Goal: Task Accomplishment & Management: Manage account settings

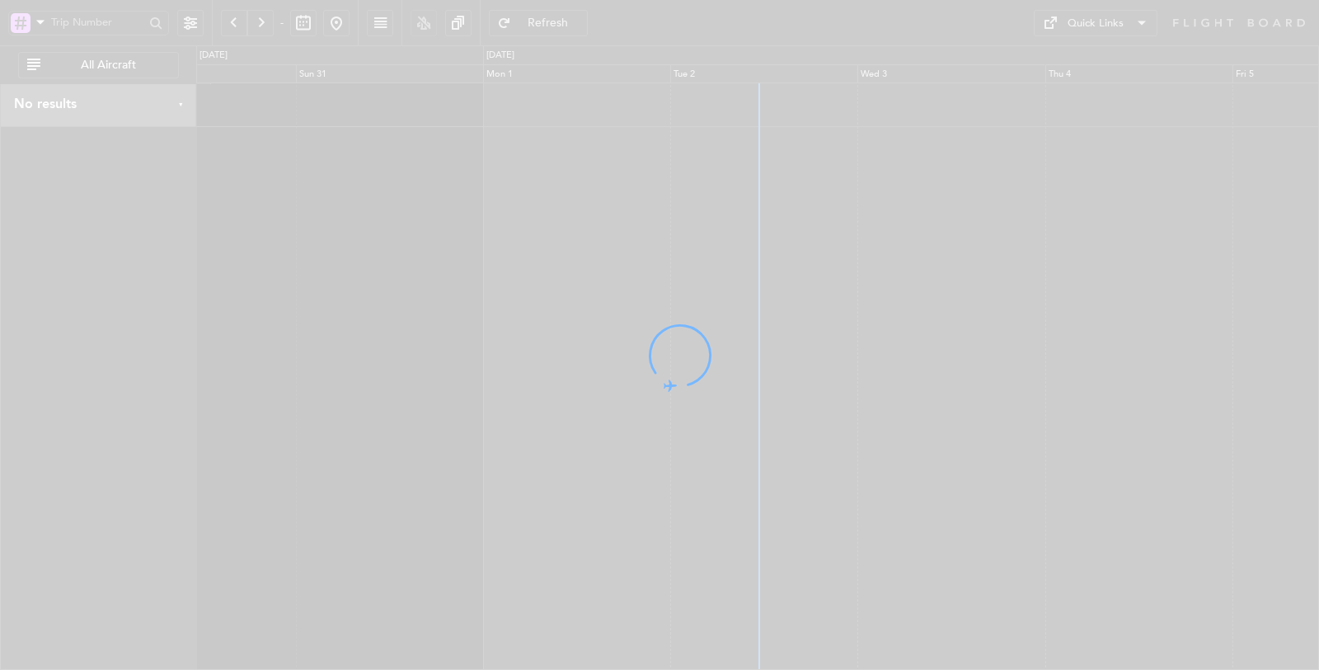
drag, startPoint x: 859, startPoint y: 396, endPoint x: 472, endPoint y: 402, distance: 387.6
click at [472, 406] on div at bounding box center [659, 335] width 1319 height 670
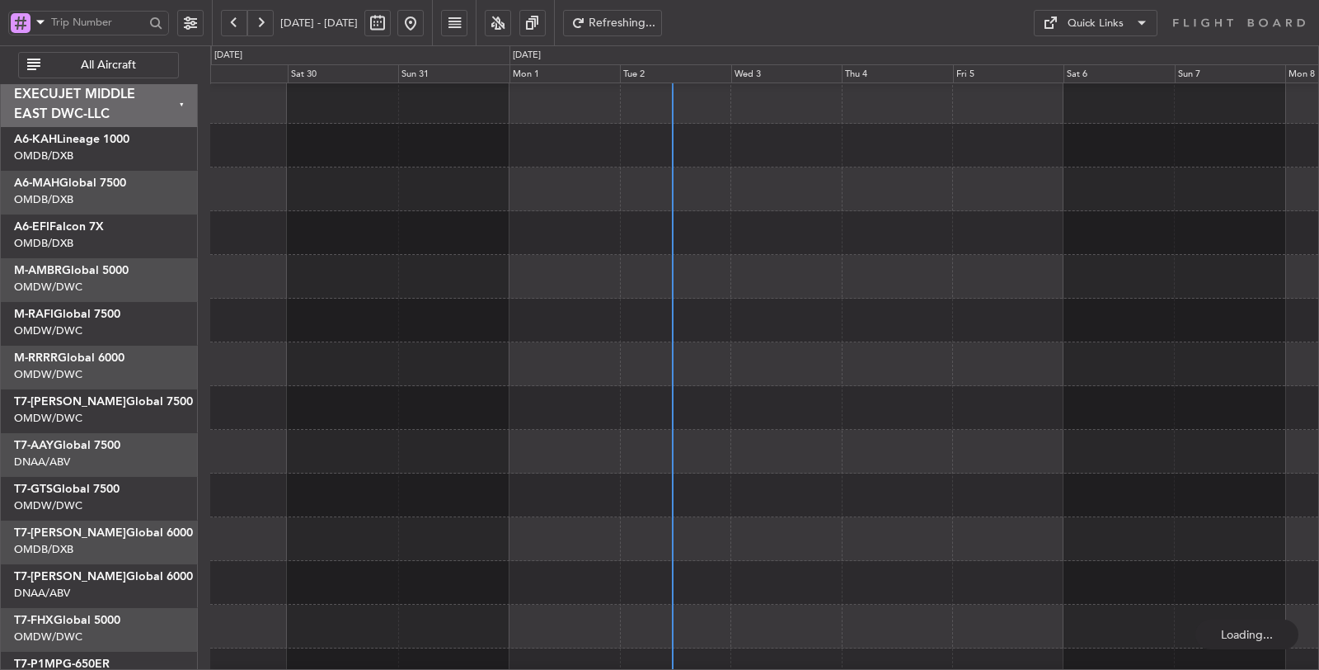
click at [251, 203] on div at bounding box center [764, 189] width 1108 height 44
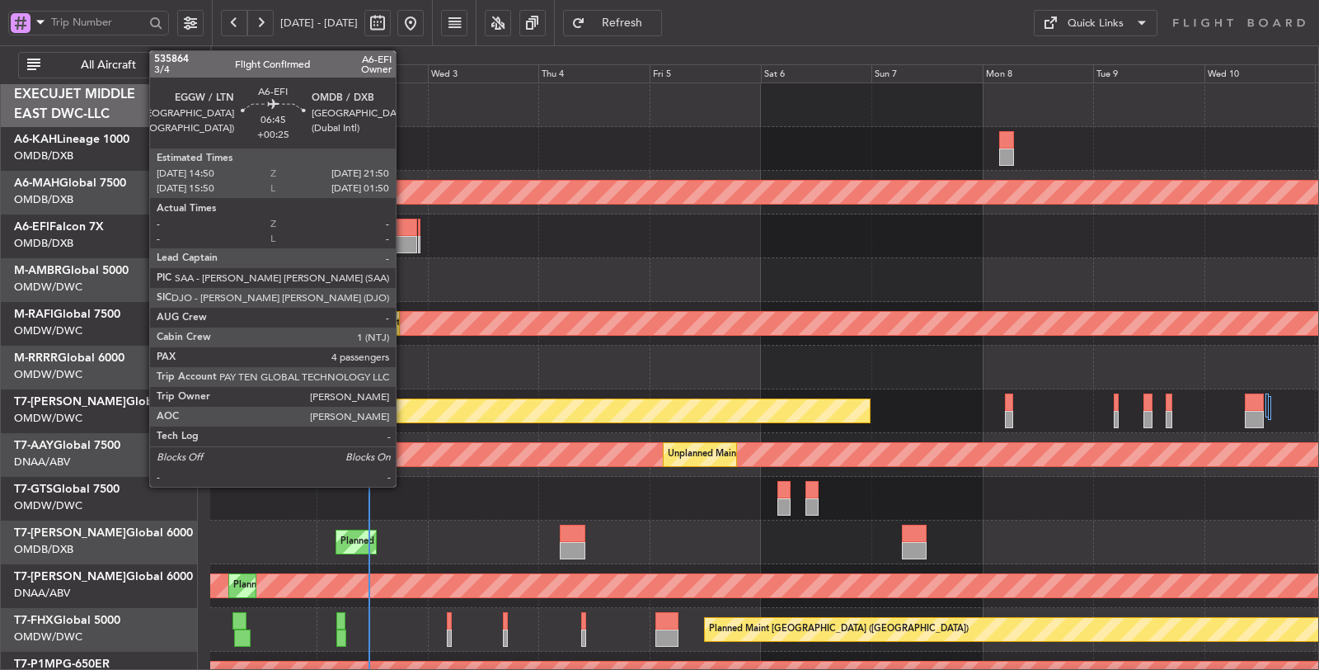
click at [404, 241] on div at bounding box center [401, 244] width 33 height 17
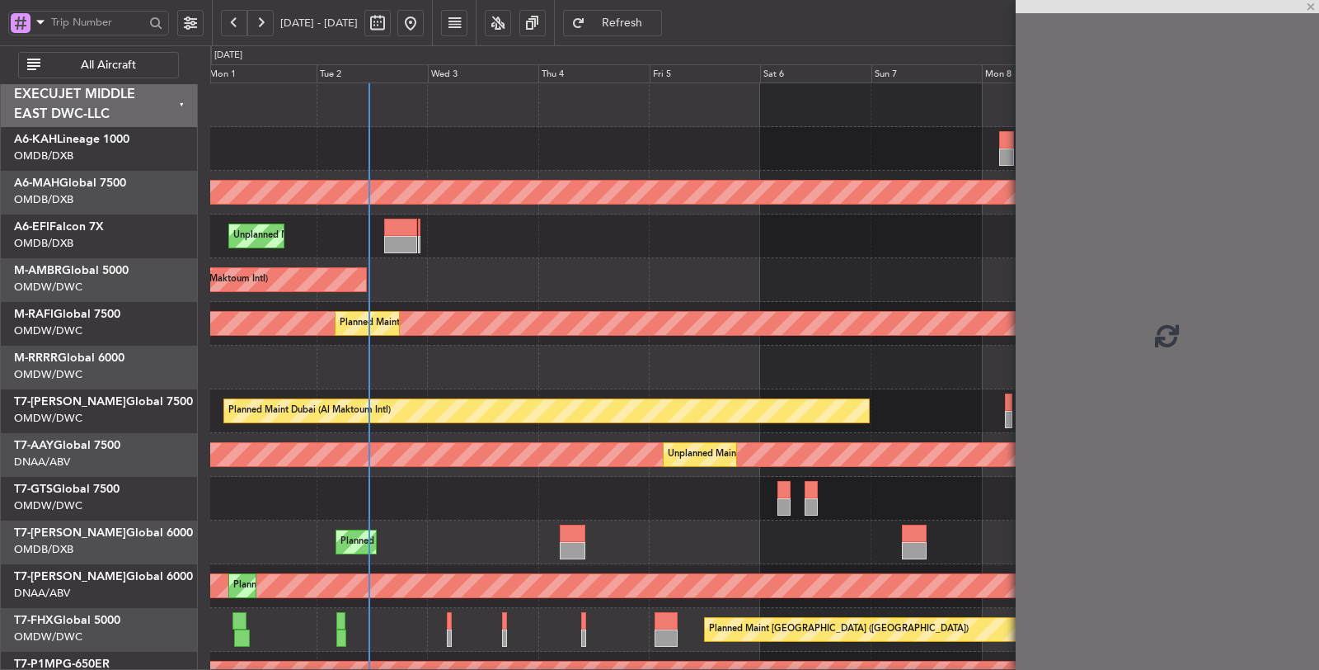
click at [404, 241] on div at bounding box center [400, 244] width 33 height 17
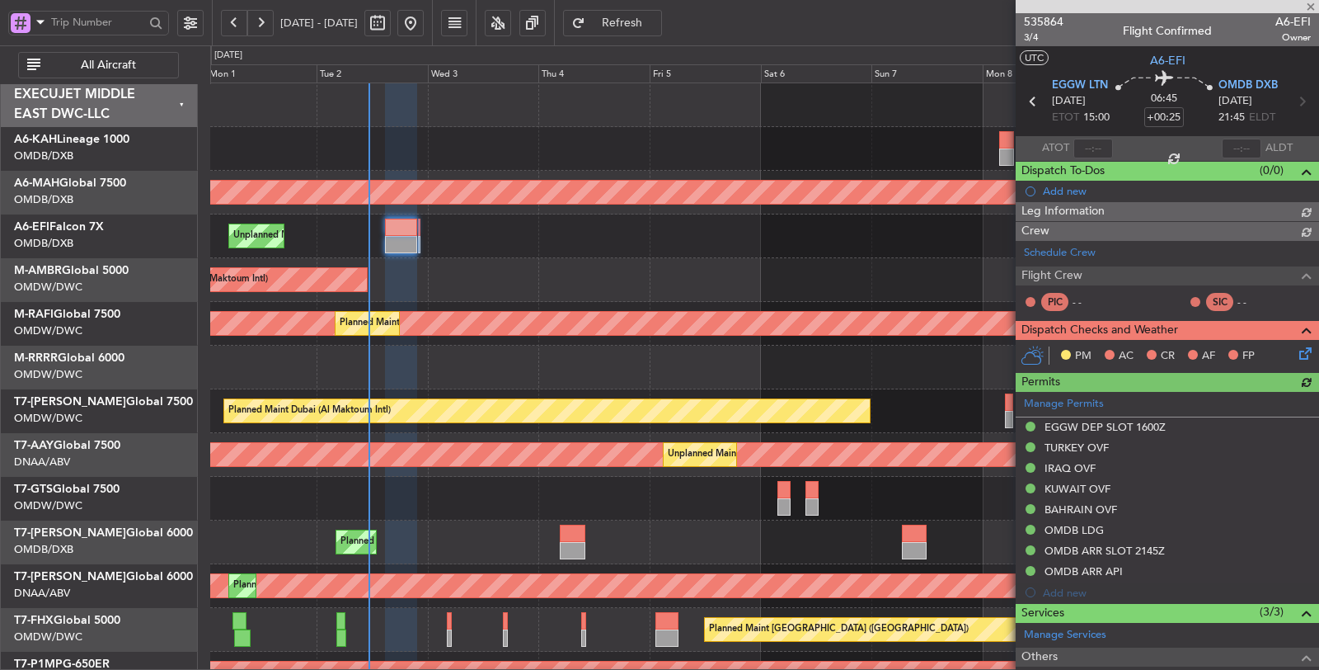
type input "[PERSON_NAME] (ANI)"
type input "7173"
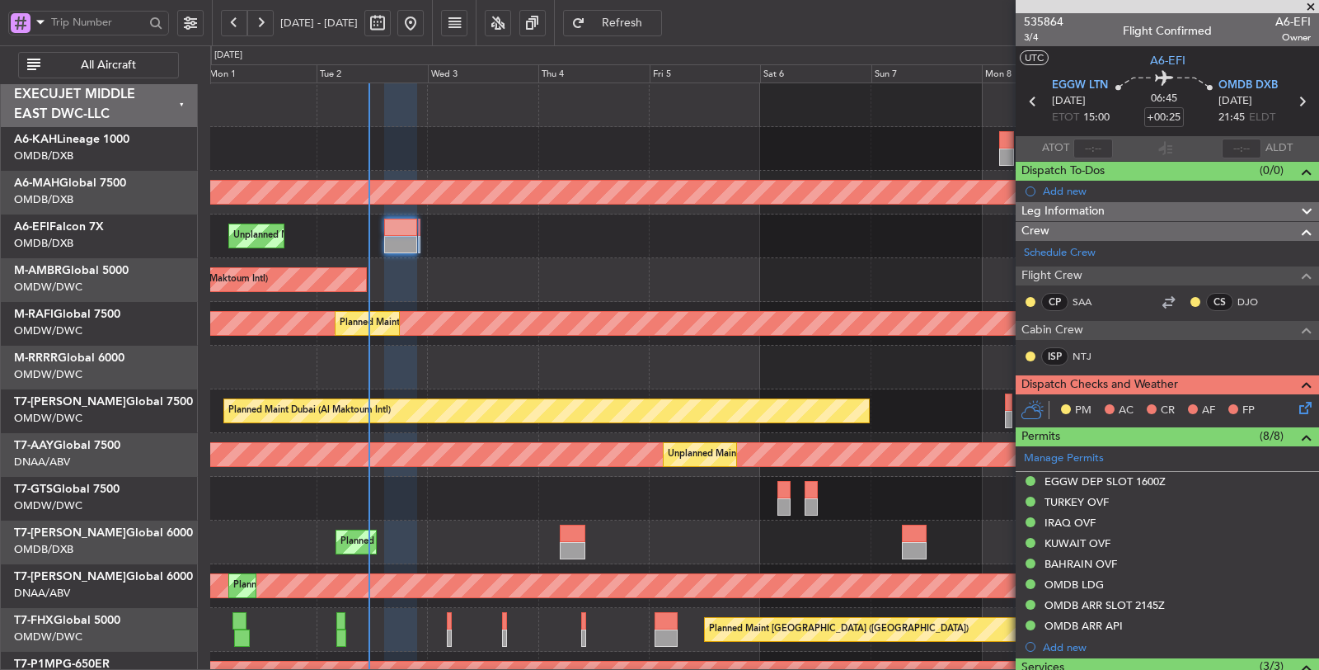
type input "[PERSON_NAME] (ANI)"
type input "7173"
type input "[PERSON_NAME] (ANI)"
type input "7173"
type input "[PERSON_NAME] (ANI)"
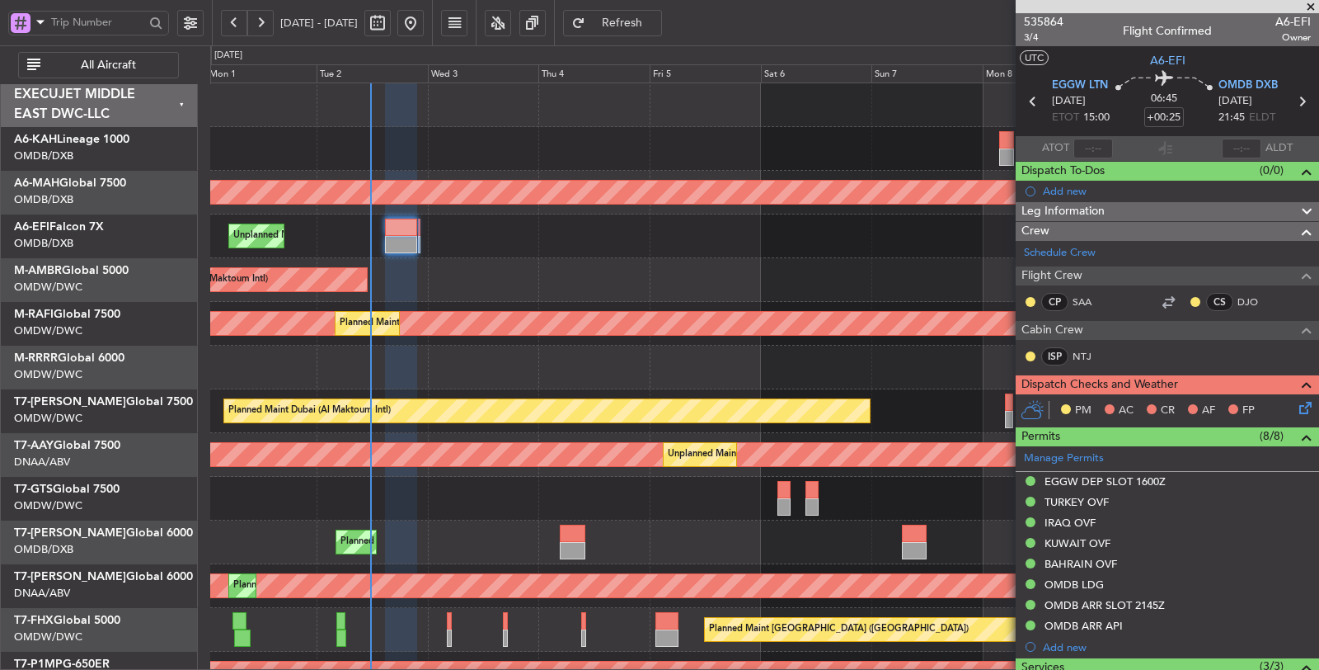
type input "7173"
type input "[PERSON_NAME] (ANI)"
type input "7173"
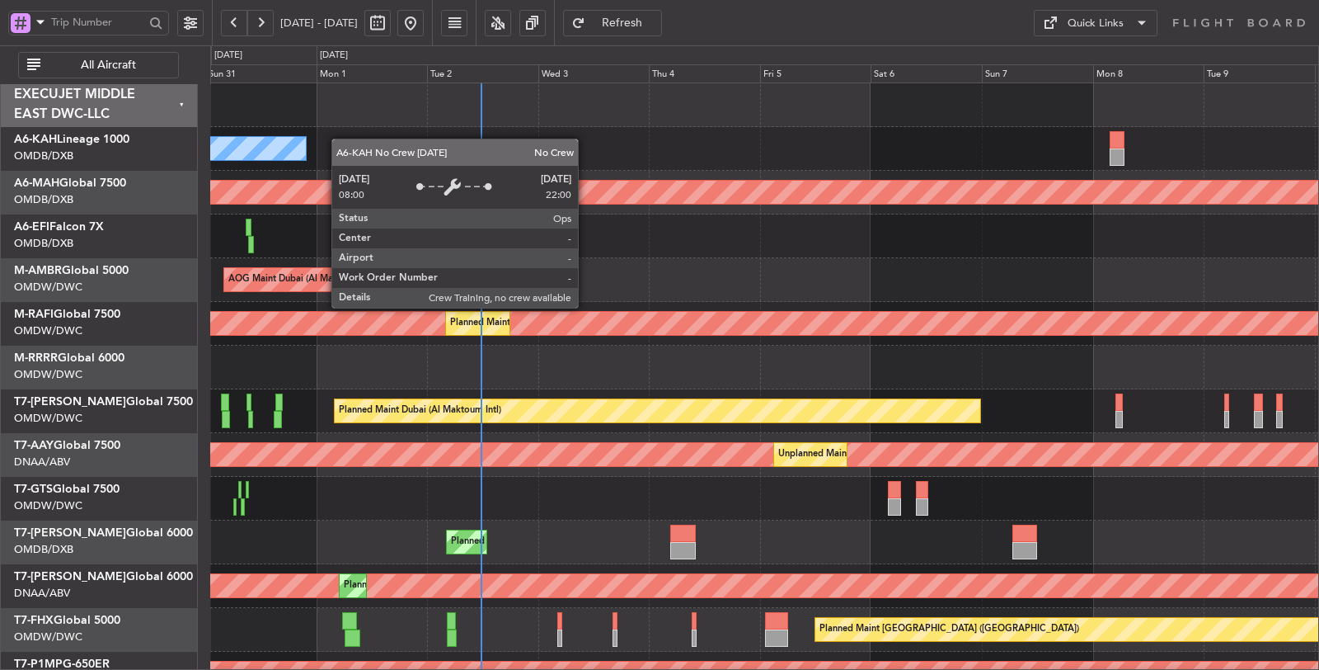
click at [201, 142] on div "No Crew Planned Maint Dubai (Dubai Intl) Planned Maint Dubai (Dubai Intl) Unpla…" at bounding box center [659, 357] width 1319 height 624
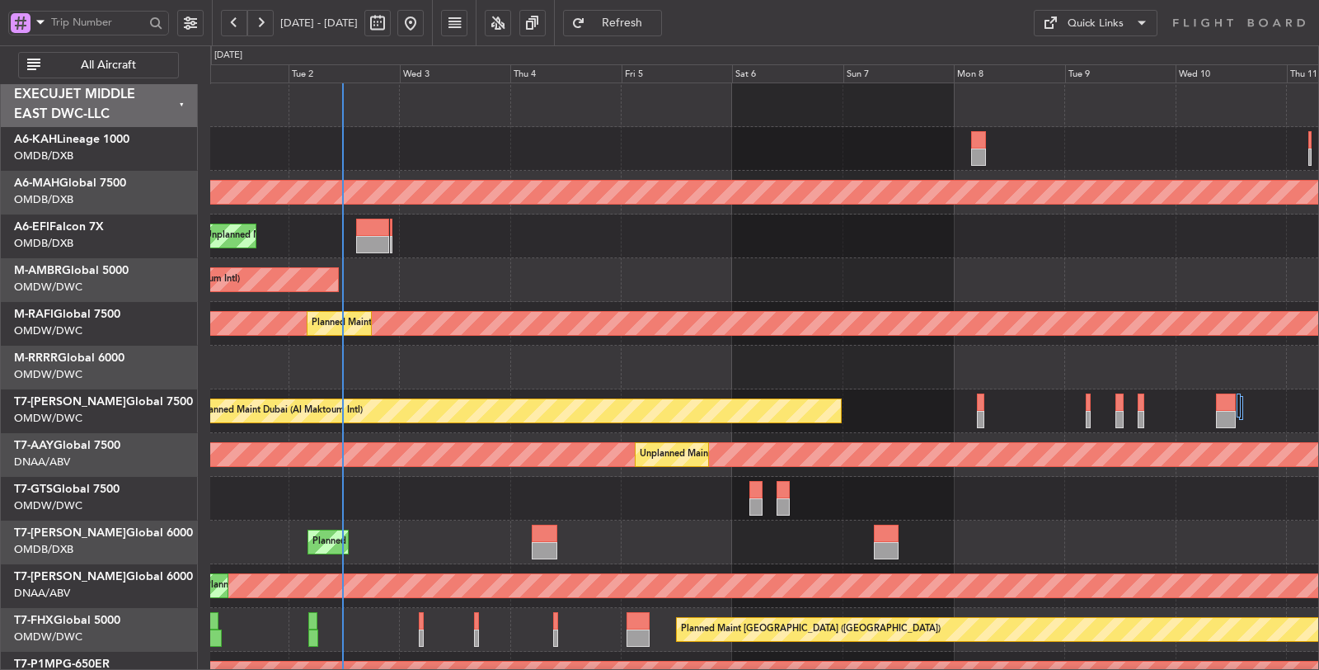
click at [87, 63] on span "All Aircraft" at bounding box center [108, 65] width 129 height 12
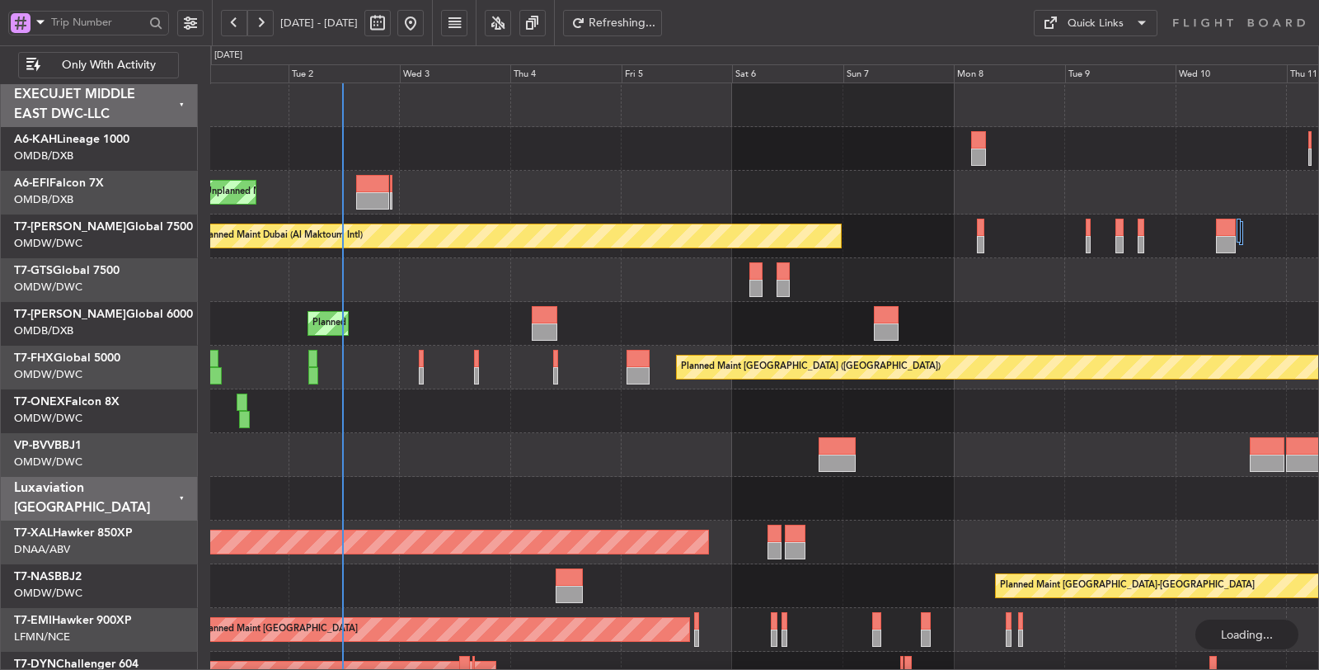
click at [37, 25] on span at bounding box center [41, 22] width 20 height 21
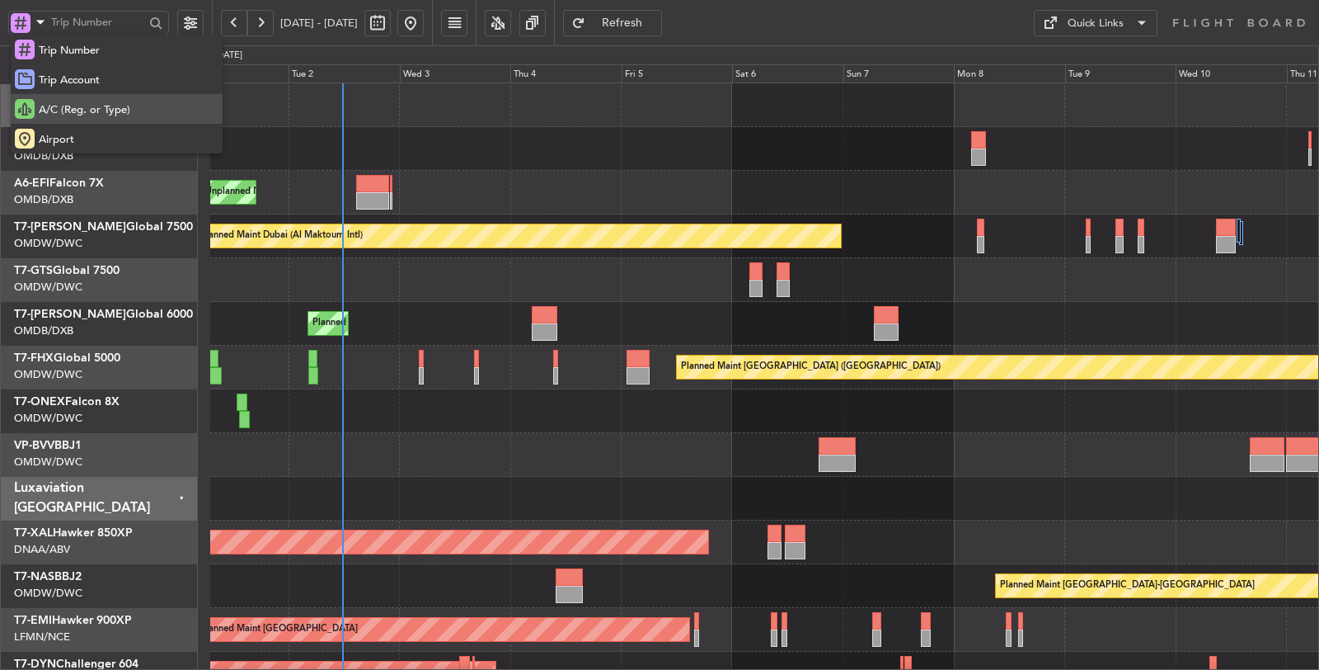
click at [50, 102] on span "A/C (Reg. or Type)" at bounding box center [85, 110] width 92 height 16
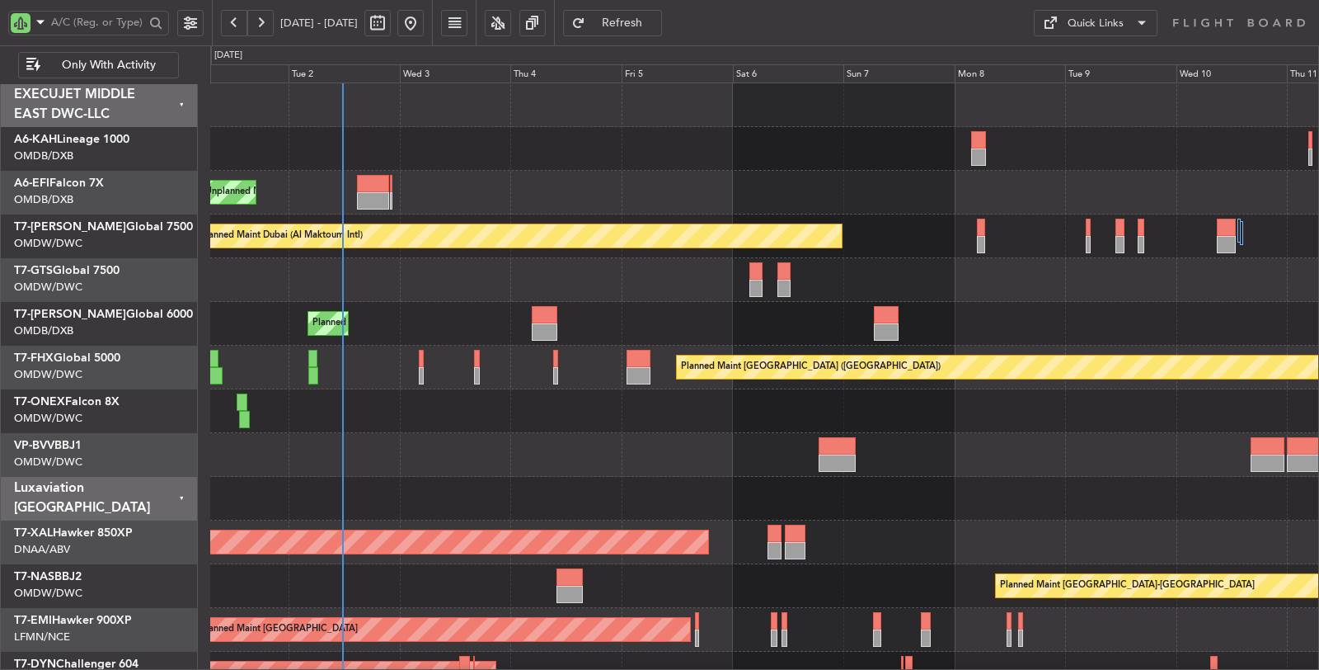
click at [486, 127] on div "No Crew" at bounding box center [764, 149] width 1109 height 44
click at [439, 157] on div "No Crew" at bounding box center [764, 149] width 1109 height 44
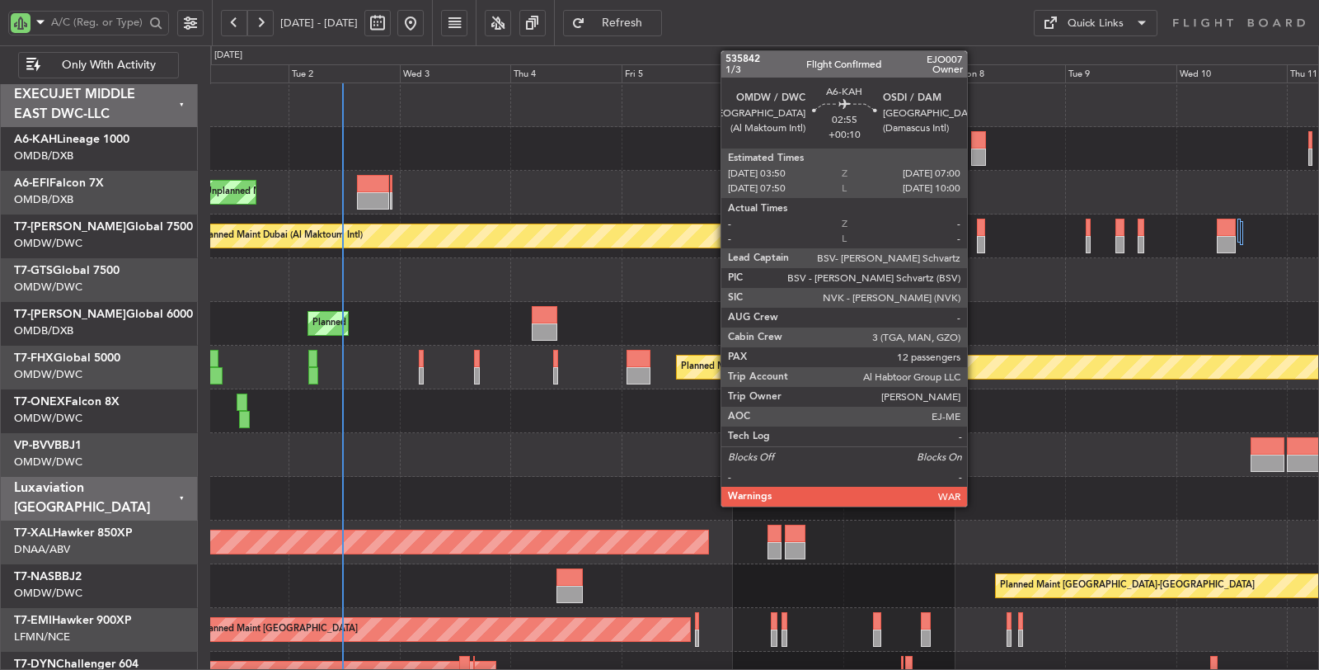
click at [975, 155] on div at bounding box center [978, 156] width 15 height 17
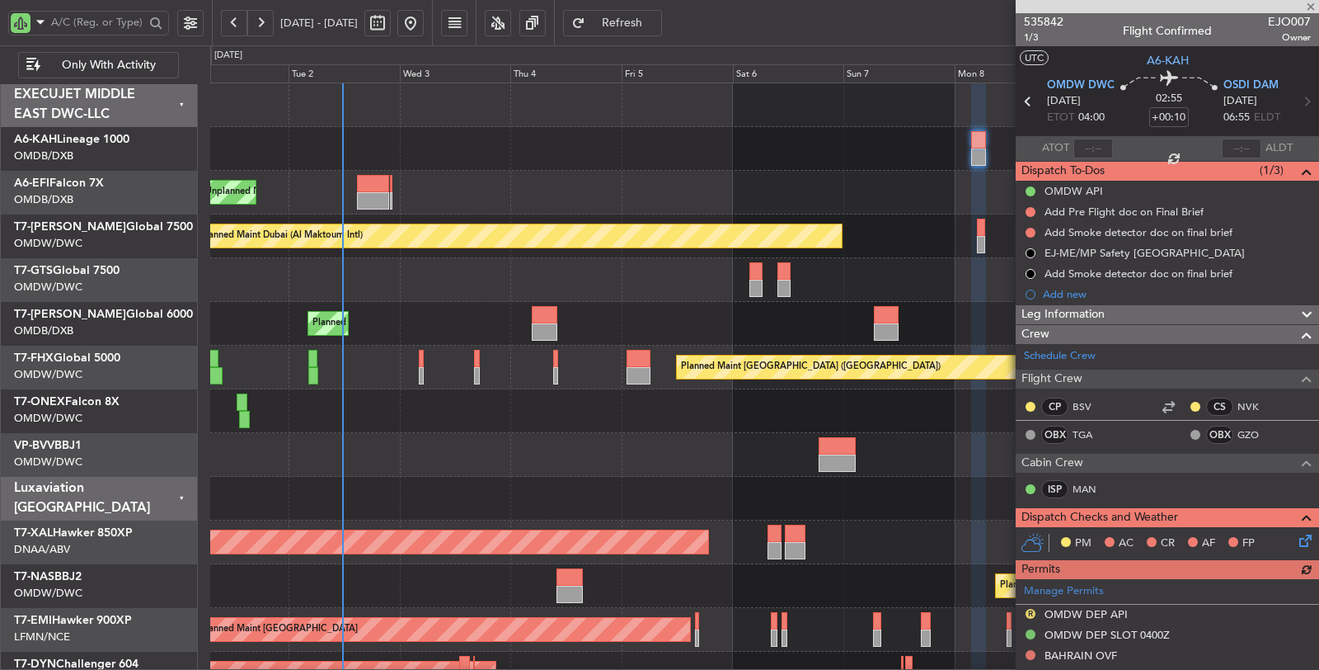
scroll to position [1, 0]
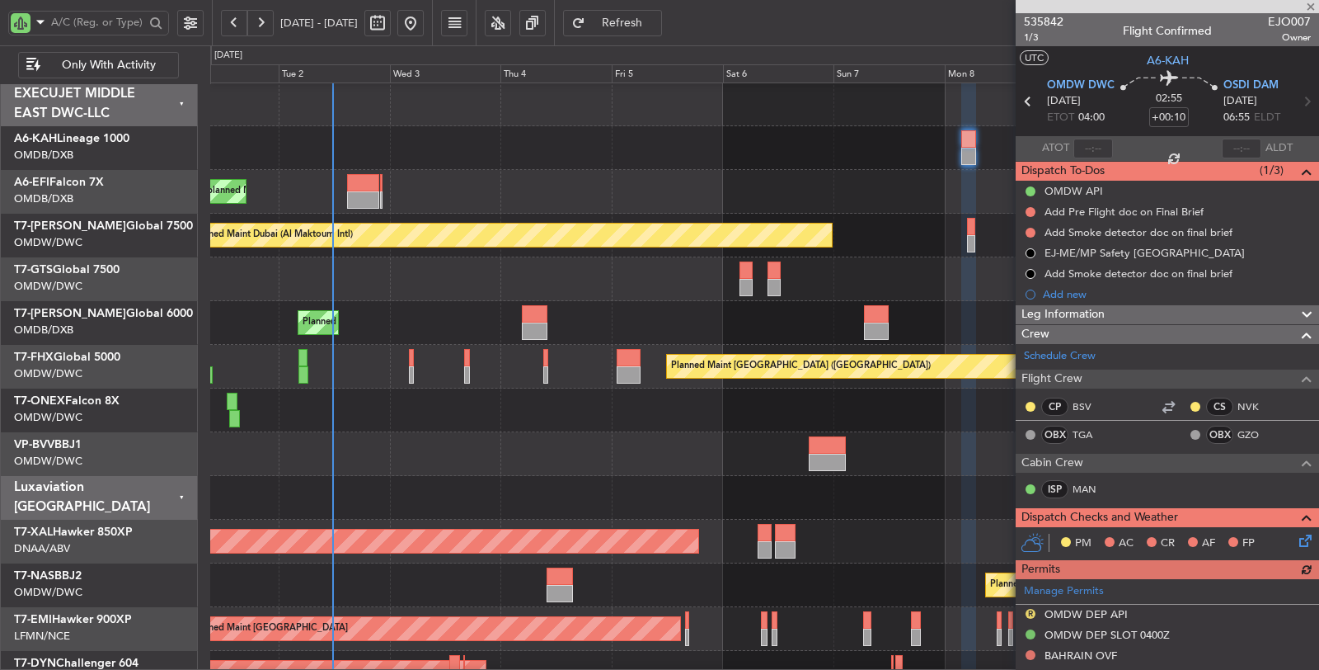
click at [889, 188] on div "Unplanned Maint [GEOGRAPHIC_DATA] ([GEOGRAPHIC_DATA])" at bounding box center [764, 192] width 1109 height 44
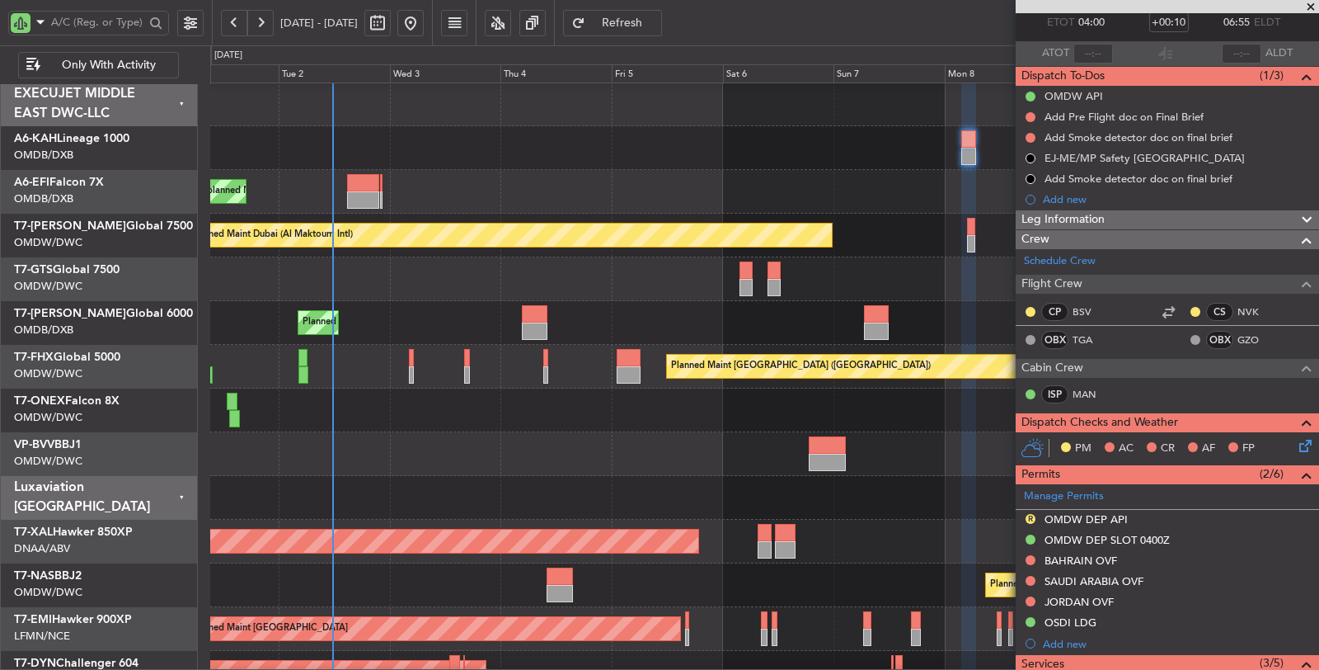
scroll to position [92, 0]
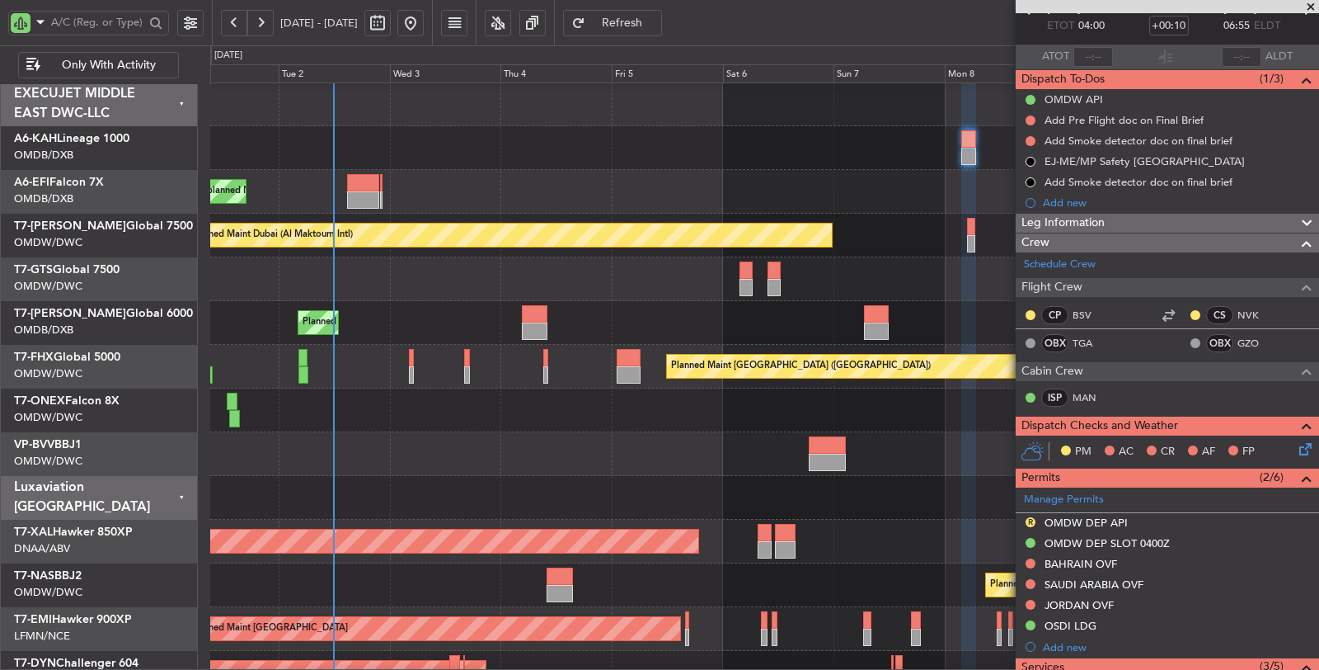
click at [542, 191] on div "Unplanned Maint [GEOGRAPHIC_DATA] ([GEOGRAPHIC_DATA])" at bounding box center [764, 192] width 1109 height 44
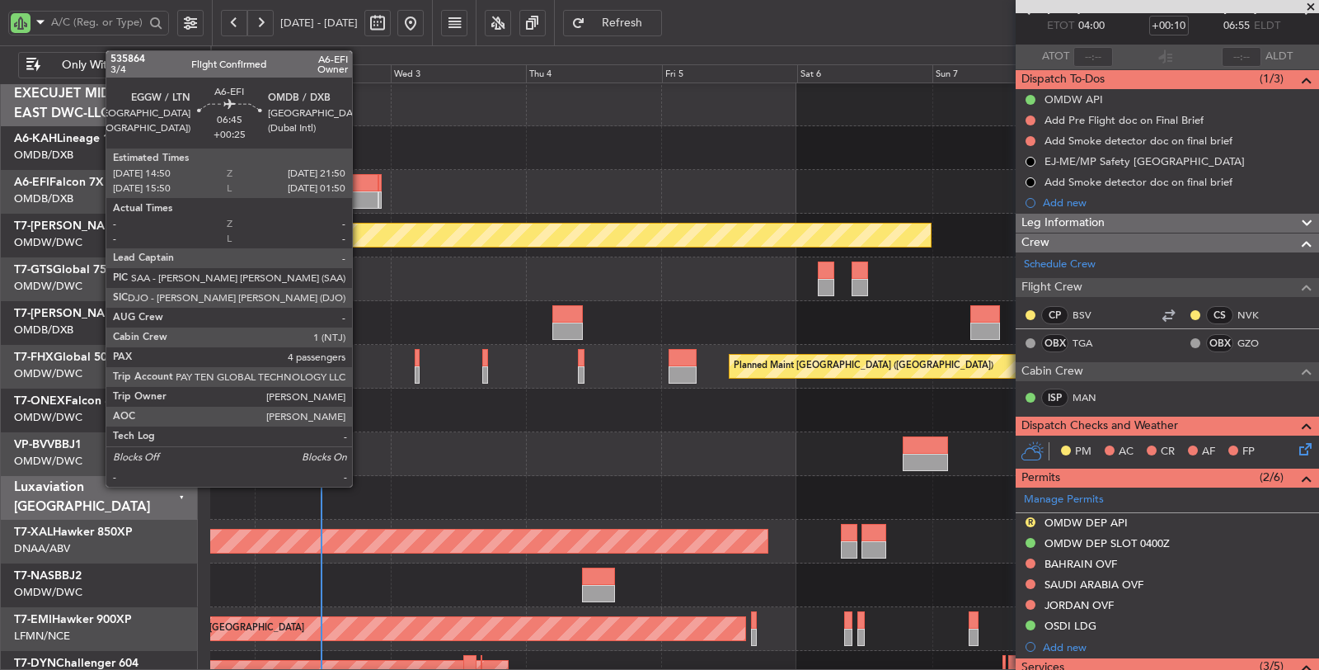
click at [359, 200] on div at bounding box center [358, 199] width 40 height 17
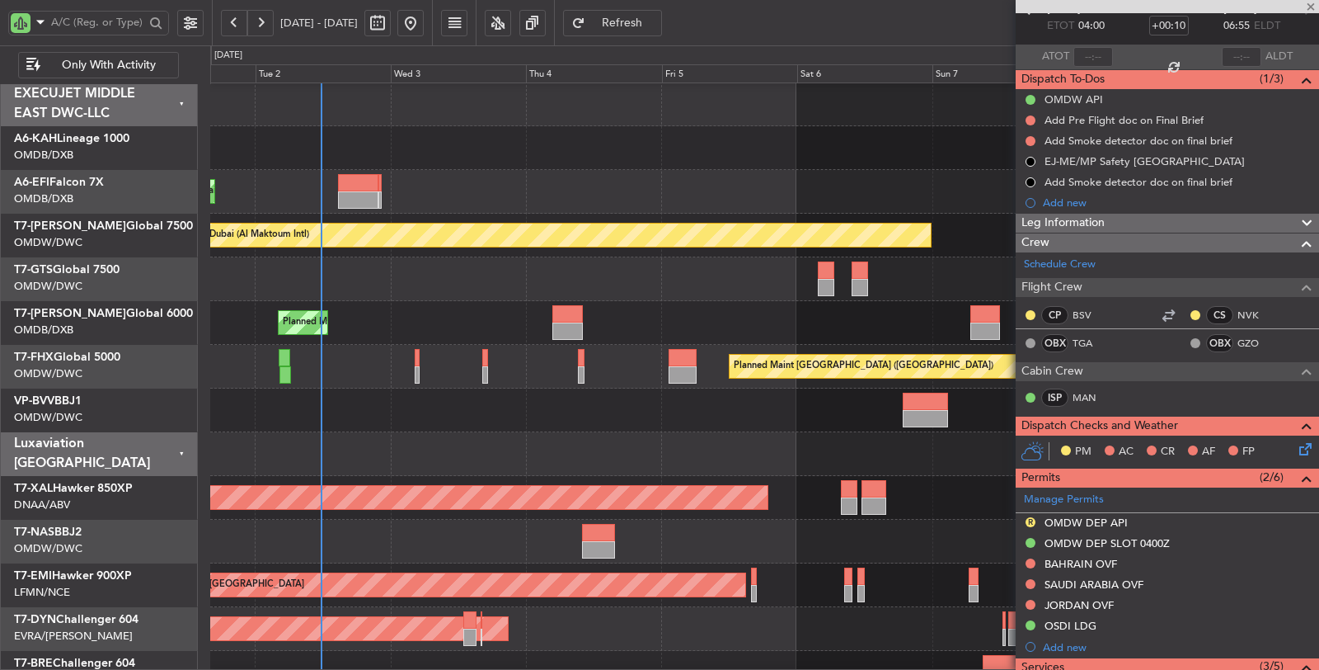
type input "+00:25"
type input "4"
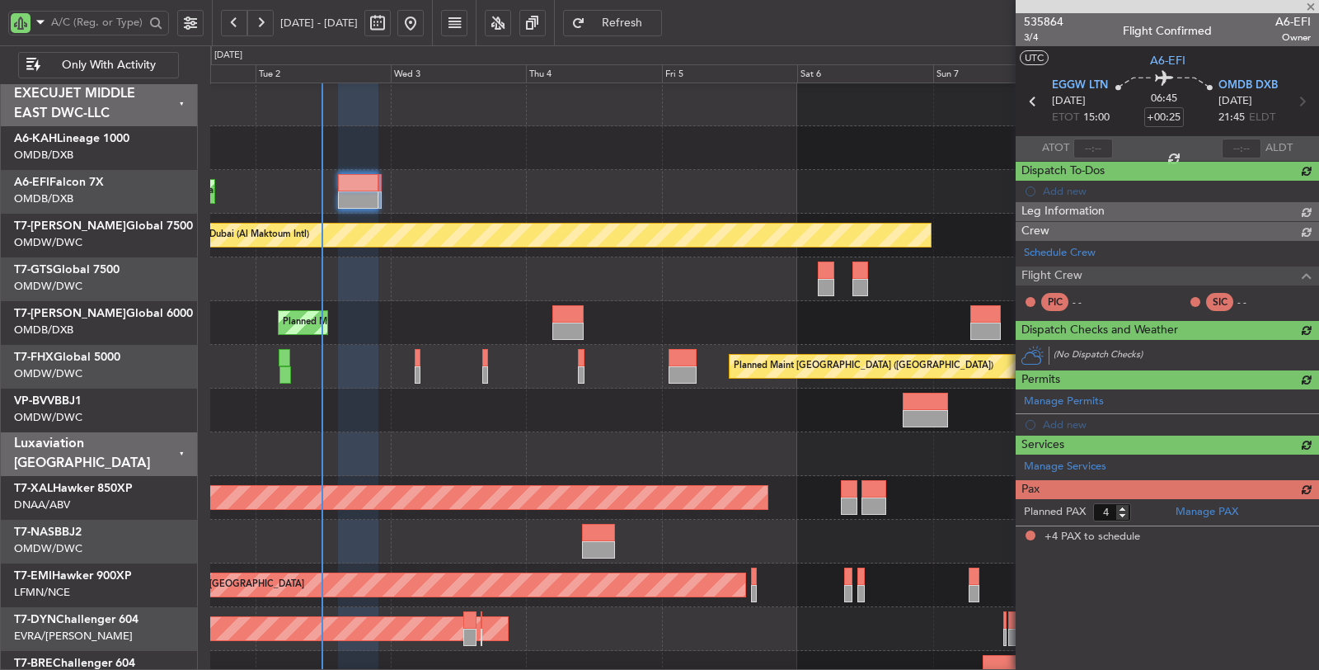
scroll to position [0, 0]
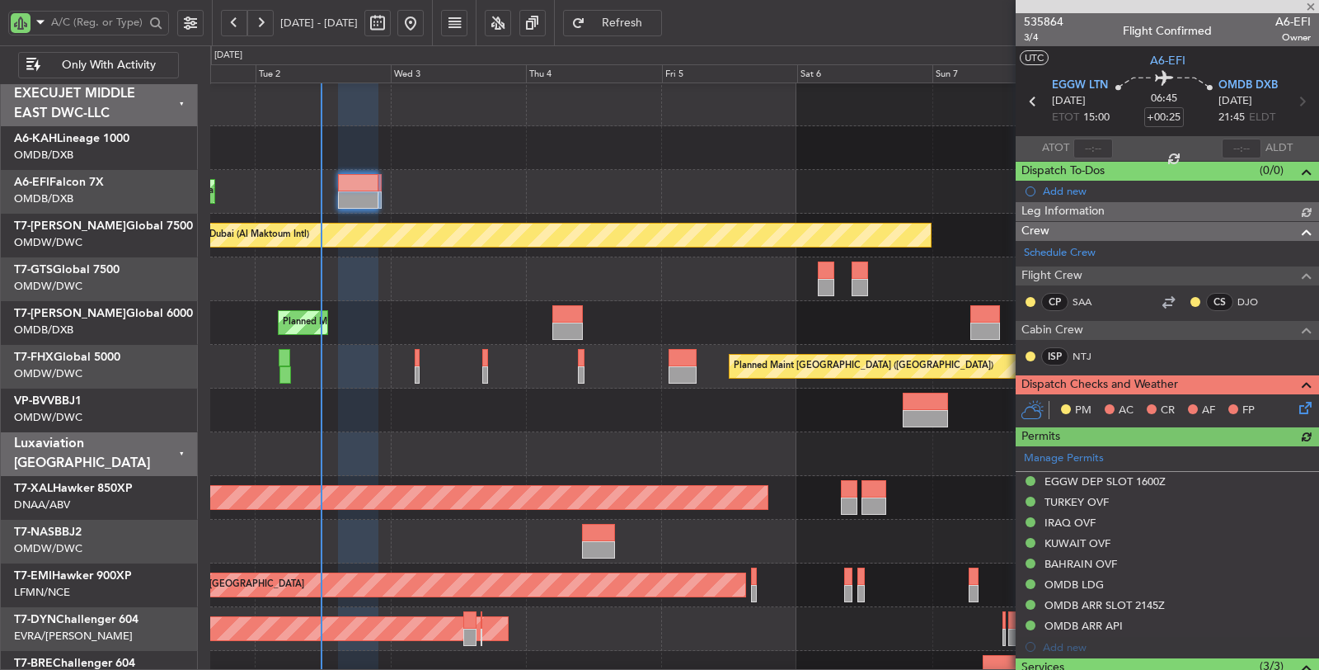
type input "[PERSON_NAME] (ANI)"
type input "7173"
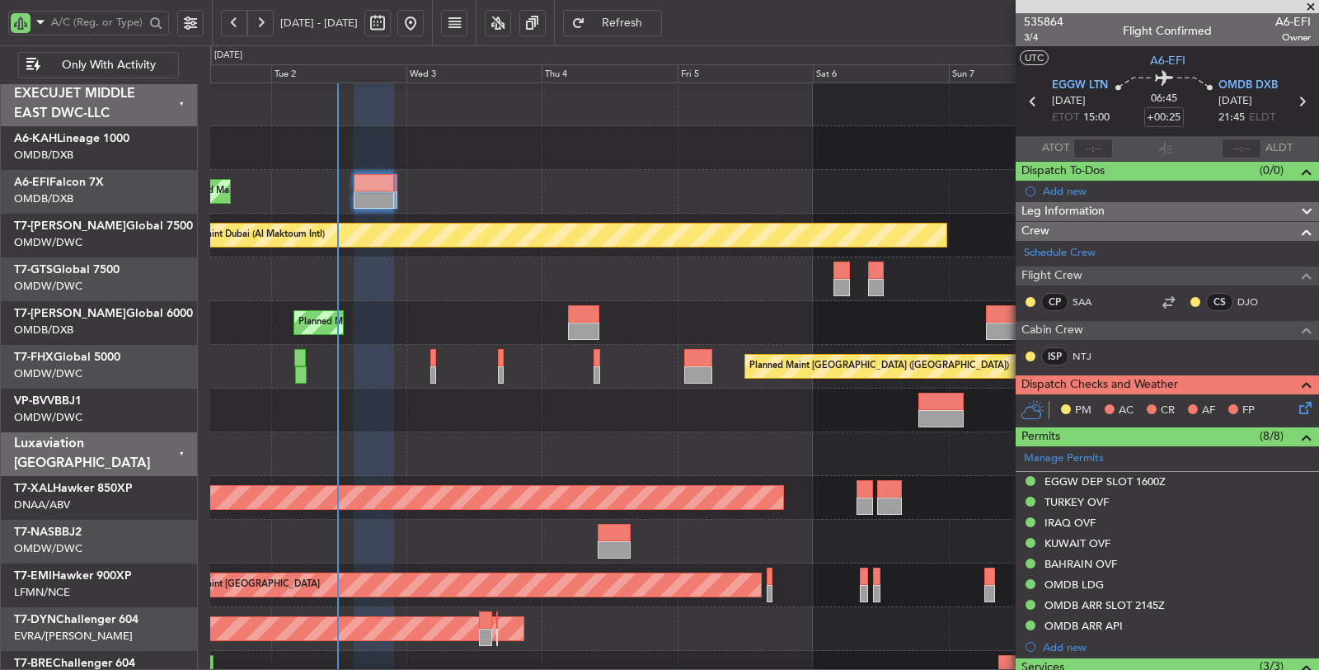
click at [401, 199] on div "Unplanned Maint [GEOGRAPHIC_DATA] ([GEOGRAPHIC_DATA])" at bounding box center [764, 192] width 1109 height 44
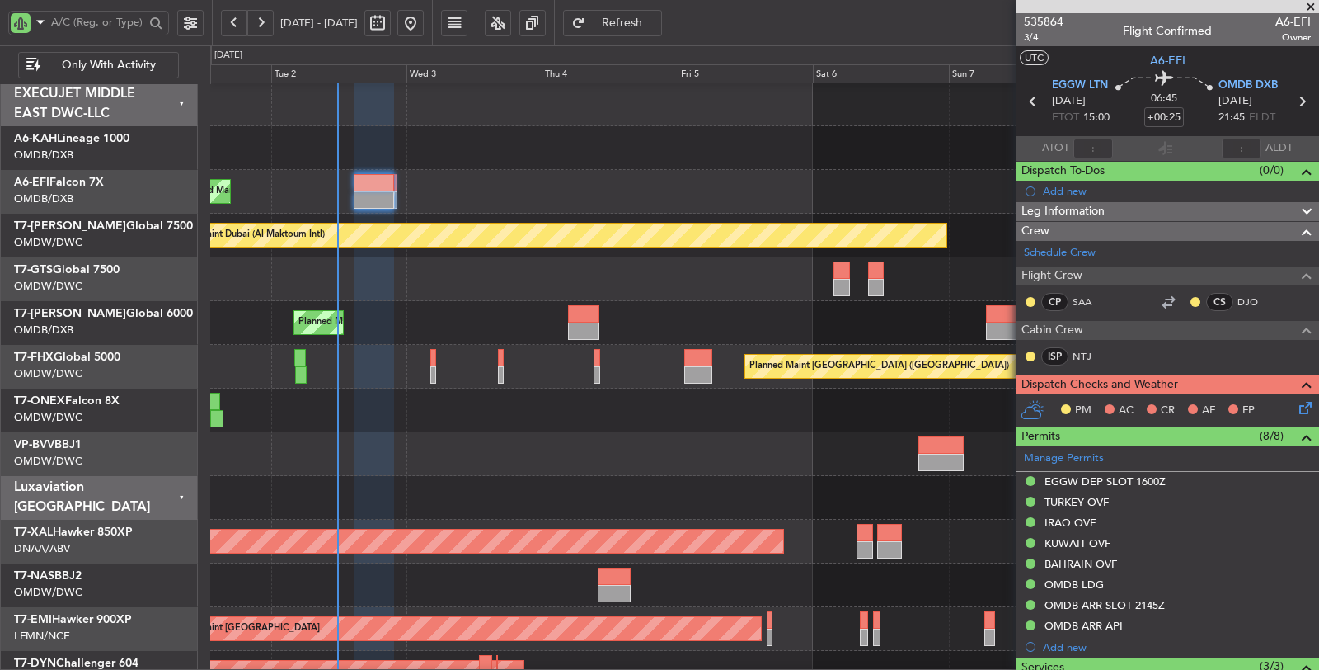
click at [401, 312] on div "Planned Maint Dubai (Dubai Intl) Planned Maint Dubai (Dubai Intl)" at bounding box center [764, 323] width 1109 height 44
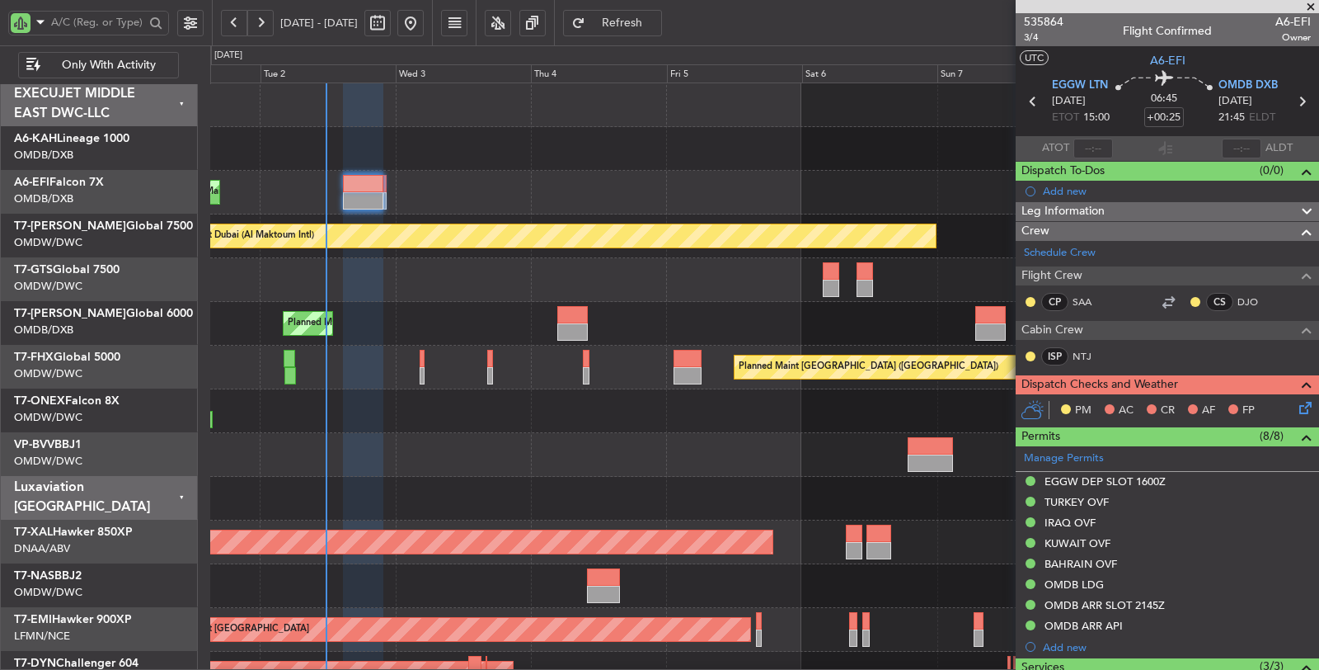
scroll to position [0, 0]
click at [378, 287] on div at bounding box center [764, 280] width 1108 height 44
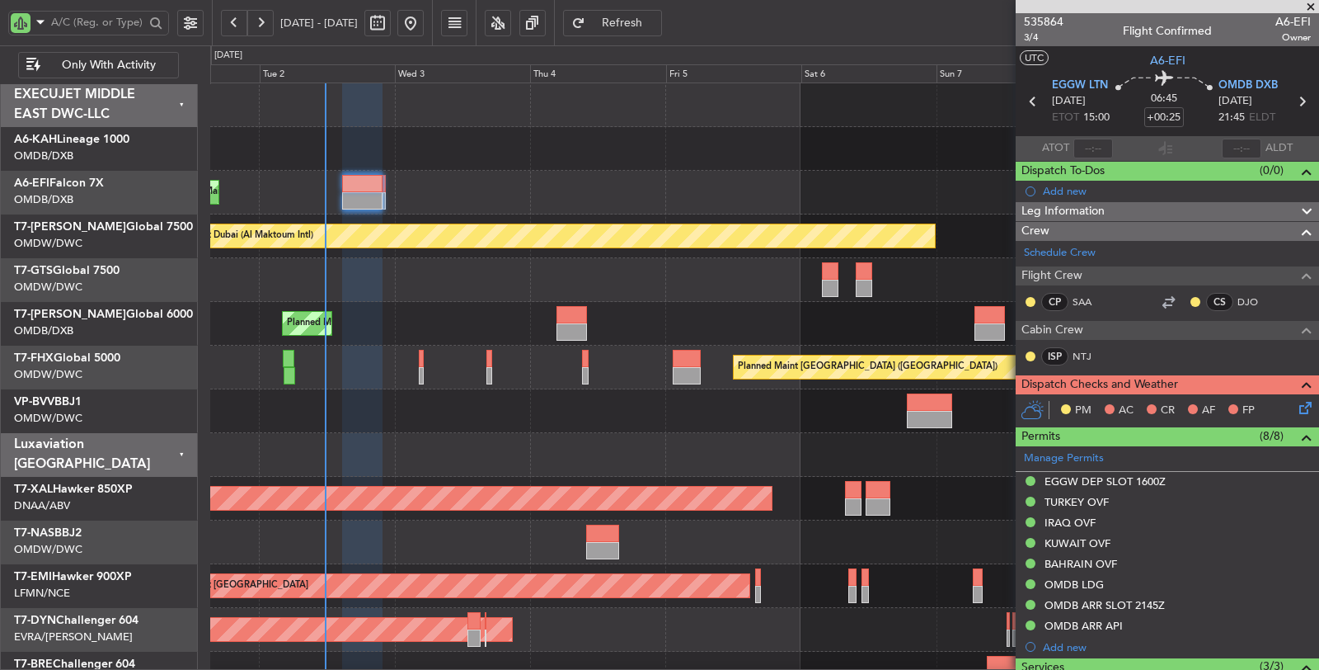
click at [382, 270] on div at bounding box center [764, 280] width 1108 height 44
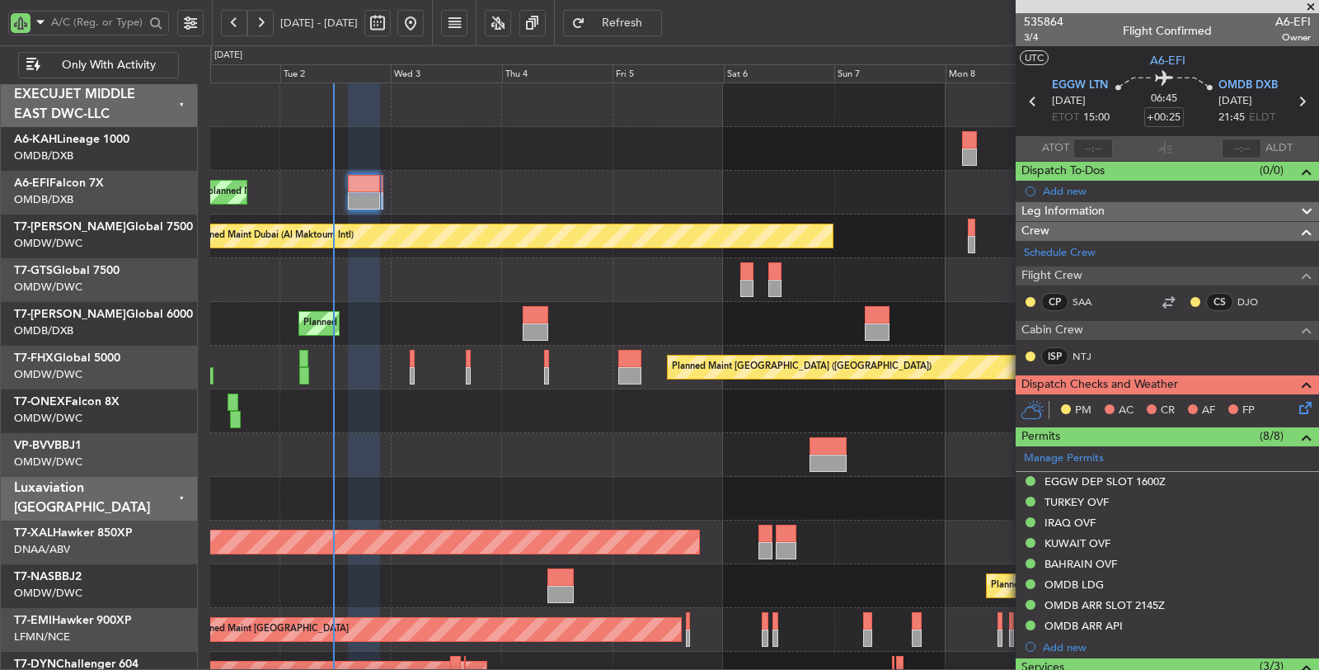
click at [829, 246] on div "Planned Maint Dubai (Al Maktoum Intl) AOG Maint Dubai (Al Maktoum Intl)" at bounding box center [764, 236] width 1108 height 44
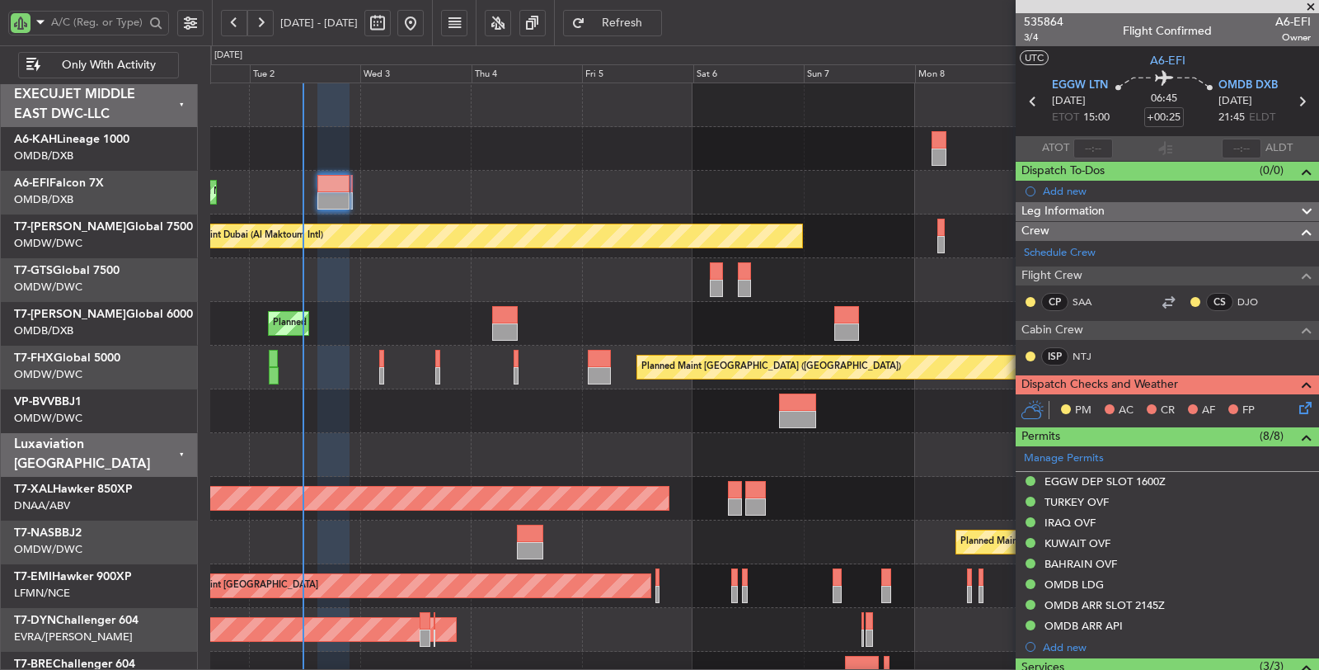
click at [876, 269] on div at bounding box center [764, 280] width 1108 height 44
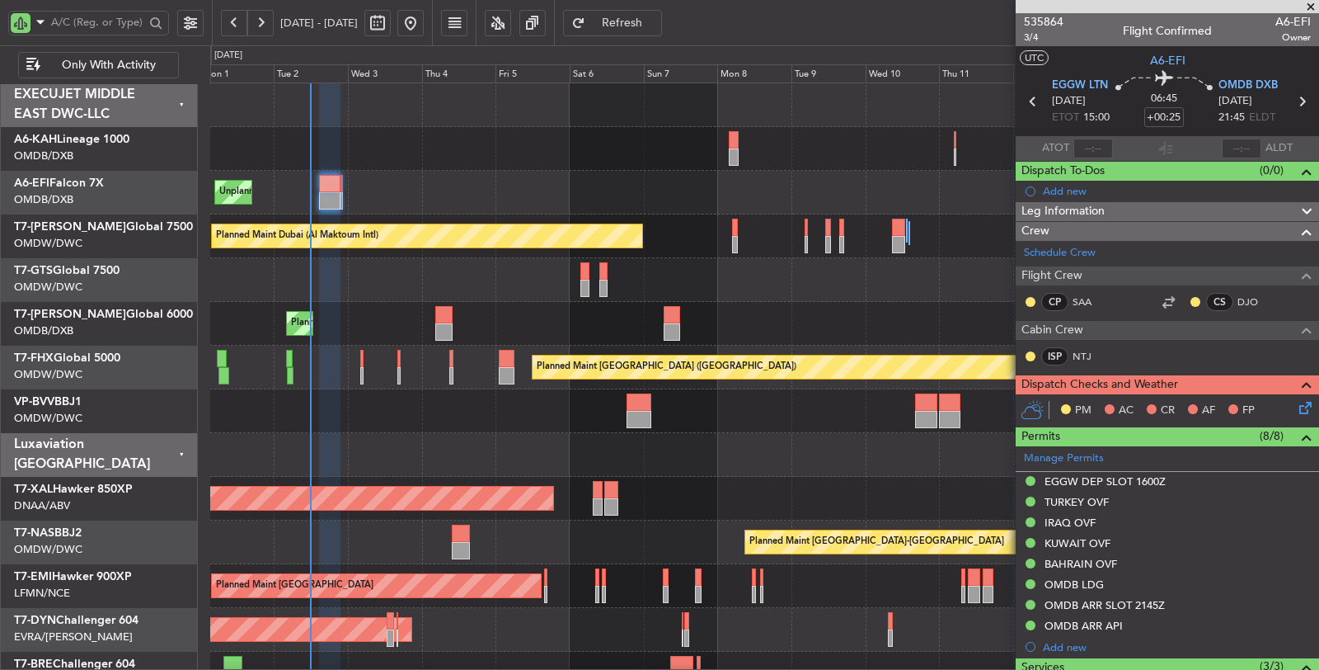
click at [740, 282] on div "Unplanned Maint [GEOGRAPHIC_DATA] (Seletar)" at bounding box center [764, 280] width 1109 height 44
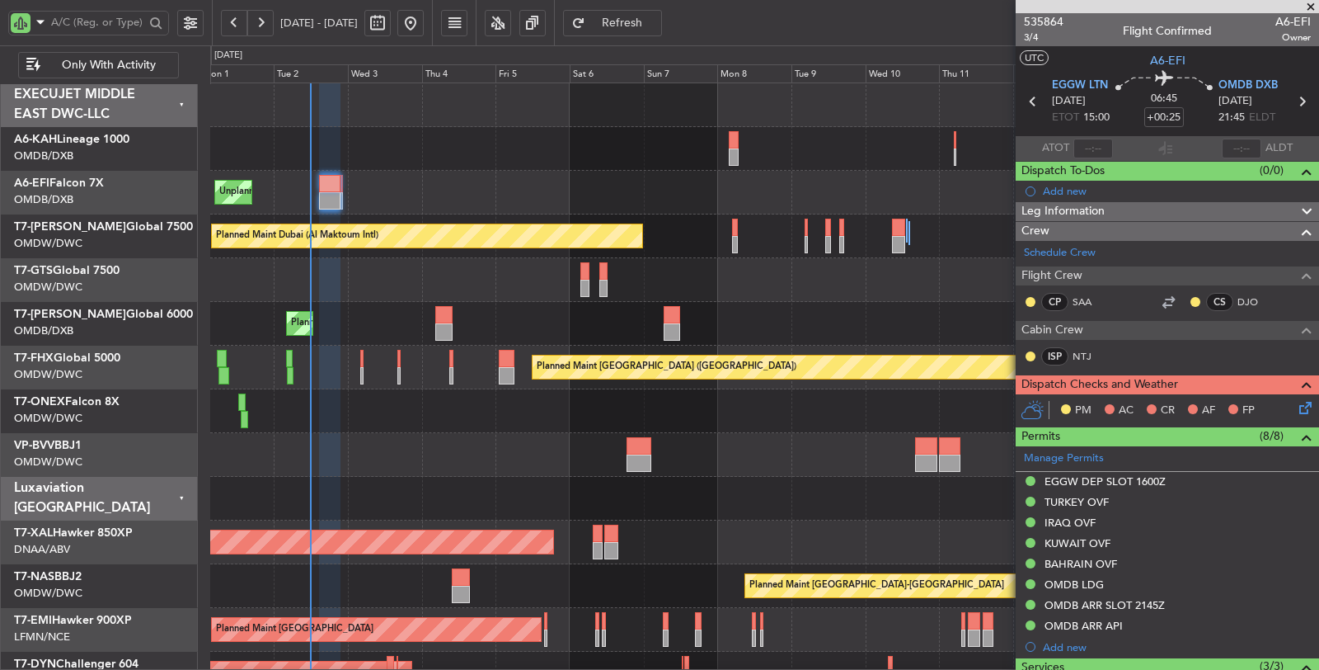
click at [910, 243] on div "Planned Maint Dubai (Al Maktoum Intl) AOG Maint Dubai (Al Maktoum Intl)" at bounding box center [764, 236] width 1109 height 44
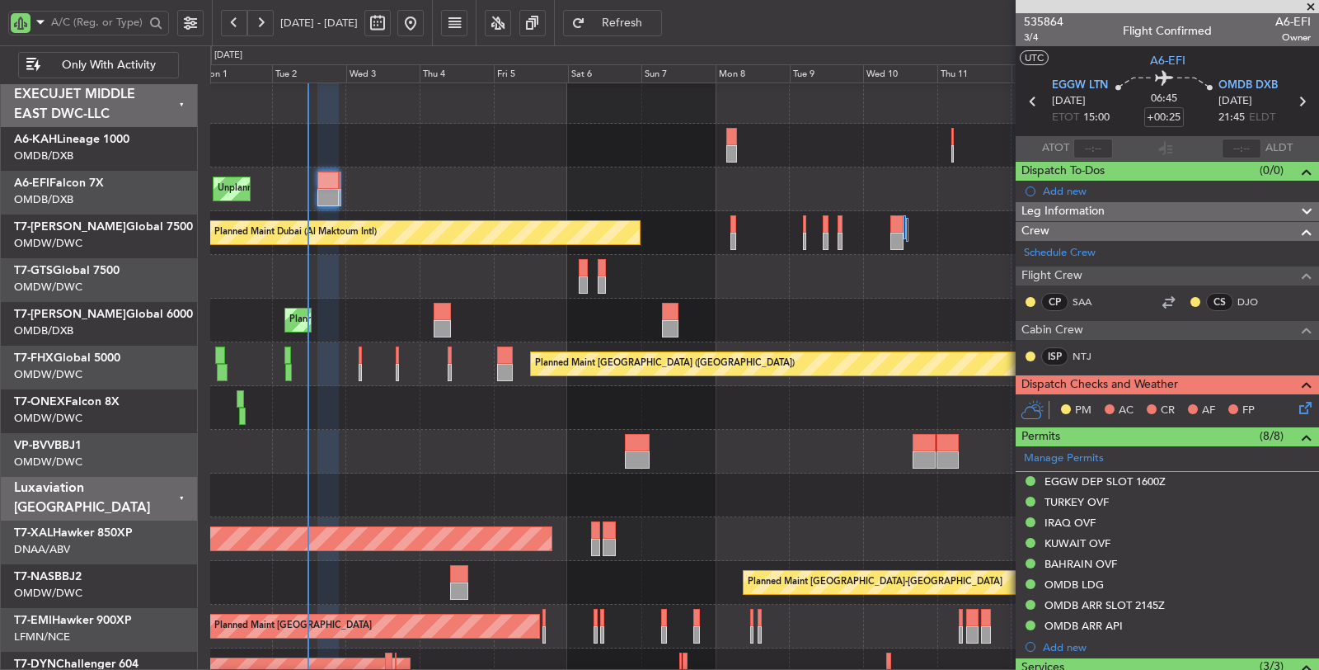
click at [592, 308] on div "Planned Maint Dubai (Dubai Intl) Planned Maint Dubai (Dubai Intl)" at bounding box center [764, 320] width 1108 height 44
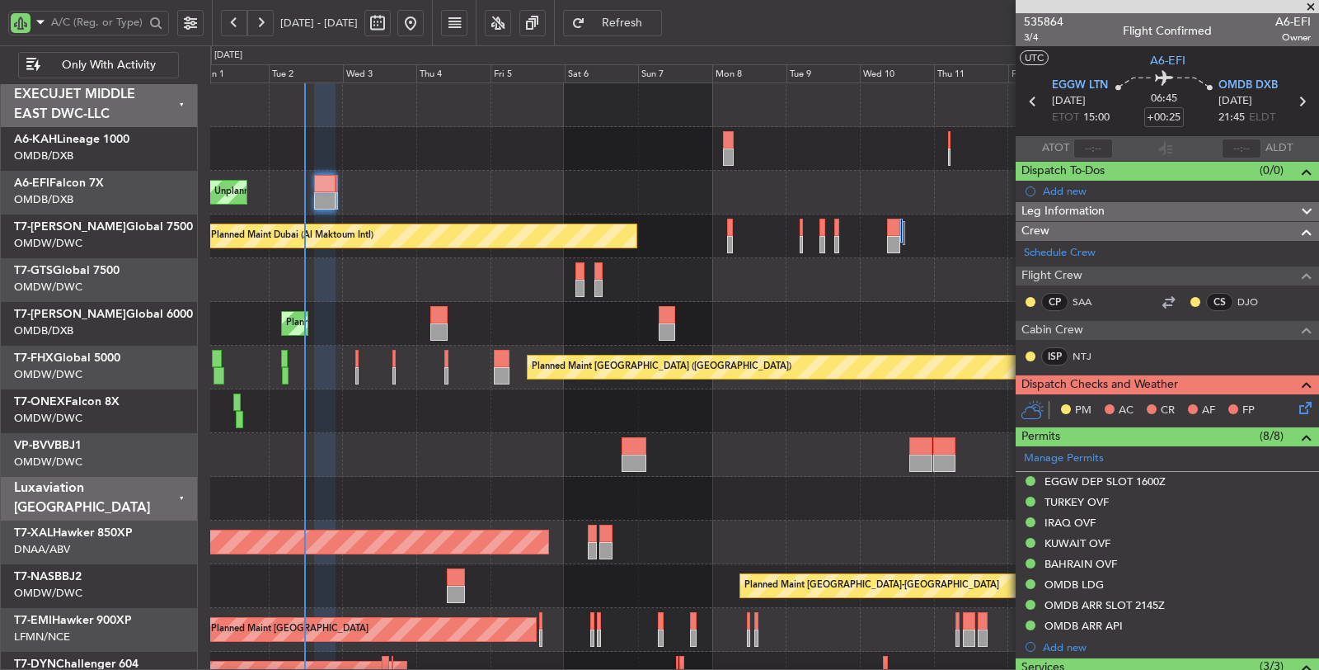
click at [588, 279] on div "Unplanned Maint [GEOGRAPHIC_DATA] (Seletar)" at bounding box center [764, 280] width 1108 height 44
click at [371, 279] on div "Unplanned Maint [GEOGRAPHIC_DATA] (Seletar)" at bounding box center [764, 280] width 1108 height 44
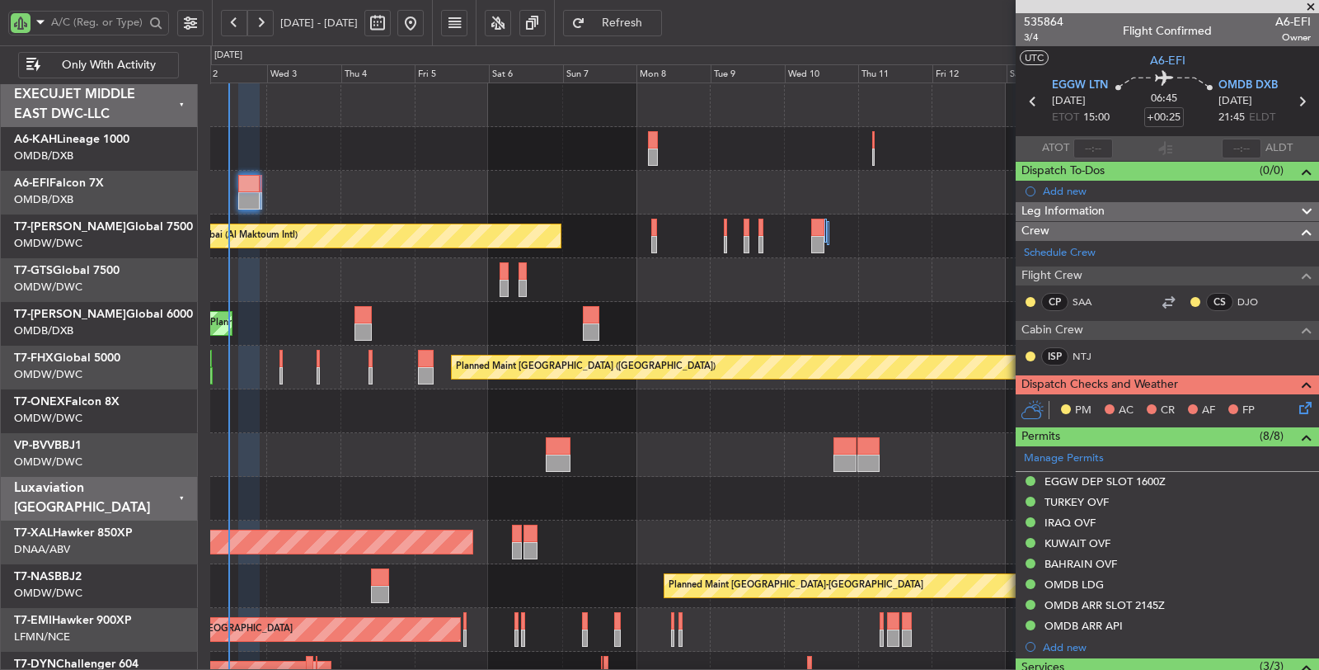
click at [717, 318] on div "Planned Maint Dubai (Dubai Intl) Planned Maint Dubai (Dubai Intl)" at bounding box center [764, 324] width 1108 height 44
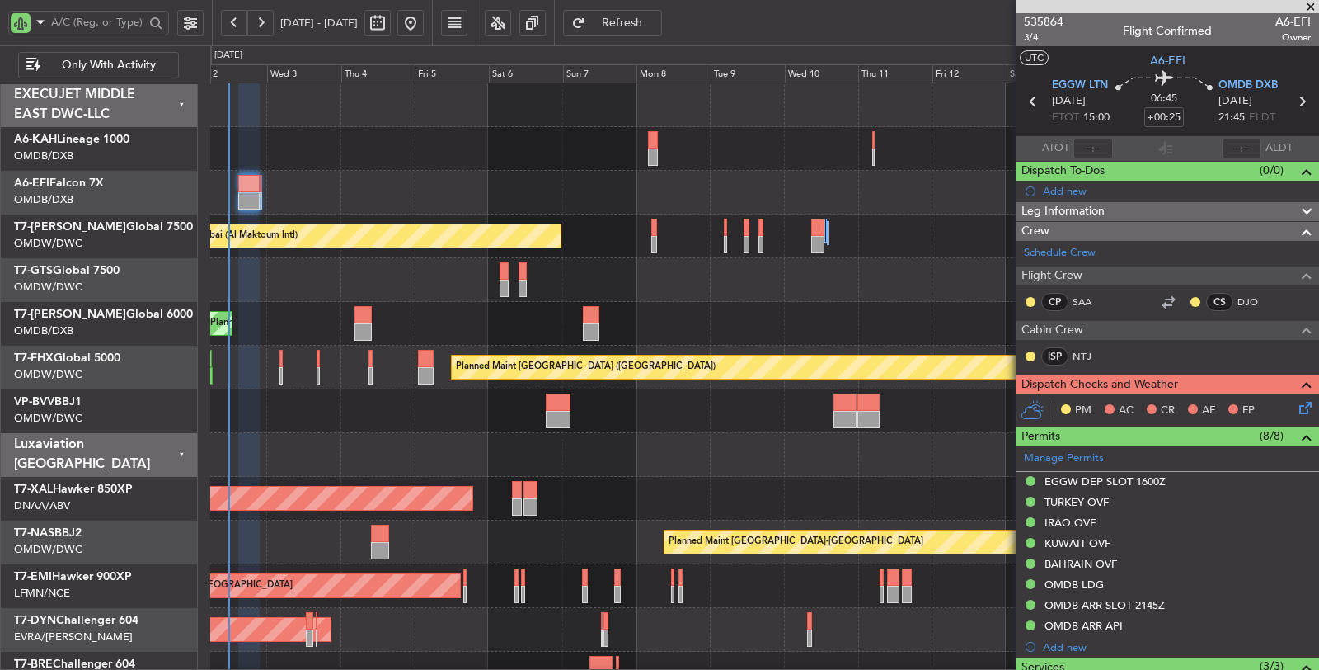
click at [798, 323] on div "Planned Maint Dubai (Dubai Intl) Planned Maint Dubai (Dubai Intl)" at bounding box center [764, 324] width 1108 height 44
type input "[PERSON_NAME] (ANI)"
type input "7173"
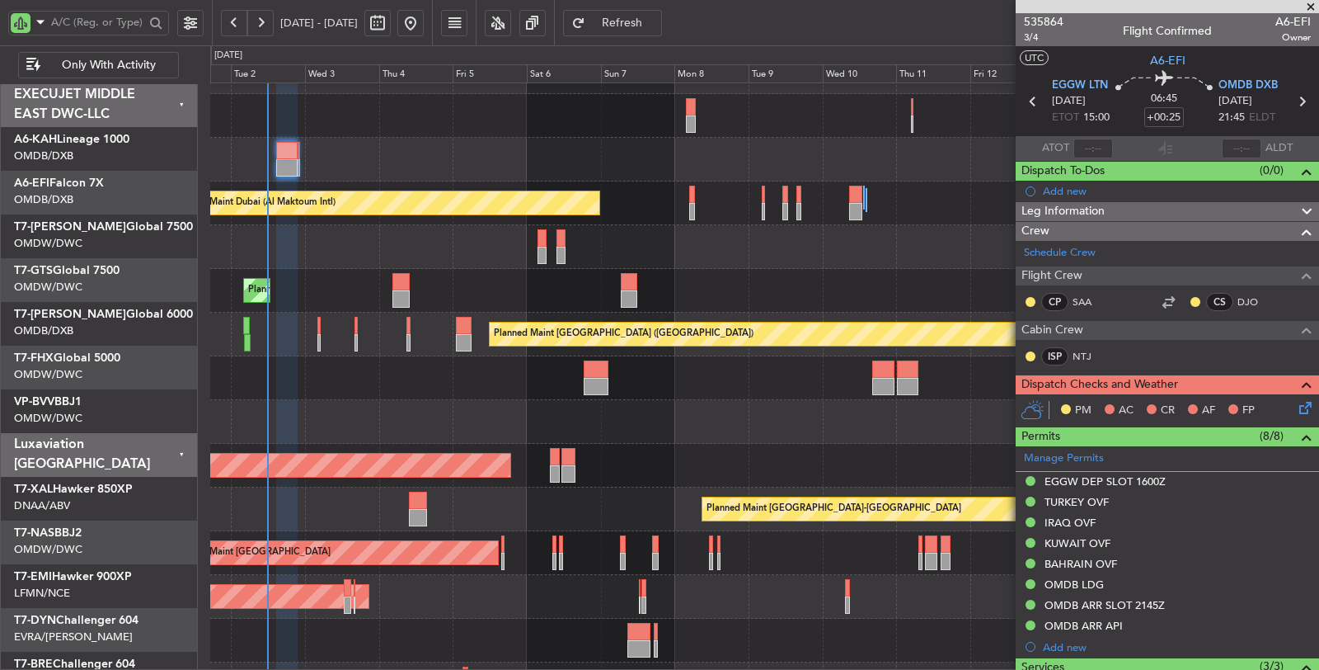
scroll to position [33, 0]
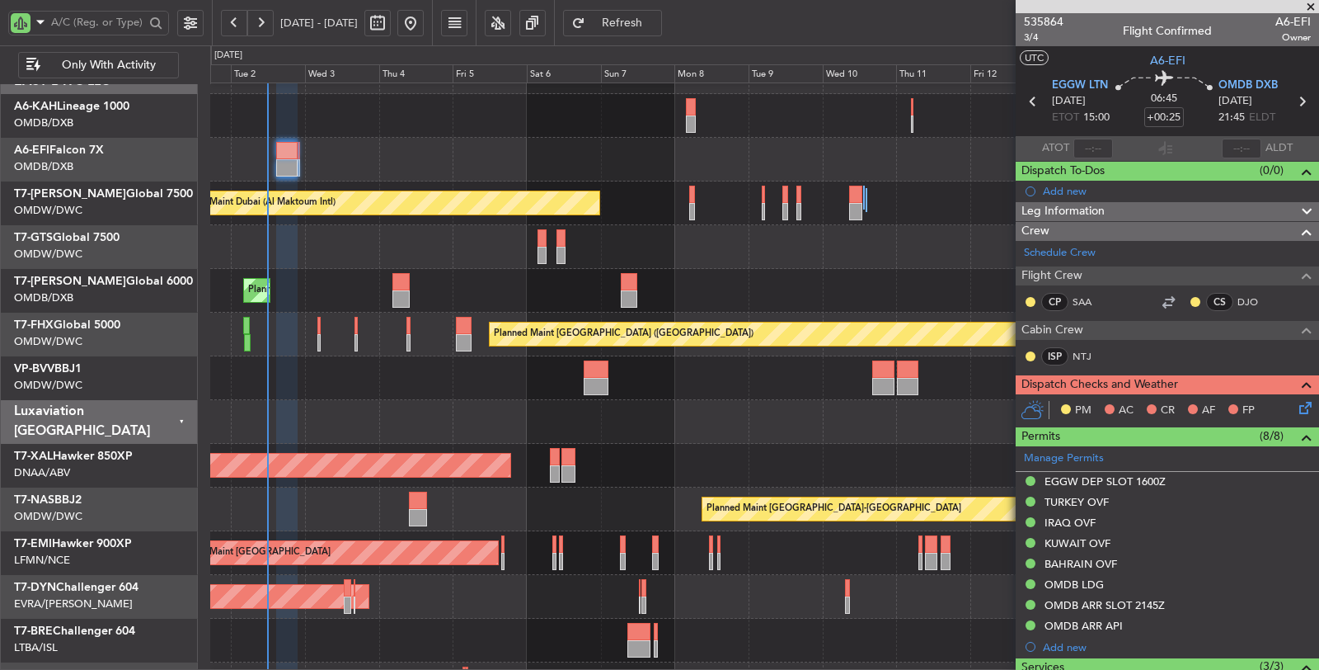
click at [447, 298] on div "Planned Maint Dubai (Dubai Intl) Planned Maint Dubai (Dubai Intl)" at bounding box center [764, 291] width 1109 height 44
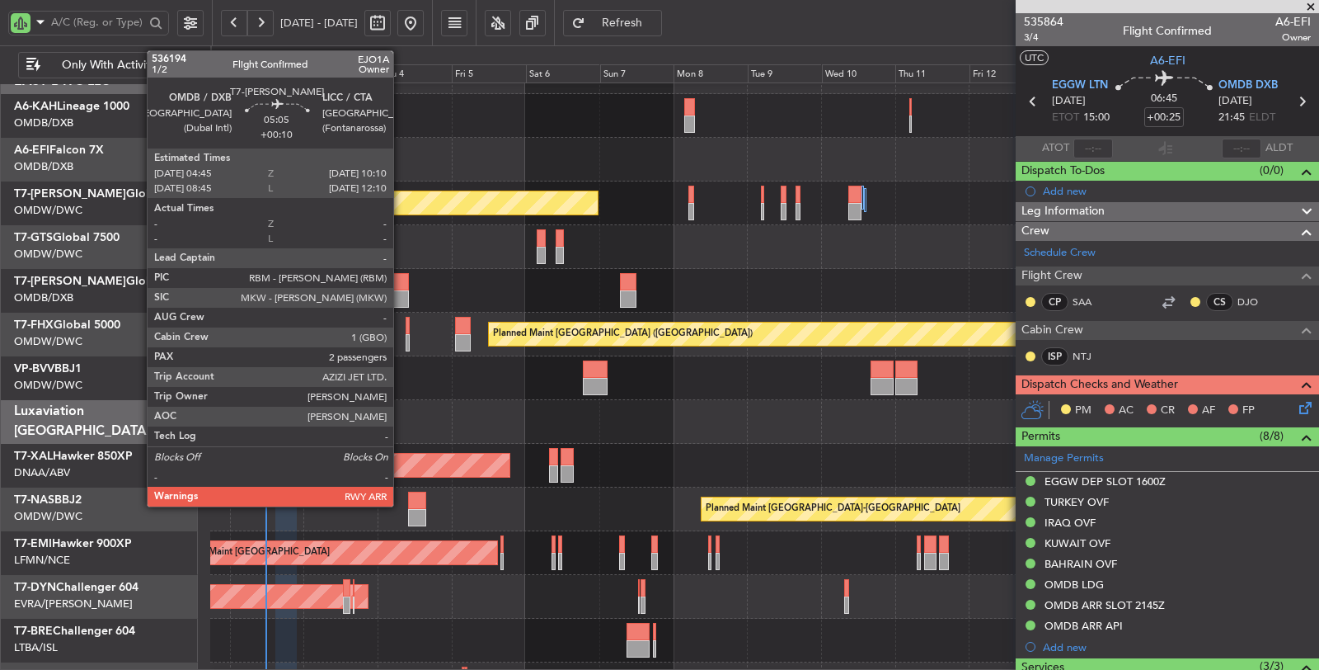
click at [402, 295] on div at bounding box center [400, 298] width 17 height 17
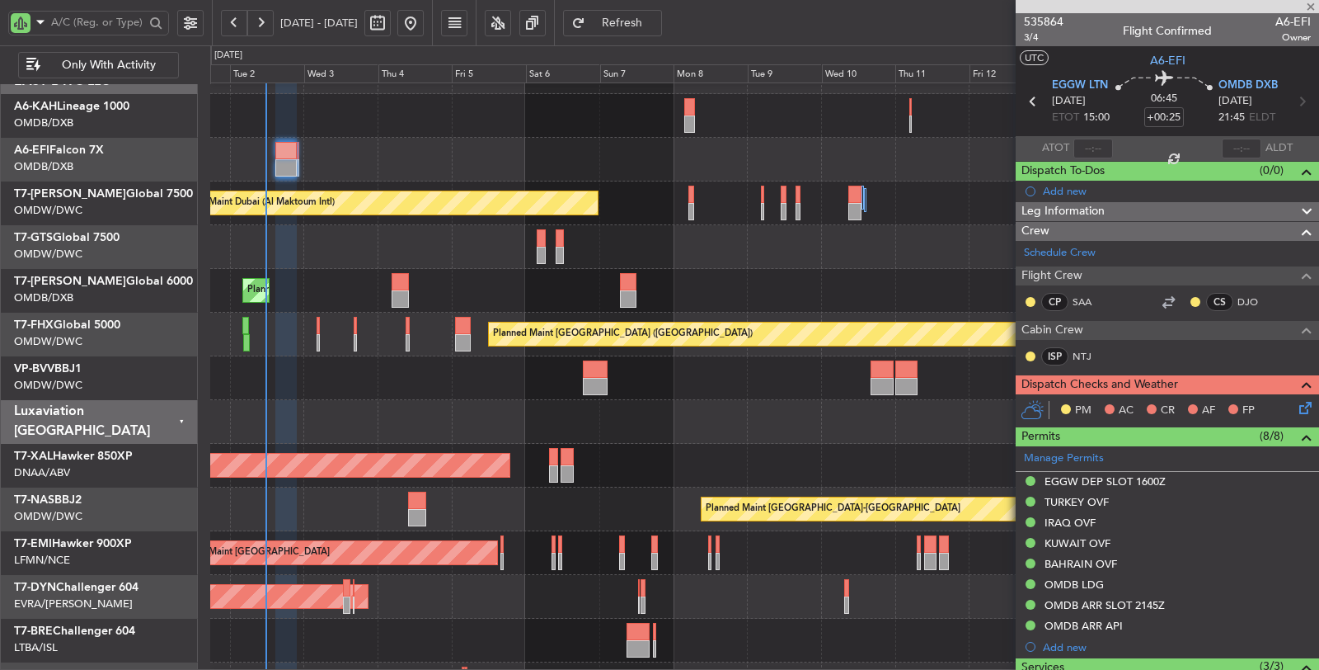
type input "+00:10"
type input "2"
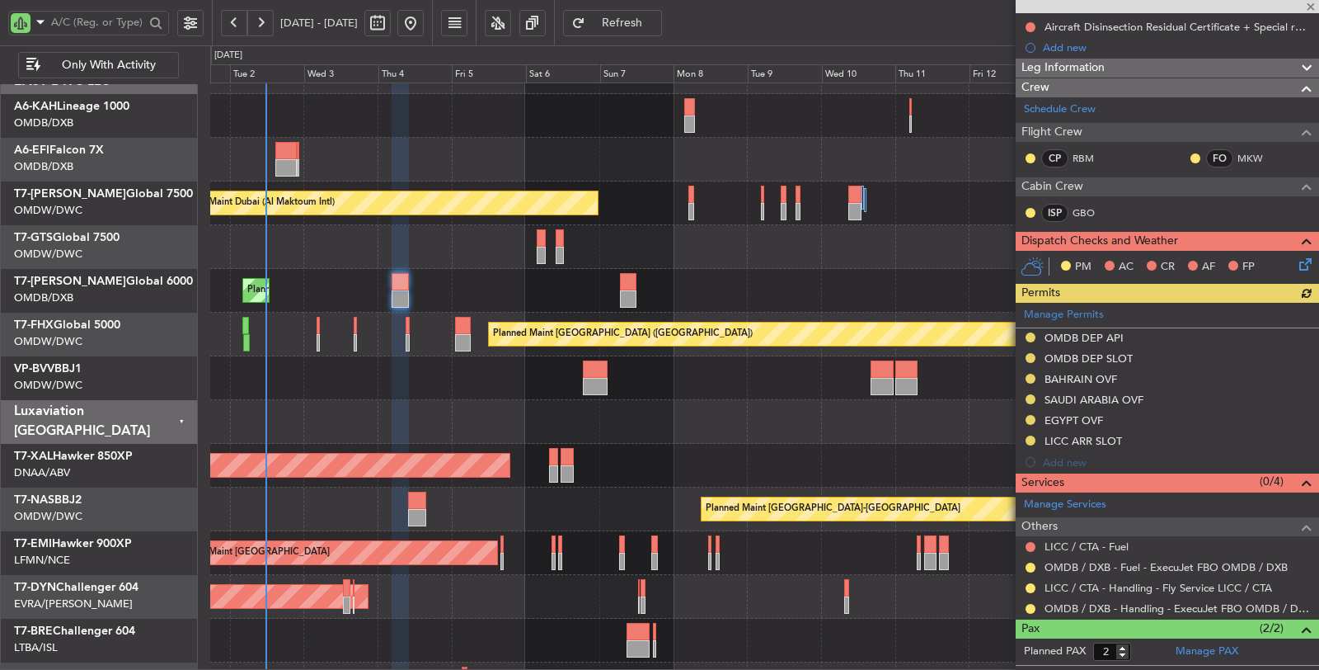
scroll to position [270, 0]
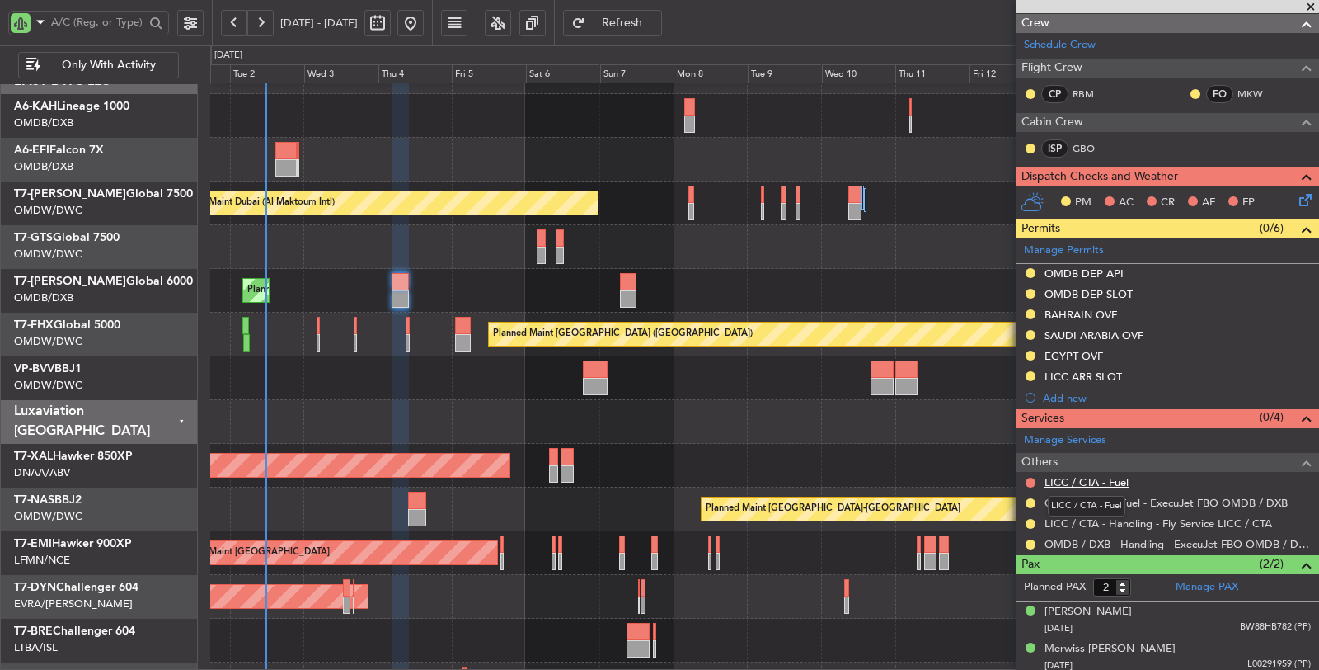
click at [1092, 479] on link "LICC / CTA - Fuel" at bounding box center [1087, 482] width 84 height 14
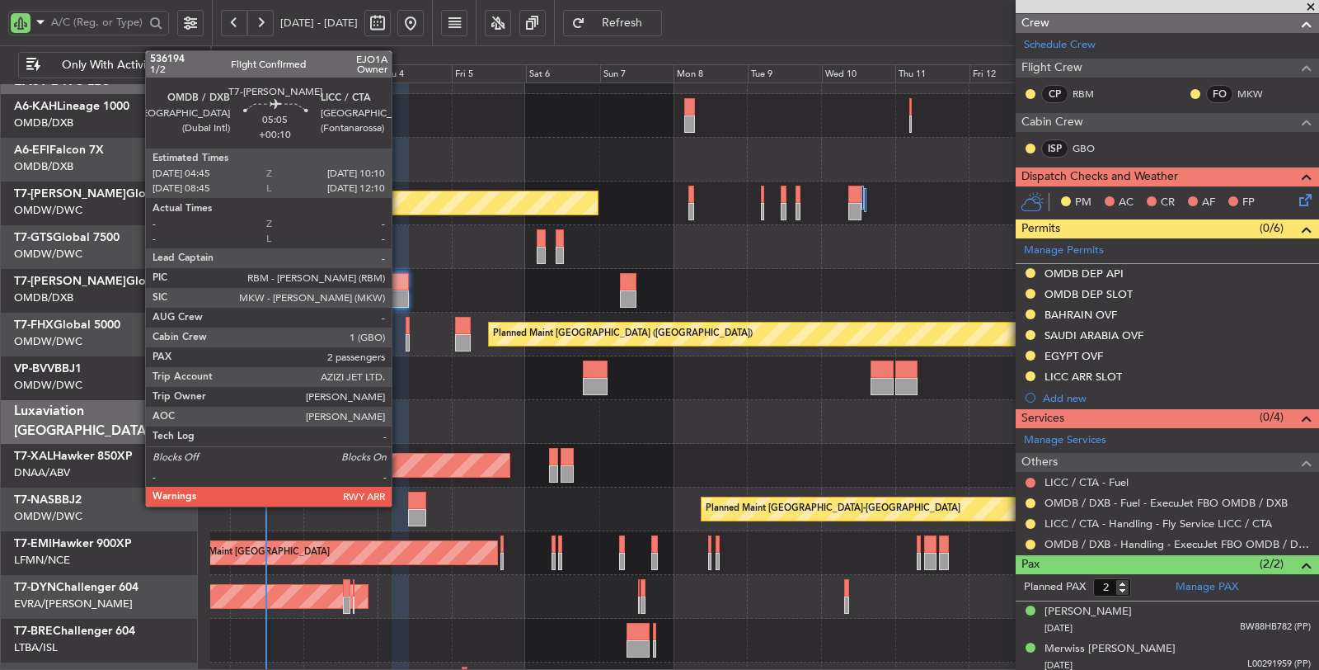
click at [400, 297] on div at bounding box center [400, 298] width 17 height 17
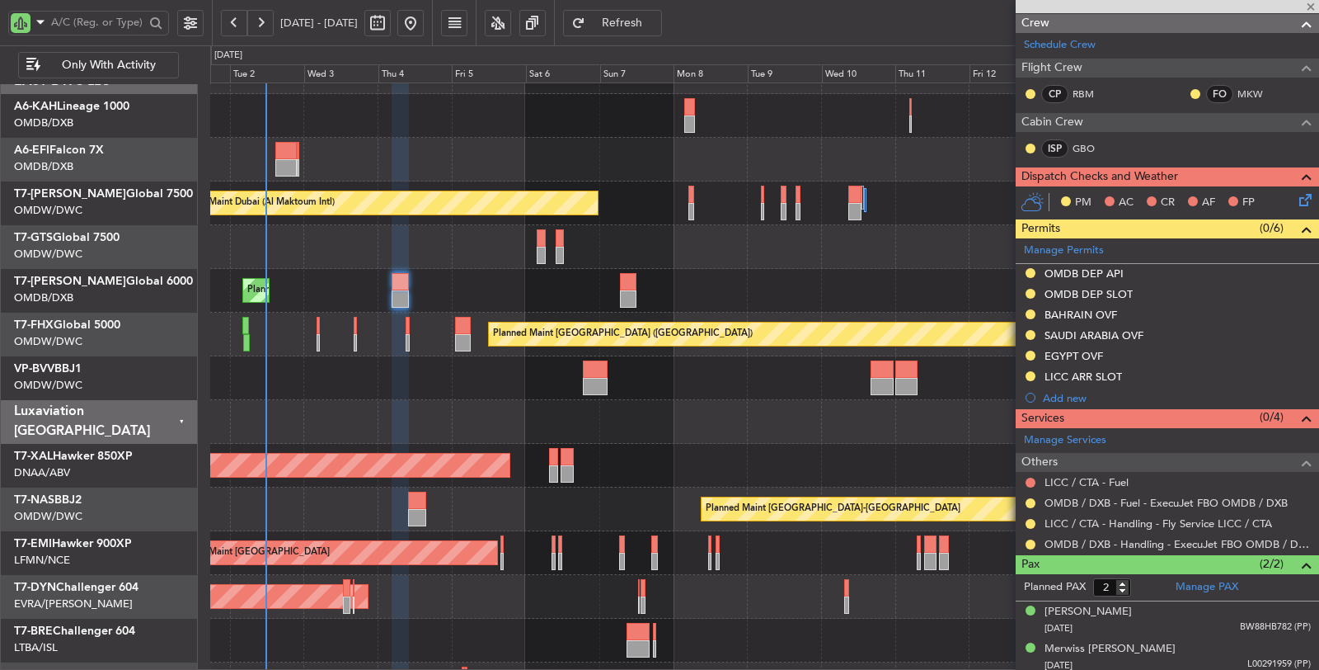
scroll to position [0, 0]
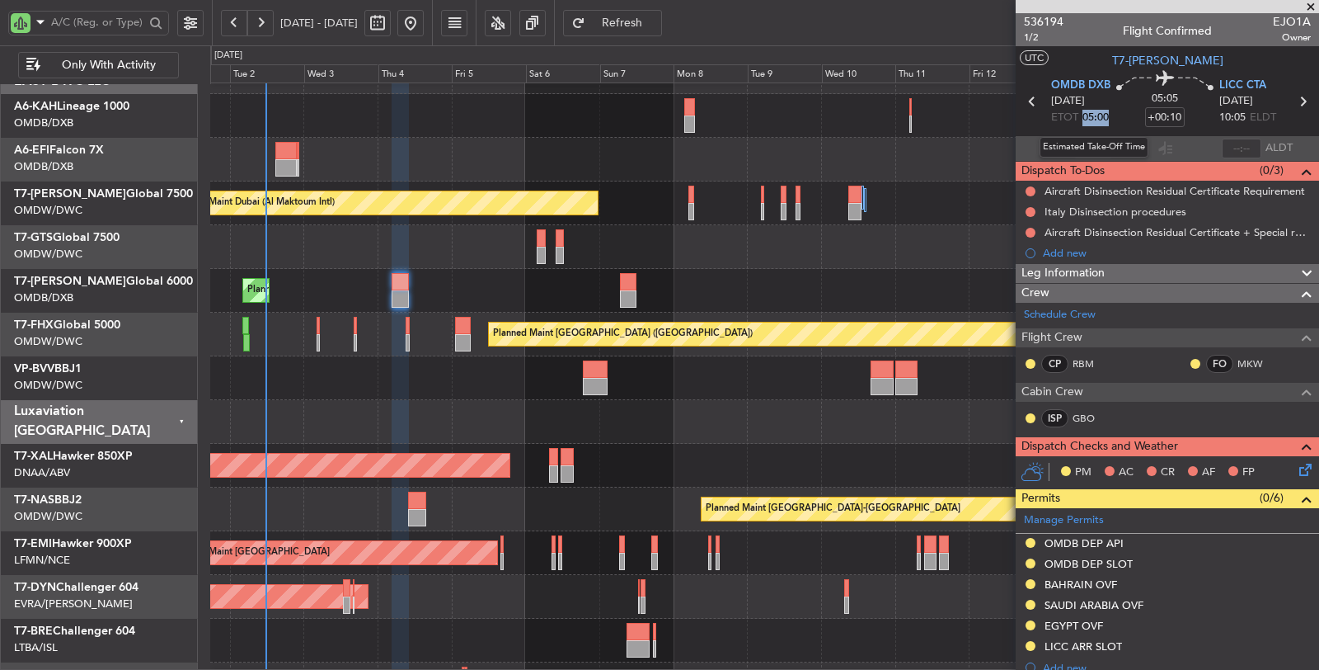
drag, startPoint x: 1110, startPoint y: 116, endPoint x: 1083, endPoint y: 120, distance: 27.4
click at [1083, 120] on section "OMDB DXB 04/09/2025 ETOT 05:00 05:05 +00:10 LICC CTA 04/09/2025 10:05 ELDT" at bounding box center [1167, 103] width 303 height 65
click at [1081, 130] on mat-tooltip-component "Estimated Take-Off Time" at bounding box center [1094, 147] width 132 height 44
click at [1114, 117] on section "OMDB DXB 04/09/2025 ETOT 05:00 05:05 +00:10 LICC CTA 04/09/2025 10:05 ELDT" at bounding box center [1167, 103] width 303 height 65
click at [1102, 126] on mat-tooltip-component "Estimated Take-Off Time" at bounding box center [1094, 147] width 132 height 44
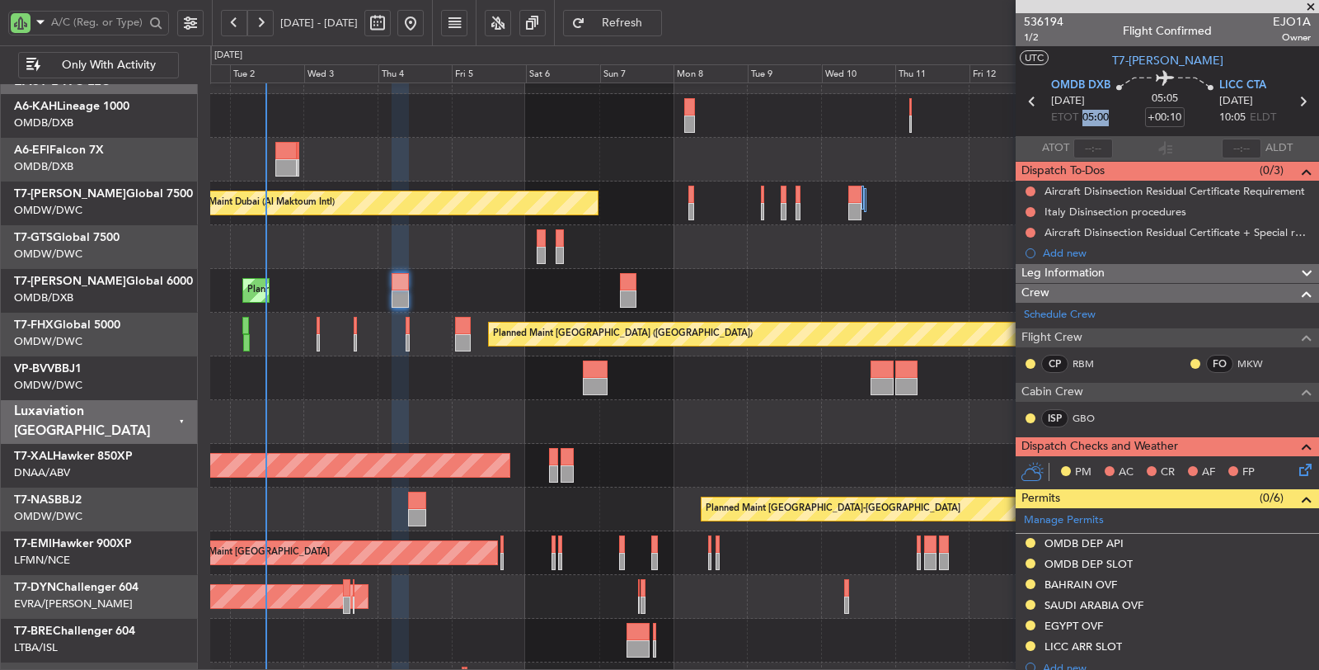
drag, startPoint x: 1106, startPoint y: 117, endPoint x: 1078, endPoint y: 118, distance: 28.0
click at [1078, 118] on span "ETOT 05:00" at bounding box center [1080, 118] width 58 height 16
click at [789, 161] on div "Unplanned Maint [GEOGRAPHIC_DATA] ([GEOGRAPHIC_DATA])" at bounding box center [764, 160] width 1108 height 44
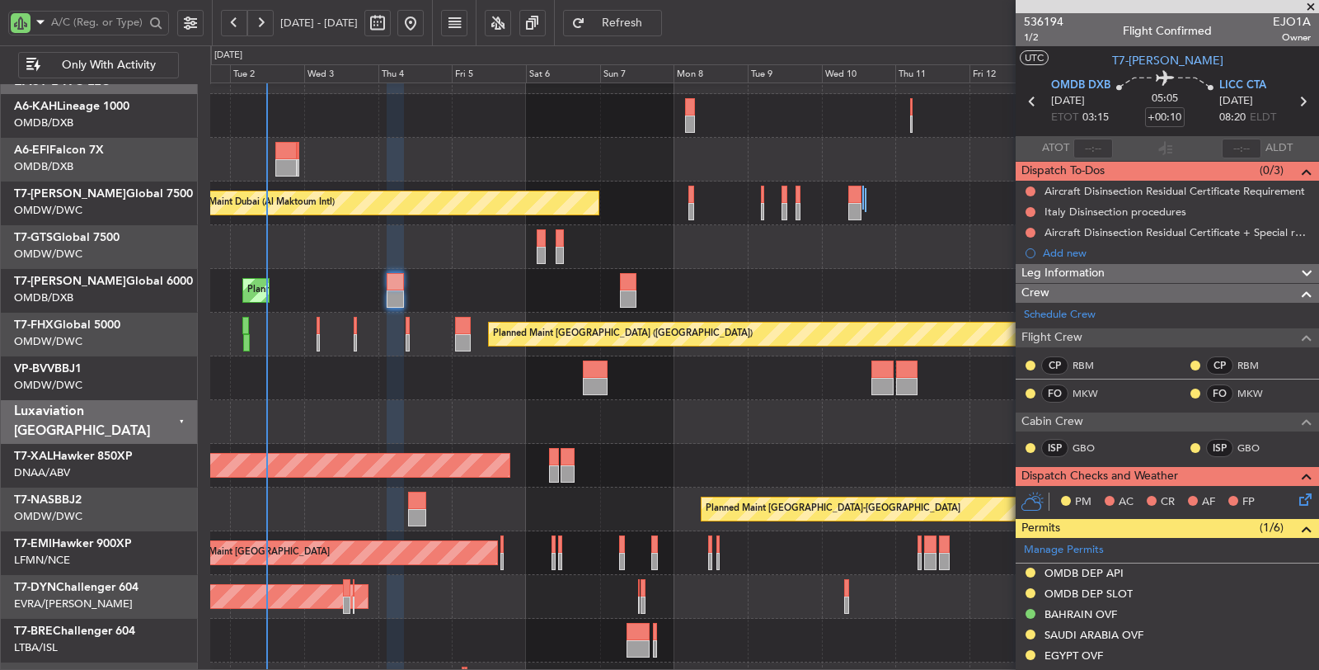
click at [350, 366] on div "Planned Maint Dubai (Al Maktoum Intl)" at bounding box center [764, 378] width 1109 height 44
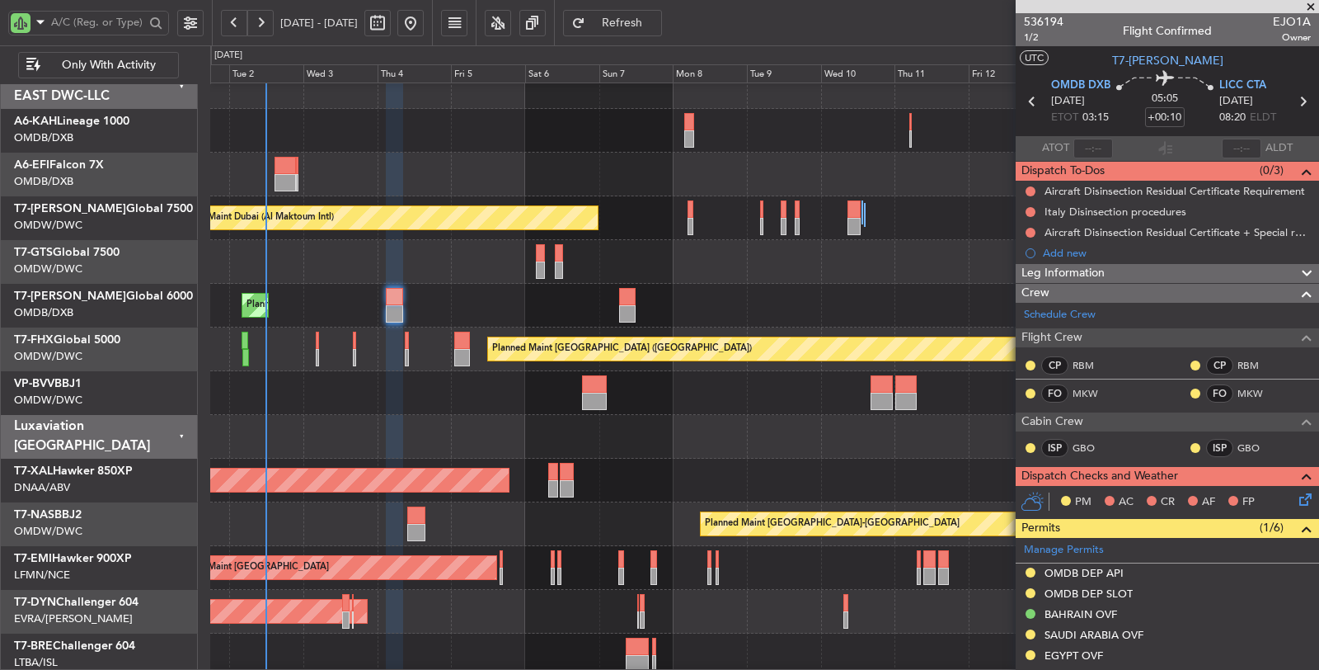
scroll to position [18, 0]
click at [336, 348] on div "Planned Maint [GEOGRAPHIC_DATA] ([GEOGRAPHIC_DATA])" at bounding box center [764, 349] width 1109 height 44
click at [319, 289] on div "Planned Maint Dubai (Dubai Intl) Planned Maint Dubai (Dubai Intl)" at bounding box center [764, 306] width 1109 height 44
click at [77, 379] on link "VP-BVV BBJ1" at bounding box center [48, 384] width 68 height 12
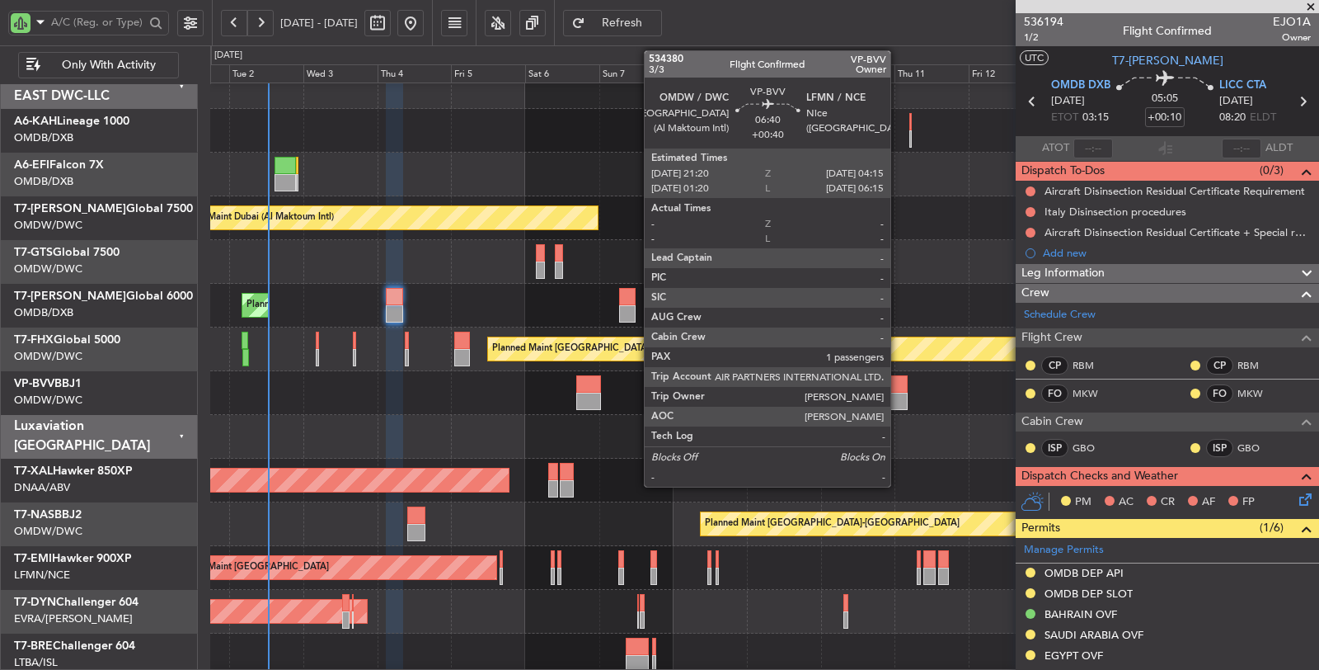
click at [899, 392] on div at bounding box center [896, 400] width 21 height 17
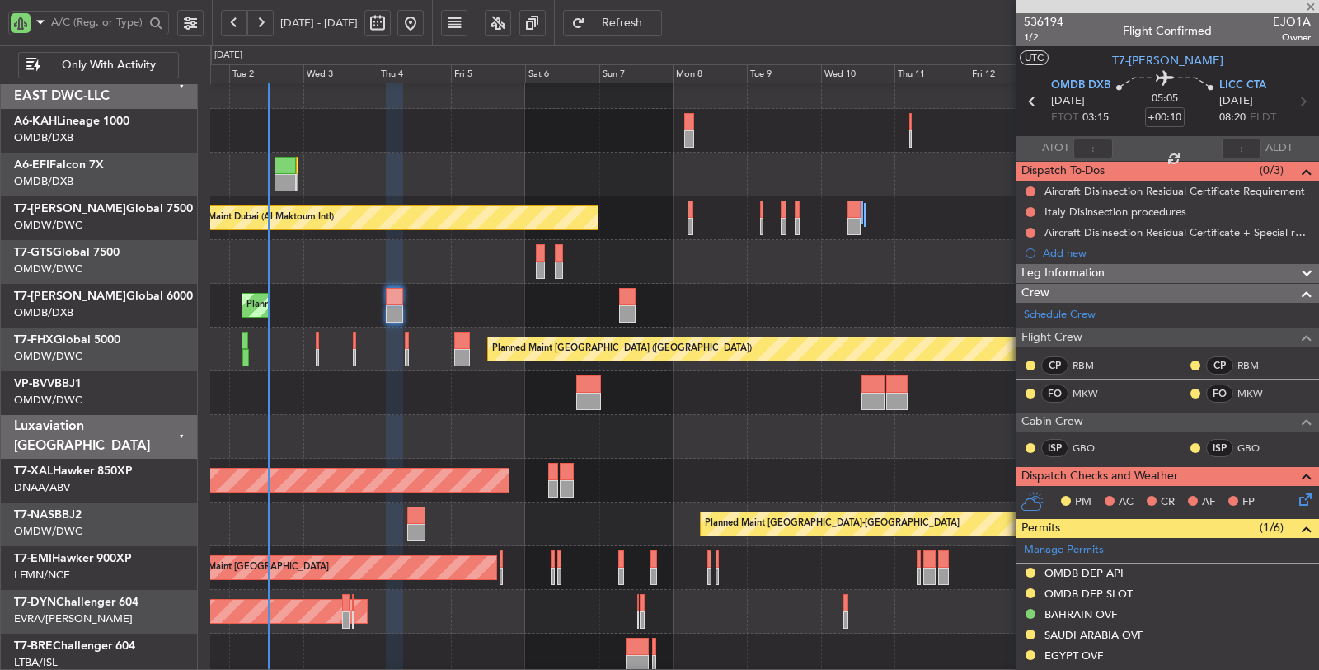
type input "+00:40"
type input "1"
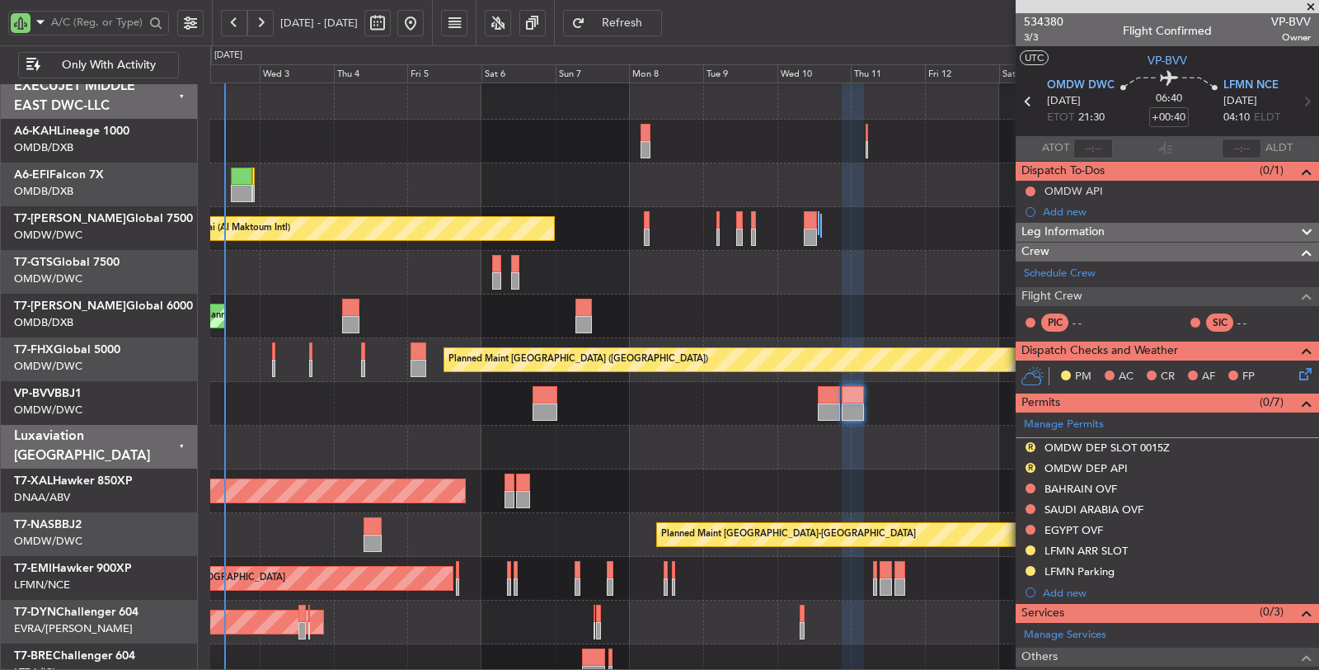
scroll to position [7, 0]
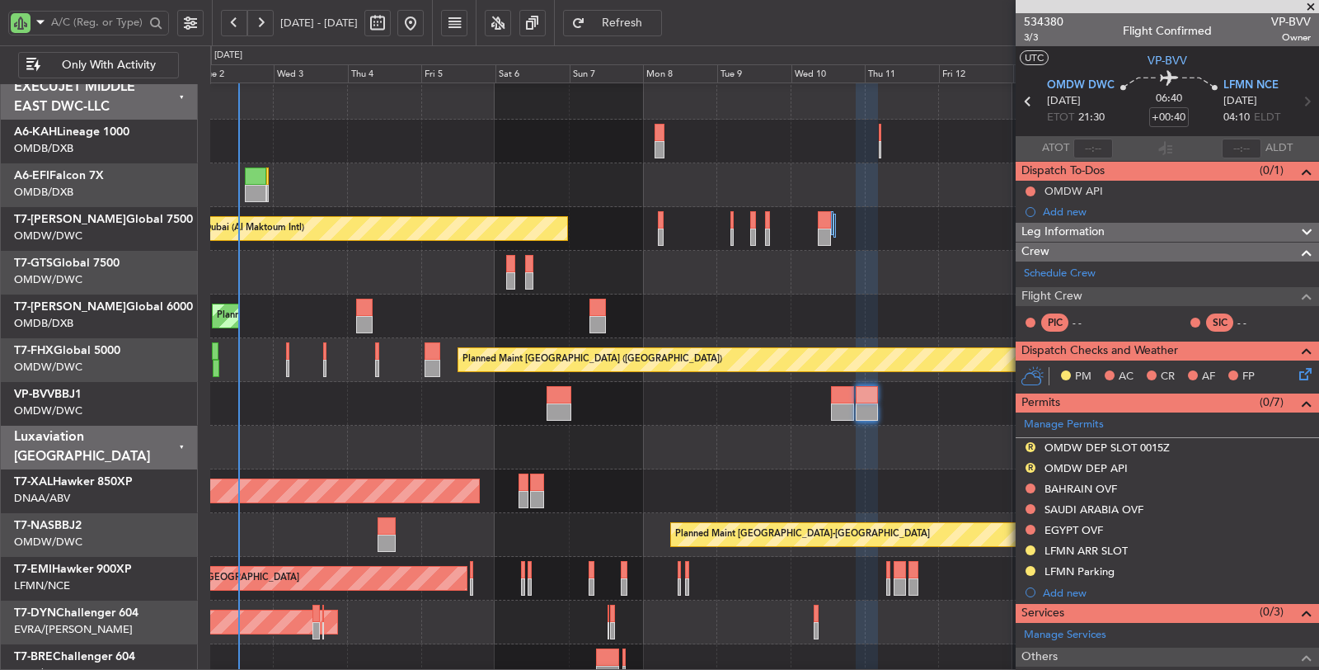
click at [915, 500] on div "Planned Maint [PERSON_NAME]" at bounding box center [764, 491] width 1108 height 44
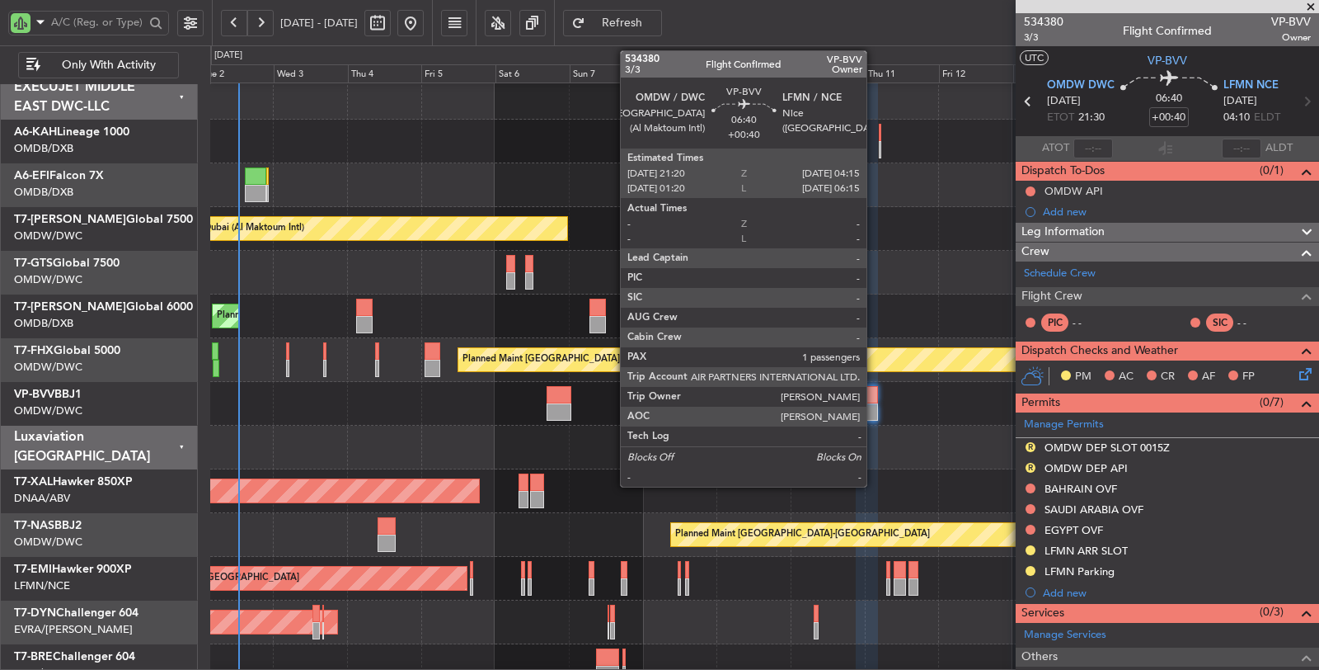
click at [875, 409] on div at bounding box center [866, 411] width 21 height 17
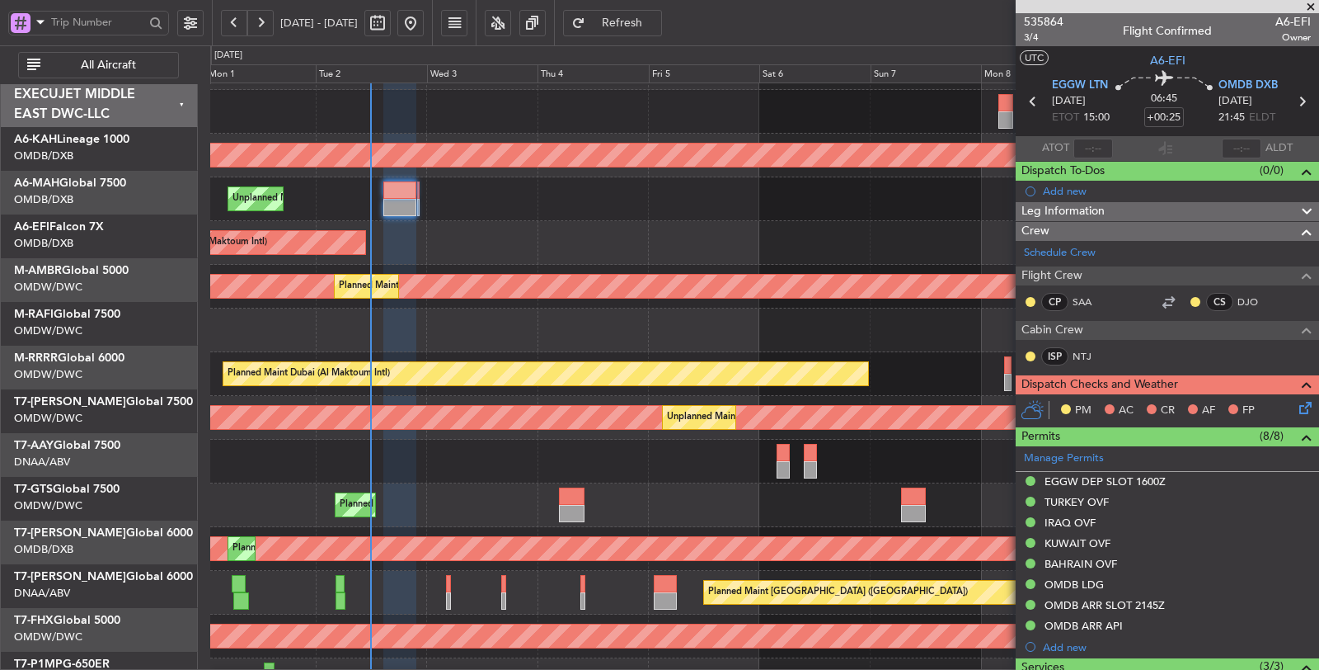
scroll to position [37, 0]
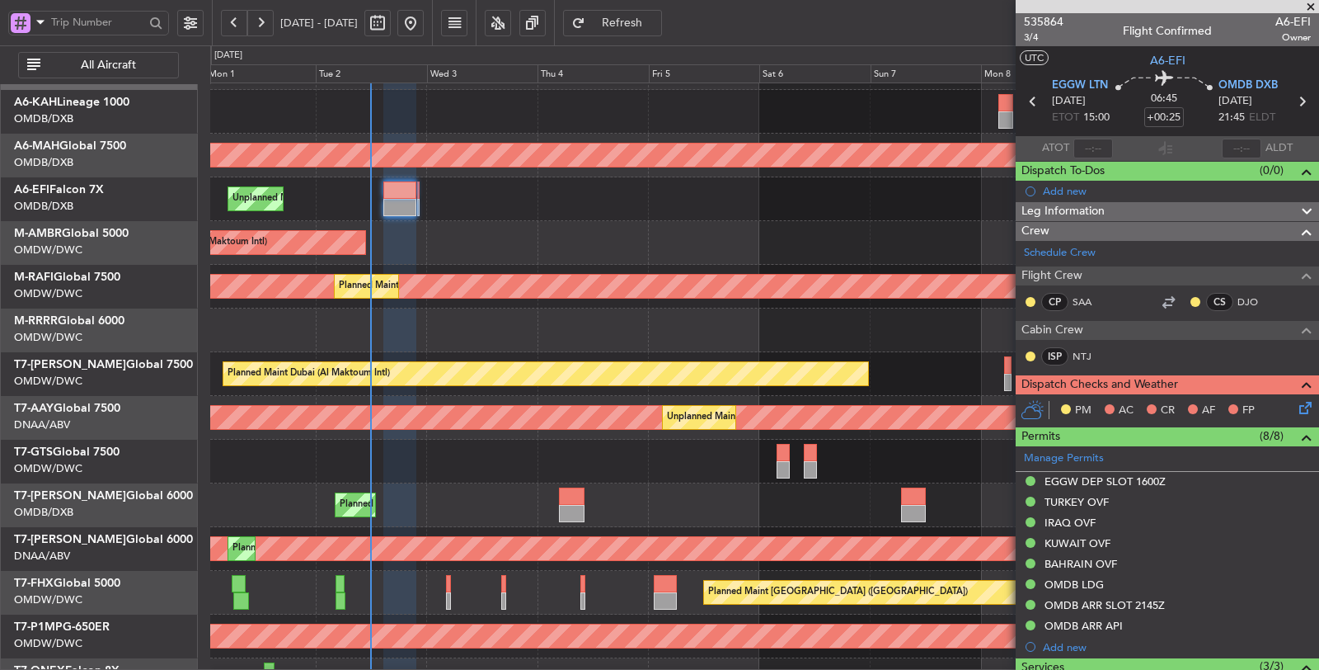
click at [510, 483] on div "Planned Maint Dubai (Dubai Intl) Planned Maint Dubai (Dubai Intl)" at bounding box center [764, 505] width 1108 height 44
click at [101, 66] on span "All Aircraft" at bounding box center [108, 65] width 129 height 12
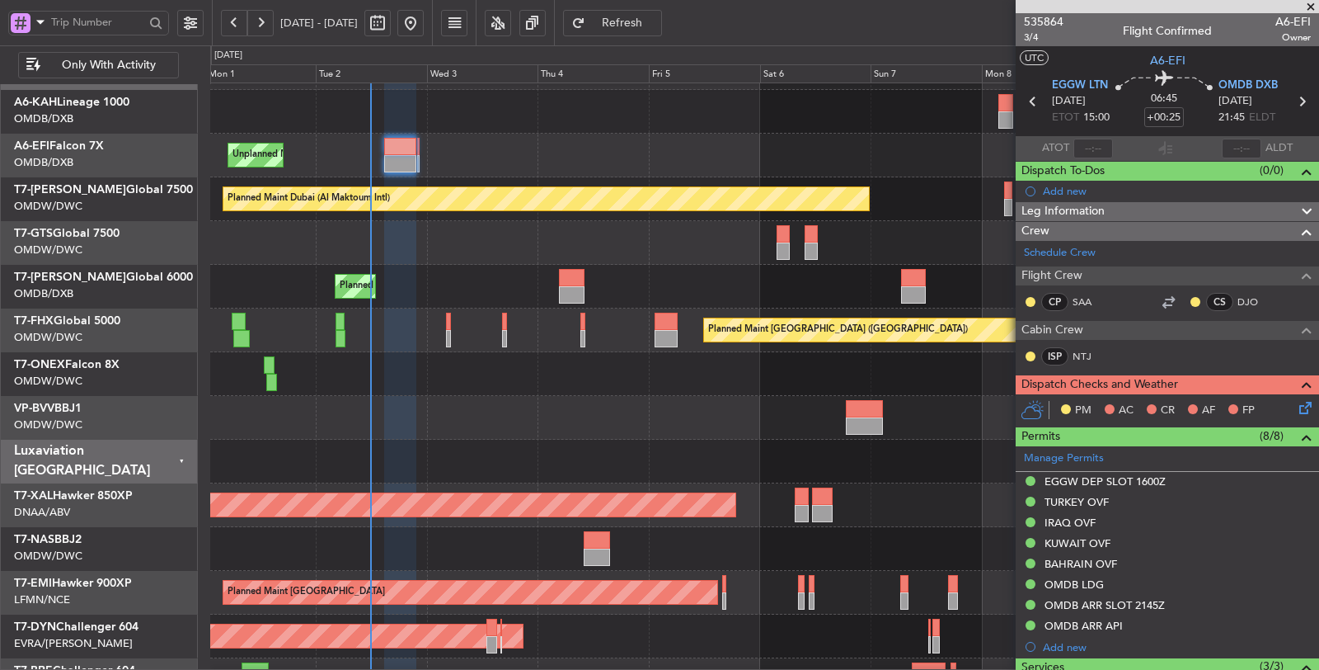
click at [46, 15] on span at bounding box center [41, 22] width 20 height 21
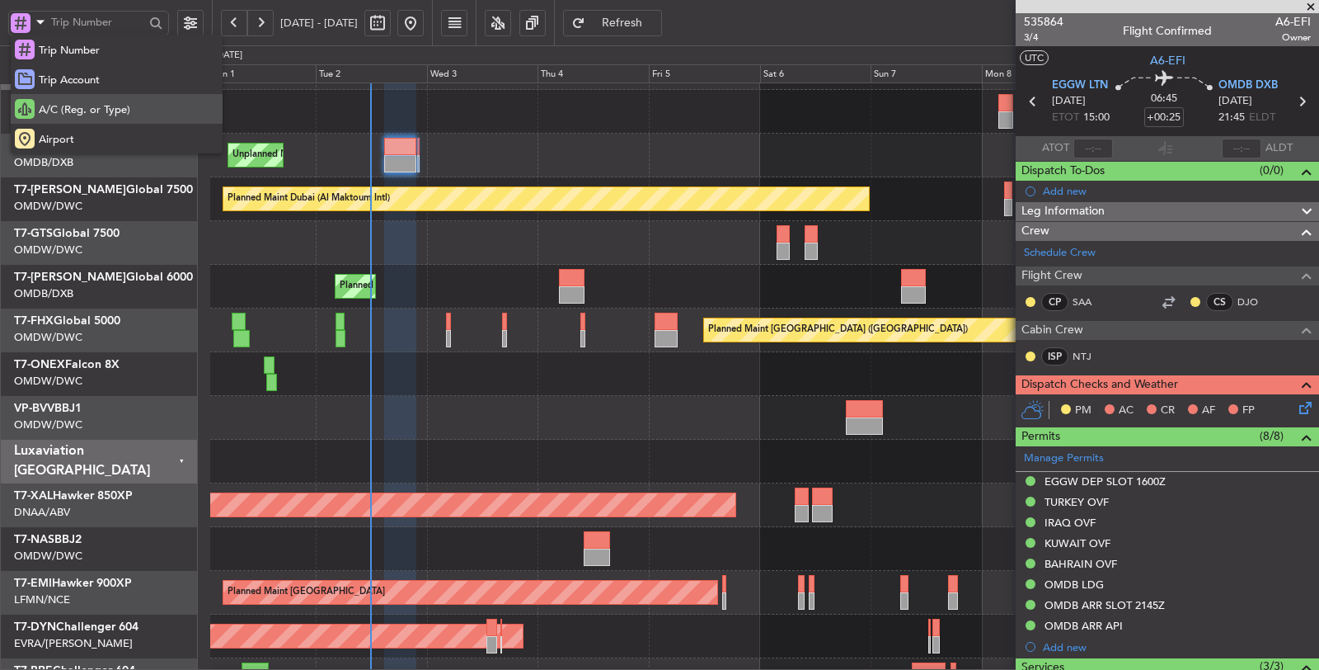
click at [73, 109] on span "A/C (Reg. or Type)" at bounding box center [85, 110] width 92 height 16
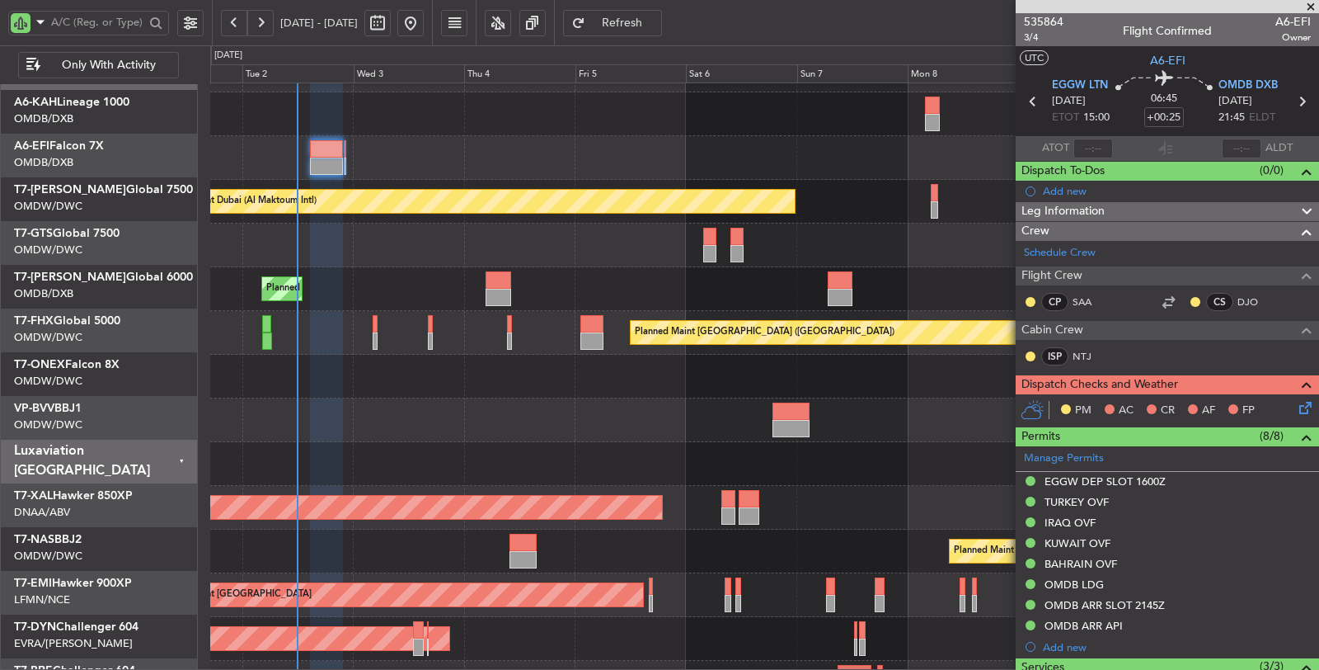
scroll to position [35, 0]
click at [369, 286] on div "Planned Maint Dubai (Dubai Intl) Planned Maint Dubai (Dubai Intl)" at bounding box center [764, 289] width 1108 height 44
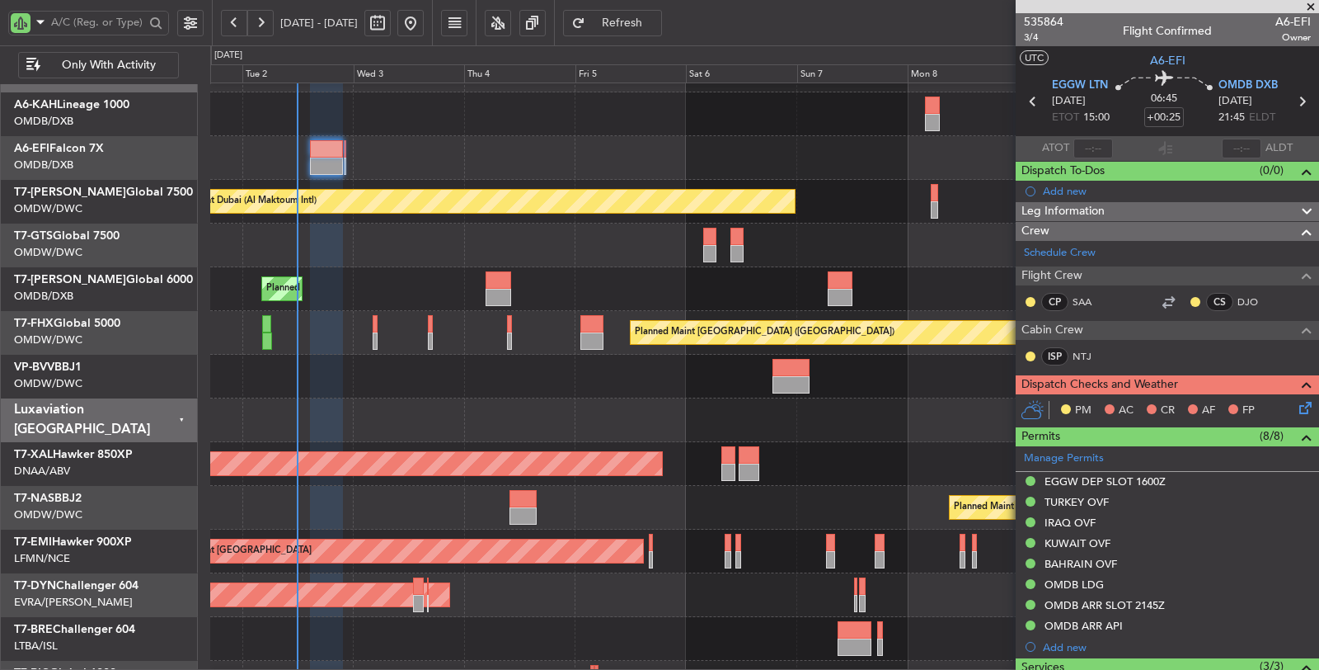
click at [551, 414] on div at bounding box center [764, 420] width 1108 height 44
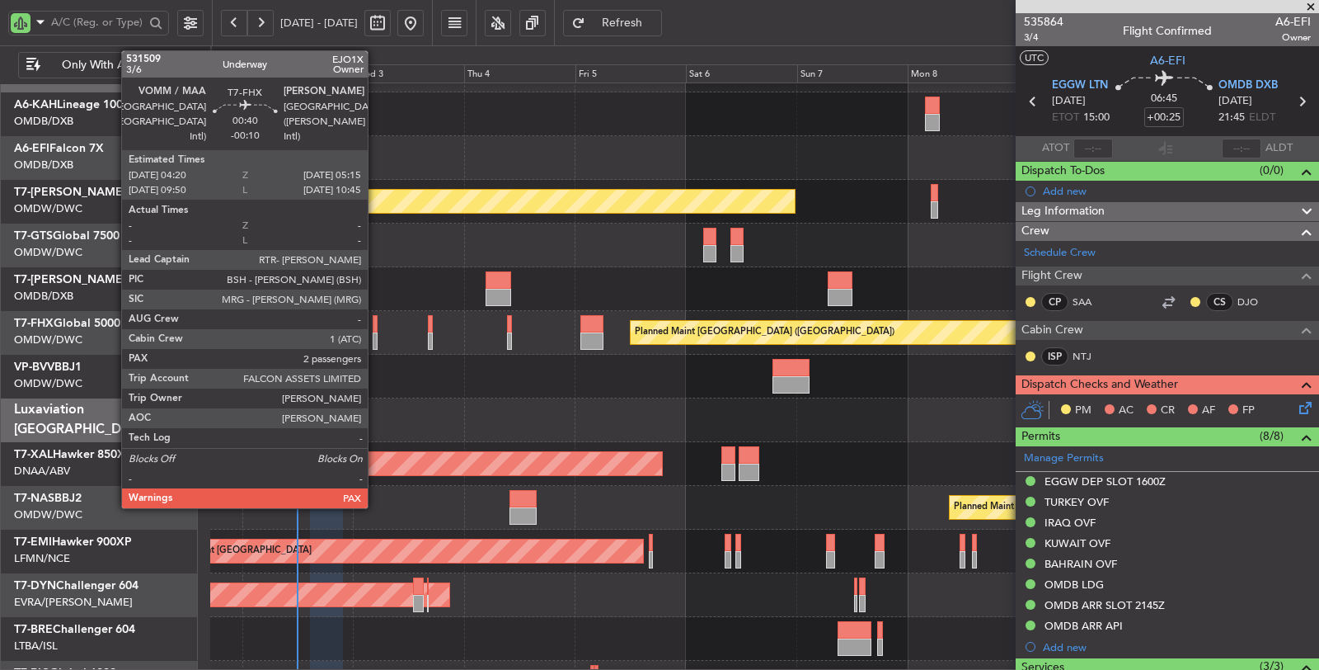
click at [376, 345] on div at bounding box center [375, 340] width 5 height 17
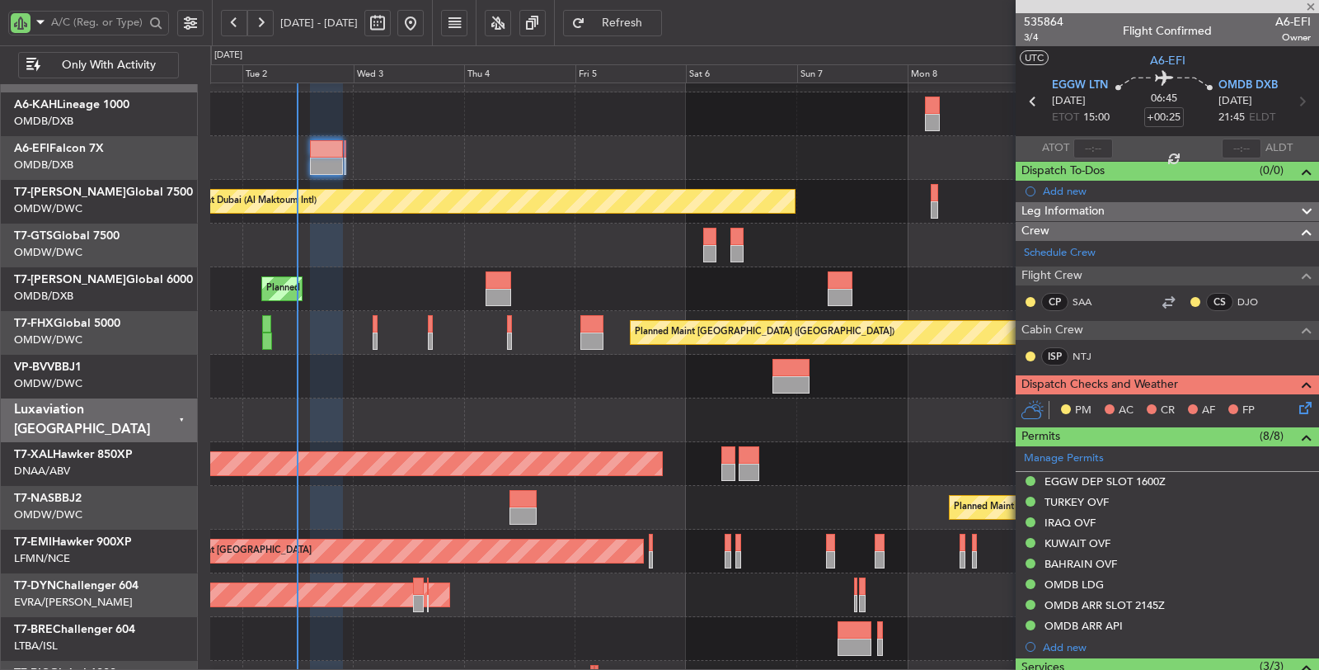
type input "-00:10"
type input "2"
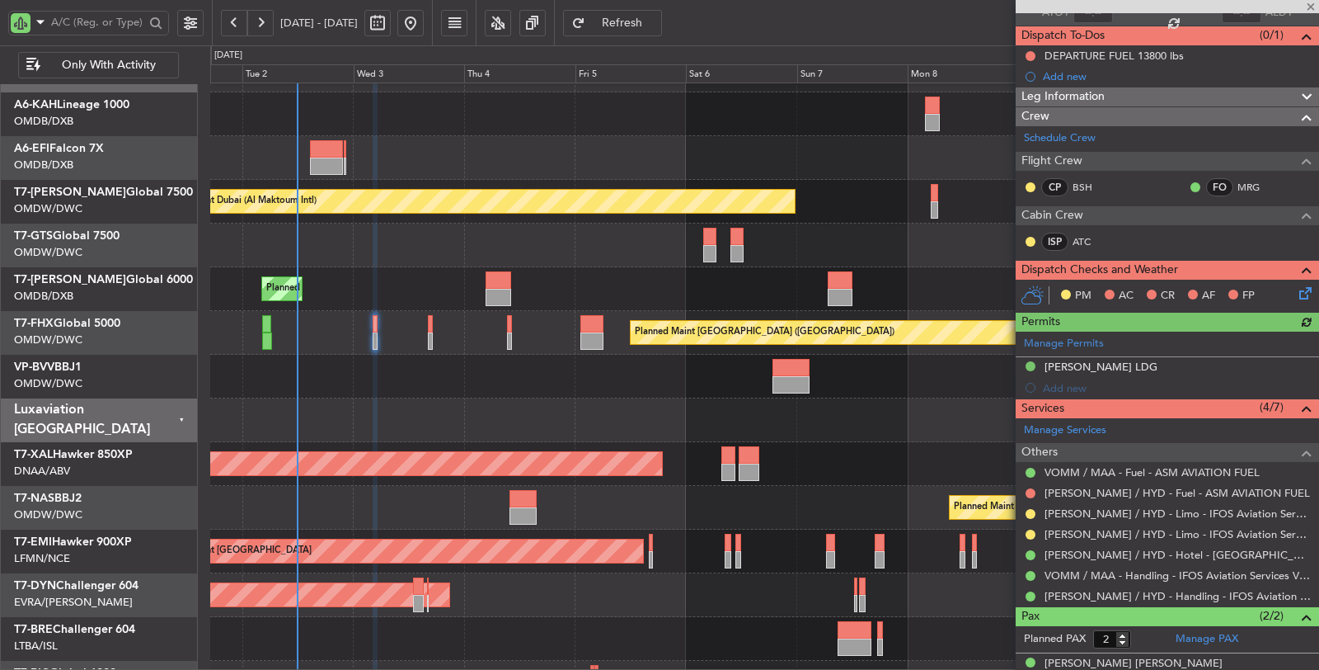
scroll to position [187, 0]
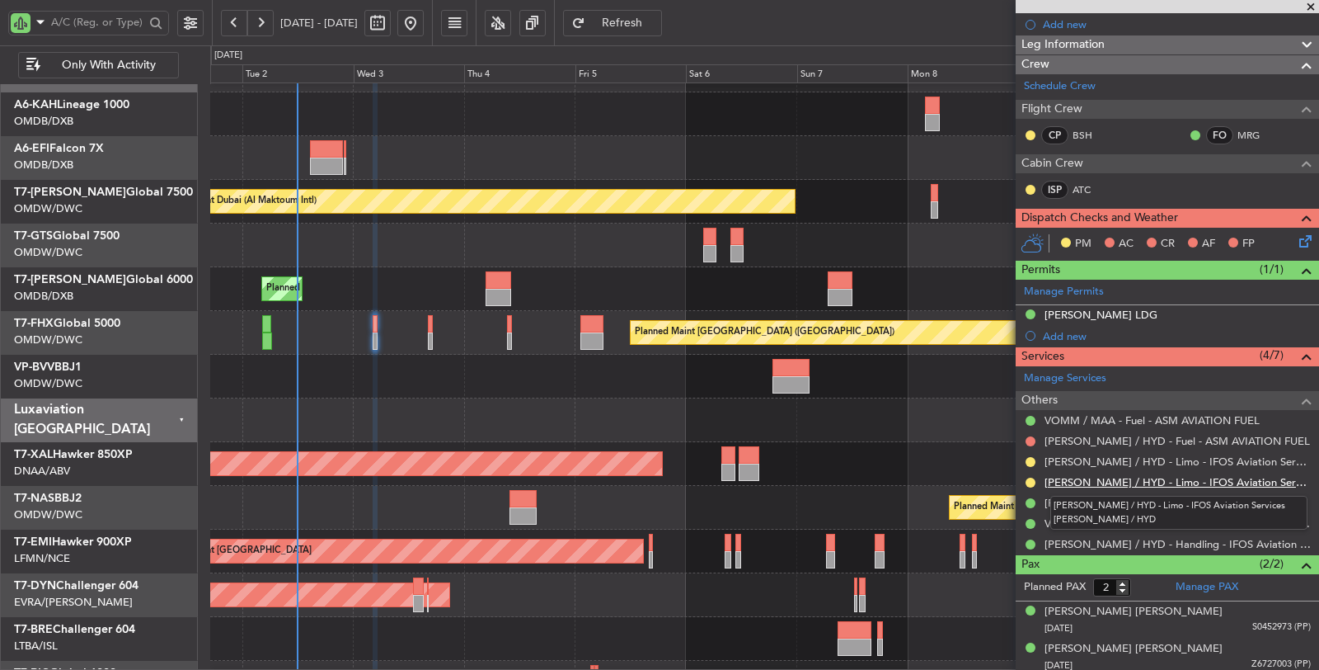
click at [1093, 477] on link "[PERSON_NAME] / HYD - Limo - IFOS Aviation Services [PERSON_NAME] / HYD" at bounding box center [1178, 482] width 266 height 14
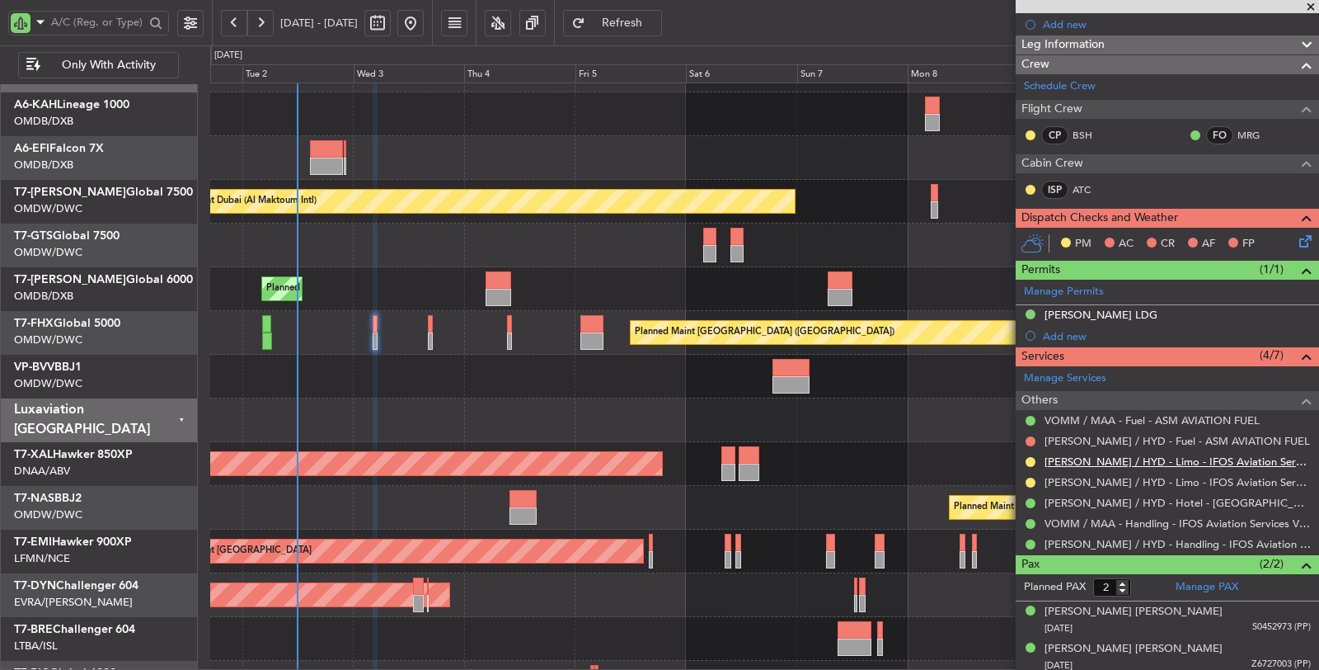
click at [1135, 458] on link "[PERSON_NAME] / HYD - Limo - IFOS Aviation Services [PERSON_NAME] / HYD" at bounding box center [1178, 461] width 266 height 14
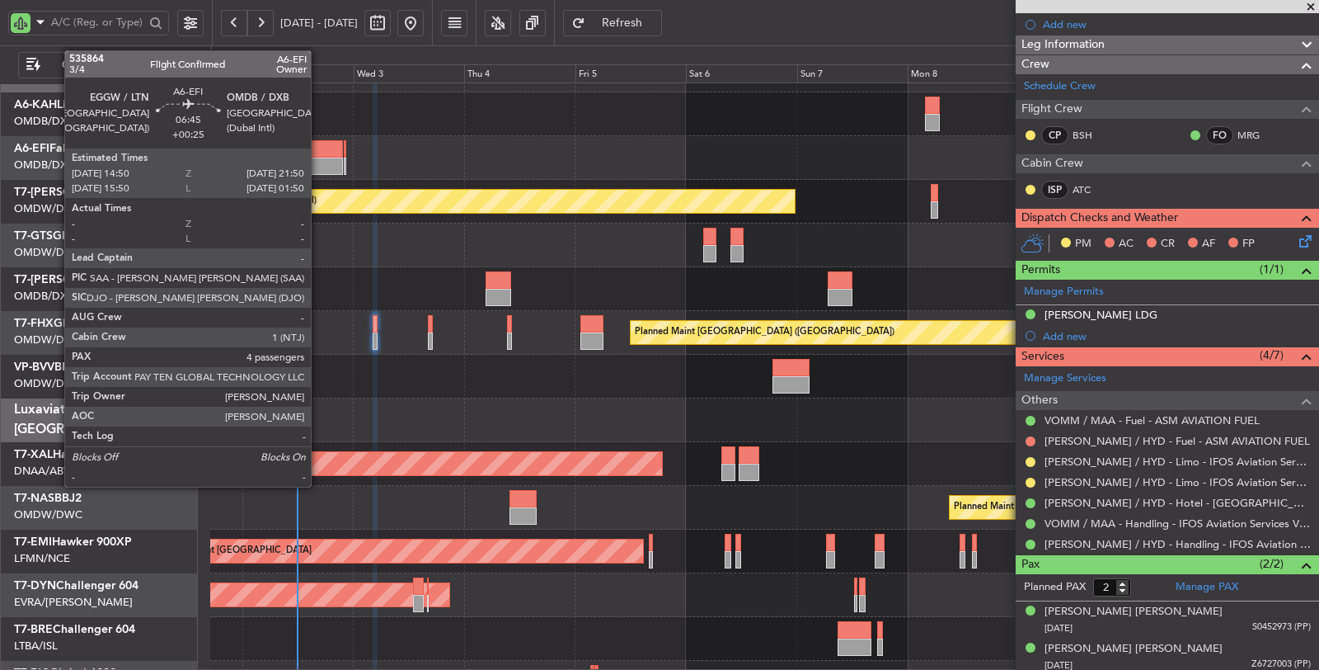
click at [319, 167] on div at bounding box center [326, 165] width 33 height 17
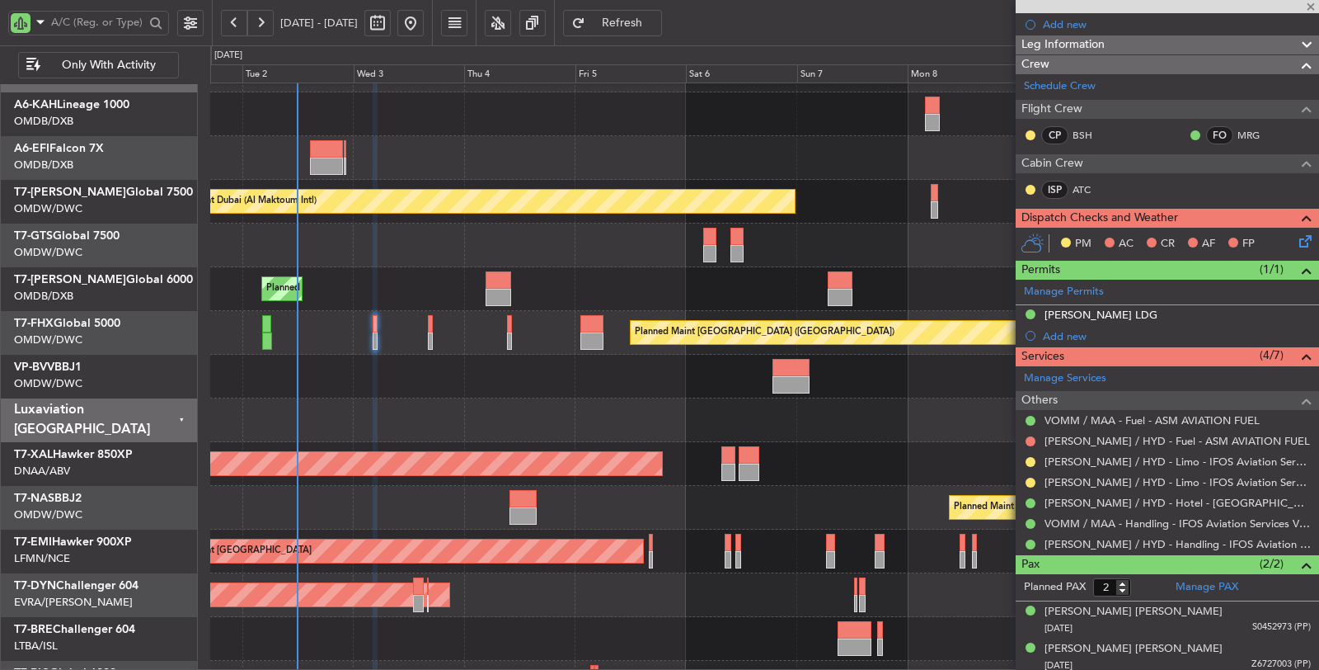
type input "+00:25"
type input "4"
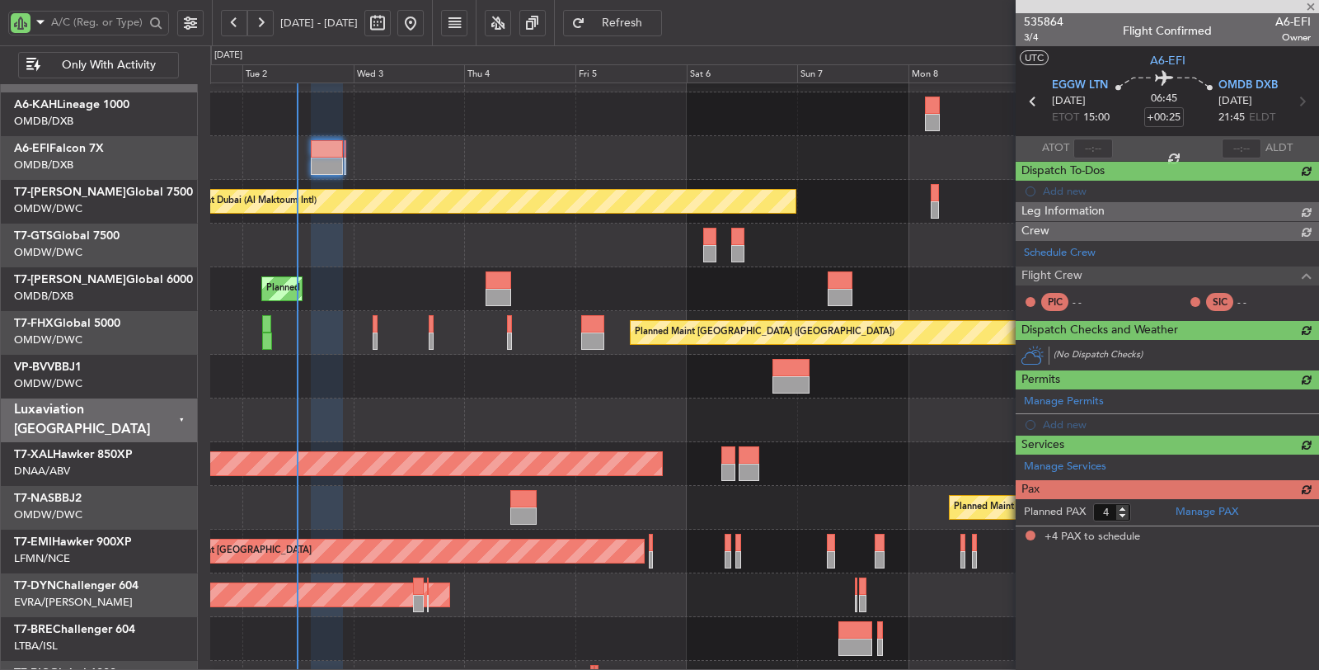
scroll to position [0, 0]
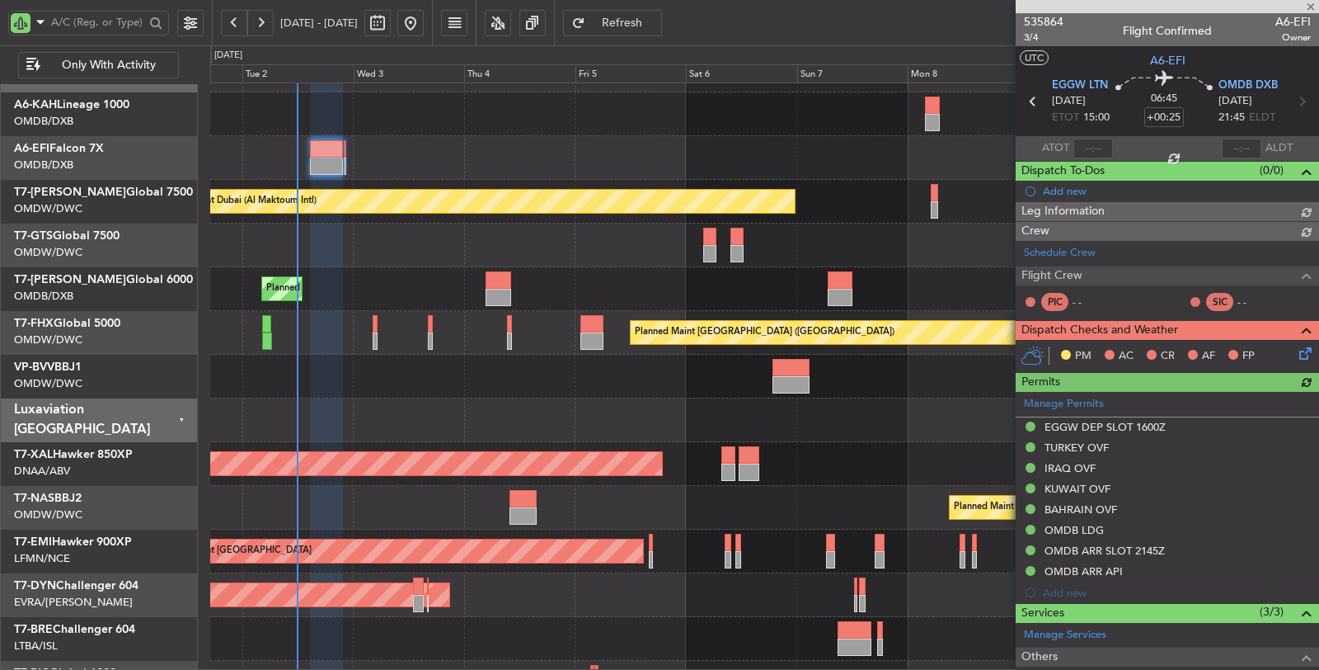
type input "[PERSON_NAME] (ANI)"
type input "7173"
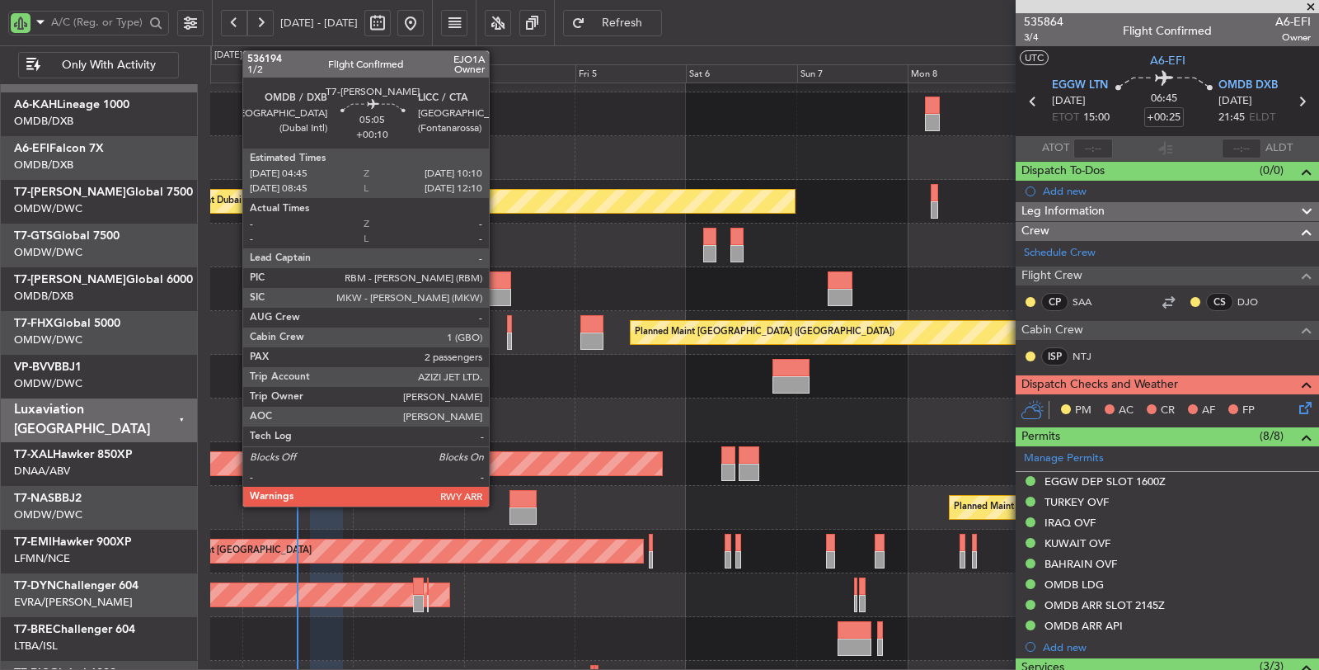
click at [497, 298] on div at bounding box center [499, 297] width 26 height 17
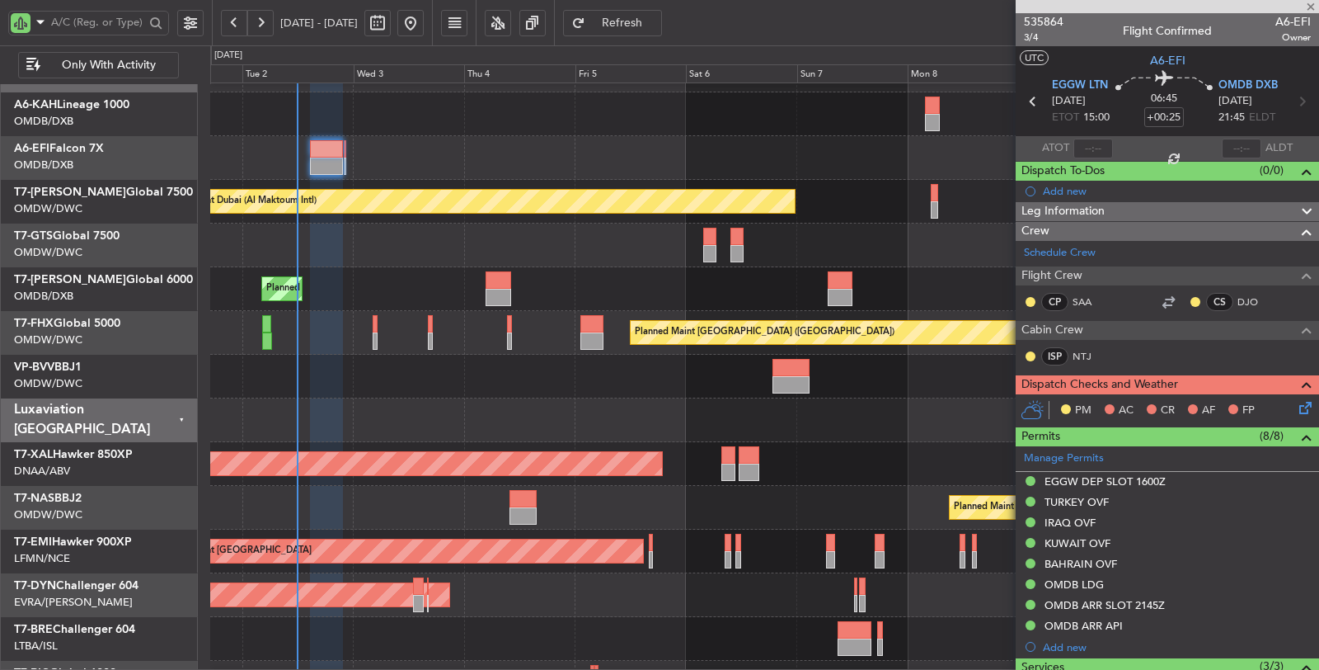
type input "+00:10"
type input "2"
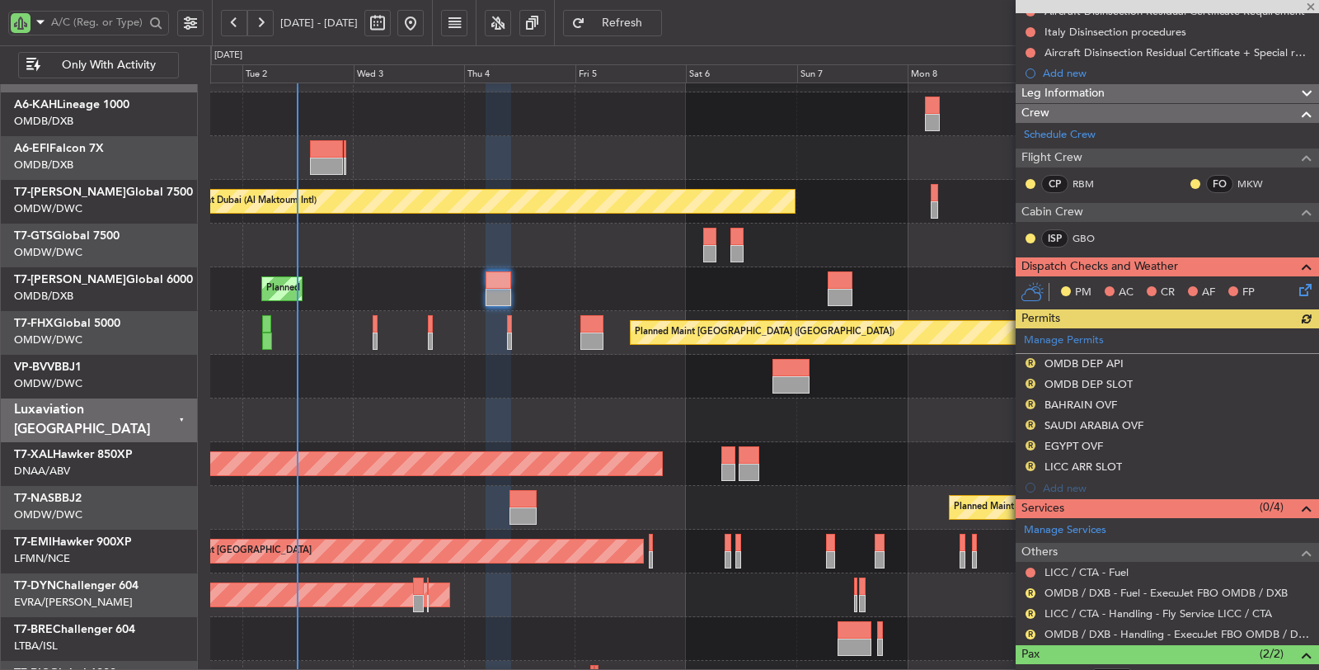
scroll to position [270, 0]
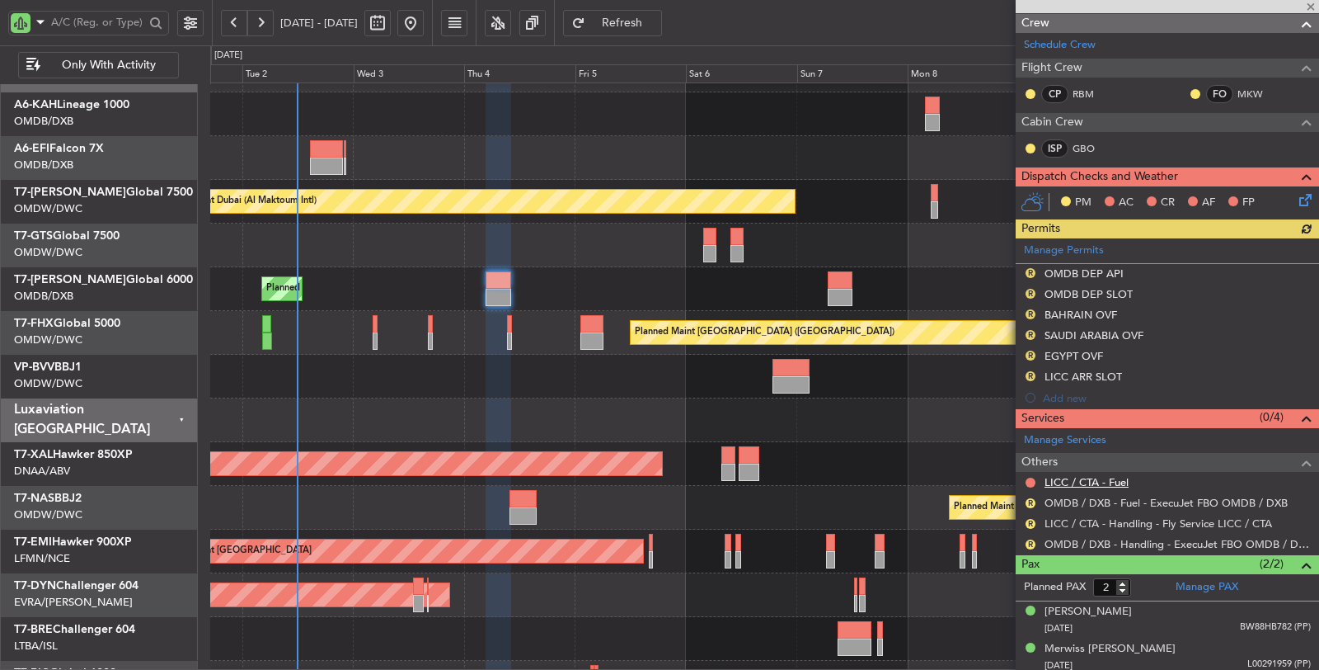
click at [1104, 475] on link "LICC / CTA - Fuel" at bounding box center [1087, 482] width 84 height 14
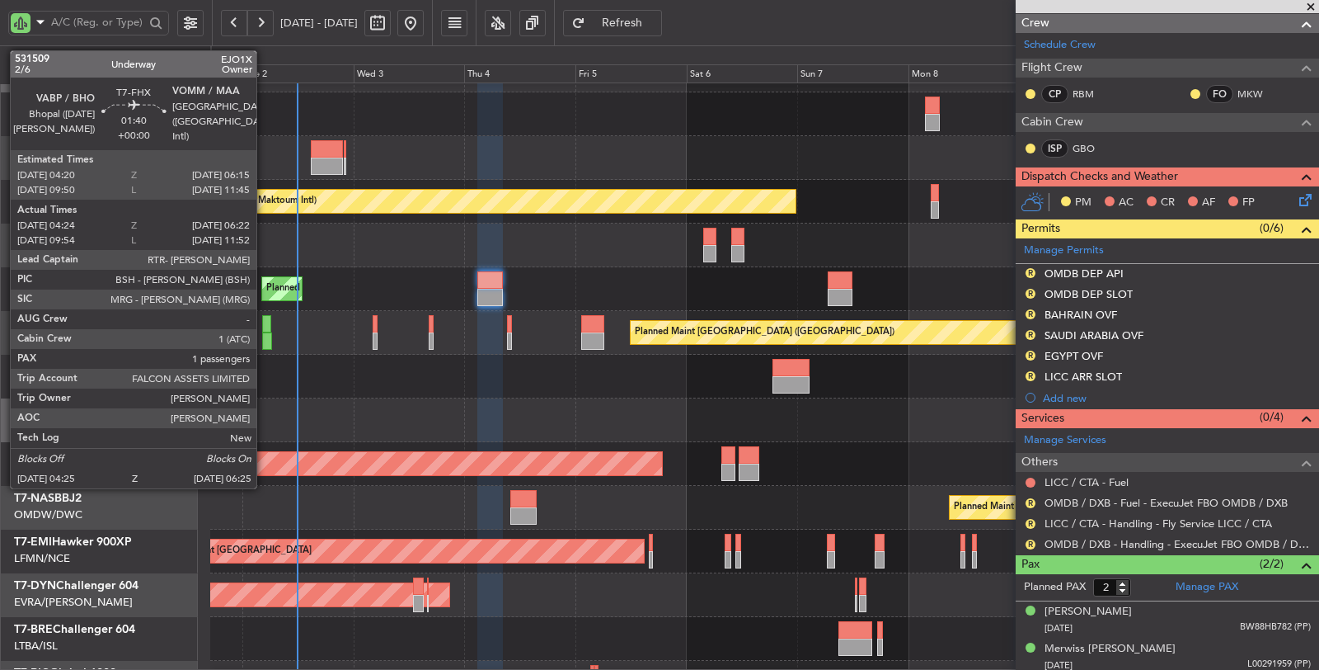
click at [265, 341] on div at bounding box center [267, 340] width 10 height 17
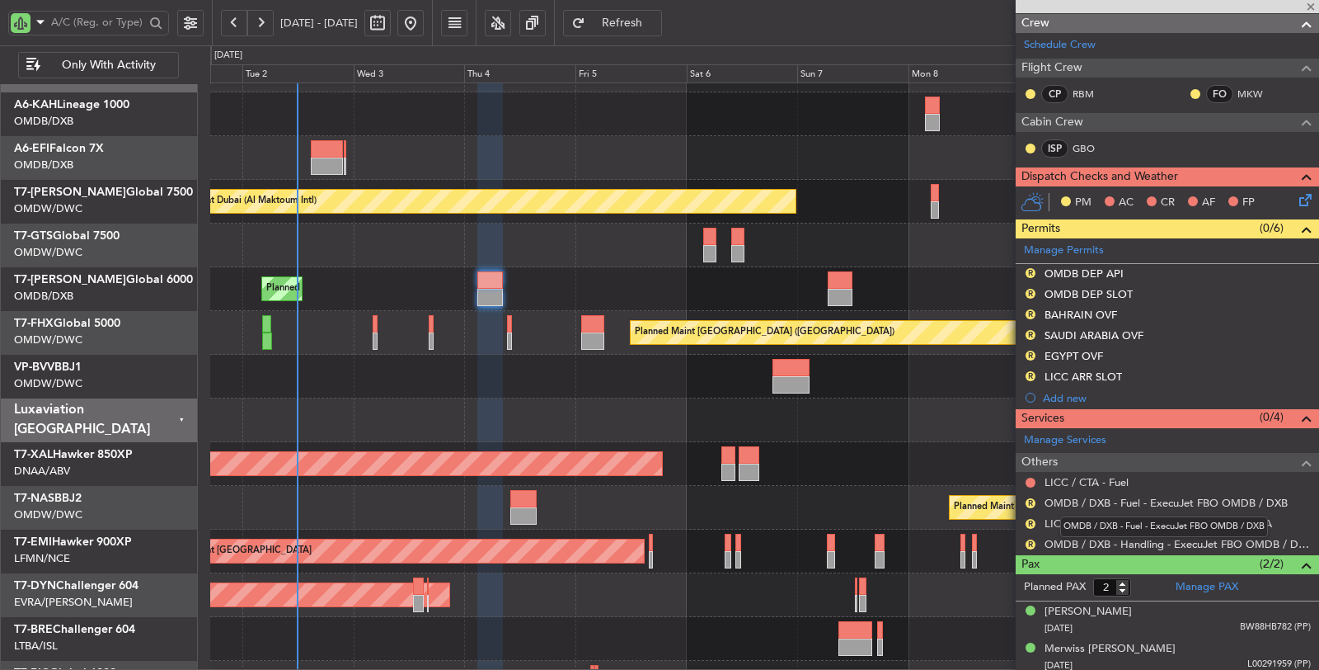
type input "04:34"
type input "06:17"
type input "1"
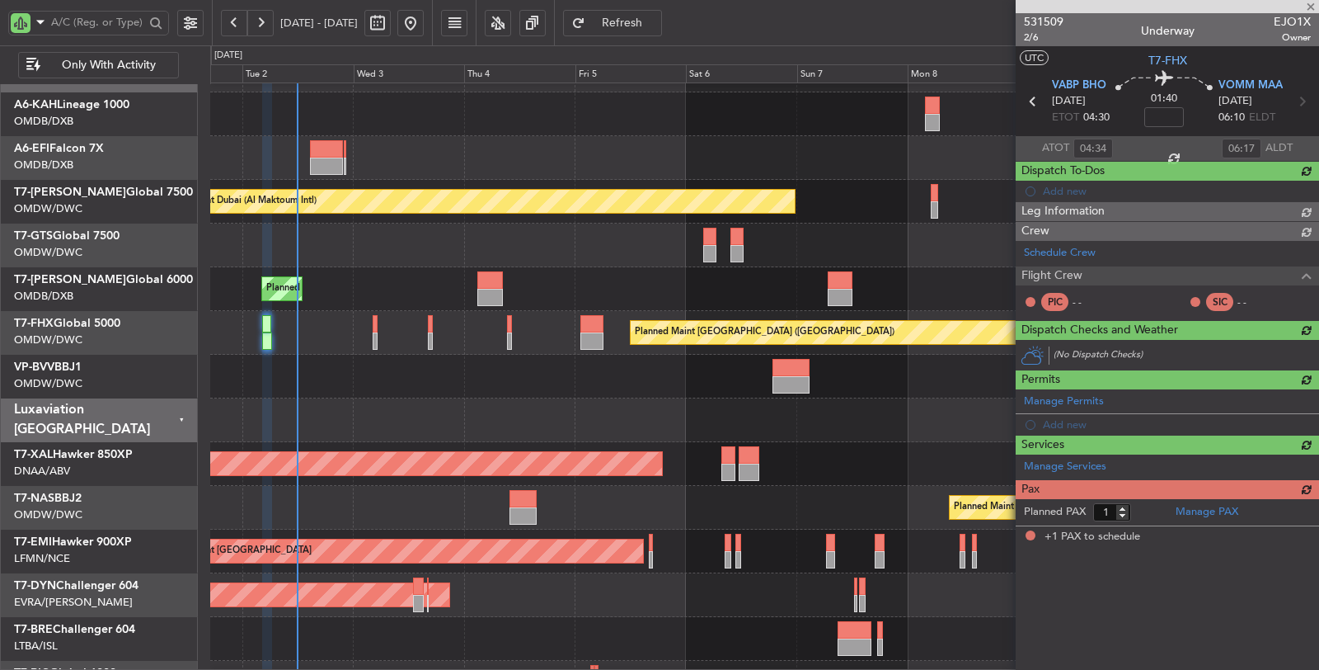
scroll to position [0, 0]
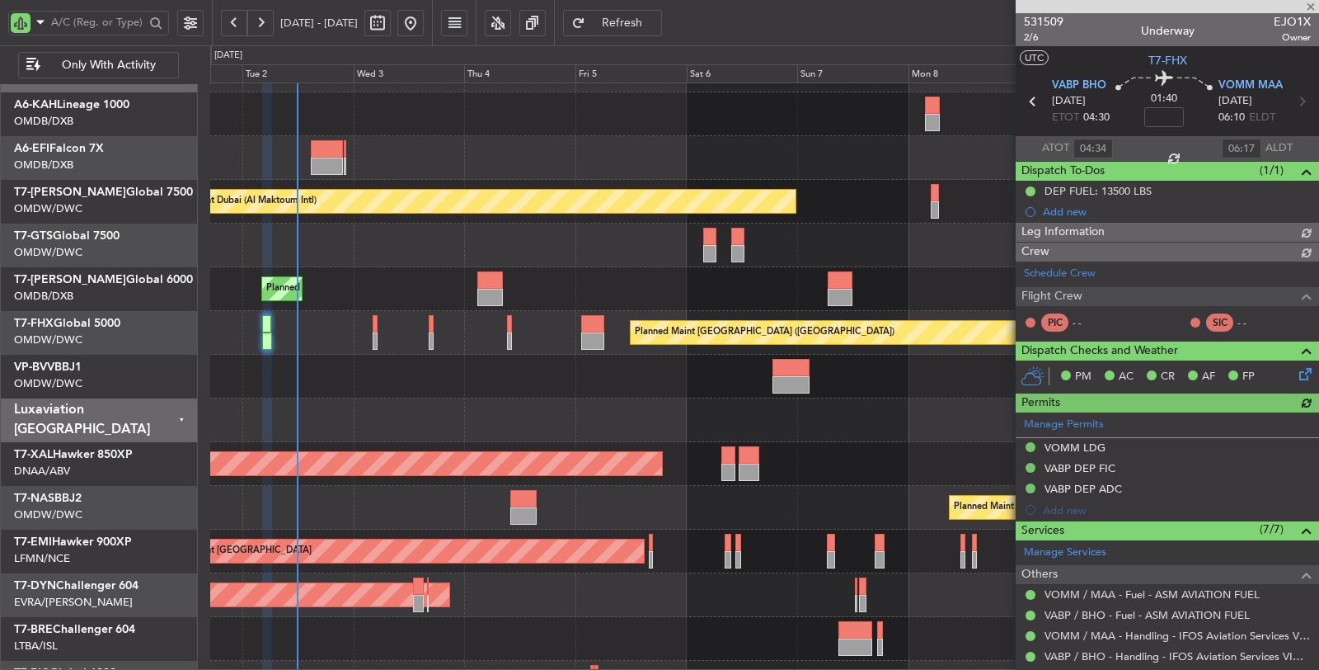
type input "Syed Shakeel (SYS)"
type input "7048"
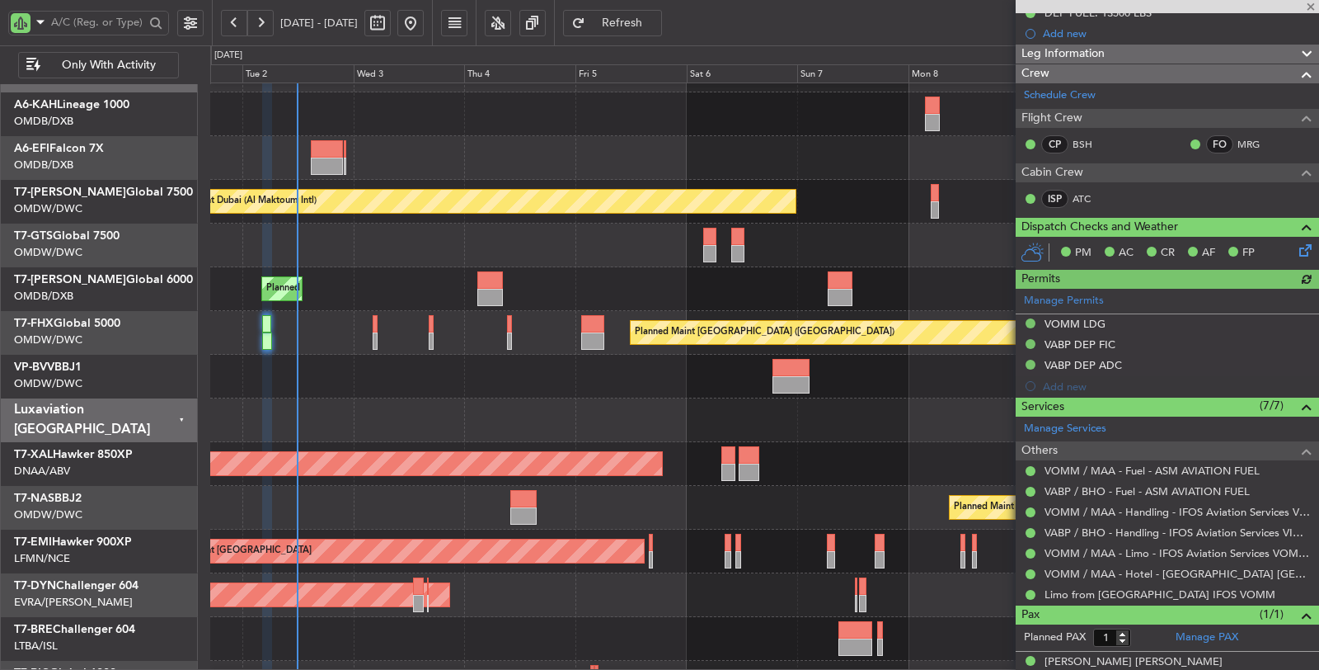
scroll to position [183, 0]
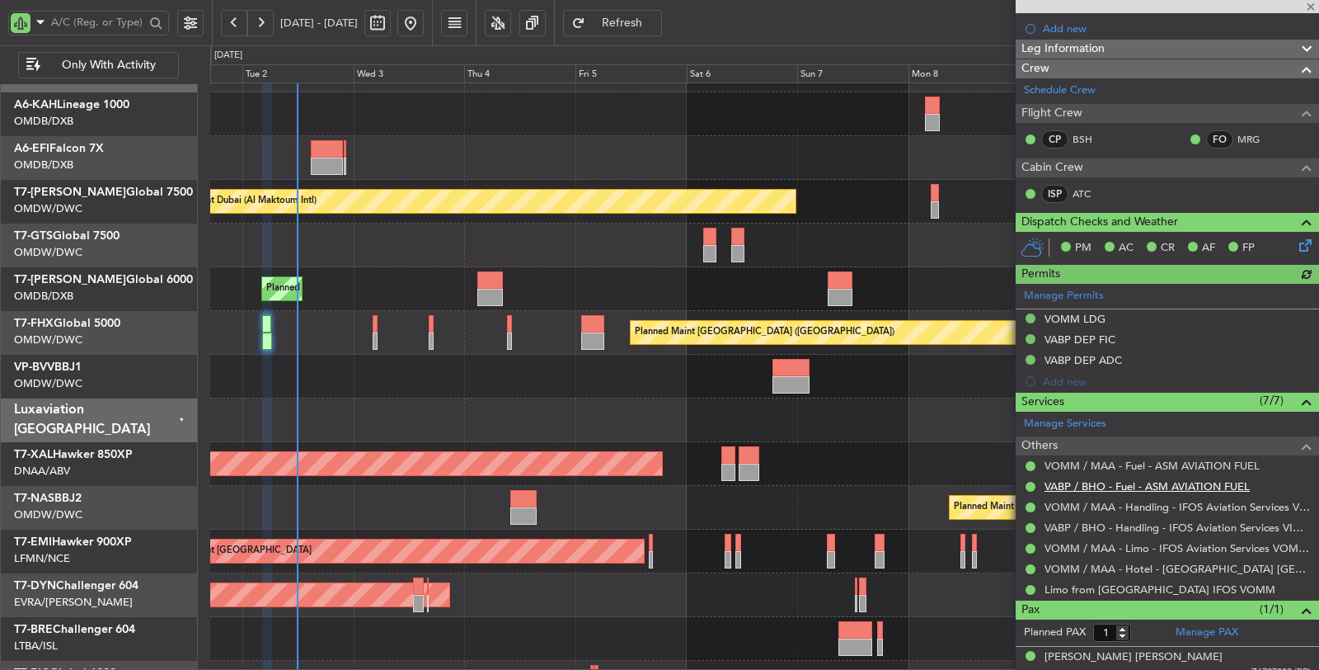
click at [1130, 479] on link "VABP / BHO - Fuel - ASM AVIATION FUEL" at bounding box center [1147, 486] width 205 height 14
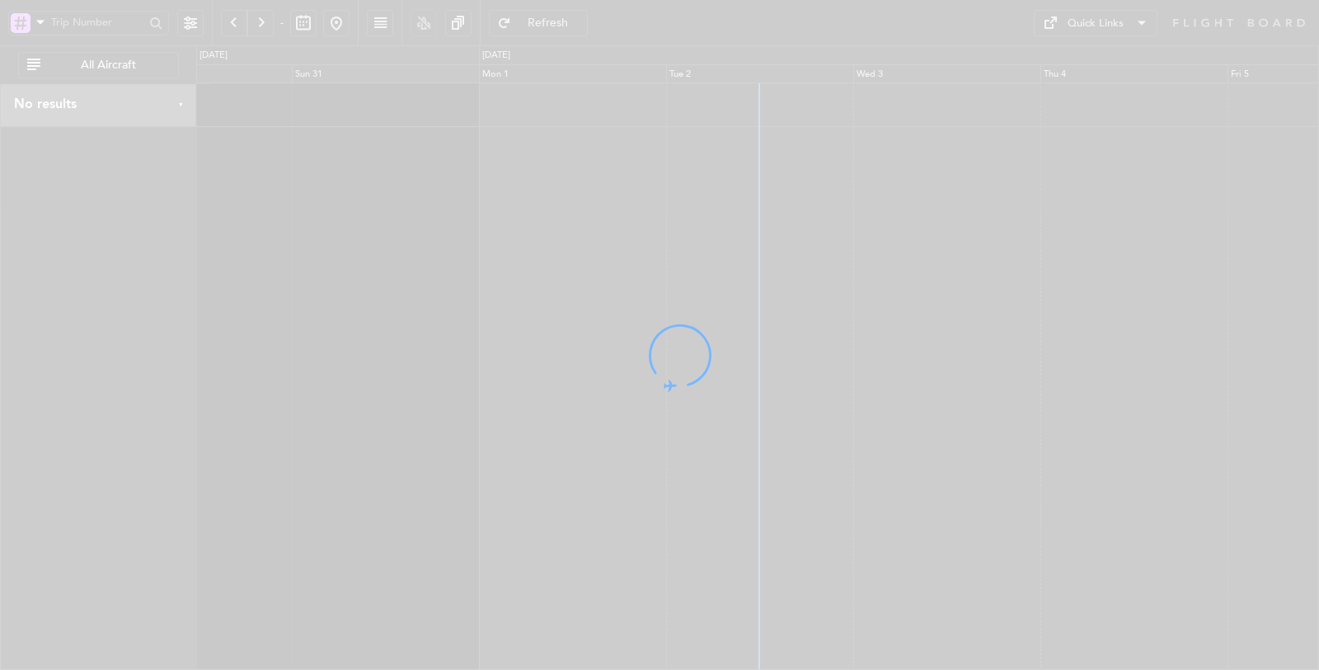
drag, startPoint x: 846, startPoint y: 350, endPoint x: 524, endPoint y: 330, distance: 322.2
click at [528, 348] on div at bounding box center [659, 335] width 1319 height 670
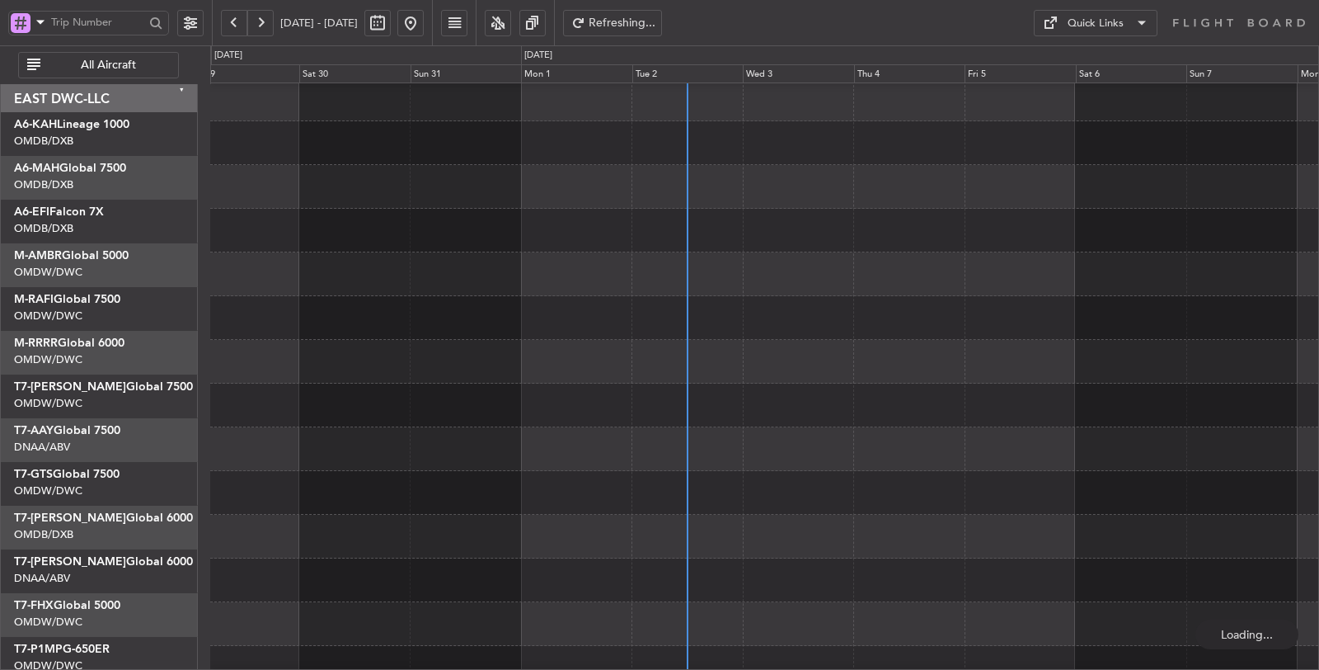
scroll to position [18, 0]
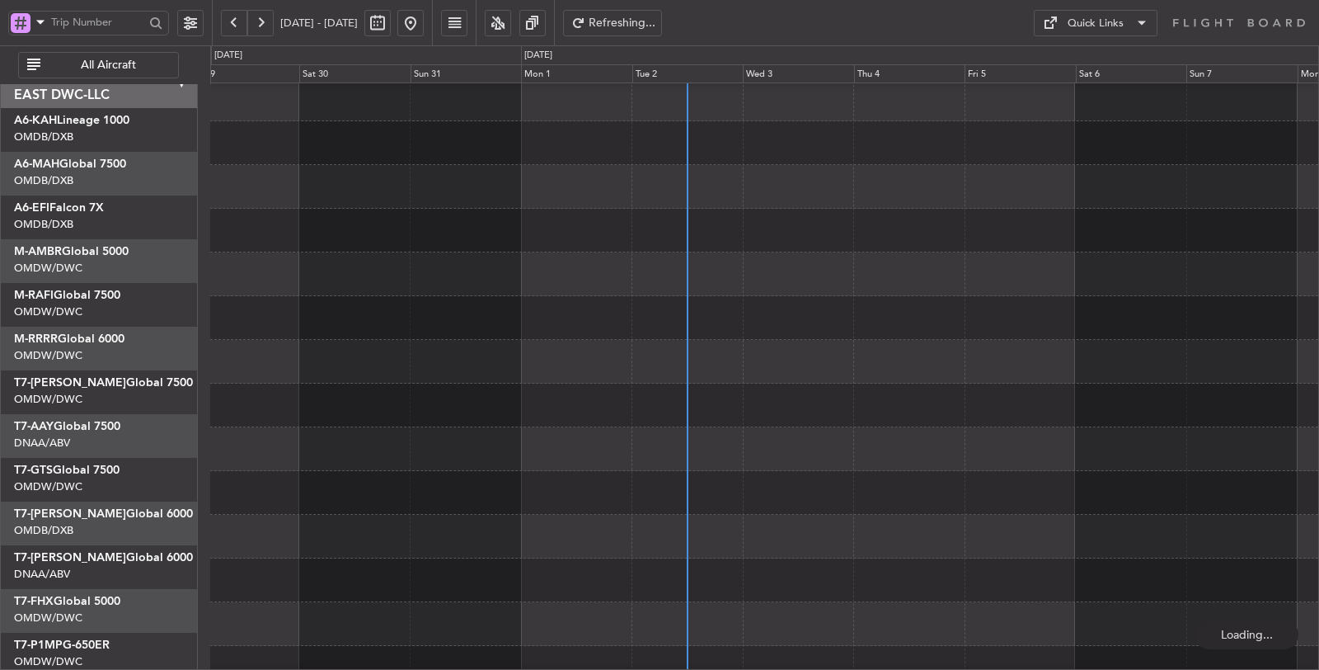
click at [375, 309] on div at bounding box center [764, 318] width 1108 height 44
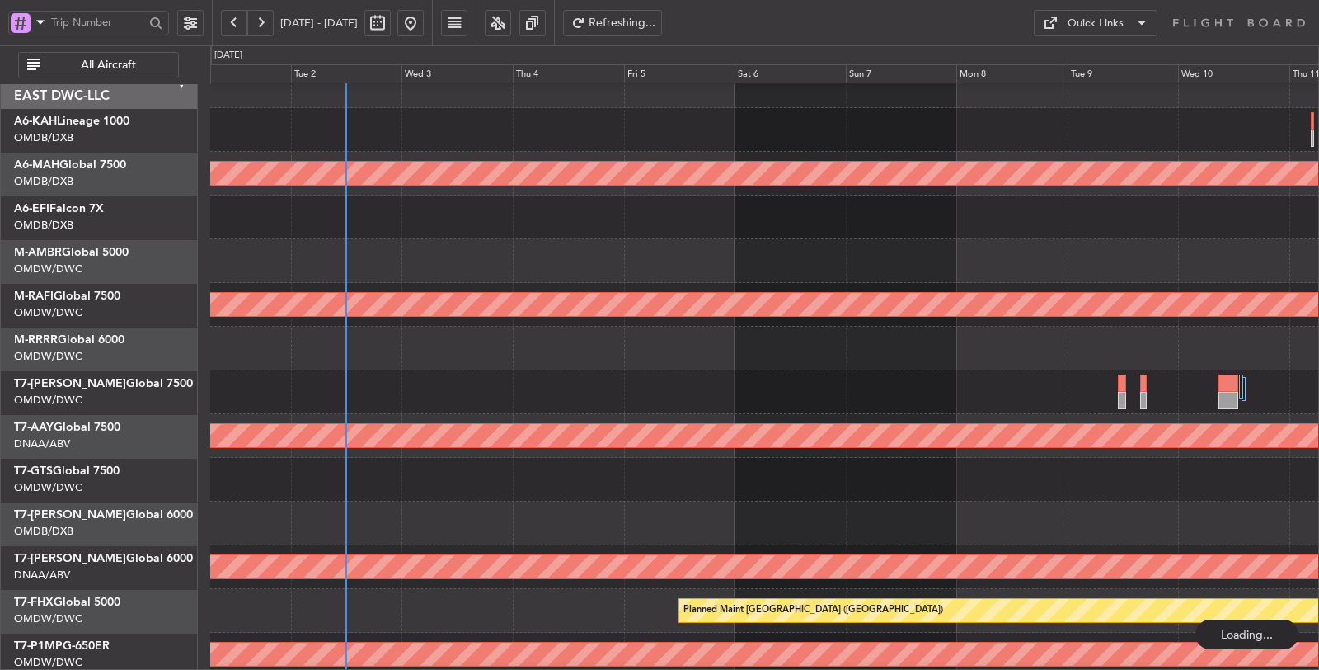
click at [107, 71] on span "All Aircraft" at bounding box center [108, 65] width 129 height 12
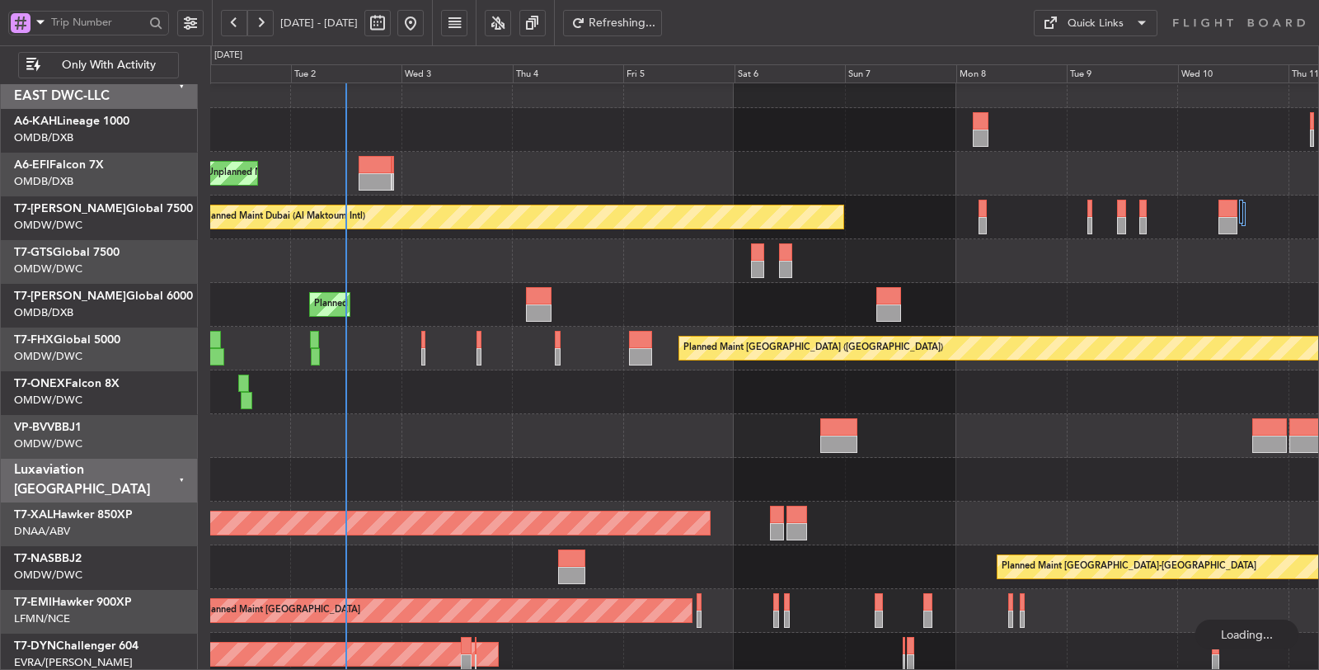
click at [40, 26] on span at bounding box center [41, 22] width 20 height 21
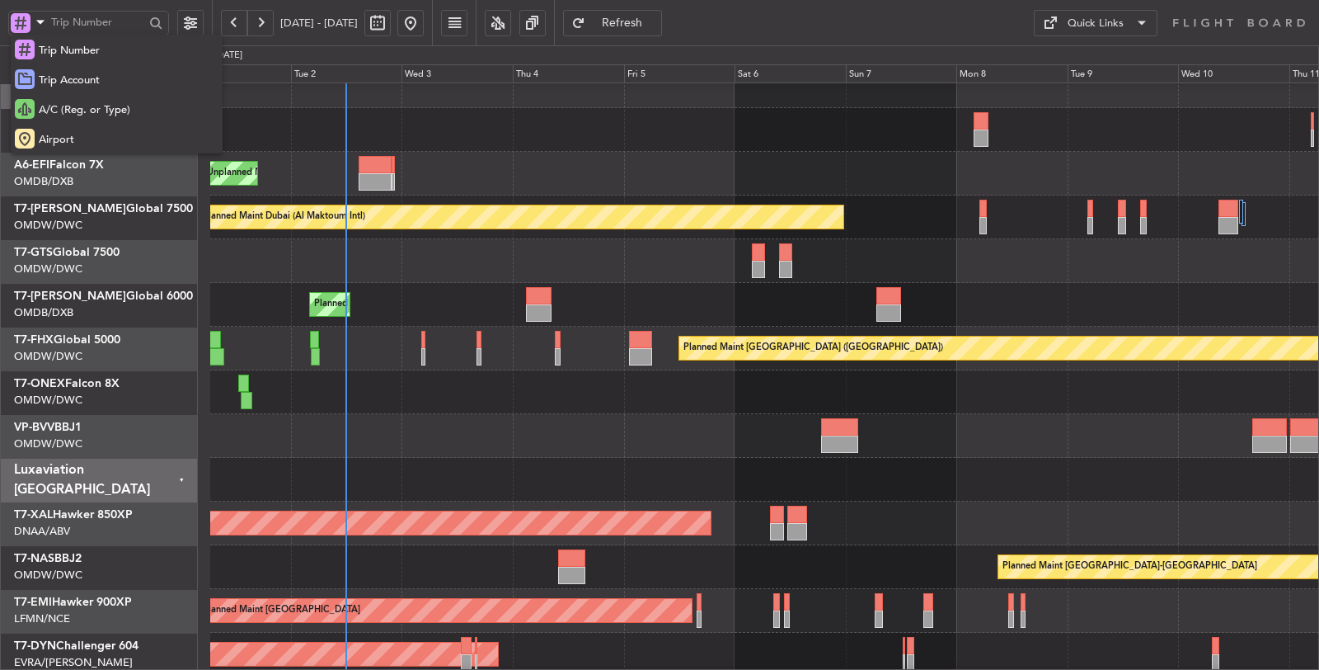
click at [75, 106] on span "A/C (Reg. or Type)" at bounding box center [85, 110] width 92 height 16
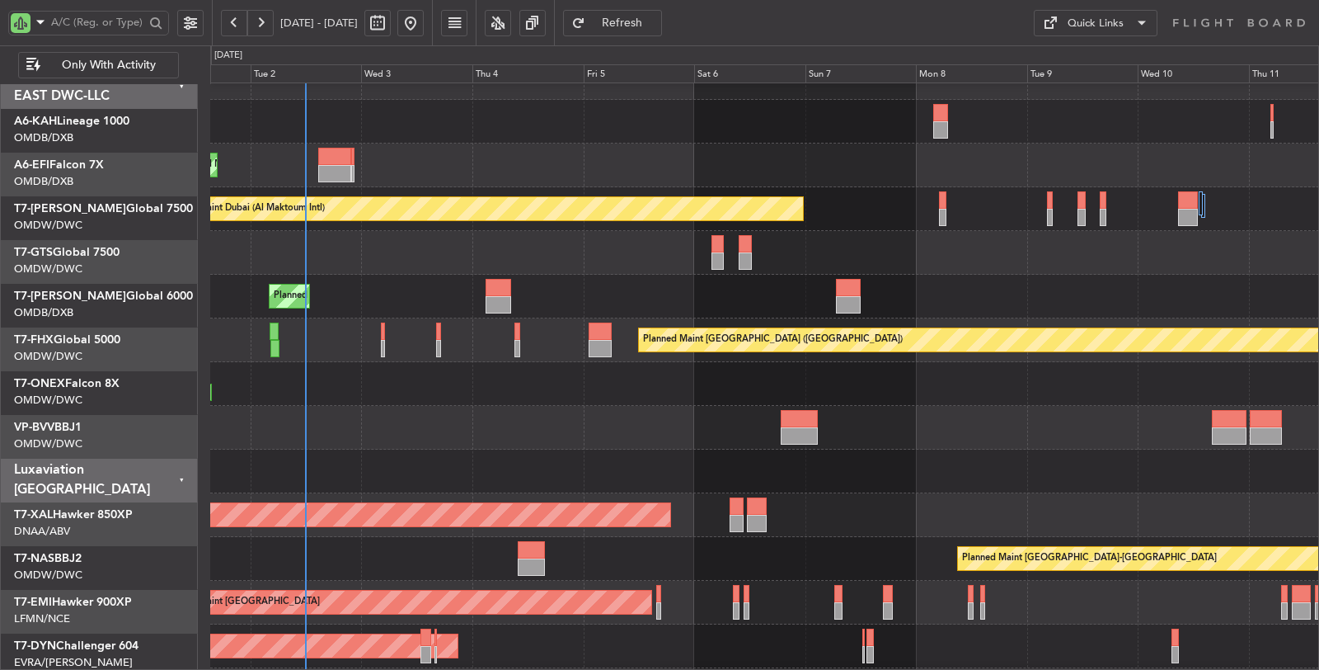
scroll to position [26, 0]
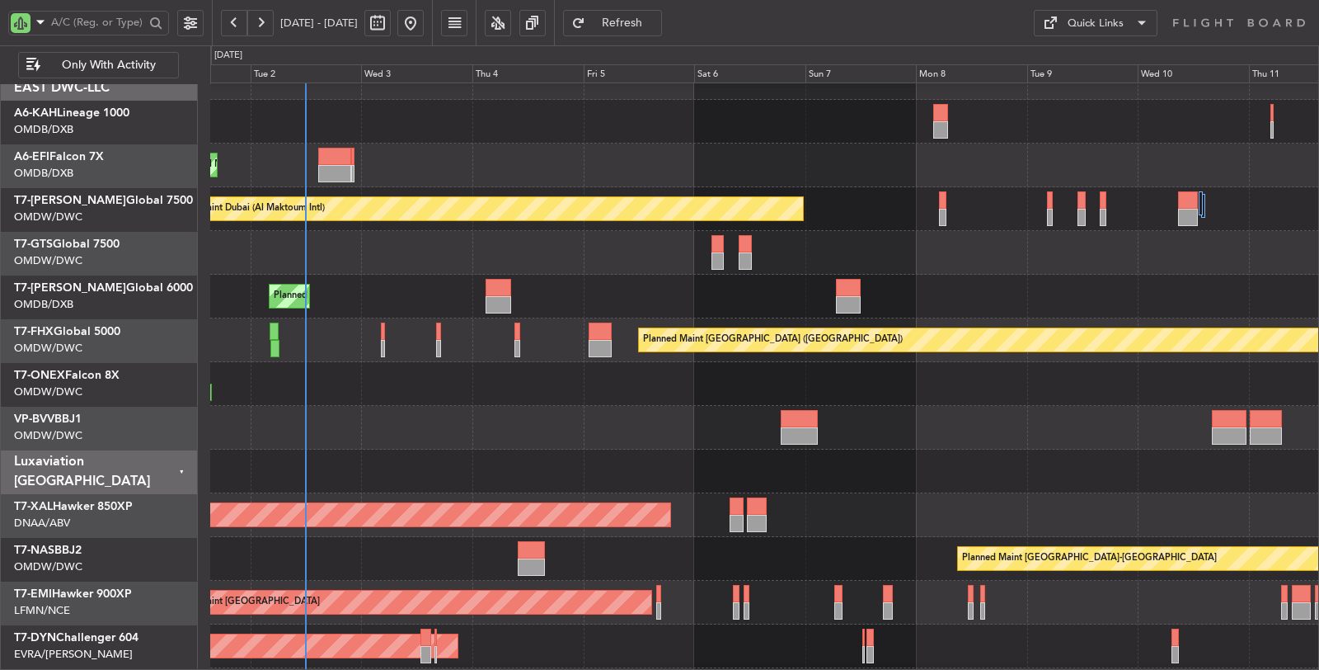
click at [410, 391] on div at bounding box center [764, 384] width 1109 height 44
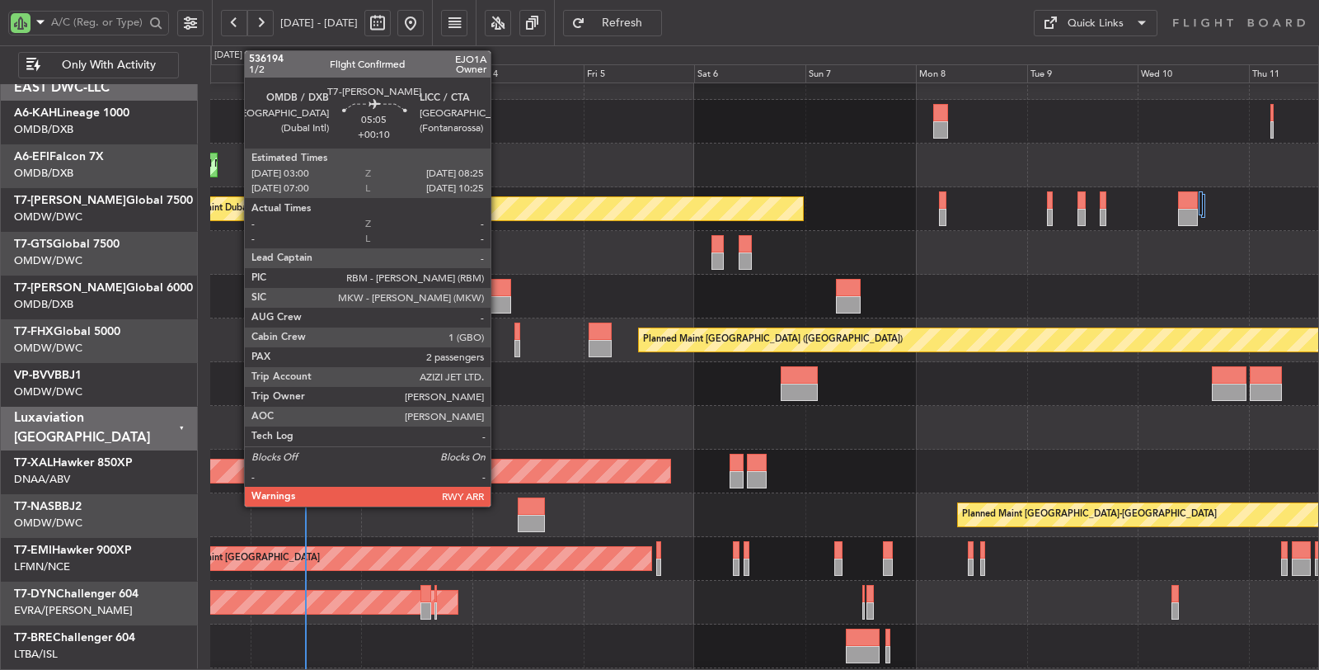
click at [499, 290] on div at bounding box center [499, 287] width 26 height 17
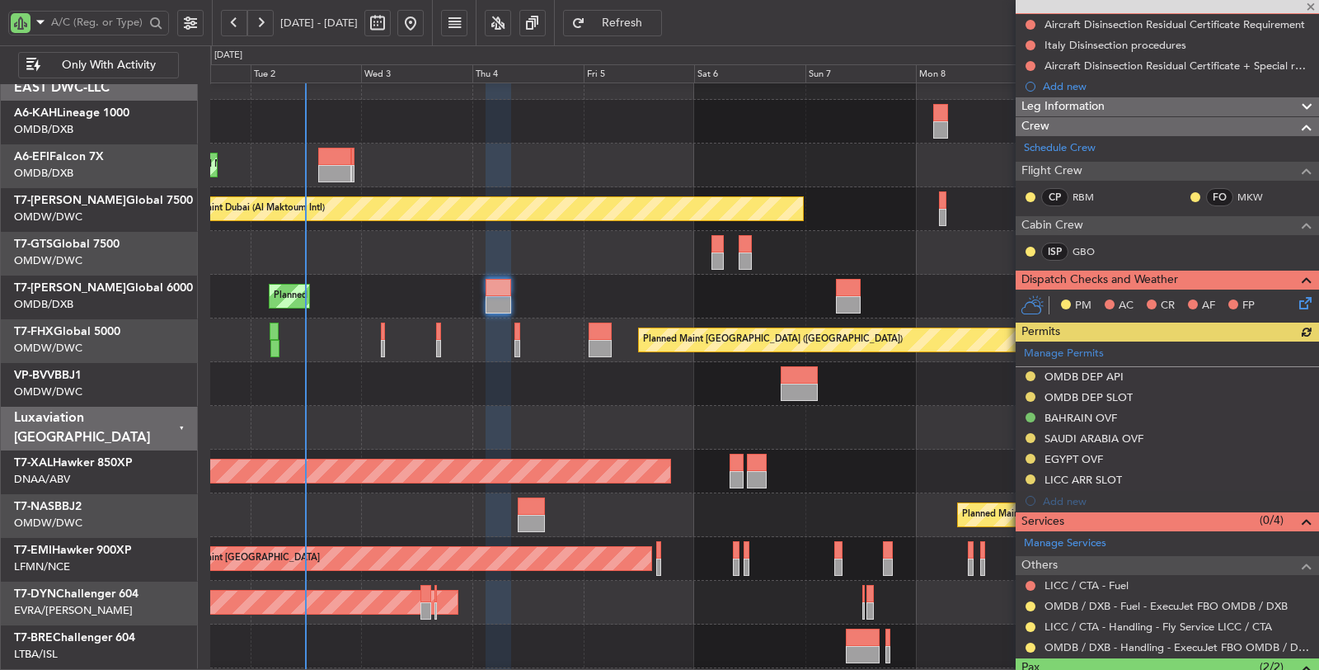
scroll to position [270, 0]
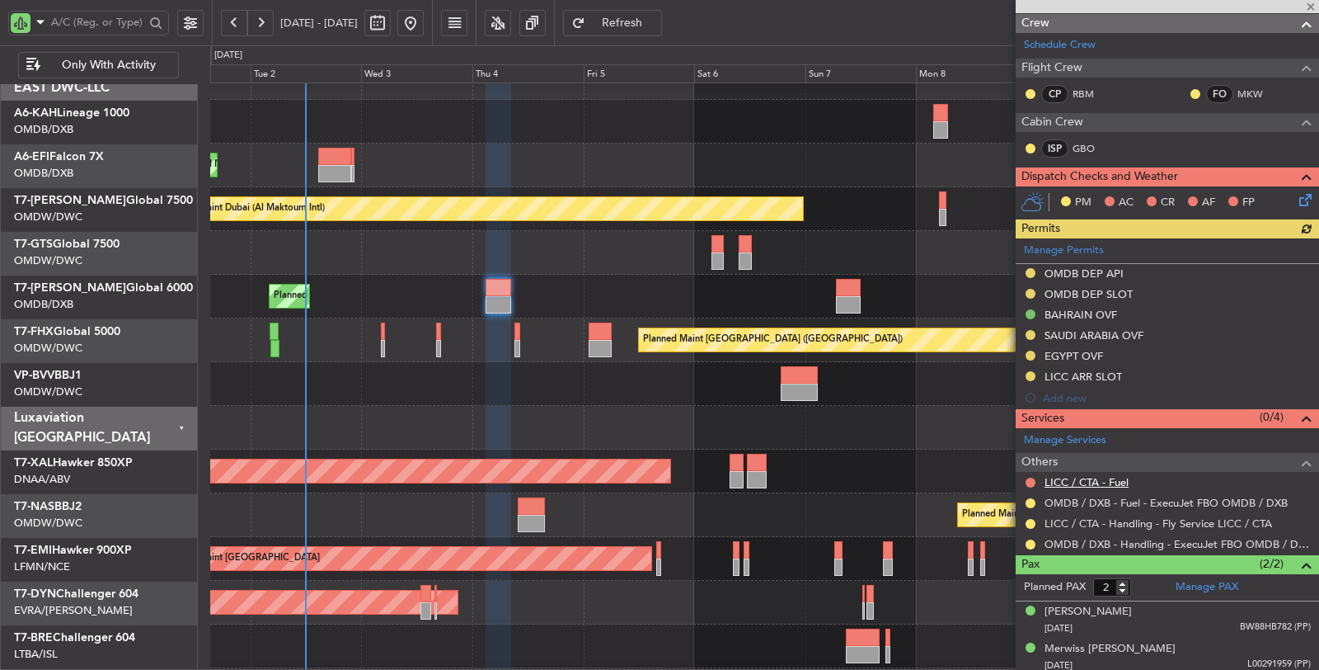
click at [1086, 476] on link "LICC / CTA - Fuel" at bounding box center [1087, 482] width 84 height 14
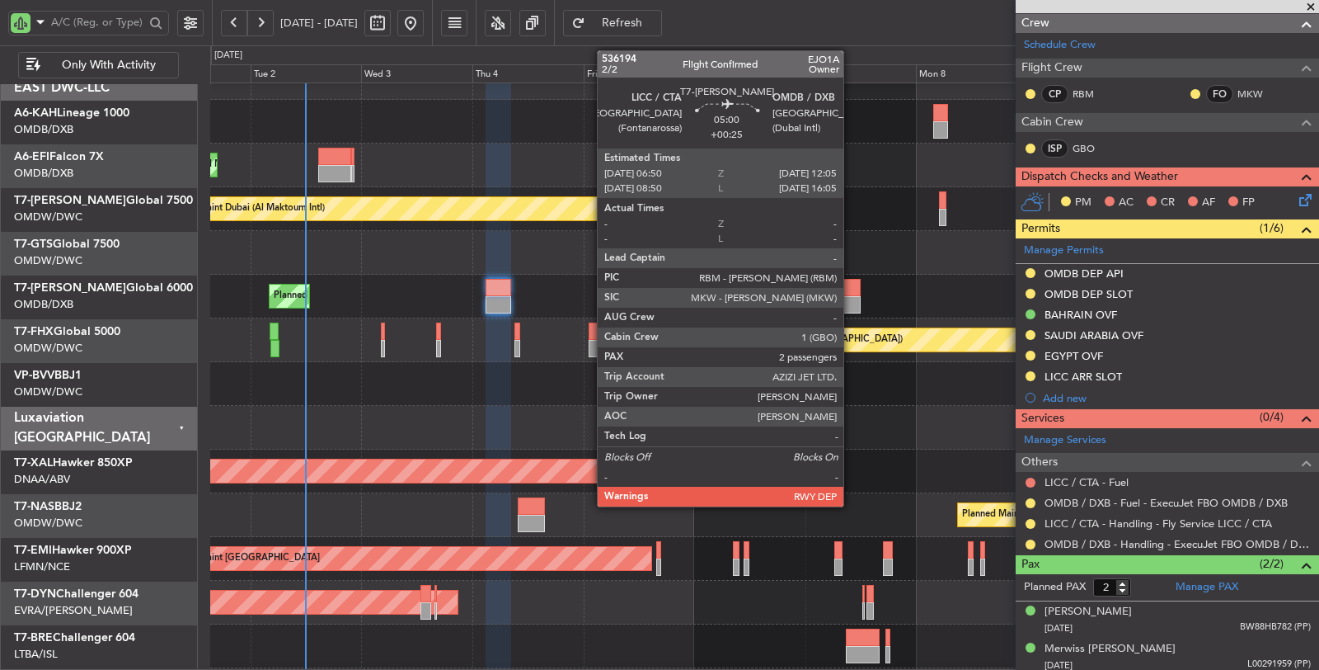
click at [852, 294] on div at bounding box center [848, 287] width 25 height 17
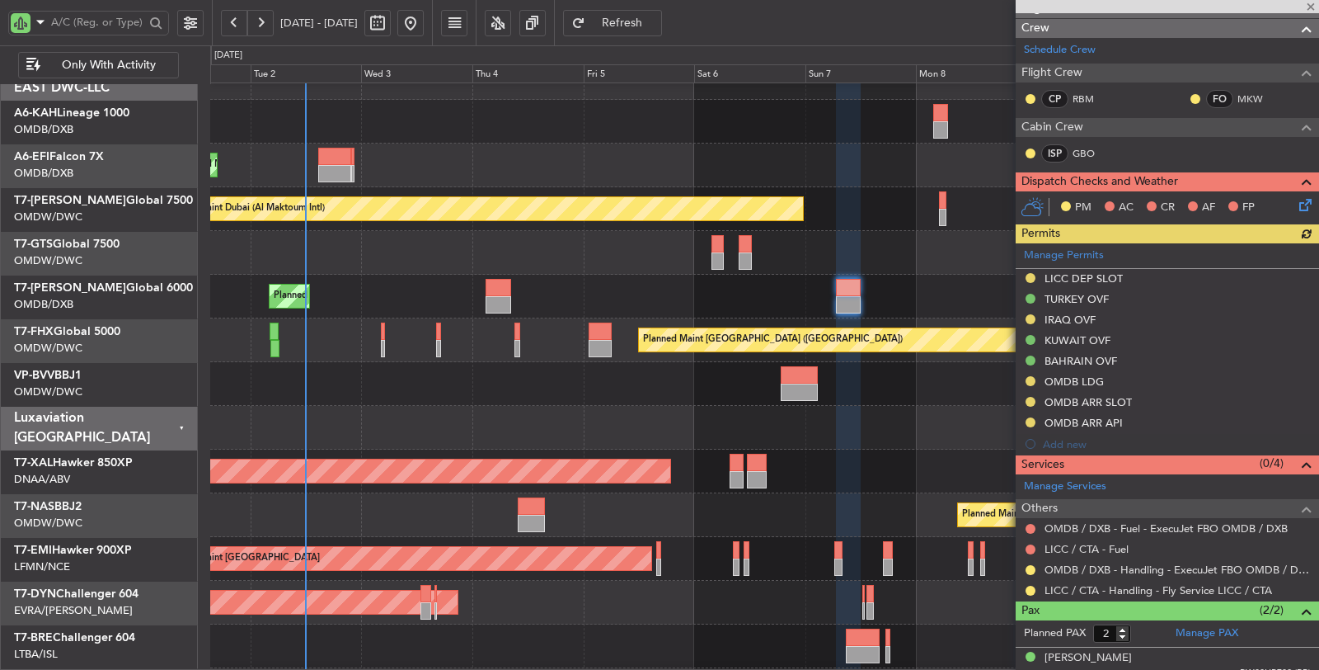
scroll to position [249, 0]
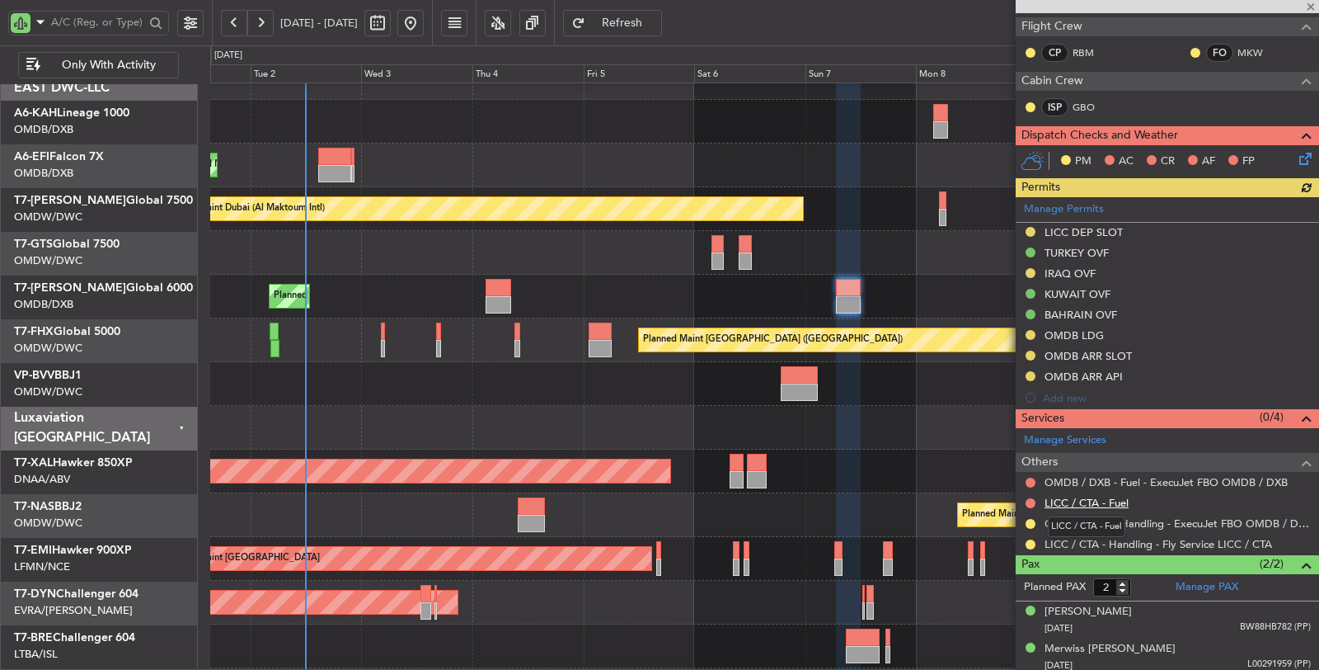
click at [1083, 500] on link "LICC / CTA - Fuel" at bounding box center [1087, 503] width 84 height 14
click at [1031, 477] on button at bounding box center [1031, 482] width 10 height 10
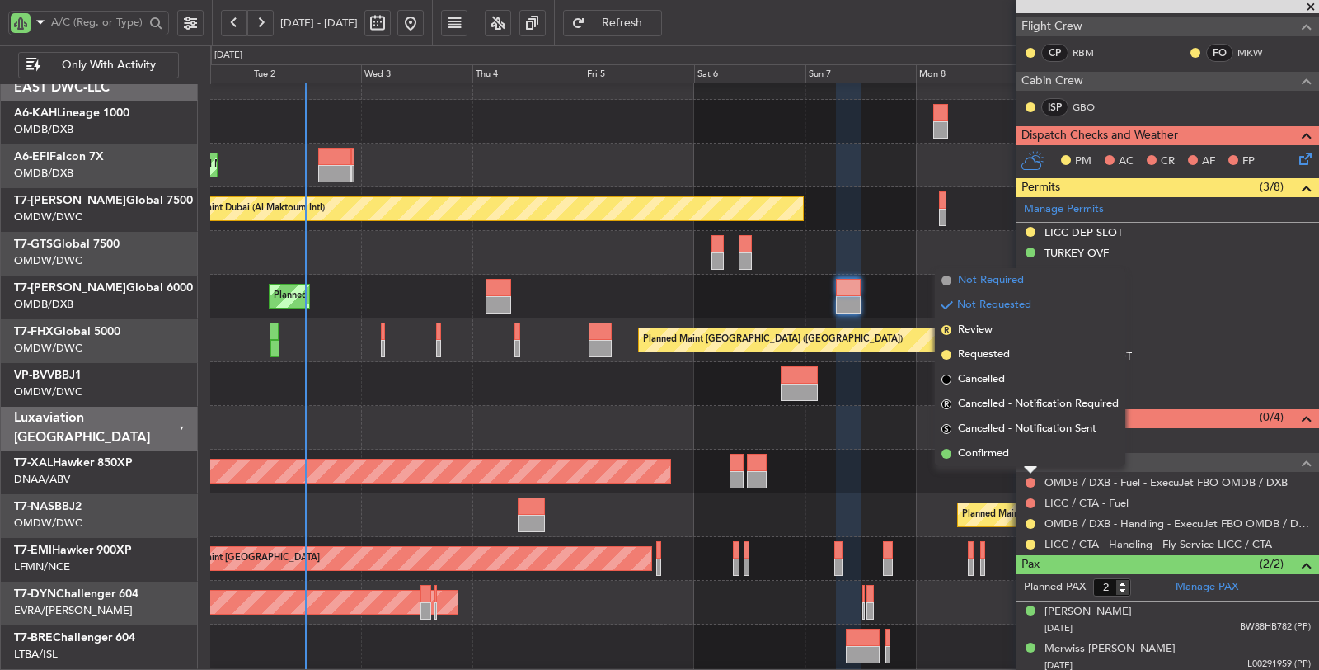
click at [994, 278] on span "Not Required" at bounding box center [991, 280] width 66 height 16
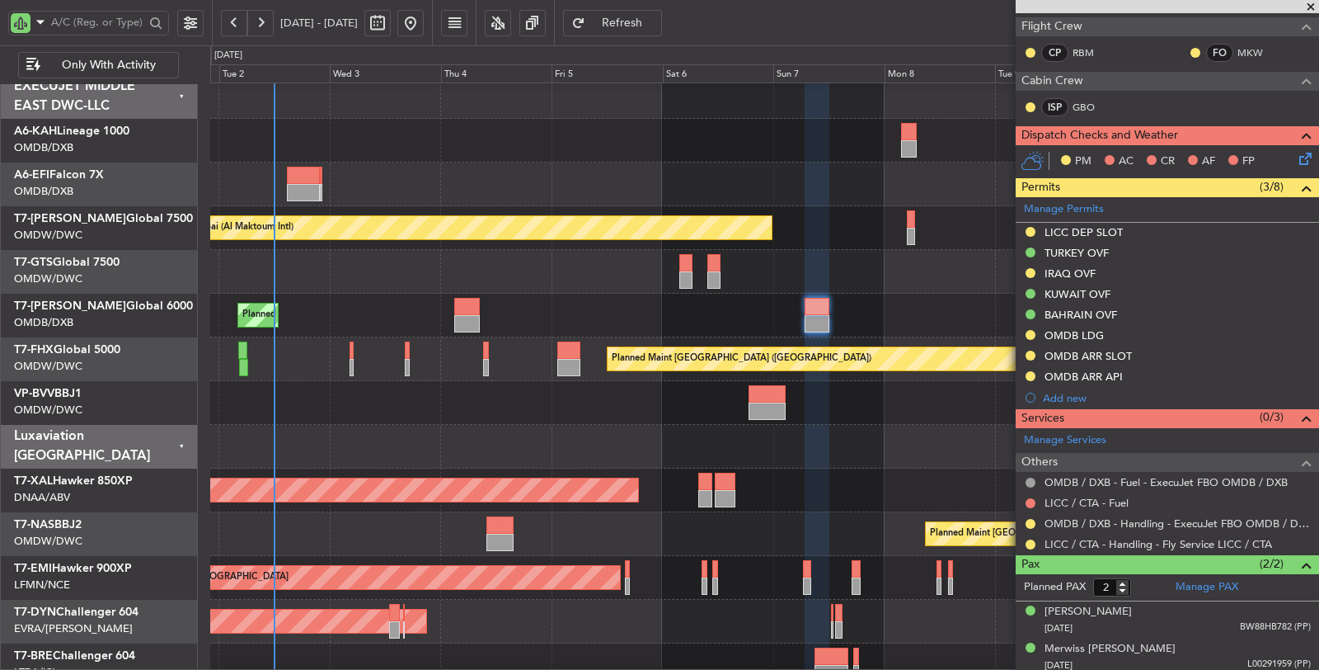
scroll to position [8, 0]
click at [642, 29] on button "Refresh" at bounding box center [612, 23] width 99 height 26
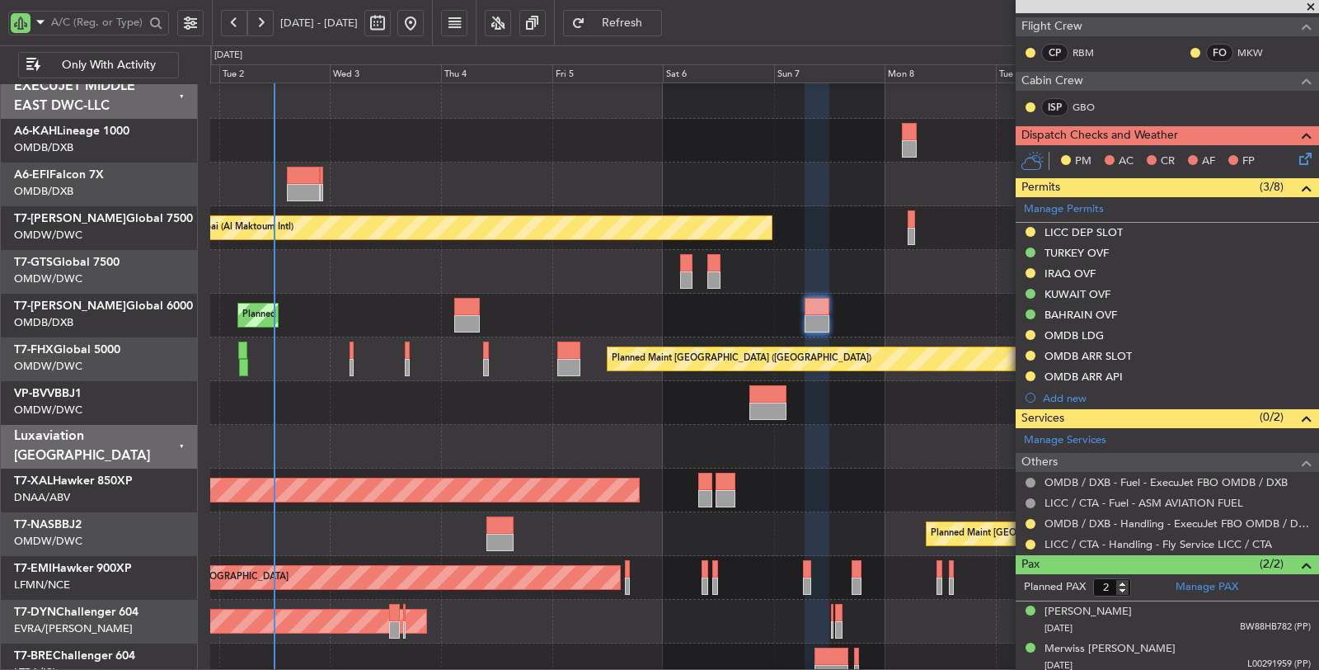
click at [406, 418] on div "Planned Maint Dubai (Al Maktoum Intl)" at bounding box center [764, 403] width 1109 height 44
click at [656, 436] on div at bounding box center [764, 447] width 1109 height 44
click at [620, 413] on div "Planned Maint Dubai (Al Maktoum Intl)" at bounding box center [764, 403] width 1109 height 44
click at [542, 434] on div "No Crew Unplanned Maint Paris (Le Bourget) Planned Maint Dubai (Al Maktoum Intl…" at bounding box center [764, 534] width 1109 height 918
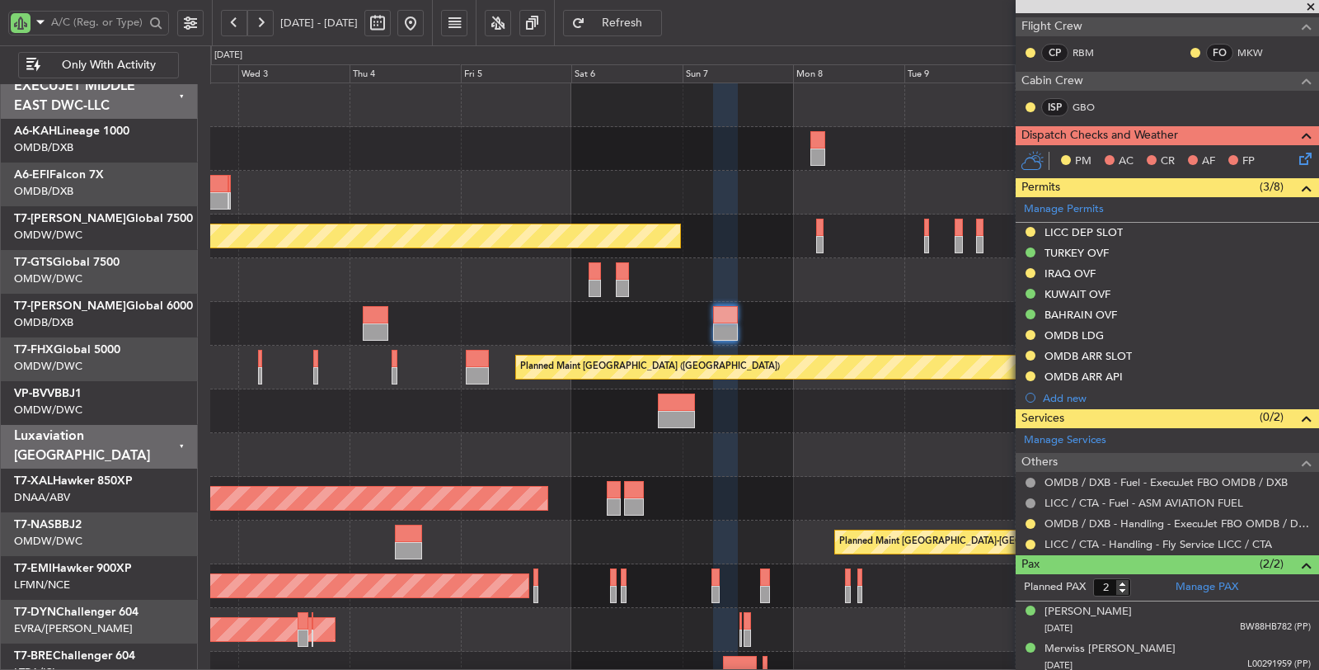
scroll to position [0, 0]
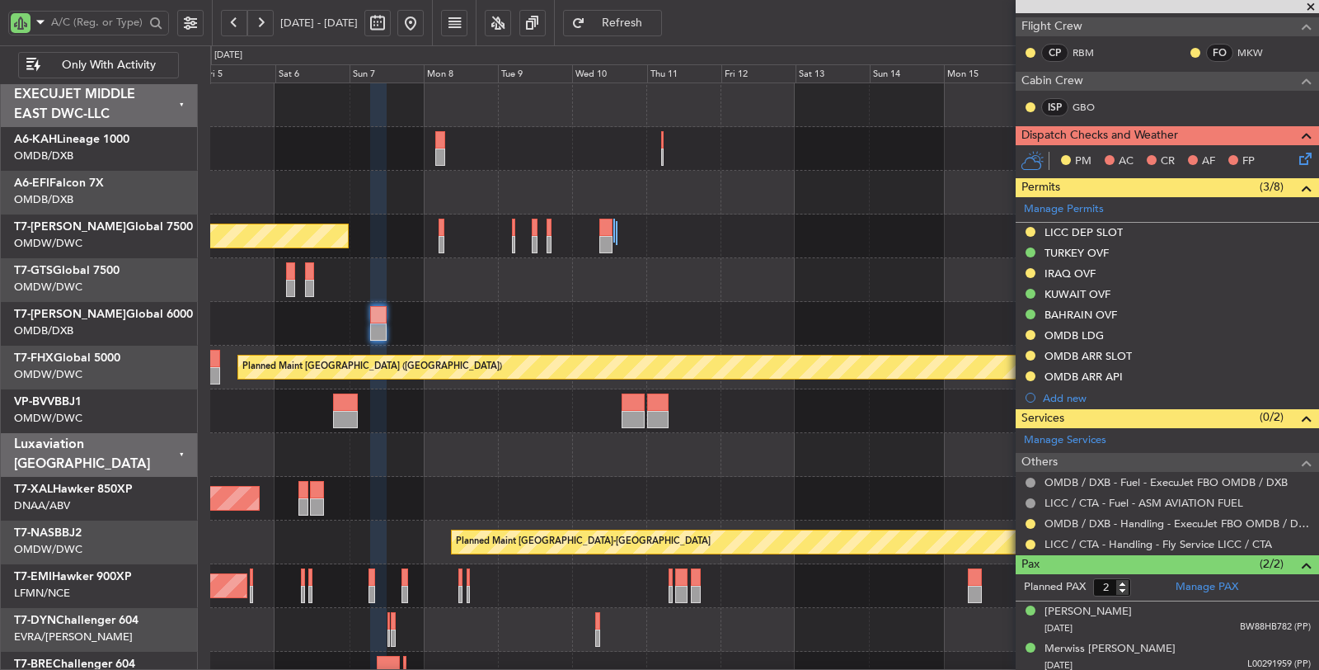
click at [558, 463] on div at bounding box center [764, 455] width 1108 height 44
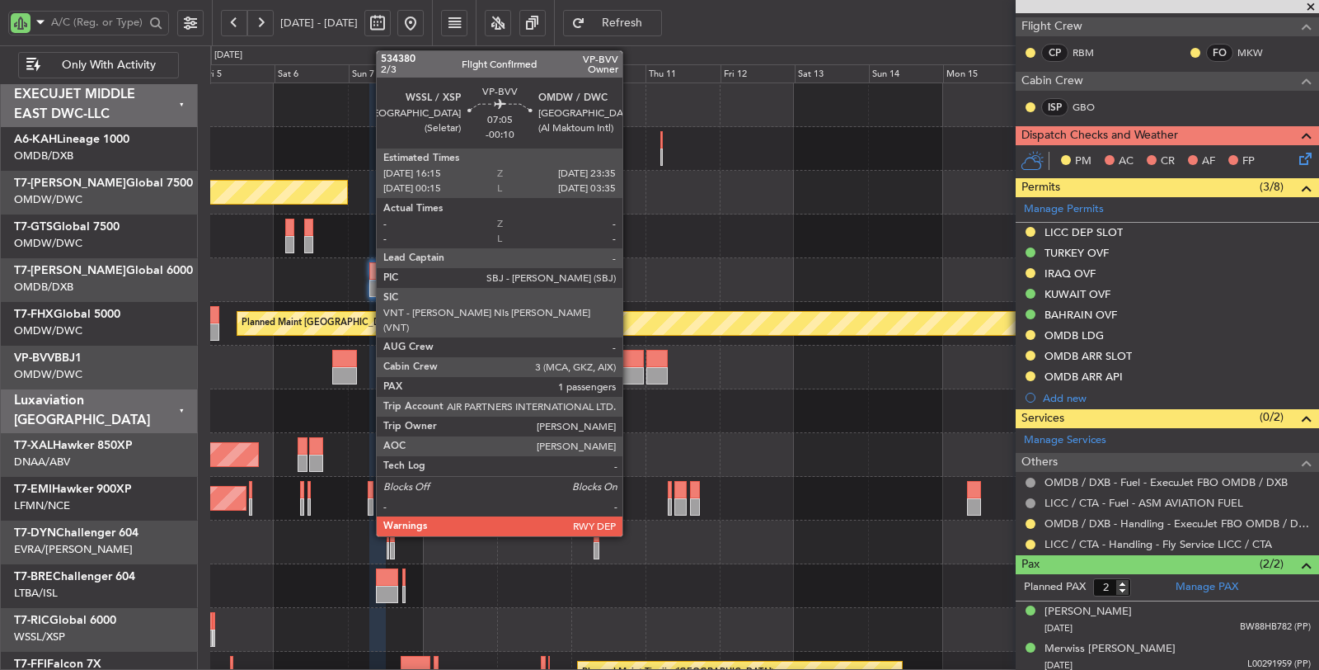
click at [631, 370] on div at bounding box center [632, 375] width 23 height 17
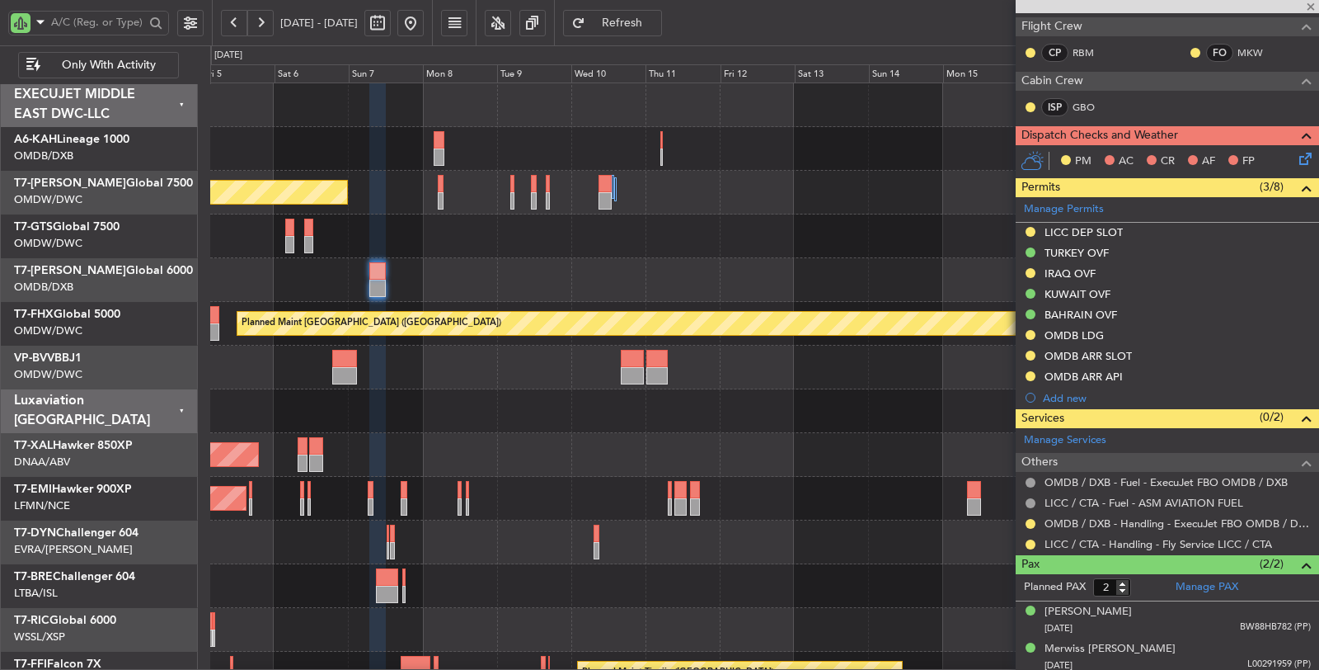
type input "-00:10"
type input "1"
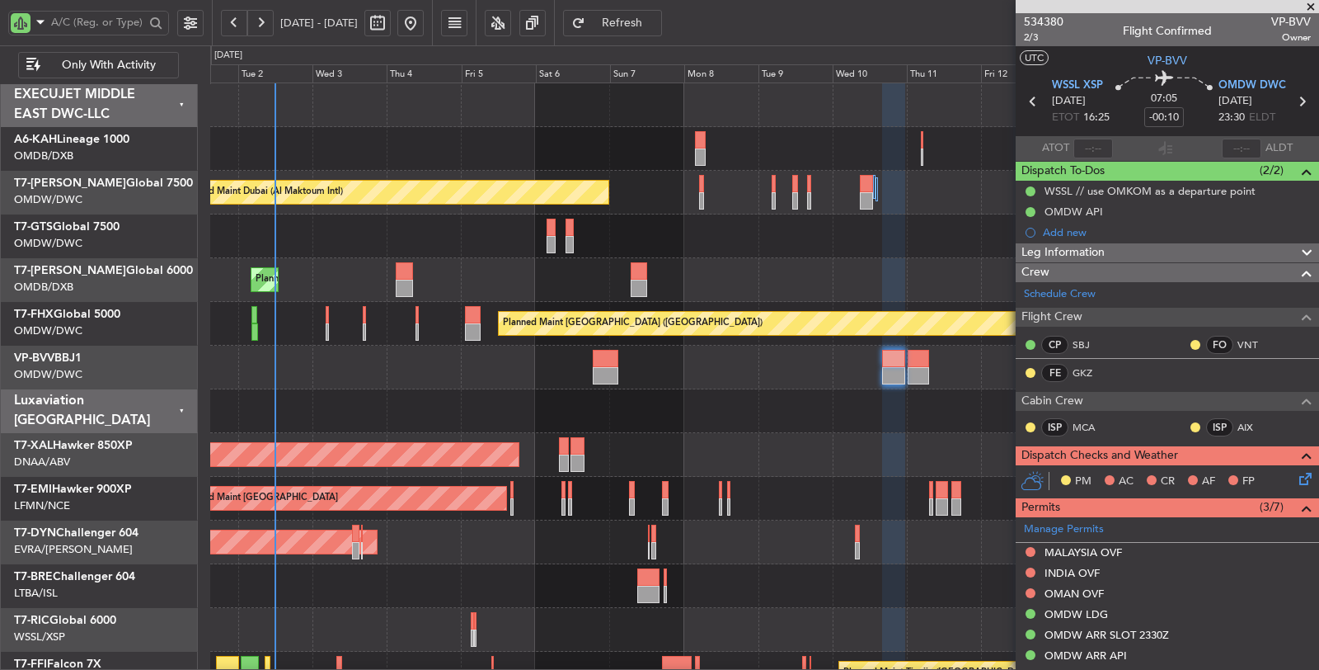
click at [768, 453] on div "Planned Maint [PERSON_NAME]" at bounding box center [764, 455] width 1108 height 44
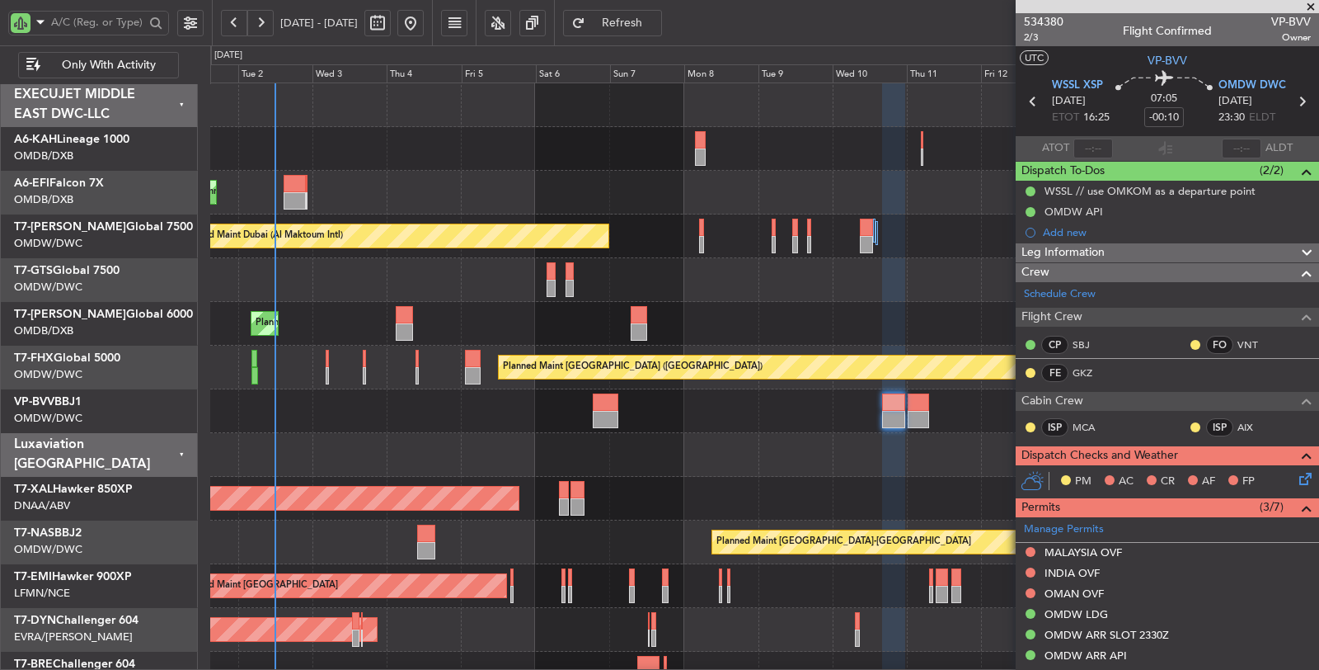
click at [444, 463] on div at bounding box center [764, 455] width 1108 height 44
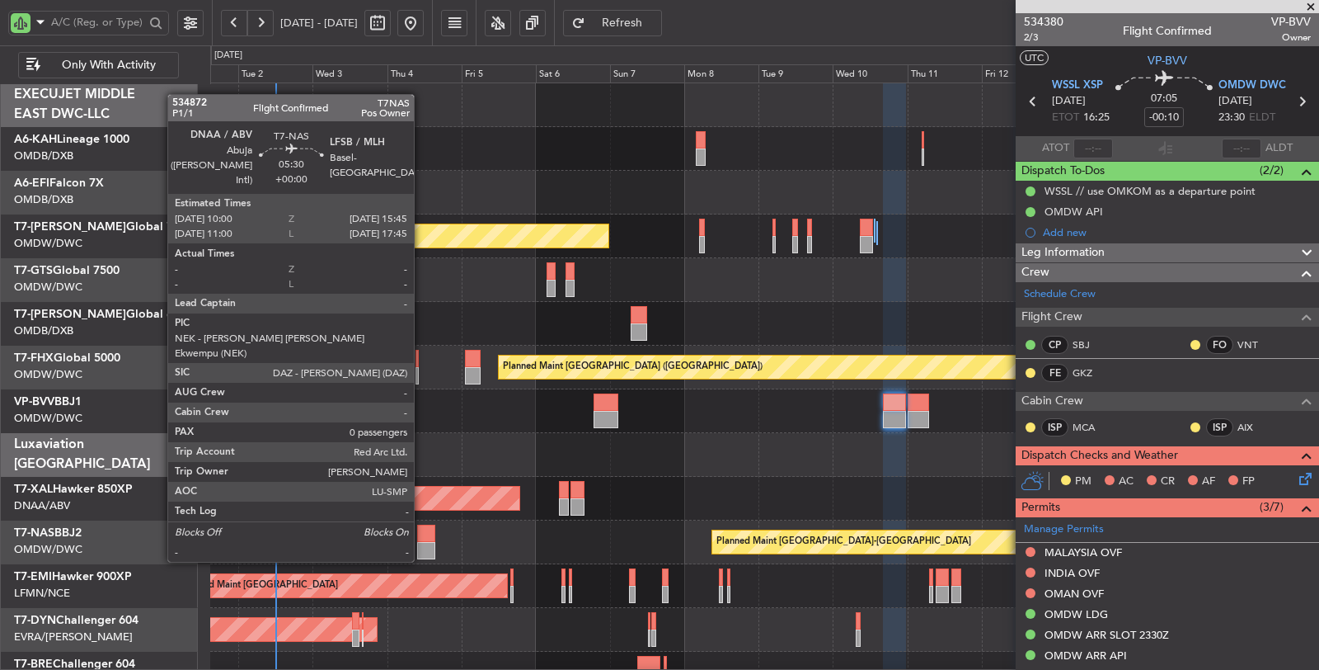
click at [422, 542] on div at bounding box center [426, 550] width 18 height 17
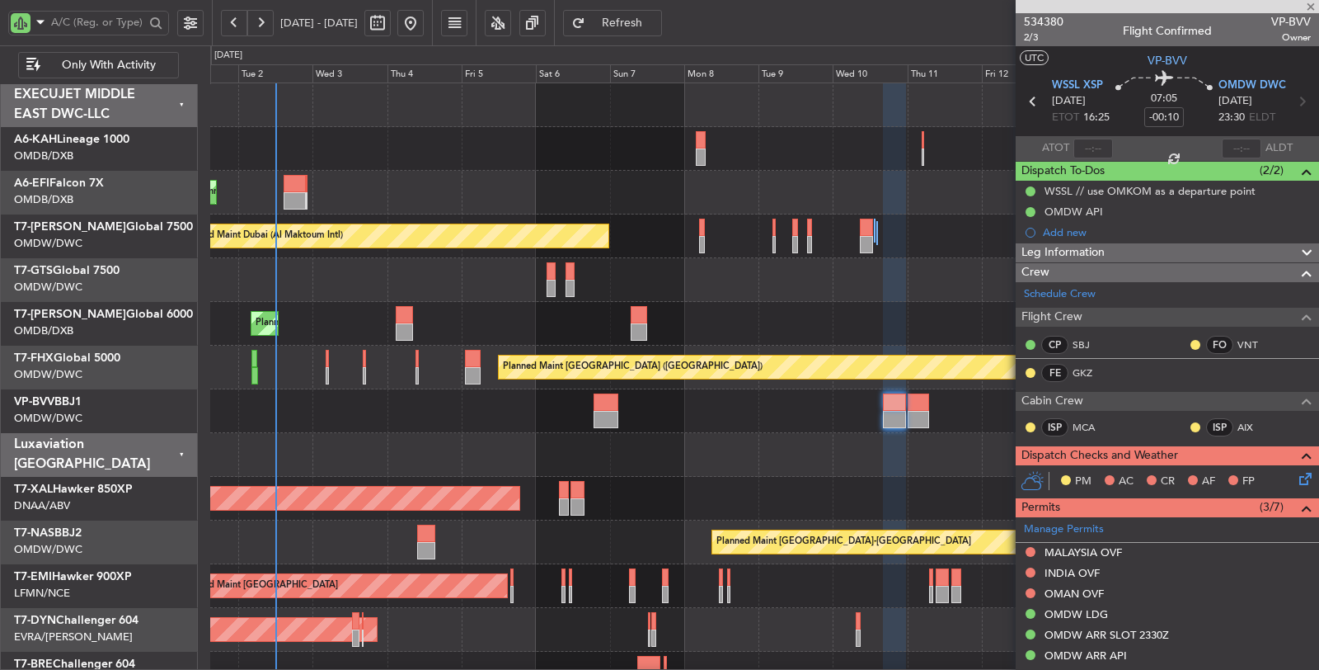
type input "0"
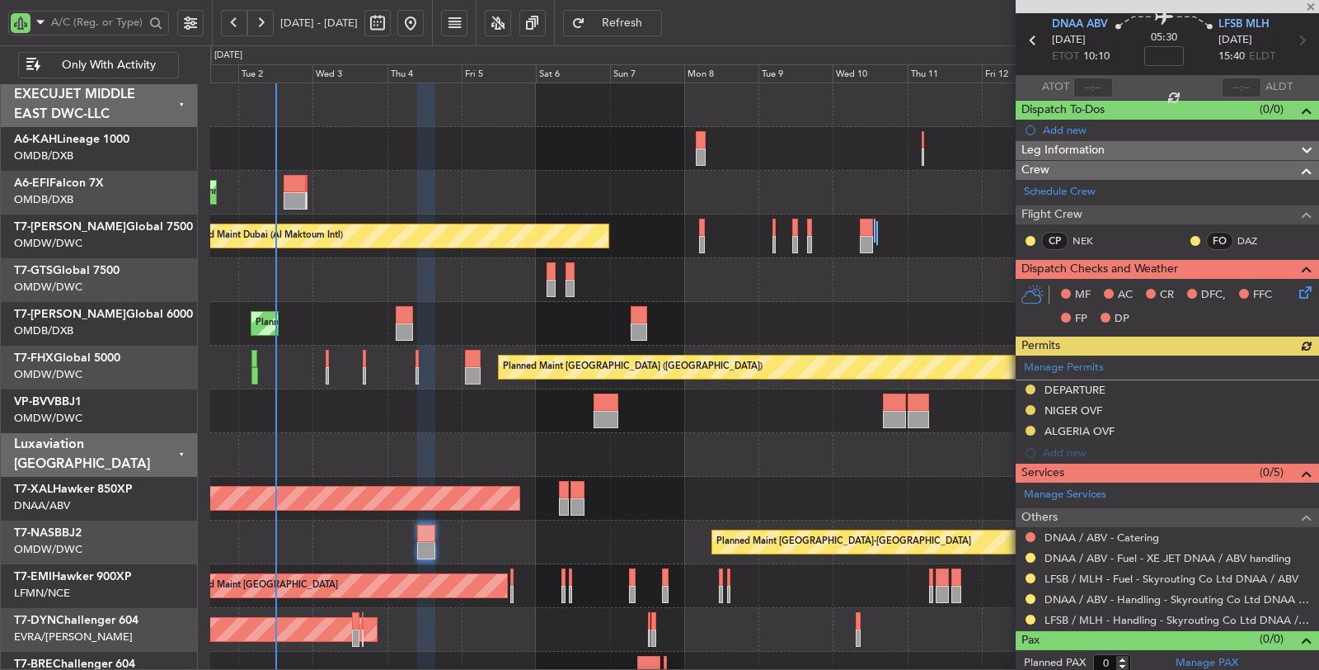
scroll to position [63, 0]
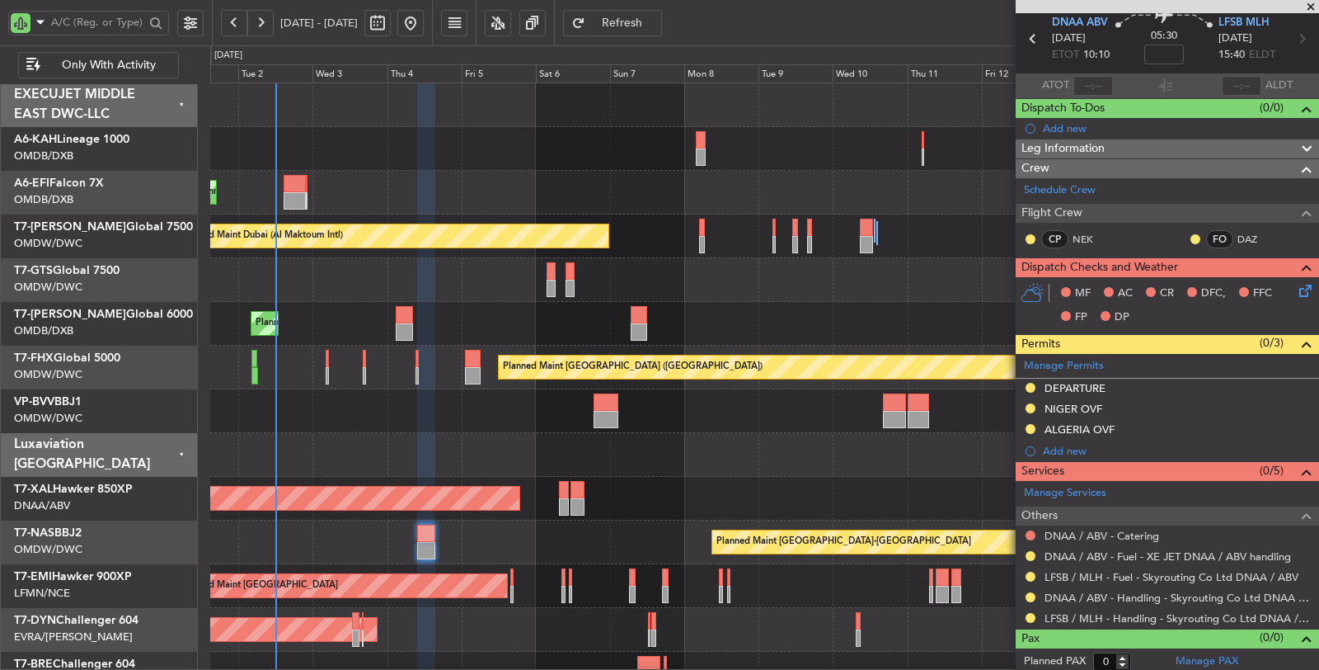
click at [1024, 529] on div at bounding box center [1030, 535] width 13 height 13
click at [1028, 530] on button at bounding box center [1031, 535] width 10 height 10
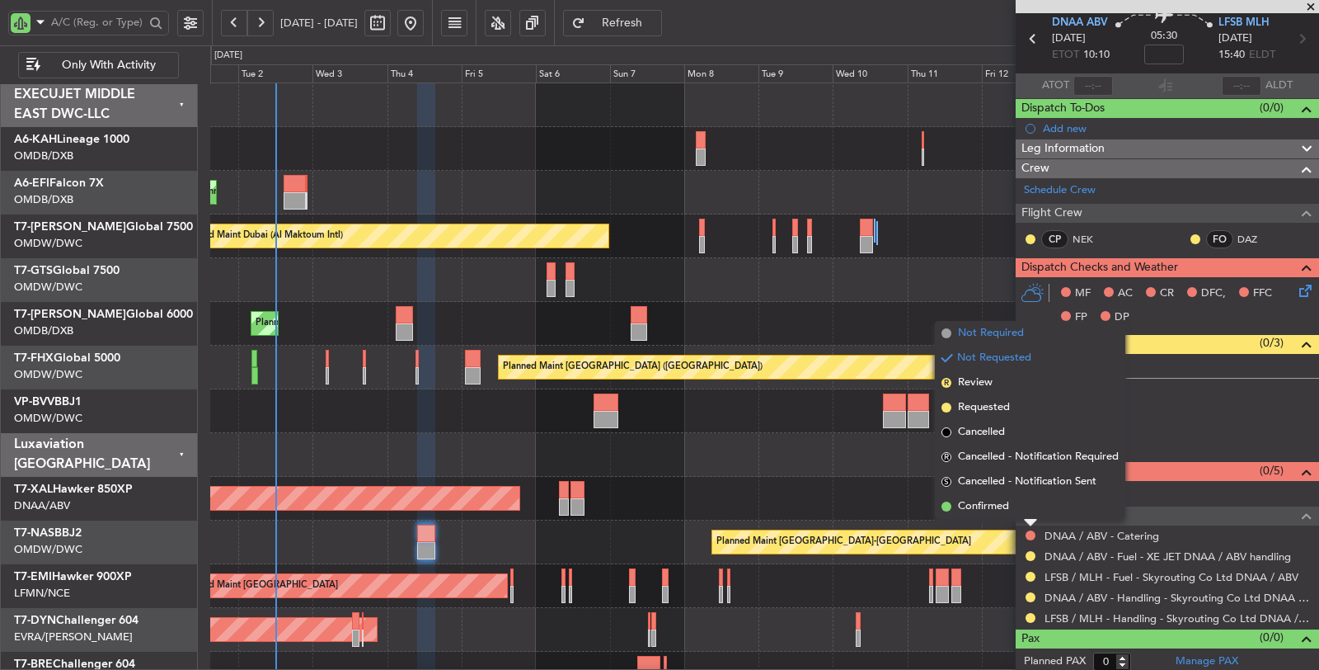
click at [1012, 330] on span "Not Required" at bounding box center [991, 333] width 66 height 16
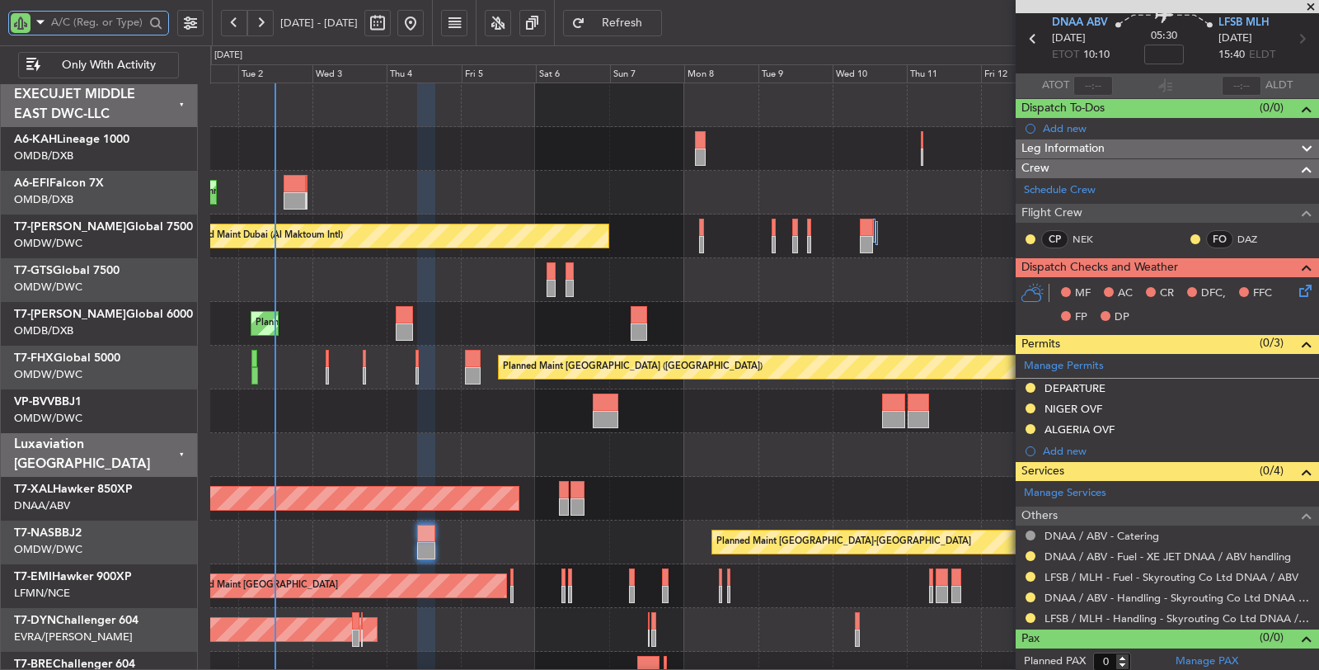
click at [97, 26] on input "text" at bounding box center [97, 22] width 93 height 25
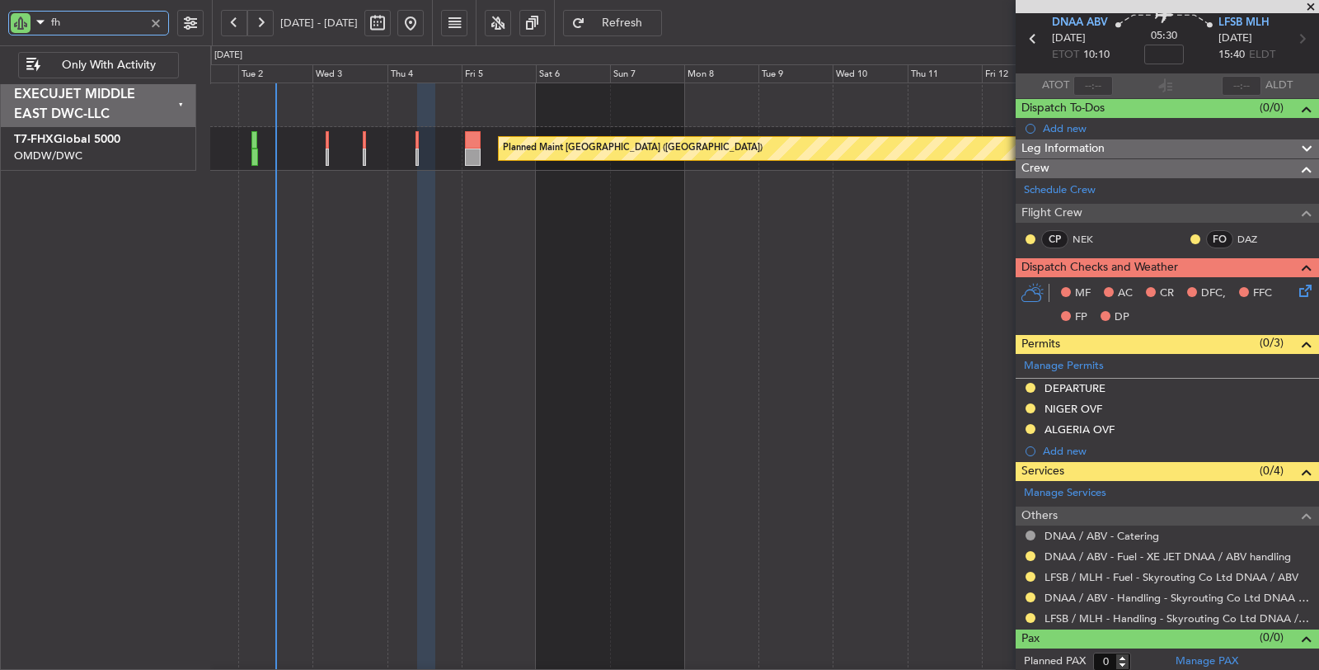
type input "fhx"
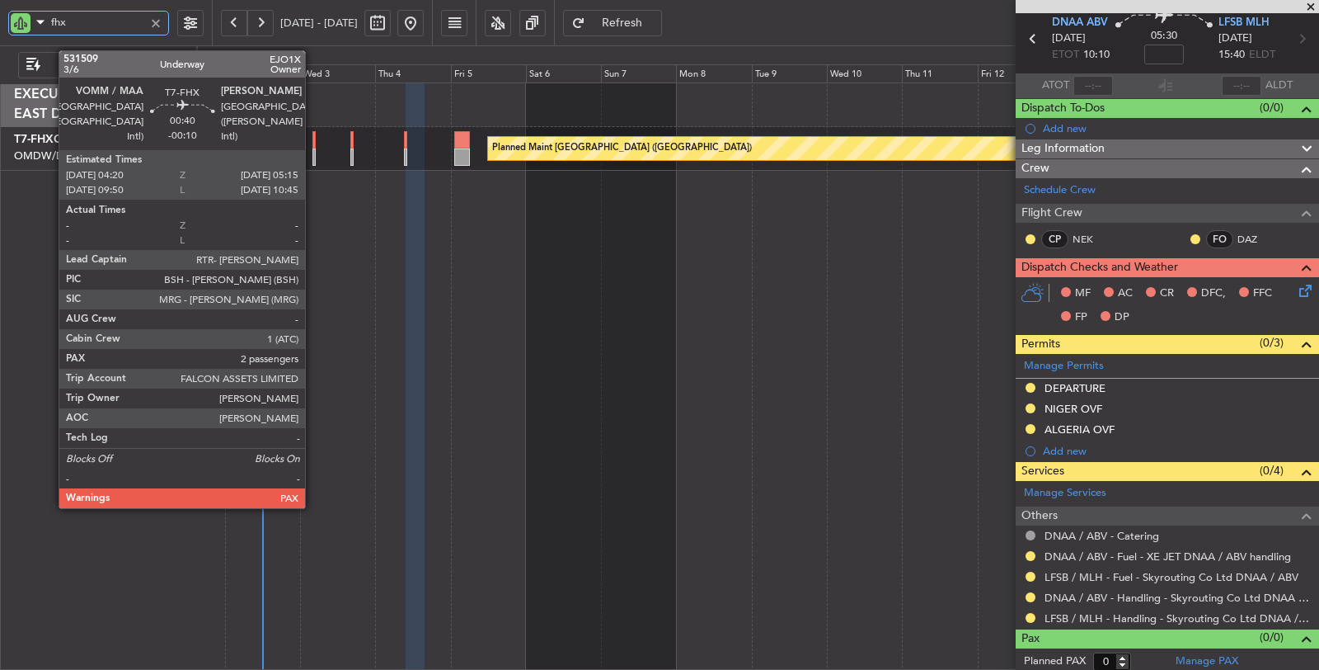
click at [313, 156] on div at bounding box center [313, 156] width 3 height 17
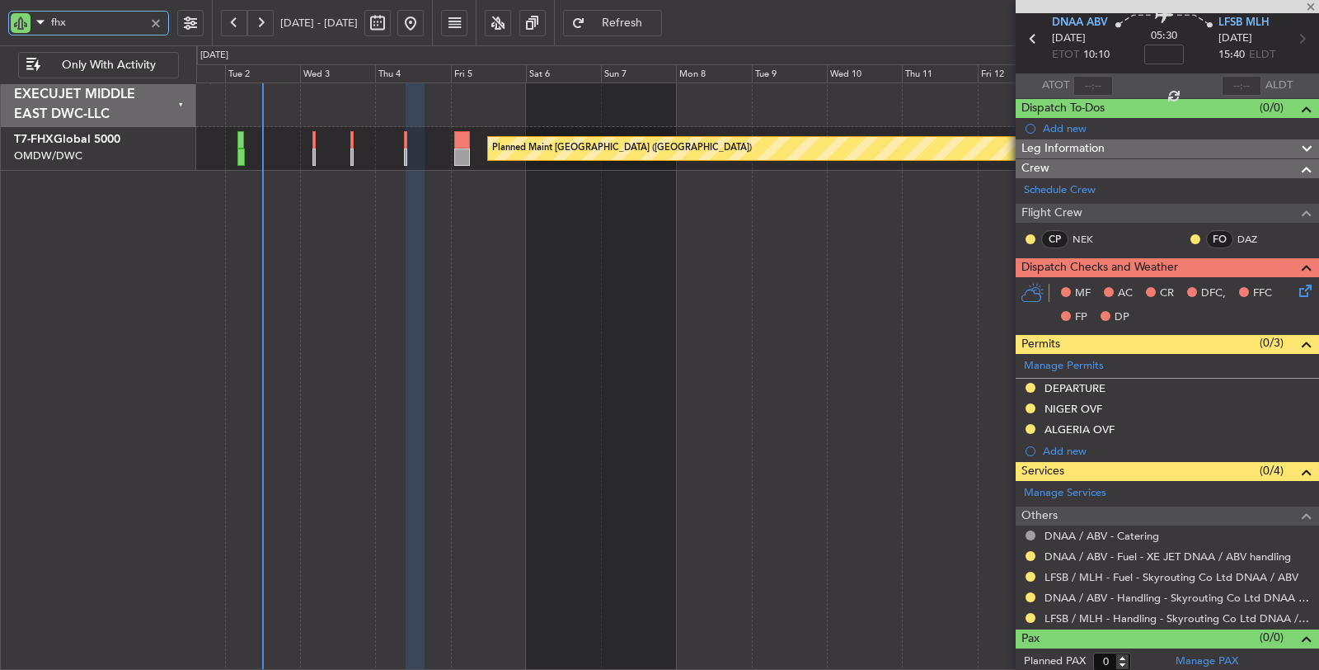
type input "-00:10"
type input "2"
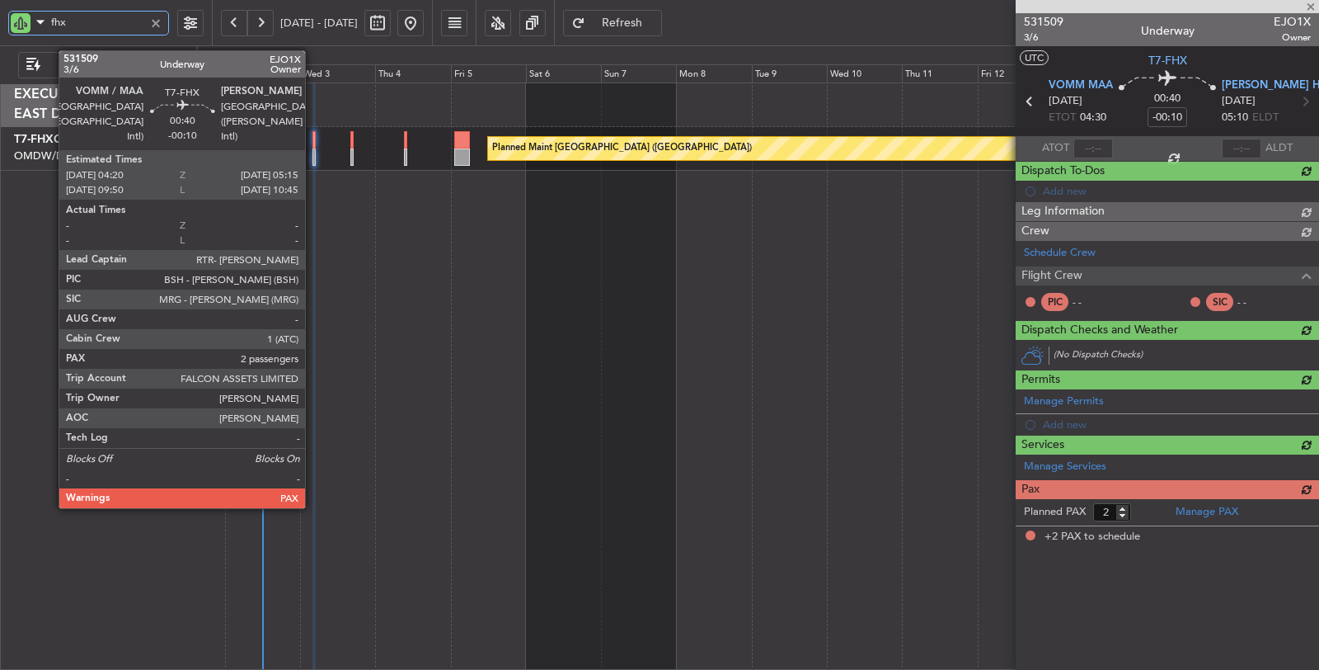
scroll to position [0, 0]
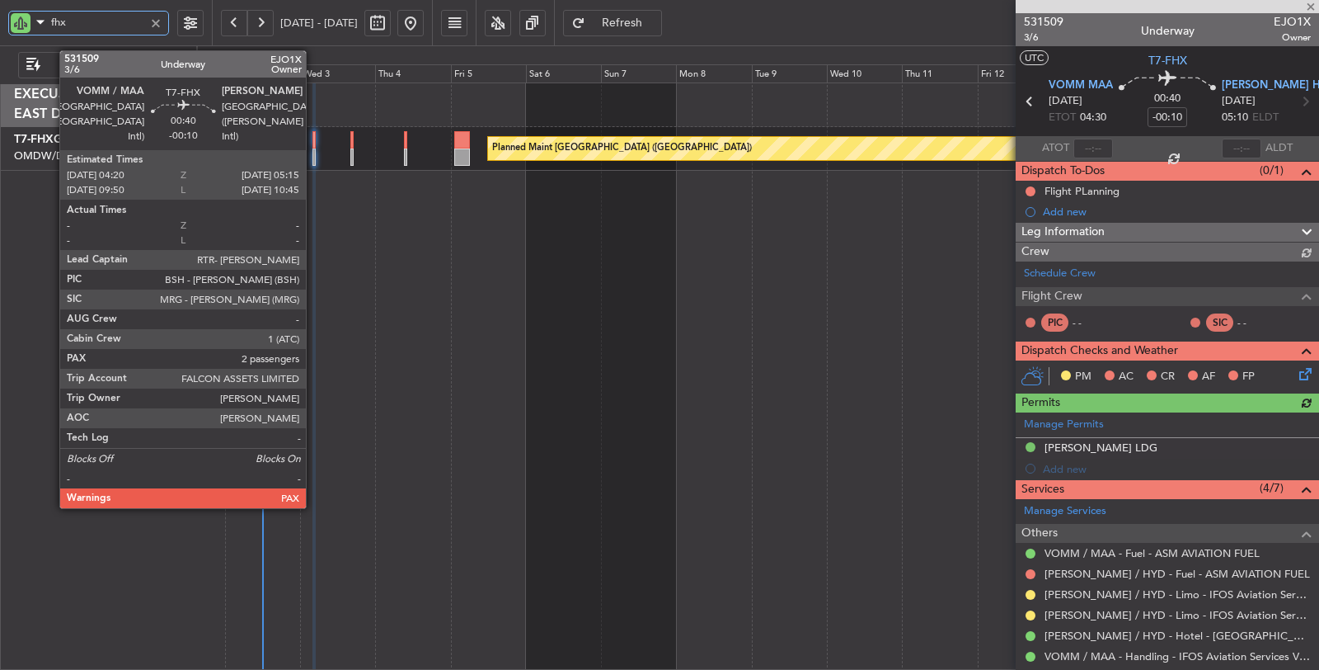
click at [314, 155] on div at bounding box center [313, 156] width 3 height 17
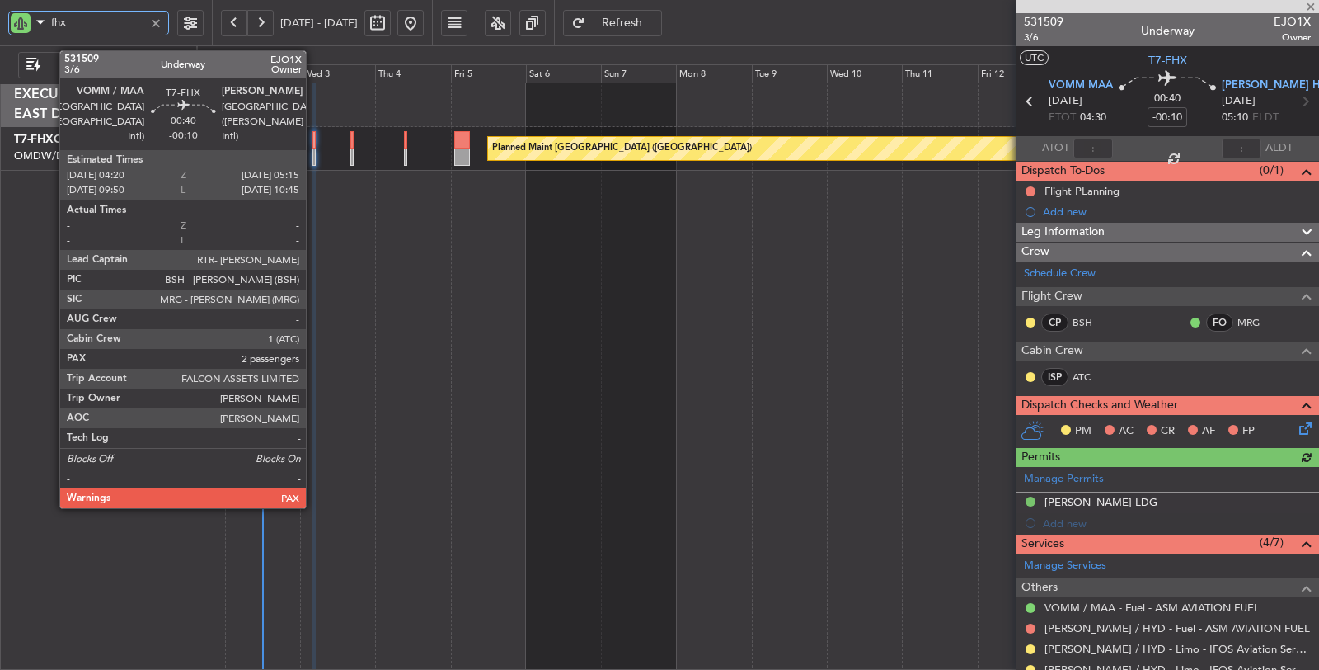
click at [314, 155] on div at bounding box center [313, 156] width 3 height 17
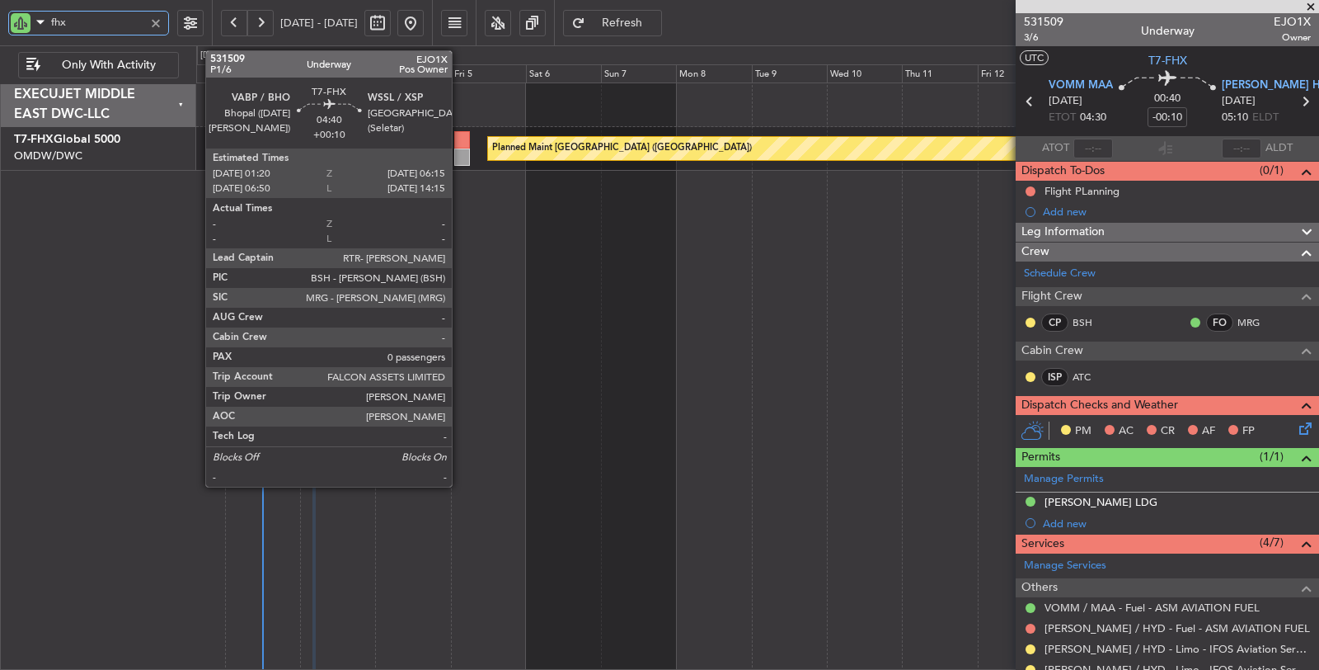
click at [460, 157] on div at bounding box center [462, 156] width 16 height 17
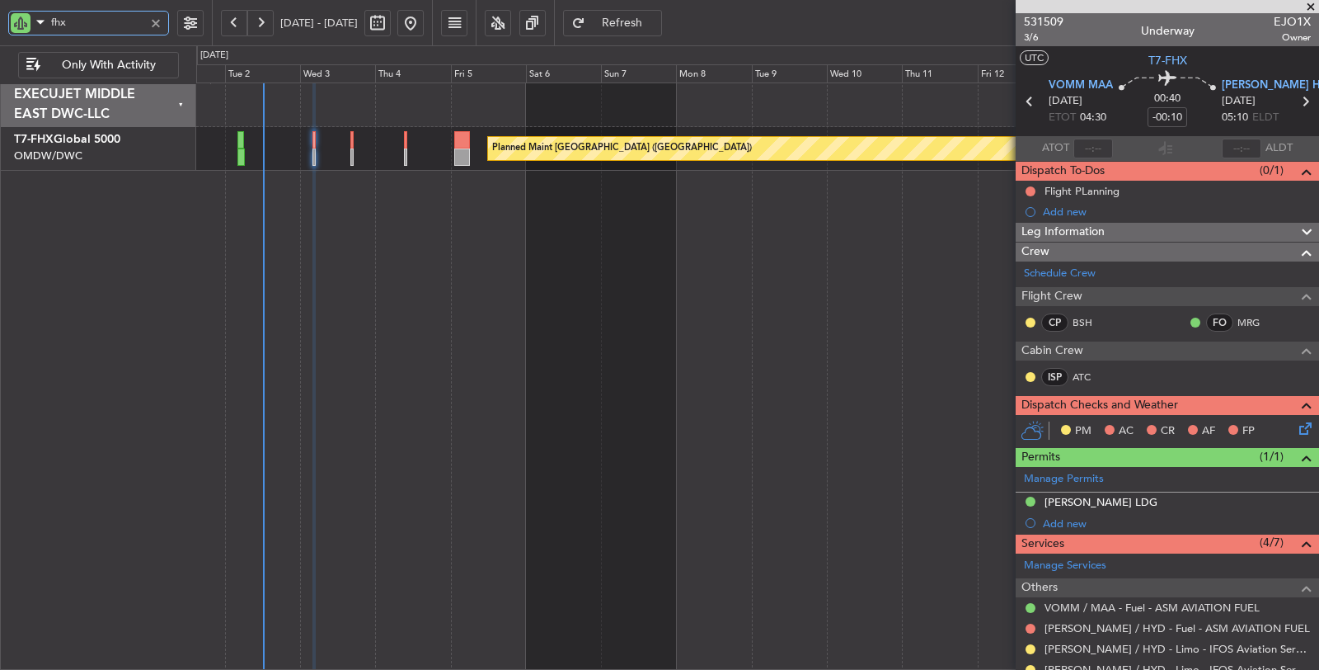
drag, startPoint x: 70, startPoint y: 25, endPoint x: 39, endPoint y: 28, distance: 31.5
click at [39, 27] on div "fhx" at bounding box center [88, 23] width 161 height 25
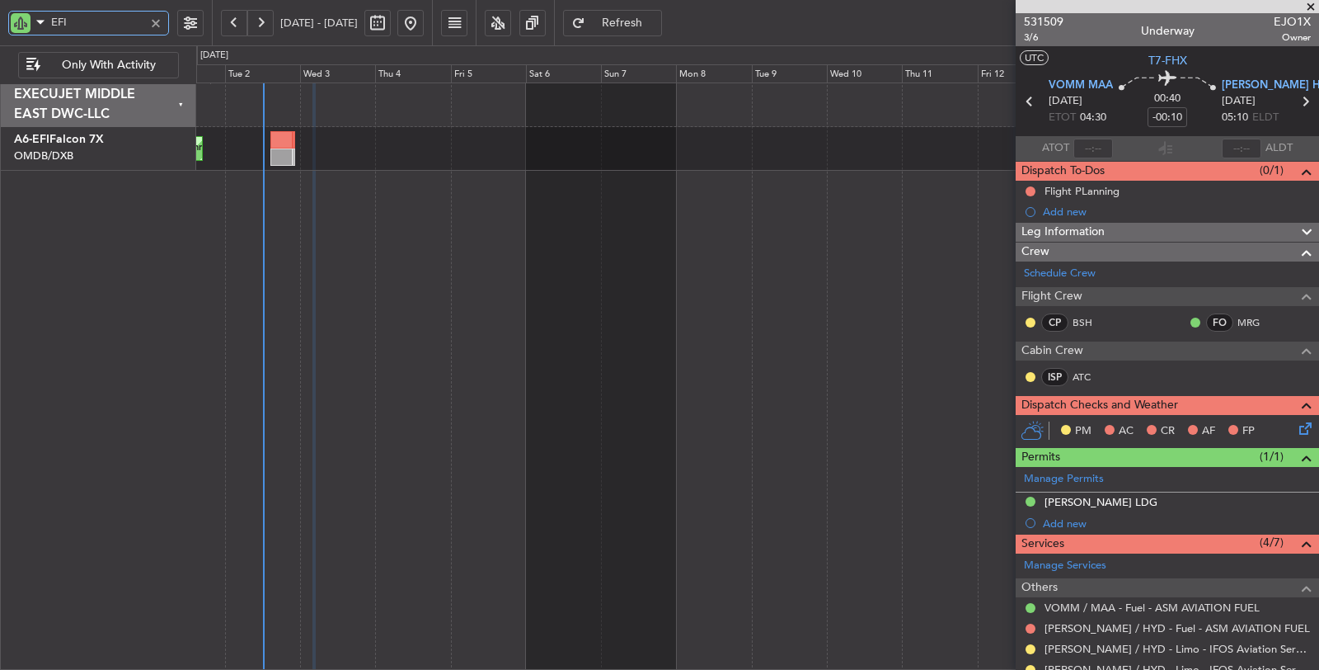
type input "EFI"
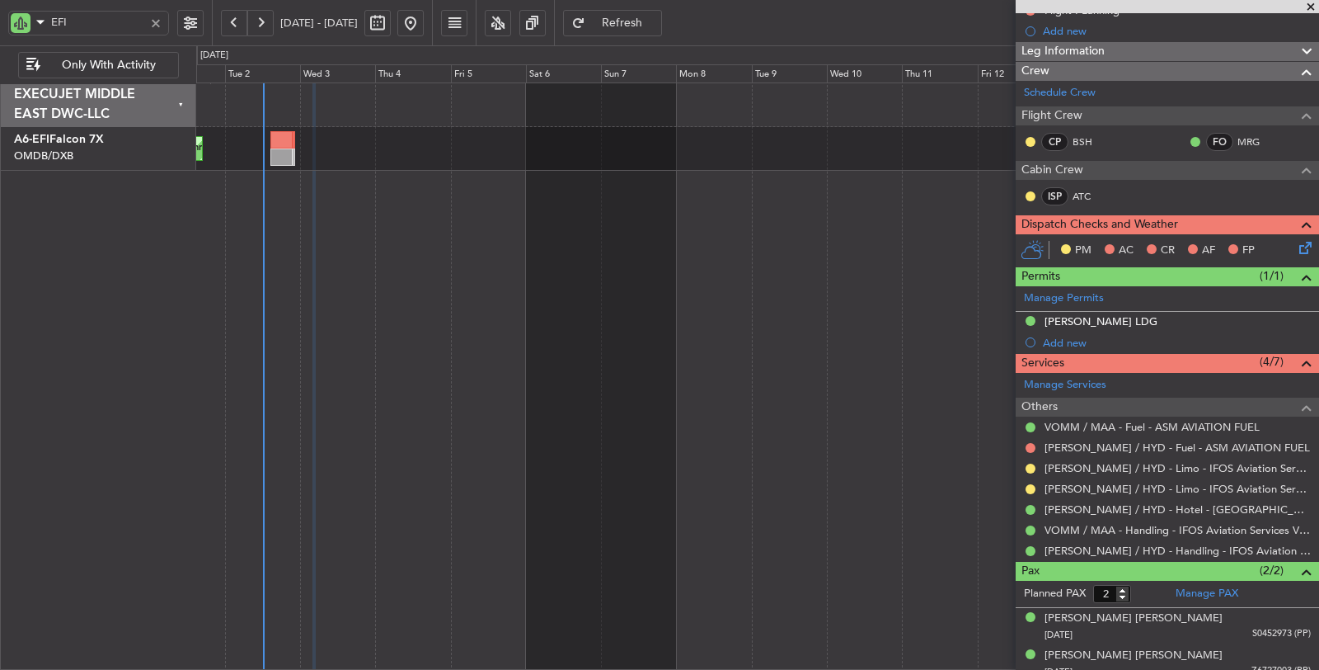
scroll to position [187, 0]
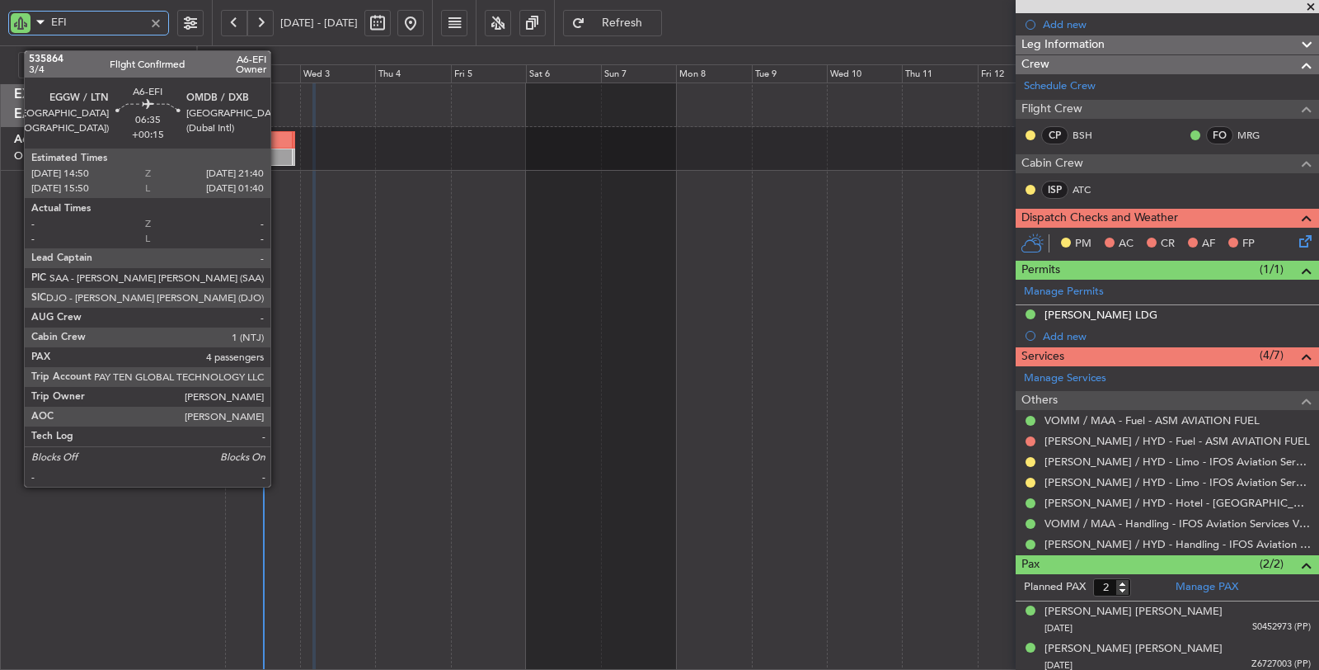
click at [278, 155] on div at bounding box center [280, 156] width 21 height 17
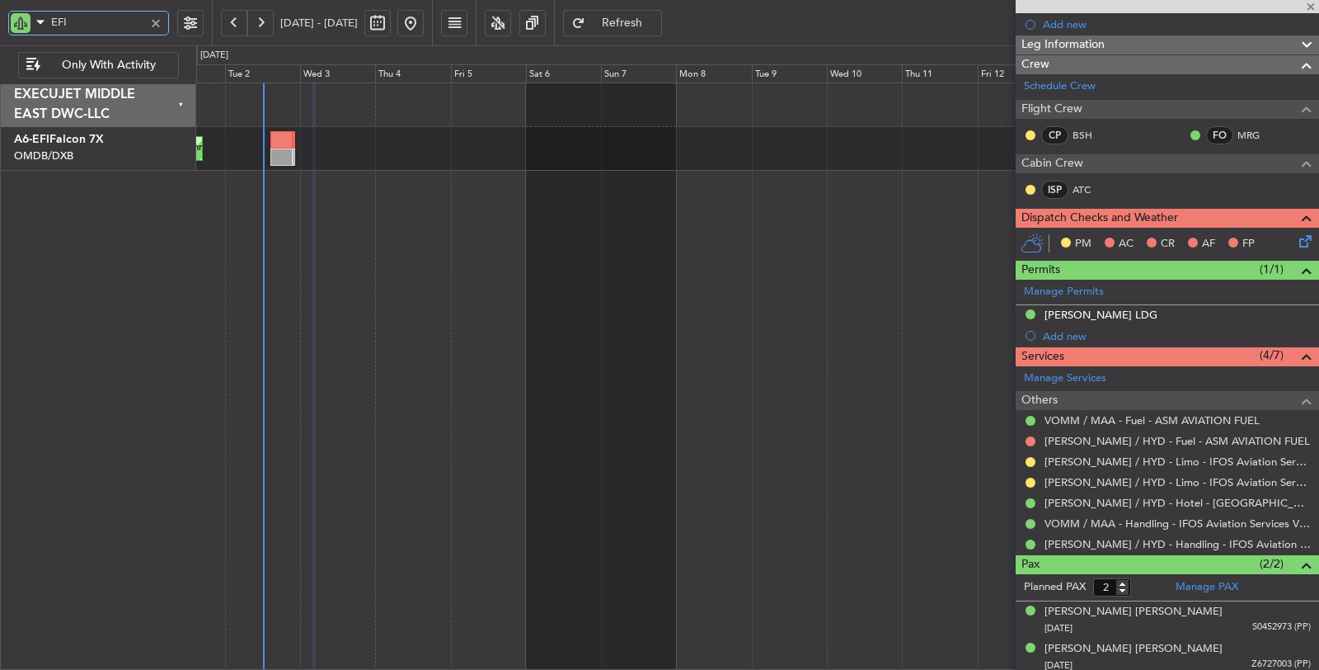
type input "+00:15"
type input "4"
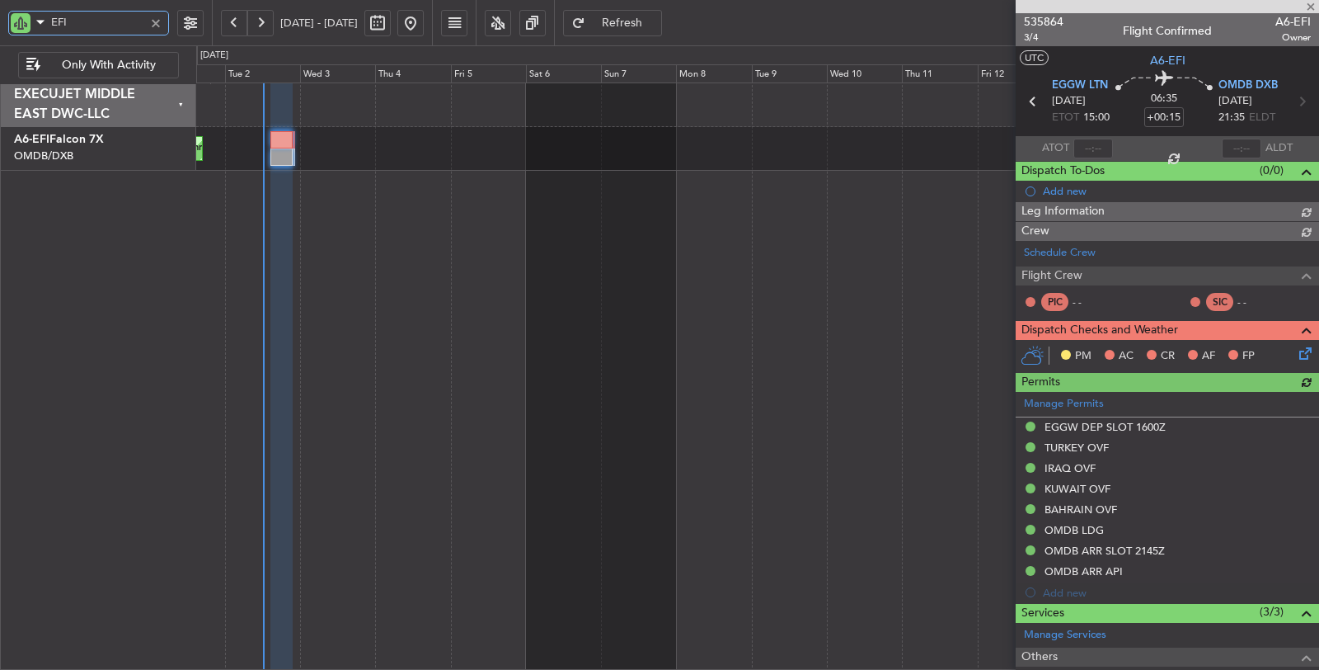
type input "[PERSON_NAME] (ANI)"
type input "7173"
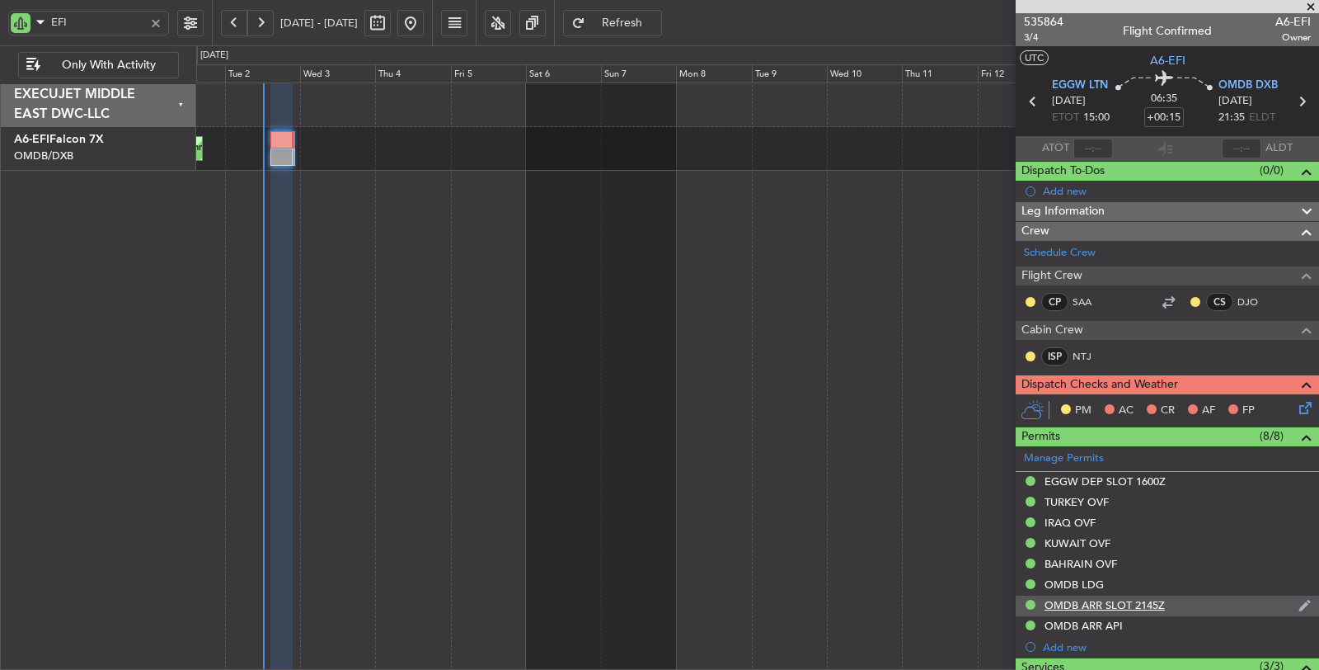
click at [1137, 602] on div "OMDB ARR SLOT 2145Z" at bounding box center [1105, 605] width 120 height 14
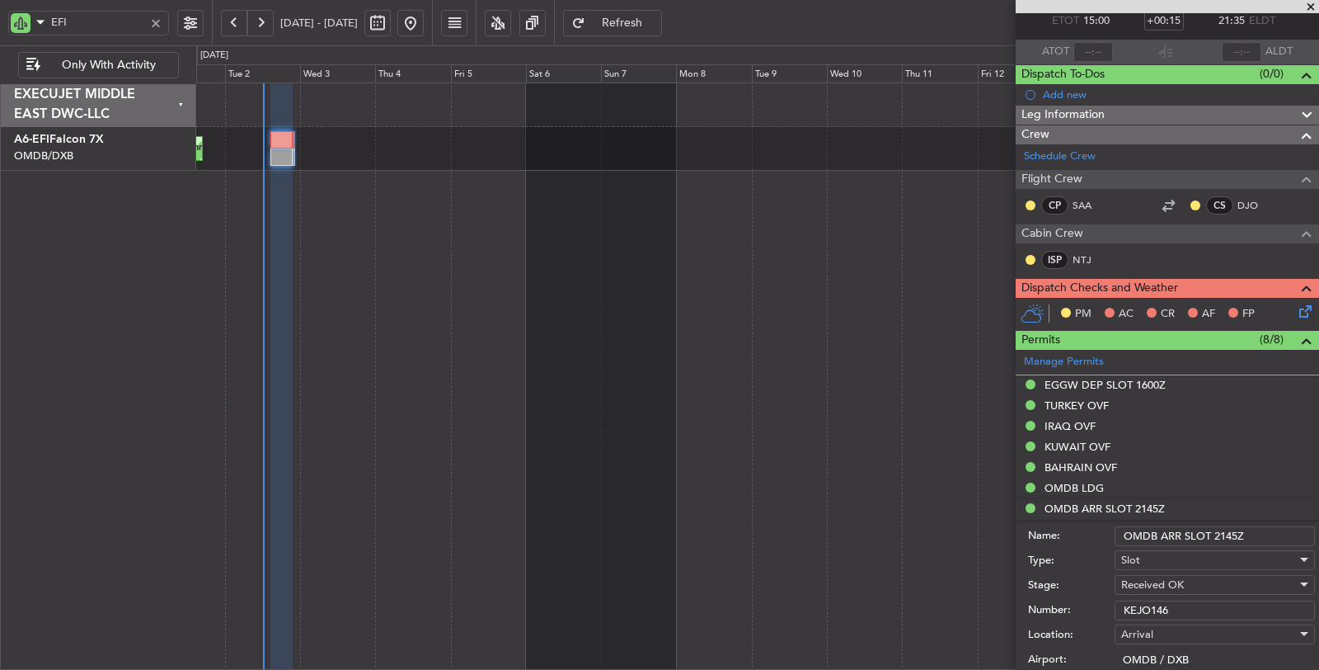
scroll to position [275, 0]
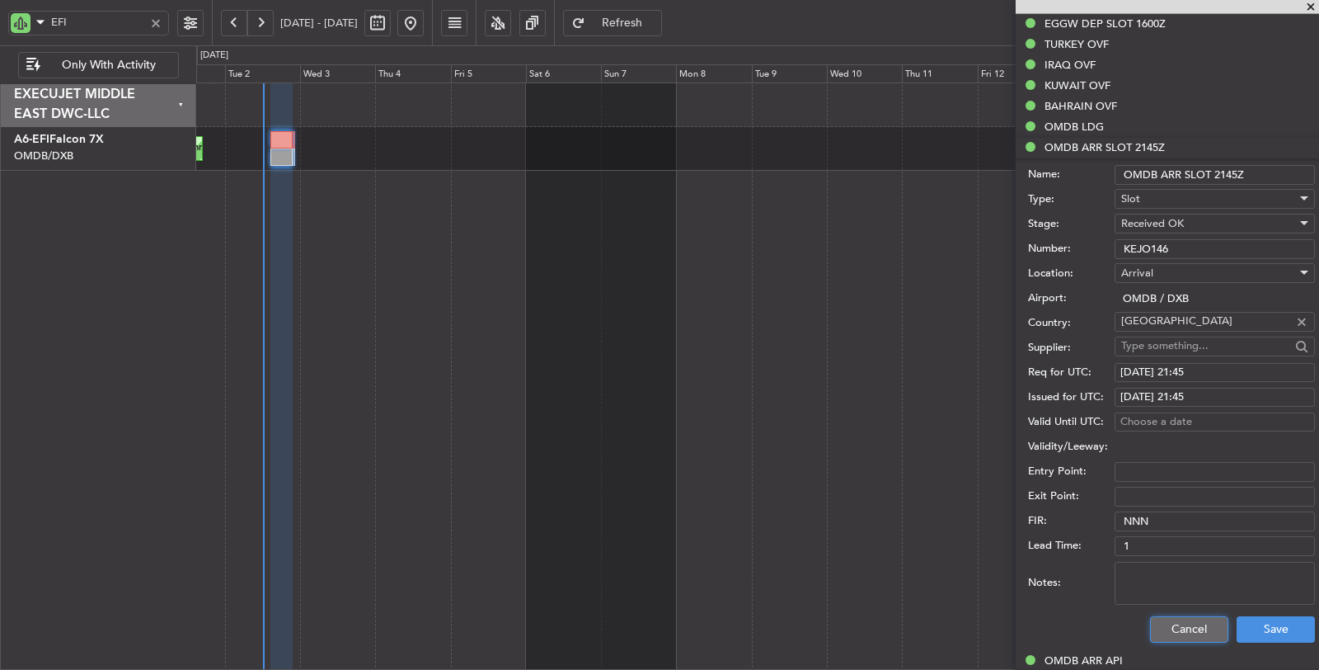
click at [1190, 627] on button "Cancel" at bounding box center [1189, 629] width 78 height 26
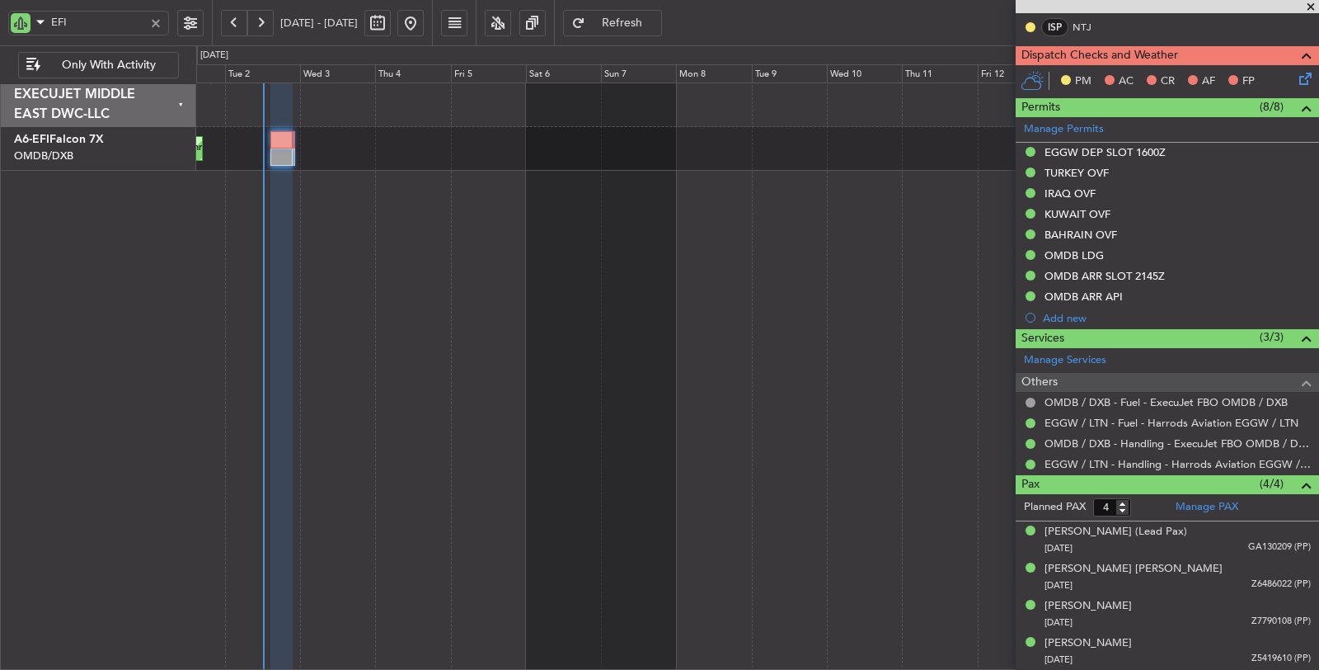
scroll to position [323, 0]
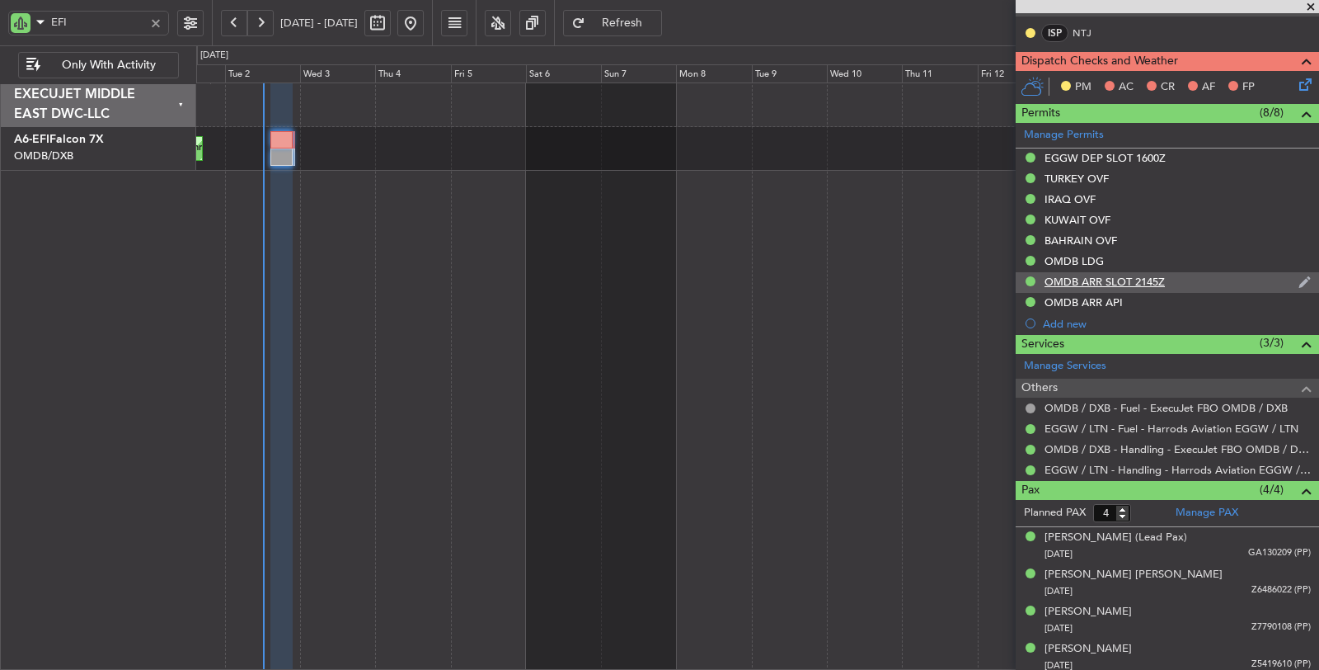
click at [1113, 278] on div "OMDB ARR SLOT 2145Z" at bounding box center [1105, 282] width 120 height 14
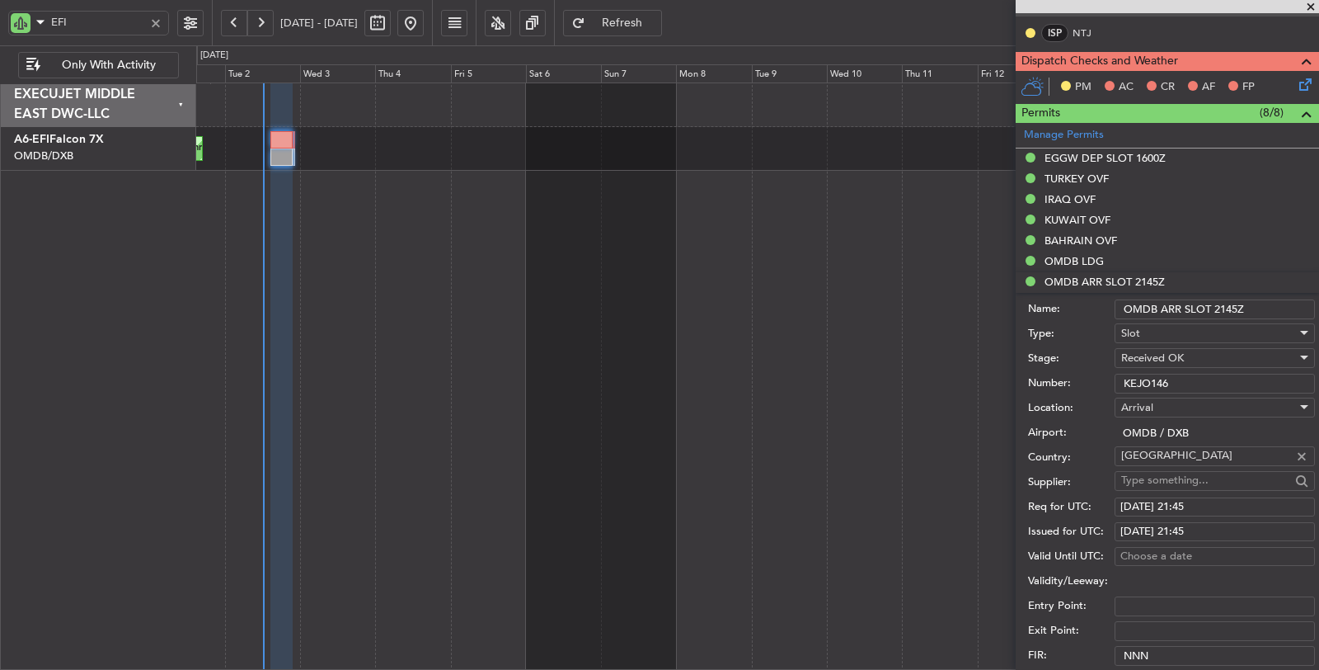
scroll to position [458, 0]
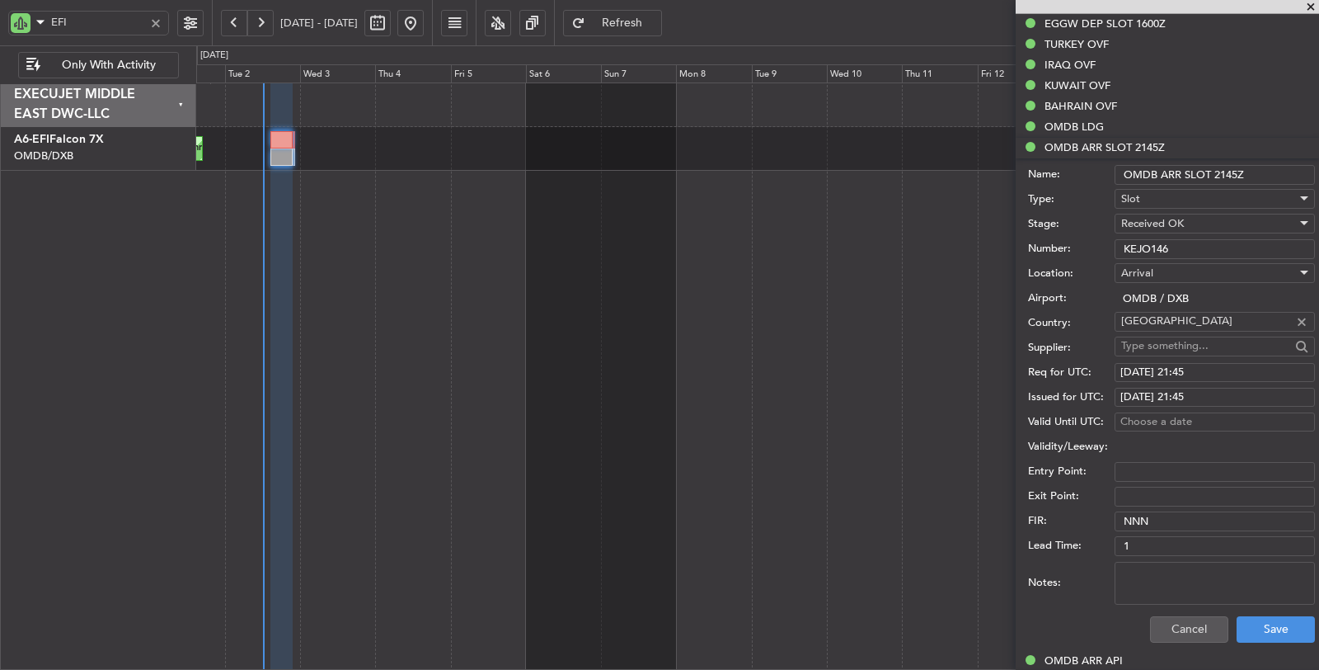
drag, startPoint x: 1176, startPoint y: 244, endPoint x: 1072, endPoint y: 251, distance: 104.2
click at [1072, 249] on div "Number: KEJO146" at bounding box center [1171, 249] width 287 height 25
paste input "F126"
type input "KEJF126"
click at [1238, 627] on button "Save" at bounding box center [1276, 629] width 78 height 26
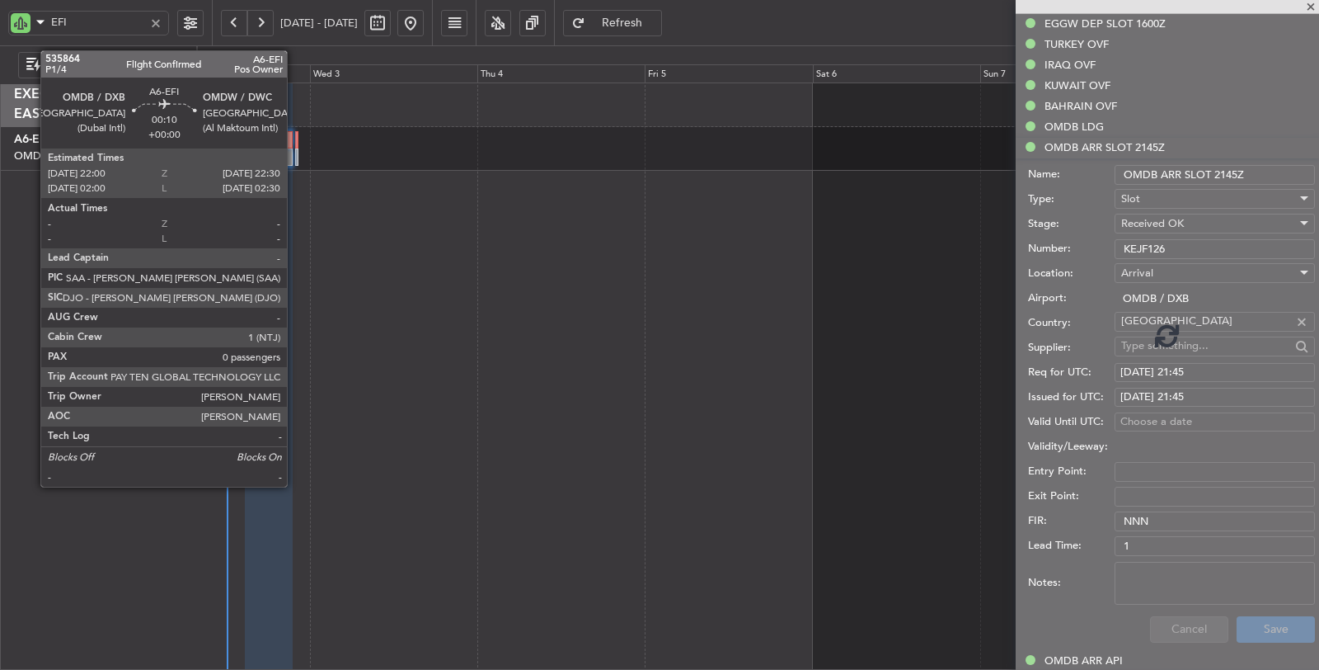
scroll to position [323, 0]
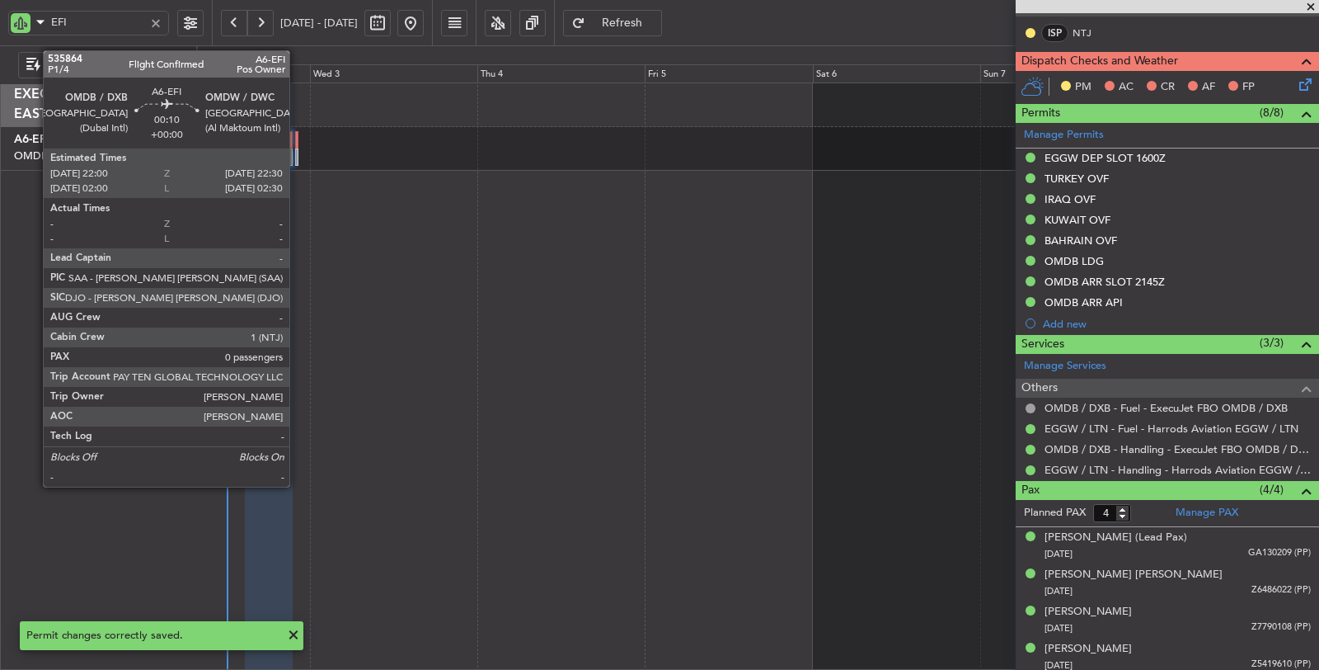
click at [298, 157] on div at bounding box center [297, 156] width 4 height 17
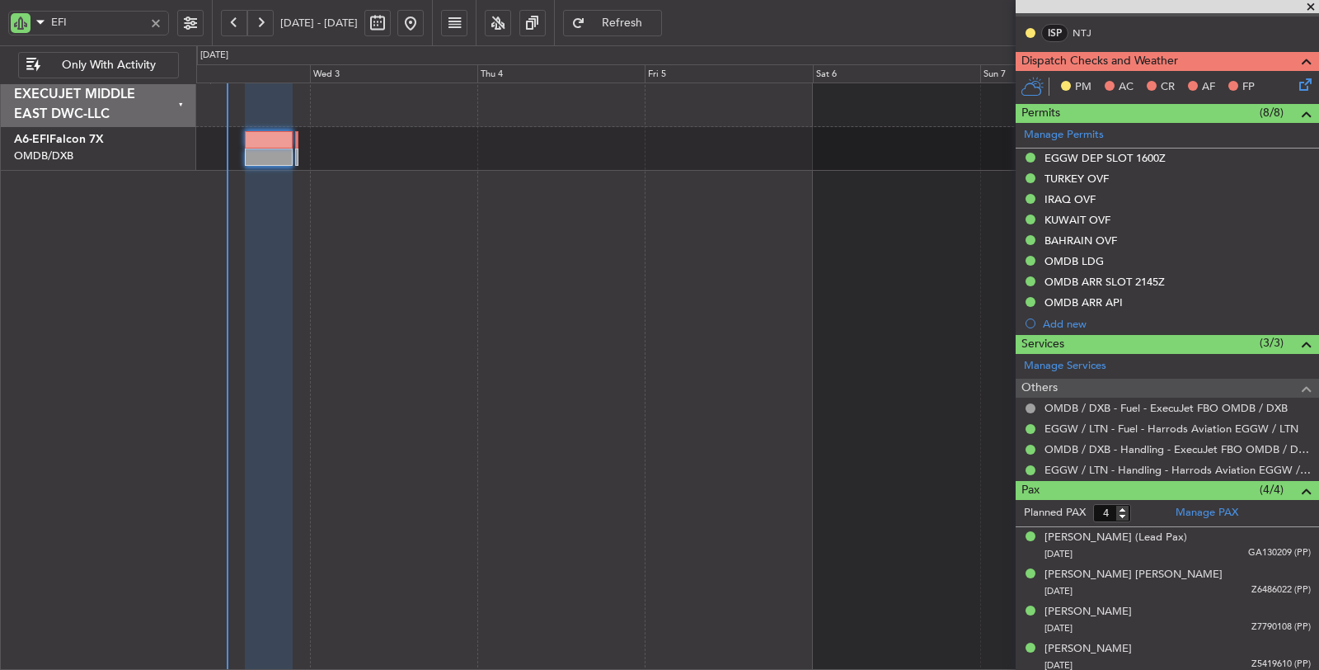
click at [629, 26] on button "Refresh" at bounding box center [612, 23] width 99 height 26
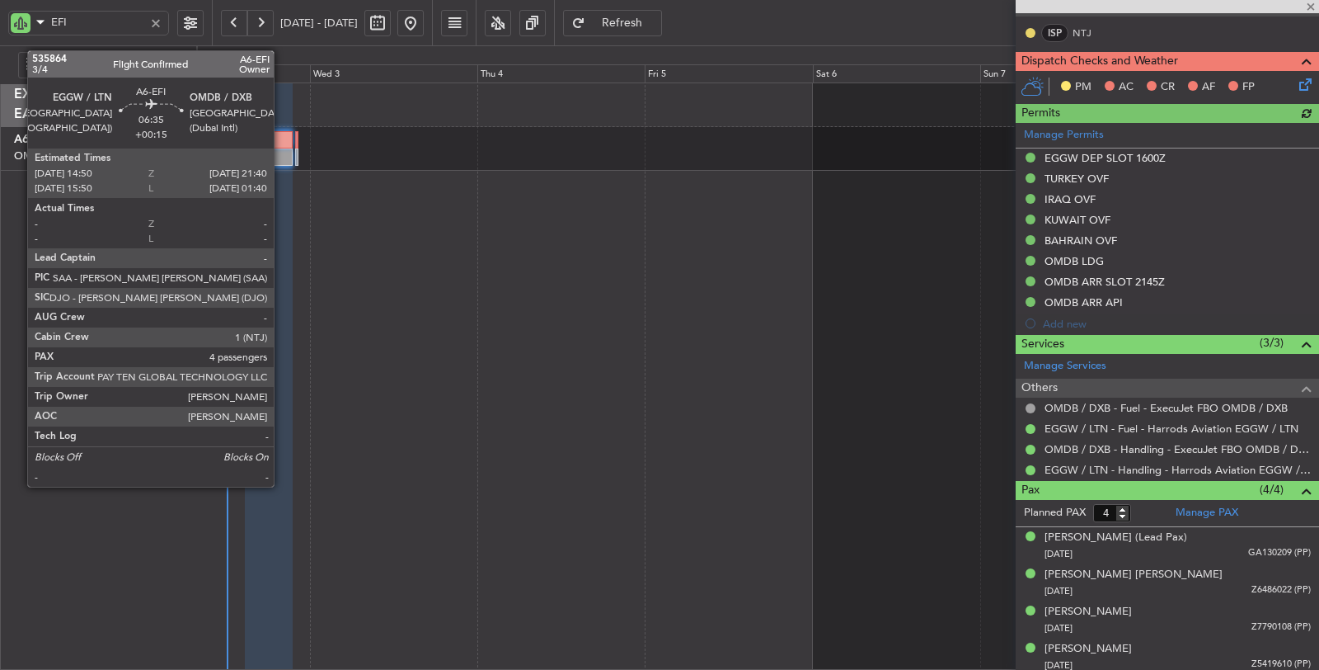
type input "[PERSON_NAME] (ANI)"
type input "7173"
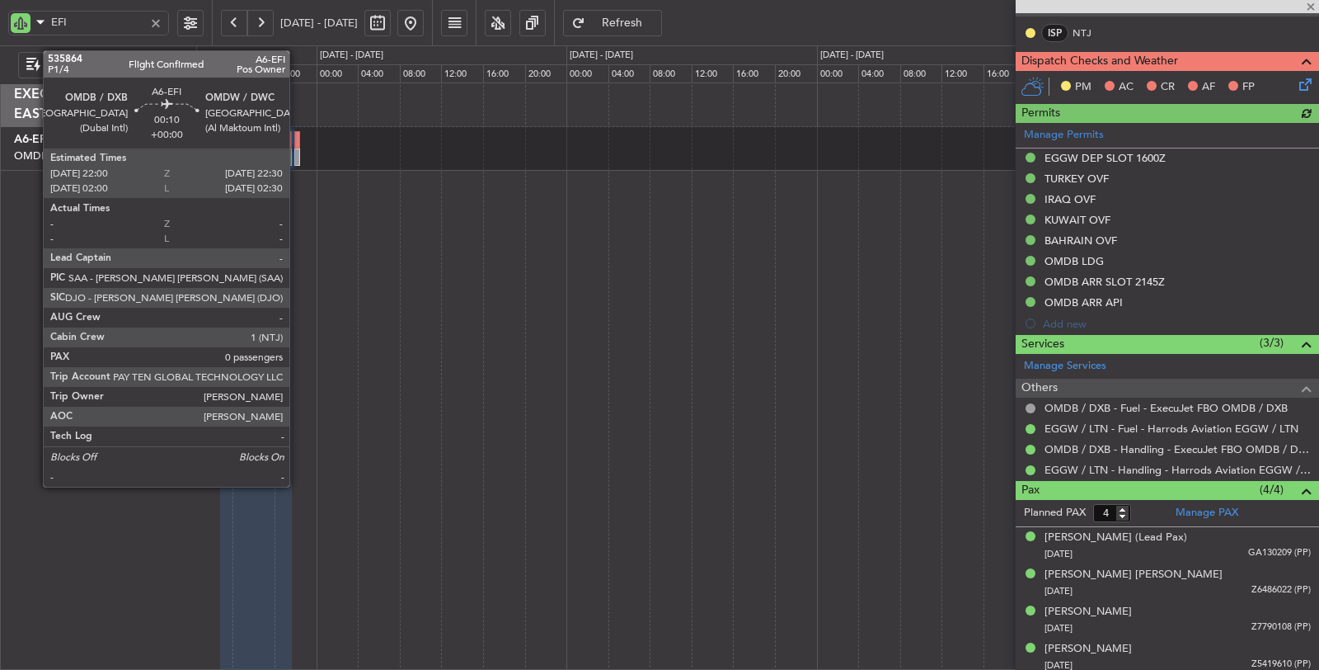
click at [298, 157] on div at bounding box center [297, 156] width 6 height 17
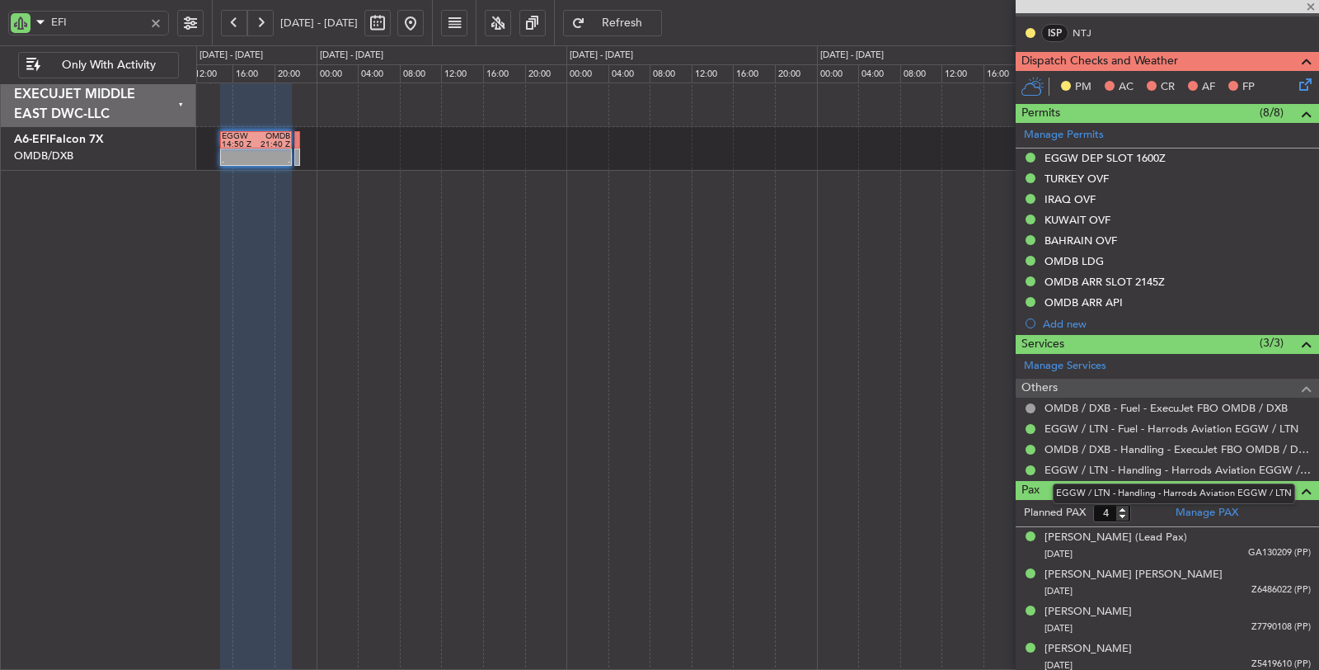
type input "0"
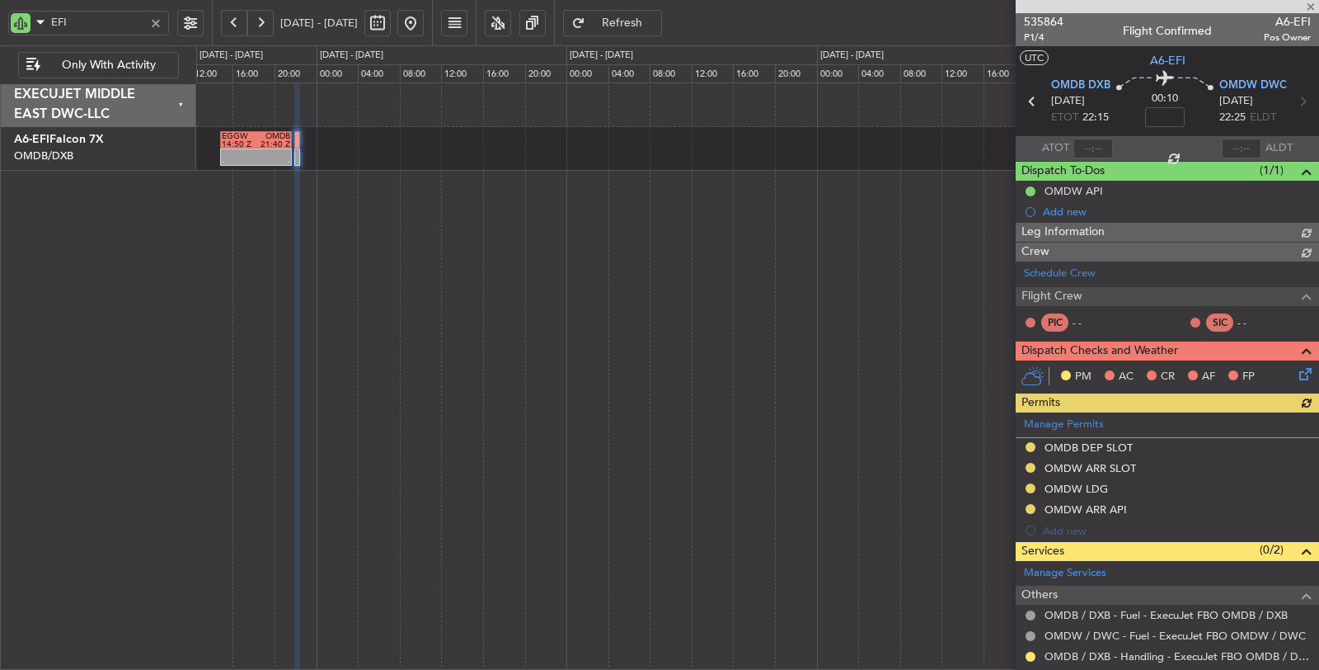
type input "[PERSON_NAME] (ANI)"
type input "7187"
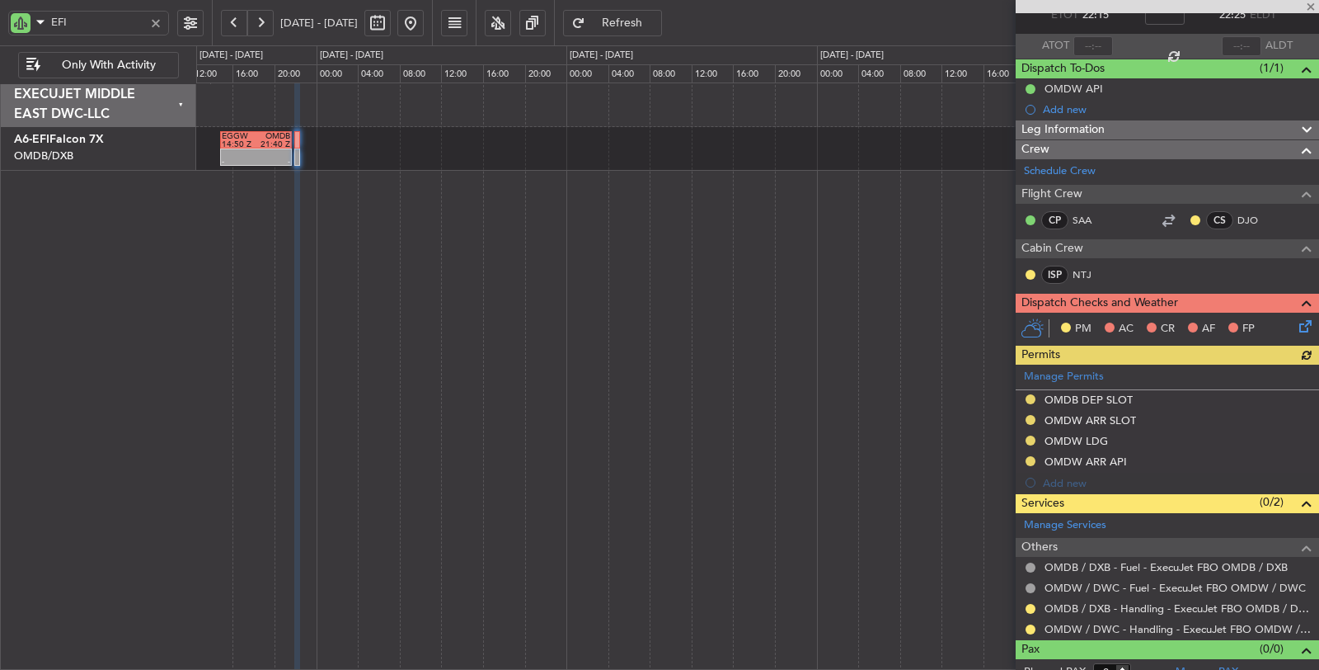
scroll to position [113, 0]
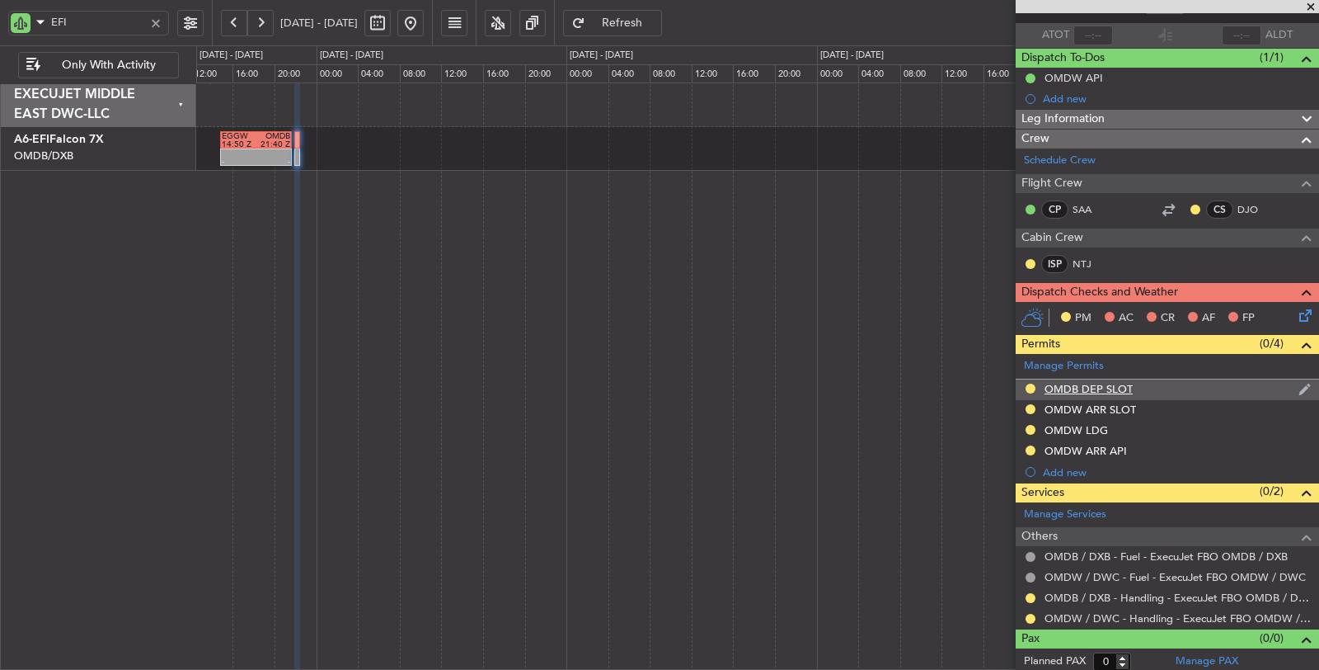
click at [1088, 383] on div "OMDB DEP SLOT" at bounding box center [1089, 389] width 88 height 14
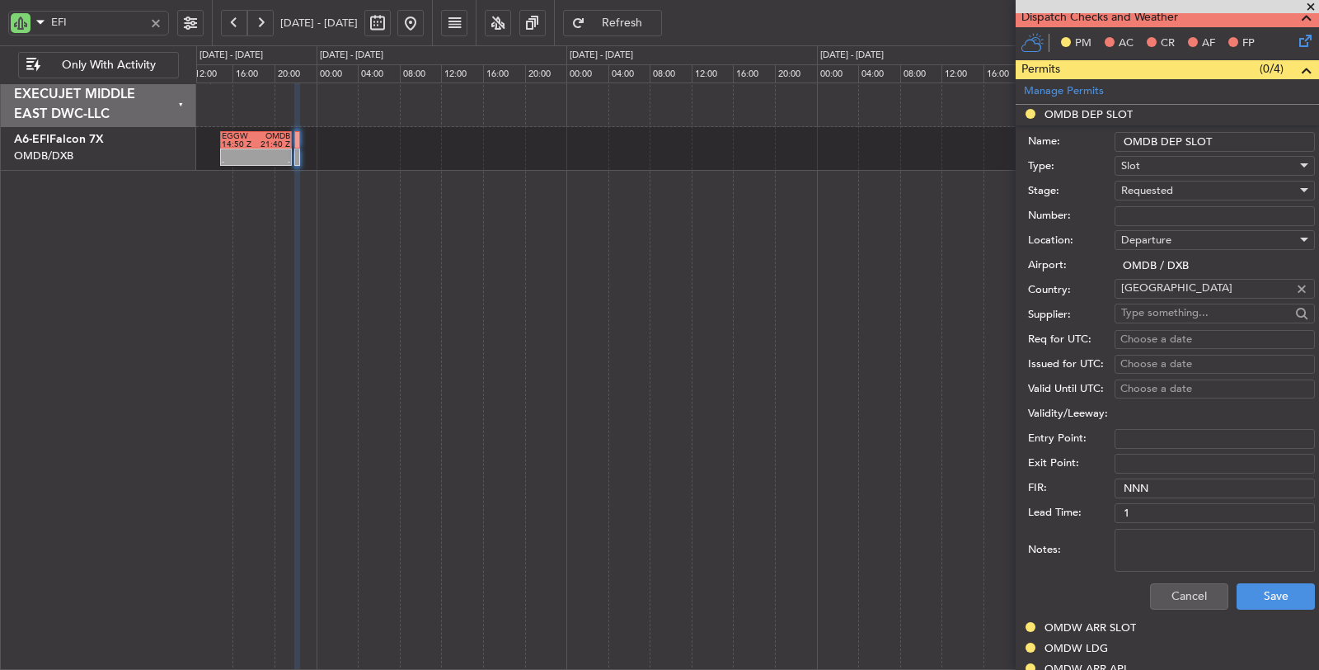
scroll to position [388, 0]
click at [1162, 186] on span "Requested" at bounding box center [1147, 190] width 52 height 15
click at [1175, 306] on span "Received OK" at bounding box center [1208, 312] width 172 height 25
click at [1168, 206] on input "Number:" at bounding box center [1215, 216] width 200 height 20
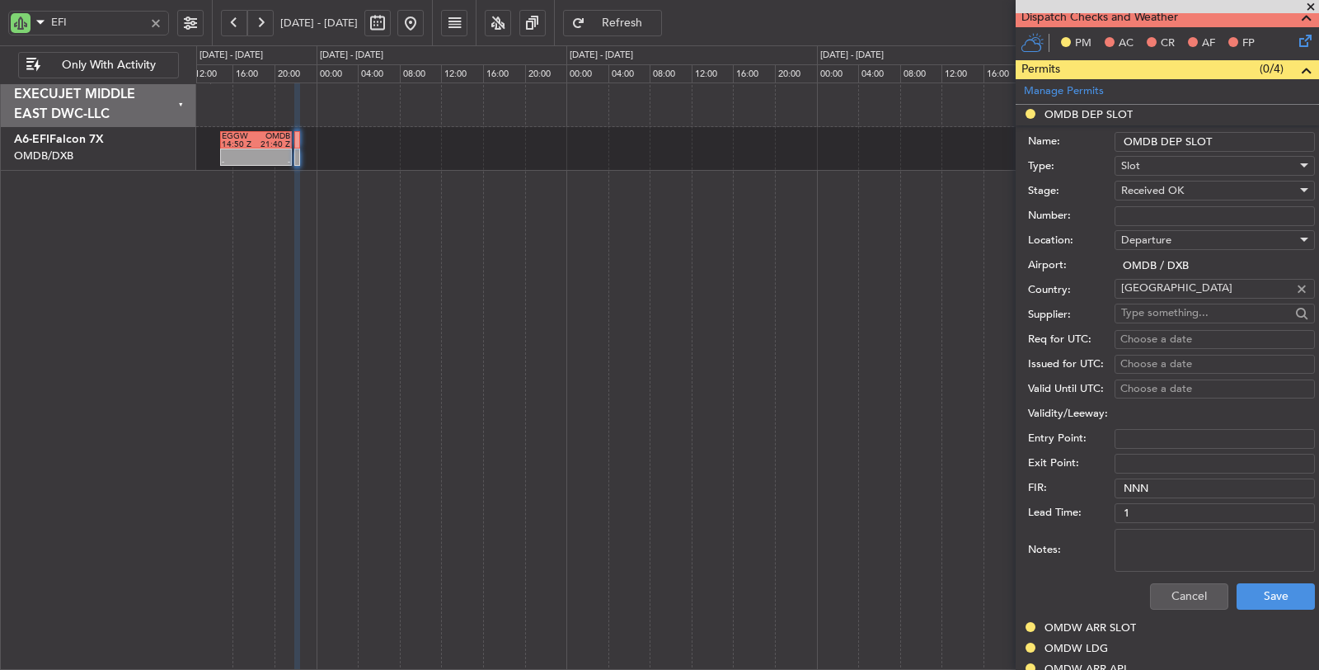
paste input "K EJO111"
type input "K EJO111"
click at [1153, 339] on div "Choose a date" at bounding box center [1215, 339] width 189 height 16
select select "9"
select select "2025"
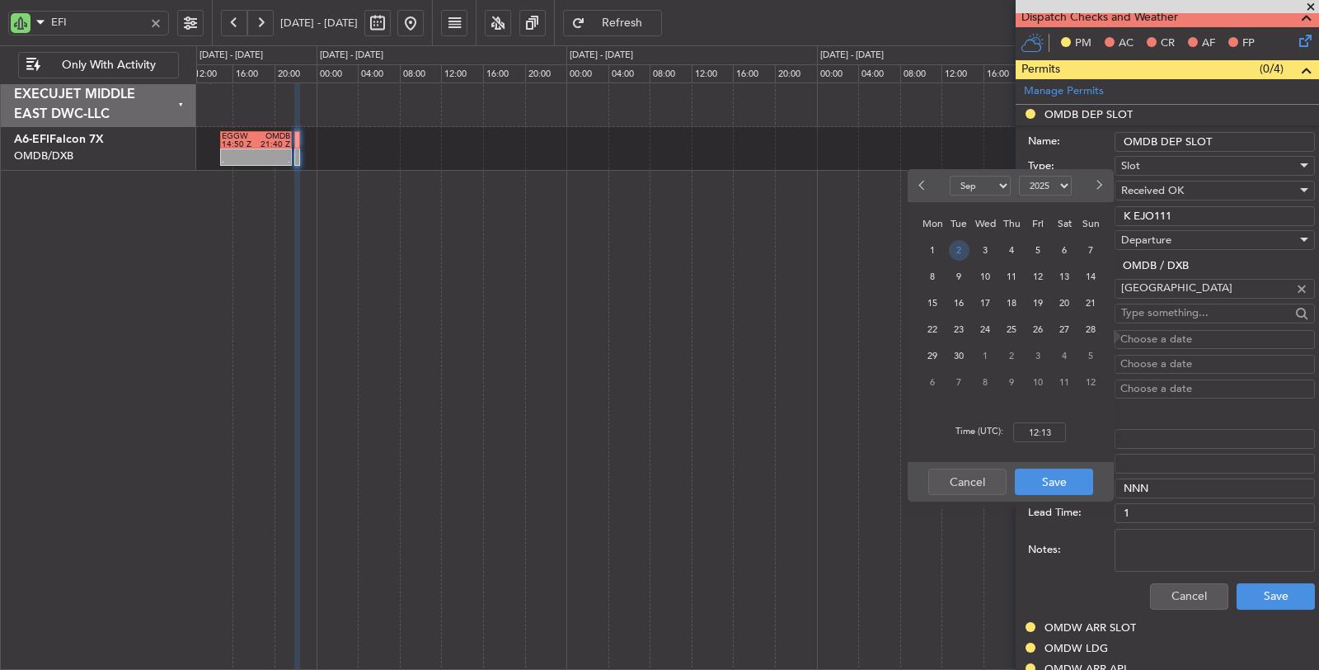
click at [961, 249] on span "2" at bounding box center [959, 250] width 21 height 21
drag, startPoint x: 1044, startPoint y: 427, endPoint x: 1043, endPoint y: 417, distance: 9.9
click at [1044, 426] on input "00:00" at bounding box center [1039, 432] width 53 height 20
type input "22:15"
click at [1045, 484] on button "Save" at bounding box center [1054, 481] width 78 height 26
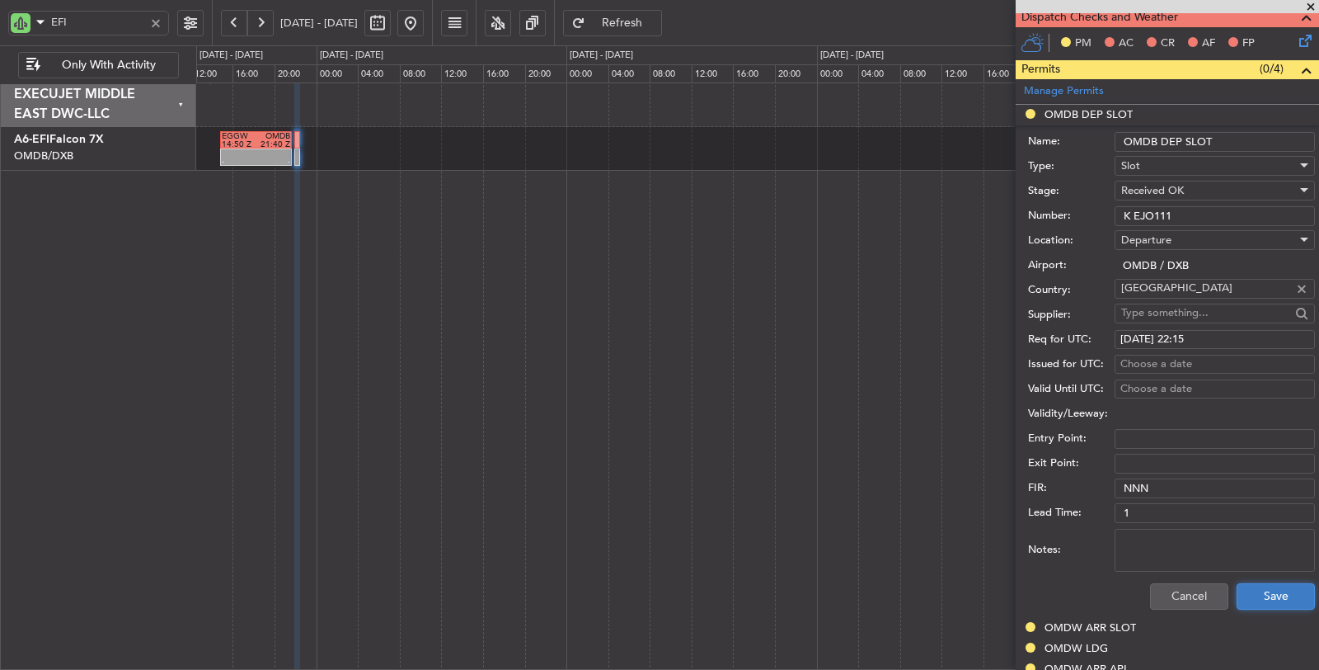
click at [1252, 590] on button "Save" at bounding box center [1276, 596] width 78 height 26
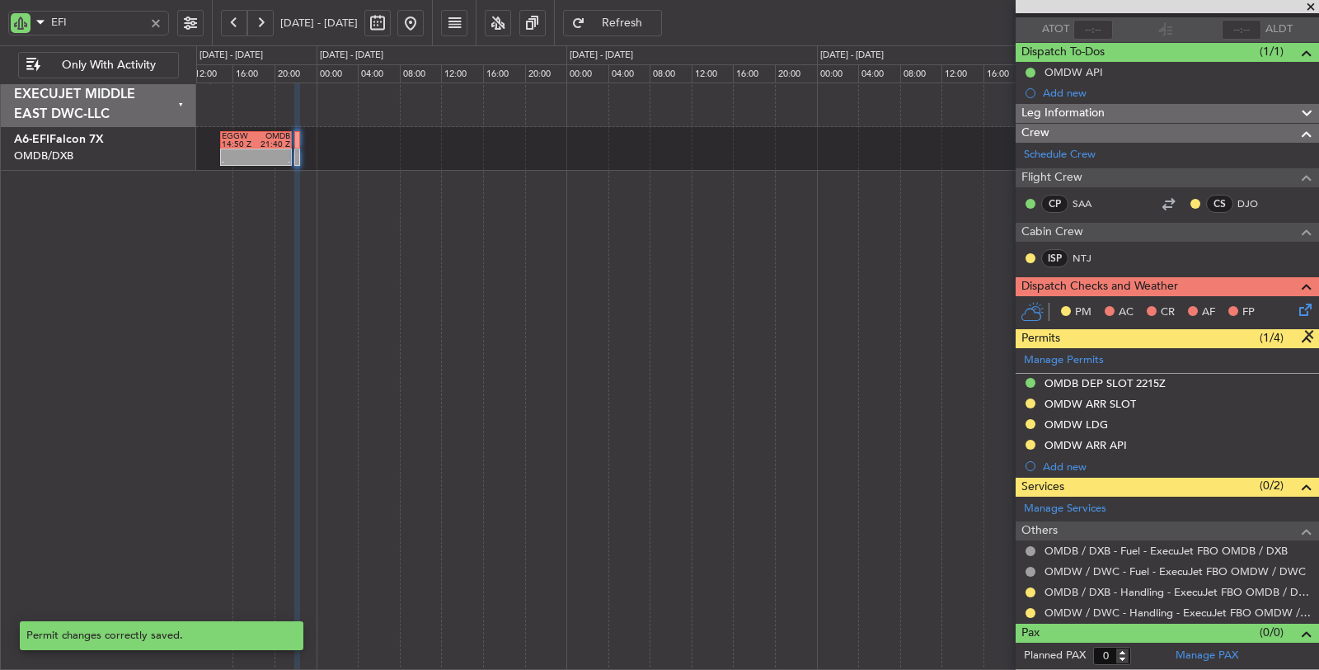
scroll to position [113, 0]
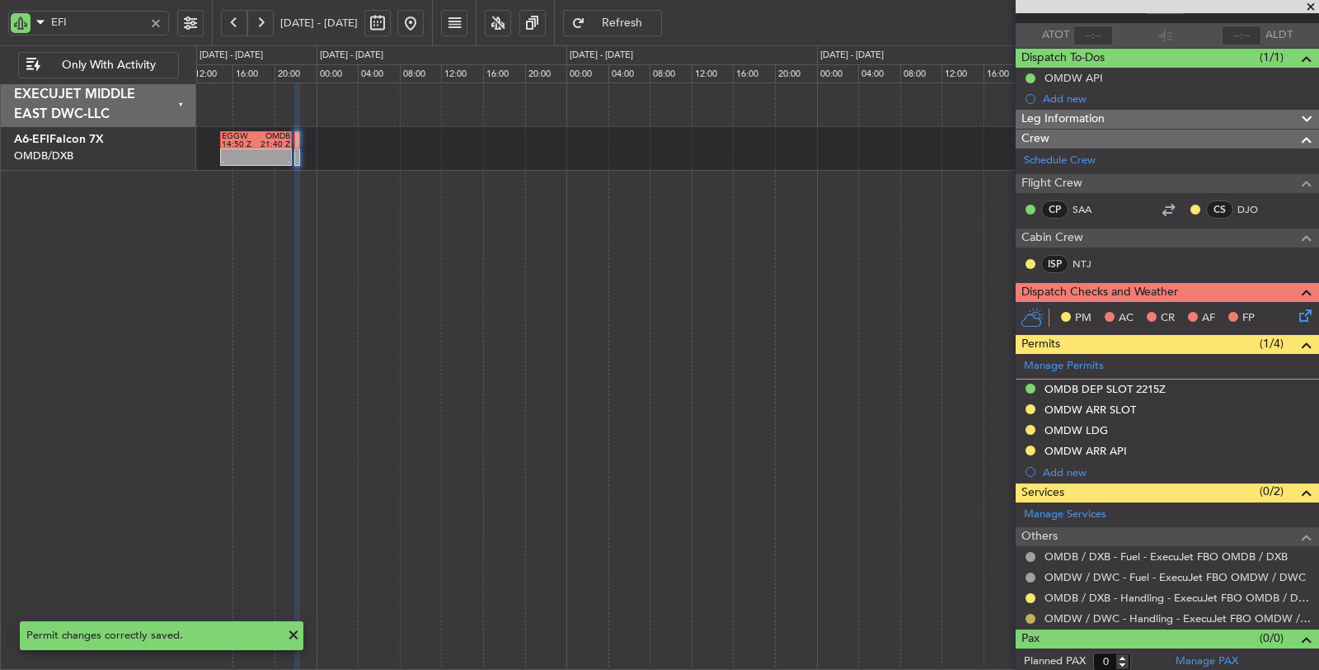
click at [1032, 613] on button at bounding box center [1031, 618] width 10 height 10
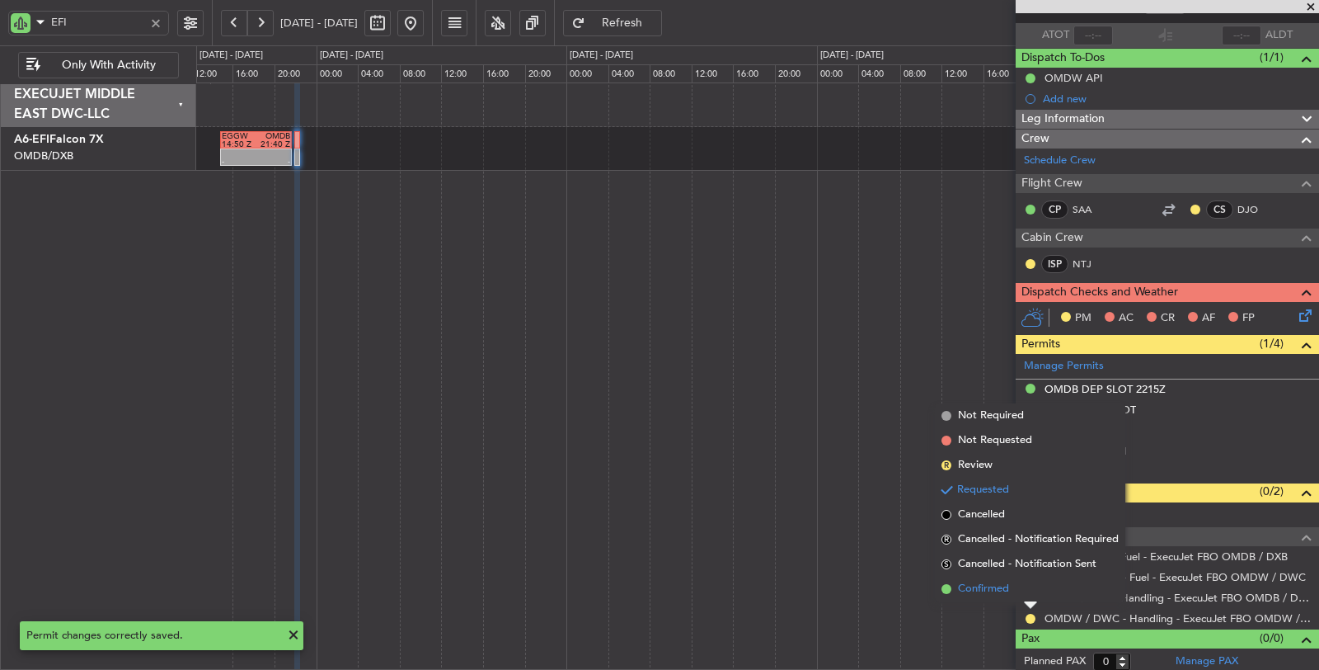
click at [992, 591] on span "Confirmed" at bounding box center [983, 588] width 51 height 16
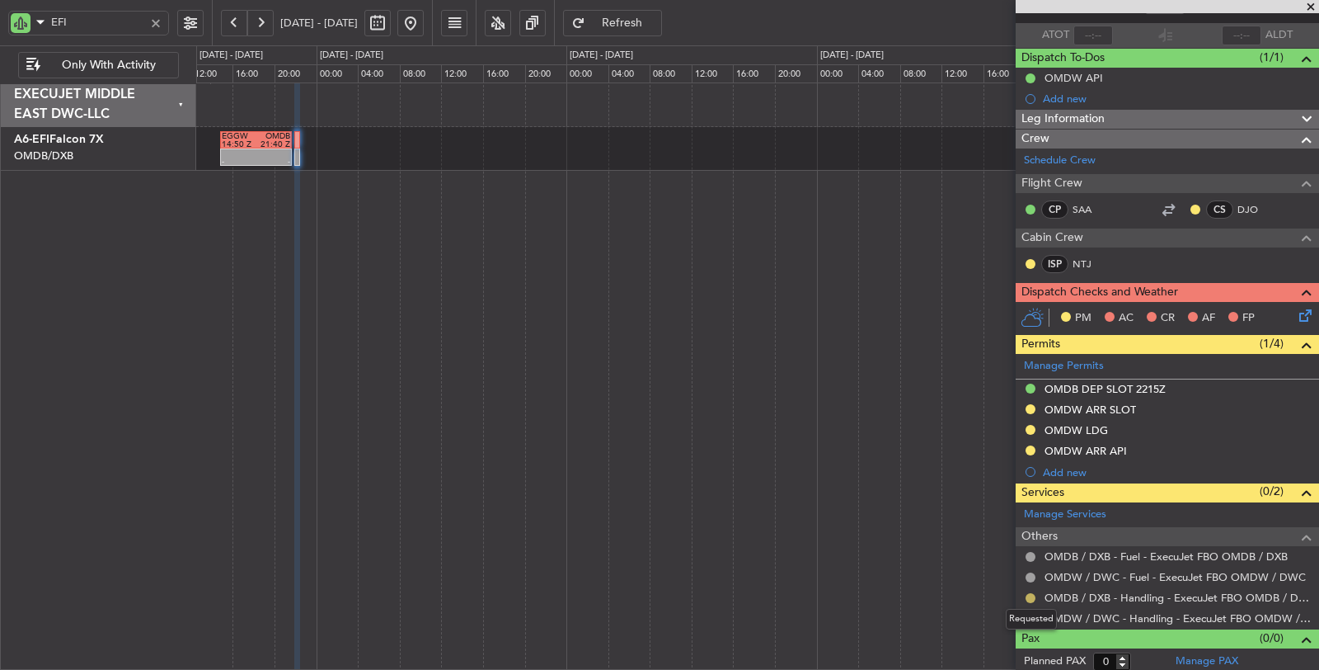
click at [1027, 593] on button at bounding box center [1031, 598] width 10 height 10
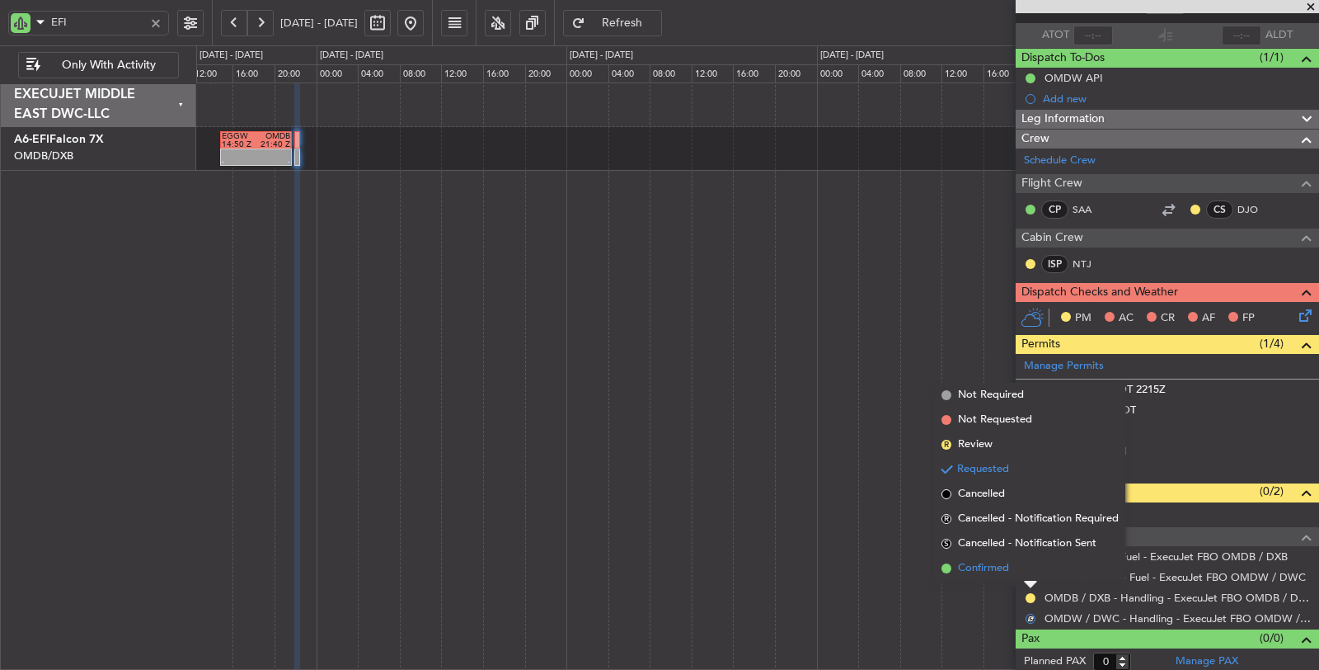
click at [990, 574] on span "Confirmed" at bounding box center [983, 568] width 51 height 16
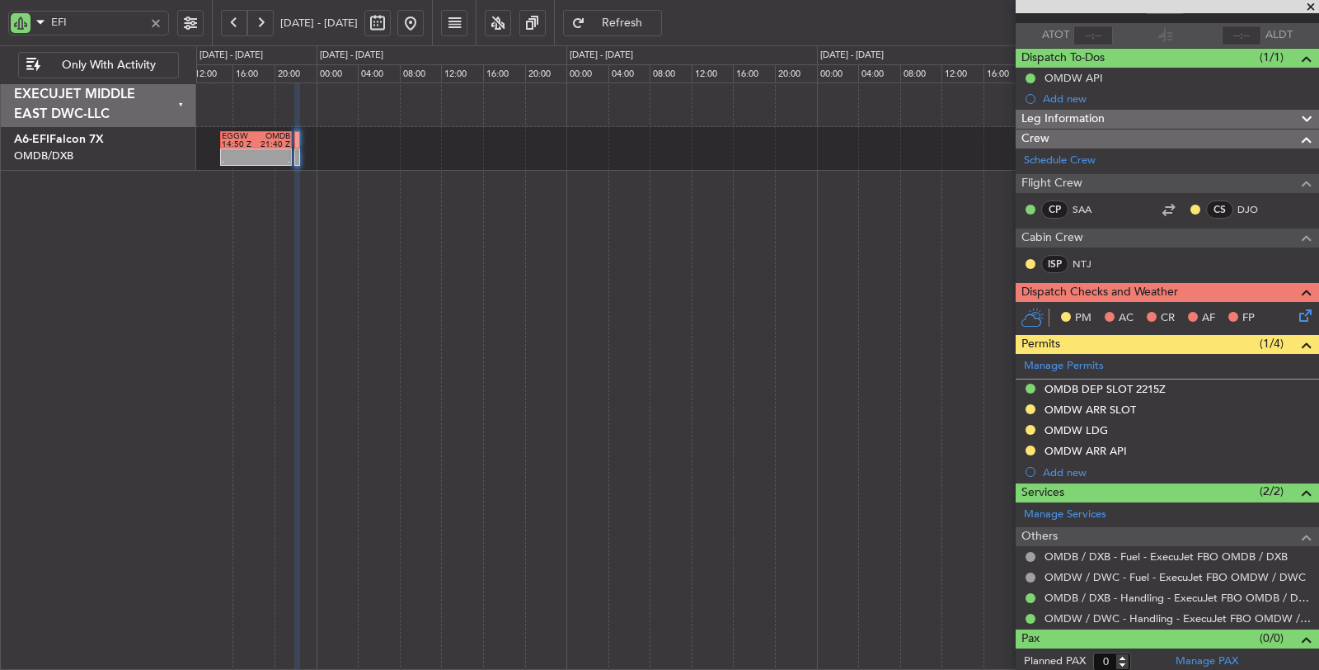
type input "[PERSON_NAME] (ANI)"
type input "7187"
drag, startPoint x: 73, startPoint y: 23, endPoint x: 11, endPoint y: 22, distance: 62.7
click at [11, 21] on div "EFI" at bounding box center [88, 23] width 161 height 25
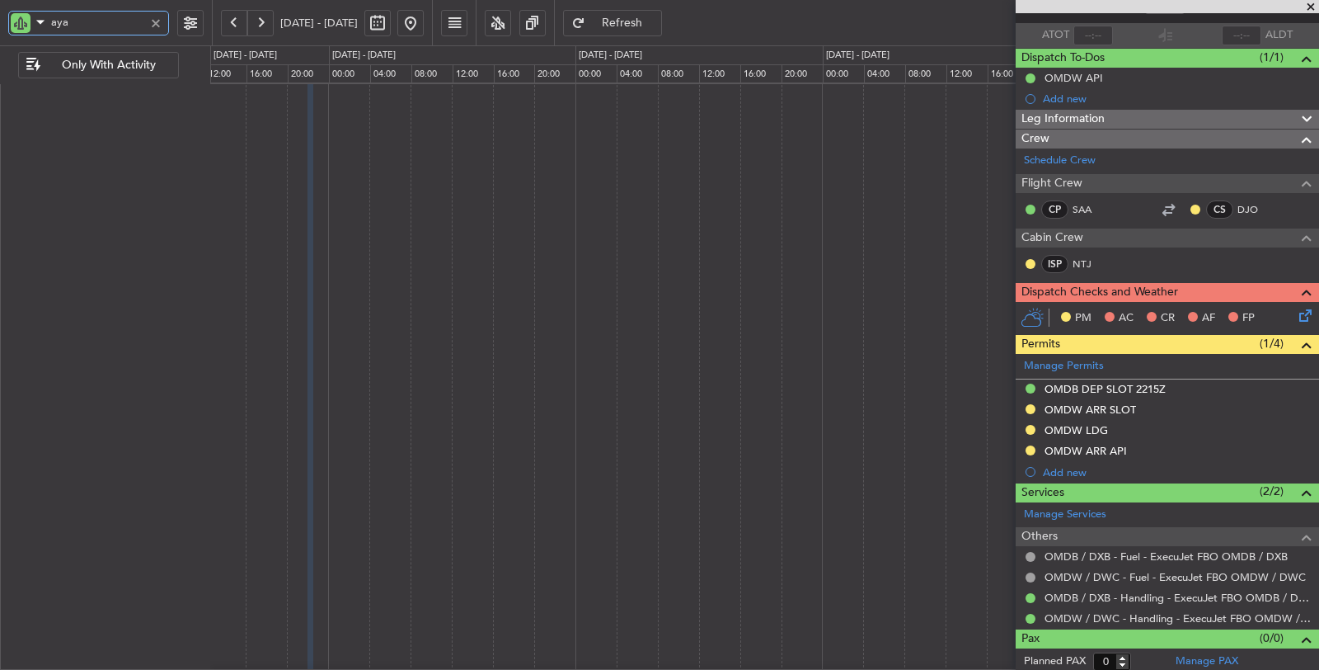
scroll to position [0, 0]
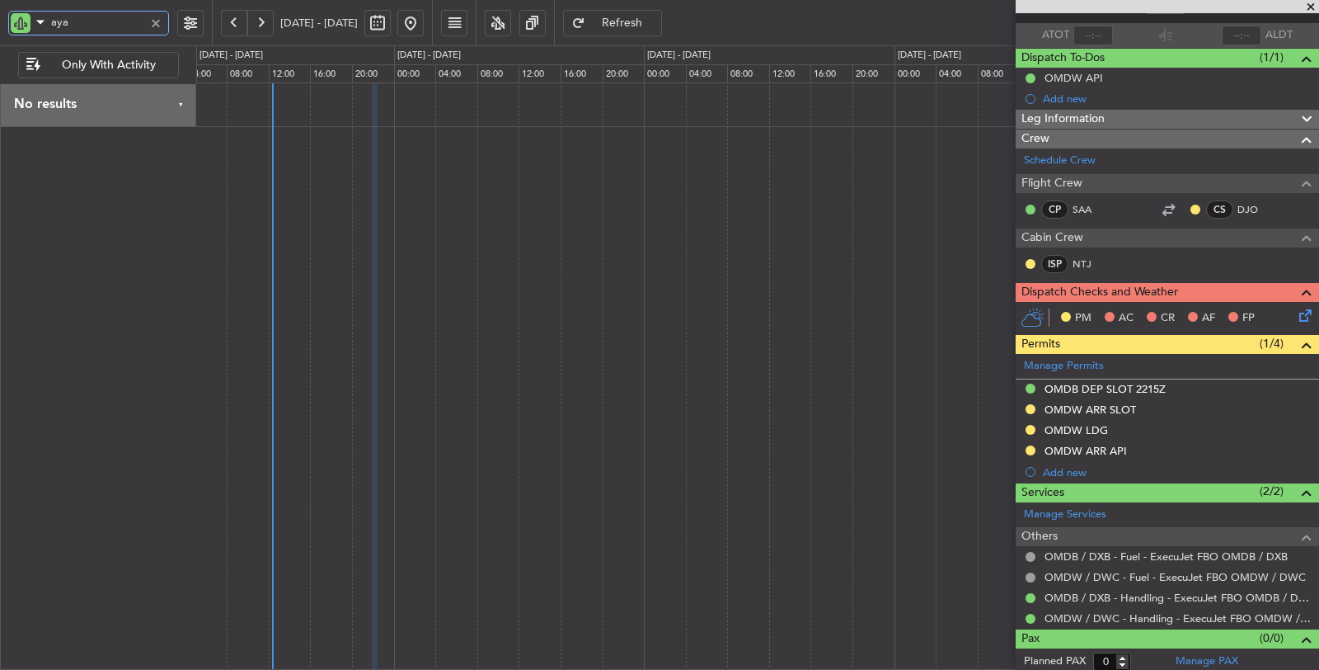
click at [449, 192] on div at bounding box center [758, 376] width 1124 height 588
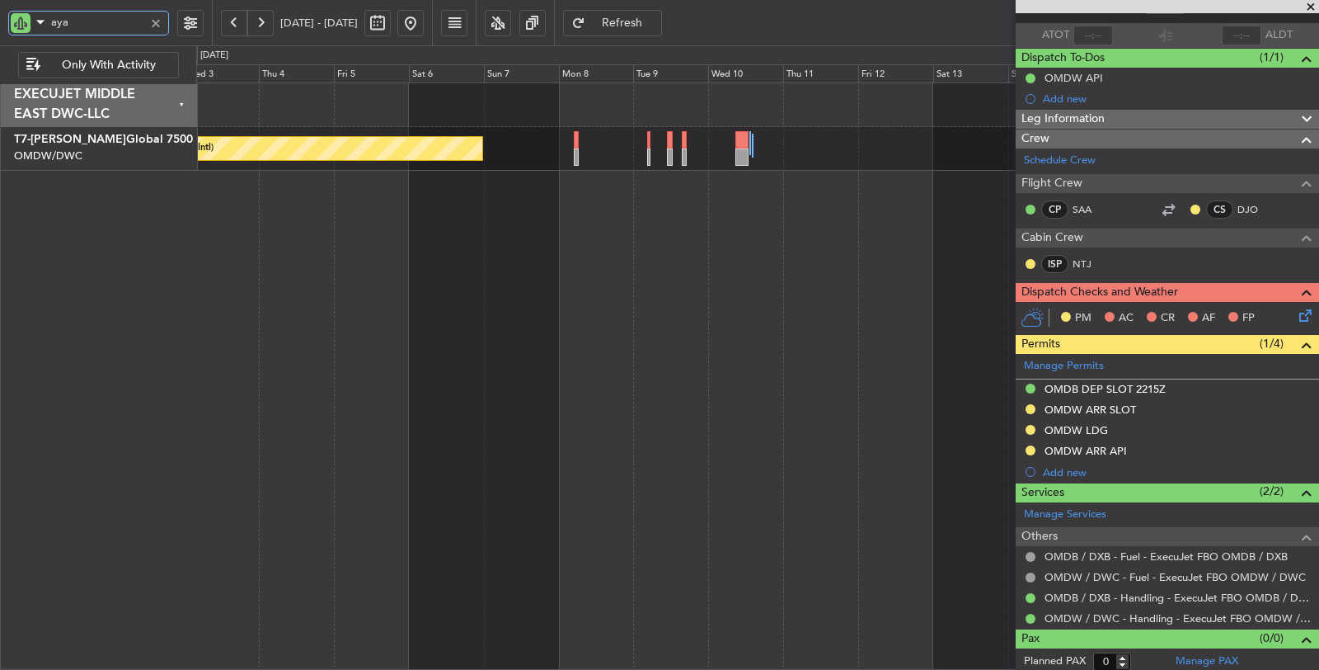
click at [461, 182] on div "Planned Maint Dubai (Al Maktoum Intl) AOG Maint Dubai (Al Maktoum Intl)" at bounding box center [758, 376] width 1124 height 588
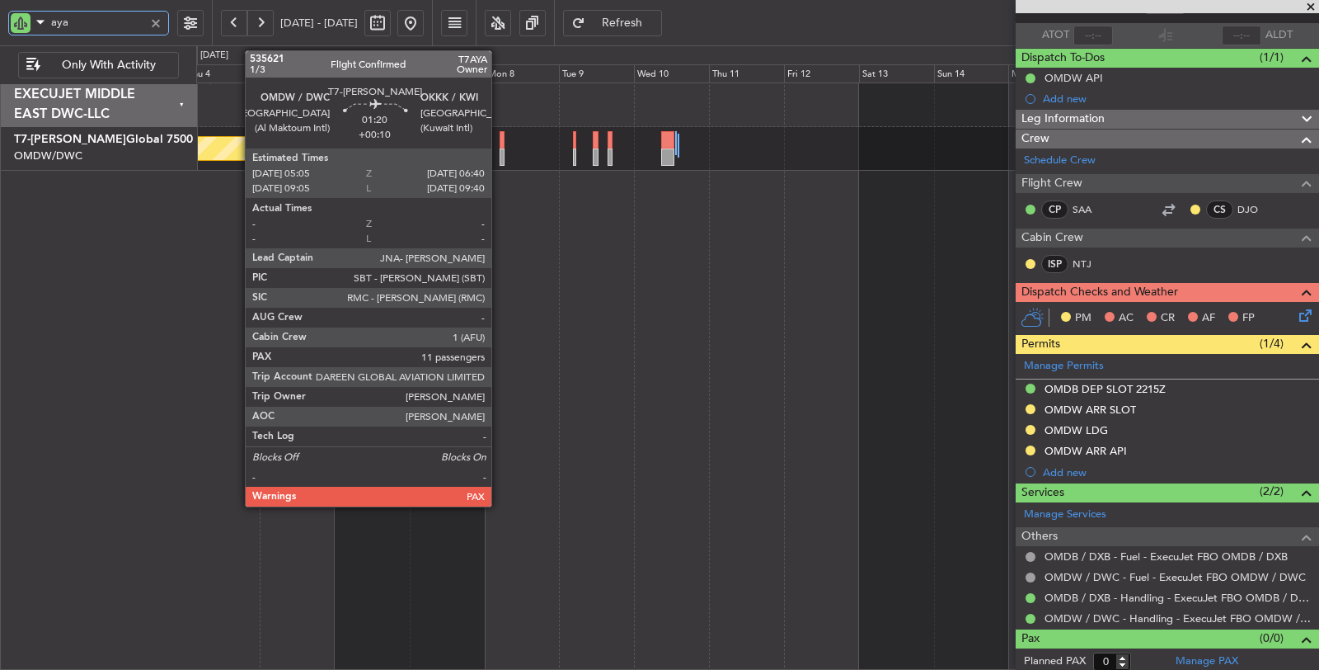
click at [500, 157] on div at bounding box center [502, 156] width 5 height 17
type input "aya"
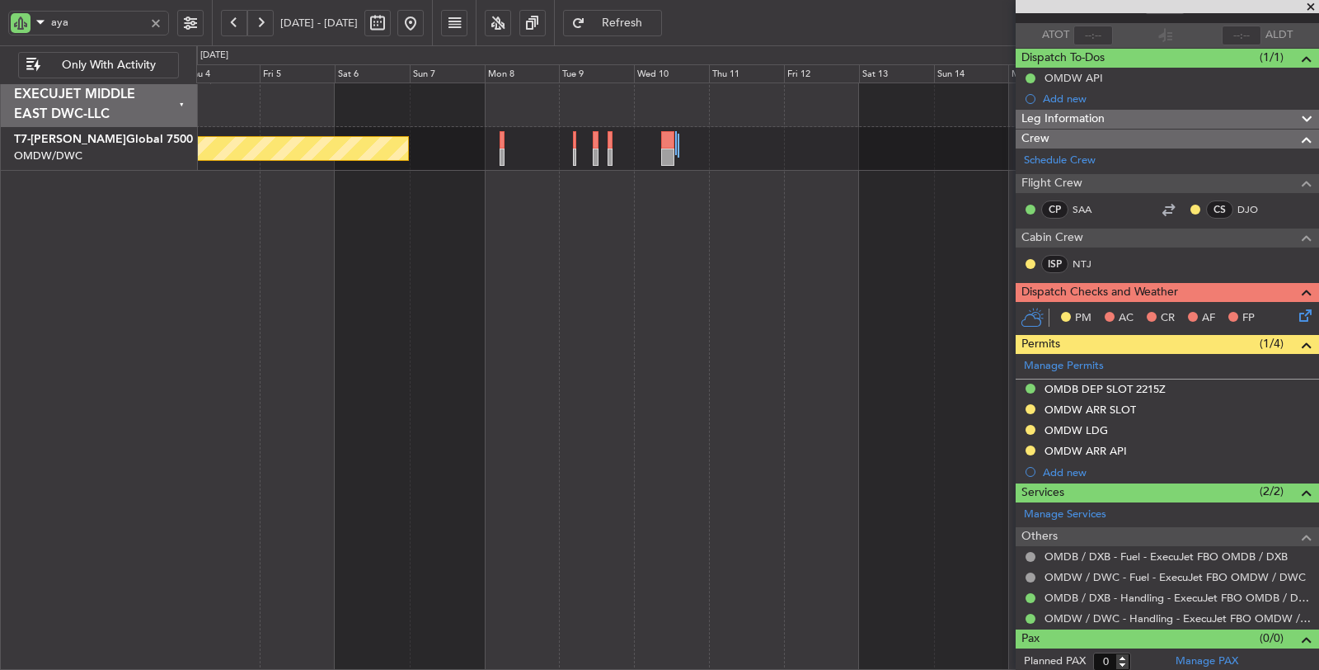
type input "[PERSON_NAME] (ANI)"
type input "7187"
drag, startPoint x: 80, startPoint y: 21, endPoint x: 15, endPoint y: 18, distance: 65.2
click at [16, 18] on div "aya" at bounding box center [88, 23] width 161 height 25
type input "bvv"
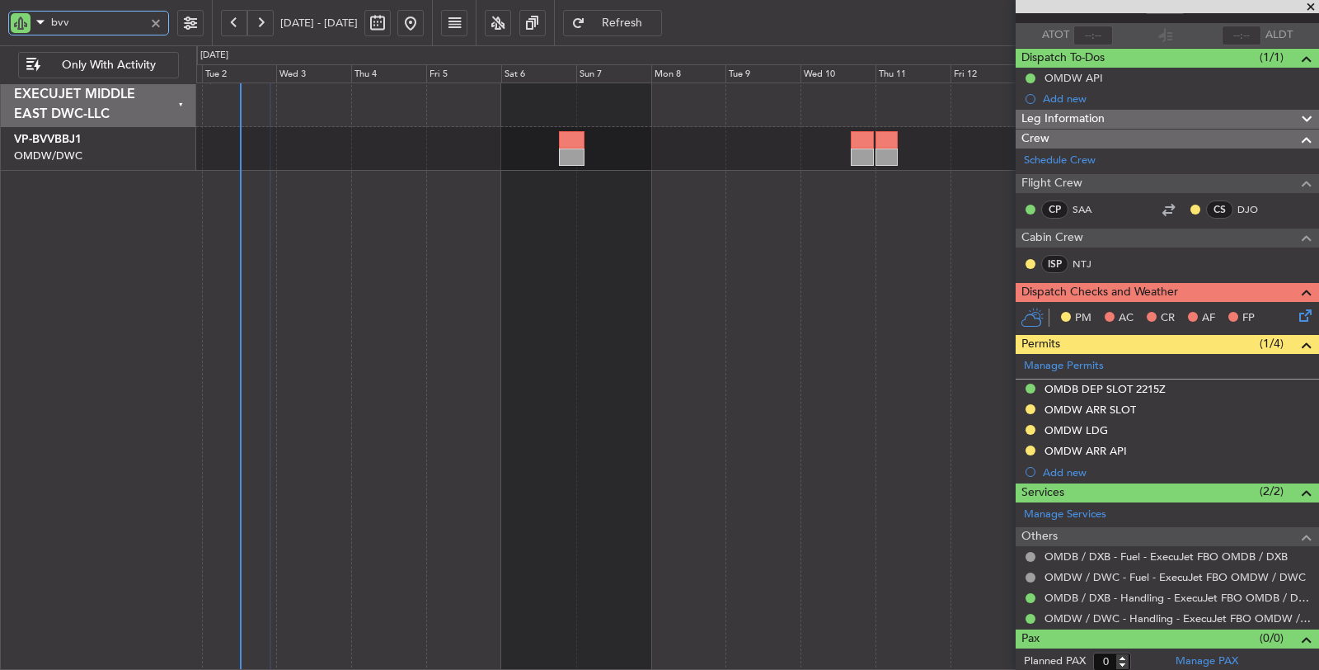
click at [591, 323] on div "Planned Maint Dubai (Al Maktoum Intl)" at bounding box center [758, 376] width 1124 height 588
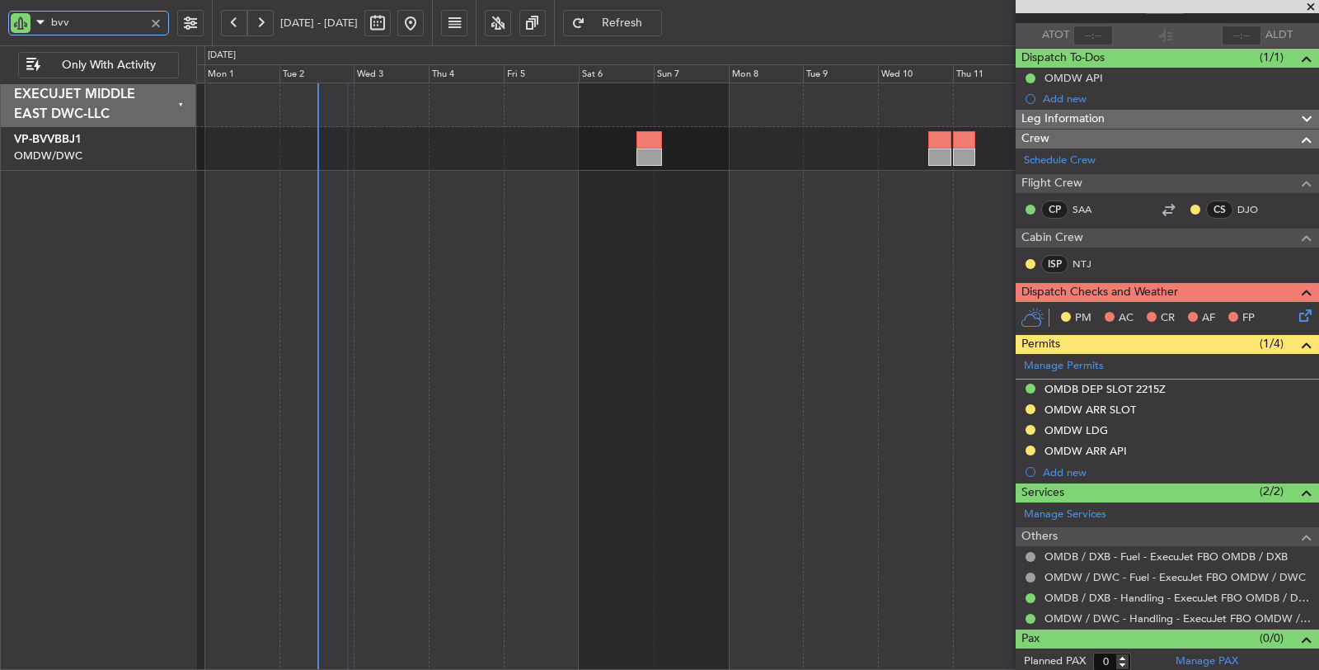
click at [742, 223] on div "Planned Maint Dubai (Al Maktoum Intl) Planned Maint [GEOGRAPHIC_DATA] (Al Makto…" at bounding box center [758, 376] width 1124 height 588
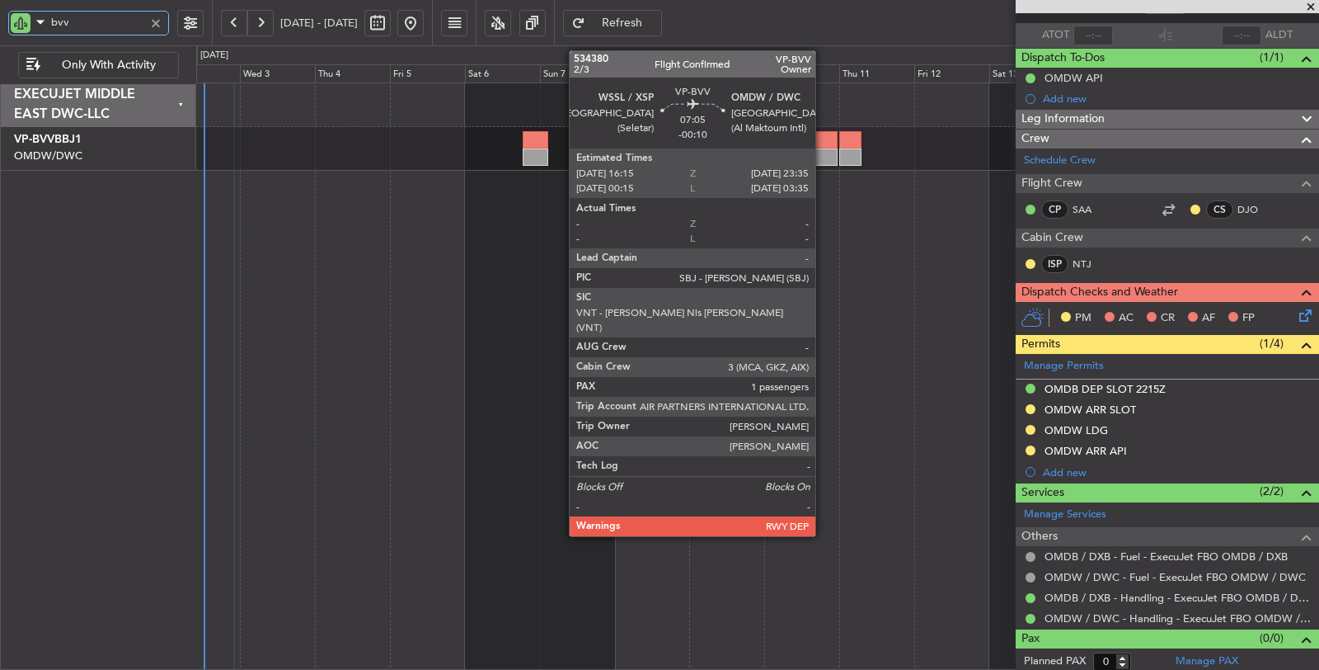
click at [824, 148] on div at bounding box center [826, 156] width 23 height 17
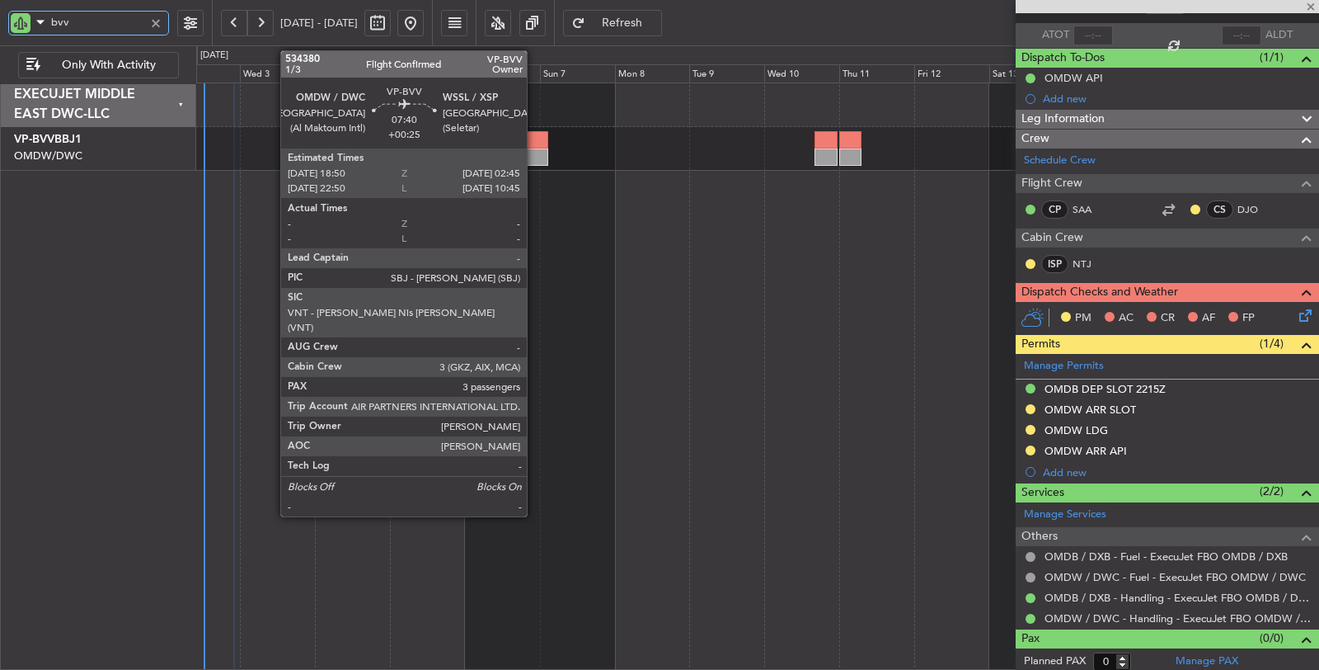
type input "-00:10"
type input "1"
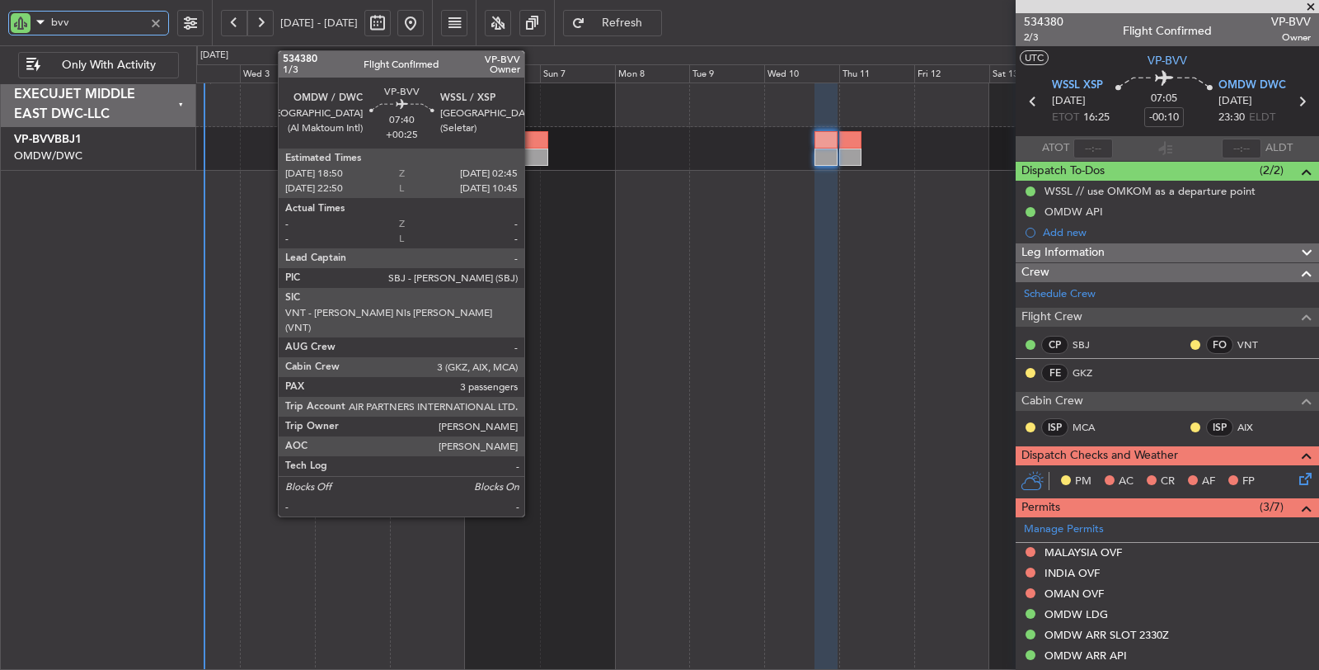
click at [533, 149] on div at bounding box center [535, 156] width 25 height 17
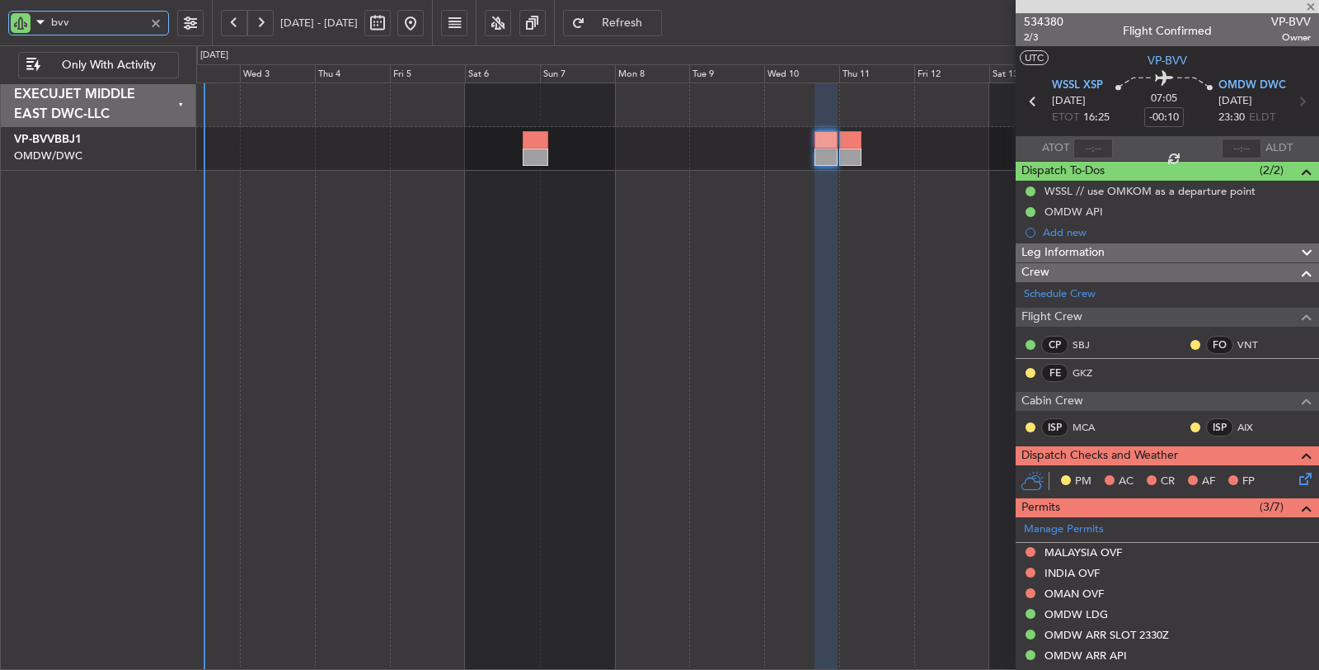
type input "+00:25"
type input "3"
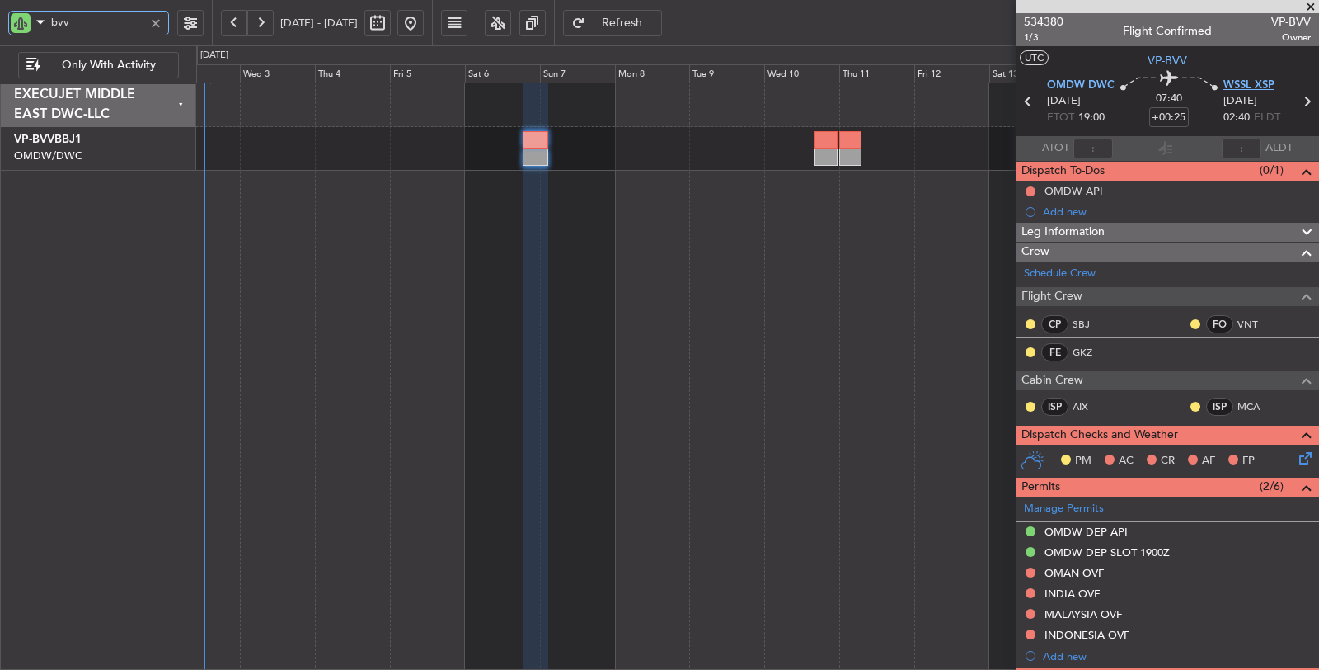
type input "bvv"
click at [1242, 82] on span "WSSL XSP" at bounding box center [1249, 86] width 51 height 16
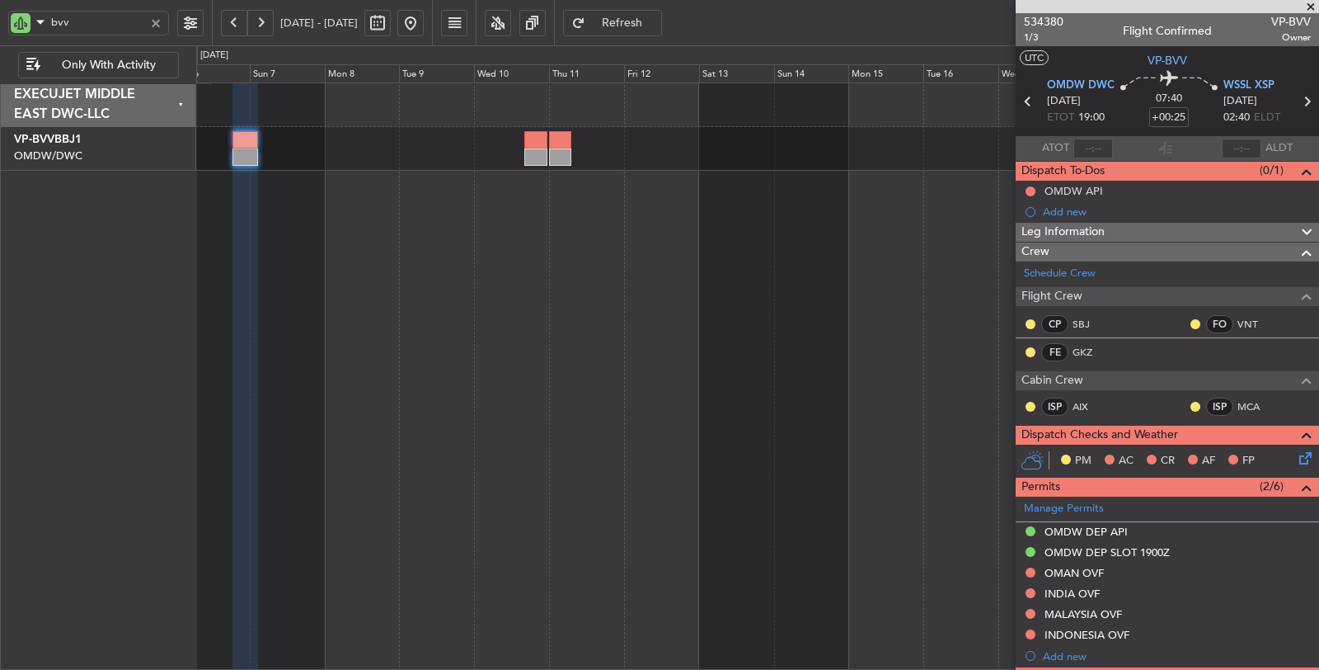
click at [492, 210] on div at bounding box center [758, 376] width 1124 height 588
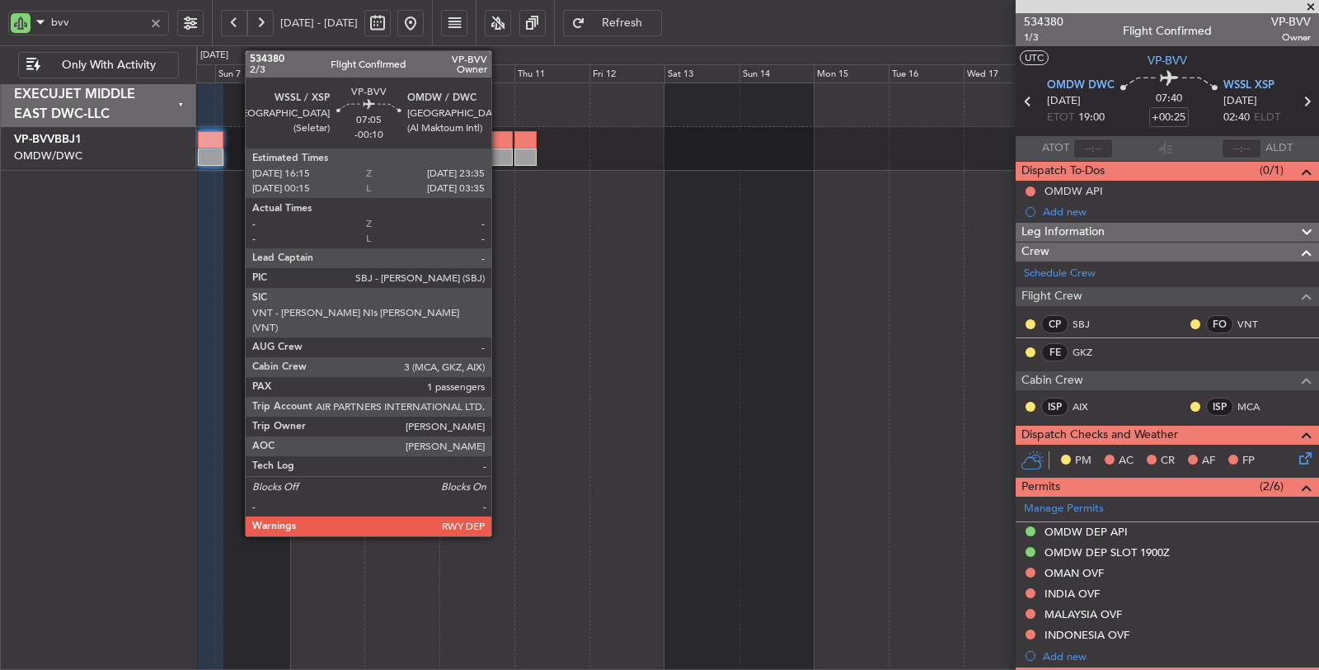
click at [500, 154] on div at bounding box center [501, 156] width 23 height 17
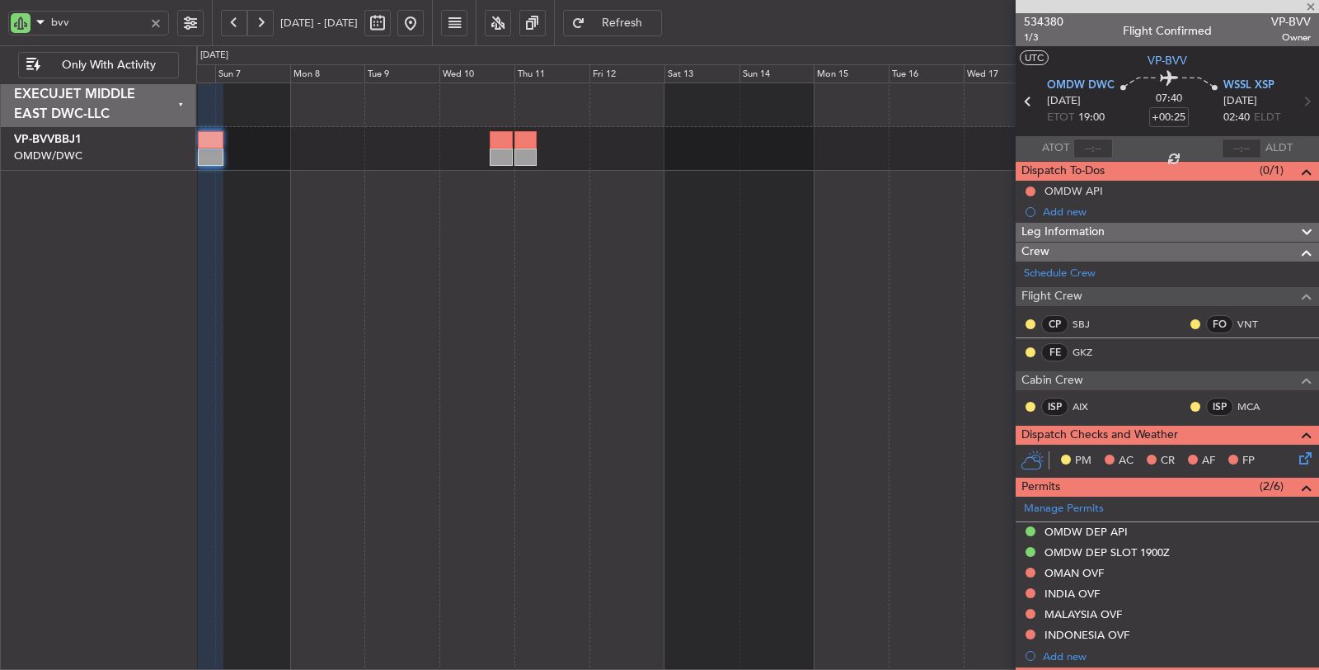
type input "-00:10"
type input "1"
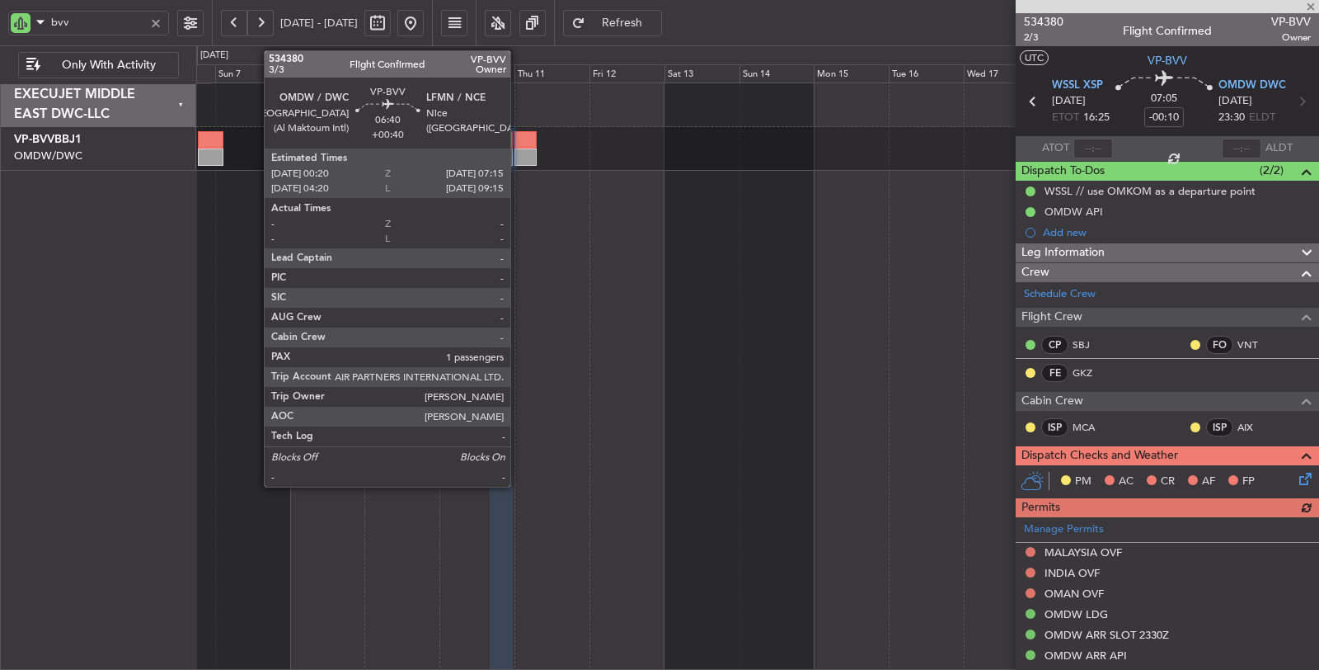
click at [519, 139] on div at bounding box center [525, 139] width 22 height 17
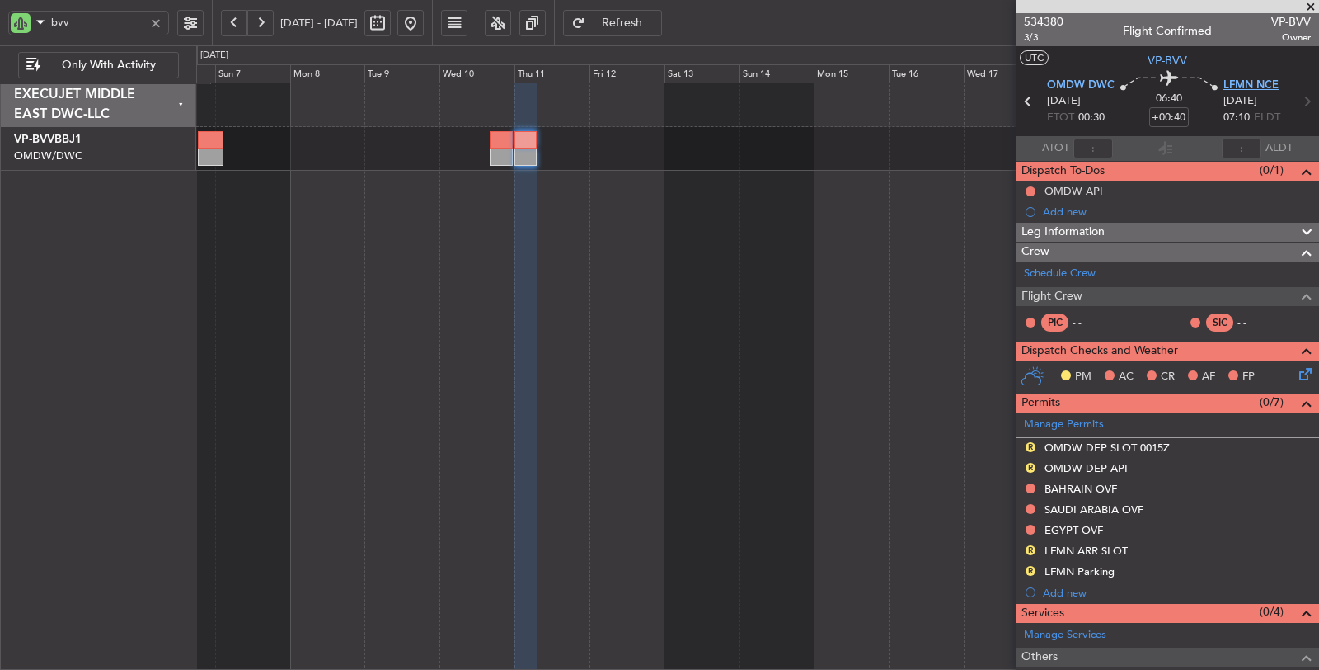
click at [1250, 89] on span "LFMN NCE" at bounding box center [1251, 86] width 55 height 16
click at [508, 215] on div at bounding box center [758, 376] width 1124 height 588
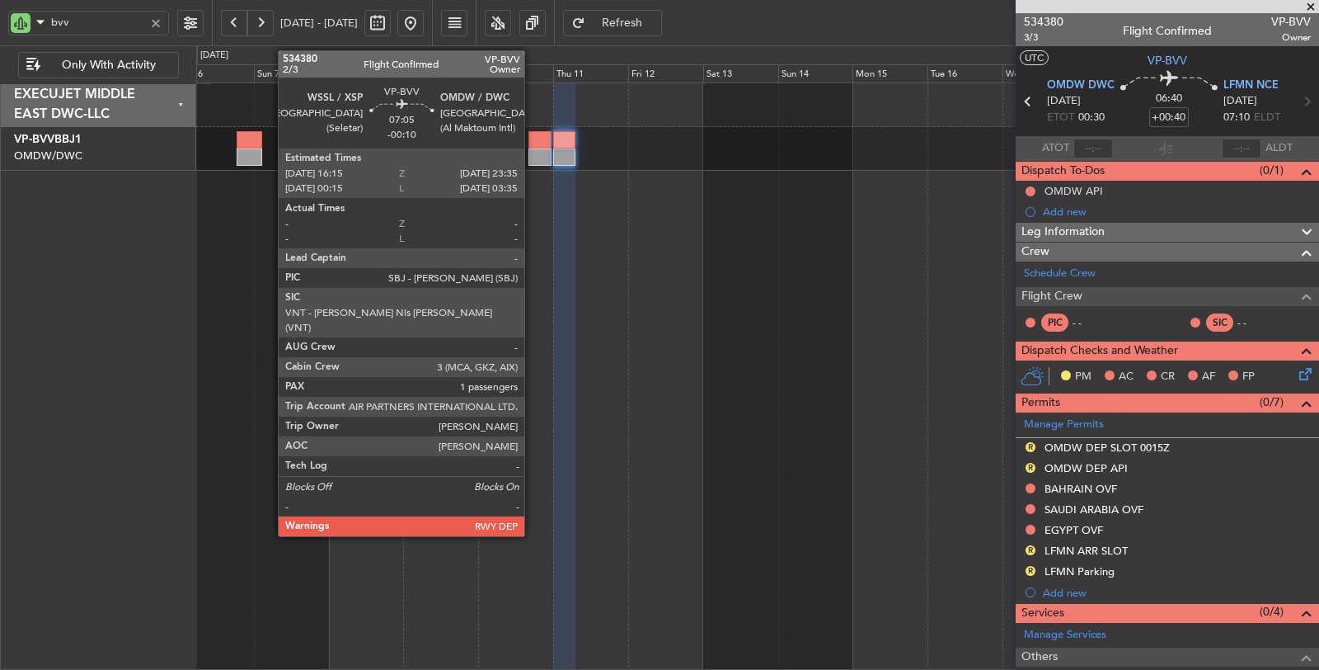
click at [533, 144] on div at bounding box center [540, 139] width 23 height 17
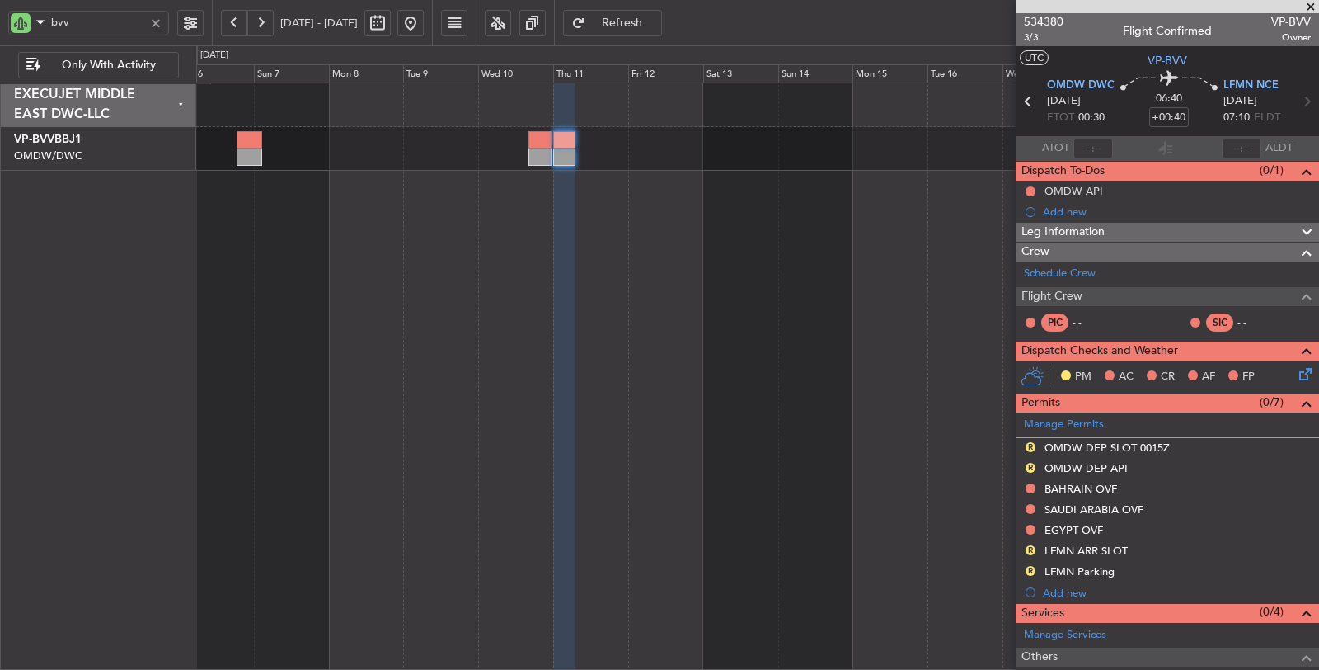
click at [656, 29] on span "Refresh" at bounding box center [623, 23] width 68 height 12
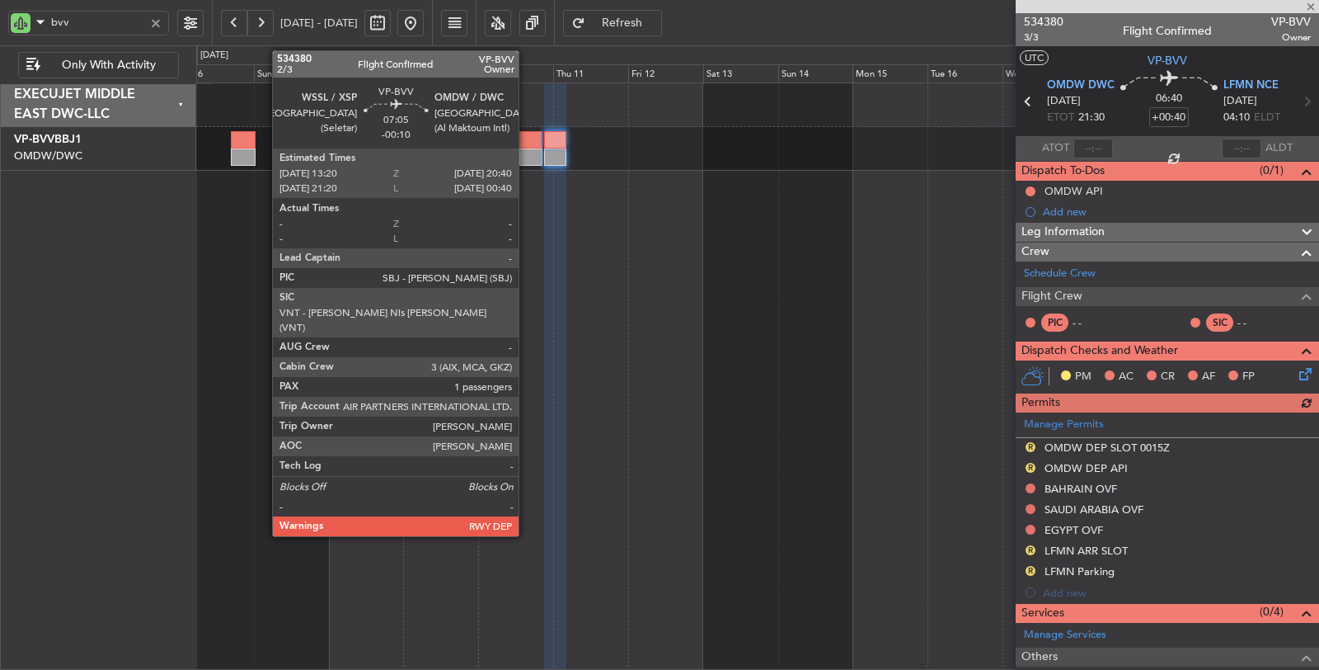
click at [527, 157] on div at bounding box center [530, 156] width 23 height 17
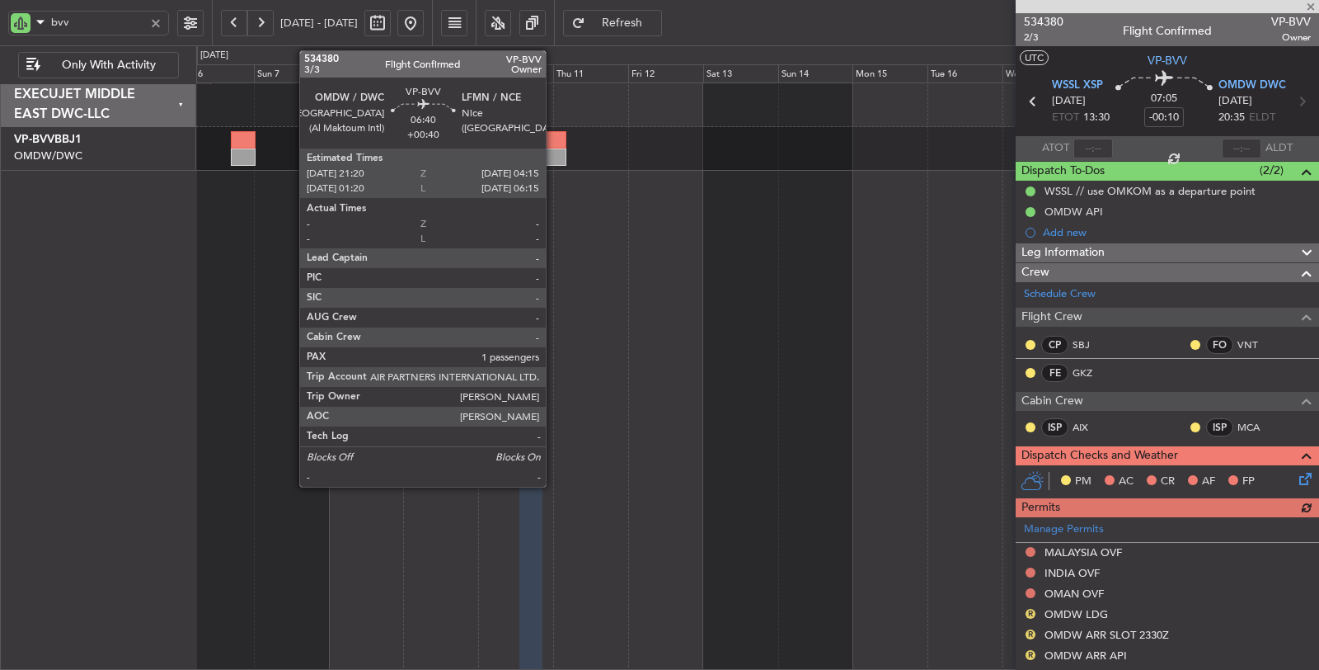
click at [554, 157] on div at bounding box center [555, 156] width 22 height 17
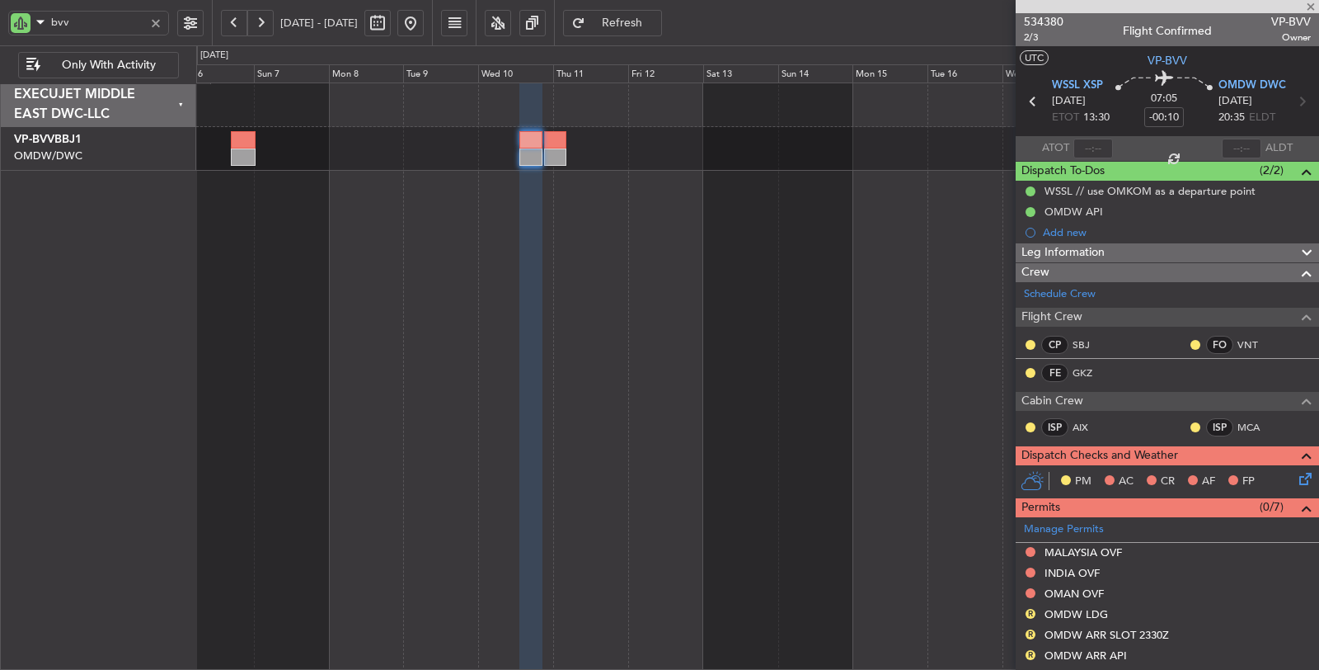
type input "+00:40"
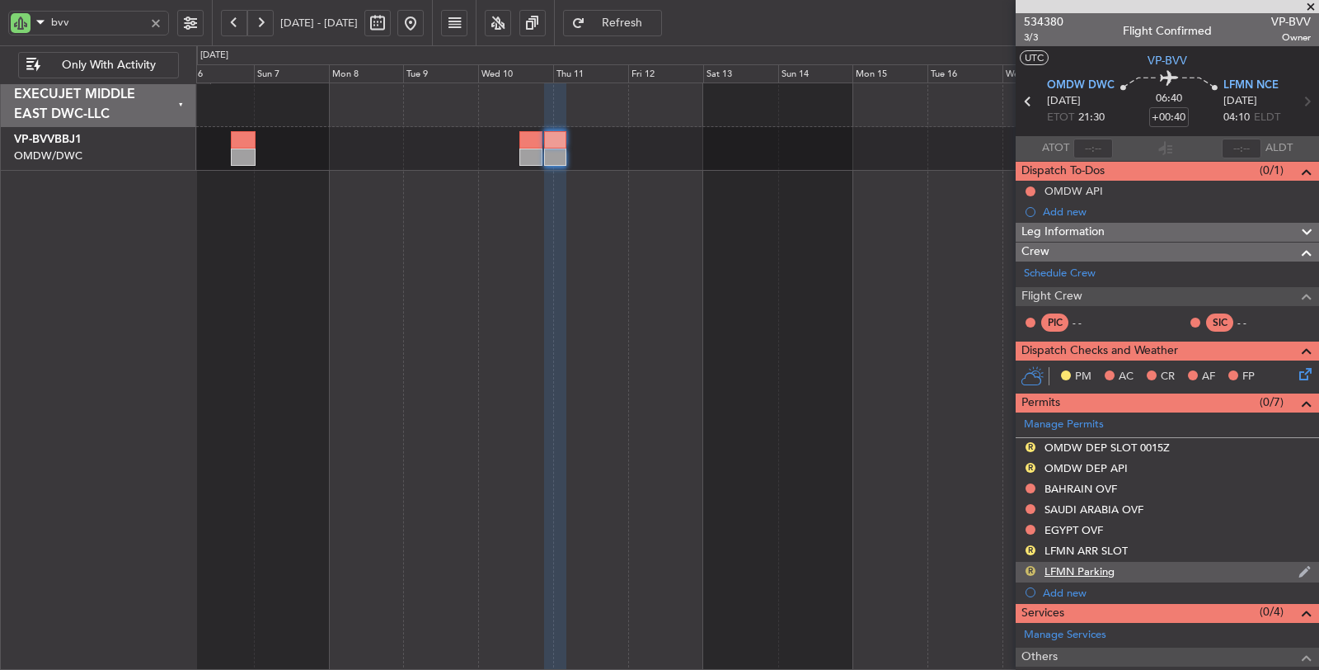
click at [1030, 566] on button "R" at bounding box center [1031, 571] width 10 height 10
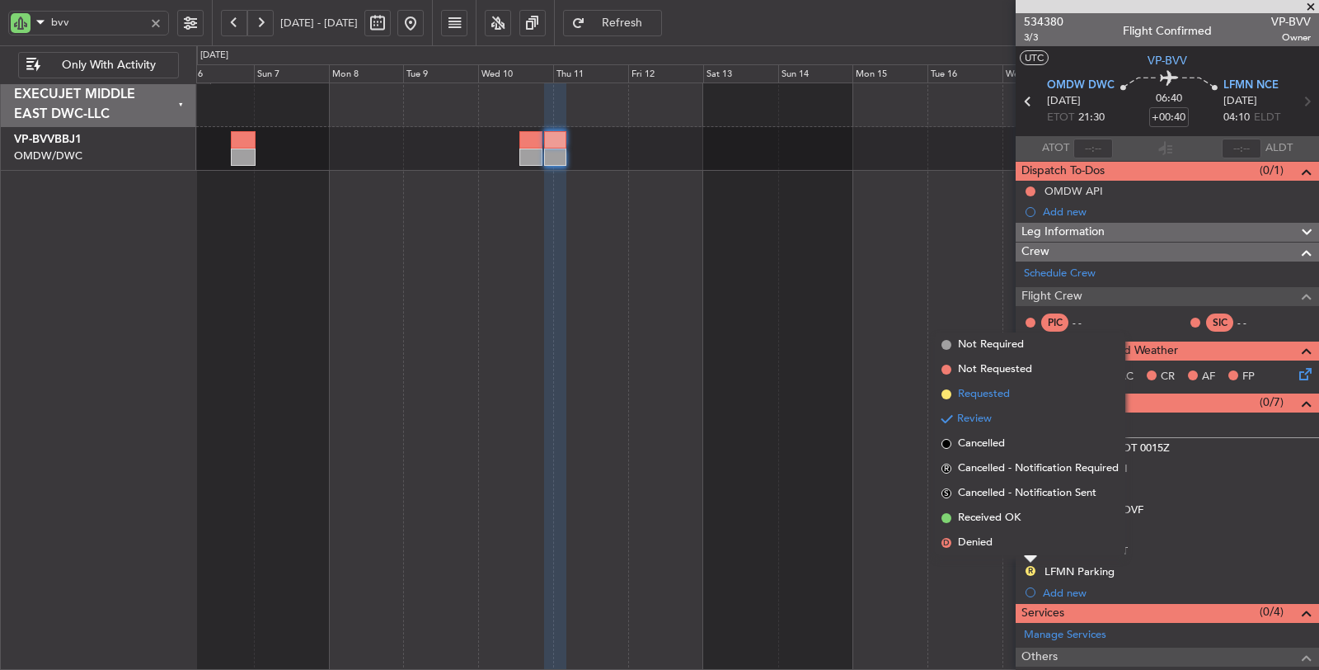
click at [989, 393] on span "Requested" at bounding box center [984, 394] width 52 height 16
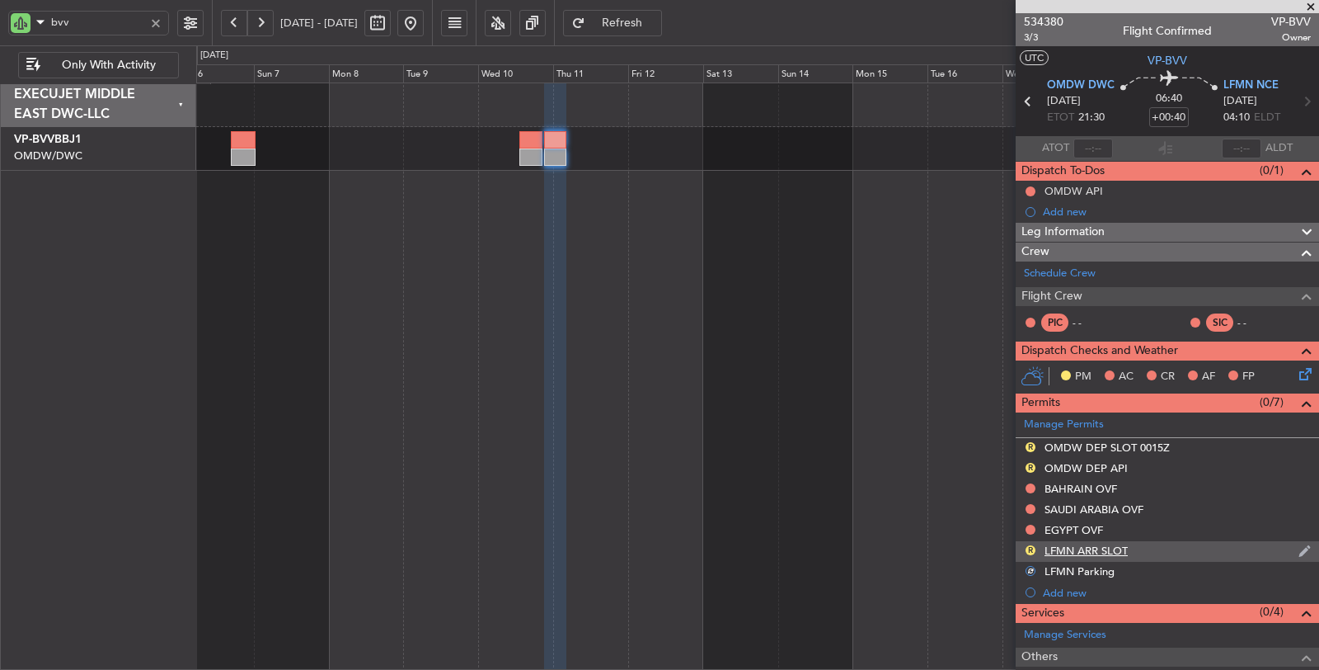
click at [1027, 543] on div "R" at bounding box center [1030, 549] width 13 height 13
click at [1029, 549] on button "R" at bounding box center [1031, 550] width 10 height 10
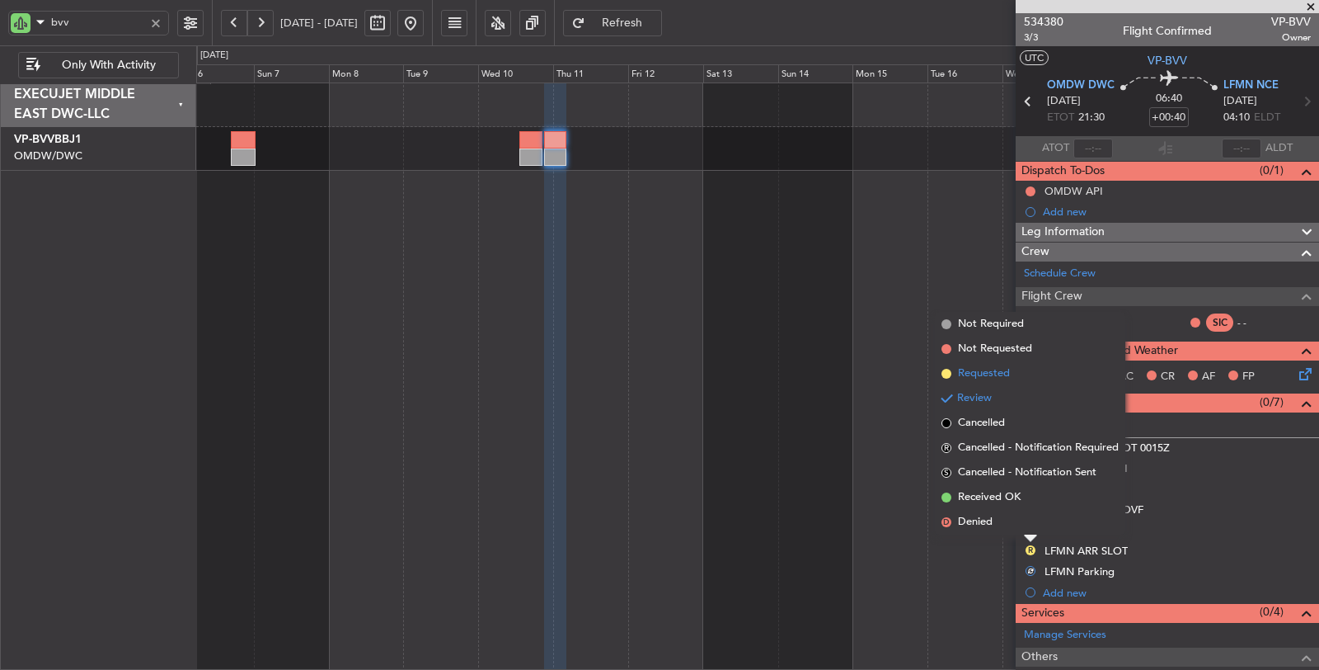
click at [978, 377] on span "Requested" at bounding box center [984, 373] width 52 height 16
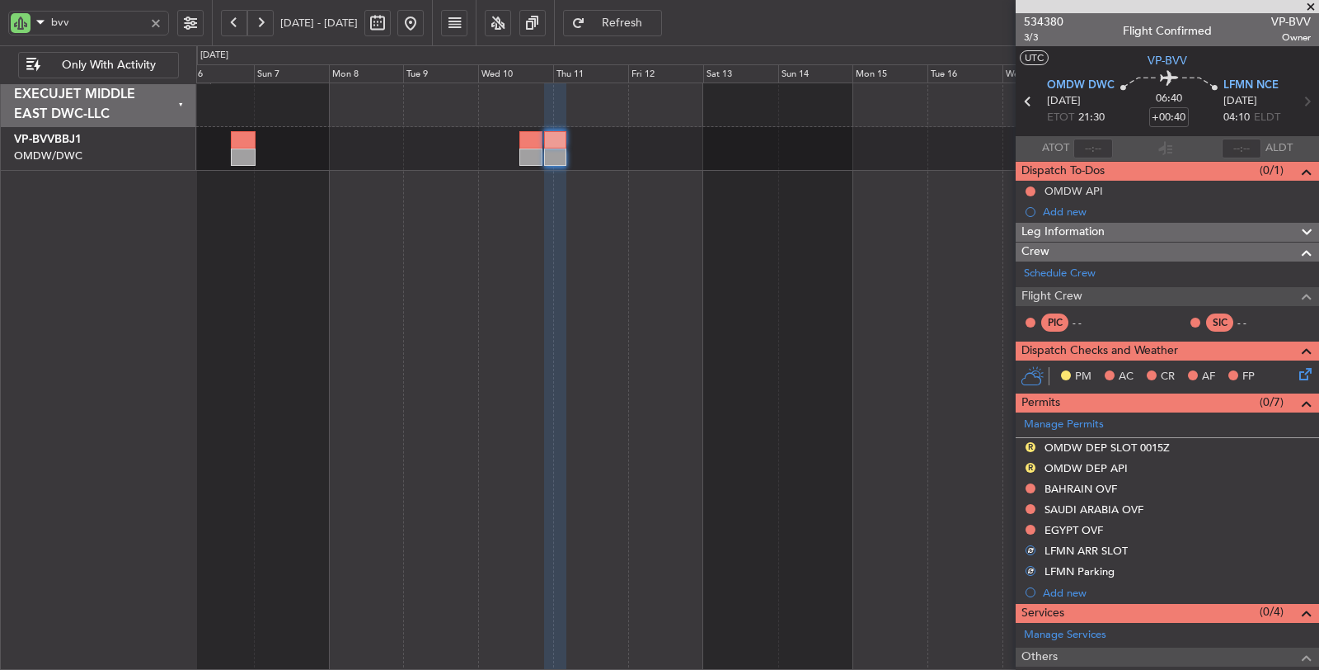
click at [881, 388] on div at bounding box center [758, 376] width 1124 height 588
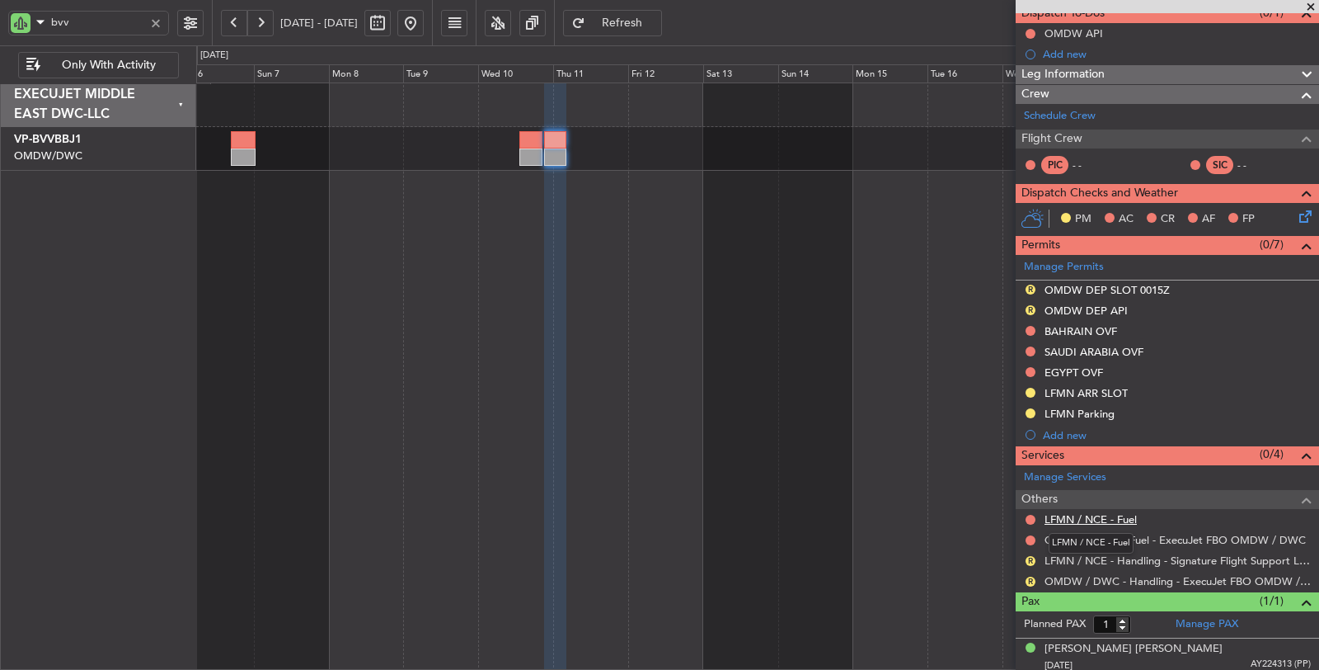
click at [1080, 515] on link "LFMN / NCE - Fuel" at bounding box center [1091, 519] width 92 height 14
click at [596, 245] on div at bounding box center [758, 376] width 1124 height 588
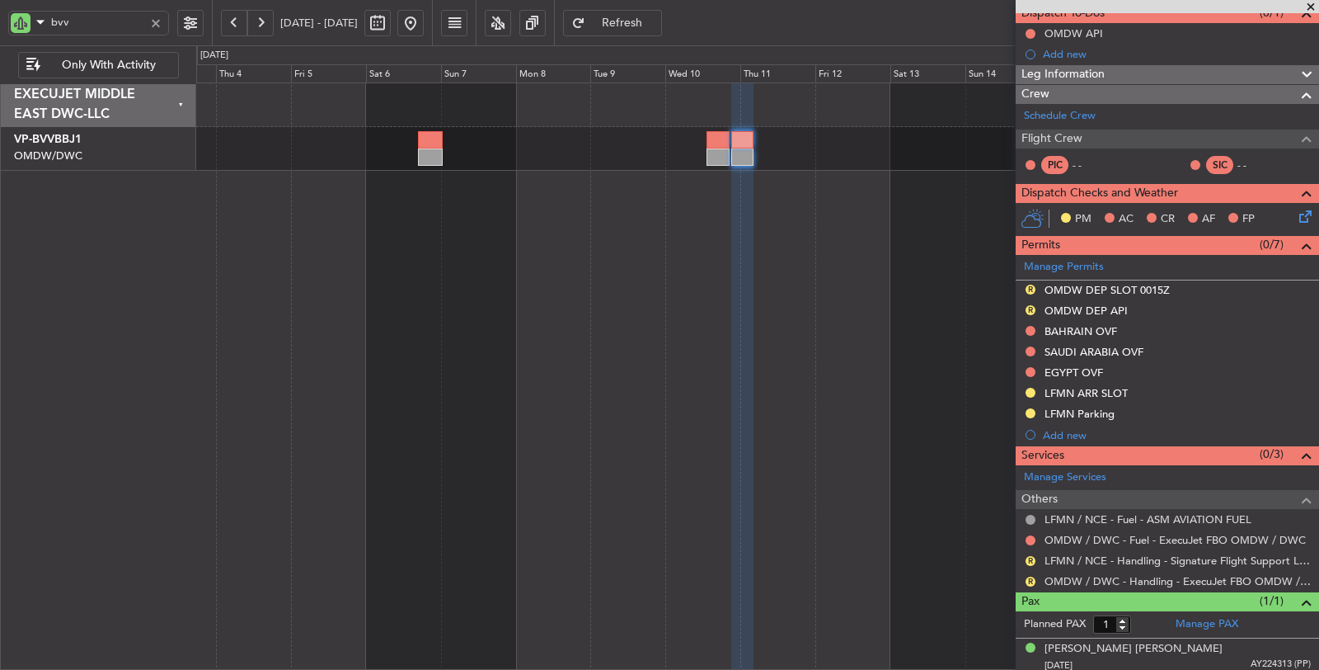
click at [578, 279] on div "Planned Maint Dubai (Al Maktoum Intl)" at bounding box center [758, 376] width 1124 height 588
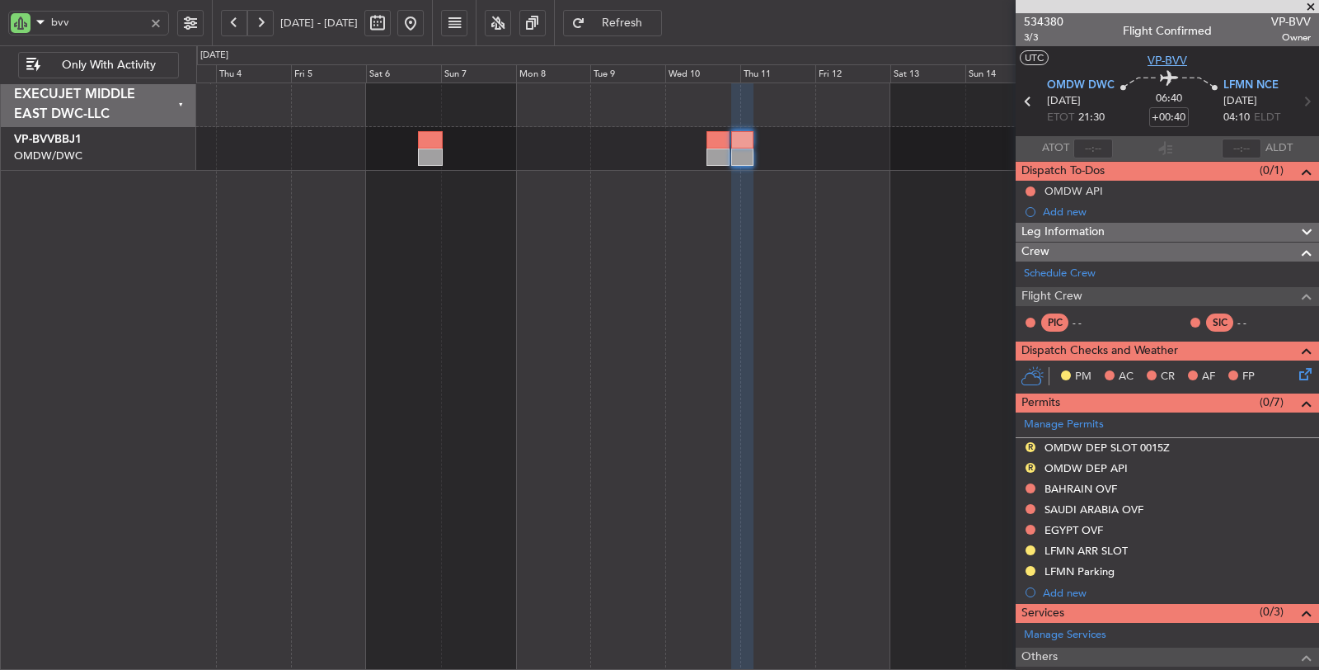
click at [1177, 60] on span "VP-BVV" at bounding box center [1168, 60] width 40 height 17
drag, startPoint x: 82, startPoint y: 22, endPoint x: 49, endPoint y: 30, distance: 34.6
click at [51, 29] on input "bvv" at bounding box center [97, 22] width 93 height 25
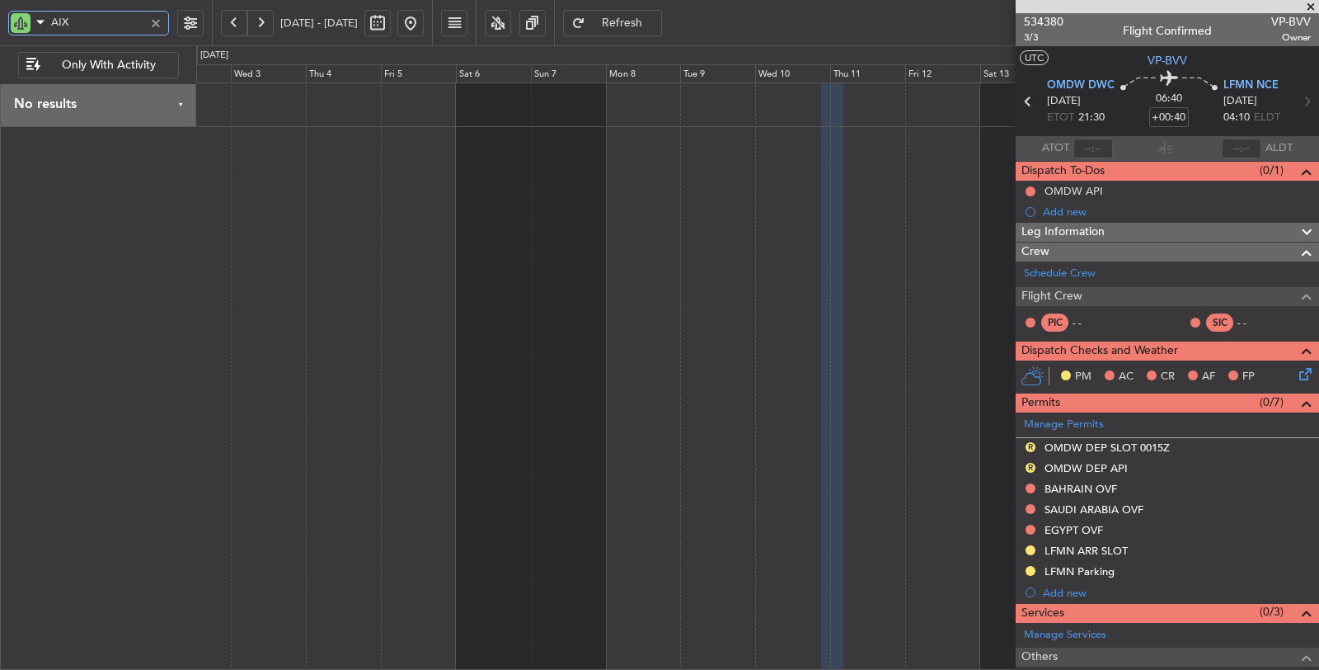
click at [700, 195] on div at bounding box center [758, 376] width 1124 height 588
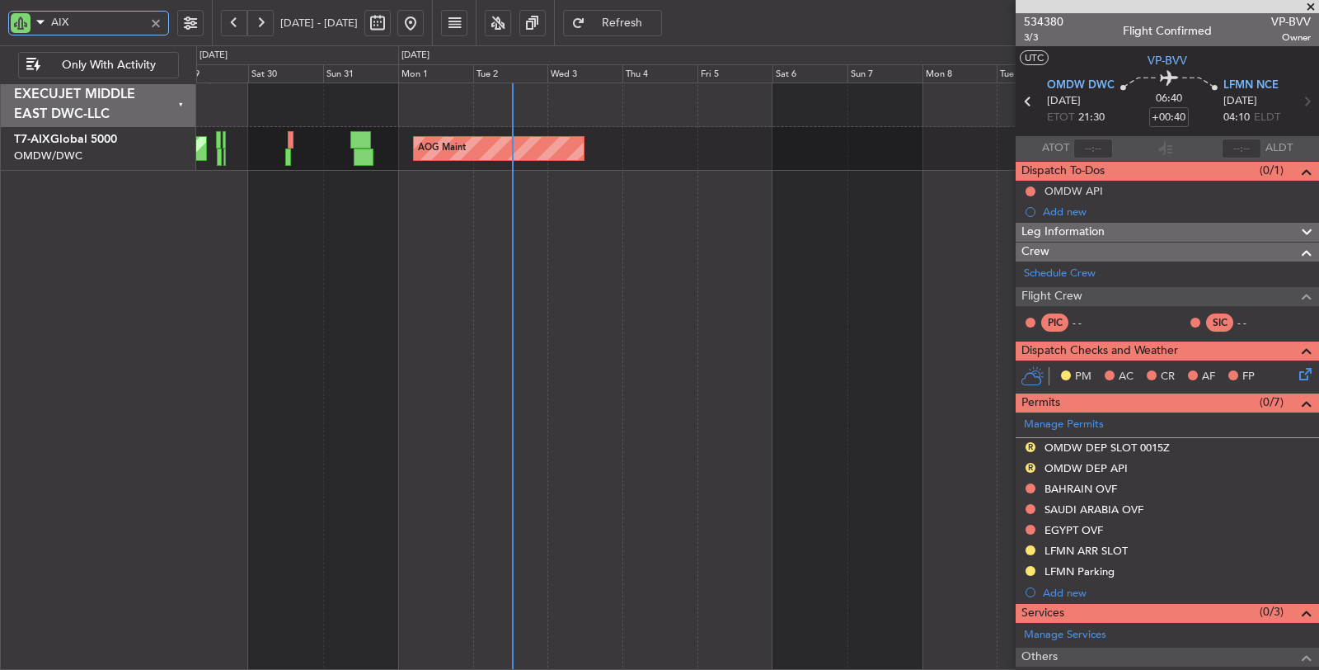
click at [408, 191] on div "AOG Maint Unplanned Maint Munich Oberpfaffenhofen" at bounding box center [758, 376] width 1124 height 588
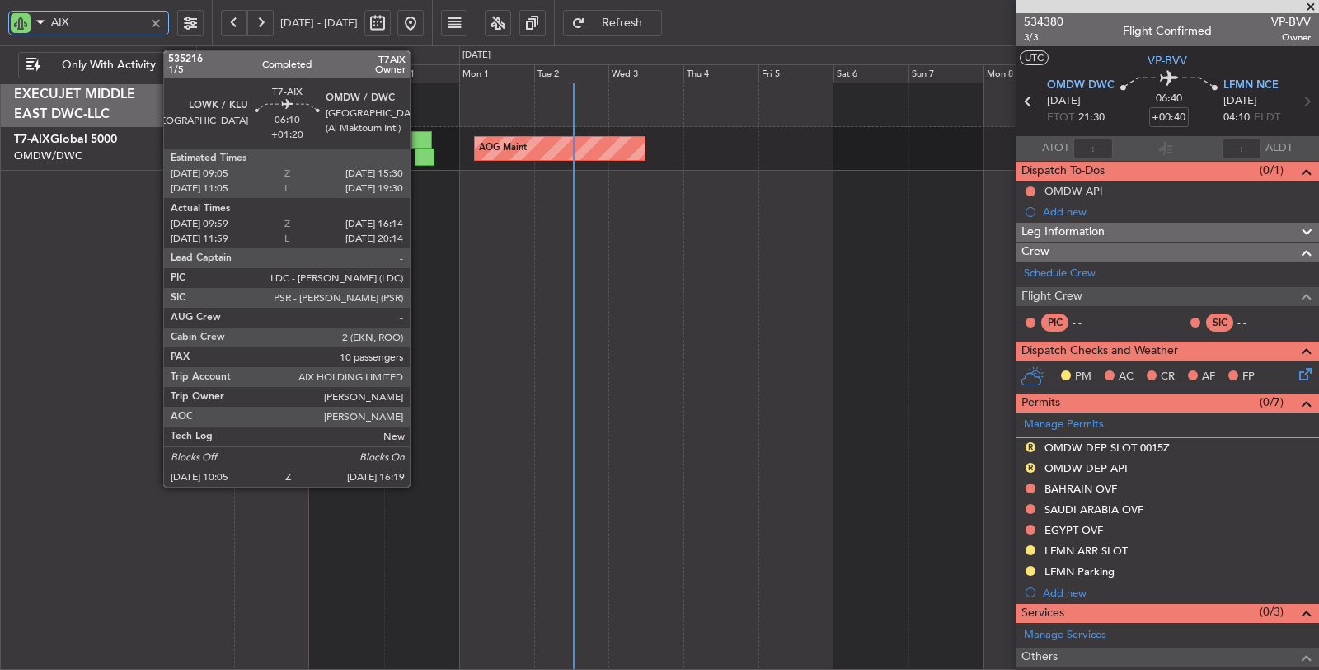
click at [418, 154] on div at bounding box center [425, 156] width 20 height 17
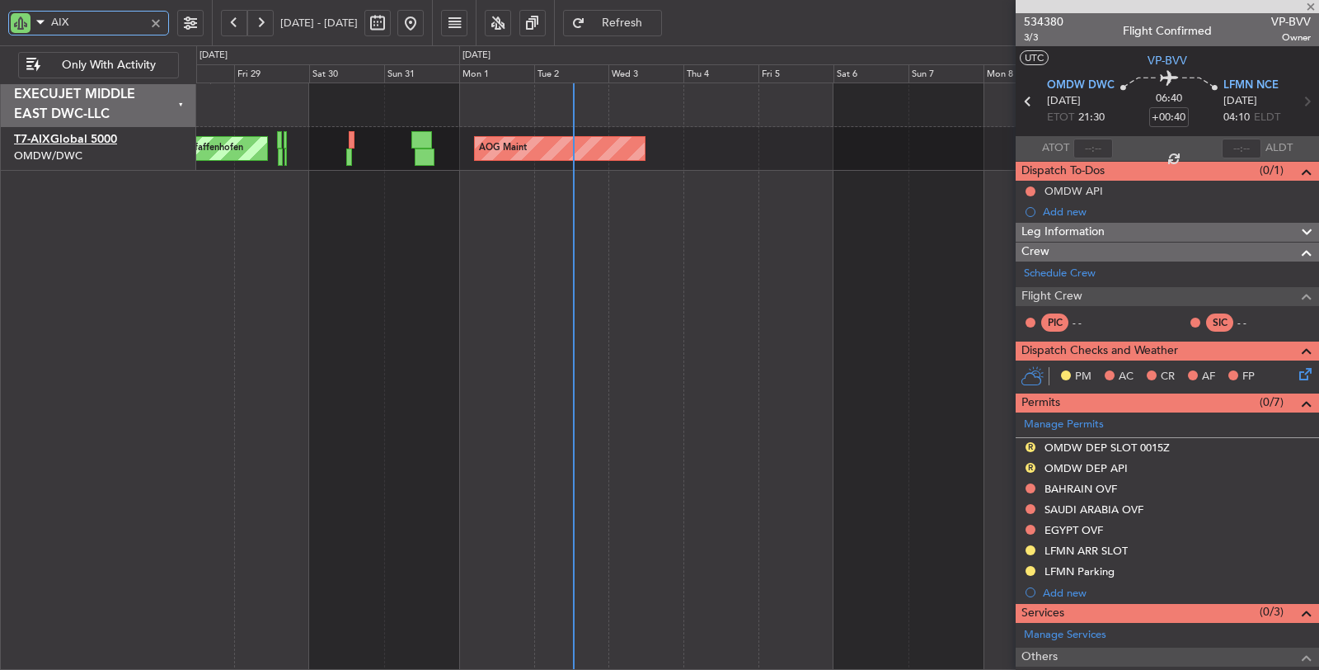
click at [113, 140] on link "T7-AIX Global 5000" at bounding box center [65, 140] width 103 height 12
type input "AIX"
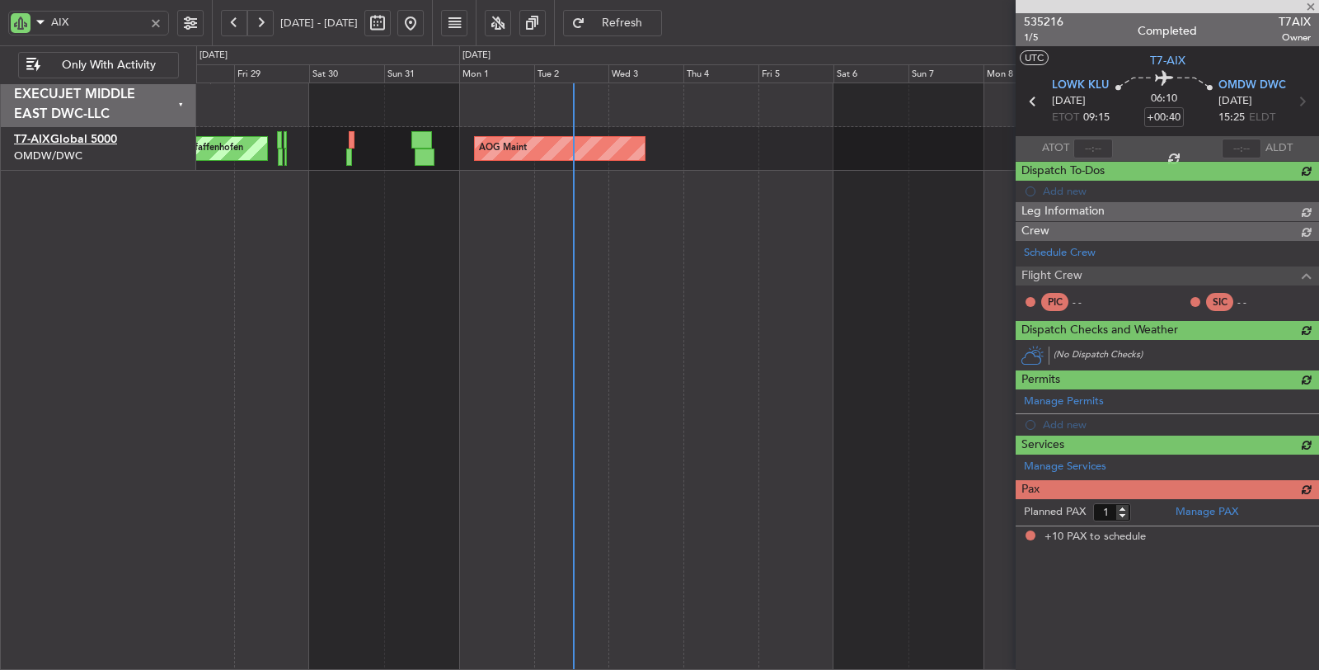
type input "+01:20"
type input "10:09"
type input "16:09"
type input "10"
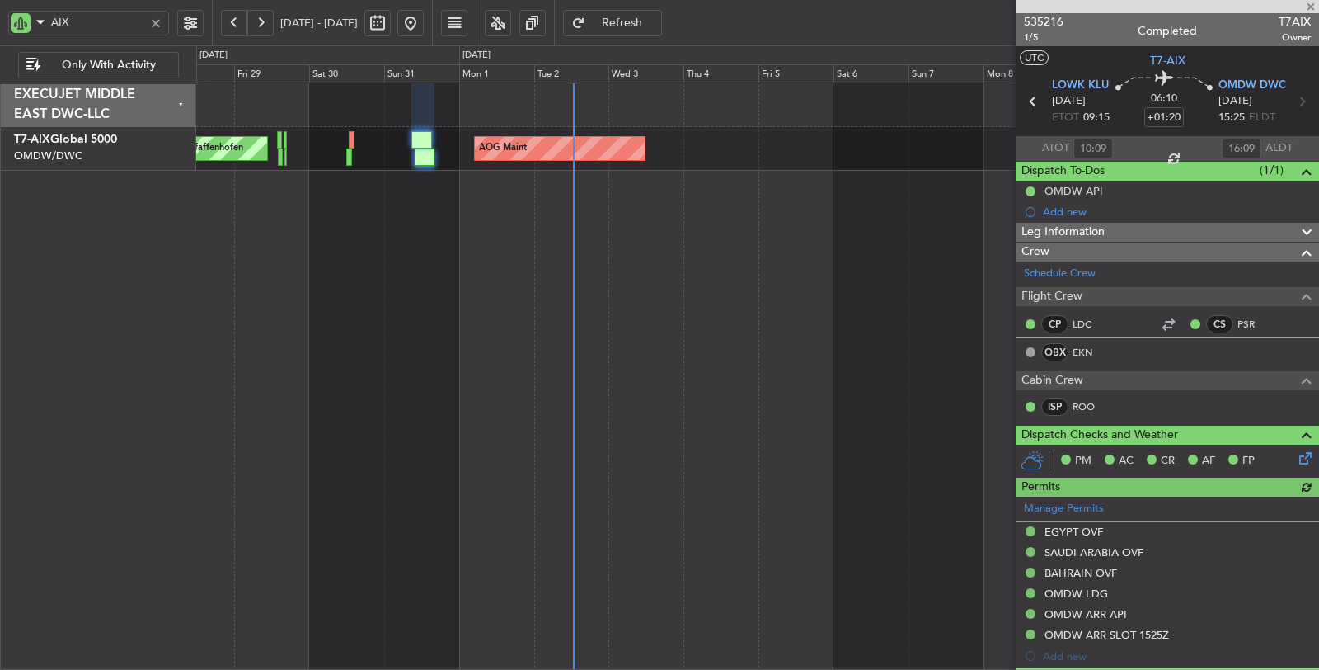
type input "[PERSON_NAME] (ANI)"
type input "7162"
type input "[PERSON_NAME] (ANI)"
type input "7162"
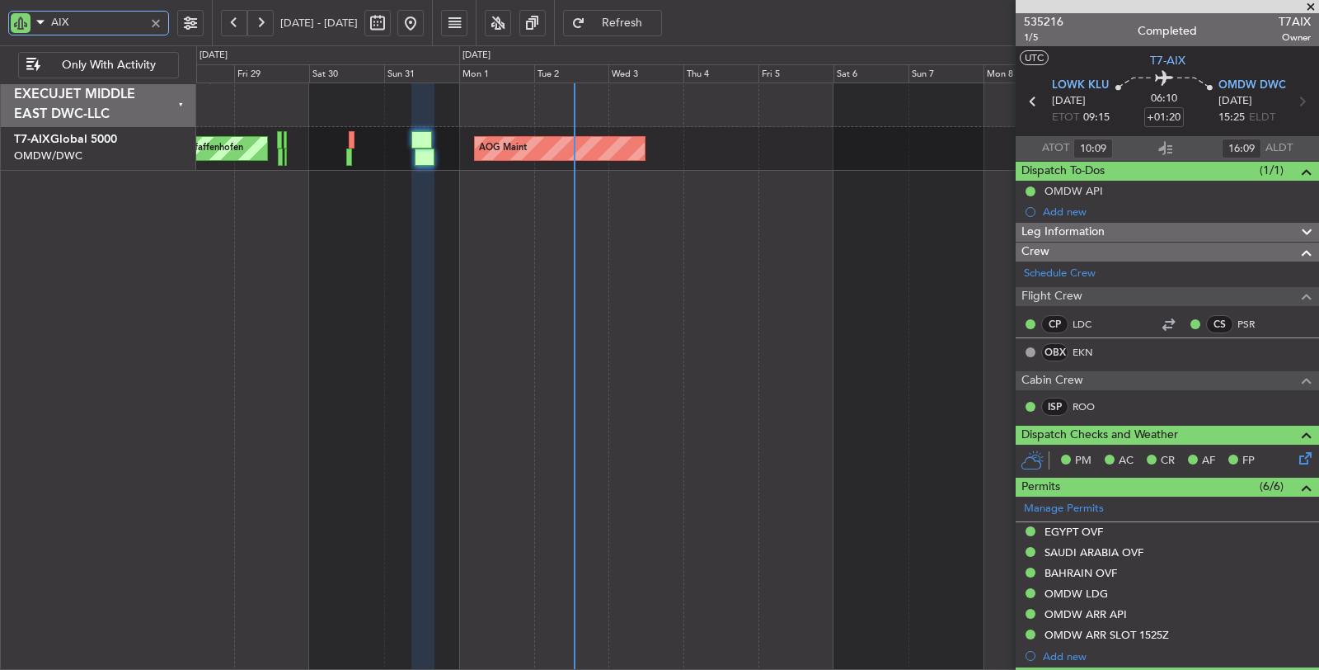
drag, startPoint x: 77, startPoint y: 30, endPoint x: 11, endPoint y: 30, distance: 66.0
click at [12, 30] on div "AIX" at bounding box center [88, 23] width 161 height 25
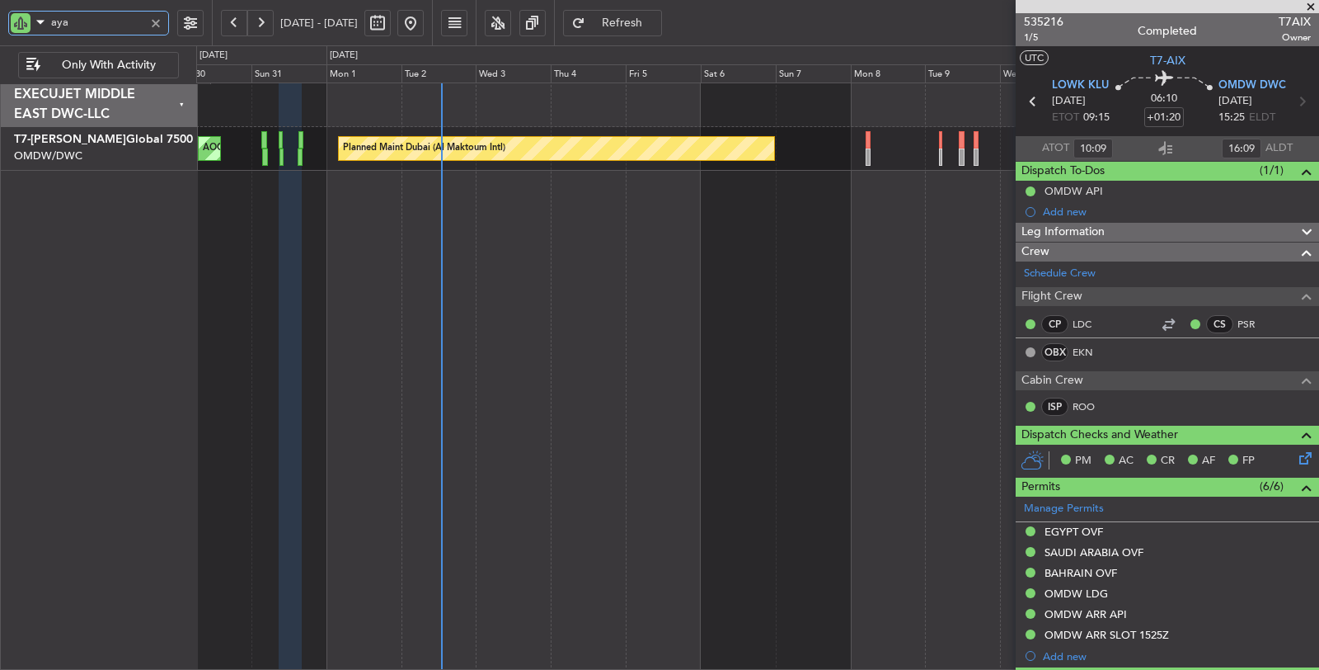
click at [387, 276] on div "Planned Maint Dubai (Al Maktoum Intl) AOG Maint Dubai (Al Maktoum Intl)" at bounding box center [758, 376] width 1124 height 588
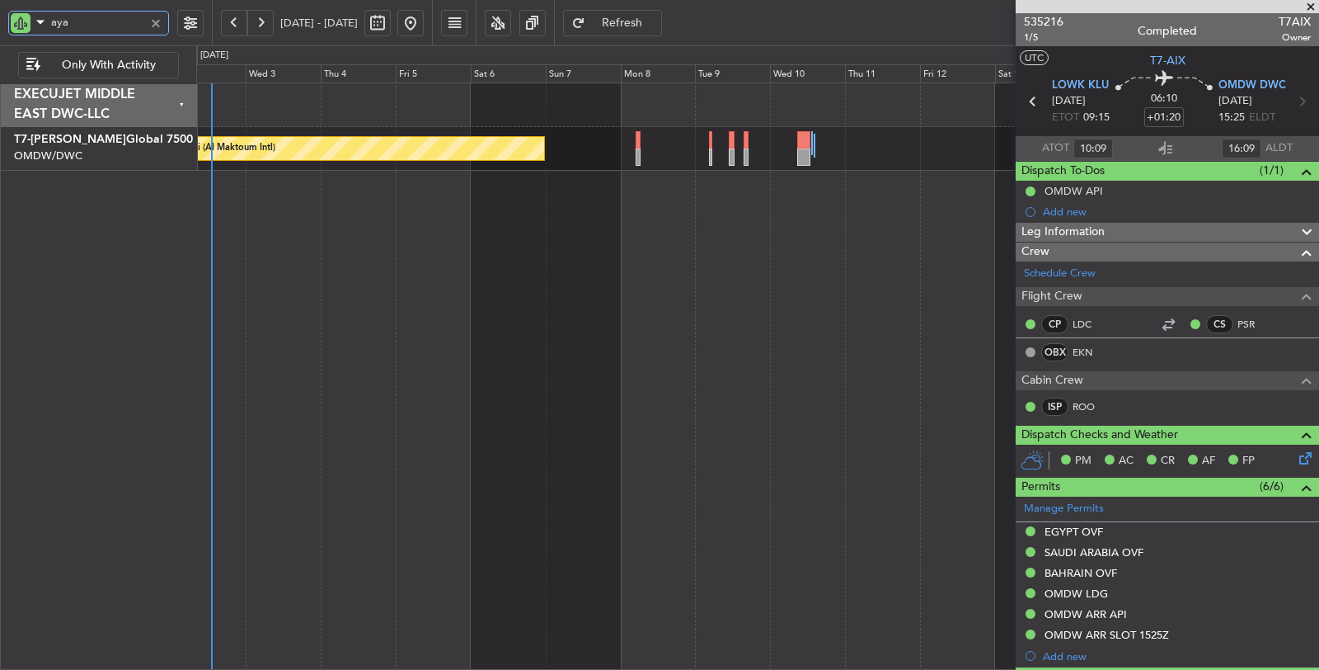
type input "aya"
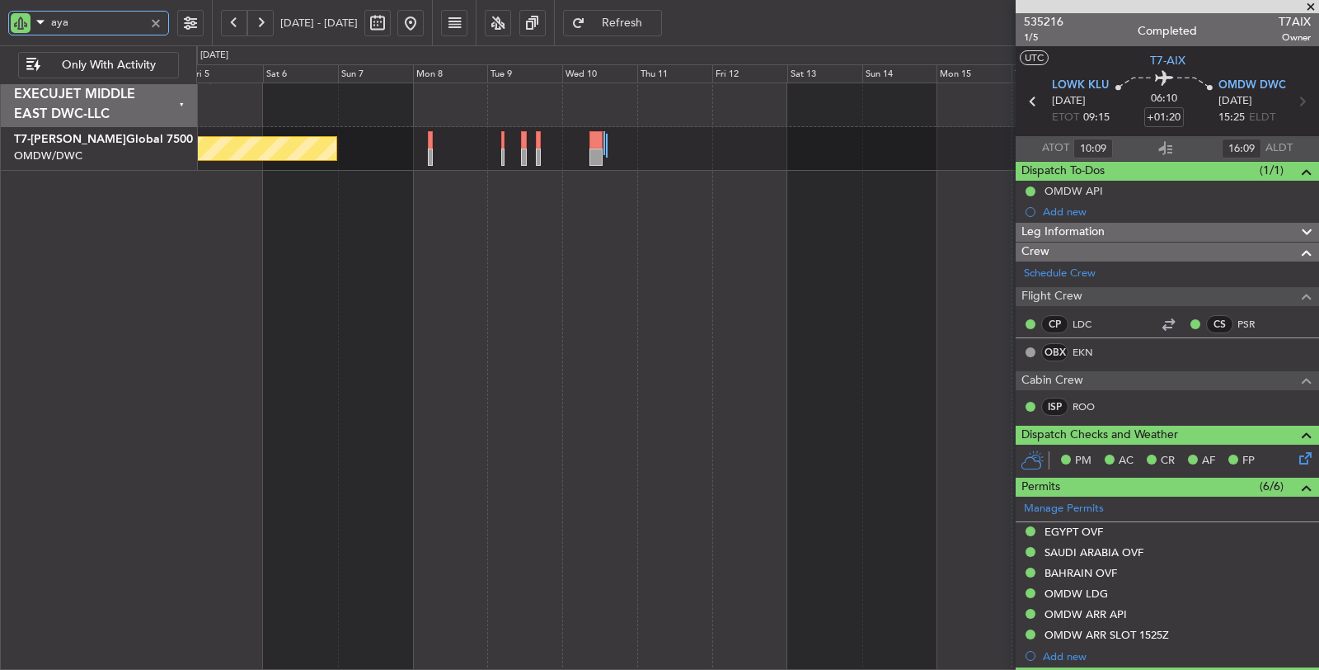
click at [599, 372] on div "Planned Maint Dubai (Al Maktoum Intl)" at bounding box center [758, 376] width 1124 height 588
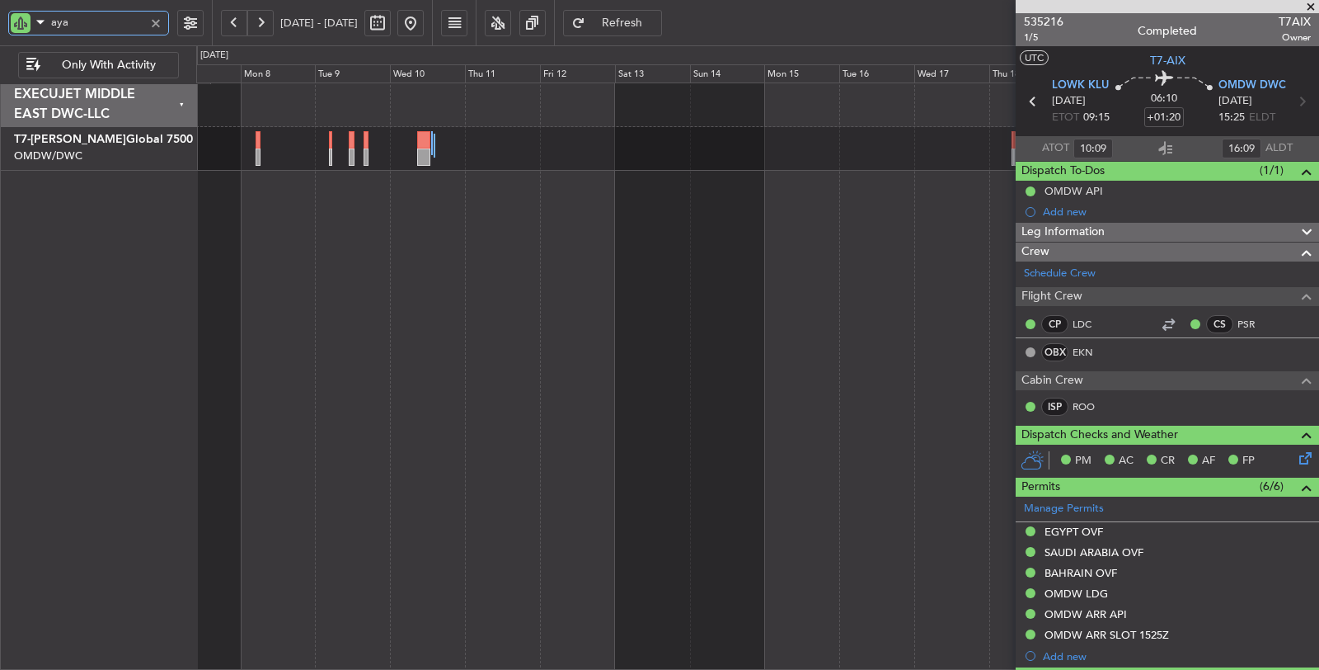
click at [657, 364] on div "Planned Maint Dubai (Al Maktoum Intl)" at bounding box center [758, 376] width 1124 height 588
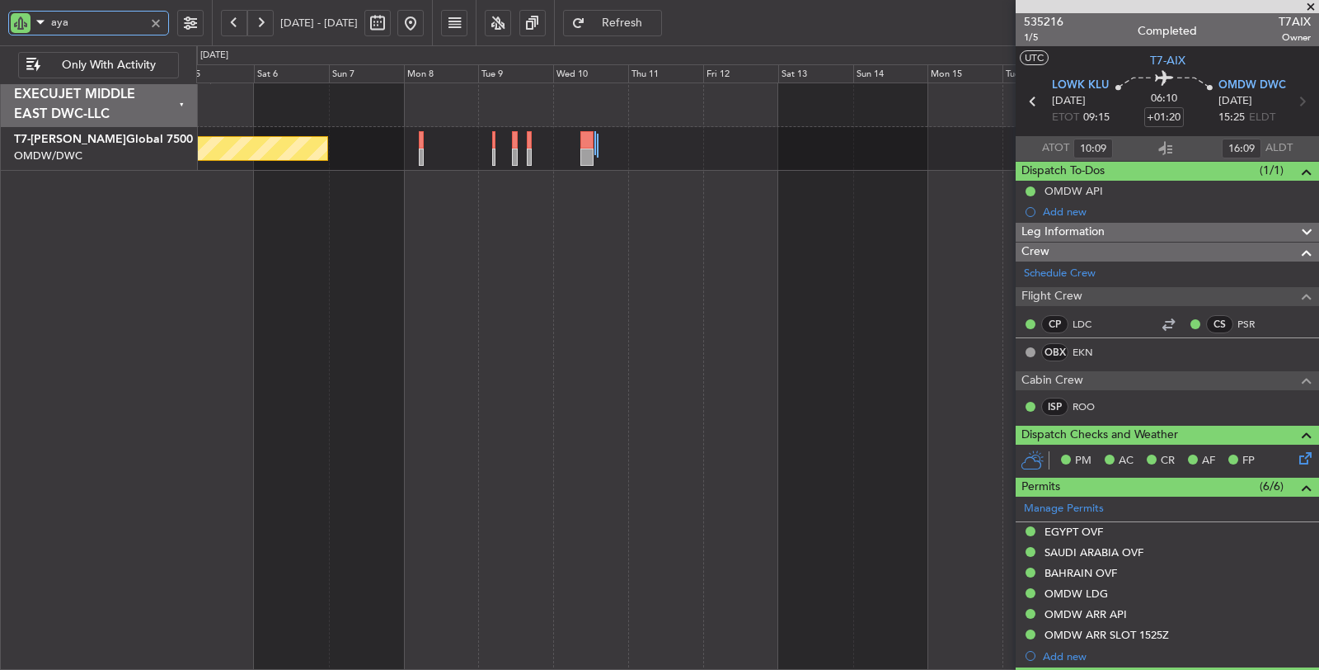
click at [628, 328] on div "Planned Maint Dubai (Al Maktoum Intl)" at bounding box center [758, 376] width 1124 height 588
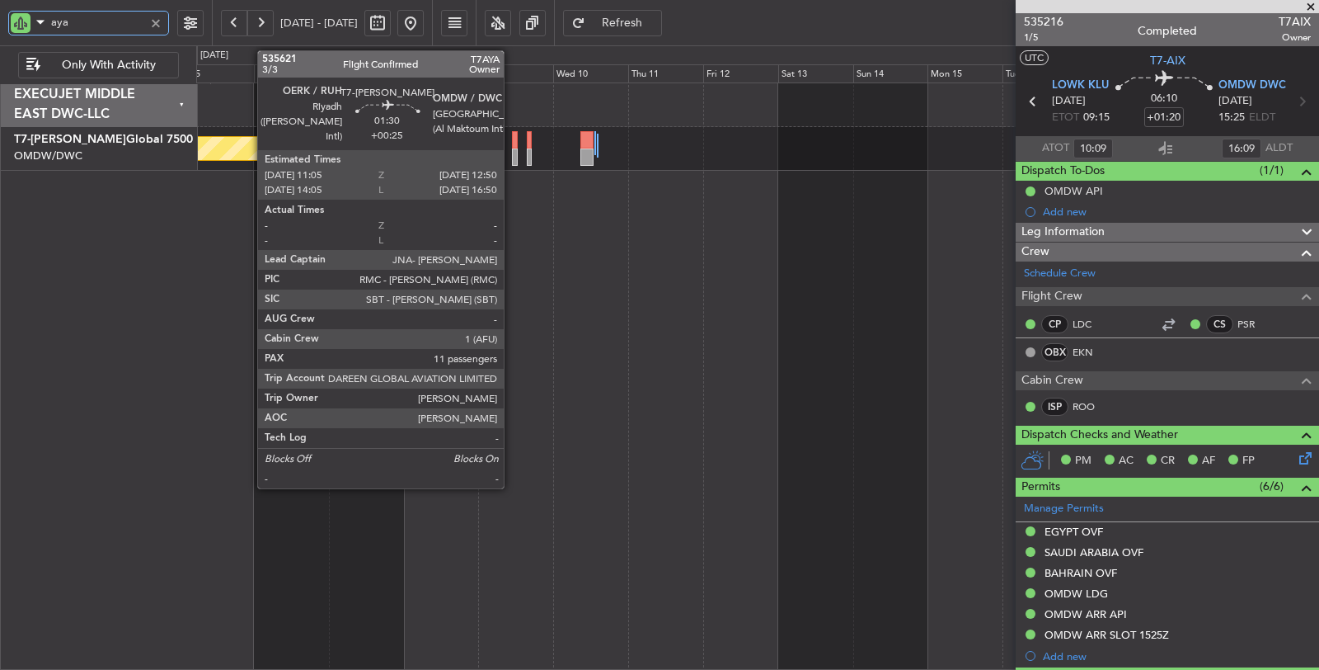
click at [512, 157] on div at bounding box center [515, 156] width 6 height 17
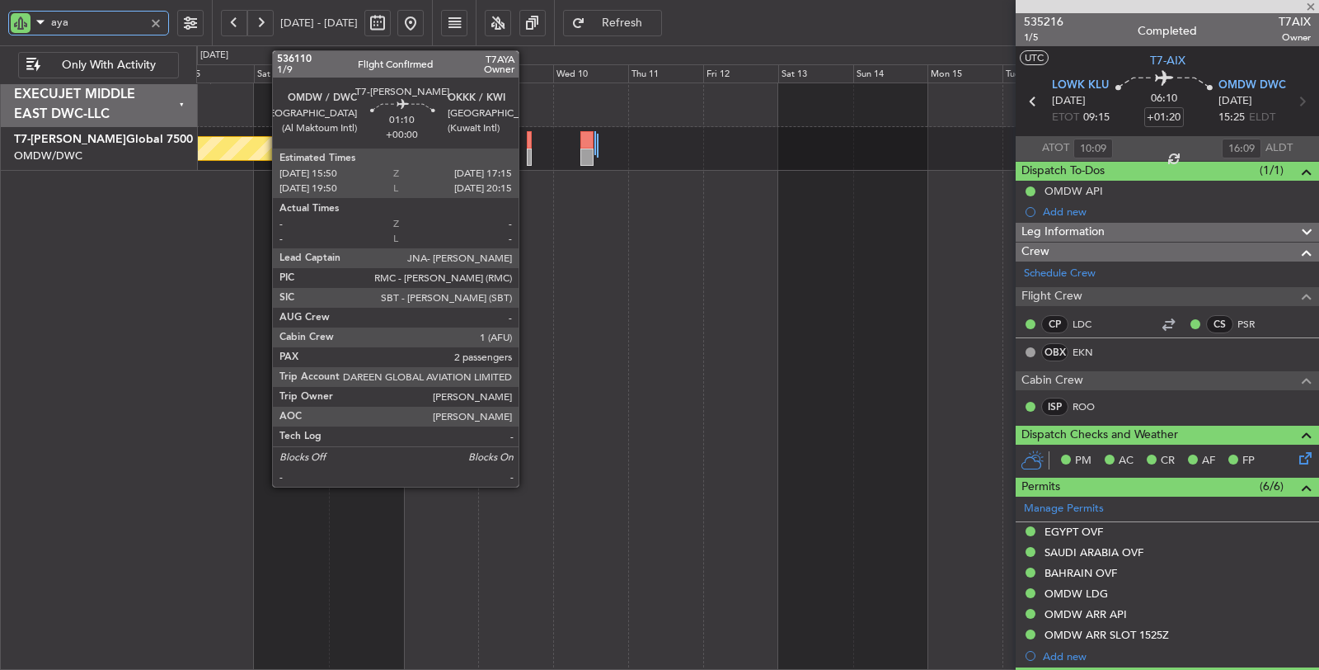
type input "+00:25"
type input "11"
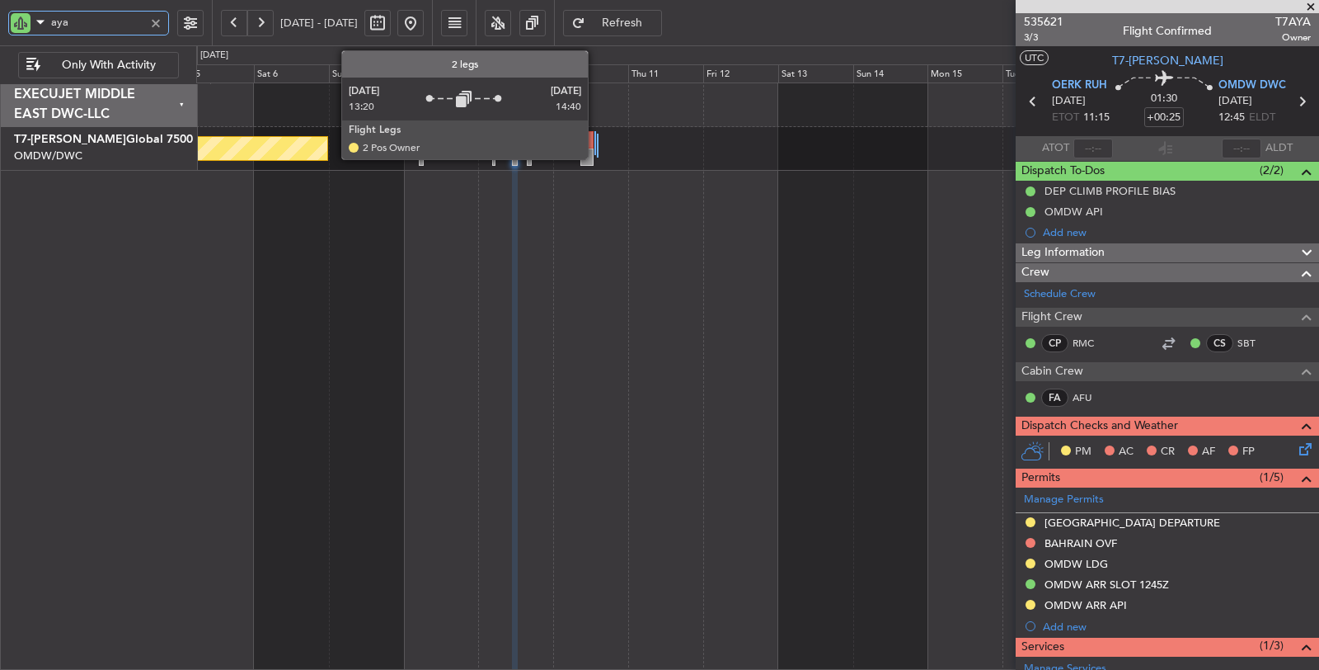
click at [597, 152] on div at bounding box center [598, 146] width 2 height 24
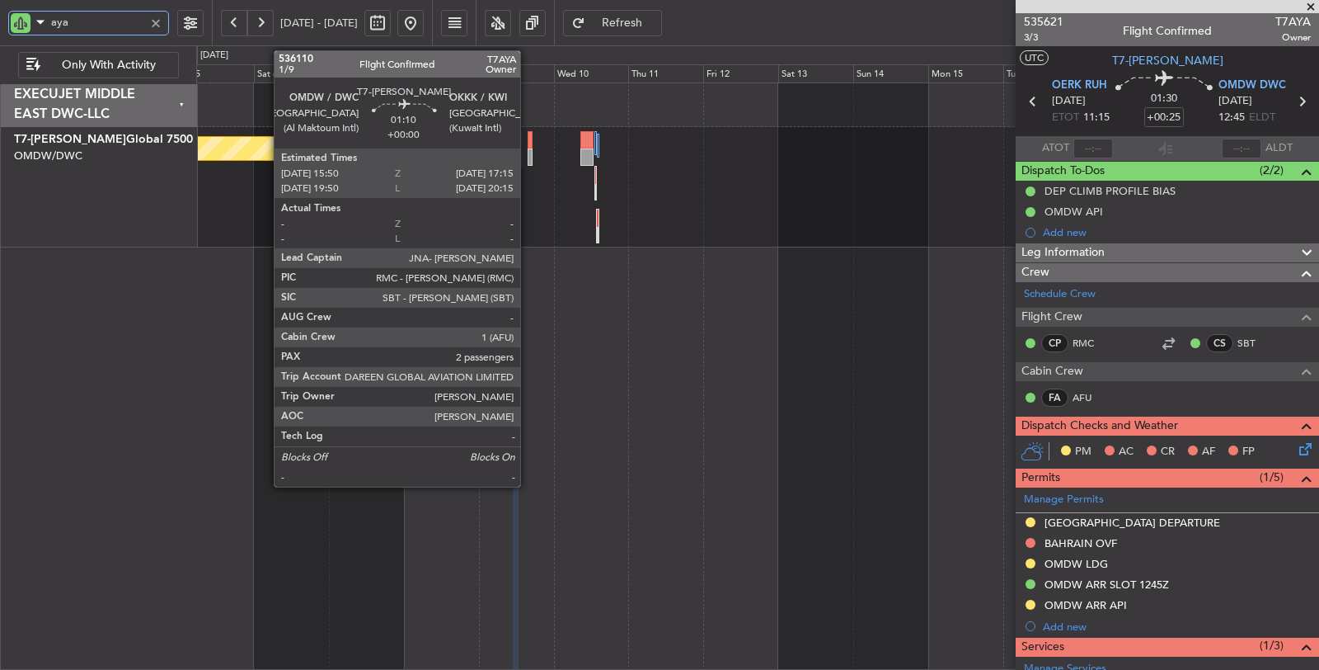
click at [529, 154] on div at bounding box center [530, 156] width 5 height 17
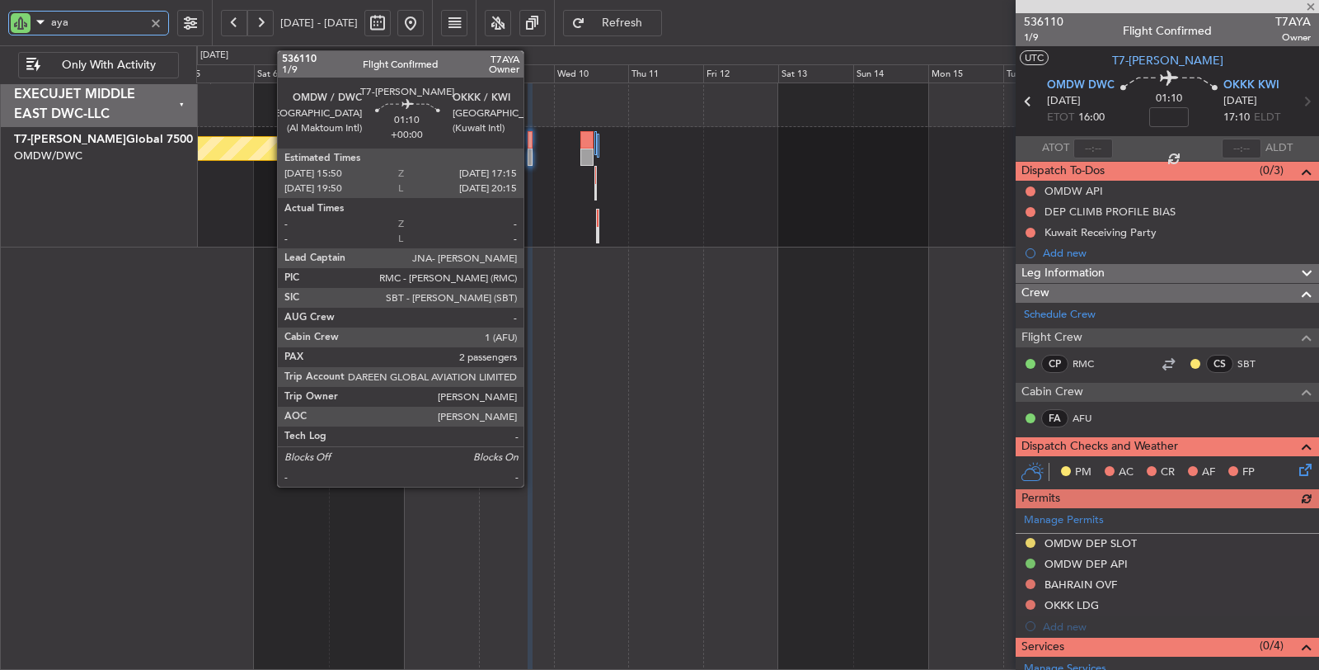
click at [532, 148] on div at bounding box center [530, 156] width 5 height 17
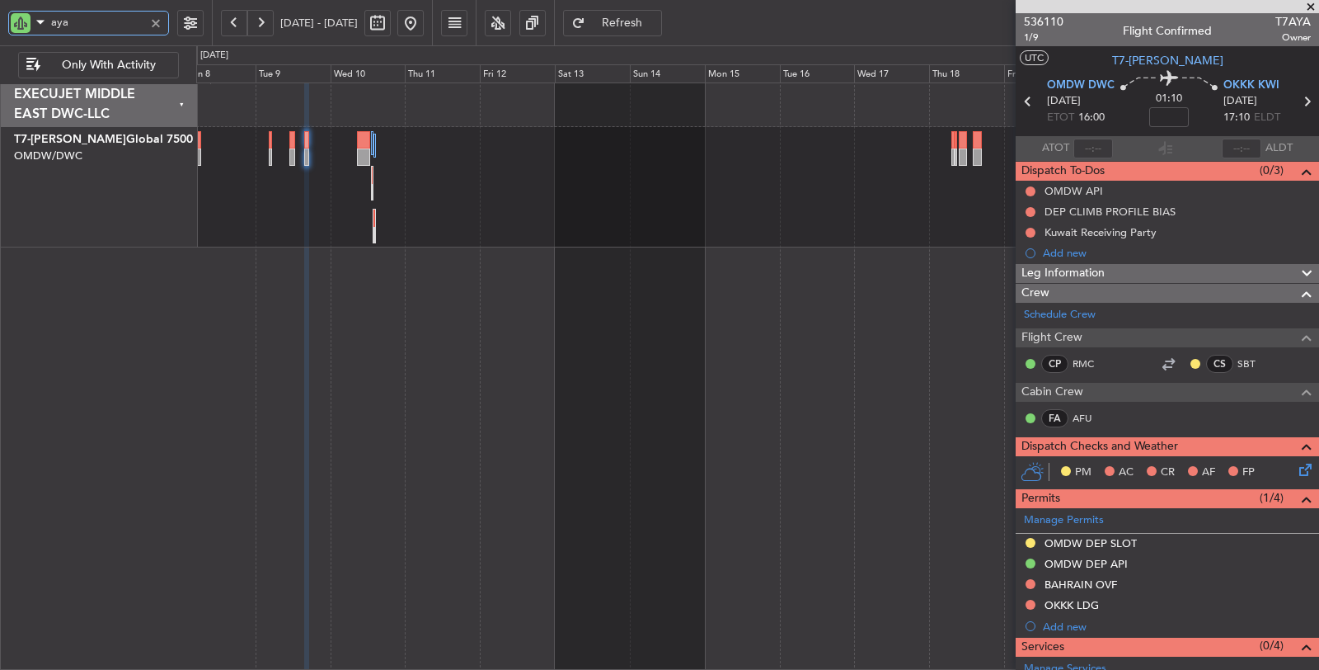
click at [394, 242] on div "Planned Maint Dubai (Al Maktoum Intl)" at bounding box center [757, 187] width 1123 height 120
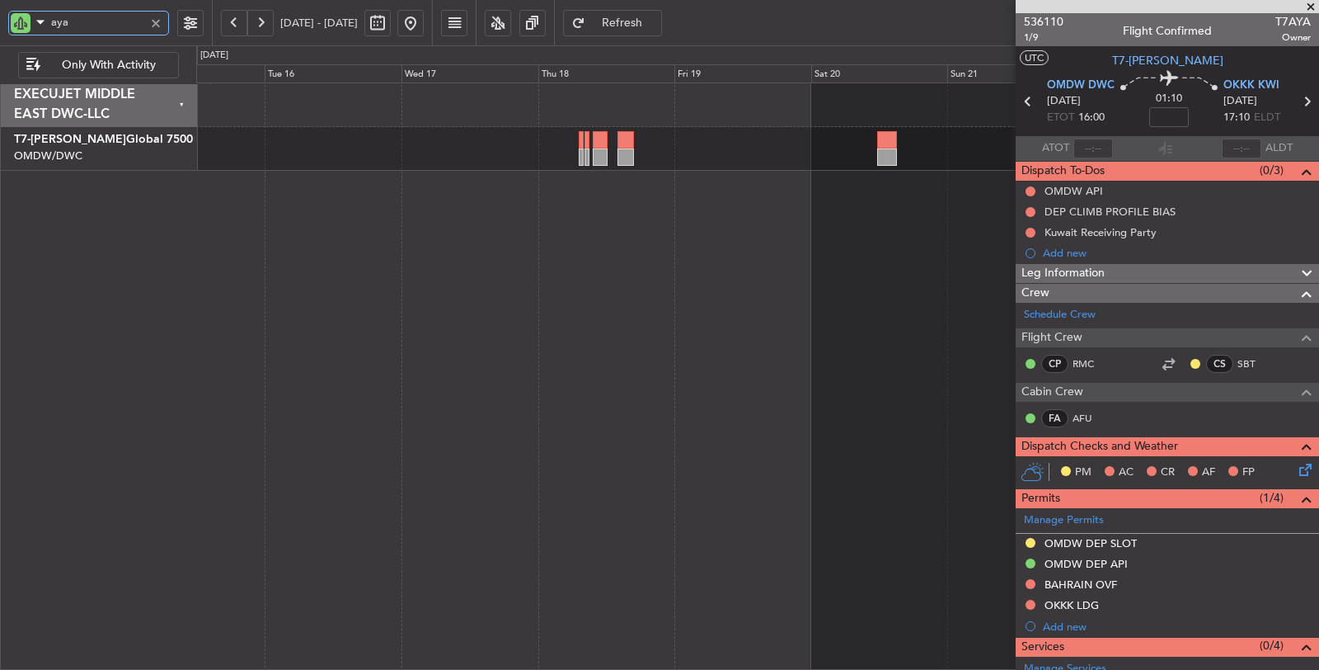
click at [595, 215] on div at bounding box center [758, 376] width 1124 height 588
click at [909, 241] on div at bounding box center [758, 376] width 1124 height 588
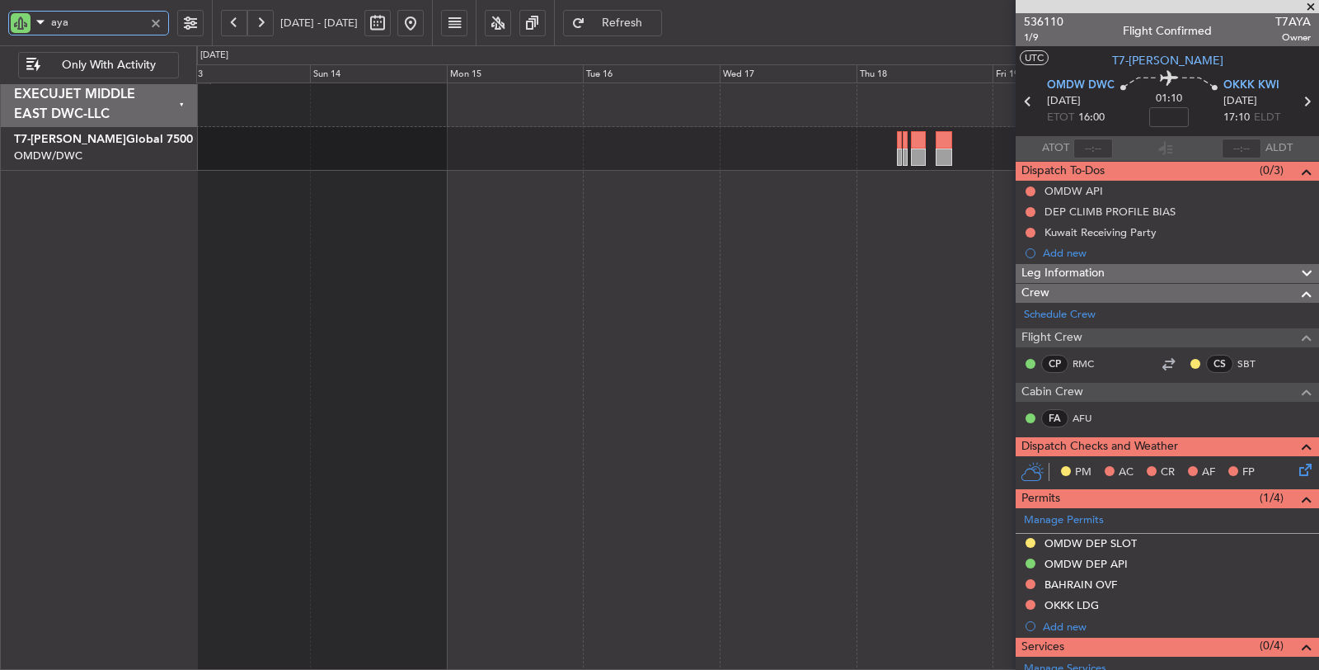
click at [749, 237] on div at bounding box center [758, 376] width 1124 height 588
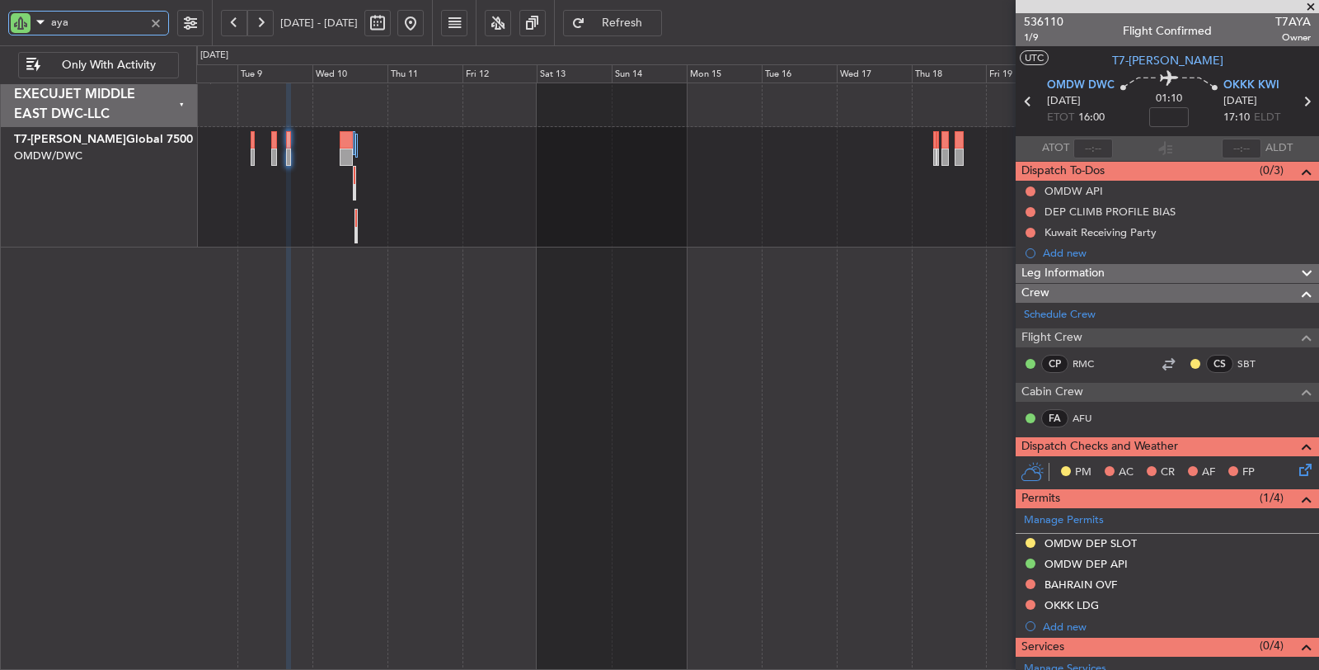
click at [641, 275] on div "Planned Maint Dubai (Al Maktoum Intl)" at bounding box center [758, 376] width 1124 height 588
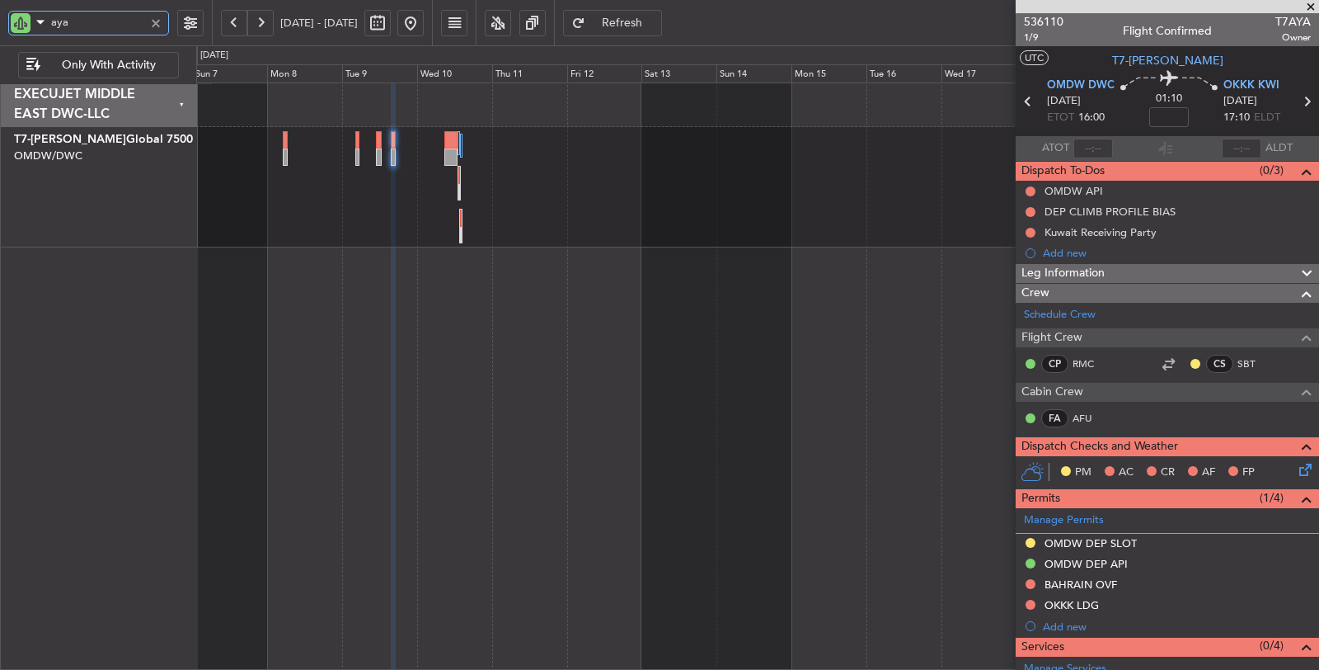
click at [554, 295] on div "Planned Maint Dubai (Al Maktoum Intl)" at bounding box center [758, 376] width 1124 height 588
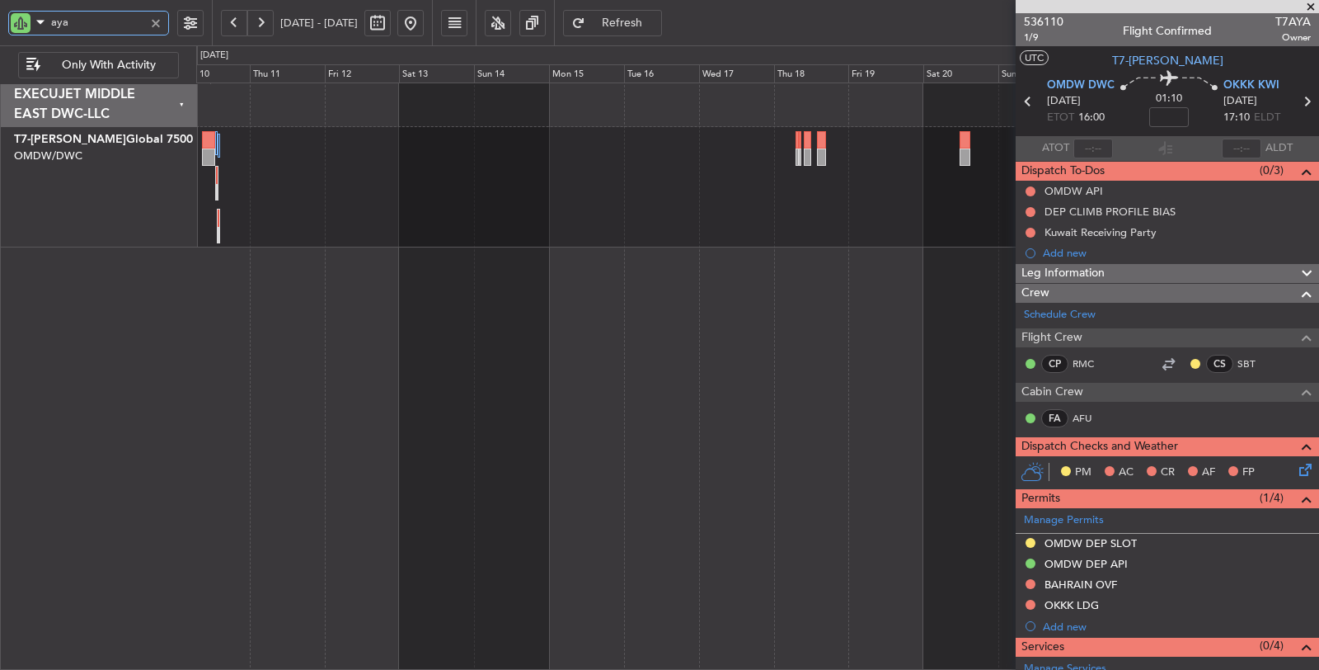
click at [513, 468] on div "Planned Maint Dubai (Al Maktoum Intl)" at bounding box center [758, 376] width 1124 height 588
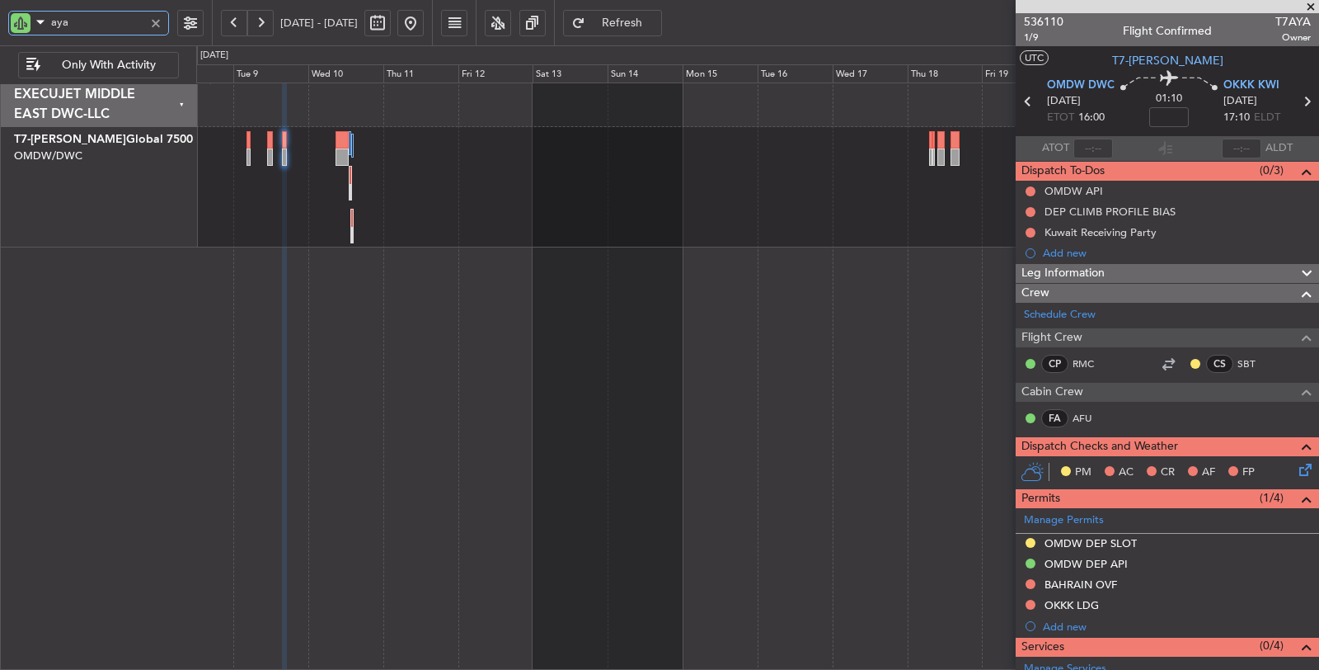
click at [655, 254] on div "Planned Maint Dubai (Al Maktoum Intl)" at bounding box center [758, 376] width 1124 height 588
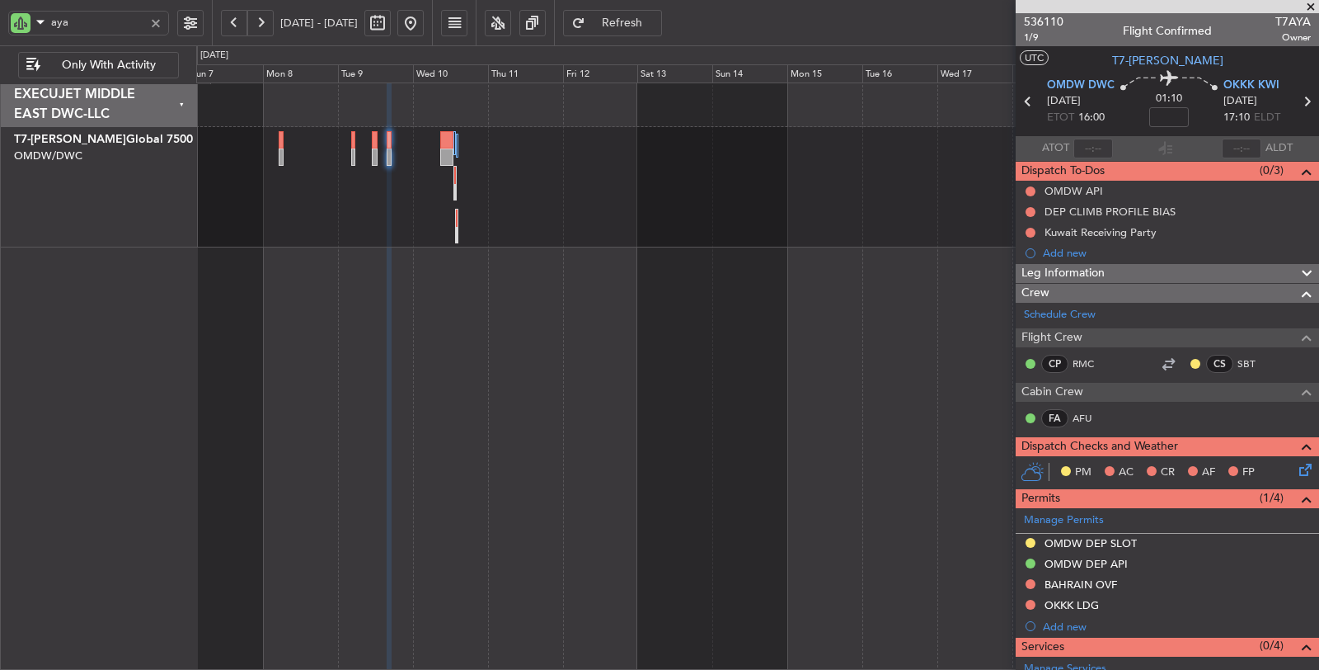
click at [656, 18] on span "Refresh" at bounding box center [623, 23] width 68 height 12
type input "0"
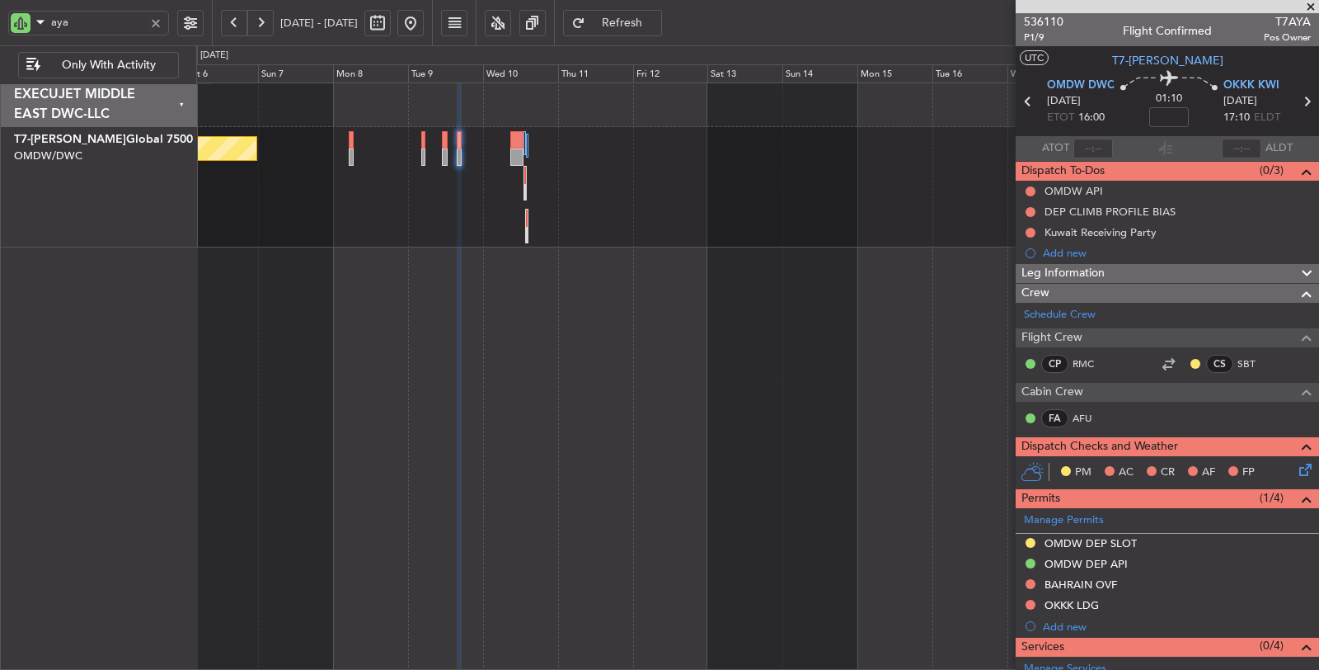
click at [540, 369] on div "Planned Maint Dubai (Al Maktoum Intl)" at bounding box center [758, 376] width 1124 height 588
drag, startPoint x: 78, startPoint y: 24, endPoint x: 1, endPoint y: 26, distance: 77.5
click at [1, 26] on div "aya" at bounding box center [106, 22] width 212 height 45
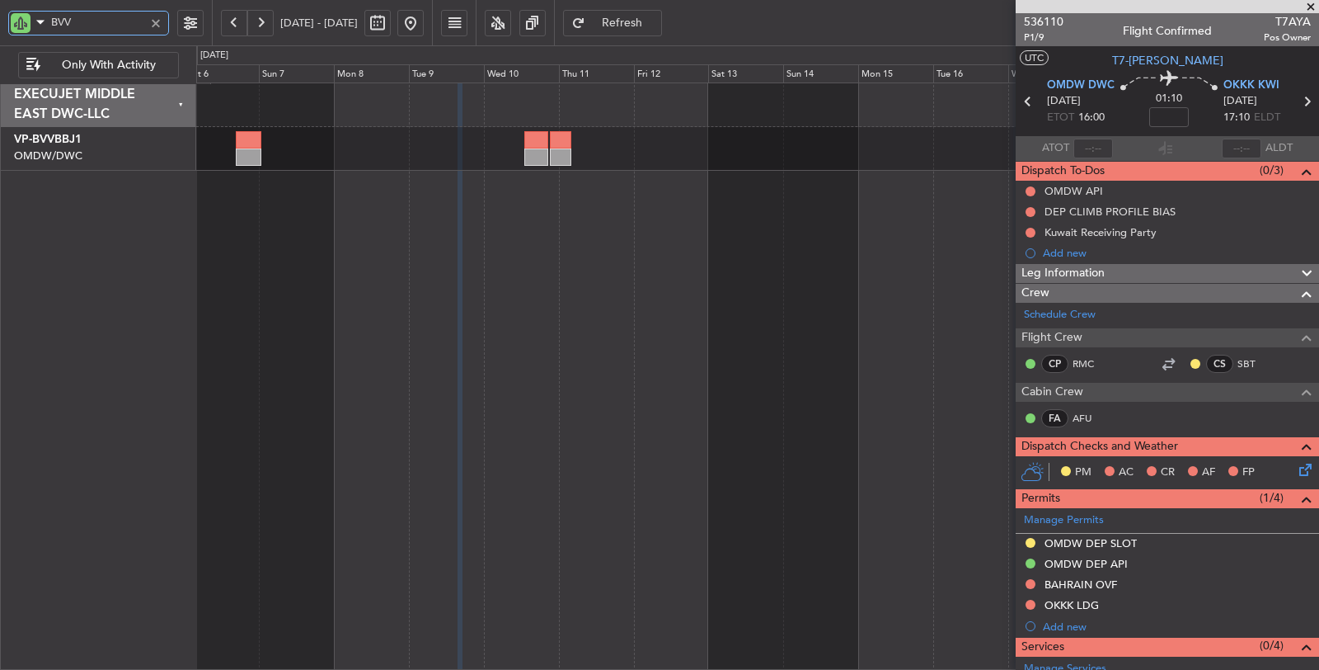
type input "BVV"
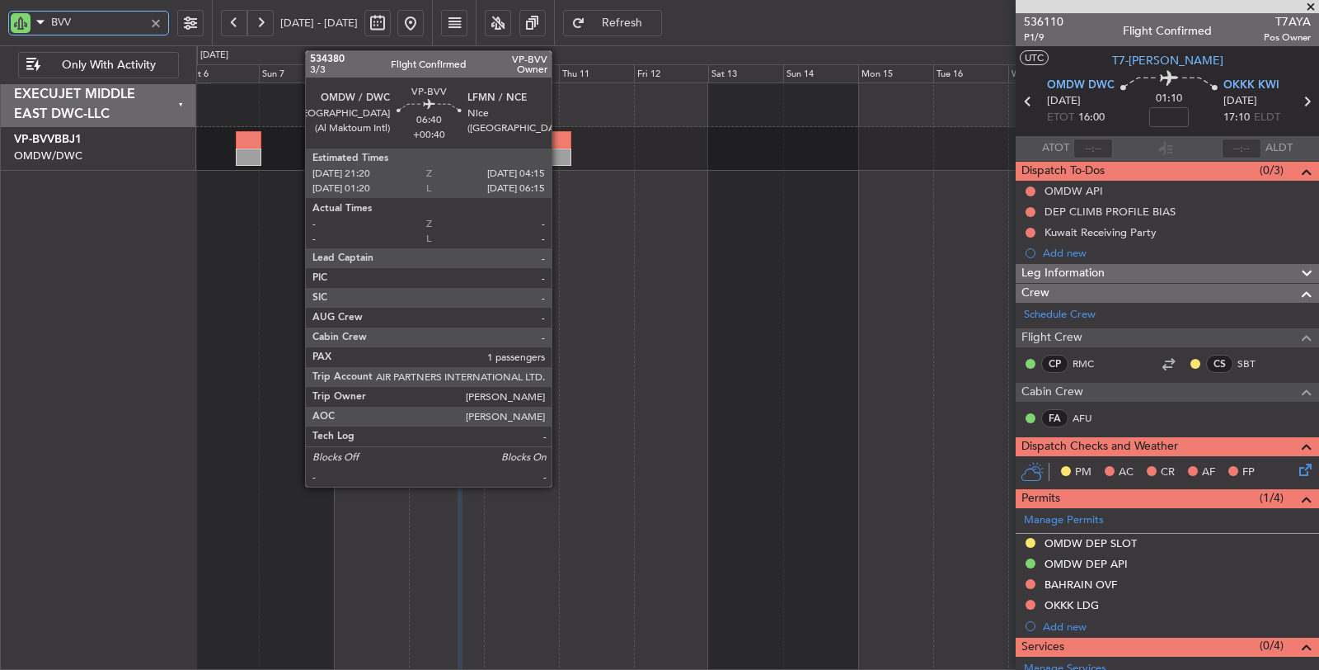
click at [560, 154] on div at bounding box center [561, 156] width 22 height 17
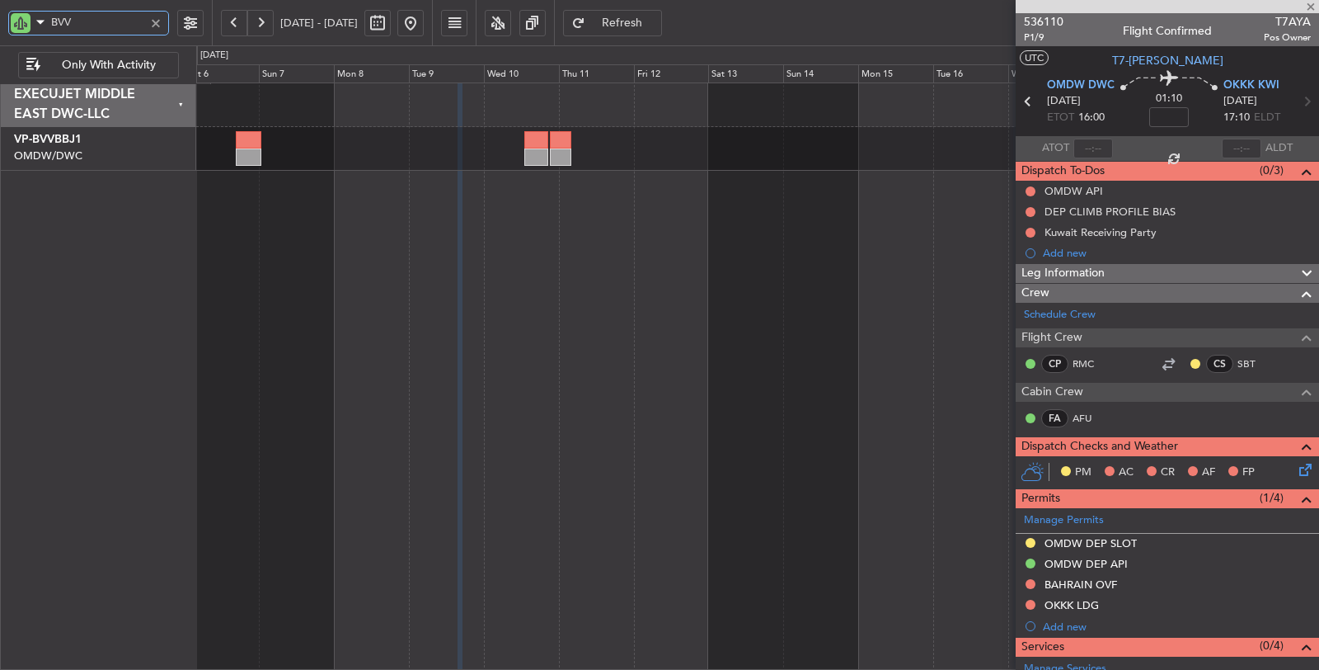
type input "+00:40"
type input "1"
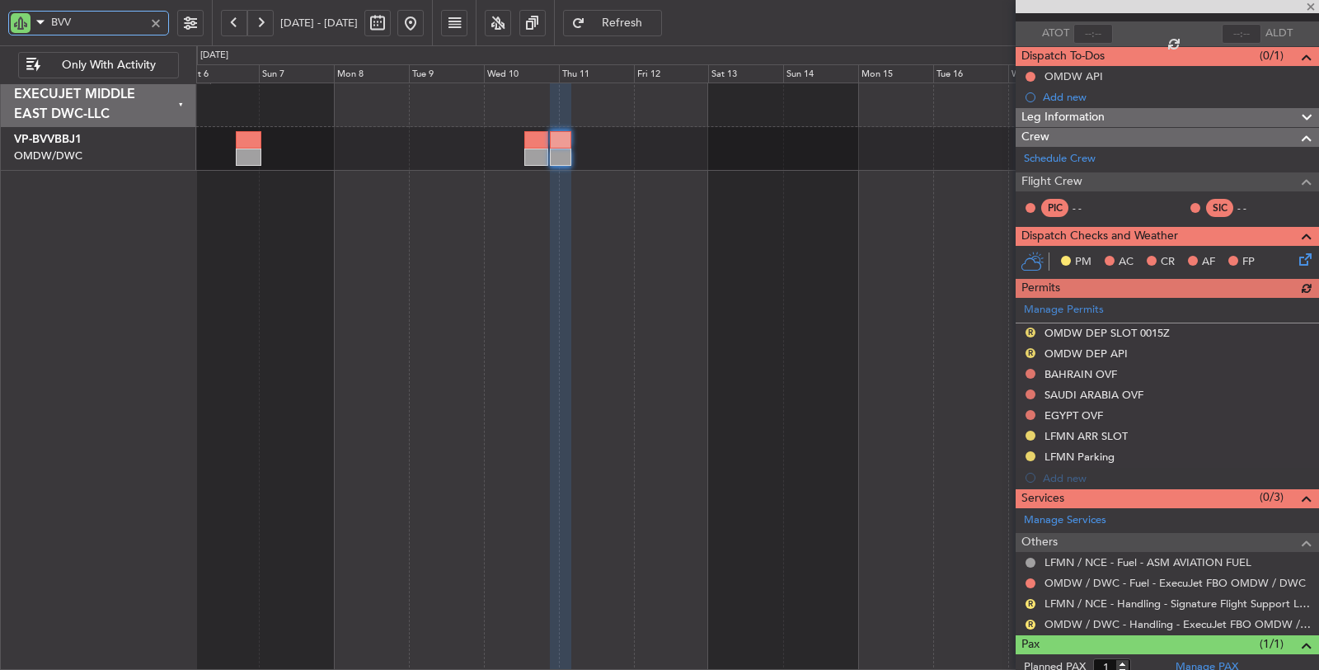
scroll to position [157, 0]
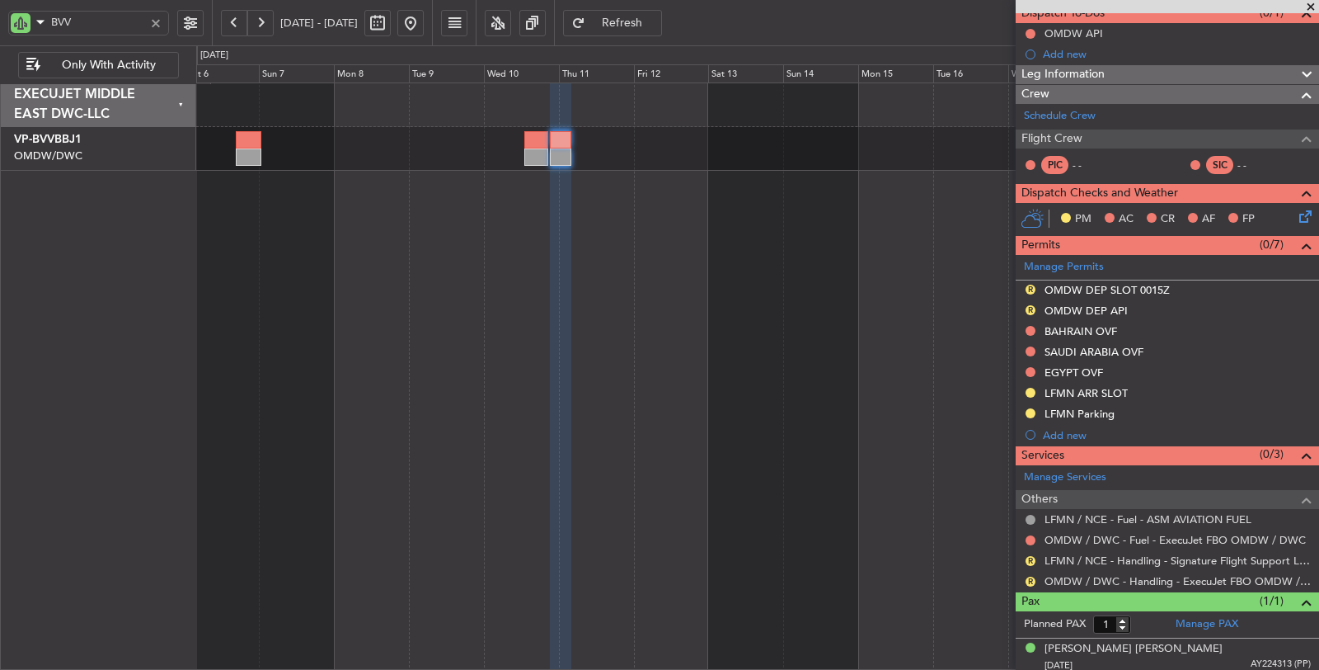
click at [1080, 389] on div "LFMN ARR SLOT" at bounding box center [1086, 393] width 83 height 14
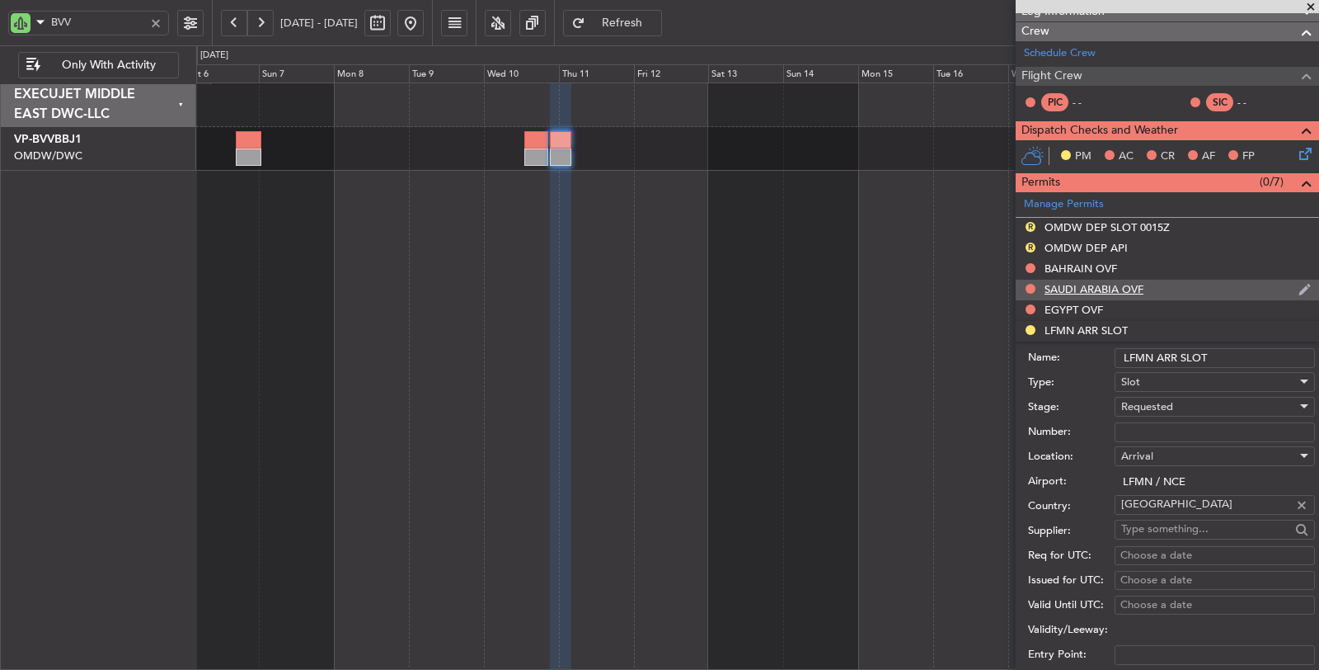
scroll to position [341, 0]
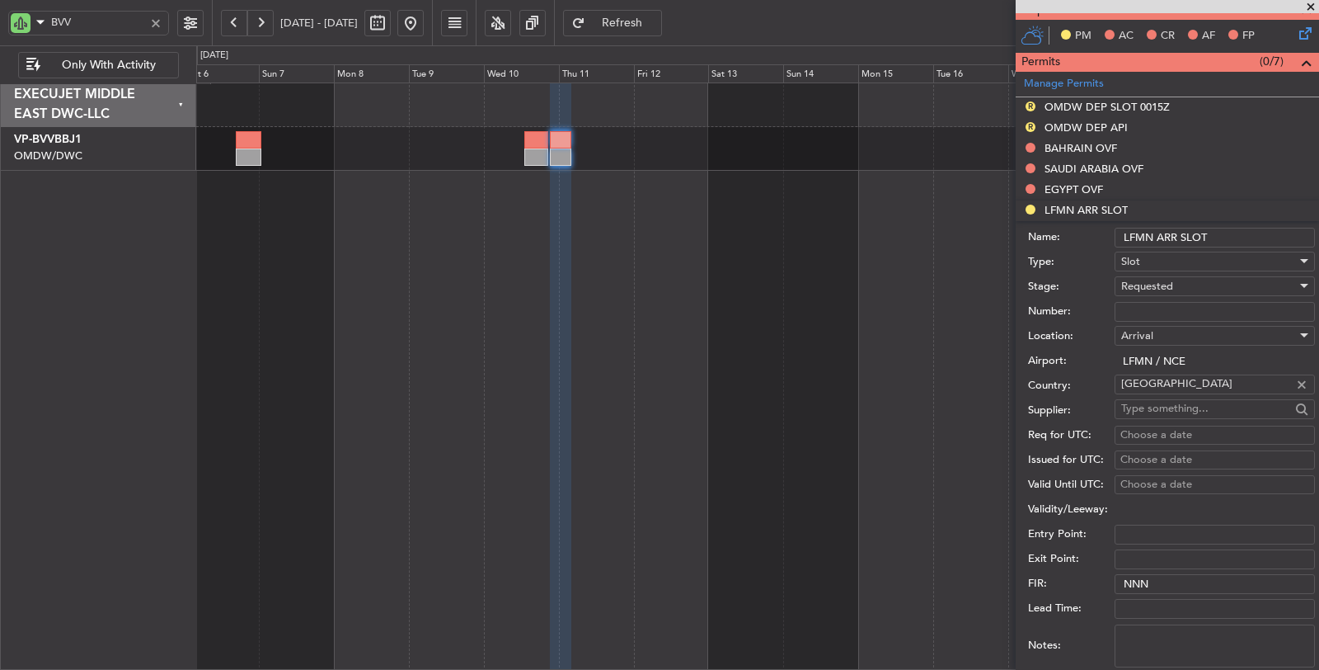
click at [1171, 274] on div "Requested" at bounding box center [1209, 286] width 176 height 25
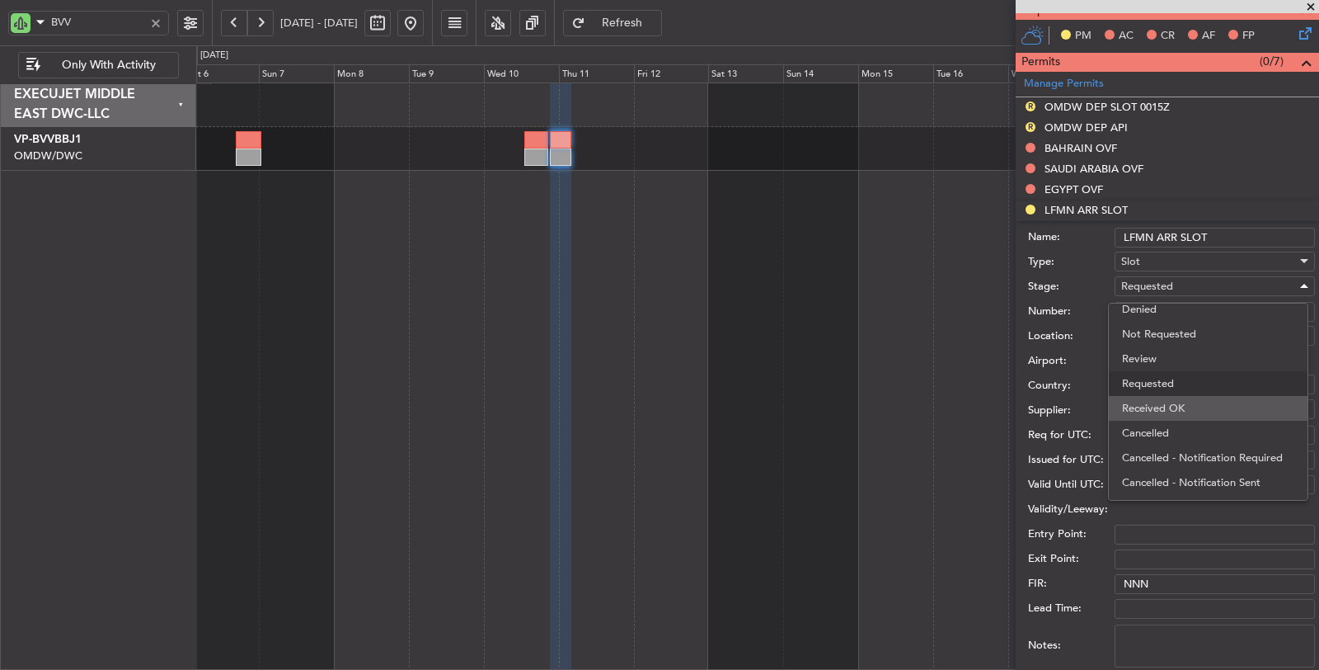
click at [1180, 405] on span "Received OK" at bounding box center [1208, 408] width 172 height 25
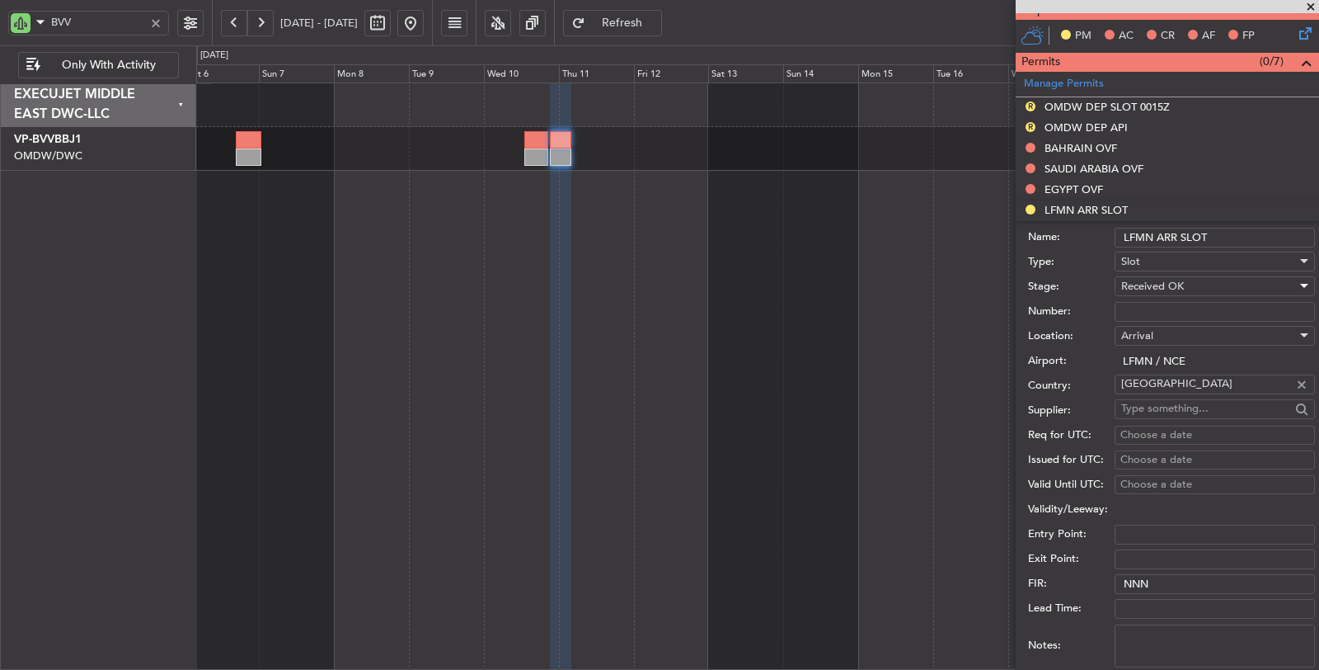
click at [1156, 304] on input "Number:" at bounding box center [1215, 312] width 200 height 20
paste input "LFMNA000083278"
type input "LFMNA000083278"
click at [1157, 430] on div "Choose a date" at bounding box center [1215, 435] width 189 height 16
select select "9"
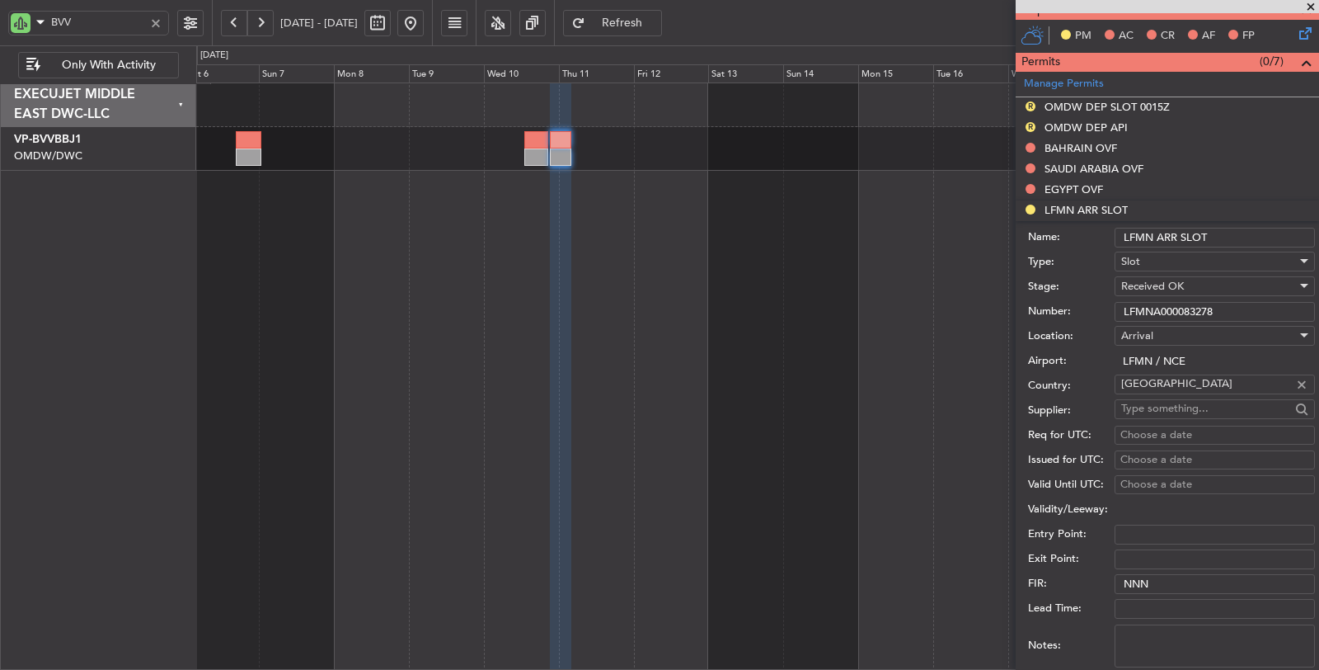
select select "2025"
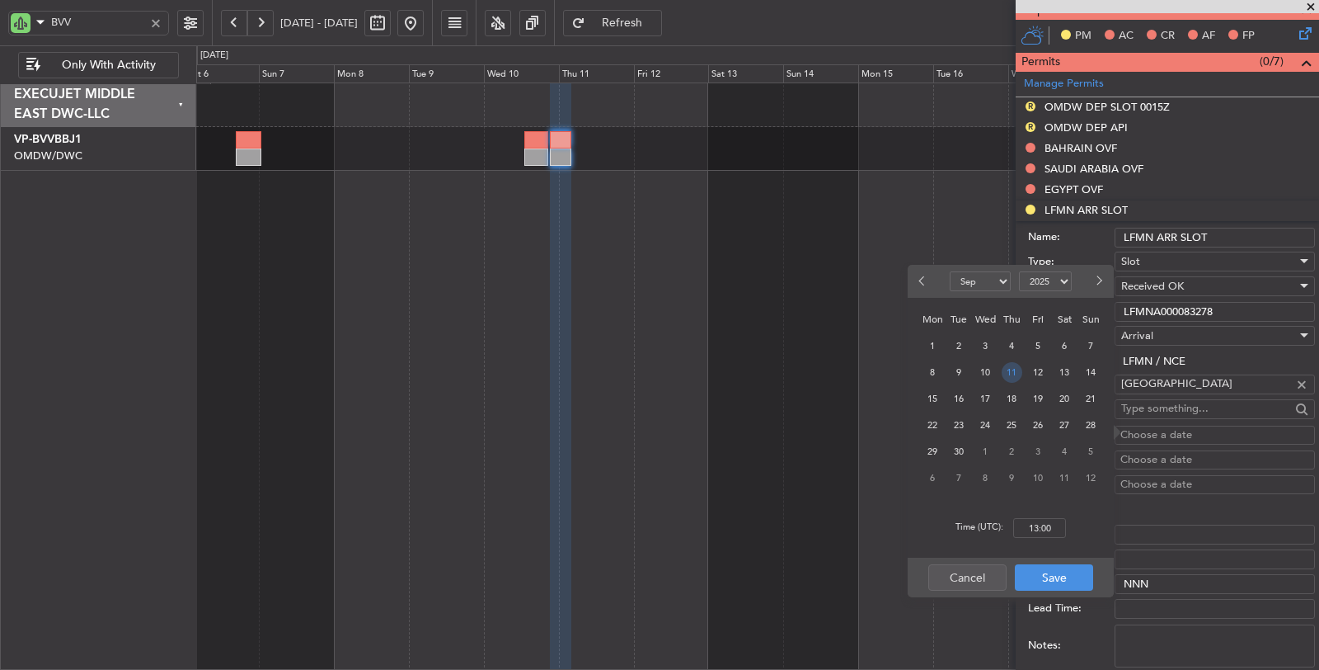
click at [1011, 371] on span "11" at bounding box center [1012, 372] width 21 height 21
click at [1023, 529] on input "00:00" at bounding box center [1039, 528] width 53 height 20
type input "04:15"
click at [1070, 576] on button "Save" at bounding box center [1054, 577] width 78 height 26
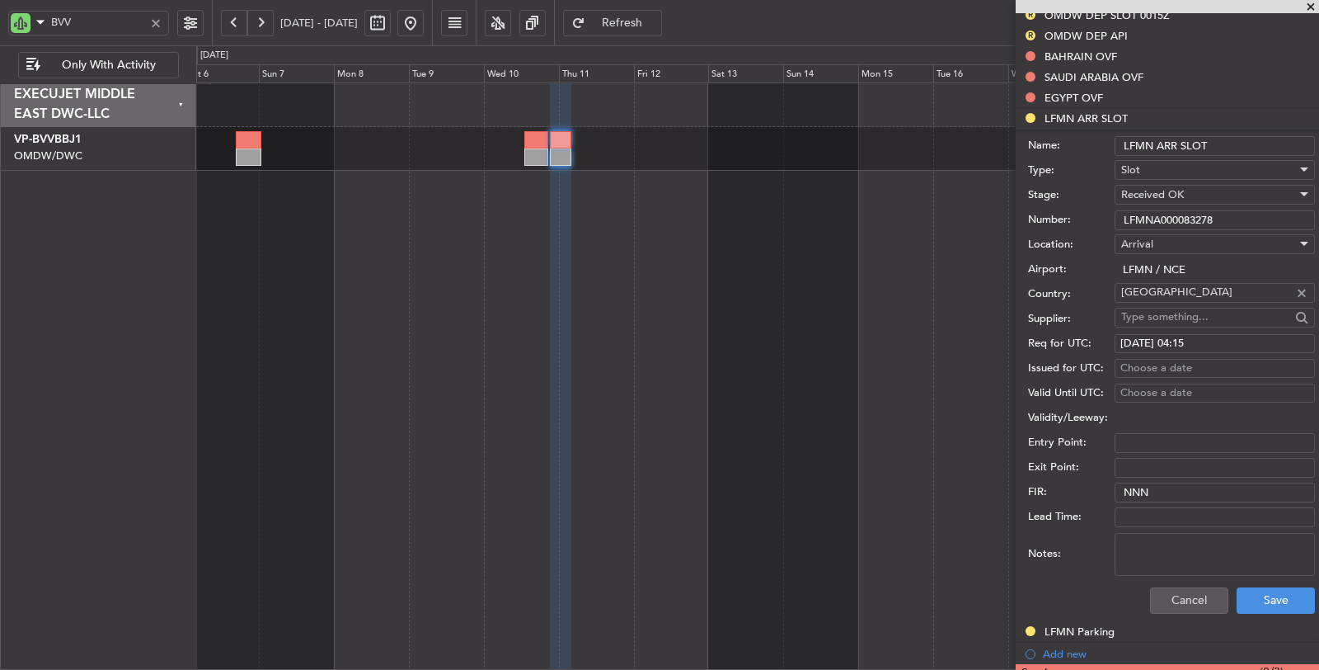
scroll to position [433, 0]
click at [1242, 599] on button "Save" at bounding box center [1276, 599] width 78 height 26
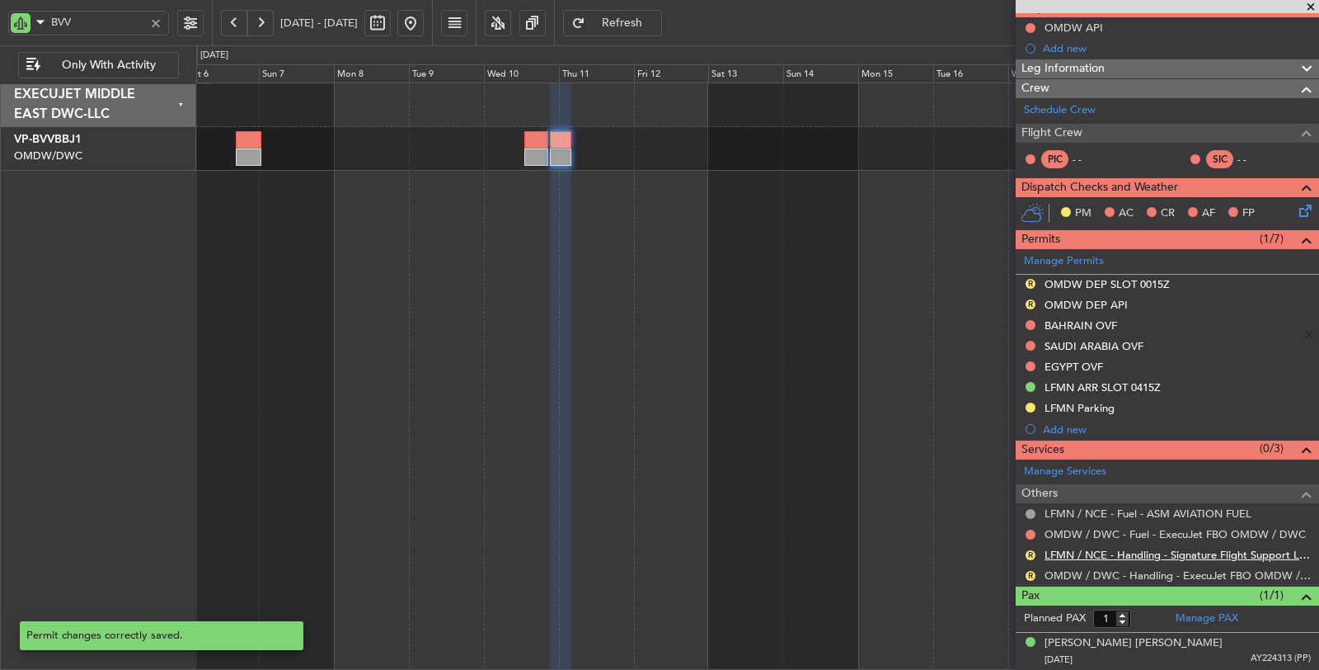
scroll to position [158, 0]
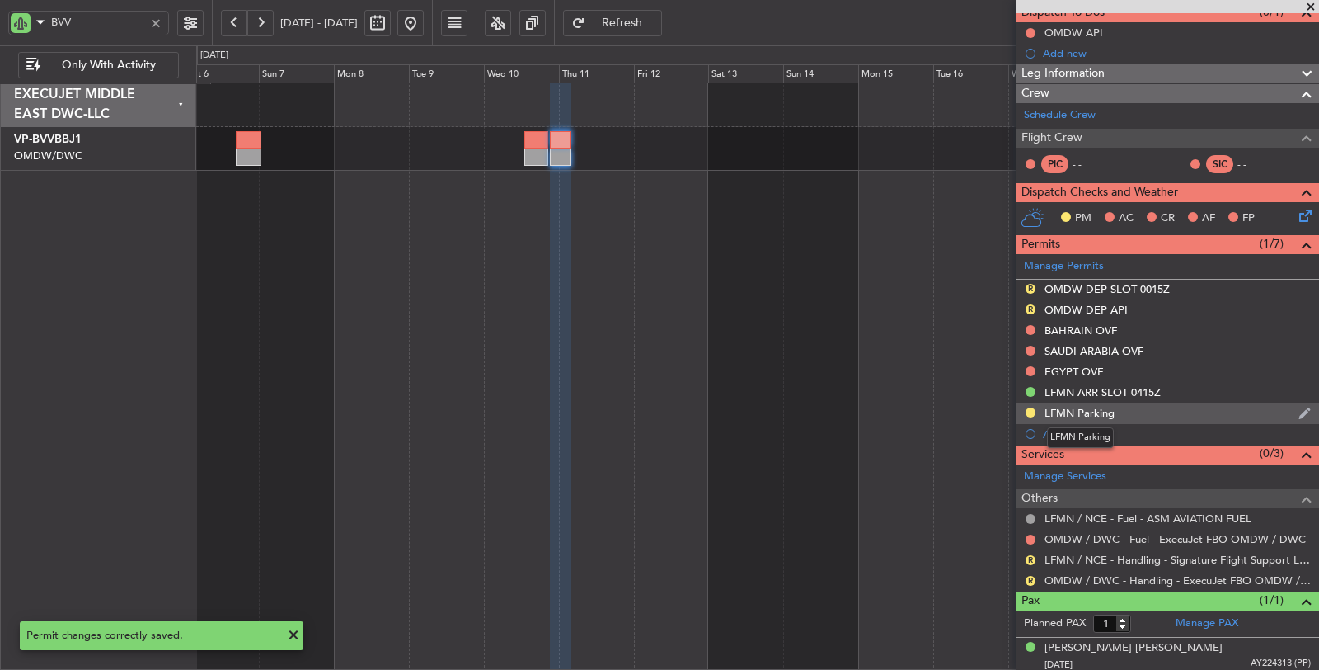
click at [1086, 406] on div "LFMN Parking" at bounding box center [1080, 413] width 70 height 14
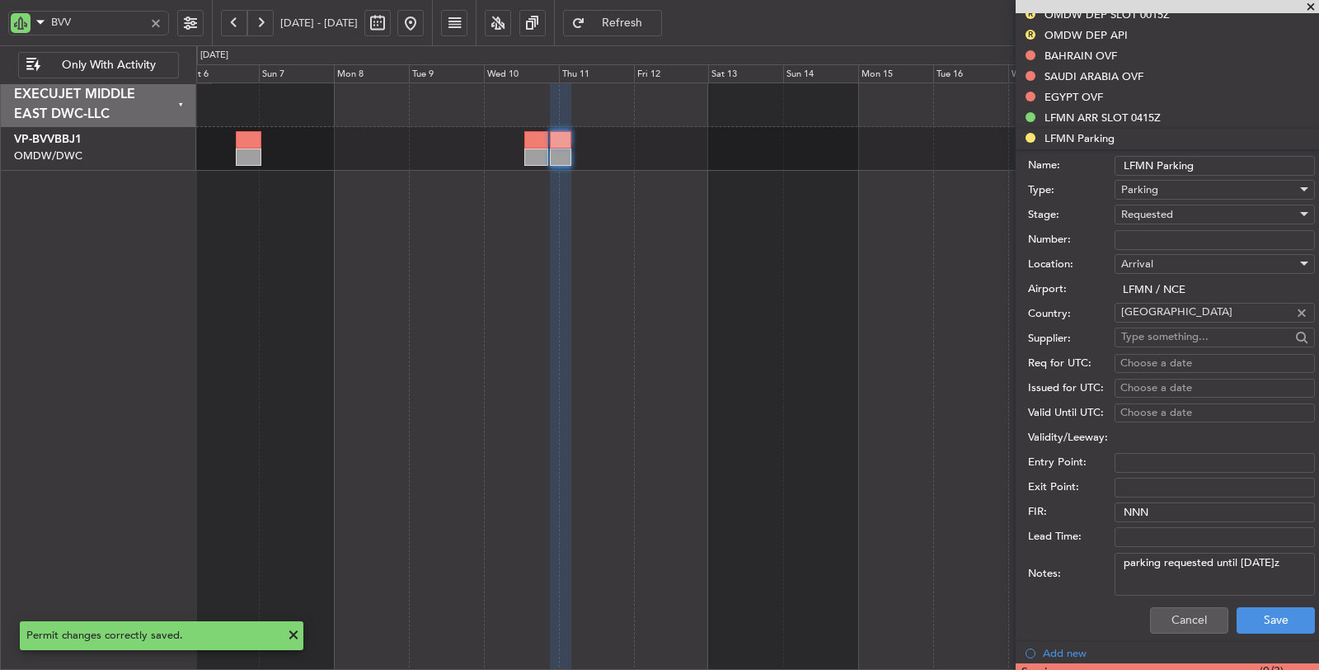
click at [1163, 579] on textarea "parking requested until 14th Sep 1930z" at bounding box center [1215, 573] width 200 height 43
paste textarea "LFMND000083279"
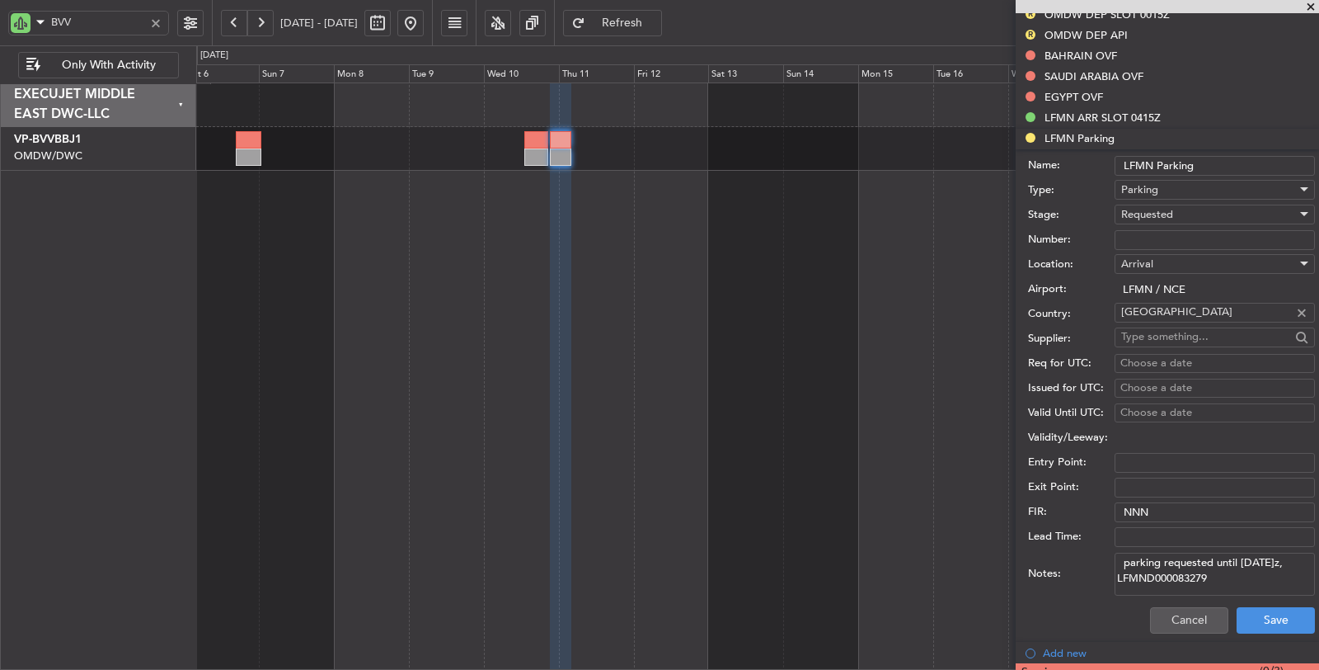
type textarea "parking requested until 14th Sep 1930z, LFMND000083279"
click at [1151, 408] on div "Choose a date" at bounding box center [1215, 413] width 189 height 16
select select "9"
select select "2025"
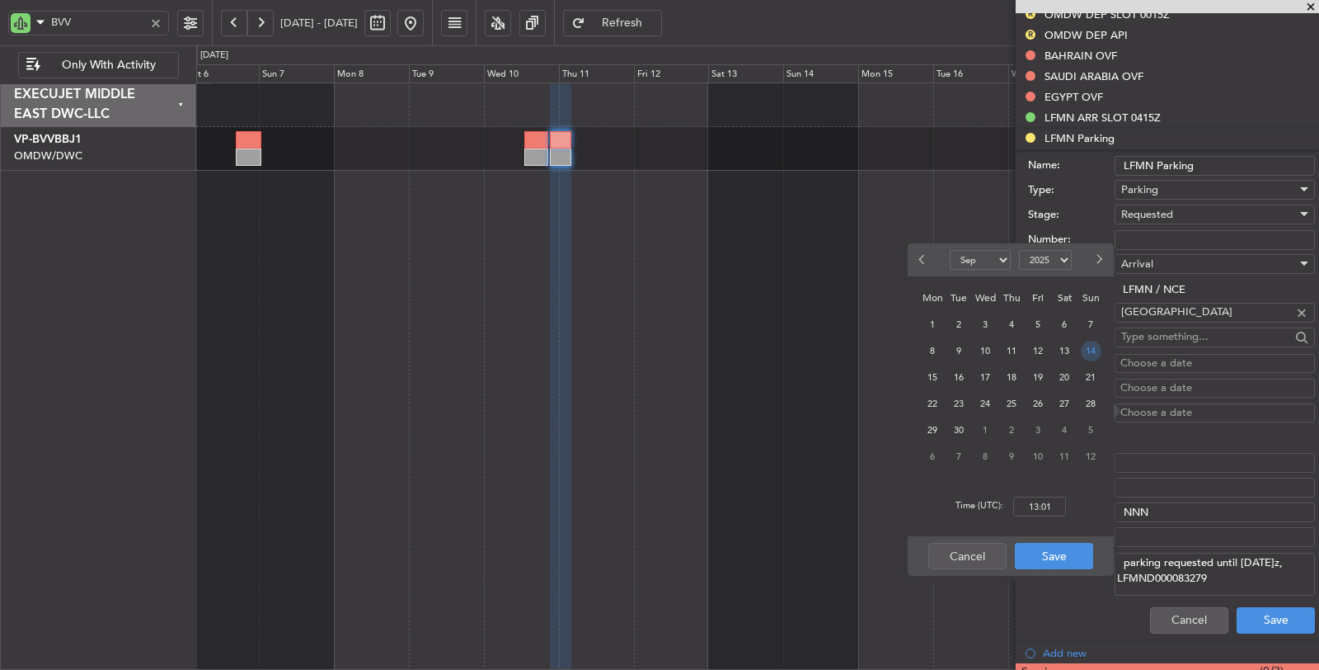
click at [1083, 347] on span "14" at bounding box center [1091, 351] width 21 height 21
click at [1029, 500] on input "00:00" at bounding box center [1039, 506] width 53 height 20
type input "19:30"
click at [1046, 559] on button "Save" at bounding box center [1054, 556] width 78 height 26
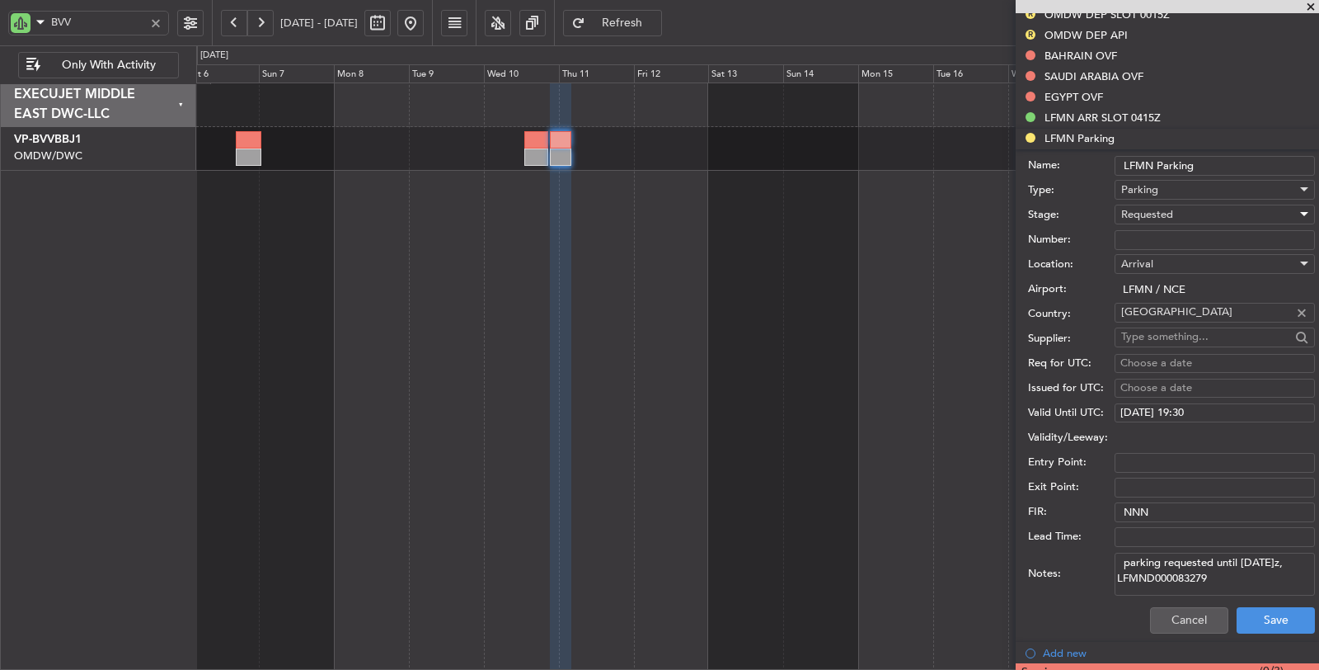
click at [1157, 207] on span "Requested" at bounding box center [1147, 214] width 52 height 15
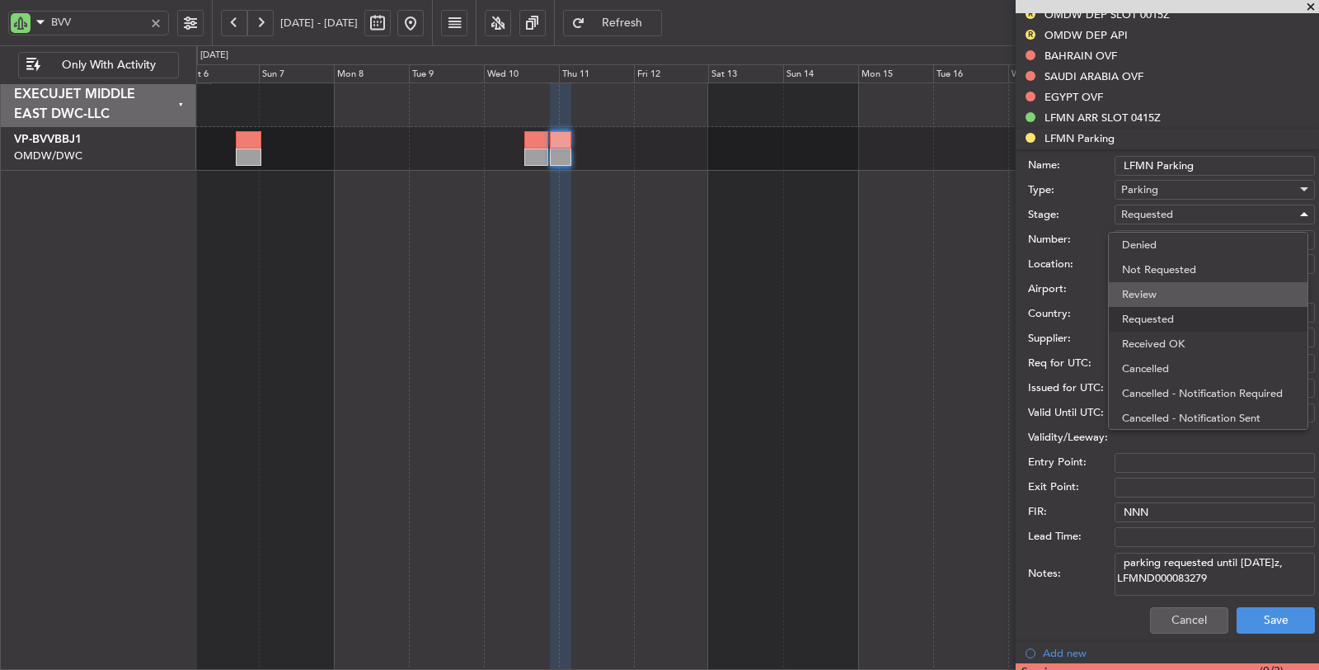
scroll to position [7, 0]
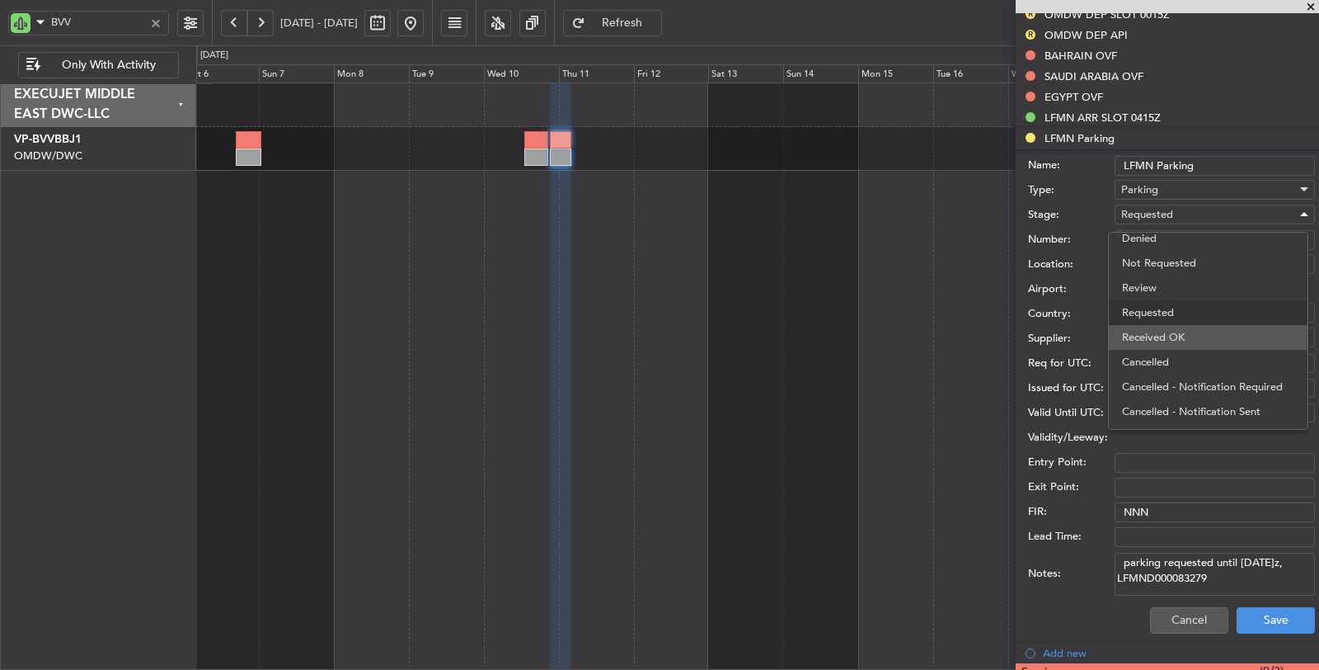
click at [1177, 325] on span "Received OK" at bounding box center [1208, 337] width 172 height 25
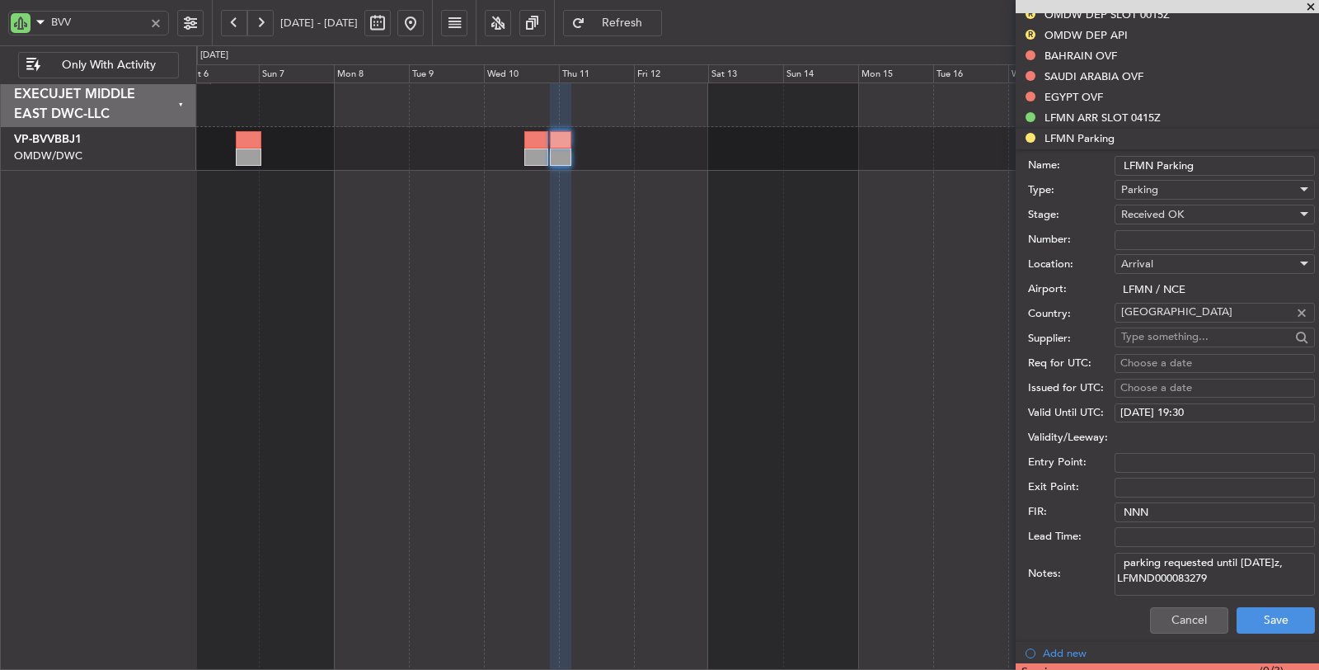
click at [1161, 238] on input "Number:" at bounding box center [1215, 240] width 200 height 20
paste input "LFMND000083279"
type input "LFMND000083279"
click at [1243, 607] on button "Save" at bounding box center [1276, 620] width 78 height 26
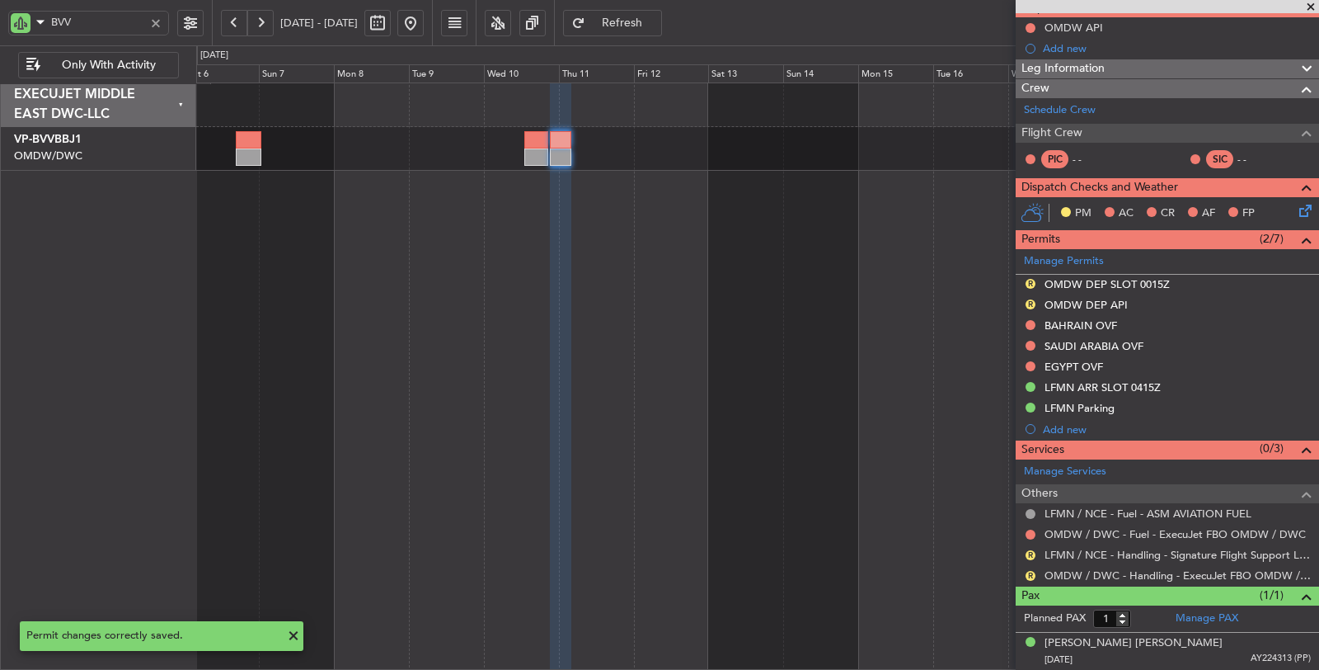
scroll to position [158, 0]
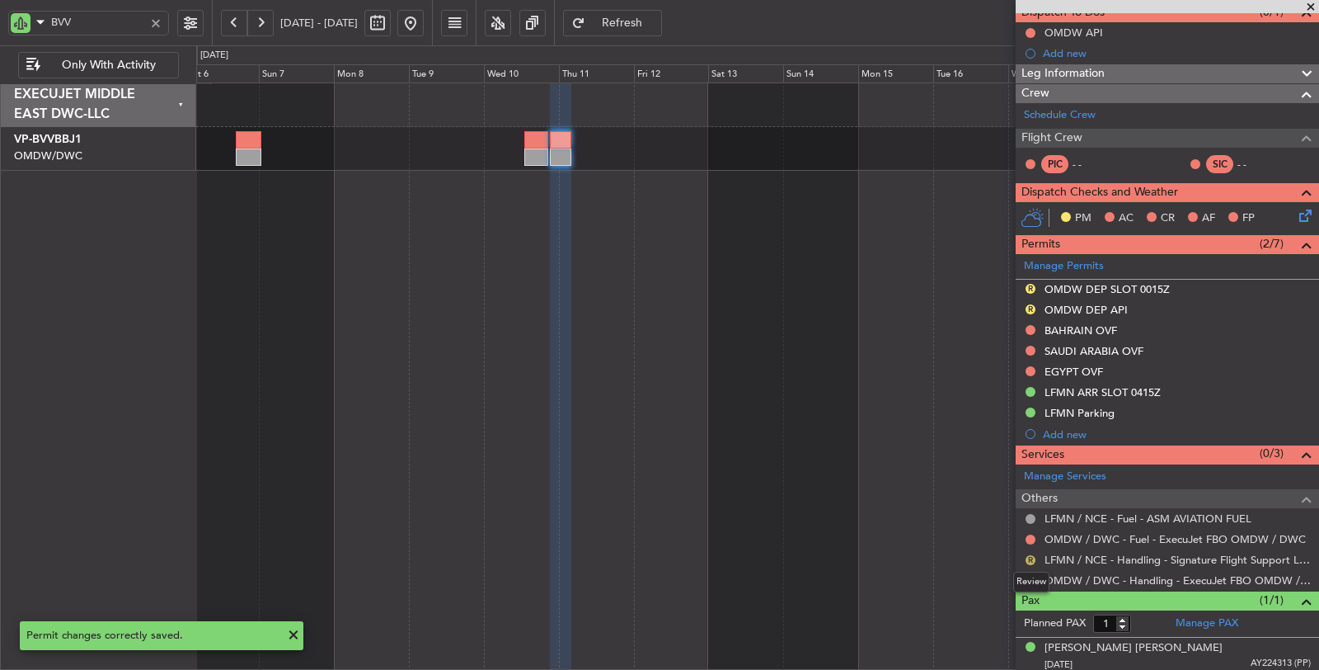
click at [1029, 555] on button "R" at bounding box center [1031, 560] width 10 height 10
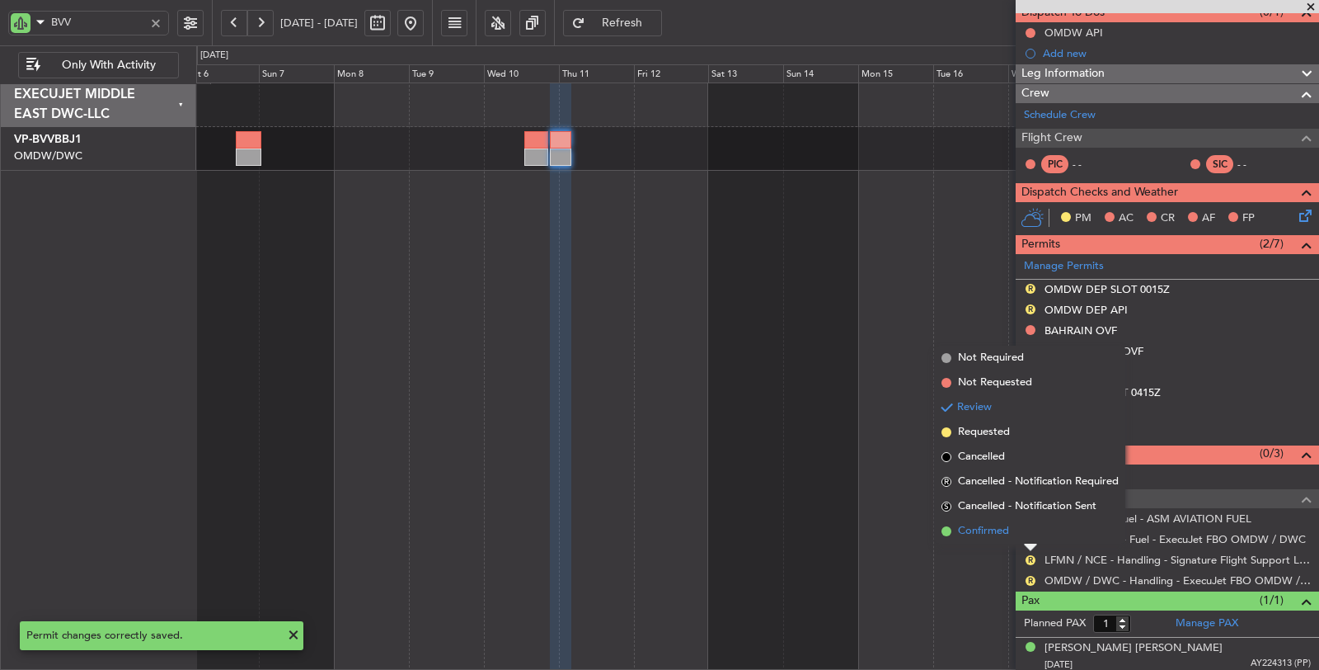
click at [989, 533] on span "Confirmed" at bounding box center [983, 531] width 51 height 16
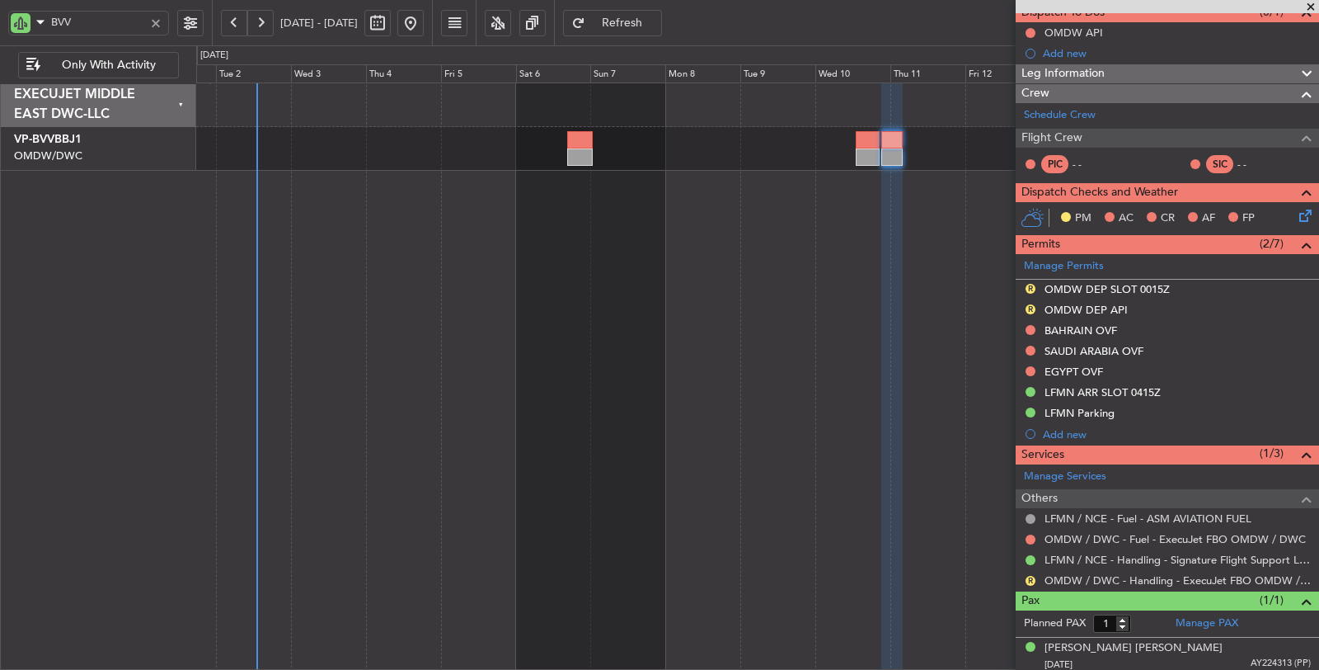
click at [682, 529] on div "Planned Maint Dubai (Al Maktoum Intl)" at bounding box center [758, 376] width 1124 height 588
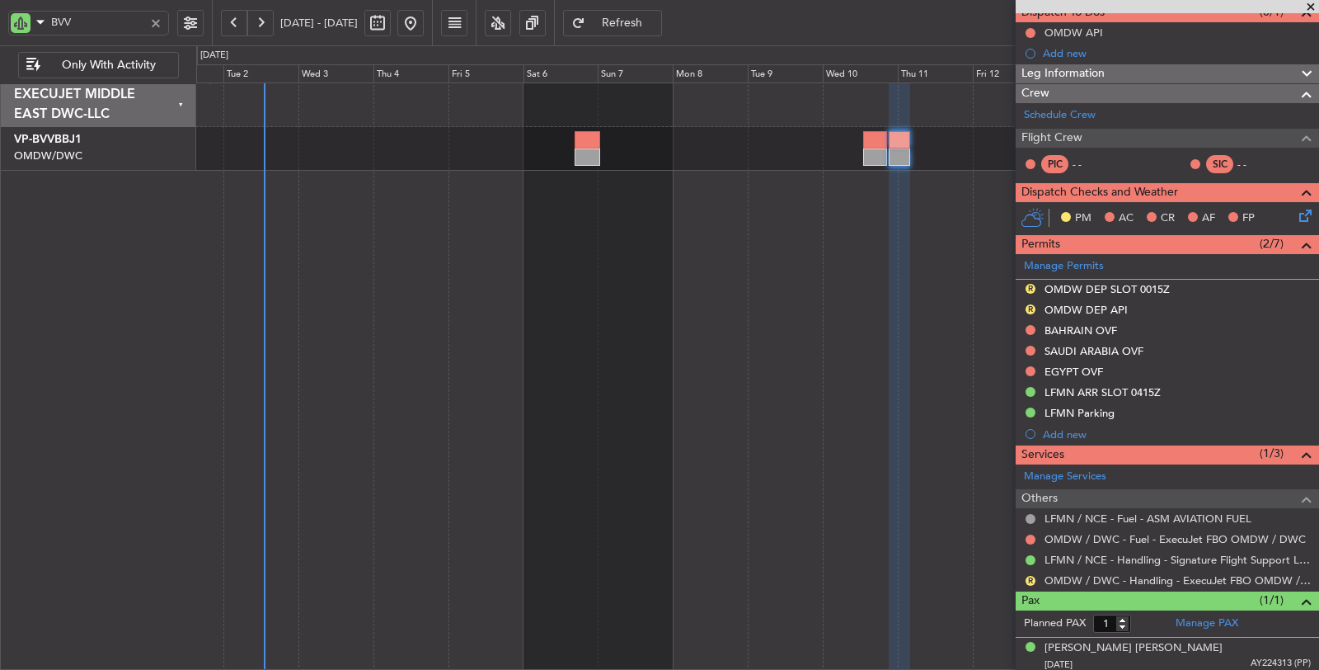
click at [161, 21] on div at bounding box center [156, 23] width 18 height 18
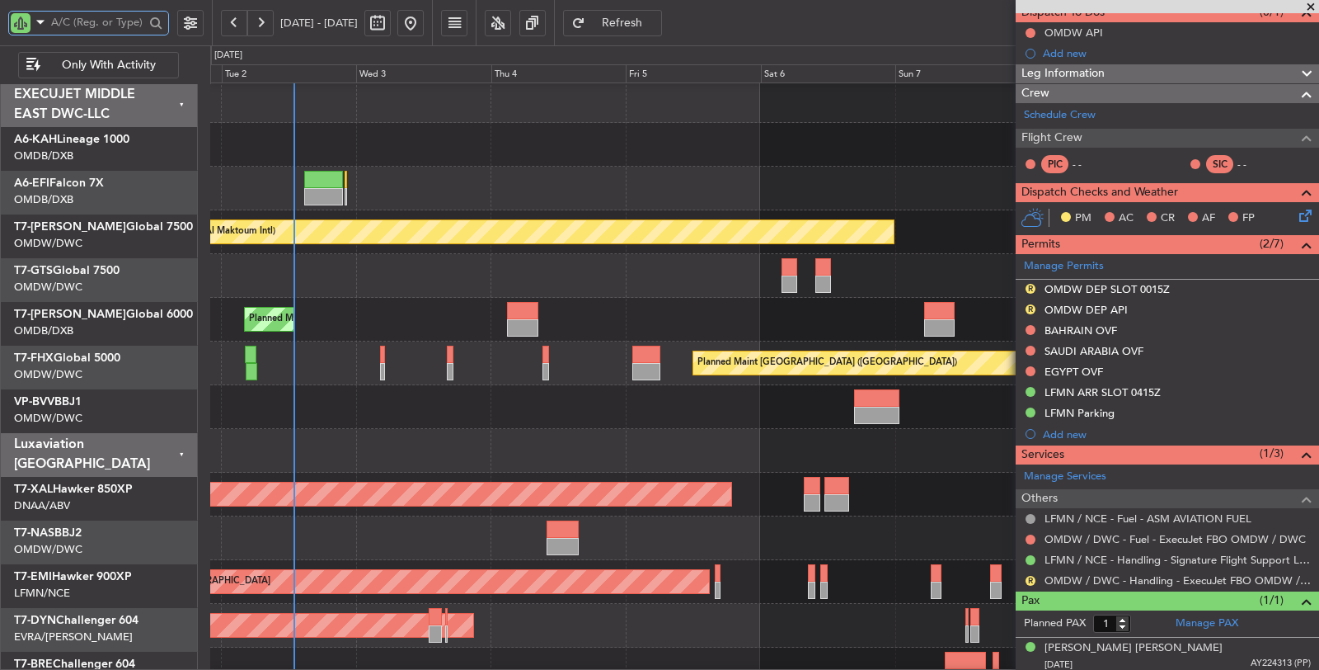
scroll to position [4, 0]
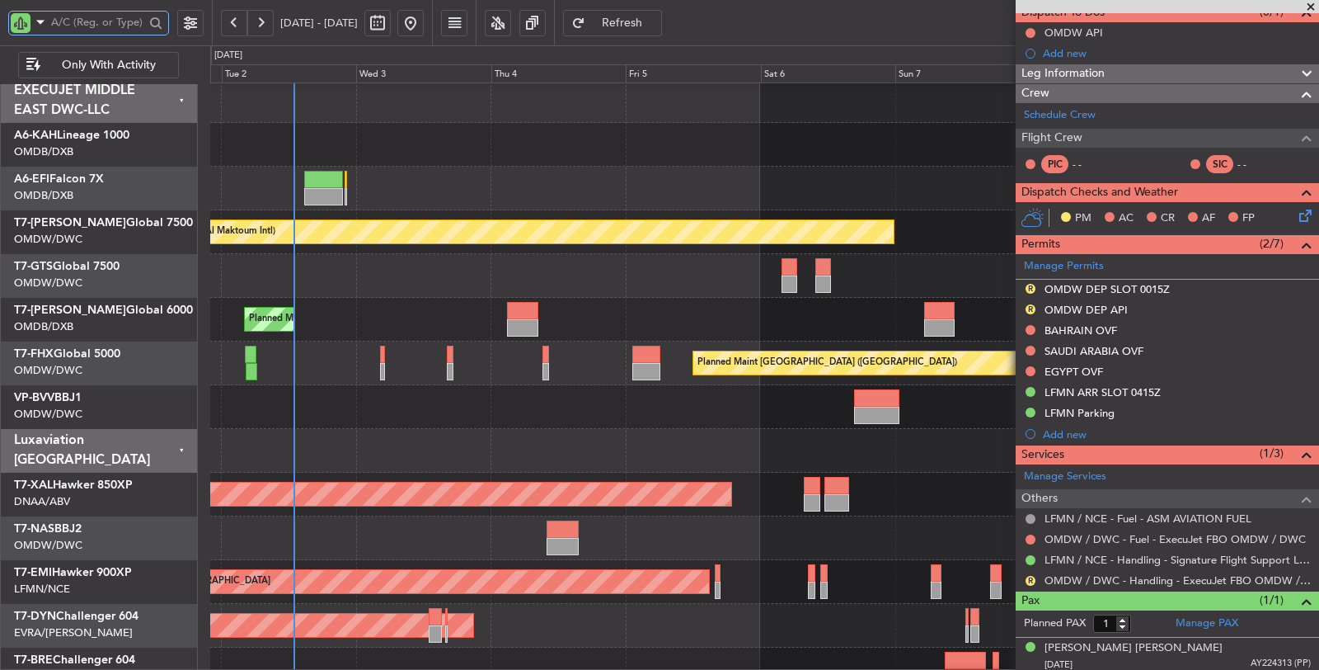
click at [386, 196] on div "Unplanned Maint [GEOGRAPHIC_DATA] ([GEOGRAPHIC_DATA])" at bounding box center [764, 189] width 1108 height 44
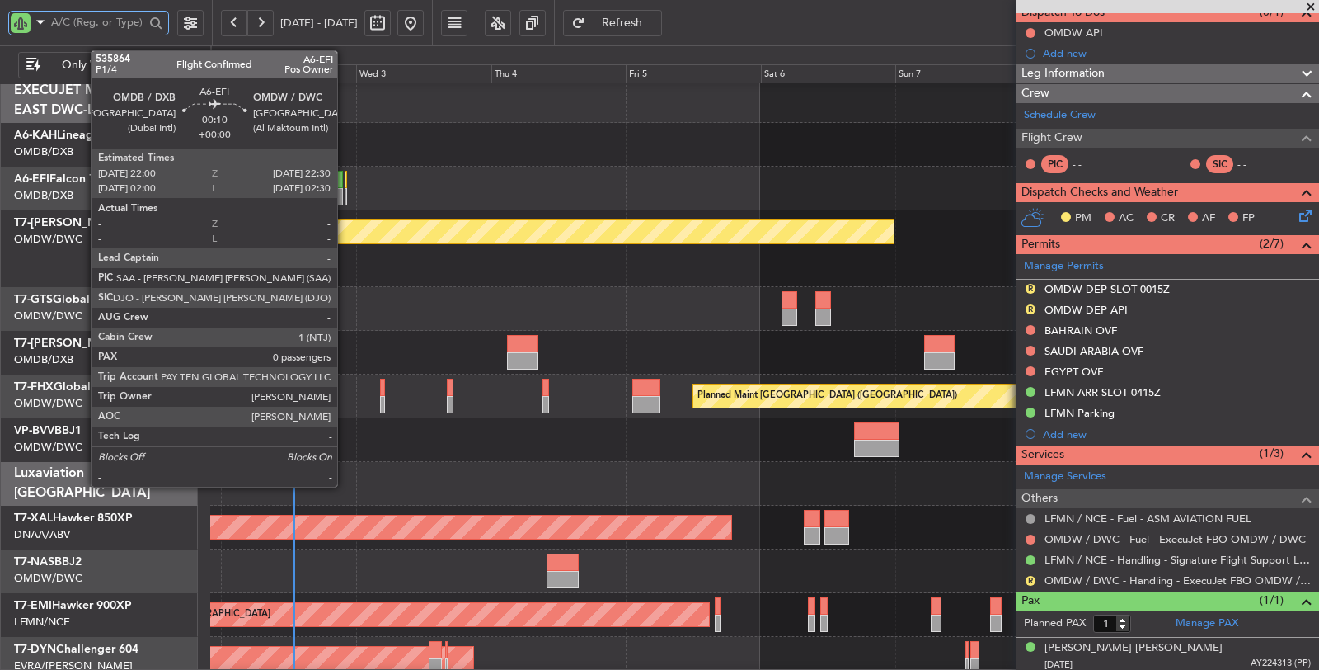
click at [345, 181] on div at bounding box center [346, 179] width 3 height 17
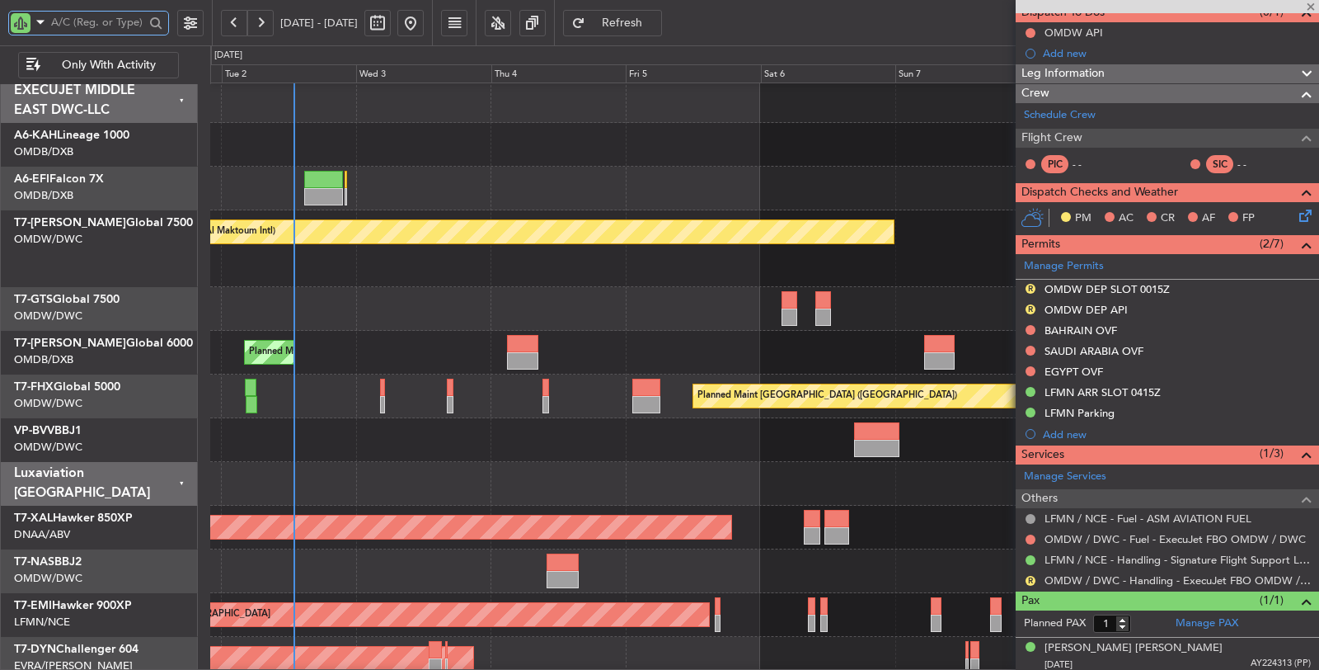
type input "0"
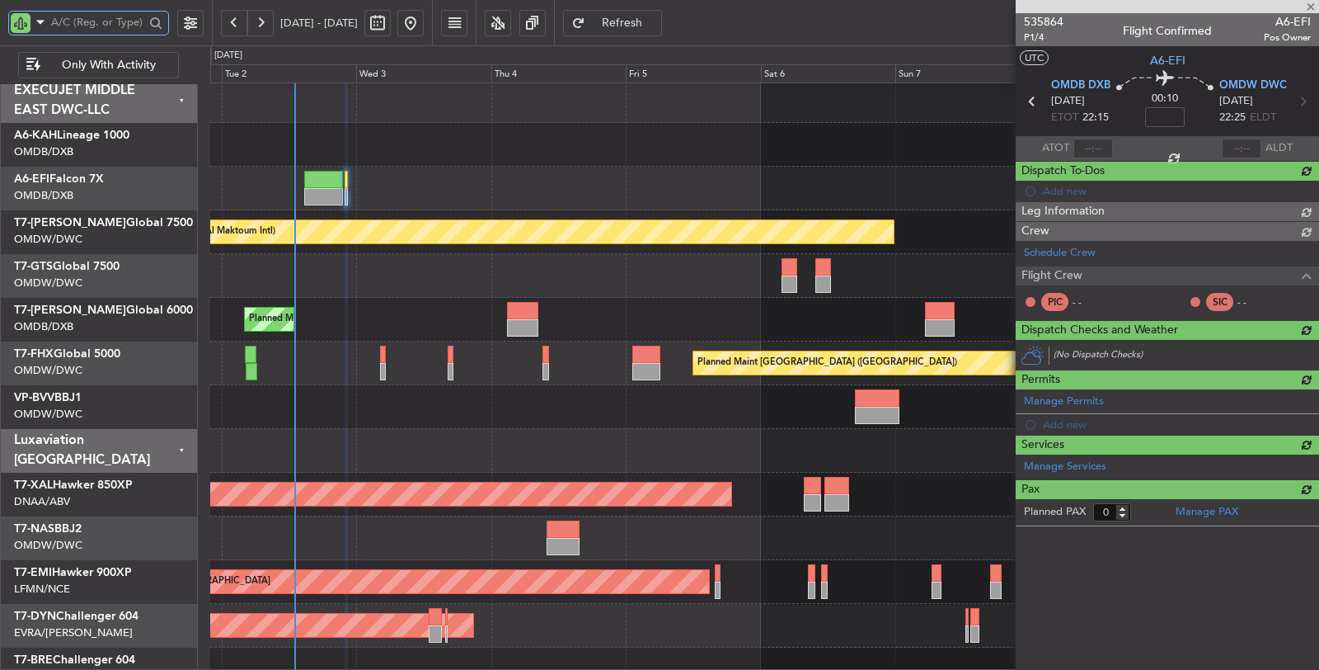
scroll to position [0, 0]
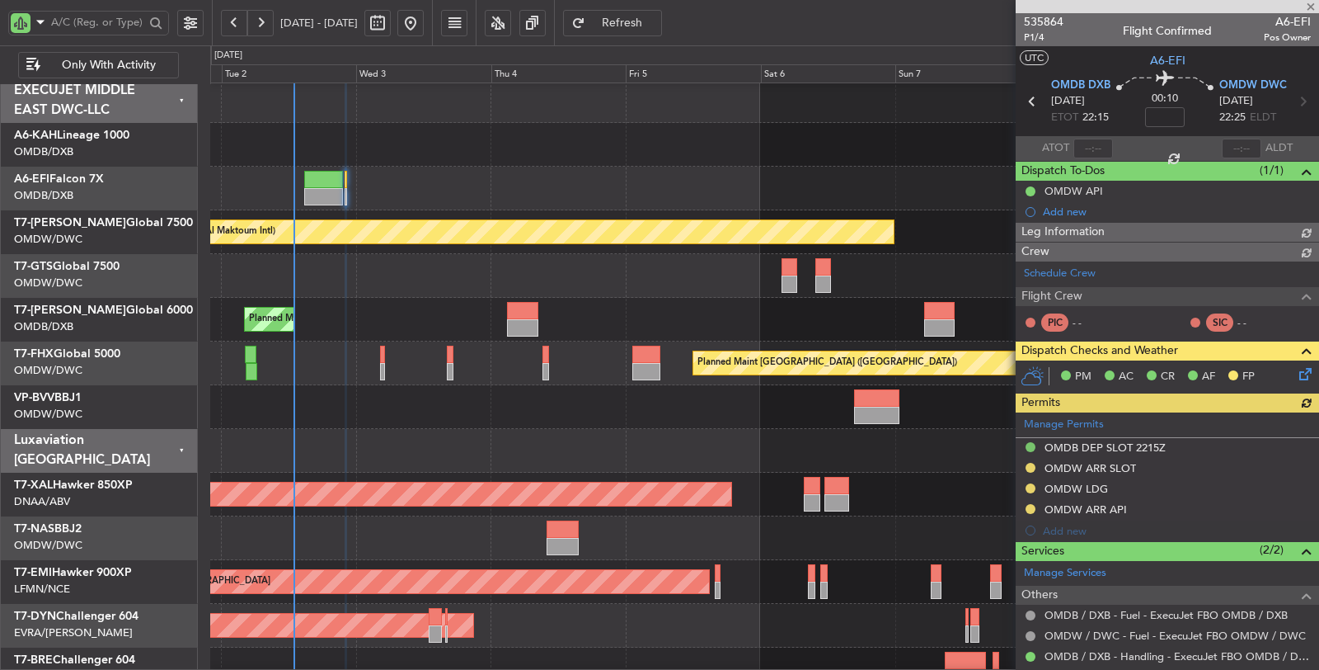
type input "[PERSON_NAME] (ANI)"
type input "7187"
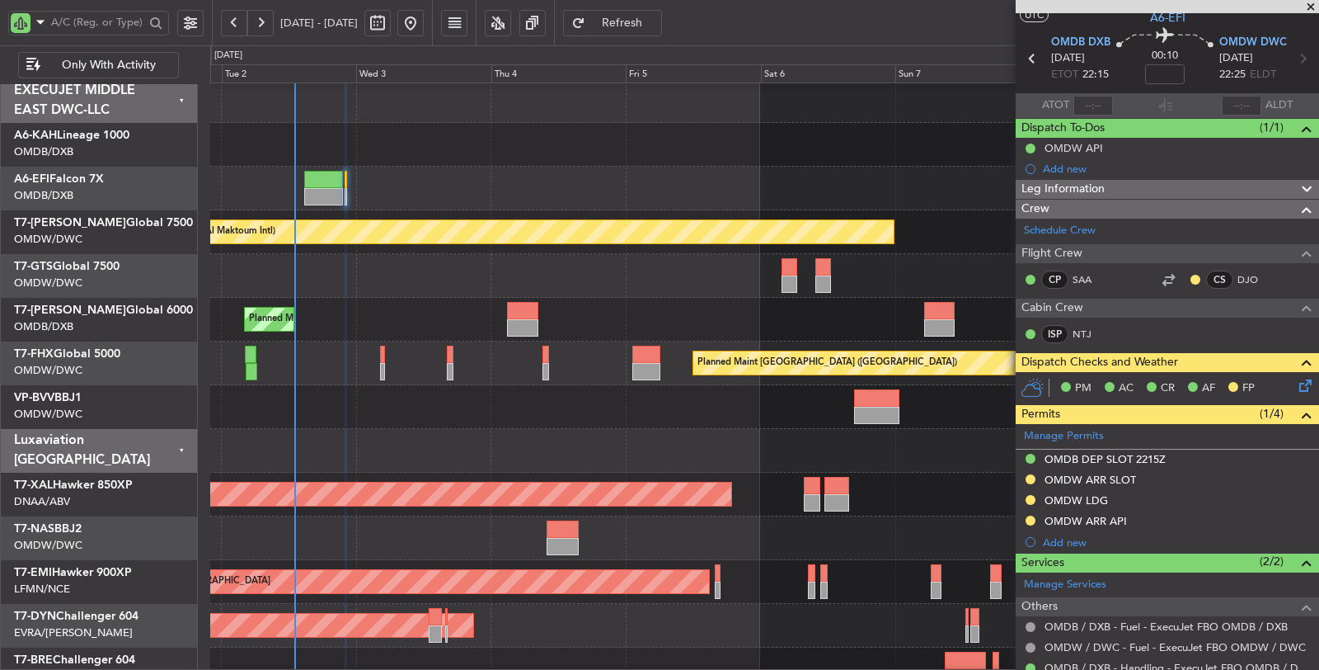
scroll to position [113, 0]
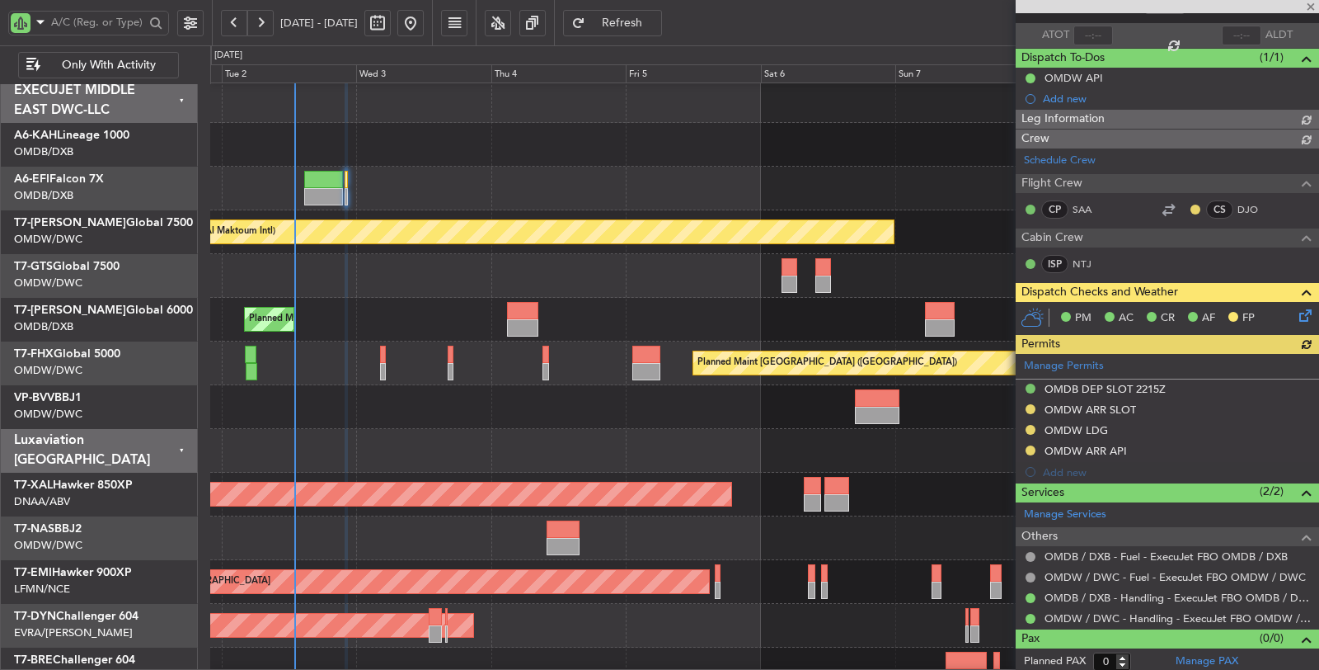
type input "[PERSON_NAME] (ANI)"
type input "7187"
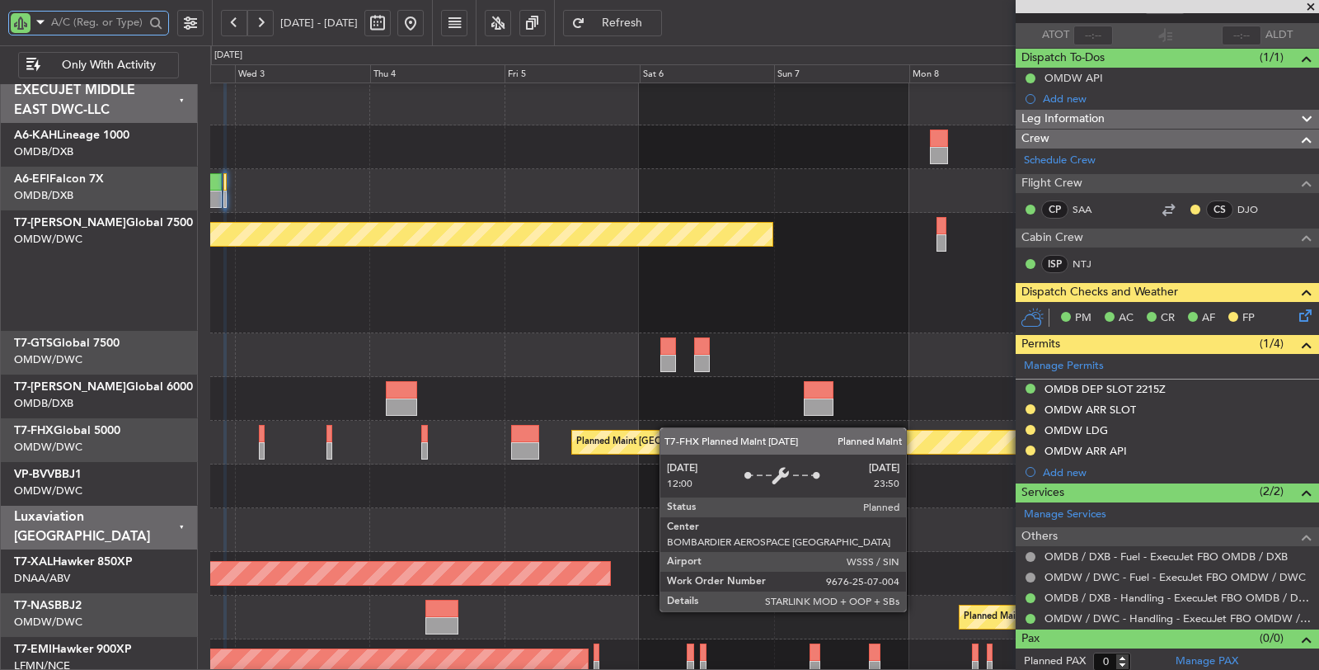
scroll to position [0, 0]
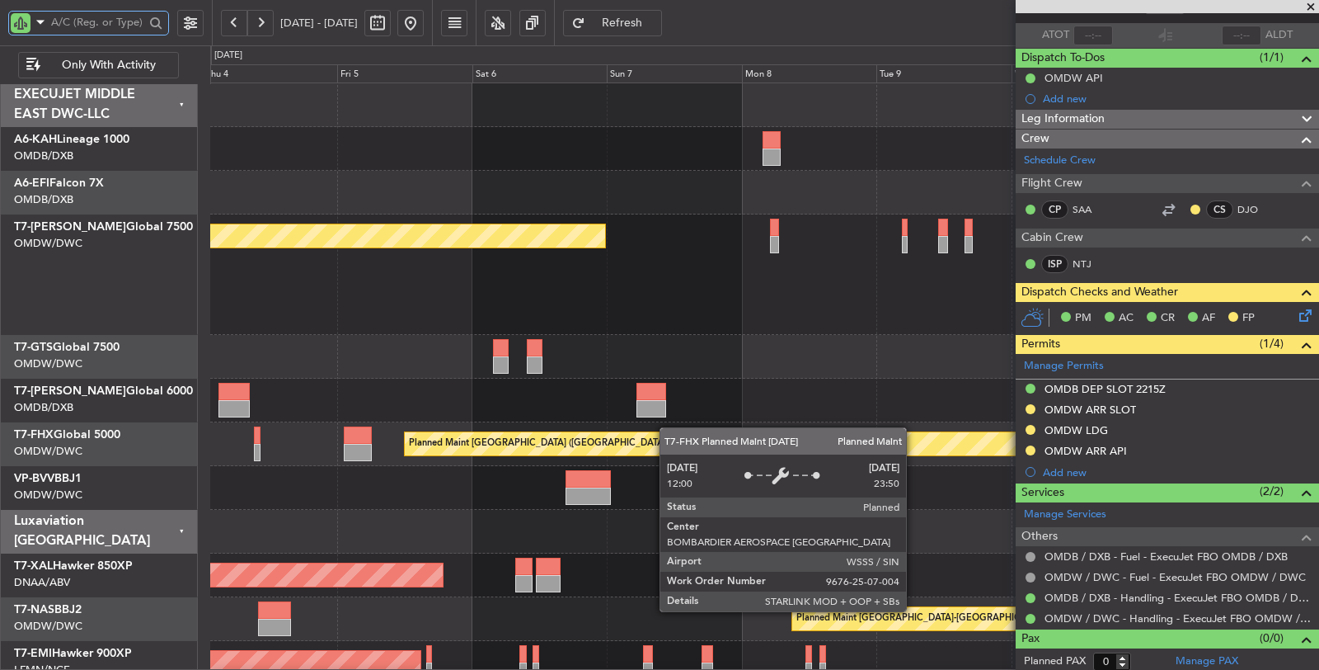
click at [477, 433] on div "Planned Maint Dubai (Al Maktoum Intl) Planned Maint Dubai (Dubai Intl) Planned …" at bounding box center [764, 580] width 1109 height 994
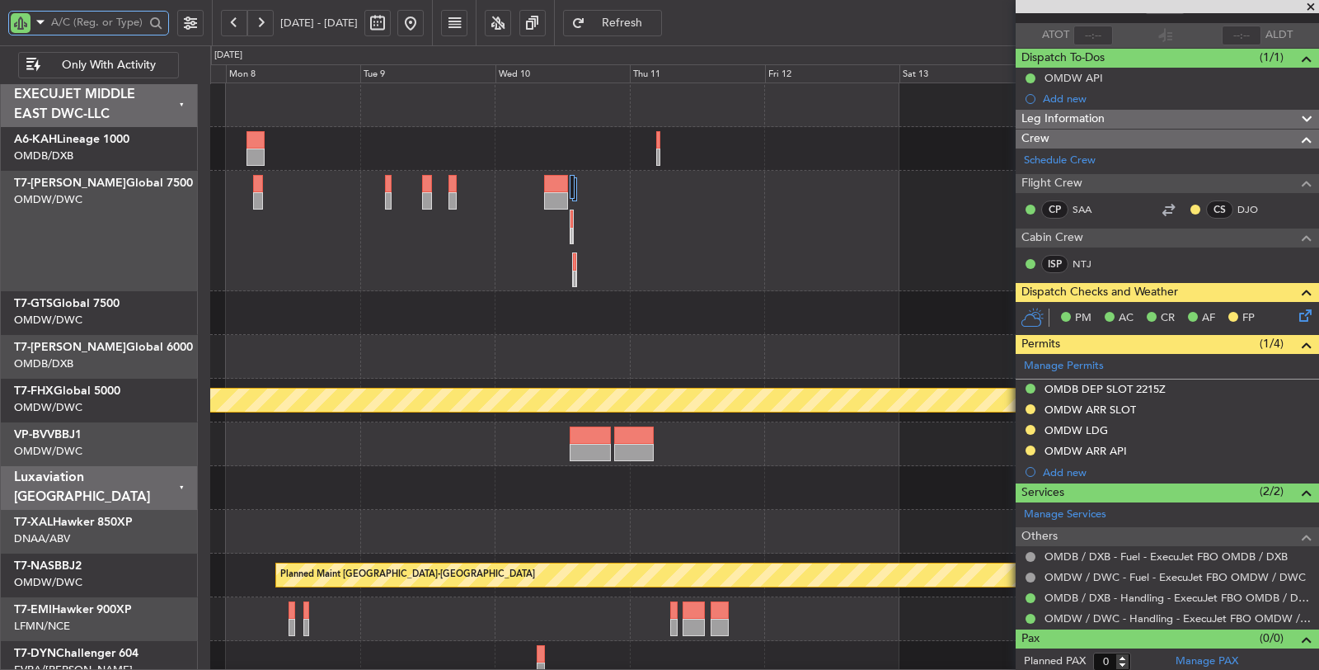
click at [397, 312] on div at bounding box center [764, 313] width 1108 height 44
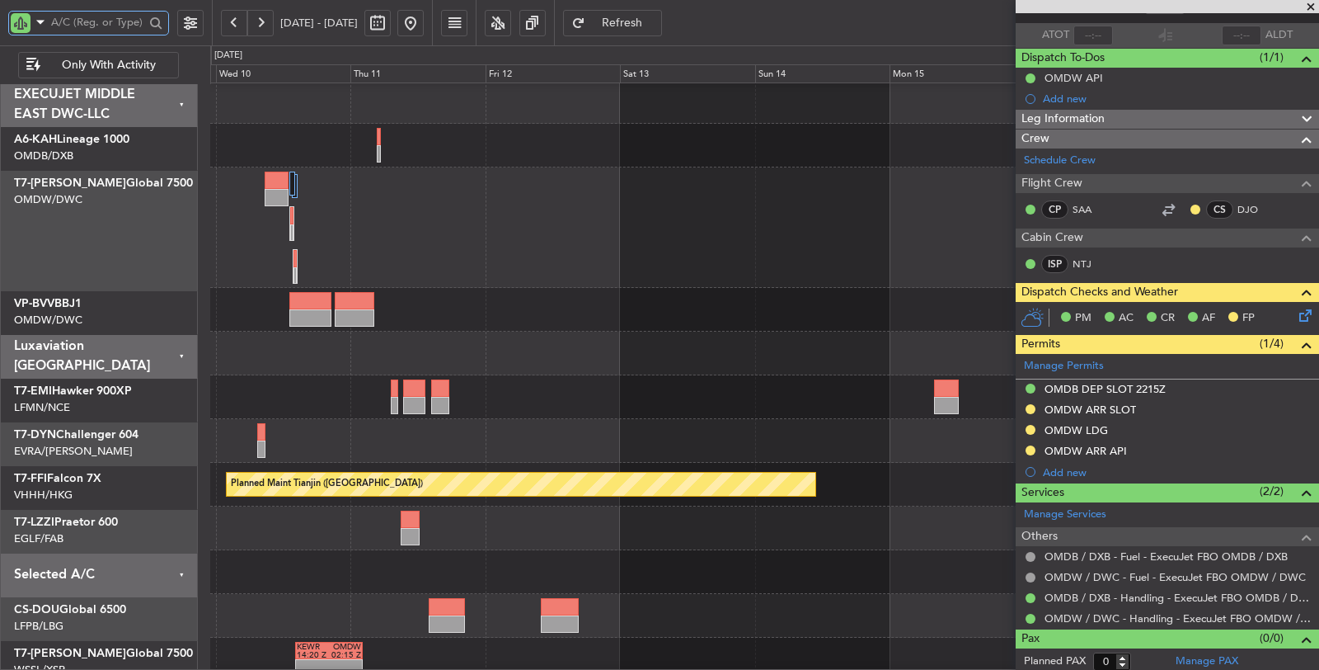
scroll to position [2, 0]
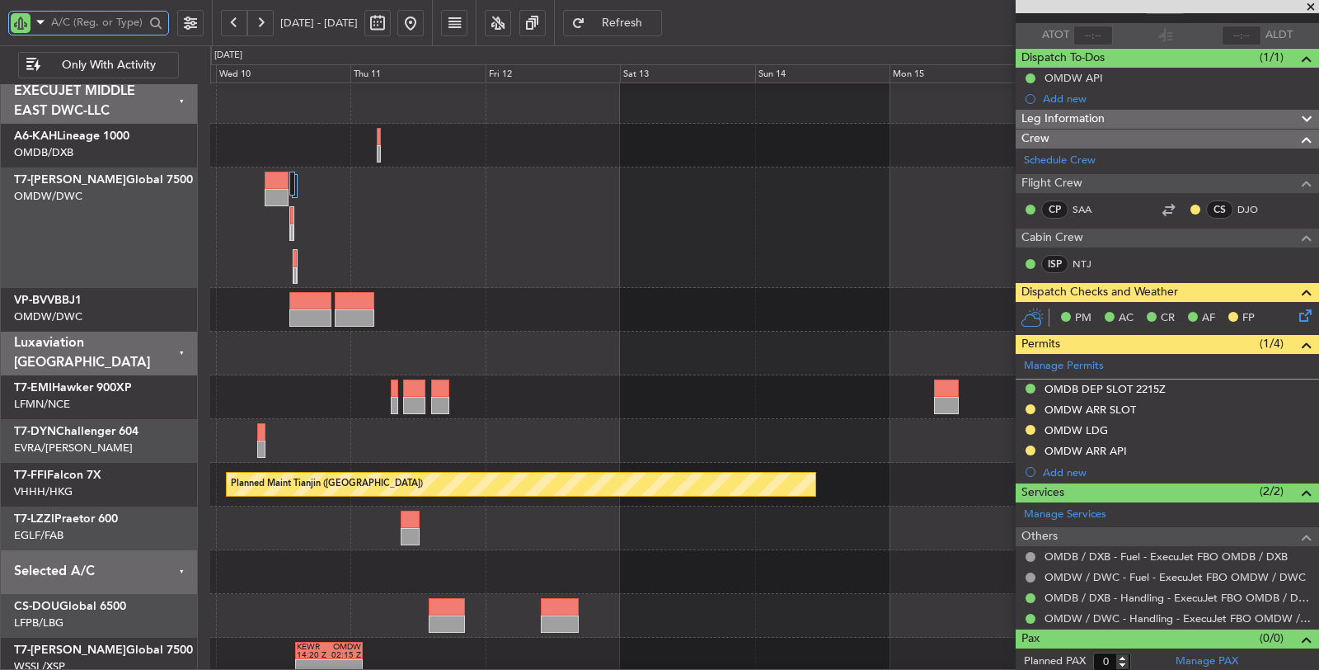
click at [503, 247] on div at bounding box center [764, 227] width 1109 height 120
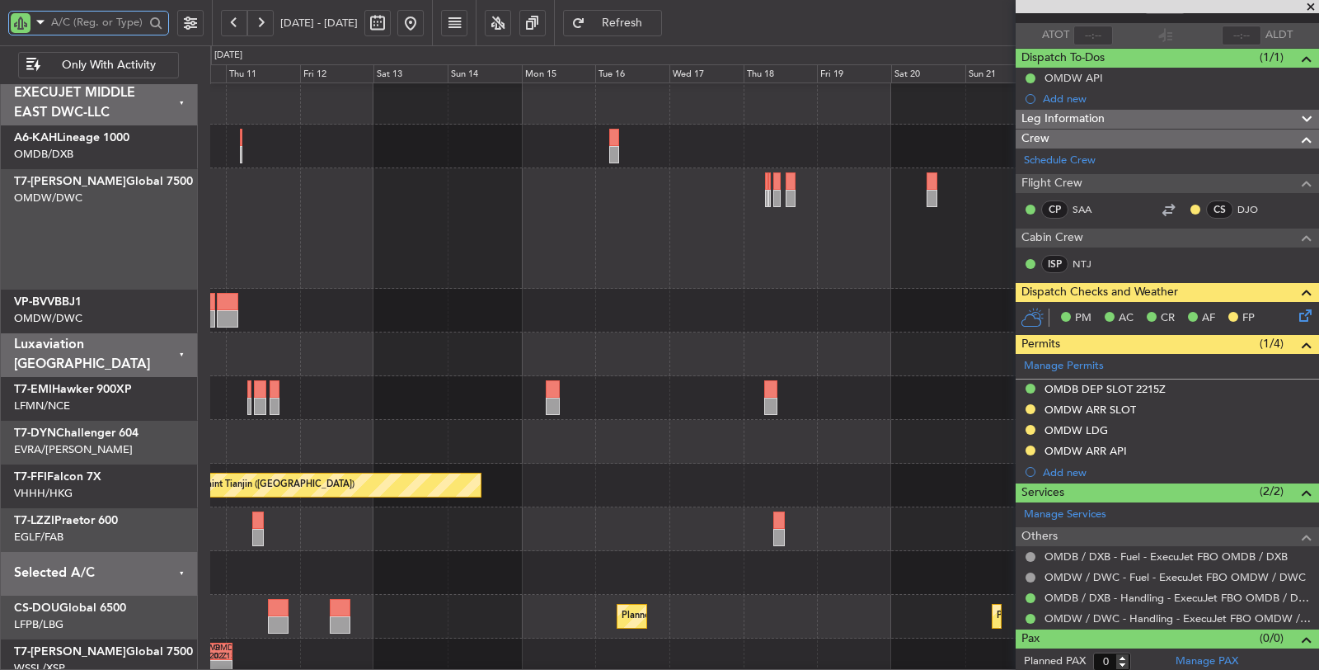
scroll to position [0, 0]
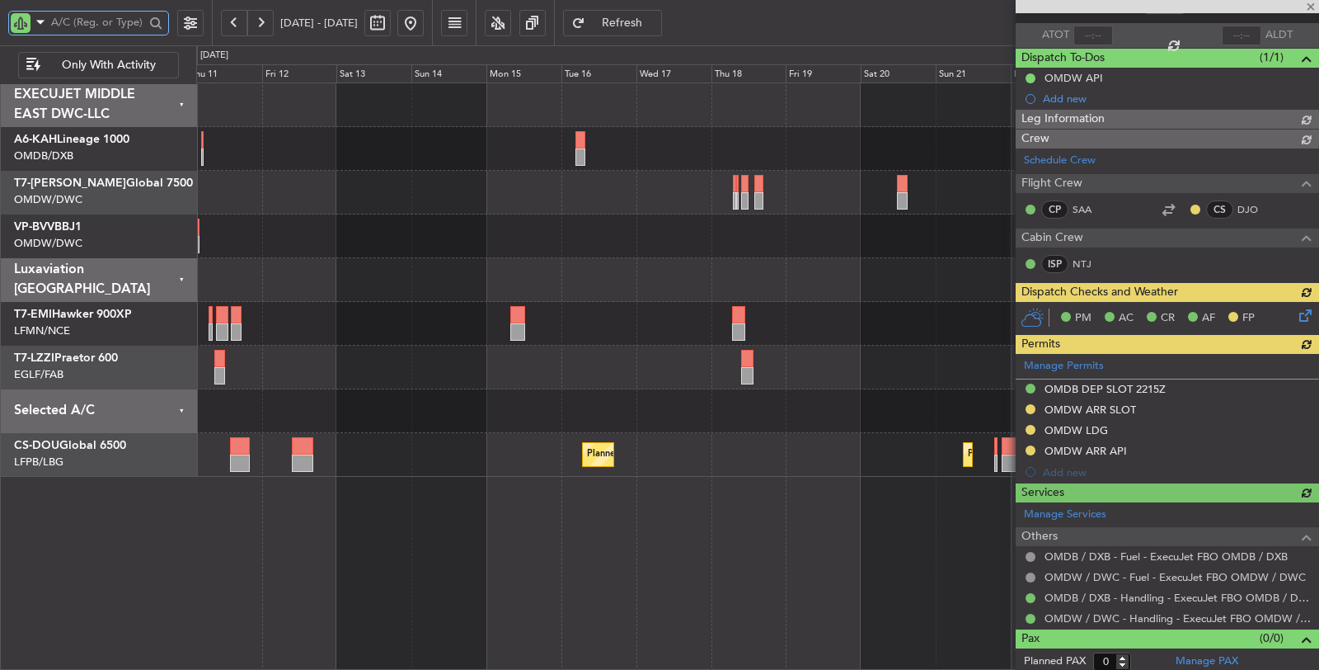
type input "[PERSON_NAME] (ANI)"
type input "7187"
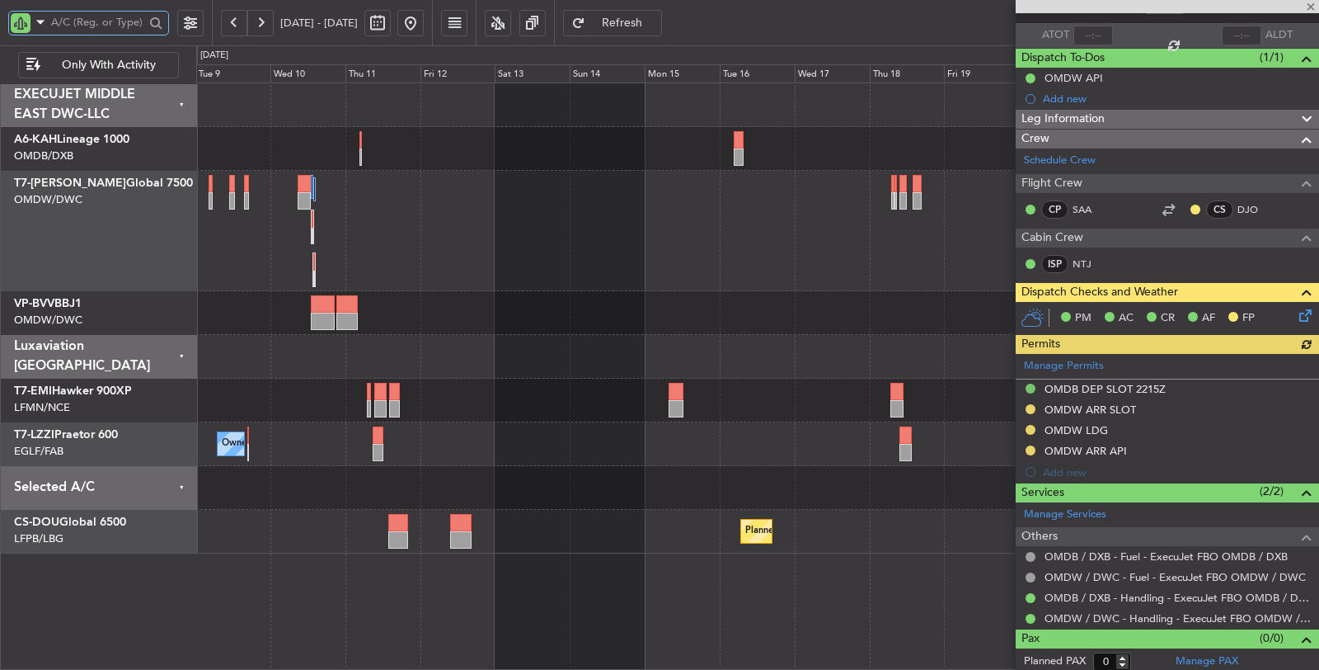
click at [637, 524] on div "Planned Maint Dubai (Al Maktoum Intl) Planned Maint Zurich Owner Planned Maint …" at bounding box center [758, 376] width 1124 height 588
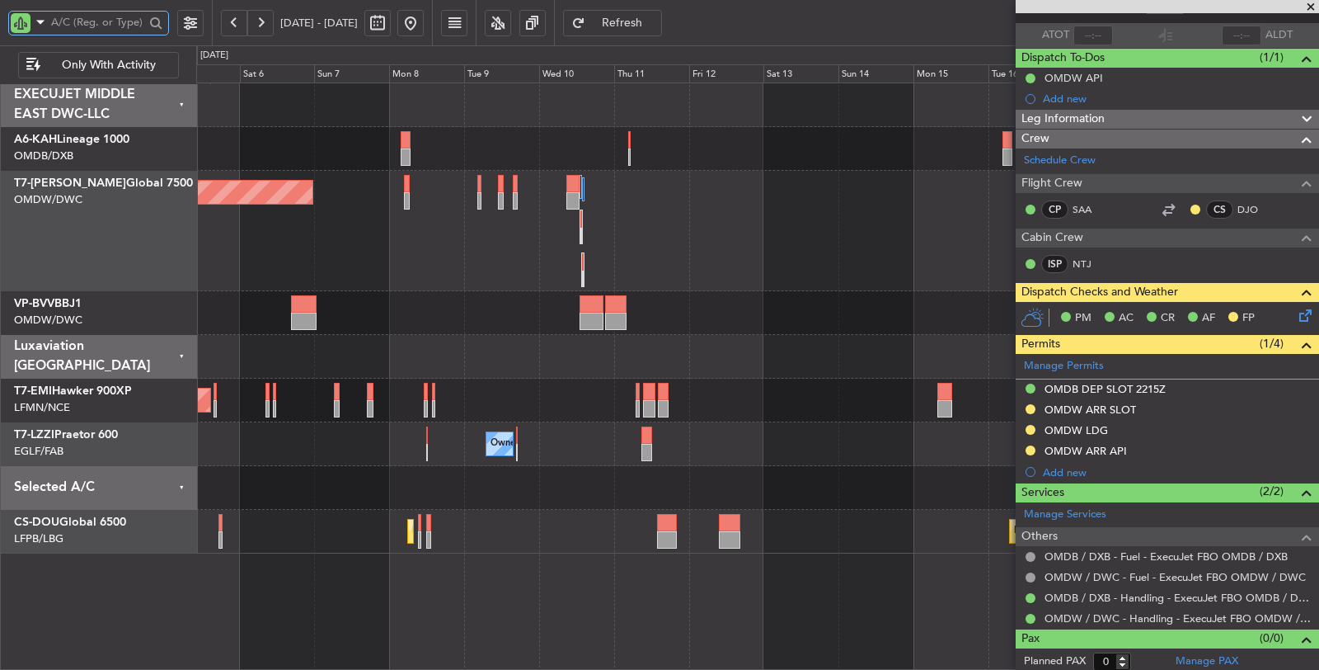
click at [692, 448] on div "Owner" at bounding box center [757, 444] width 1123 height 44
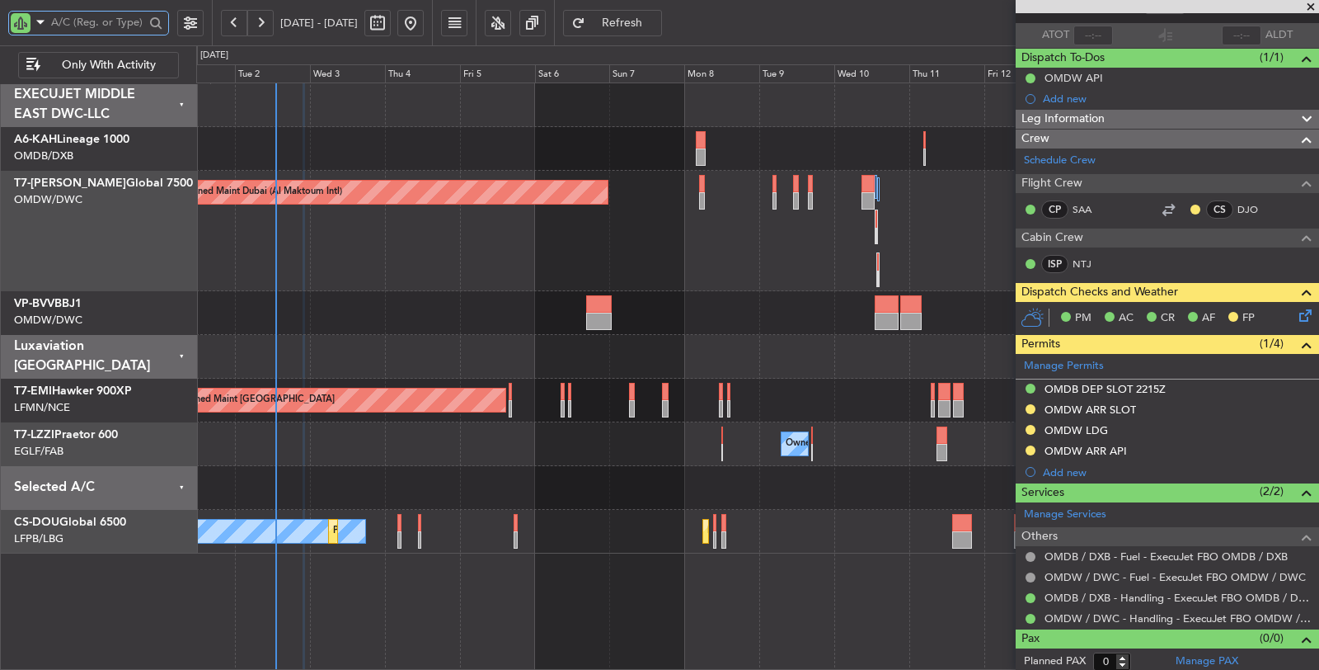
click at [703, 472] on div "No Crew Planned Maint Dubai (Al Maktoum Intl) AOG Maint Dubai (Al Maktoum Intl)…" at bounding box center [757, 318] width 1123 height 470
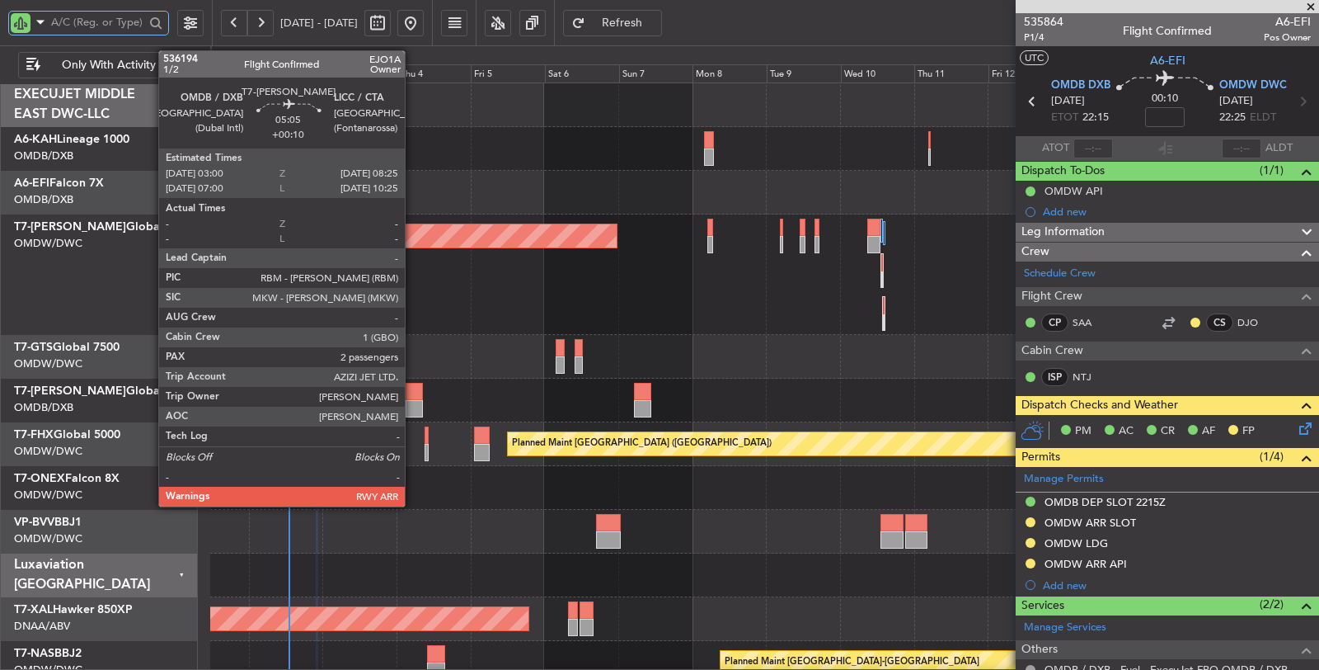
click at [413, 396] on div at bounding box center [414, 391] width 17 height 17
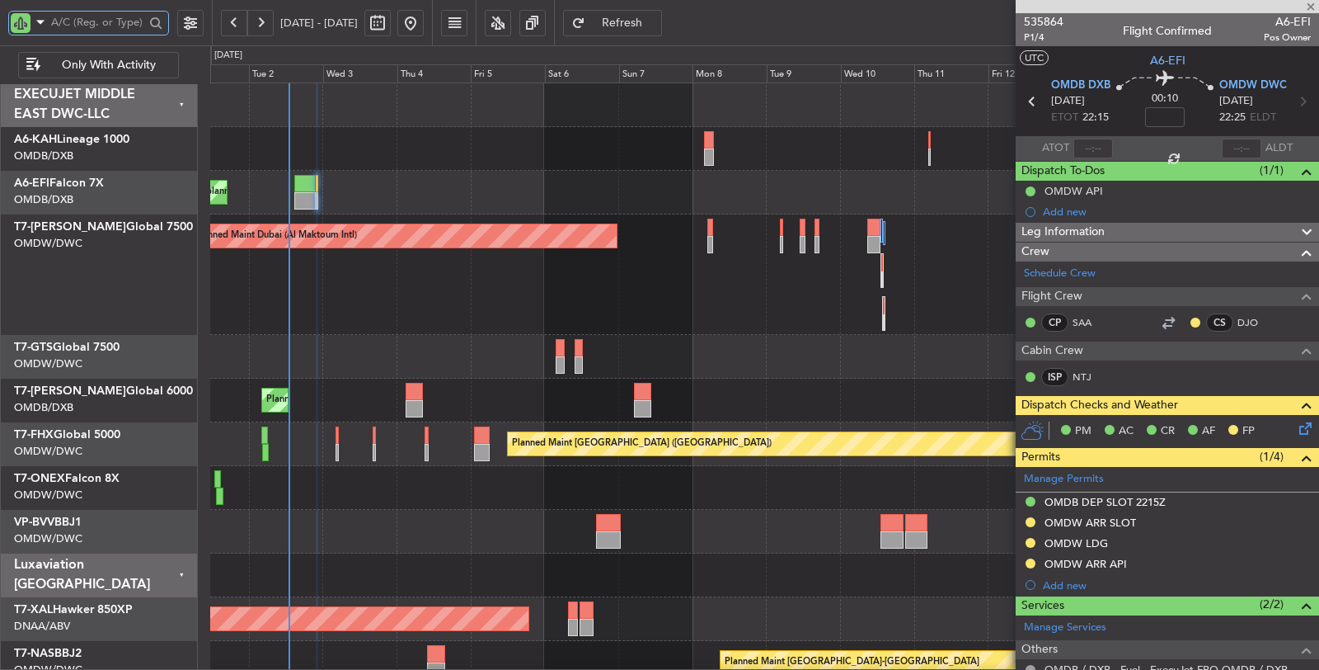
type input "+00:10"
type input "2"
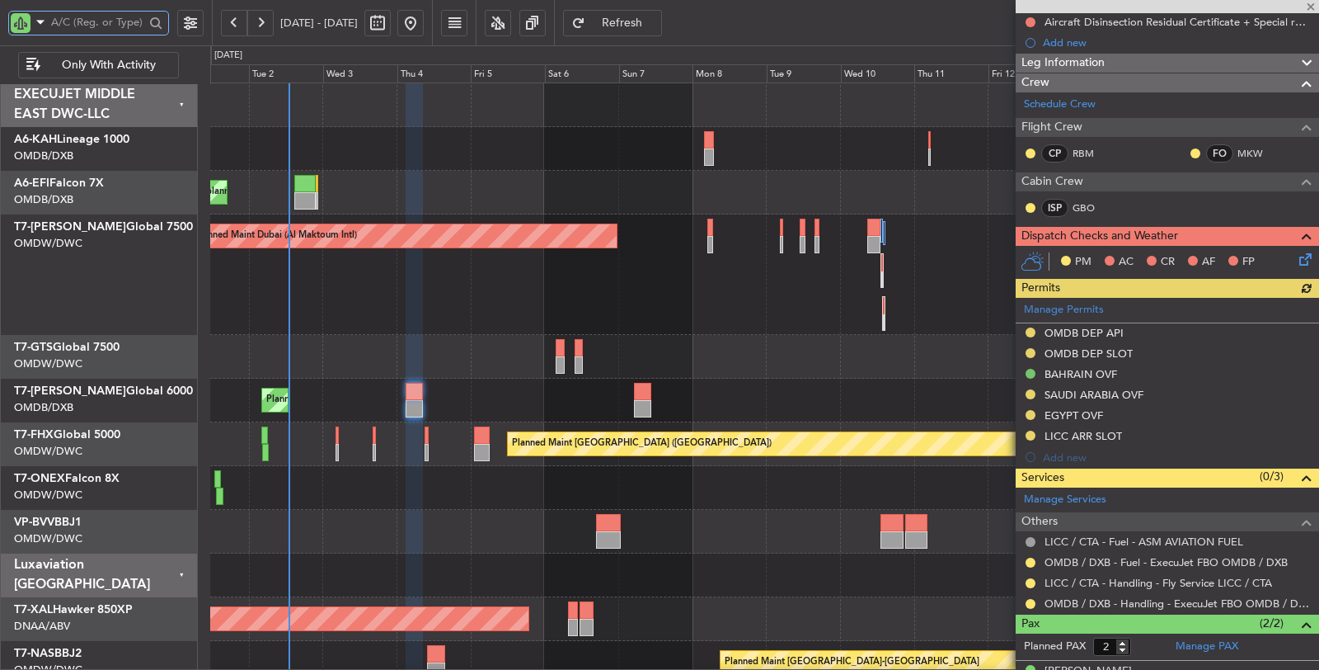
scroll to position [270, 0]
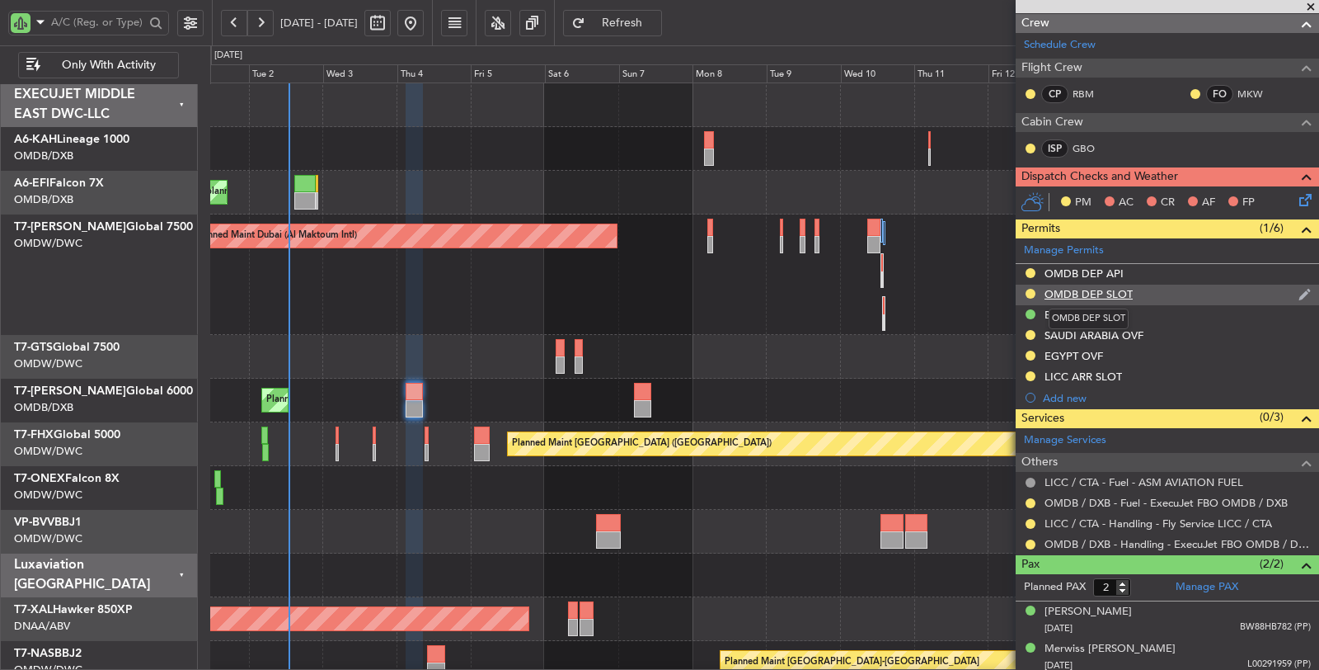
click at [1095, 292] on div "OMDB DEP SLOT" at bounding box center [1089, 294] width 88 height 14
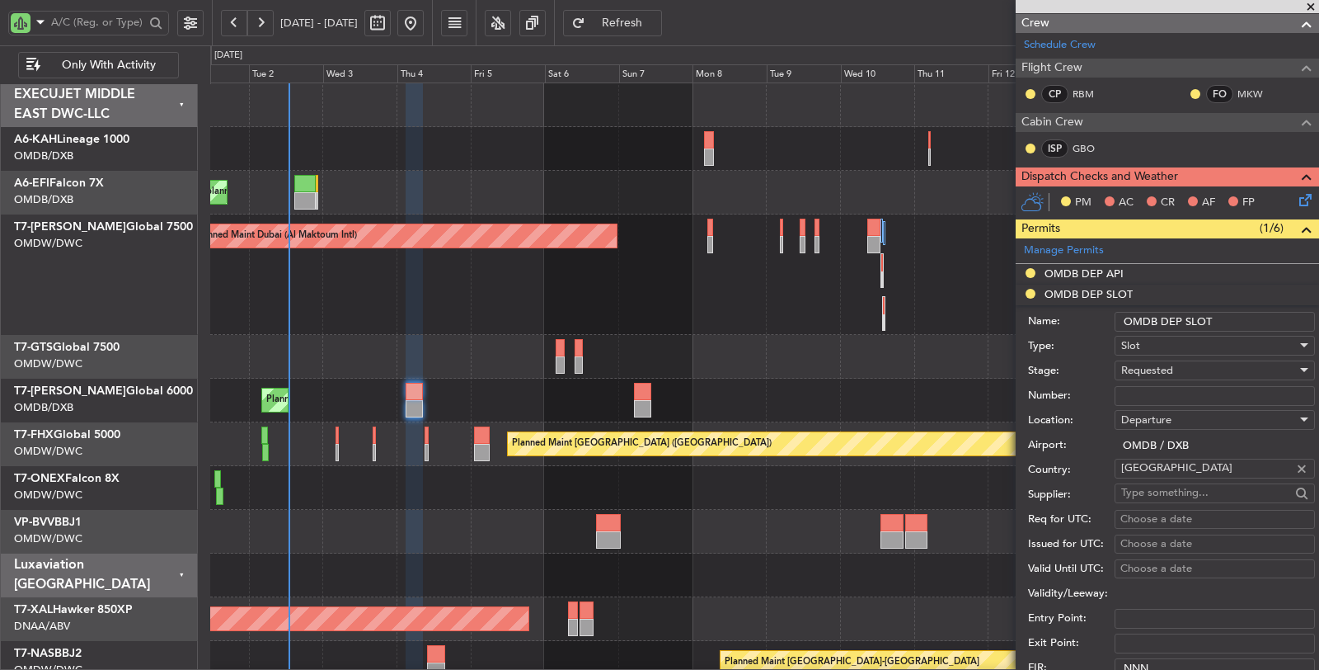
click at [1158, 367] on span "Requested" at bounding box center [1147, 370] width 52 height 15
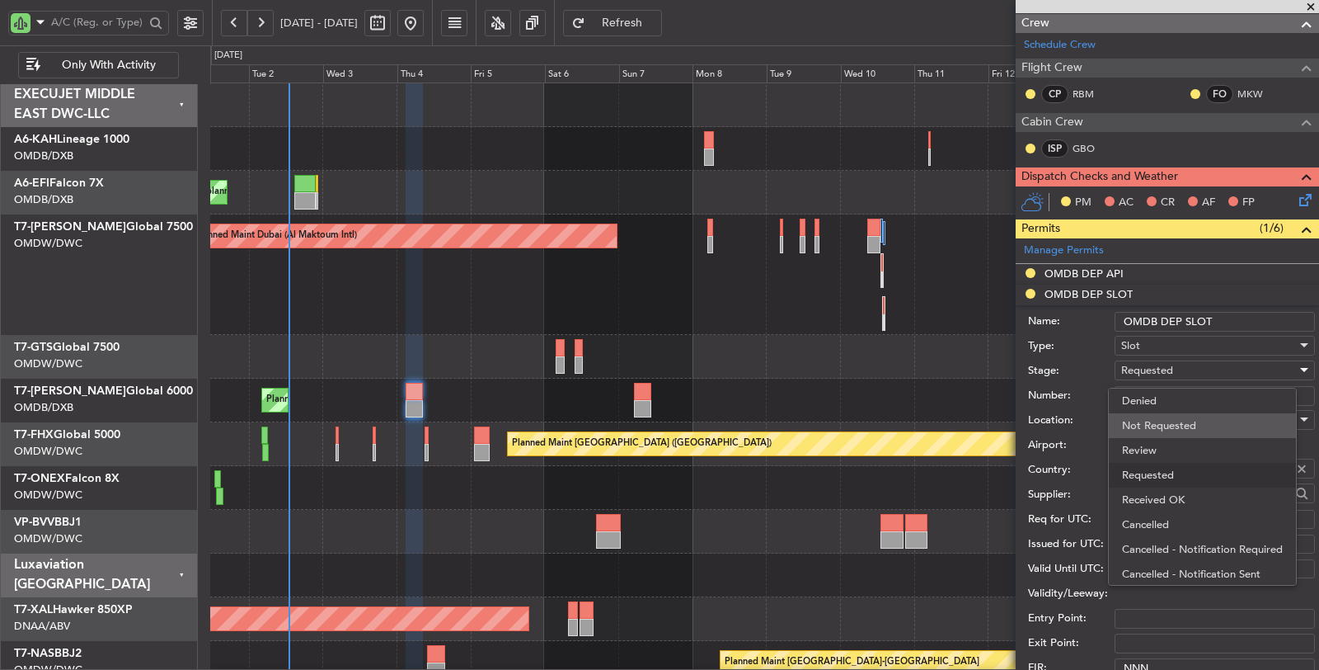
scroll to position [7, 0]
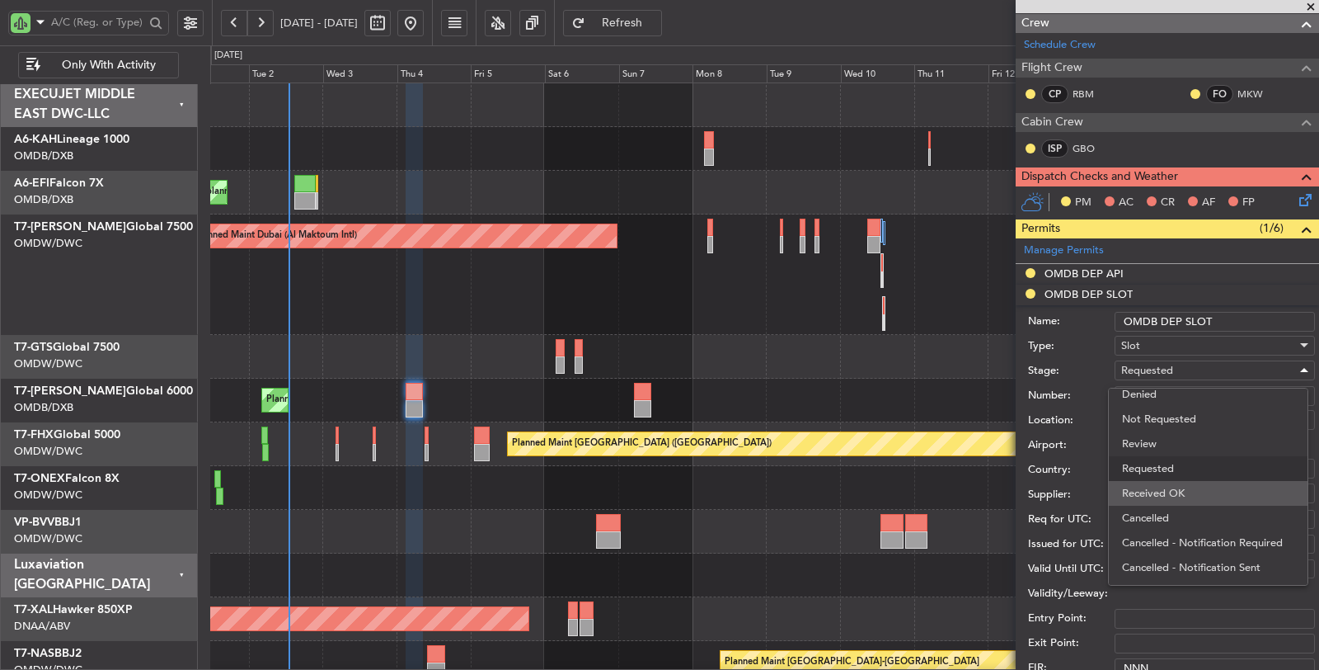
click at [1170, 481] on span "Received OK" at bounding box center [1208, 493] width 172 height 25
click at [1153, 392] on input "Number:" at bounding box center [1215, 396] width 200 height 20
paste input "K EJO111"
type input "K EJO111"
click at [1145, 514] on div "Choose a date" at bounding box center [1215, 519] width 189 height 16
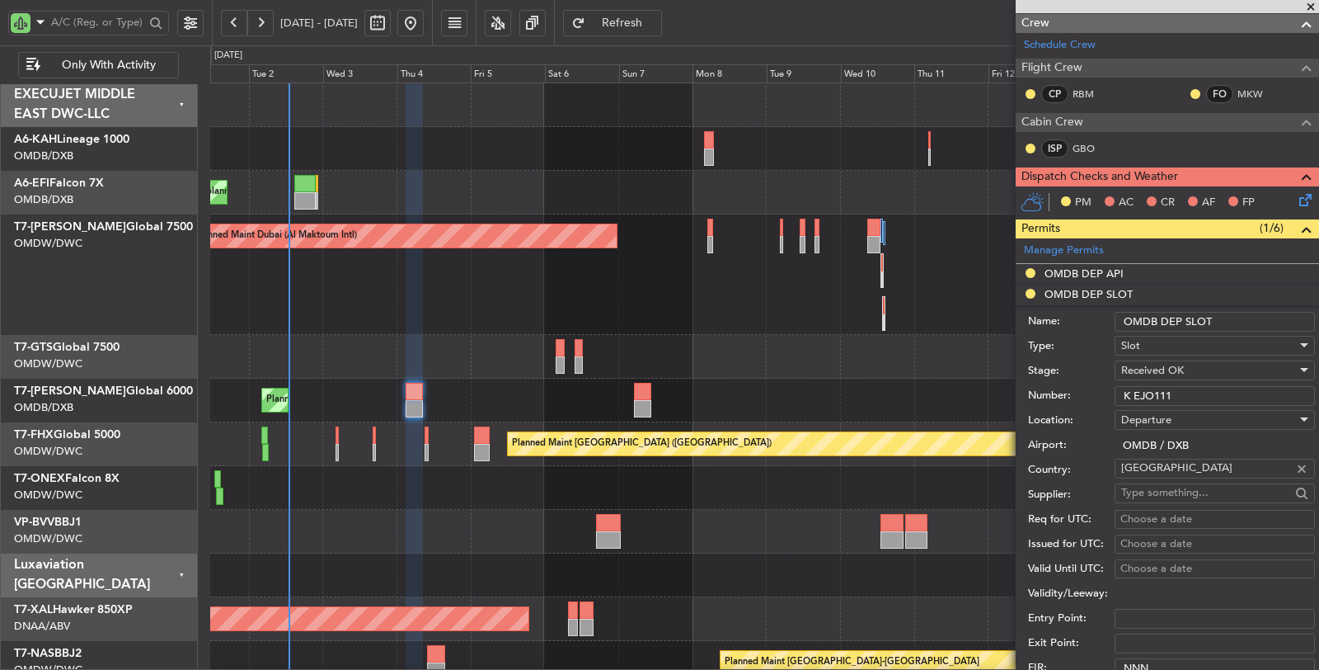
select select "9"
select select "2025"
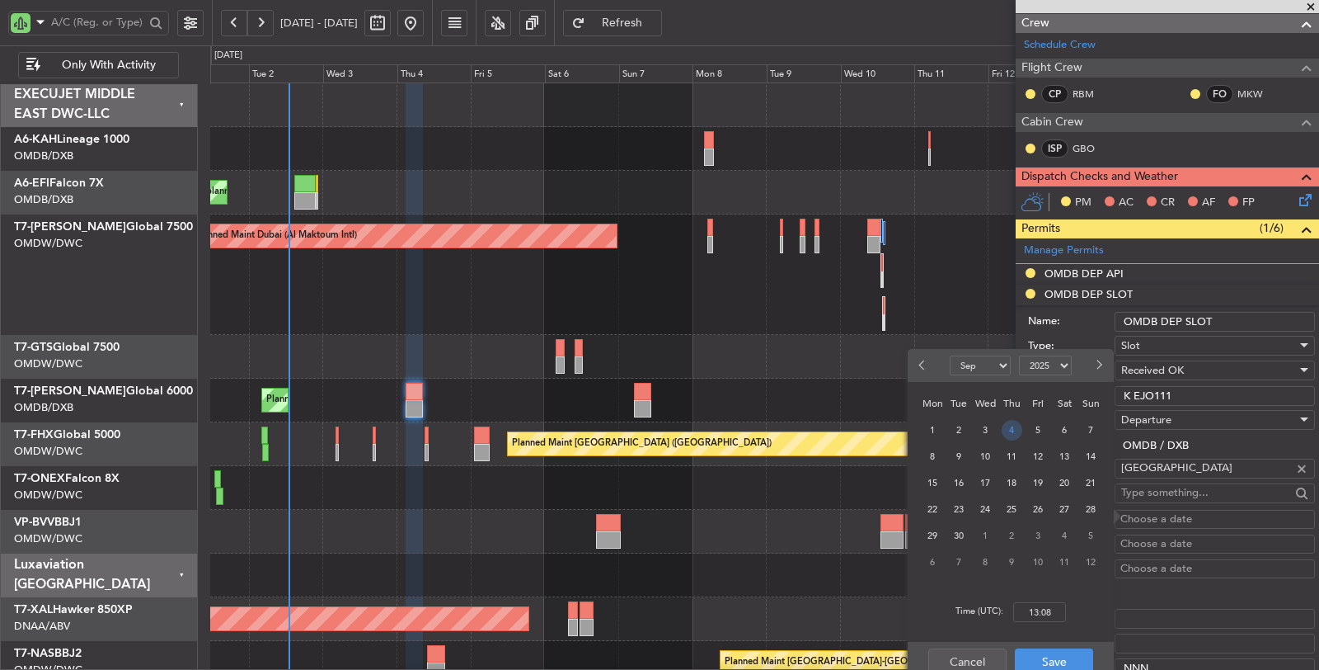
click at [1012, 430] on span "4" at bounding box center [1012, 430] width 21 height 21
click at [1054, 607] on input "00:00" at bounding box center [1039, 612] width 53 height 20
type input "03:15"
click at [1048, 655] on button "Save" at bounding box center [1054, 661] width 78 height 26
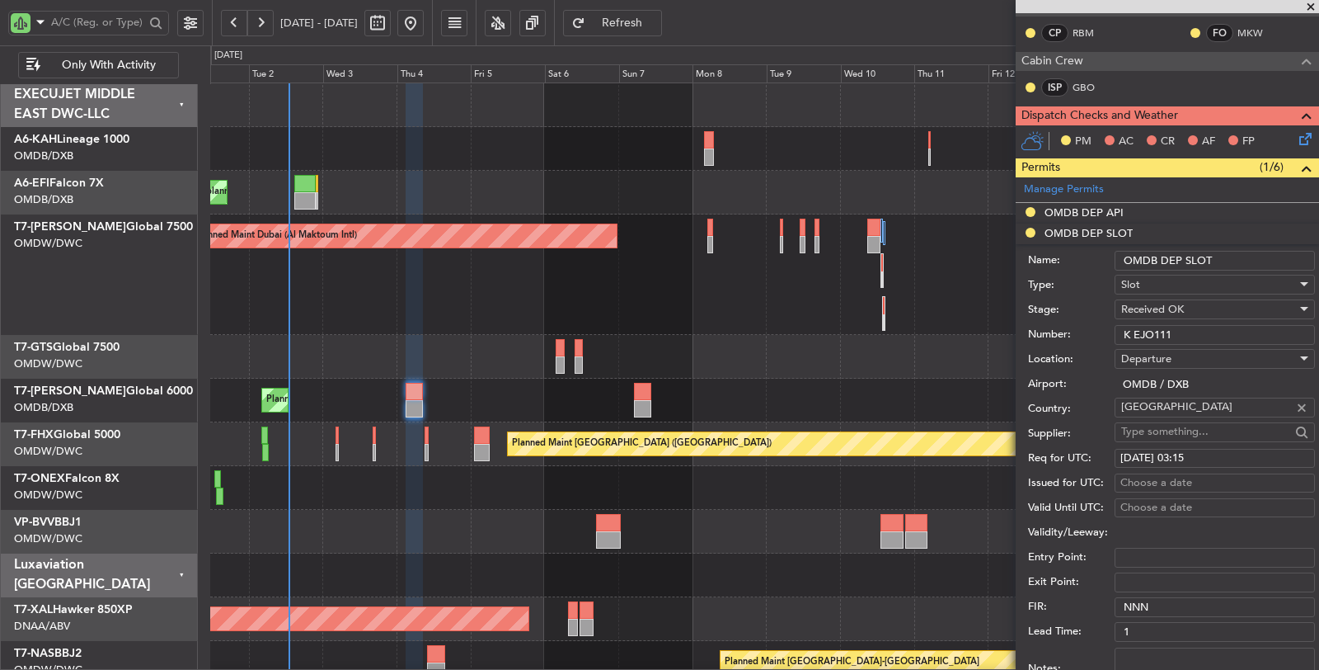
scroll to position [453, 0]
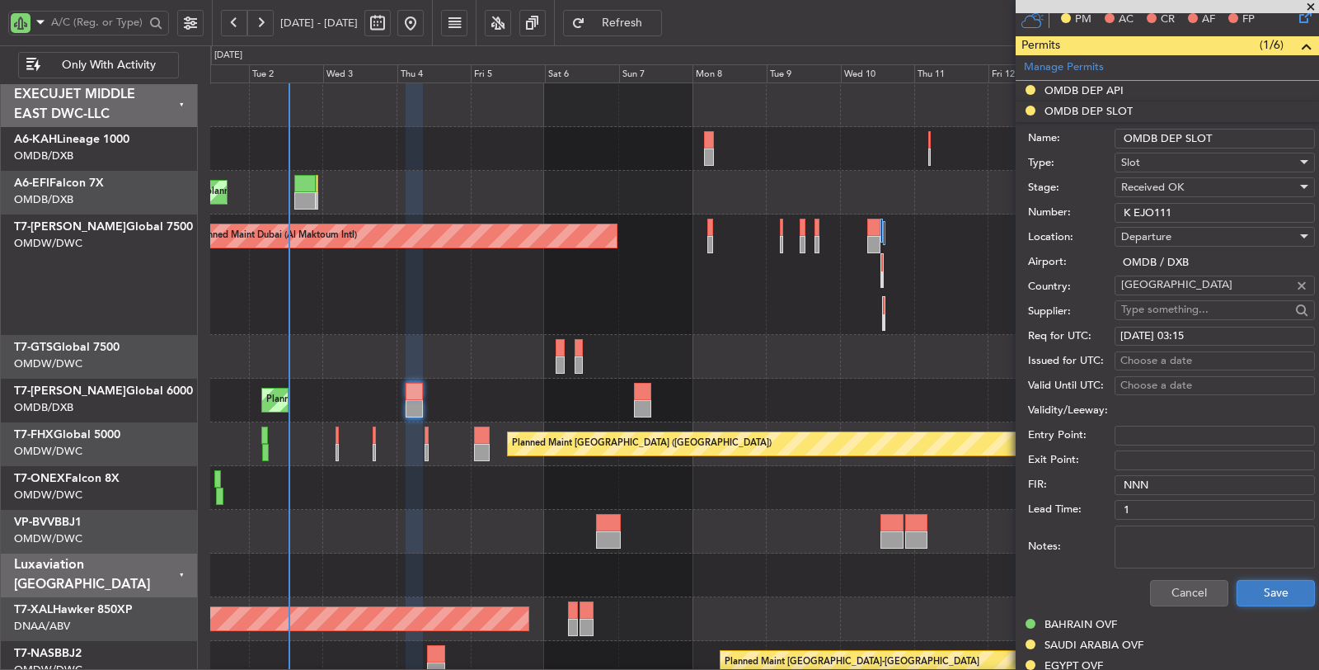
click at [1242, 588] on button "Save" at bounding box center [1276, 593] width 78 height 26
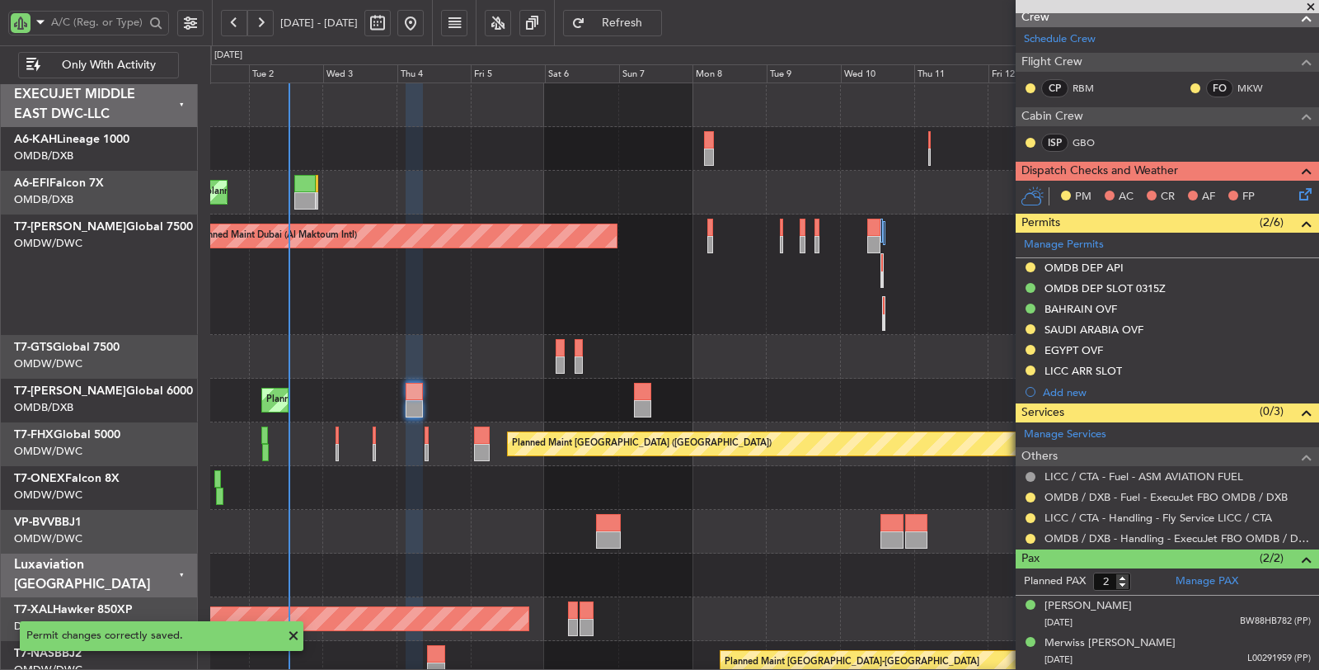
scroll to position [270, 0]
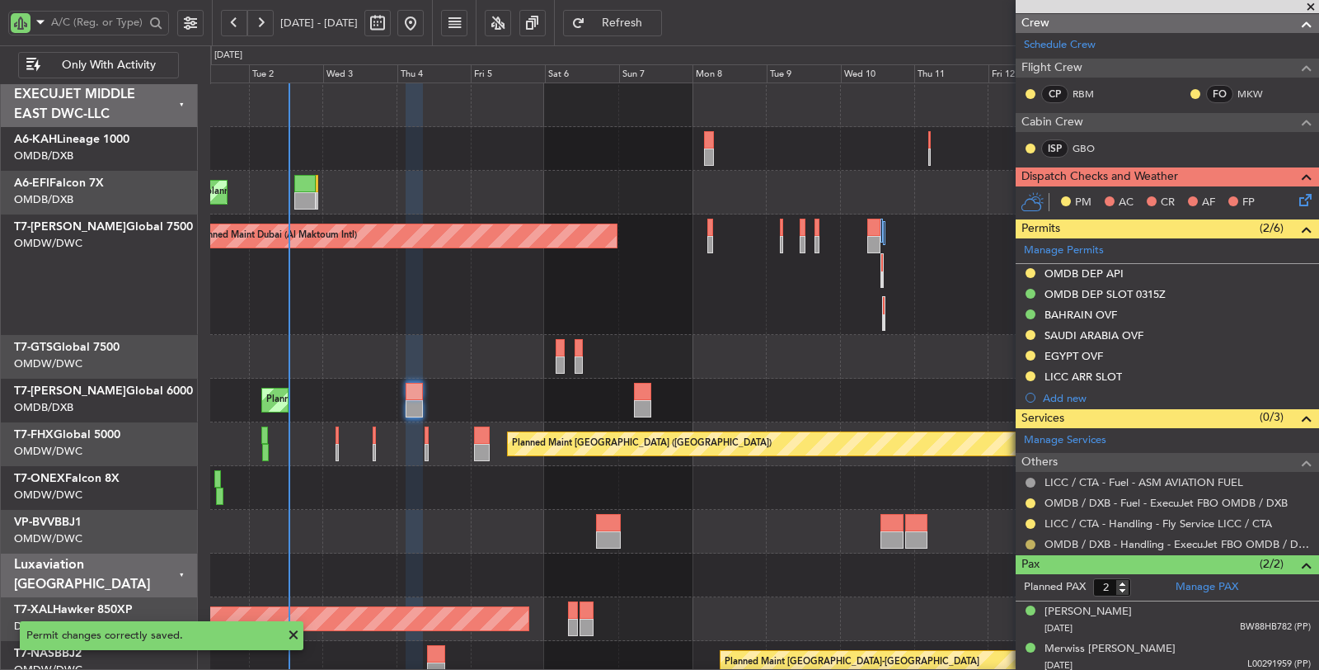
click at [1030, 540] on button at bounding box center [1031, 544] width 10 height 10
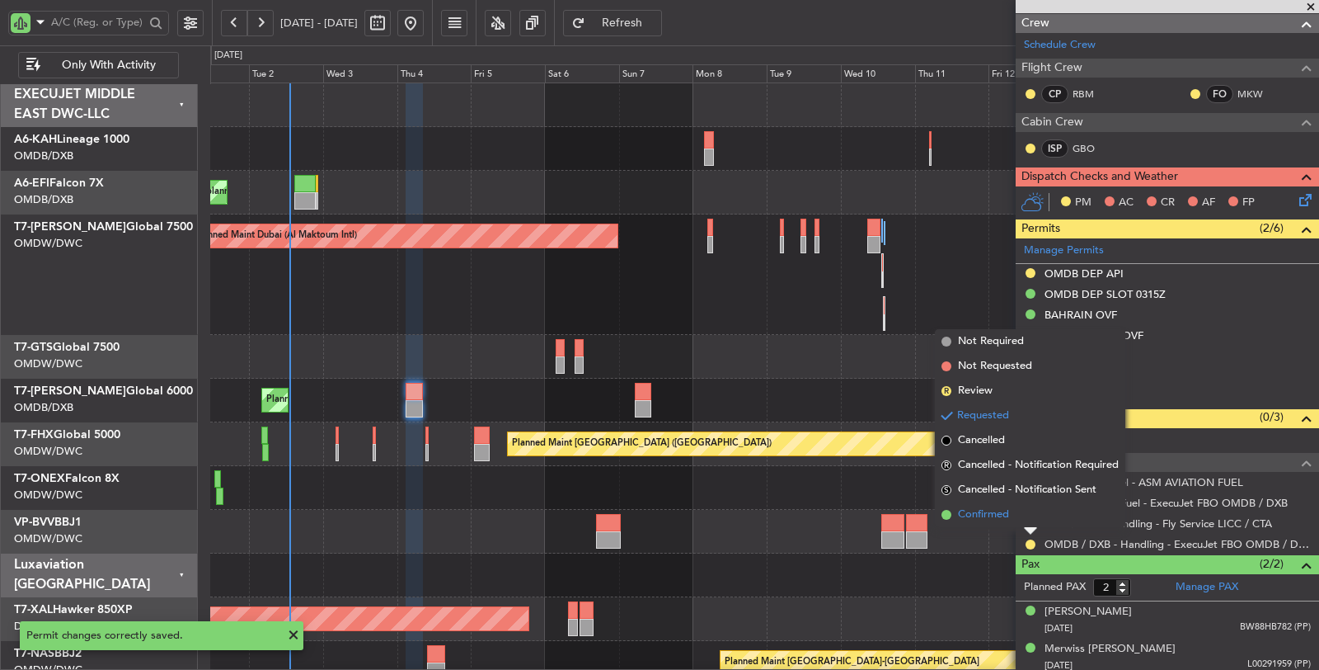
click at [994, 512] on span "Confirmed" at bounding box center [983, 514] width 51 height 16
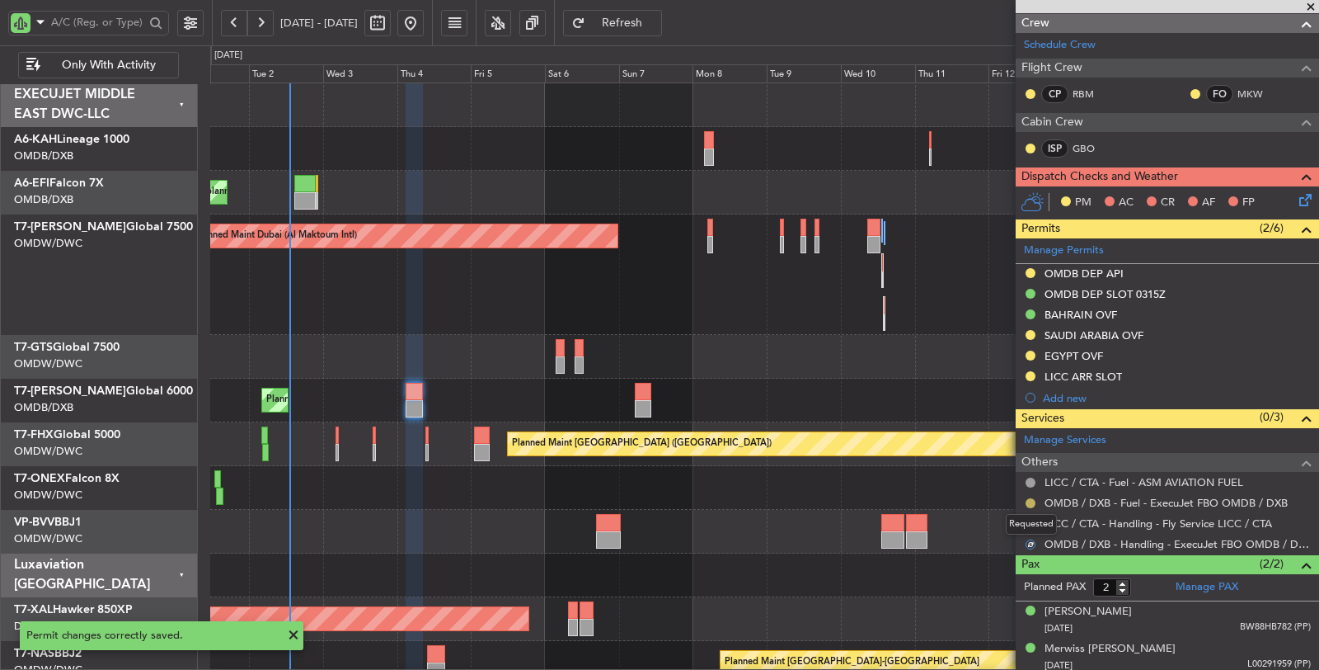
click at [1027, 499] on button at bounding box center [1031, 503] width 10 height 10
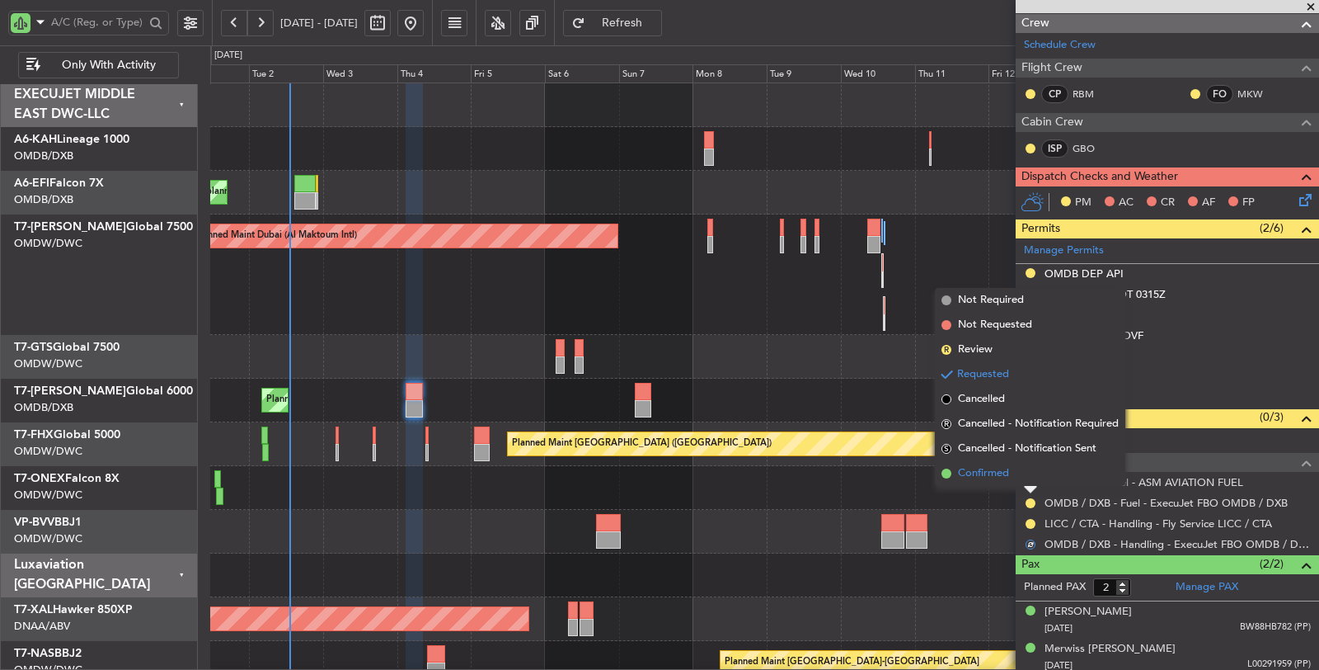
click at [985, 471] on span "Confirmed" at bounding box center [983, 473] width 51 height 16
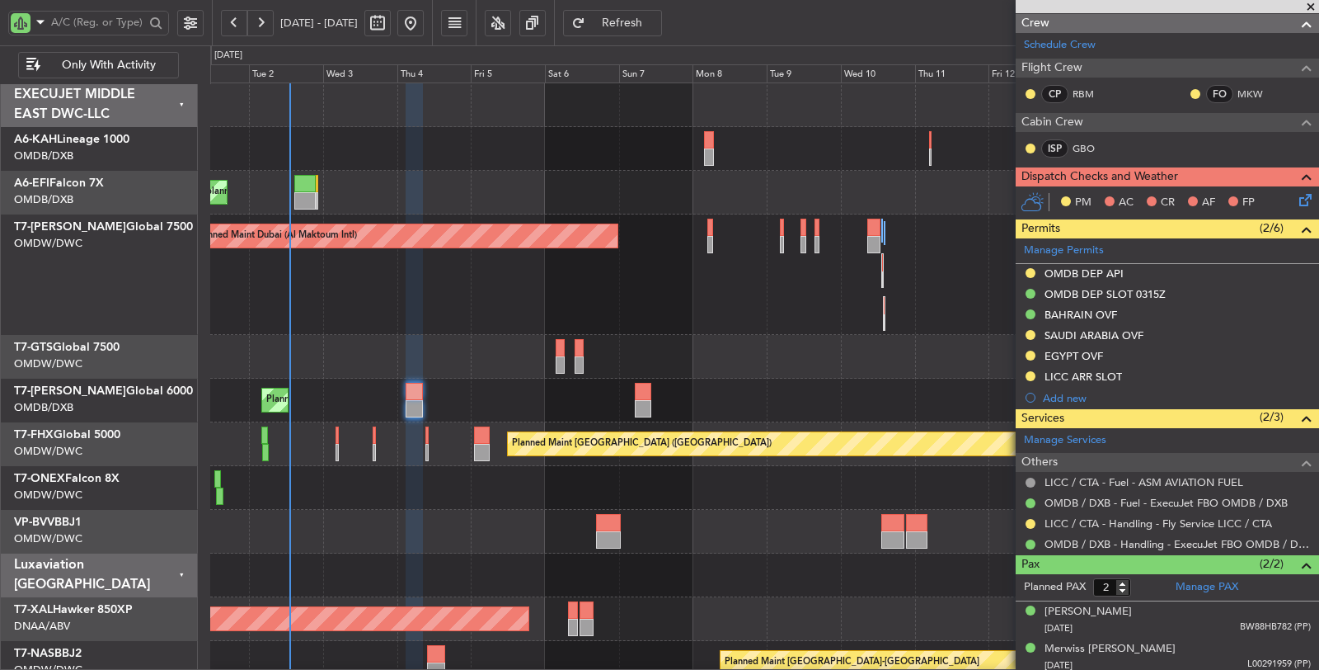
click at [1035, 500] on div at bounding box center [1030, 502] width 13 height 13
click at [1033, 499] on button at bounding box center [1031, 503] width 10 height 10
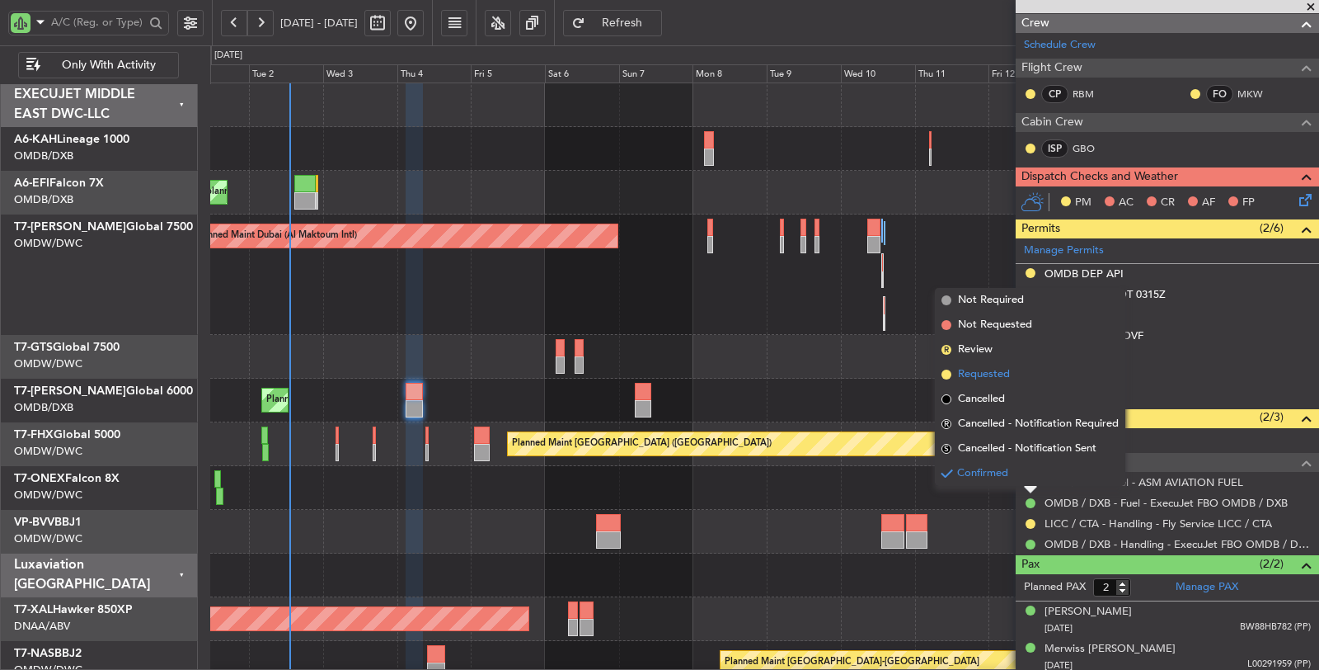
click at [987, 372] on span "Requested" at bounding box center [984, 374] width 52 height 16
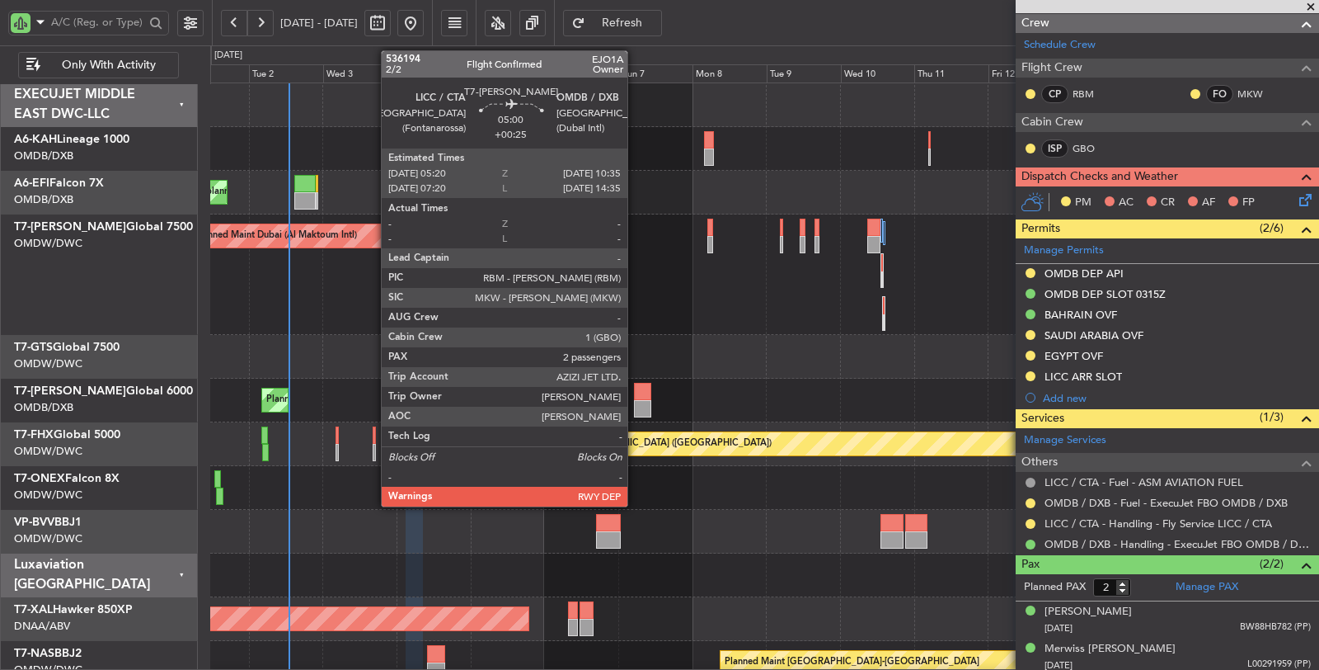
click at [636, 396] on div at bounding box center [642, 391] width 16 height 17
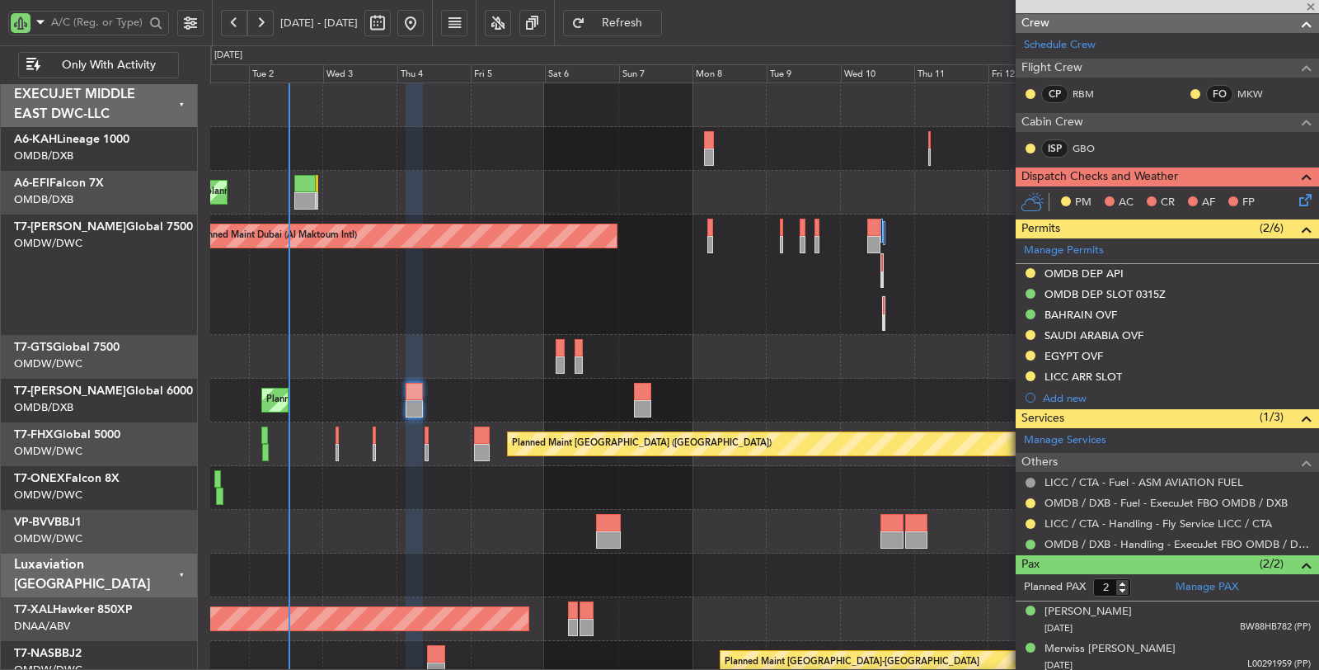
type input "+00:25"
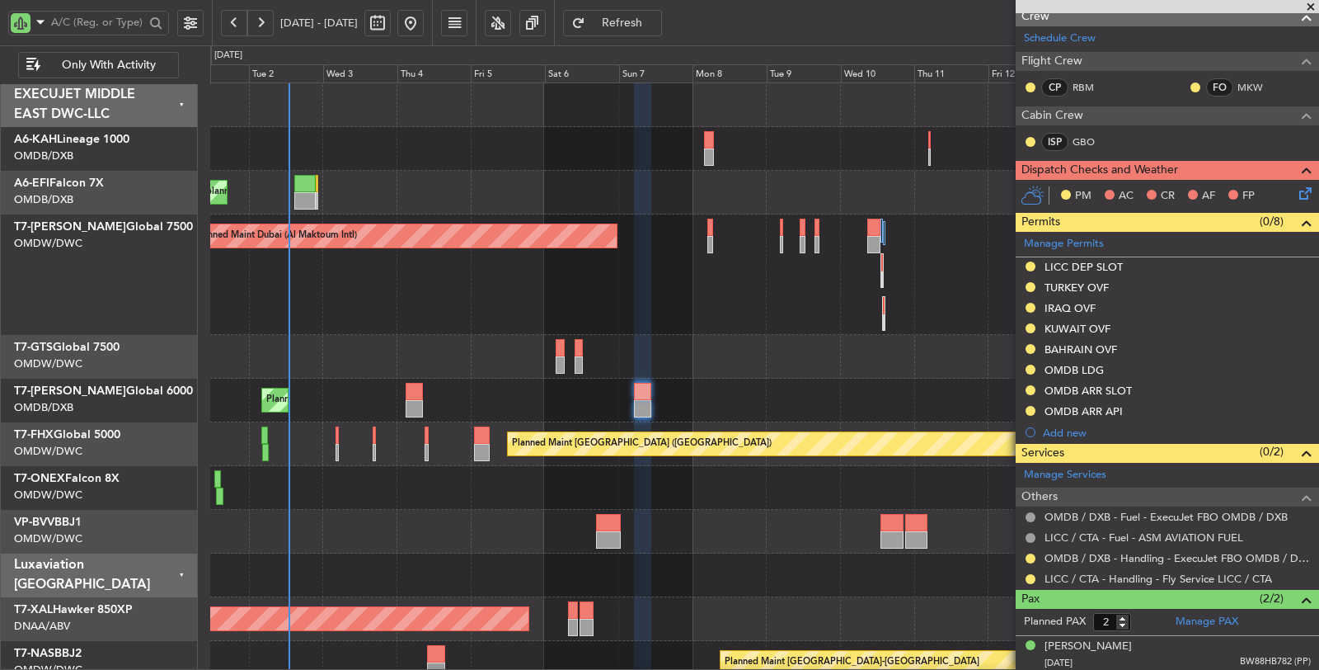
scroll to position [249, 0]
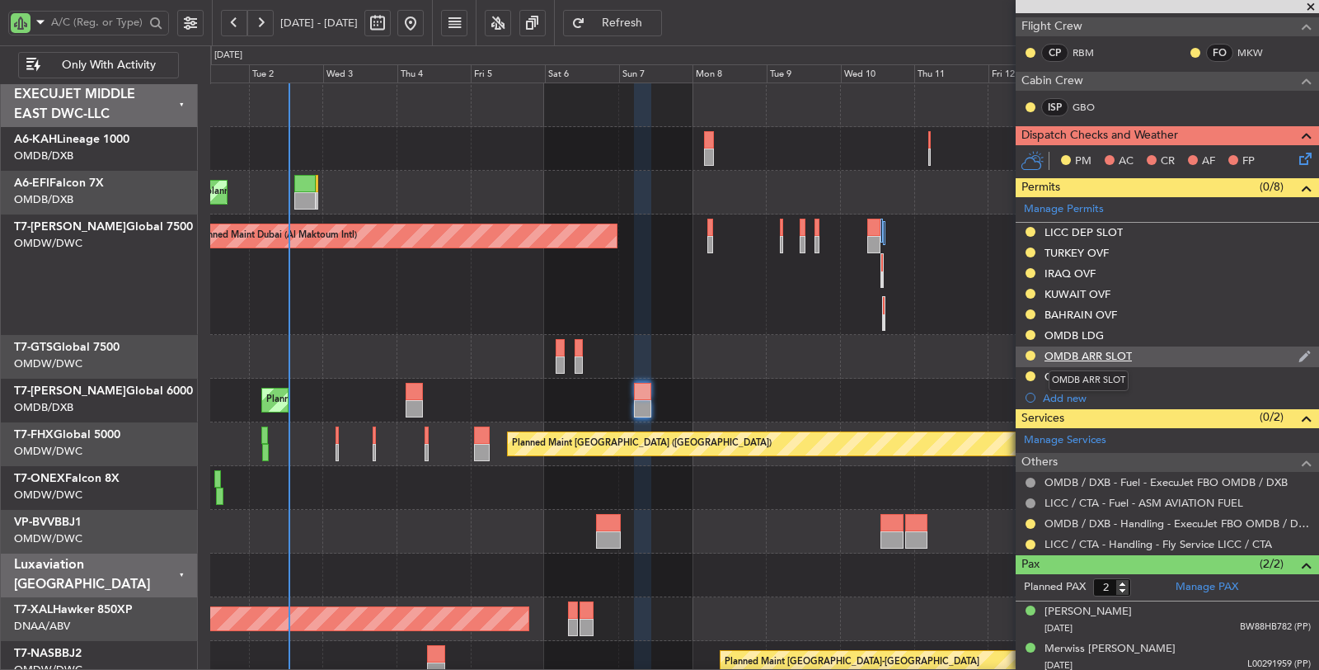
click at [1097, 352] on div "OMDB ARR SLOT" at bounding box center [1088, 356] width 87 height 14
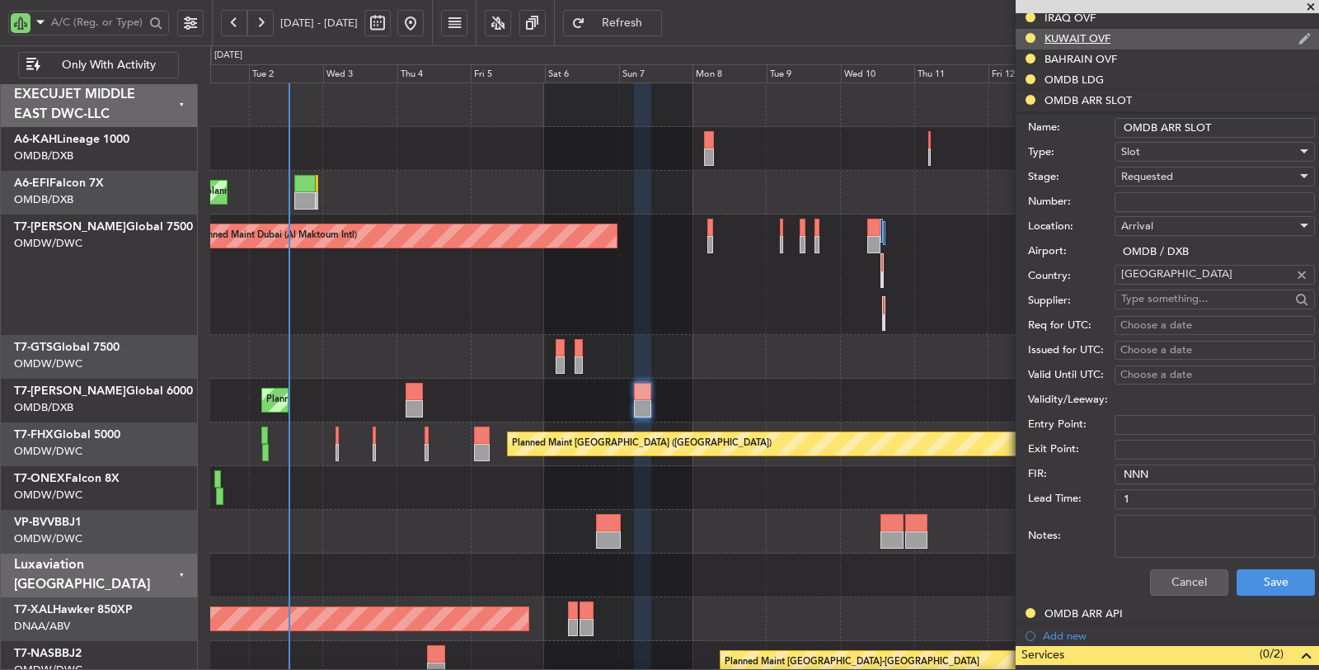
scroll to position [524, 0]
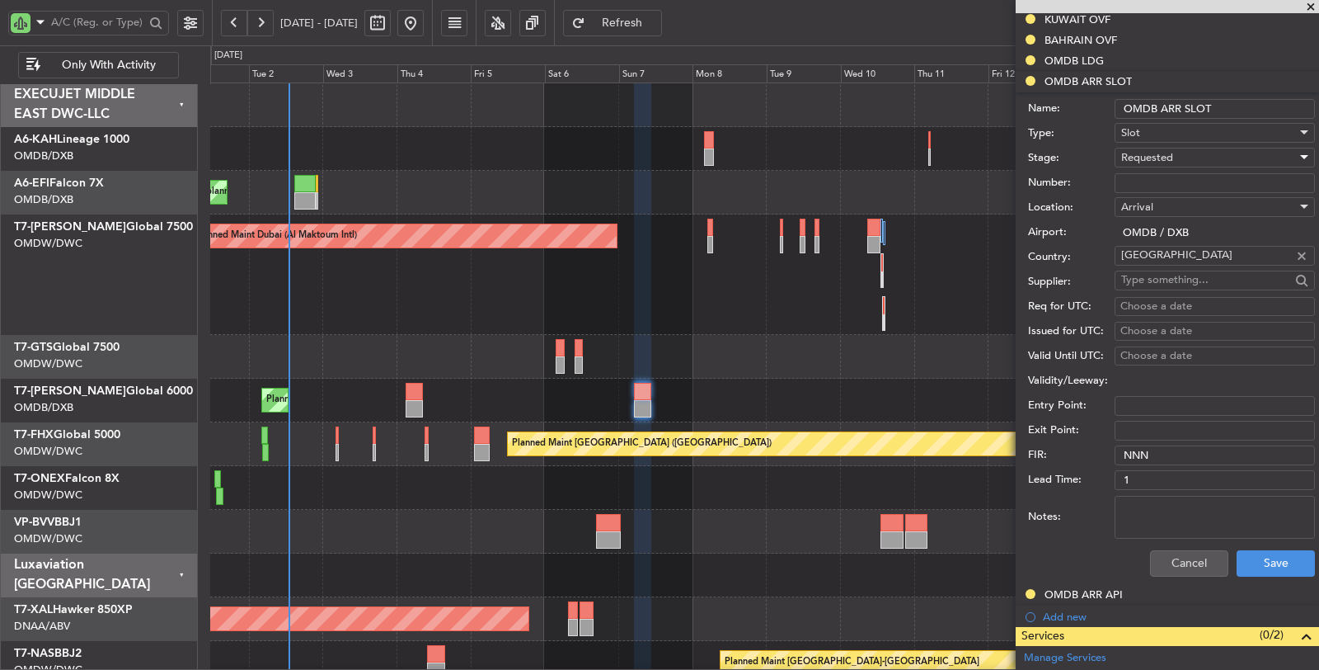
click at [1164, 152] on span "Requested" at bounding box center [1147, 157] width 52 height 15
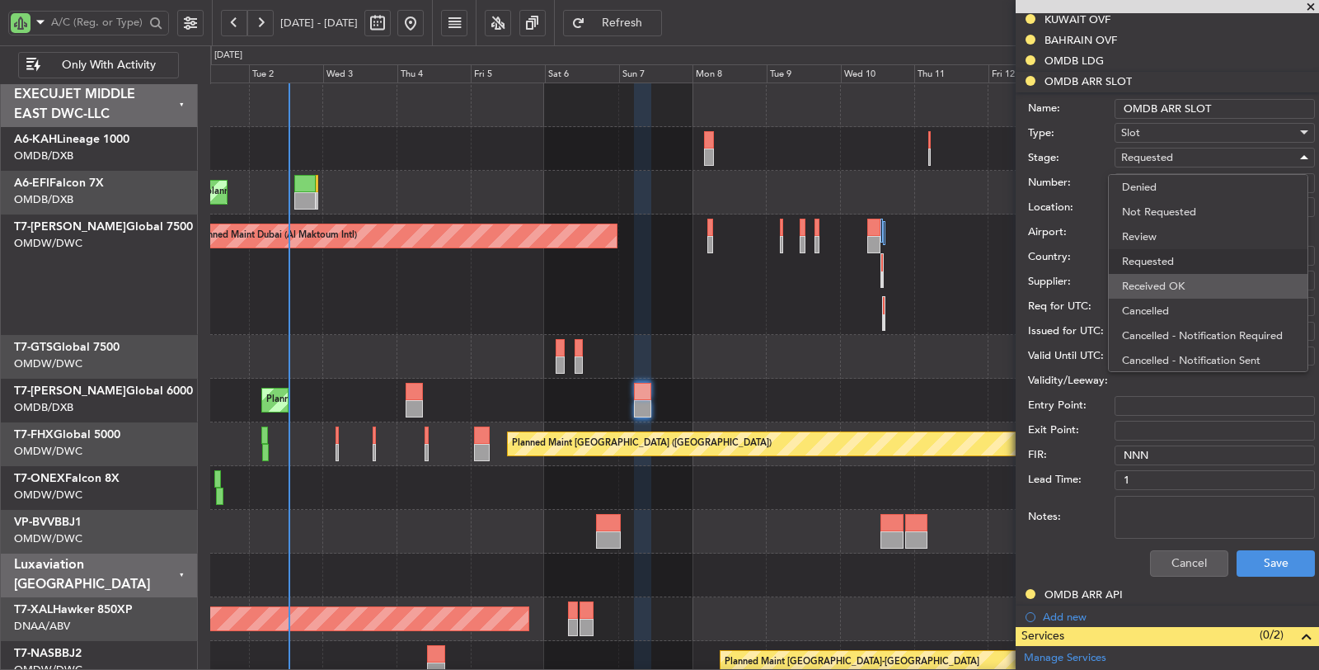
scroll to position [7, 0]
click at [1176, 286] on span "Received OK" at bounding box center [1208, 279] width 172 height 25
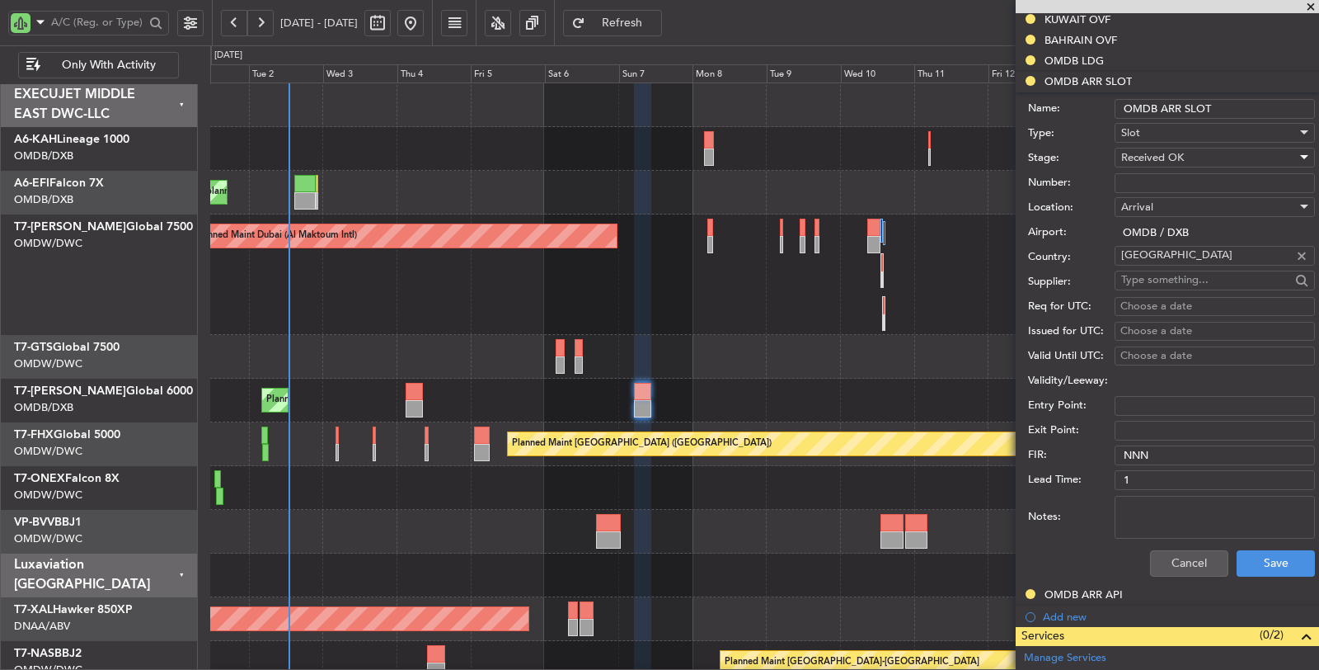
click at [1167, 177] on input "Number:" at bounding box center [1215, 183] width 200 height 20
paste input "KEJO112"
type input "KEJO112"
click at [1144, 299] on div "Choose a date" at bounding box center [1215, 306] width 189 height 16
select select "9"
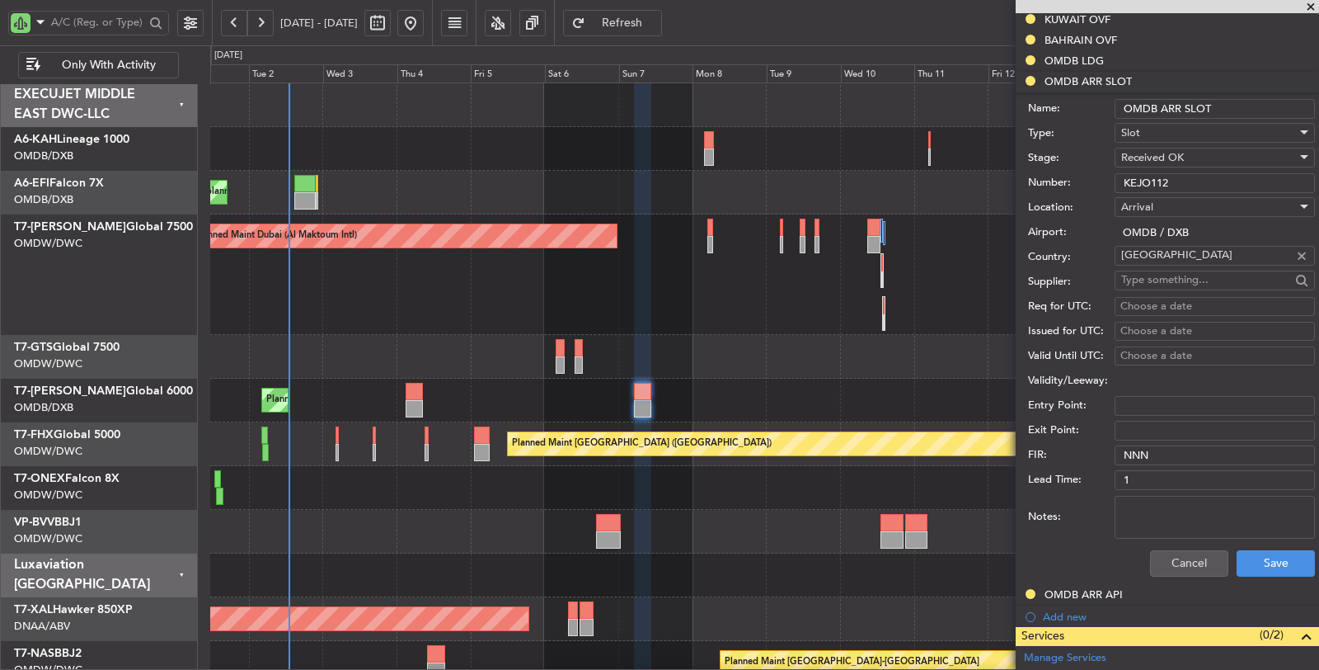
select select "2025"
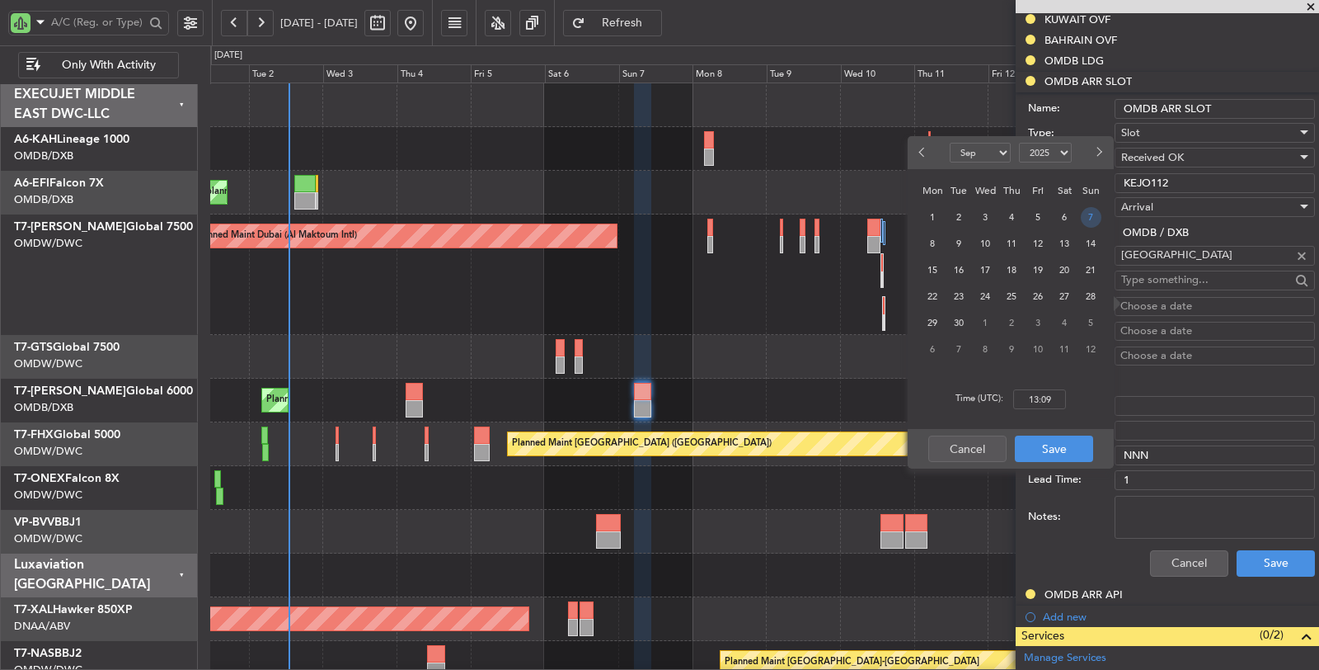
click at [1088, 216] on span "7" at bounding box center [1091, 217] width 21 height 21
click at [1032, 394] on input "00:00" at bounding box center [1039, 399] width 53 height 20
type input "10:25"
click at [1036, 443] on button "Save" at bounding box center [1054, 448] width 78 height 26
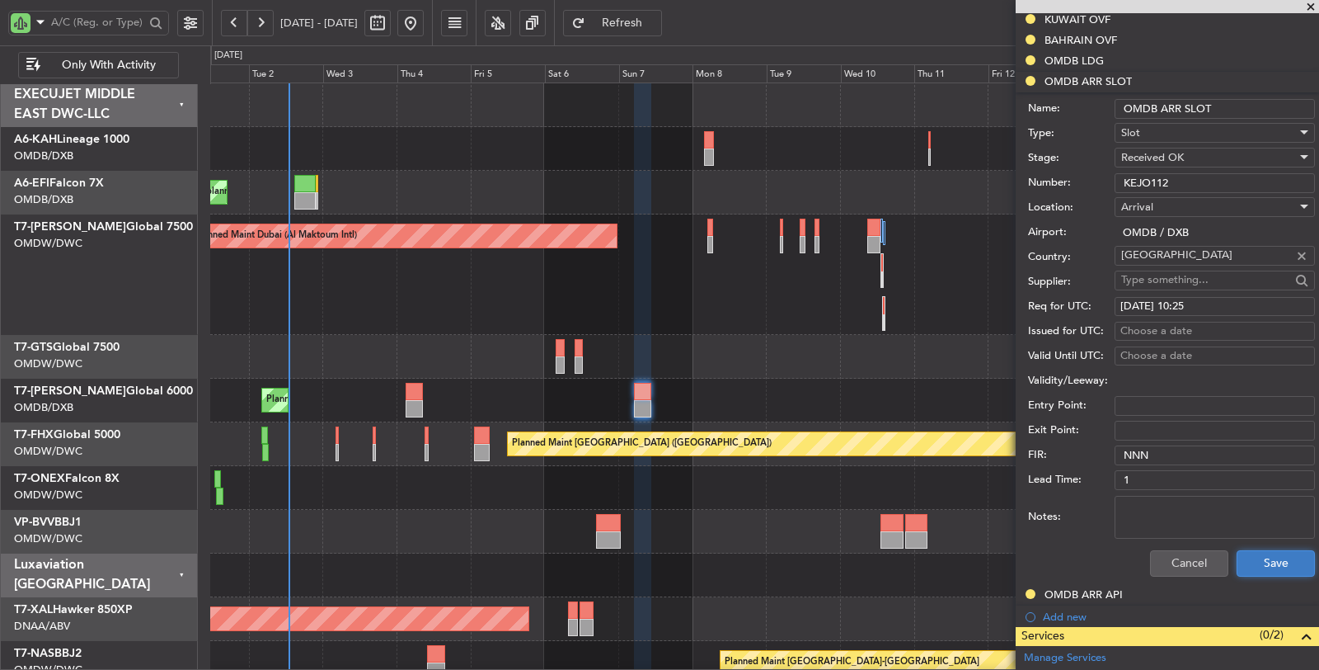
click at [1257, 557] on button "Save" at bounding box center [1276, 563] width 78 height 26
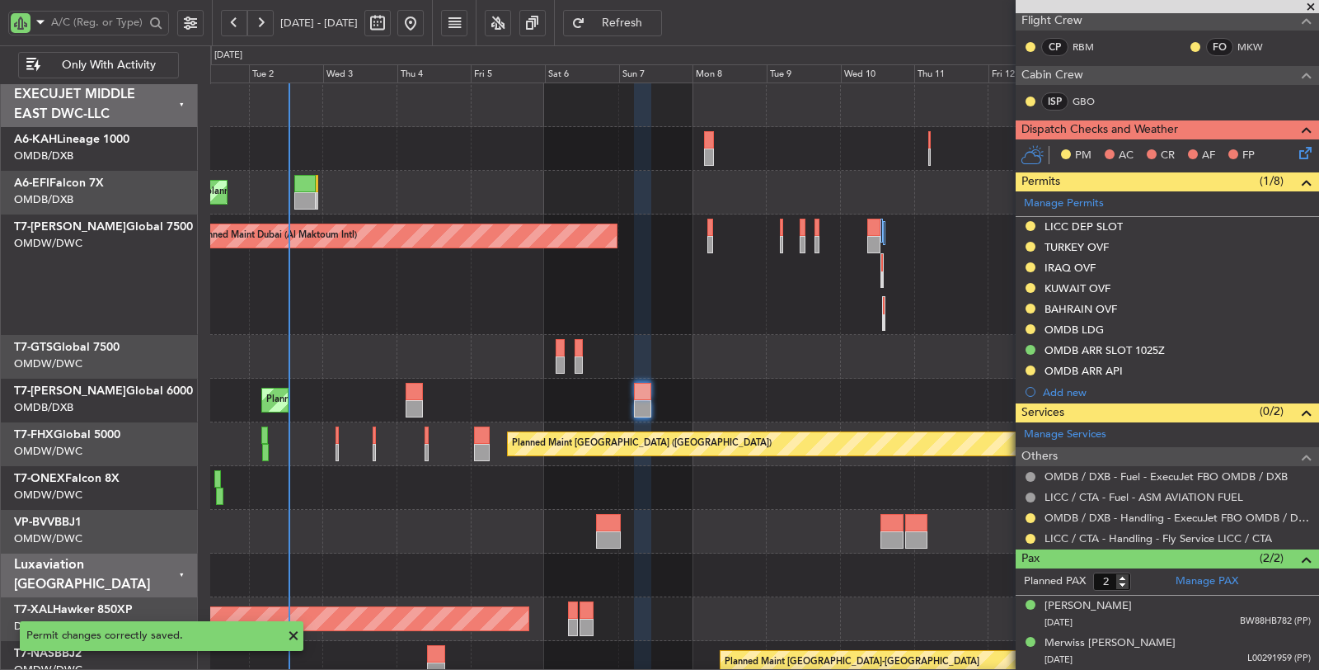
scroll to position [249, 0]
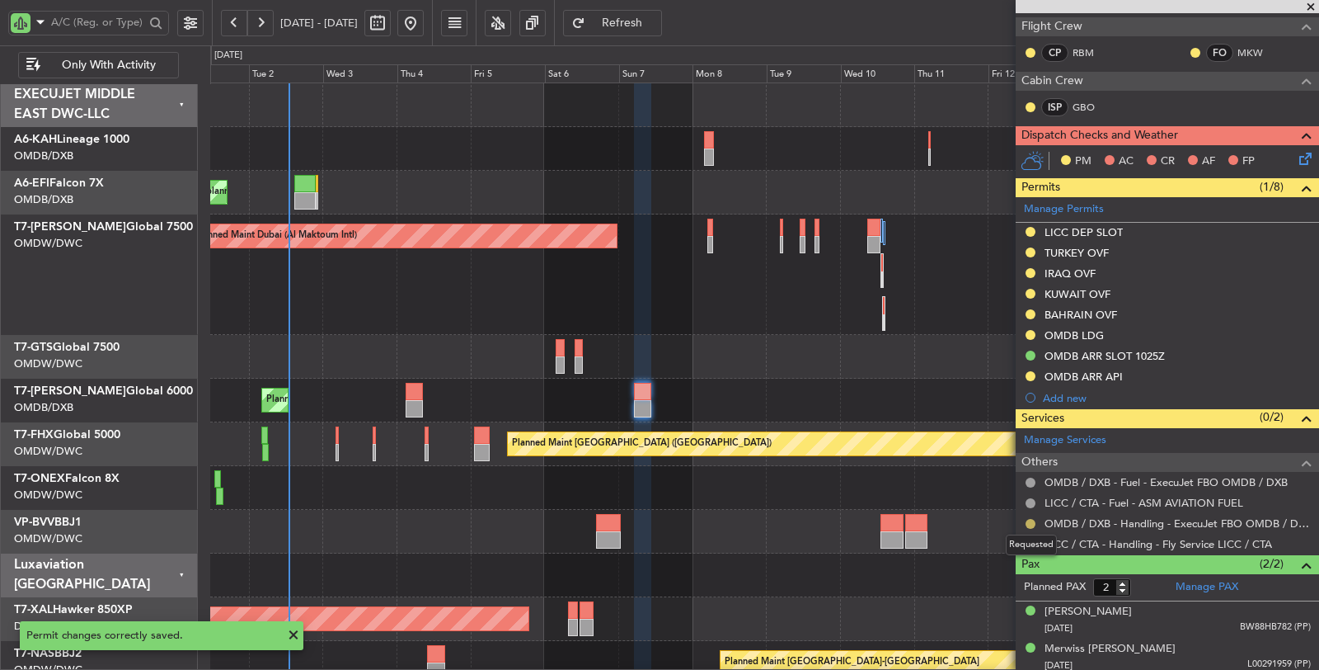
click at [1029, 519] on button at bounding box center [1031, 524] width 10 height 10
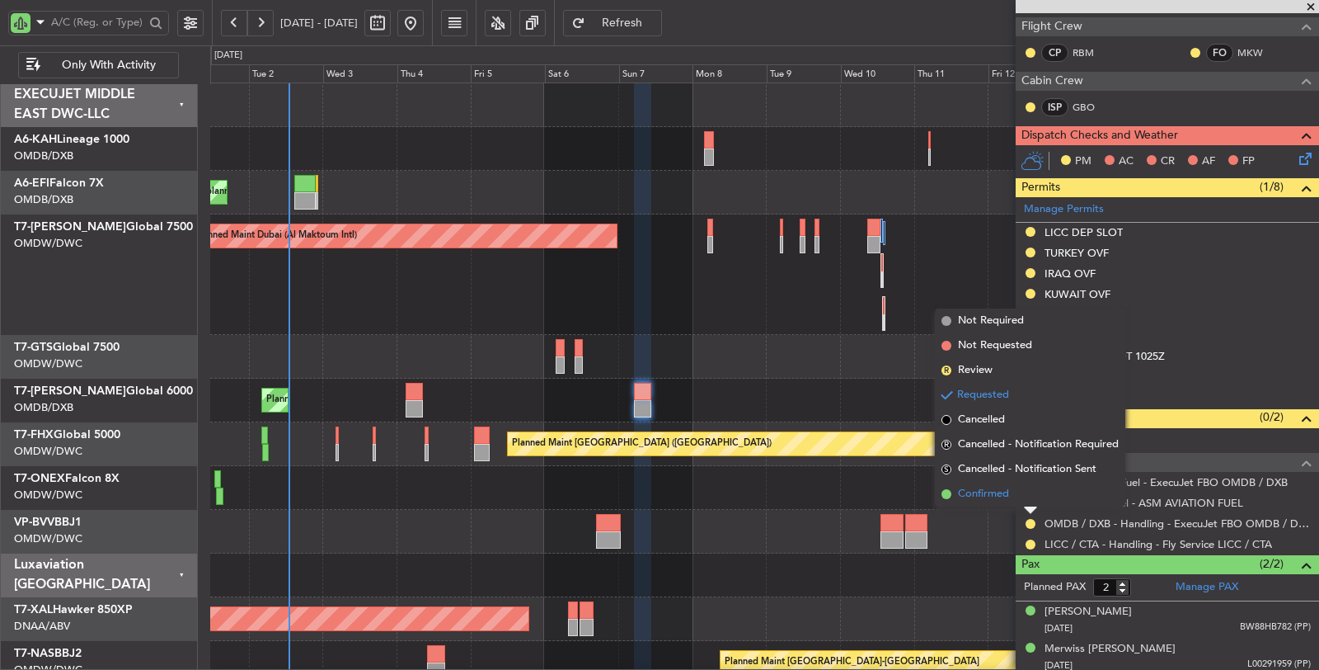
click at [989, 491] on span "Confirmed" at bounding box center [983, 494] width 51 height 16
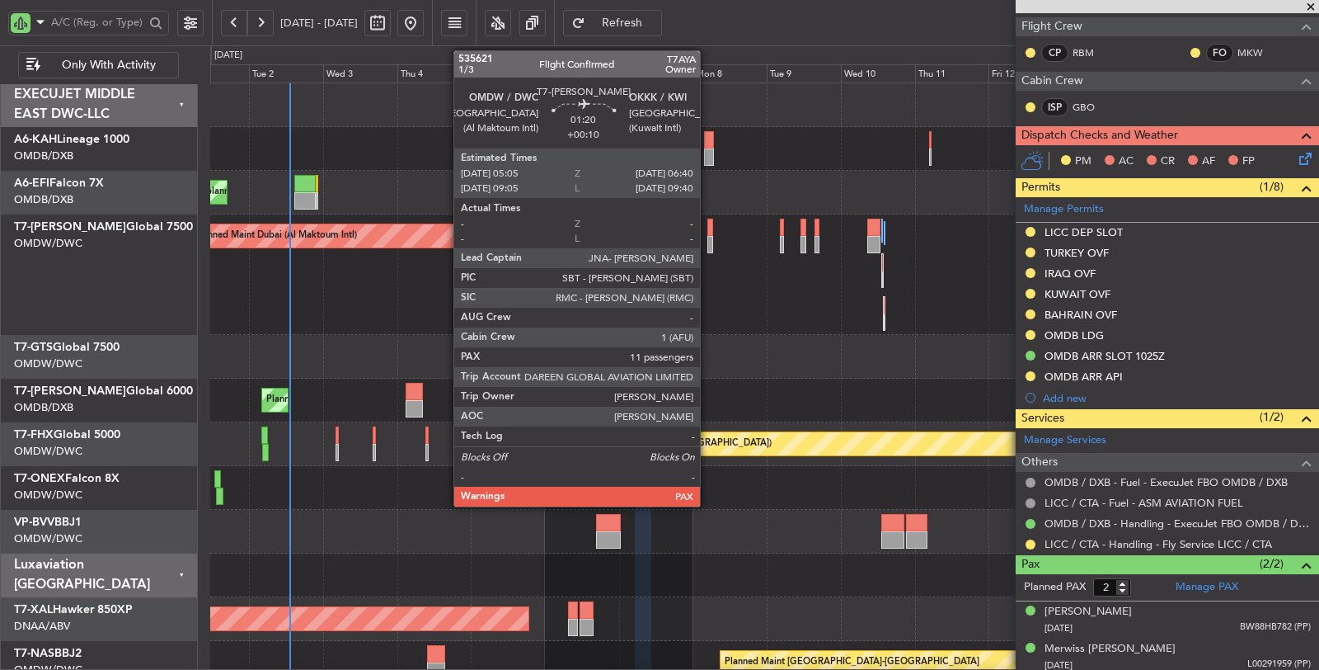
click at [708, 243] on div at bounding box center [709, 244] width 5 height 17
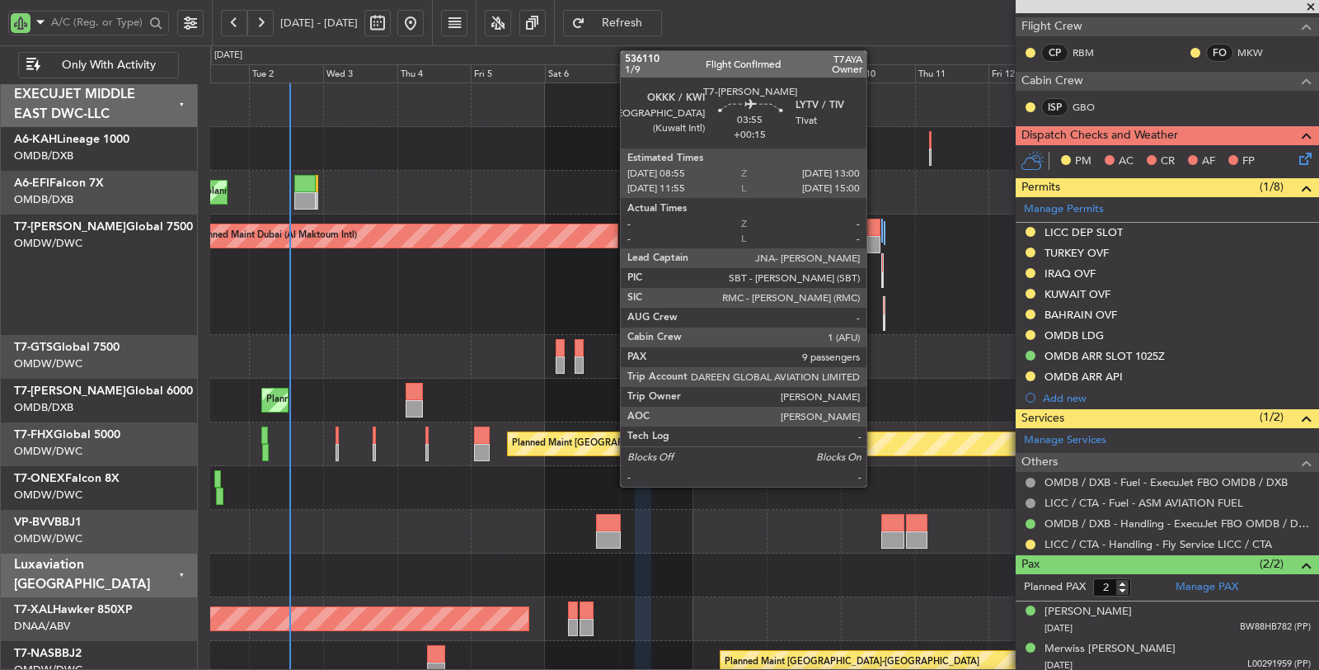
click at [875, 244] on div at bounding box center [873, 244] width 13 height 17
click at [870, 239] on div at bounding box center [873, 244] width 13 height 17
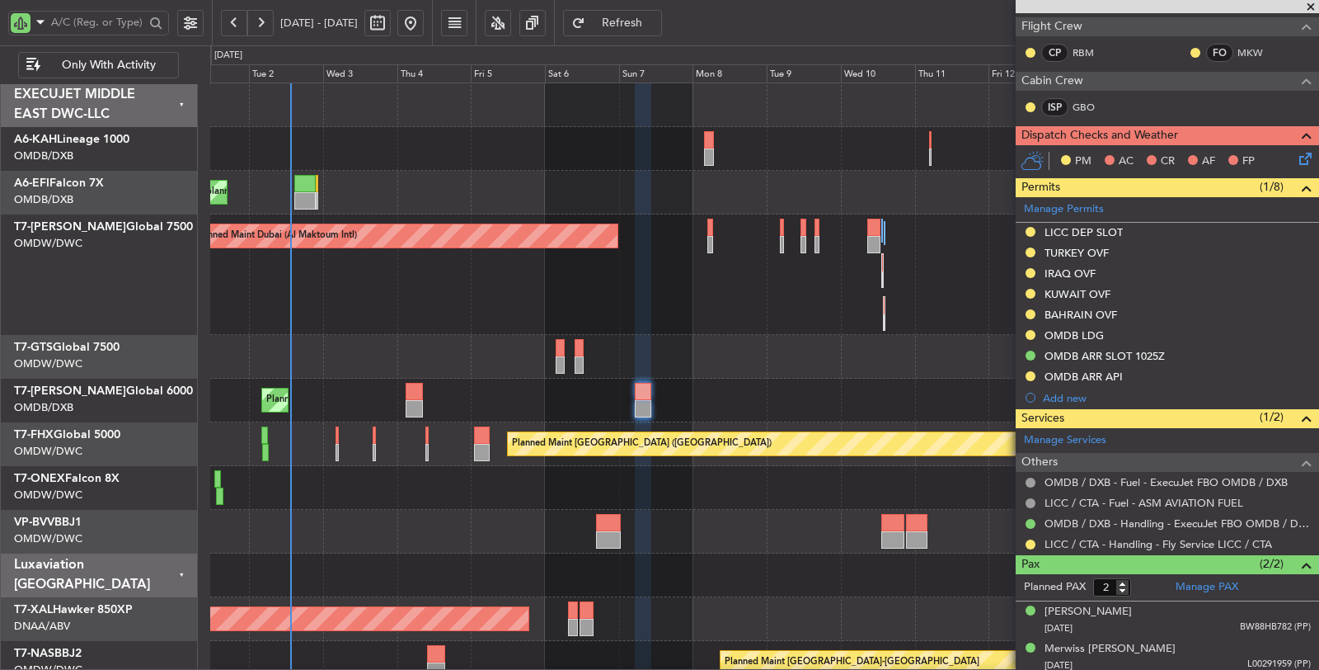
click at [443, 305] on div "Planned Maint Dubai (Al Maktoum Intl) AOG Maint Dubai (Al Maktoum Intl)" at bounding box center [764, 274] width 1109 height 120
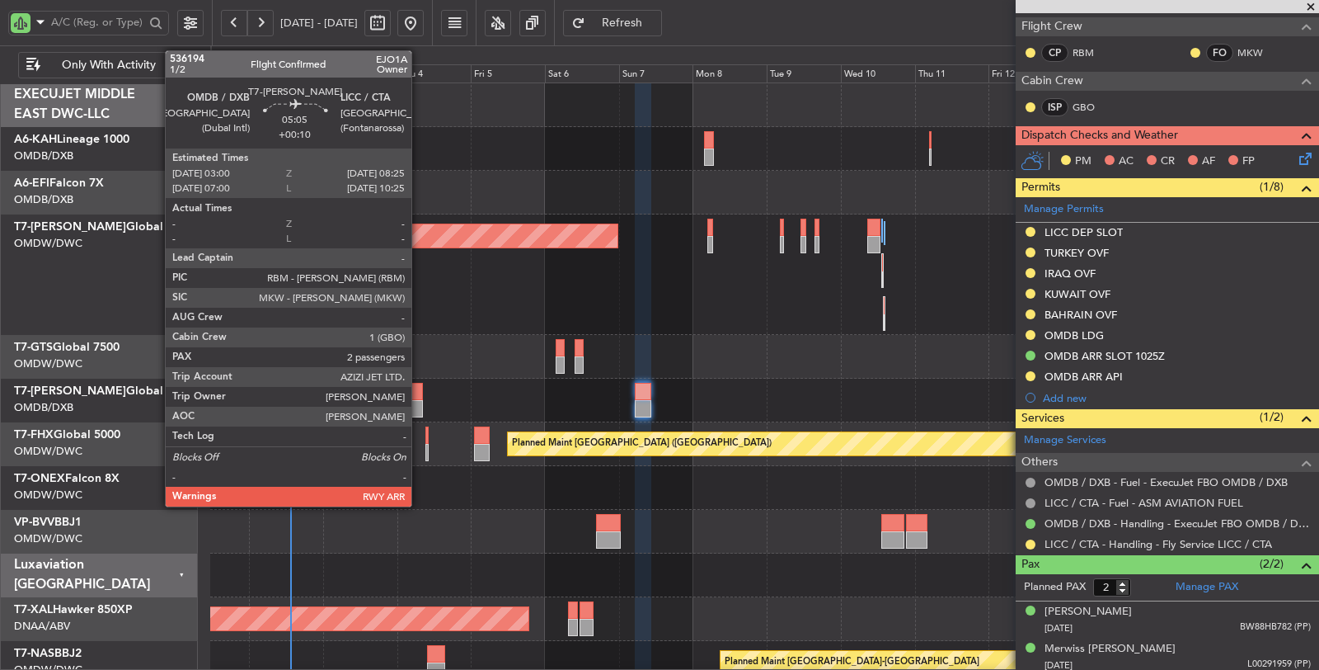
click at [419, 398] on div at bounding box center [414, 391] width 17 height 17
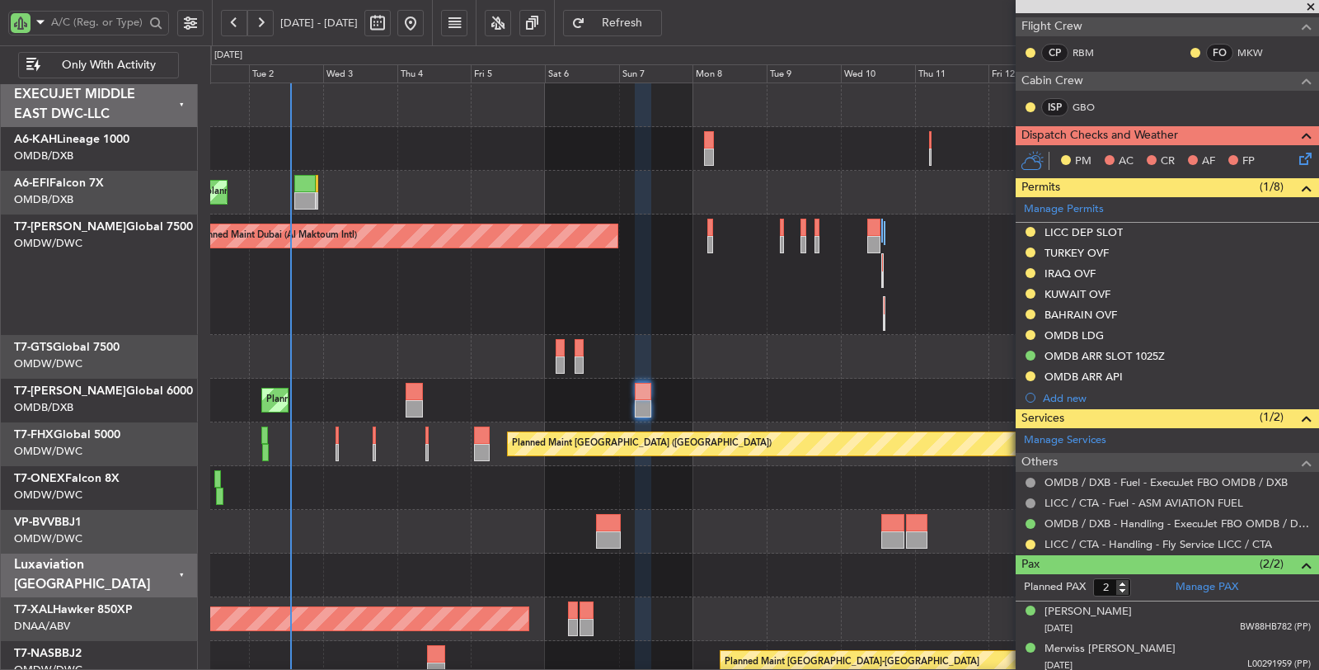
click at [608, 537] on div at bounding box center [608, 539] width 25 height 17
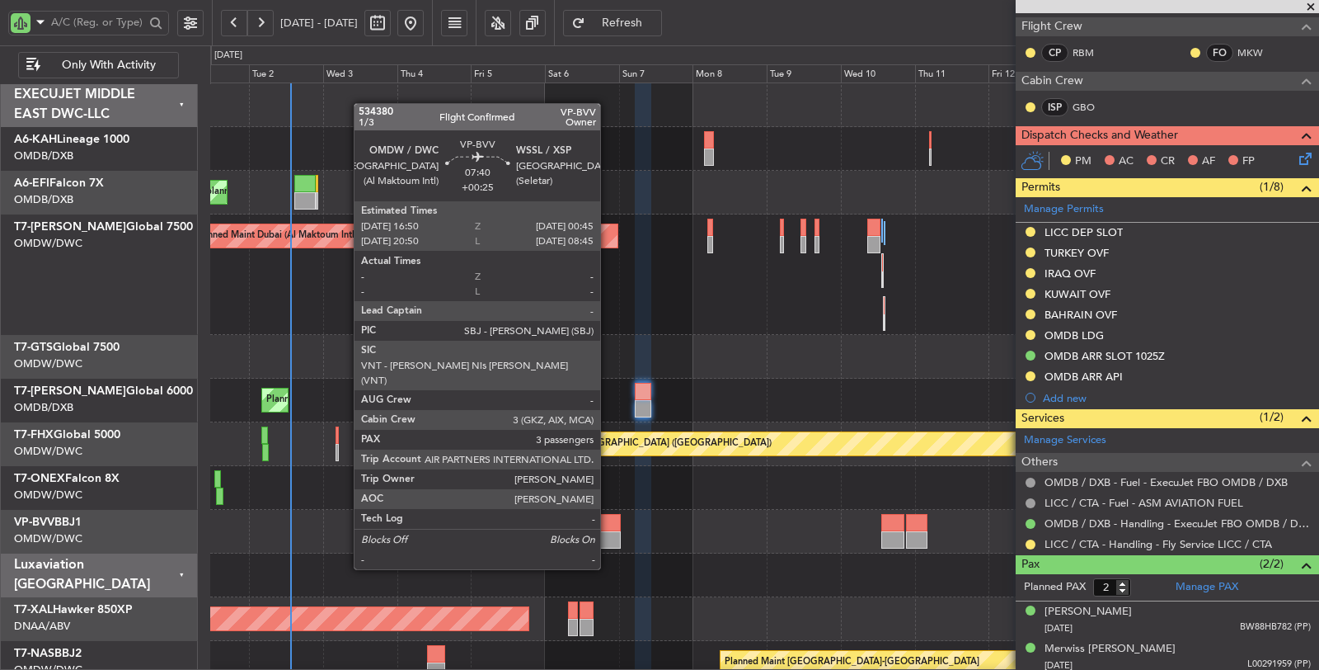
click at [608, 537] on div at bounding box center [608, 539] width 25 height 17
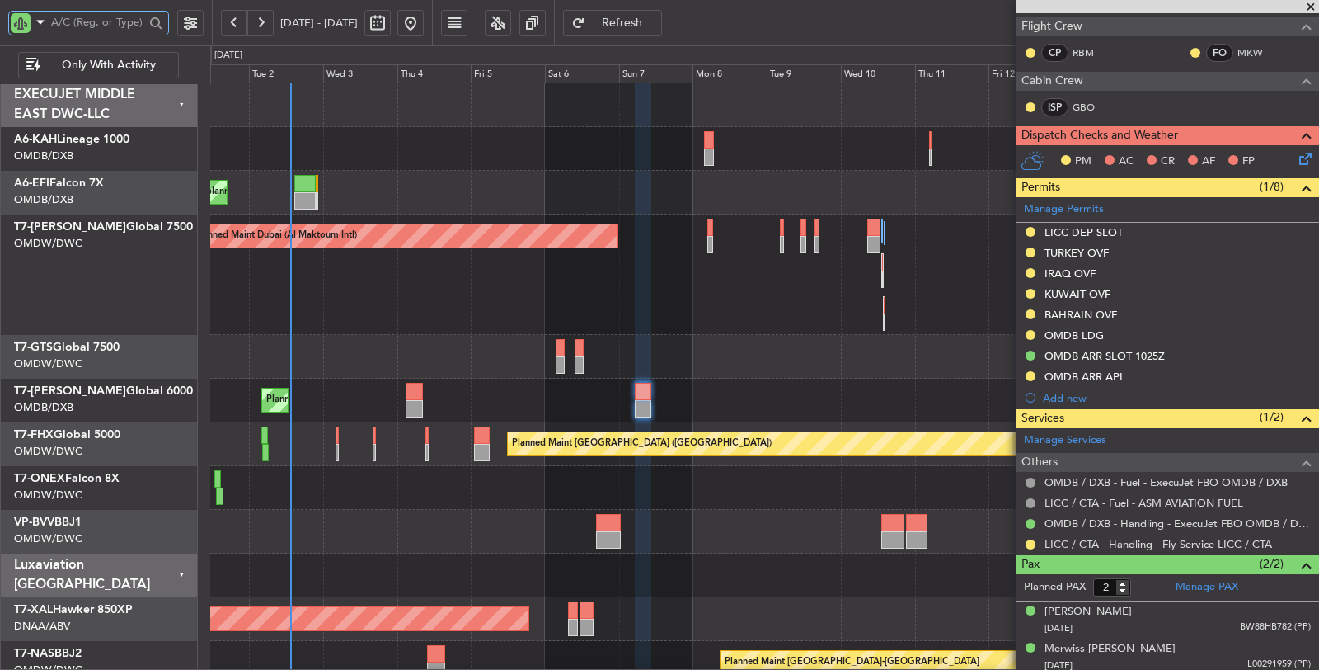
click at [80, 21] on input "text" at bounding box center [97, 22] width 93 height 25
type input "bvv"
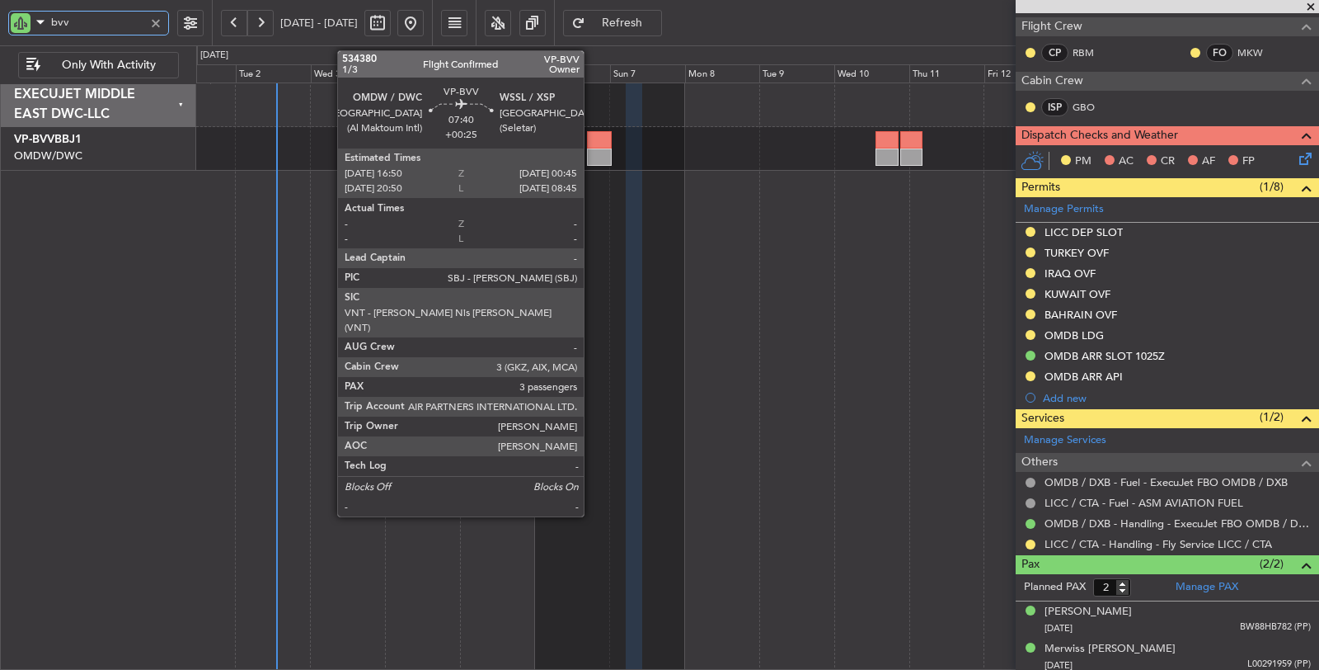
click at [592, 155] on div at bounding box center [599, 156] width 25 height 17
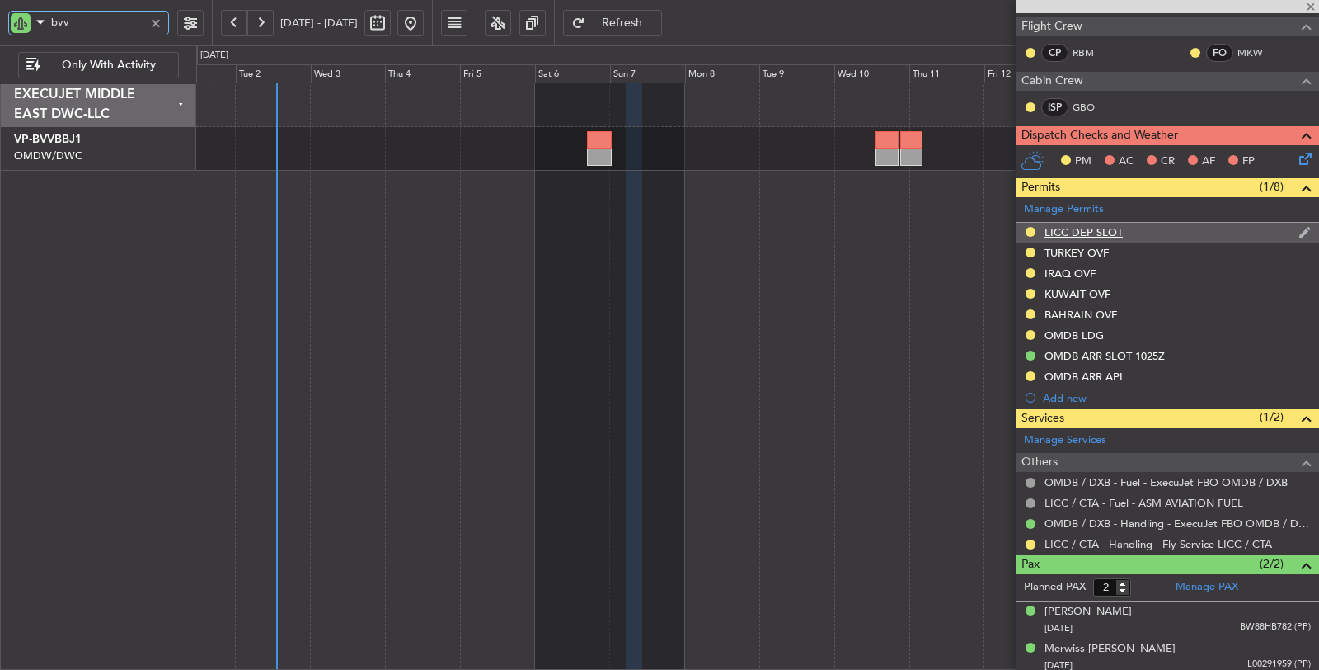
type input "3"
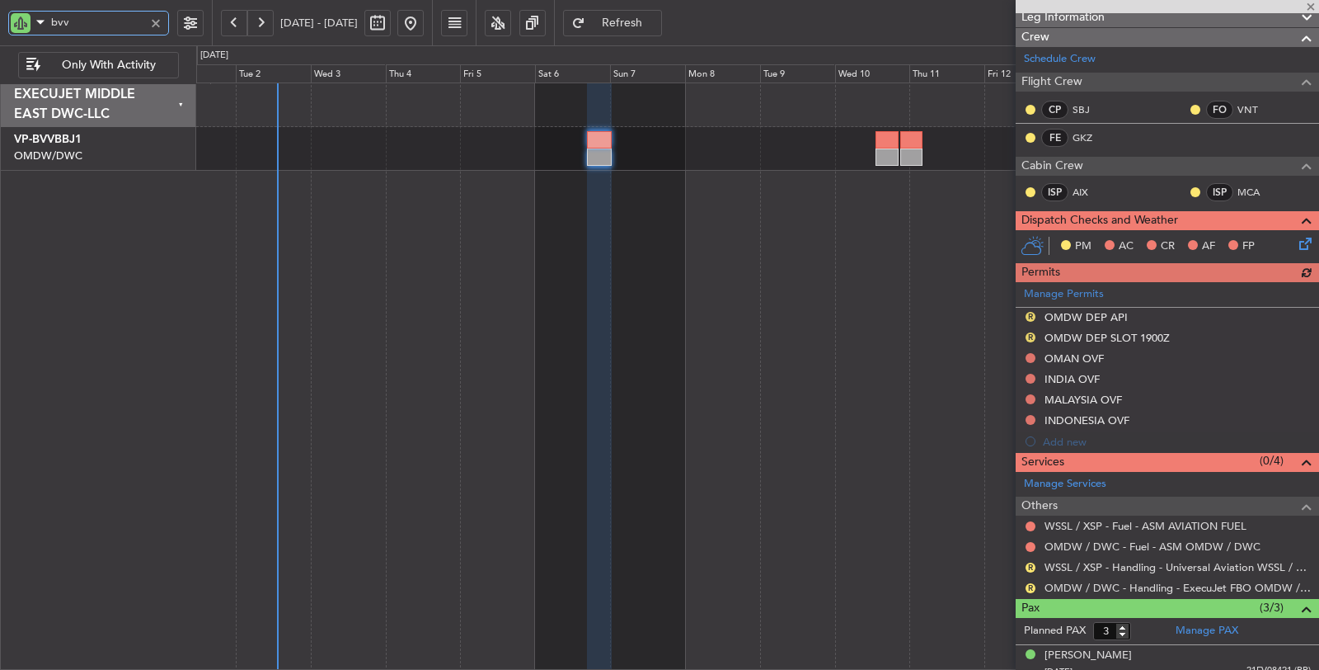
scroll to position [275, 0]
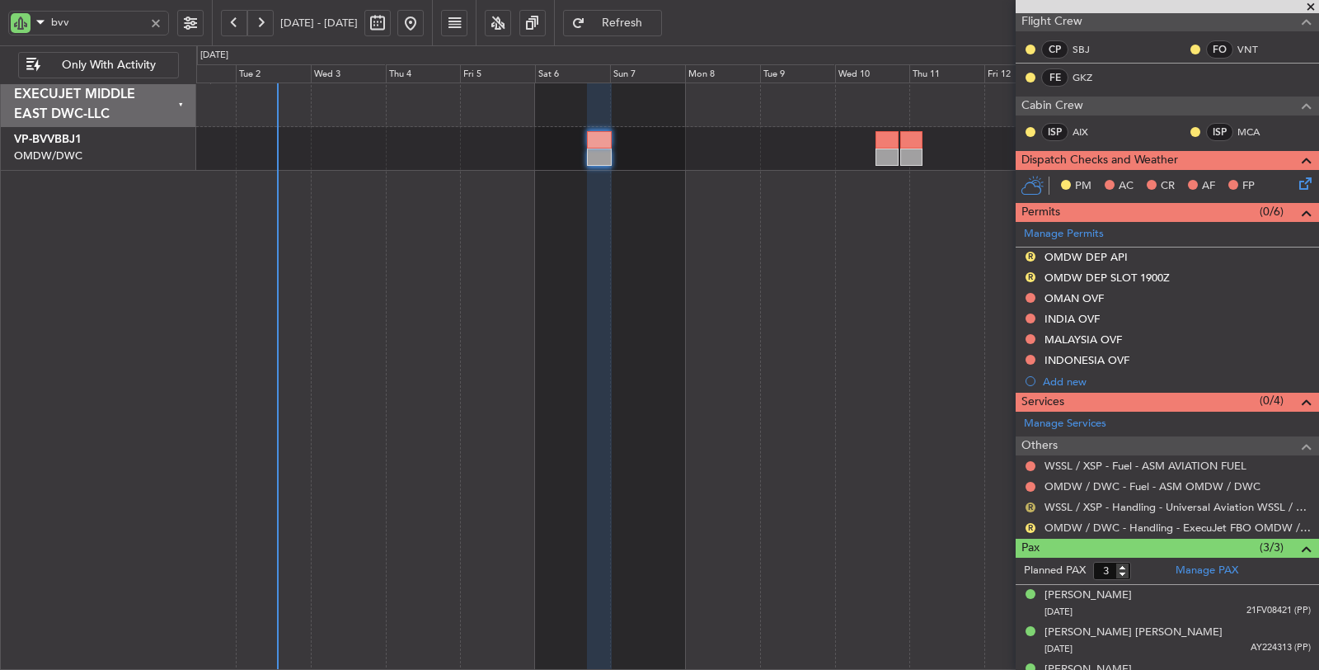
click at [1032, 502] on button "R" at bounding box center [1031, 507] width 10 height 10
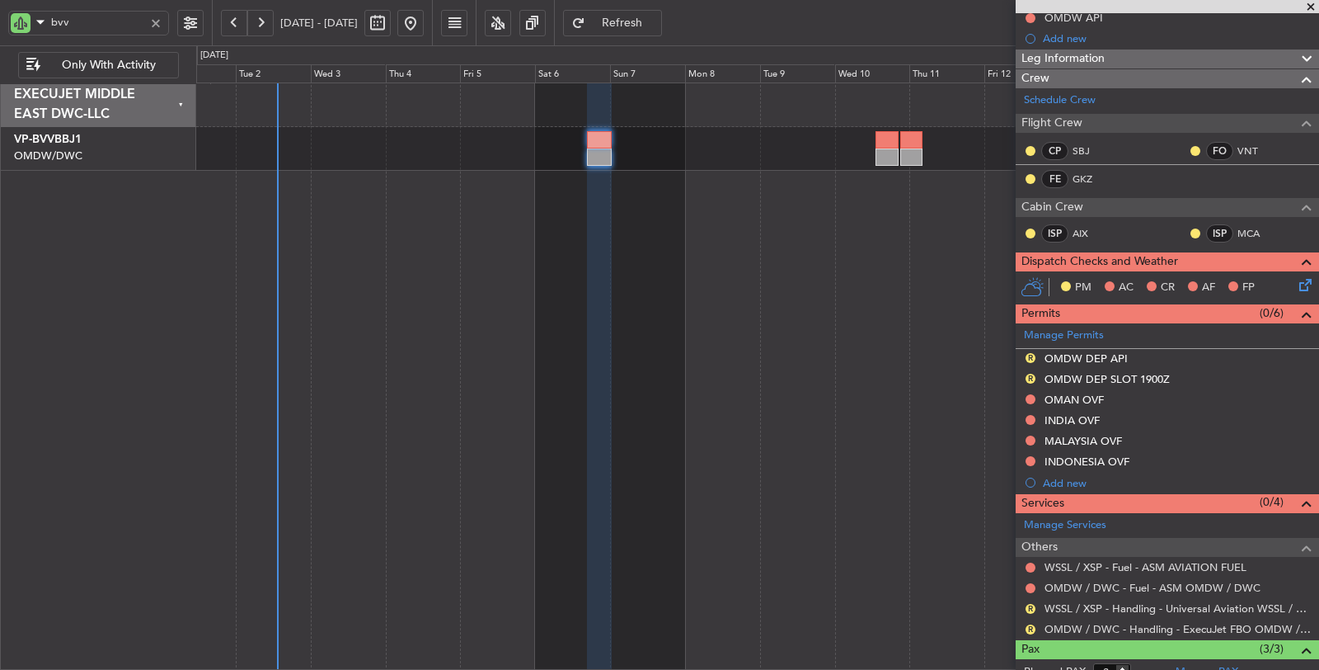
scroll to position [183, 0]
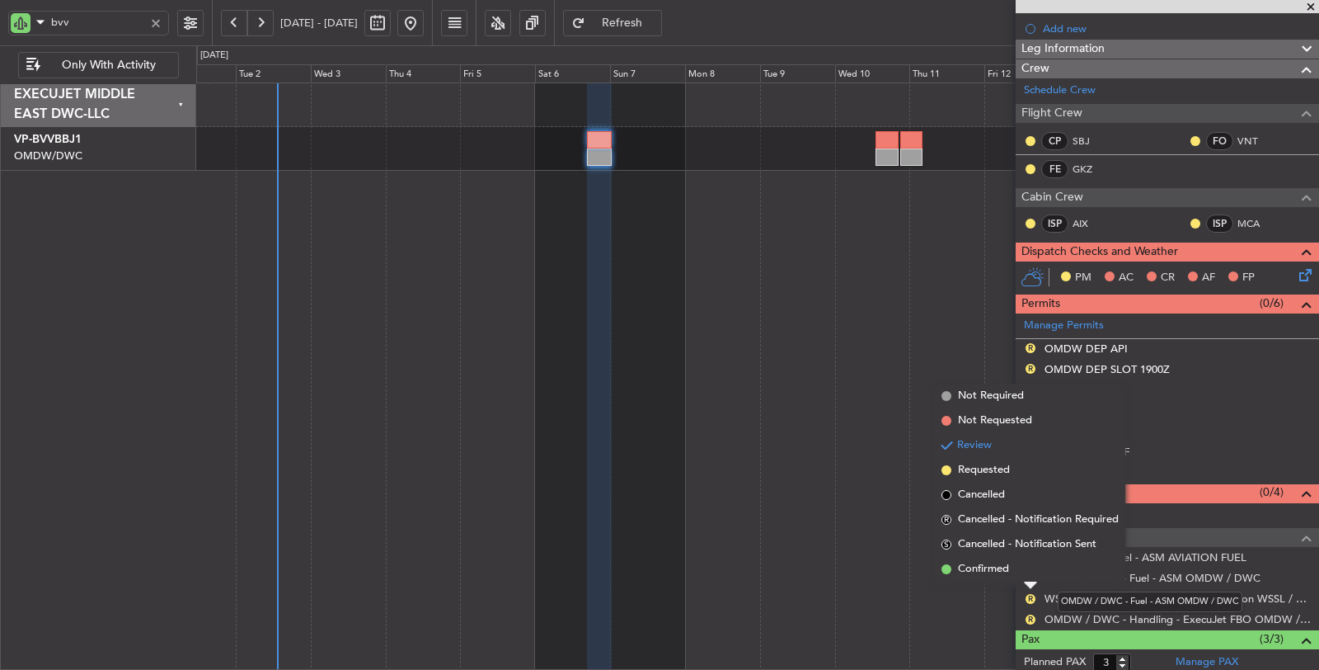
click at [1177, 599] on div "OMDW / DWC - Fuel - ASM OMDW / DWC" at bounding box center [1150, 601] width 185 height 21
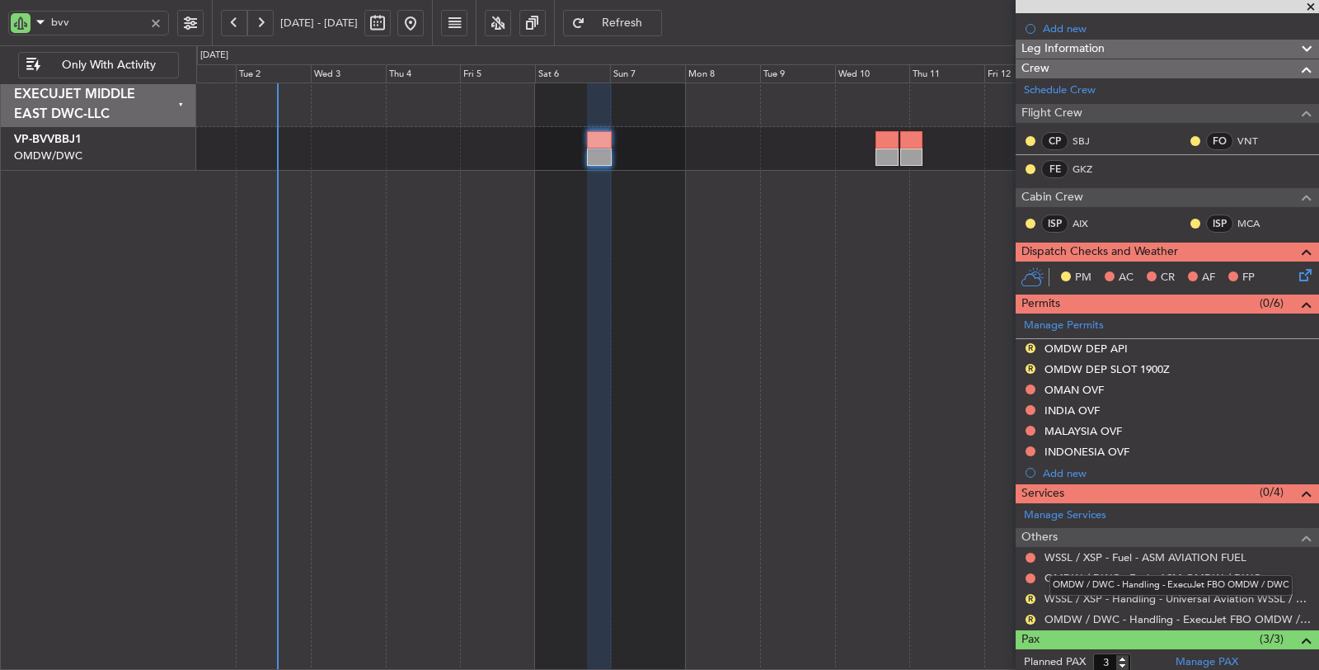
click at [1253, 591] on div "OMDW / DWC - Handling - ExecuJet FBO OMDW / DWC" at bounding box center [1171, 585] width 243 height 21
click at [1150, 591] on div "OMDW / DWC - Fuel - ASM OMDW / DWC" at bounding box center [1150, 591] width 0 height 0
click at [1118, 592] on link "WSSL / XSP - Handling - Universal Aviation WSSL / XSP" at bounding box center [1178, 598] width 266 height 14
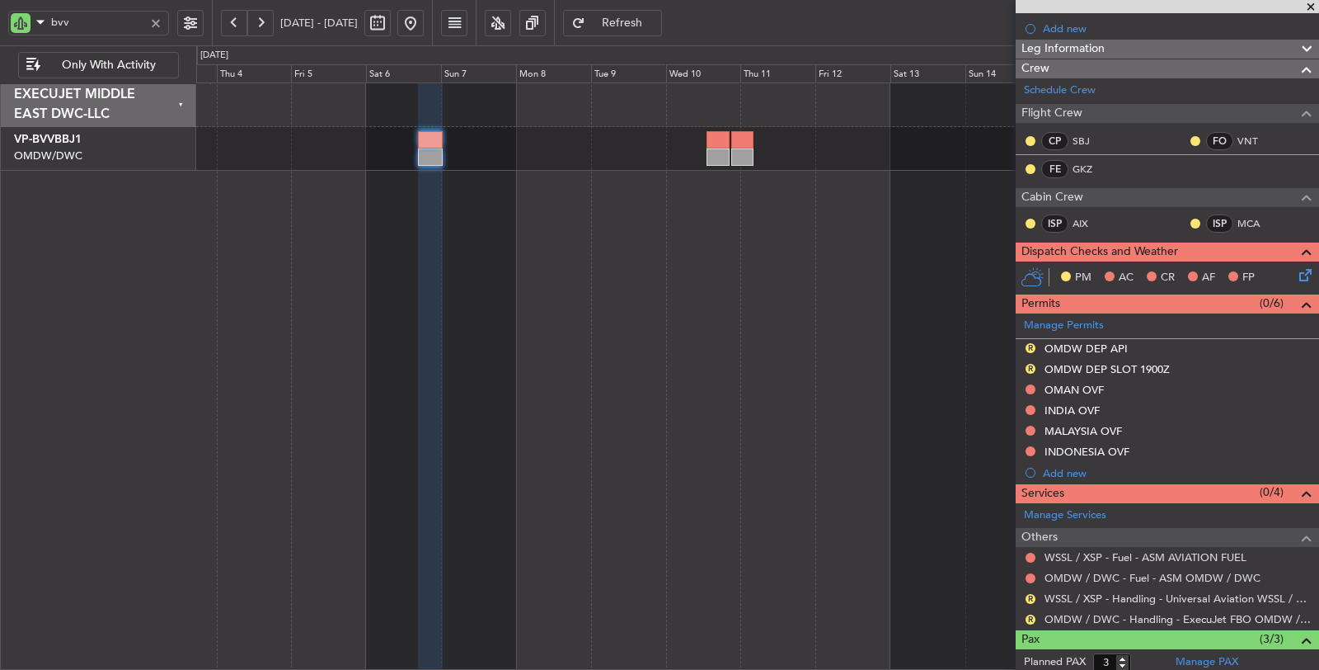
click at [576, 219] on div "Planned Maint Dubai (Al Maktoum Intl)" at bounding box center [758, 376] width 1124 height 588
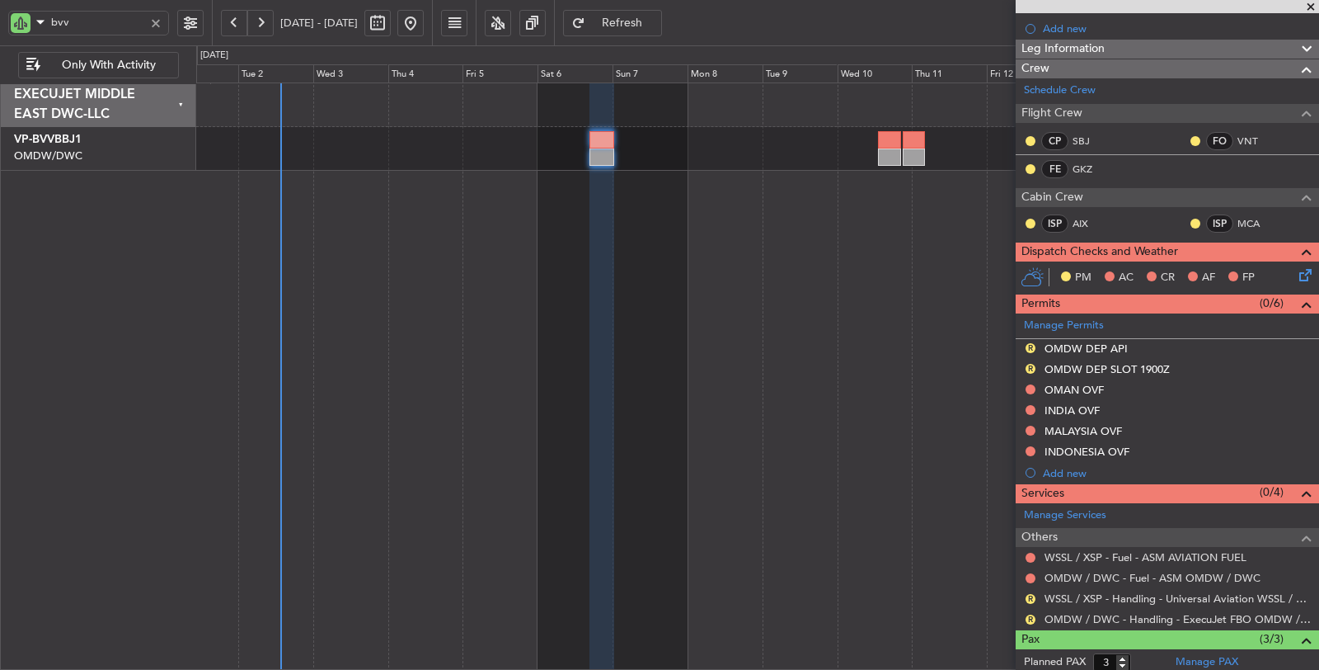
click at [660, 237] on div "Planned Maint Dubai (Al Maktoum Intl)" at bounding box center [758, 376] width 1124 height 588
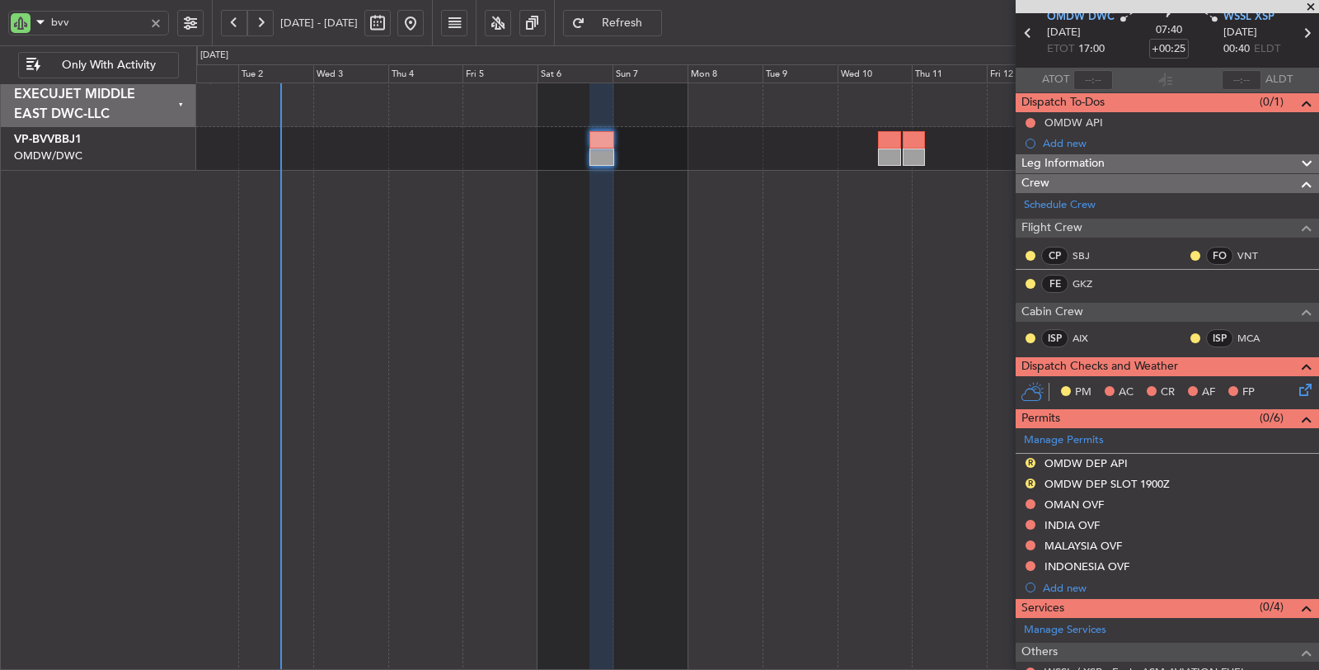
scroll to position [0, 0]
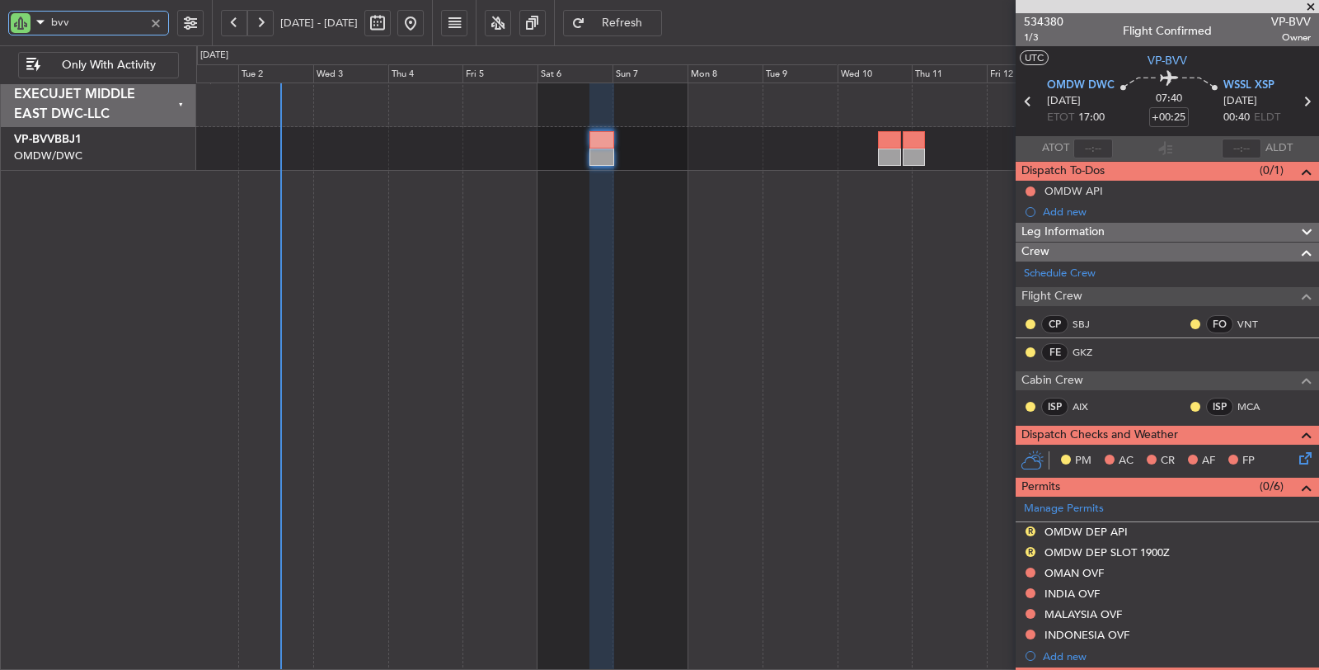
drag, startPoint x: 74, startPoint y: 21, endPoint x: 2, endPoint y: 26, distance: 72.0
click at [2, 26] on div "bvv" at bounding box center [106, 22] width 212 height 45
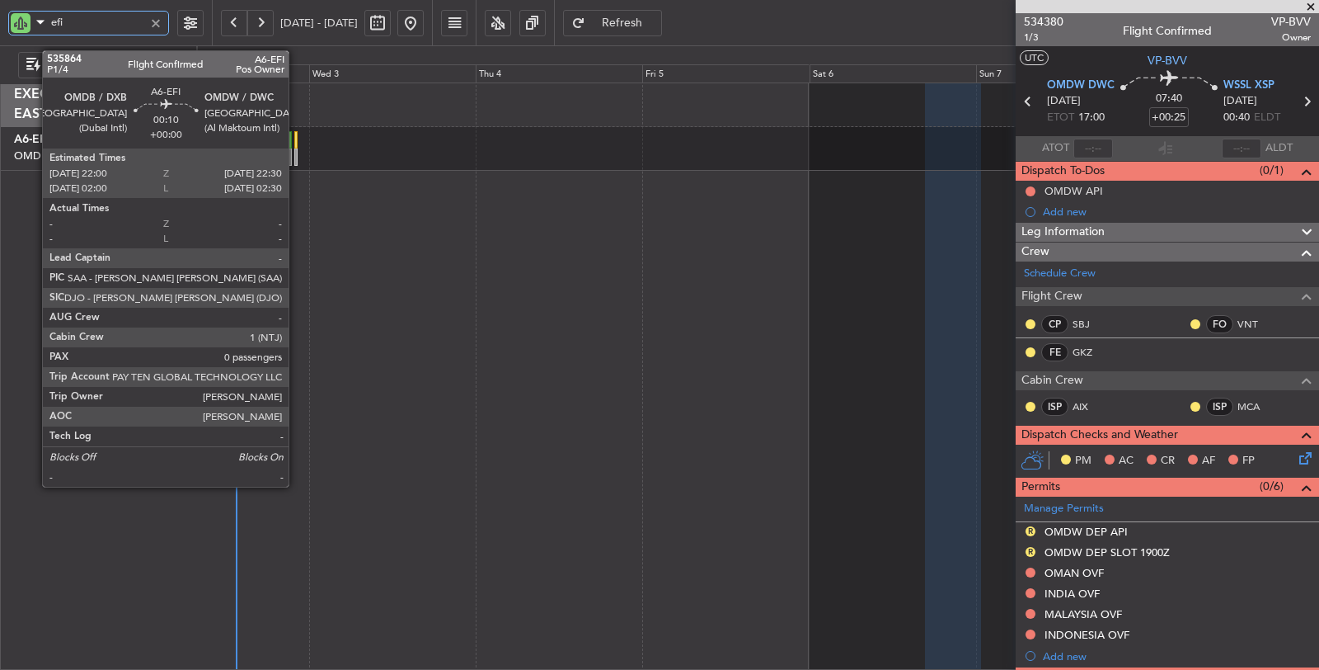
click at [297, 153] on div at bounding box center [296, 156] width 4 height 17
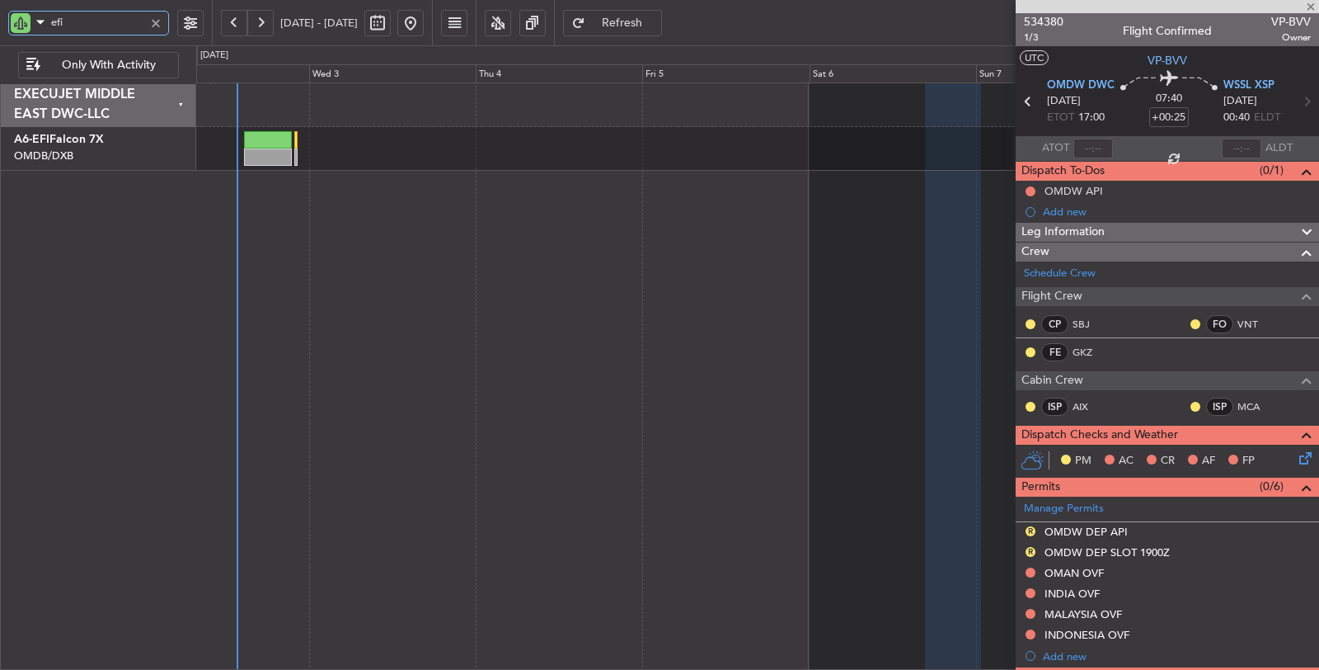
type input "efi"
type input "0"
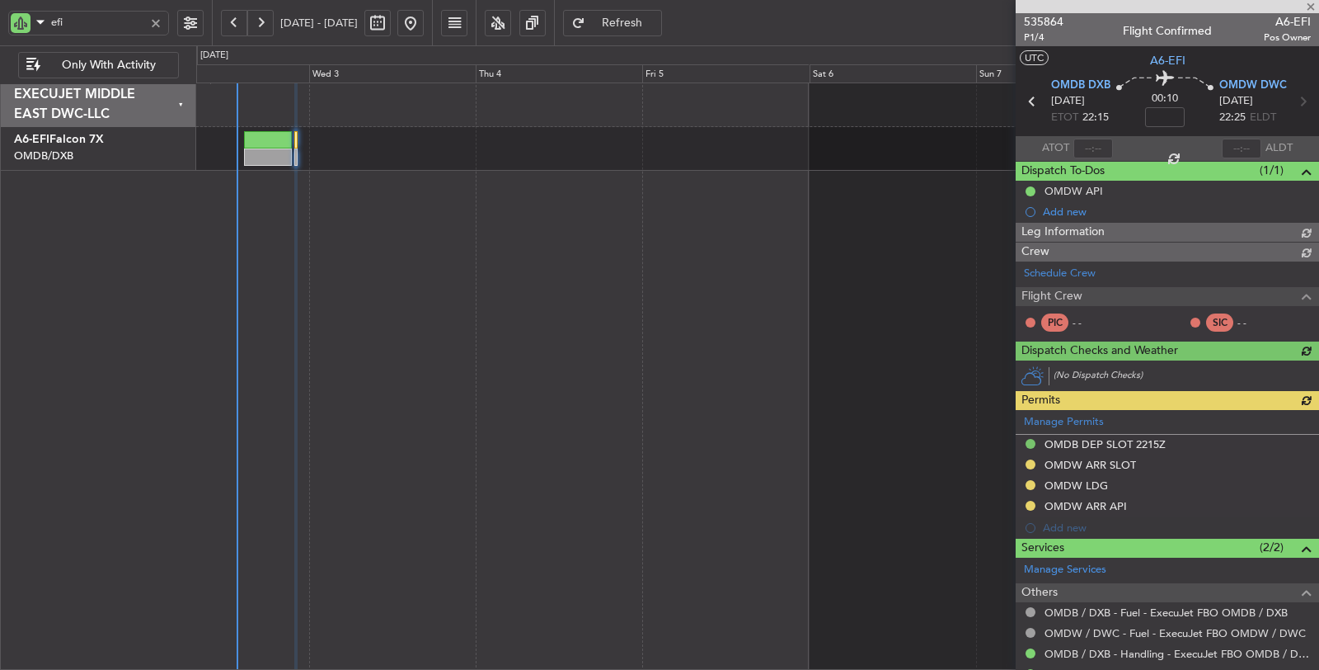
type input "[PERSON_NAME] (ANI)"
type input "7187"
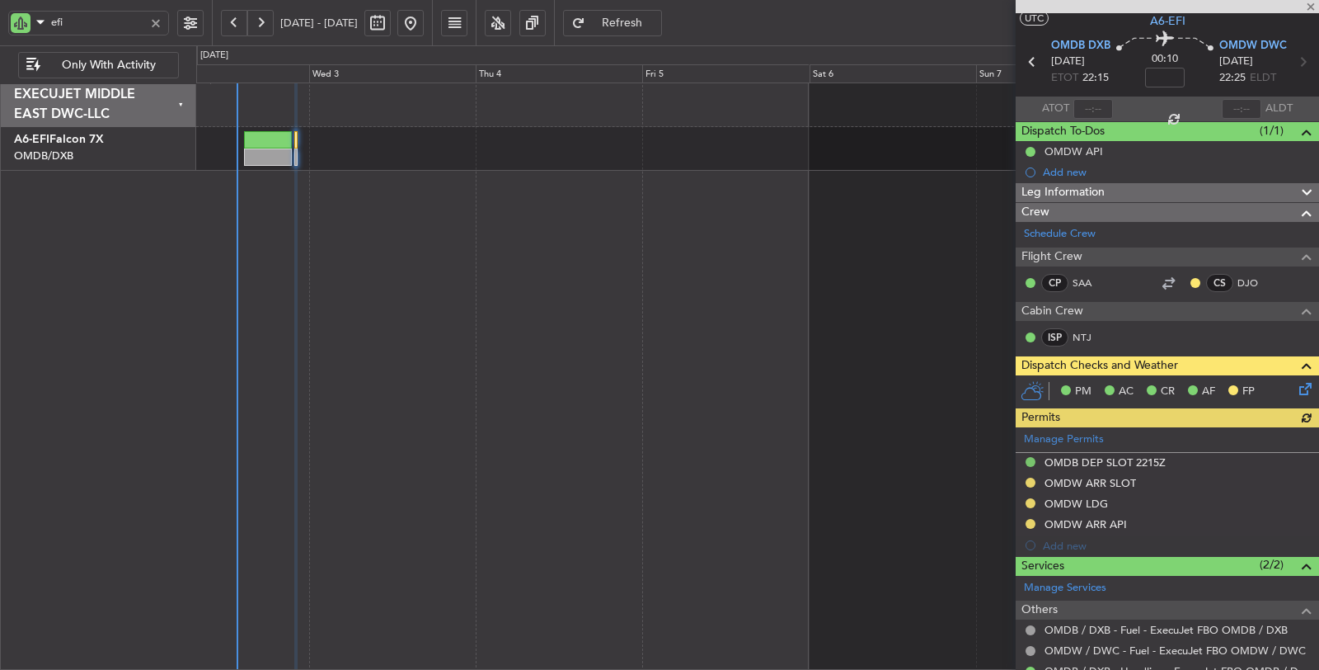
scroll to position [113, 0]
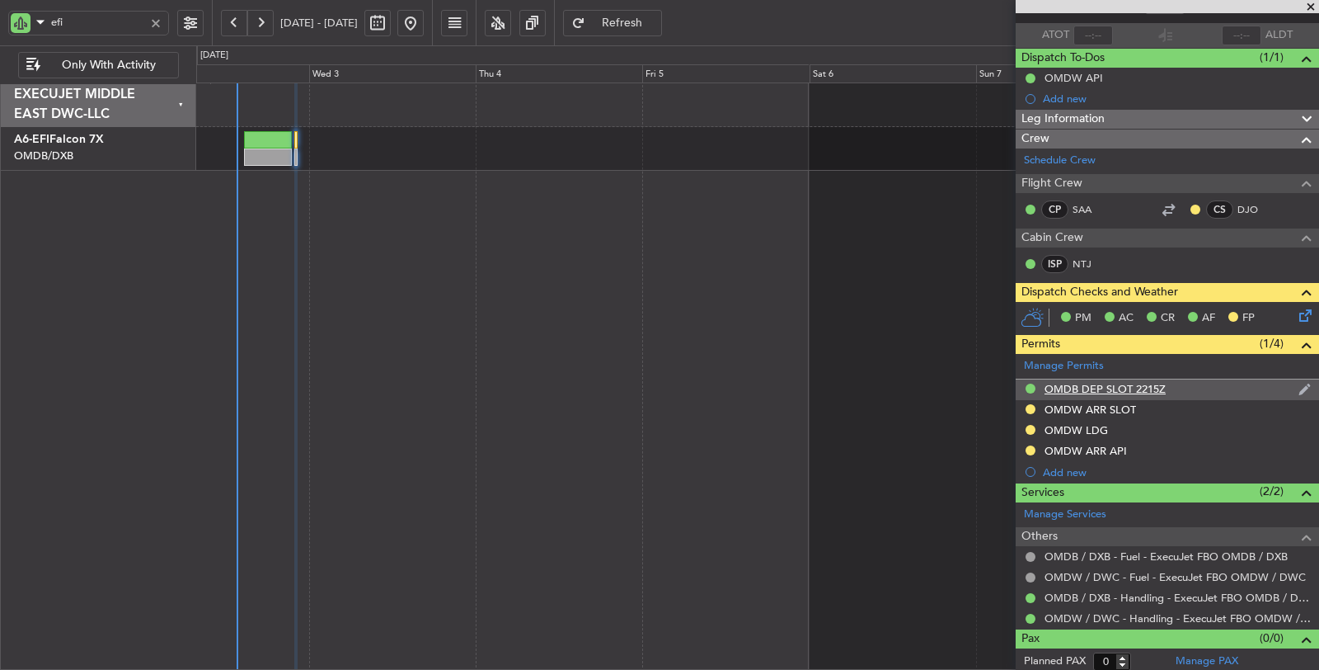
click at [1115, 385] on div "OMDB DEP SLOT 2215Z" at bounding box center [1105, 389] width 121 height 14
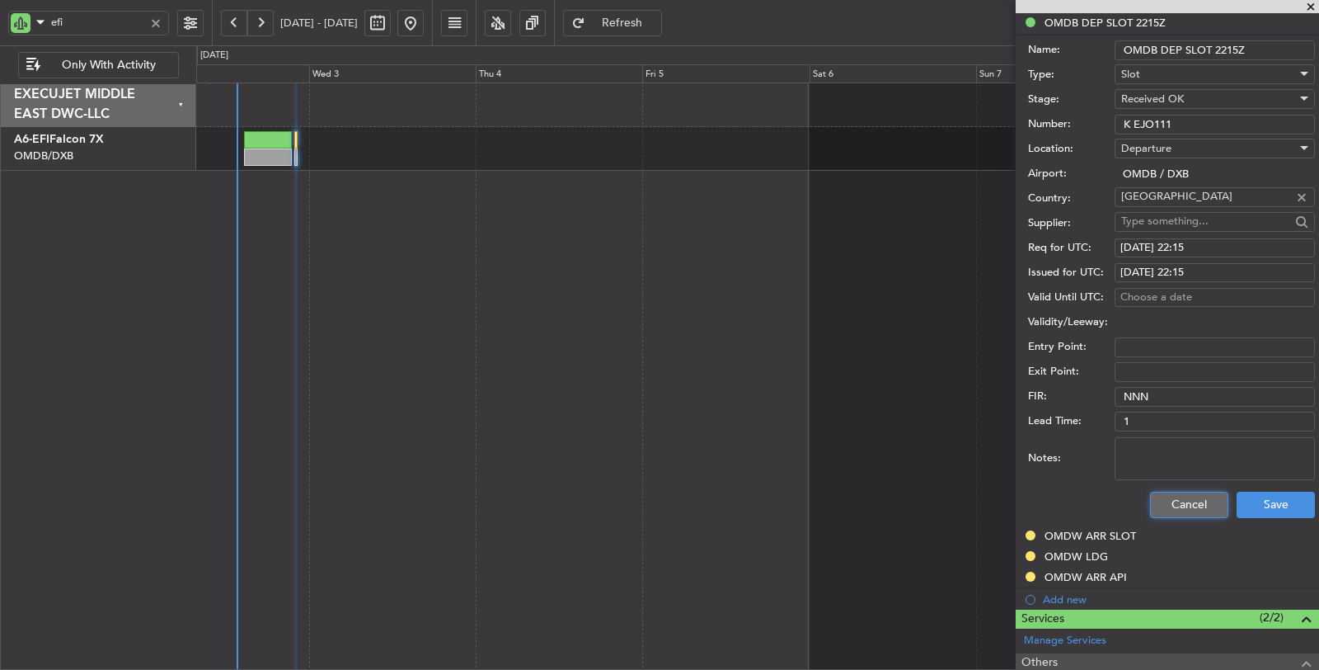
click at [1189, 501] on button "Cancel" at bounding box center [1189, 504] width 78 height 26
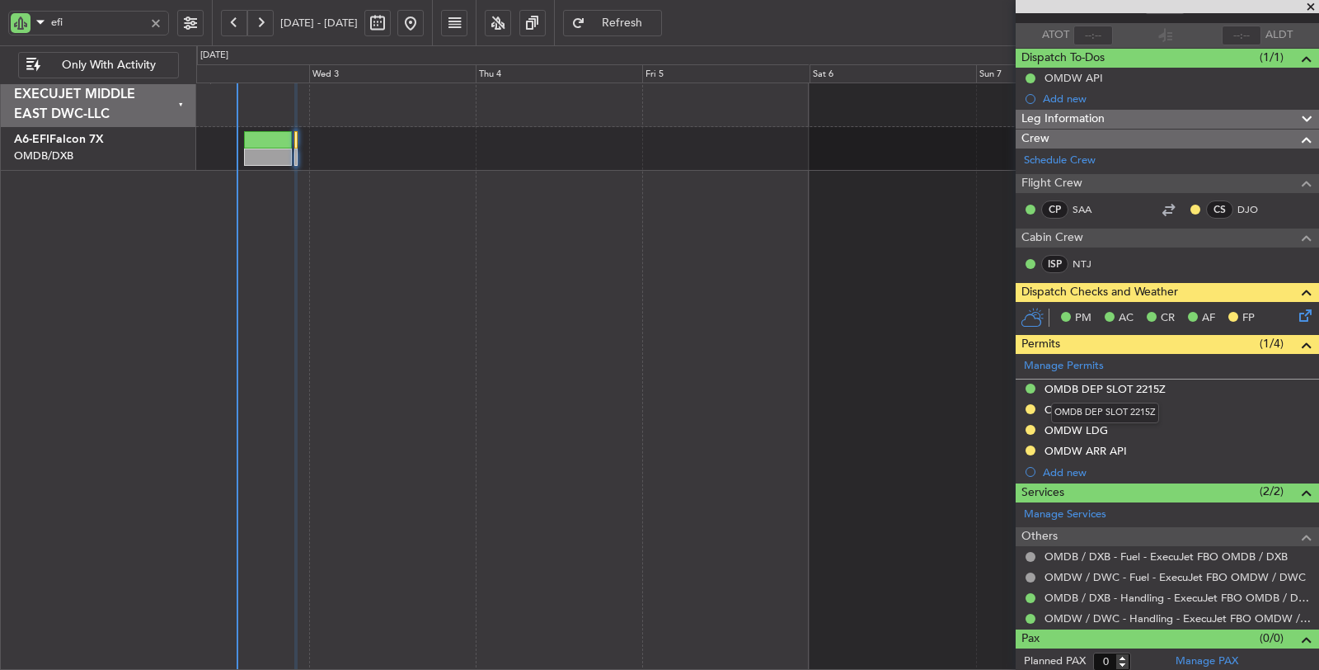
click at [1118, 410] on div "OMDB DEP SLOT 2215Z" at bounding box center [1105, 412] width 108 height 21
click at [1116, 406] on div "OMDW ARR SLOT" at bounding box center [1091, 409] width 92 height 14
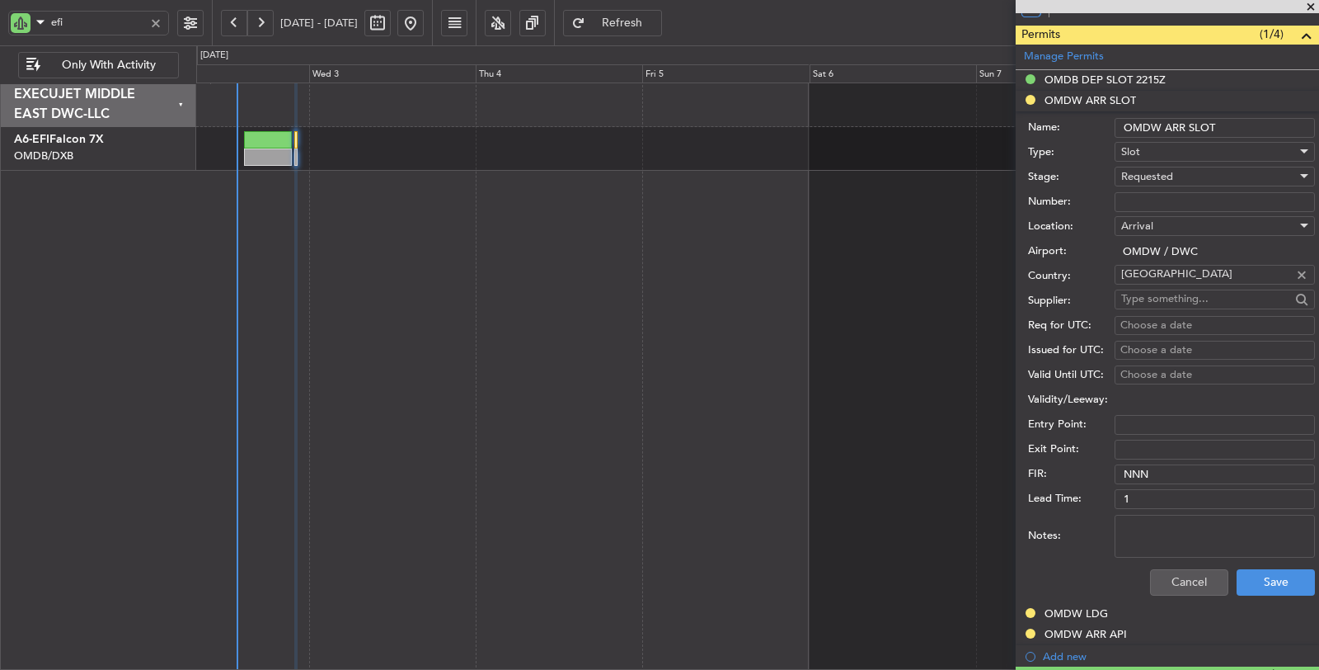
scroll to position [422, 0]
click at [1159, 174] on span "Requested" at bounding box center [1147, 176] width 52 height 15
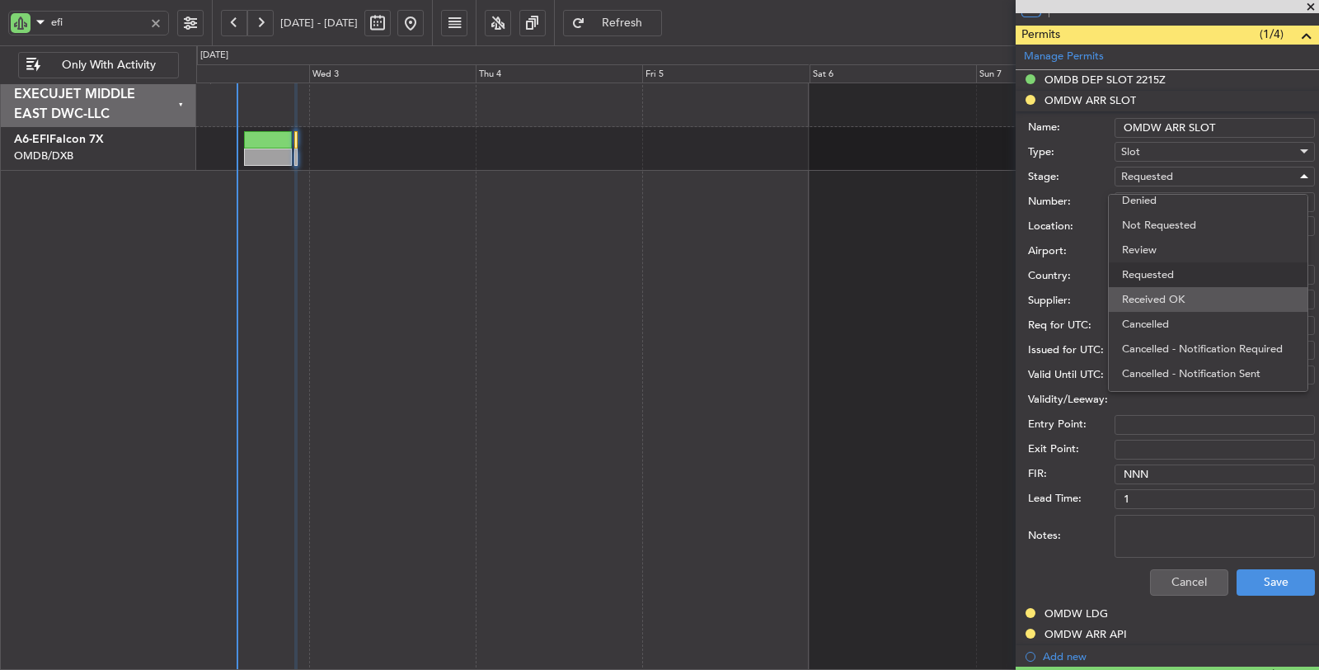
click at [1170, 297] on span "Received OK" at bounding box center [1208, 299] width 172 height 25
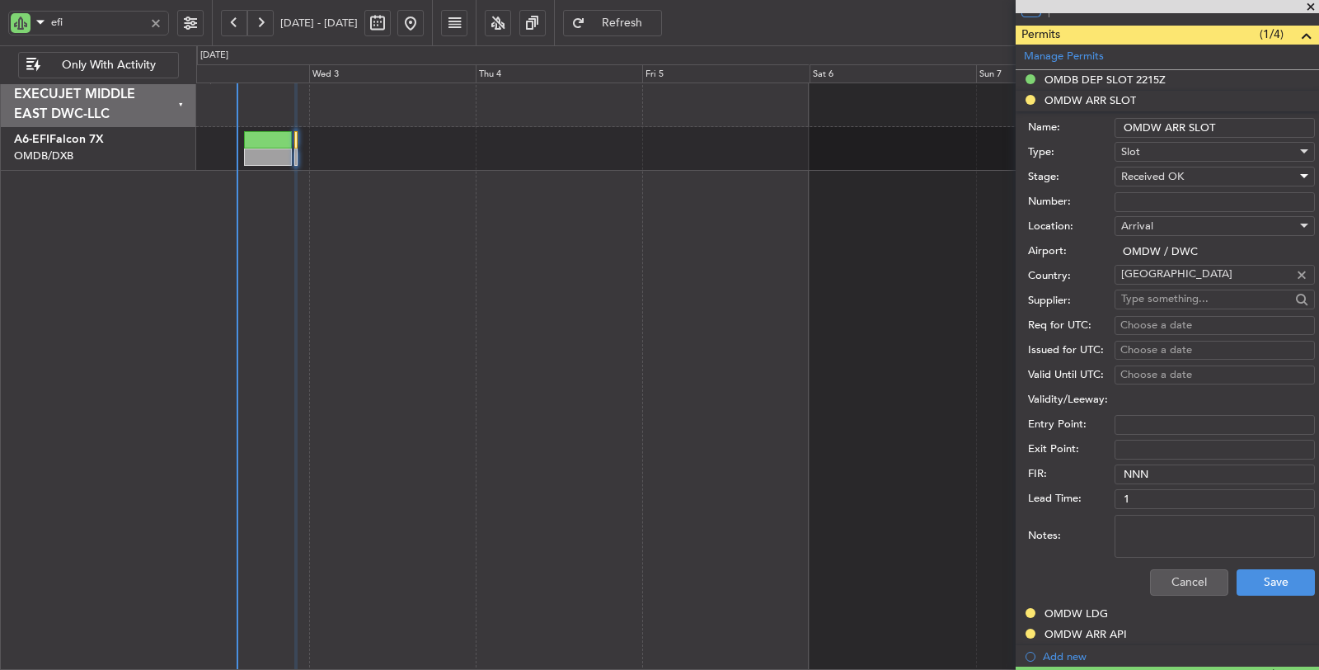
click at [1154, 200] on input "Number:" at bounding box center [1215, 202] width 200 height 20
paste input "KEJO115"
type input "KEJO115"
click at [1164, 325] on div "Choose a date" at bounding box center [1215, 325] width 189 height 16
select select "9"
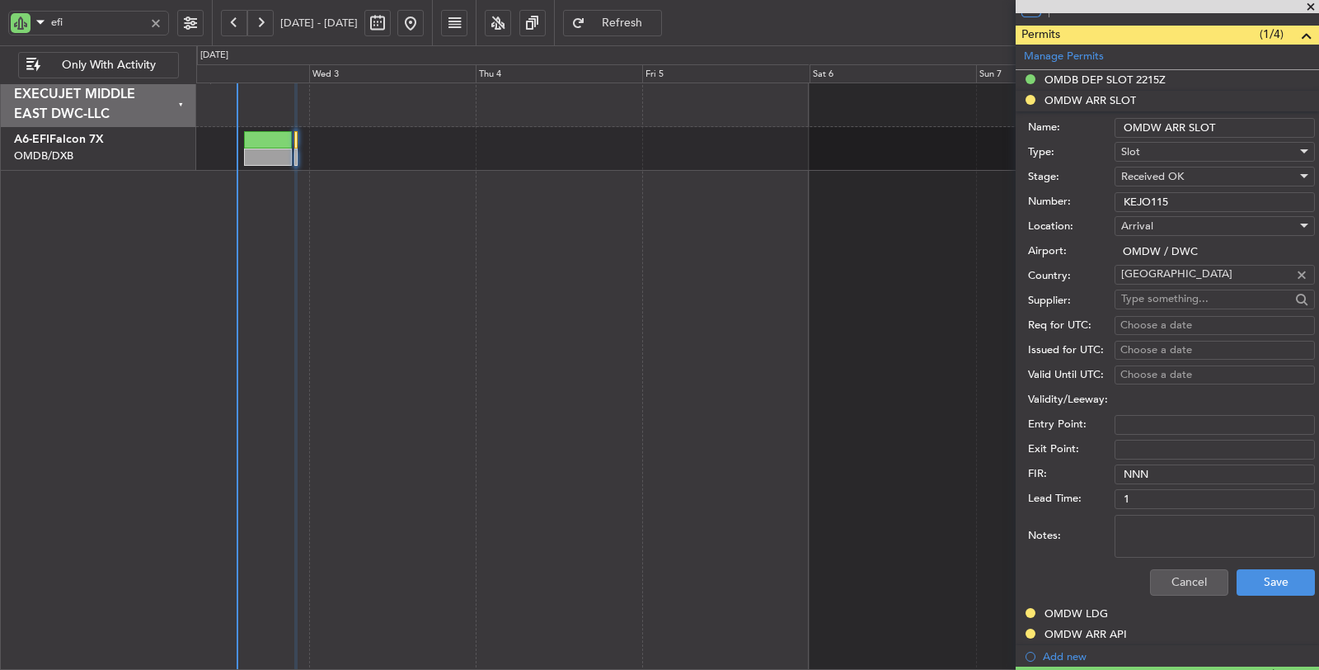
select select "2025"
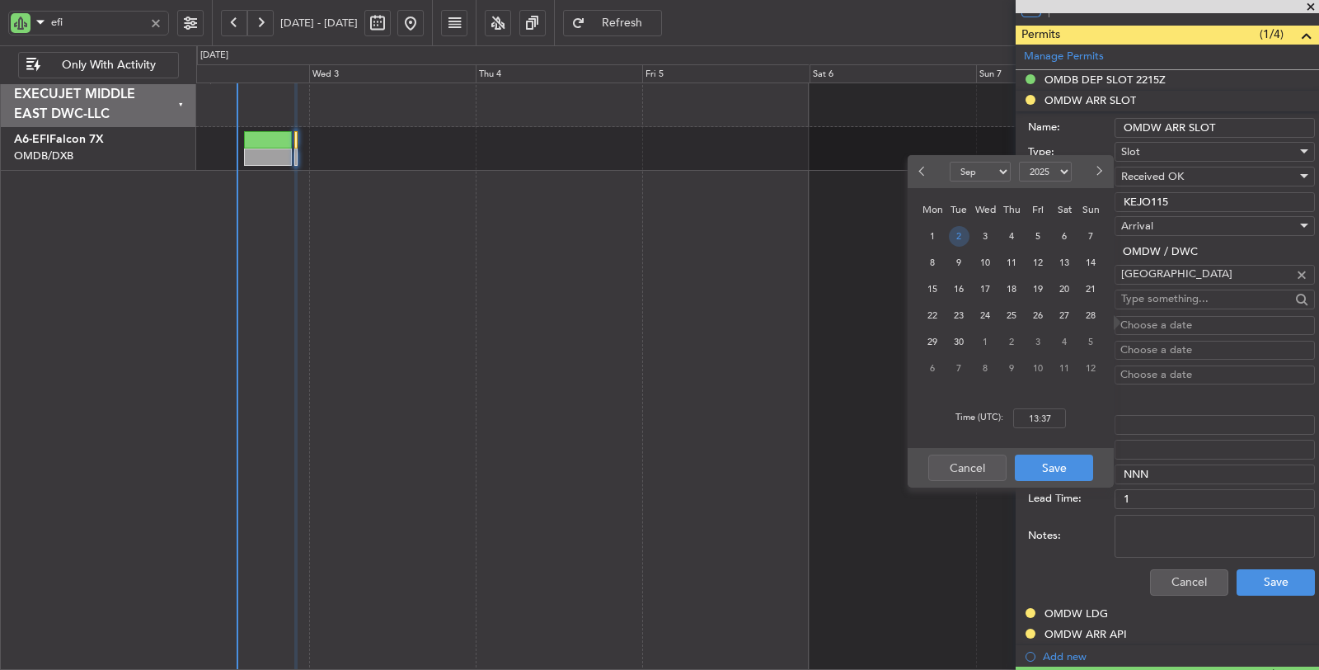
click at [963, 236] on span "2" at bounding box center [959, 236] width 21 height 21
click at [1029, 418] on input "00:00" at bounding box center [1039, 418] width 53 height 20
type input "22:40"
click at [1047, 471] on button "Save" at bounding box center [1054, 467] width 78 height 26
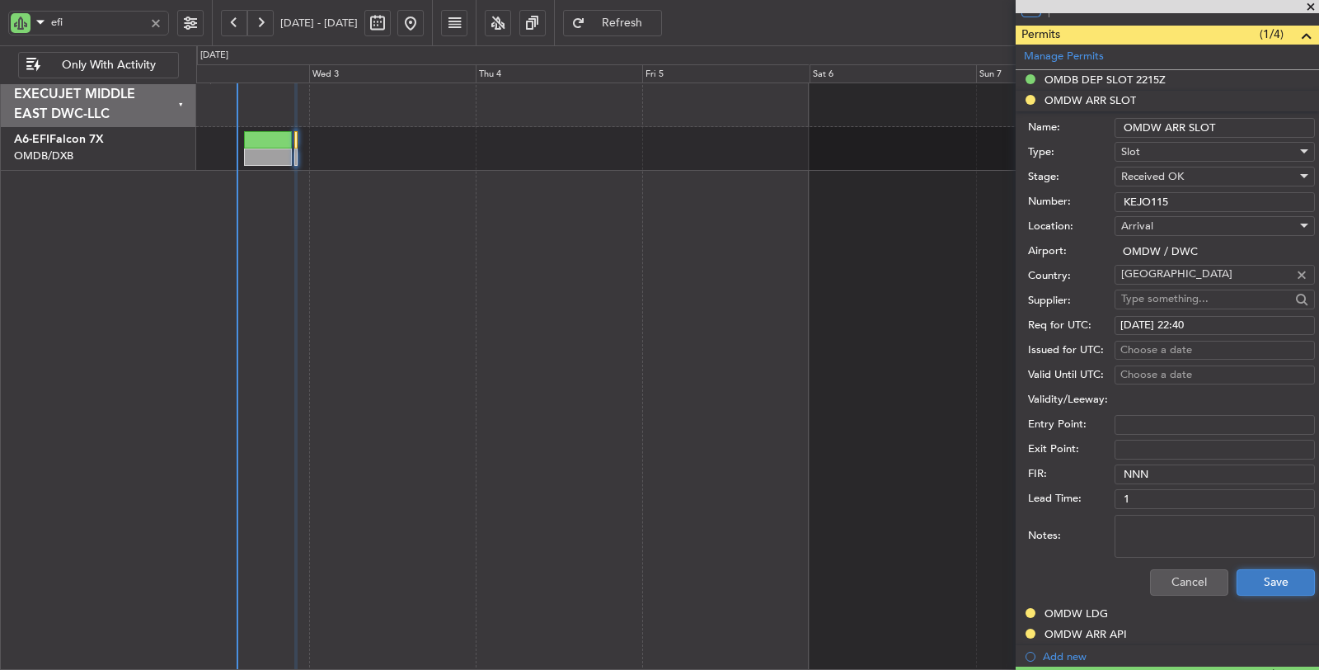
click at [1259, 583] on button "Save" at bounding box center [1276, 582] width 78 height 26
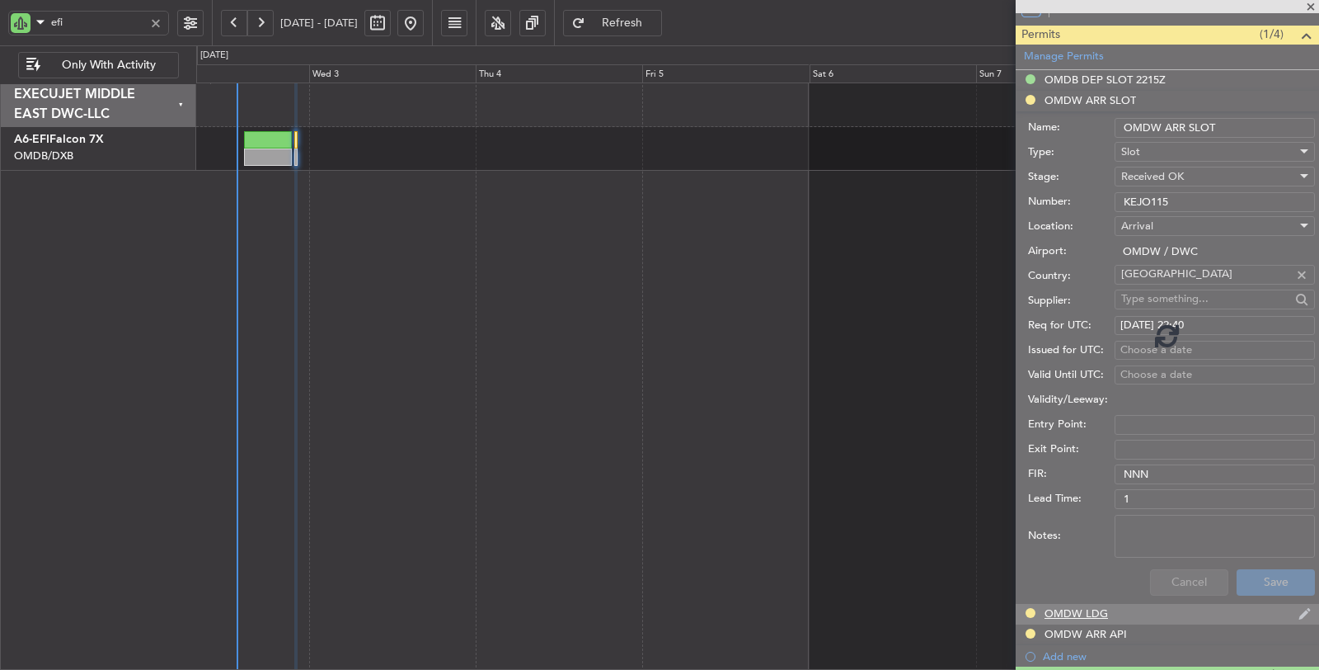
scroll to position [113, 0]
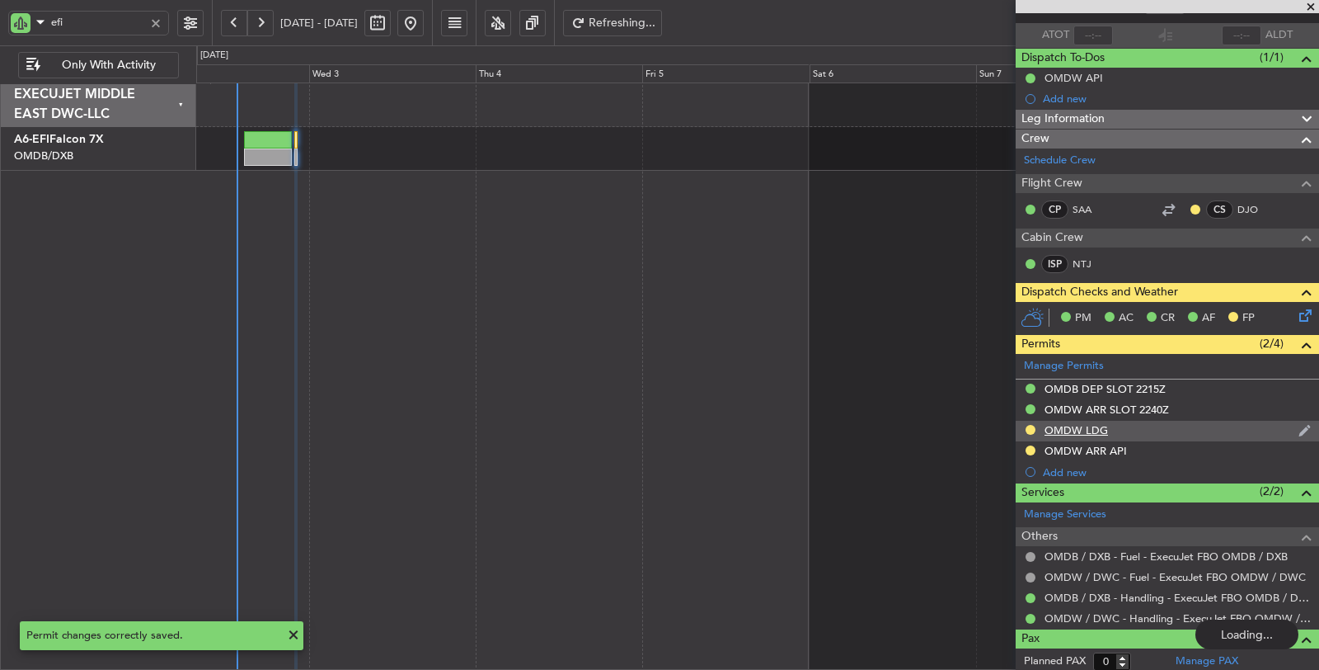
click at [1074, 425] on div "OMDW LDG" at bounding box center [1076, 430] width 63 height 14
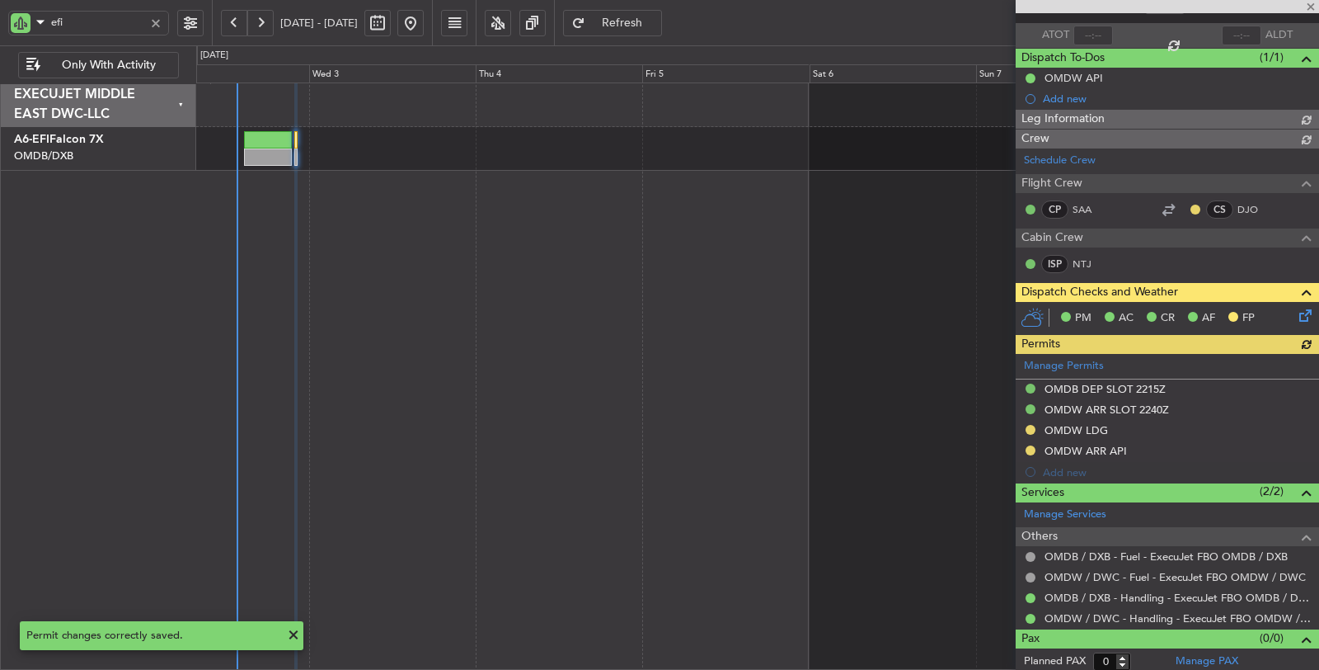
type input "[PERSON_NAME] (ANI)"
type input "7187"
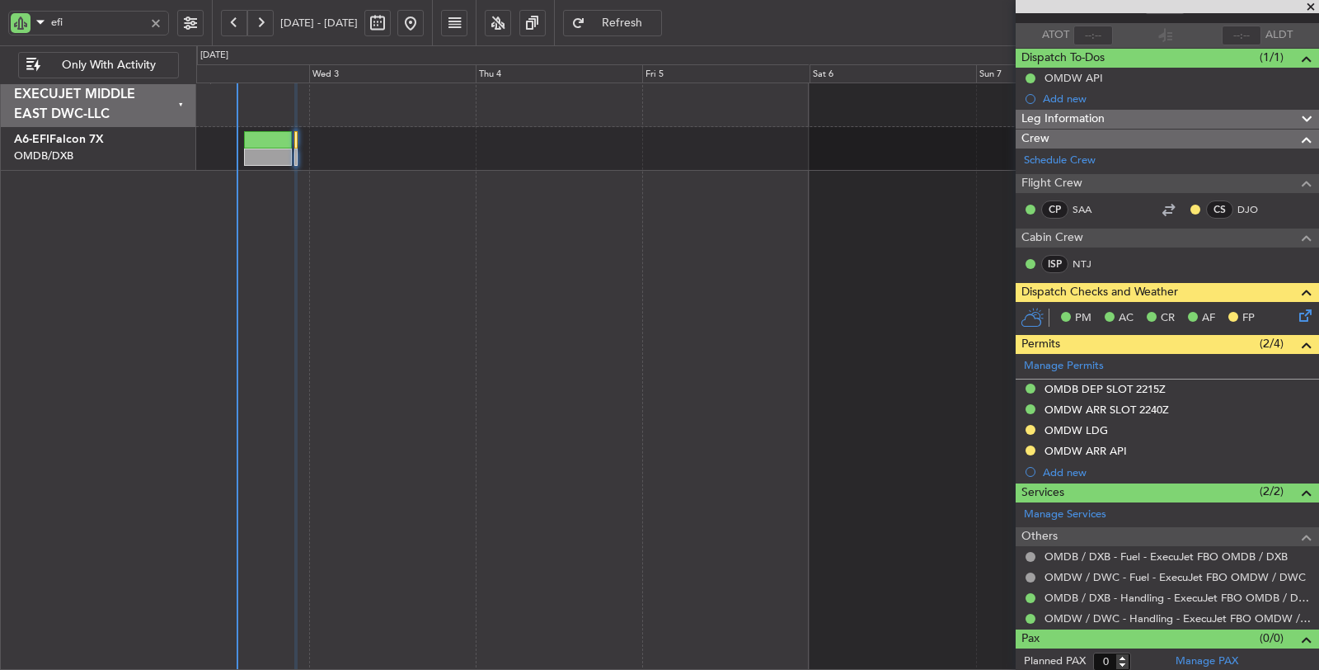
click at [892, 430] on div "Unplanned Maint [GEOGRAPHIC_DATA] ([GEOGRAPHIC_DATA])" at bounding box center [758, 376] width 1124 height 588
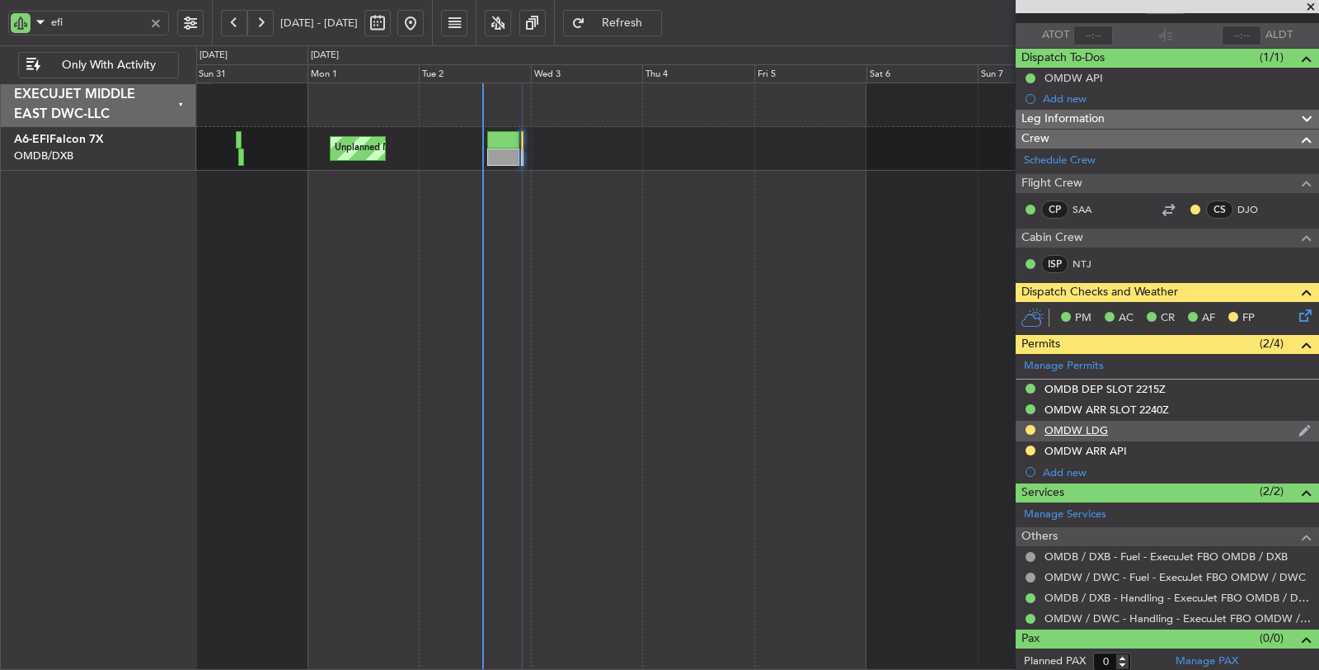
click at [1089, 429] on div "OMDW LDG" at bounding box center [1076, 430] width 63 height 14
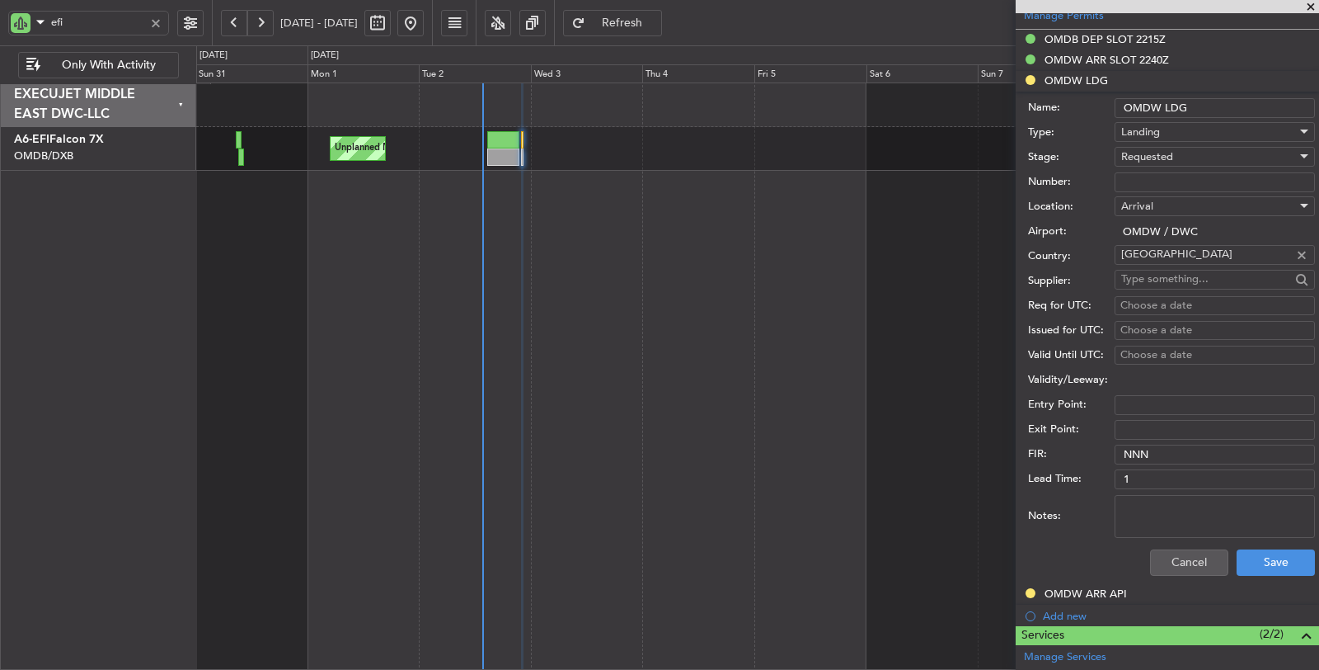
scroll to position [479, 0]
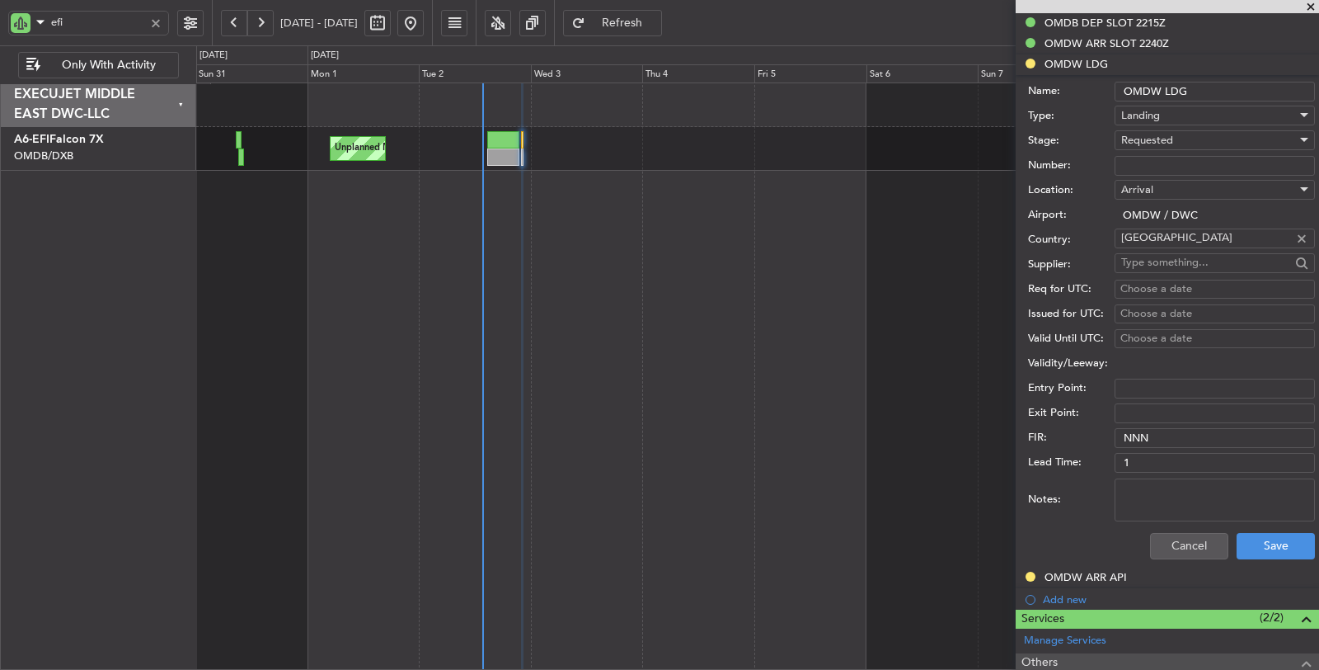
click at [1172, 134] on span "Requested" at bounding box center [1147, 140] width 52 height 15
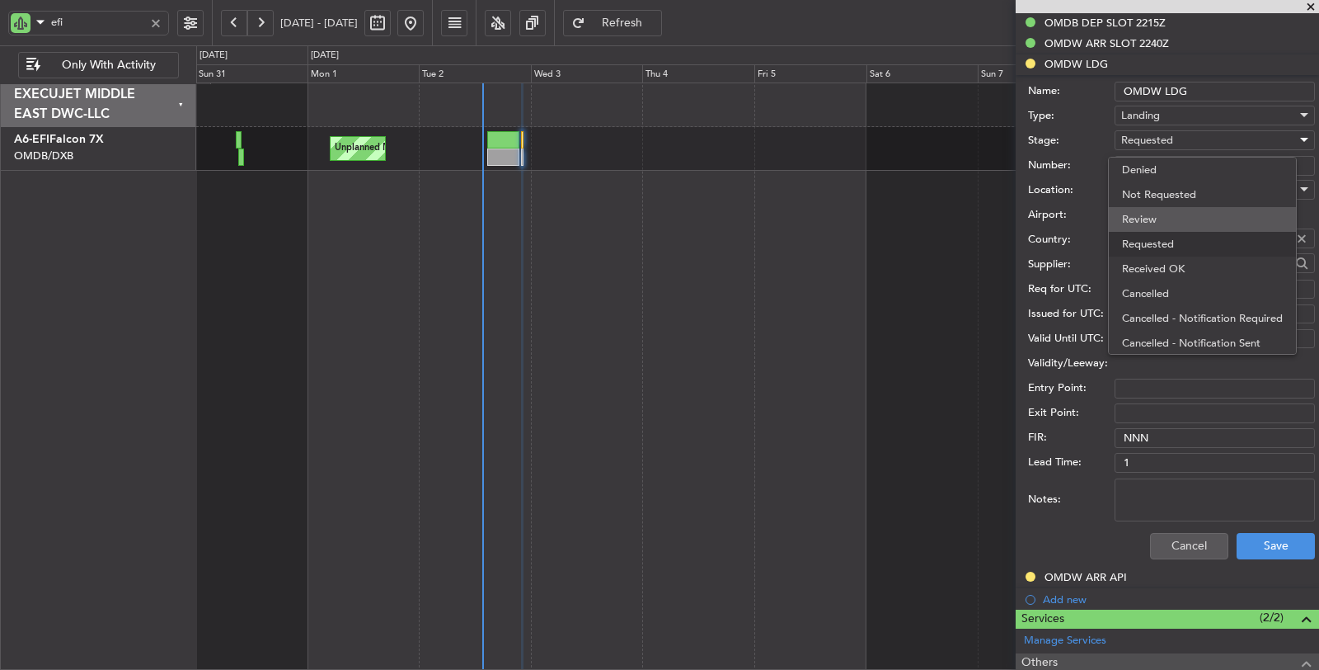
scroll to position [7, 0]
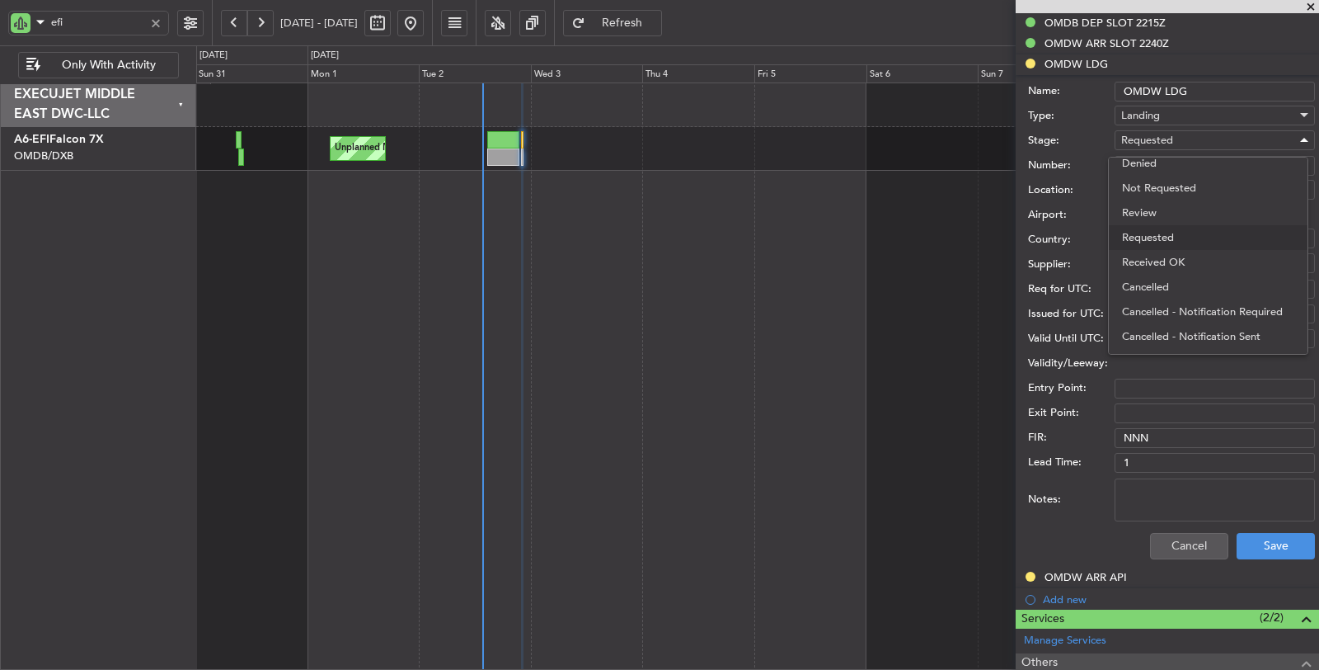
drag, startPoint x: 1172, startPoint y: 259, endPoint x: 1172, endPoint y: 171, distance: 88.2
click at [1172, 256] on span "Received OK" at bounding box center [1208, 262] width 172 height 25
click at [1171, 166] on input "Number:" at bounding box center [1215, 166] width 200 height 20
paste input "LP/2025/12030"
type input "LP/2025/12030"
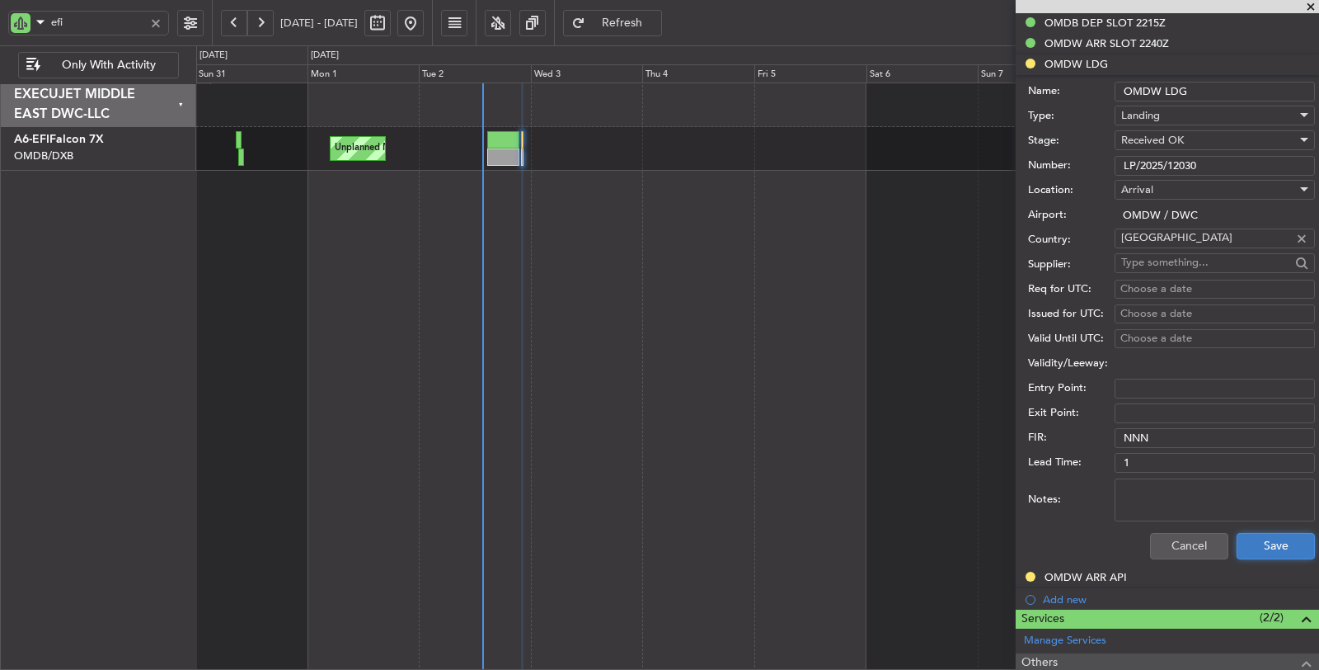
click at [1261, 540] on button "Save" at bounding box center [1276, 546] width 78 height 26
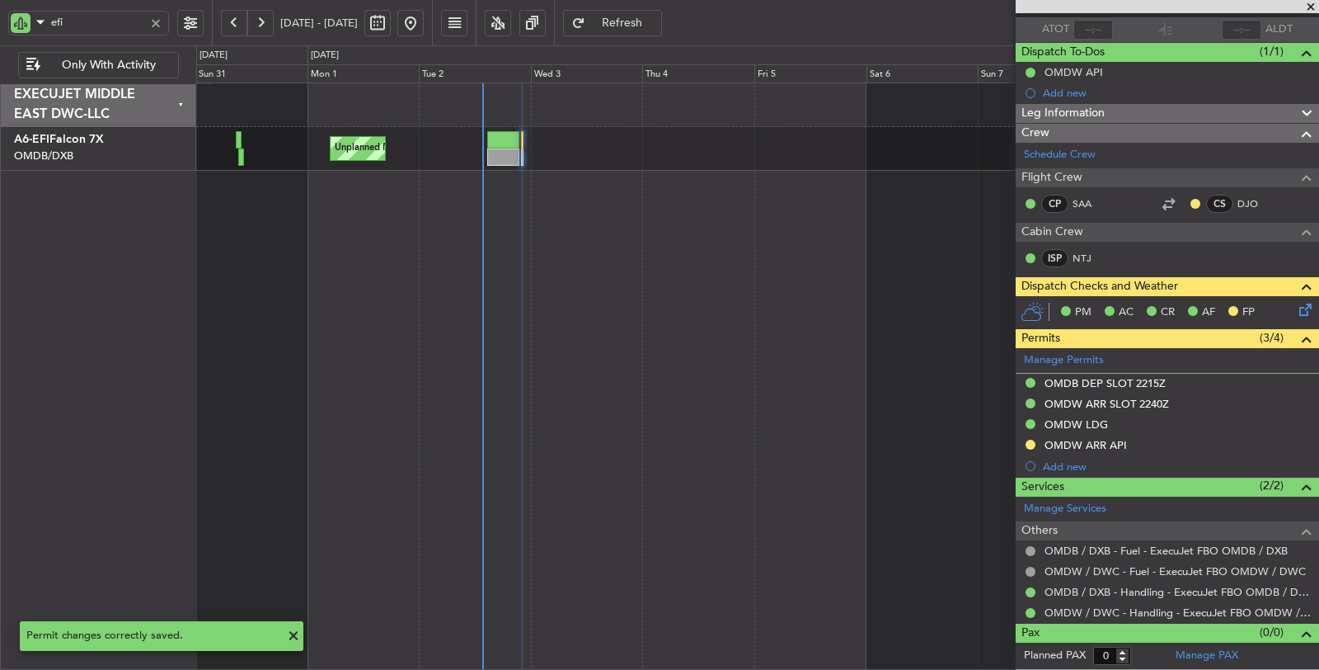
scroll to position [113, 0]
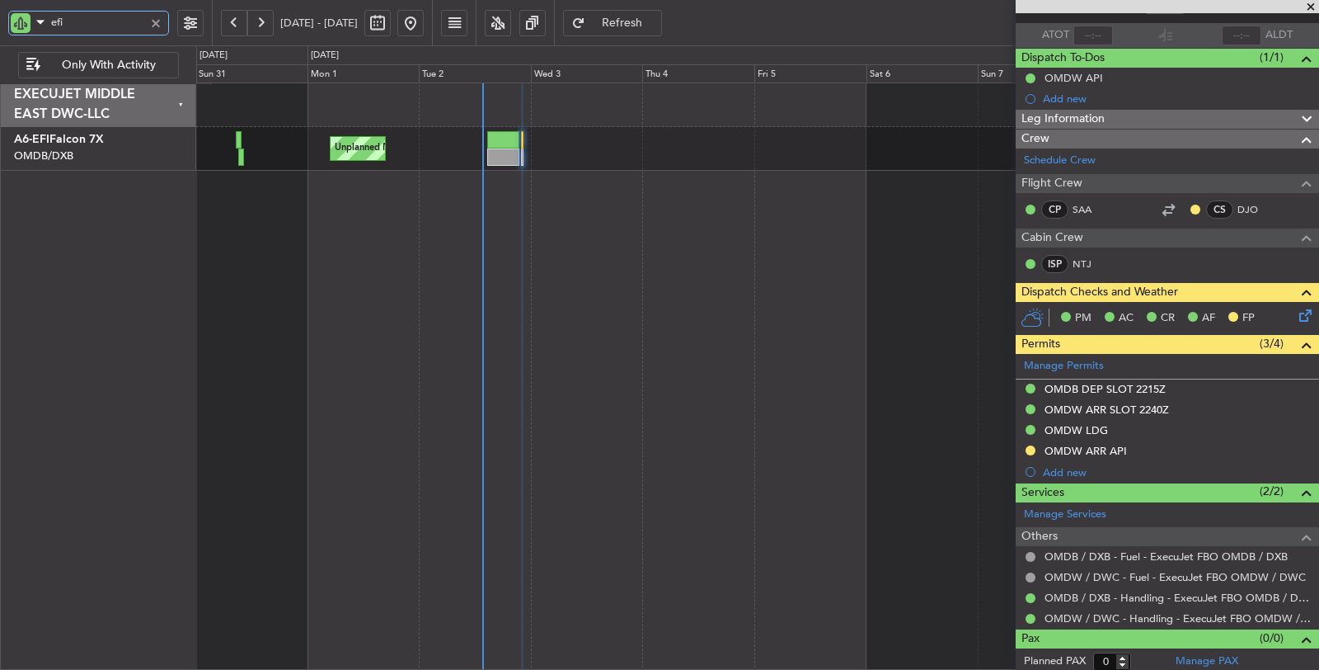
drag, startPoint x: 78, startPoint y: 26, endPoint x: 29, endPoint y: 30, distance: 49.6
click at [31, 29] on div "efi" at bounding box center [88, 23] width 161 height 25
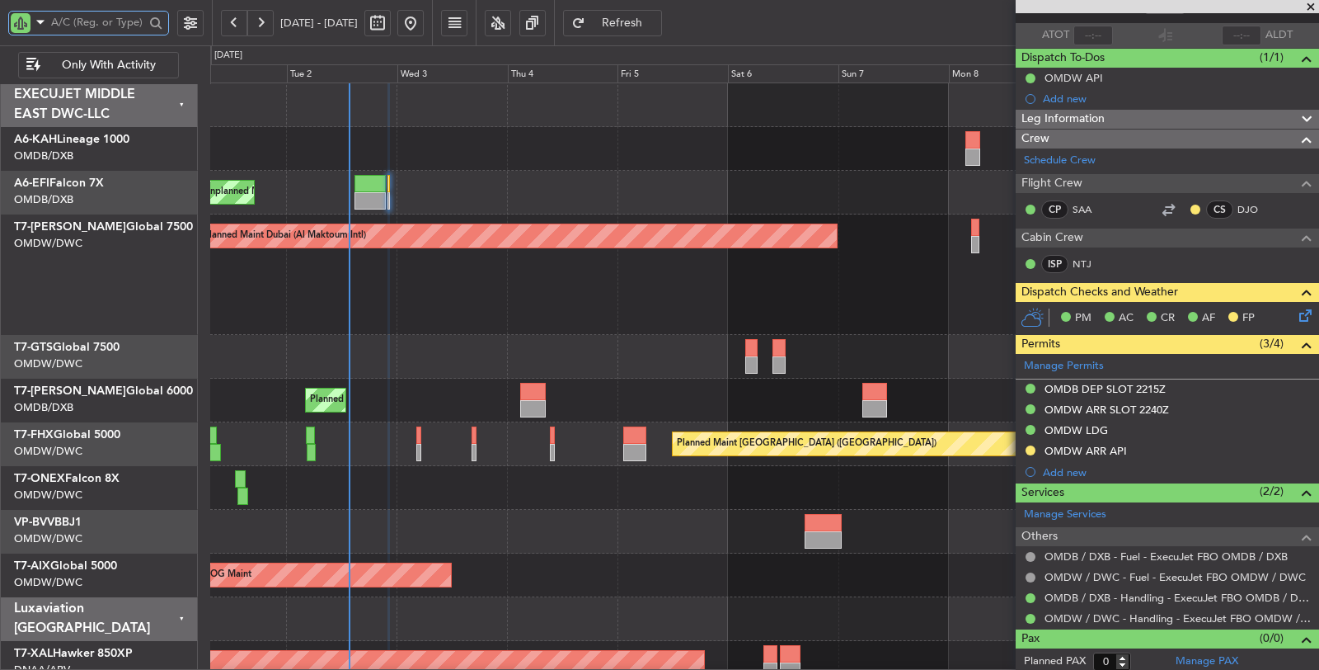
scroll to position [0, 0]
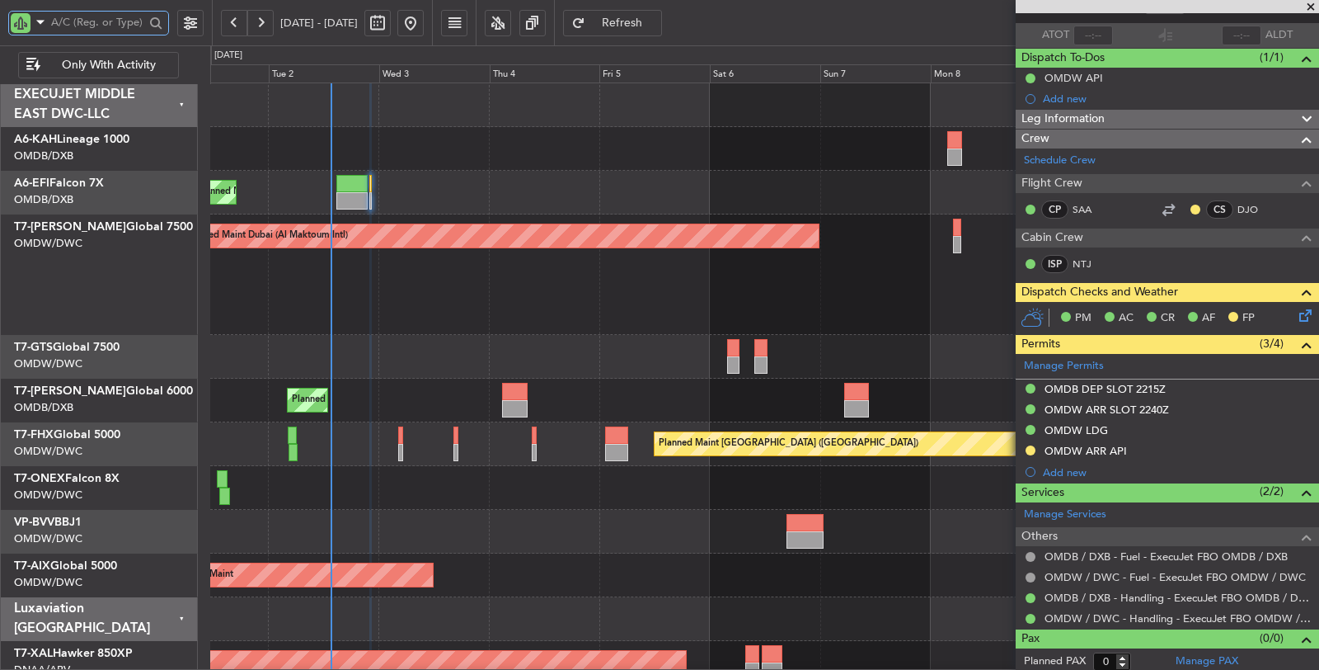
click at [402, 453] on div "No Crew Unplanned Maint Paris (Le Bourget) Planned Maint Dubai (Al Maktoum Intl…" at bounding box center [764, 624] width 1108 height 1082
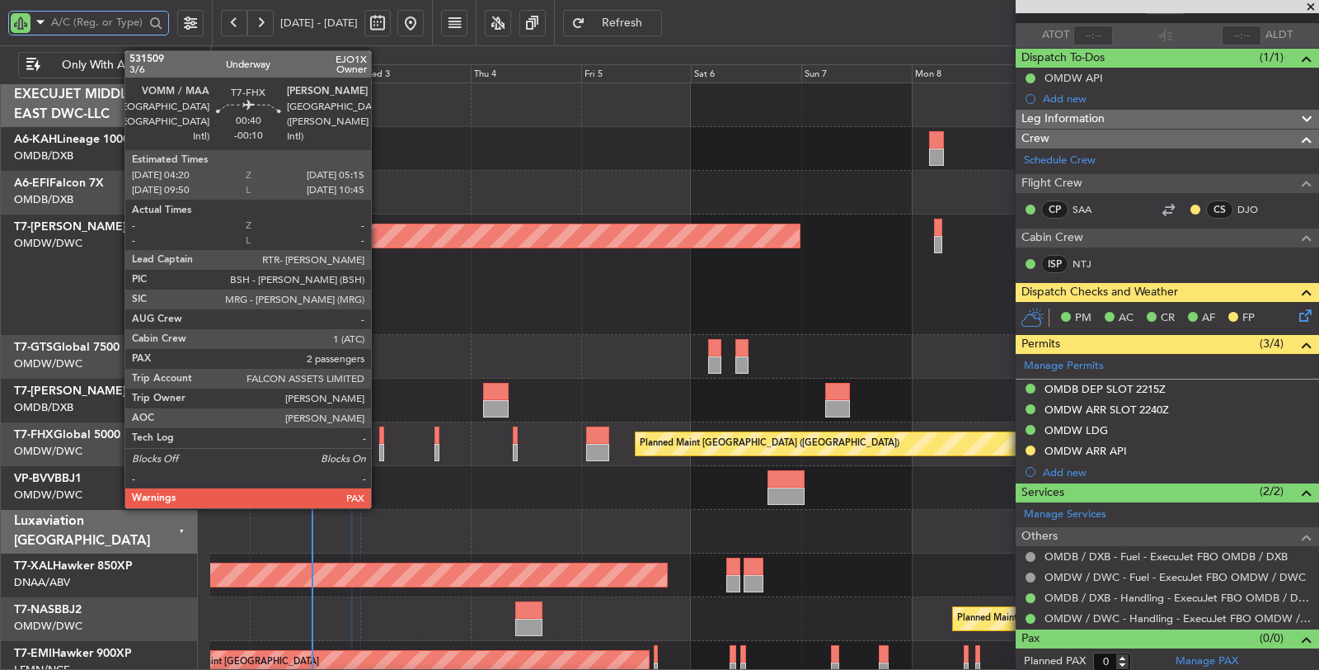
click at [379, 449] on div at bounding box center [381, 452] width 5 height 17
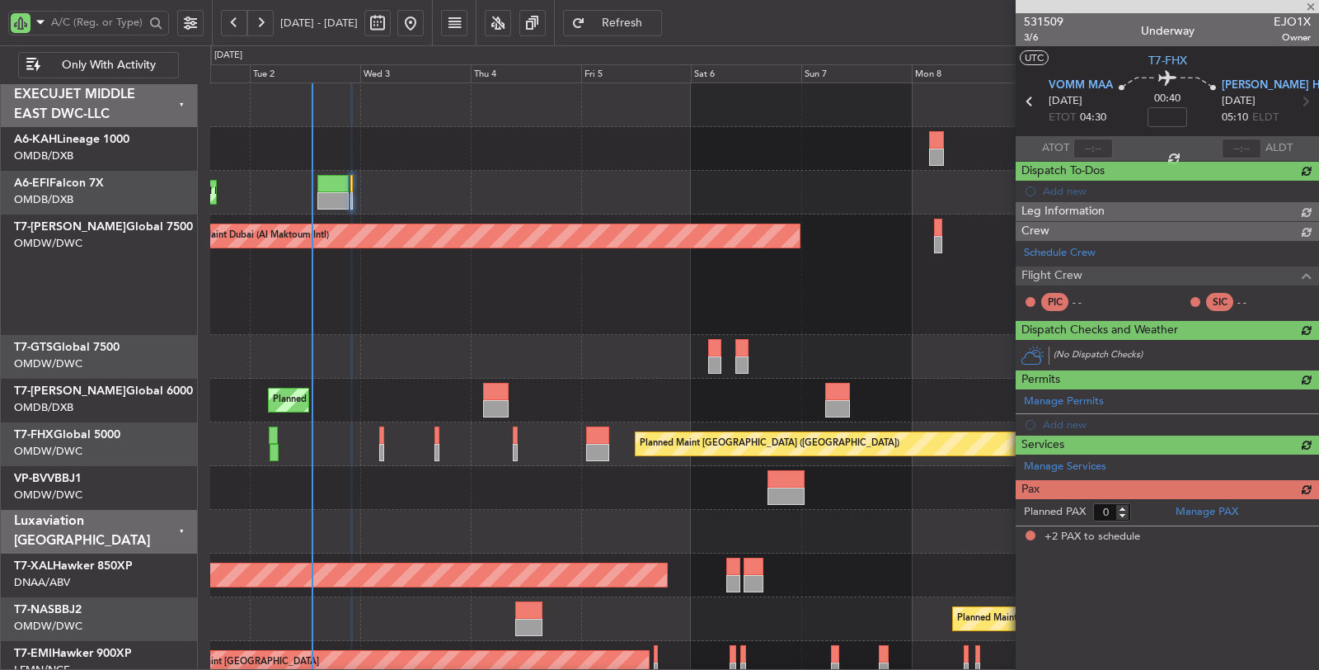
type input "-00:10"
type input "2"
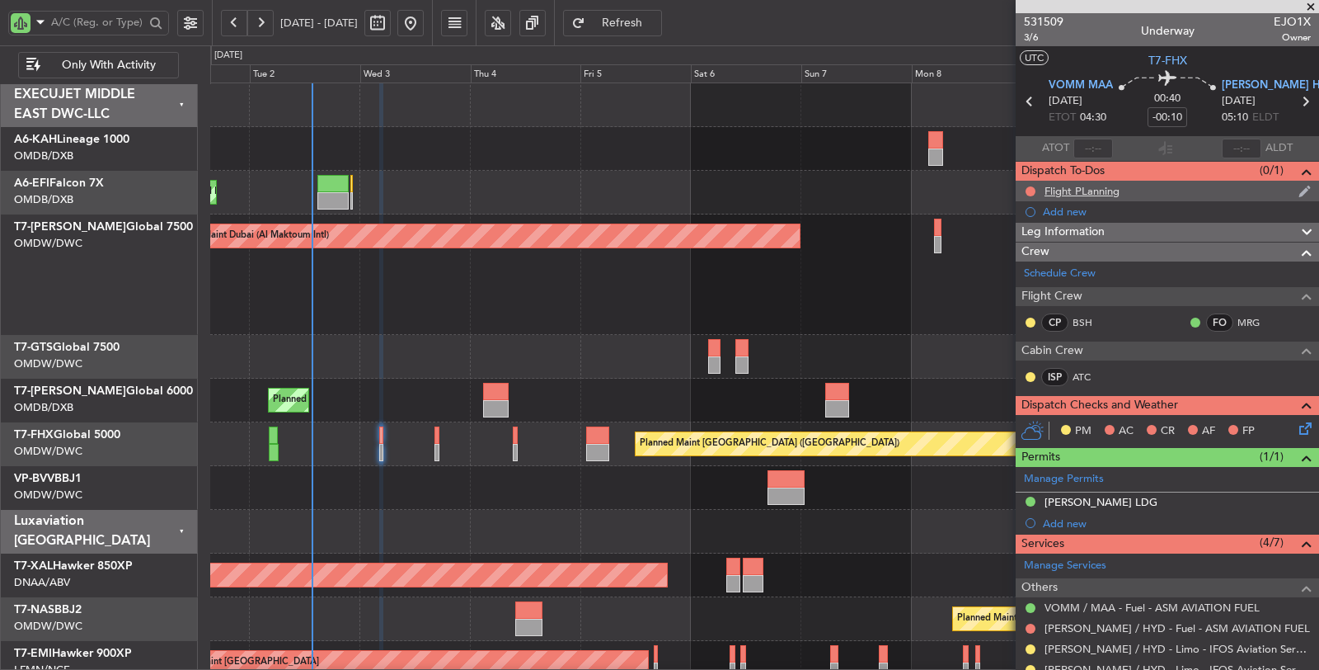
click at [1111, 195] on div "Flight PLanning" at bounding box center [1082, 191] width 75 height 14
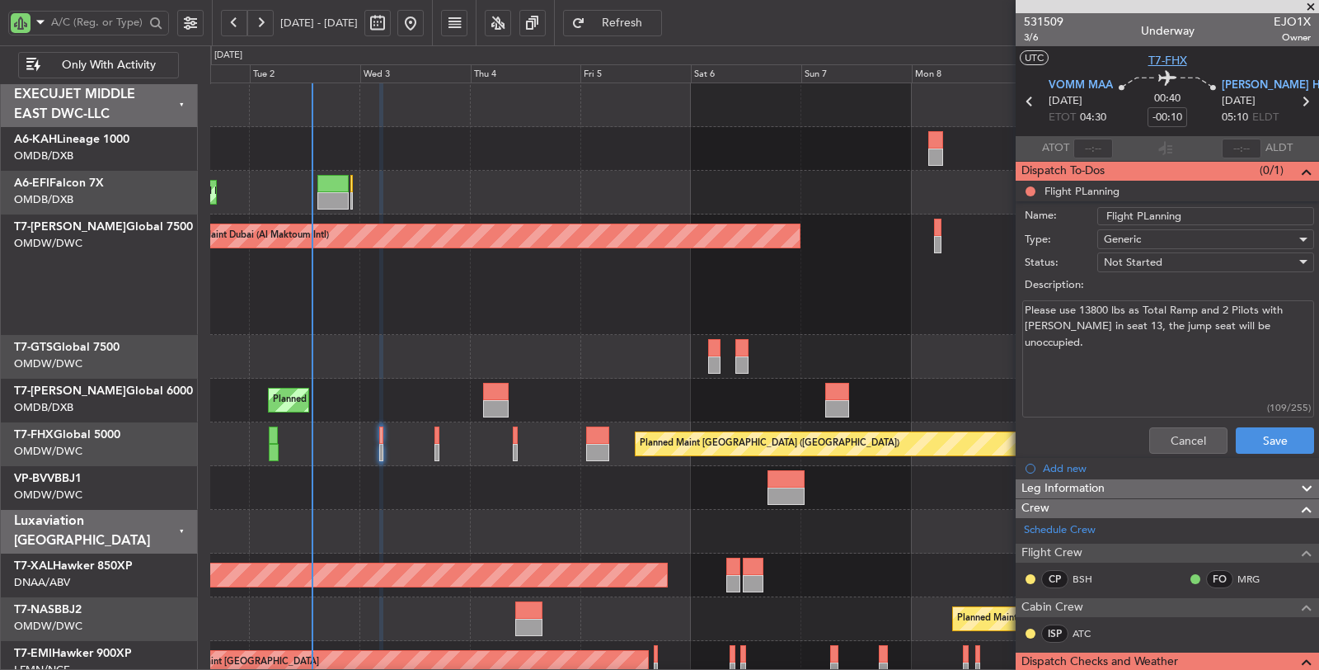
click at [1175, 59] on span "T7-FHX" at bounding box center [1168, 60] width 39 height 17
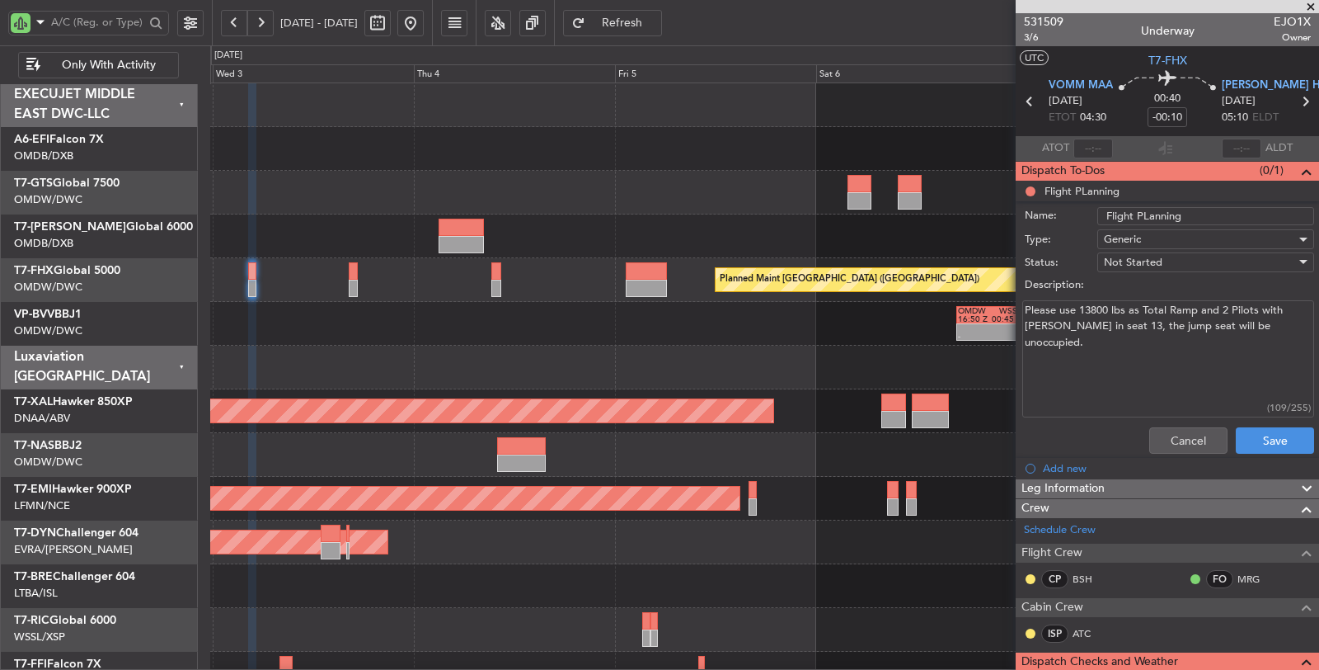
click at [537, 218] on div "Unplanned Maint Paris (Le Bourget) Planned Maint Dubai (Dubai Intl) Planned Mai…" at bounding box center [764, 476] width 1108 height 787
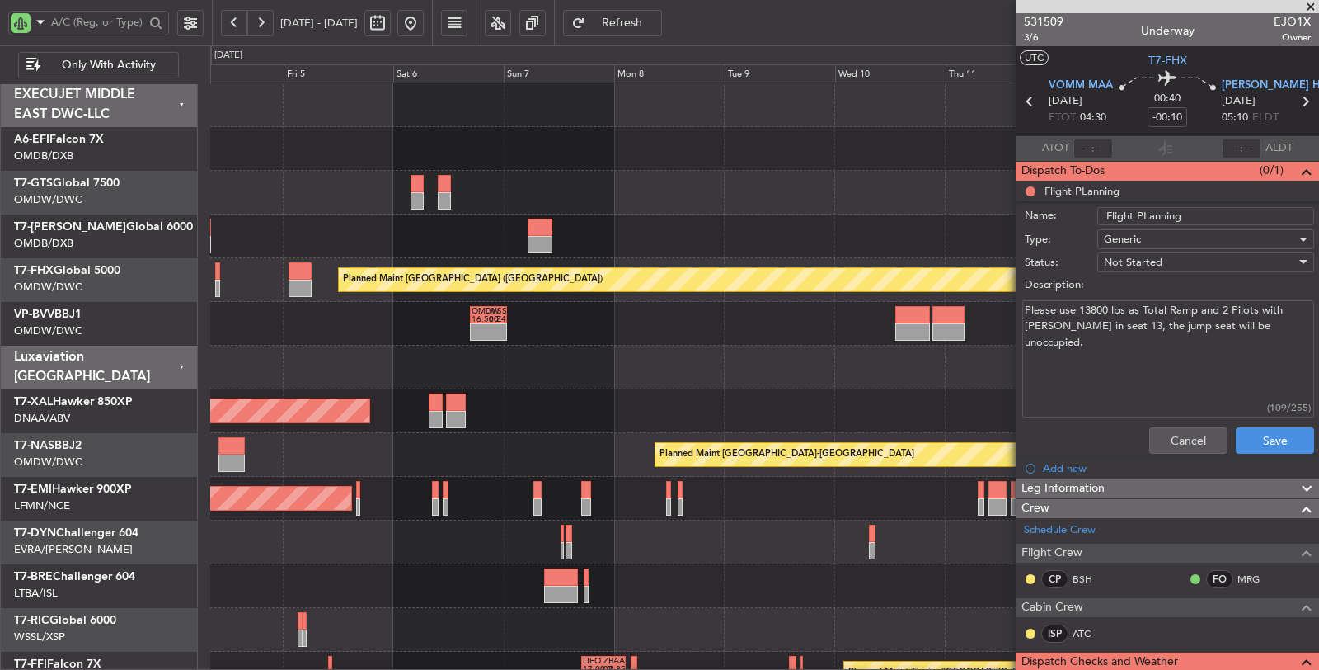
click at [520, 260] on div "Planned Maint Dubai (Dubai Intl) Planned Maint Singapore (Changi) - - OMDW 16:5…" at bounding box center [764, 476] width 1108 height 787
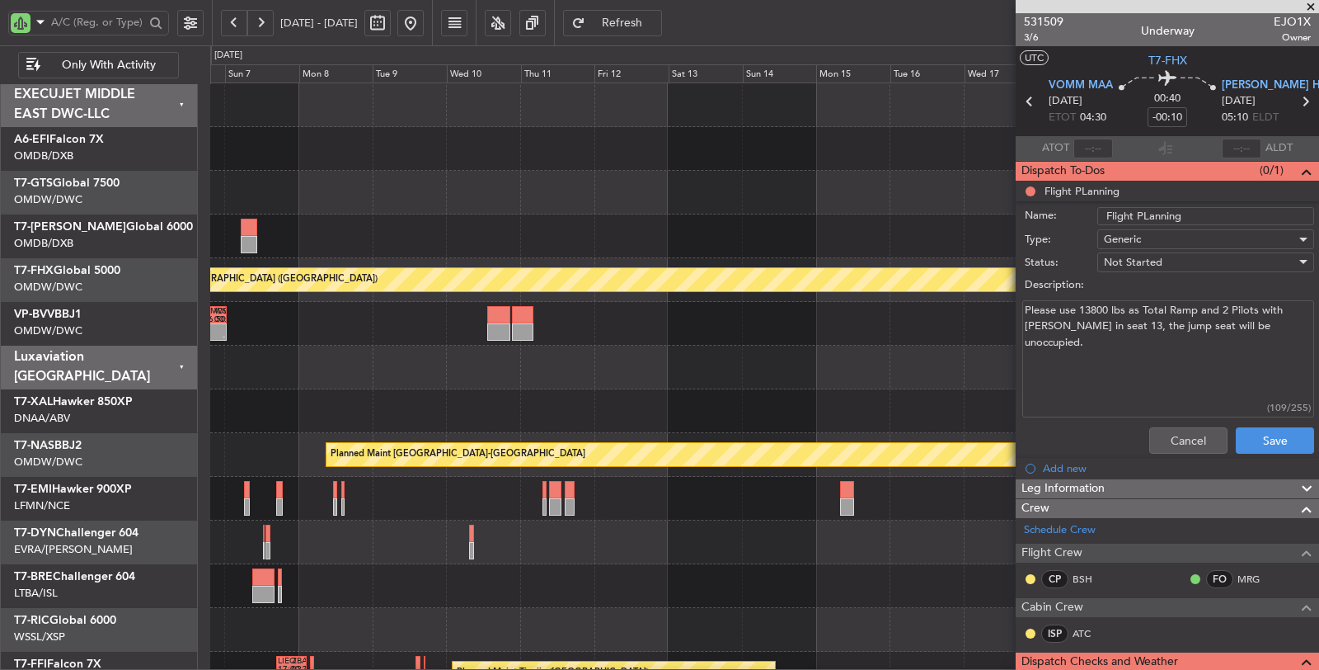
click at [431, 232] on div at bounding box center [764, 236] width 1108 height 44
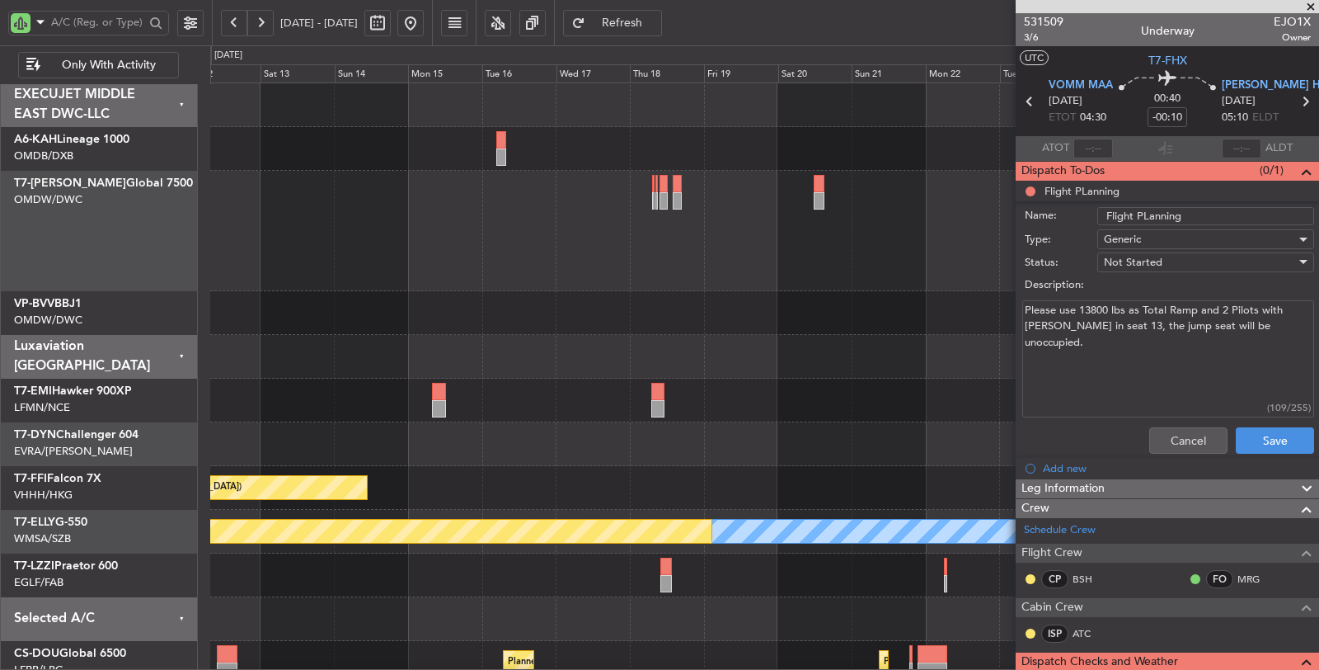
click at [608, 243] on div at bounding box center [764, 231] width 1108 height 120
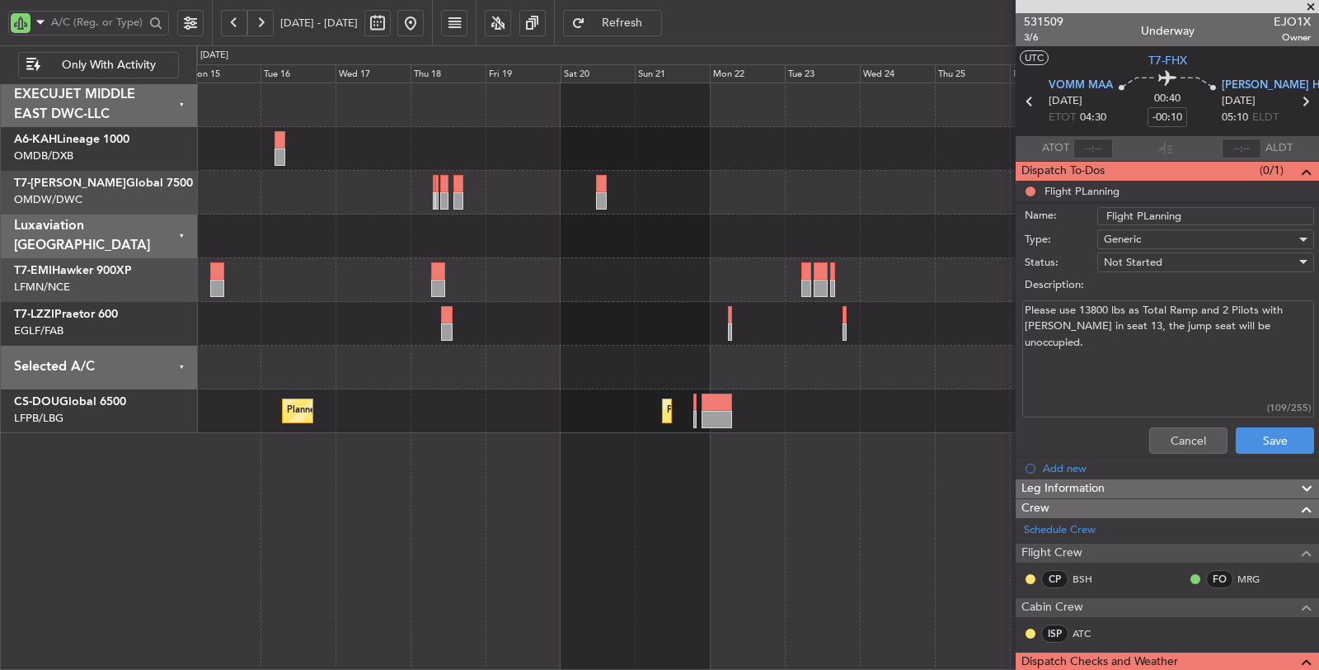
click at [647, 228] on div "Planned Maint Paris (Le Bourget) Planned Maint Paris (Le Bourget) Planned Maint…" at bounding box center [757, 258] width 1123 height 350
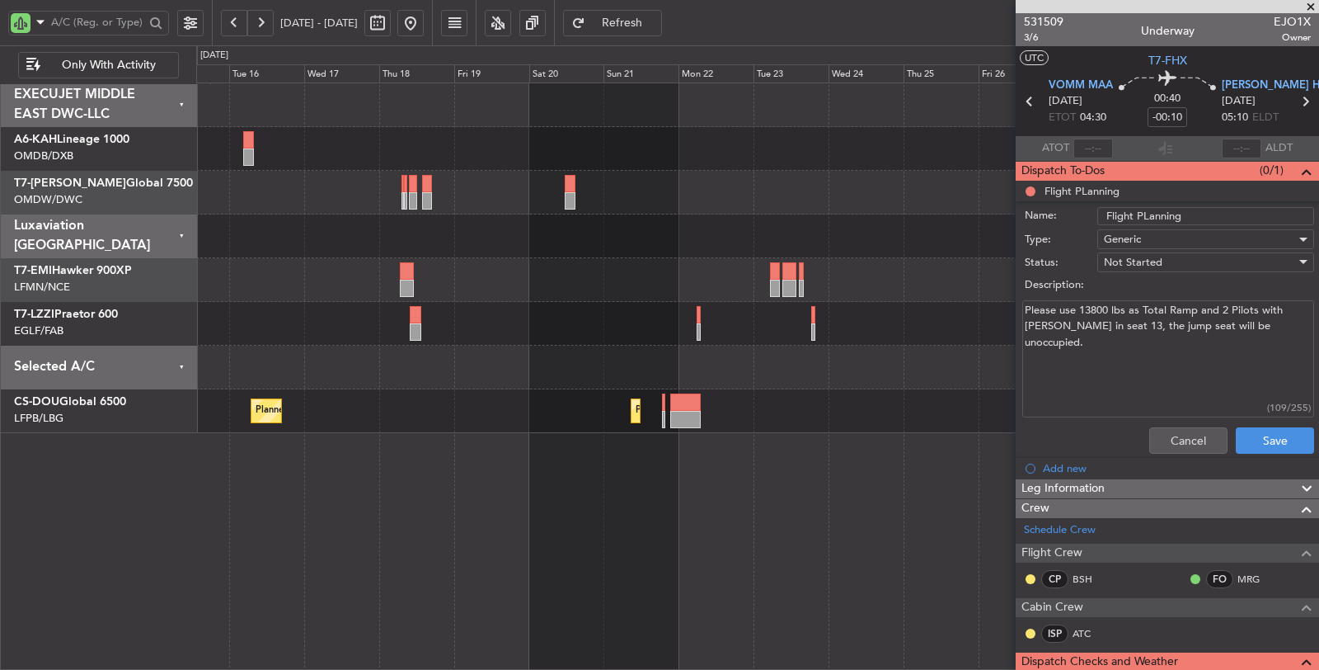
click at [818, 224] on div "Planned Maint Paris (Le Bourget) Planned Maint Paris (Le Bourget) Planned Maint…" at bounding box center [757, 258] width 1123 height 350
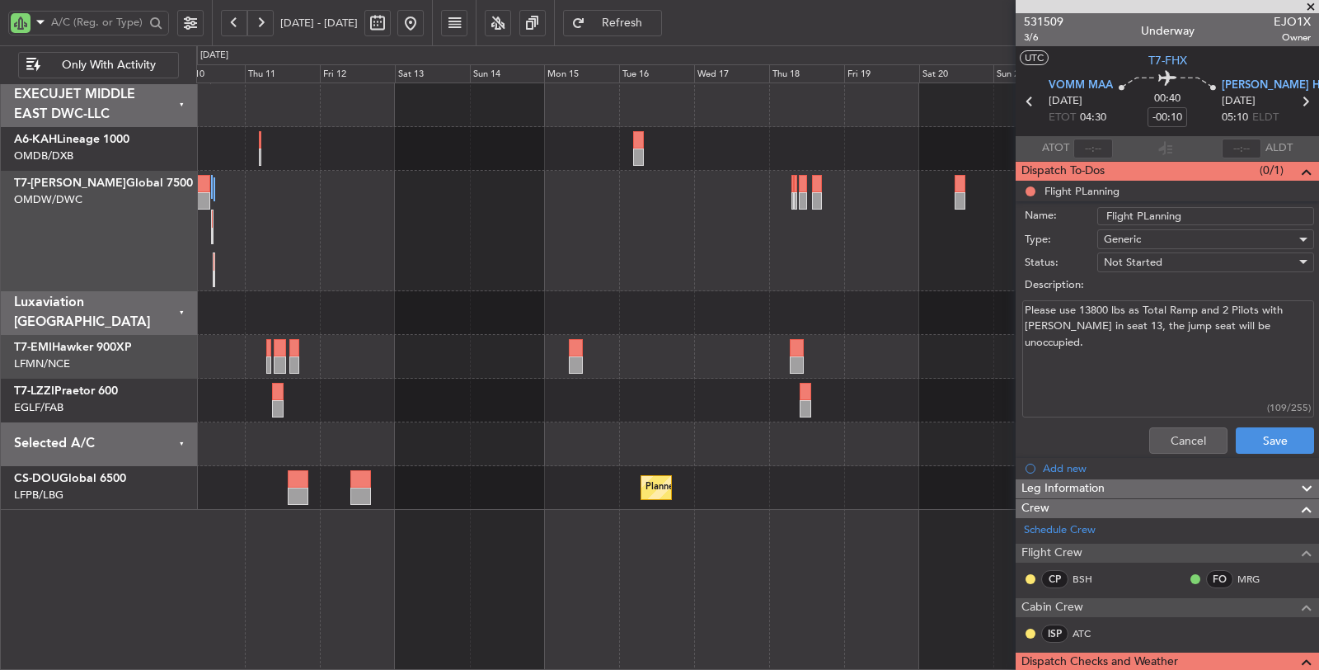
click at [906, 226] on div "Planned Maint Dubai (Al Maktoum Intl)" at bounding box center [757, 231] width 1123 height 120
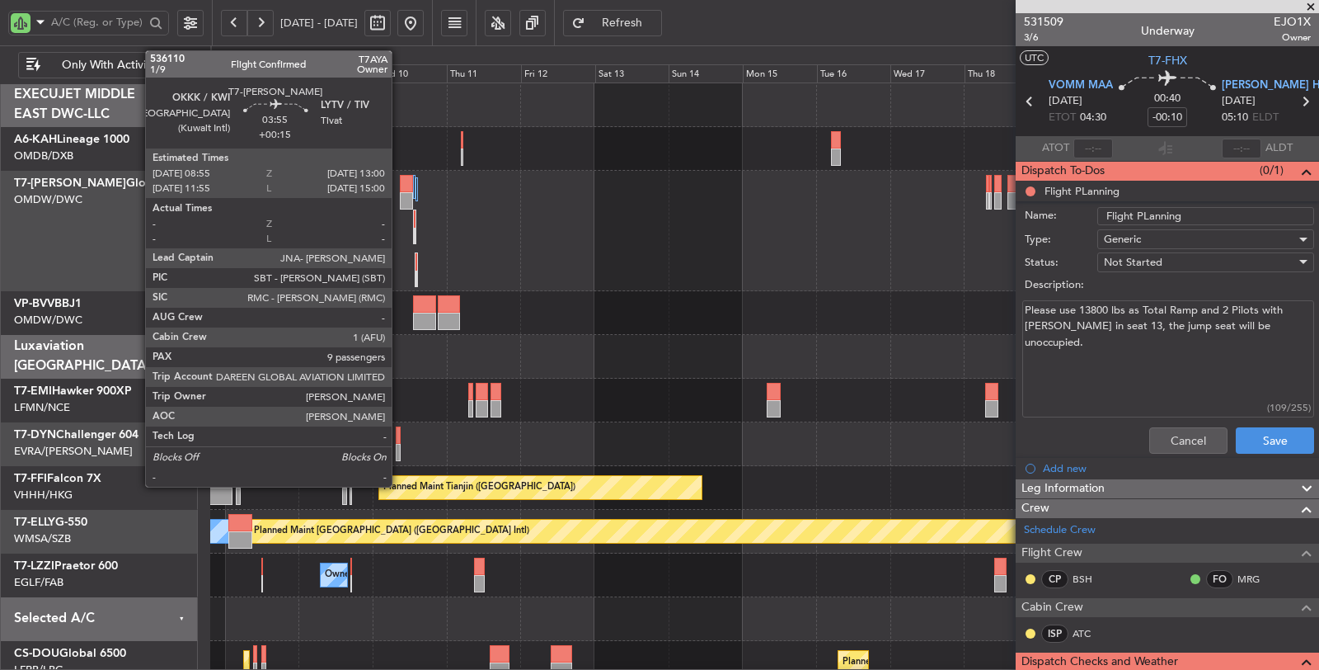
click at [400, 198] on div at bounding box center [406, 200] width 13 height 17
click at [406, 192] on div at bounding box center [406, 200] width 13 height 17
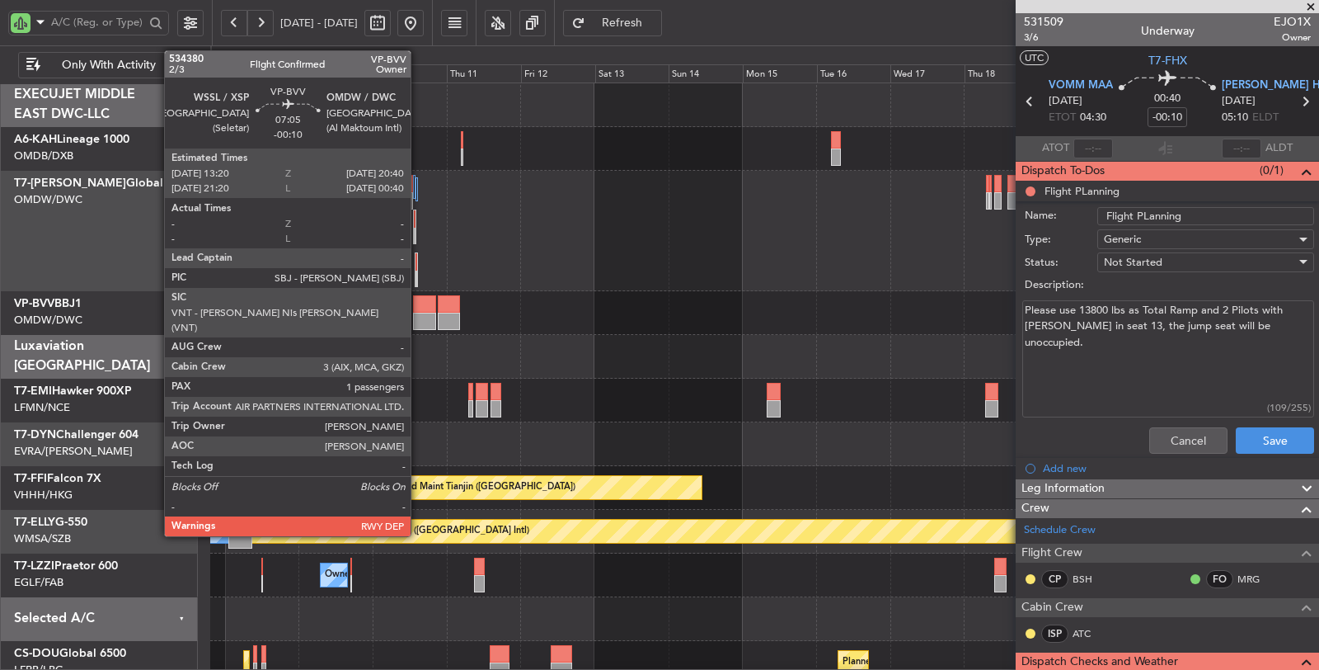
click at [422, 317] on div at bounding box center [424, 320] width 23 height 17
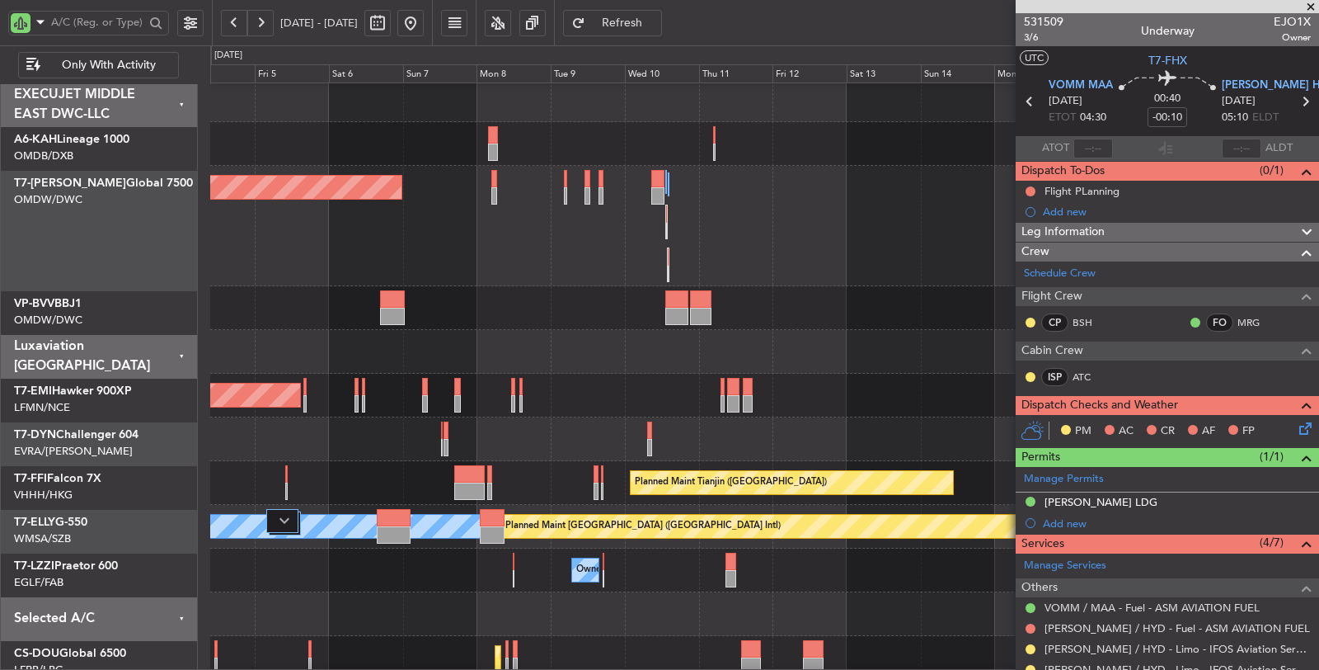
scroll to position [5, 0]
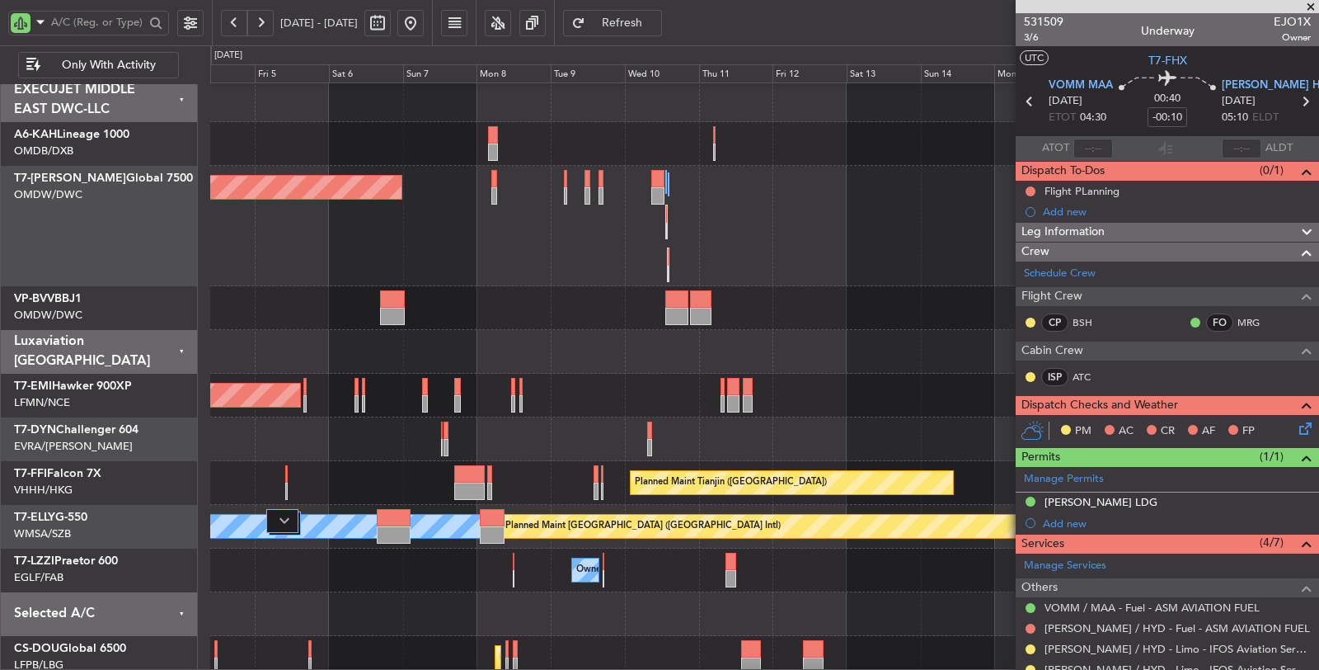
click at [599, 217] on div "Planned Maint Dubai (Al Maktoum Intl)" at bounding box center [764, 226] width 1109 height 120
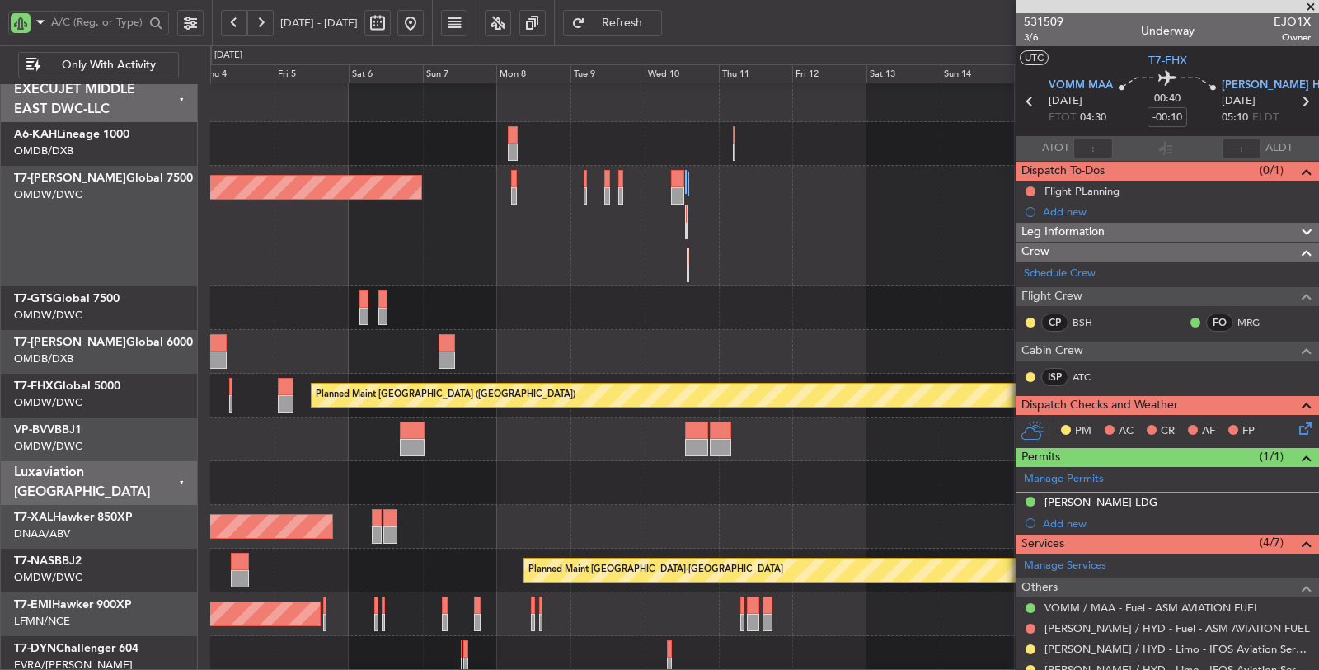
click at [654, 266] on div "Planned Maint Dubai (Al Maktoum Intl)" at bounding box center [764, 226] width 1109 height 120
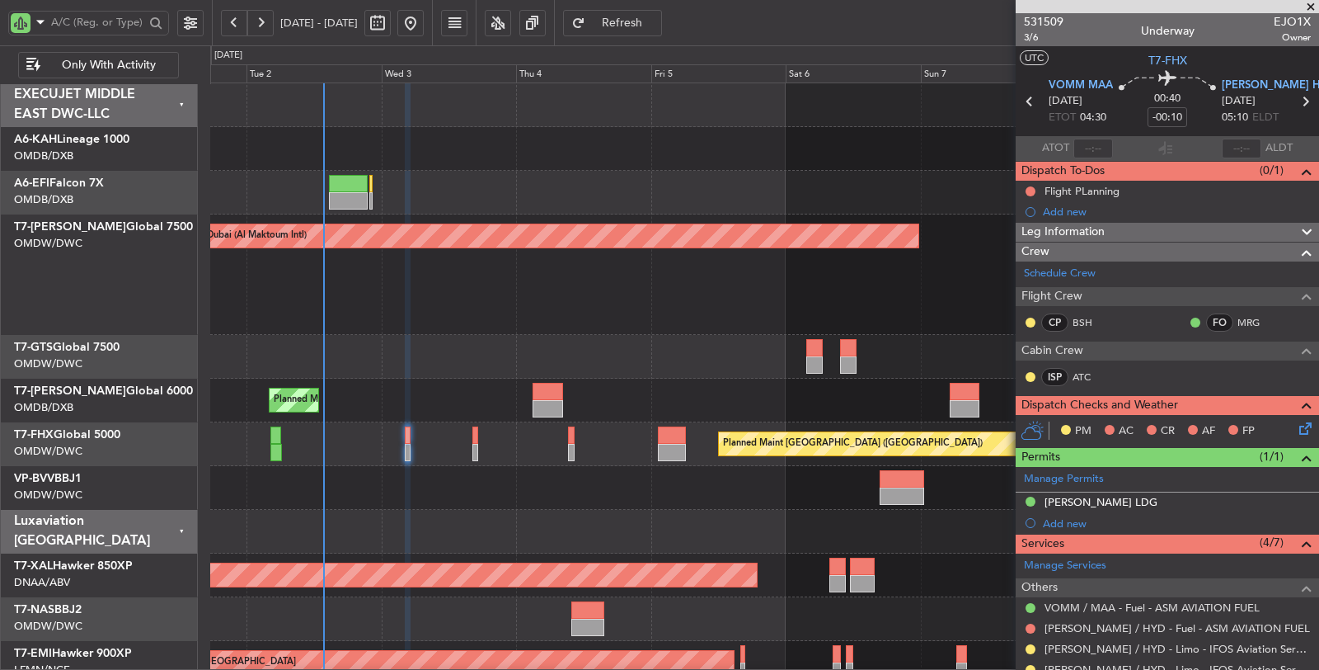
click at [570, 339] on div at bounding box center [764, 357] width 1109 height 44
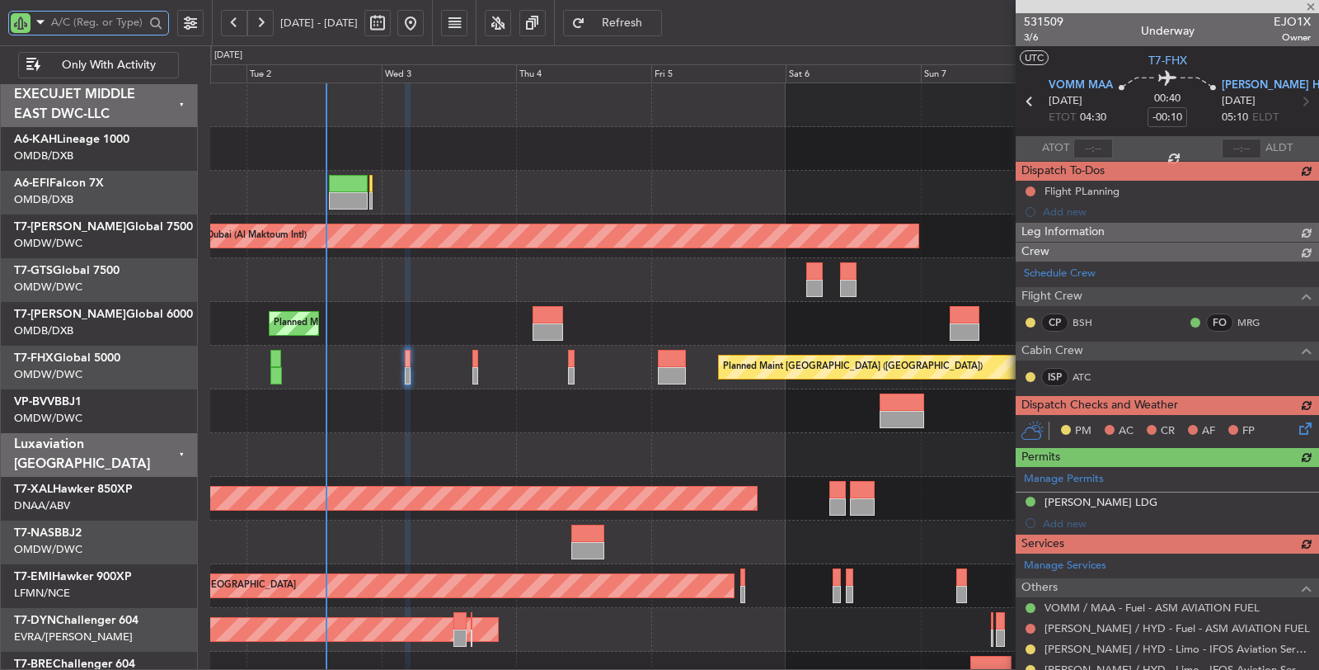
click at [87, 25] on input "text" at bounding box center [97, 22] width 93 height 25
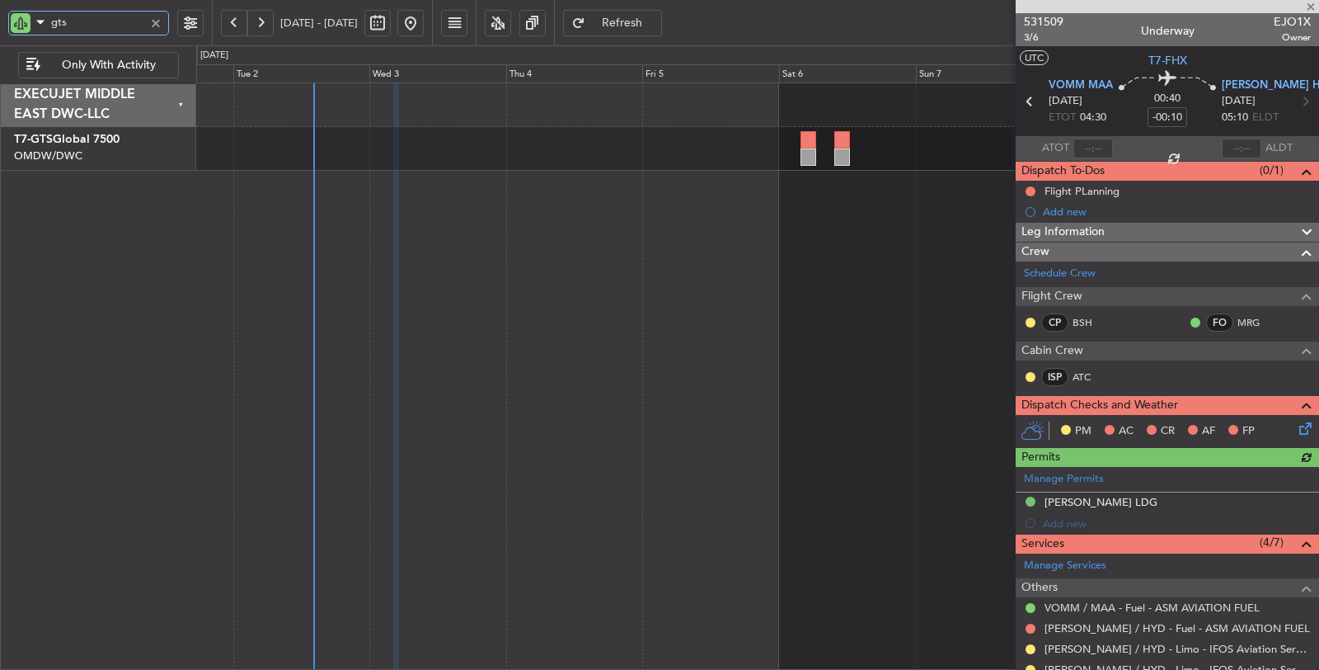
type input "gts"
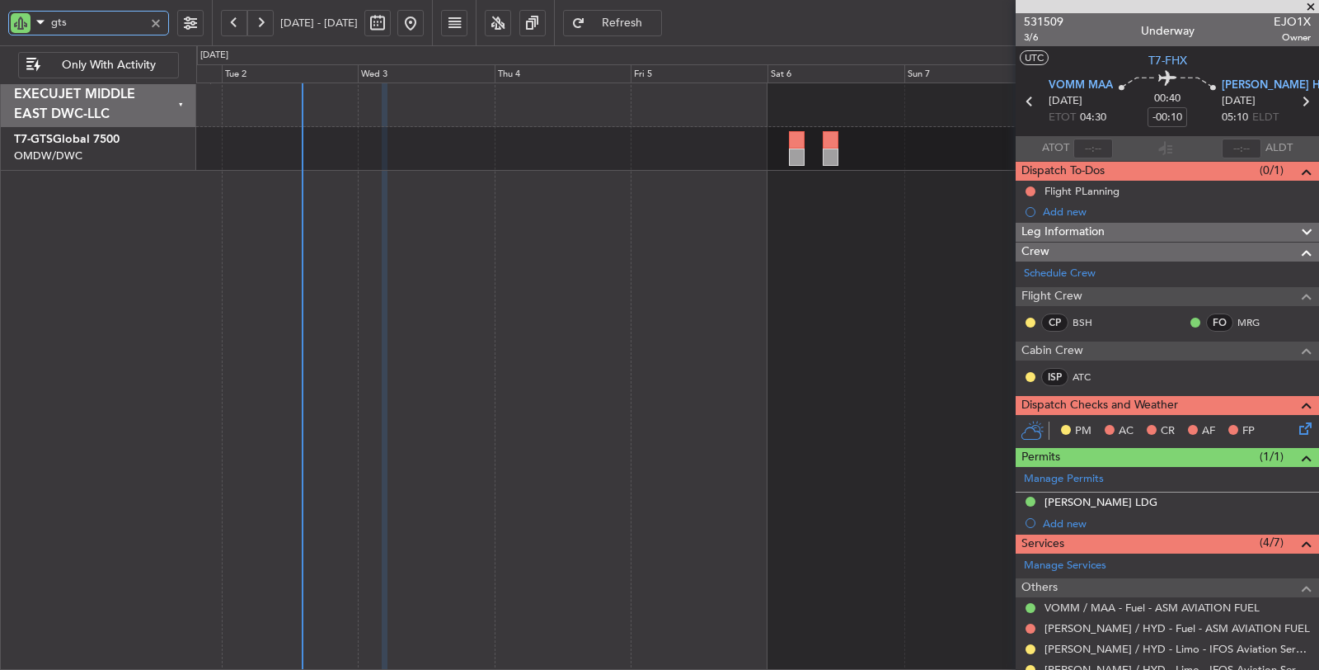
click at [665, 447] on div at bounding box center [758, 376] width 1124 height 588
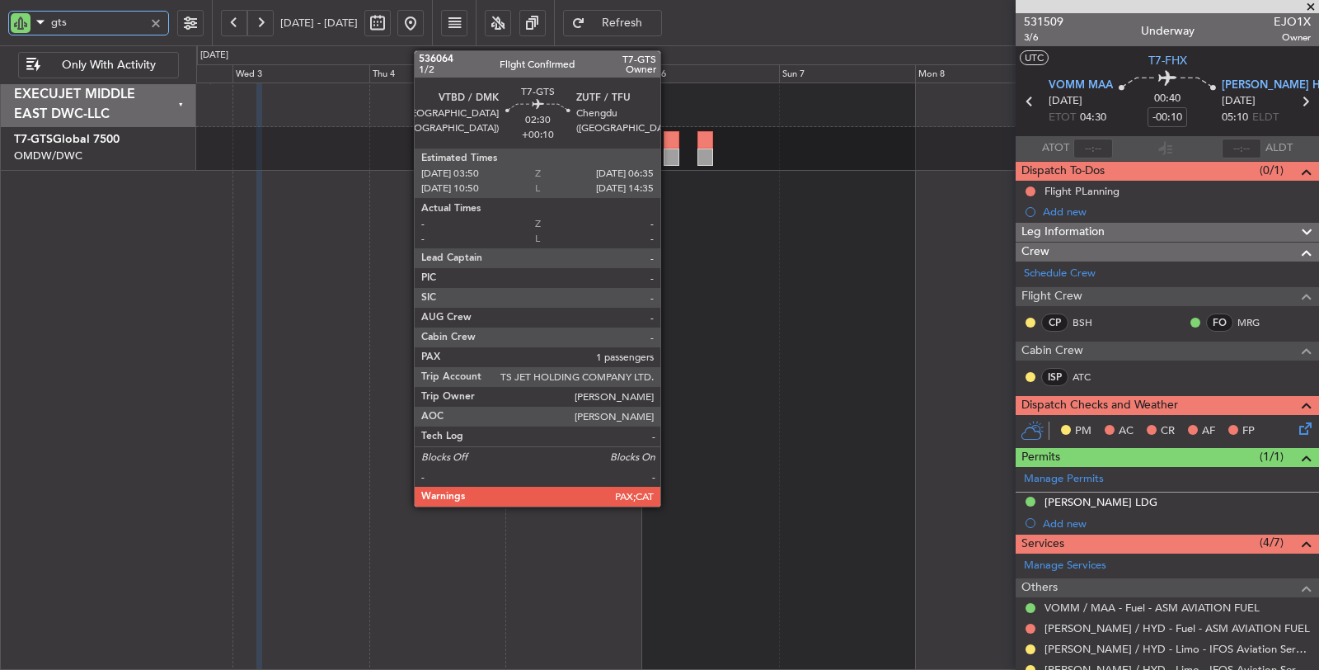
click at [669, 154] on div at bounding box center [672, 156] width 16 height 17
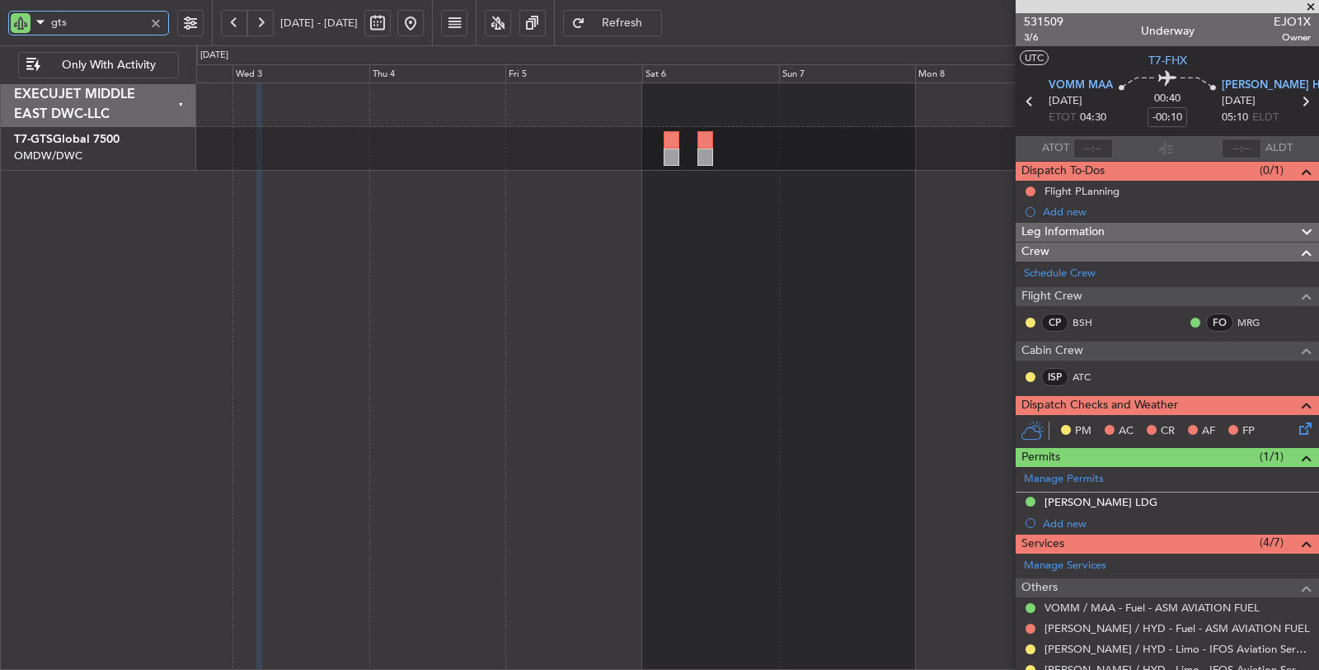
click at [661, 157] on div at bounding box center [757, 149] width 1123 height 44
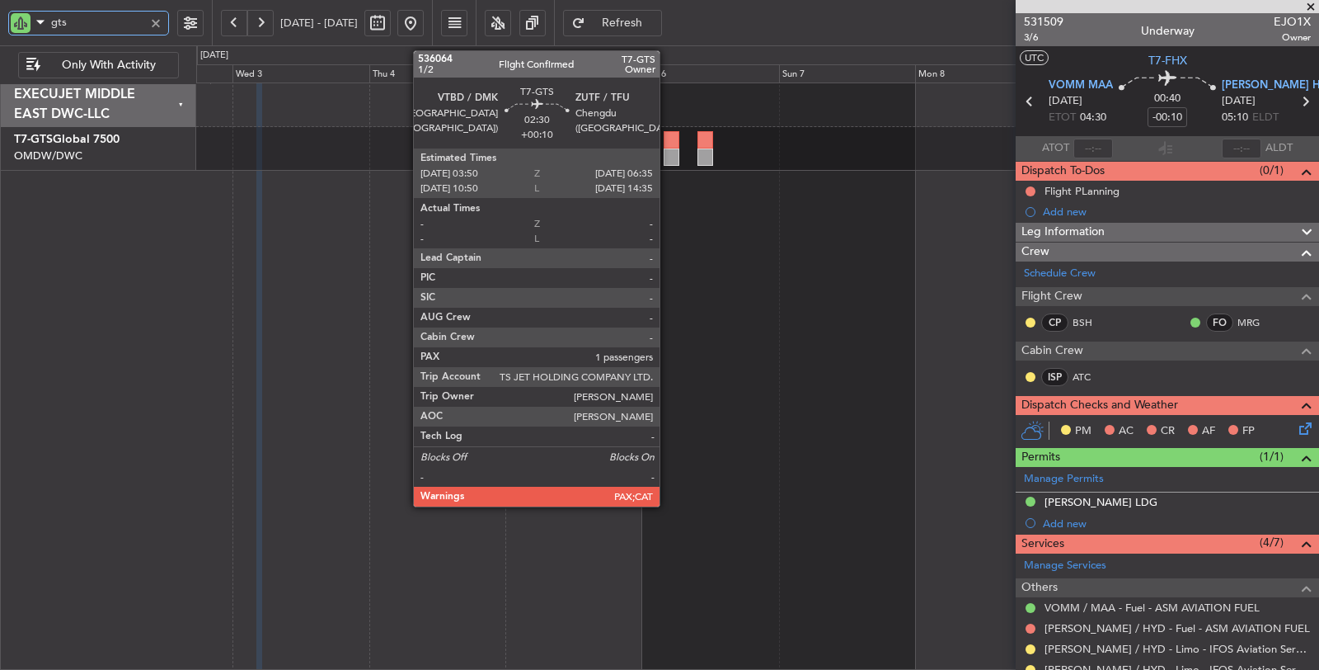
click at [668, 154] on div at bounding box center [672, 156] width 16 height 17
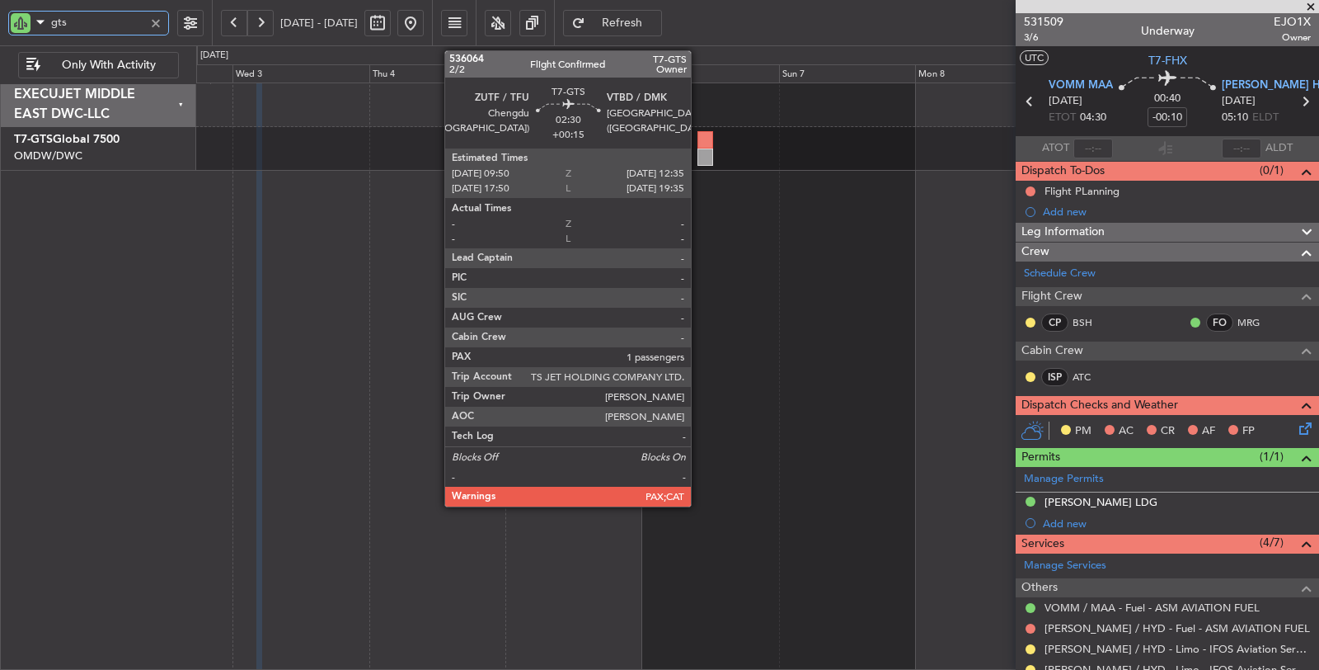
click at [699, 149] on div at bounding box center [706, 156] width 16 height 17
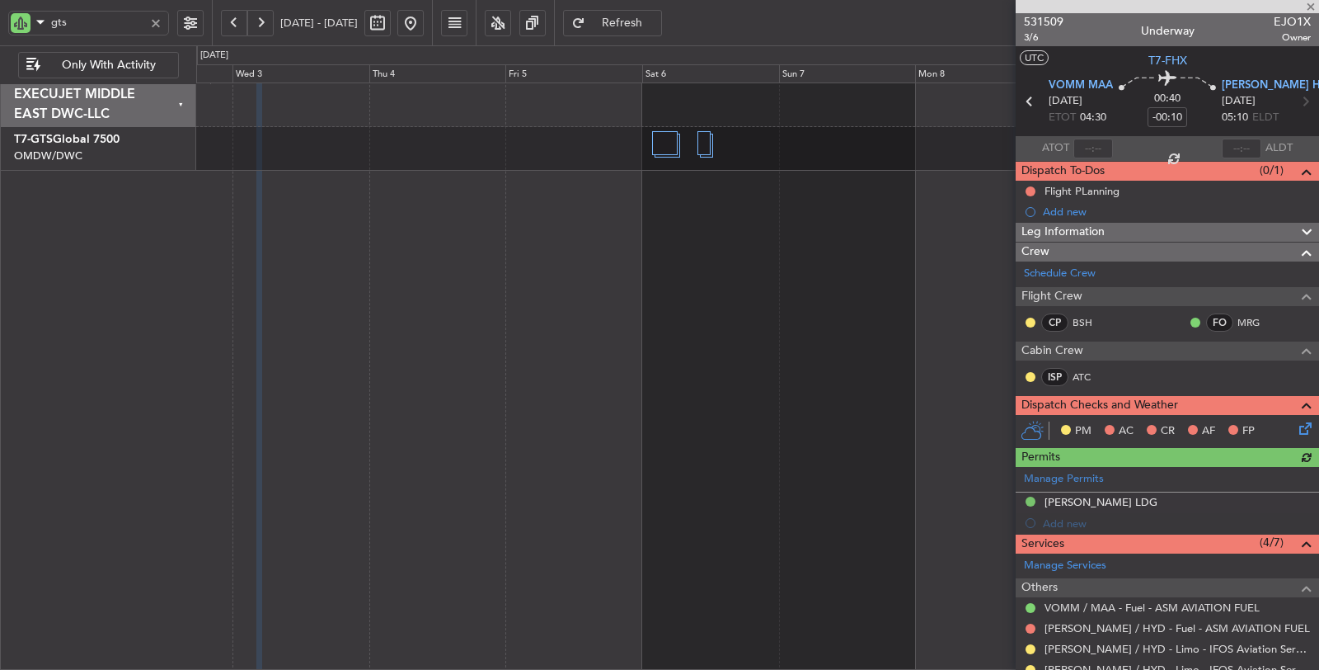
click at [656, 21] on span "Refresh" at bounding box center [623, 23] width 68 height 12
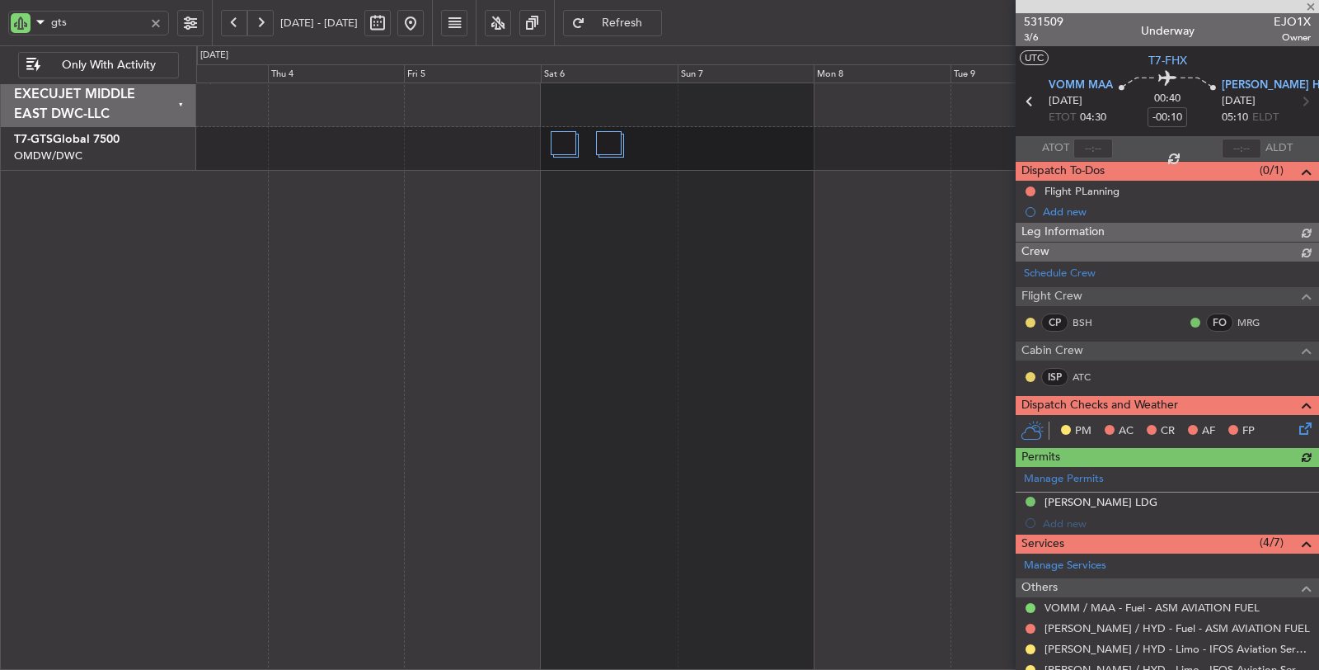
click at [389, 214] on div at bounding box center [758, 376] width 1124 height 588
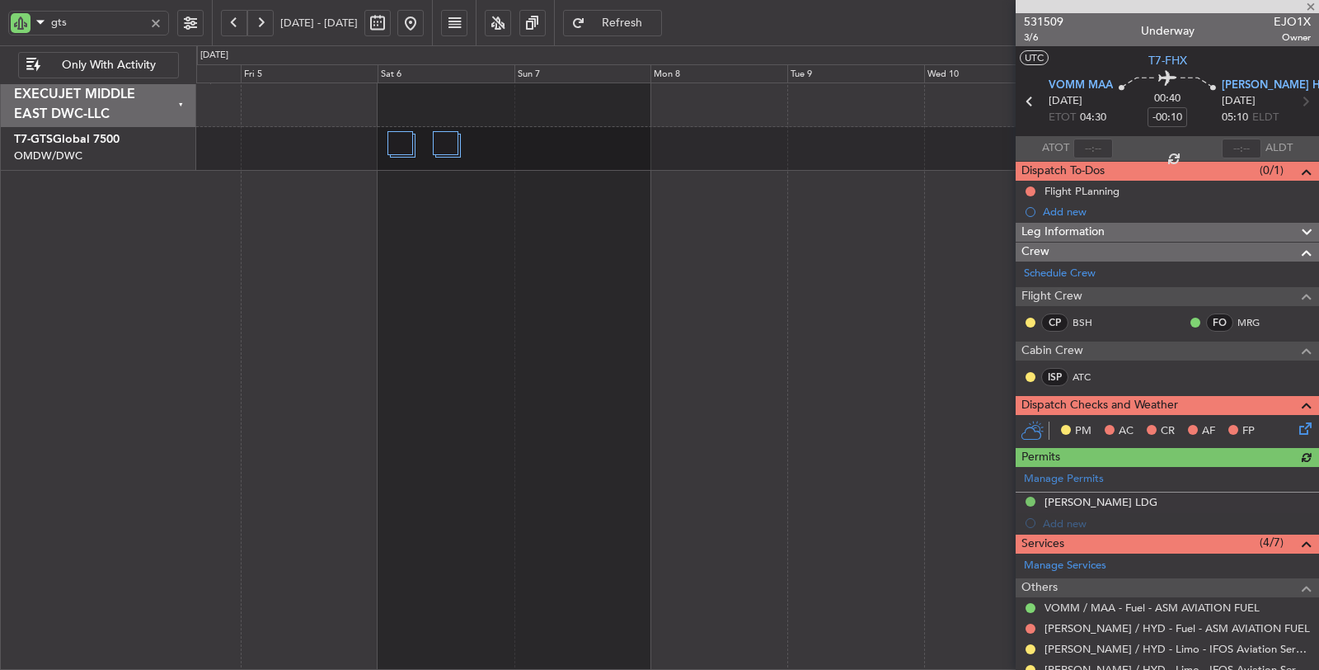
click at [546, 22] on button at bounding box center [532, 23] width 26 height 26
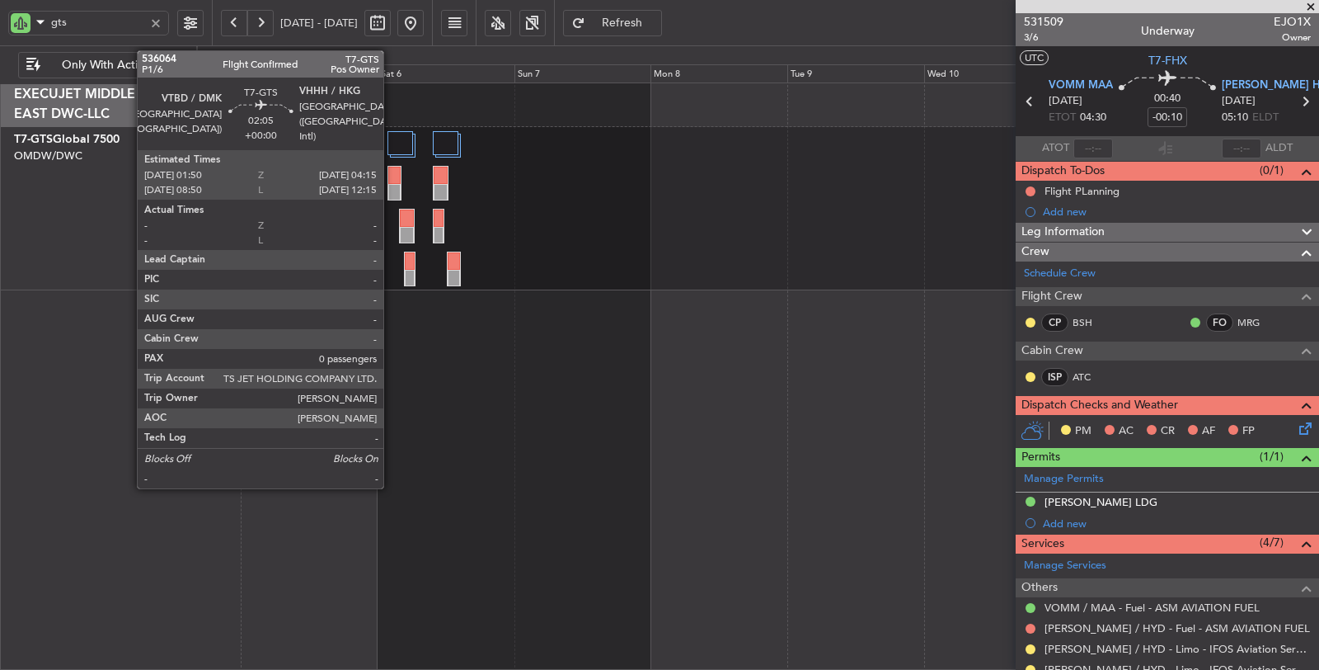
click at [392, 181] on div at bounding box center [394, 175] width 12 height 17
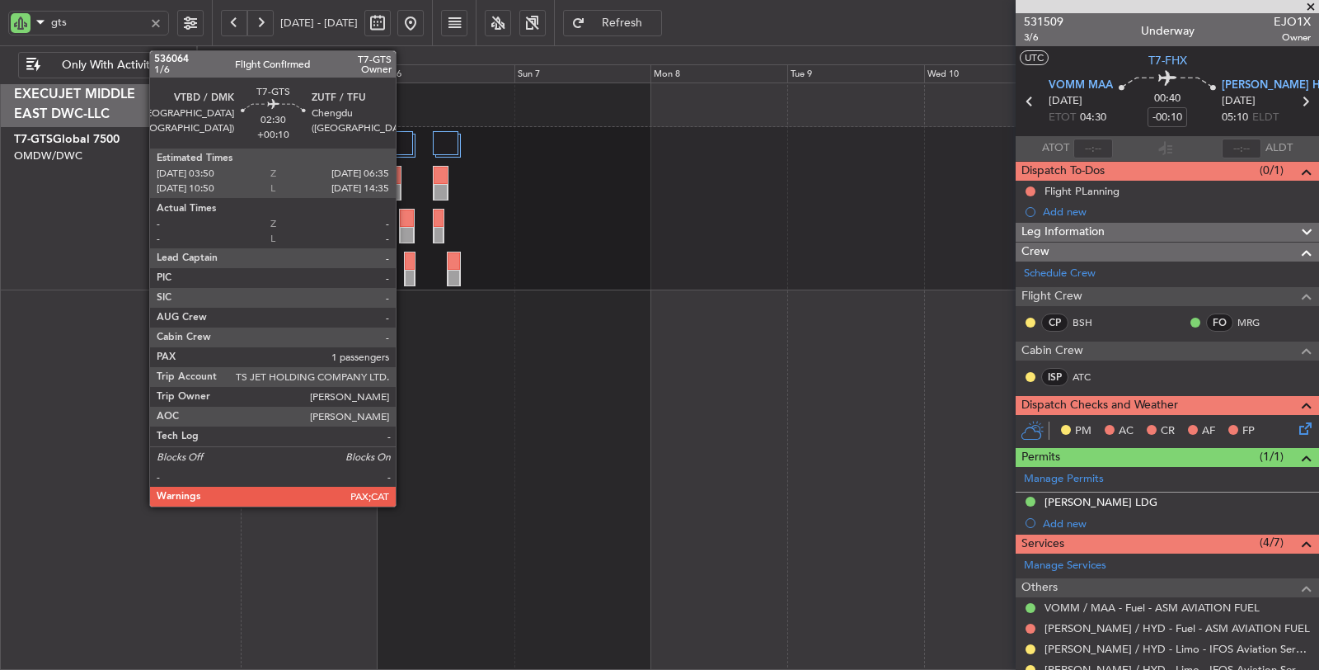
click at [404, 227] on div at bounding box center [407, 235] width 14 height 17
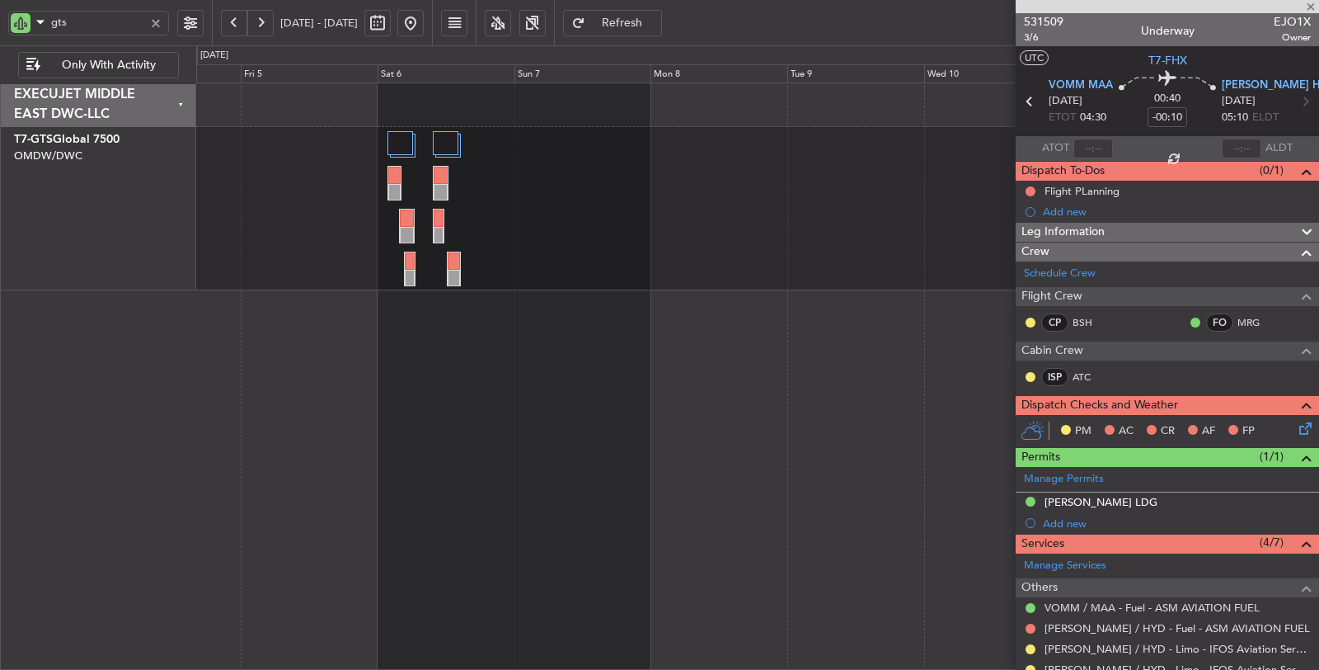
type input "+00:10"
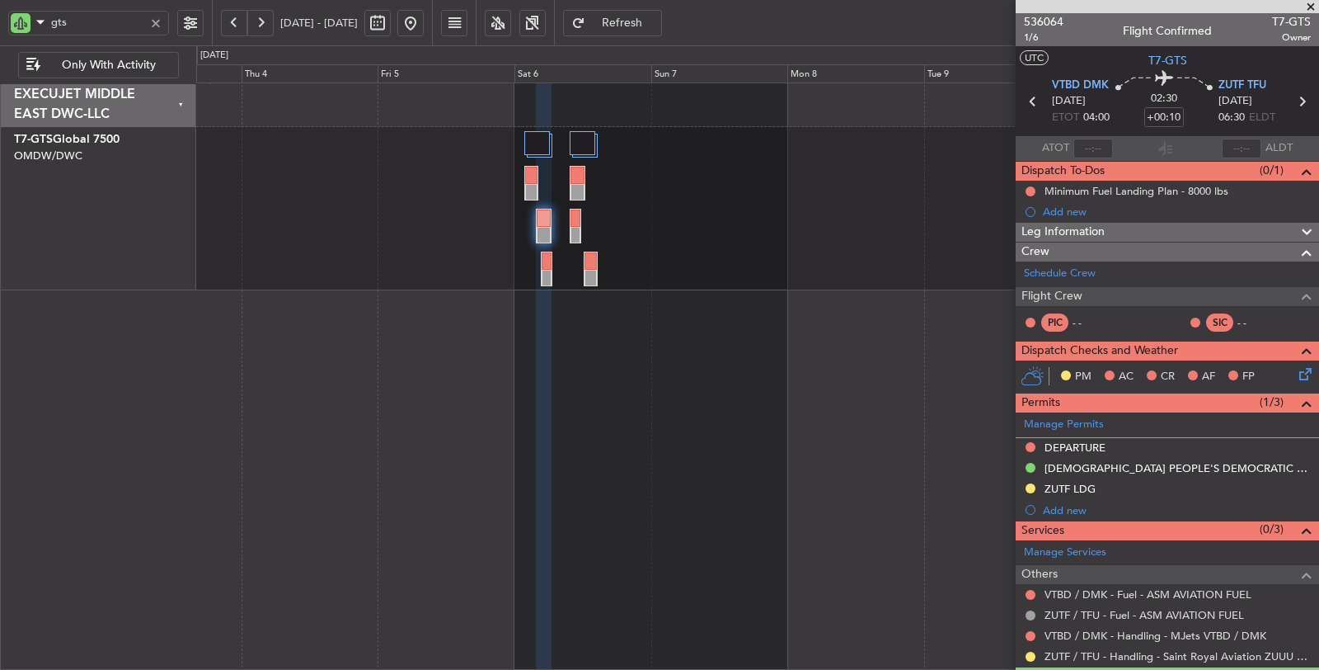
click at [468, 515] on div at bounding box center [758, 376] width 1124 height 588
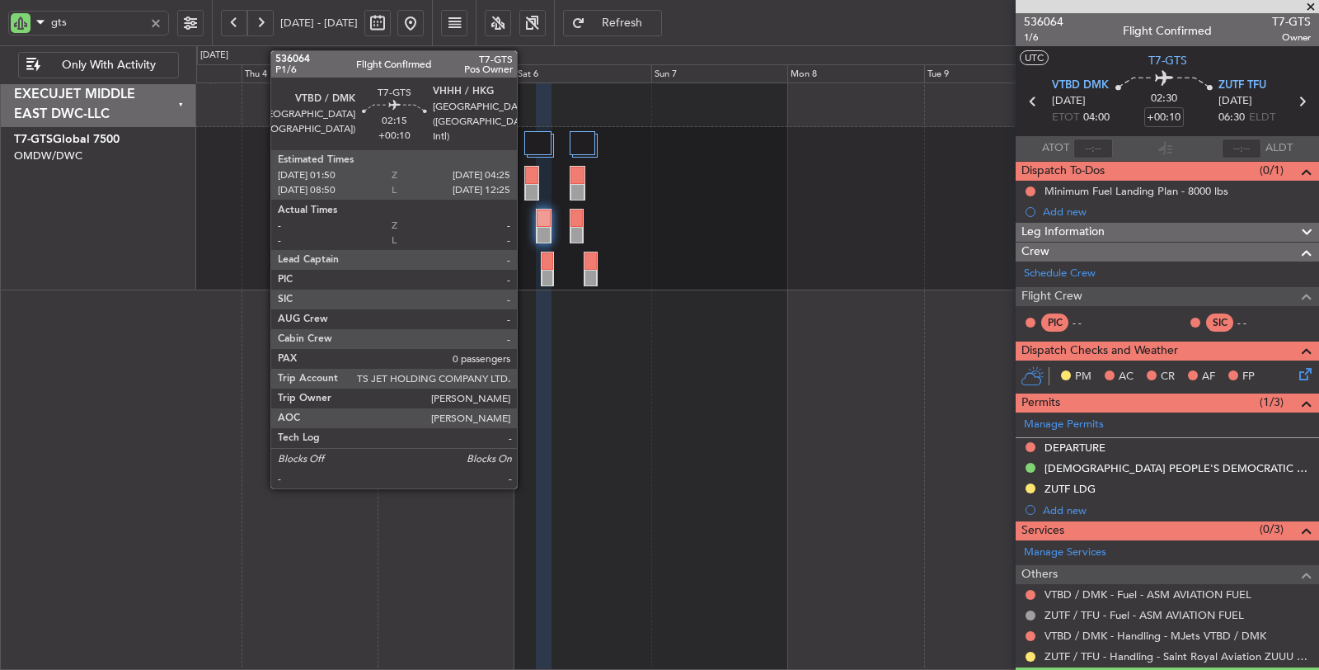
click at [525, 179] on div at bounding box center [531, 175] width 13 height 17
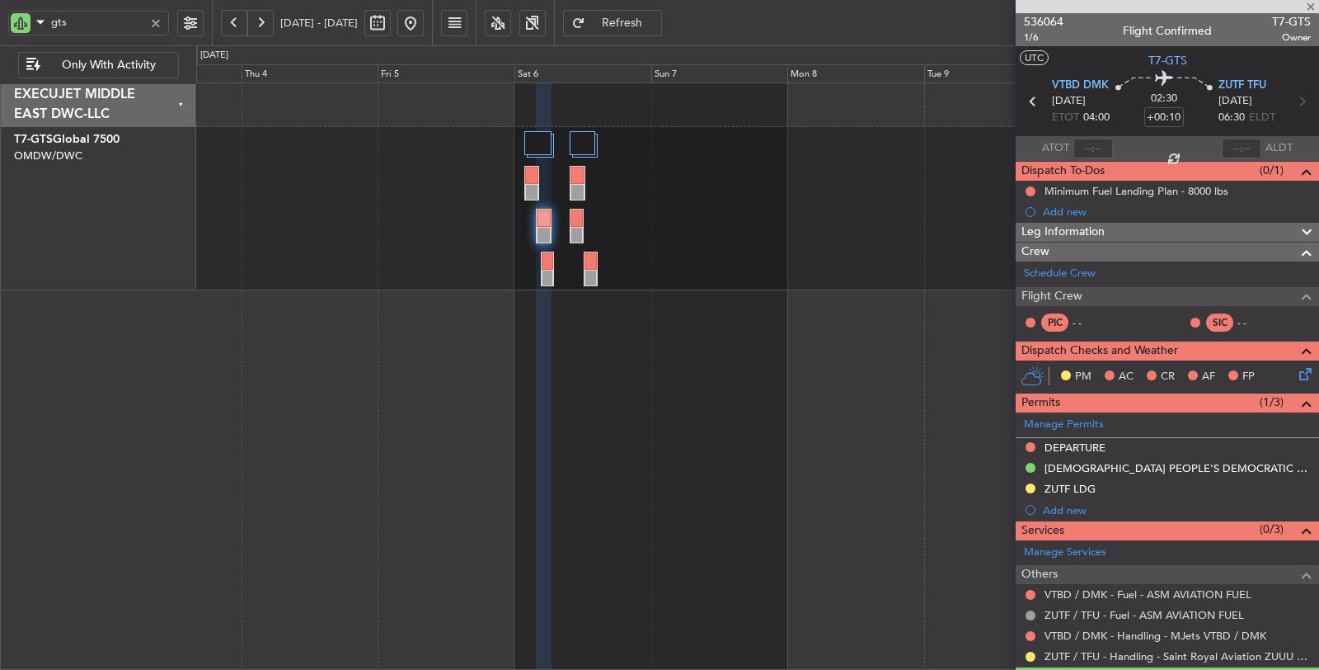
type input "0"
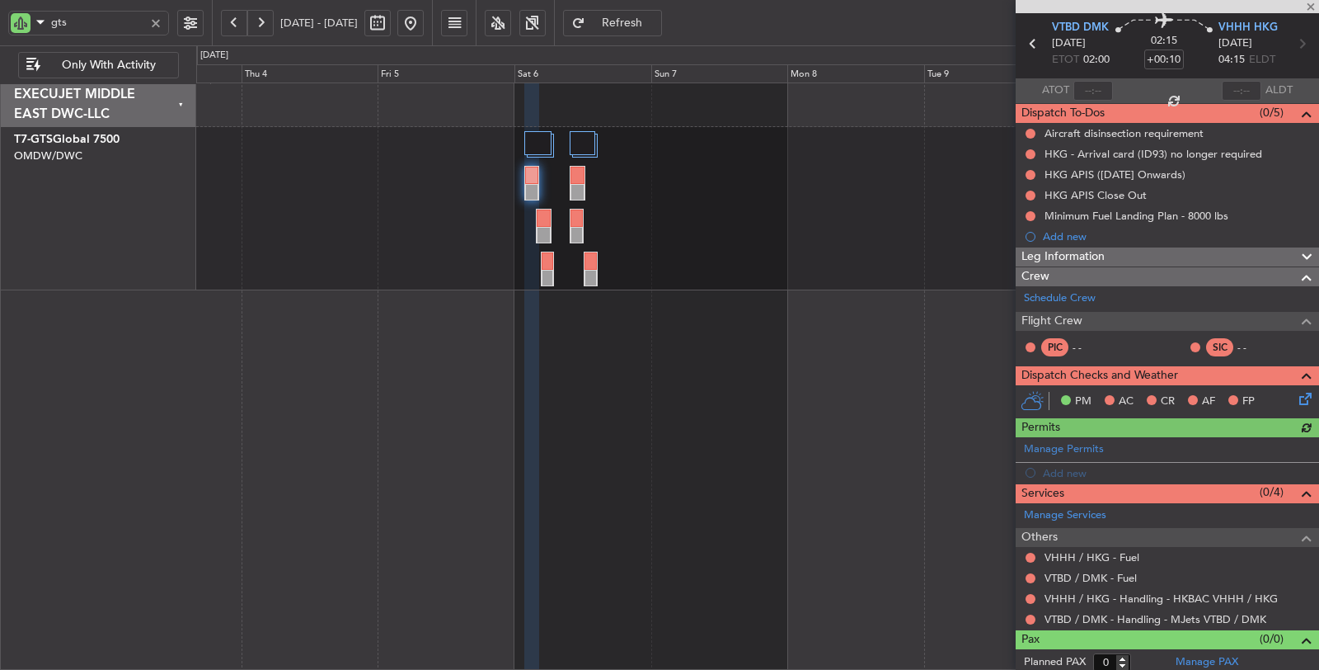
scroll to position [59, 0]
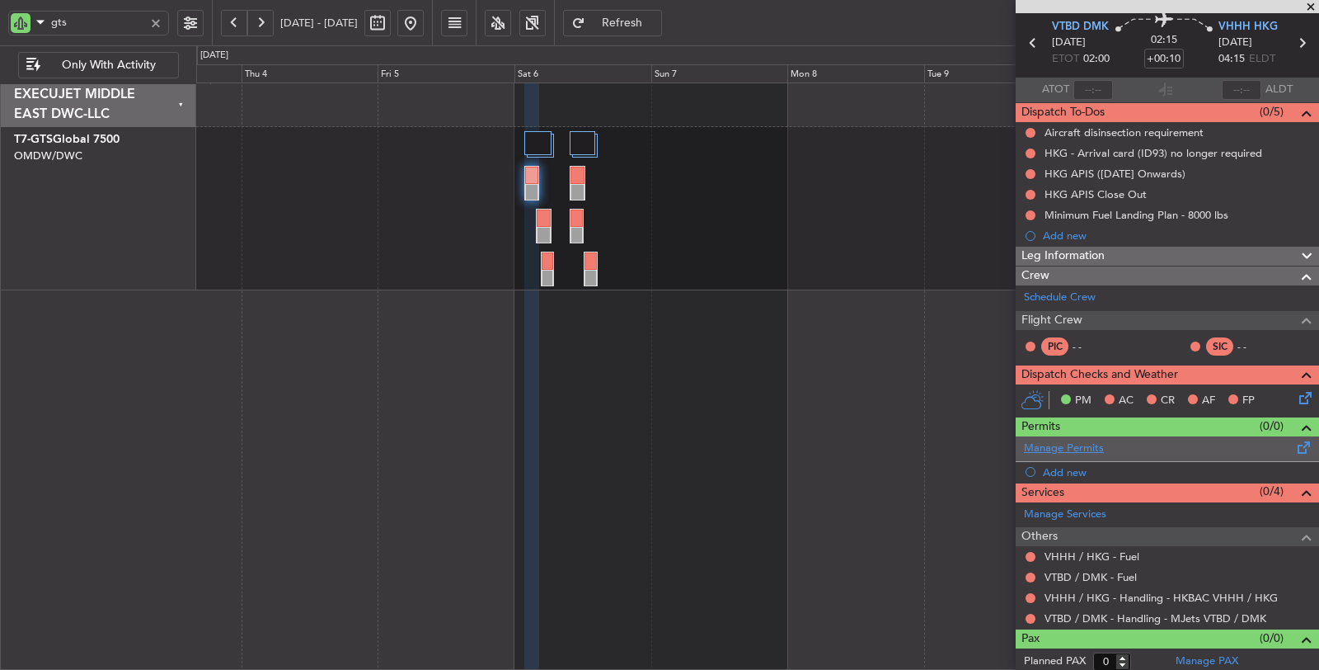
click at [1064, 444] on link "Manage Permits" at bounding box center [1064, 448] width 80 height 16
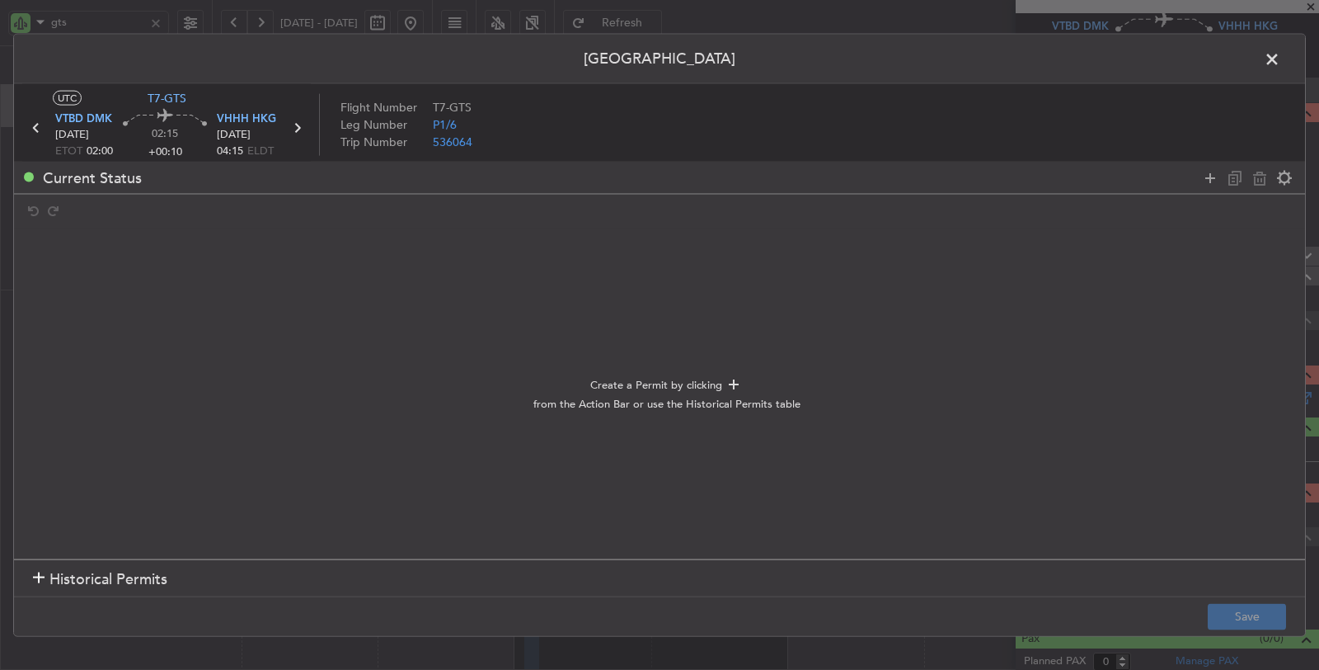
click at [40, 571] on h1 "Historical Permits" at bounding box center [100, 578] width 134 height 22
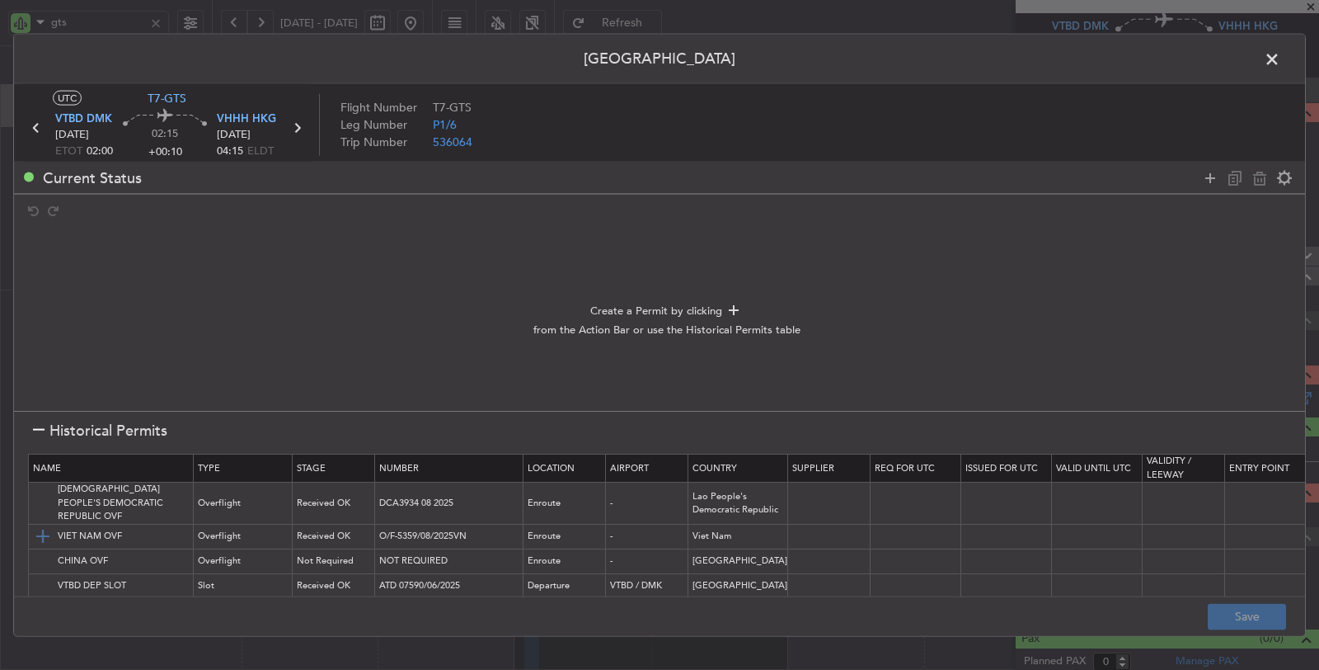
scroll to position [92, 0]
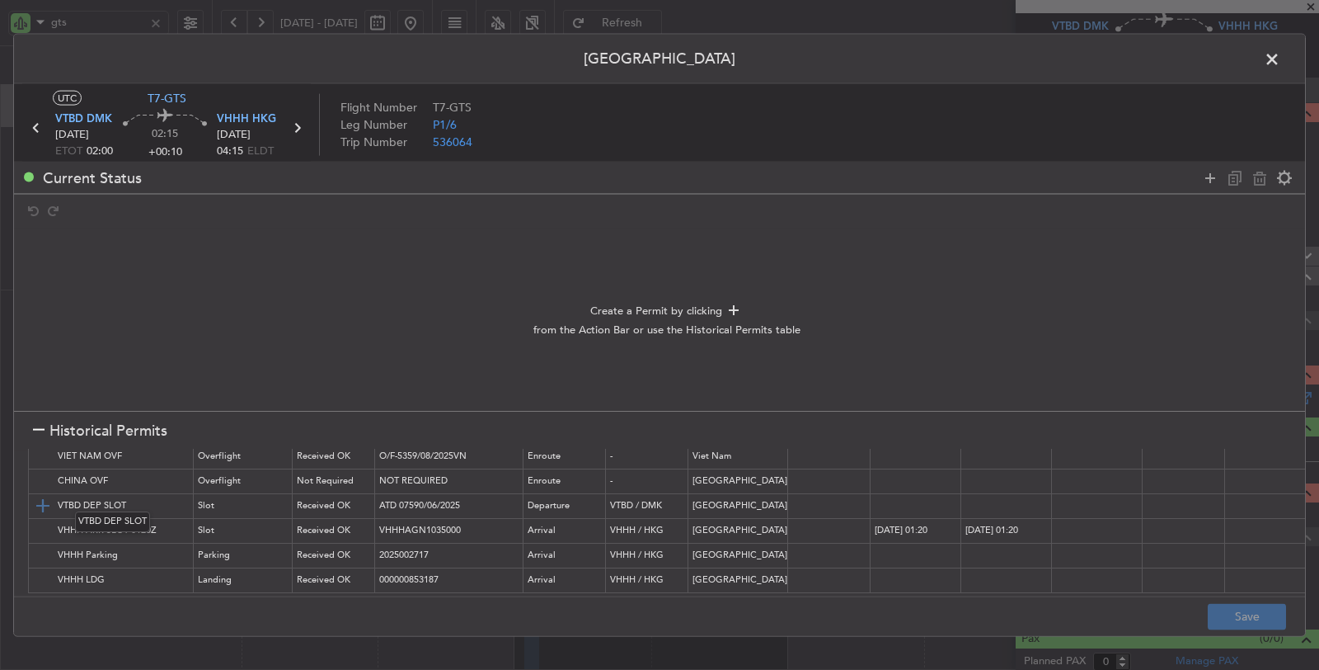
click at [39, 496] on img at bounding box center [43, 506] width 20 height 20
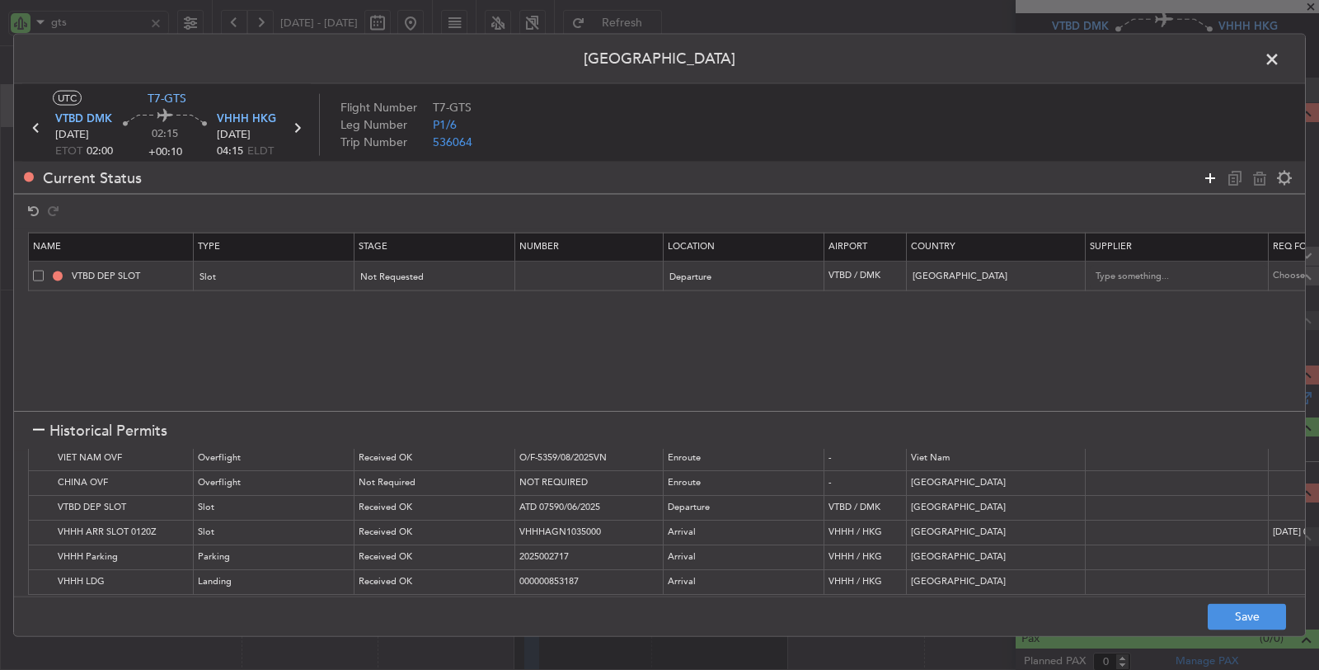
click at [1205, 178] on icon at bounding box center [1210, 177] width 20 height 20
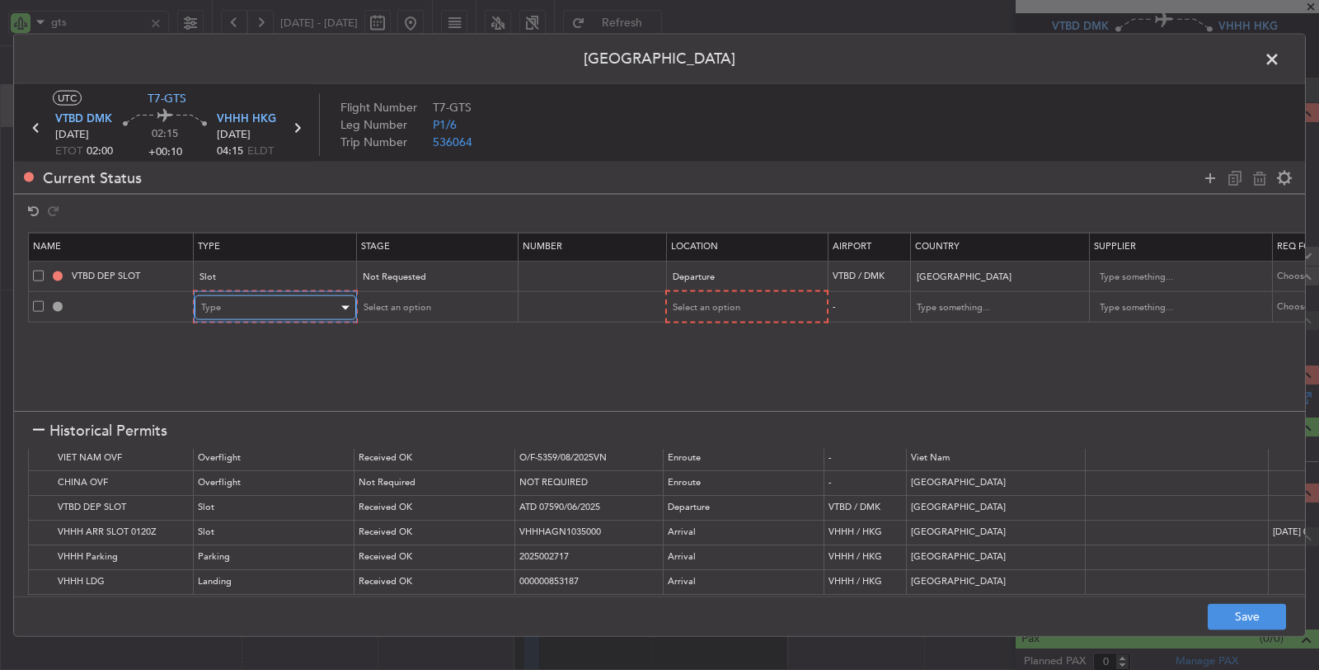
click at [294, 307] on div "Type" at bounding box center [269, 307] width 137 height 25
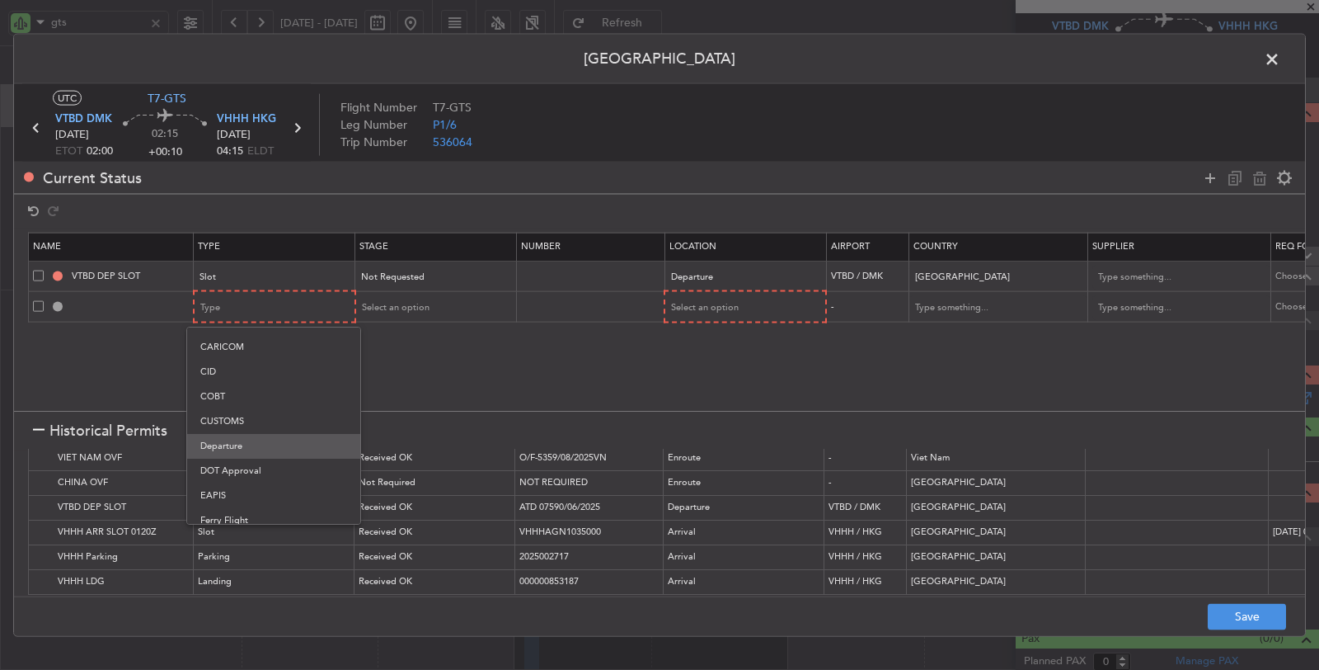
click at [264, 448] on span "Departure" at bounding box center [273, 446] width 147 height 25
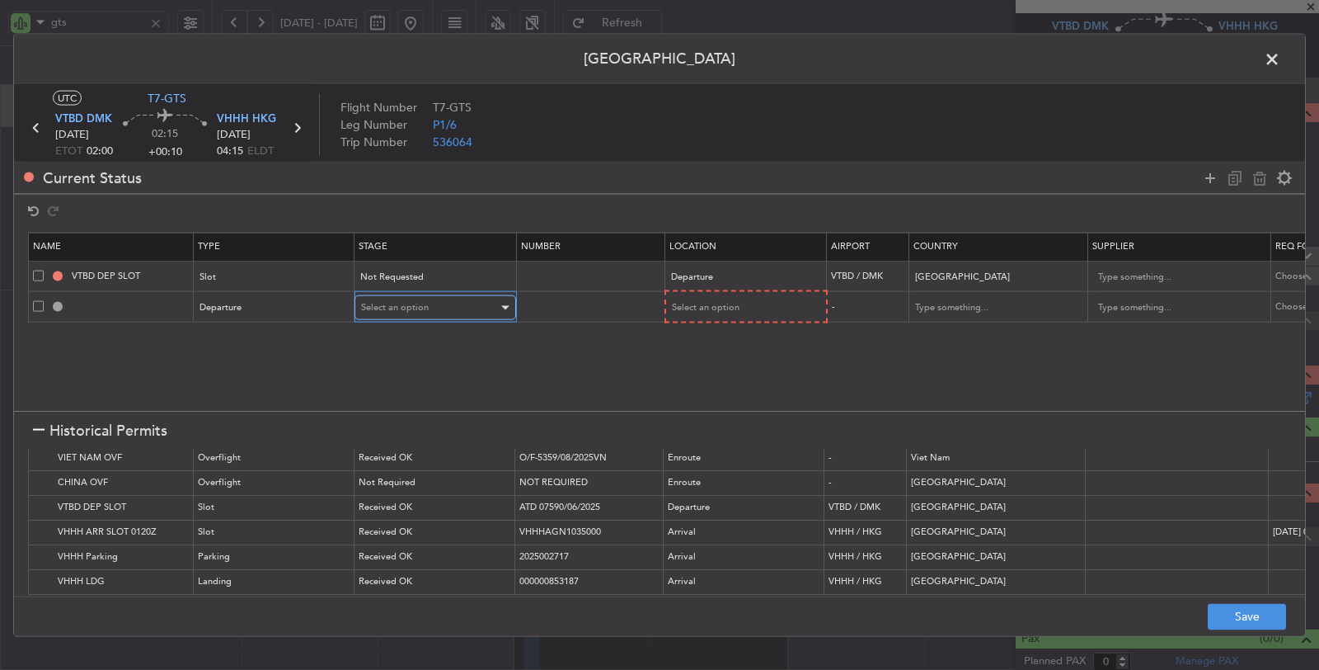
click at [421, 298] on div "Select an option" at bounding box center [429, 307] width 137 height 25
click at [417, 360] on span "Not Requested" at bounding box center [433, 364] width 147 height 25
click at [726, 303] on span "Select an option" at bounding box center [705, 307] width 68 height 12
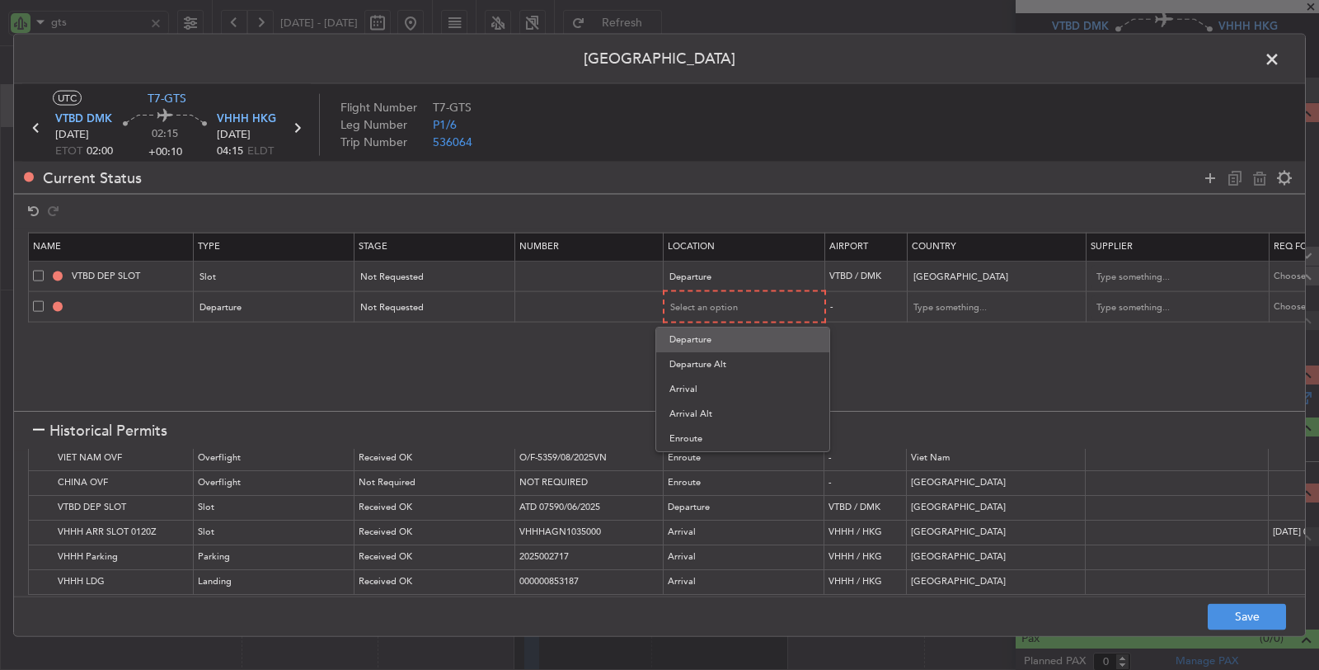
click at [706, 337] on span "Departure" at bounding box center [743, 339] width 147 height 25
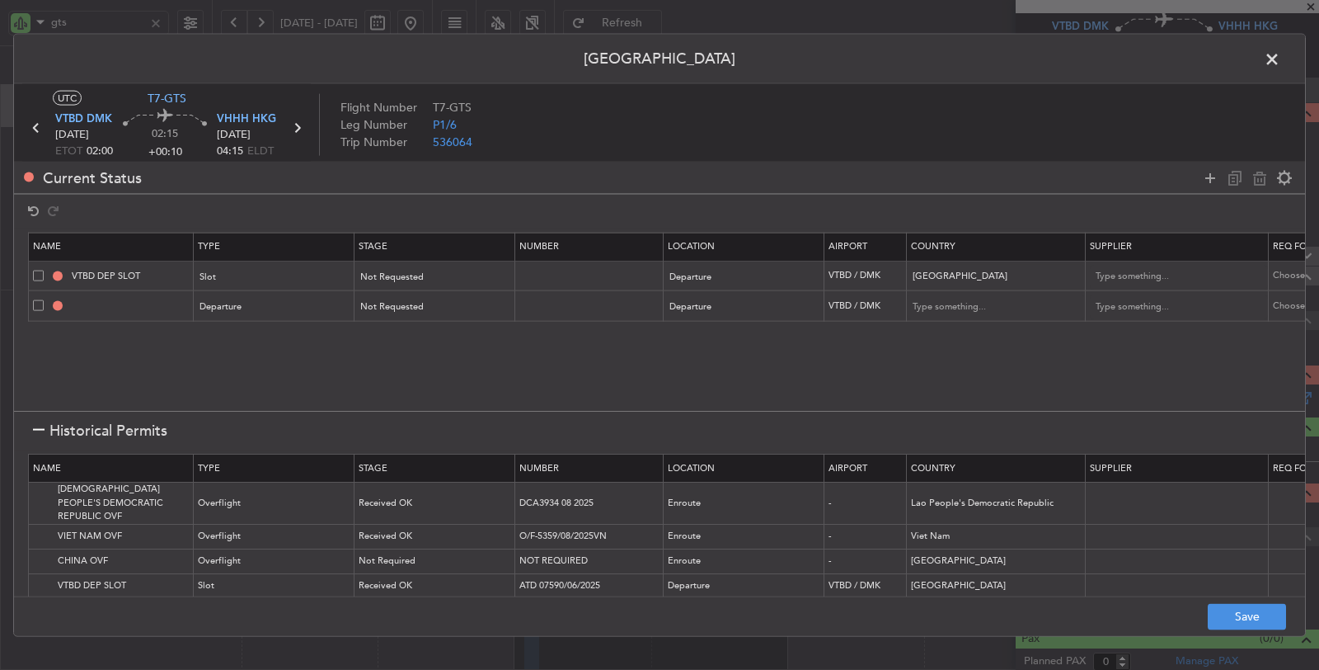
scroll to position [0, 0]
click at [43, 526] on img at bounding box center [43, 536] width 20 height 20
click at [41, 494] on img at bounding box center [43, 503] width 20 height 20
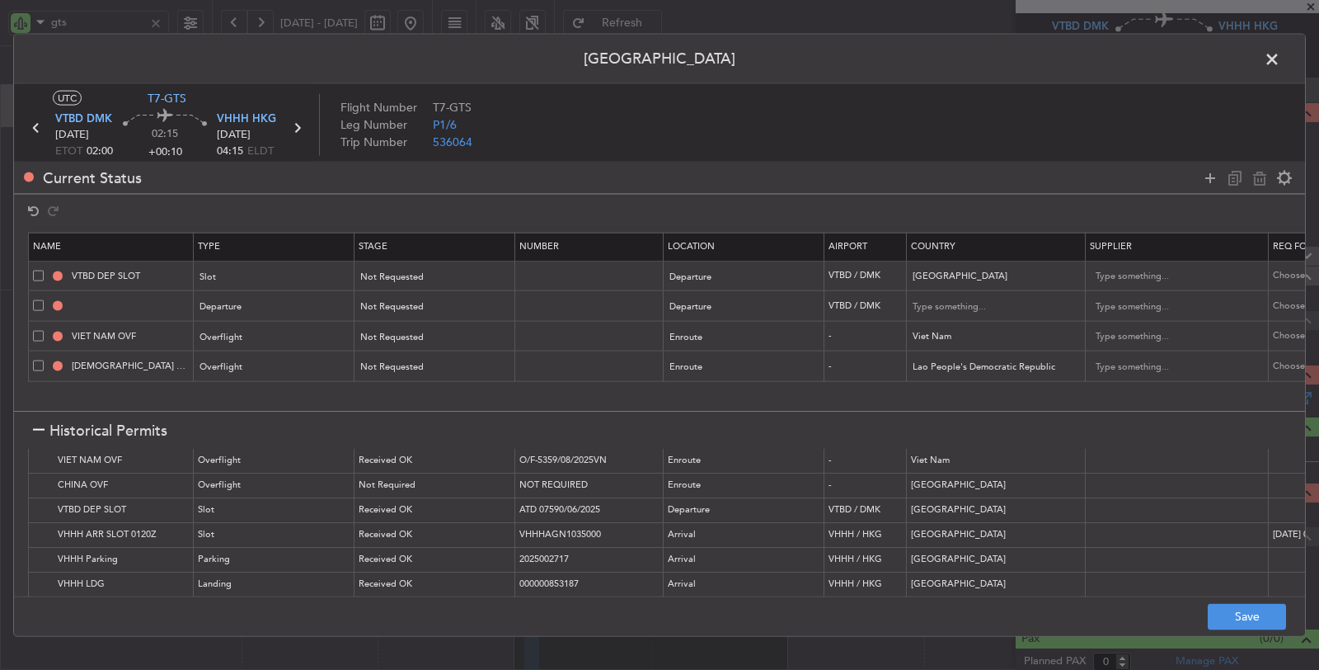
scroll to position [78, 0]
click at [40, 523] on img at bounding box center [43, 533] width 20 height 20
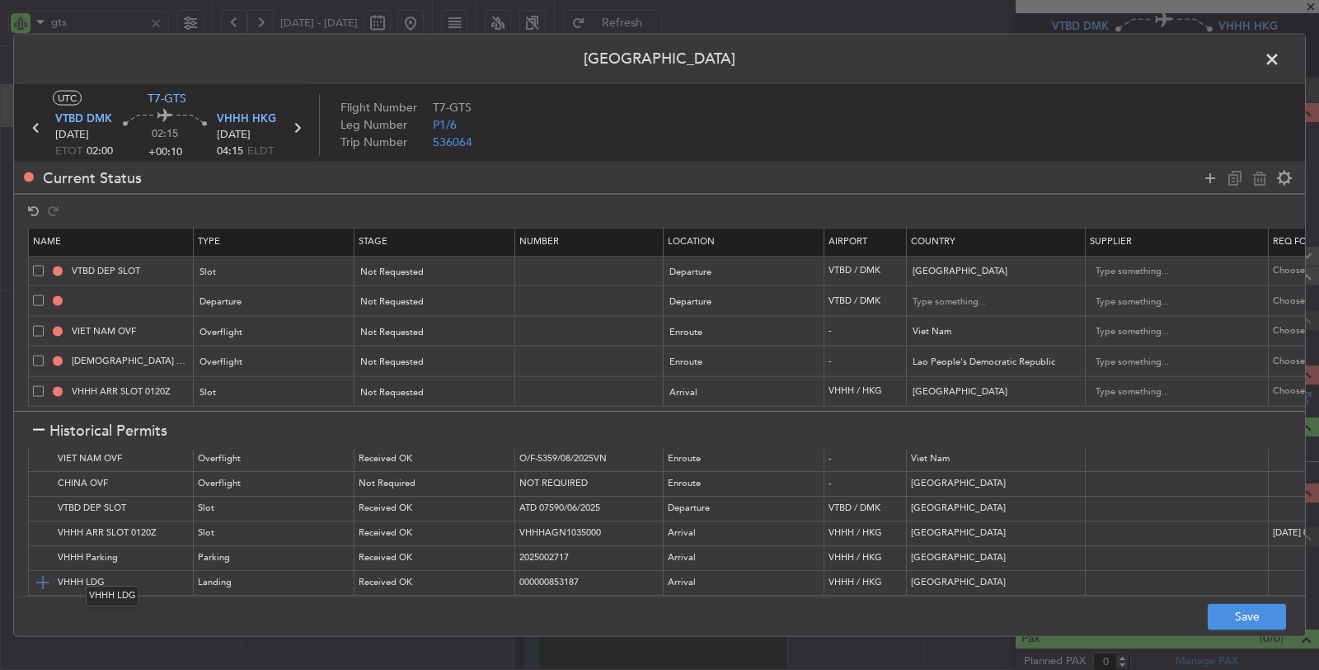
click at [46, 572] on img at bounding box center [43, 582] width 20 height 20
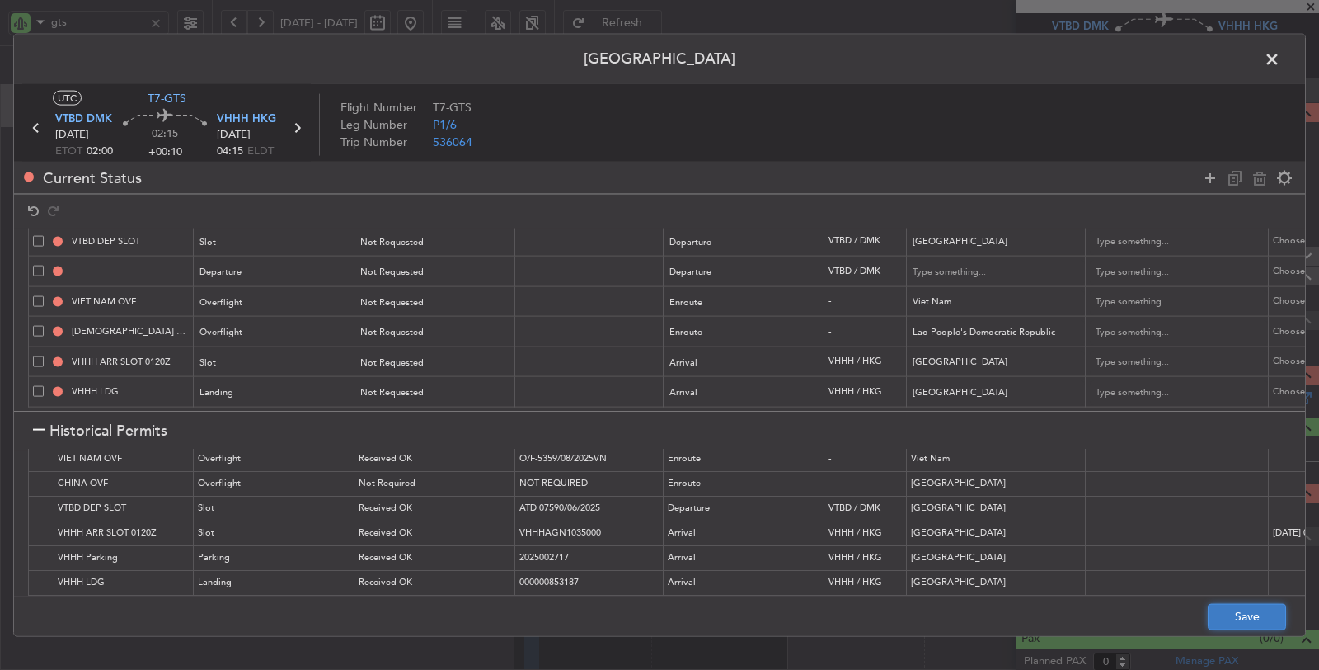
click at [1231, 621] on button "Save" at bounding box center [1247, 616] width 78 height 26
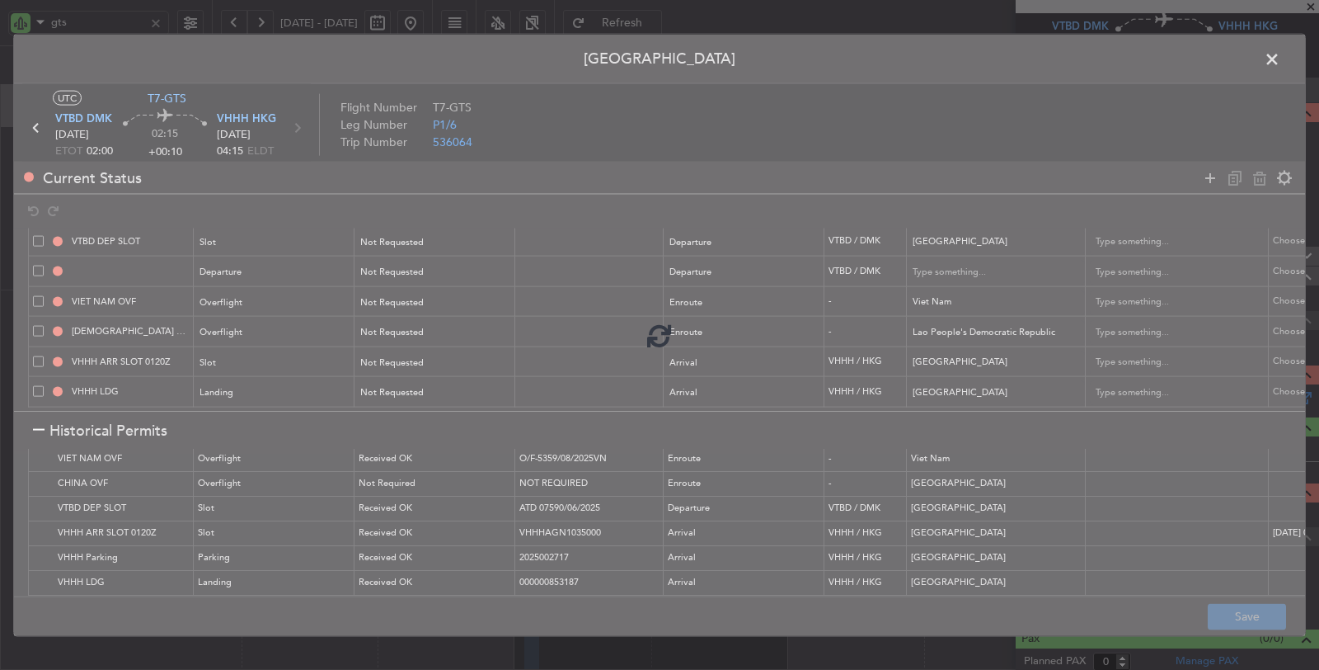
type input "NNN"
type input "THAILAND DEPARTURE"
type input "Thailand"
type input "NNN"
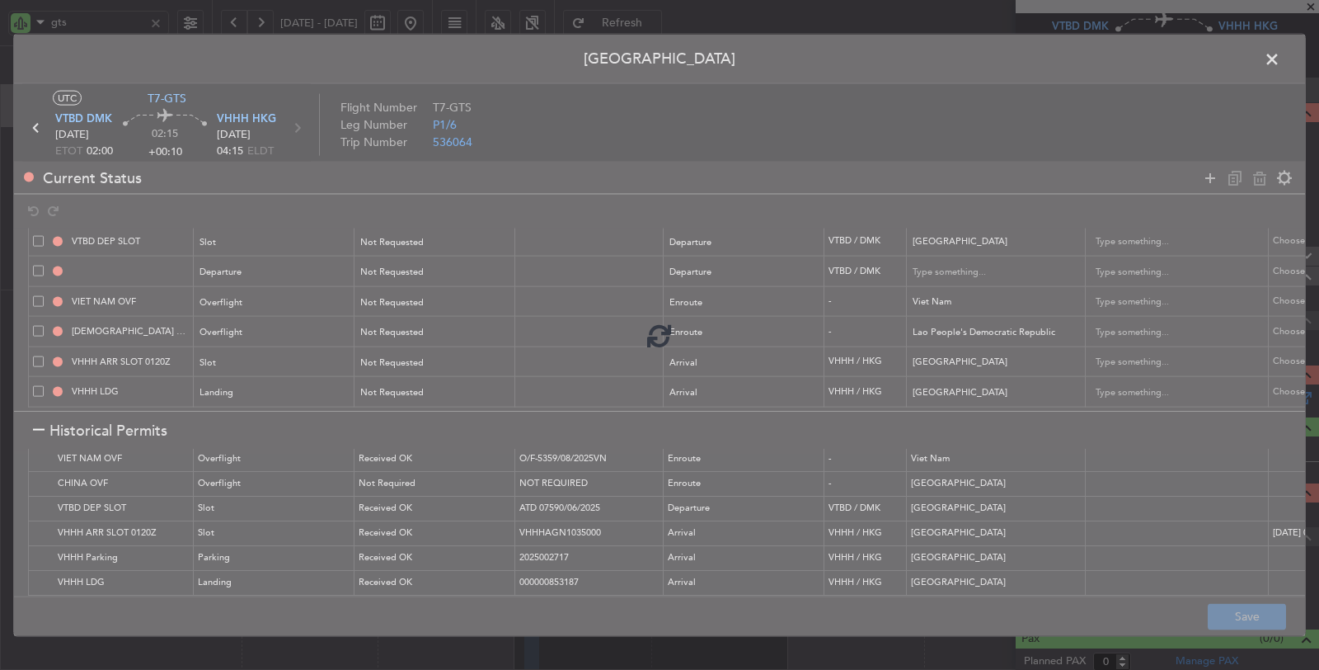
type input "NNN"
type input "VHHH ARR SLOT"
type input "NNN"
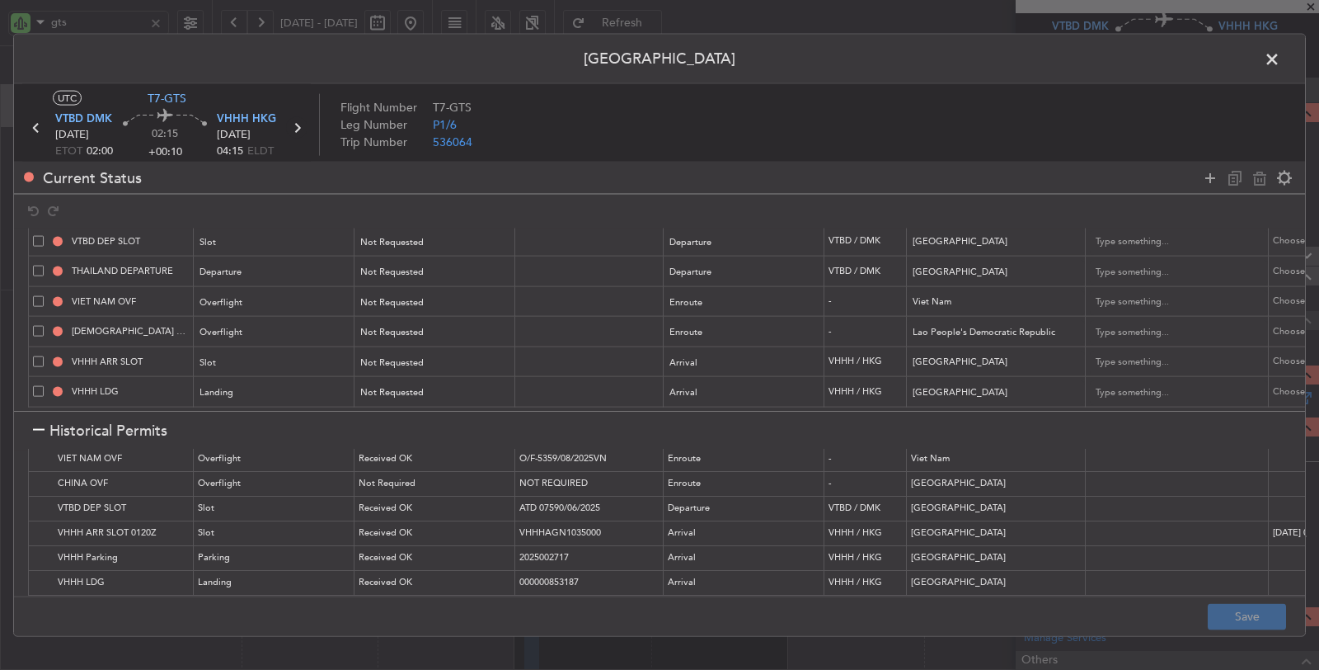
click at [298, 124] on icon at bounding box center [296, 127] width 21 height 21
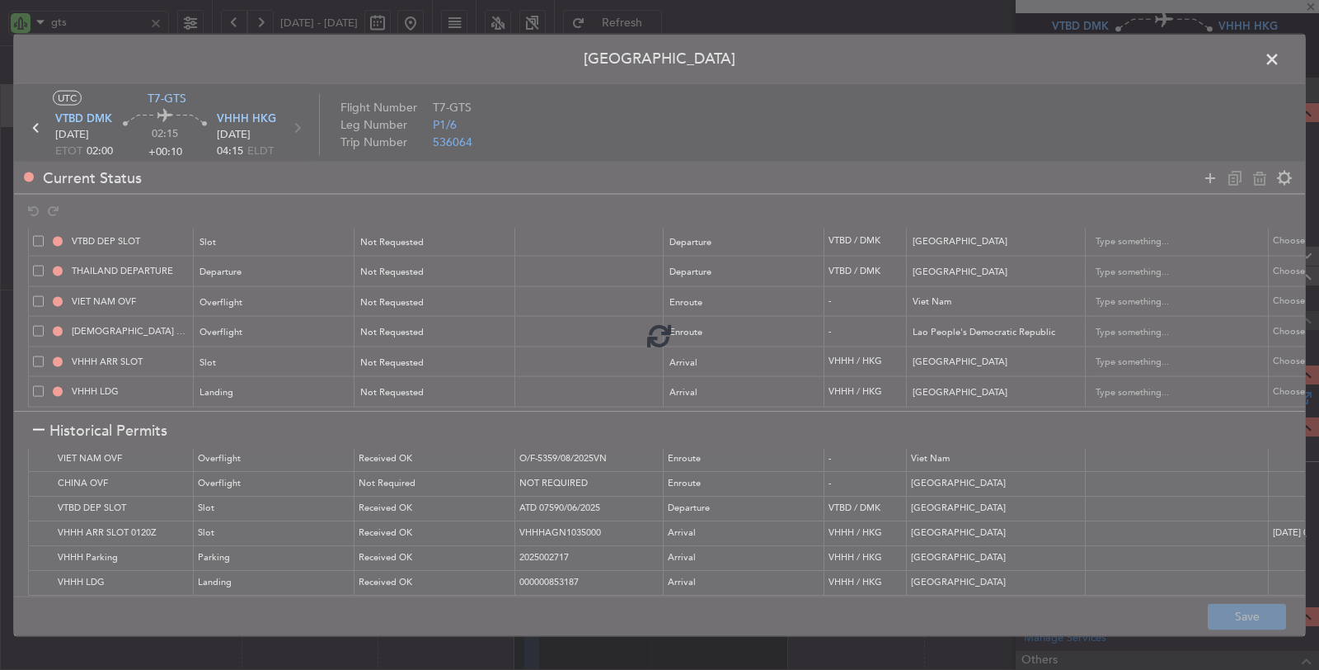
type input "1"
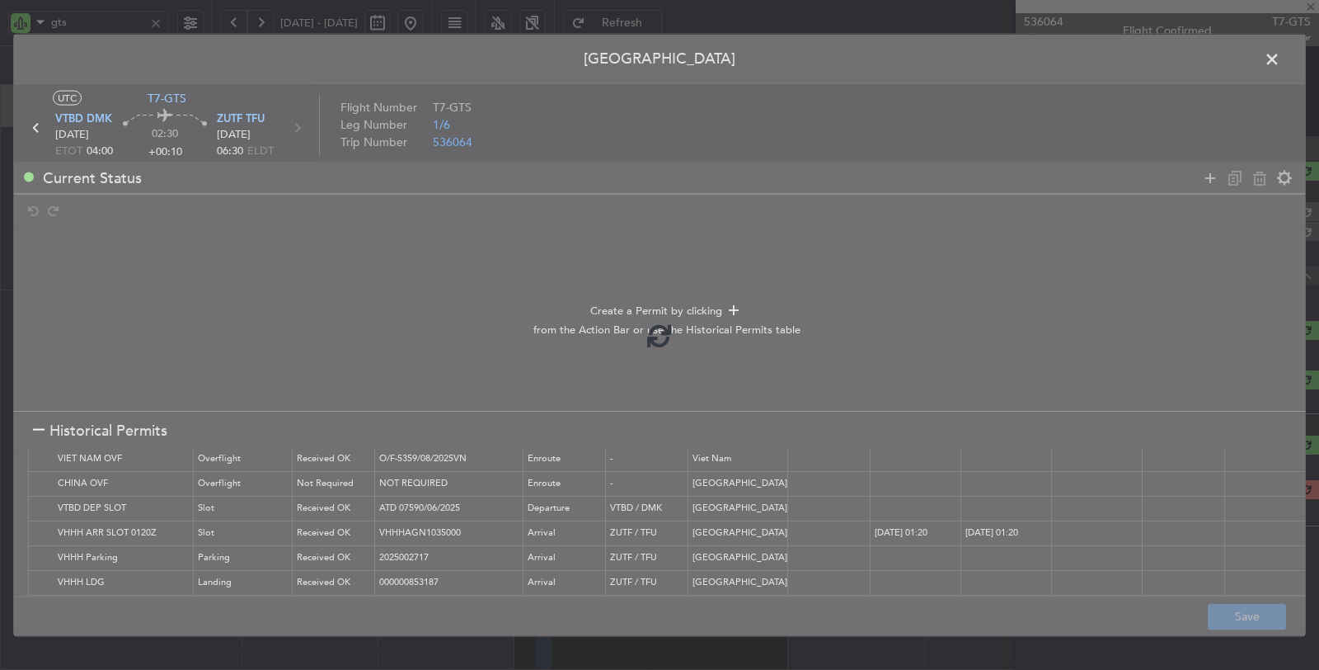
scroll to position [0, 0]
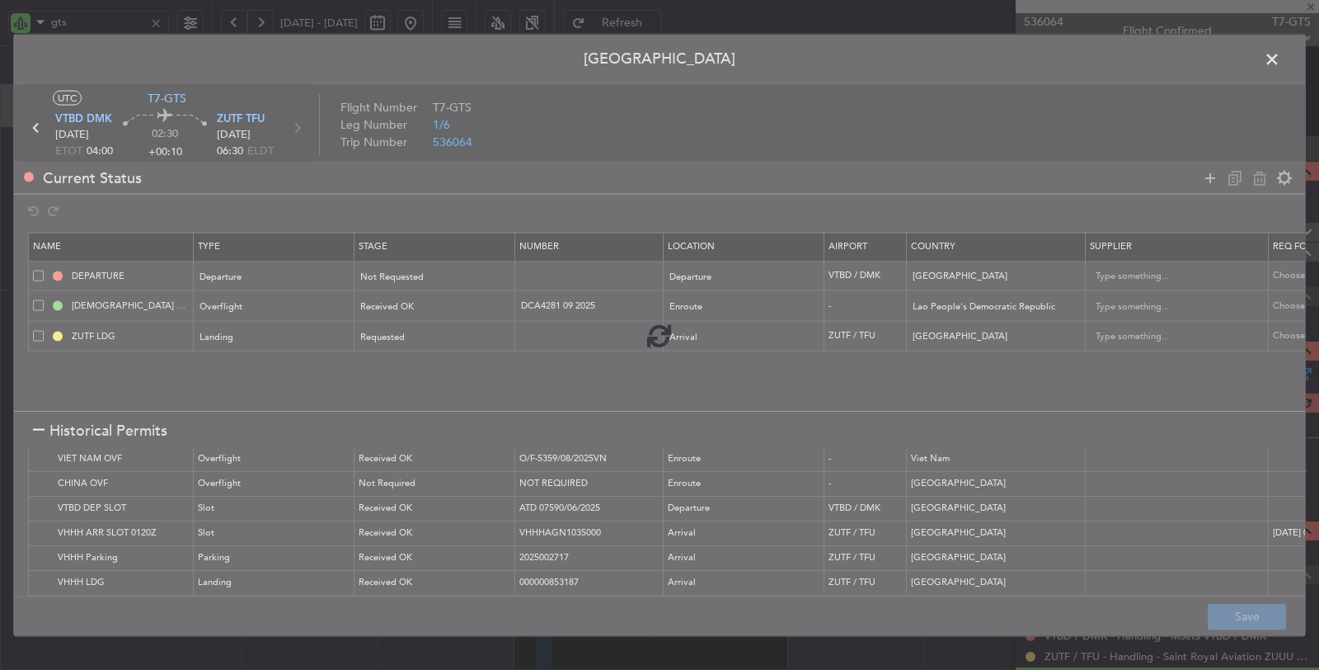
click at [298, 129] on div at bounding box center [659, 335] width 1291 height 601
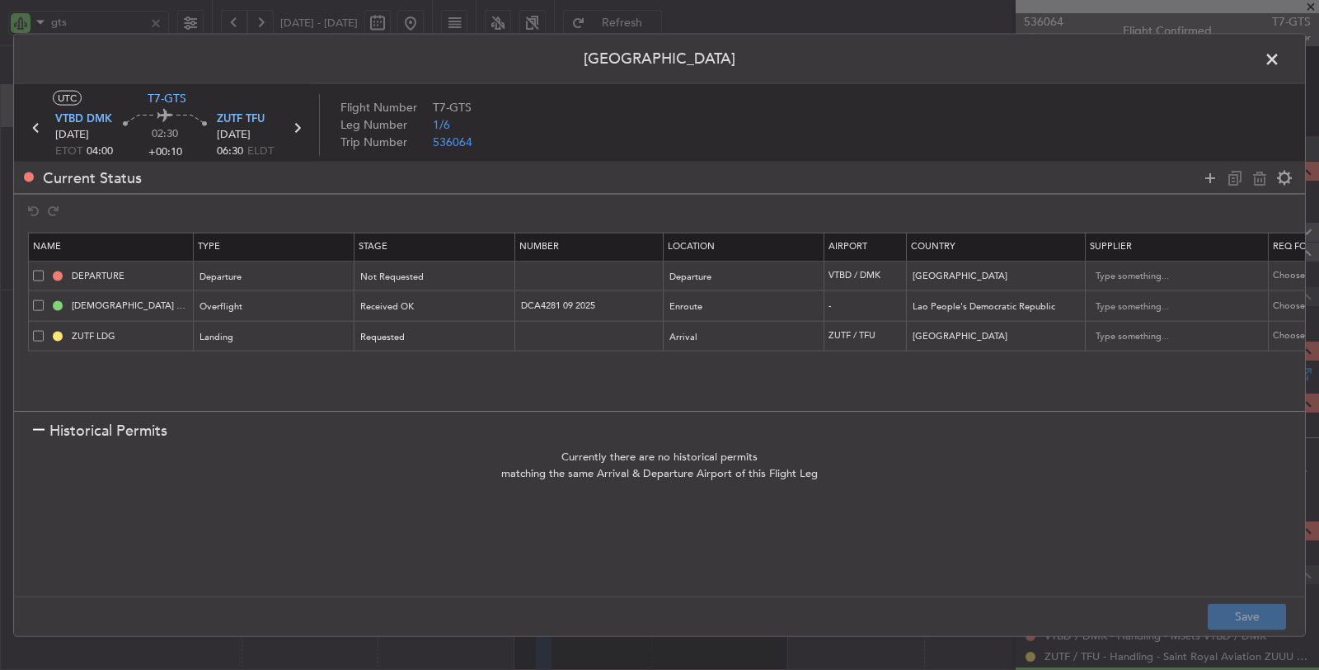
click at [298, 130] on icon at bounding box center [296, 127] width 21 height 21
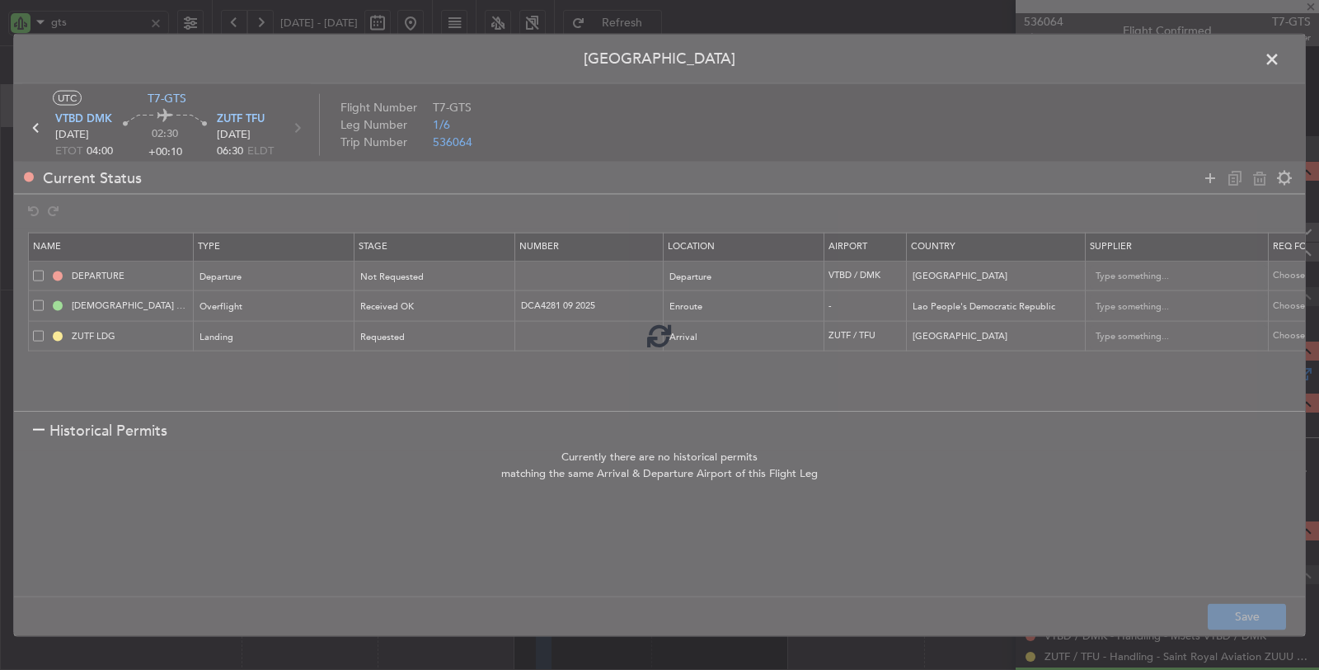
type input "+00:15"
type input "0"
type input "+00:15"
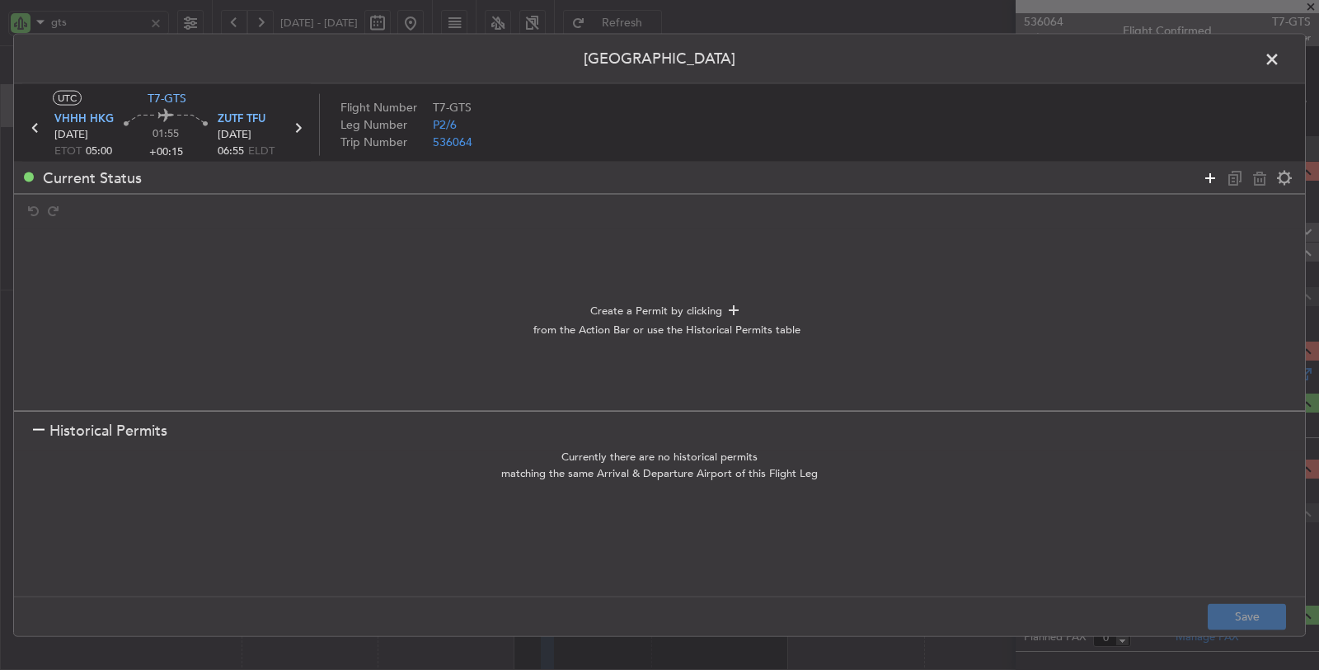
click at [1210, 176] on icon at bounding box center [1210, 177] width 20 height 20
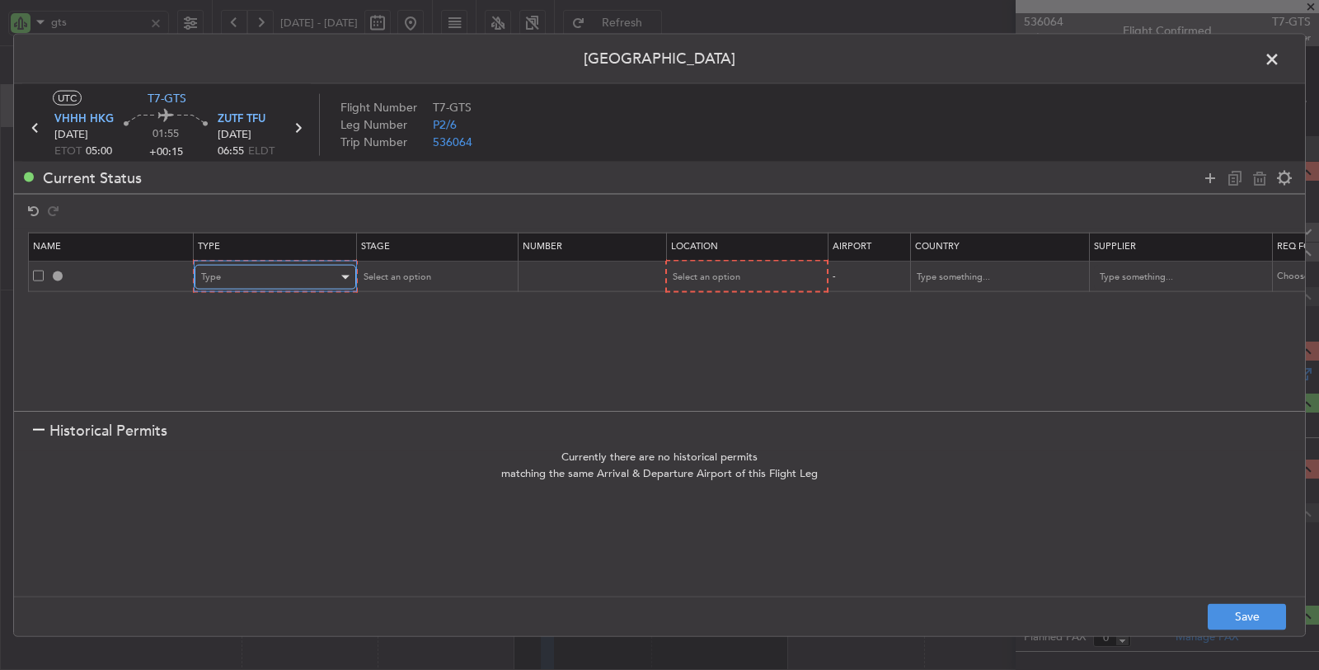
click at [286, 280] on div "Type" at bounding box center [269, 277] width 137 height 25
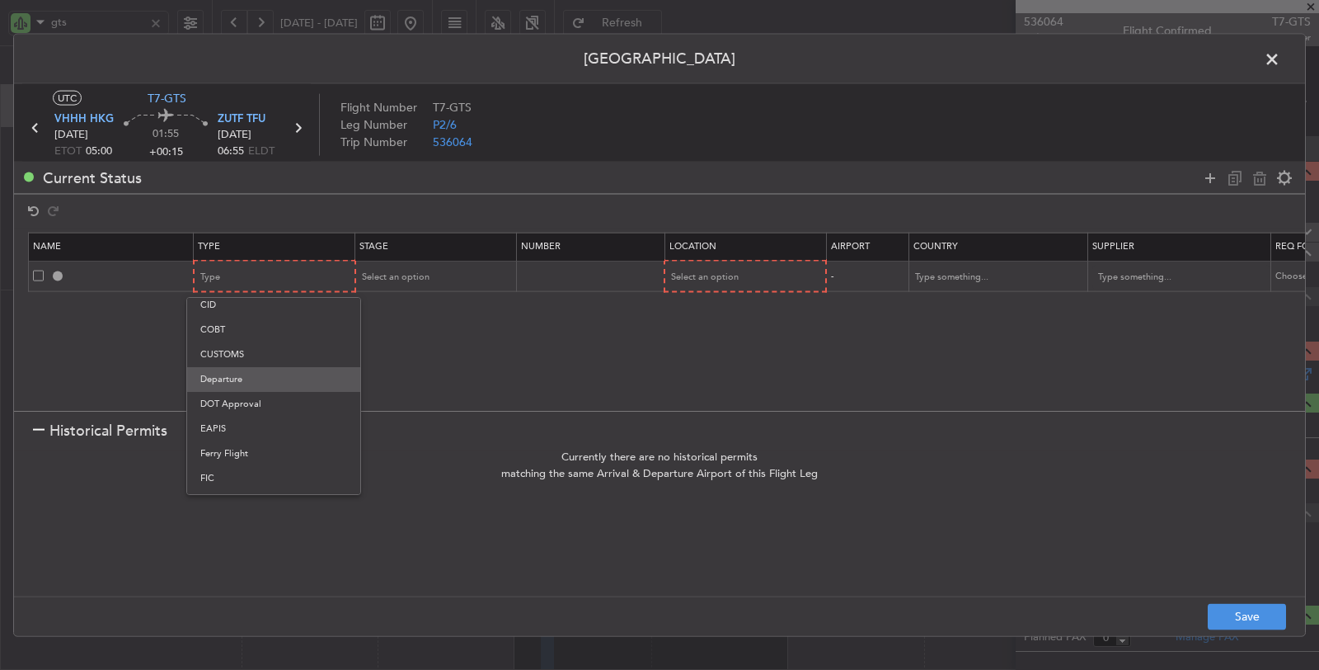
click at [239, 375] on span "Departure" at bounding box center [273, 379] width 147 height 25
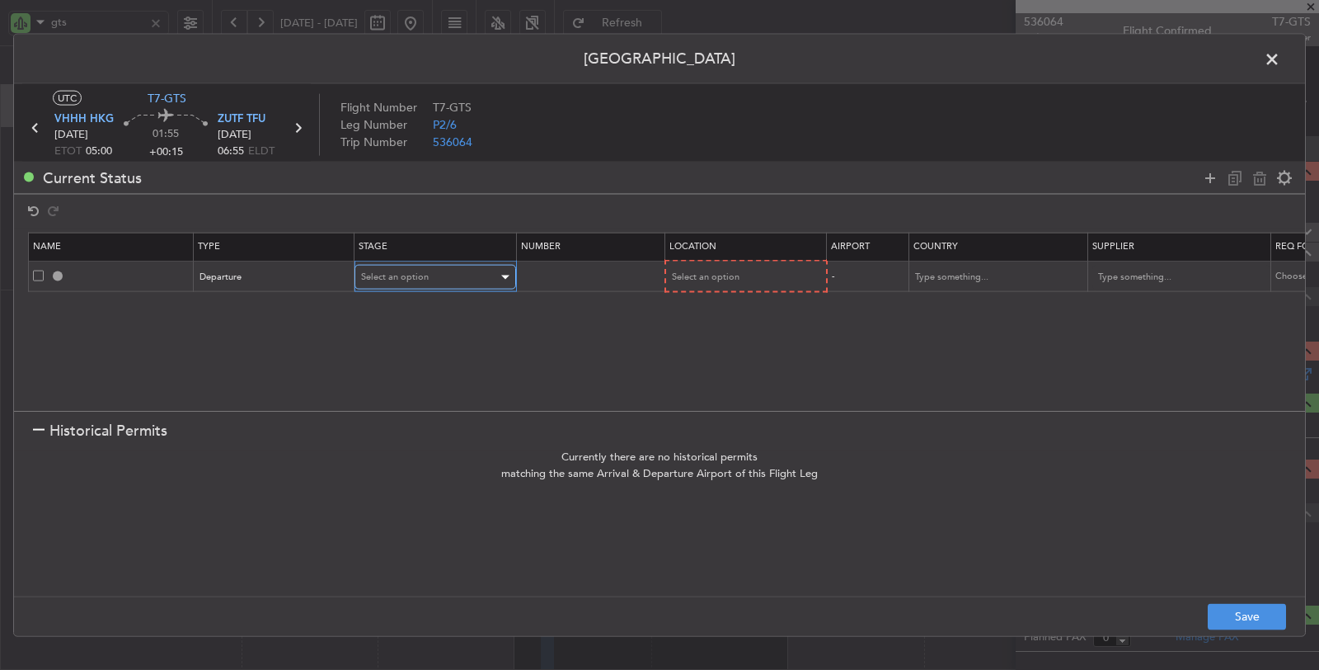
click at [433, 266] on div "Select an option" at bounding box center [429, 277] width 137 height 25
drag, startPoint x: 428, startPoint y: 327, endPoint x: 461, endPoint y: 322, distance: 33.3
click at [428, 329] on span "Not Requested" at bounding box center [433, 334] width 147 height 25
drag, startPoint x: 731, startPoint y: 257, endPoint x: 730, endPoint y: 273, distance: 15.7
click at [731, 258] on th "Location" at bounding box center [745, 247] width 162 height 28
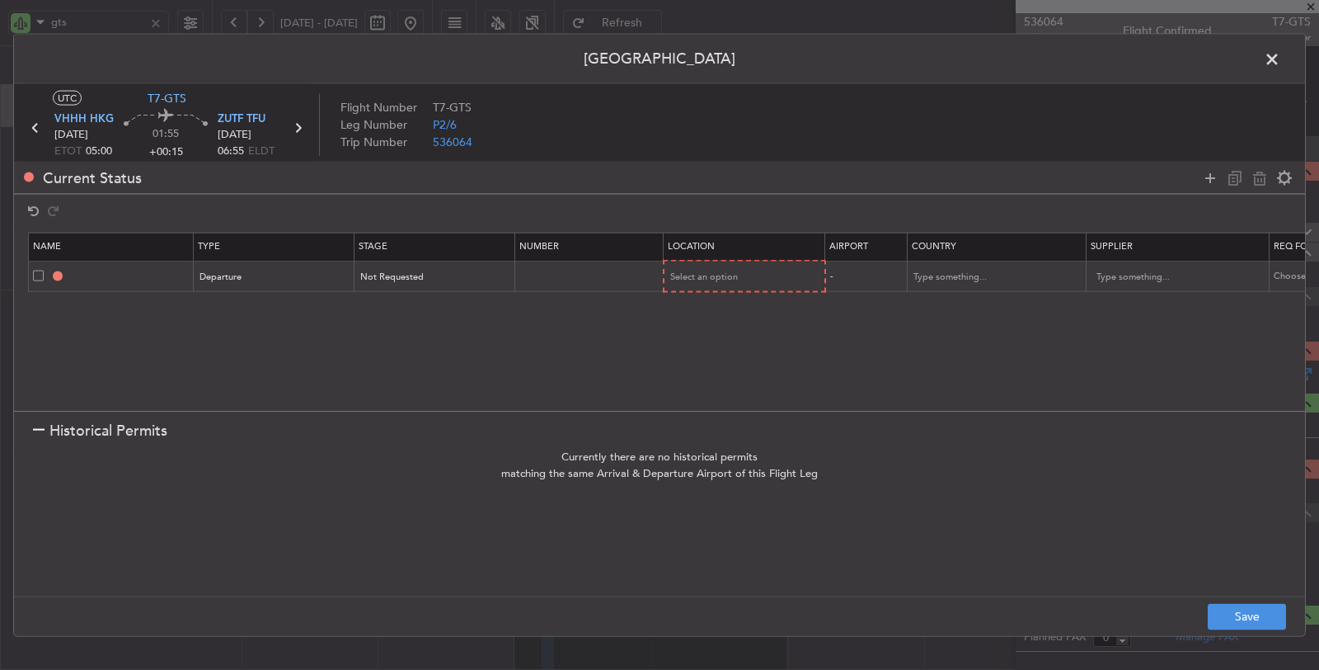
click at [719, 288] on mat-form-field "Select an option" at bounding box center [745, 276] width 160 height 30
click at [726, 279] on span "Select an option" at bounding box center [705, 276] width 68 height 12
drag, startPoint x: 733, startPoint y: 310, endPoint x: 1019, endPoint y: 243, distance: 293.8
click at [734, 310] on span "Departure" at bounding box center [743, 310] width 147 height 25
click at [1217, 174] on icon at bounding box center [1210, 177] width 20 height 20
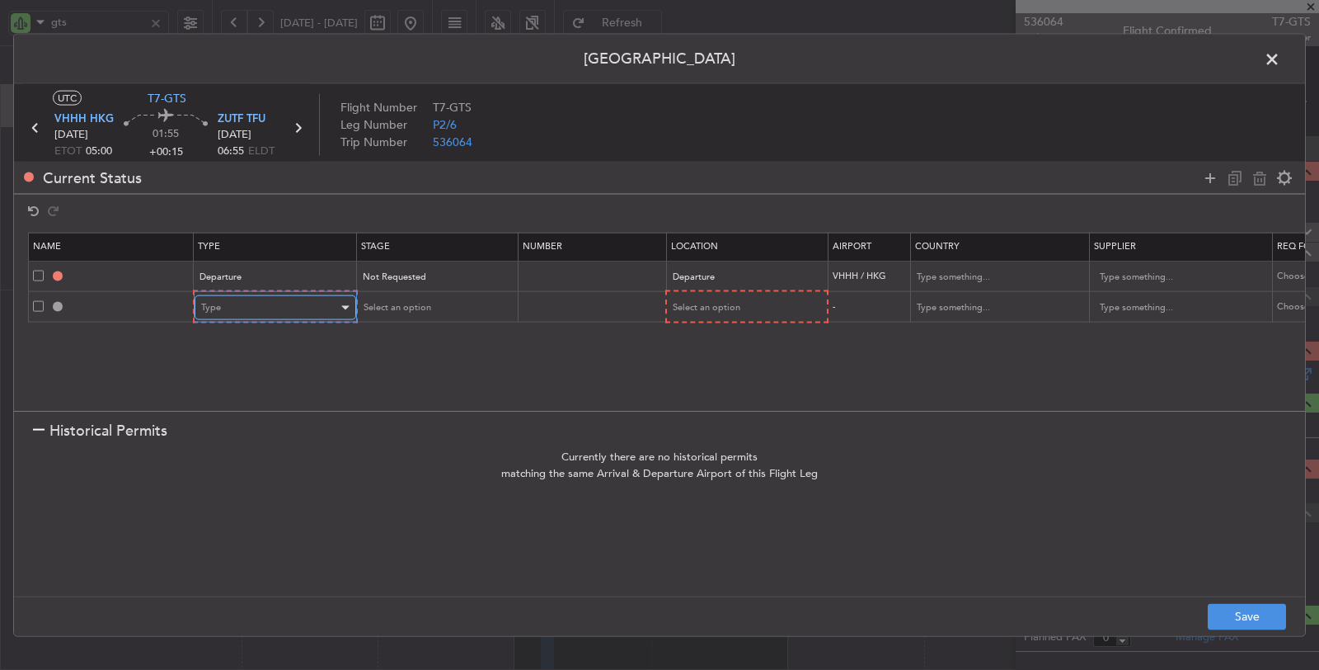
click at [265, 303] on div "Type" at bounding box center [269, 307] width 137 height 25
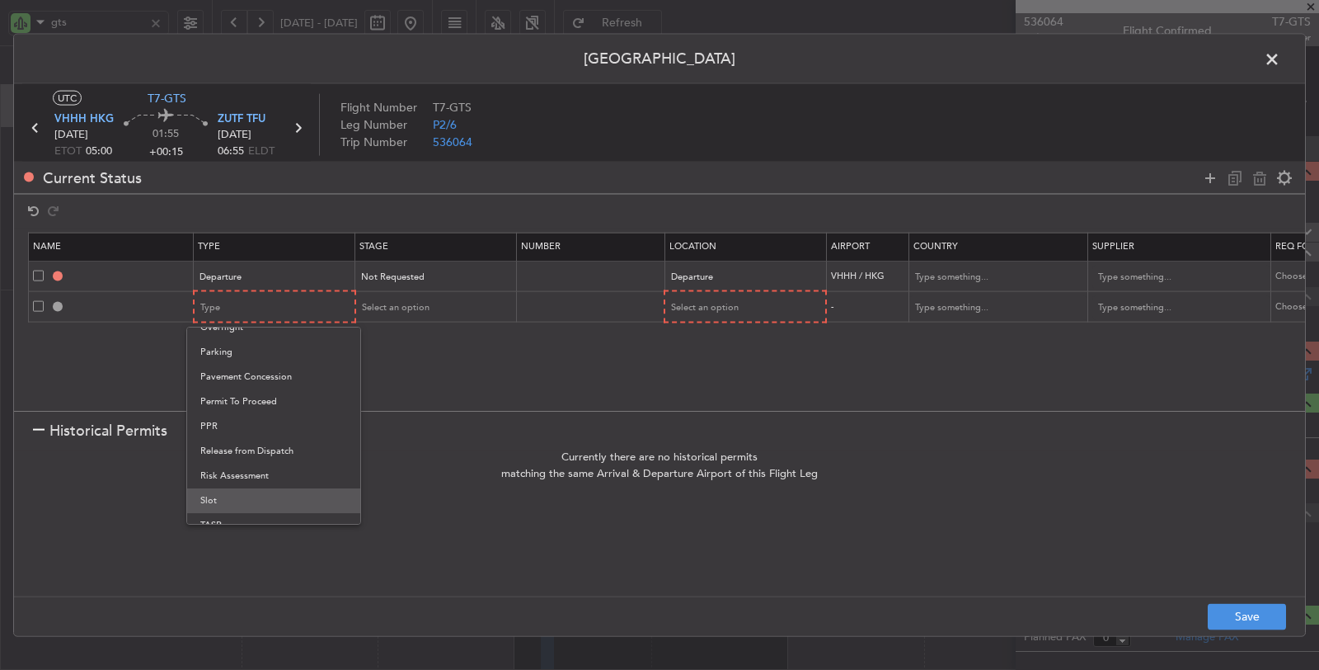
click at [237, 496] on span "Slot" at bounding box center [273, 500] width 147 height 25
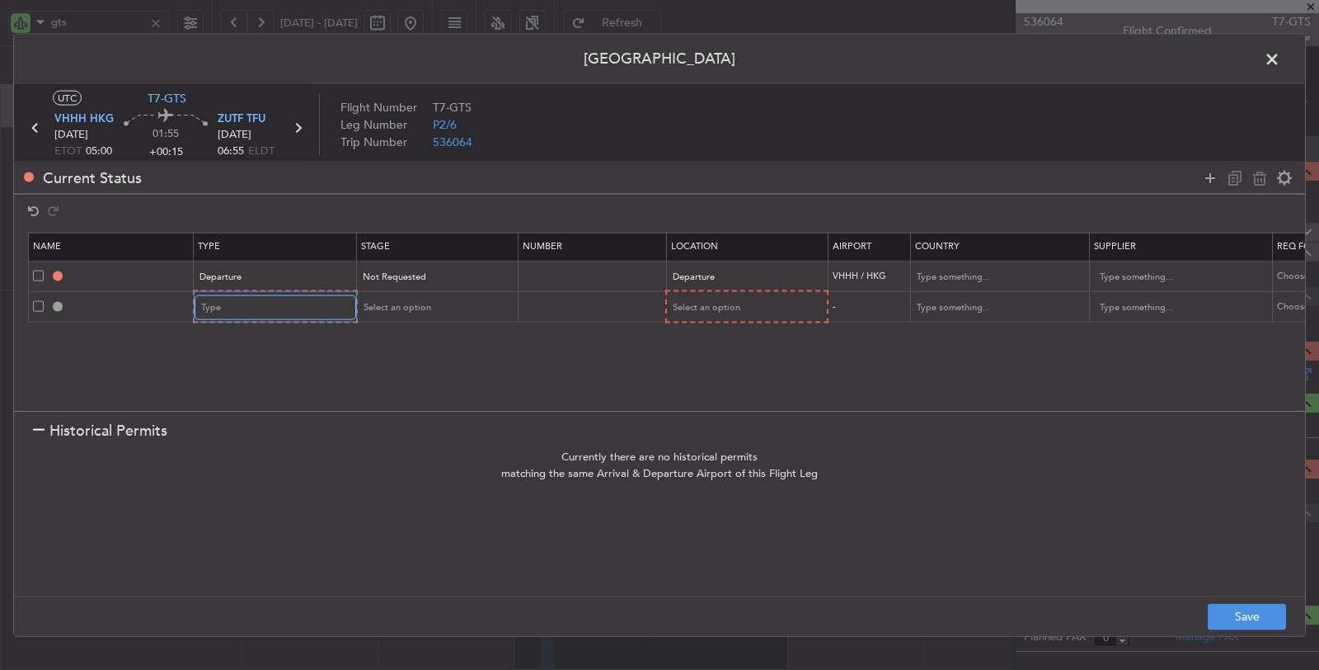
scroll to position [496, 0]
click at [403, 306] on span "Select an option" at bounding box center [395, 307] width 68 height 12
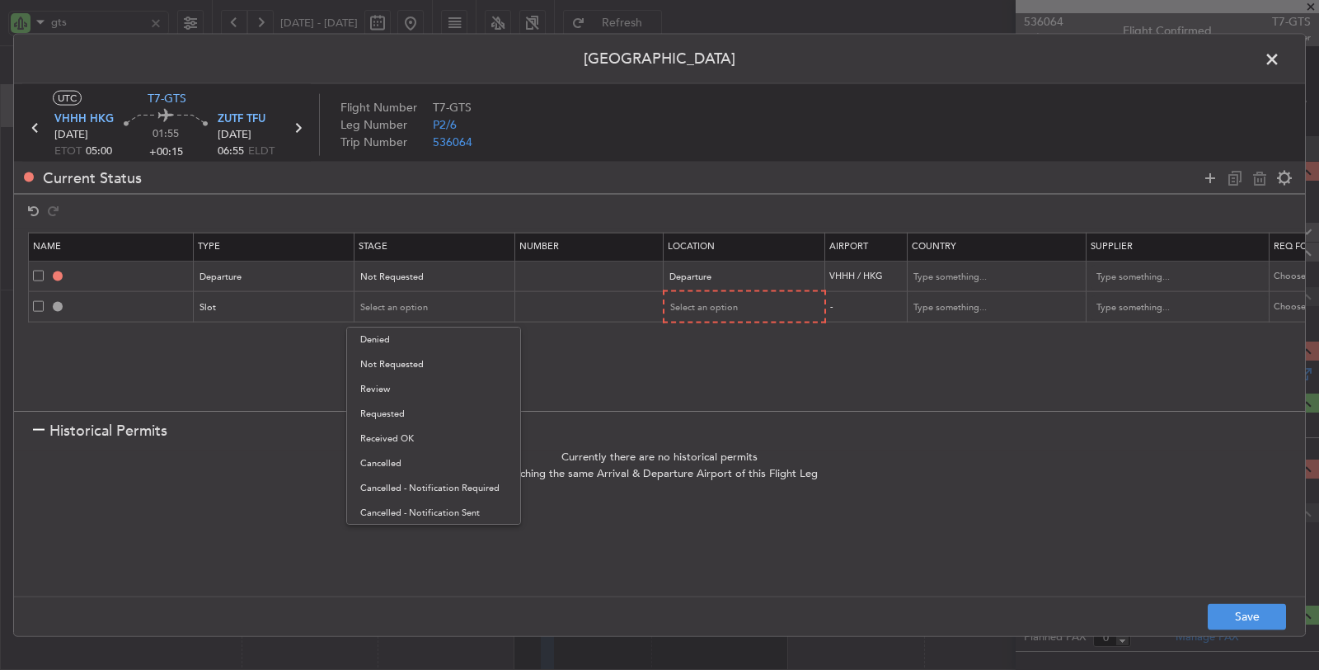
drag, startPoint x: 405, startPoint y: 361, endPoint x: 521, endPoint y: 343, distance: 117.7
click at [406, 362] on span "Not Requested" at bounding box center [433, 364] width 147 height 25
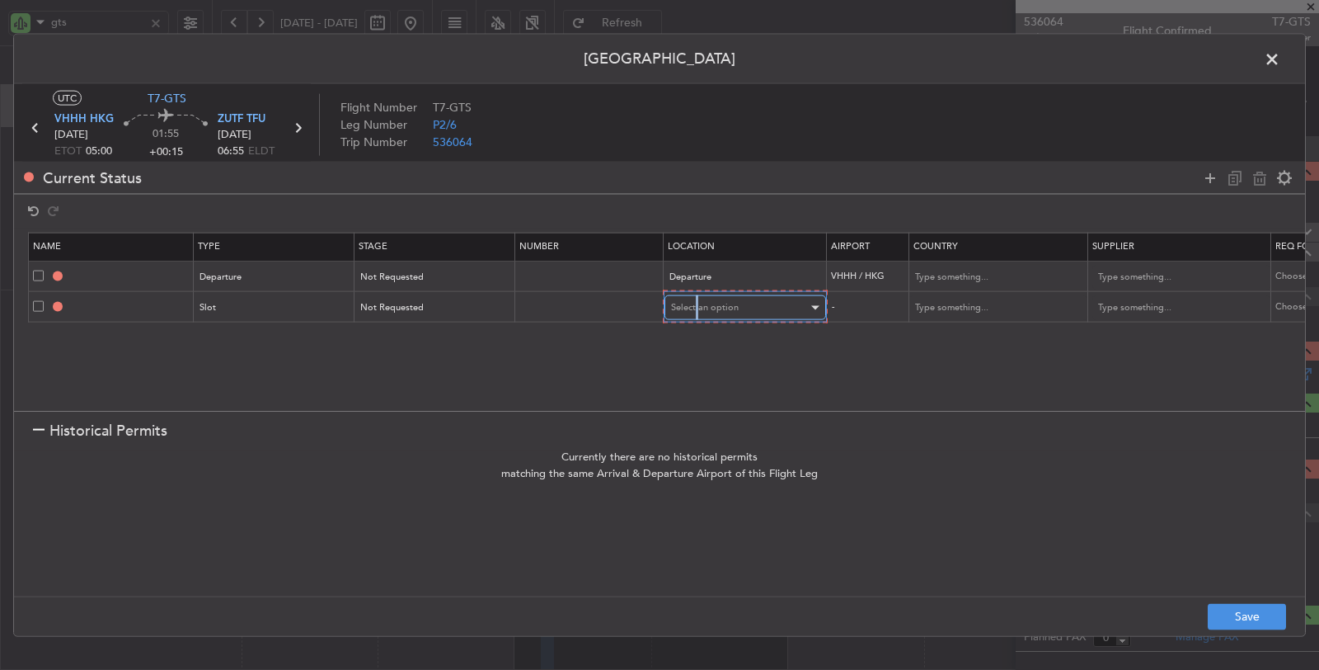
click at [698, 305] on span "Select an option" at bounding box center [705, 307] width 68 height 12
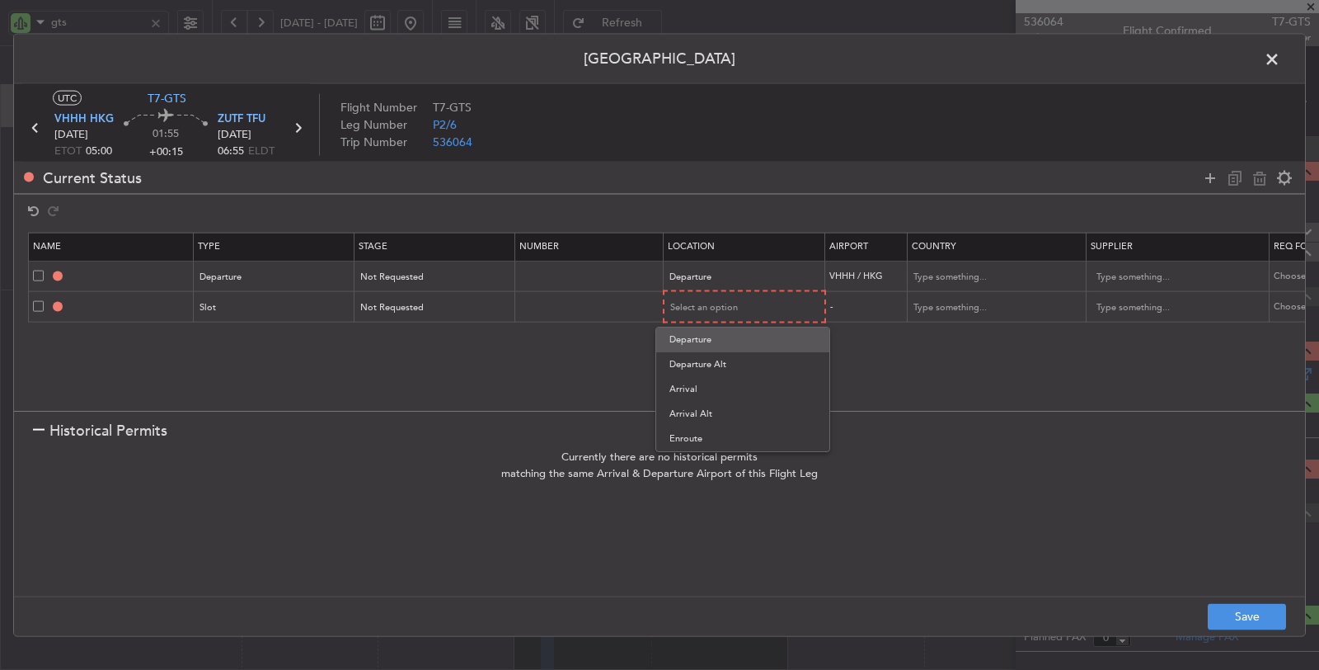
click at [702, 347] on span "Departure" at bounding box center [743, 339] width 147 height 25
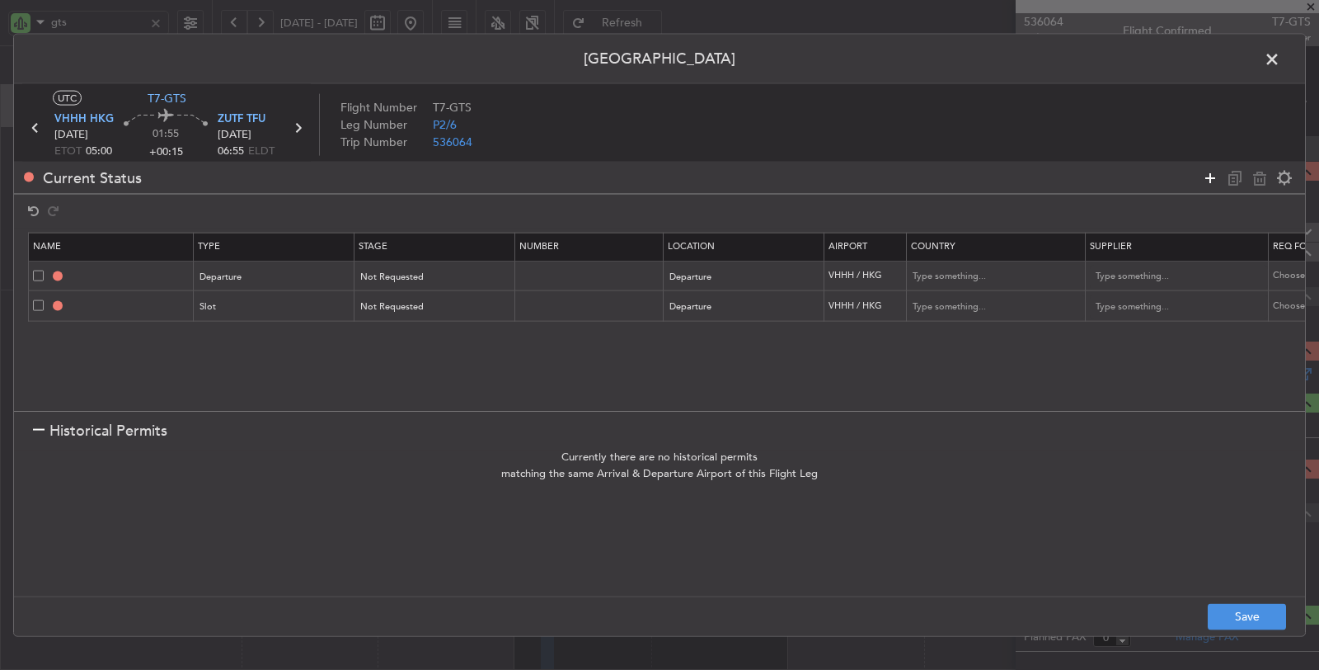
click at [1209, 172] on icon at bounding box center [1210, 177] width 20 height 20
click at [286, 332] on div "Type" at bounding box center [269, 337] width 137 height 25
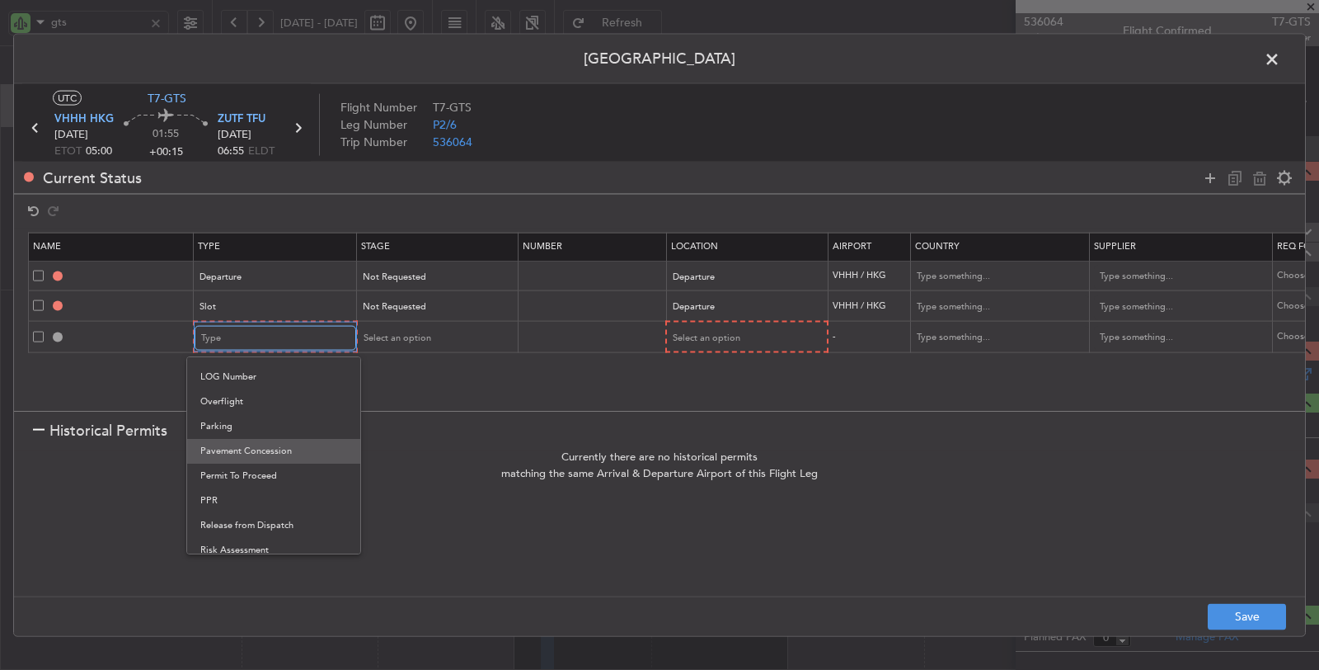
scroll to position [366, 0]
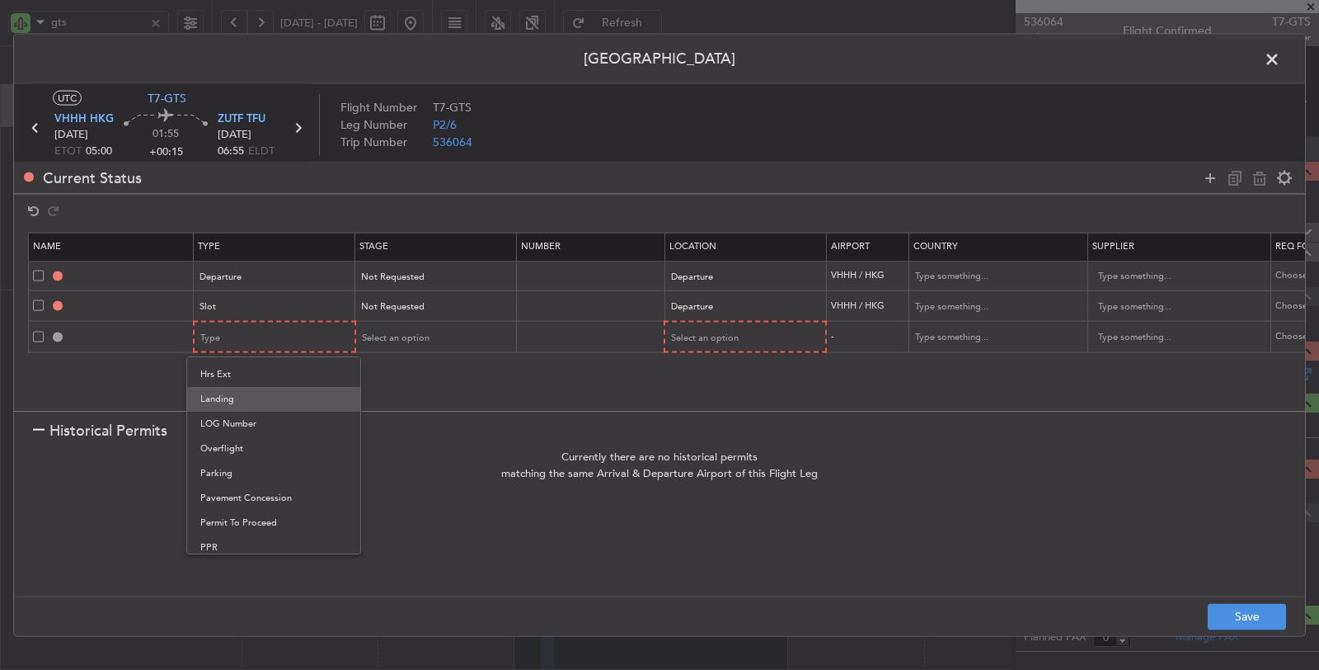
click at [246, 397] on span "Landing" at bounding box center [273, 399] width 147 height 25
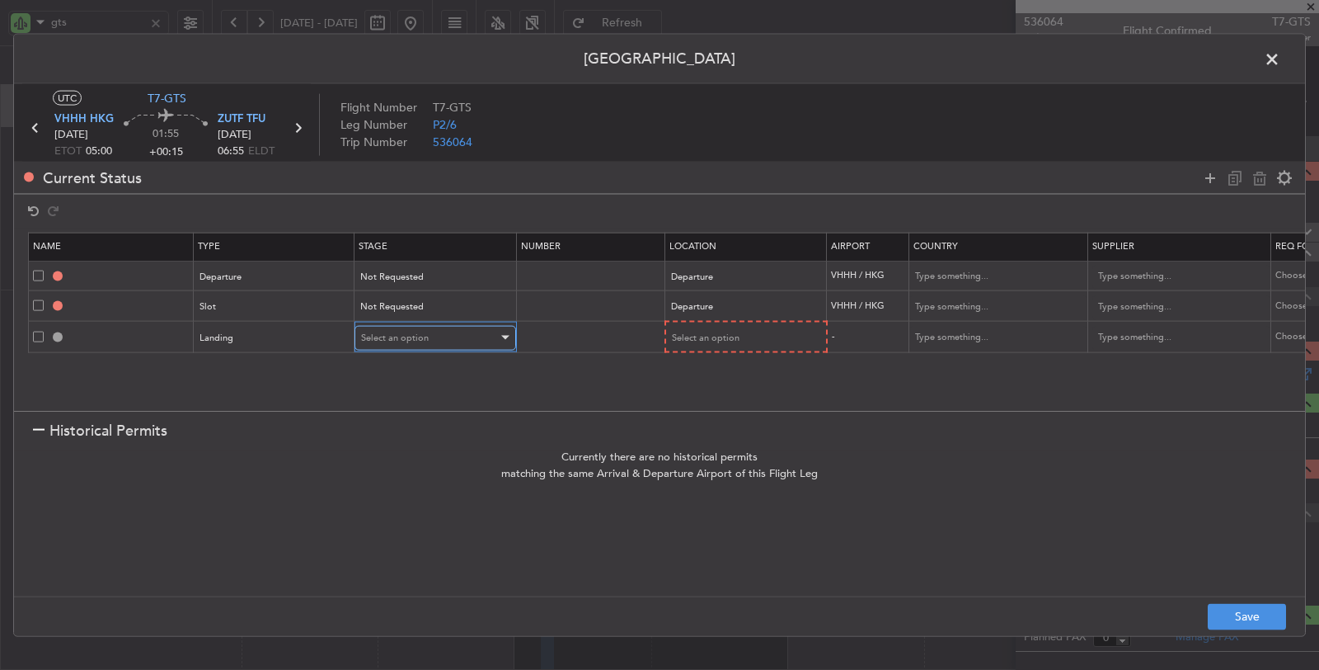
click at [398, 331] on span "Select an option" at bounding box center [395, 337] width 68 height 12
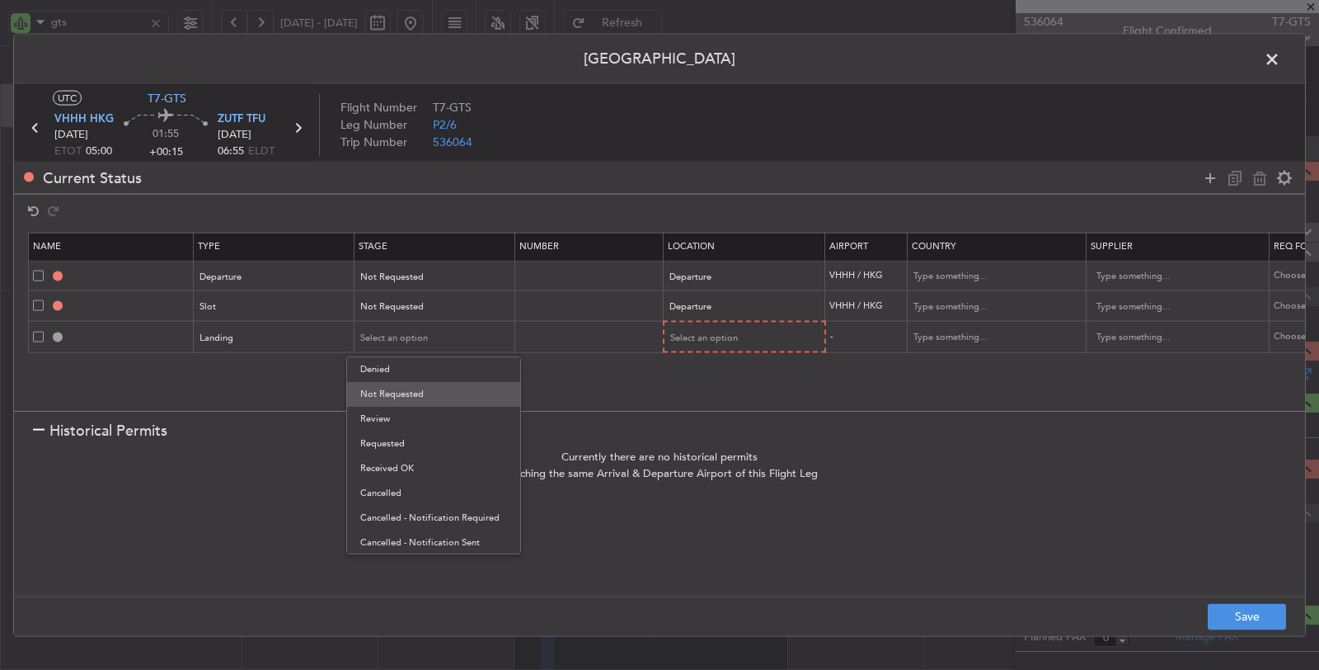
click at [408, 390] on span "Not Requested" at bounding box center [433, 394] width 147 height 25
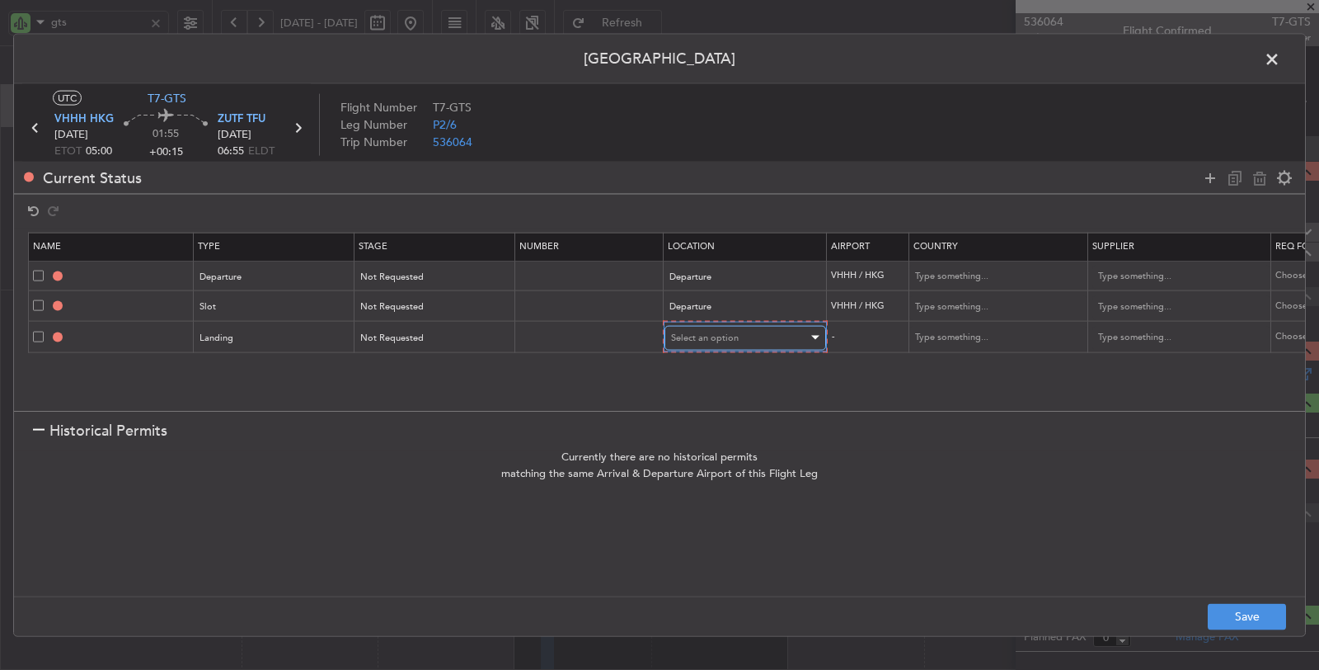
click at [700, 338] on span "Select an option" at bounding box center [705, 337] width 68 height 12
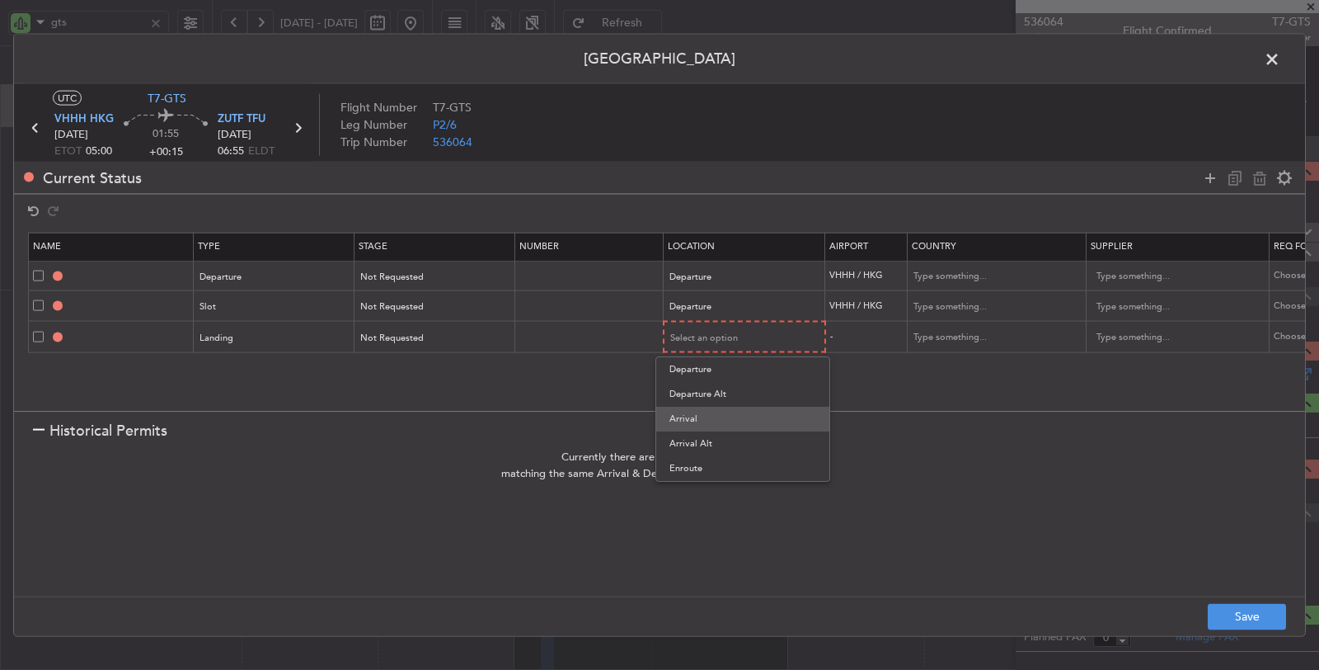
click at [707, 417] on span "Arrival" at bounding box center [743, 418] width 147 height 25
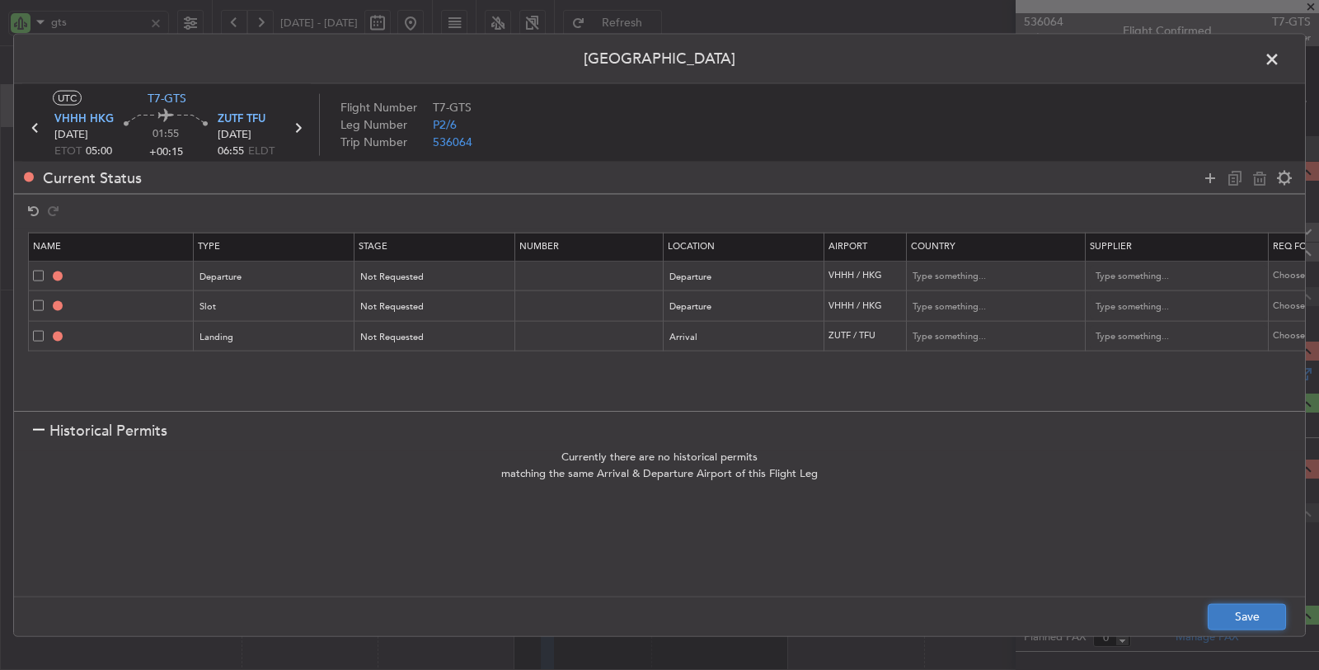
click at [1229, 614] on button "Save" at bounding box center [1247, 616] width 78 height 26
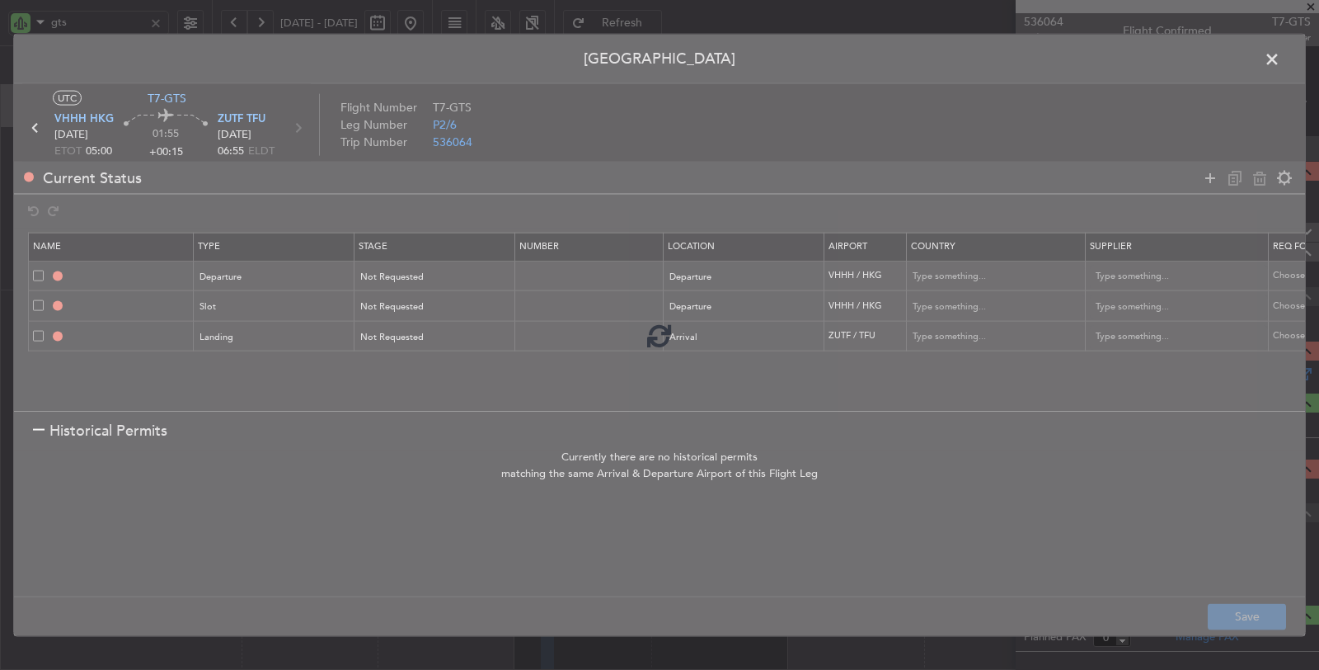
type input "DEPARTURE"
type input "Hong Kong"
type input "NNN"
type input "VHHH DEP SLOT"
type input "Hong Kong"
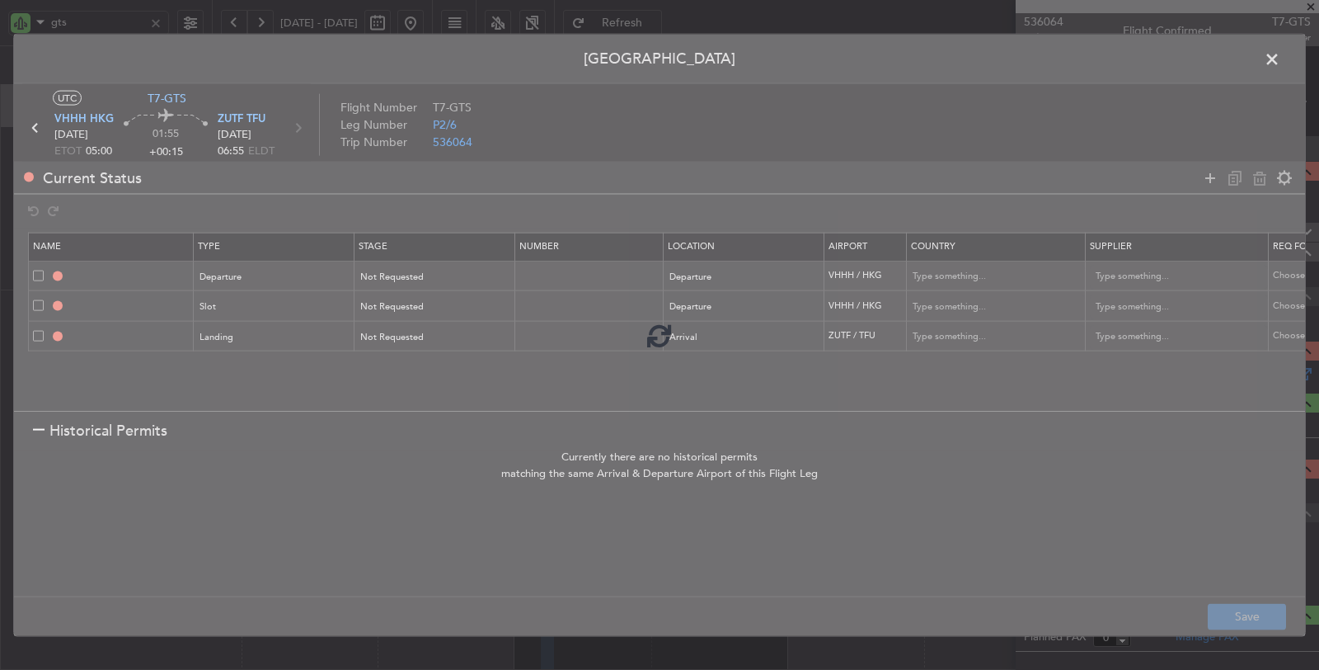
type input "NNN"
type input "ZUTF LDG"
type input "China"
type input "NNN"
type input "3"
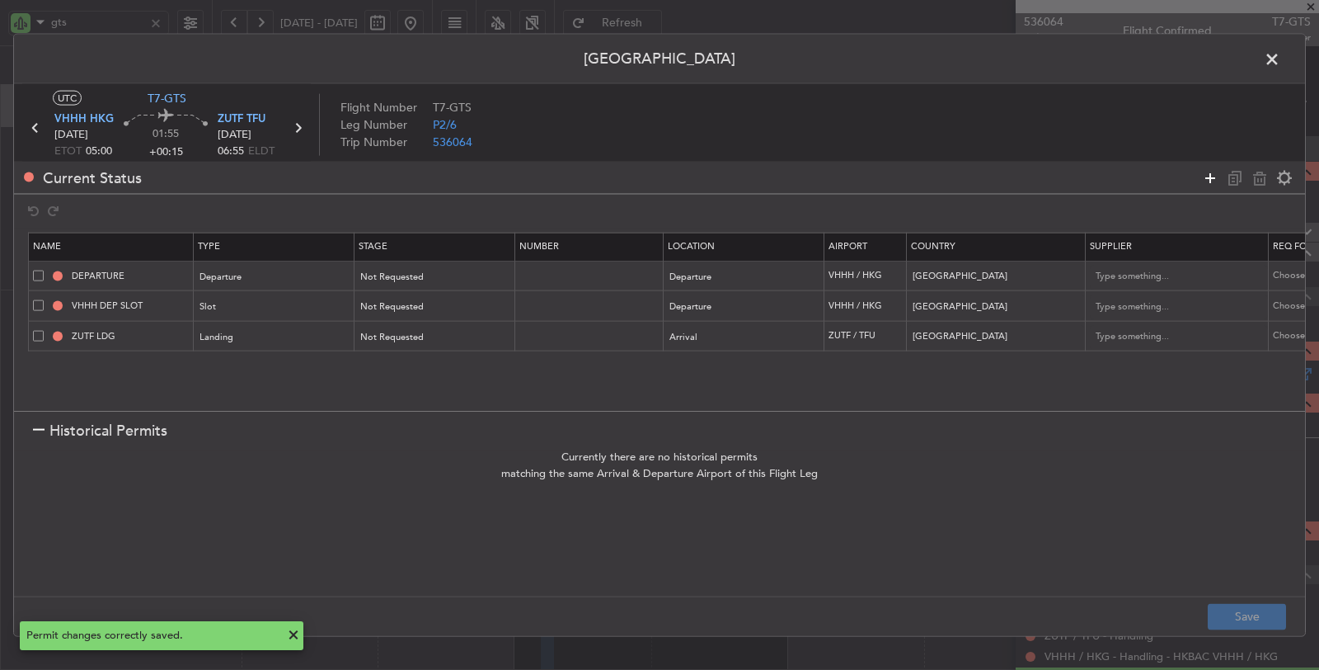
click at [1208, 181] on icon at bounding box center [1210, 177] width 20 height 20
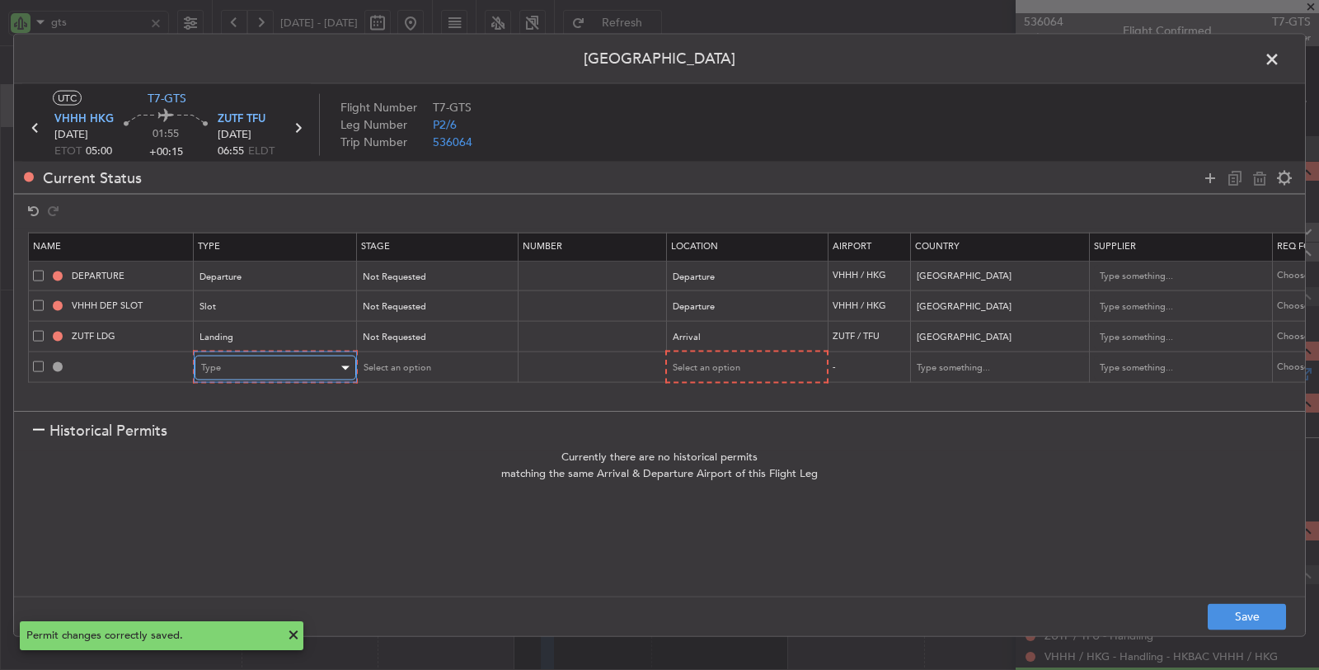
click at [281, 361] on div "Type" at bounding box center [269, 367] width 137 height 25
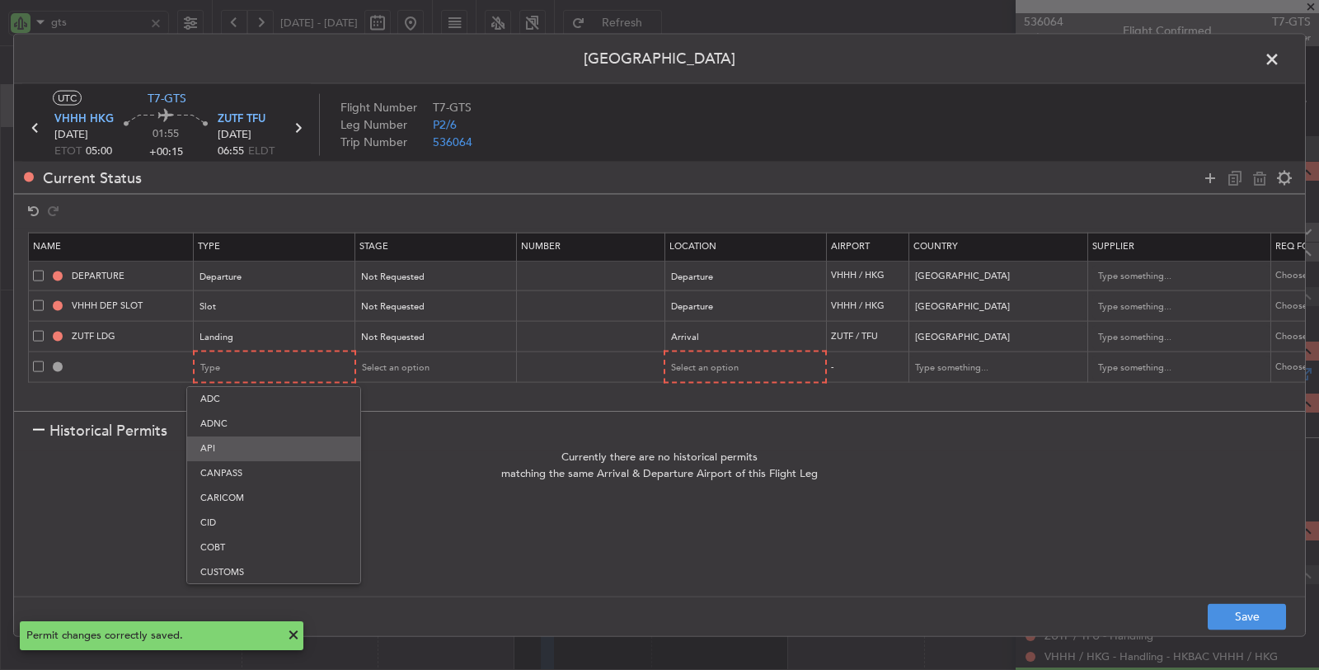
click at [271, 450] on span "API" at bounding box center [273, 448] width 147 height 25
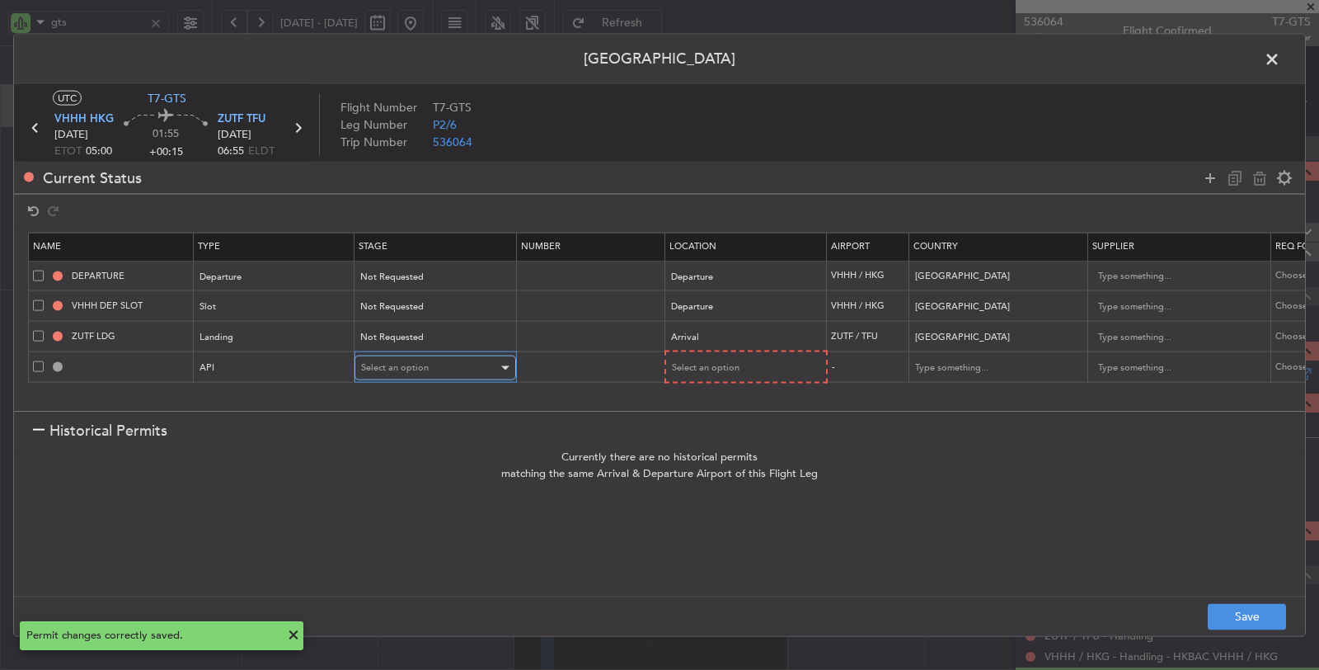
click at [447, 369] on div "Select an option" at bounding box center [429, 367] width 137 height 25
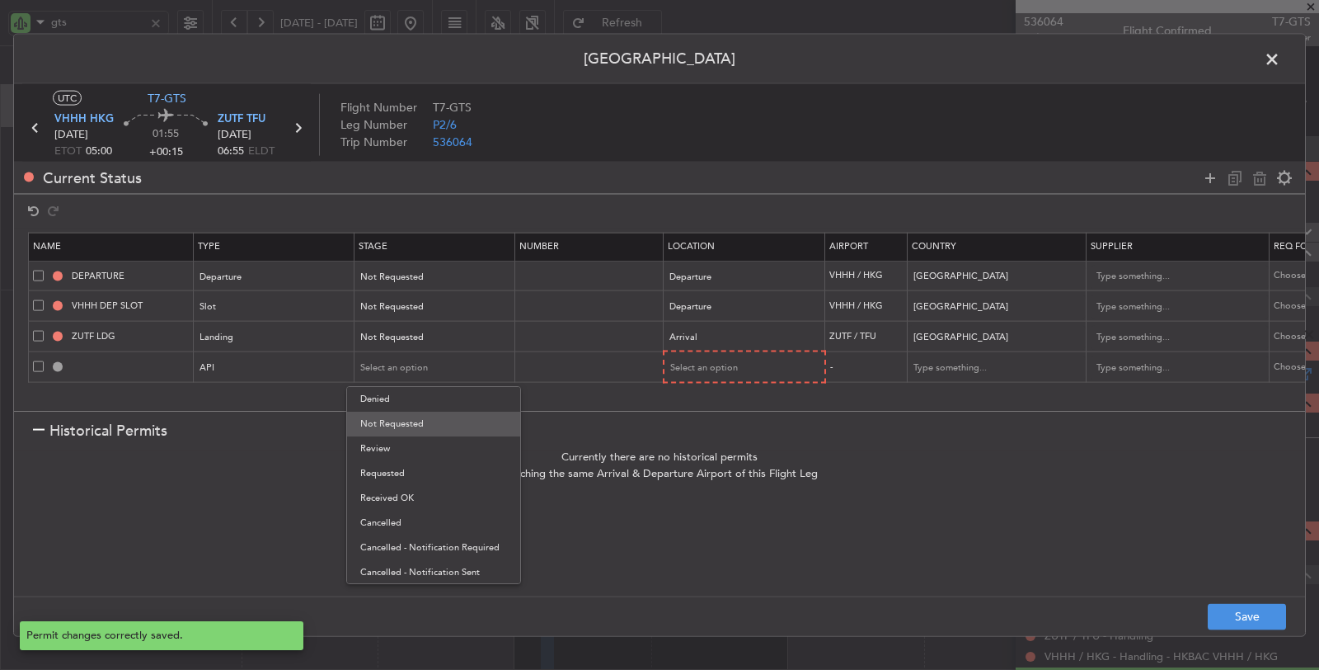
click at [433, 421] on span "Not Requested" at bounding box center [433, 423] width 147 height 25
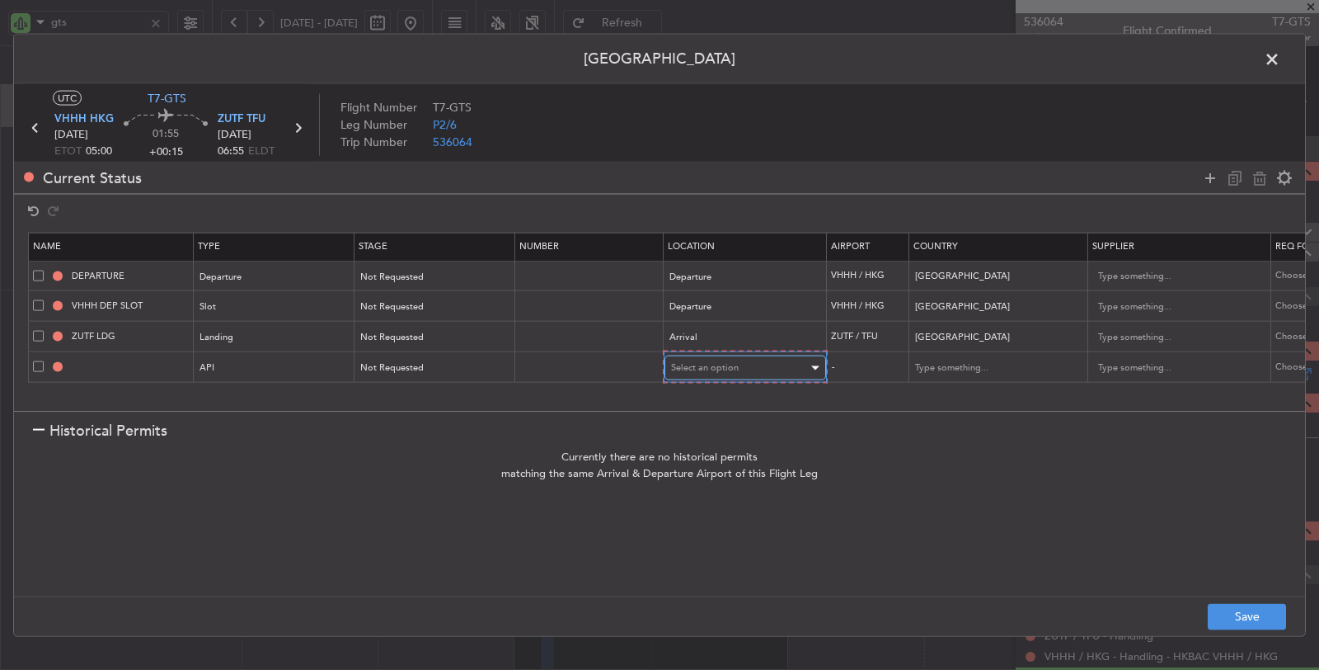
click at [706, 364] on span "Select an option" at bounding box center [705, 367] width 68 height 12
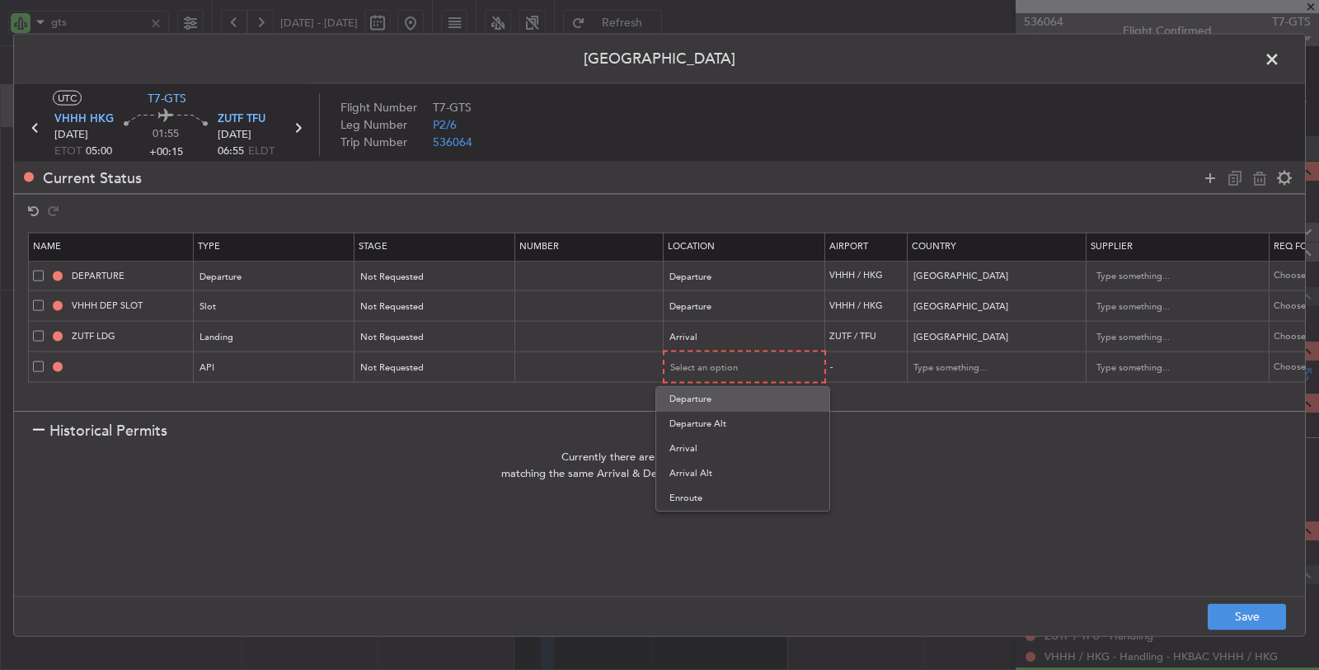
click at [708, 404] on span "Departure" at bounding box center [743, 399] width 147 height 25
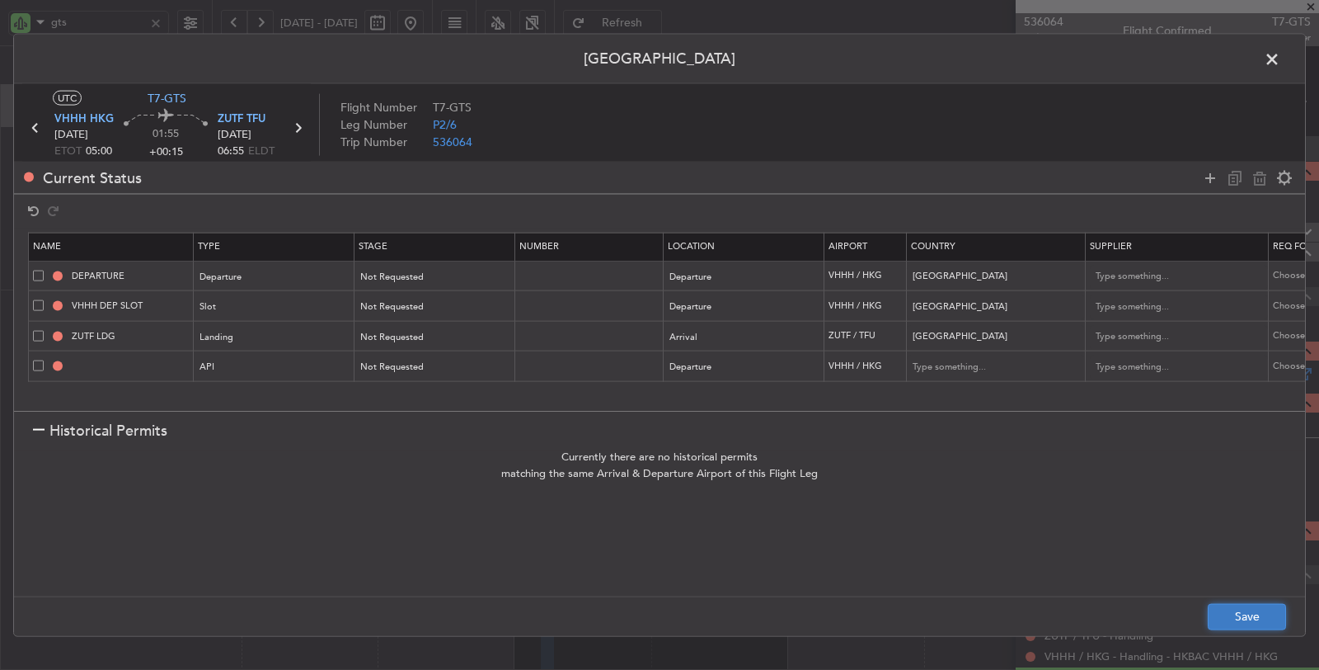
click at [1247, 604] on button "Save" at bounding box center [1247, 616] width 78 height 26
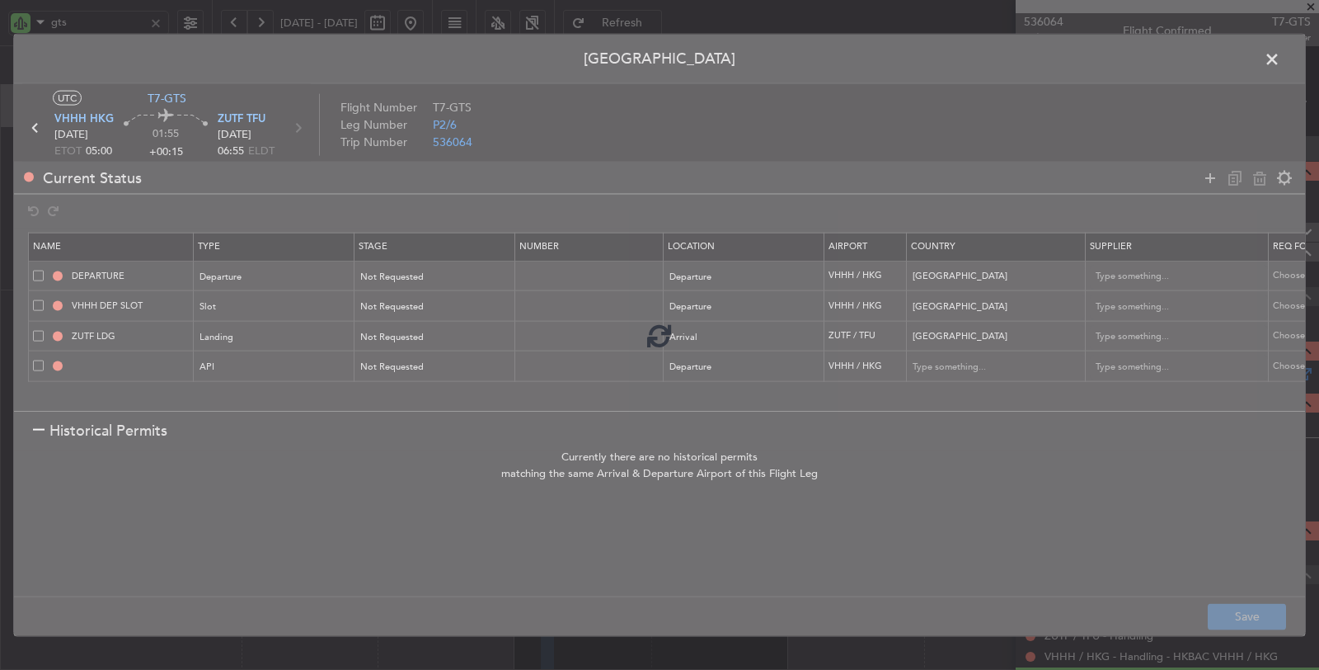
type input "VHHH DEP API"
type input "Hong Kong"
type input "NNN"
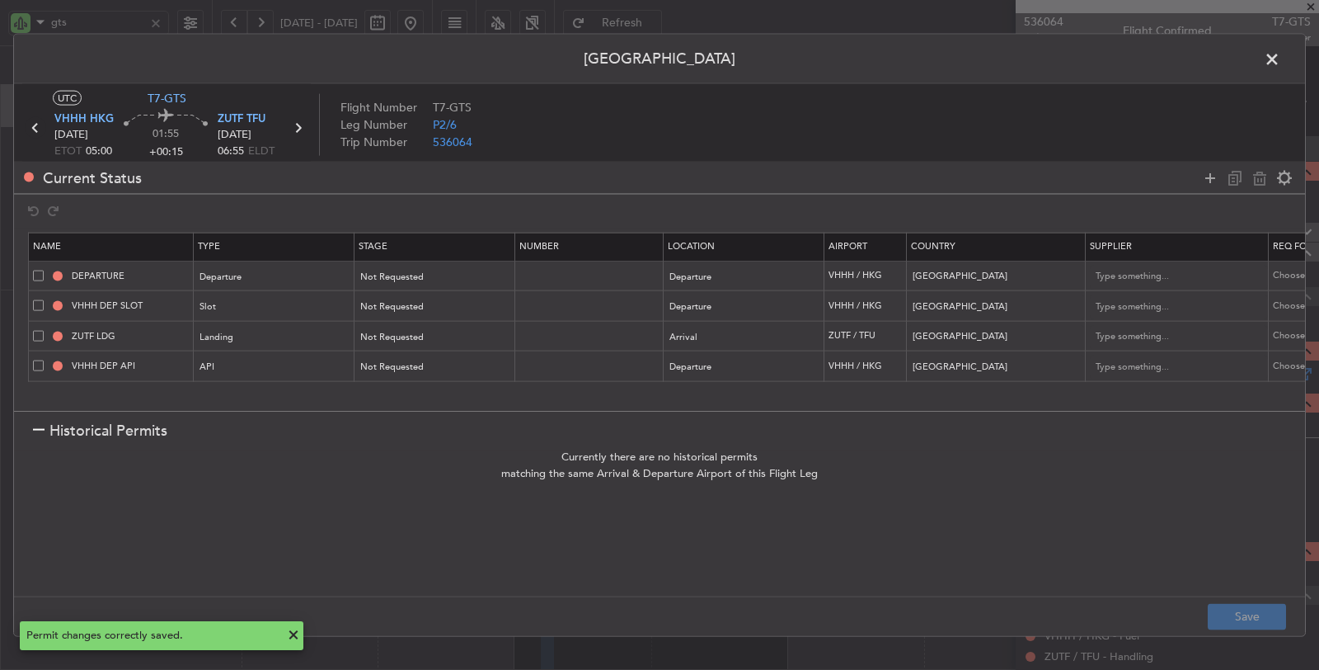
click at [33, 125] on icon at bounding box center [35, 127] width 21 height 21
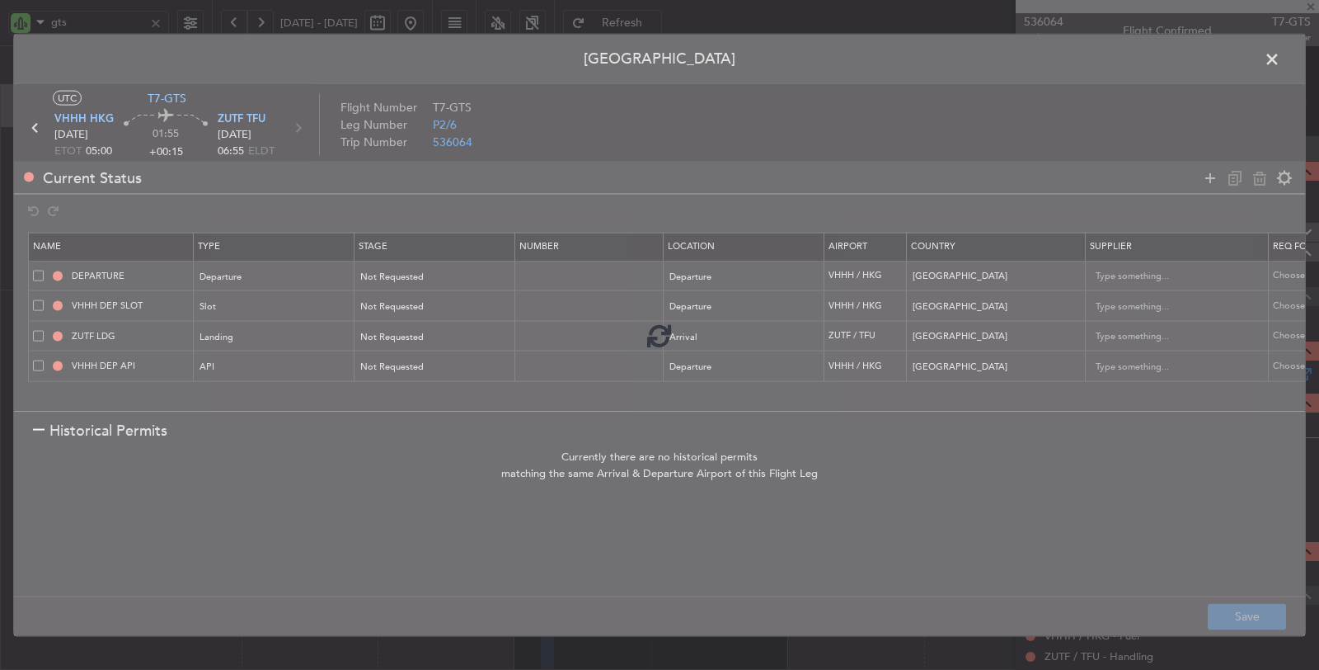
type input "+00:10"
type input "1"
type input "+00:10"
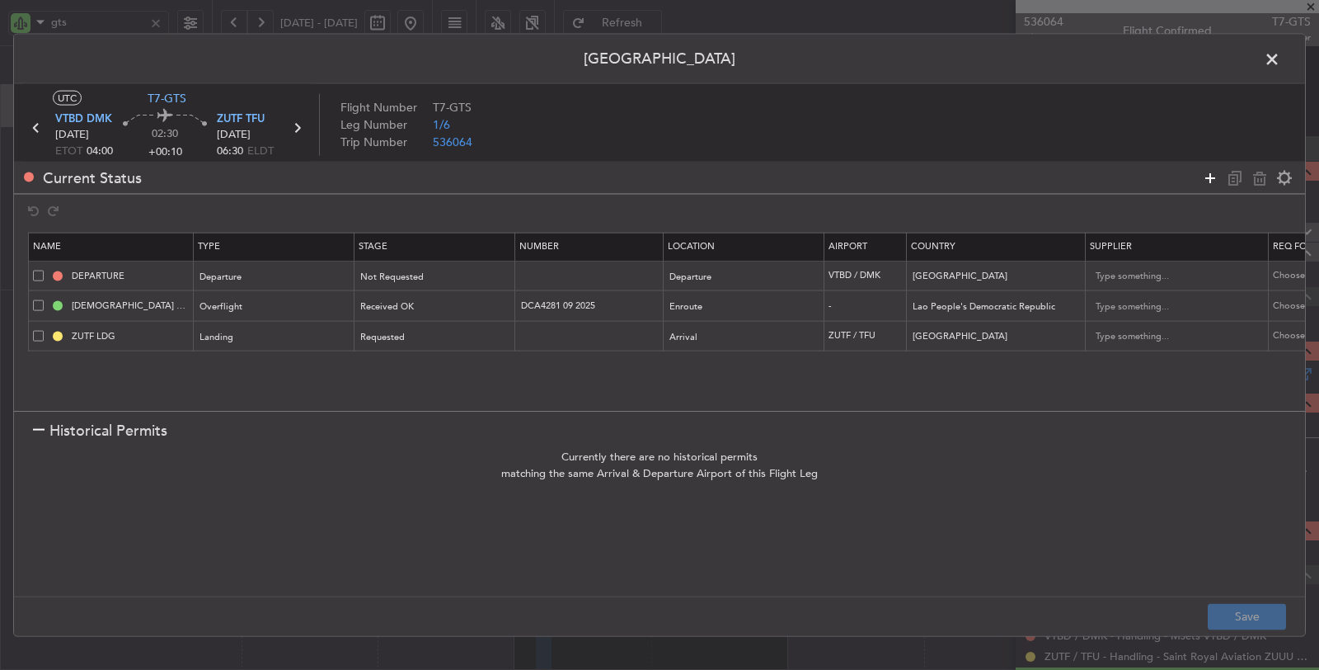
click at [1213, 177] on icon at bounding box center [1210, 177] width 20 height 20
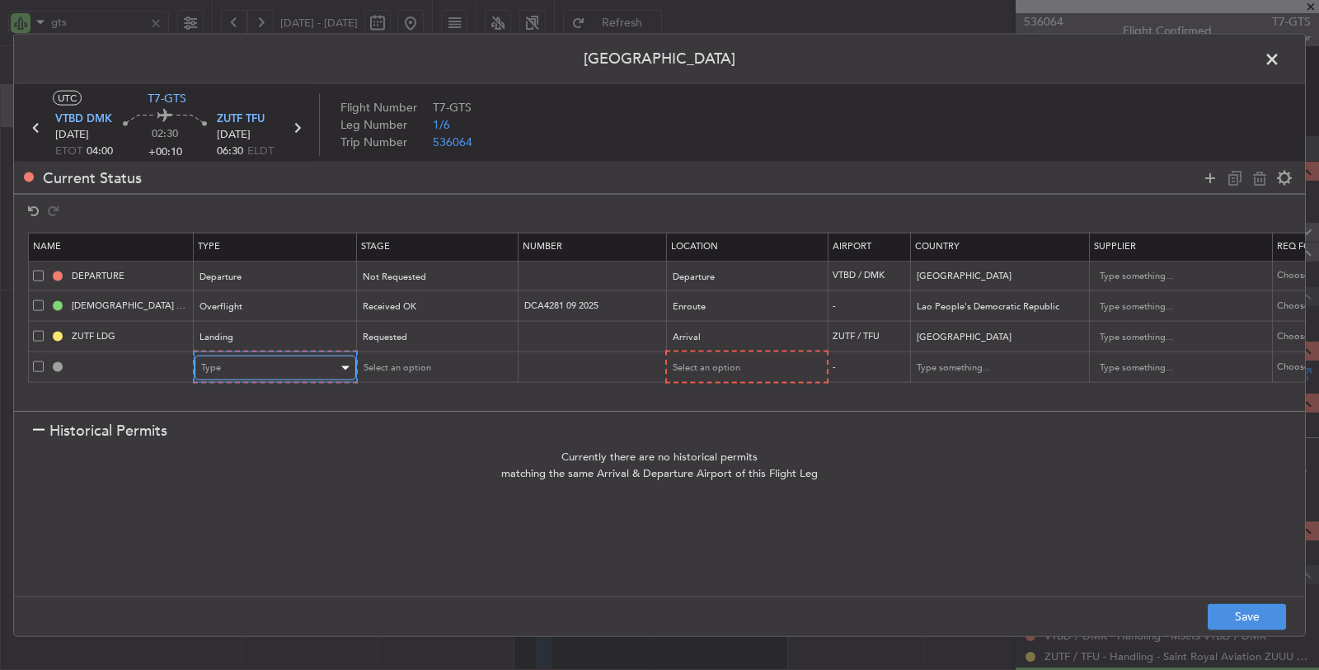
click at [301, 365] on div "Type" at bounding box center [269, 367] width 137 height 25
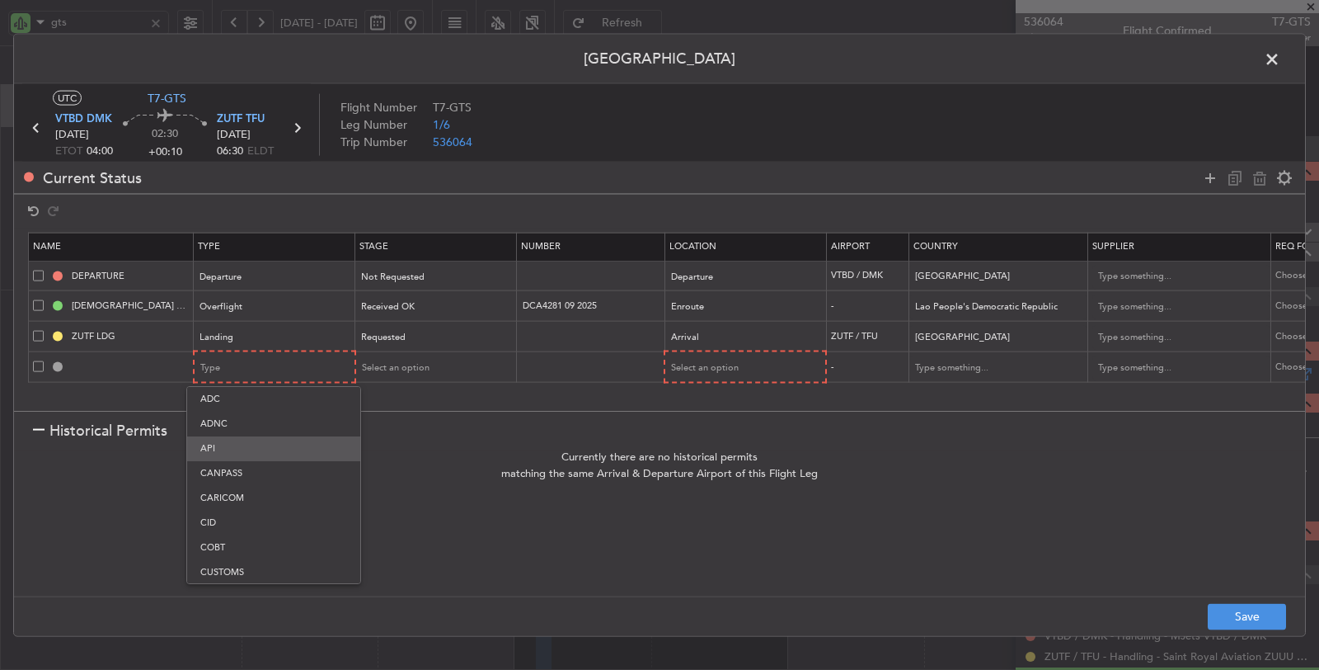
click at [264, 445] on span "API" at bounding box center [273, 448] width 147 height 25
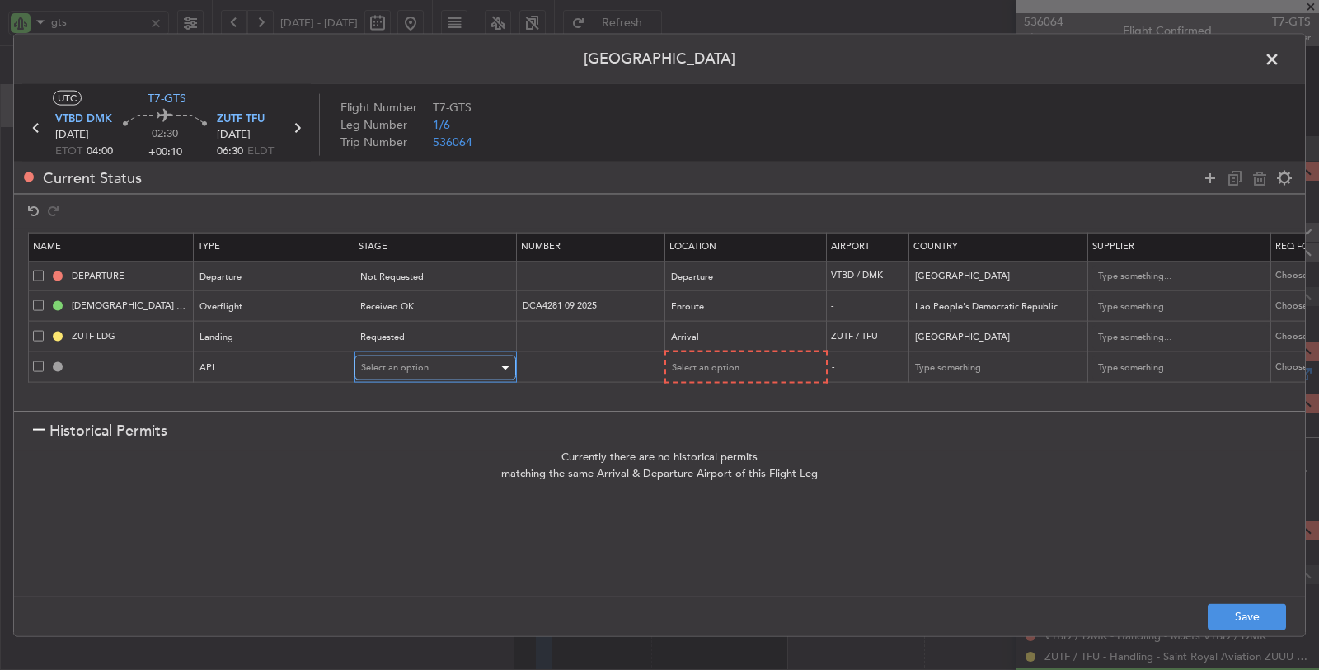
click at [430, 359] on div "Select an option" at bounding box center [429, 367] width 137 height 25
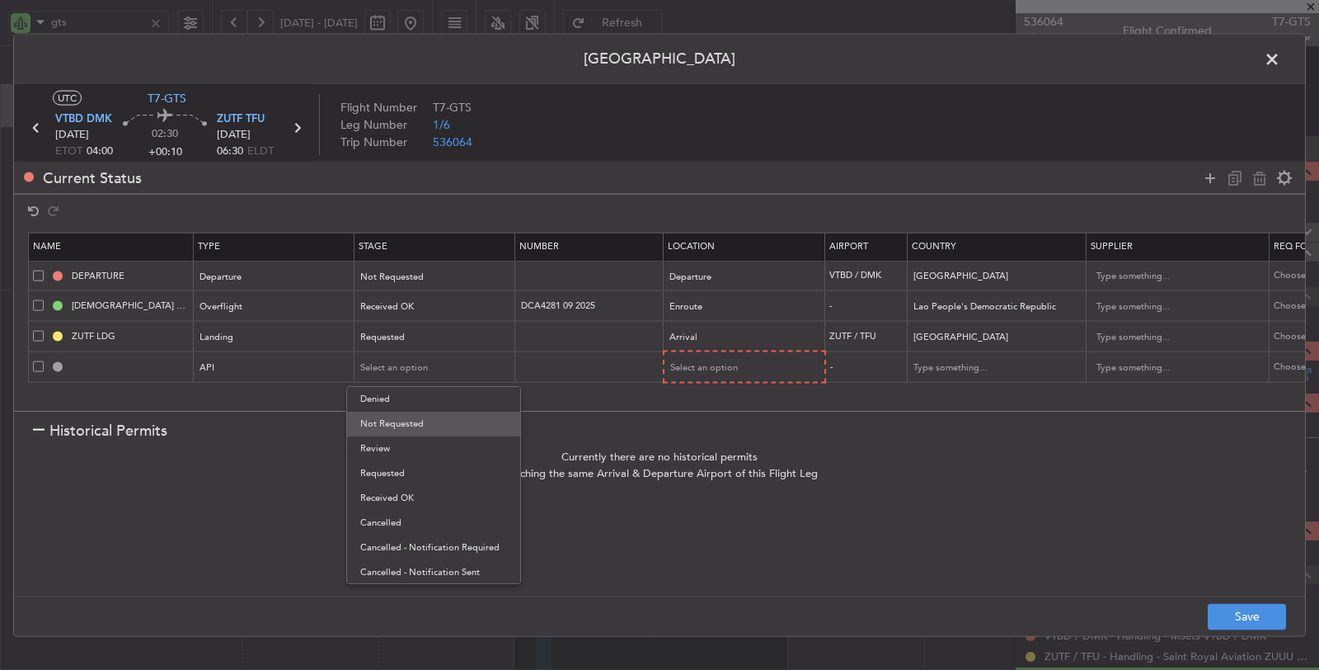
click at [425, 421] on span "Not Requested" at bounding box center [433, 423] width 147 height 25
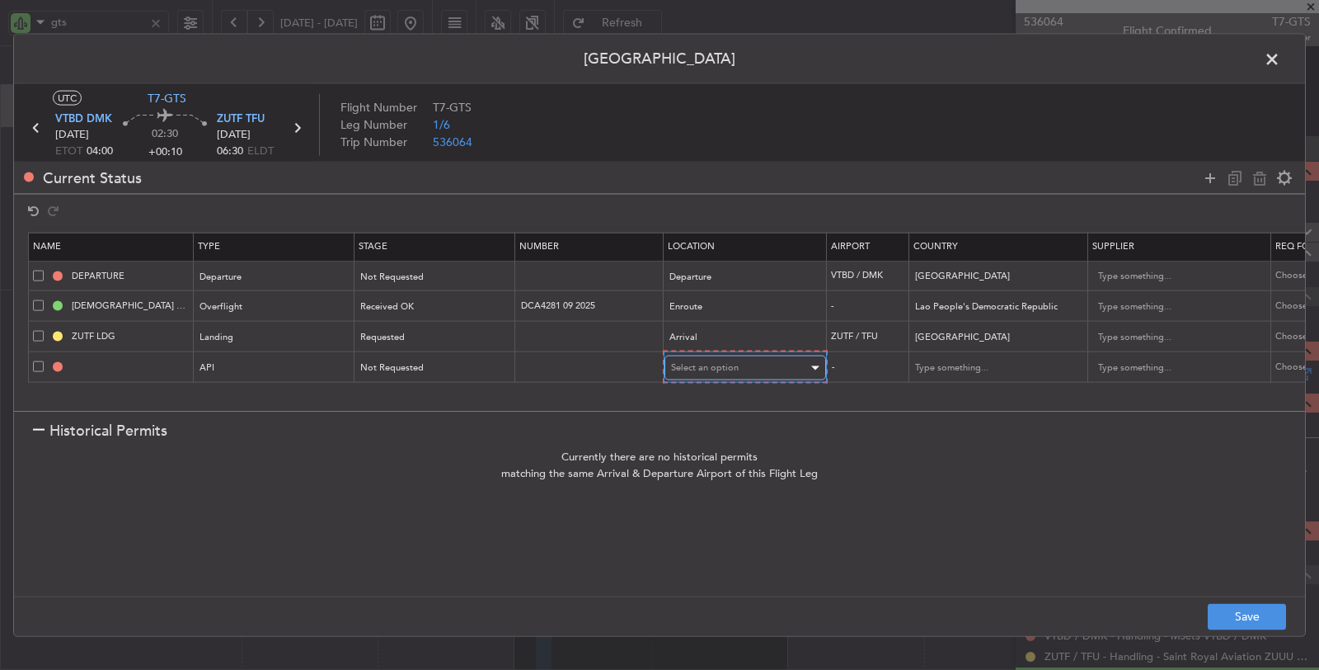
click at [739, 369] on div "Select an option" at bounding box center [739, 367] width 137 height 25
click at [30, 126] on div at bounding box center [659, 335] width 1319 height 670
click at [35, 124] on icon at bounding box center [36, 127] width 21 height 21
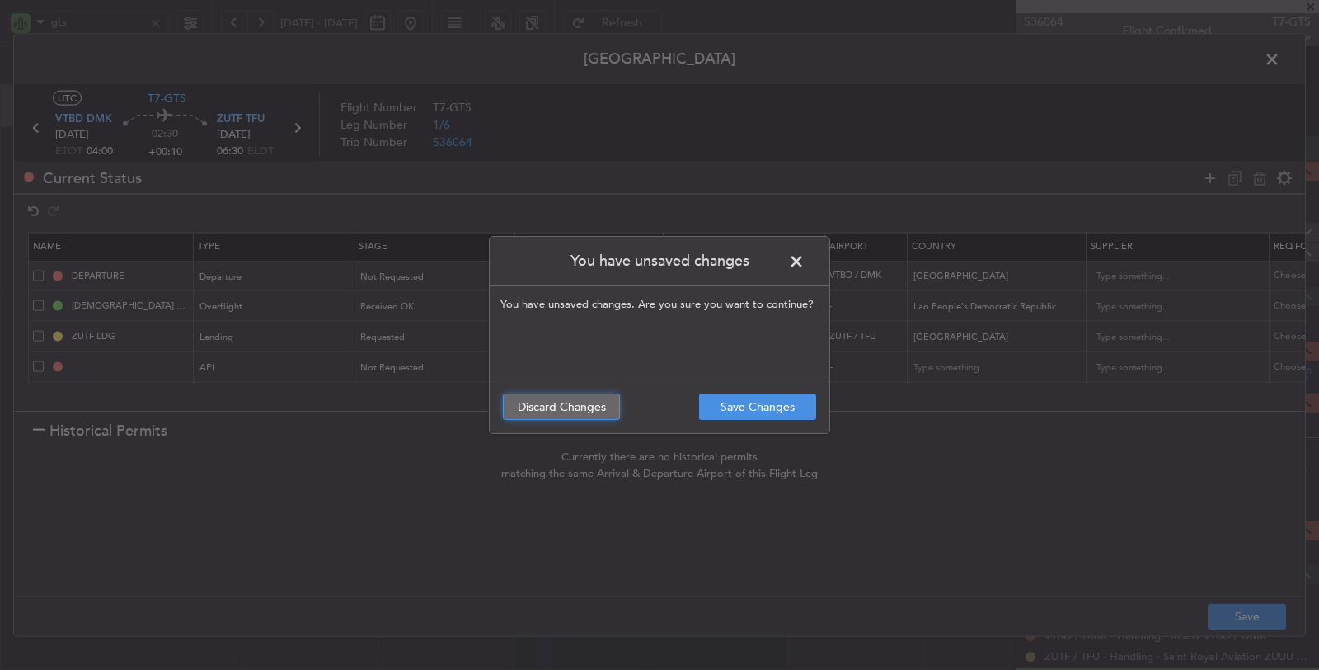
click at [568, 400] on button "Discard Changes" at bounding box center [561, 406] width 117 height 26
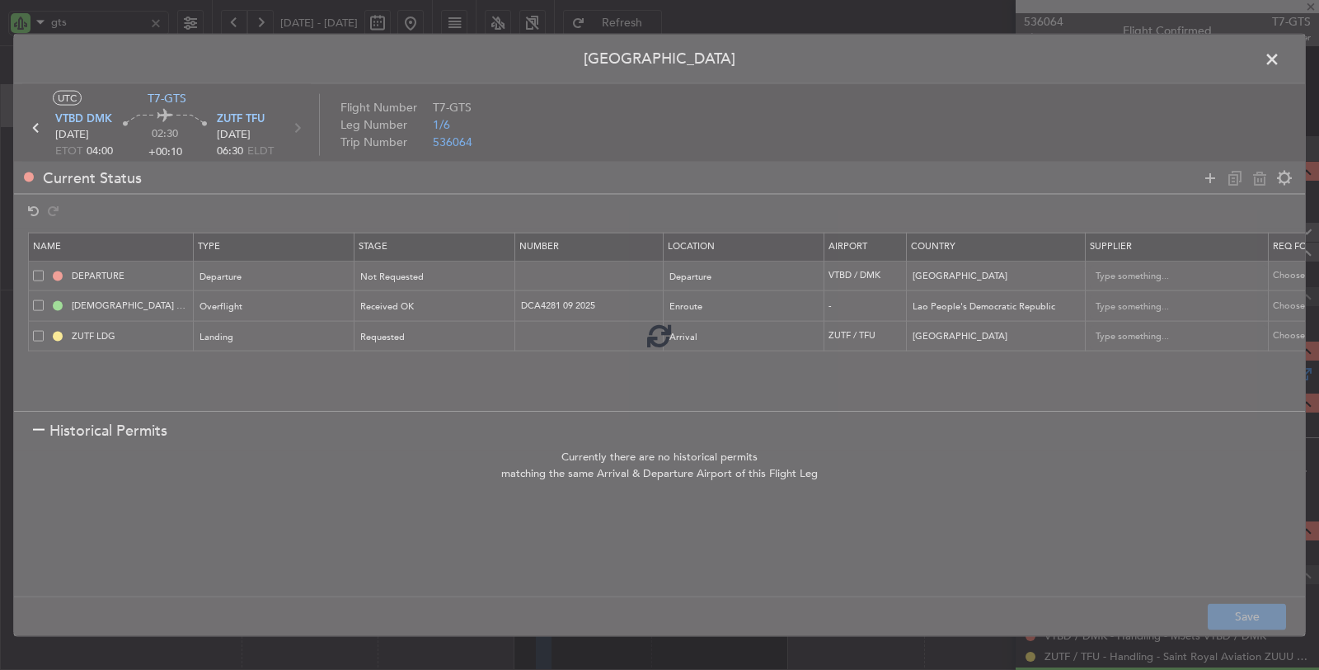
type input "0"
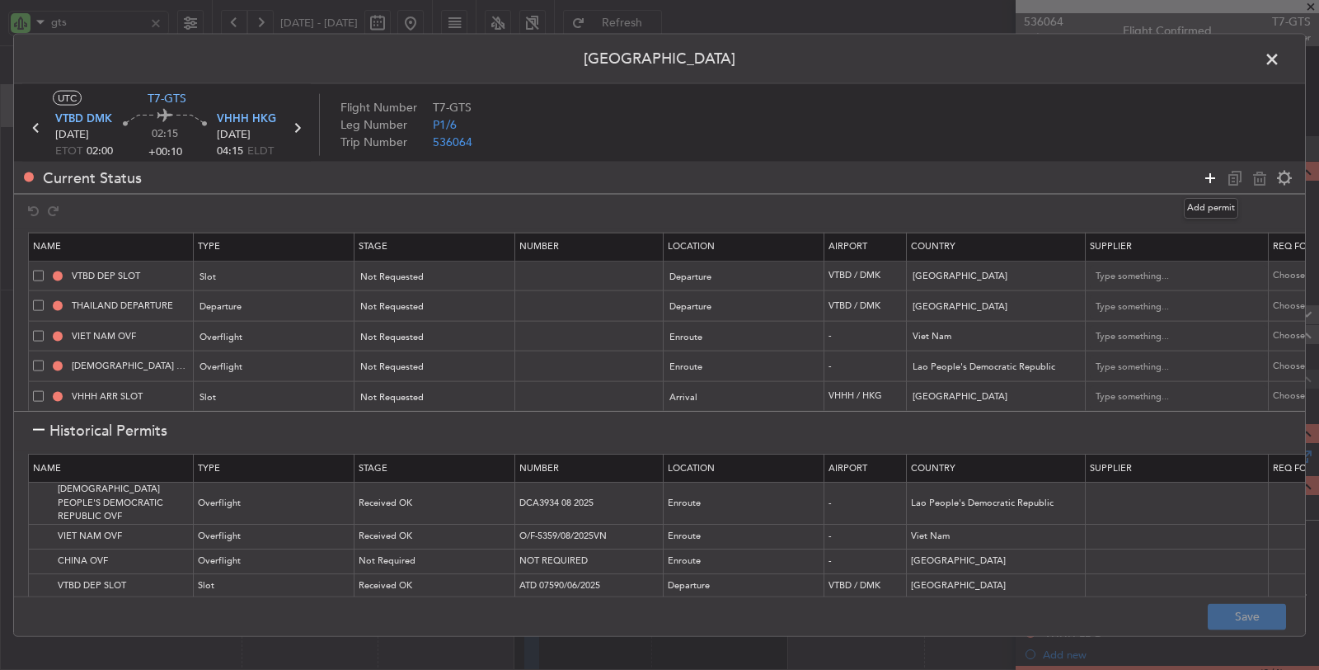
click at [1210, 179] on icon at bounding box center [1210, 177] width 20 height 20
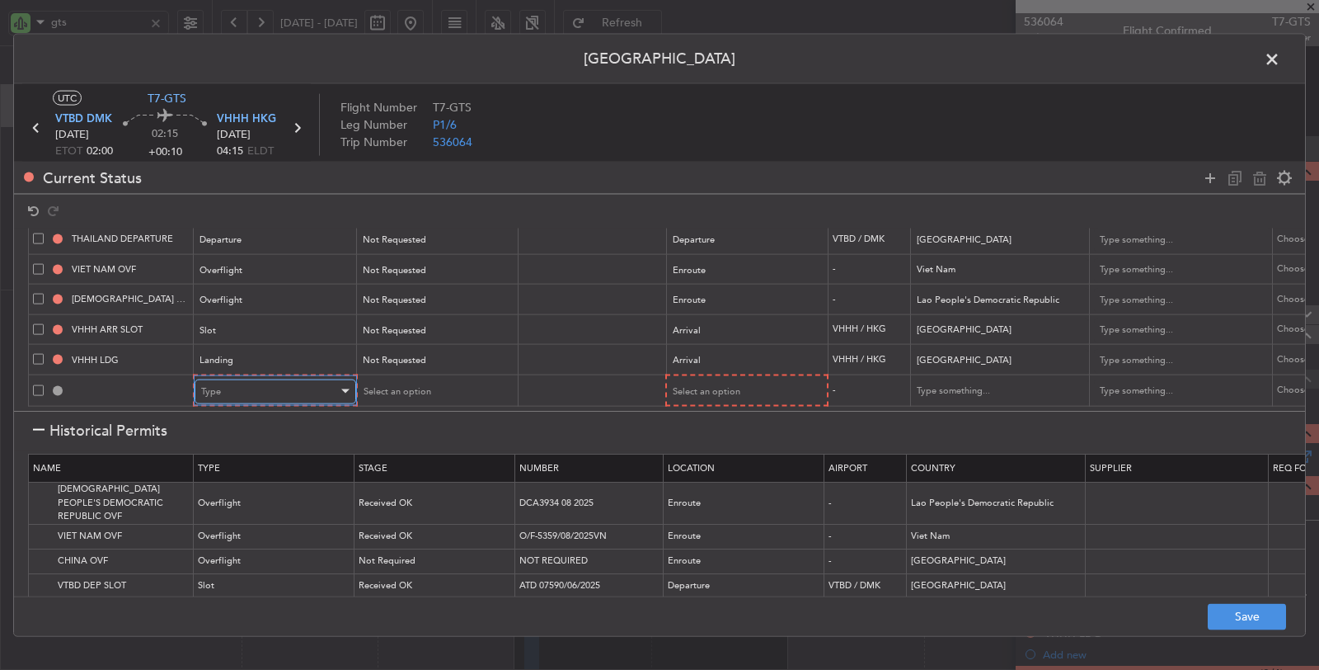
click at [261, 378] on div "Type" at bounding box center [269, 390] width 137 height 25
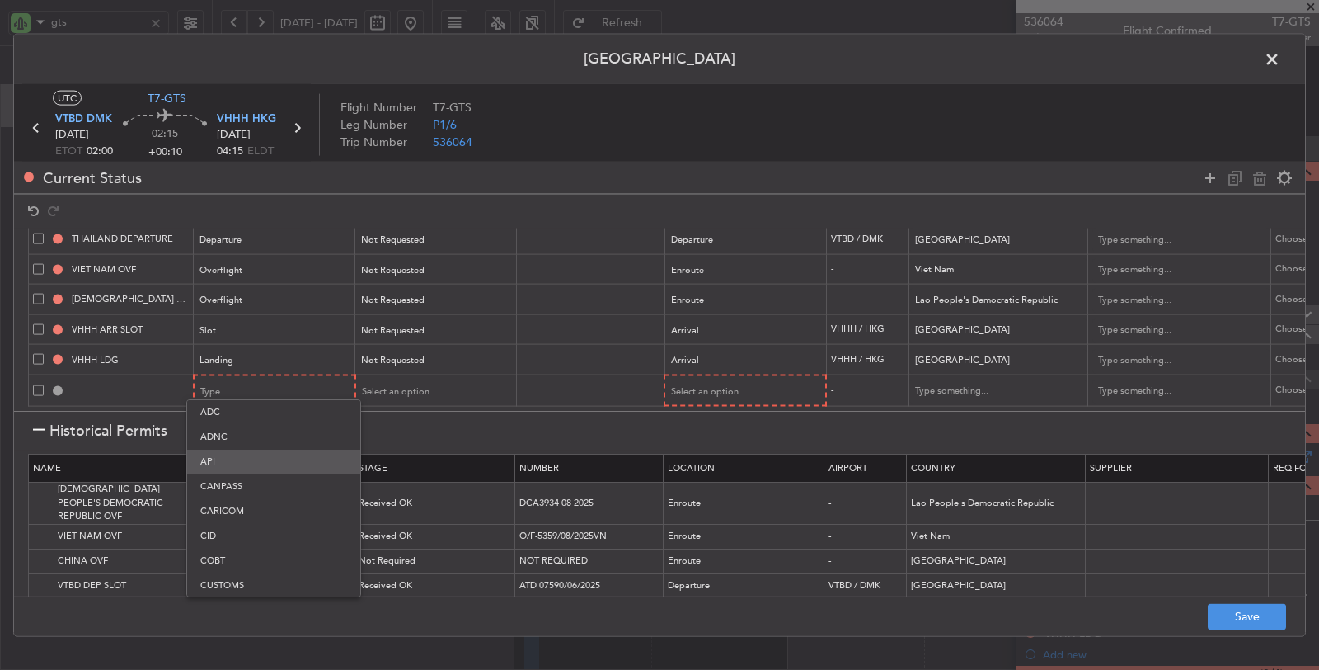
click at [261, 459] on span "API" at bounding box center [273, 461] width 147 height 25
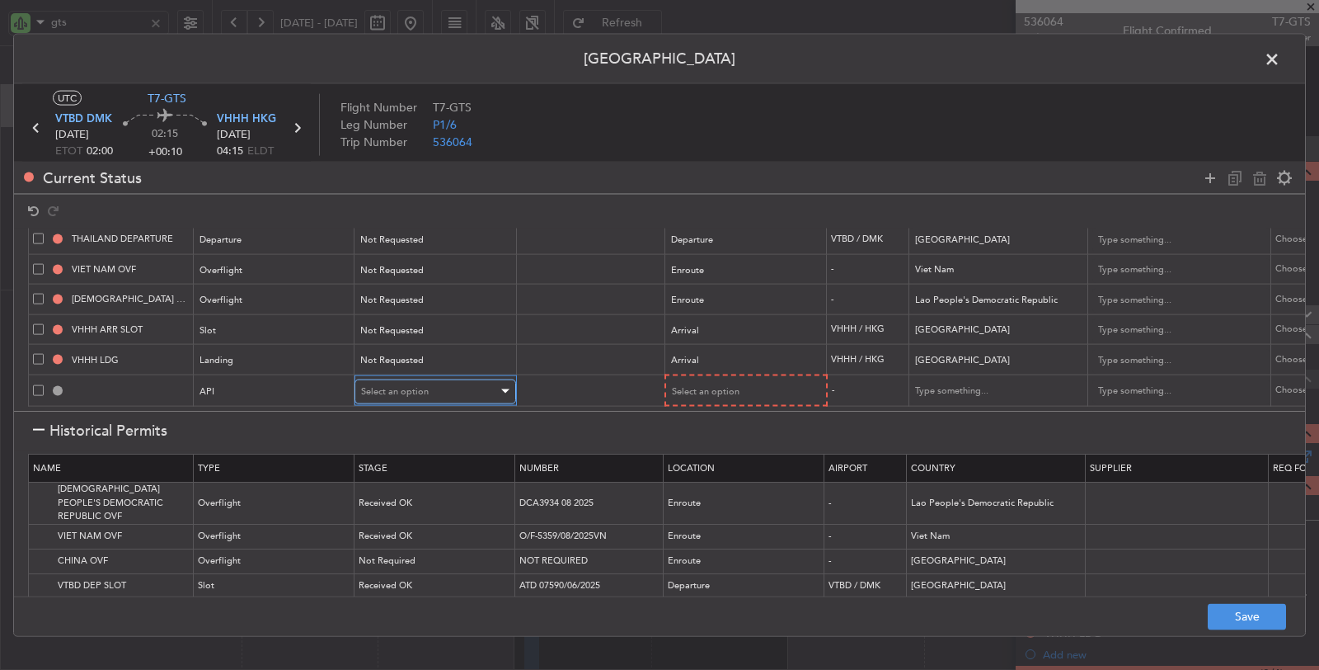
click at [453, 378] on div "Select an option" at bounding box center [429, 390] width 137 height 25
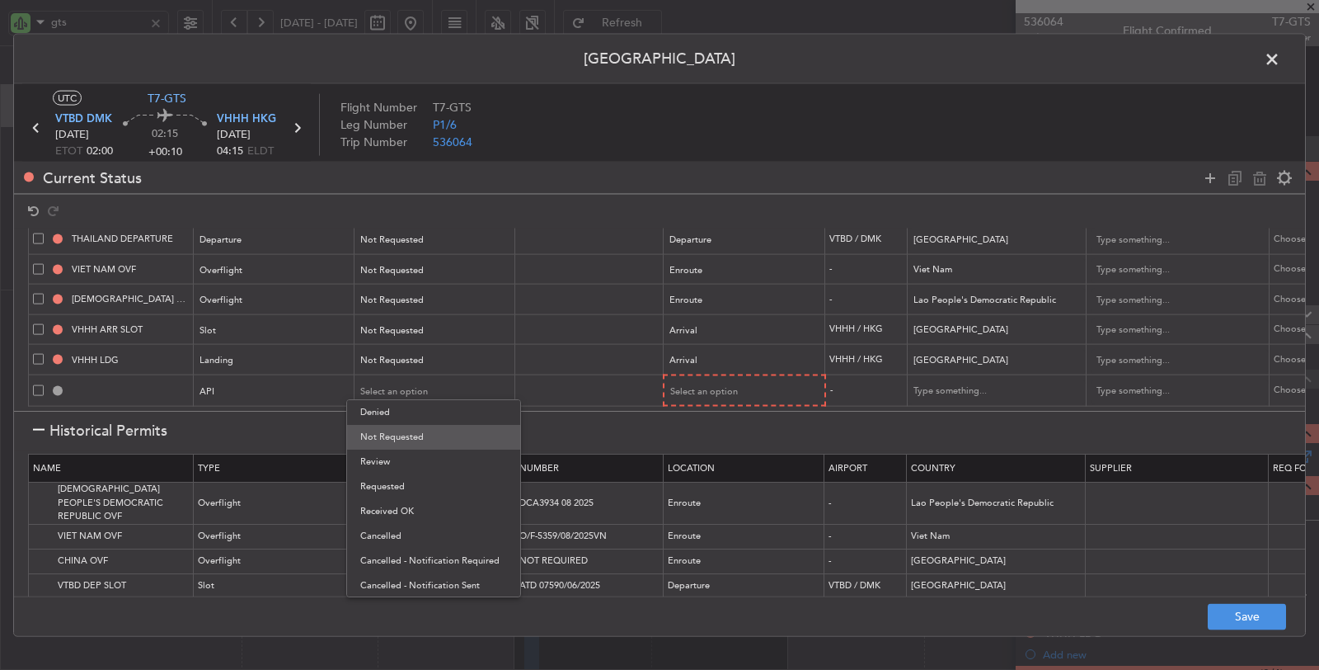
click at [445, 444] on span "Not Requested" at bounding box center [433, 437] width 147 height 25
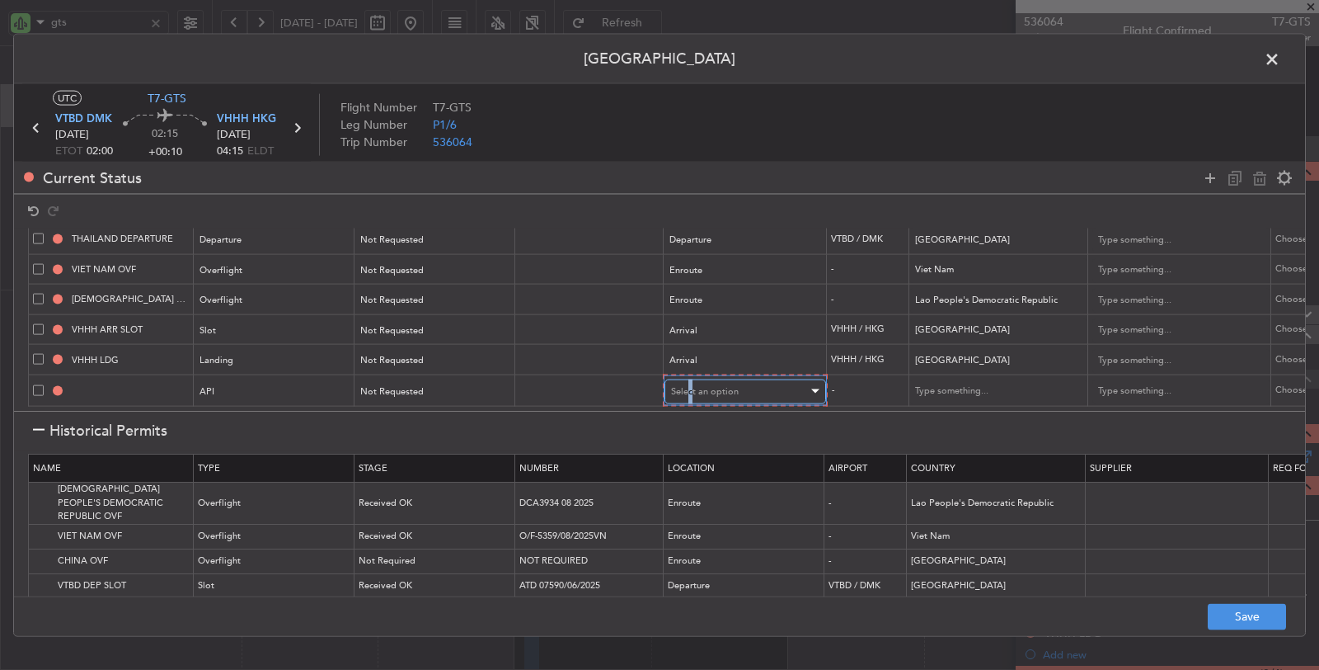
click at [689, 384] on span "Select an option" at bounding box center [705, 390] width 68 height 12
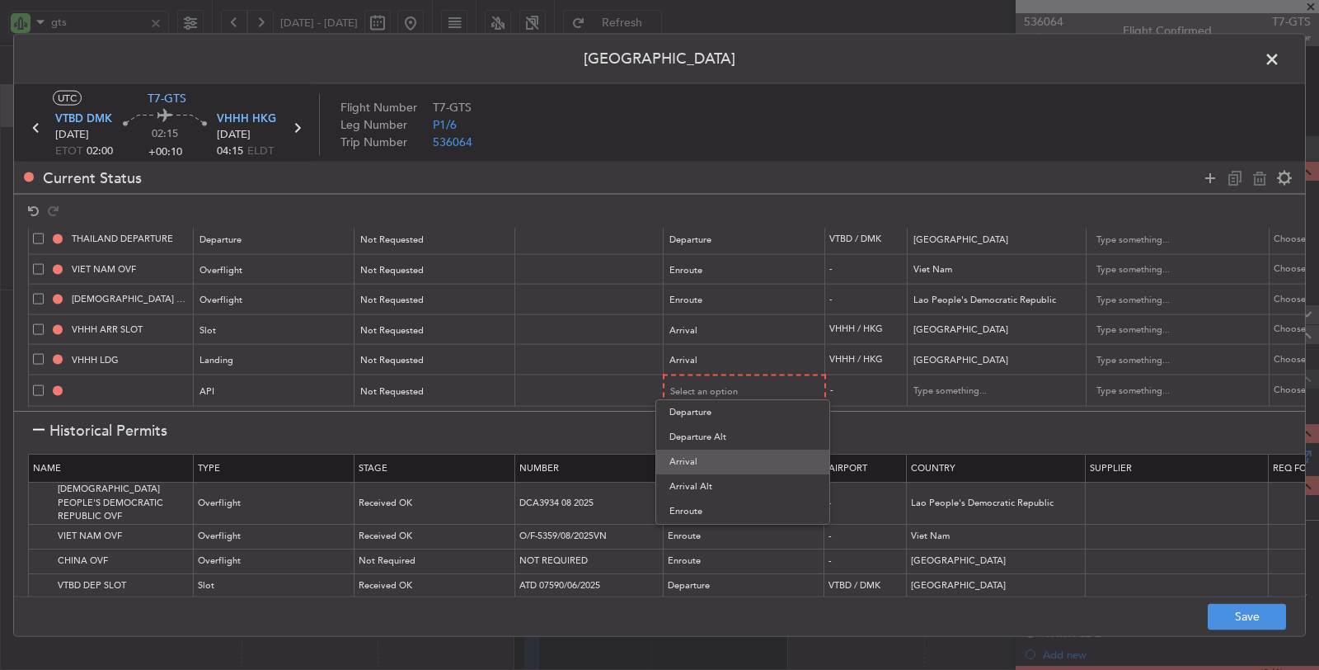
click at [717, 468] on span "Arrival" at bounding box center [743, 461] width 147 height 25
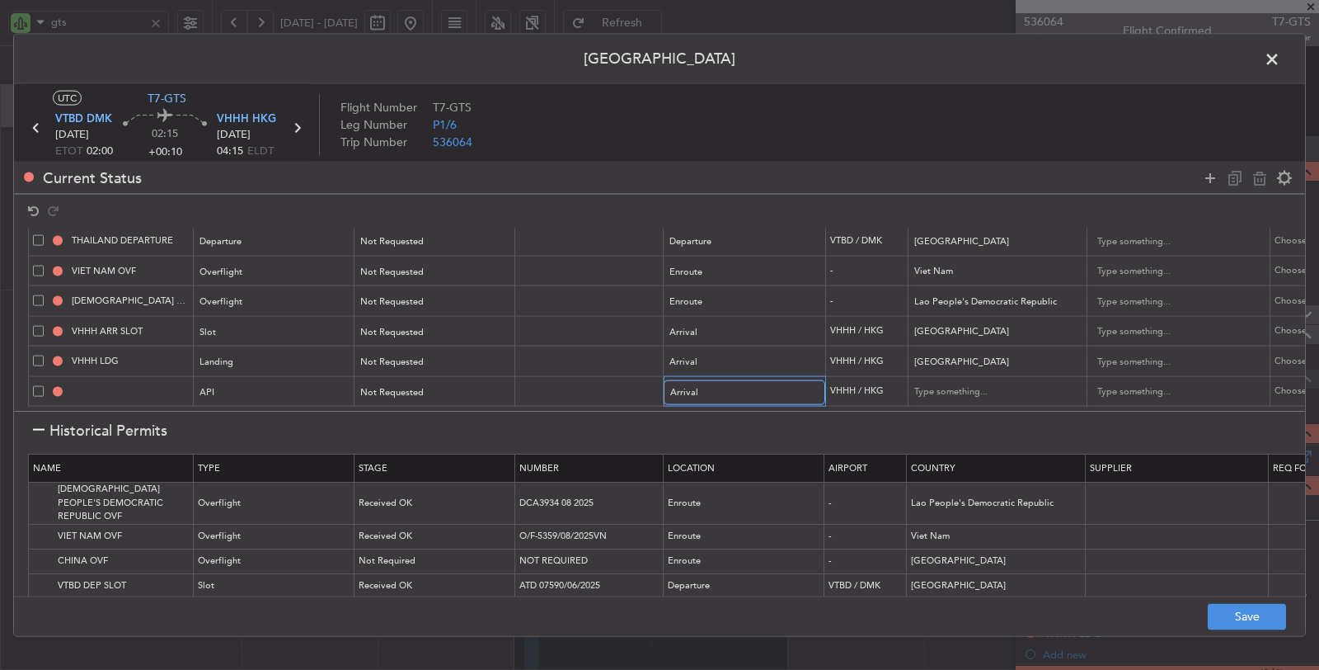
scroll to position [75, 0]
click at [1220, 616] on button "Save" at bounding box center [1247, 616] width 78 height 26
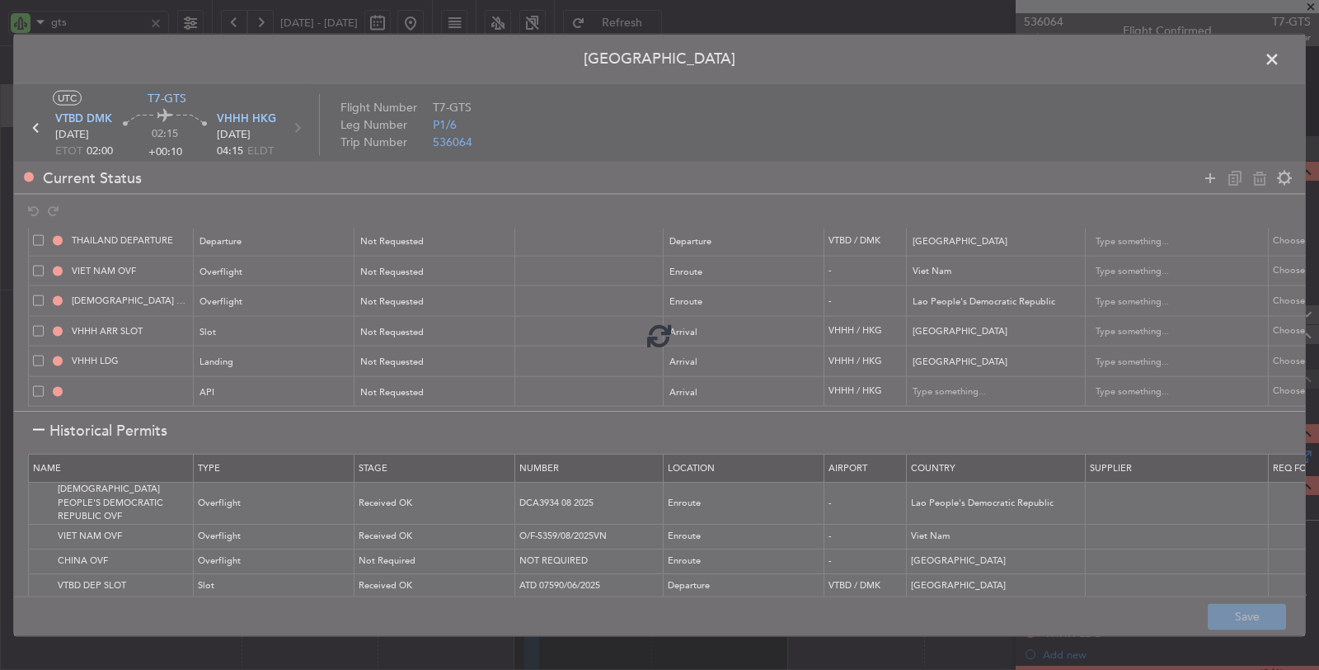
type input "VHHH ARR API"
type input "Hong Kong"
type input "NNN"
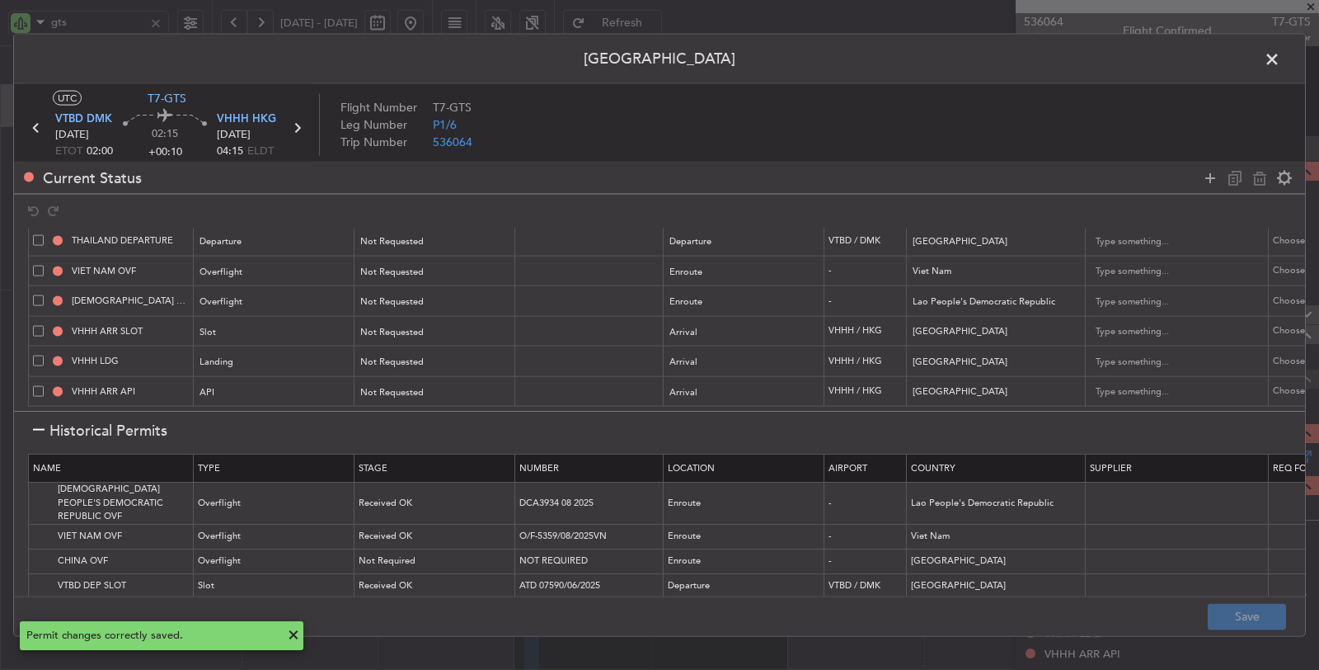
click at [298, 128] on icon at bounding box center [296, 127] width 21 height 21
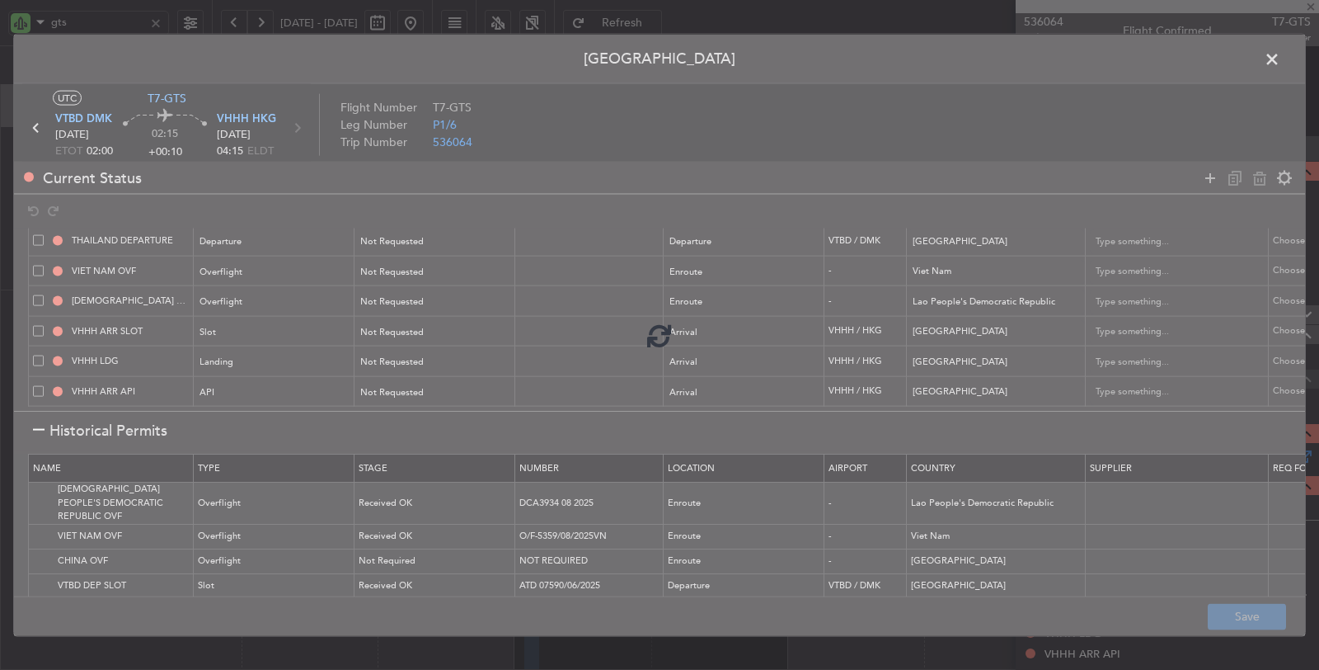
type input "1"
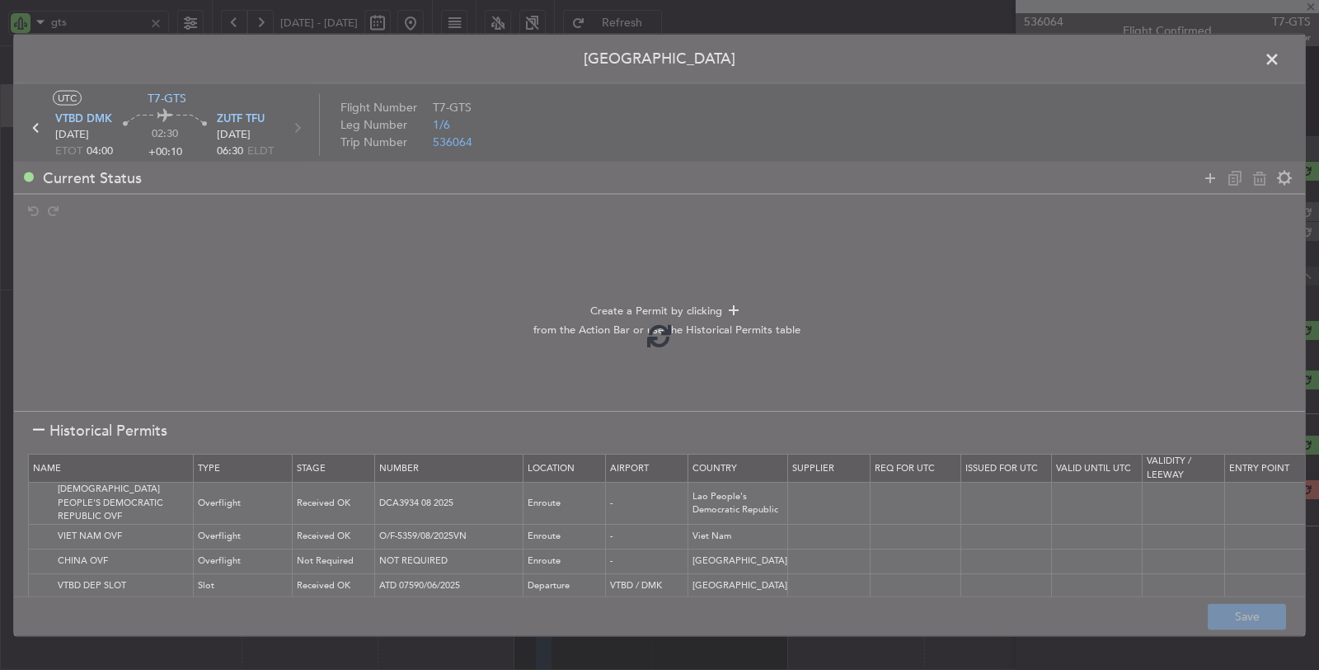
scroll to position [0, 0]
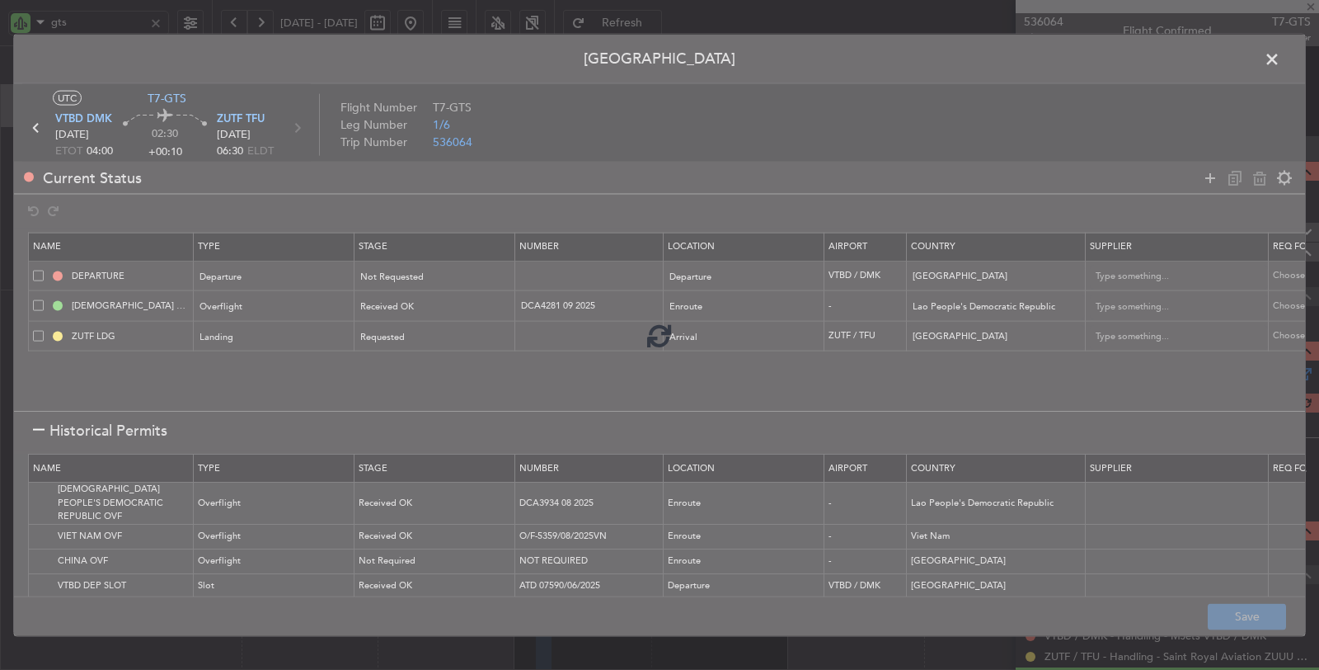
click at [298, 128] on div at bounding box center [659, 335] width 1291 height 601
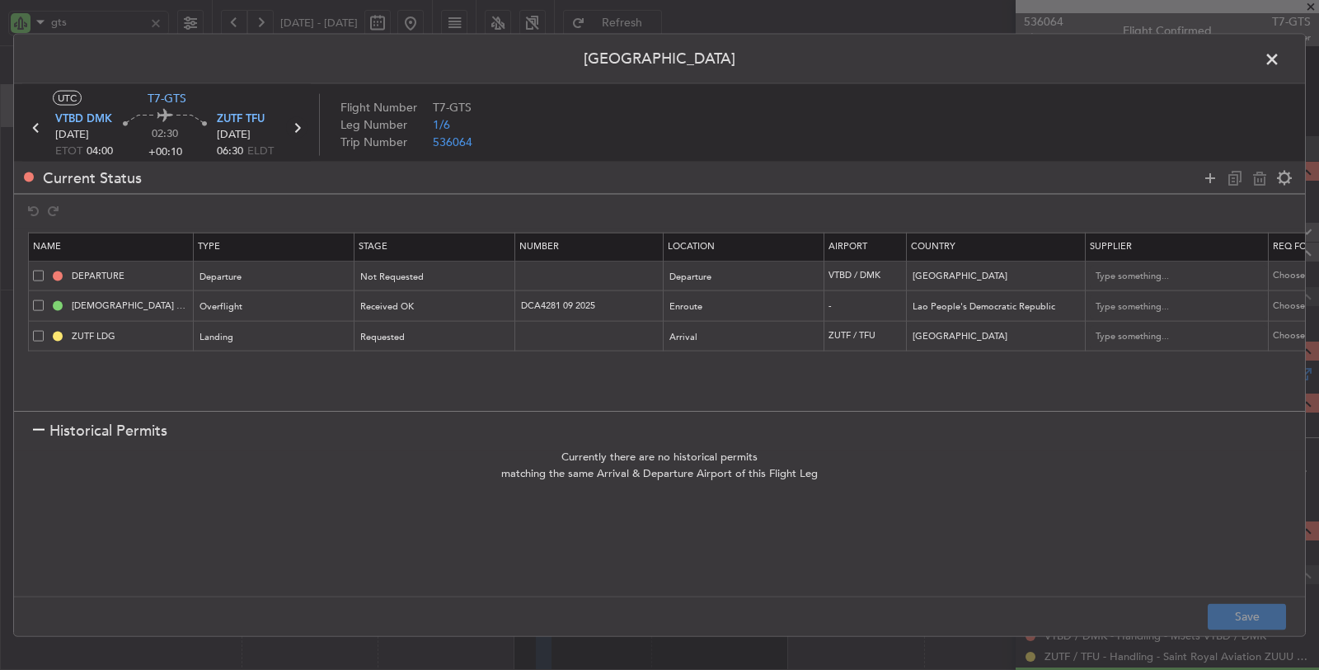
click at [298, 128] on icon at bounding box center [296, 127] width 21 height 21
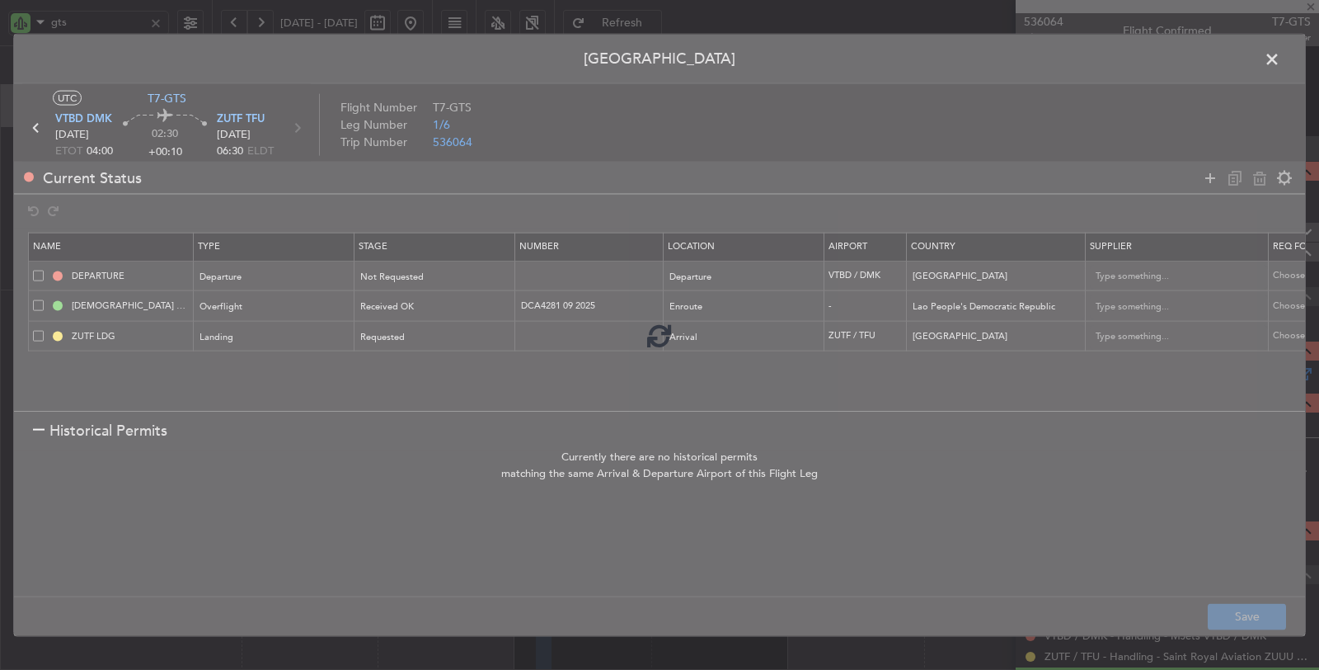
type input "+00:15"
type input "0"
type input "+00:15"
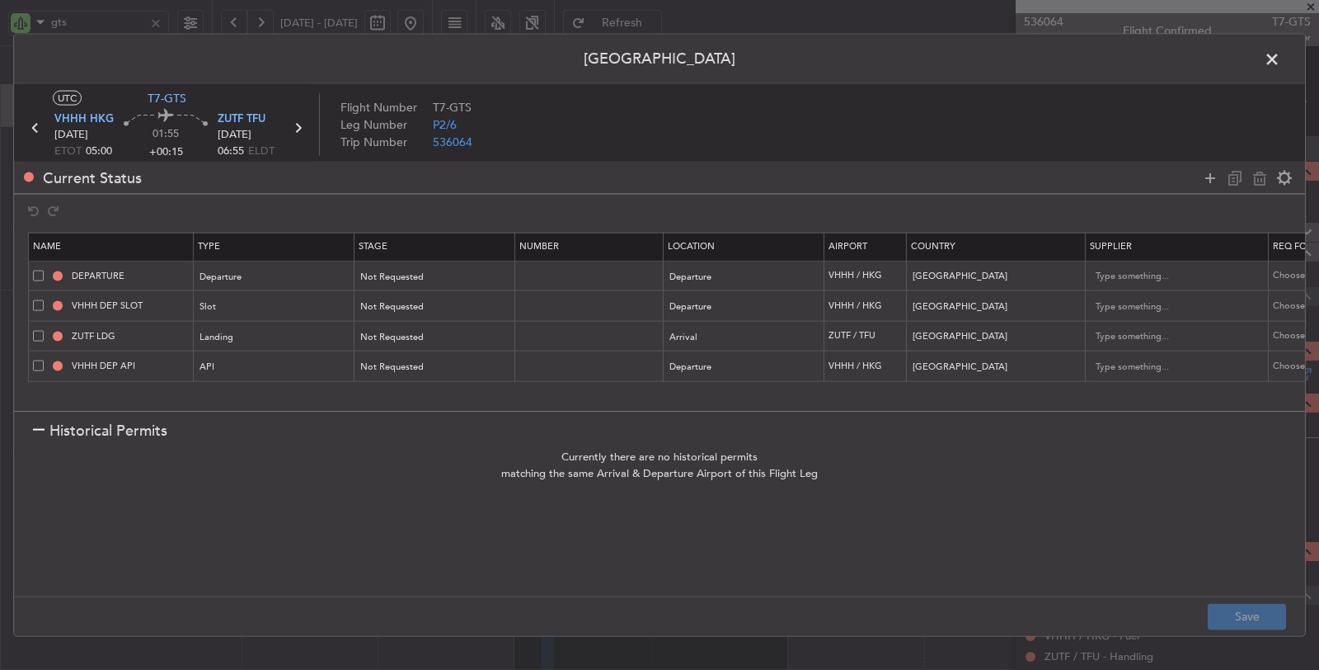
click at [298, 128] on icon at bounding box center [297, 127] width 21 height 21
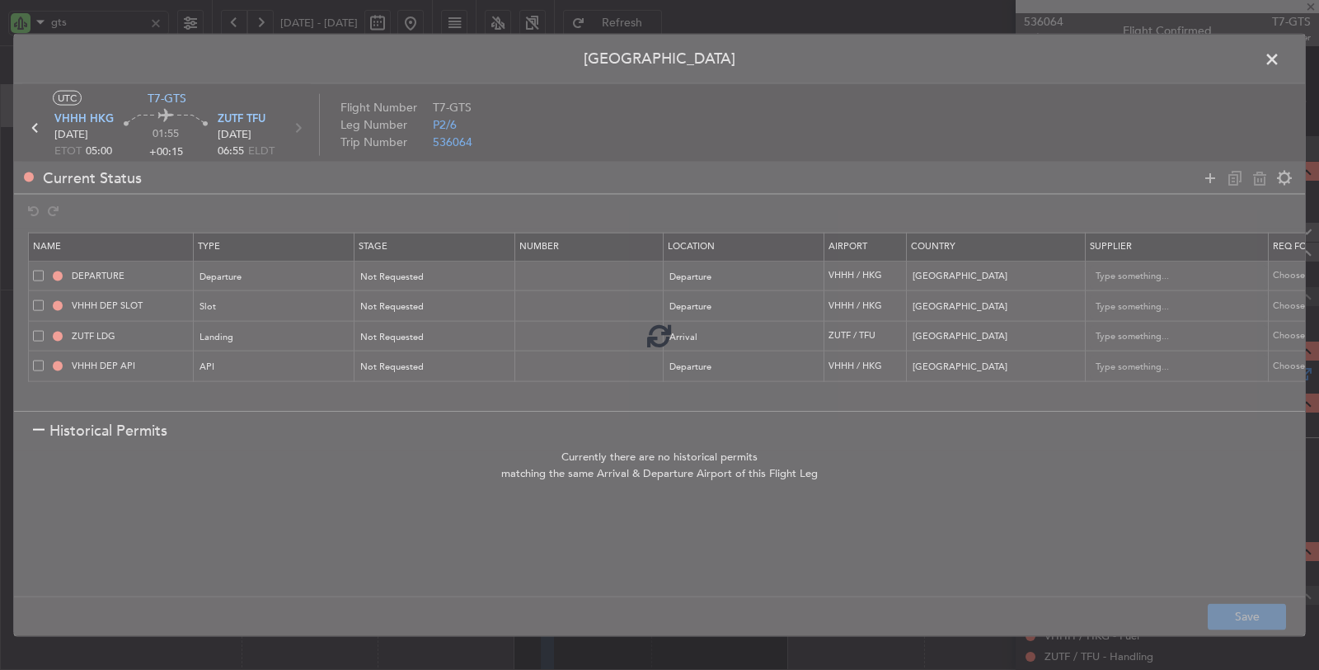
type input "1"
click at [298, 128] on div at bounding box center [659, 335] width 1291 height 601
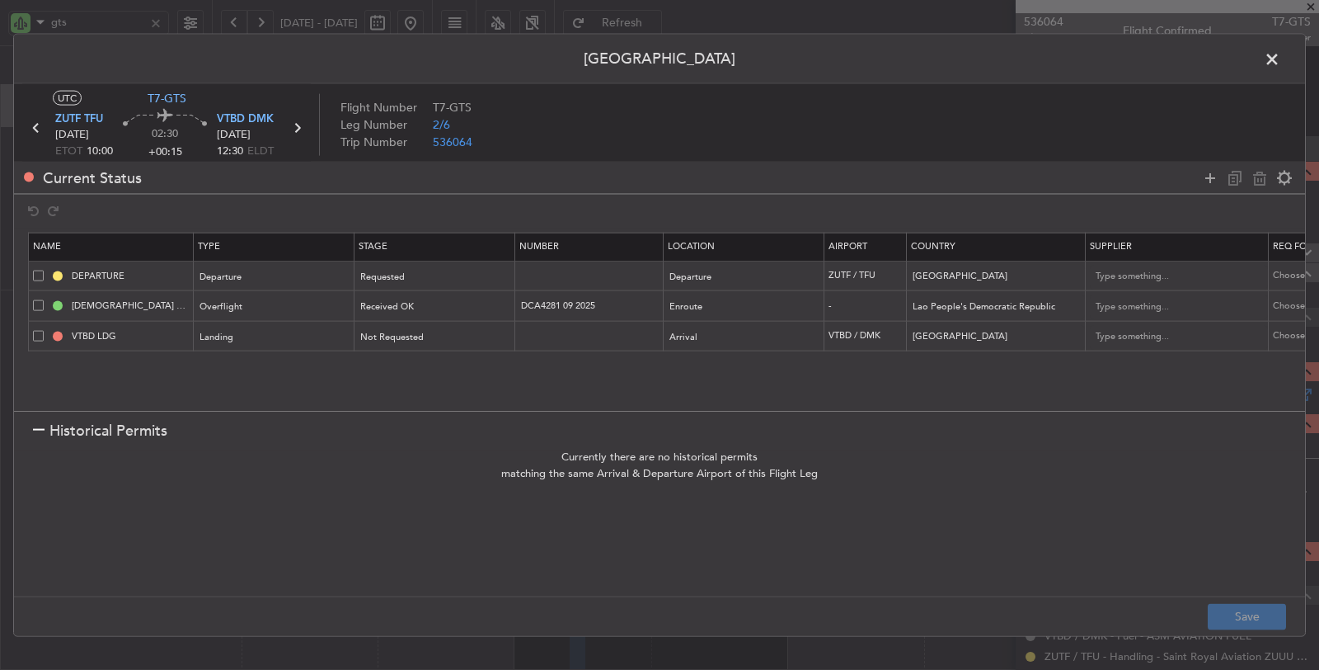
click at [299, 128] on icon at bounding box center [296, 127] width 21 height 21
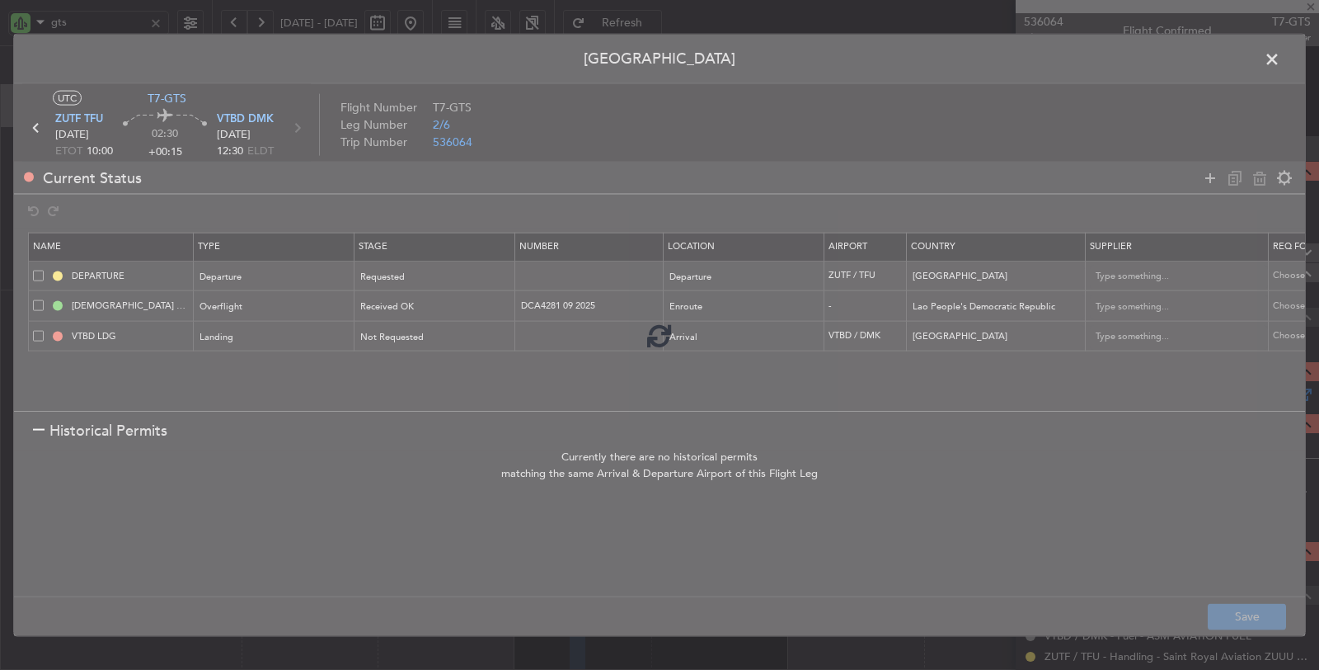
type input "+00:20"
type input "0"
type input "+00:20"
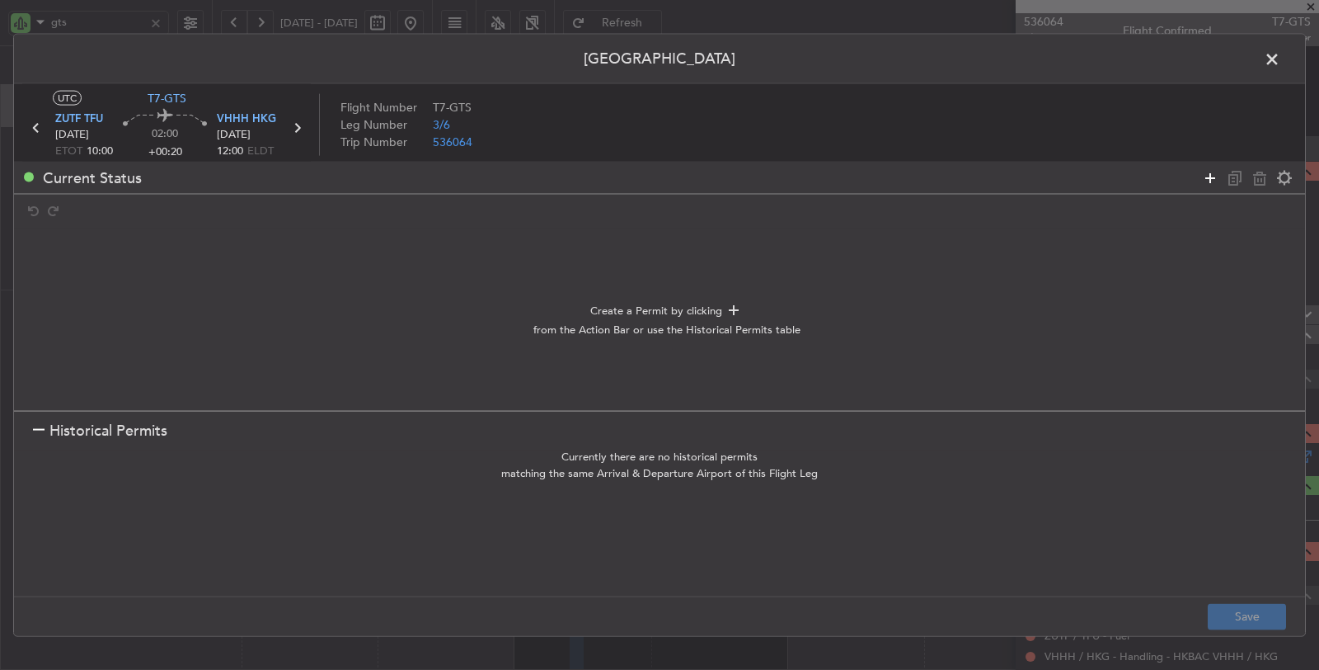
click at [1209, 179] on icon at bounding box center [1210, 177] width 20 height 20
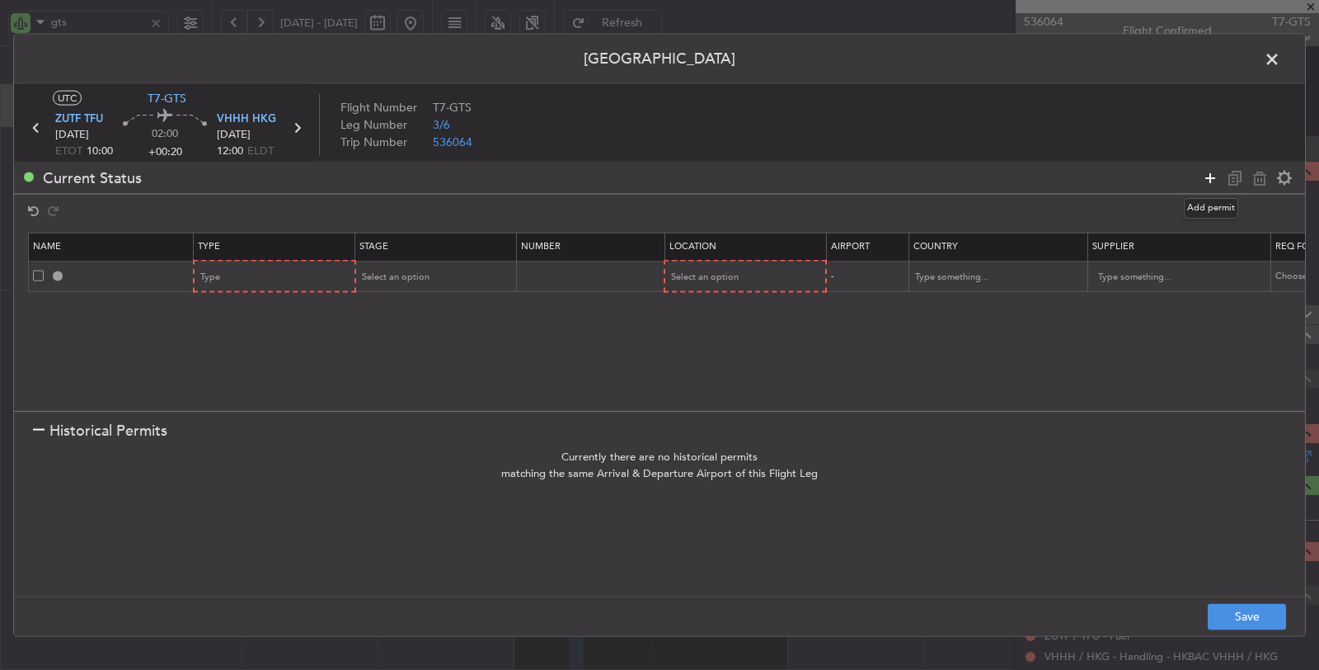
click at [1209, 179] on icon at bounding box center [1210, 177] width 20 height 20
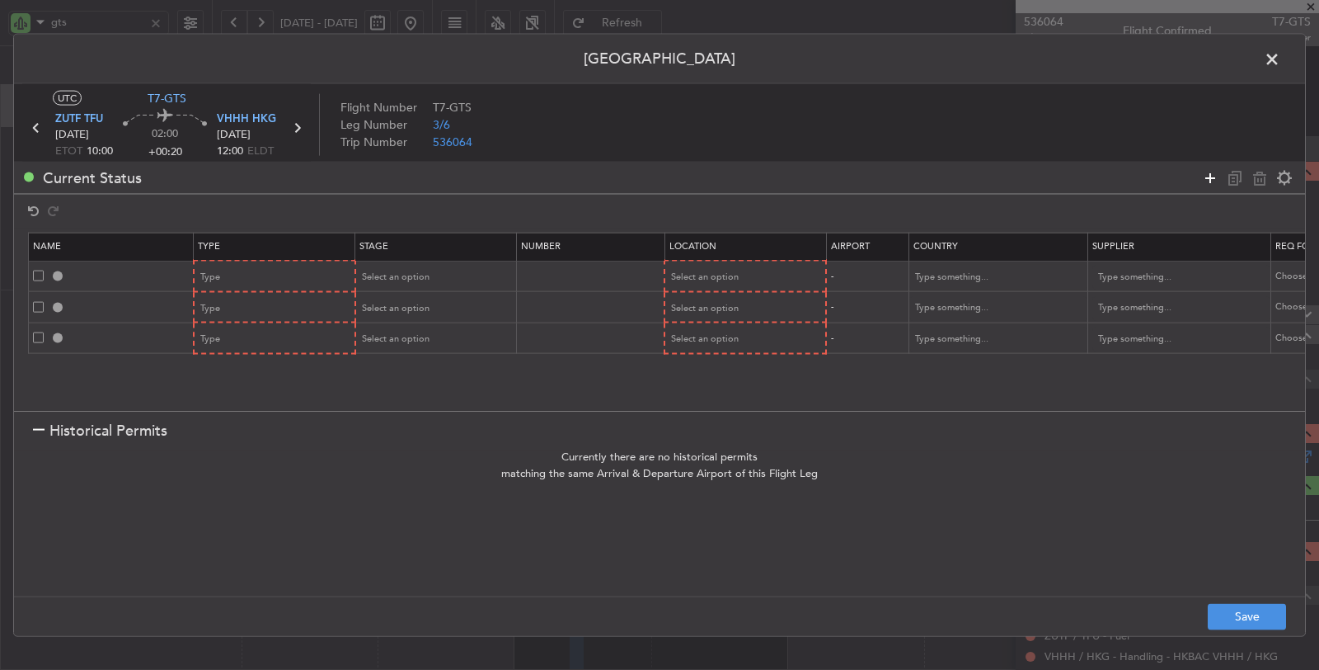
click at [1210, 174] on icon at bounding box center [1210, 177] width 20 height 20
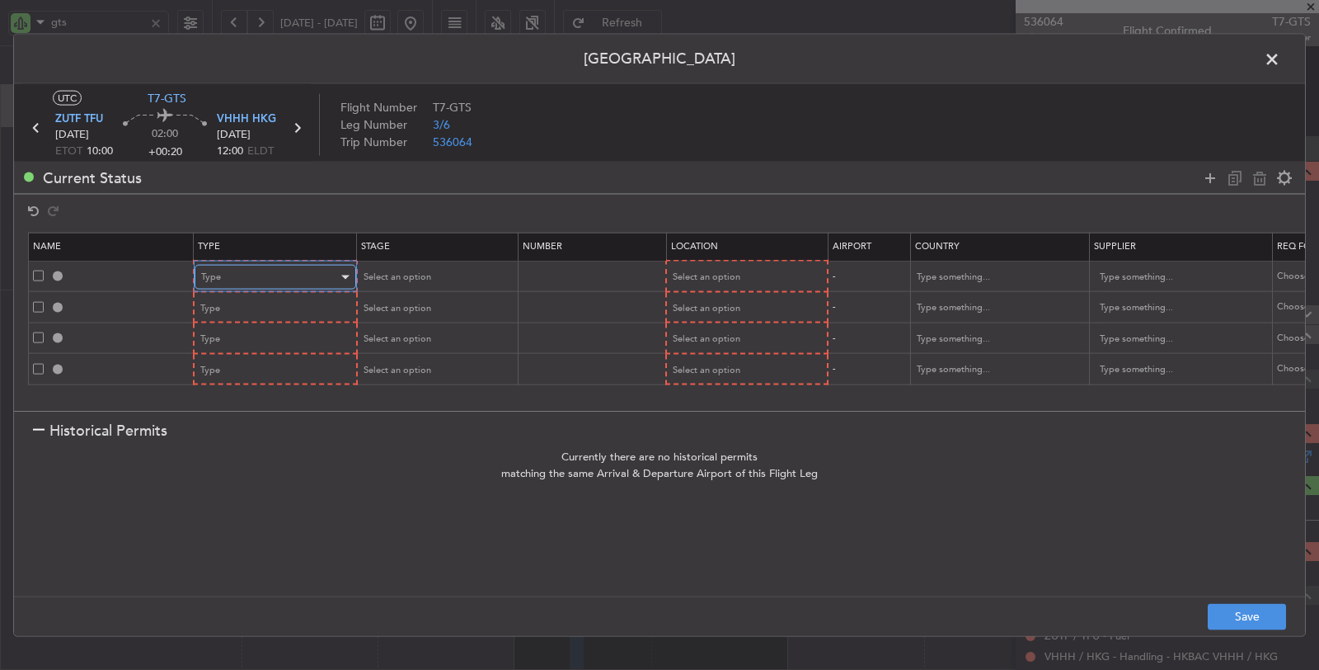
click at [303, 273] on div "Type" at bounding box center [269, 277] width 137 height 25
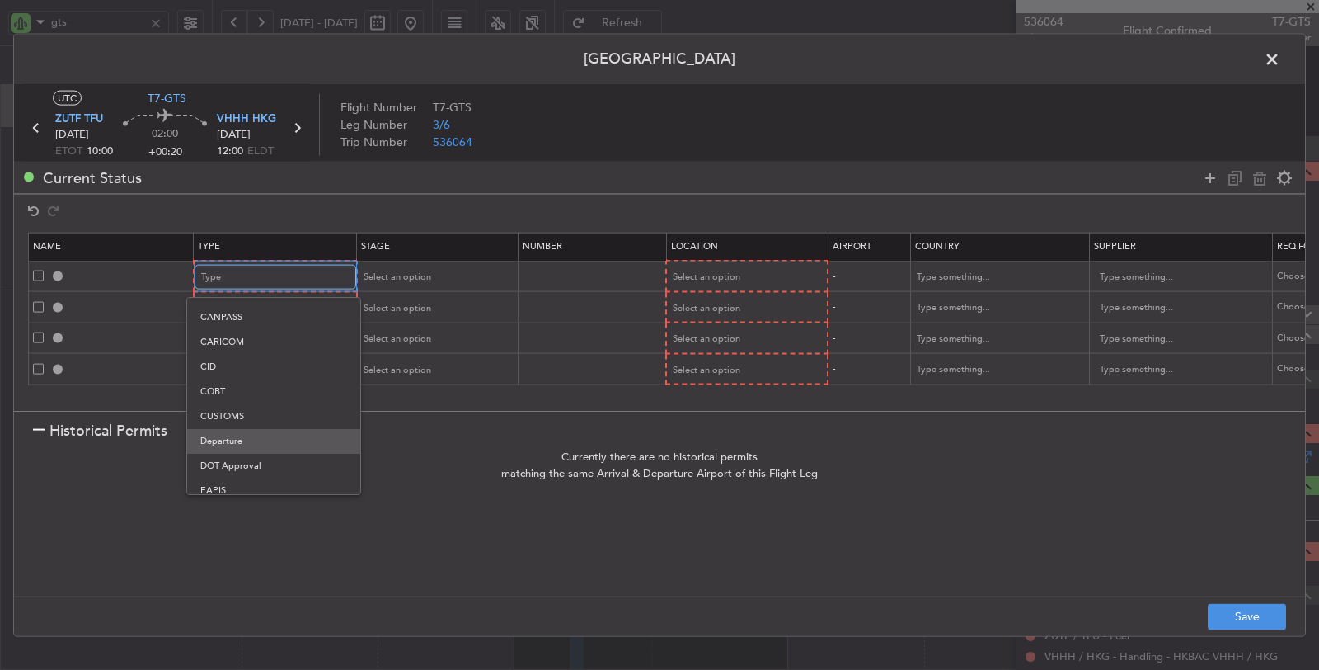
scroll to position [183, 0]
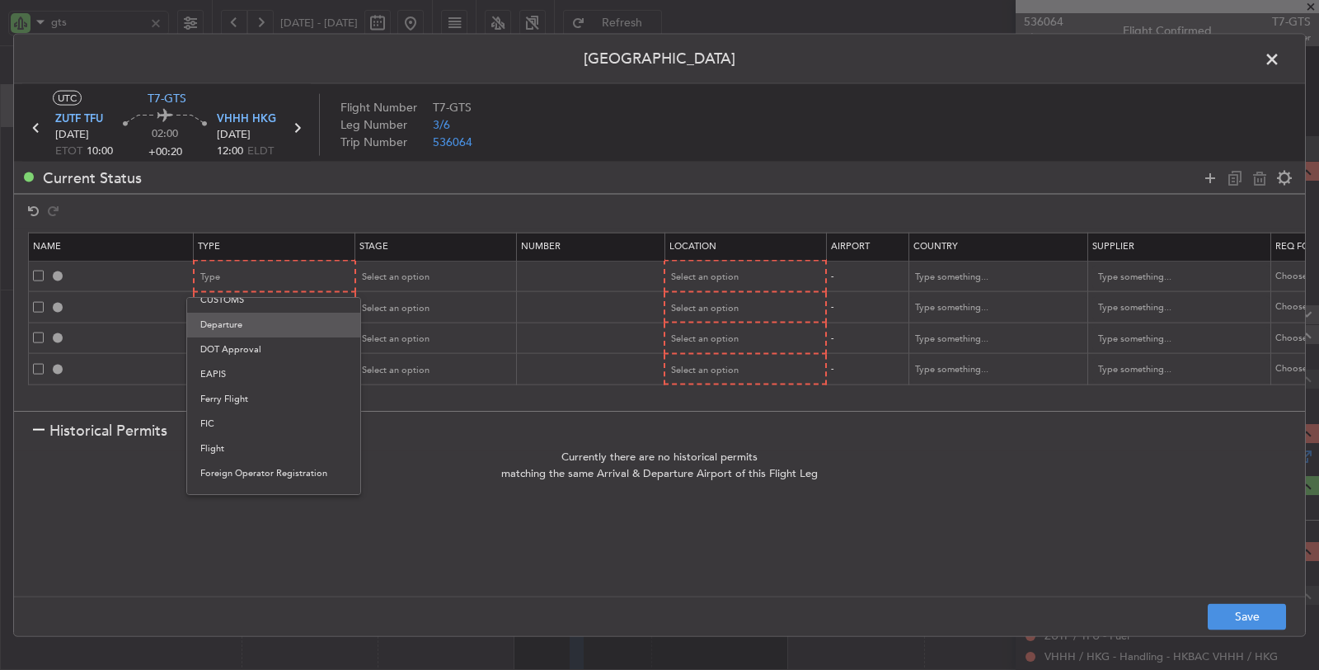
click at [250, 327] on span "Departure" at bounding box center [273, 324] width 147 height 25
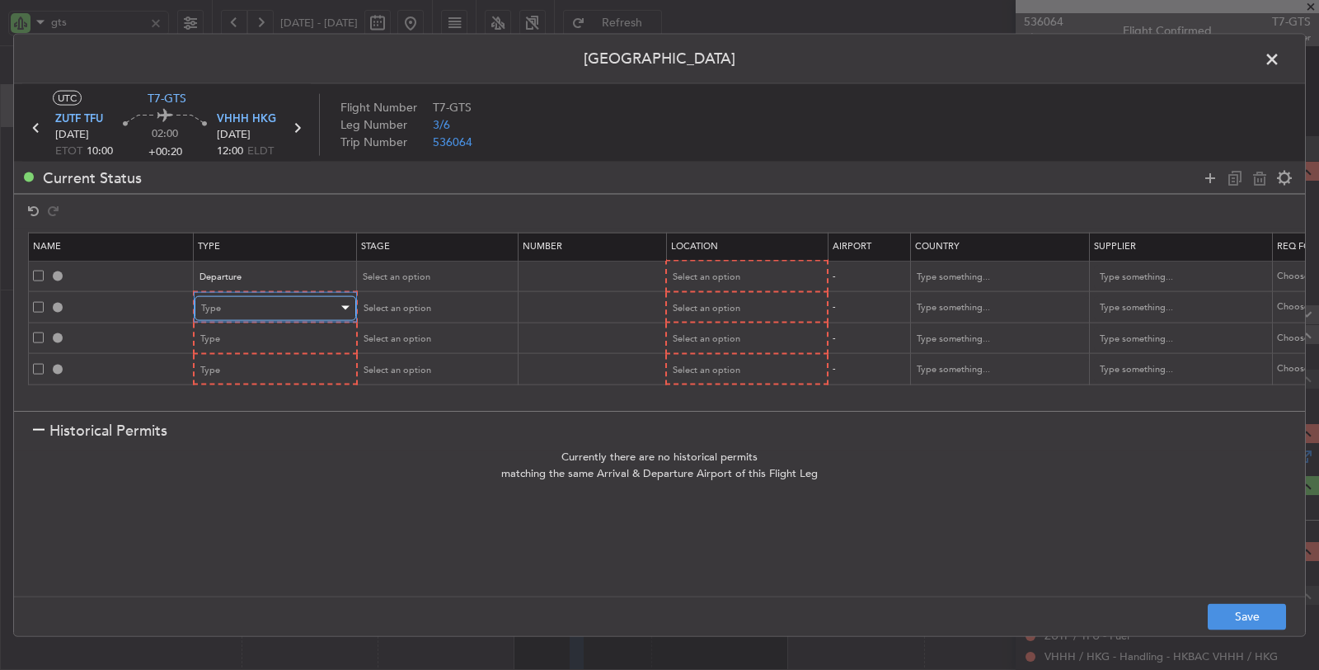
click at [301, 304] on div "Type" at bounding box center [269, 307] width 137 height 25
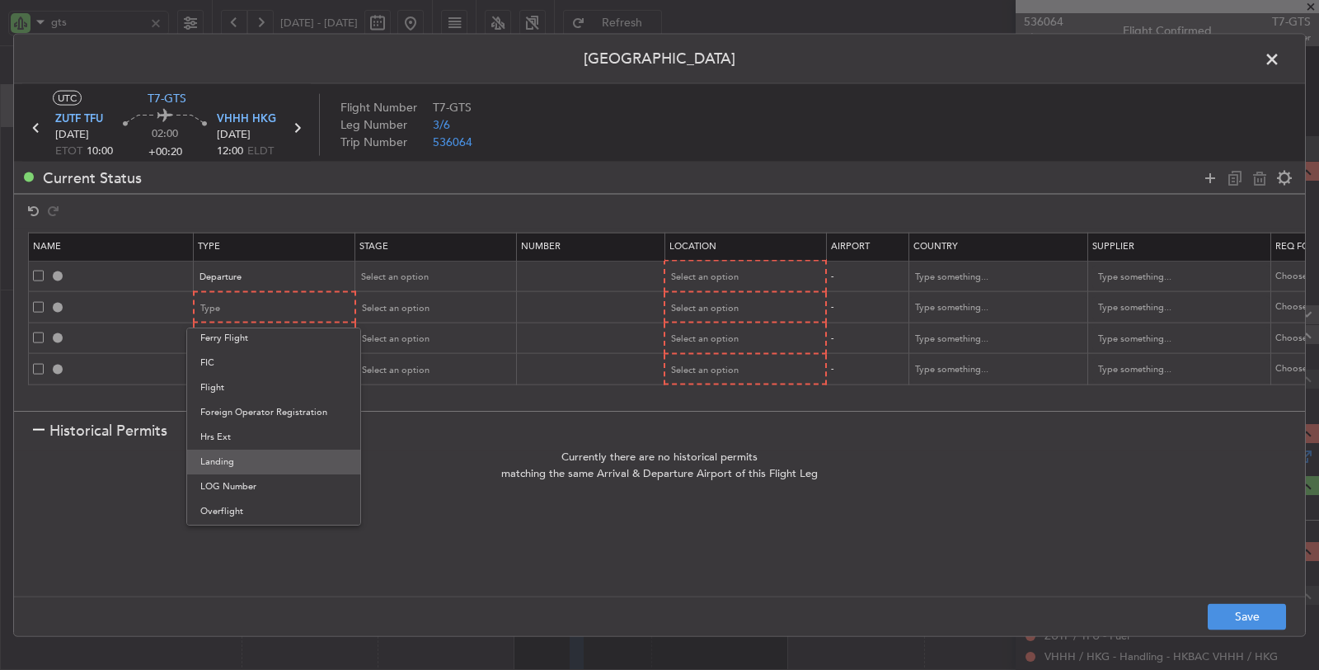
click at [247, 455] on span "Landing" at bounding box center [273, 461] width 147 height 25
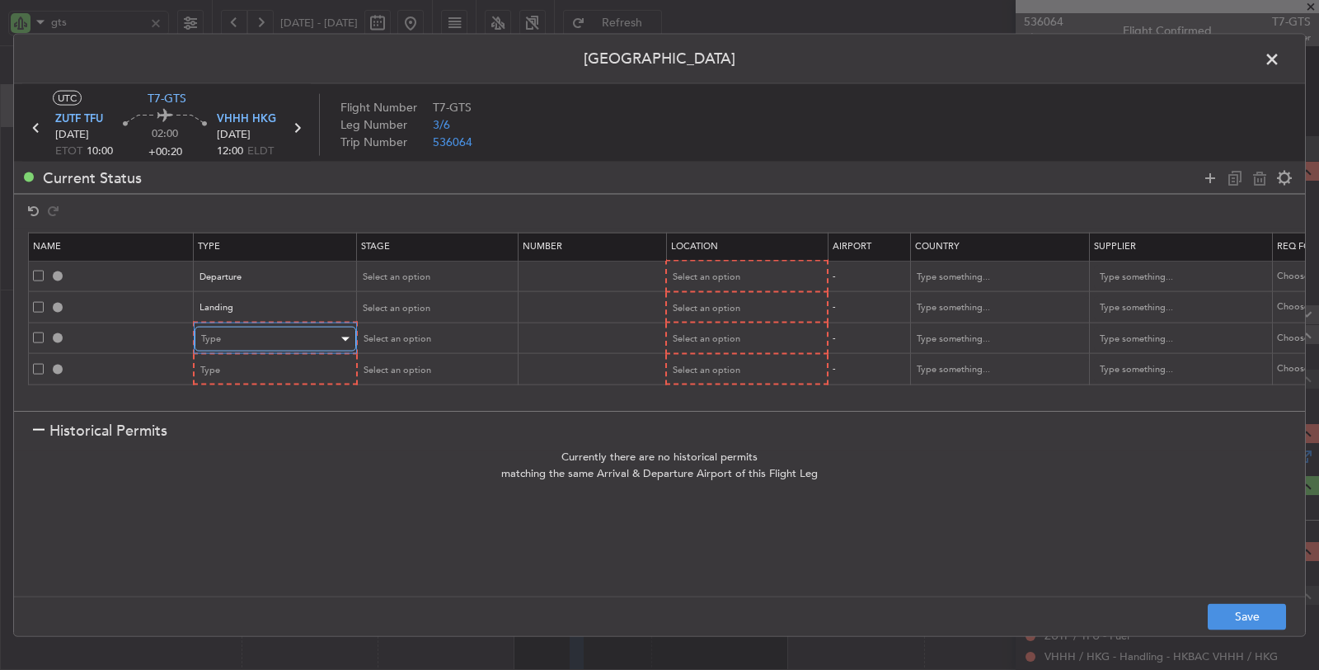
click at [273, 336] on div "Type" at bounding box center [269, 339] width 137 height 25
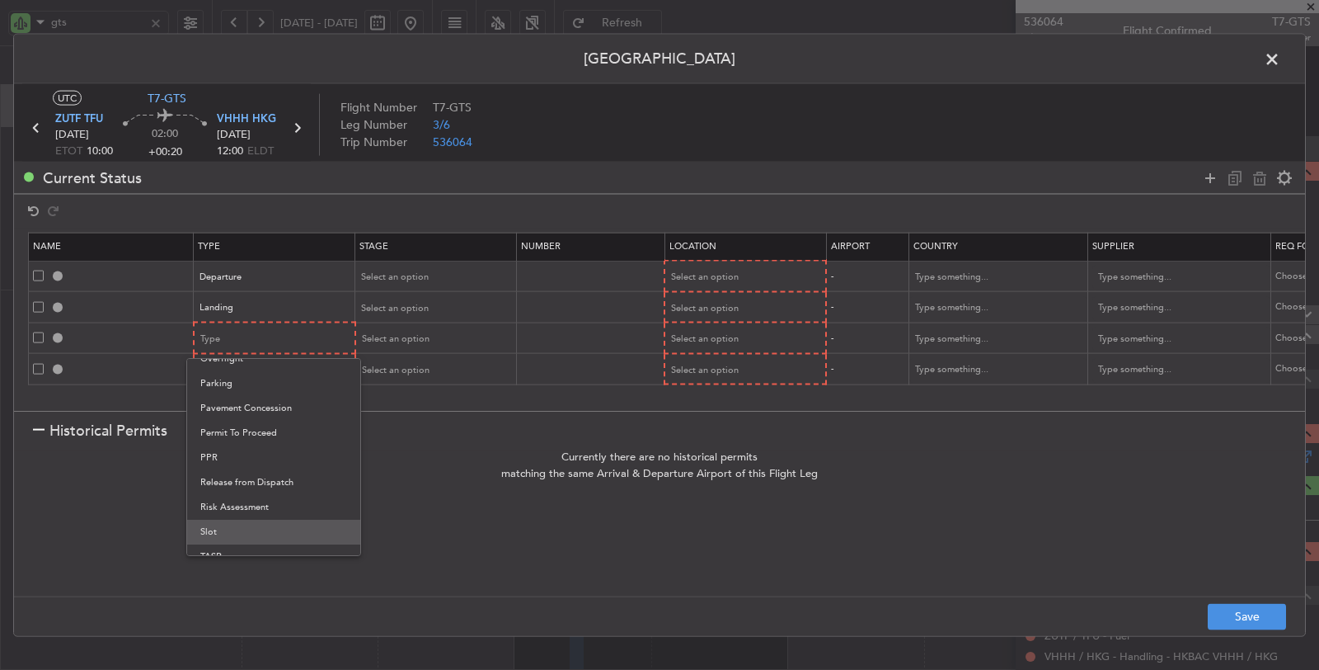
click at [238, 524] on span "Slot" at bounding box center [273, 531] width 147 height 25
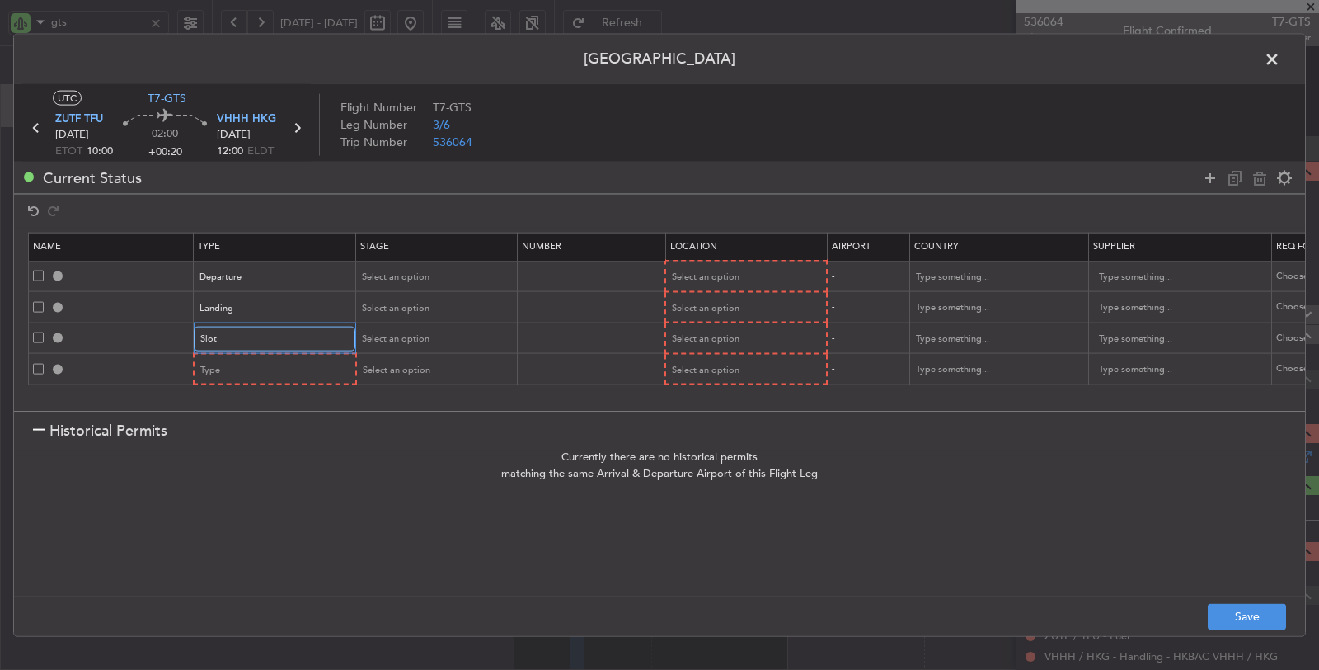
scroll to position [496, 0]
click at [257, 368] on div "Type" at bounding box center [269, 369] width 137 height 25
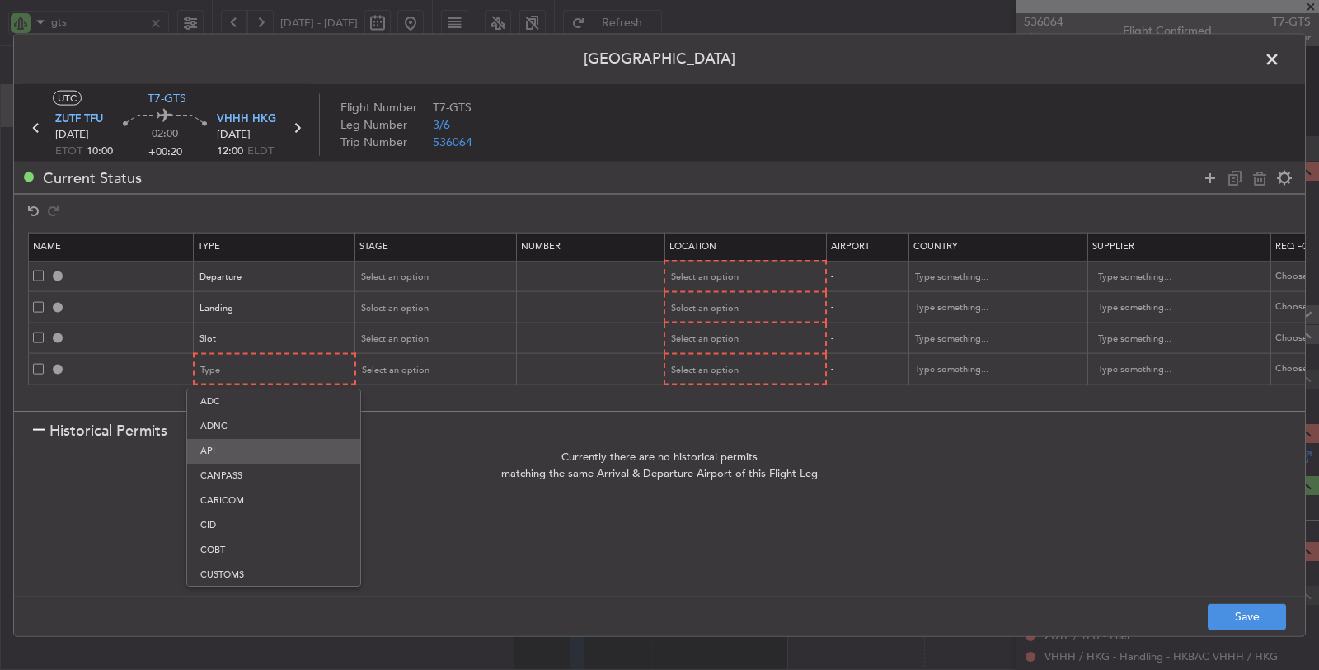
click at [249, 453] on span "API" at bounding box center [273, 451] width 147 height 25
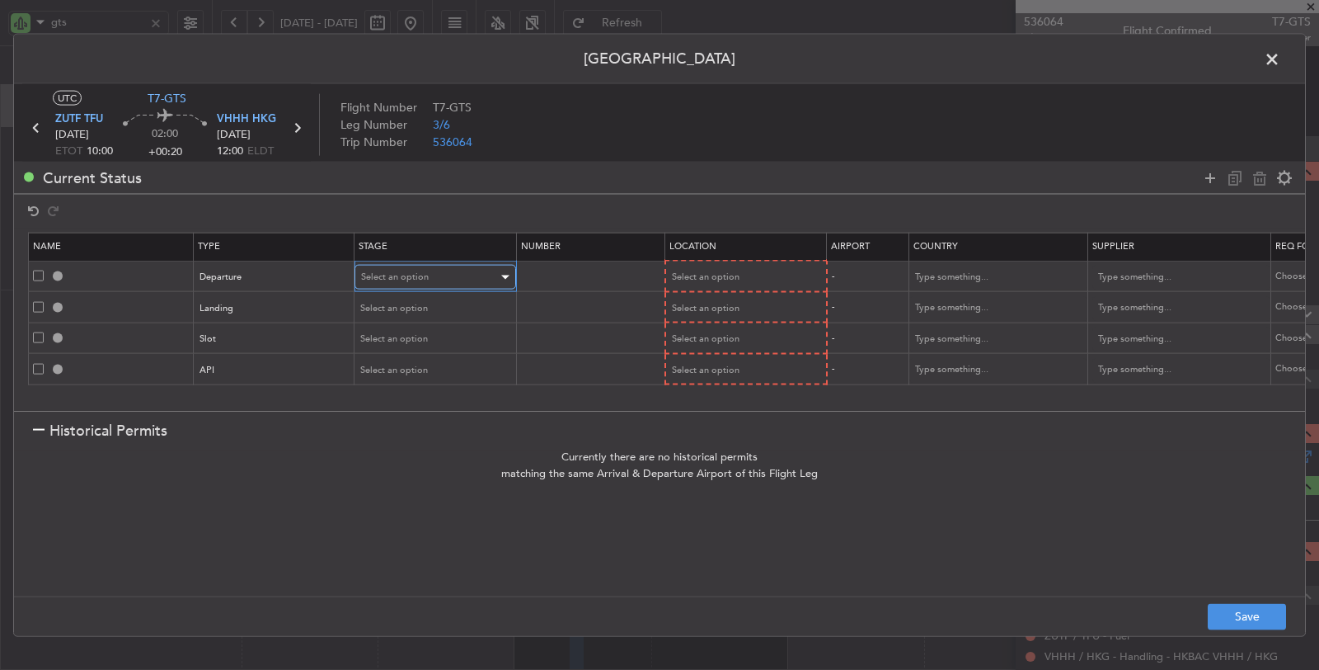
click at [462, 271] on div "Select an option" at bounding box center [429, 277] width 137 height 25
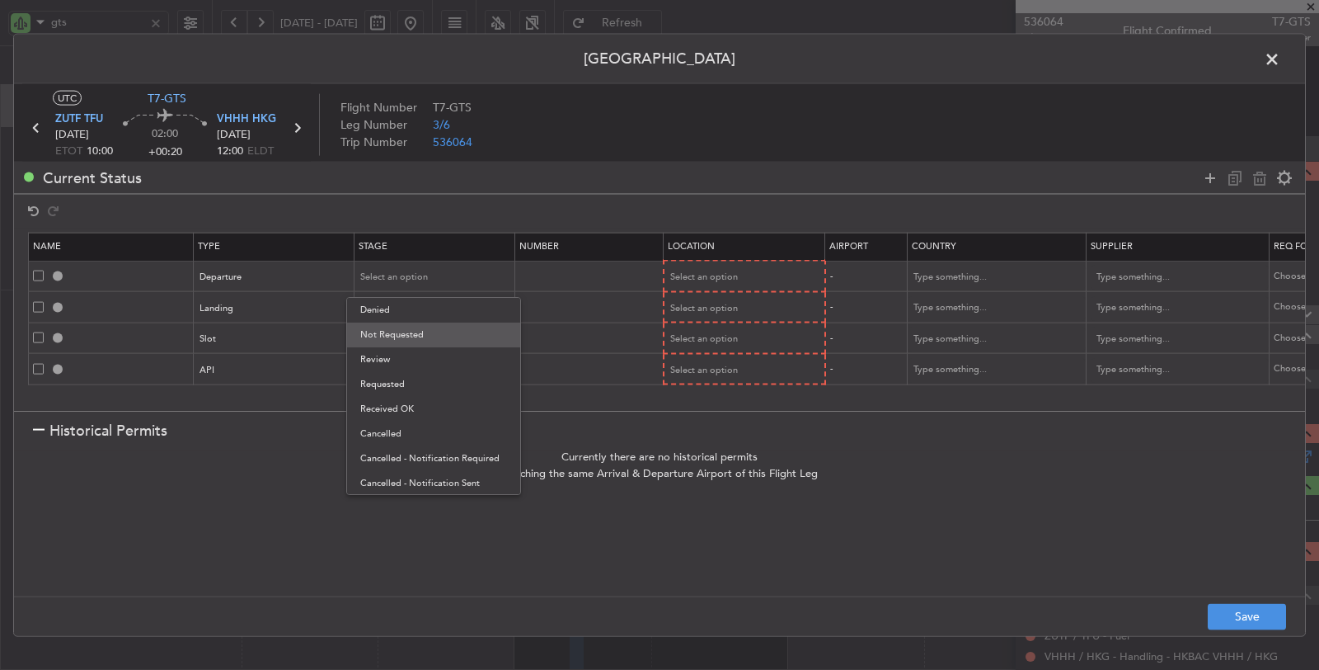
click at [447, 327] on span "Not Requested" at bounding box center [433, 334] width 147 height 25
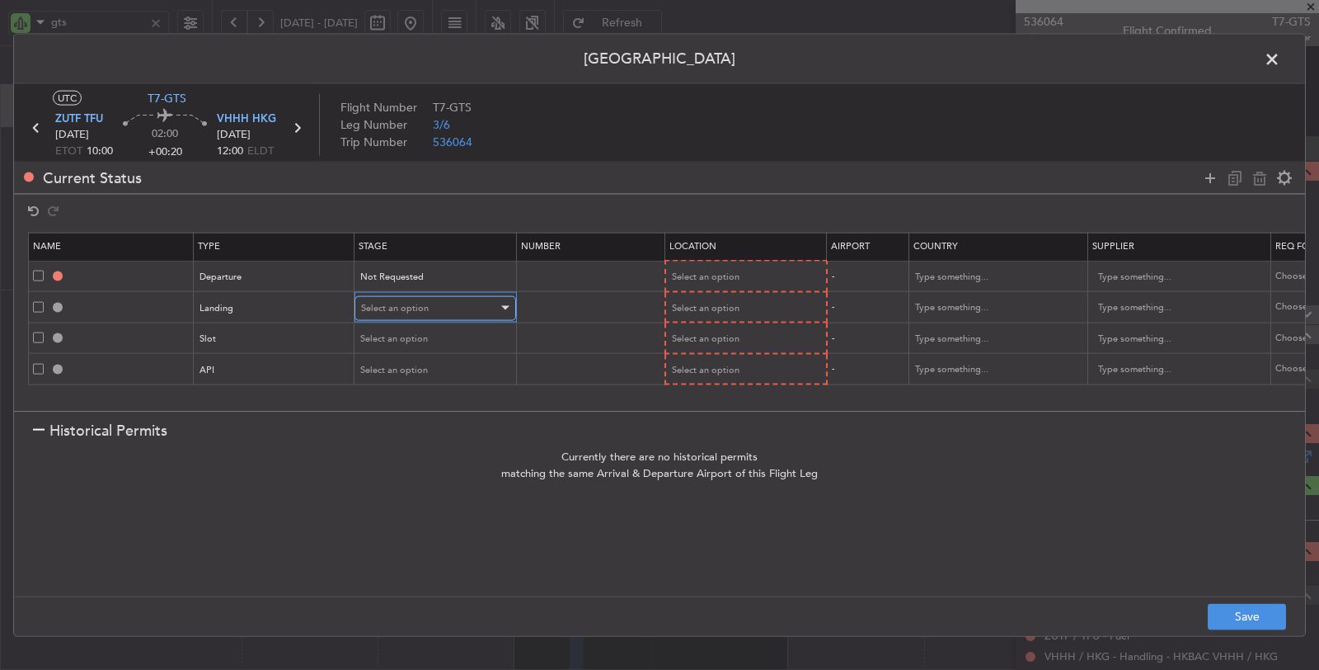
click at [444, 298] on div "Select an option" at bounding box center [429, 307] width 137 height 25
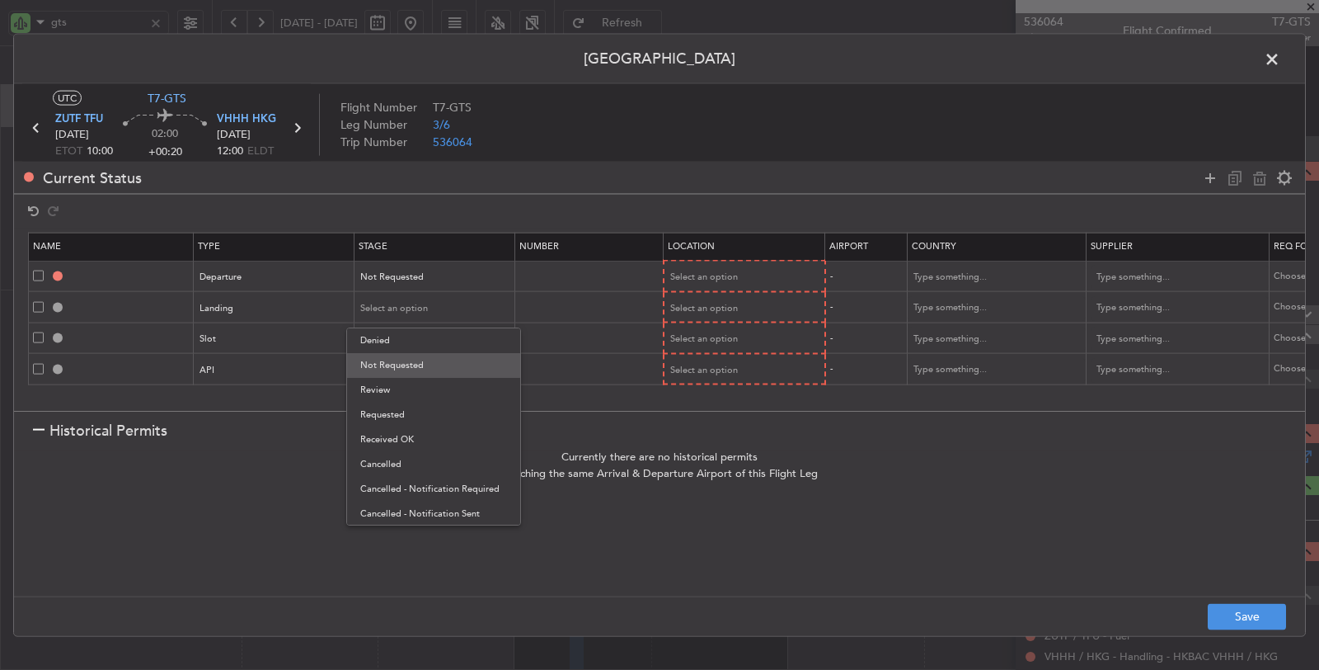
click at [433, 362] on span "Not Requested" at bounding box center [433, 365] width 147 height 25
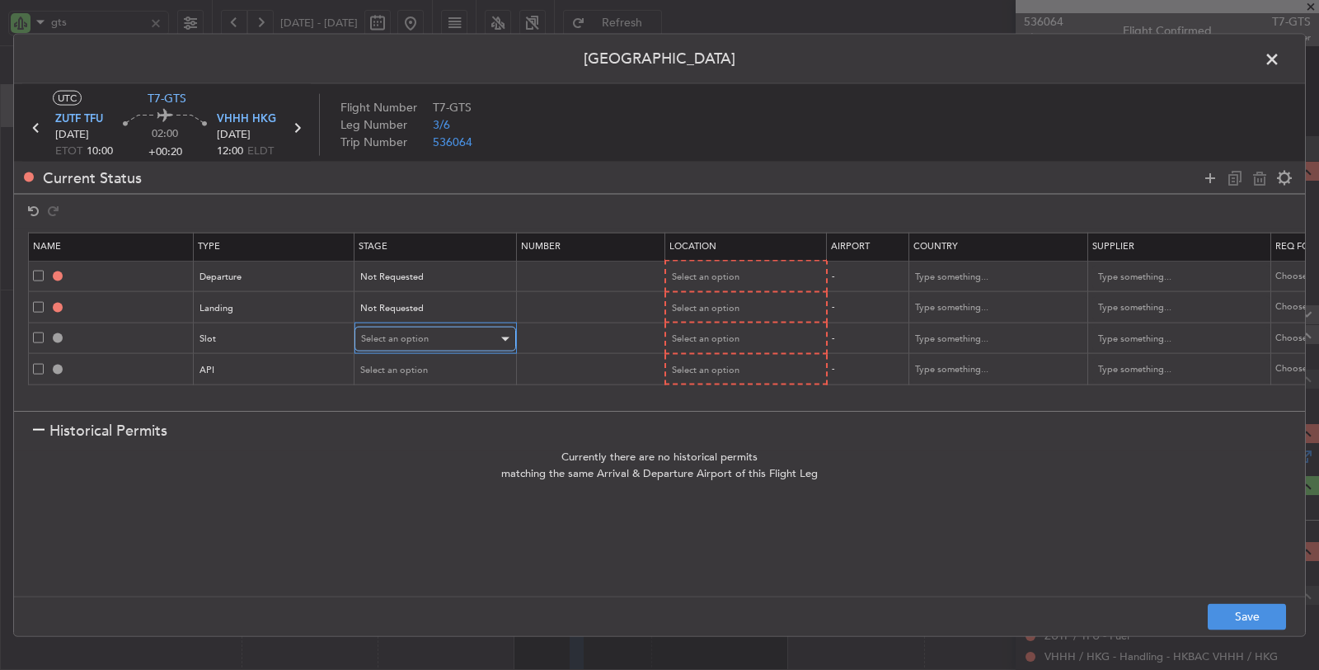
click at [430, 336] on div "Select an option" at bounding box center [429, 339] width 137 height 25
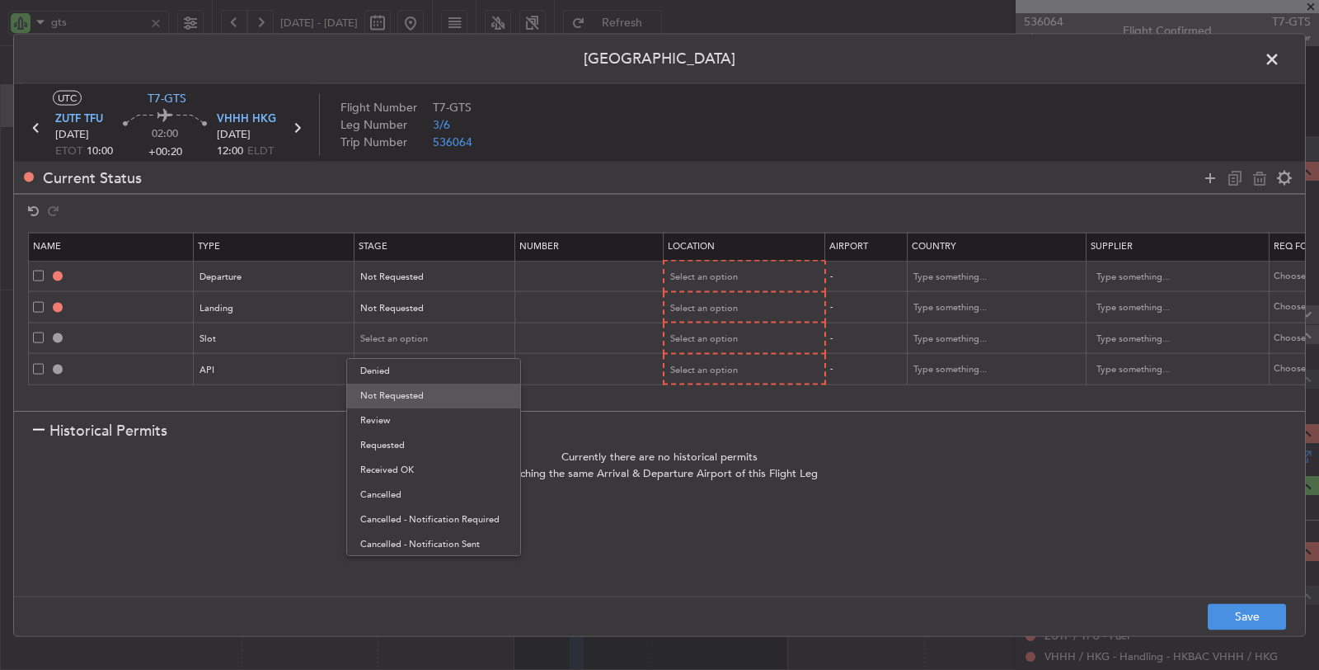
click at [423, 400] on span "Not Requested" at bounding box center [433, 395] width 147 height 25
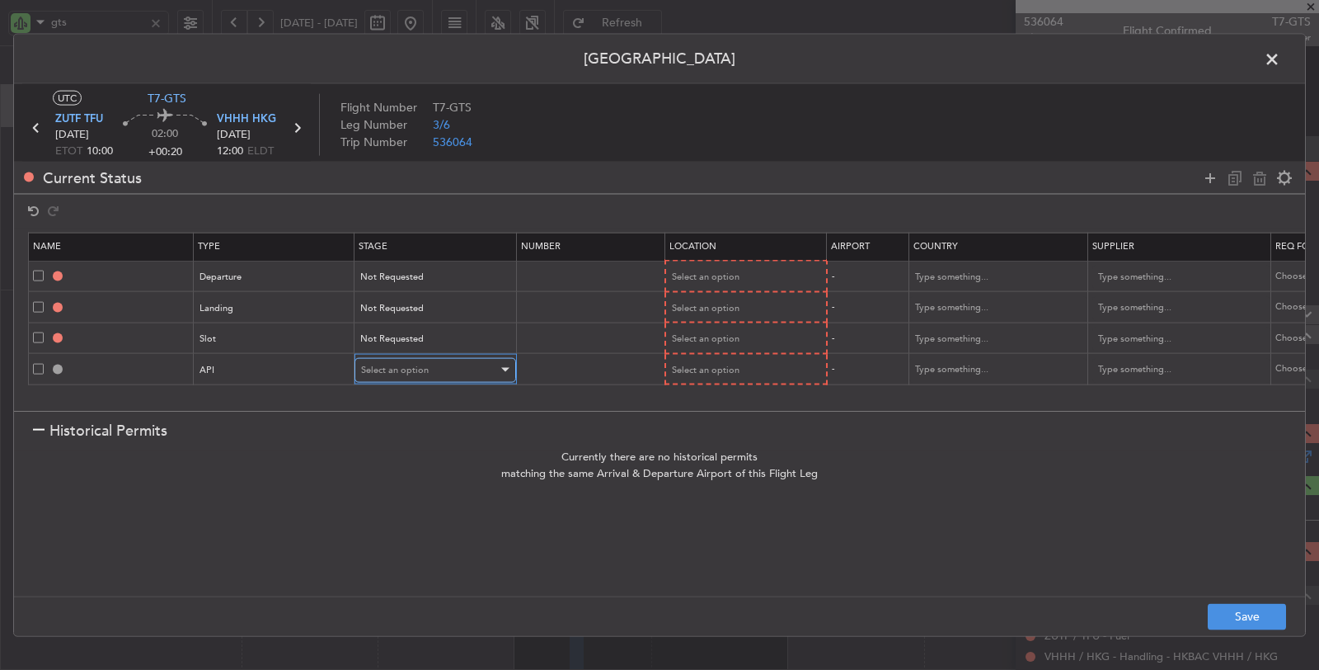
click at [422, 370] on span "Select an option" at bounding box center [395, 369] width 68 height 12
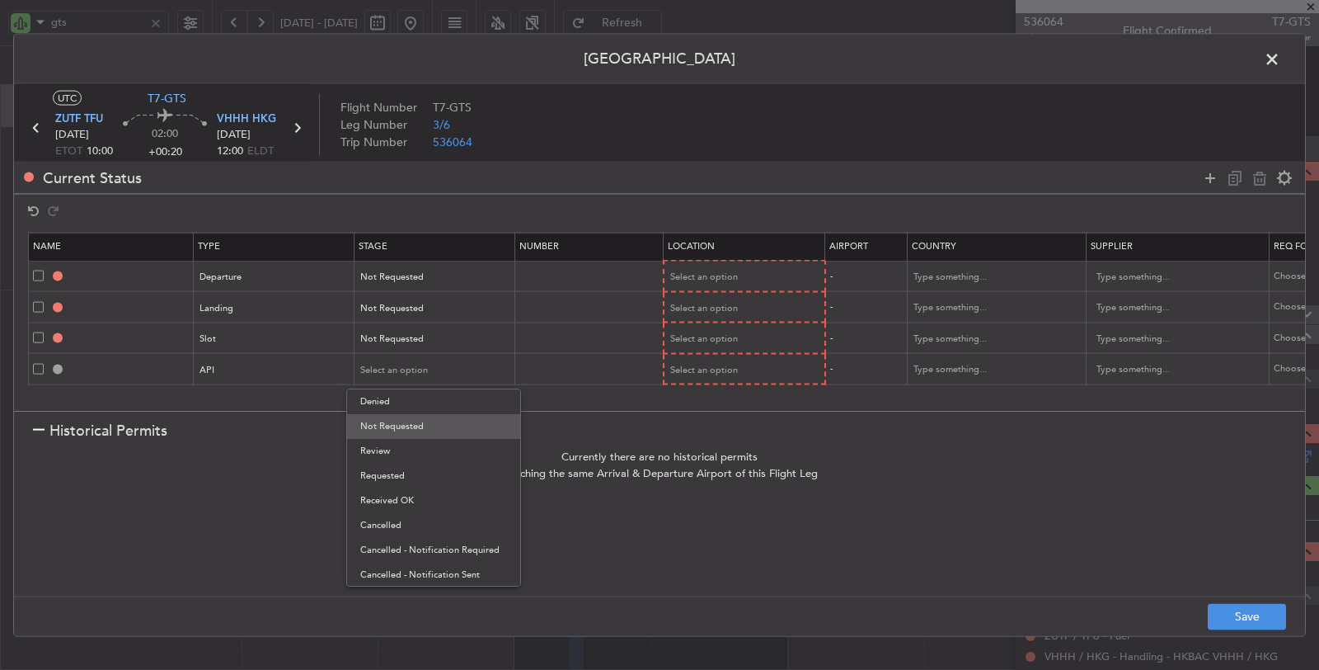
click at [419, 425] on span "Not Requested" at bounding box center [433, 426] width 147 height 25
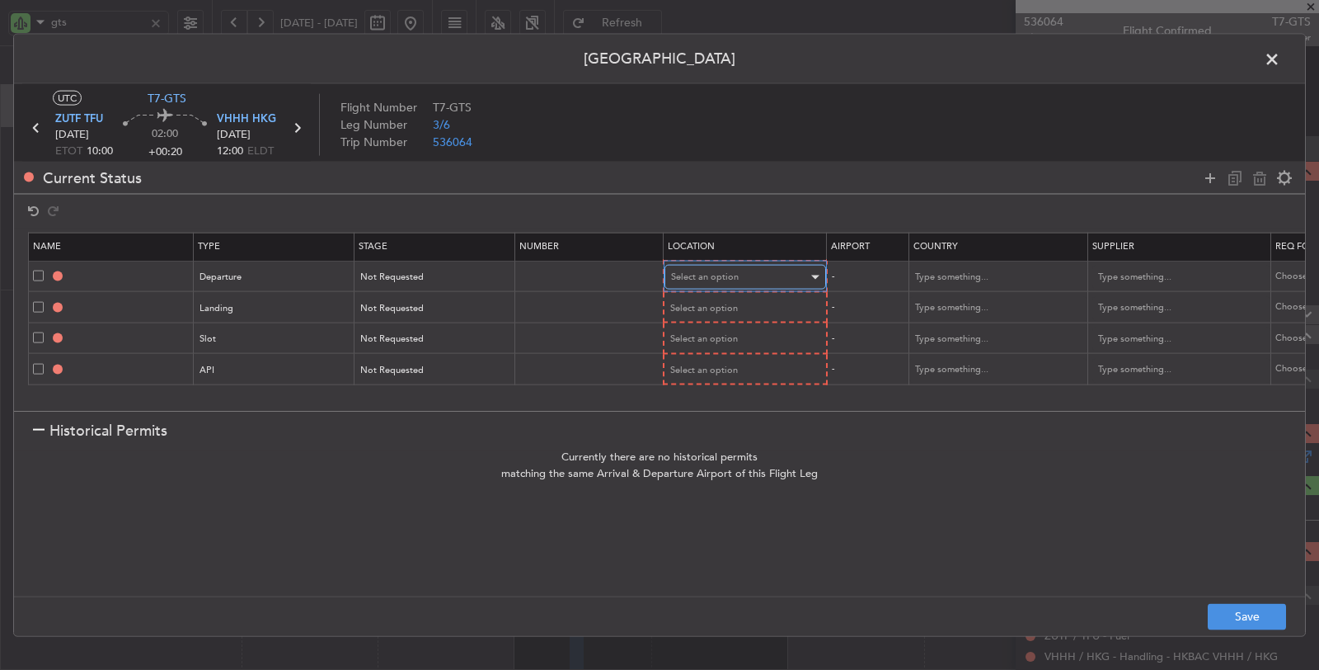
click at [728, 281] on div "Select an option" at bounding box center [739, 277] width 137 height 25
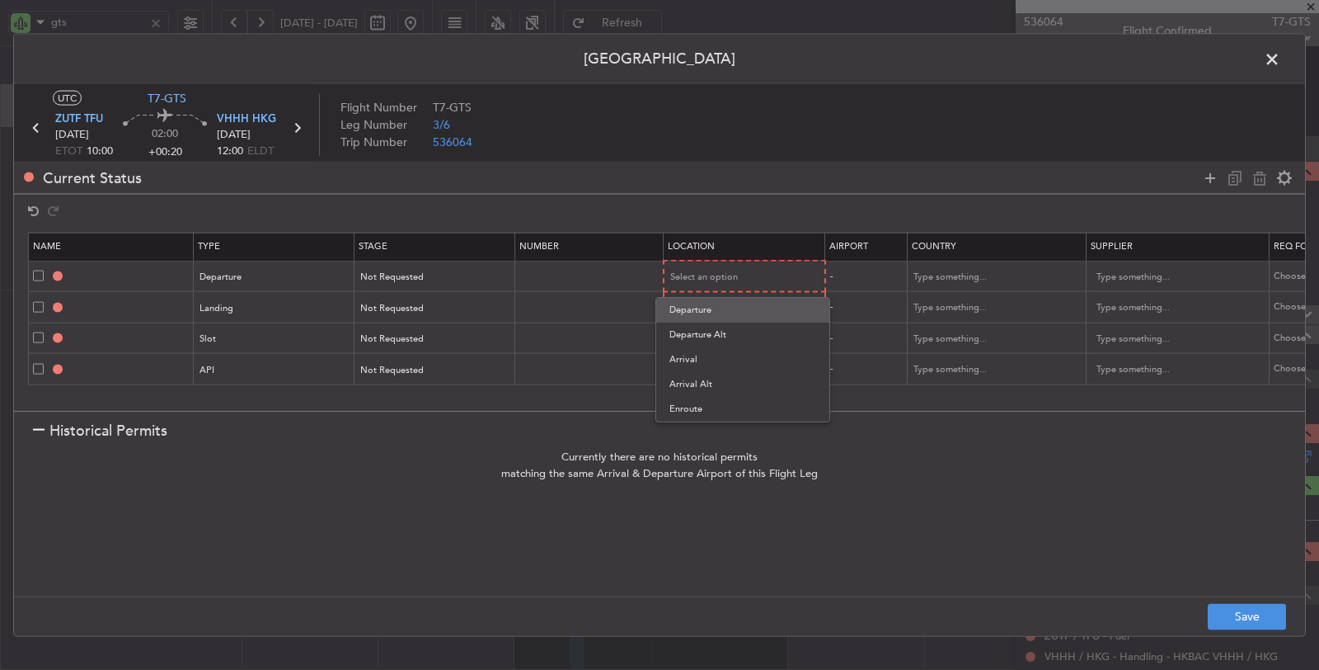
click at [724, 310] on span "Departure" at bounding box center [743, 310] width 147 height 25
click at [724, 304] on span "Select an option" at bounding box center [705, 307] width 68 height 12
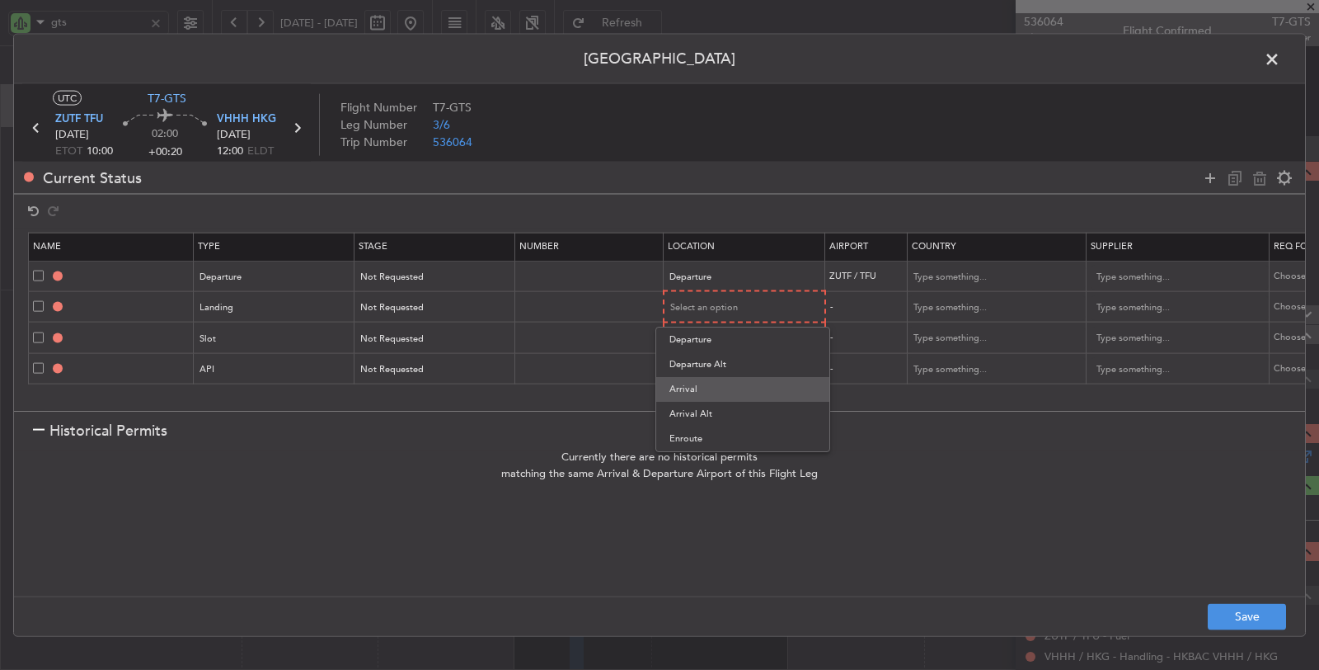
click at [711, 378] on span "Arrival" at bounding box center [743, 389] width 147 height 25
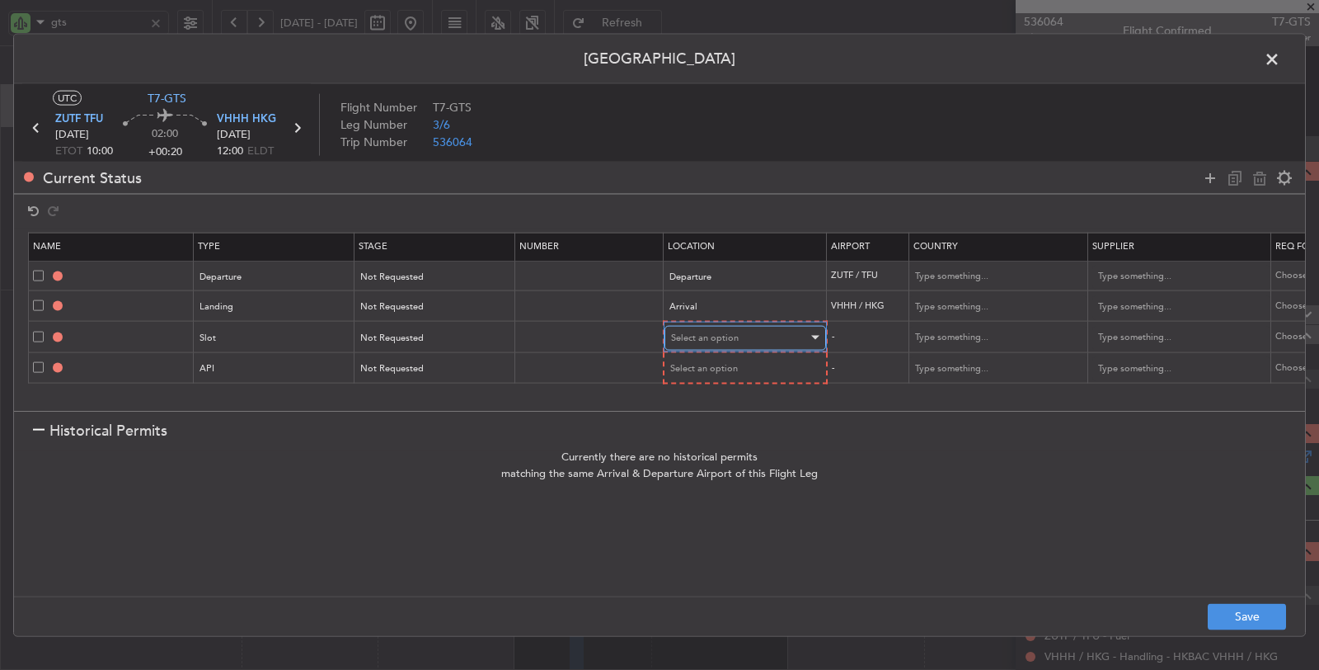
click at [712, 332] on span "Select an option" at bounding box center [705, 337] width 68 height 12
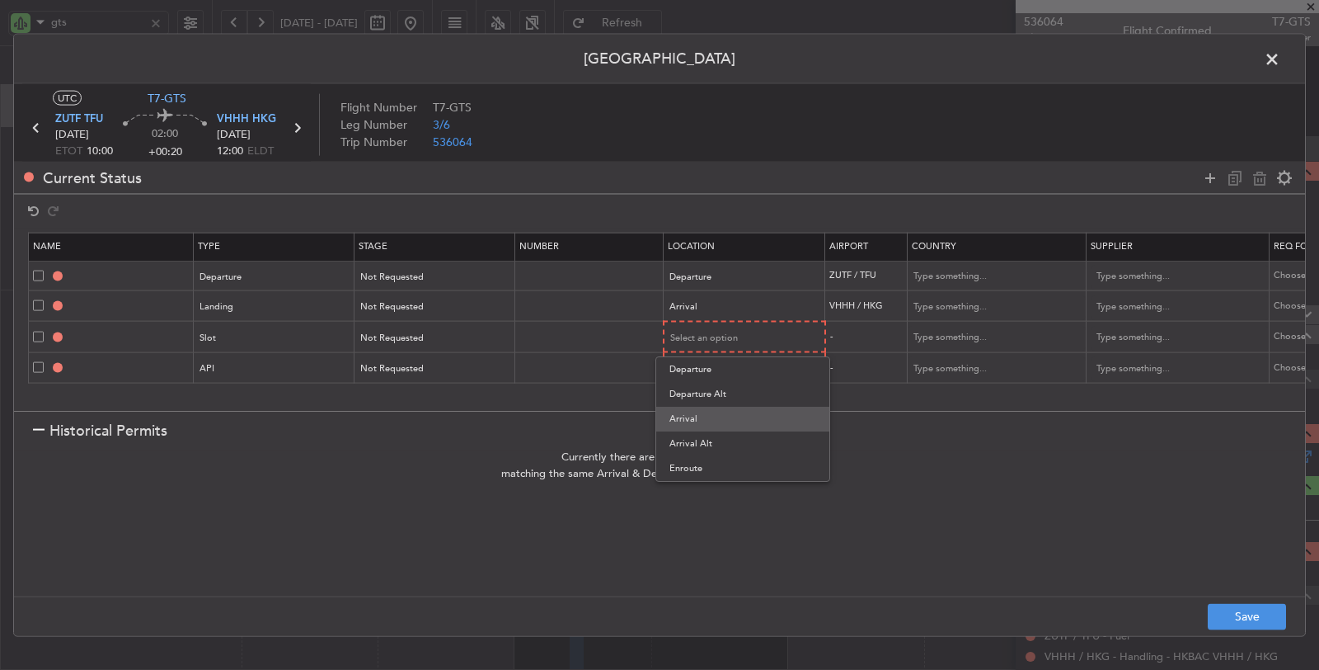
click at [702, 412] on span "Arrival" at bounding box center [743, 418] width 147 height 25
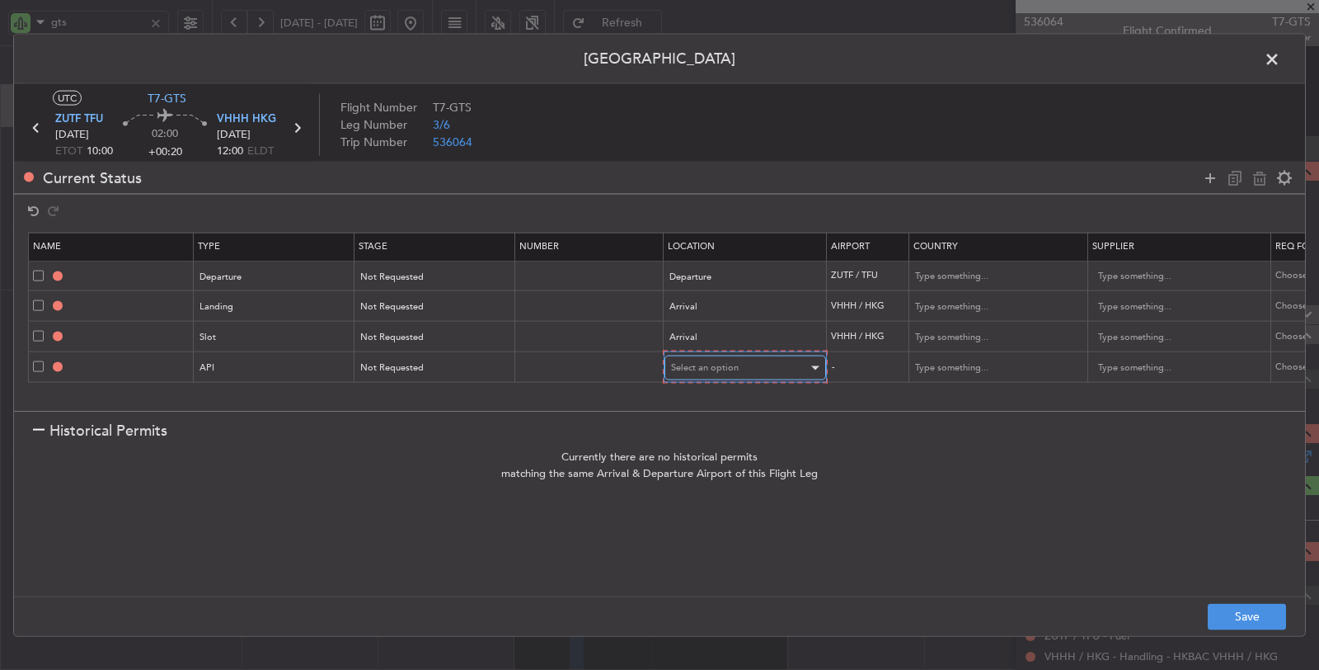
click at [706, 364] on span "Select an option" at bounding box center [705, 367] width 68 height 12
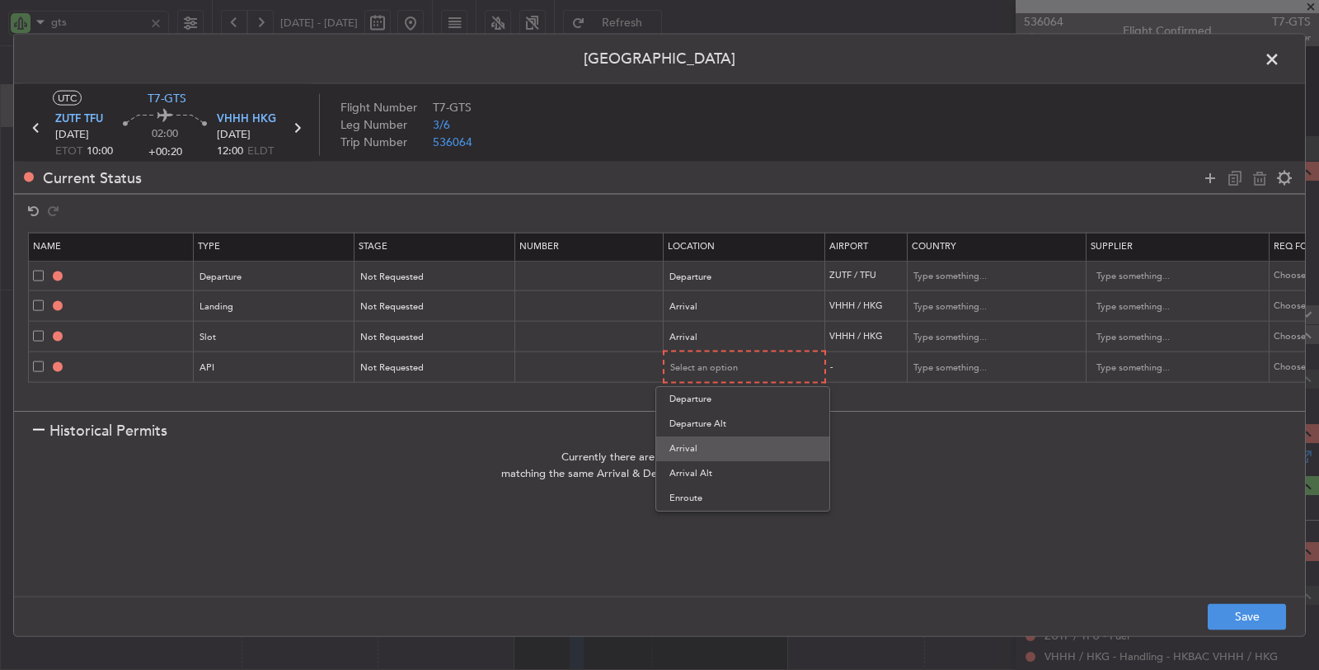
click at [700, 443] on span "Arrival" at bounding box center [743, 448] width 147 height 25
click at [1217, 616] on button "Save" at bounding box center [1247, 616] width 78 height 26
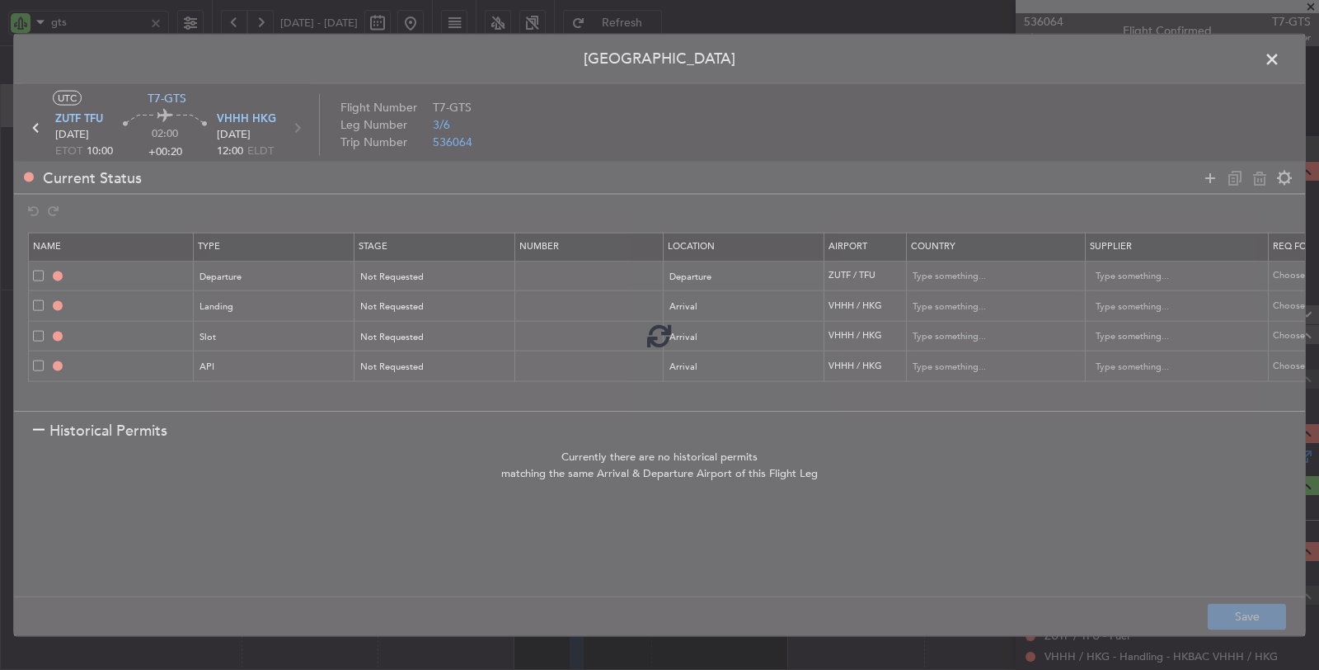
type input "DEPARTURE"
type input "China"
type input "NNN"
type input "3"
type input "VHHH LDG"
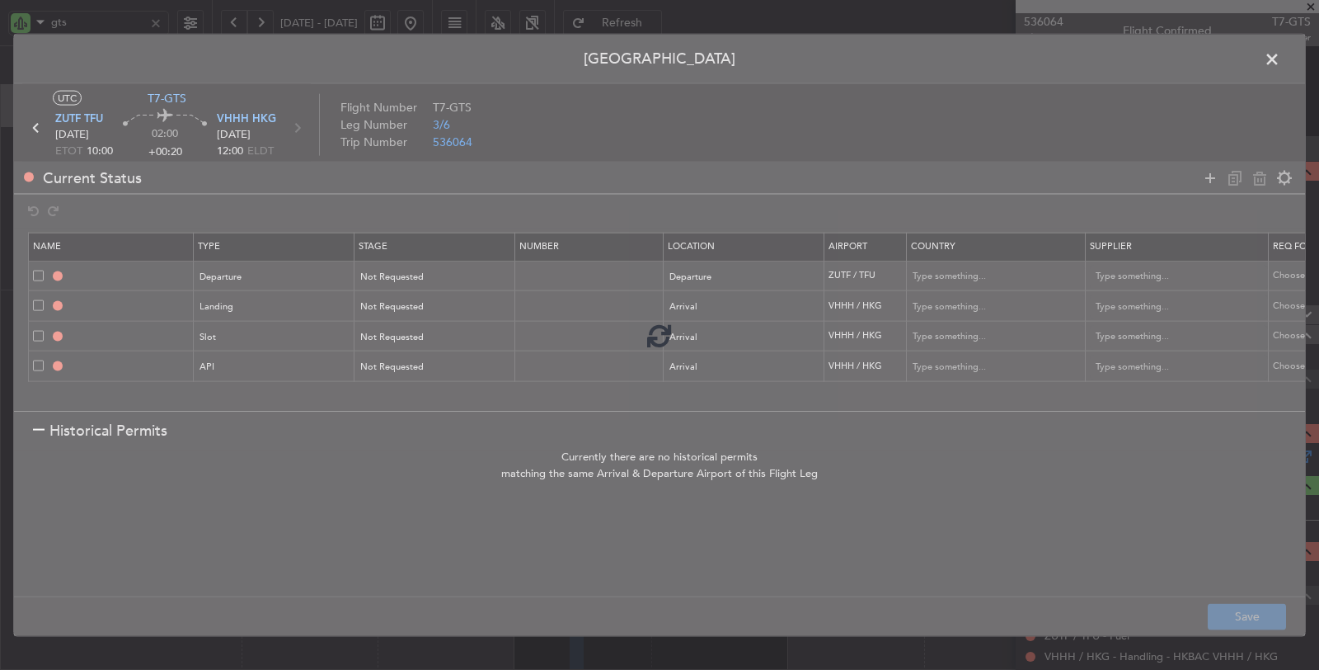
type input "Hong Kong"
type input "NNN"
type input "VHHH ARR SLOT"
type input "Hong Kong"
type input "NNN"
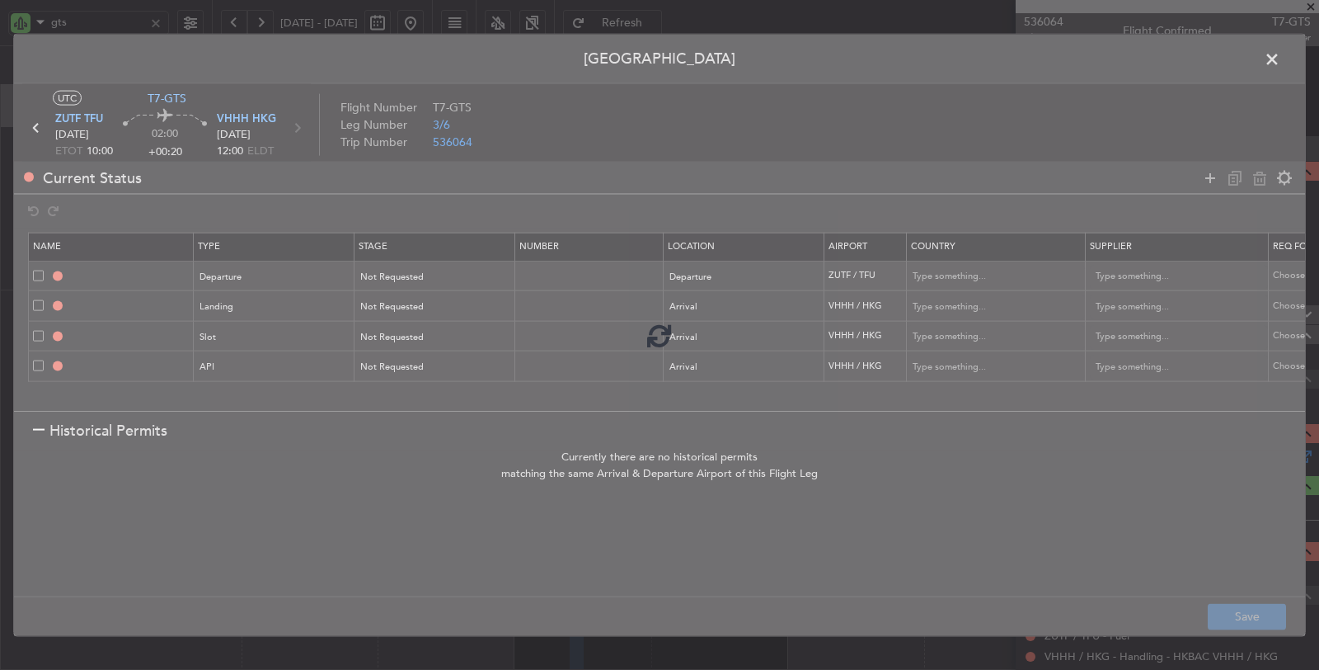
type input "VHHH ARR API"
type input "Hong Kong"
type input "NNN"
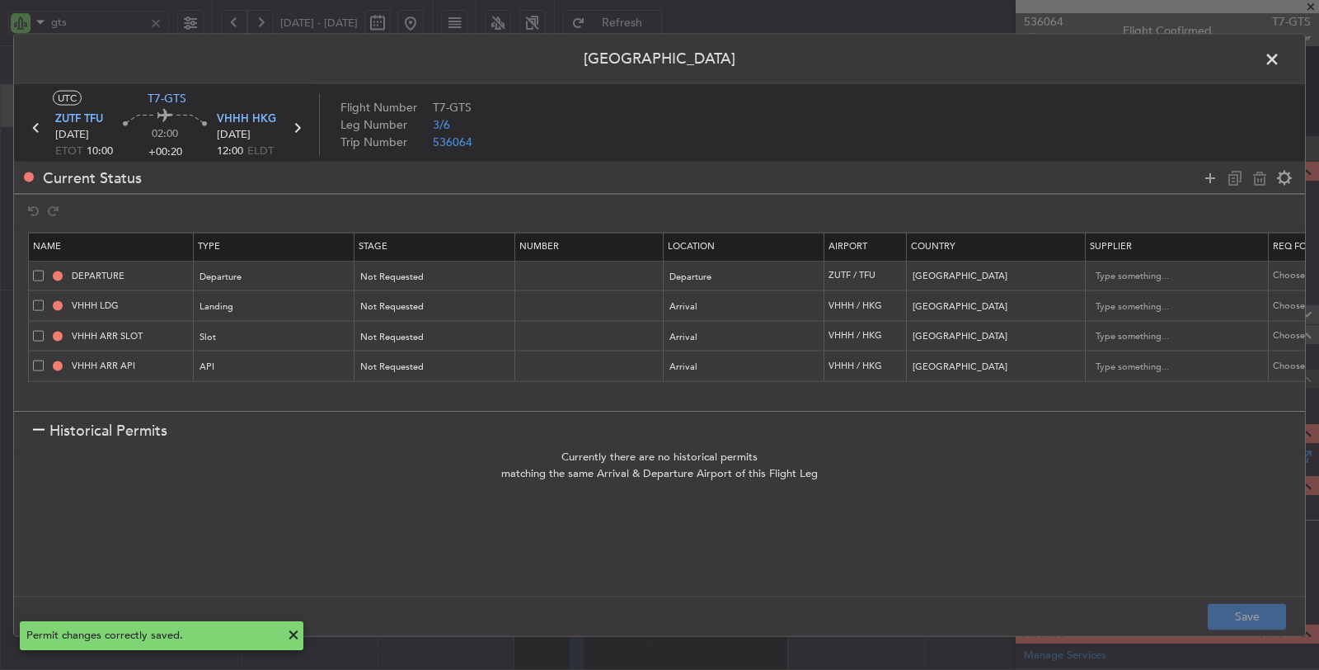
click at [298, 129] on icon at bounding box center [296, 127] width 21 height 21
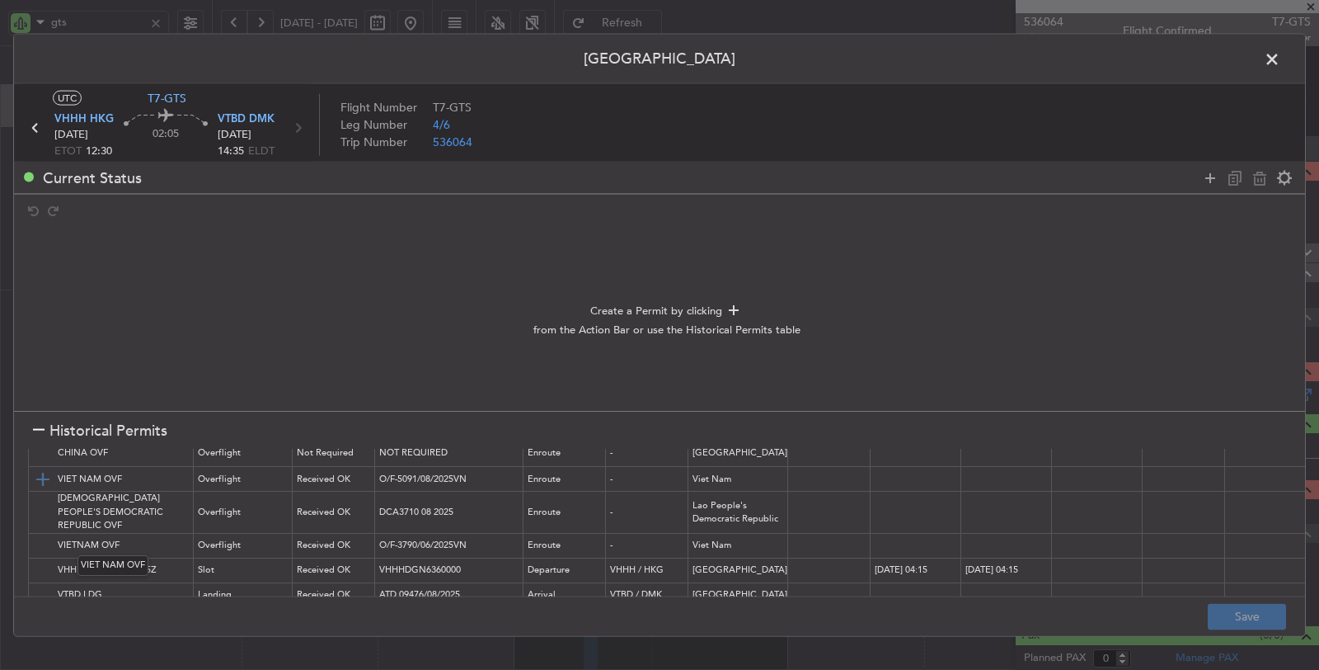
scroll to position [92, 0]
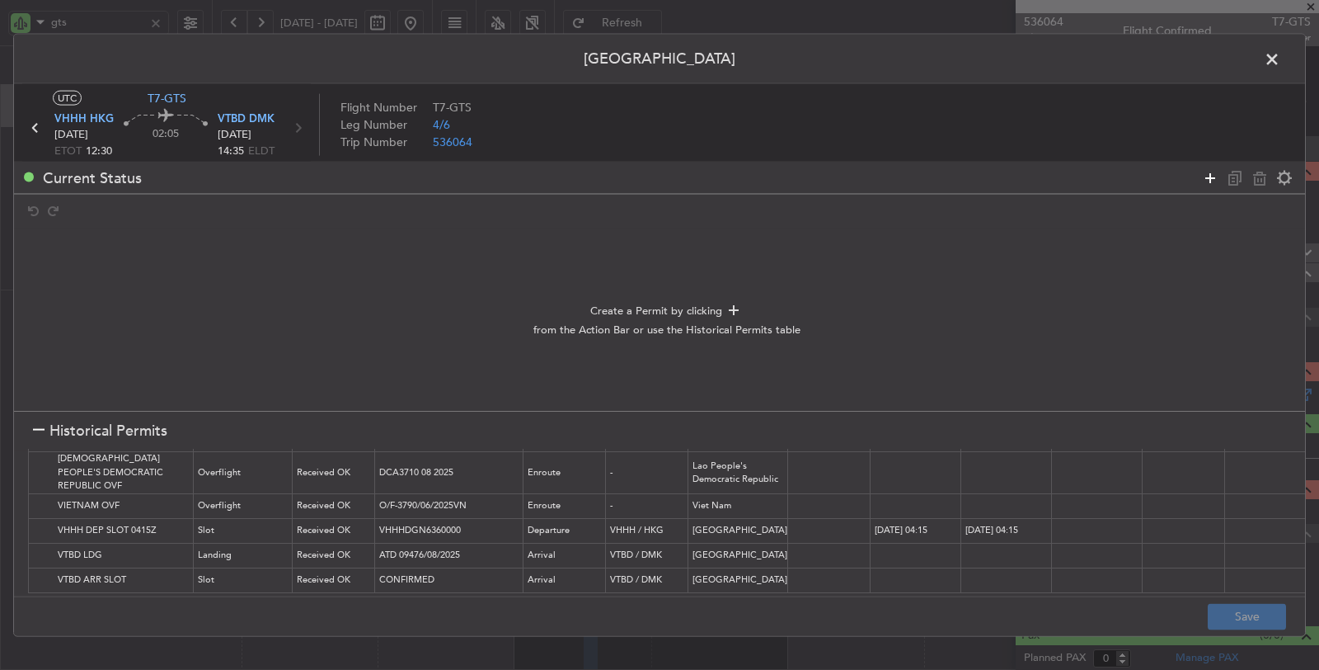
click at [1210, 172] on icon at bounding box center [1210, 177] width 20 height 20
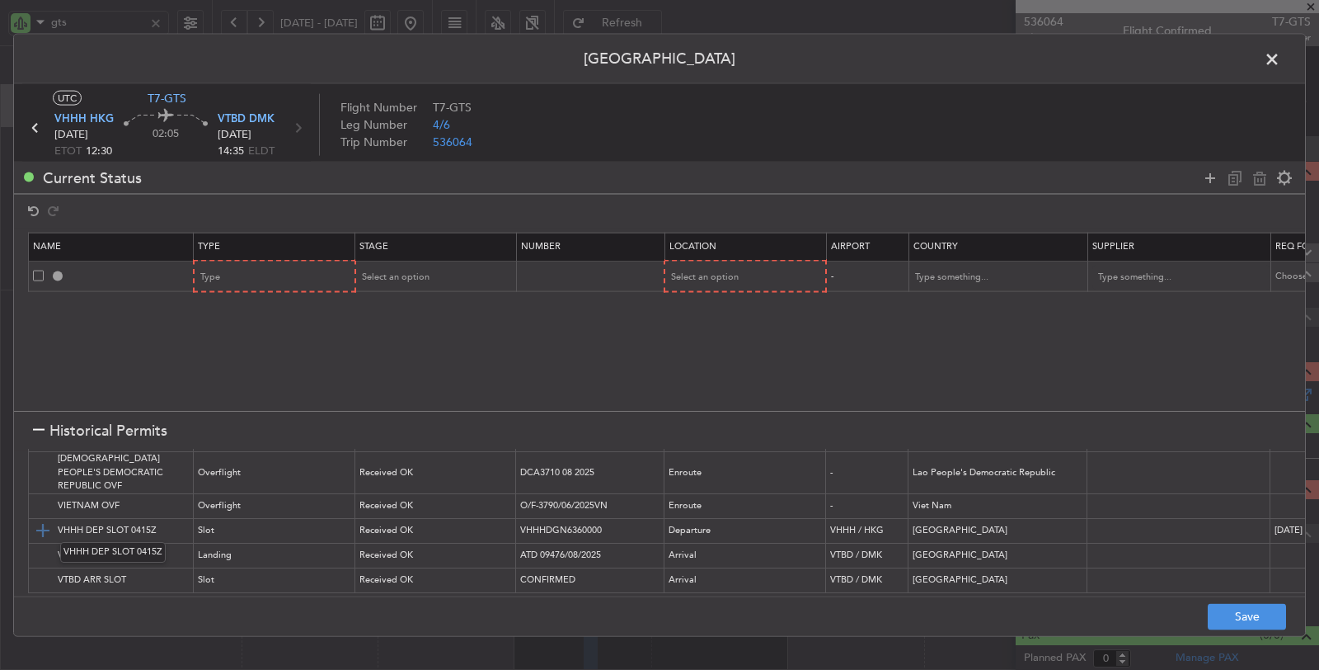
click at [41, 525] on img at bounding box center [43, 530] width 20 height 20
click at [35, 474] on img at bounding box center [43, 473] width 20 height 20
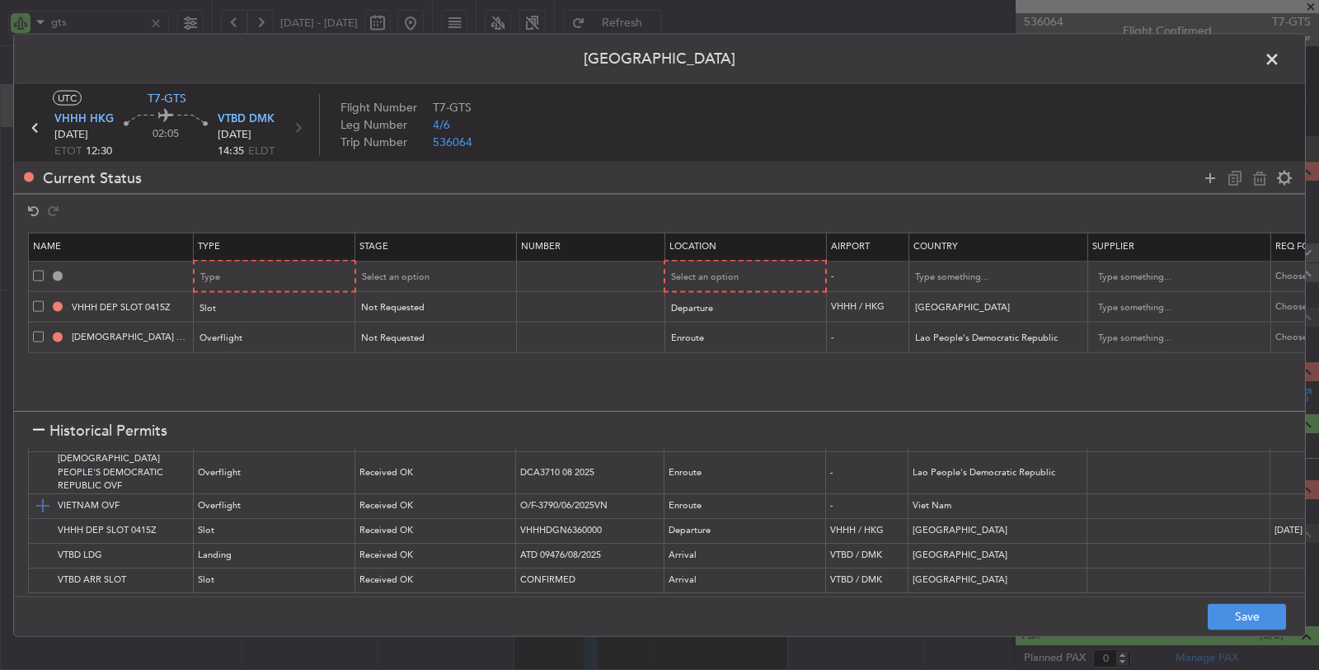
click at [41, 497] on img at bounding box center [43, 506] width 20 height 20
click at [43, 545] on img at bounding box center [43, 555] width 20 height 20
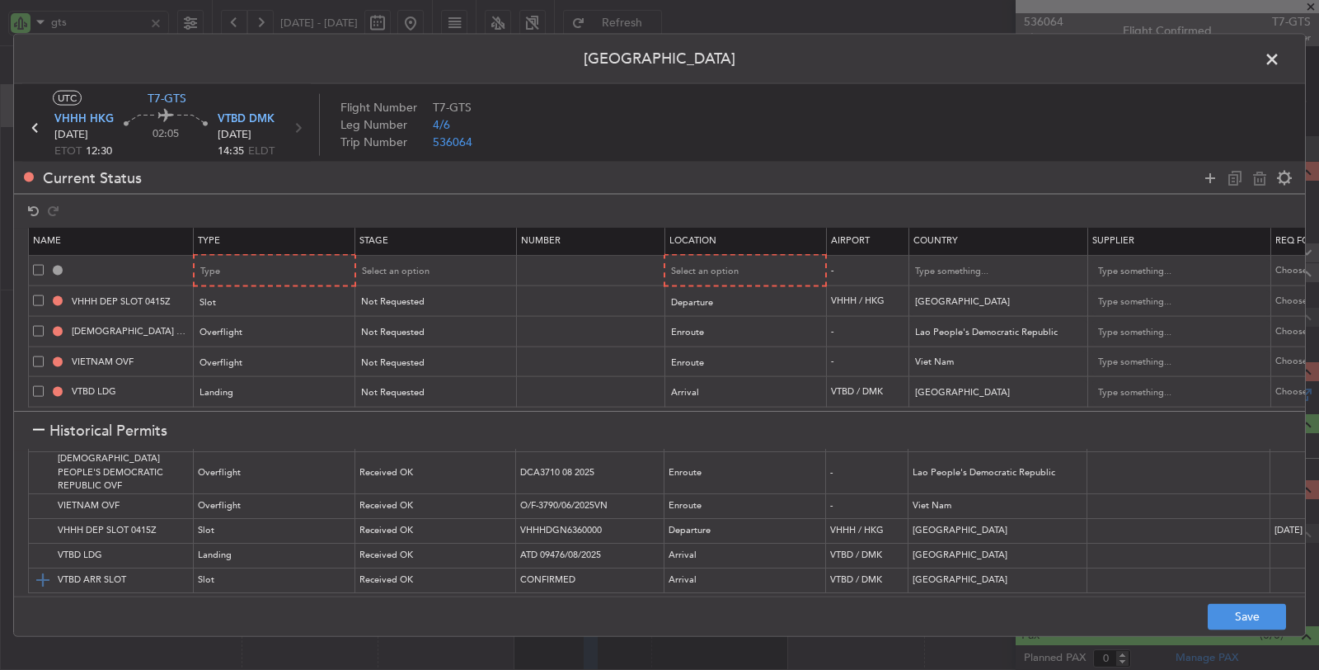
click at [47, 570] on img at bounding box center [43, 580] width 20 height 20
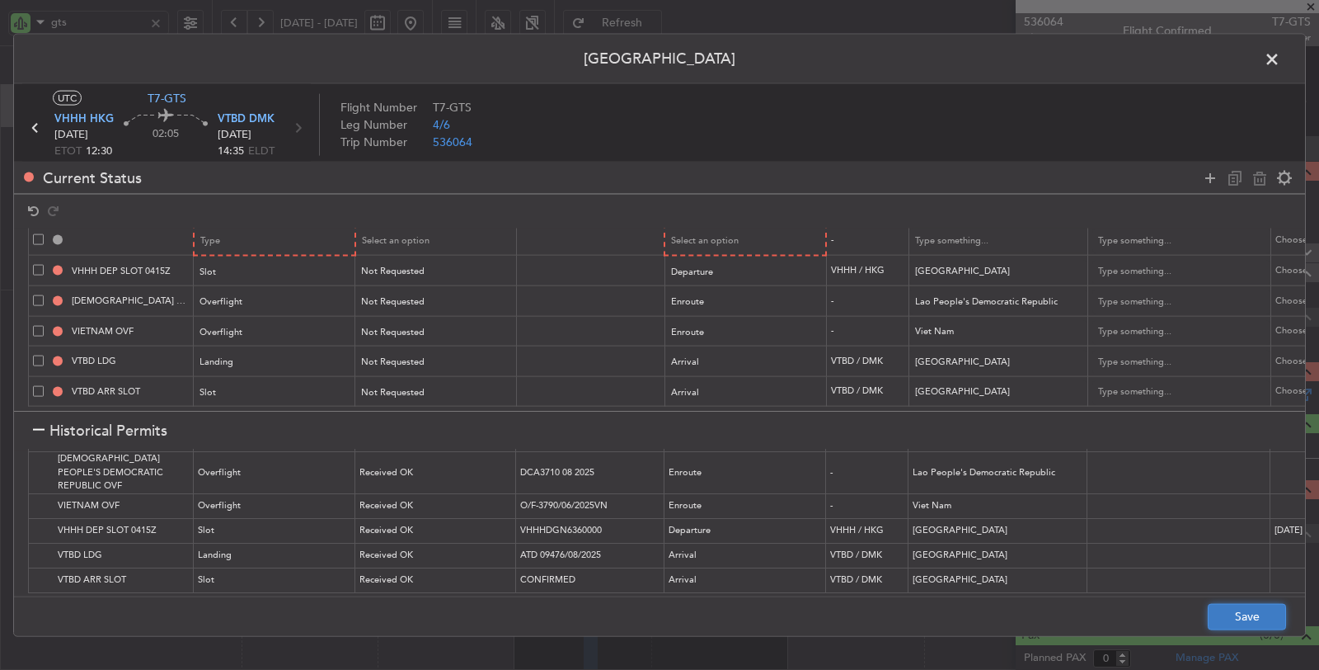
click at [1226, 608] on button "Save" at bounding box center [1247, 616] width 78 height 26
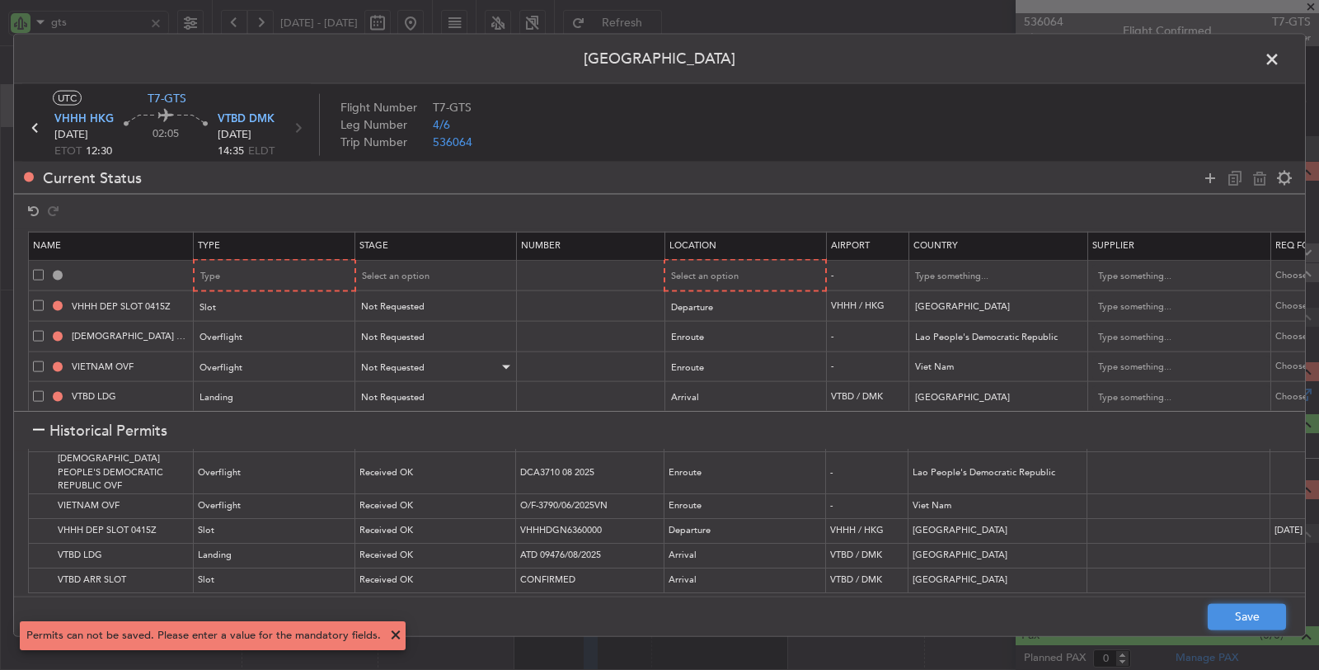
scroll to position [0, 0]
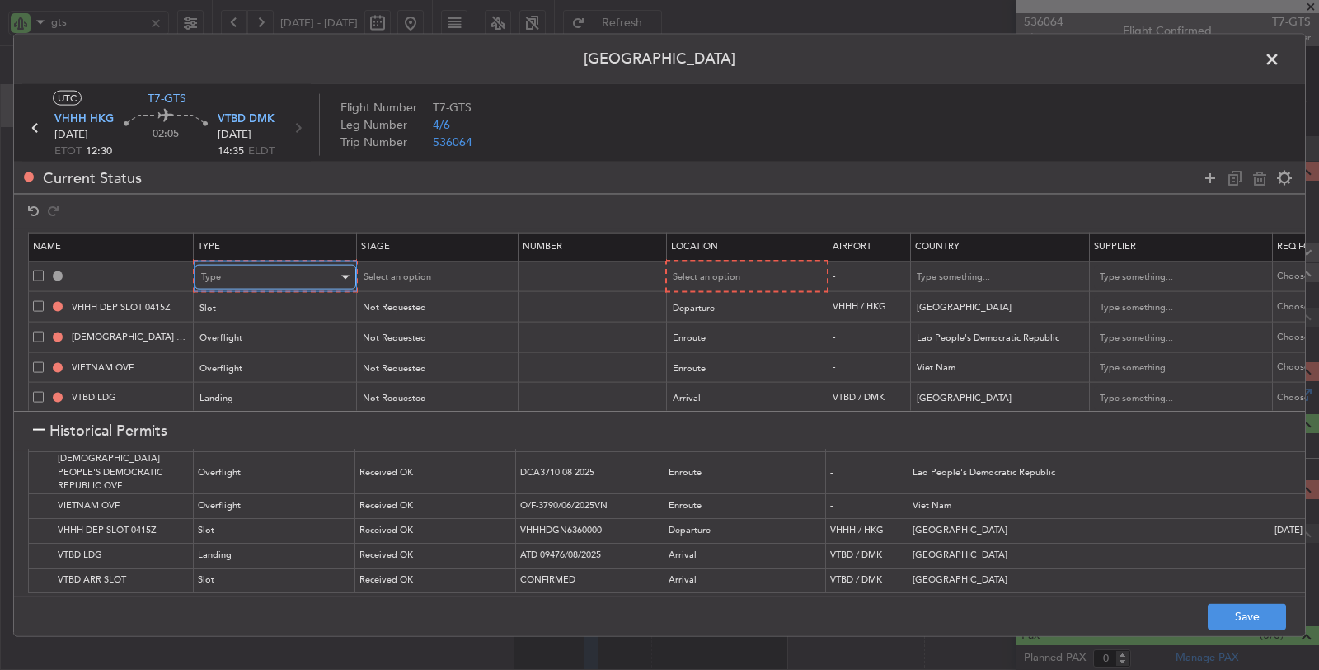
click at [302, 270] on div "Type" at bounding box center [269, 277] width 137 height 25
click at [263, 355] on span "API" at bounding box center [273, 359] width 147 height 25
click at [477, 270] on div "Select an option" at bounding box center [429, 277] width 137 height 25
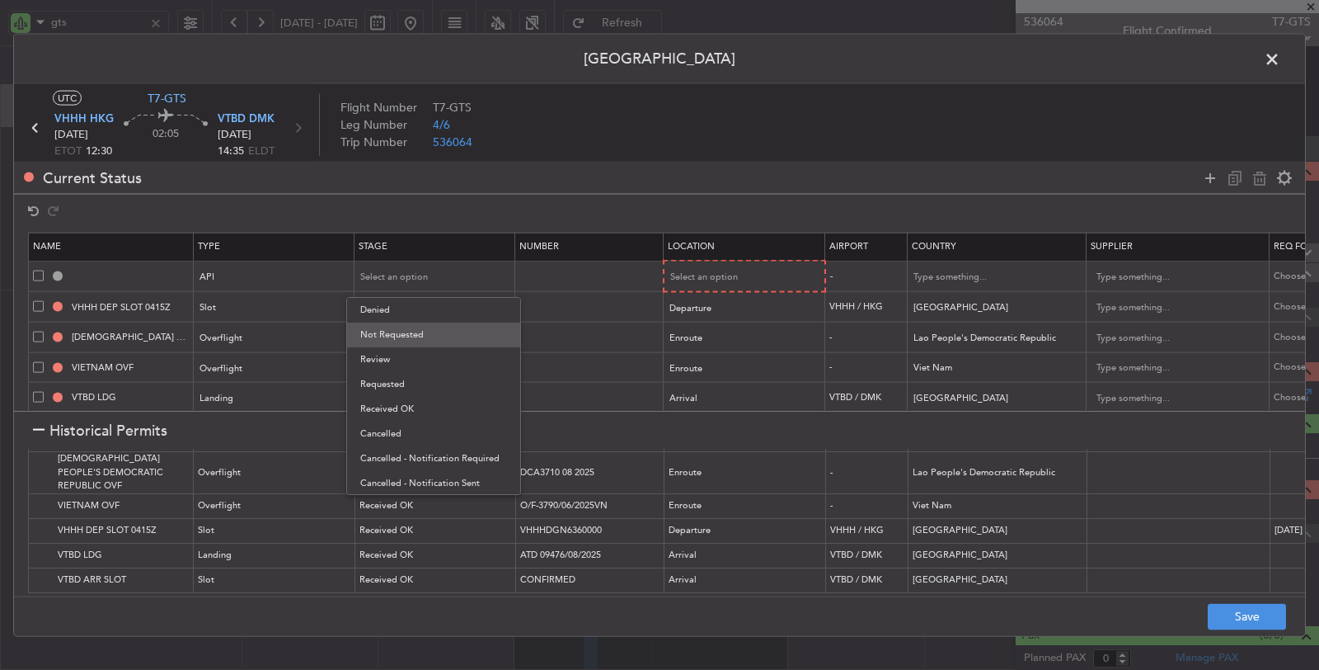
click at [463, 328] on span "Not Requested" at bounding box center [433, 334] width 147 height 25
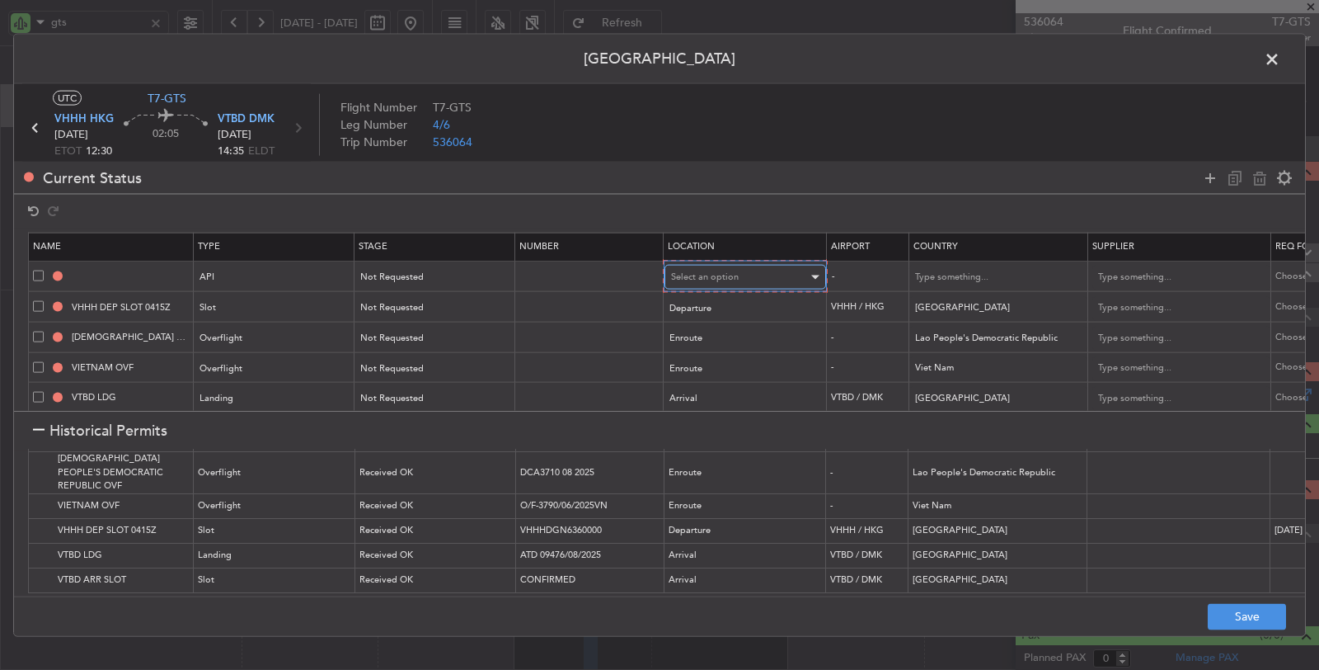
click at [698, 276] on span "Select an option" at bounding box center [705, 276] width 68 height 12
click at [698, 304] on span "Departure" at bounding box center [743, 310] width 147 height 25
click at [1236, 602] on footer "Save" at bounding box center [659, 615] width 1291 height 40
click at [1243, 615] on button "Save" at bounding box center [1247, 616] width 78 height 26
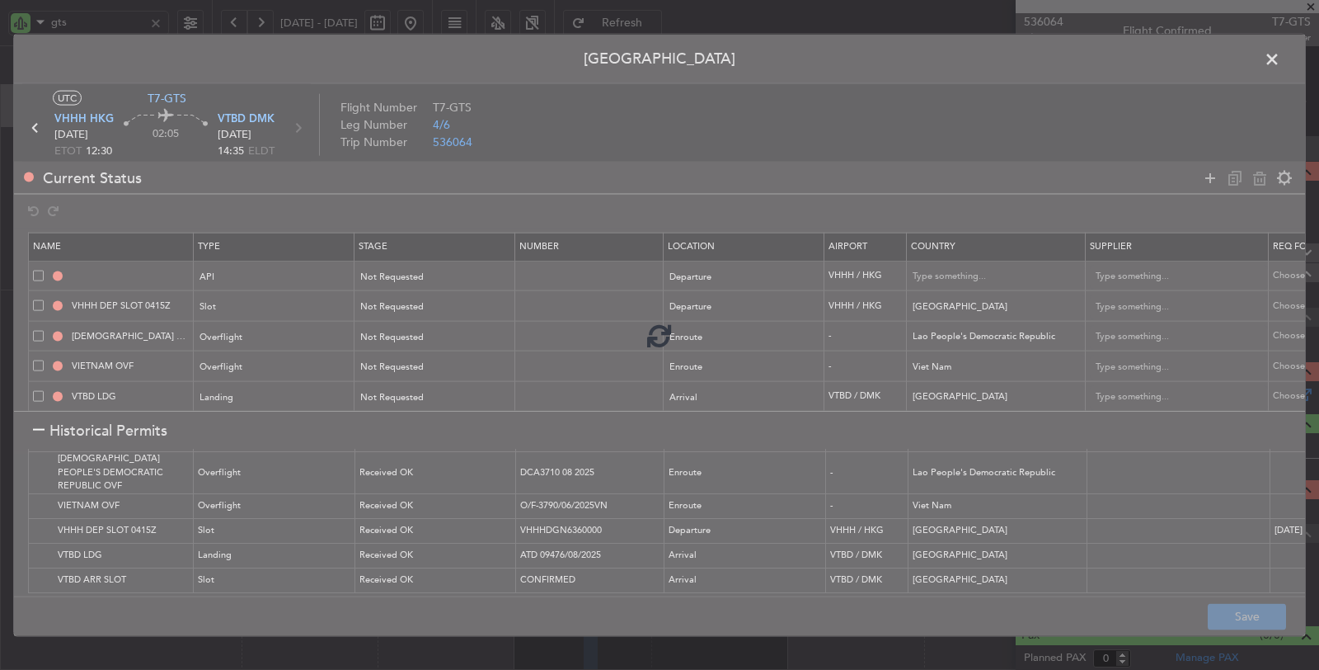
type input "VHHH DEP API"
type input "Hong Kong"
type input "NNN"
type input "VHHH DEP SLOT"
type input "NNN"
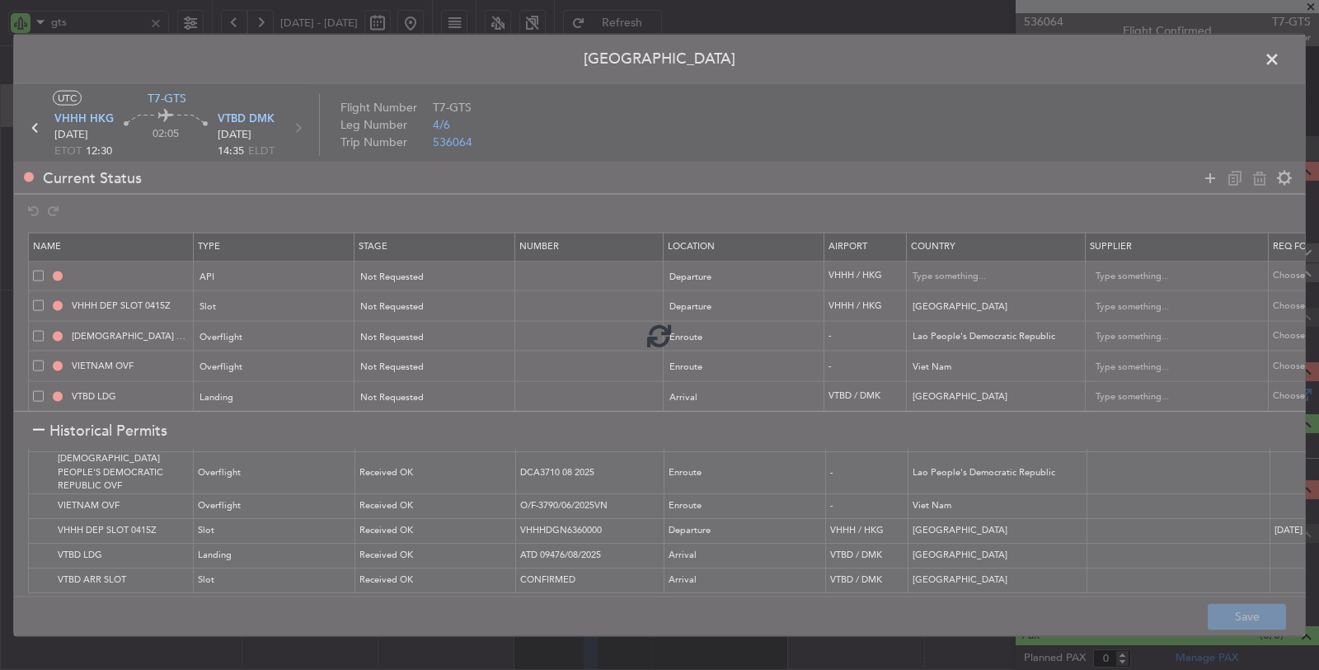
type input "NNN"
type input "VIET NAM OVF"
type input "NNN"
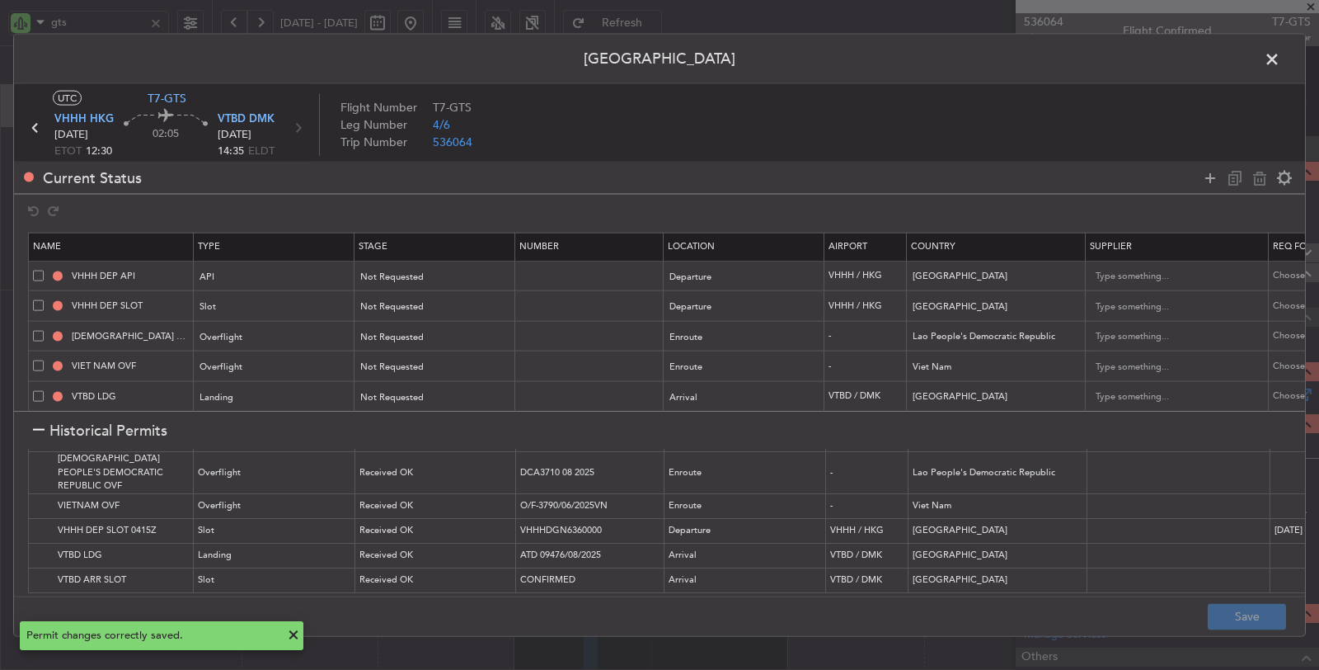
type input "+00:10"
click at [1280, 52] on span at bounding box center [1280, 63] width 0 height 33
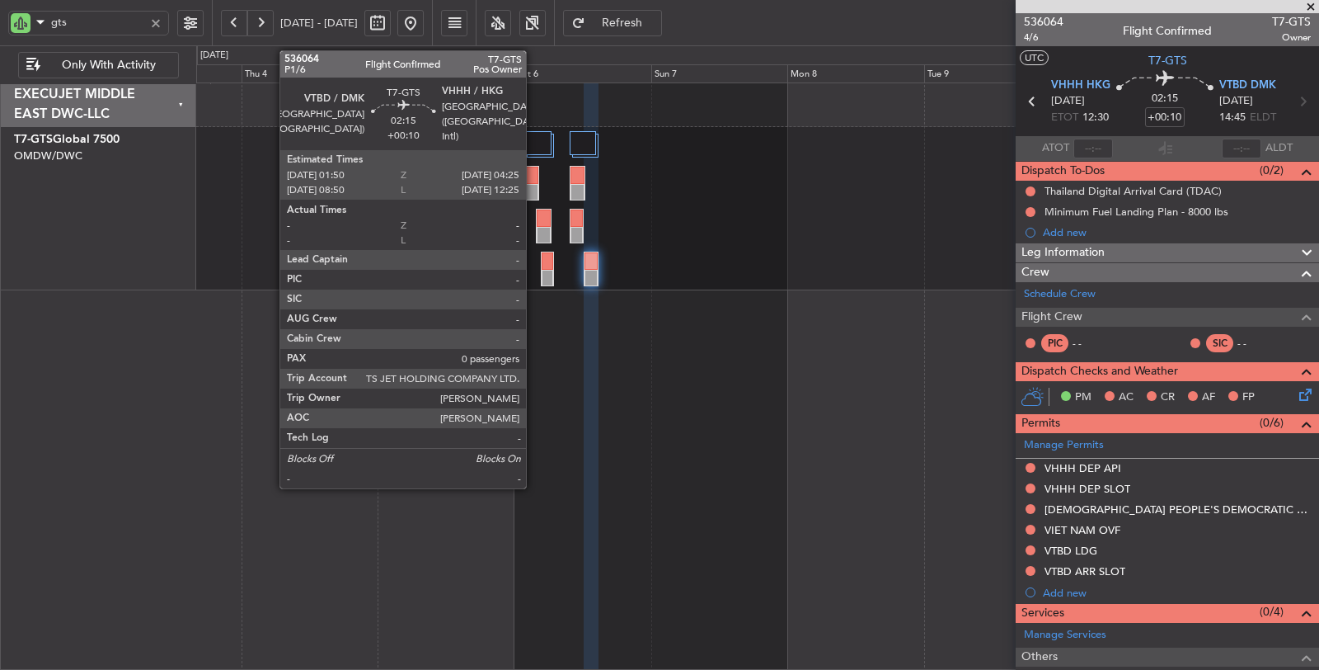
click at [534, 180] on div at bounding box center [531, 175] width 13 height 17
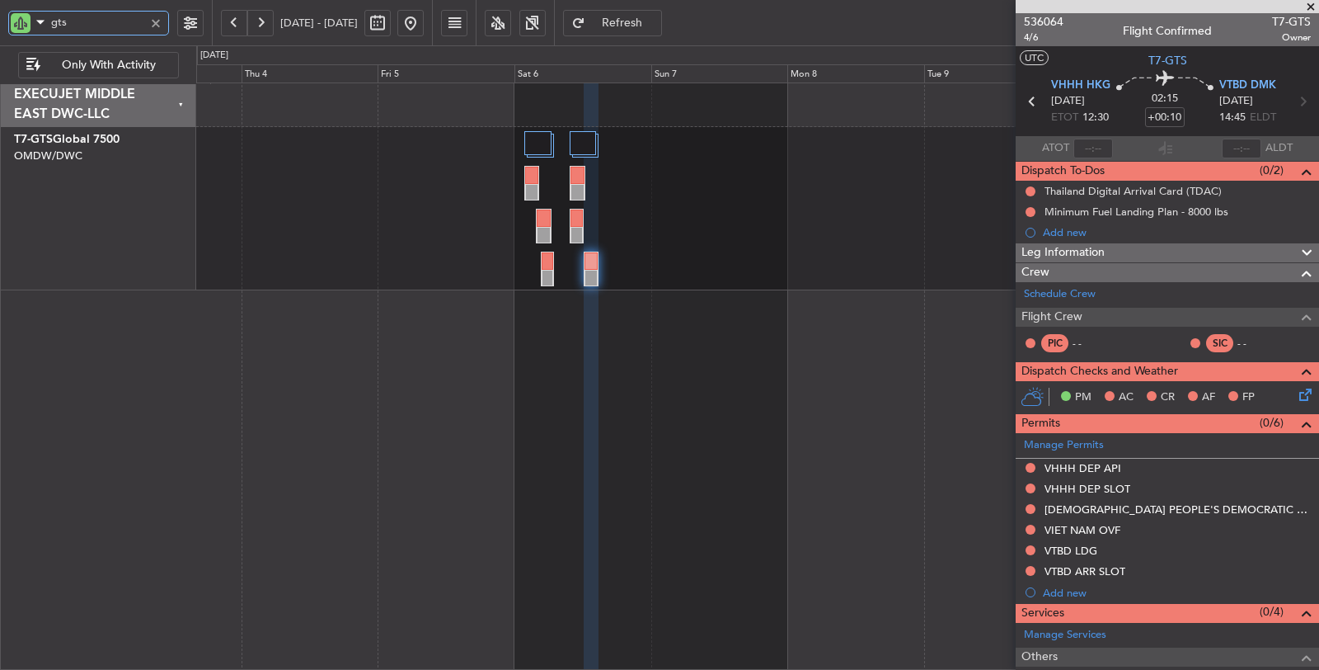
drag, startPoint x: 68, startPoint y: 18, endPoint x: 7, endPoint y: 26, distance: 60.6
click at [7, 26] on div "gts" at bounding box center [106, 22] width 212 height 45
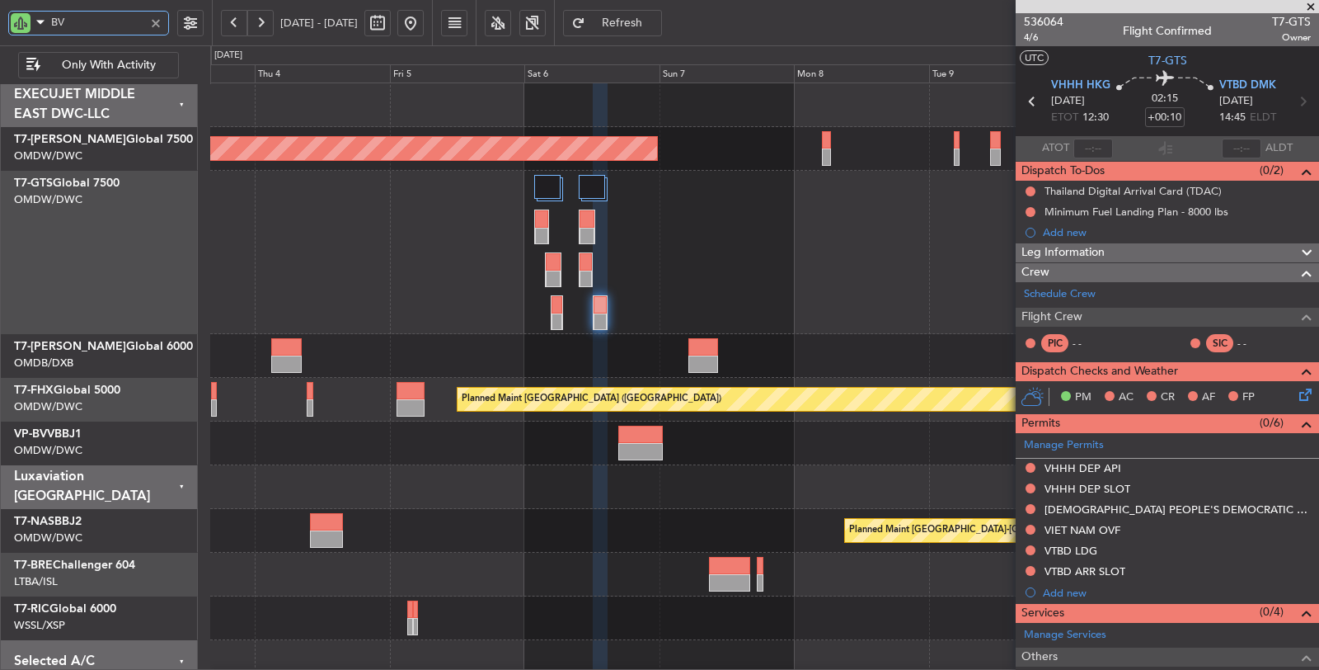
type input "BVV"
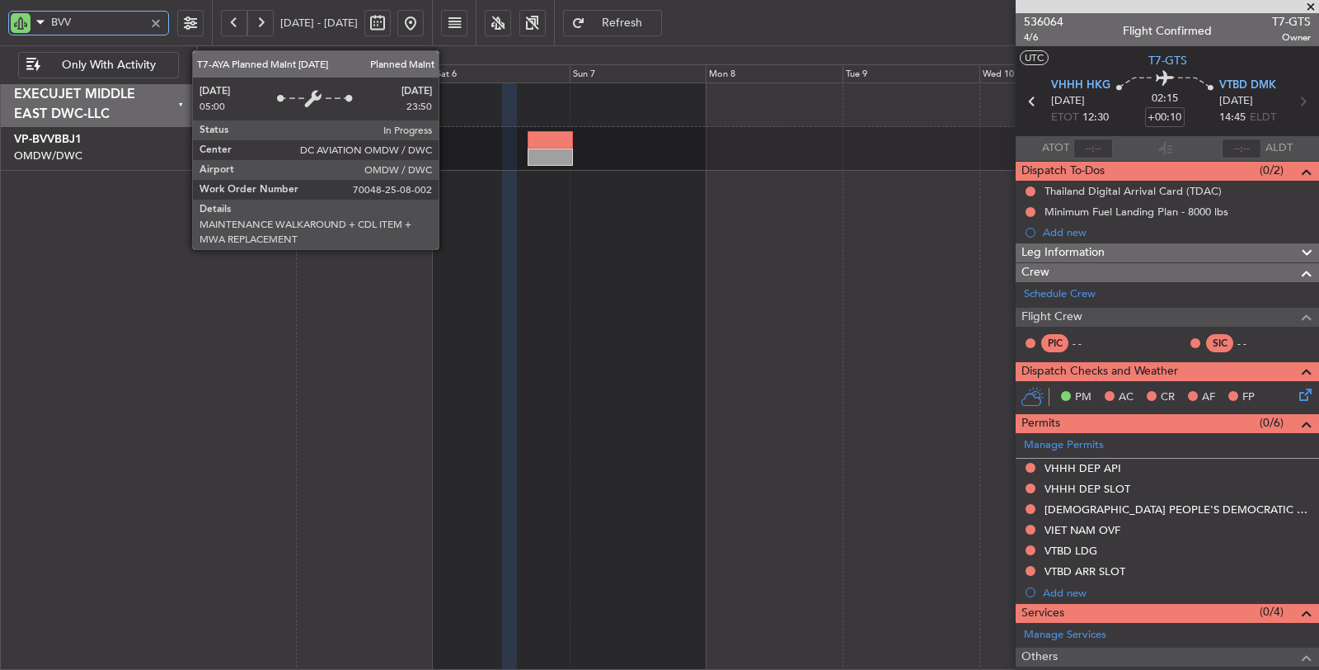
click at [402, 231] on div at bounding box center [758, 376] width 1124 height 588
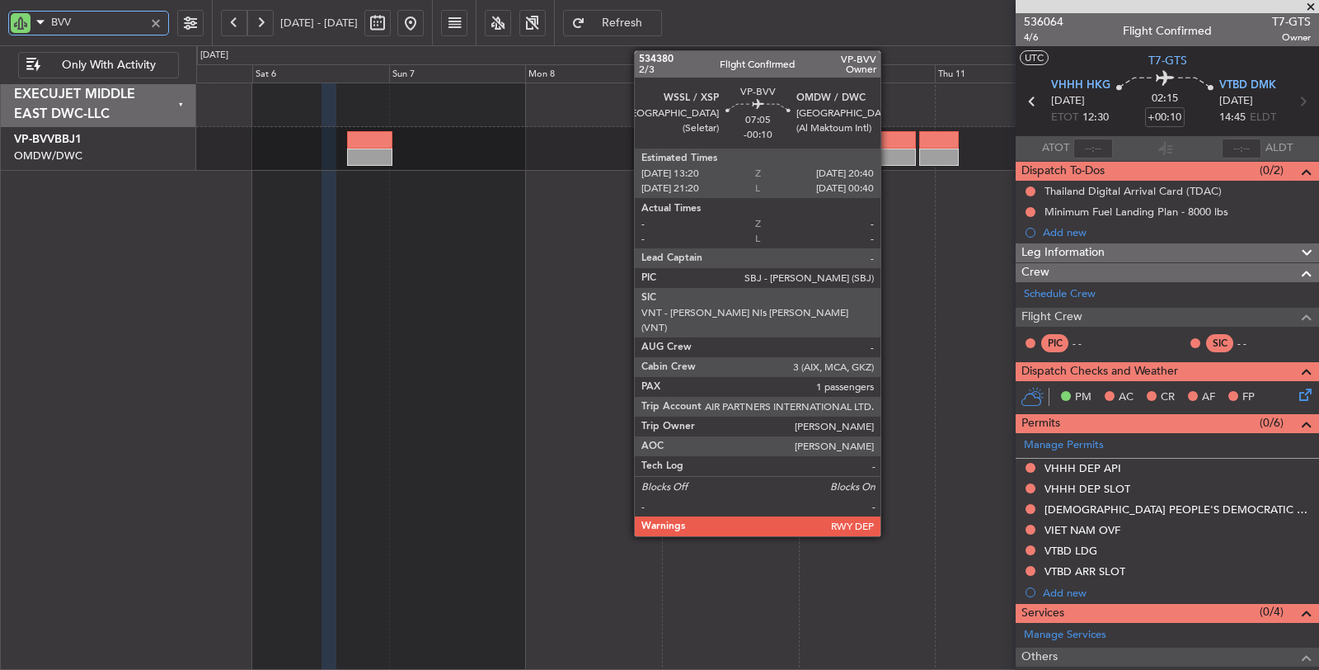
click at [891, 149] on div at bounding box center [895, 156] width 42 height 17
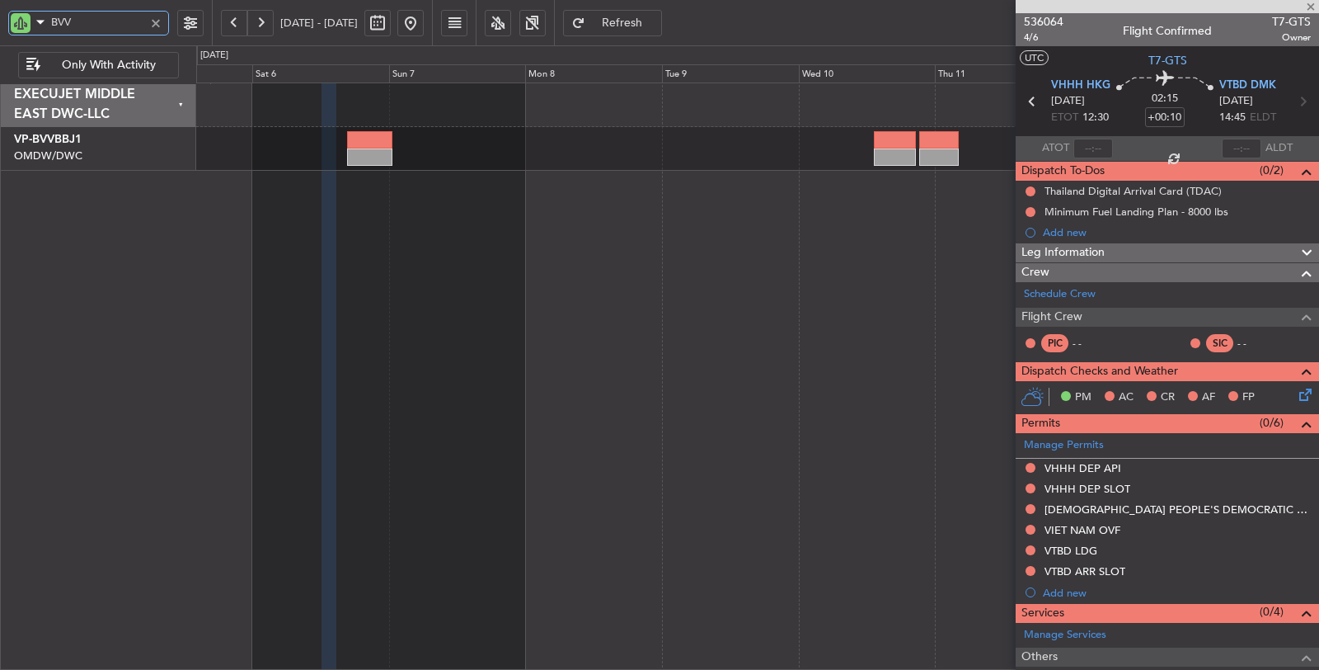
type input "-00:10"
type input "1"
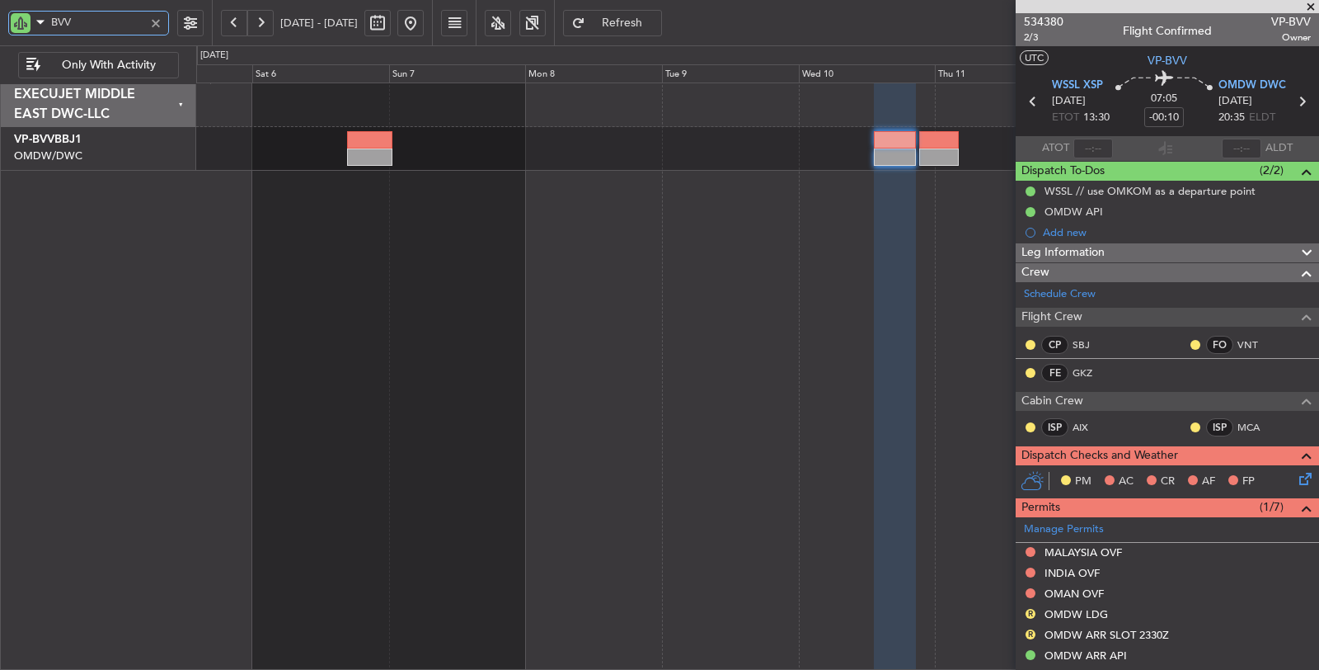
type input "BVV"
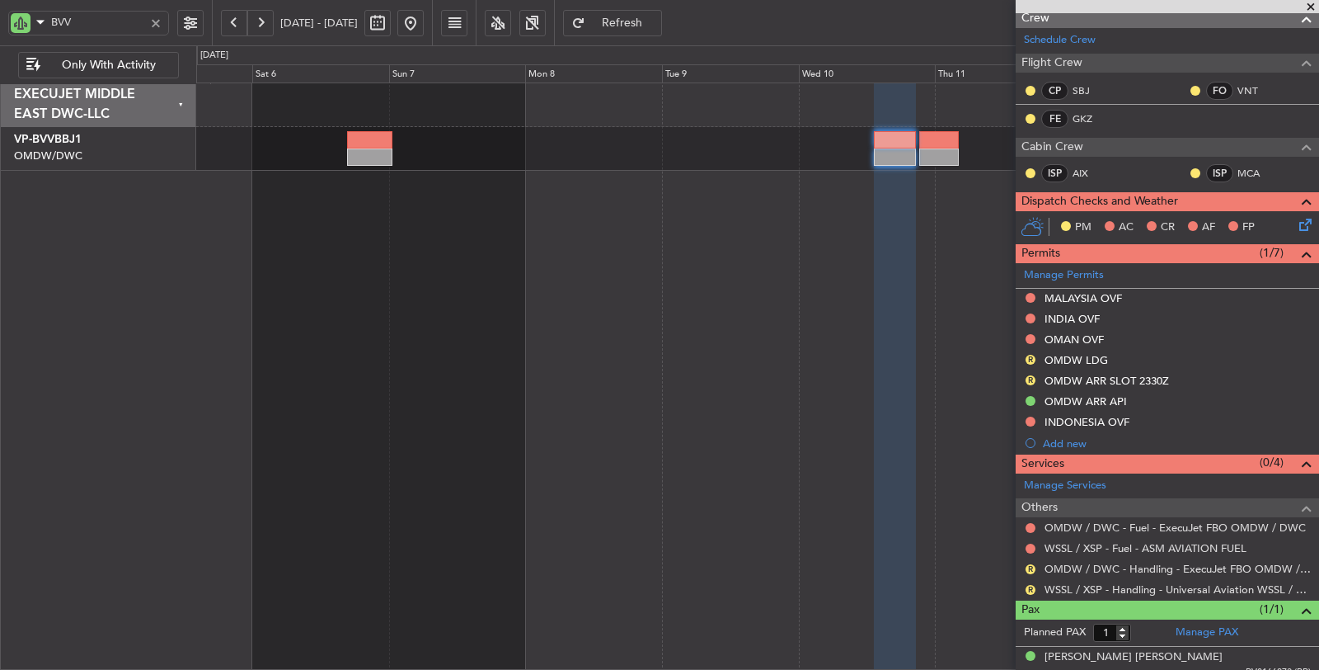
scroll to position [261, 0]
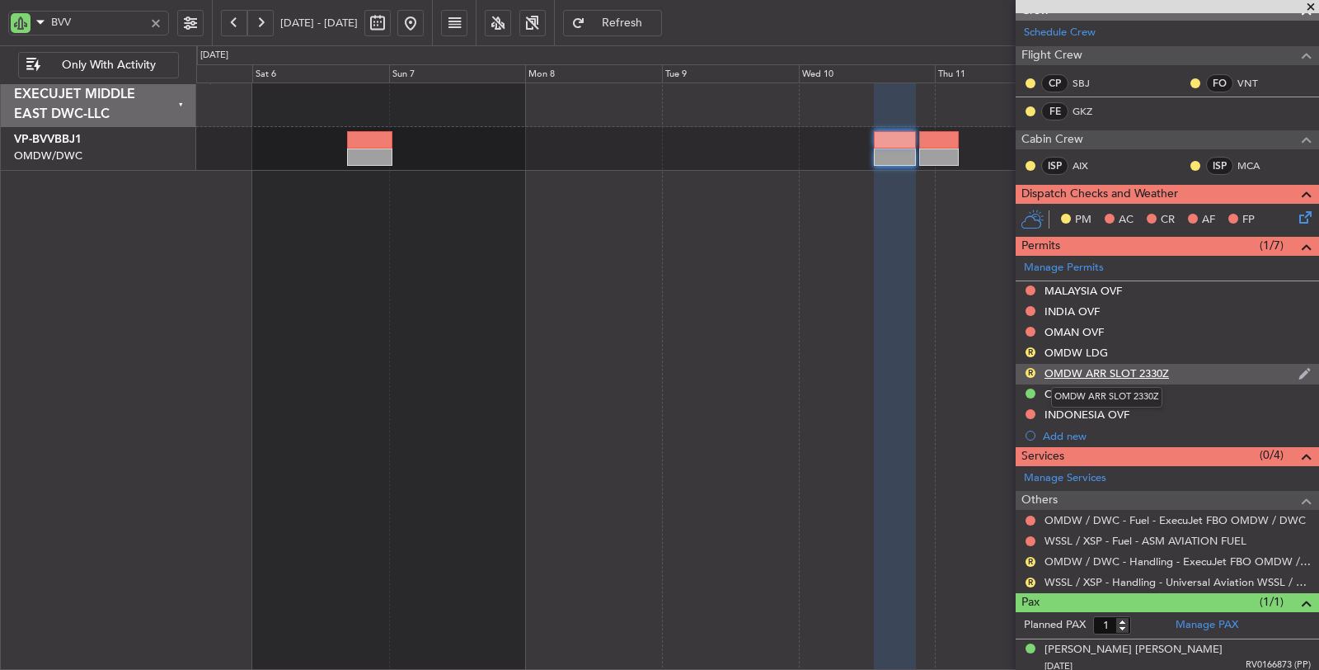
click at [1105, 366] on div "OMDW ARR SLOT 2330Z" at bounding box center [1107, 373] width 125 height 14
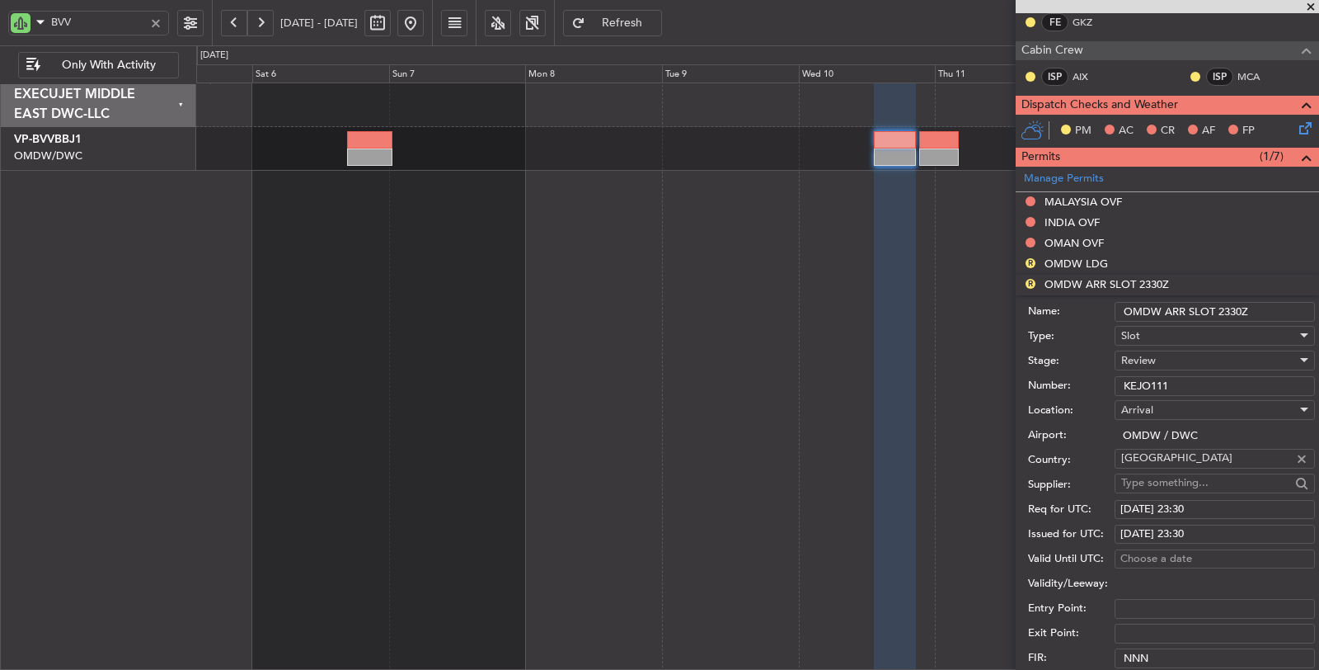
scroll to position [353, 0]
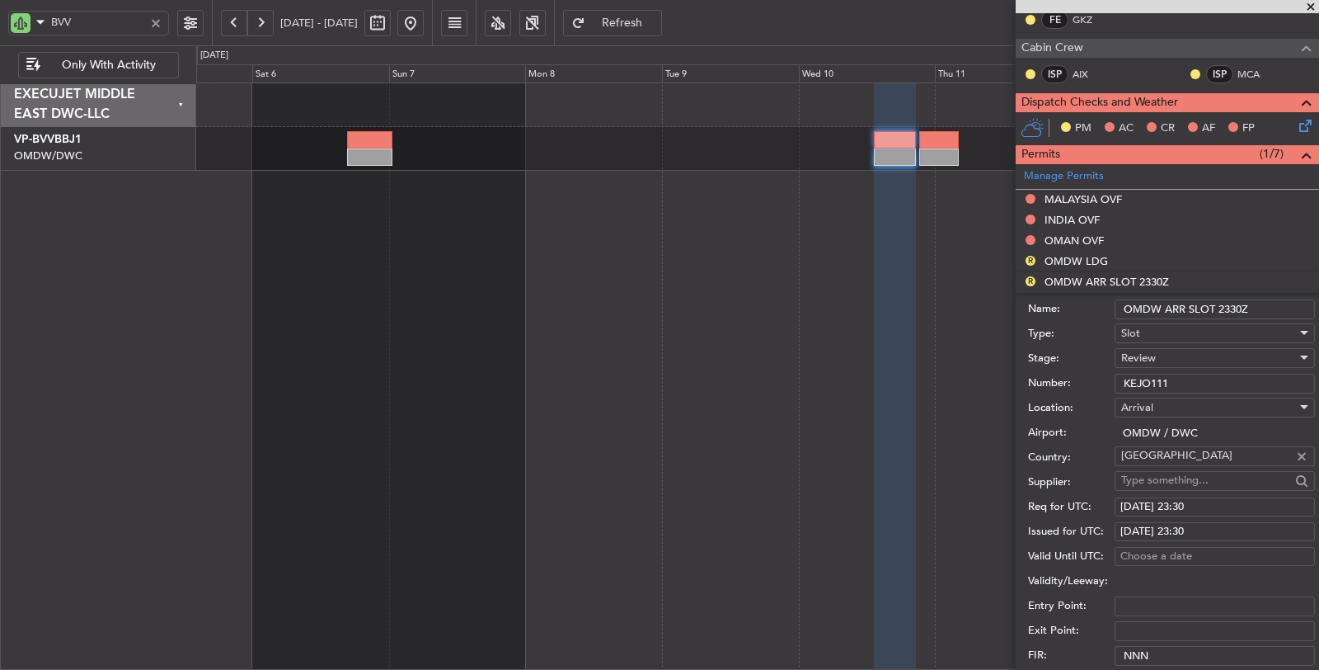
drag, startPoint x: 1139, startPoint y: 378, endPoint x: 1061, endPoint y: 381, distance: 78.4
click at [1064, 382] on div "Number: KEJO111" at bounding box center [1171, 383] width 287 height 25
paste input "text"
type input "KEJO111"
click at [1153, 354] on span "Review" at bounding box center [1138, 357] width 35 height 15
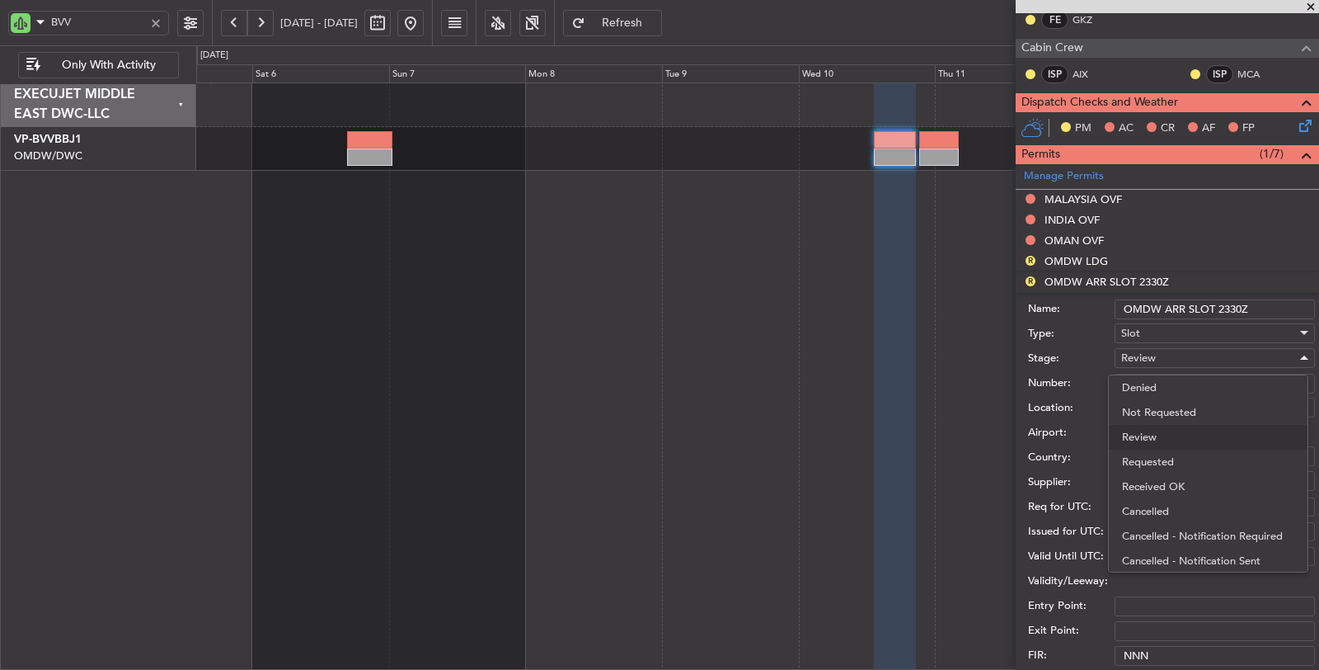
click at [1161, 487] on span "Received OK" at bounding box center [1208, 486] width 172 height 25
click at [1182, 503] on div "10/09/2025 23:30" at bounding box center [1215, 507] width 189 height 16
select select "9"
select select "2025"
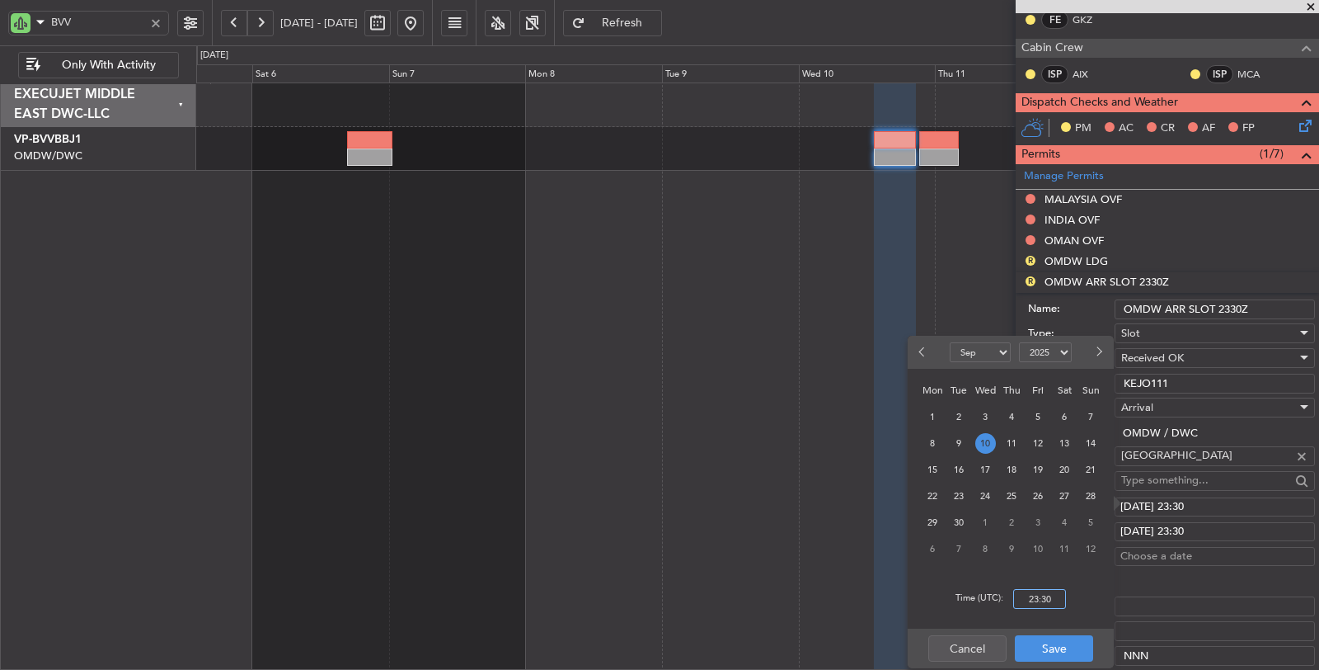
click at [1021, 594] on input "23:30" at bounding box center [1039, 599] width 53 height 20
type input "20:35"
click at [1046, 649] on button "Save" at bounding box center [1054, 648] width 78 height 26
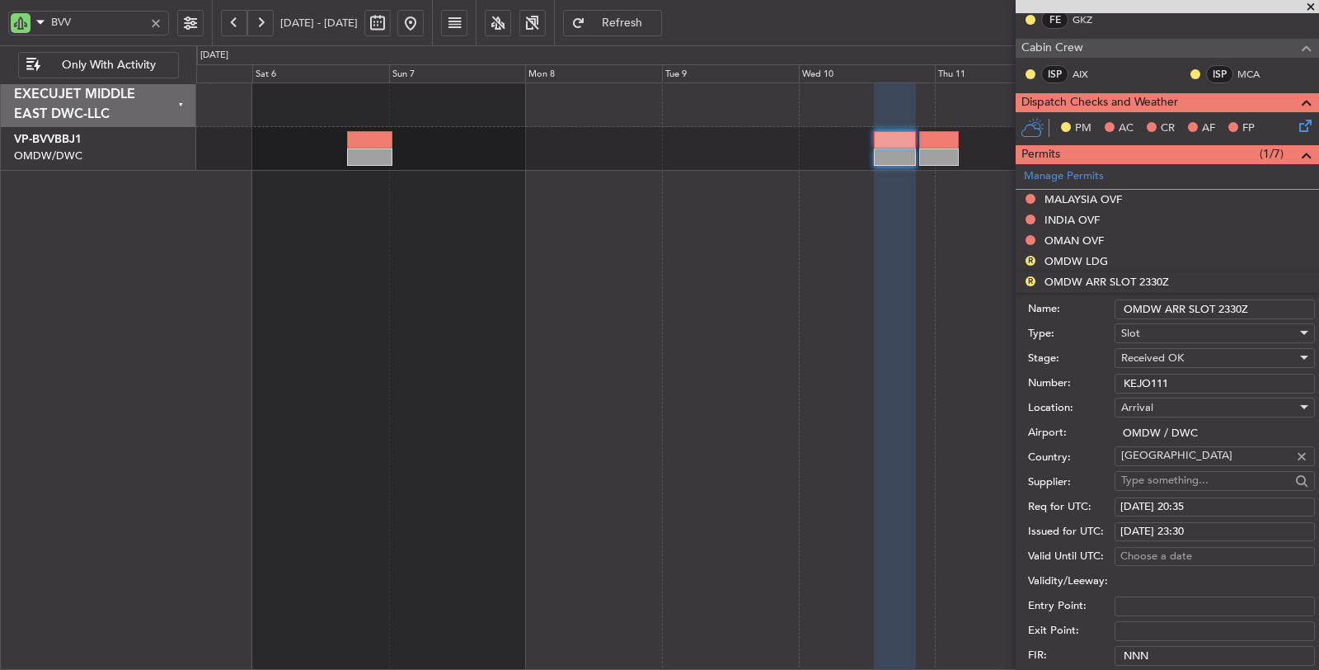
click at [1182, 529] on div "10/09/2025 23:30" at bounding box center [1215, 532] width 189 height 16
select select "9"
select select "2025"
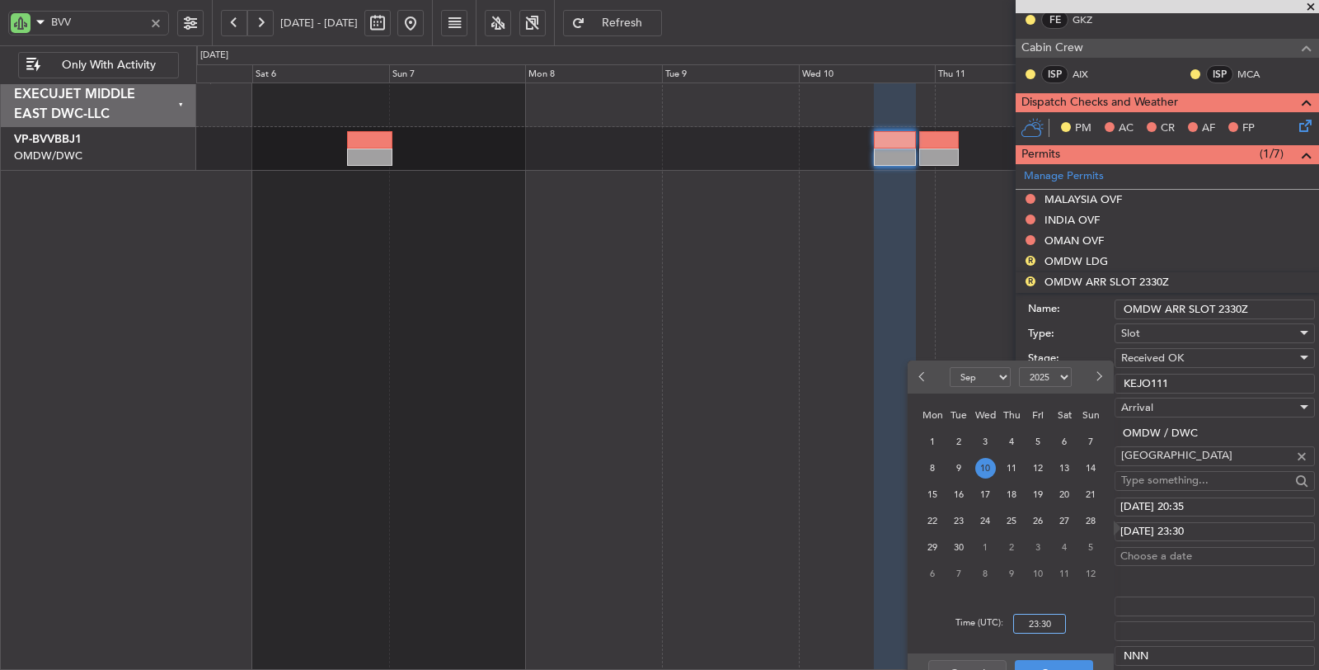
click at [1031, 619] on input "23:30" at bounding box center [1039, 623] width 53 height 20
type input "20:35"
click at [1047, 664] on button "Save" at bounding box center [1054, 673] width 78 height 26
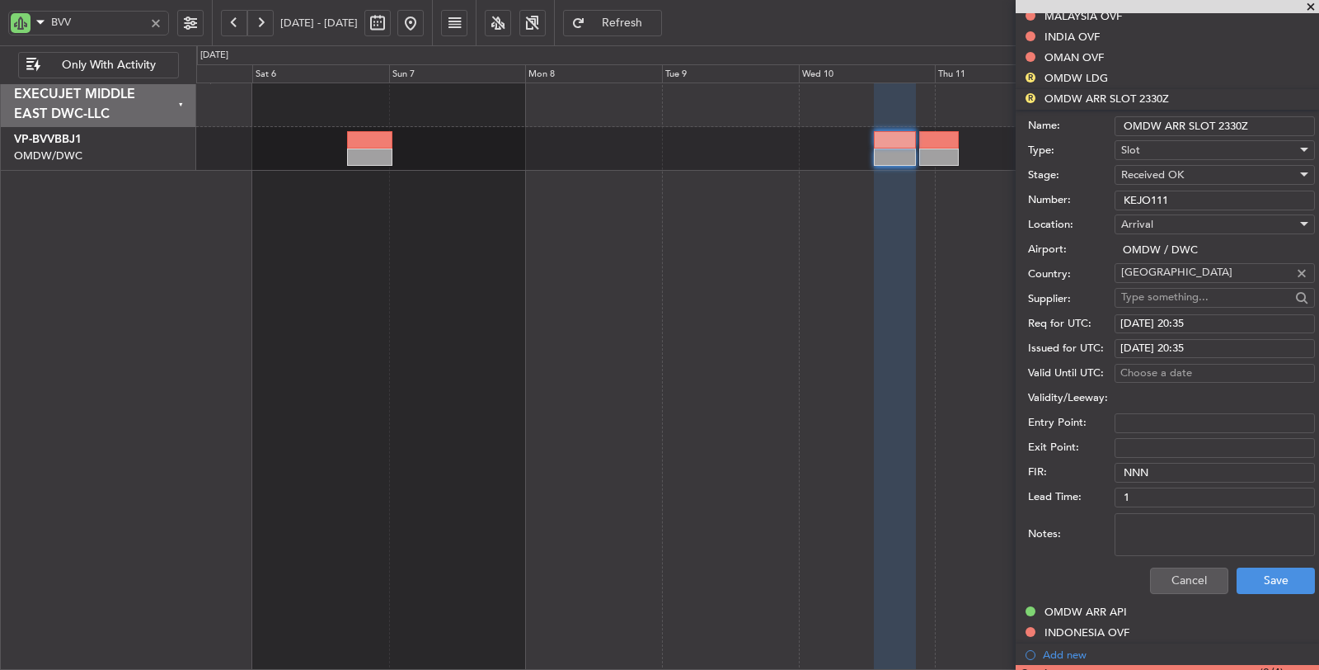
scroll to position [537, 0]
click at [1244, 581] on button "Save" at bounding box center [1276, 579] width 78 height 26
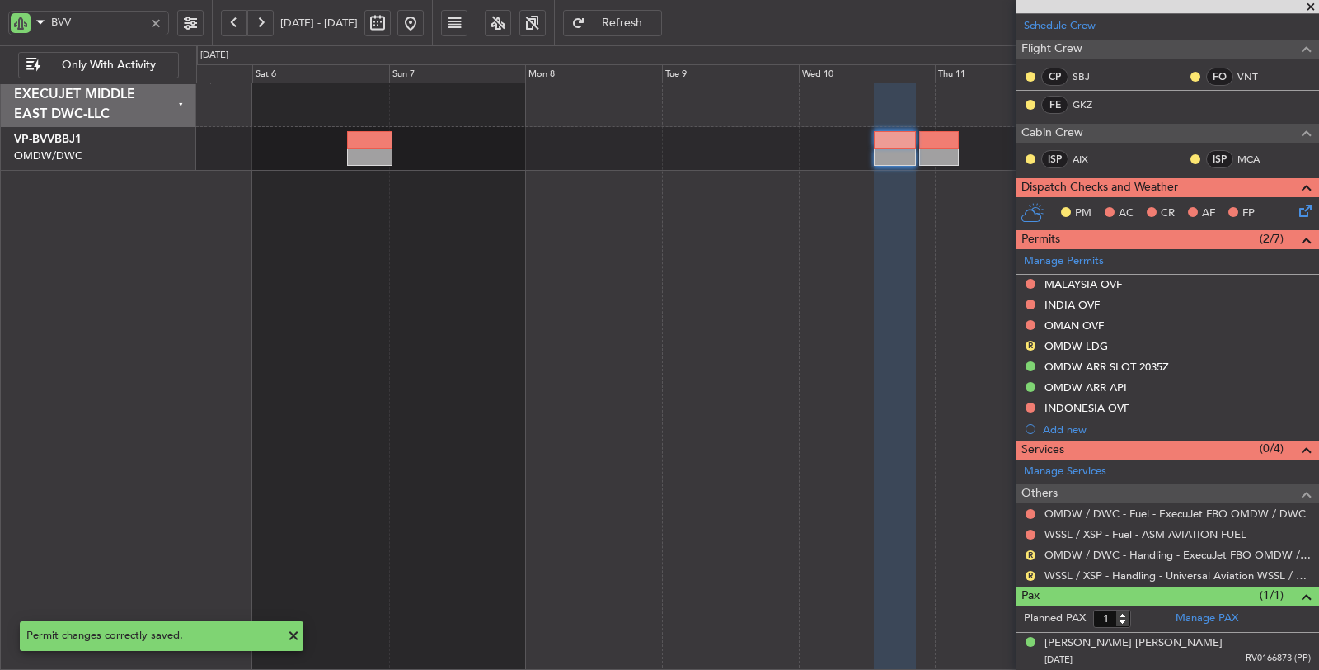
scroll to position [262, 0]
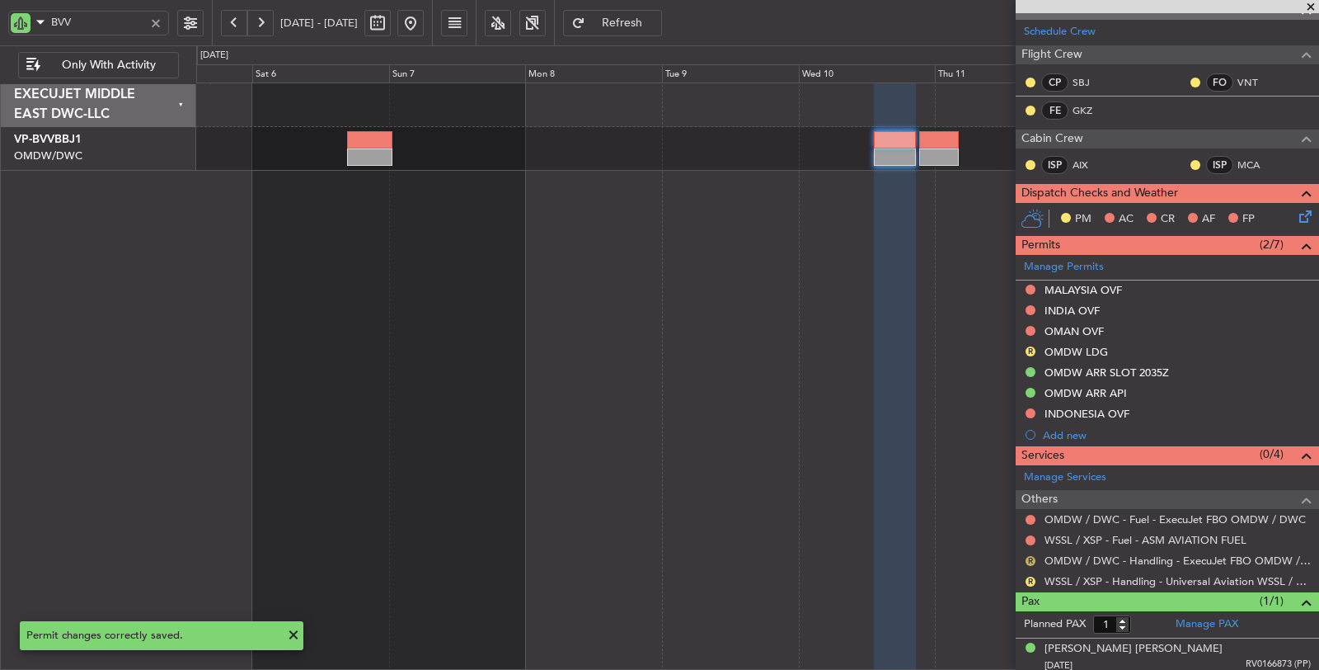
click at [1029, 556] on button "R" at bounding box center [1031, 561] width 10 height 10
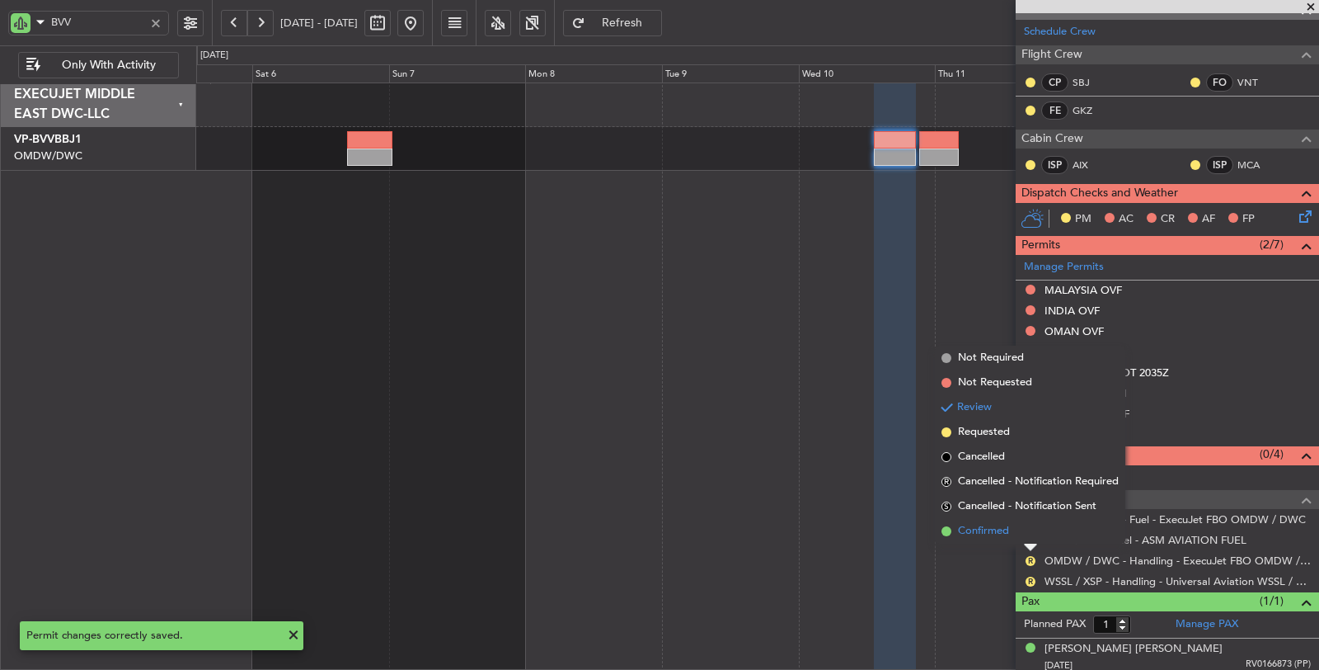
click at [994, 529] on span "Confirmed" at bounding box center [983, 531] width 51 height 16
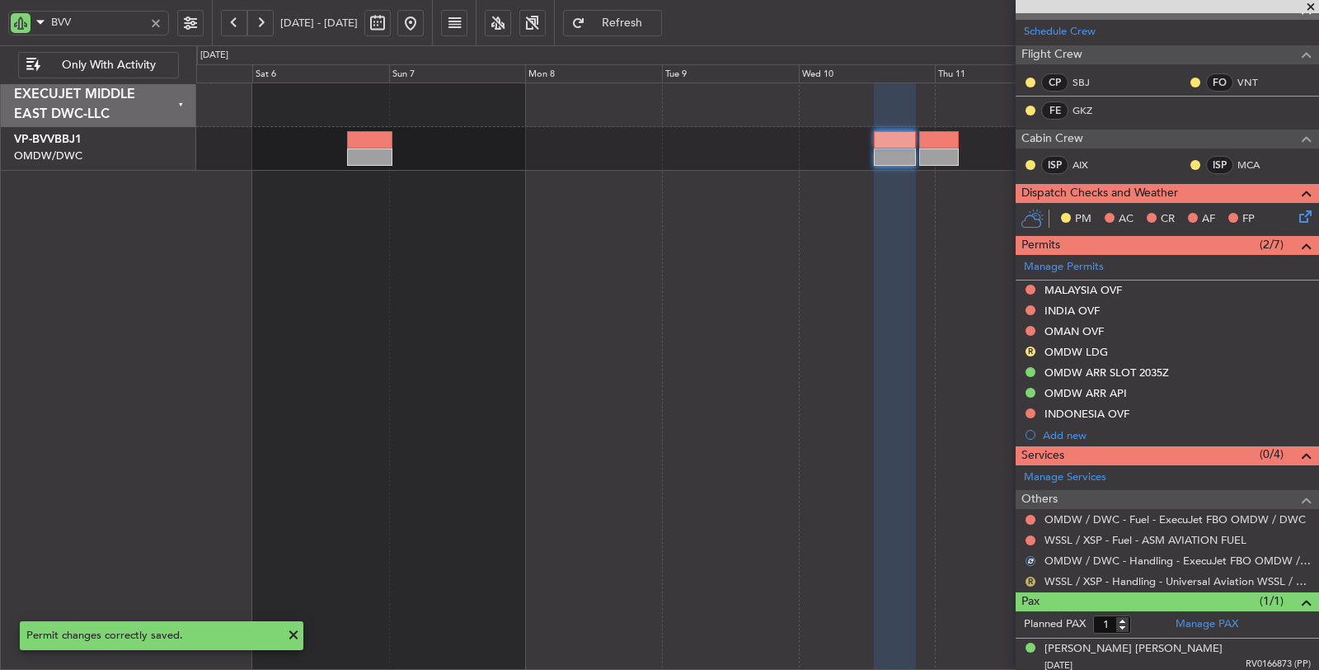
click at [1031, 577] on button "R" at bounding box center [1031, 581] width 10 height 10
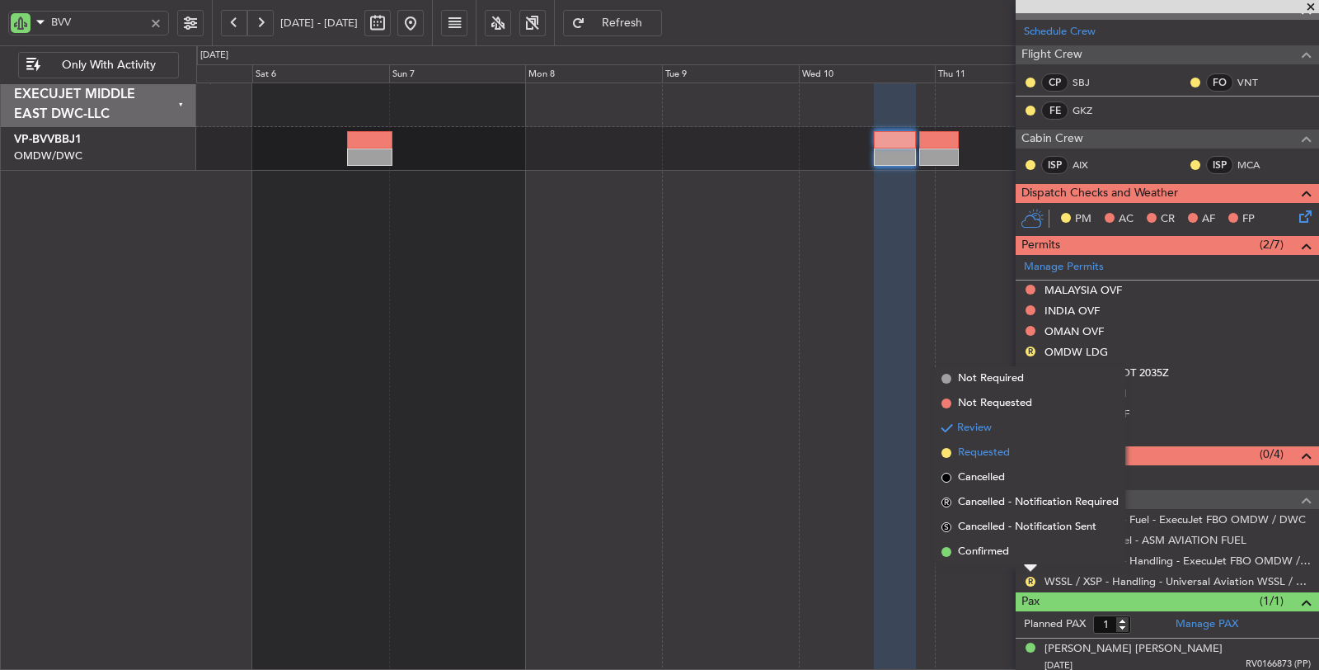
click at [988, 453] on span "Requested" at bounding box center [984, 452] width 52 height 16
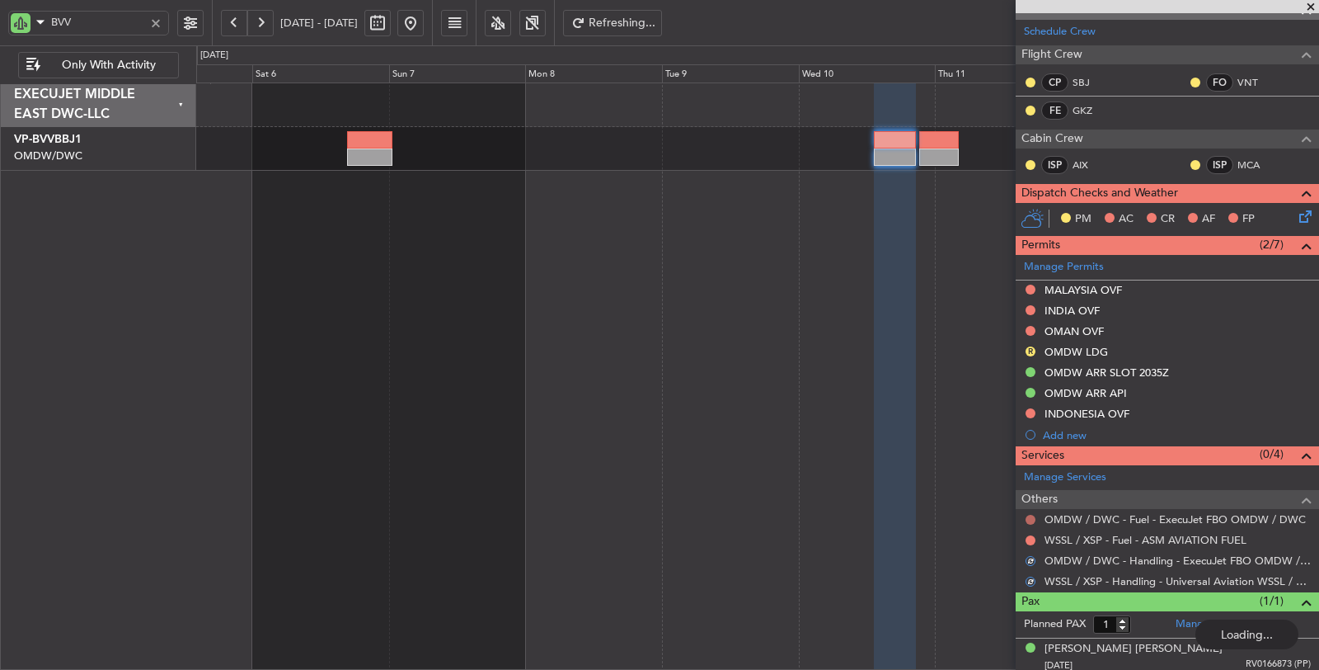
click at [1030, 515] on button at bounding box center [1031, 519] width 10 height 10
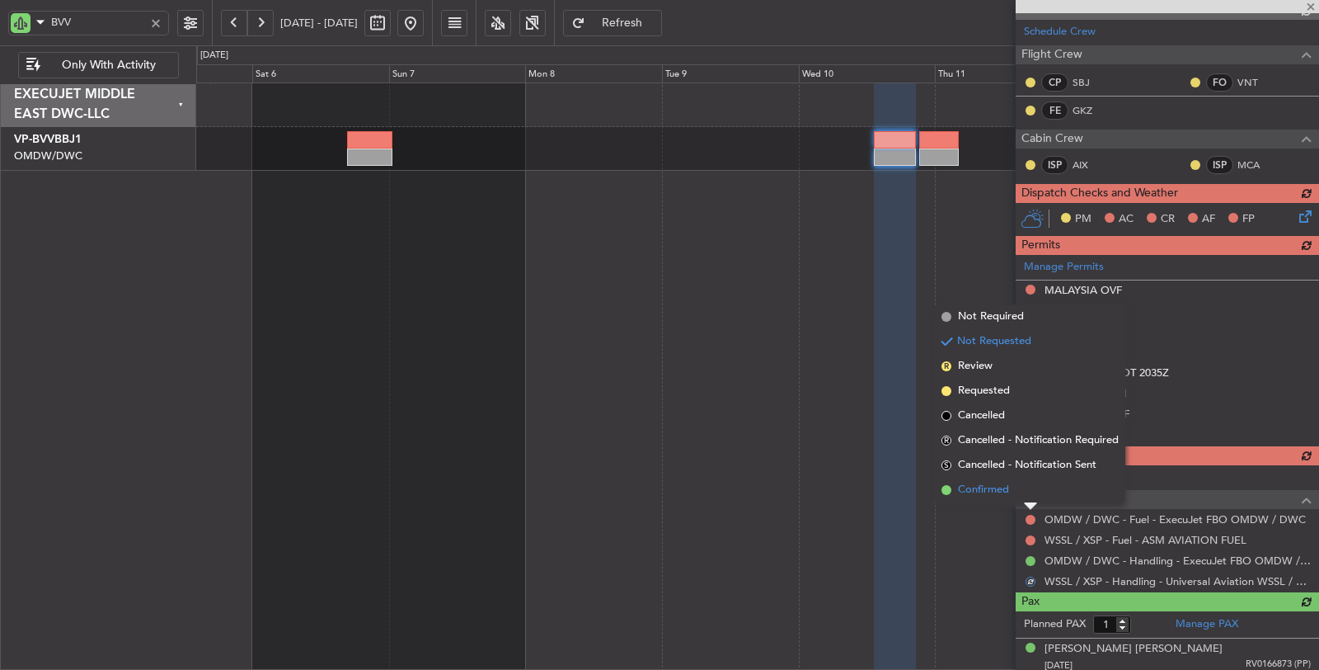
click at [984, 484] on span "Confirmed" at bounding box center [983, 490] width 51 height 16
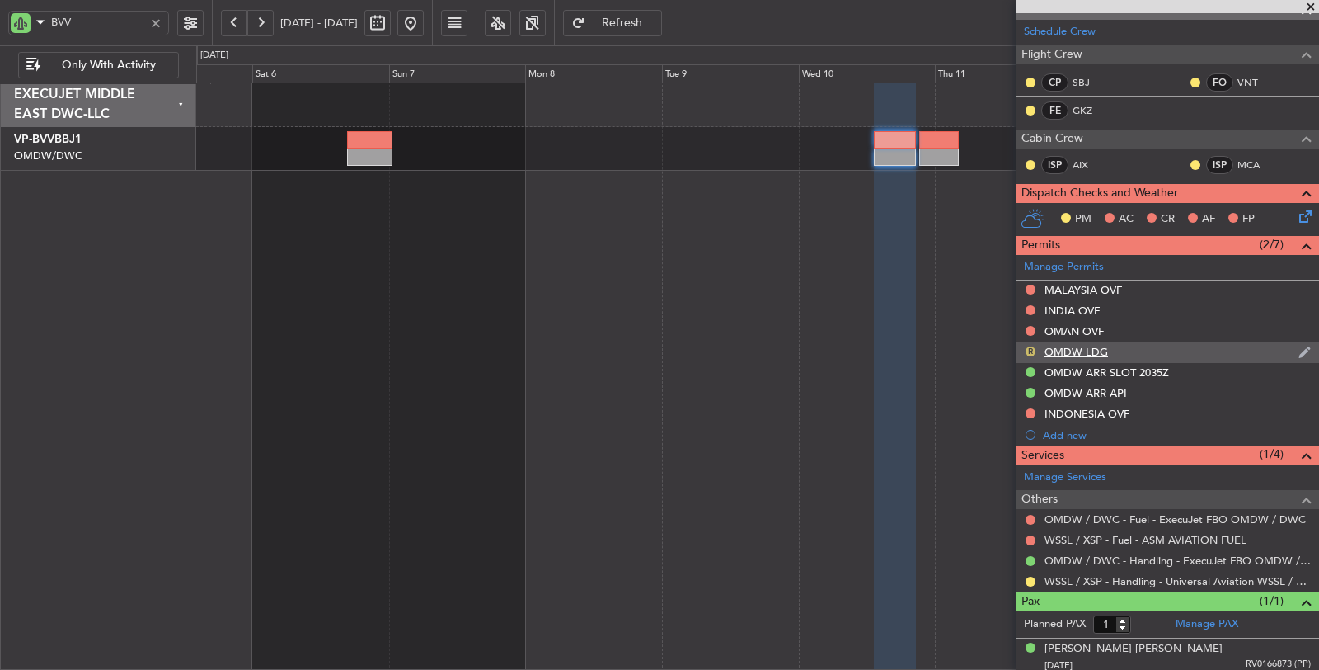
click at [1035, 346] on button "R" at bounding box center [1031, 351] width 10 height 10
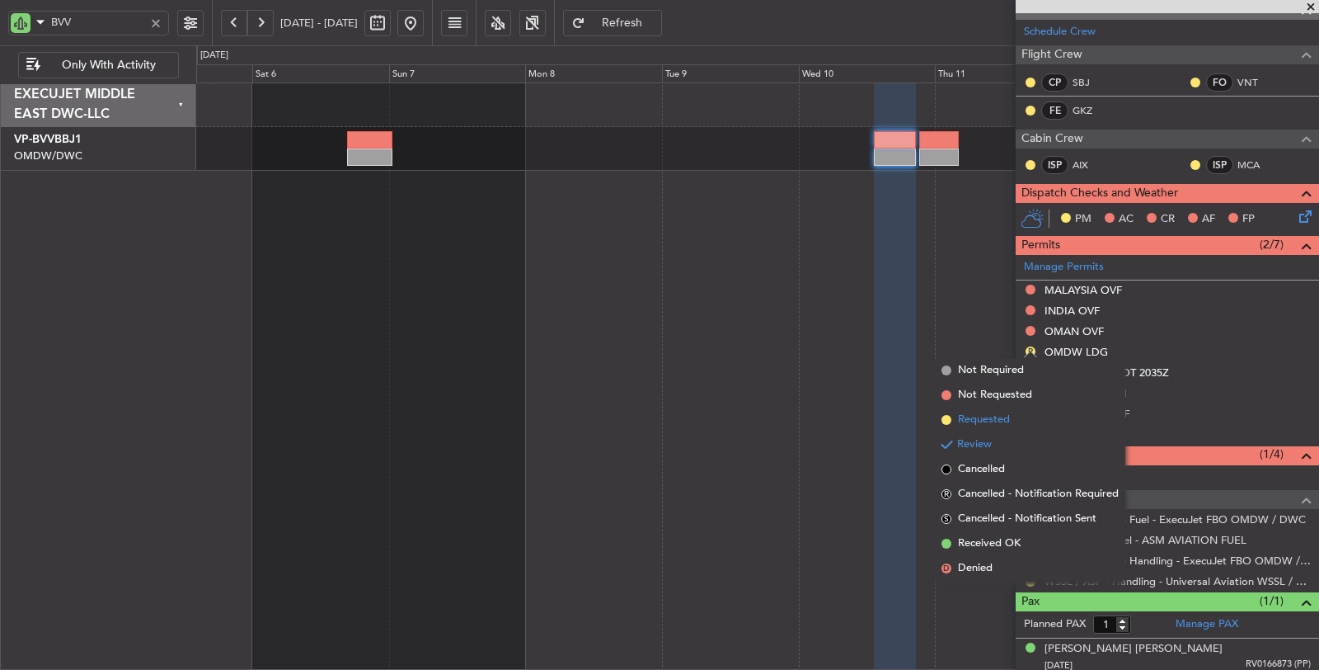
click at [994, 419] on span "Requested" at bounding box center [984, 419] width 52 height 16
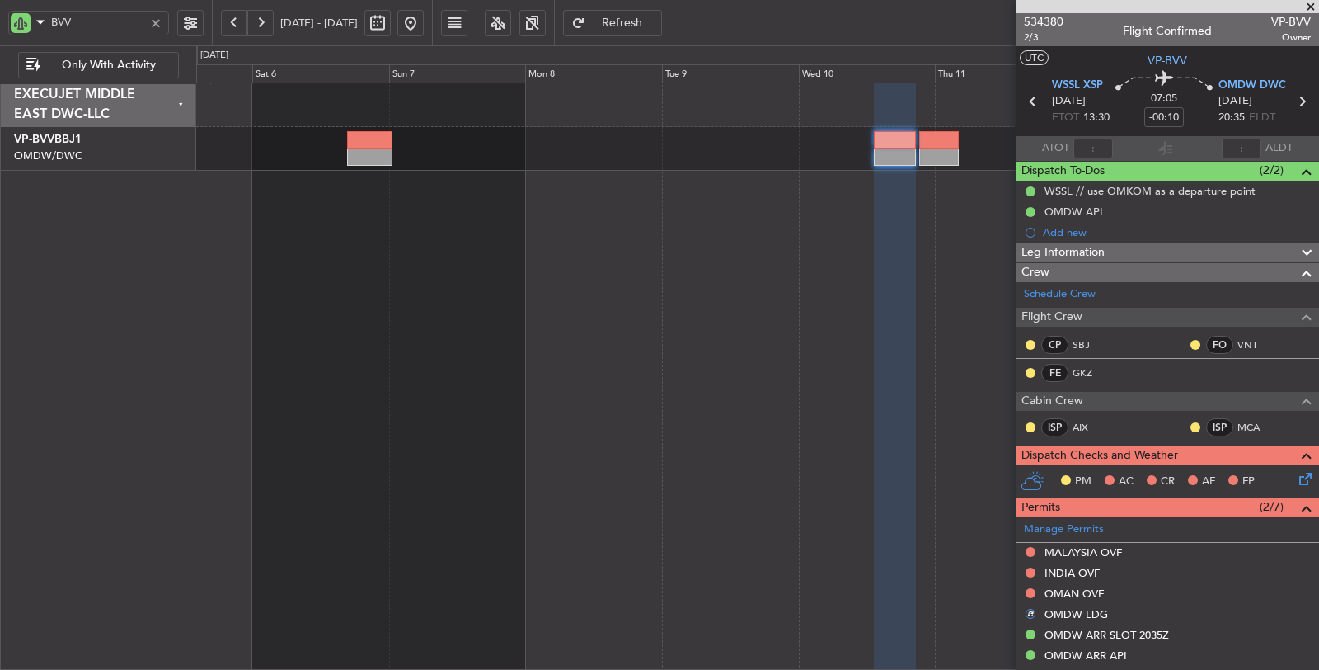
scroll to position [0, 0]
click at [1294, 100] on icon at bounding box center [1301, 101] width 21 height 21
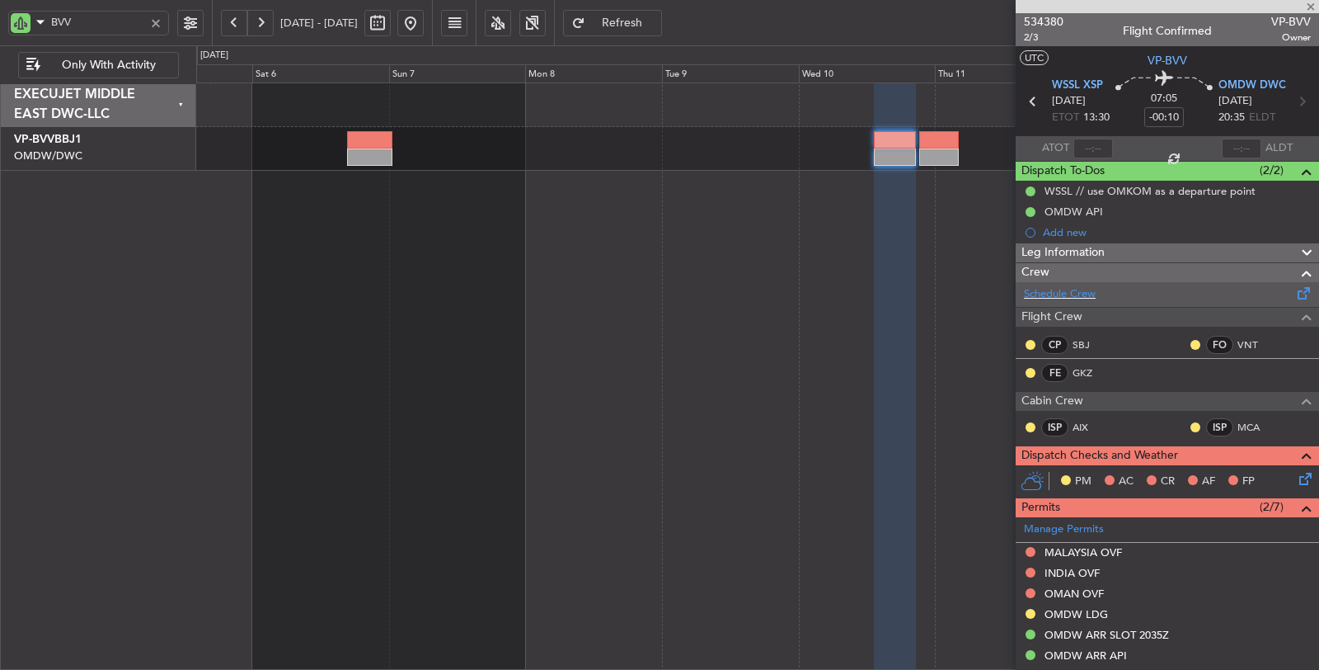
type input "+00:40"
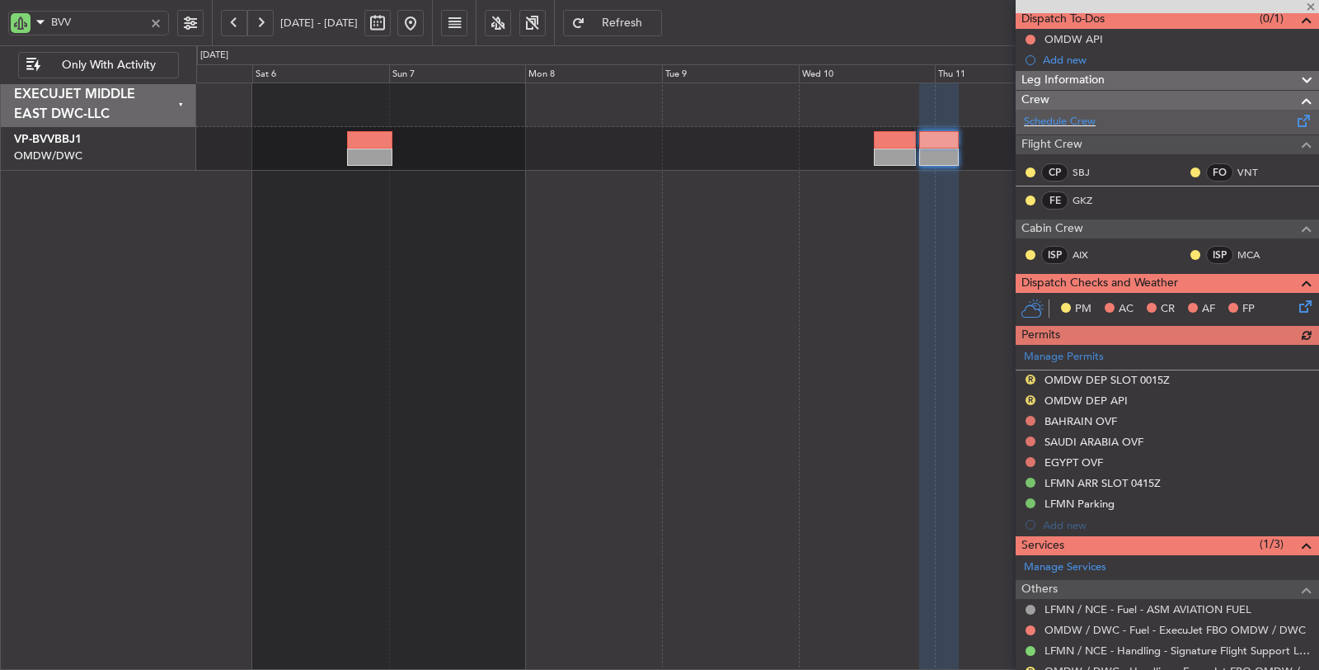
scroll to position [157, 0]
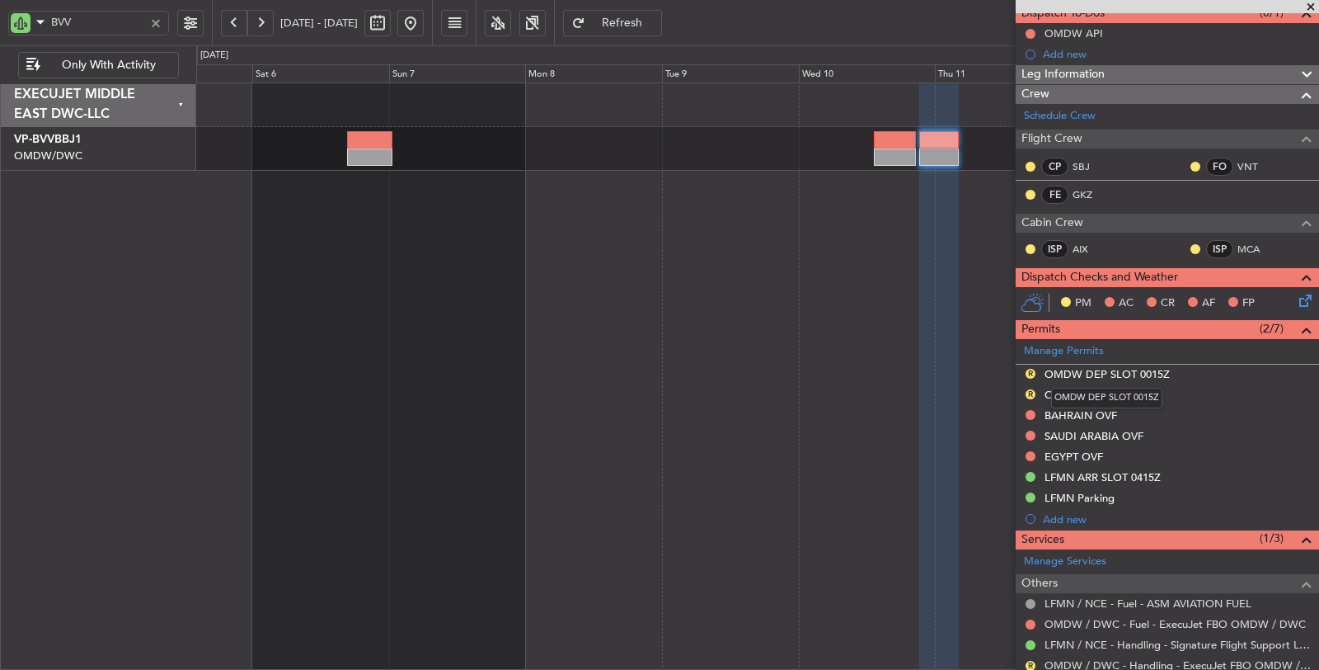
click at [1076, 367] on div "OMDW DEP SLOT 0015Z" at bounding box center [1107, 374] width 125 height 14
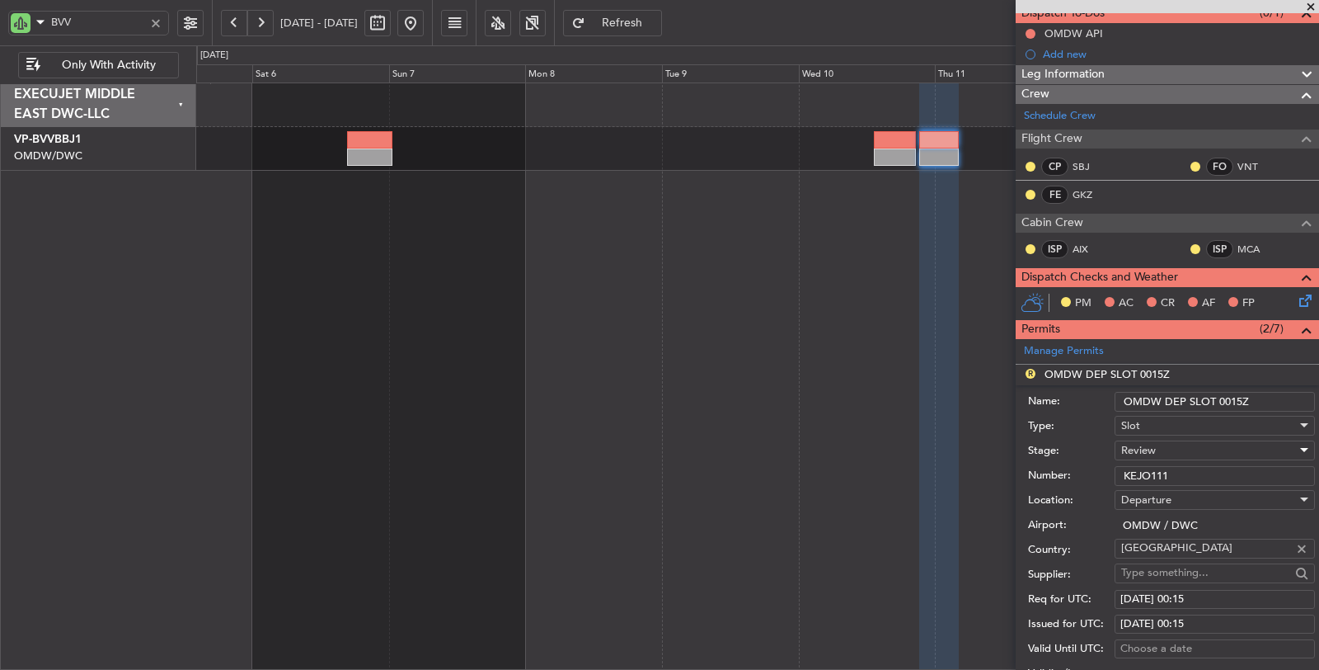
click at [1153, 445] on span "Review" at bounding box center [1138, 450] width 35 height 15
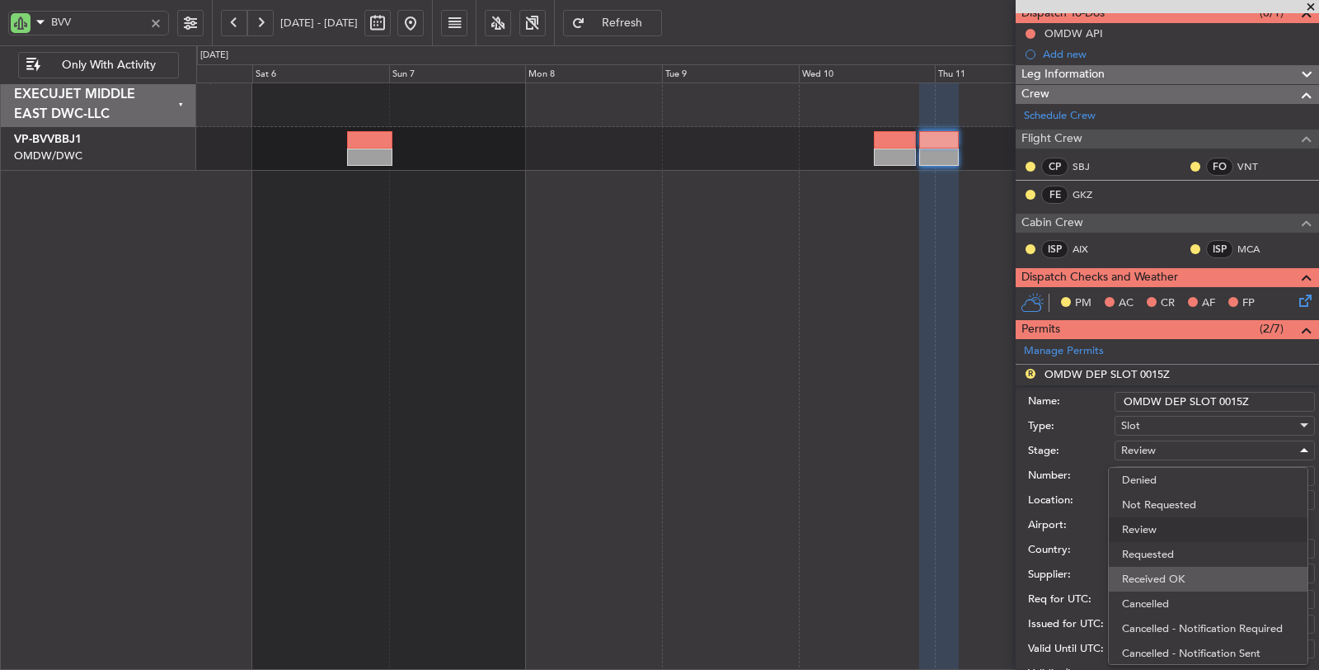
click at [1171, 581] on span "Received OK" at bounding box center [1208, 578] width 172 height 25
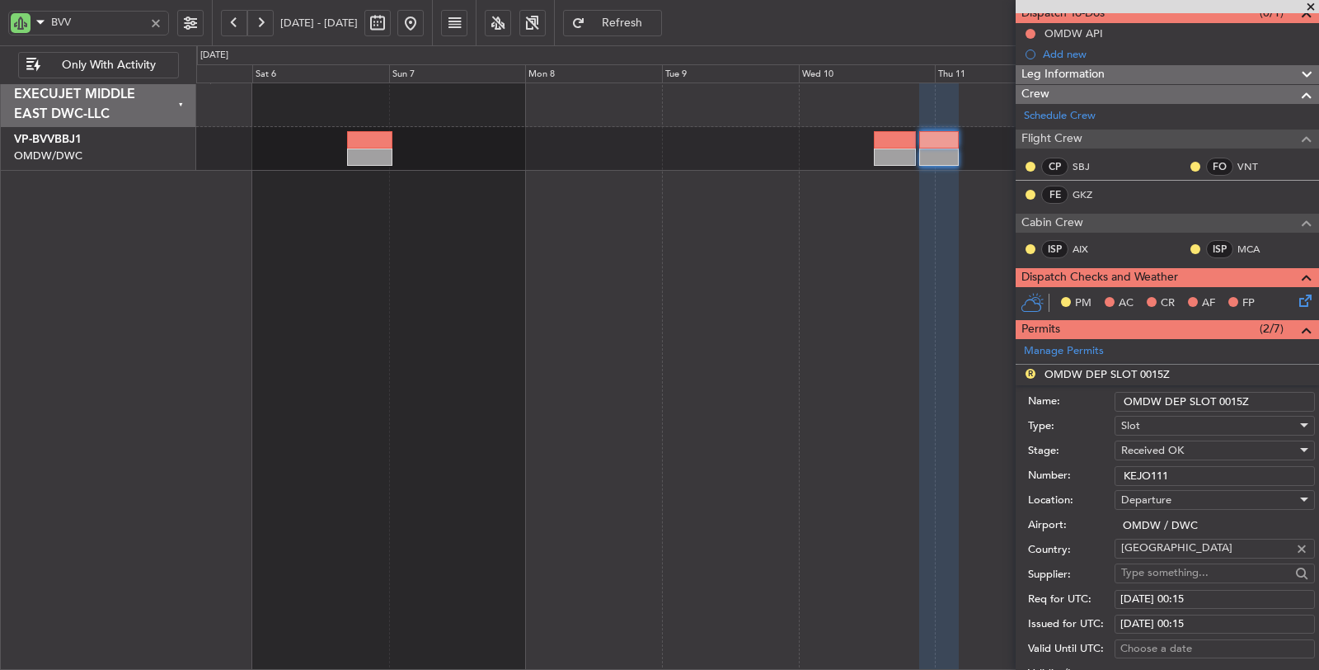
drag, startPoint x: 1177, startPoint y: 475, endPoint x: 1068, endPoint y: 482, distance: 109.9
click at [1068, 482] on div "Number: KEJO111" at bounding box center [1171, 475] width 287 height 25
paste input "EJO111"
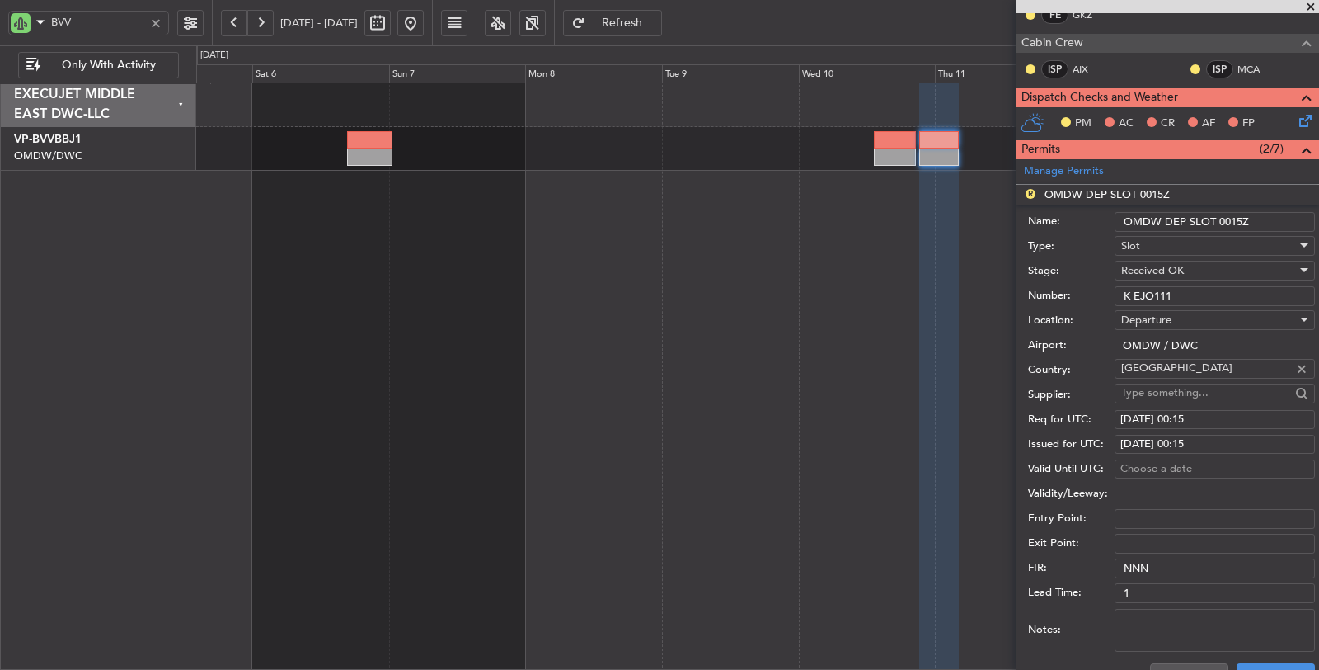
scroll to position [341, 0]
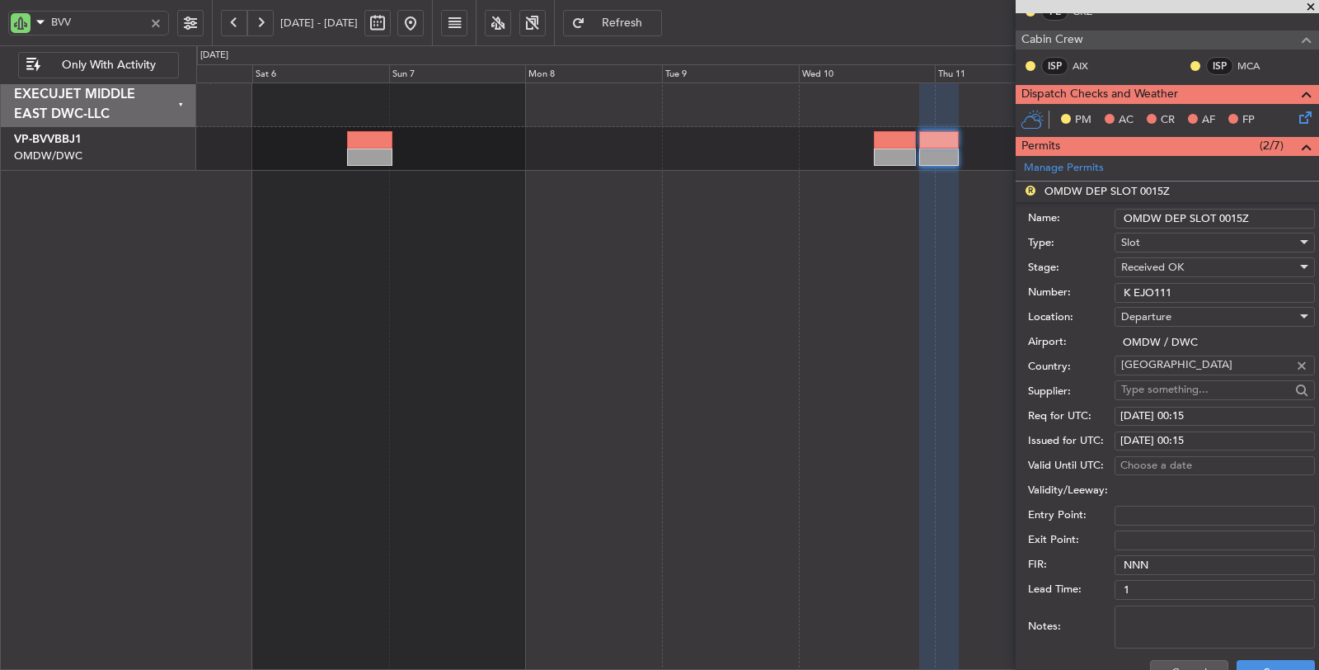
type input "K EJO111"
click at [1168, 408] on div "11/09/2025 00:15" at bounding box center [1215, 416] width 189 height 16
select select "9"
select select "2025"
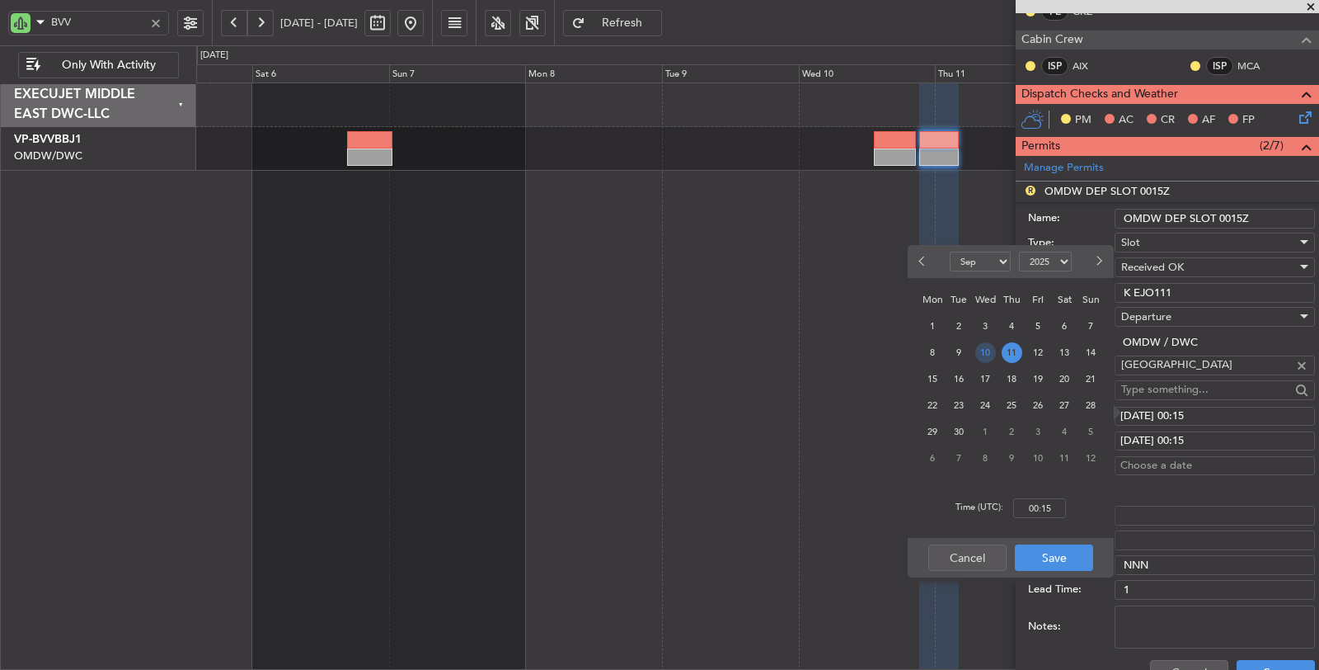
click at [989, 355] on span "10" at bounding box center [985, 352] width 21 height 21
click at [1019, 511] on input "00:00" at bounding box center [1039, 508] width 53 height 20
type input "21:30"
click at [1049, 551] on button "Save" at bounding box center [1054, 557] width 78 height 26
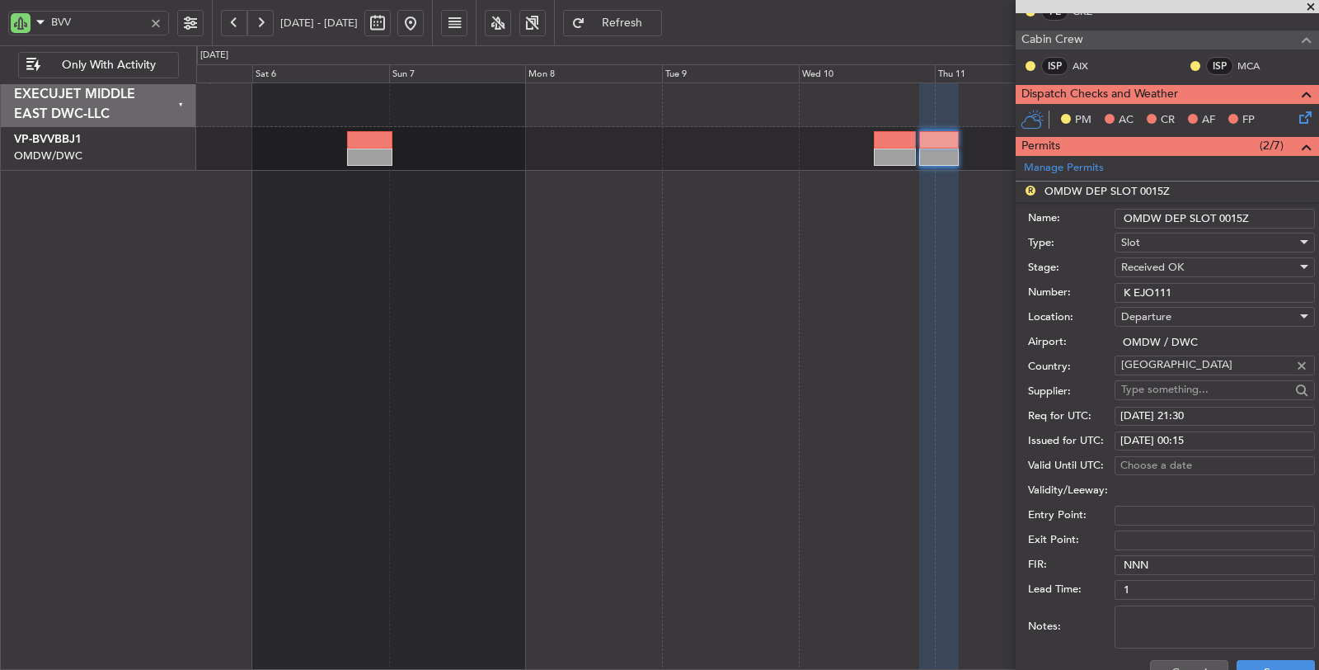
click at [1157, 434] on div "11/09/2025 00:15" at bounding box center [1215, 441] width 189 height 16
select select "9"
select select "2025"
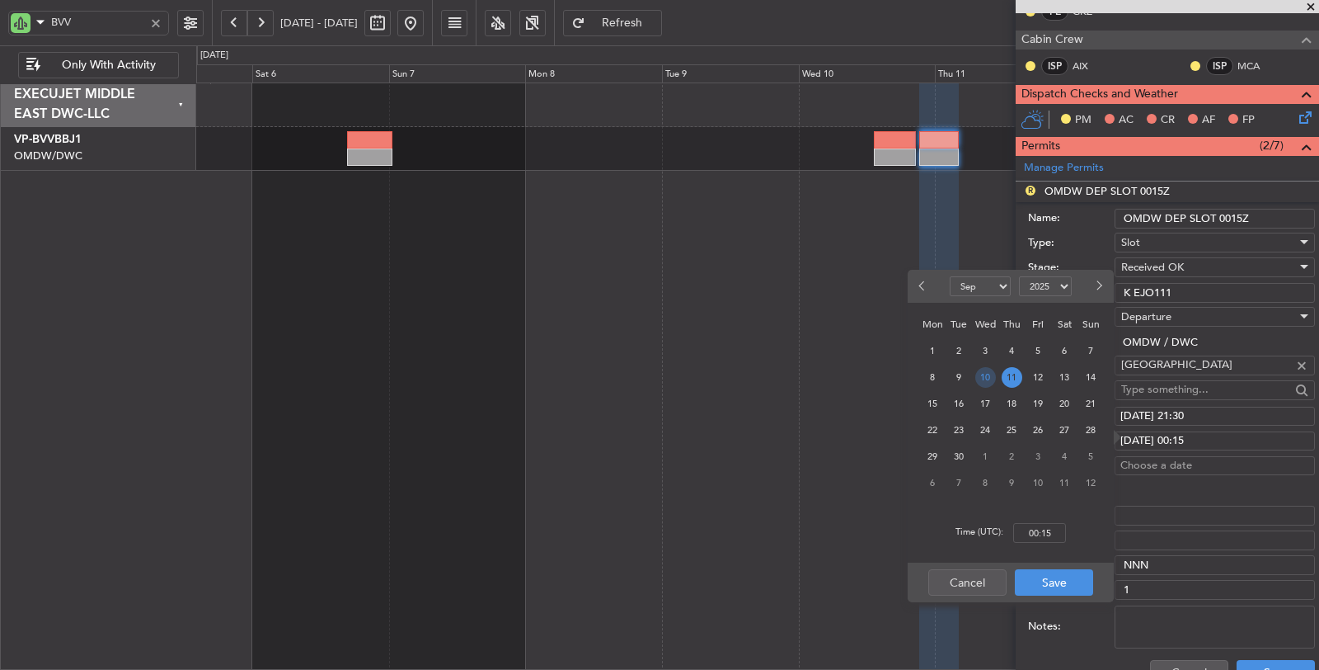
click at [989, 379] on span "10" at bounding box center [985, 377] width 21 height 21
click at [1029, 528] on input "00:00" at bounding box center [1039, 533] width 53 height 20
type input "21:30"
click at [1056, 582] on button "Save" at bounding box center [1054, 582] width 78 height 26
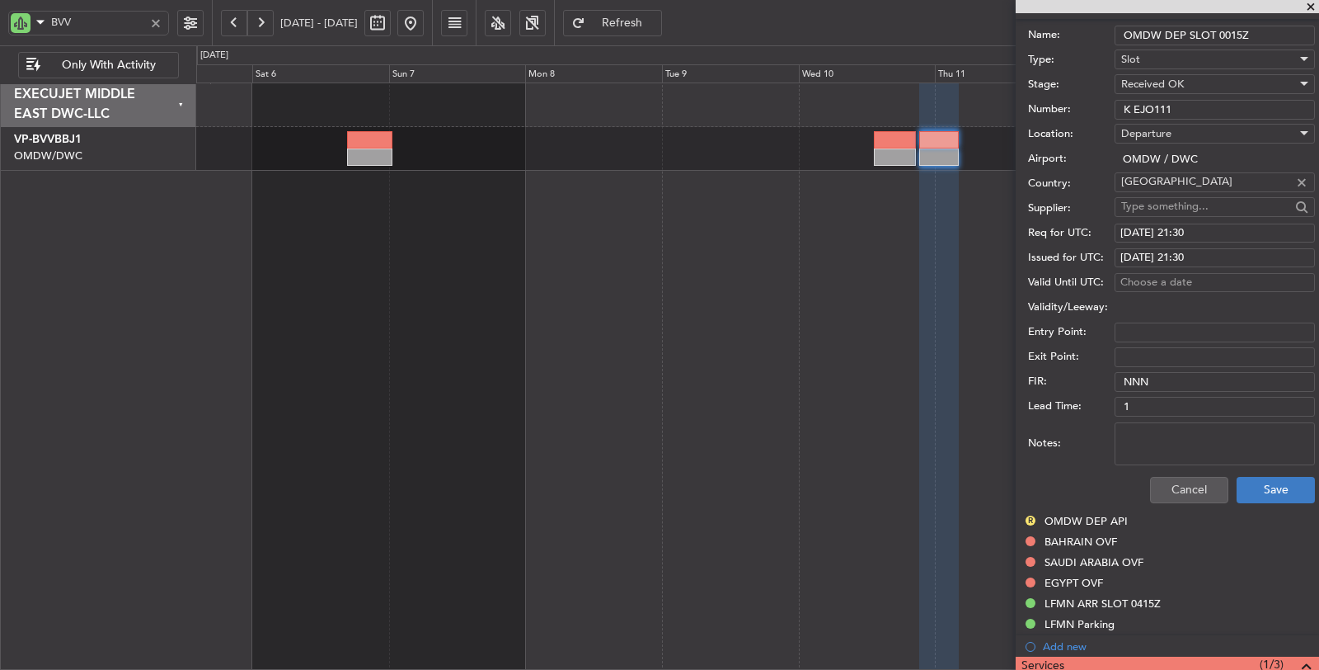
scroll to position [524, 0]
click at [1269, 483] on button "Save" at bounding box center [1276, 489] width 78 height 26
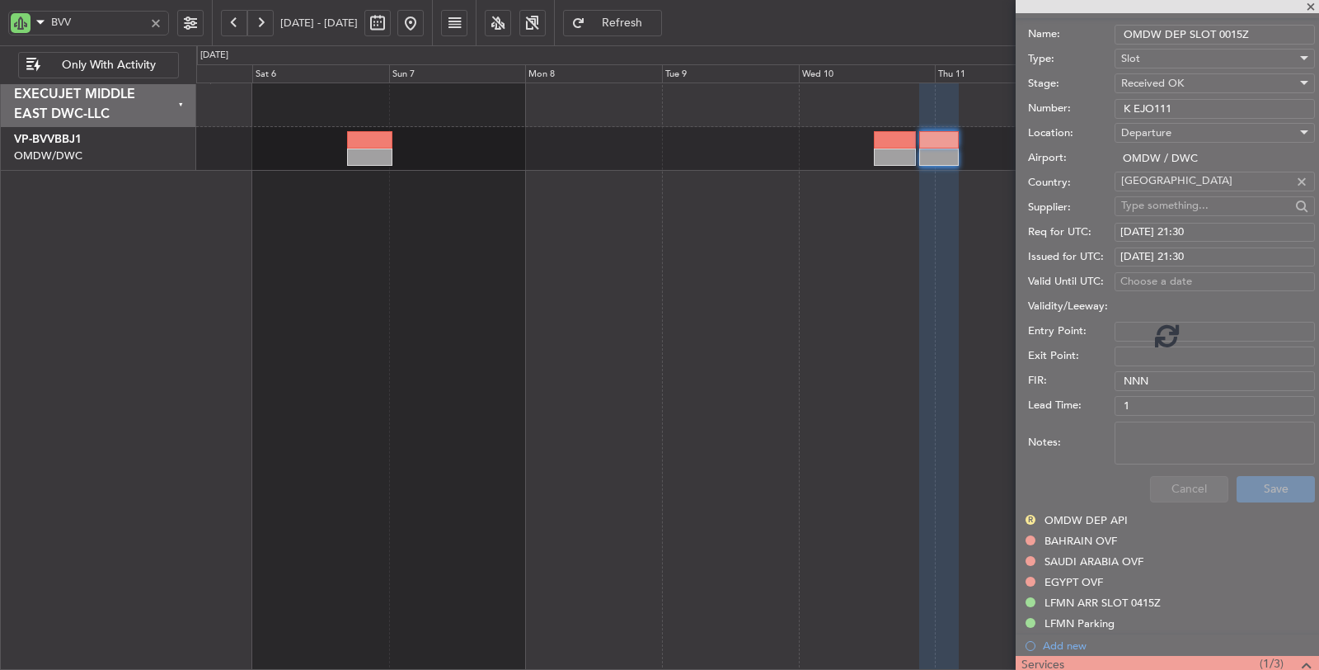
scroll to position [32, 0]
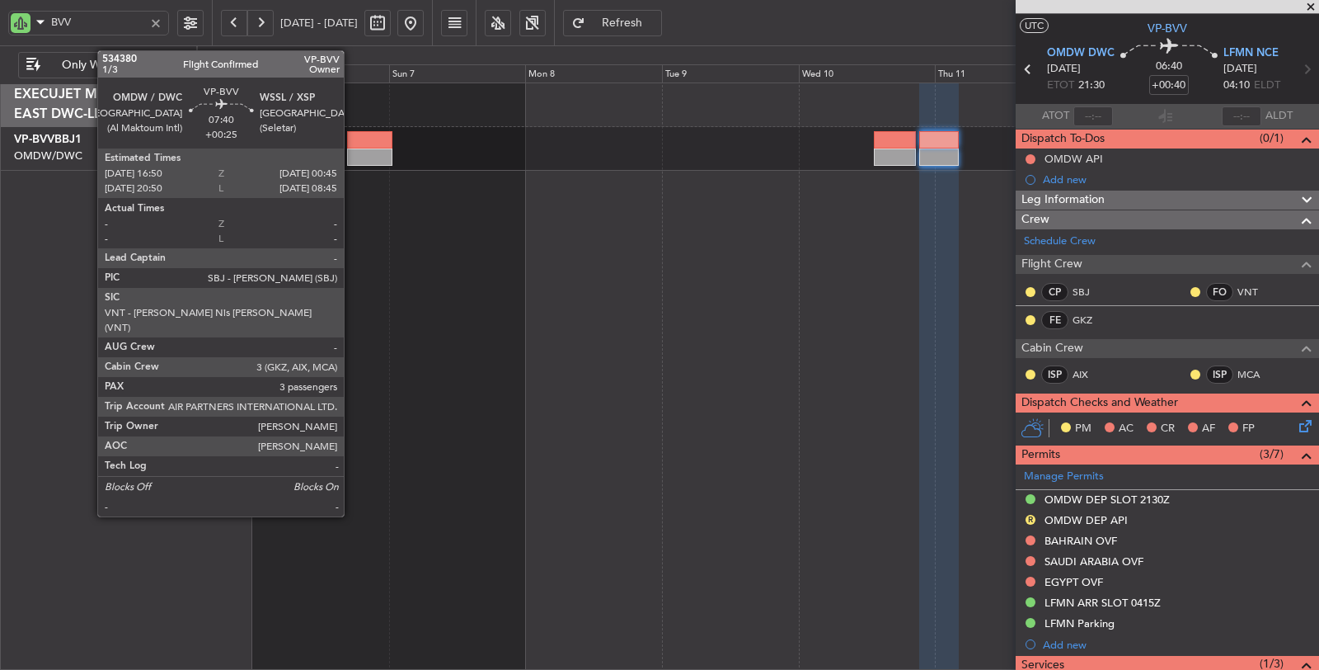
click at [352, 153] on div at bounding box center [369, 156] width 45 height 17
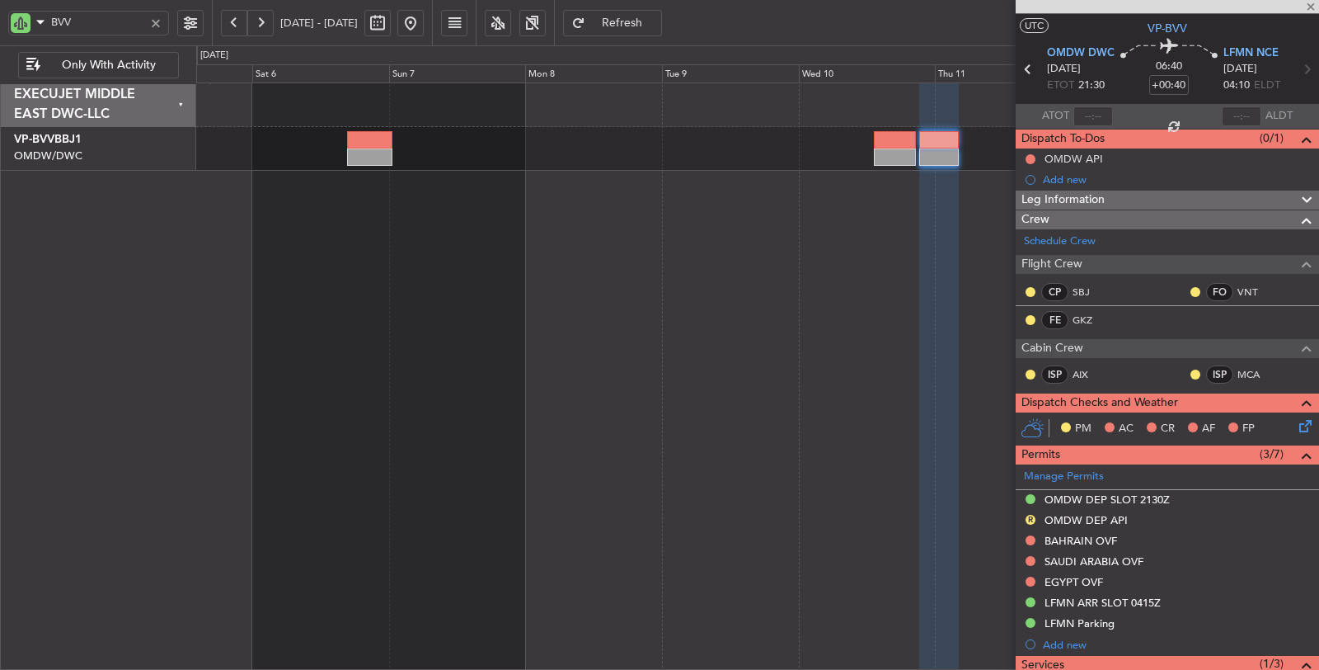
type input "+00:25"
type input "3"
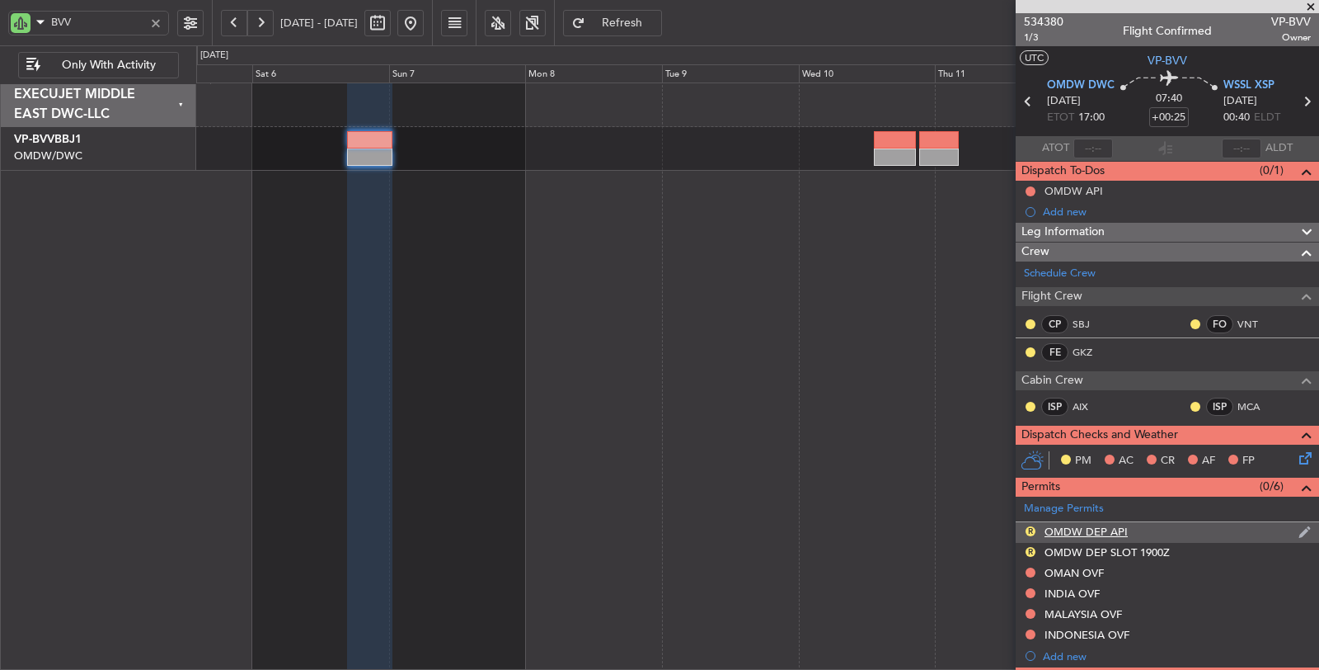
click at [1083, 524] on div "OMDW DEP API" at bounding box center [1086, 531] width 83 height 14
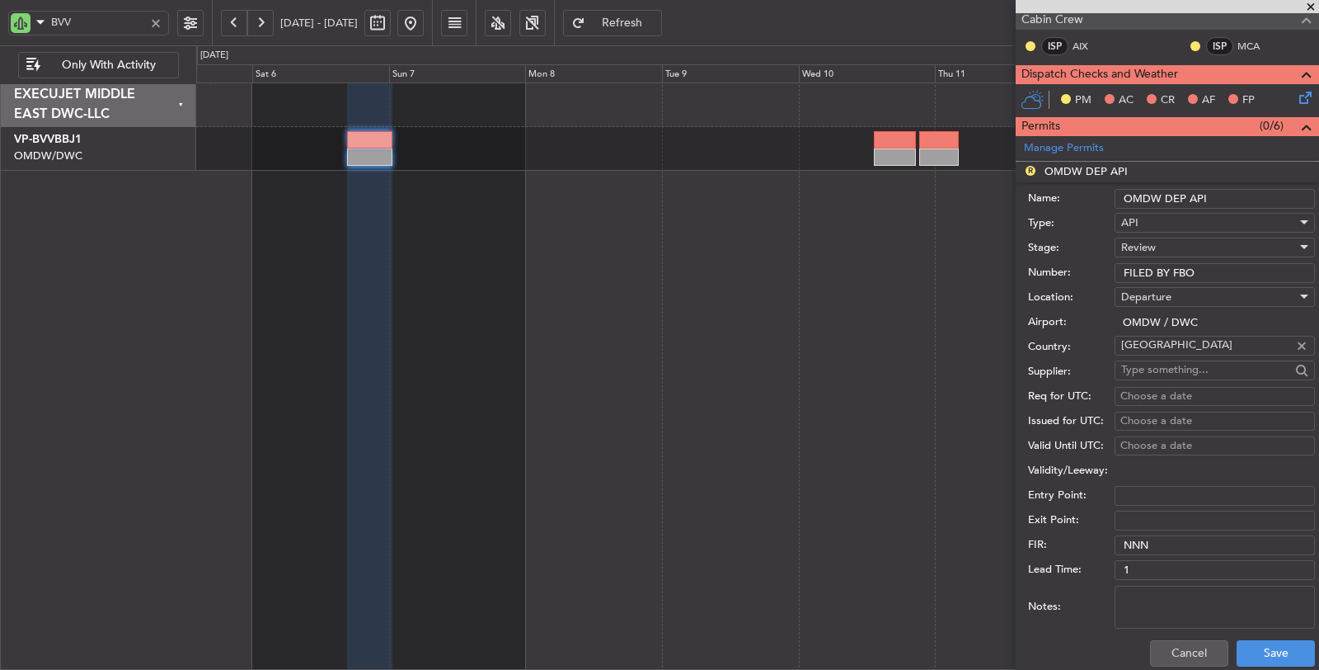
scroll to position [366, 0]
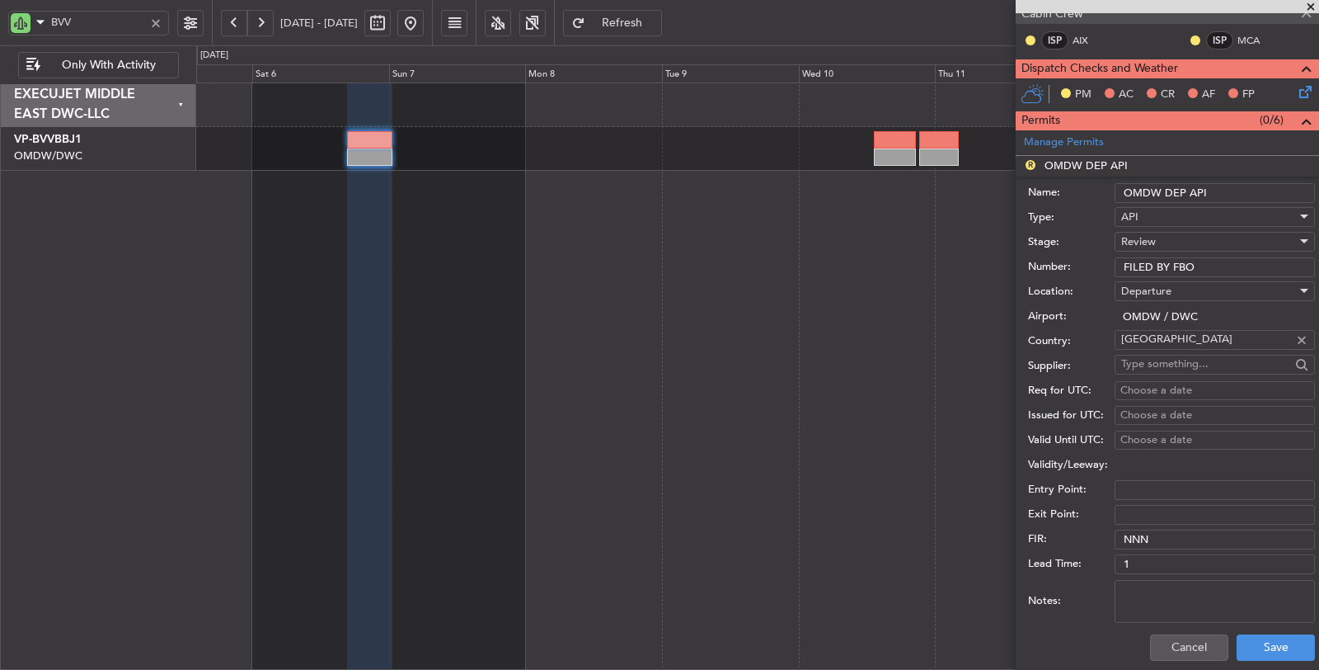
click at [1156, 235] on div "Review" at bounding box center [1209, 241] width 176 height 25
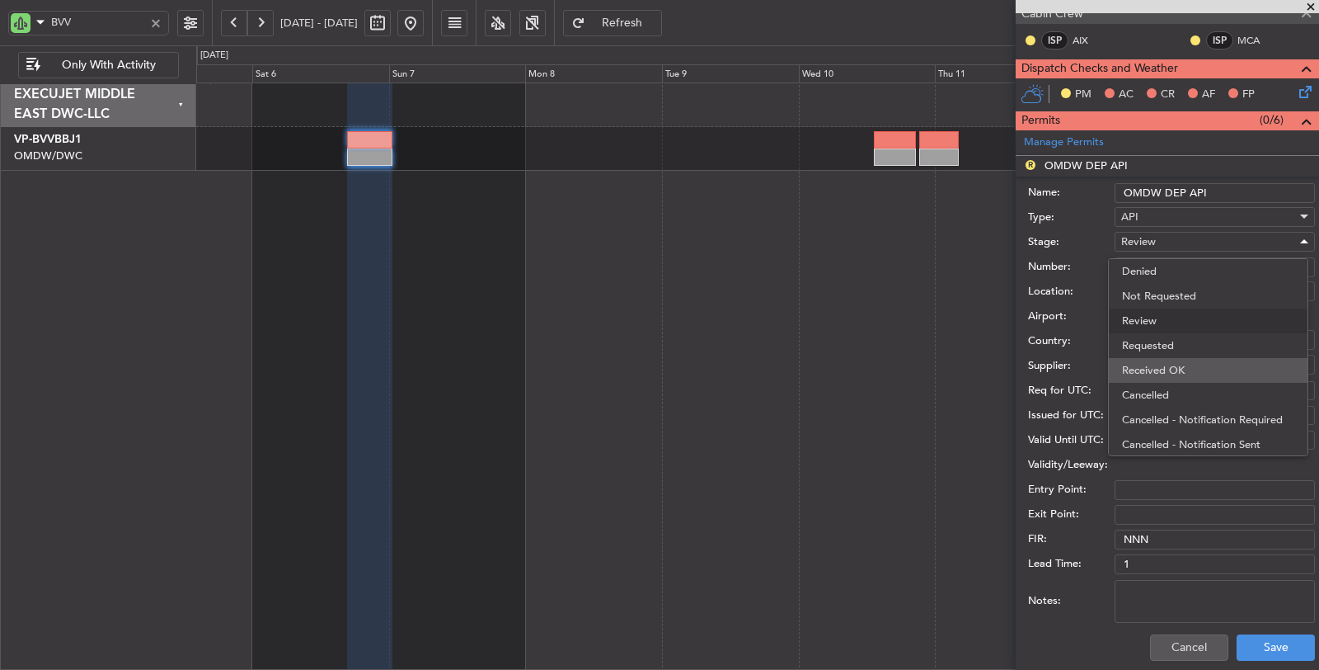
click at [1179, 368] on span "Received OK" at bounding box center [1208, 370] width 172 height 25
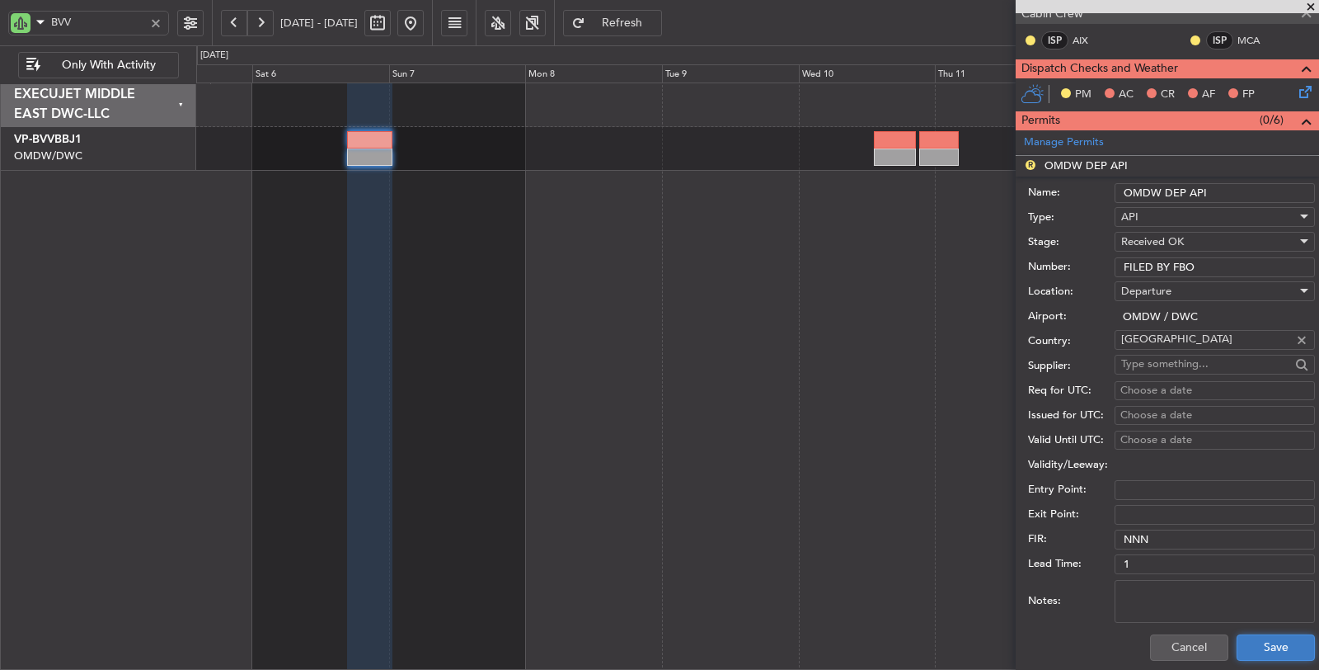
click at [1260, 640] on button "Save" at bounding box center [1276, 647] width 78 height 26
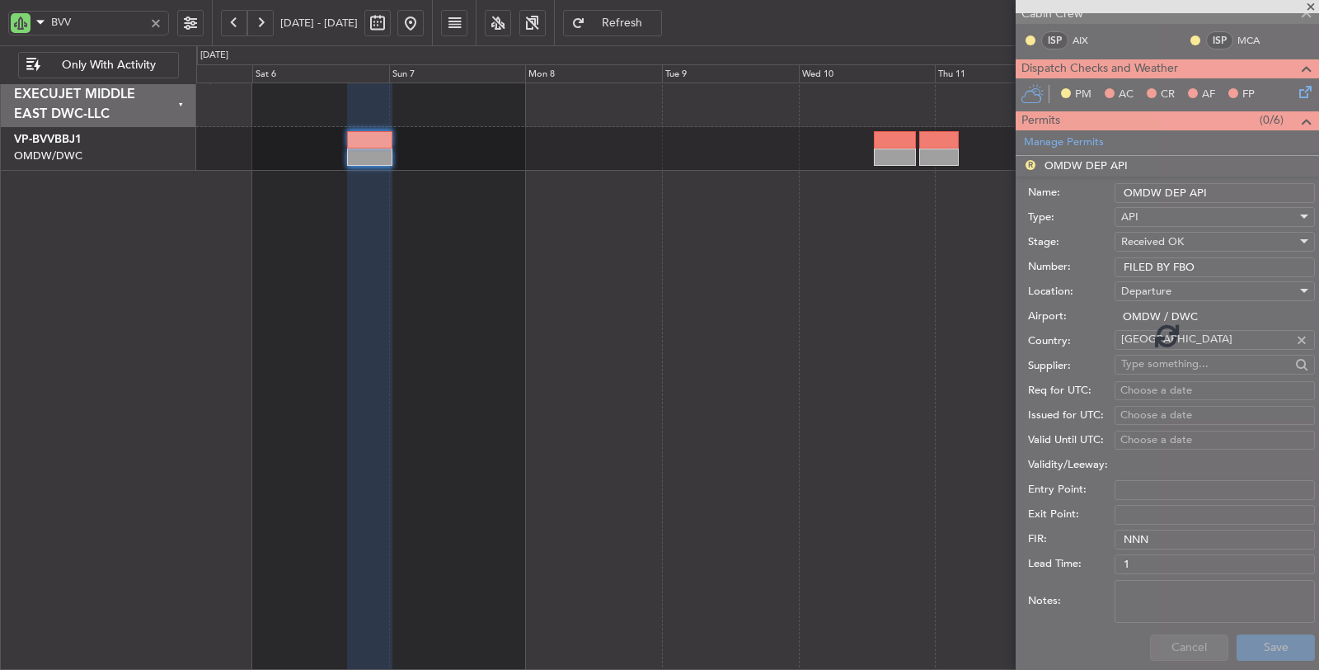
scroll to position [295, 0]
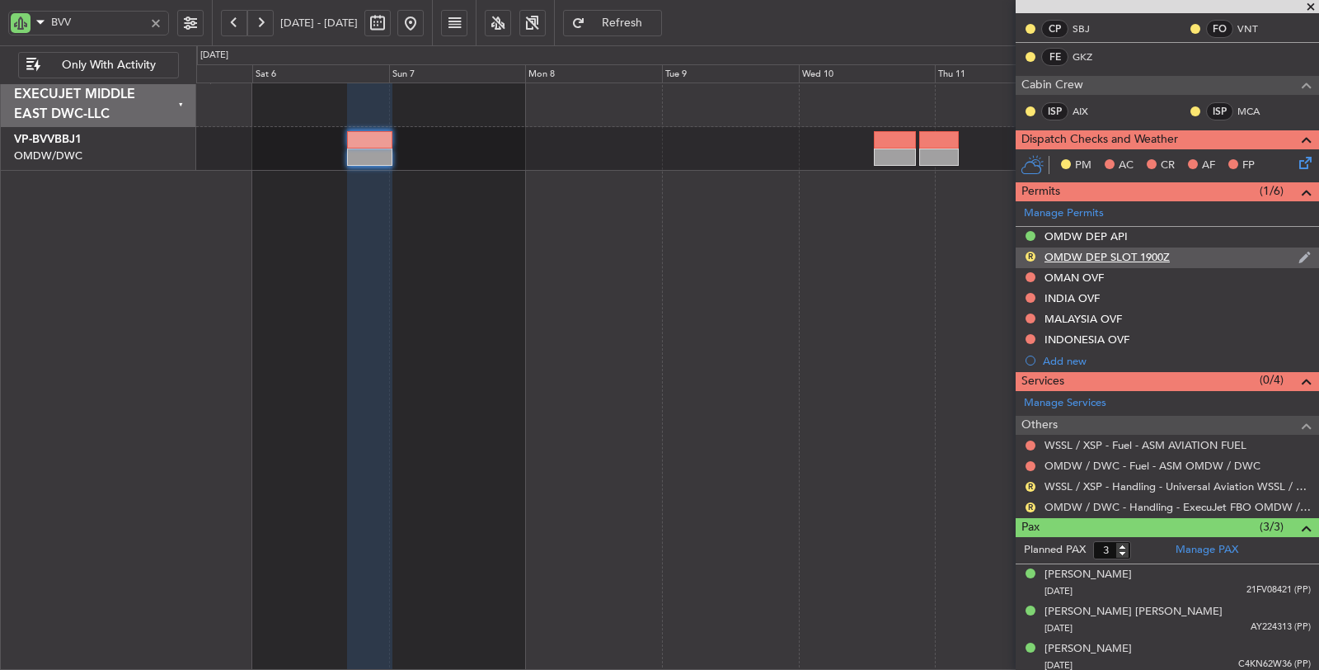
click at [1123, 252] on div "OMDW DEP SLOT 1900Z" at bounding box center [1107, 257] width 125 height 14
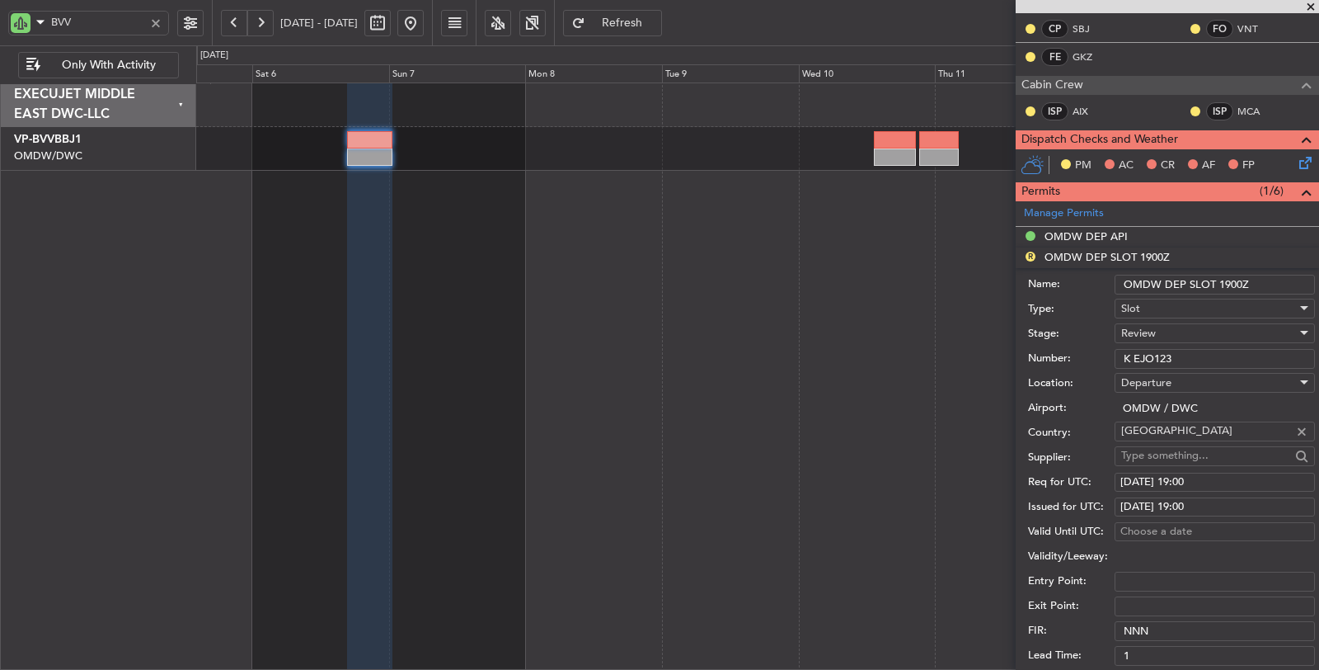
scroll to position [366, 0]
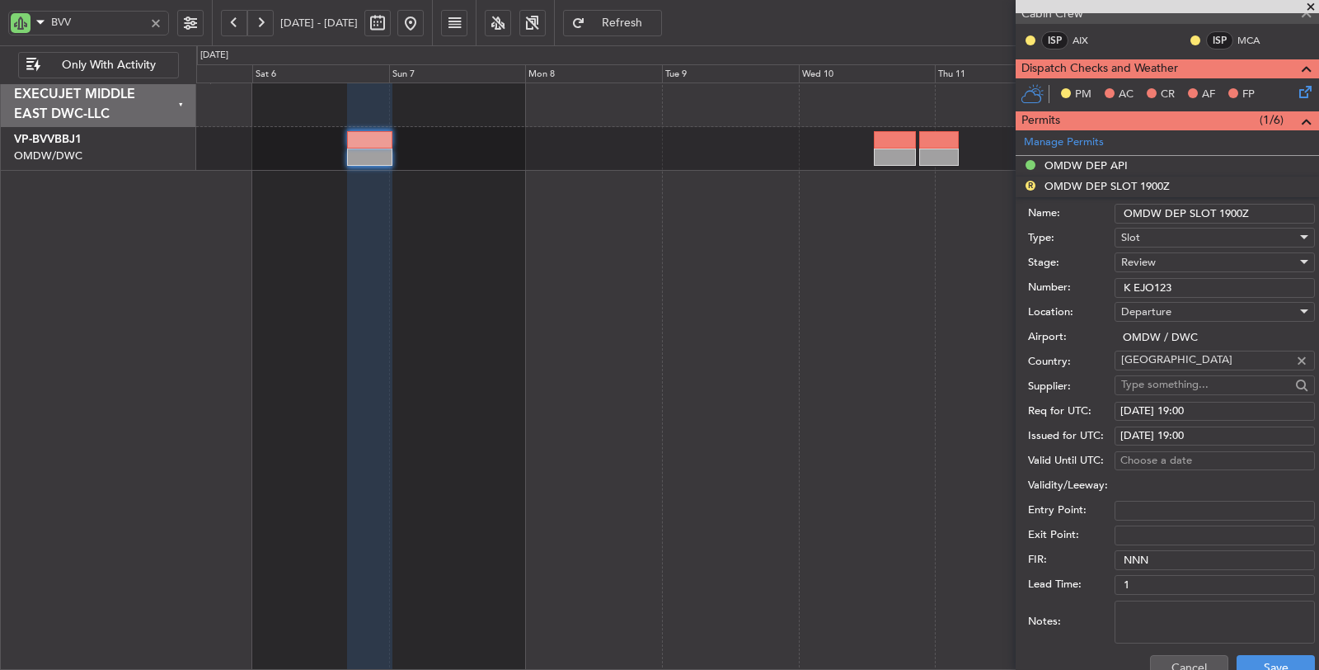
click at [1163, 256] on div "Review" at bounding box center [1209, 262] width 176 height 25
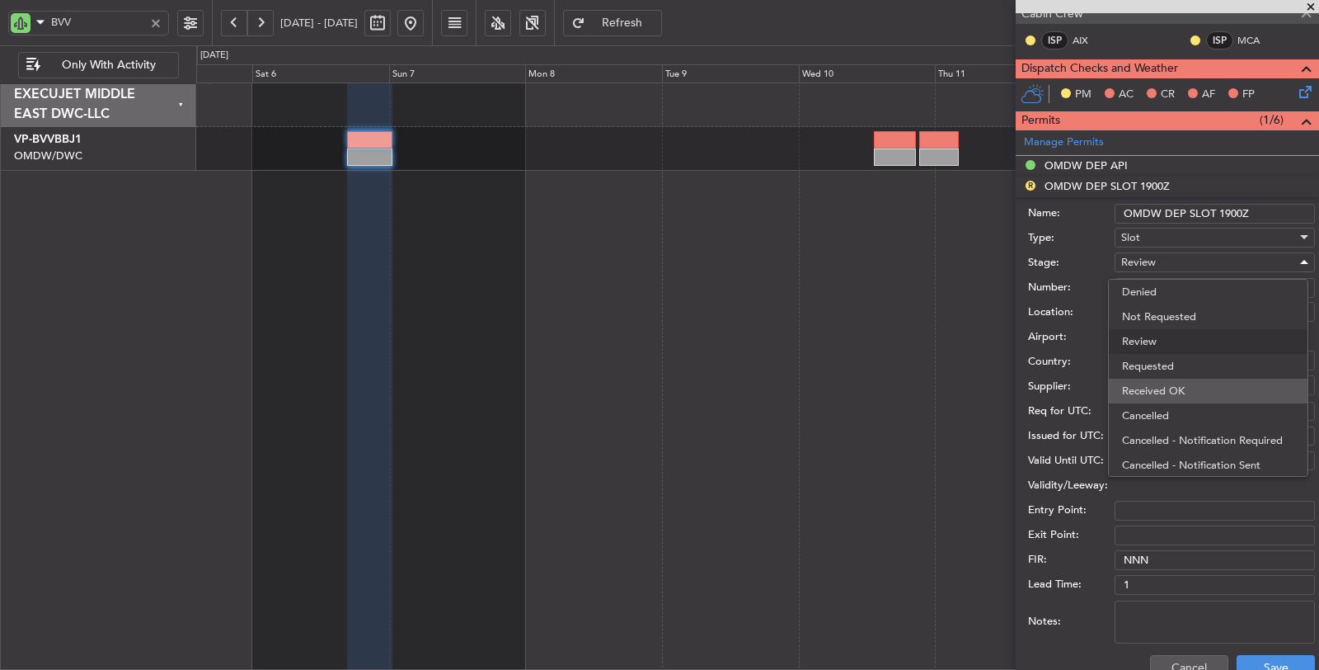
click at [1176, 387] on span "Received OK" at bounding box center [1208, 390] width 172 height 25
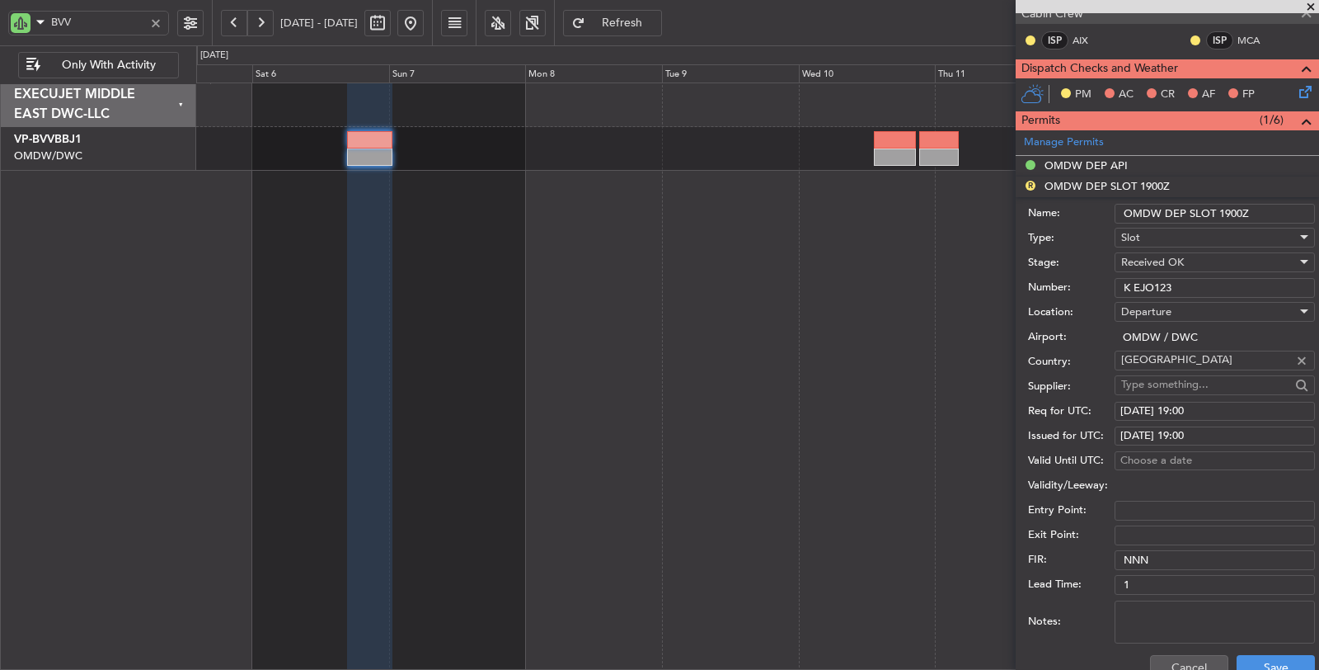
click at [1182, 403] on div "06/09/2025 19:00" at bounding box center [1215, 411] width 189 height 16
select select "9"
select select "2025"
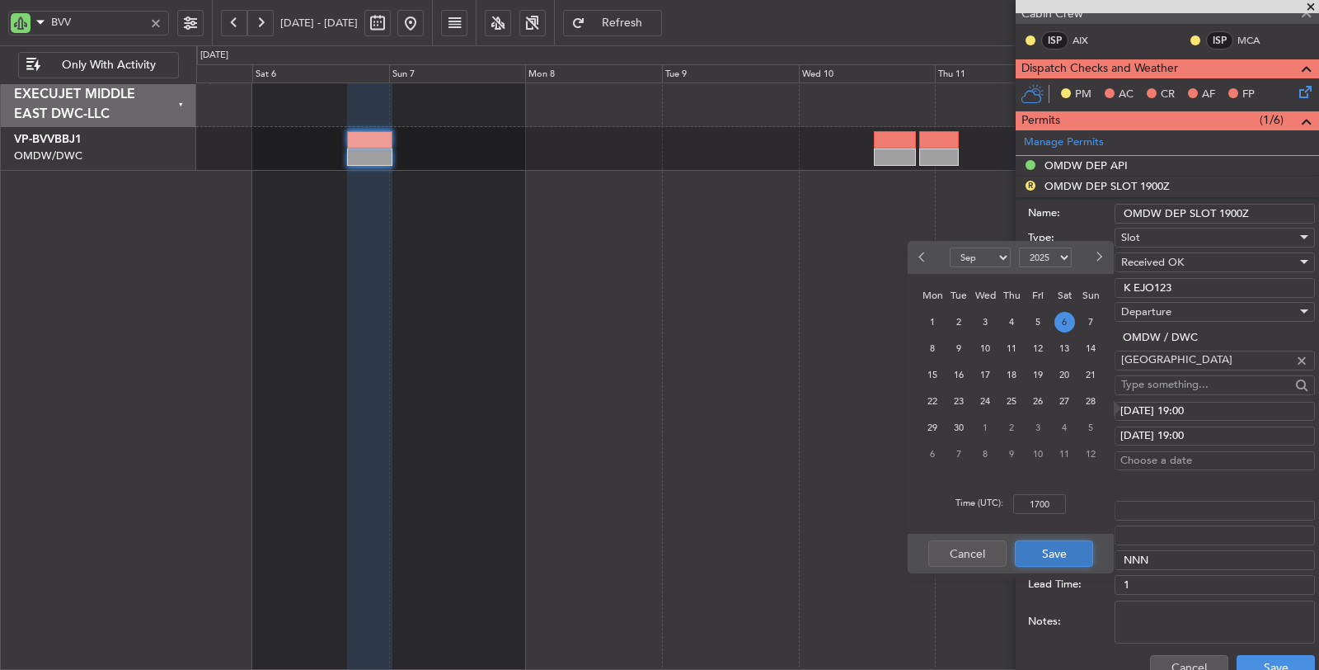
type input "17:00"
click at [1068, 551] on button "Save" at bounding box center [1054, 553] width 78 height 26
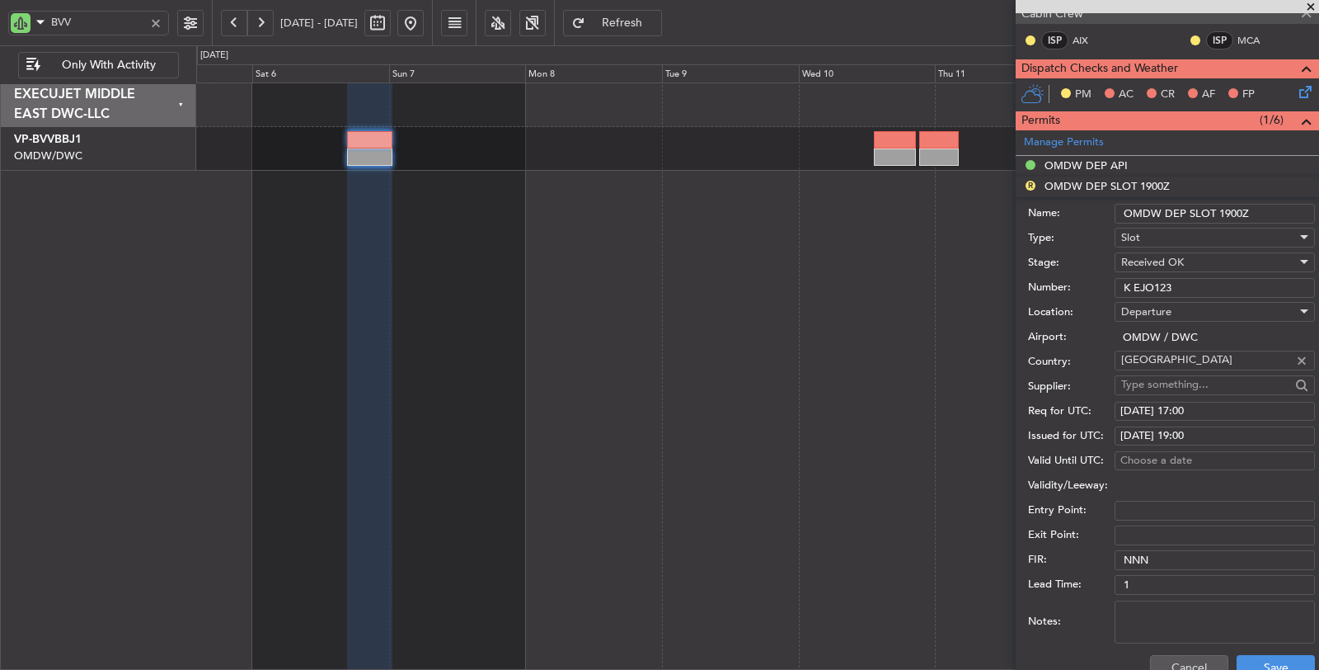
click at [1205, 430] on div "06/09/2025 19:00" at bounding box center [1215, 436] width 189 height 16
select select "9"
select select "2025"
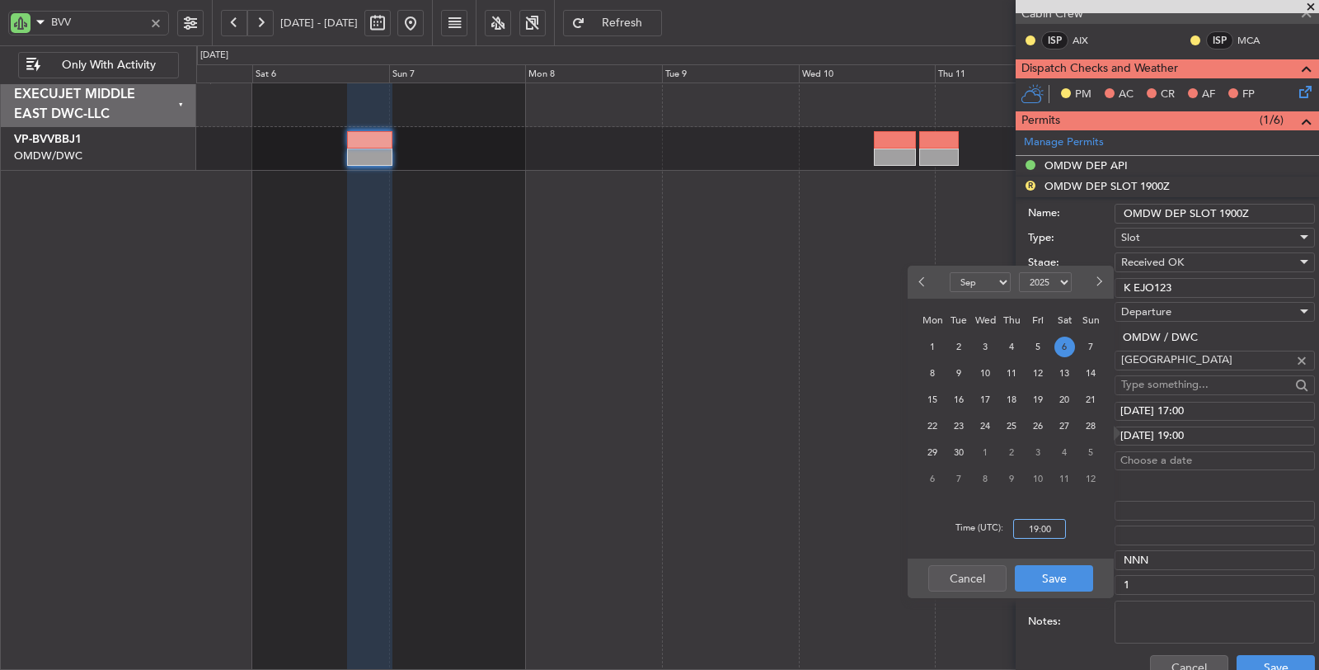
click at [1029, 521] on input "19:00" at bounding box center [1039, 529] width 53 height 20
type input "17:00"
click at [1051, 580] on button "Save" at bounding box center [1054, 578] width 78 height 26
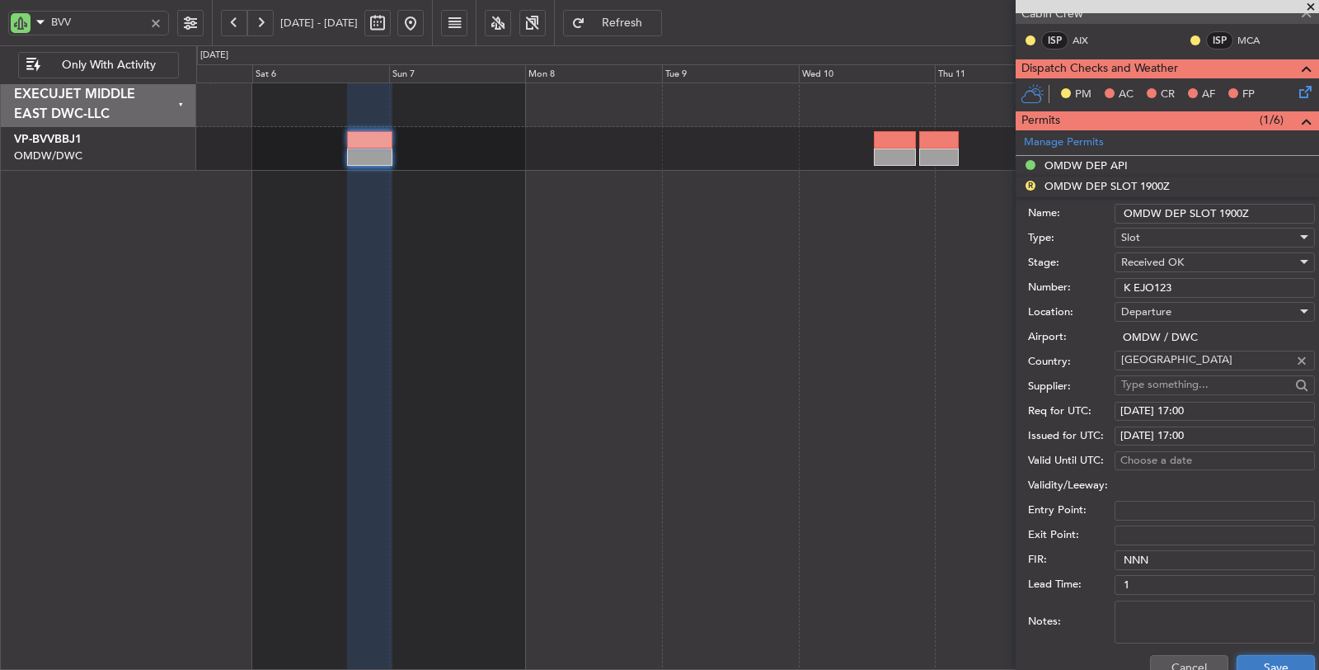
click at [1270, 657] on button "Save" at bounding box center [1276, 668] width 78 height 26
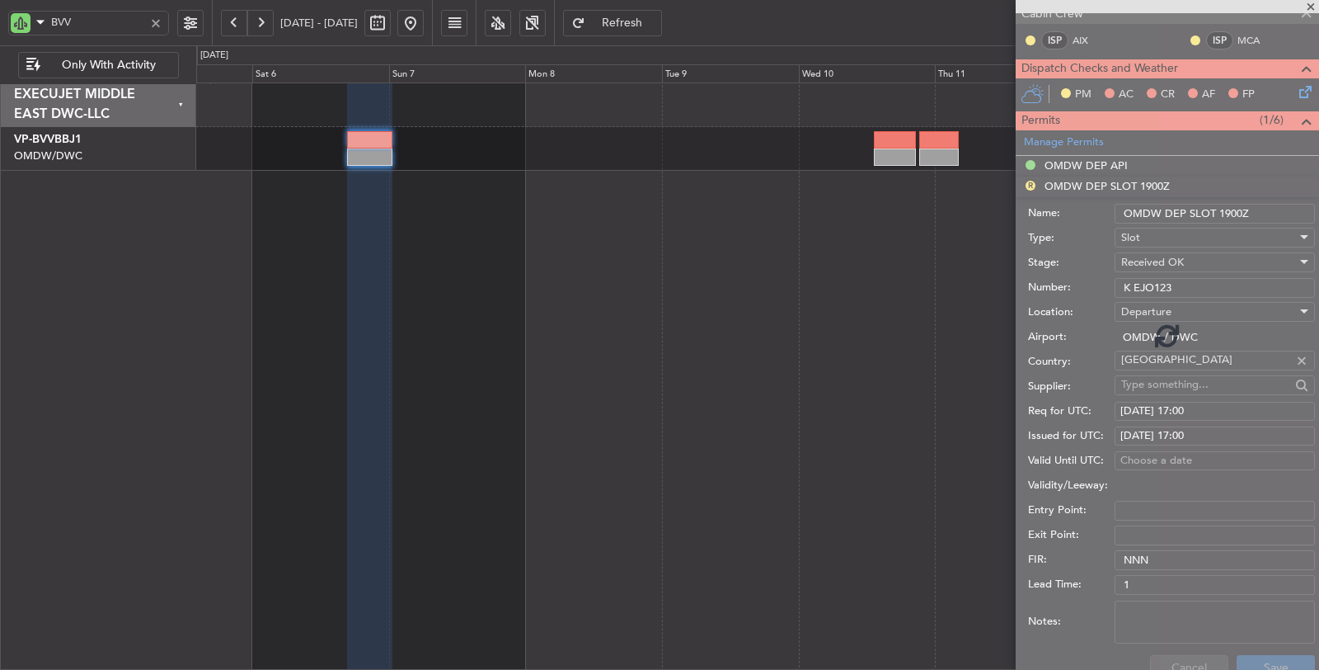
scroll to position [295, 0]
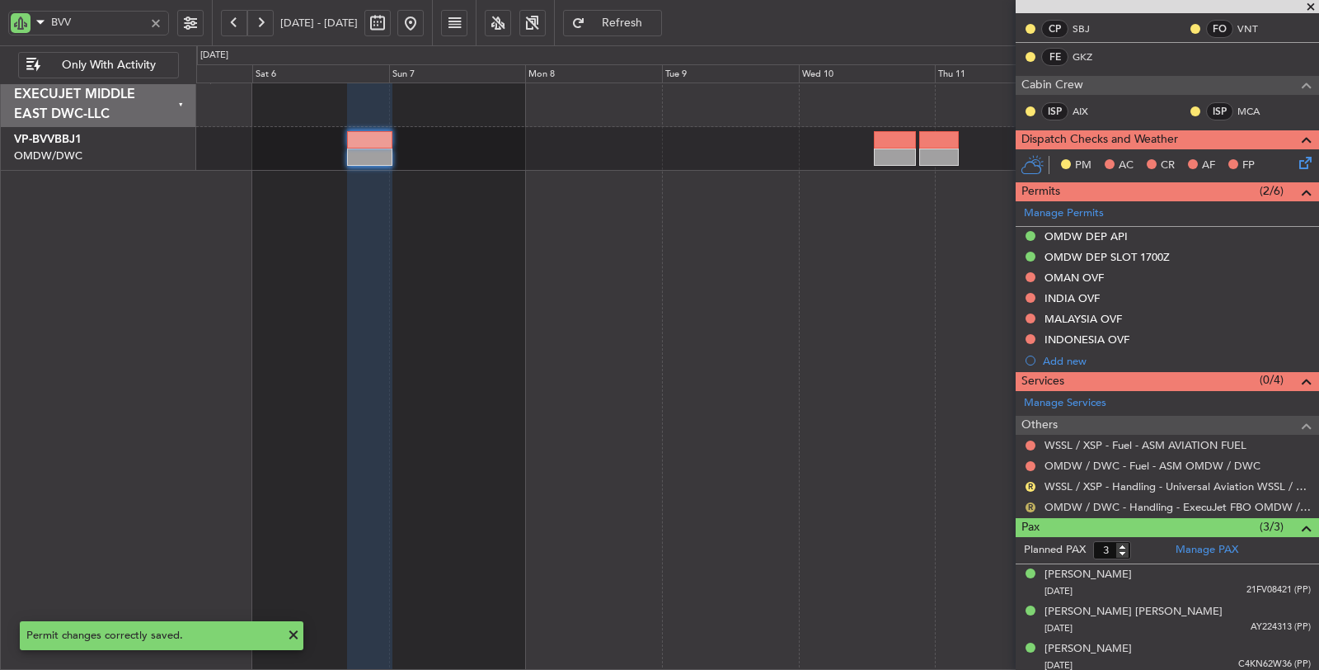
click at [1031, 502] on button "R" at bounding box center [1031, 507] width 10 height 10
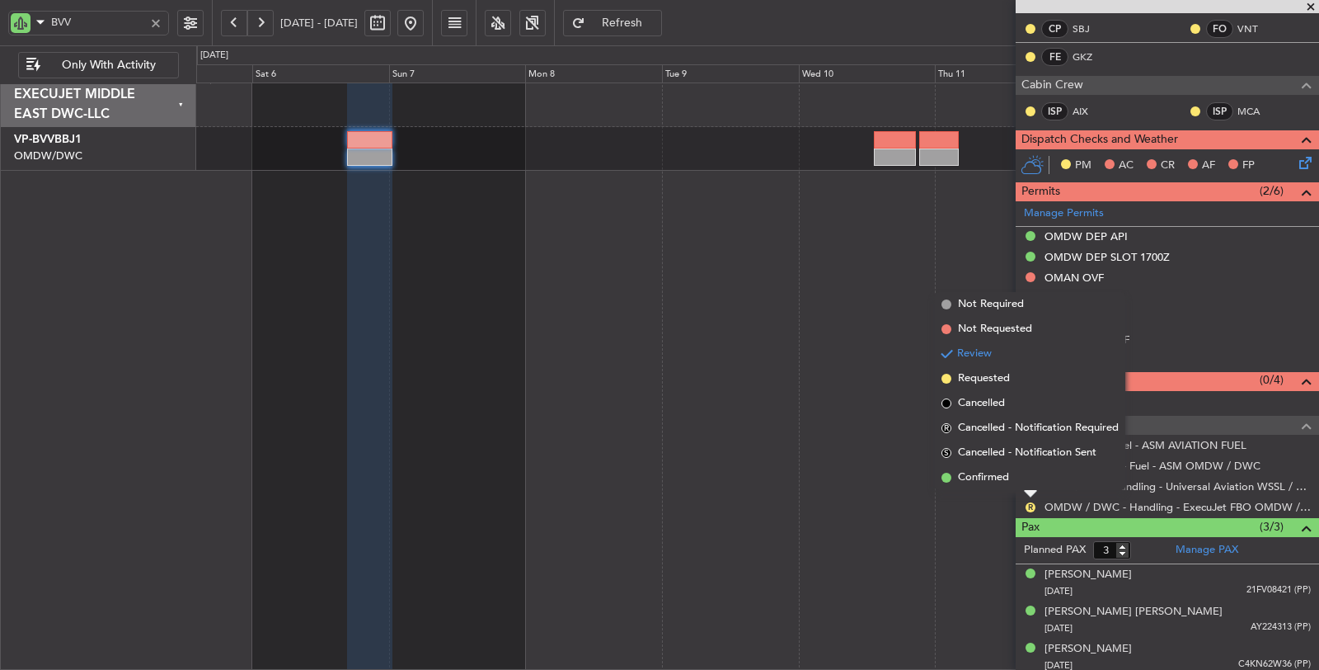
click at [983, 477] on span "Confirmed" at bounding box center [983, 477] width 51 height 16
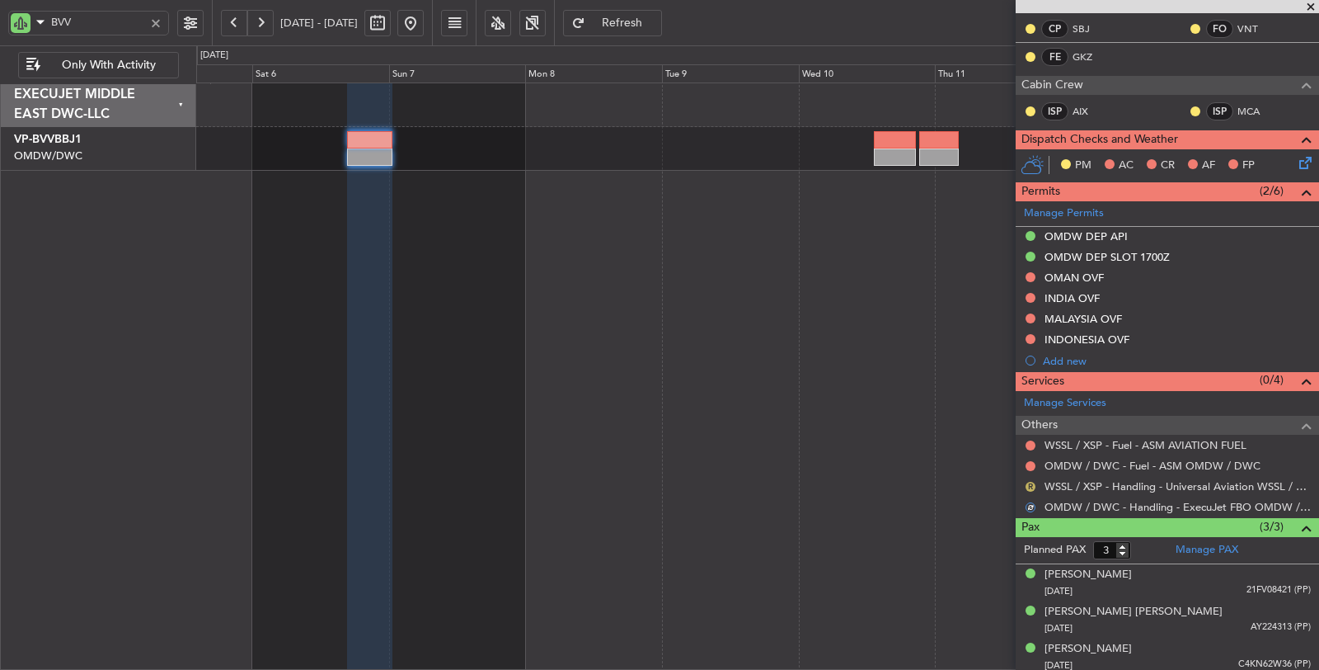
click at [1031, 482] on button "R" at bounding box center [1031, 487] width 10 height 10
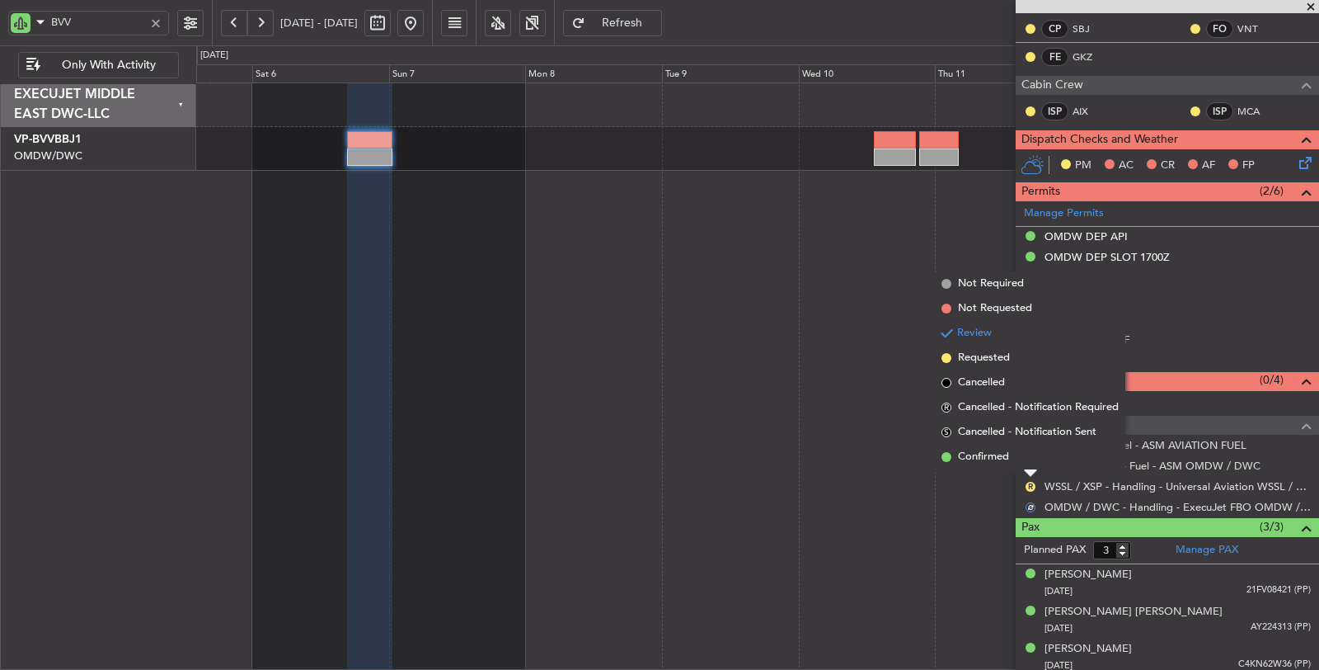
drag, startPoint x: 998, startPoint y: 360, endPoint x: 1008, endPoint y: 378, distance: 20.4
click at [998, 361] on span "Requested" at bounding box center [984, 358] width 52 height 16
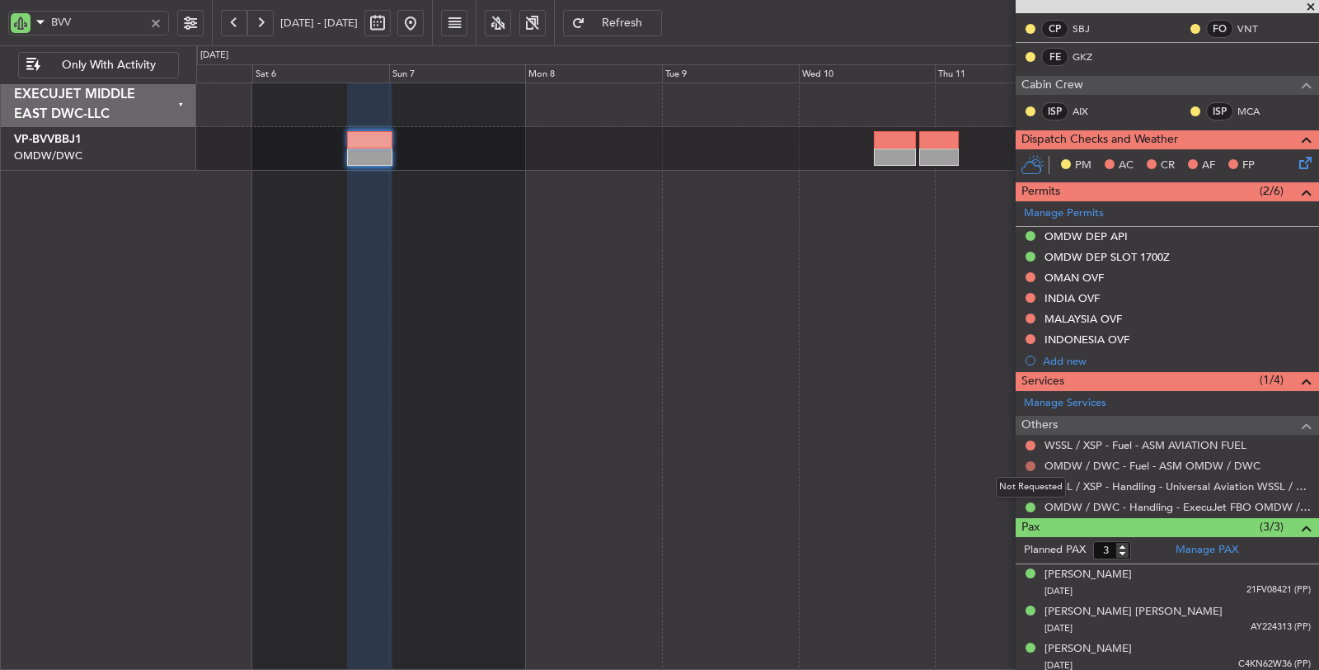
click at [1031, 461] on button at bounding box center [1031, 466] width 10 height 10
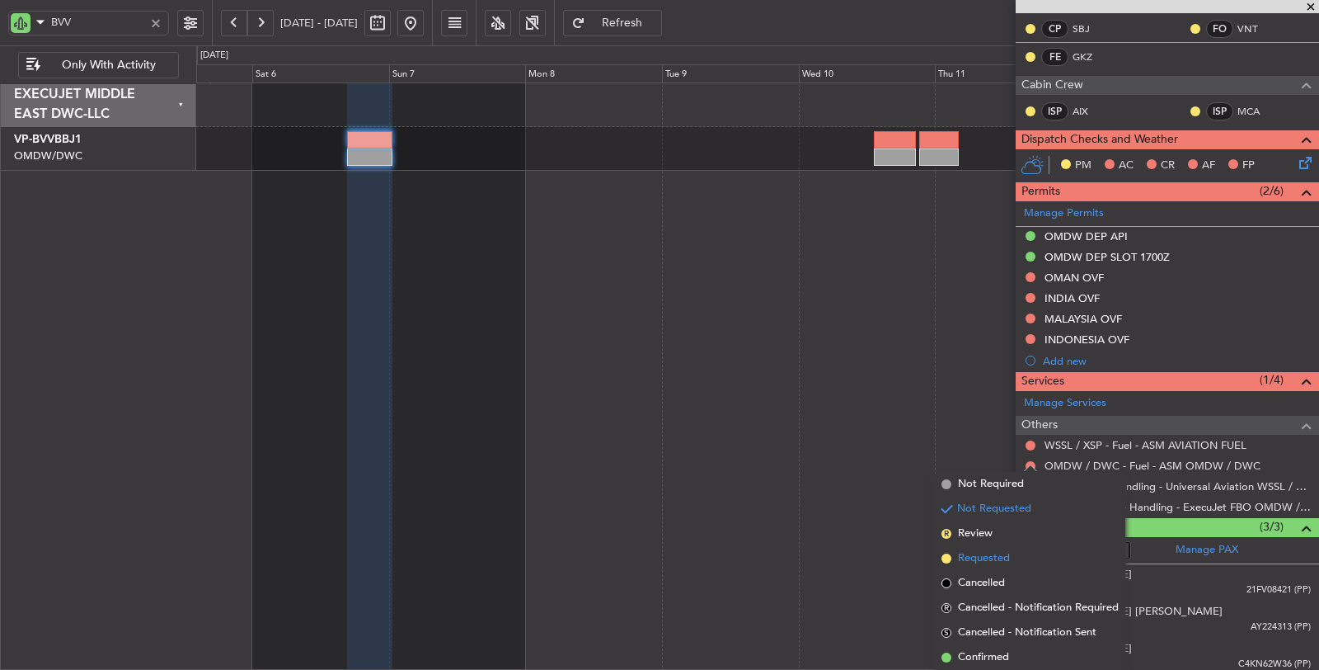
click at [979, 555] on span "Requested" at bounding box center [984, 558] width 52 height 16
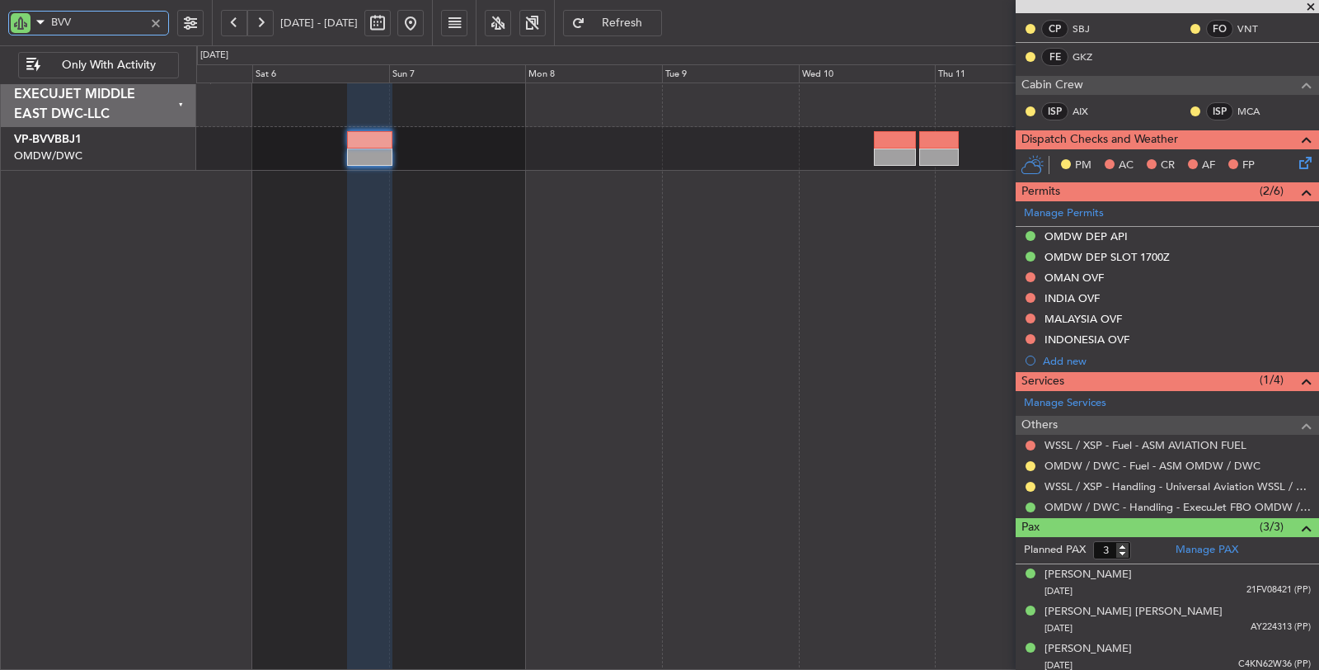
drag, startPoint x: 89, startPoint y: 19, endPoint x: 29, endPoint y: 39, distance: 63.4
click at [29, 39] on mat-form-field "BVV" at bounding box center [88, 26] width 161 height 31
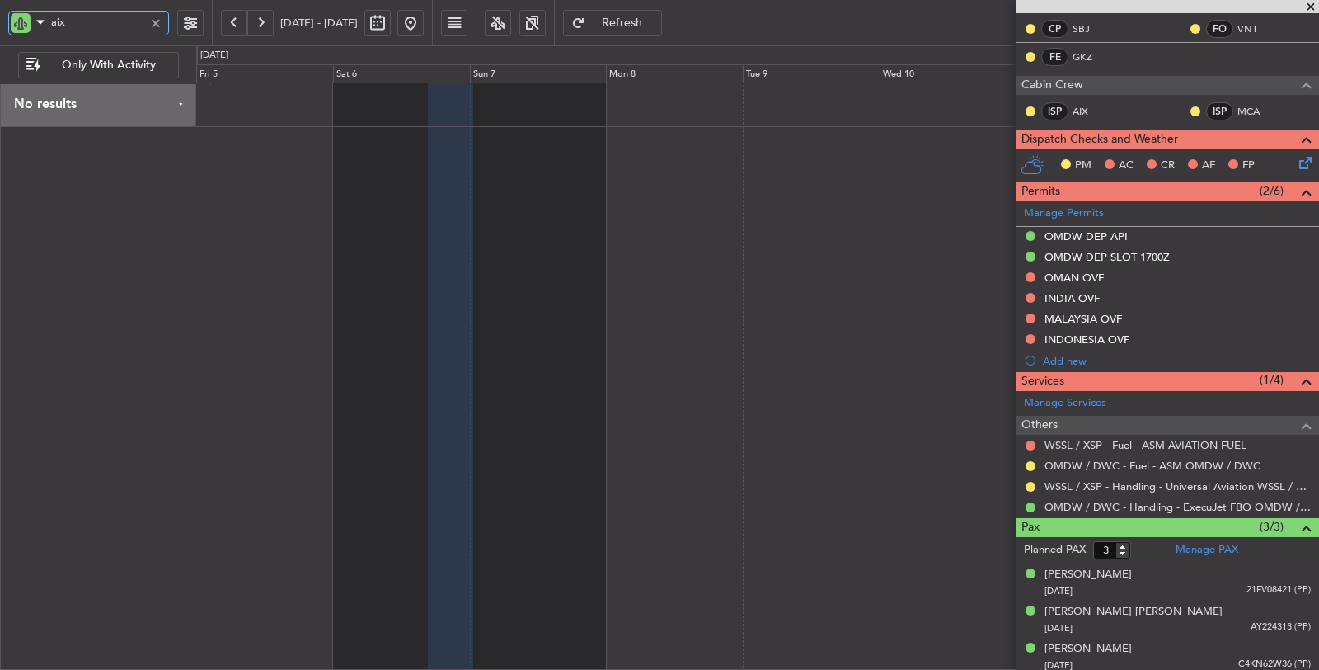
click at [691, 171] on div at bounding box center [758, 376] width 1124 height 588
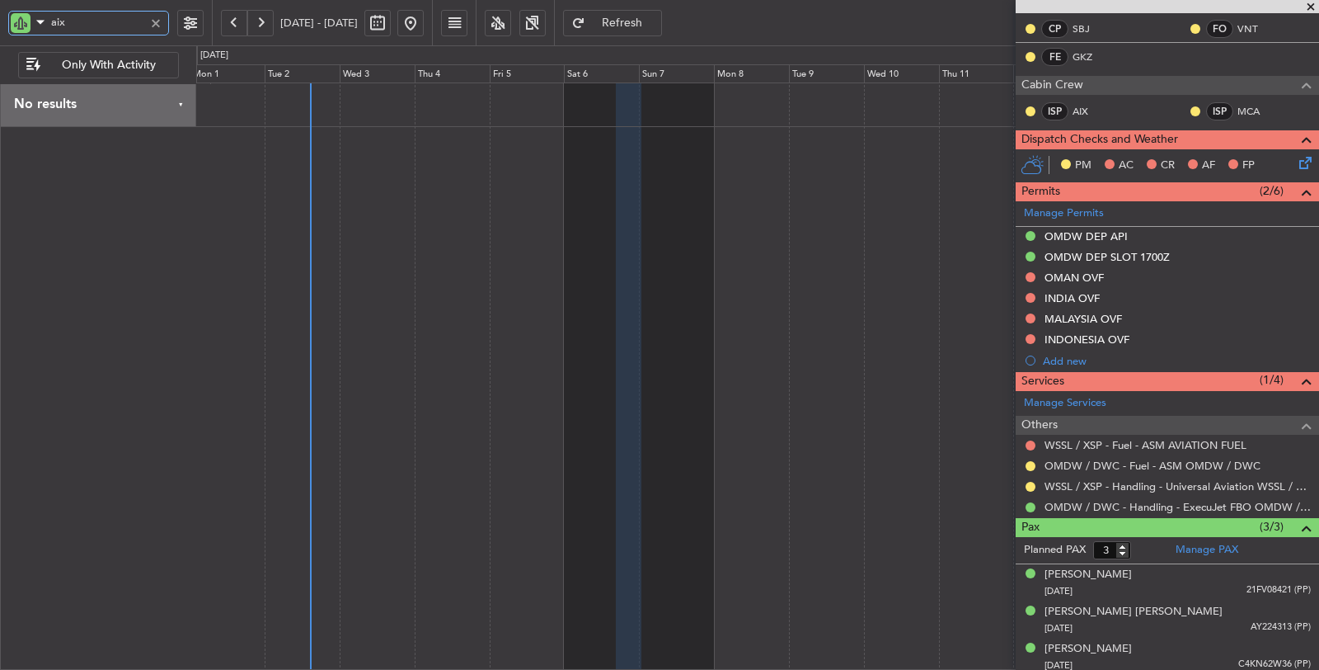
click at [520, 191] on div at bounding box center [758, 376] width 1124 height 588
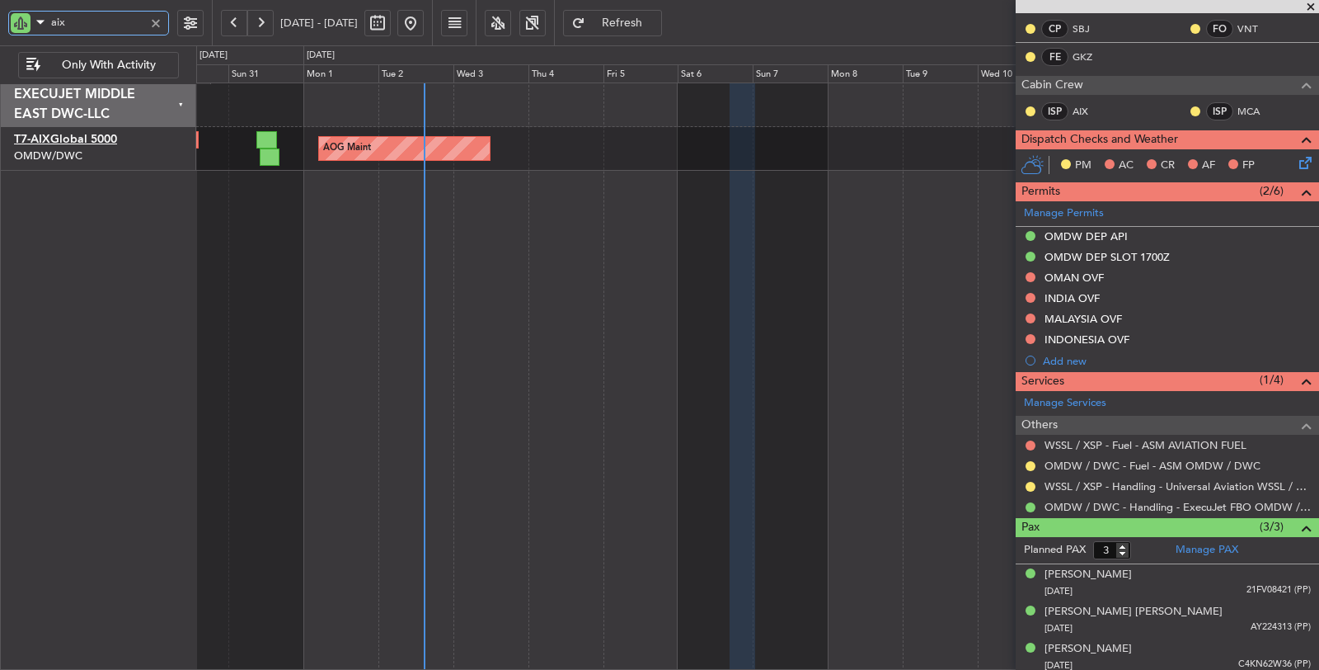
click at [114, 134] on link "T7-AIX Global 5000" at bounding box center [65, 140] width 103 height 12
drag, startPoint x: 79, startPoint y: 23, endPoint x: 30, endPoint y: 26, distance: 49.6
click at [30, 26] on div "aix" at bounding box center [88, 23] width 161 height 25
type input "aya"
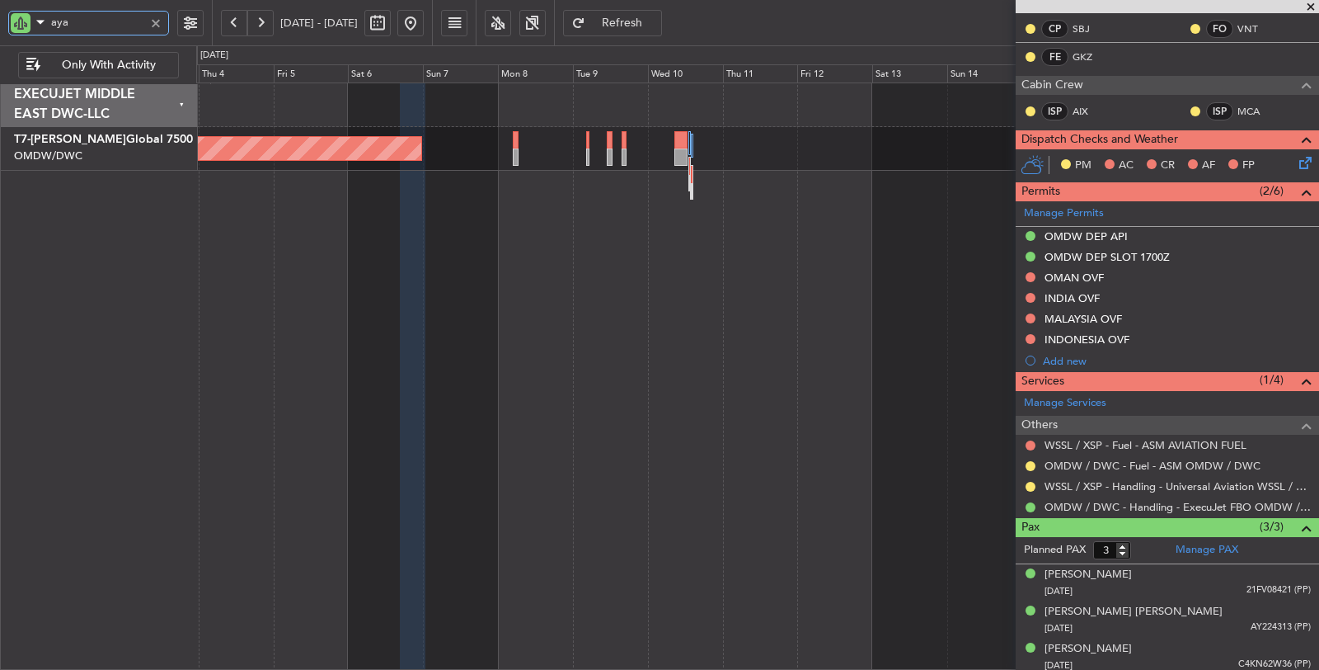
click at [538, 334] on div "Planned Maint Dubai (Al Maktoum Intl)" at bounding box center [758, 376] width 1124 height 588
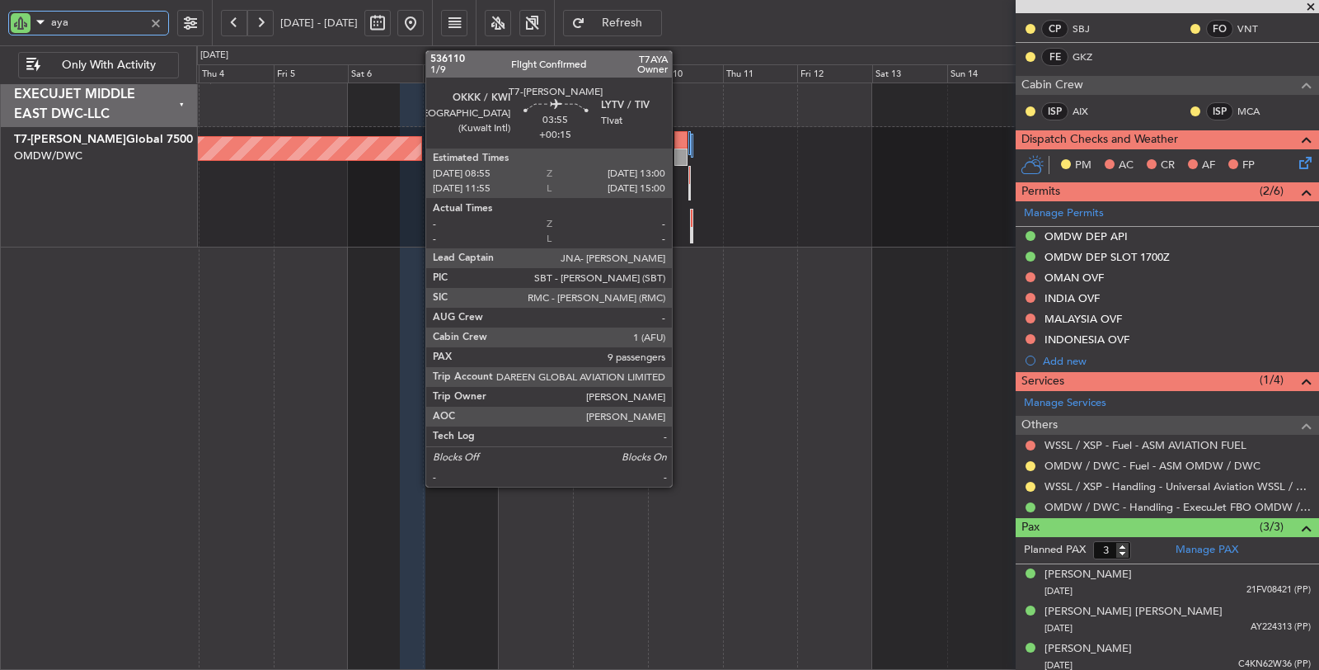
click at [680, 150] on div at bounding box center [680, 156] width 13 height 17
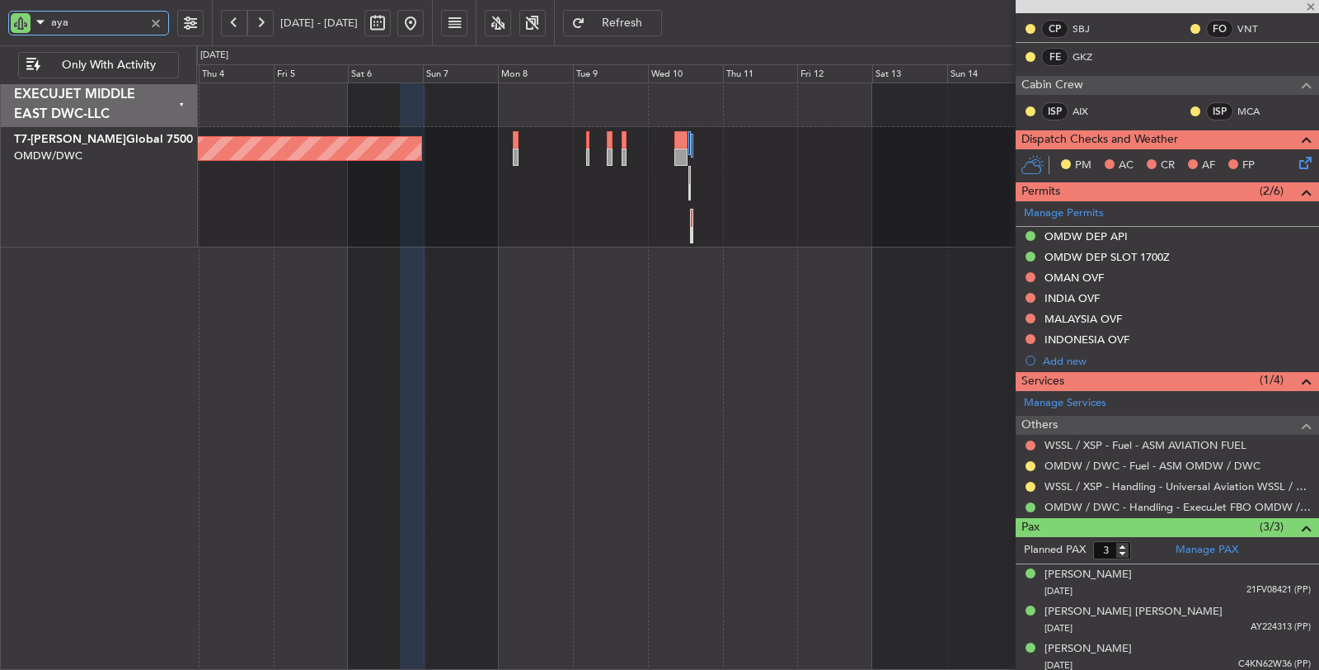
type input "+00:15"
type input "9"
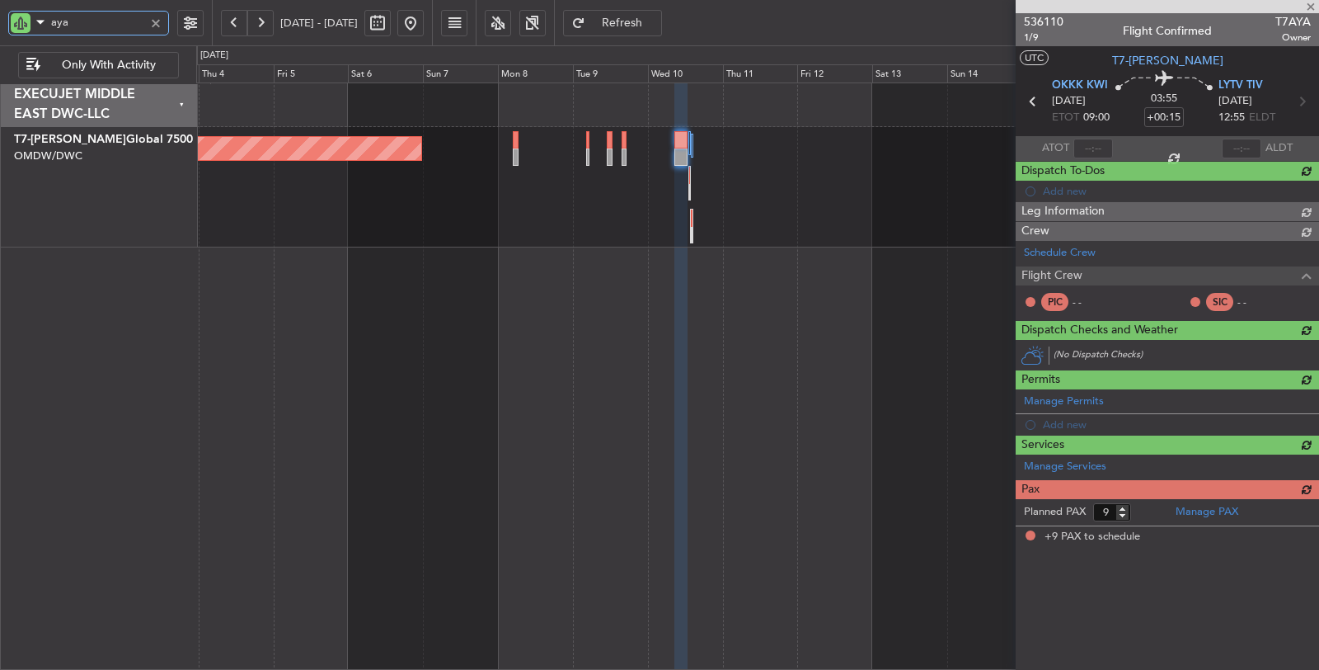
scroll to position [0, 0]
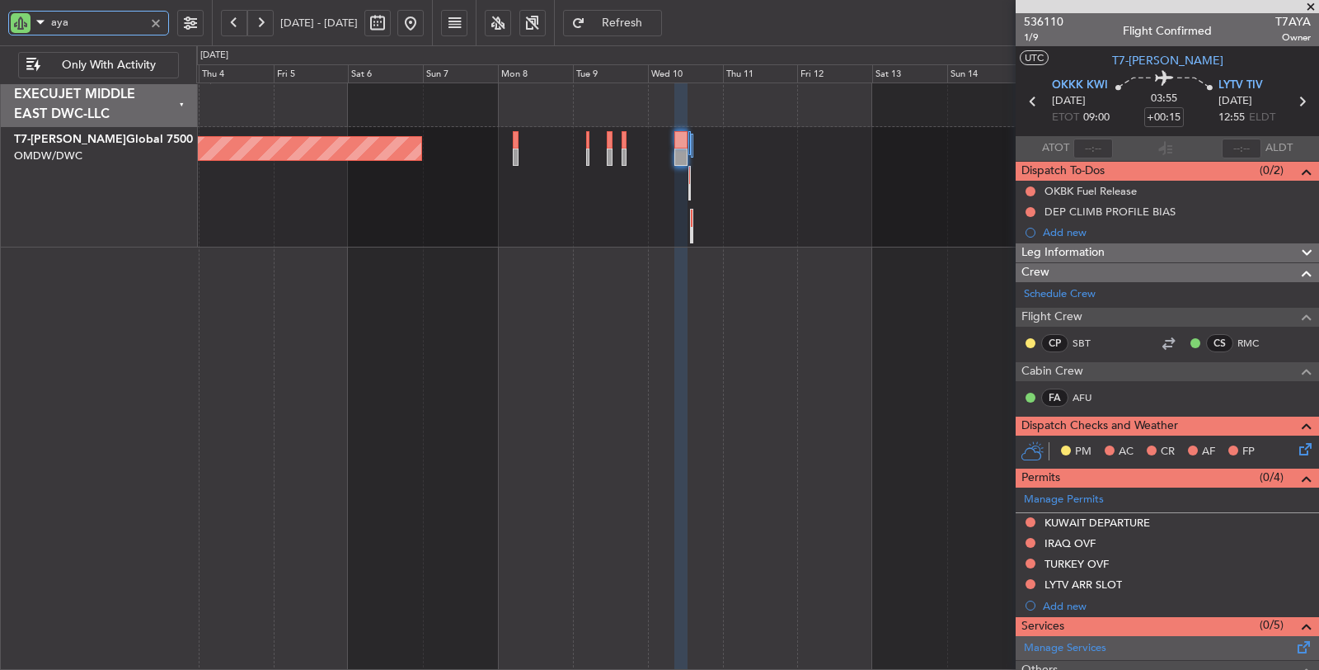
type input "aya"
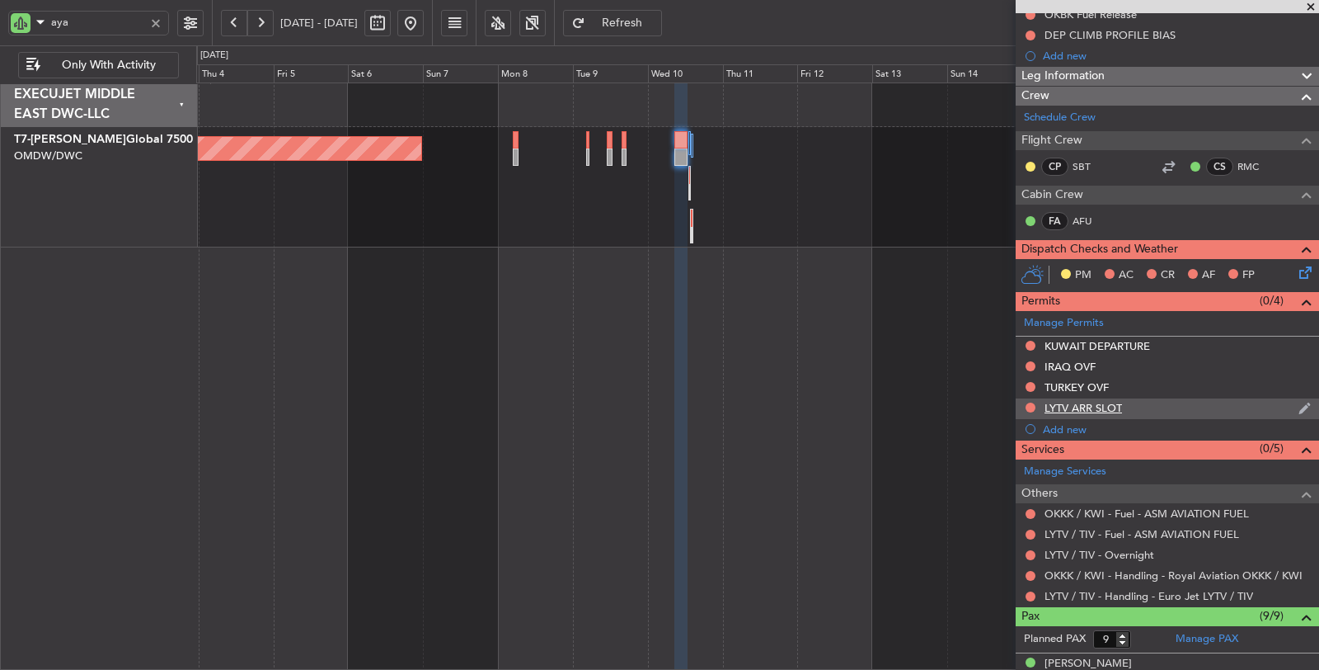
scroll to position [183, 0]
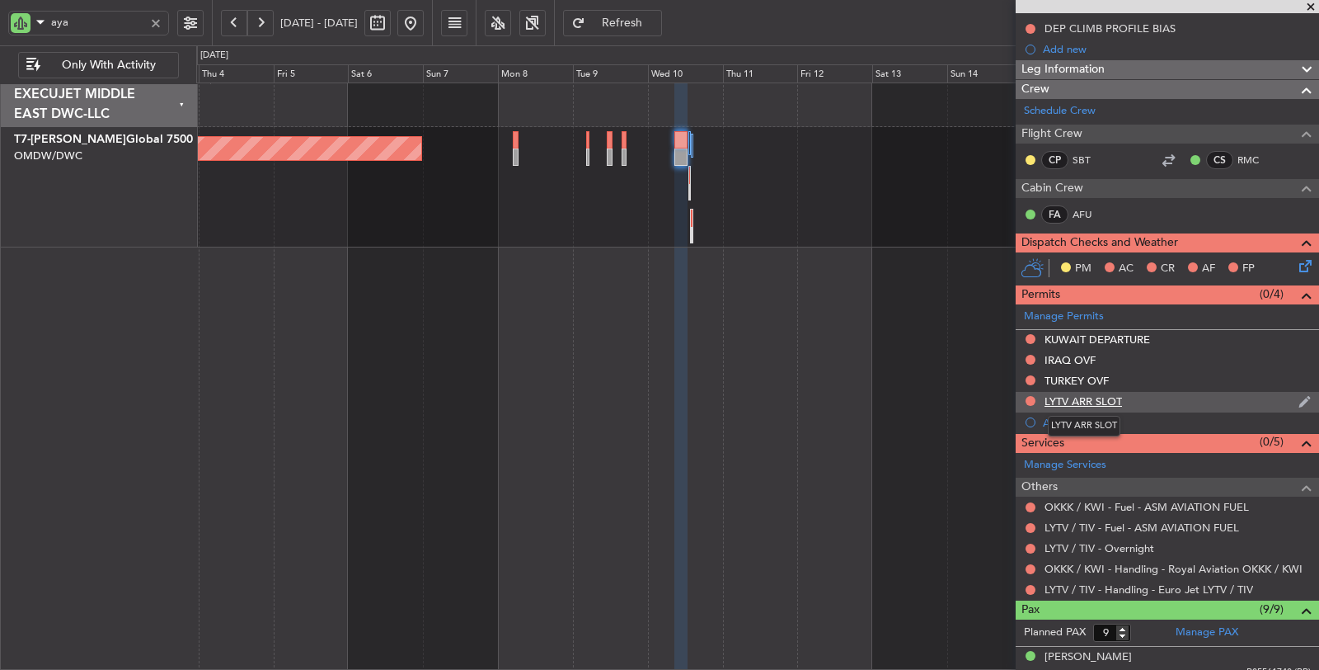
click at [1106, 394] on div "LYTV ARR SLOT" at bounding box center [1084, 401] width 78 height 14
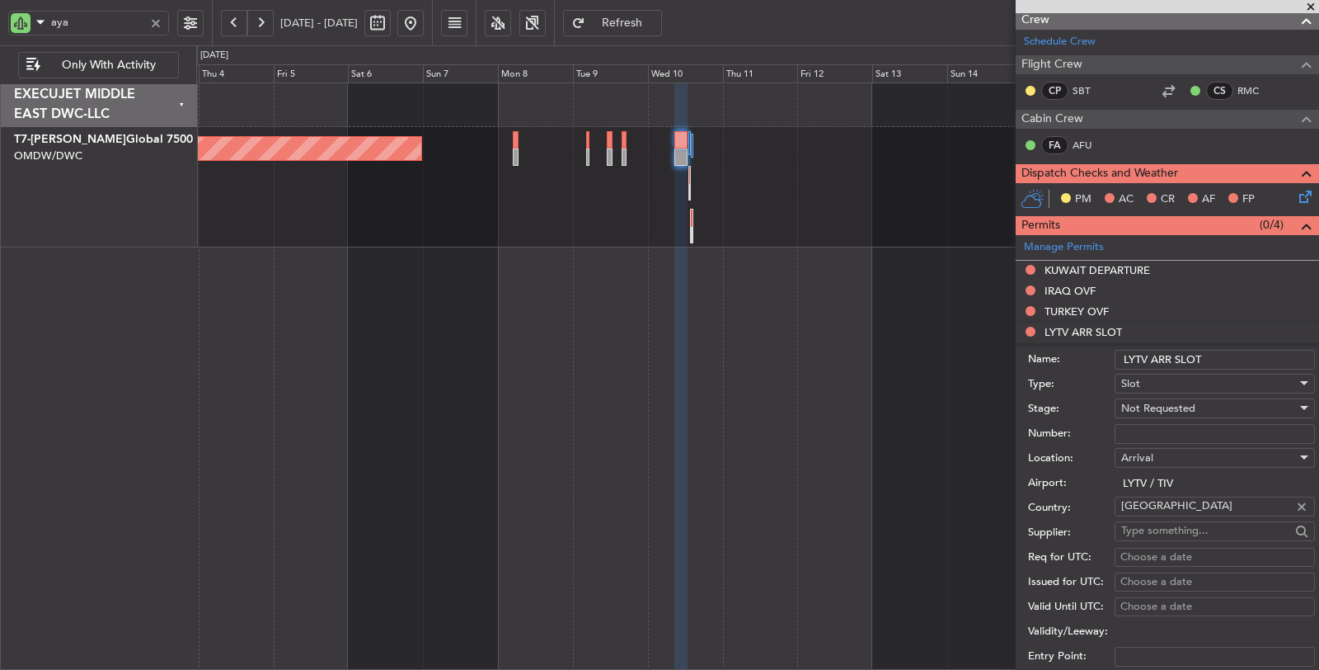
scroll to position [366, 0]
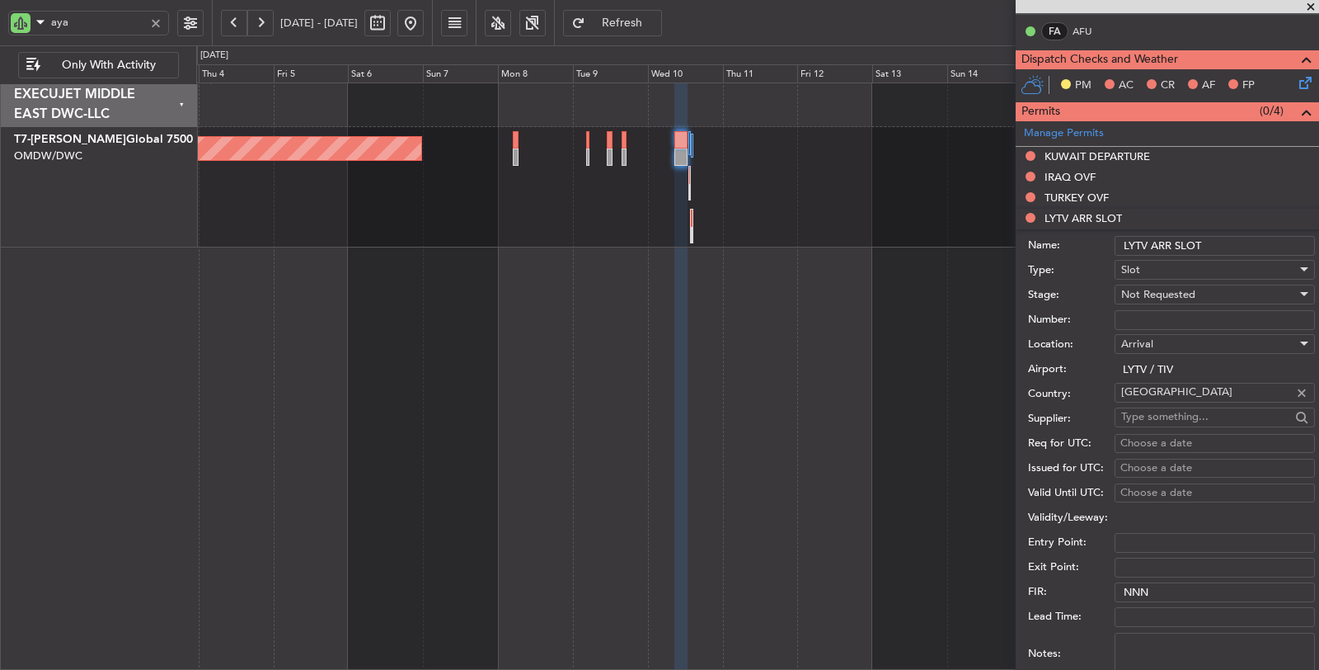
click at [1158, 292] on span "Not Requested" at bounding box center [1158, 294] width 74 height 15
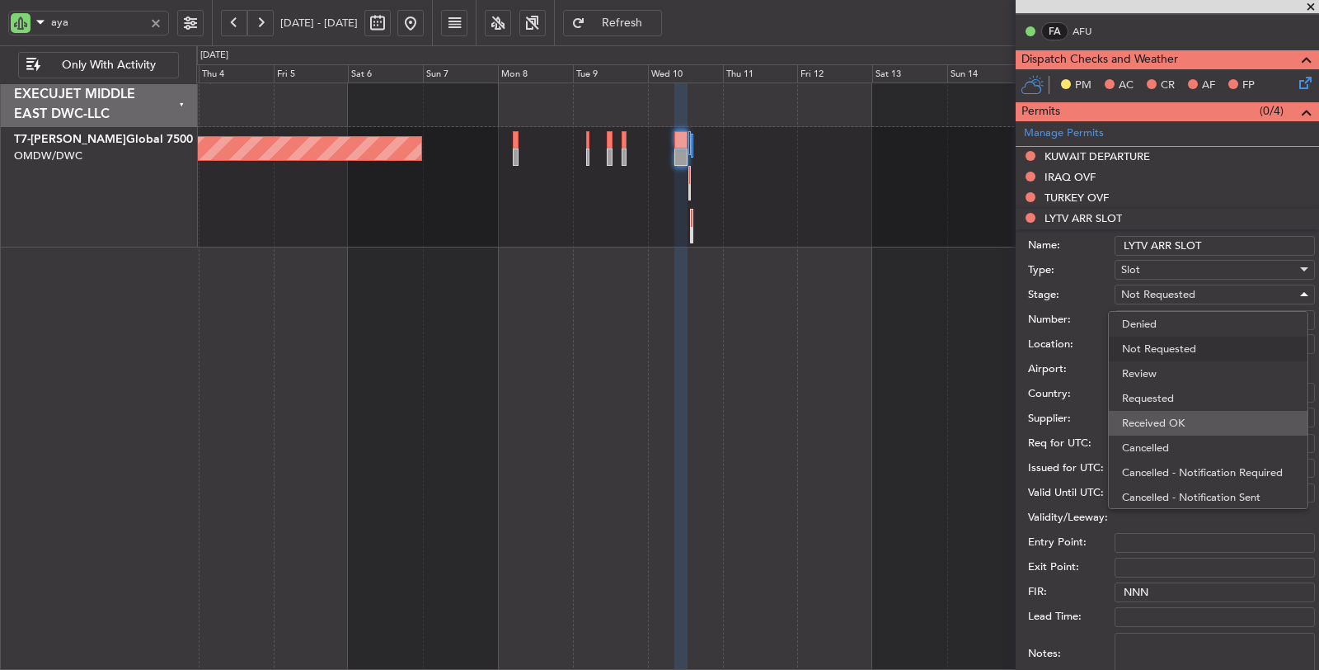
click at [1173, 422] on span "Received OK" at bounding box center [1208, 423] width 172 height 25
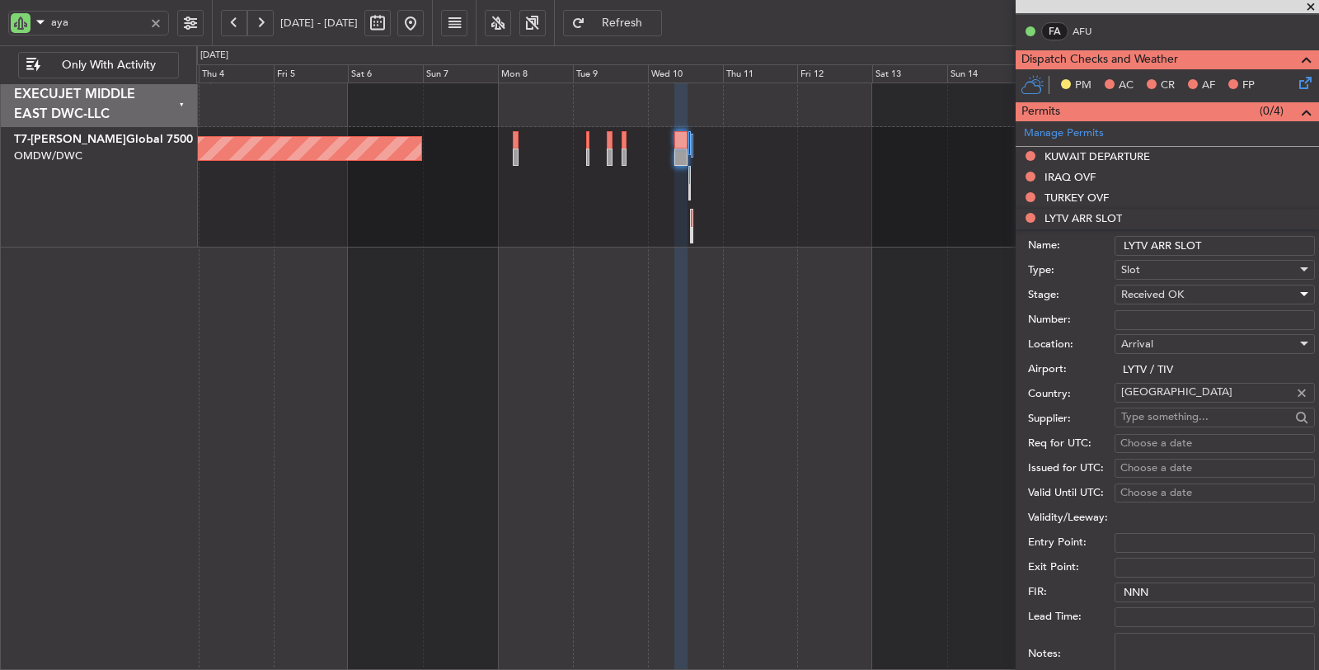
click at [1164, 310] on input "Number:" at bounding box center [1215, 320] width 200 height 20
type input "APPROVED"
click at [1152, 439] on div "Choose a date" at bounding box center [1215, 443] width 189 height 16
select select "9"
select select "2025"
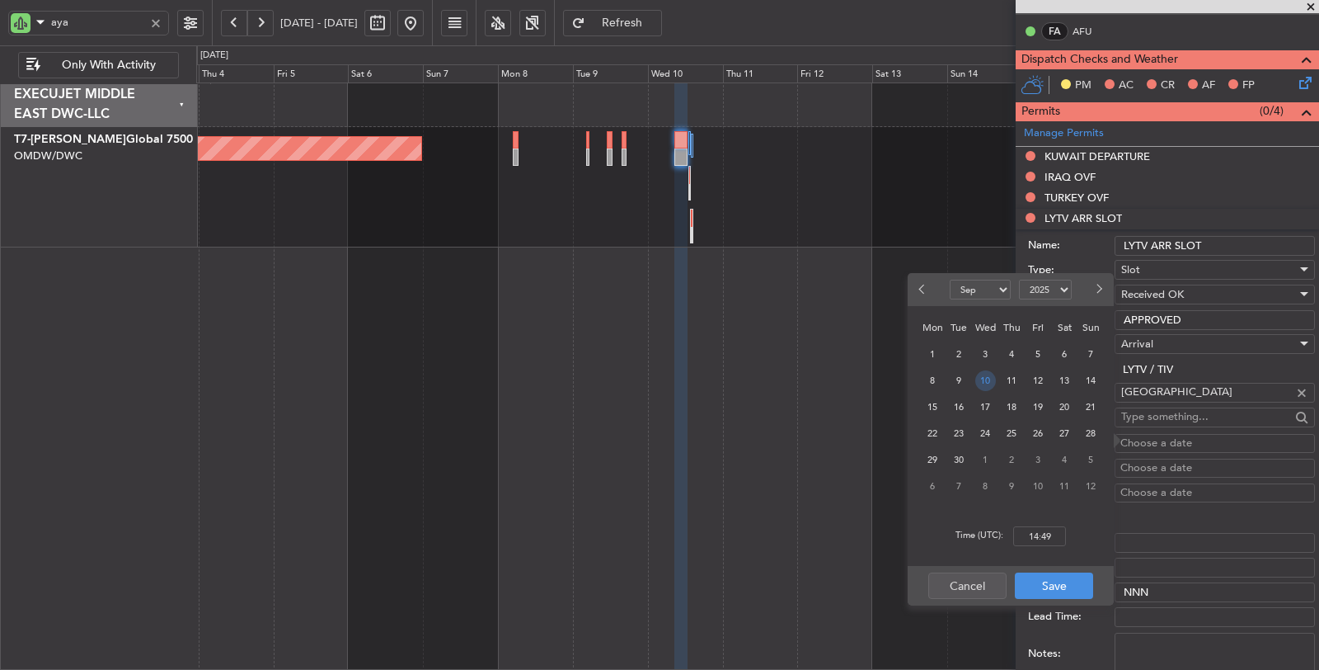
click at [991, 385] on span "10" at bounding box center [985, 380] width 21 height 21
click at [1026, 538] on input "00:00" at bounding box center [1039, 536] width 53 height 20
type input "12:55"
click at [1054, 586] on button "Save" at bounding box center [1054, 585] width 78 height 26
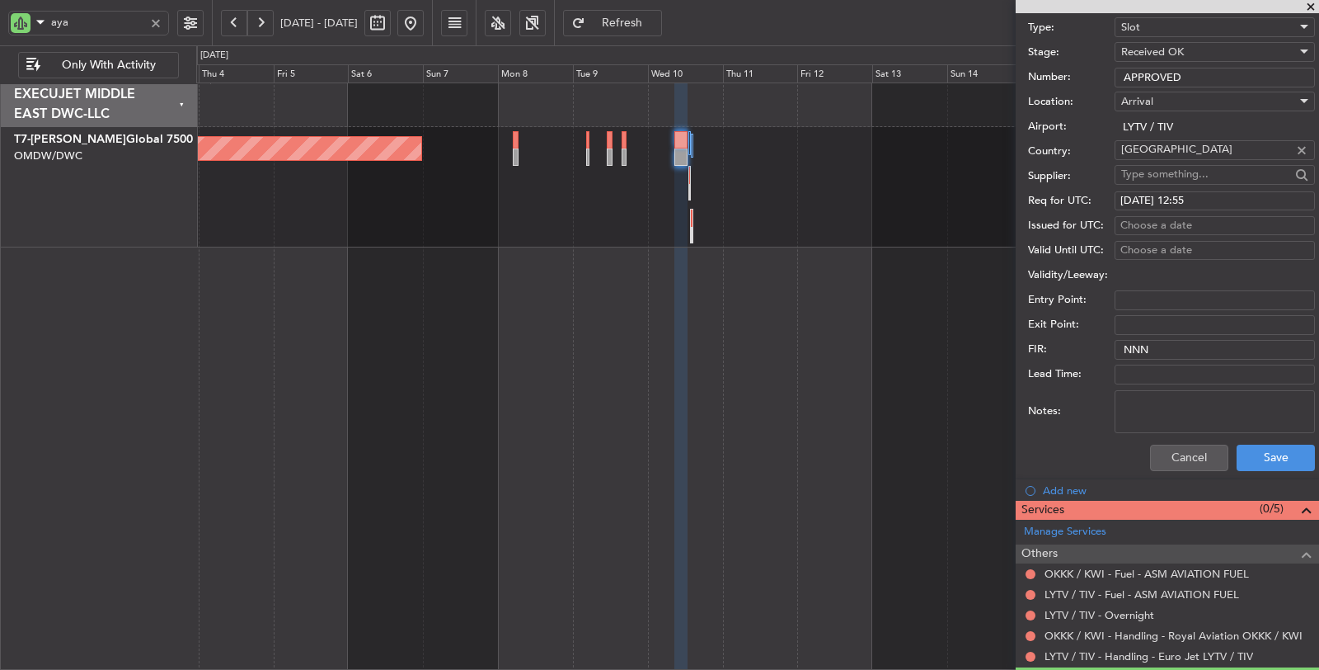
scroll to position [641, 0]
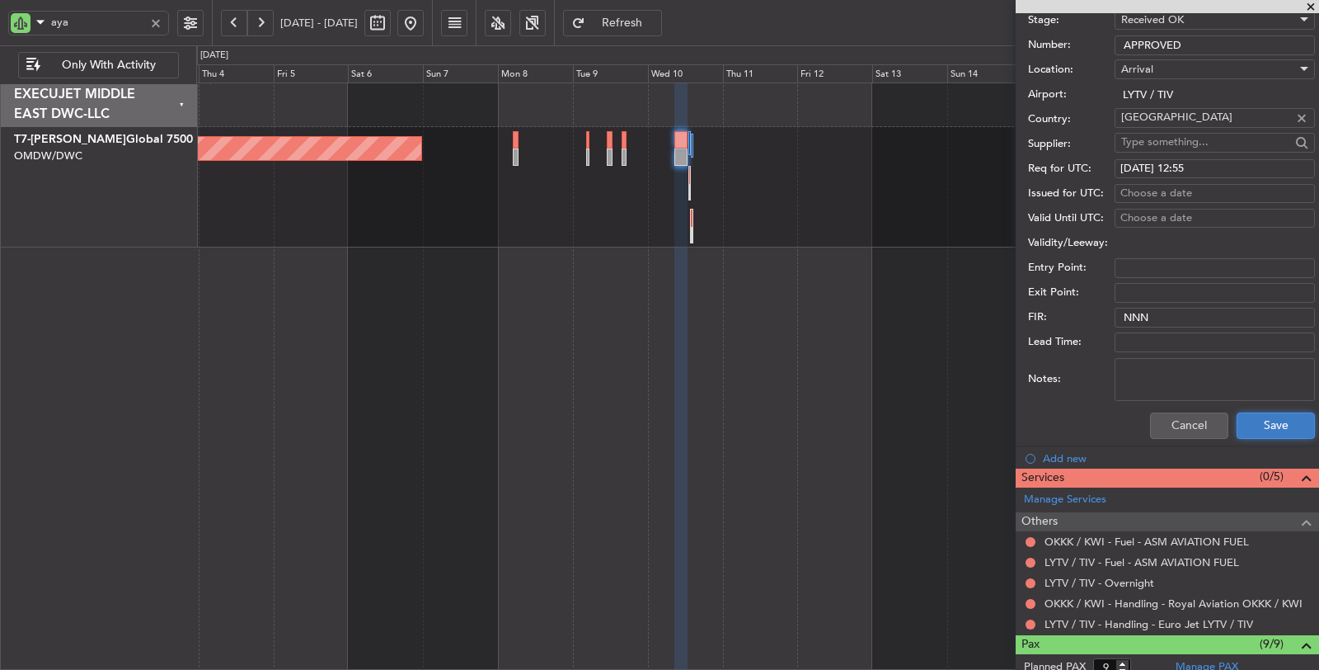
click at [1273, 419] on button "Save" at bounding box center [1276, 425] width 78 height 26
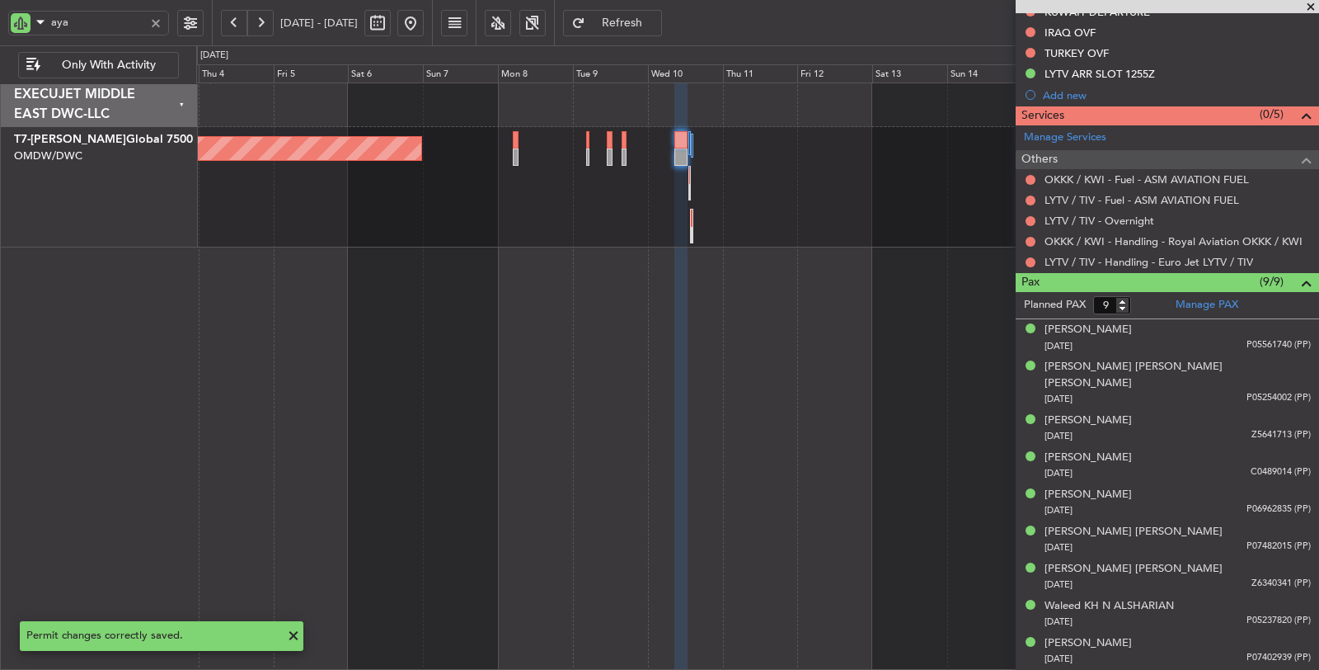
scroll to position [149, 0]
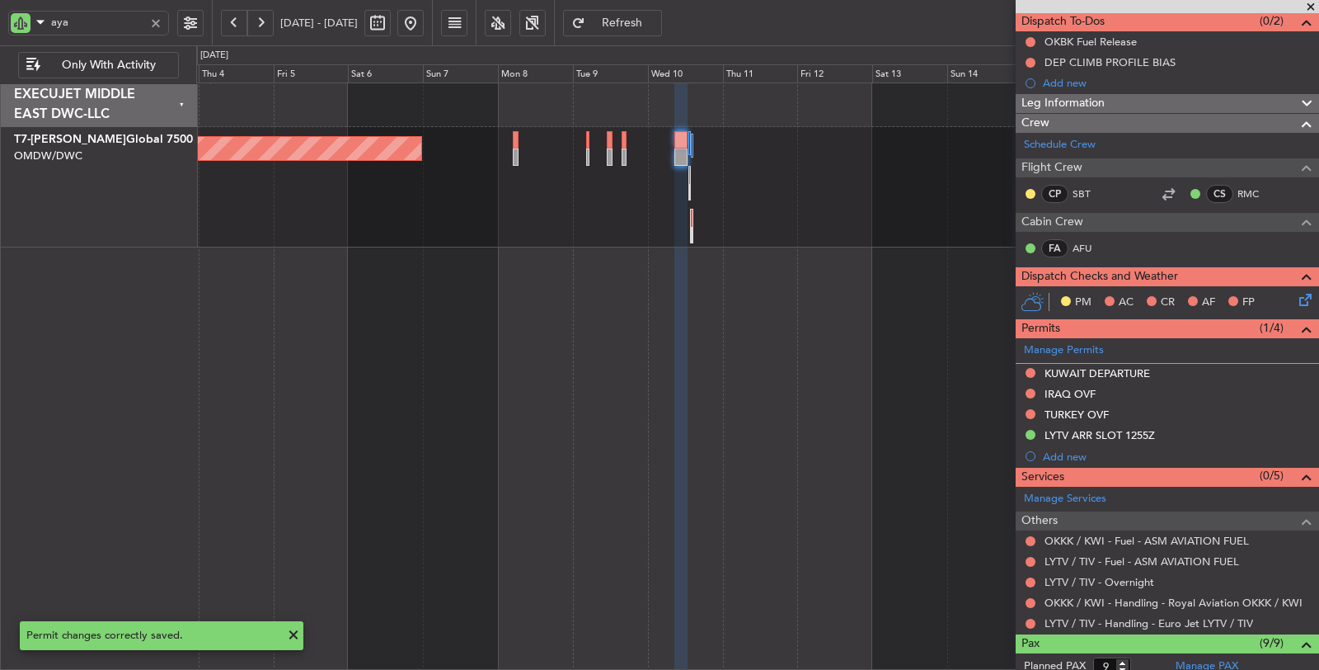
click at [1031, 619] on button at bounding box center [1031, 623] width 10 height 10
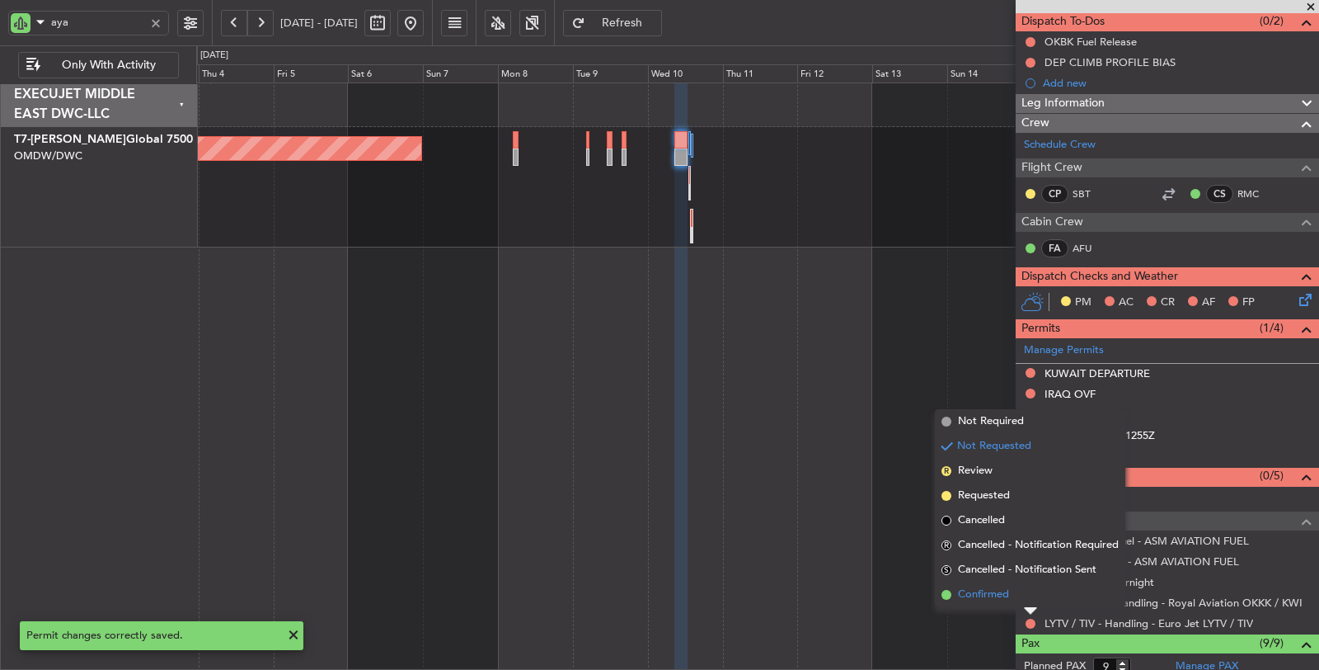
click at [999, 599] on span "Confirmed" at bounding box center [983, 594] width 51 height 16
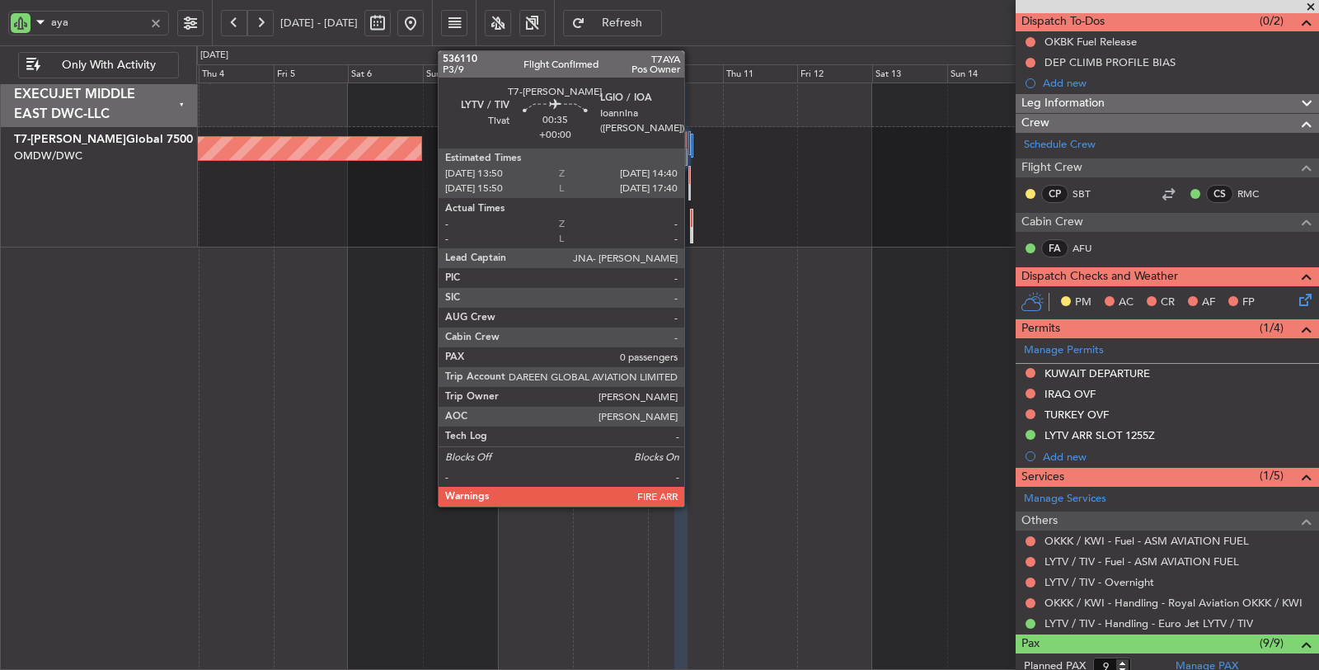
click at [693, 218] on div at bounding box center [691, 226] width 3 height 35
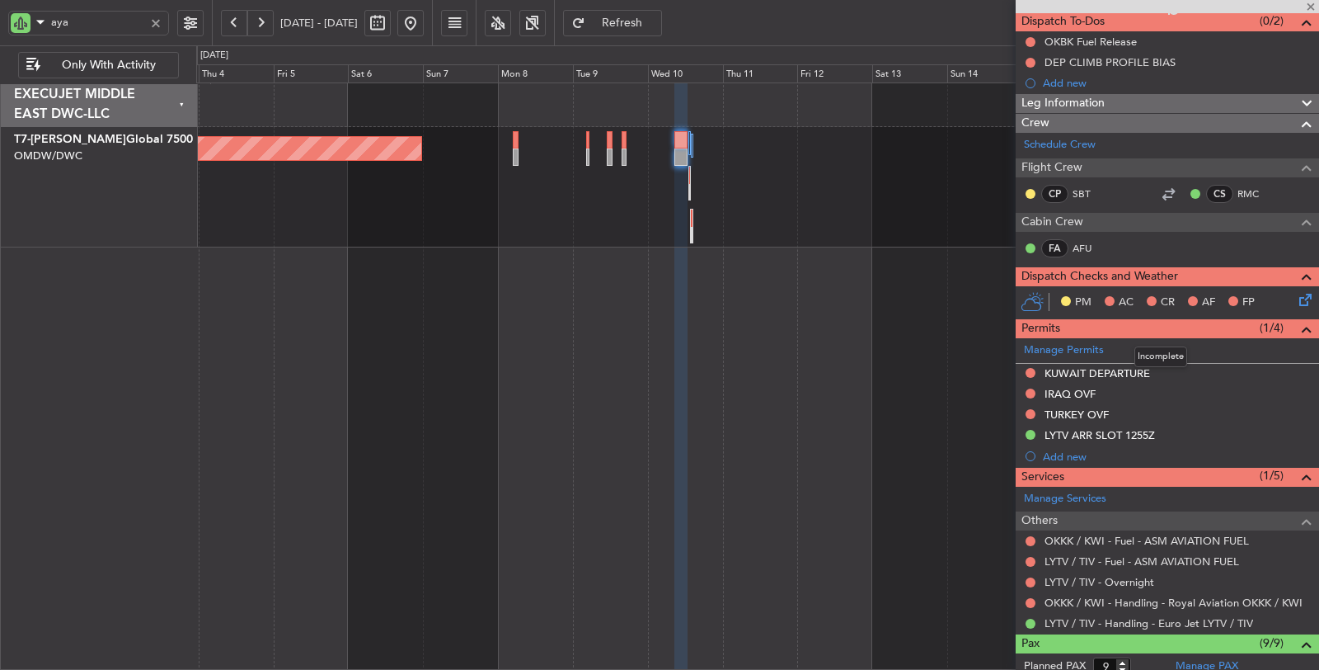
type input "0"
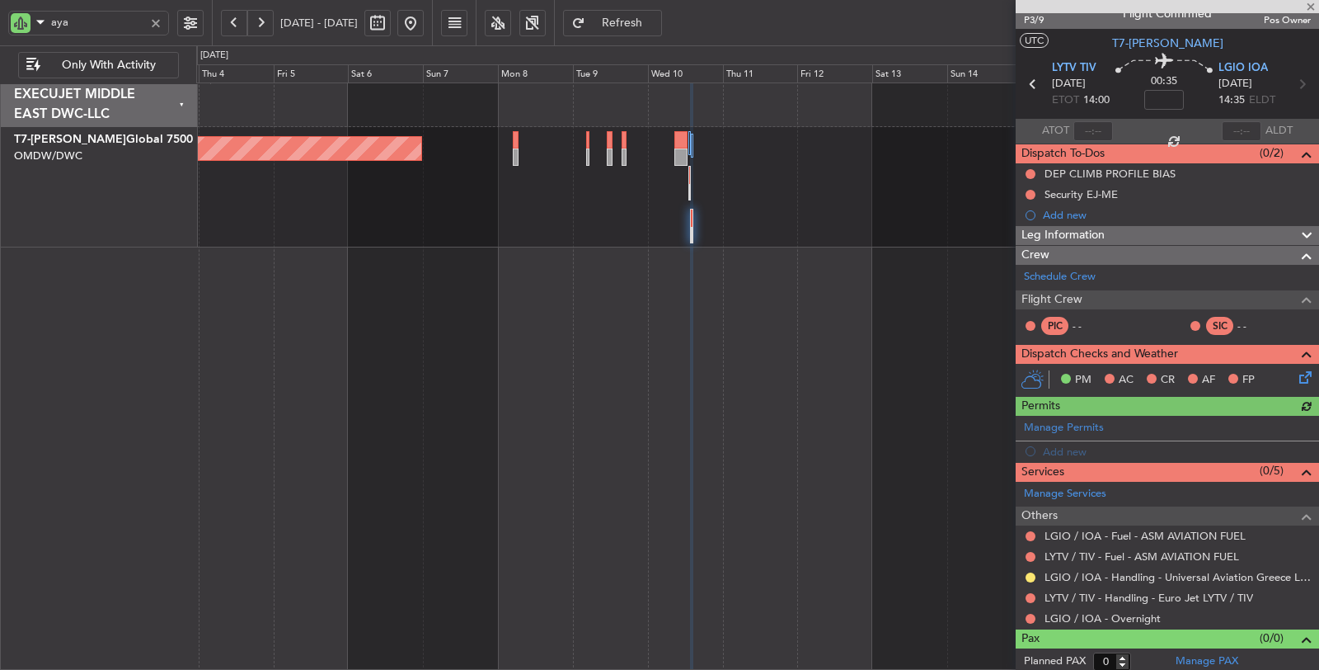
scroll to position [17, 0]
click at [1070, 445] on div "Add new" at bounding box center [1169, 451] width 253 height 14
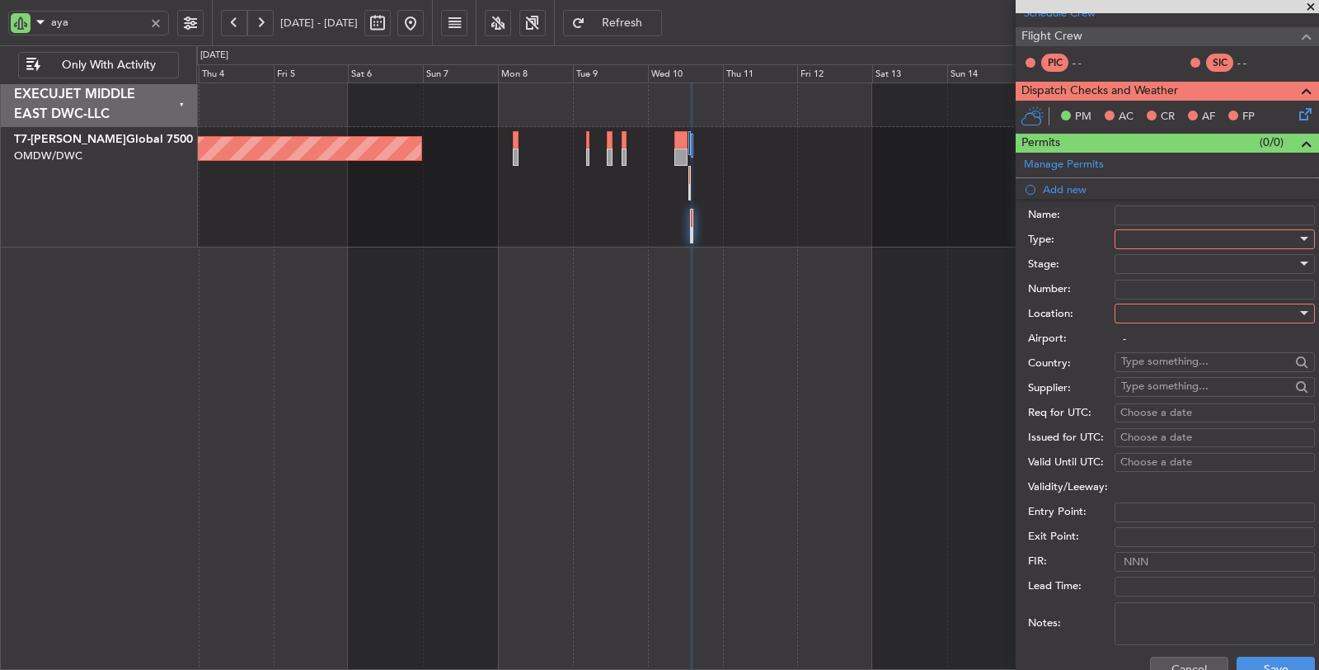
scroll to position [293, 0]
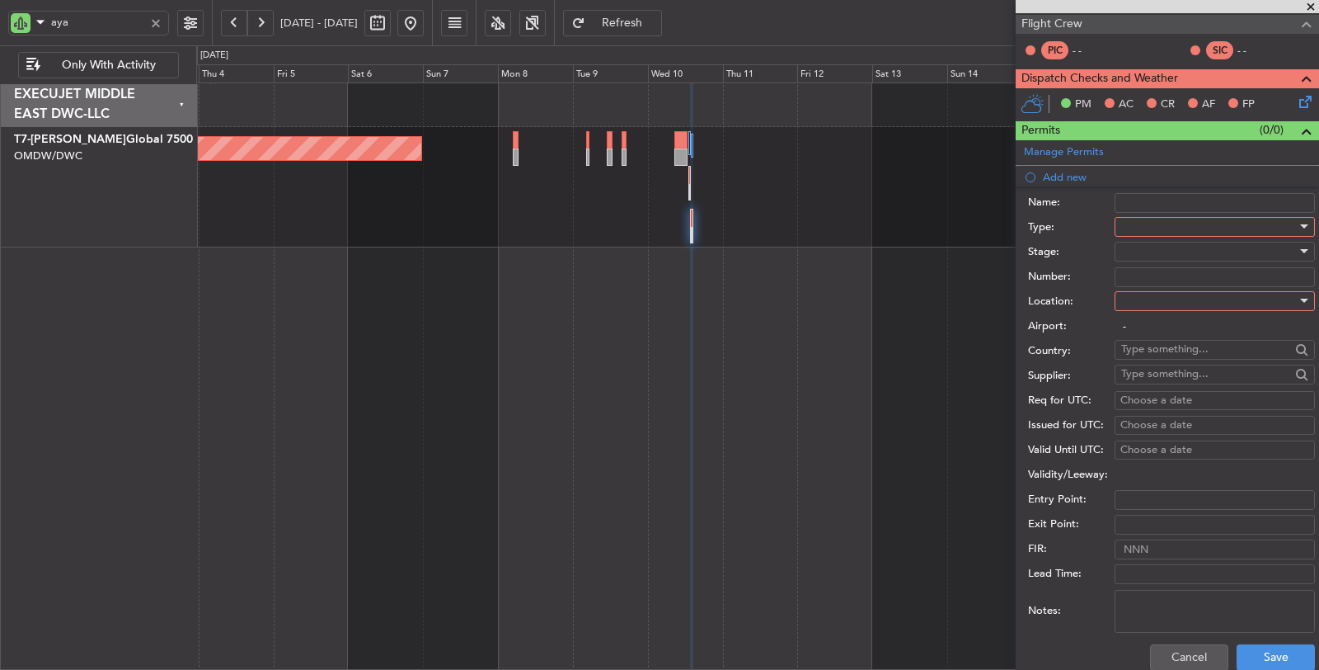
click at [1149, 225] on div at bounding box center [1209, 226] width 176 height 25
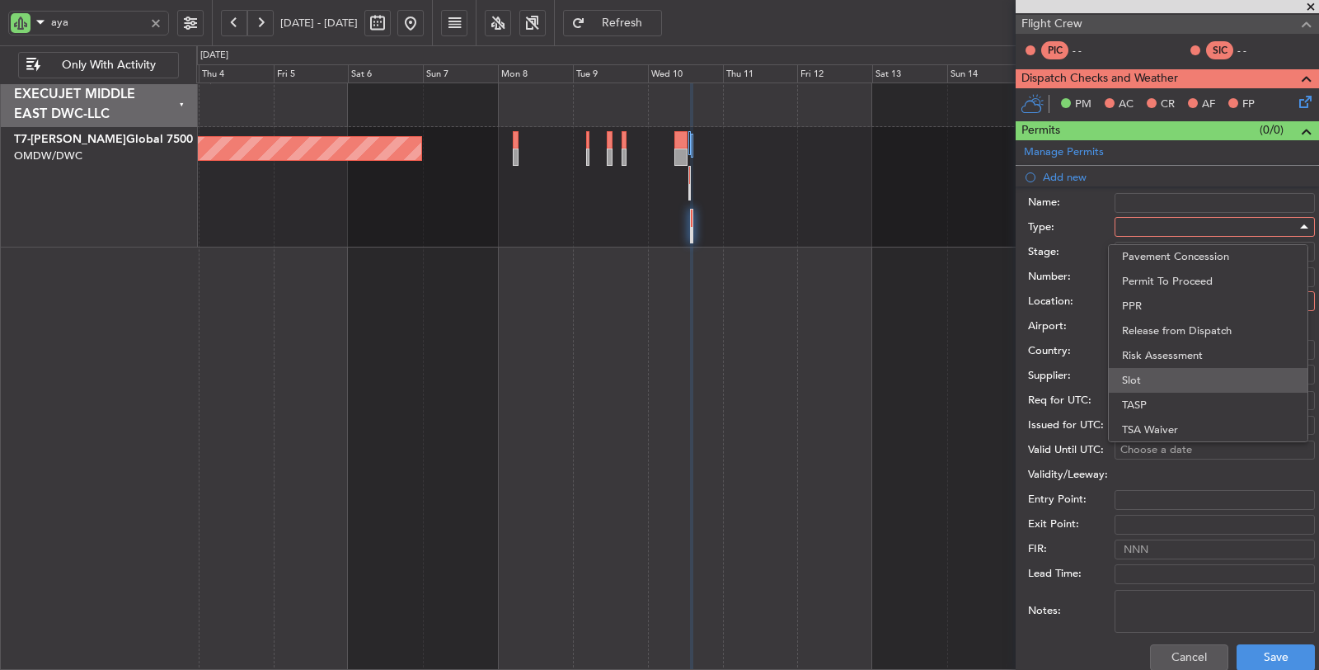
click at [1147, 383] on span "Slot" at bounding box center [1208, 380] width 172 height 25
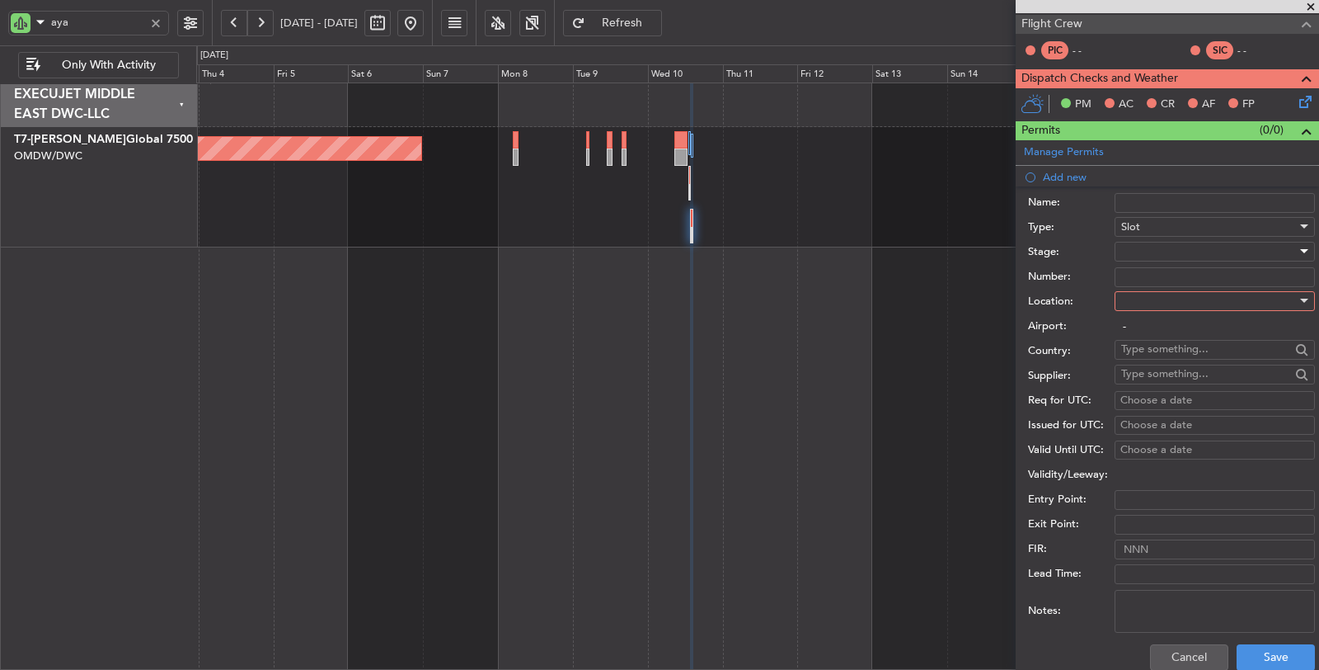
click at [1148, 252] on div at bounding box center [1209, 251] width 176 height 25
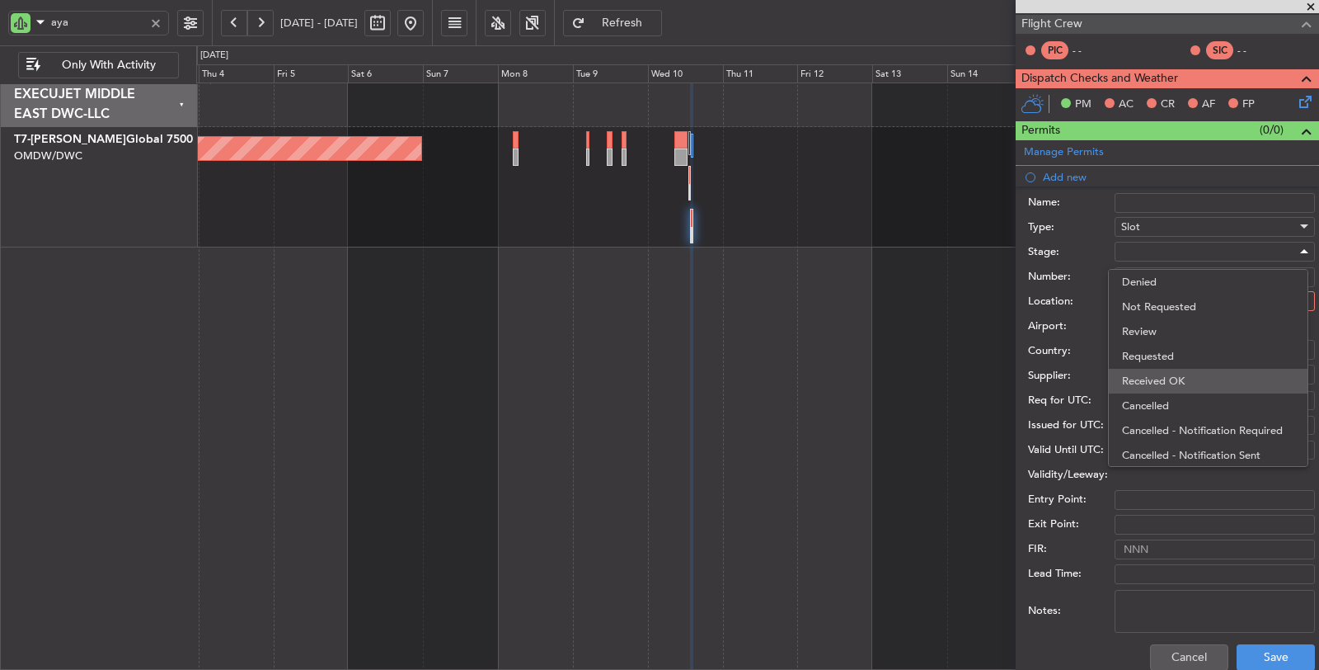
drag, startPoint x: 1151, startPoint y: 380, endPoint x: 1159, endPoint y: 351, distance: 30.0
click at [1154, 380] on span "Received OK" at bounding box center [1208, 381] width 172 height 25
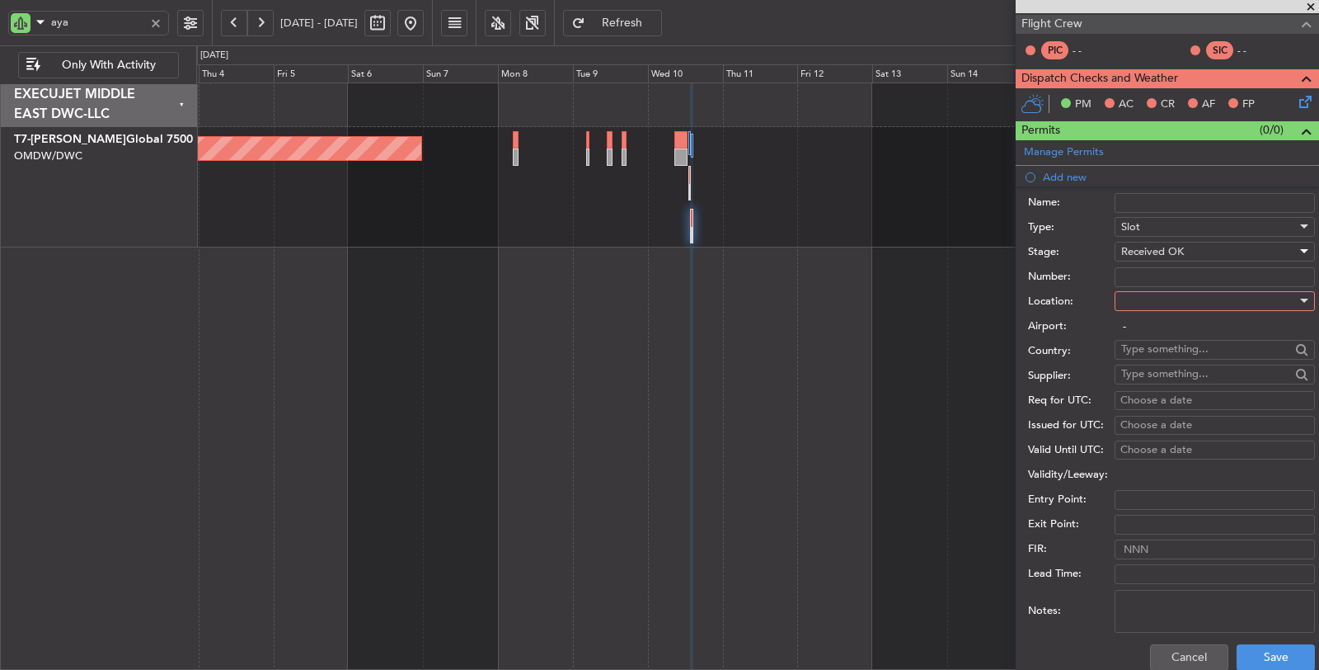
click at [1149, 272] on input "Number:" at bounding box center [1215, 277] width 200 height 20
type input "a"
type input "APPROVED"
click at [1147, 301] on div at bounding box center [1209, 301] width 176 height 25
click at [1144, 330] on span "Departure" at bounding box center [1208, 331] width 172 height 25
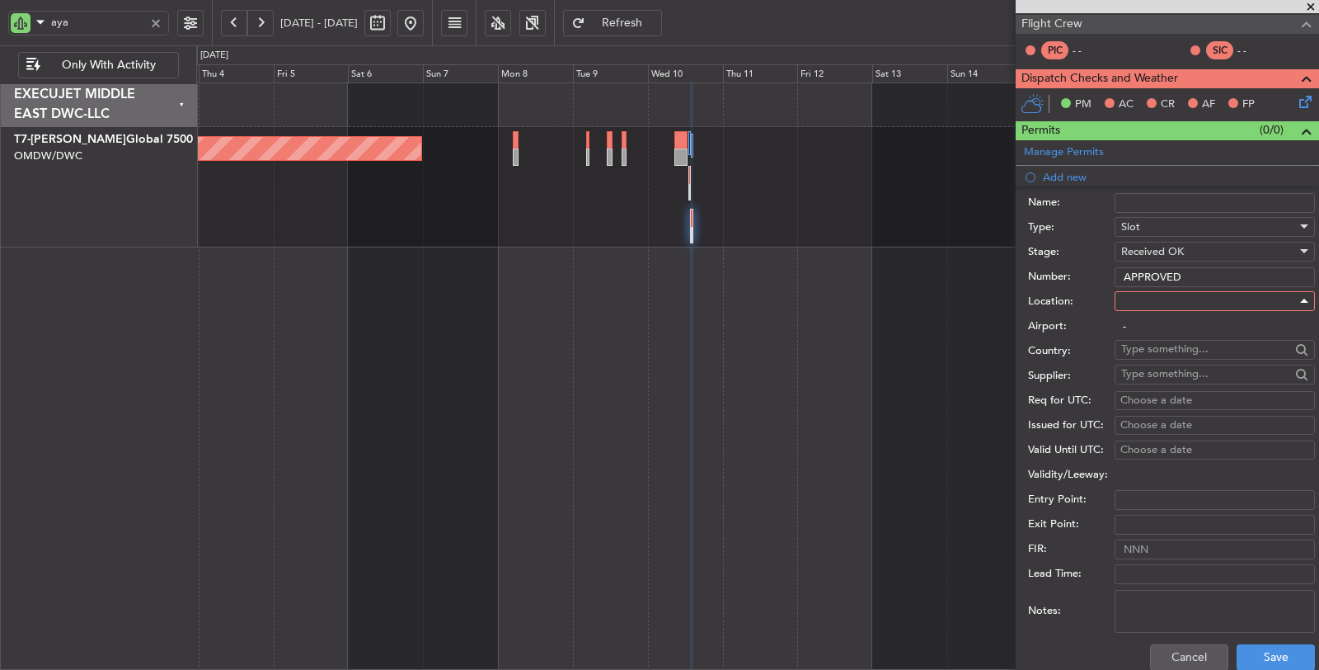
type input "LYTV / TIV"
click at [1144, 399] on div "Choose a date" at bounding box center [1215, 400] width 189 height 16
select select "9"
select select "2025"
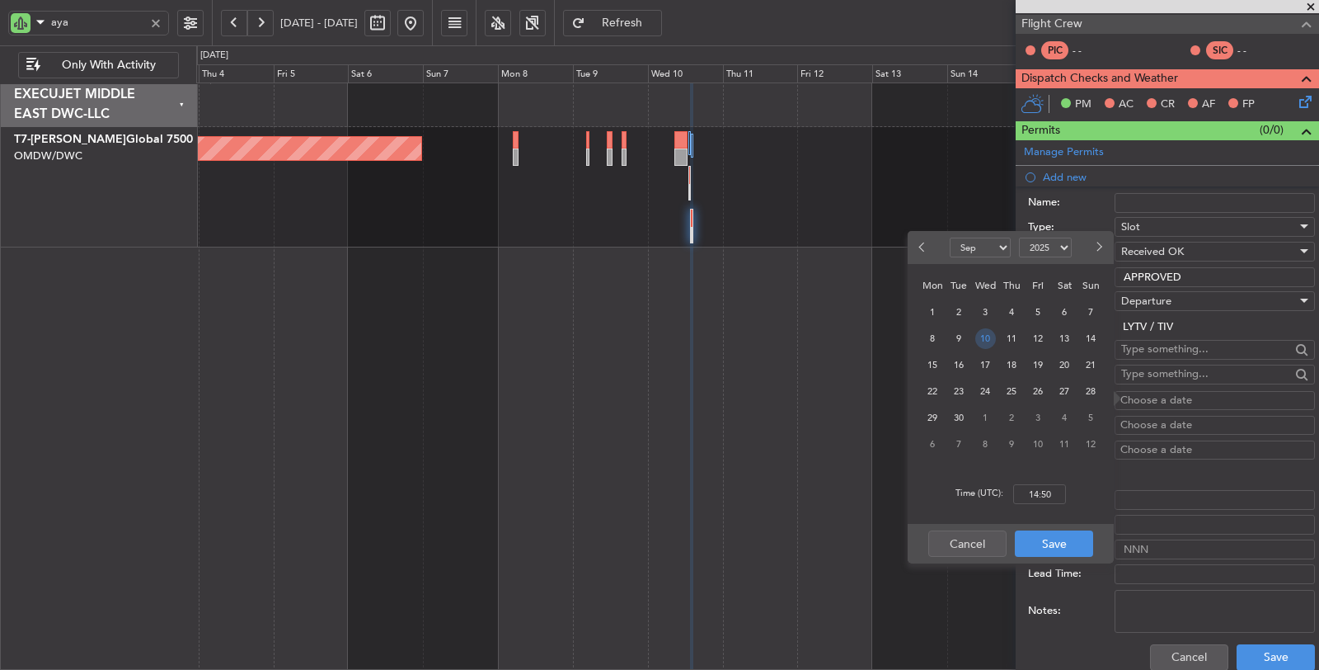
click at [994, 335] on span "10" at bounding box center [985, 338] width 21 height 21
click at [1028, 489] on input "00:00" at bounding box center [1039, 494] width 53 height 20
type input "13:30"
click at [1051, 541] on button "Save" at bounding box center [1054, 543] width 78 height 26
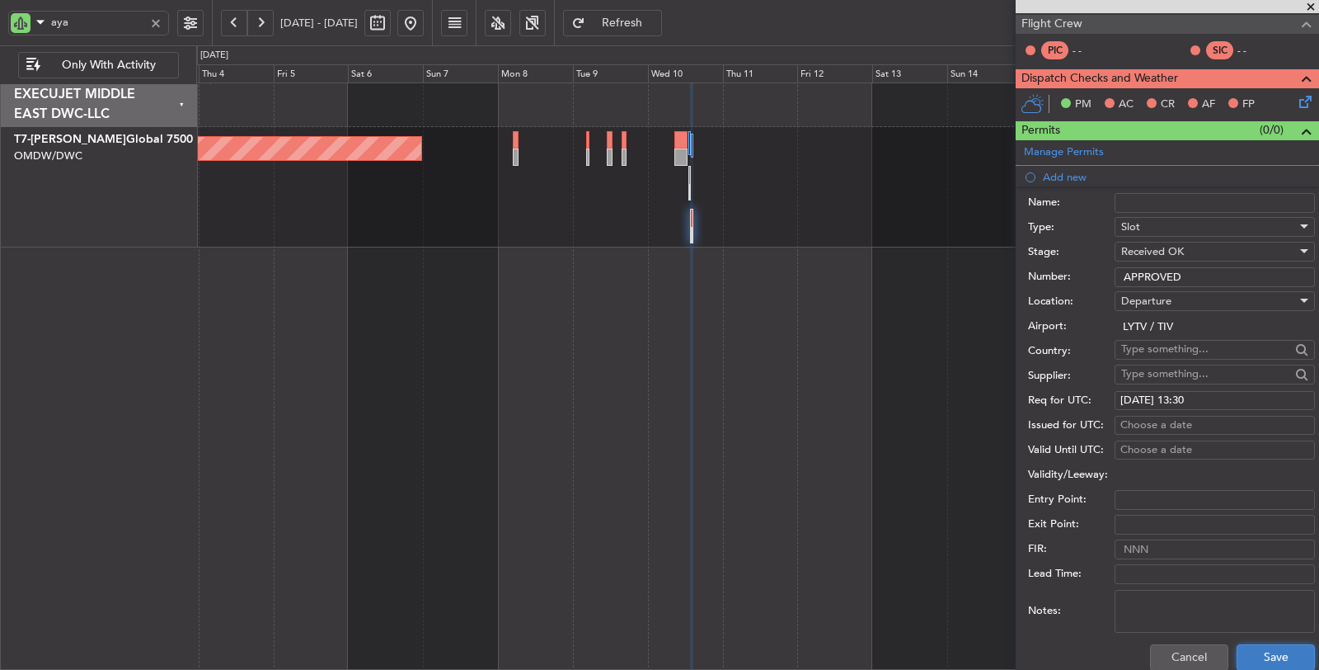
click at [1247, 654] on button "Save" at bounding box center [1276, 657] width 78 height 26
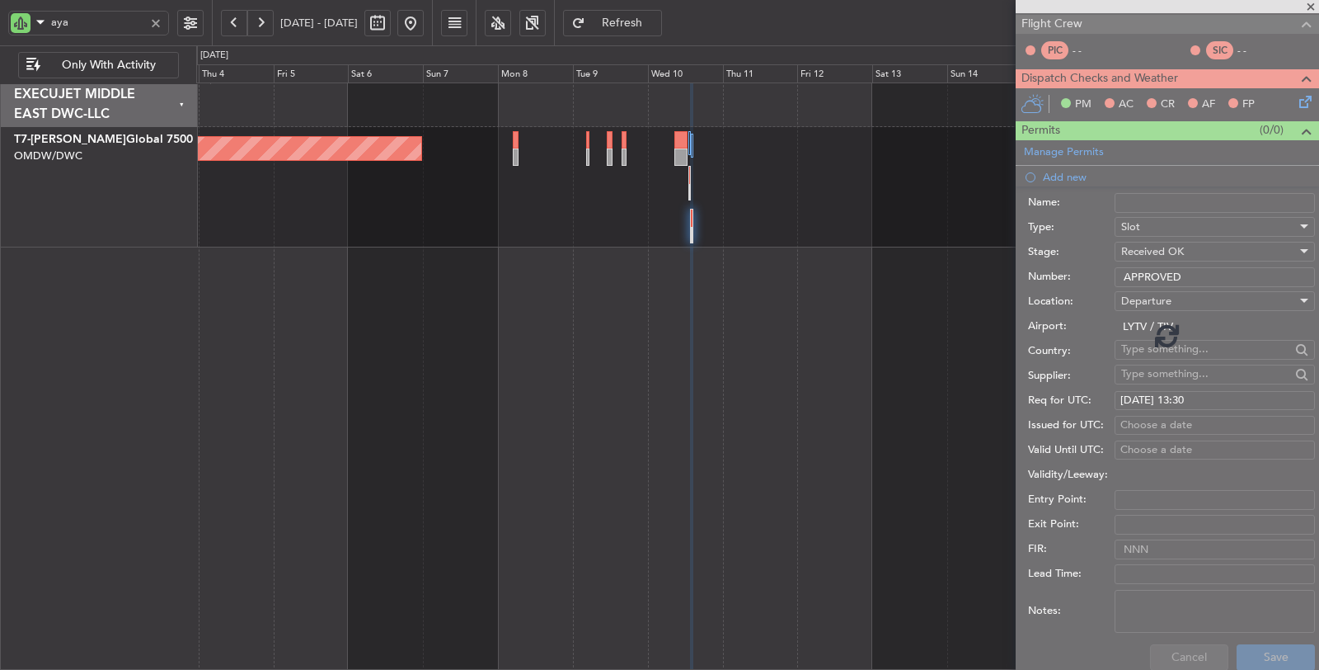
scroll to position [39, 0]
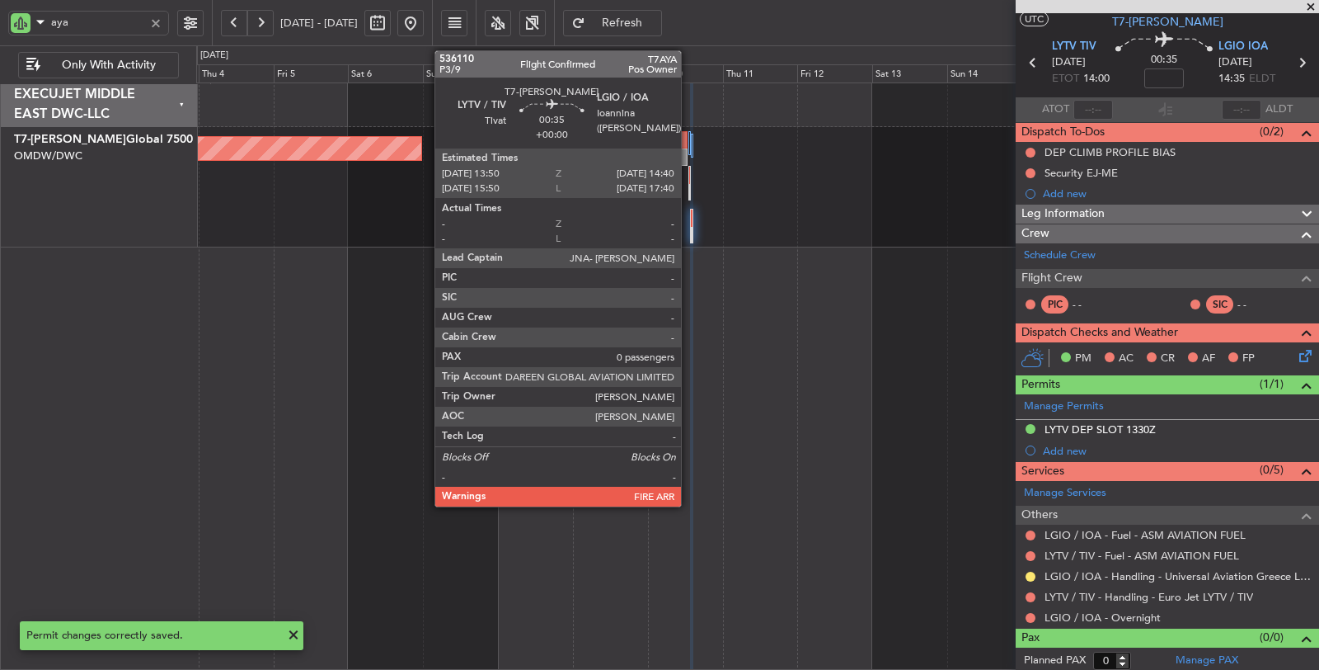
click at [691, 231] on div at bounding box center [692, 235] width 2 height 17
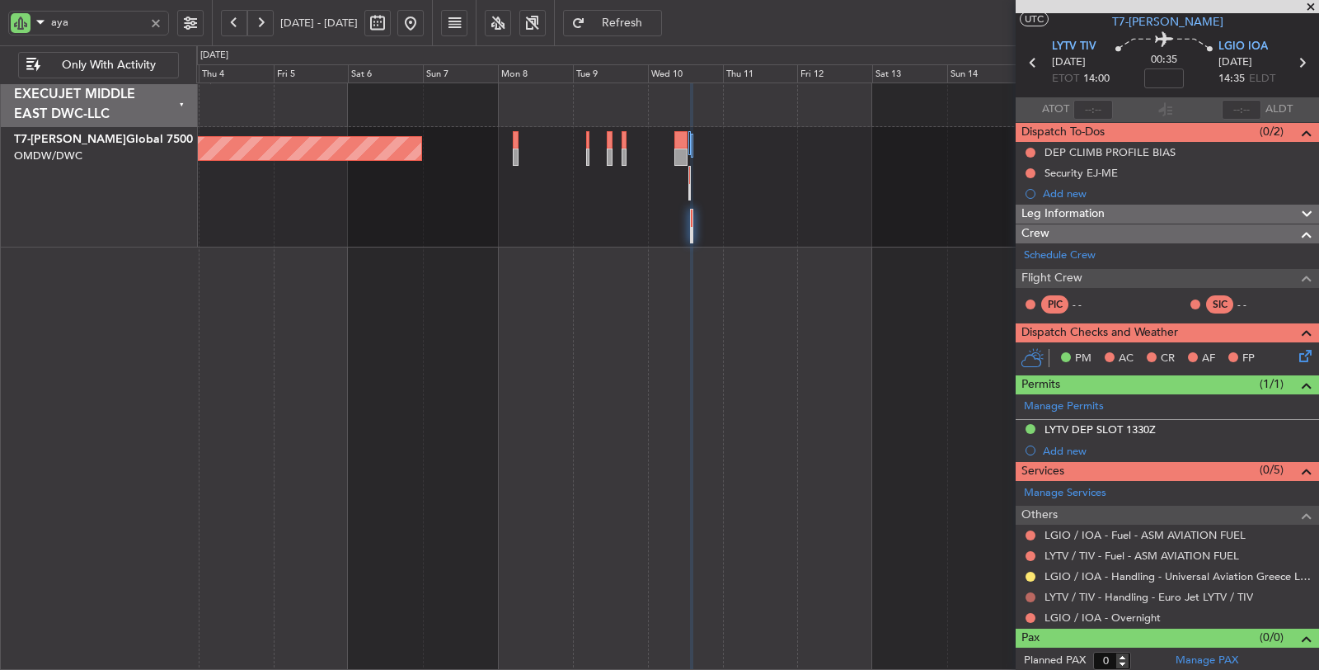
click at [1031, 594] on button at bounding box center [1031, 597] width 10 height 10
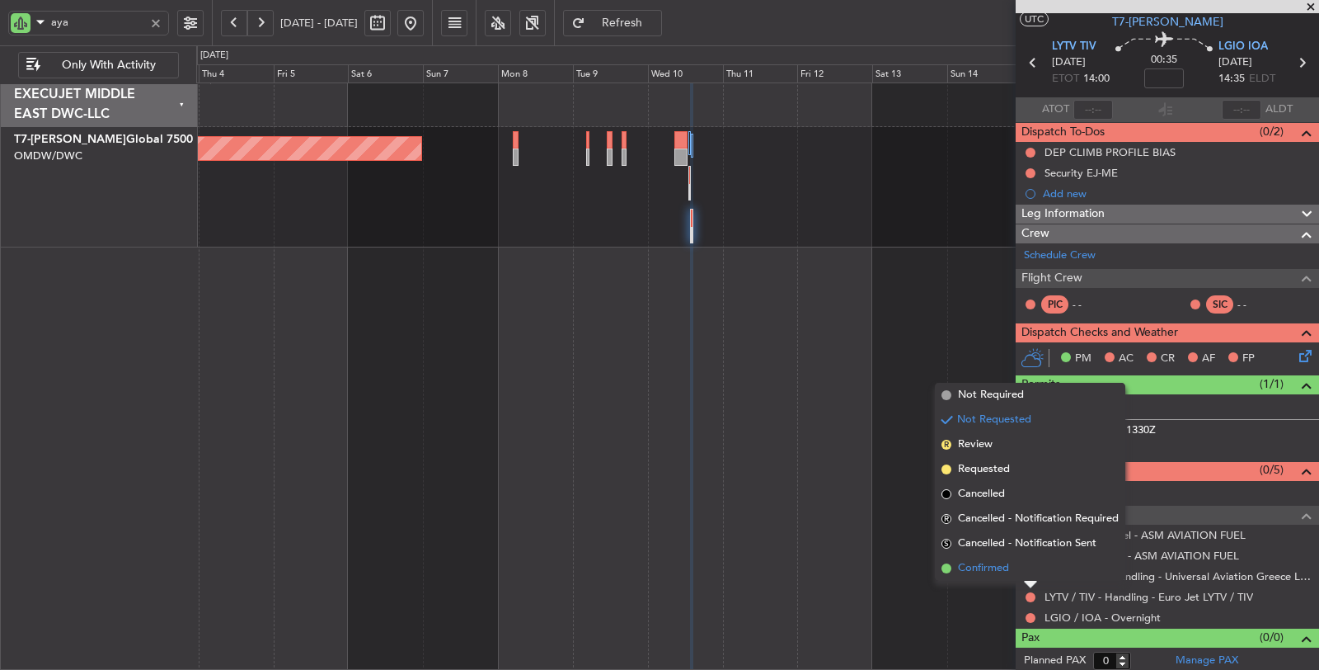
click at [1012, 575] on li "Confirmed" at bounding box center [1030, 568] width 190 height 25
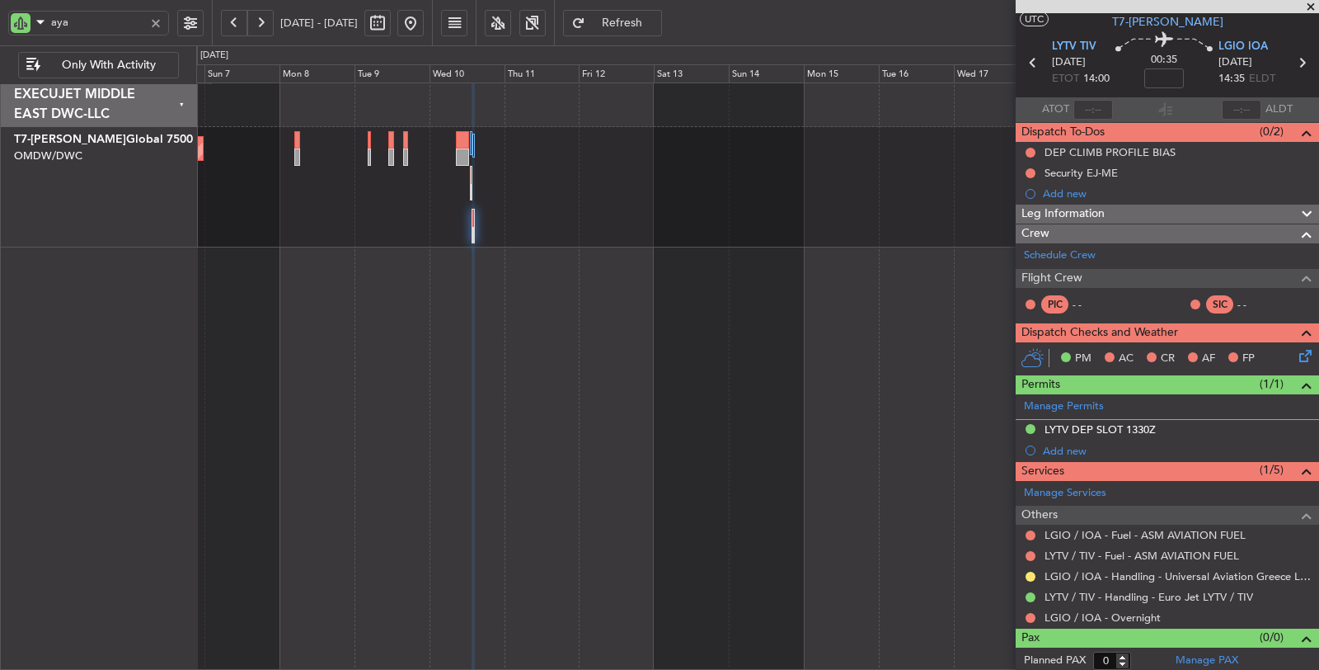
click at [376, 223] on div "Planned Maint Dubai (Al Maktoum Intl)" at bounding box center [757, 187] width 1123 height 120
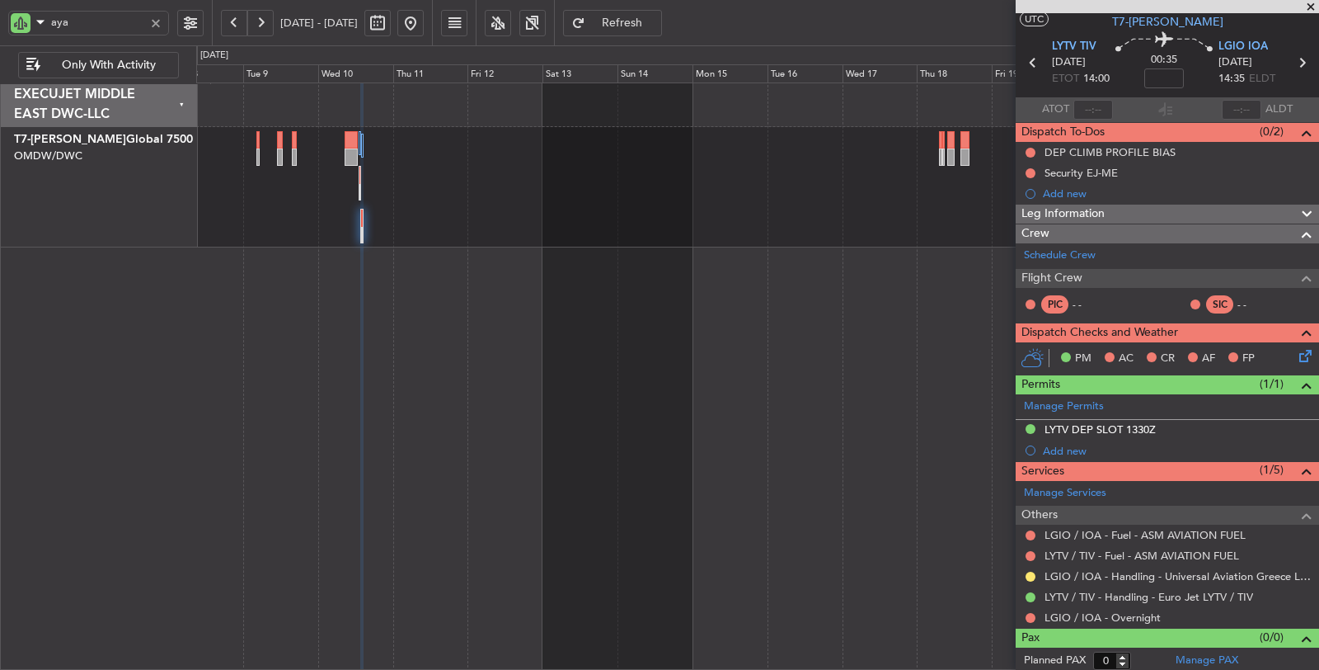
click at [425, 219] on div "Planned Maint Dubai (Al Maktoum Intl)" at bounding box center [758, 376] width 1124 height 588
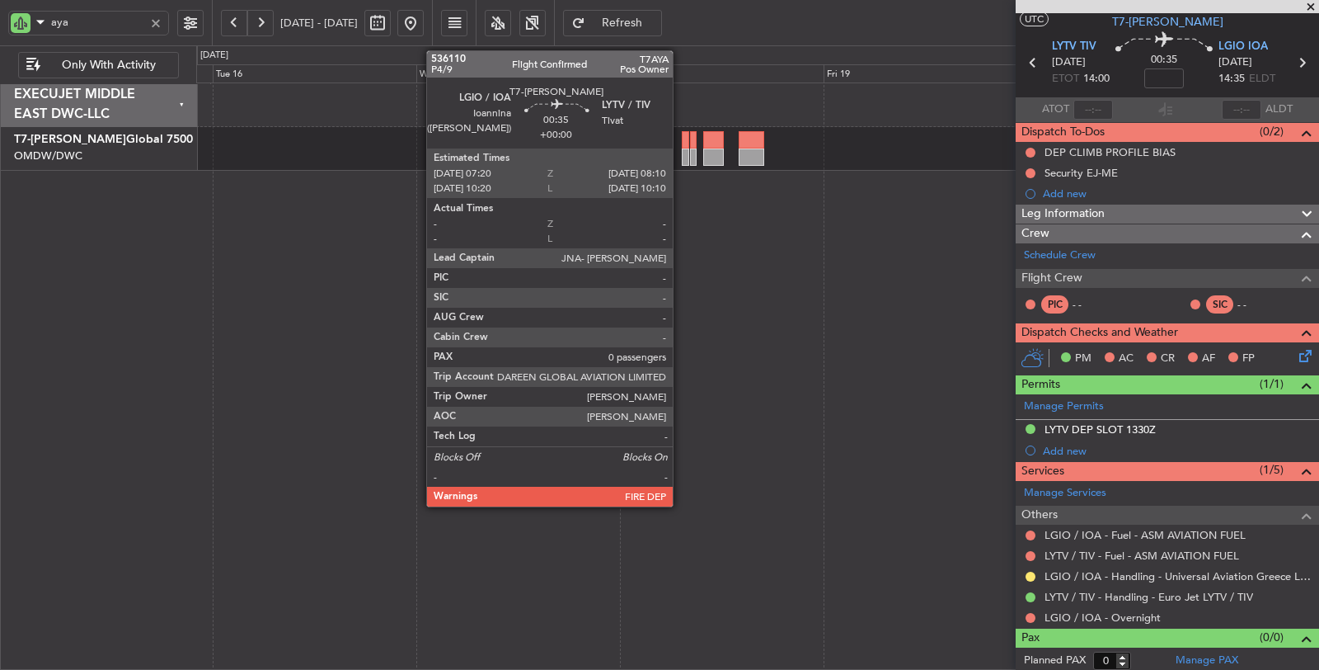
click at [682, 162] on div at bounding box center [685, 156] width 7 height 17
click at [683, 158] on div at bounding box center [685, 156] width 7 height 17
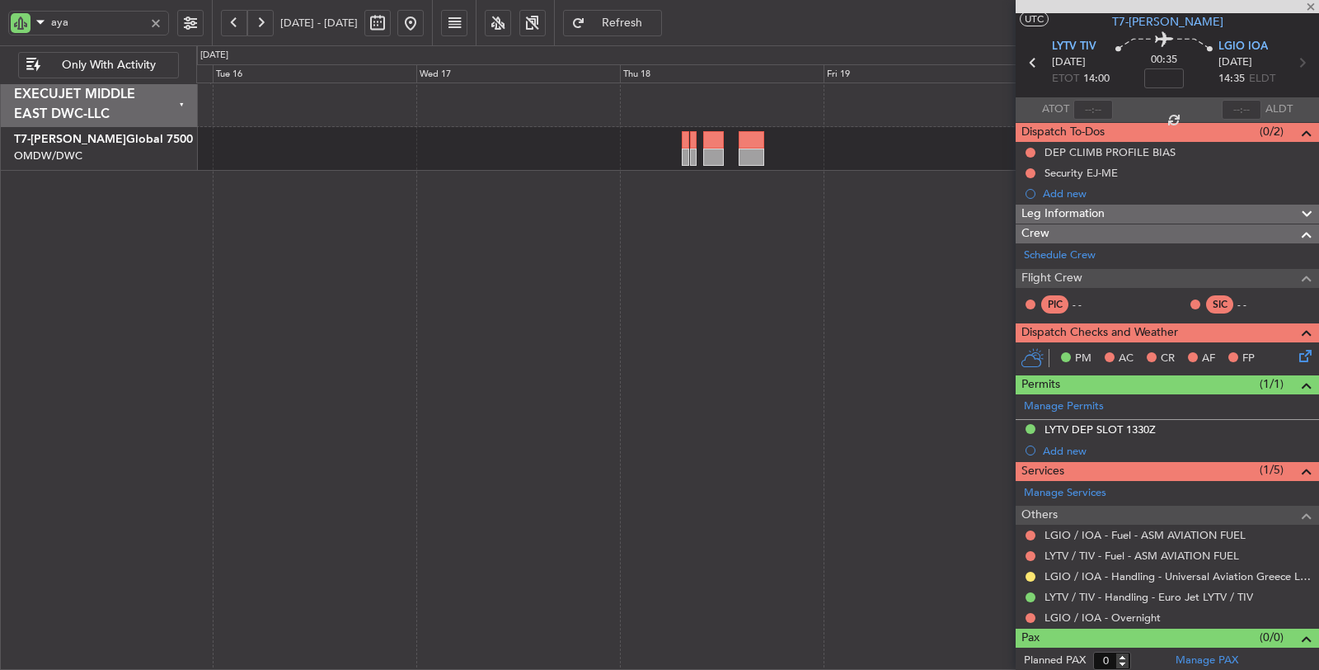
scroll to position [0, 0]
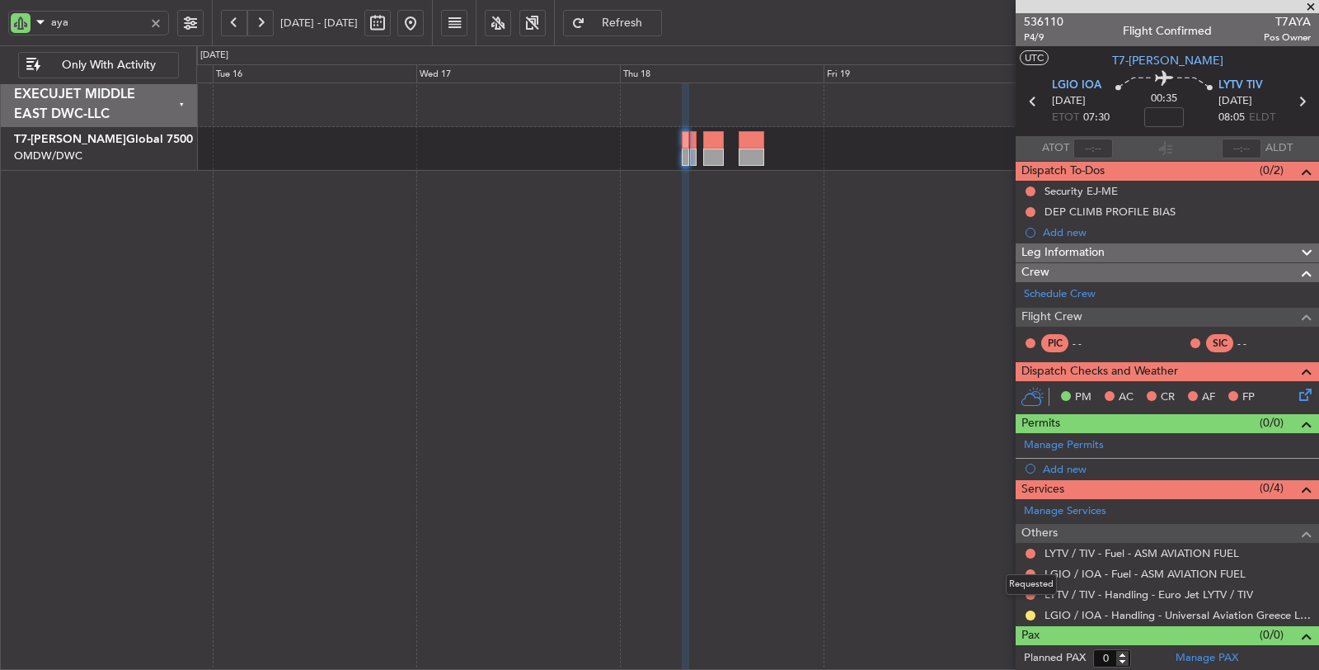
click at [1028, 590] on div "Requested" at bounding box center [1031, 584] width 51 height 21
click at [1028, 592] on button at bounding box center [1031, 595] width 10 height 10
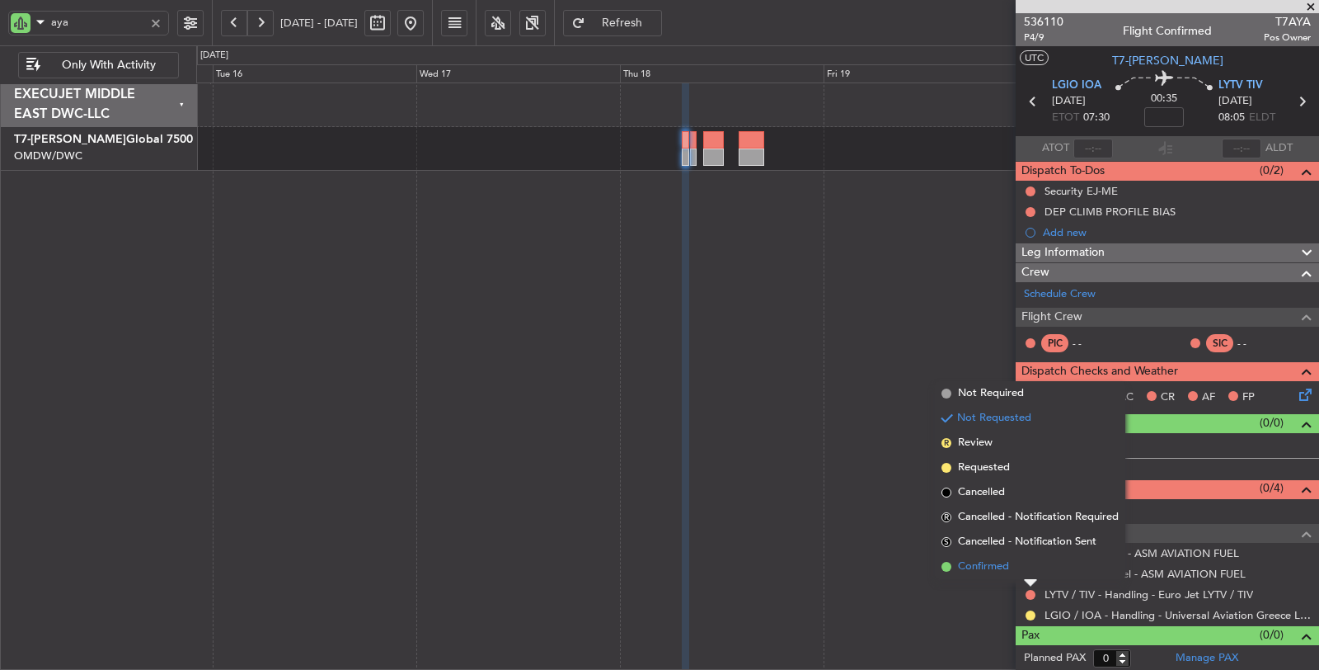
click at [994, 570] on span "Confirmed" at bounding box center [983, 566] width 51 height 16
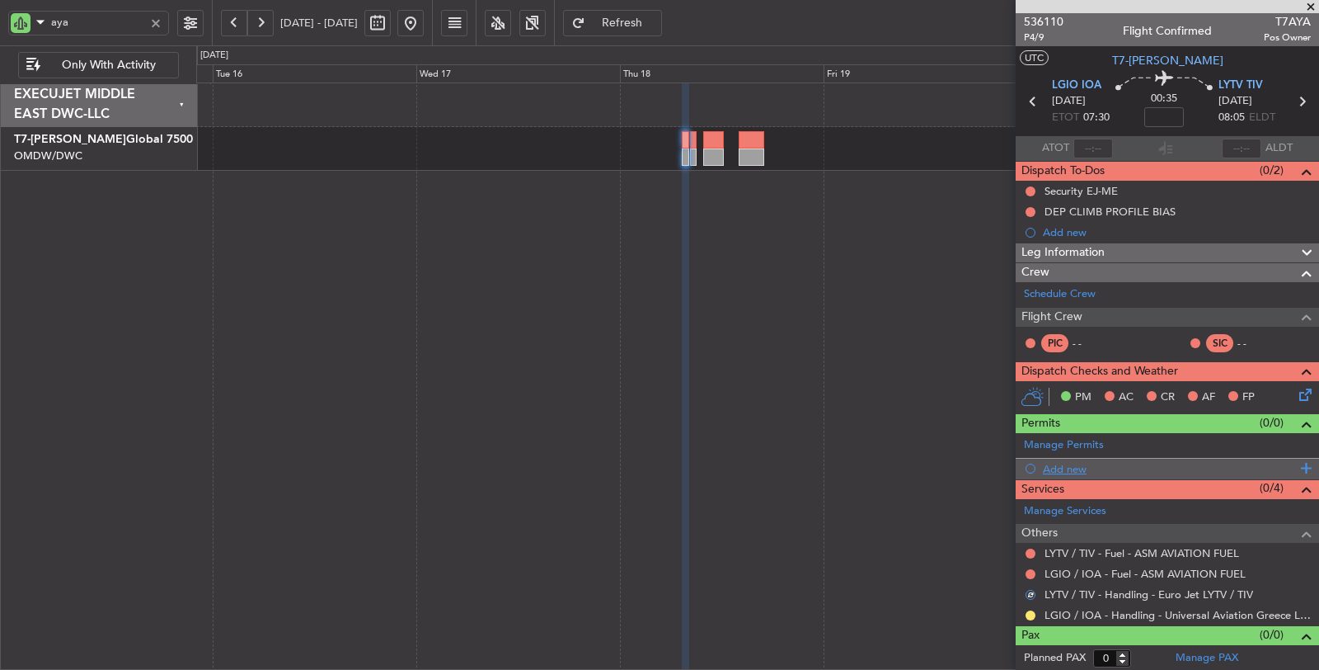
click at [1062, 463] on div "Add new" at bounding box center [1169, 469] width 253 height 14
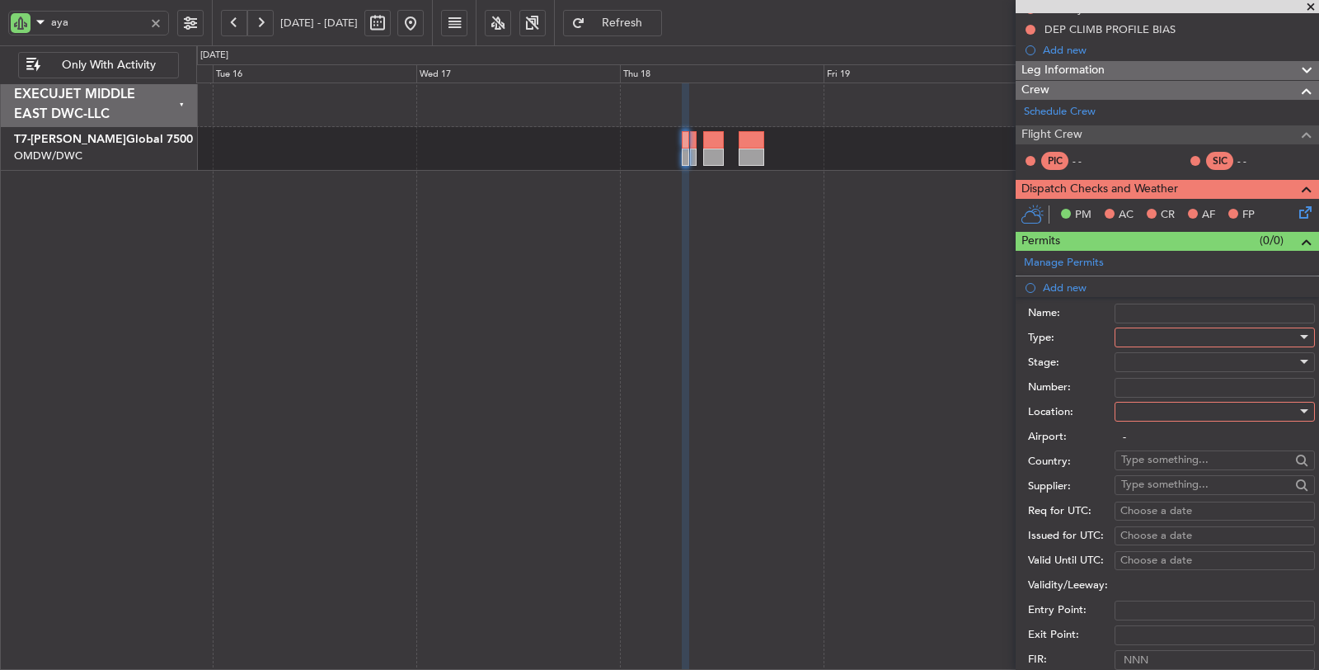
scroll to position [275, 0]
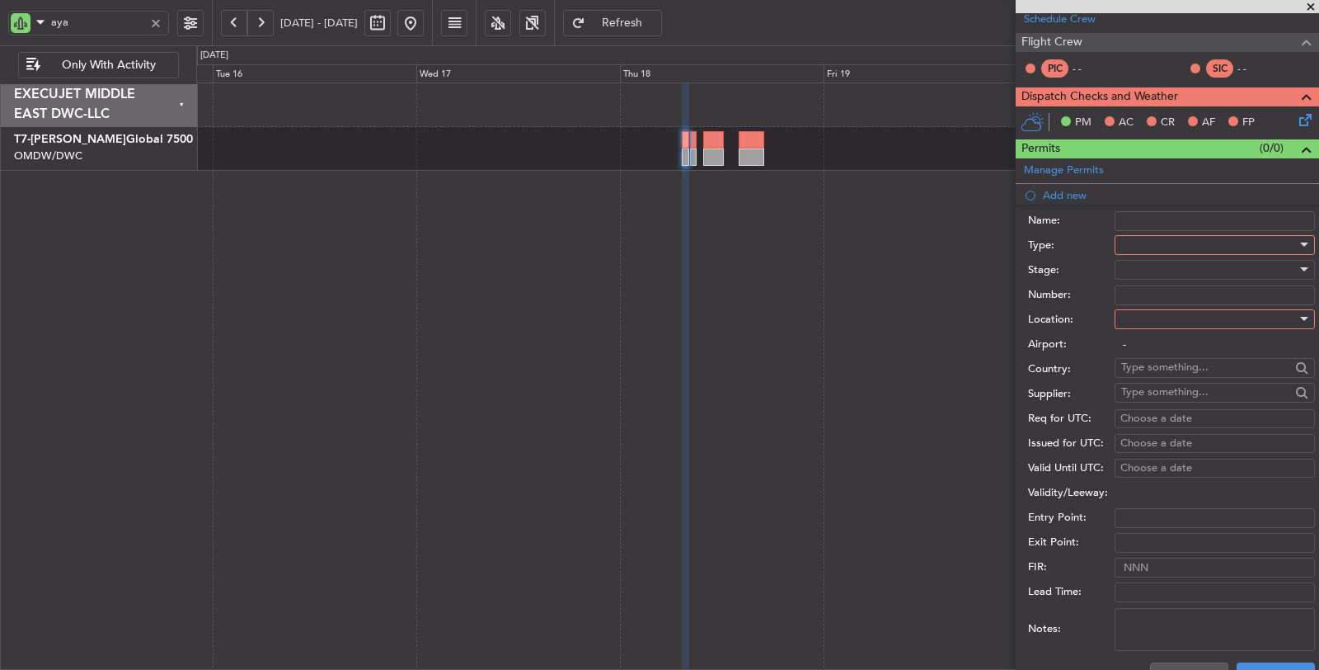
click at [1152, 243] on div at bounding box center [1209, 245] width 176 height 25
click at [1146, 425] on span "Slot" at bounding box center [1208, 436] width 172 height 25
click at [1162, 261] on div at bounding box center [1209, 269] width 176 height 25
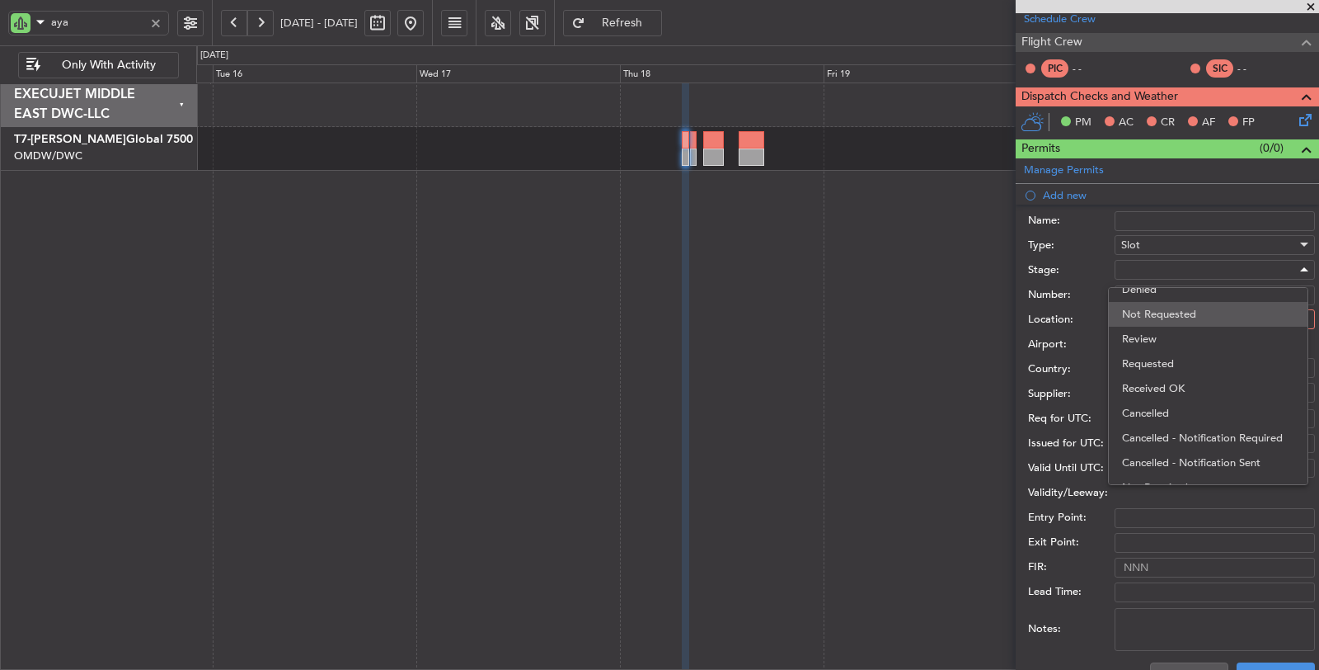
scroll to position [26, 0]
click at [1164, 372] on span "Received OK" at bounding box center [1208, 373] width 172 height 25
click at [1156, 290] on input "Number:" at bounding box center [1215, 295] width 200 height 20
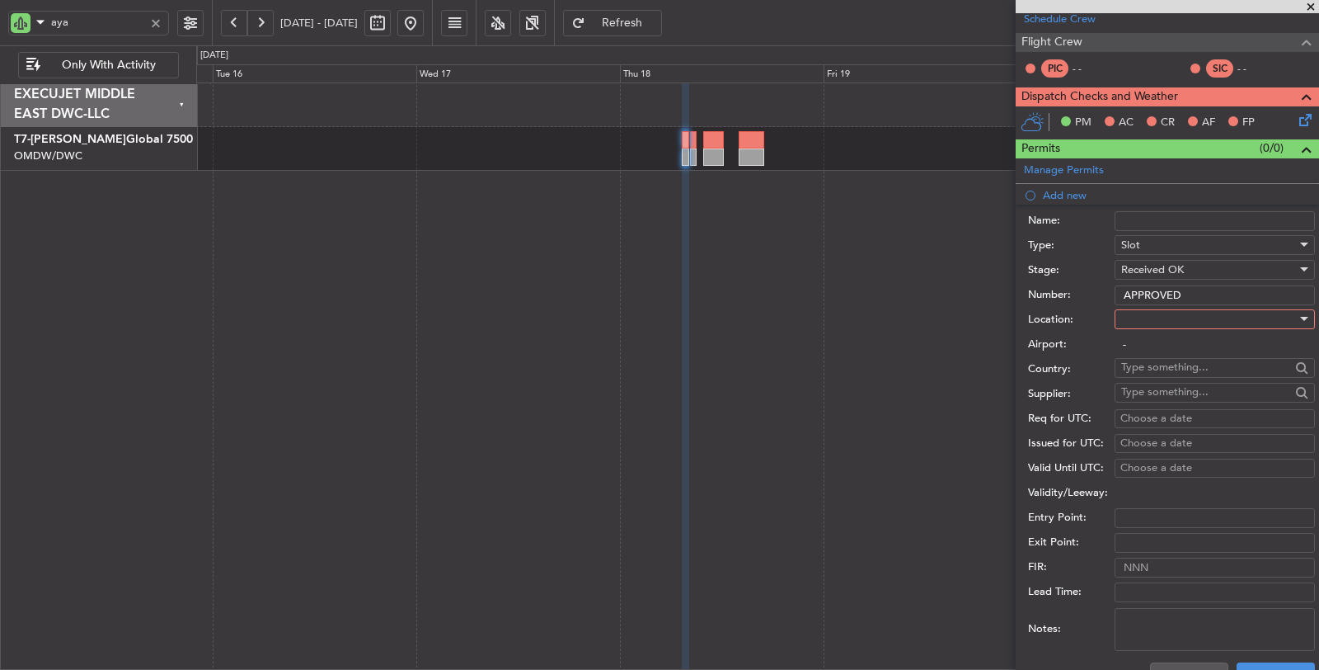
type input "APPROVED"
click at [1147, 317] on div at bounding box center [1209, 319] width 176 height 25
click at [1139, 394] on span "Arrival" at bounding box center [1208, 399] width 172 height 25
type input "LYTV / TIV"
click at [1137, 411] on div "Choose a date" at bounding box center [1215, 419] width 189 height 16
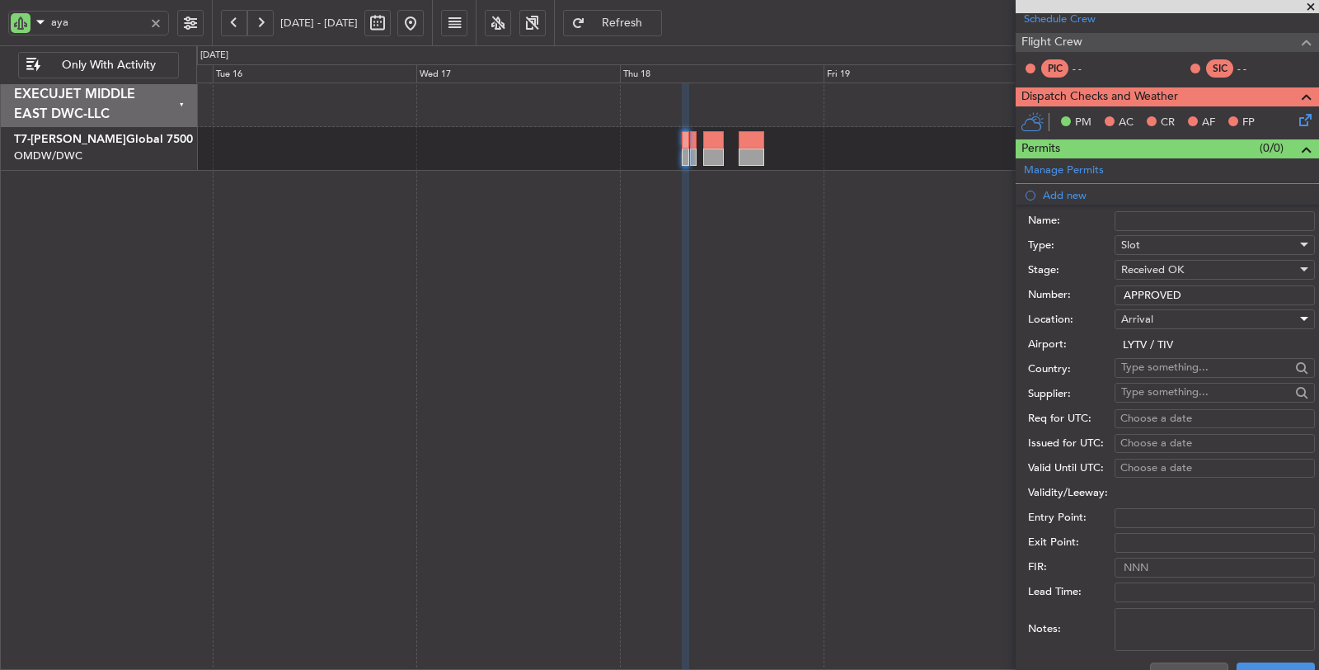
select select "9"
select select "2025"
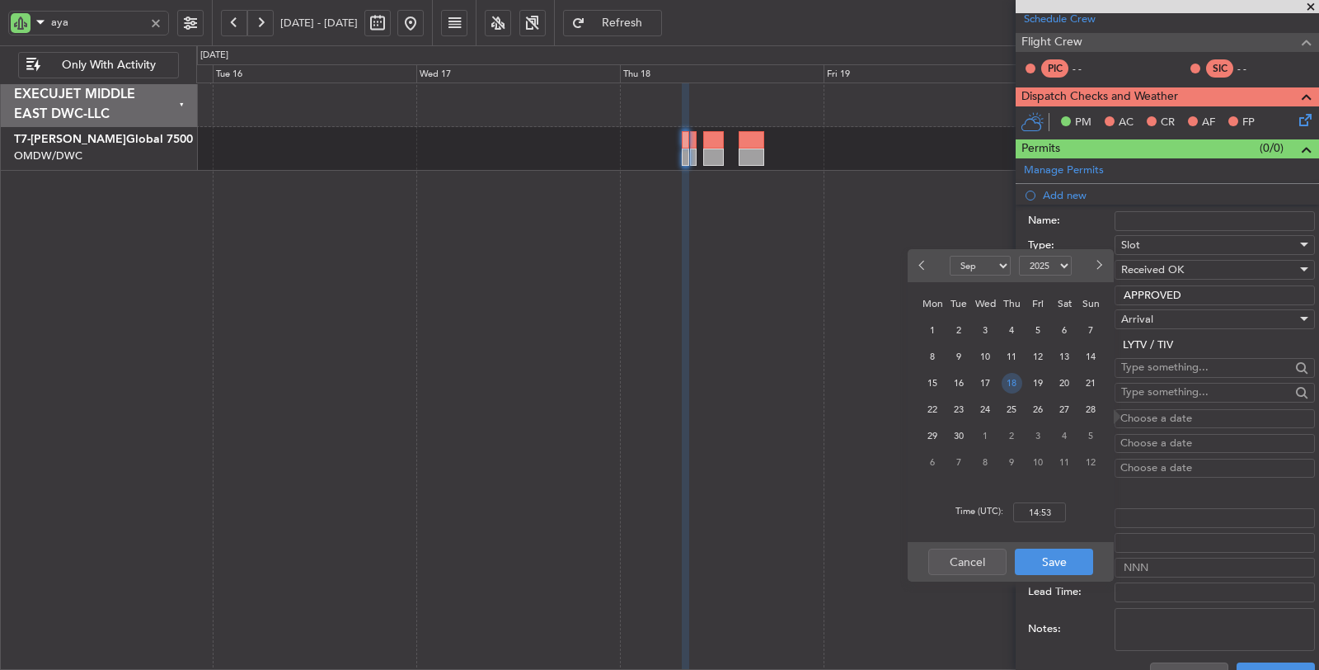
click at [1010, 385] on span "18" at bounding box center [1012, 383] width 21 height 21
click at [1041, 507] on input "00:00" at bounding box center [1039, 512] width 53 height 20
type input "09:00"
click at [1040, 571] on button "Save" at bounding box center [1054, 561] width 78 height 26
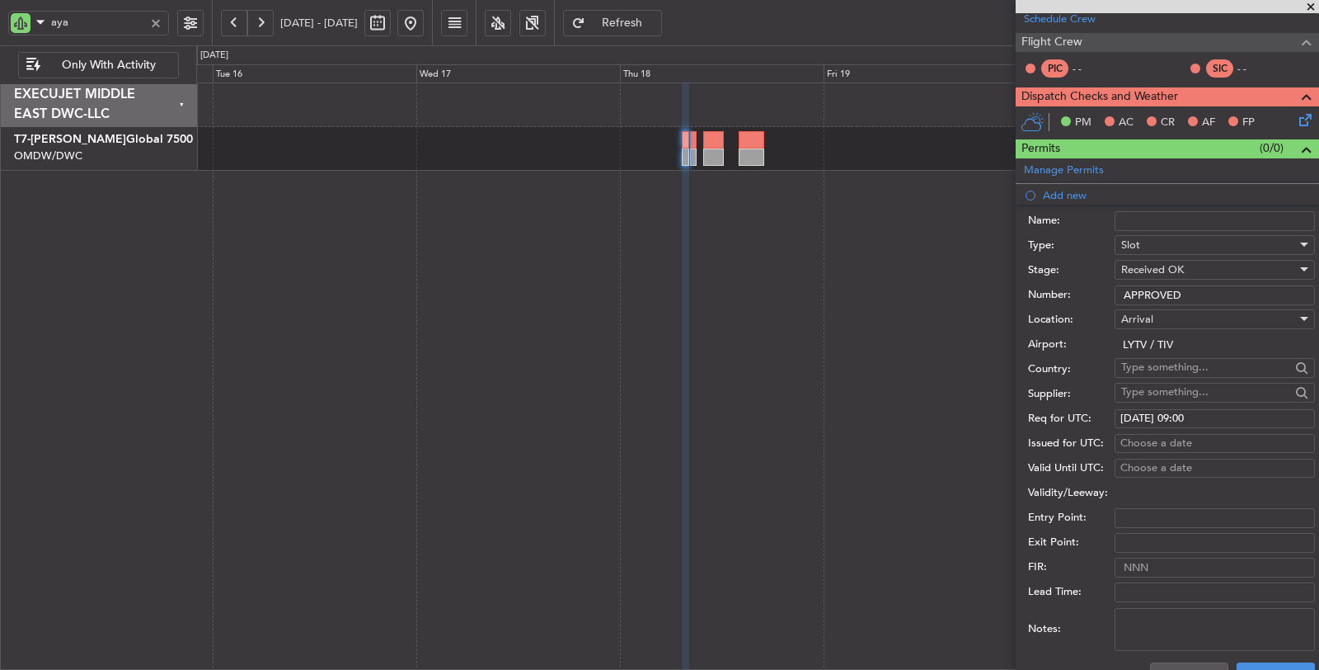
scroll to position [366, 0]
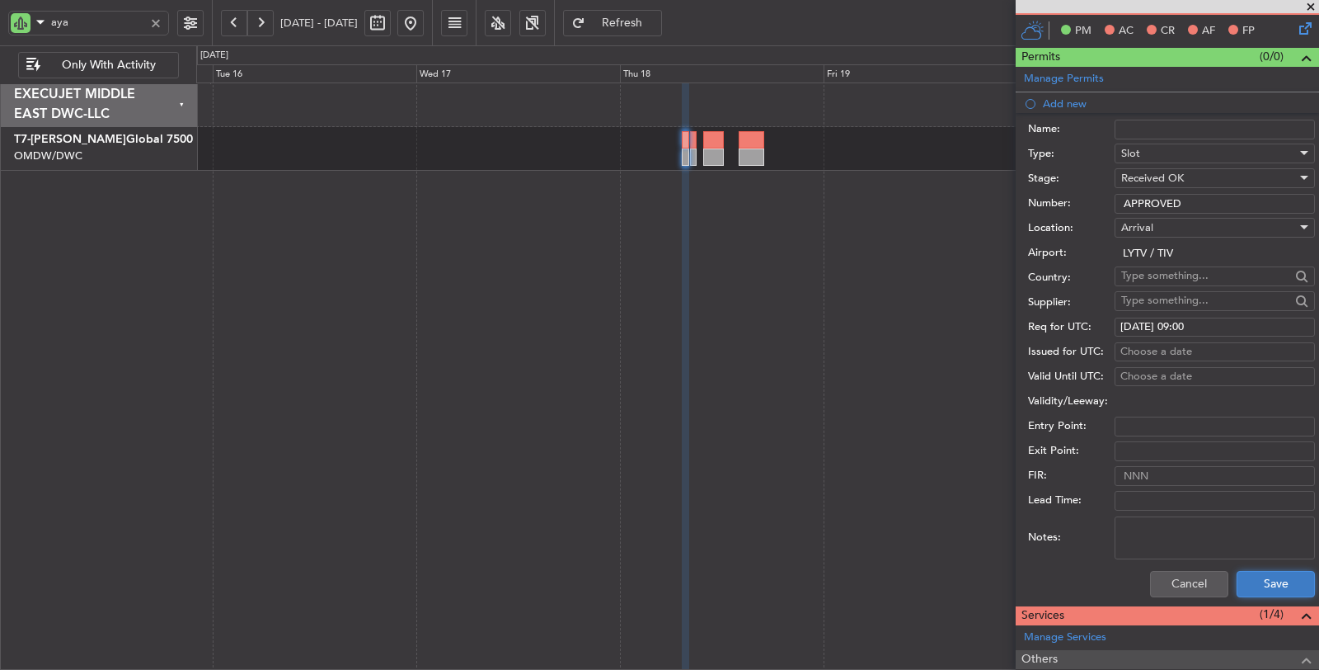
click at [1243, 571] on button "Save" at bounding box center [1276, 584] width 78 height 26
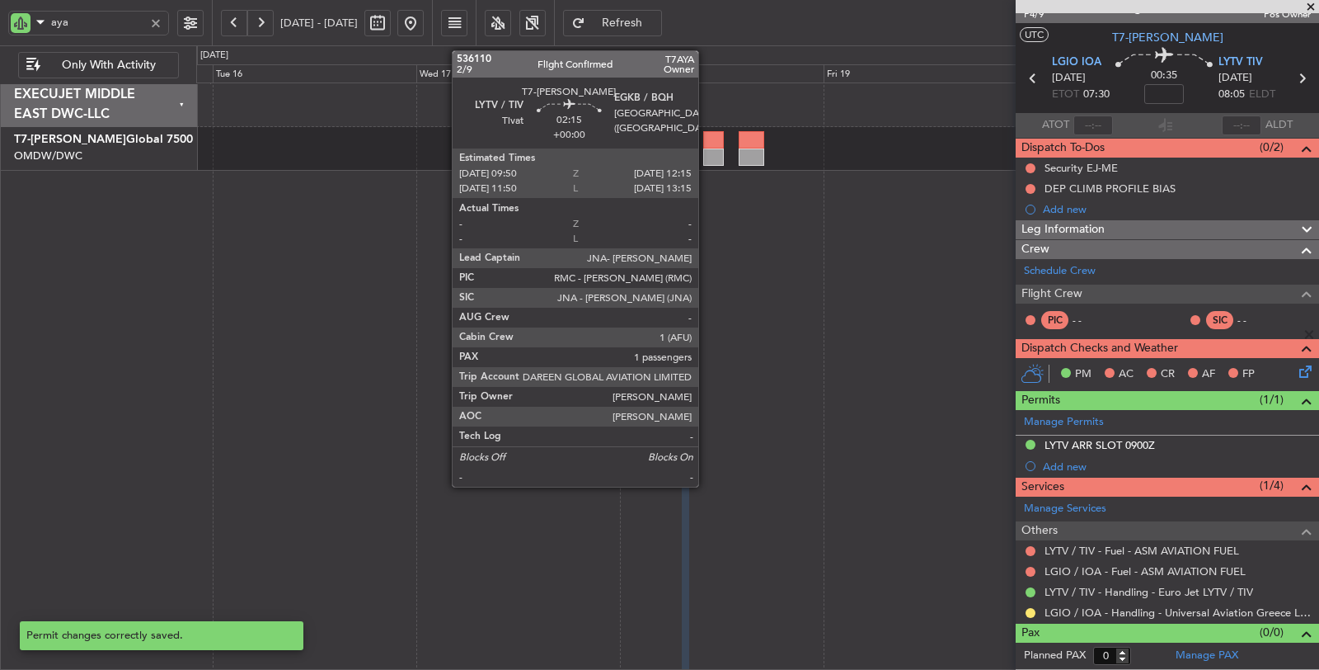
scroll to position [18, 0]
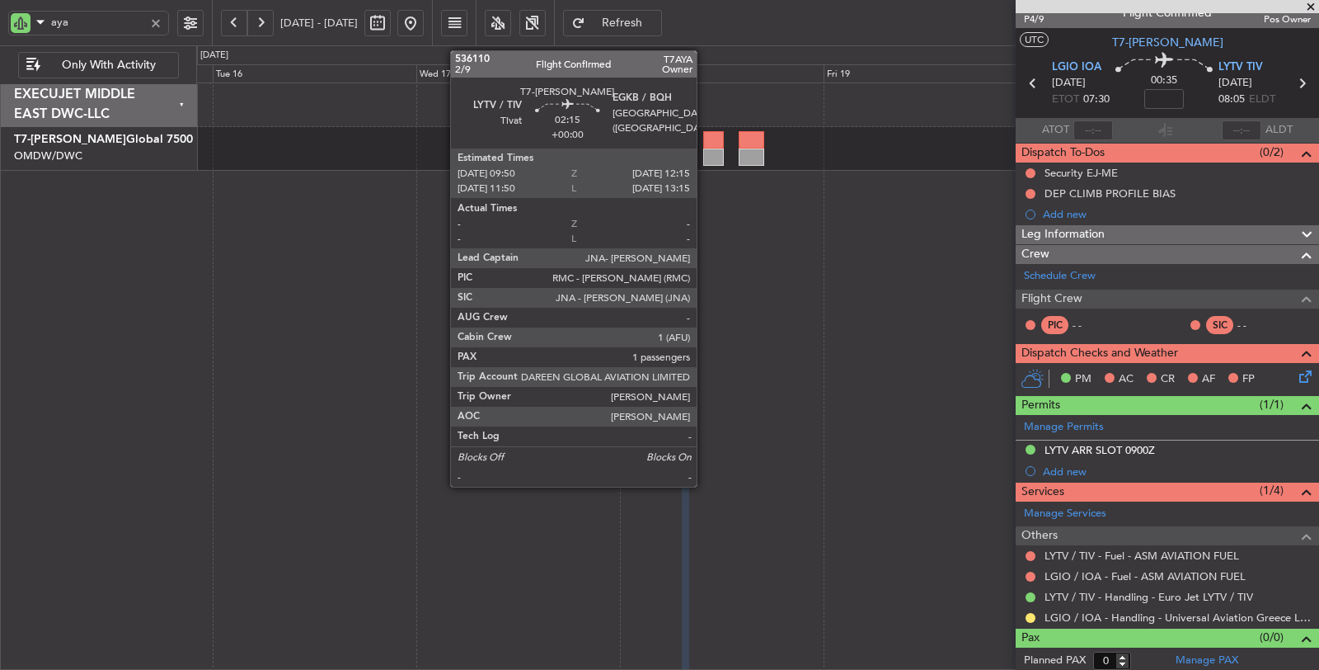
click at [705, 151] on div at bounding box center [713, 156] width 21 height 17
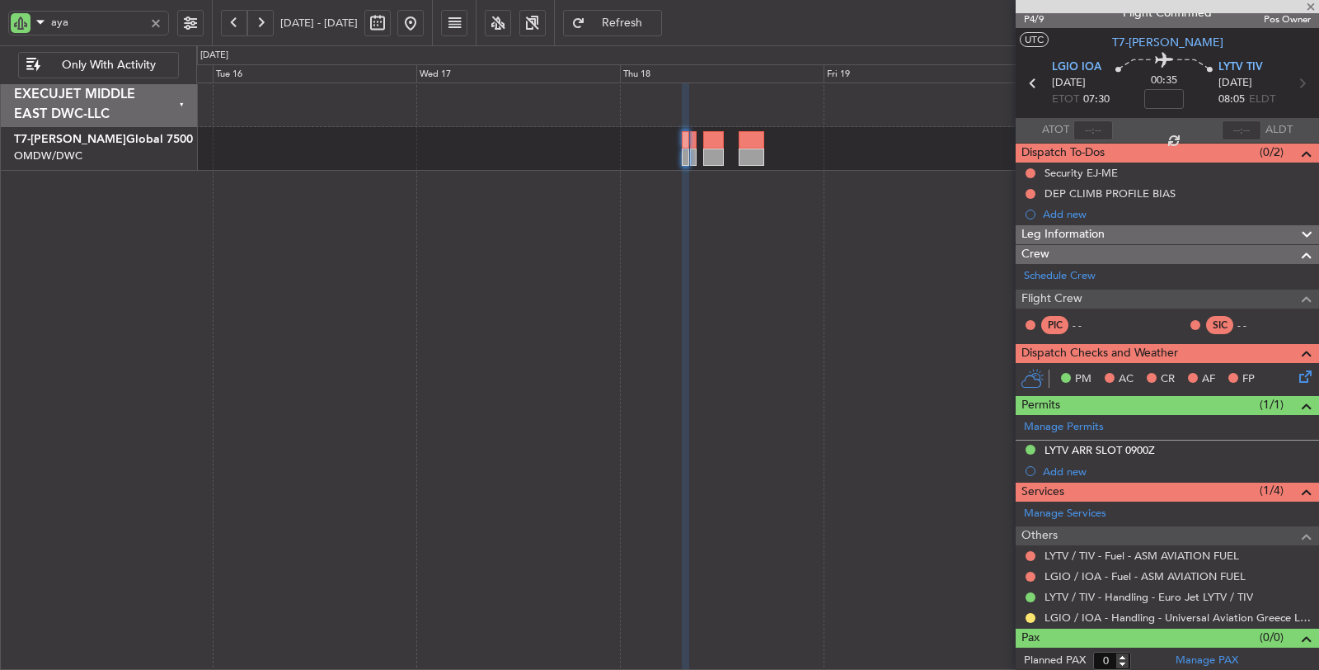
type input "1"
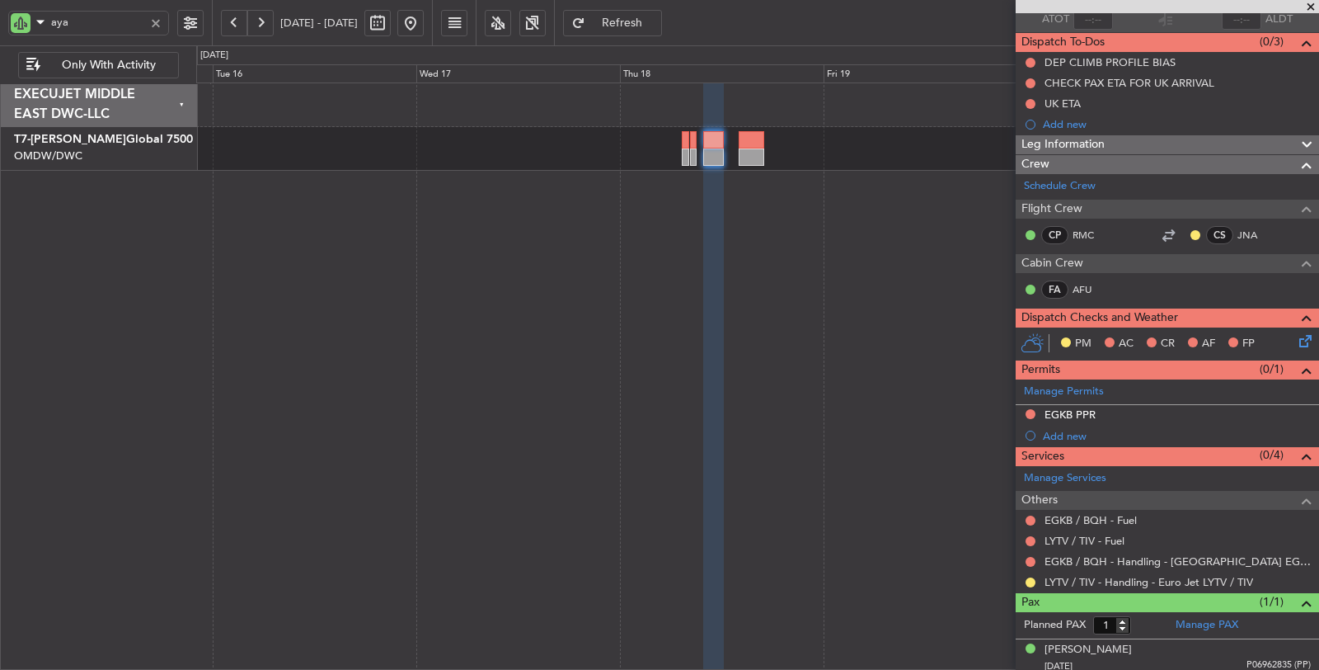
scroll to position [129, 0]
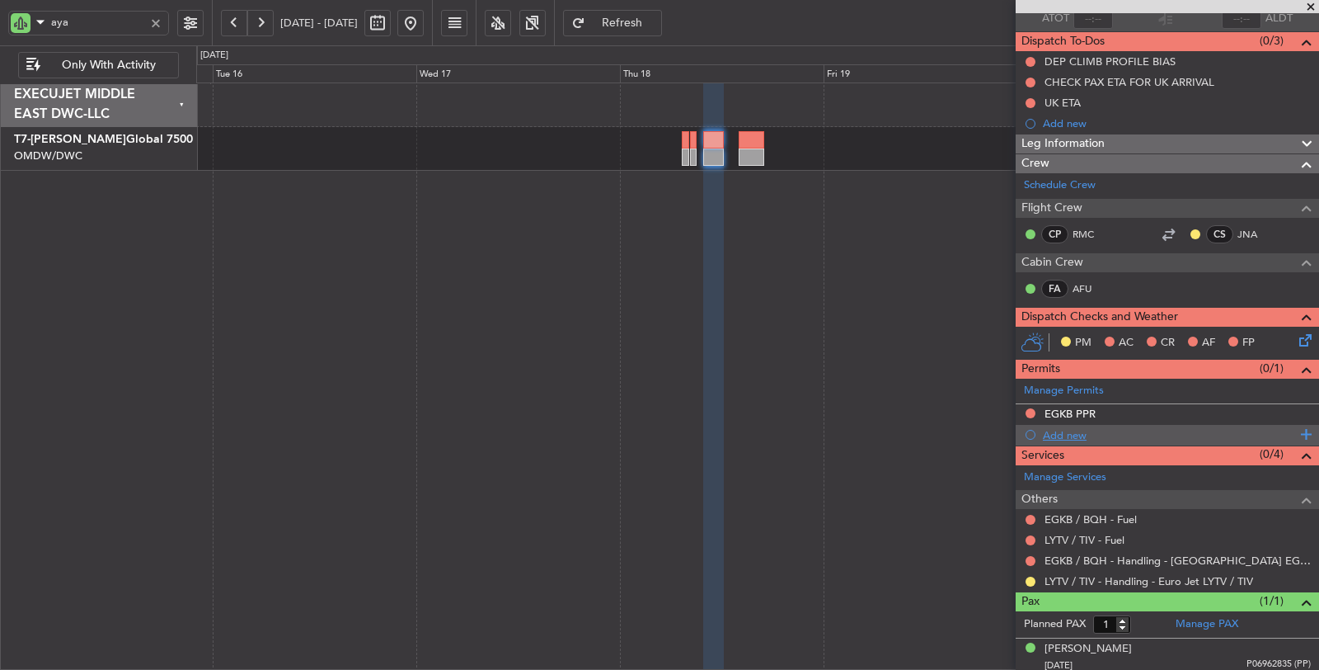
click at [1061, 433] on div "Add new" at bounding box center [1169, 435] width 253 height 14
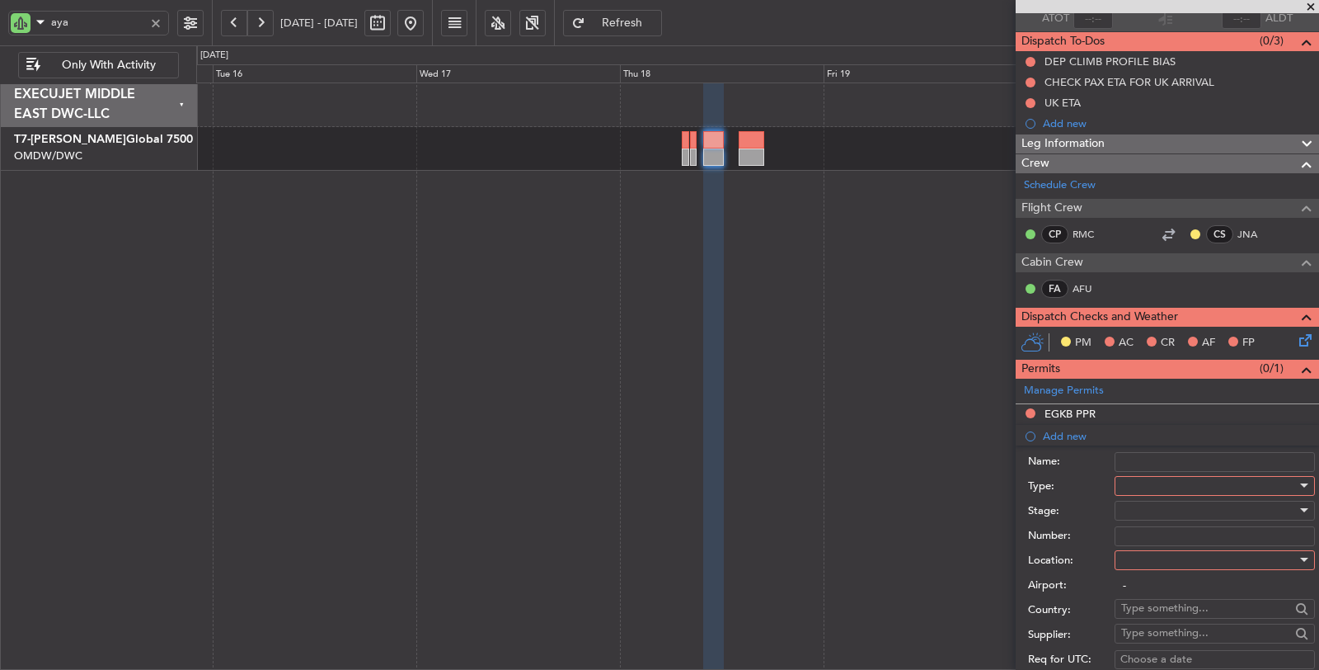
scroll to position [312, 0]
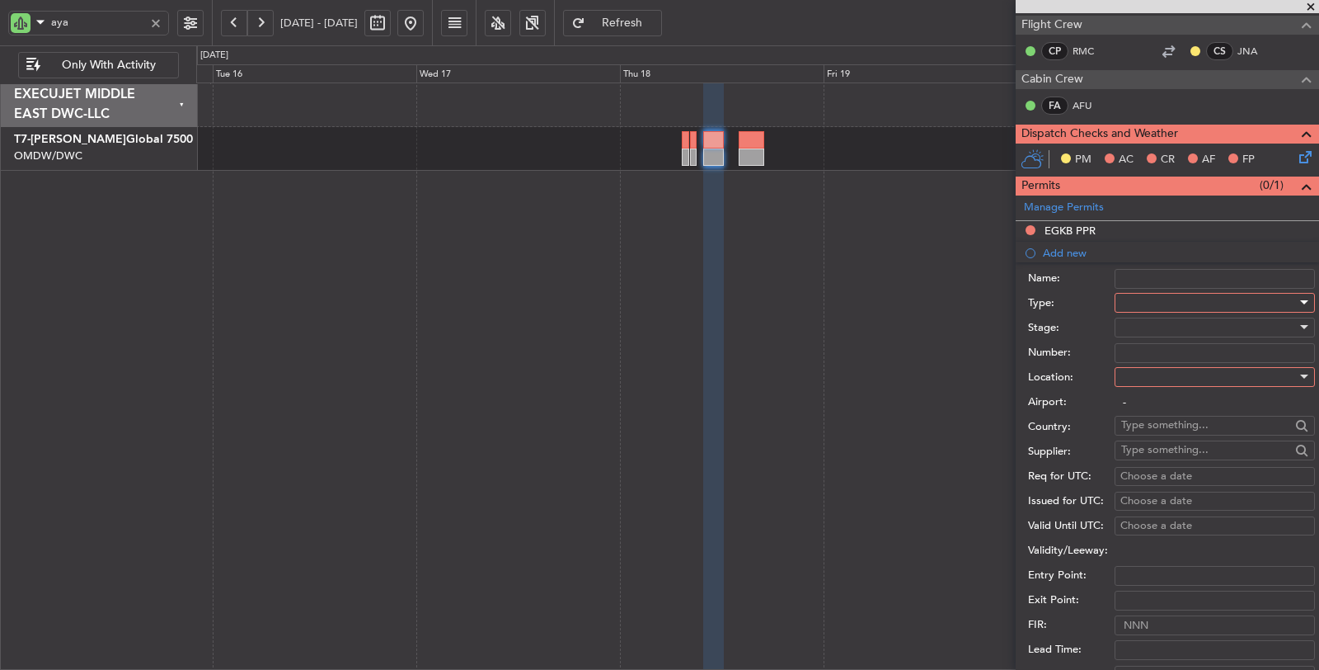
click at [1164, 294] on div at bounding box center [1209, 302] width 176 height 25
click at [1153, 458] on span "Slot" at bounding box center [1208, 455] width 172 height 25
click at [1149, 322] on div at bounding box center [1209, 327] width 176 height 25
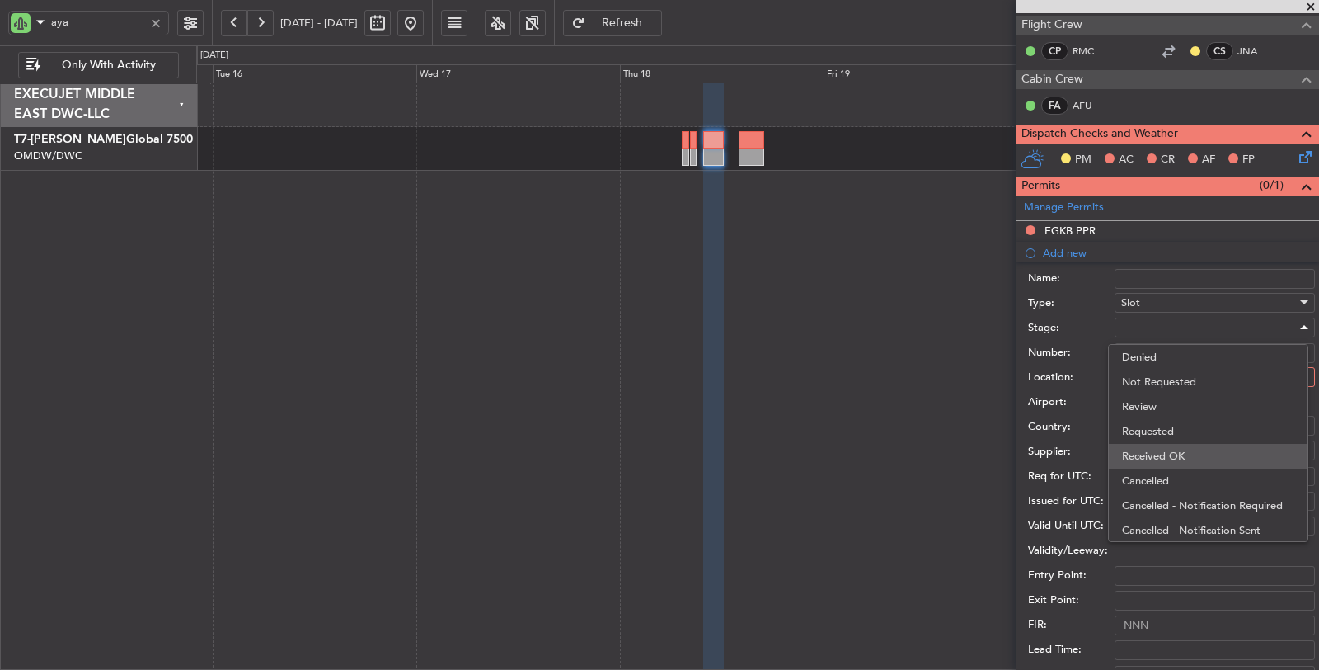
click at [1161, 447] on span "Received OK" at bounding box center [1208, 456] width 172 height 25
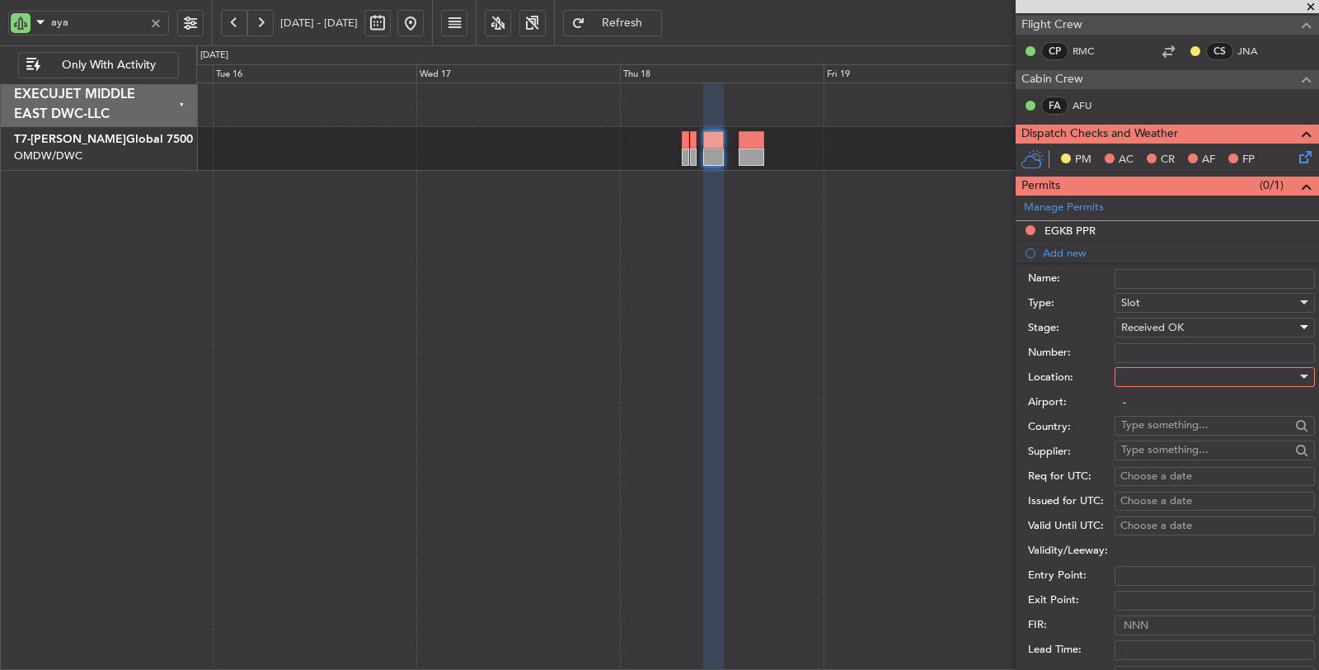
click at [1146, 350] on input "Number:" at bounding box center [1215, 353] width 200 height 20
type input "APPROVED"
click at [1145, 374] on div at bounding box center [1209, 376] width 176 height 25
click at [1146, 402] on span "Departure" at bounding box center [1208, 406] width 172 height 25
type input "LYTV / TIV"
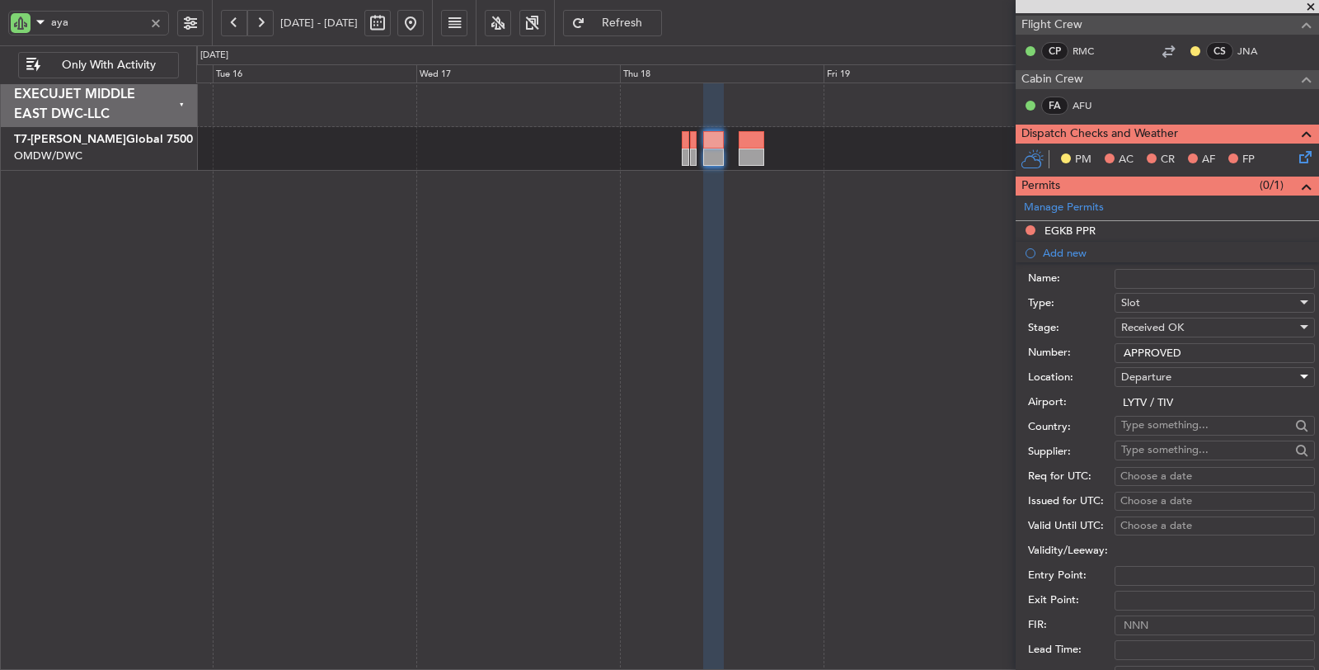
click at [1142, 470] on div "Choose a date" at bounding box center [1215, 476] width 189 height 16
select select "9"
select select "2025"
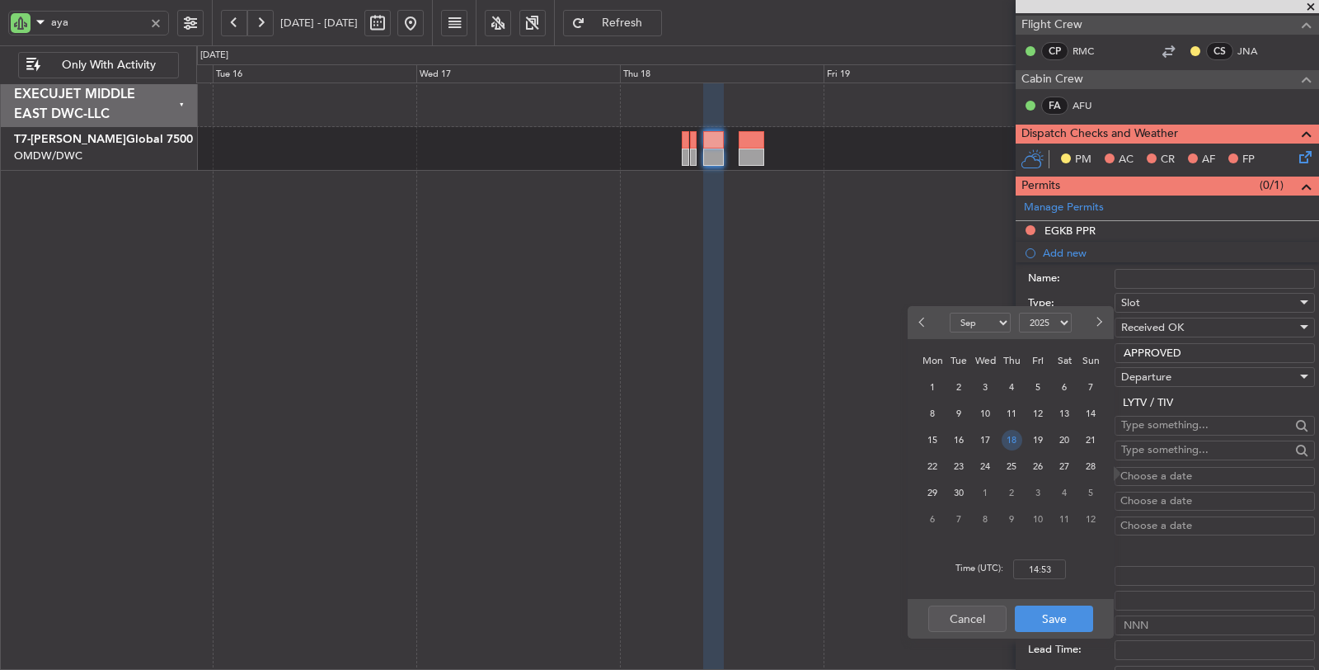
click at [1006, 440] on span "18" at bounding box center [1012, 440] width 21 height 21
click at [1027, 571] on input "00:00" at bounding box center [1039, 569] width 53 height 20
type input "10:00"
click at [1046, 617] on button "Save" at bounding box center [1054, 618] width 78 height 26
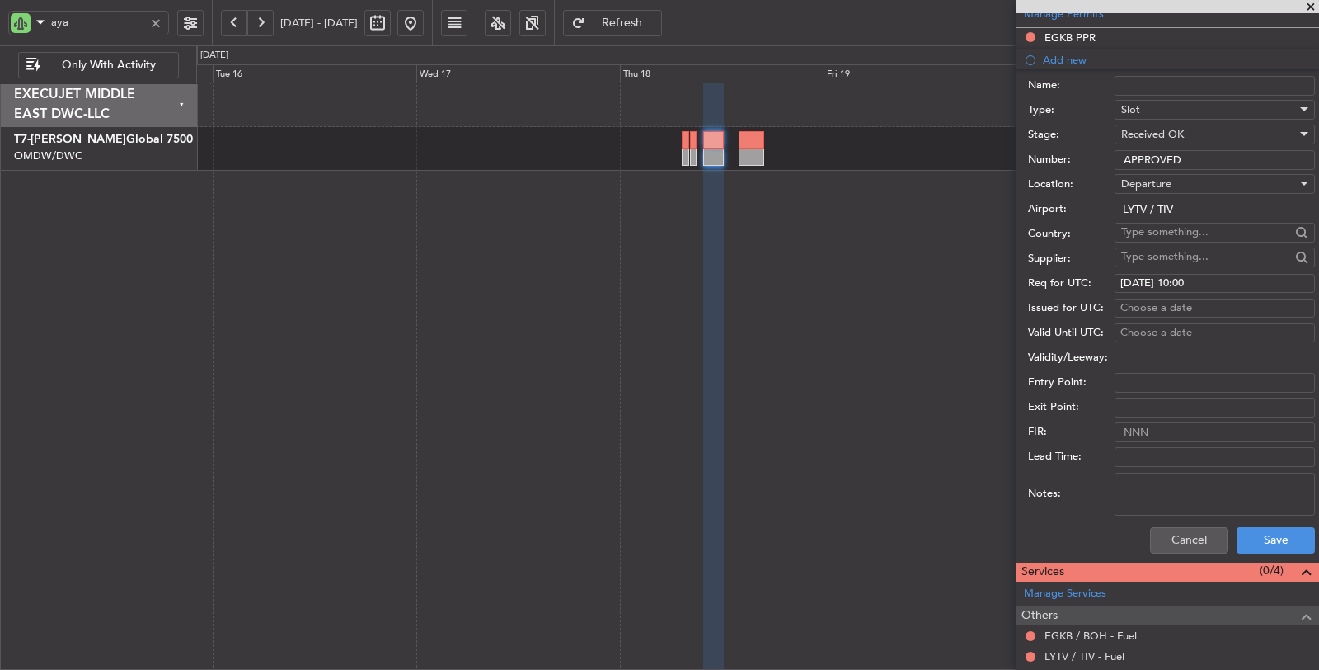
scroll to position [587, 0]
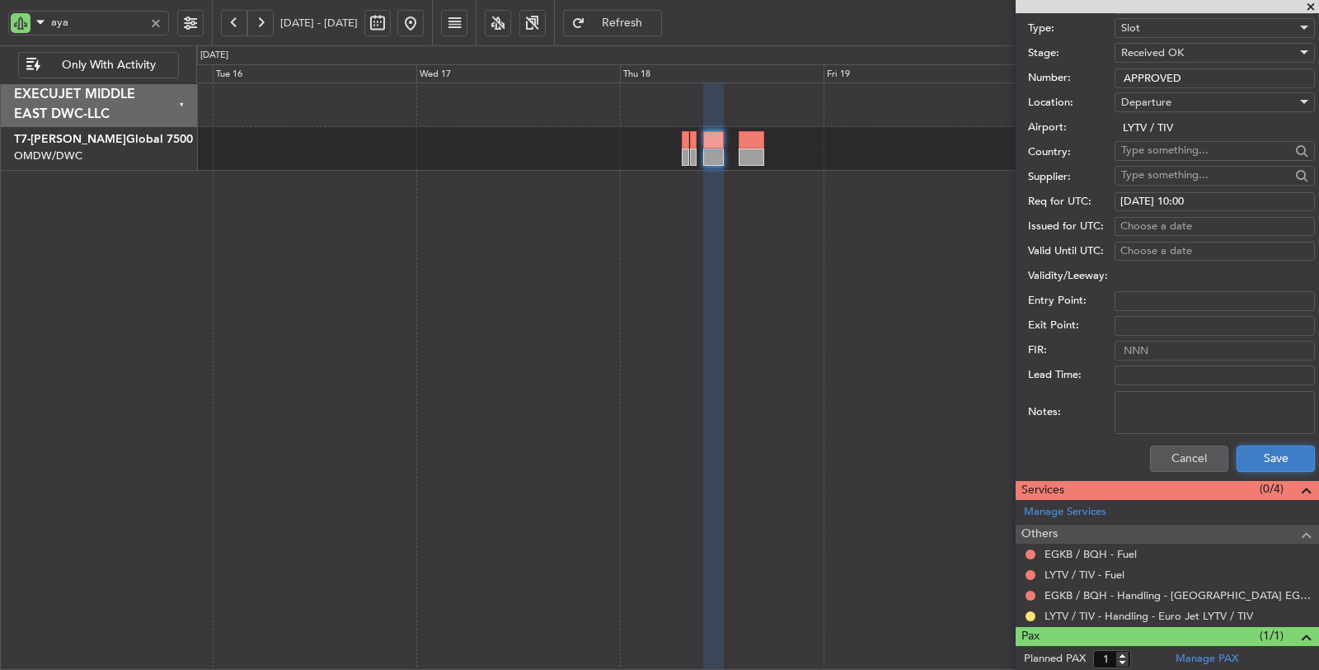
click at [1256, 454] on button "Save" at bounding box center [1276, 458] width 78 height 26
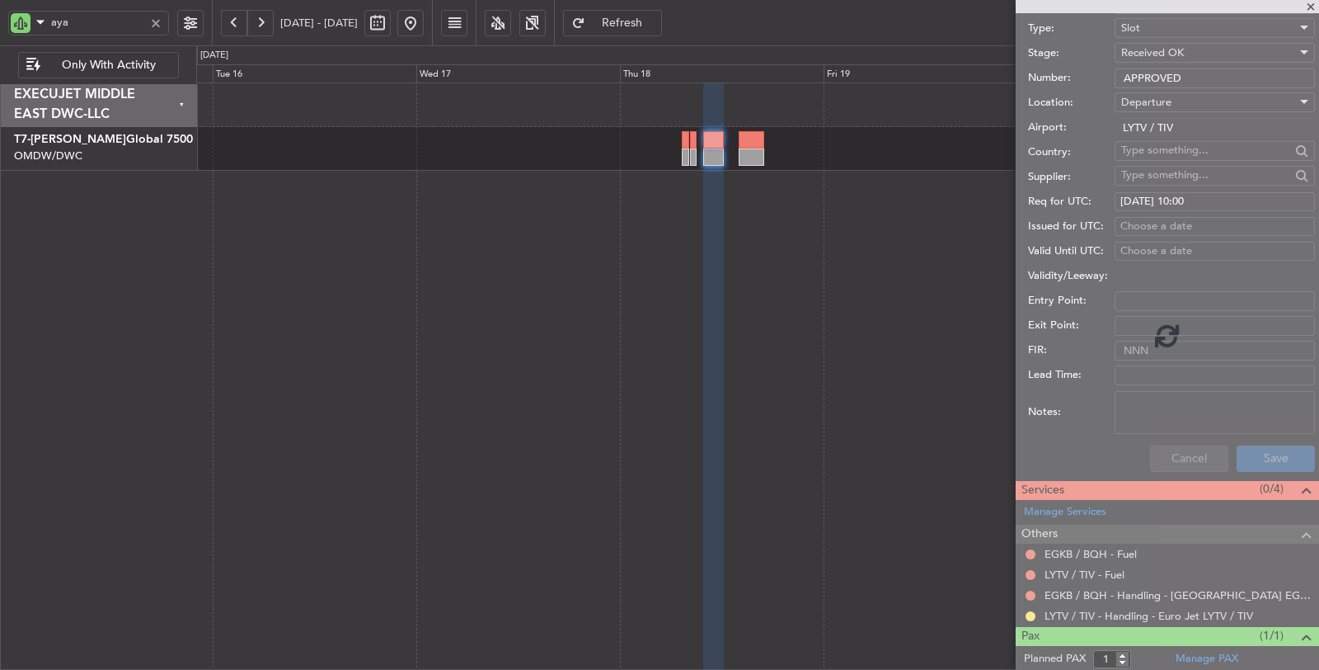
scroll to position [150, 0]
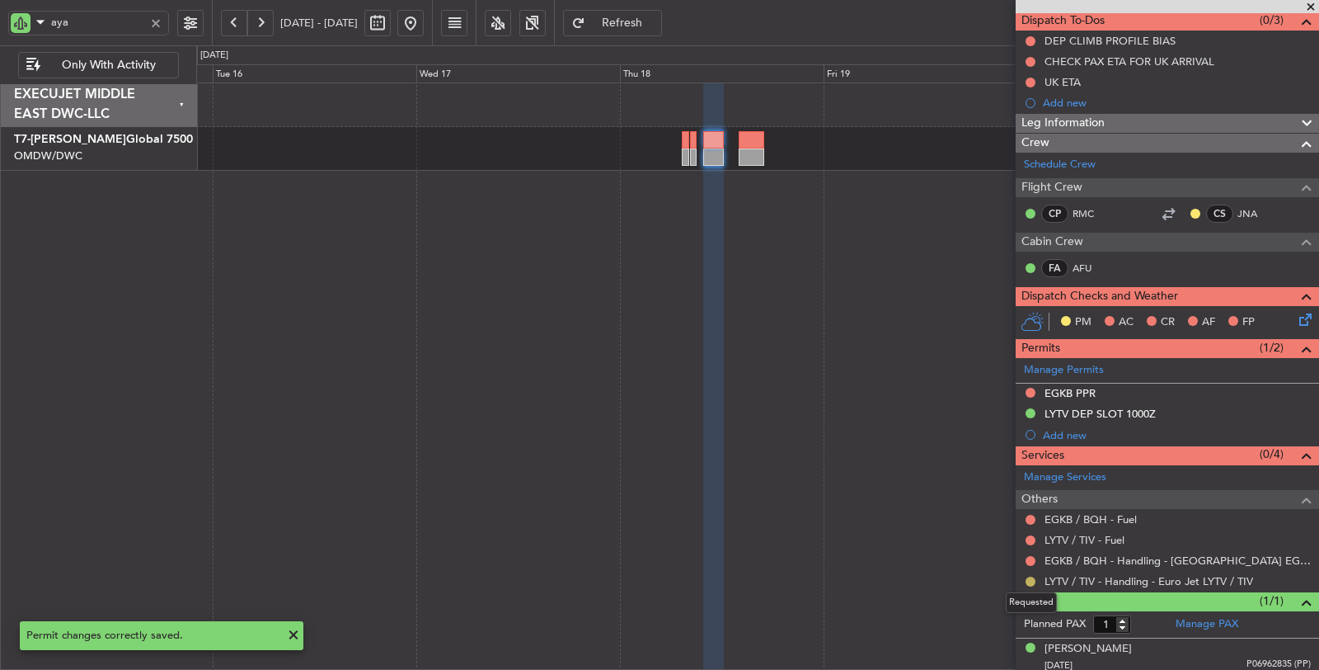
click at [1031, 576] on button at bounding box center [1031, 581] width 10 height 10
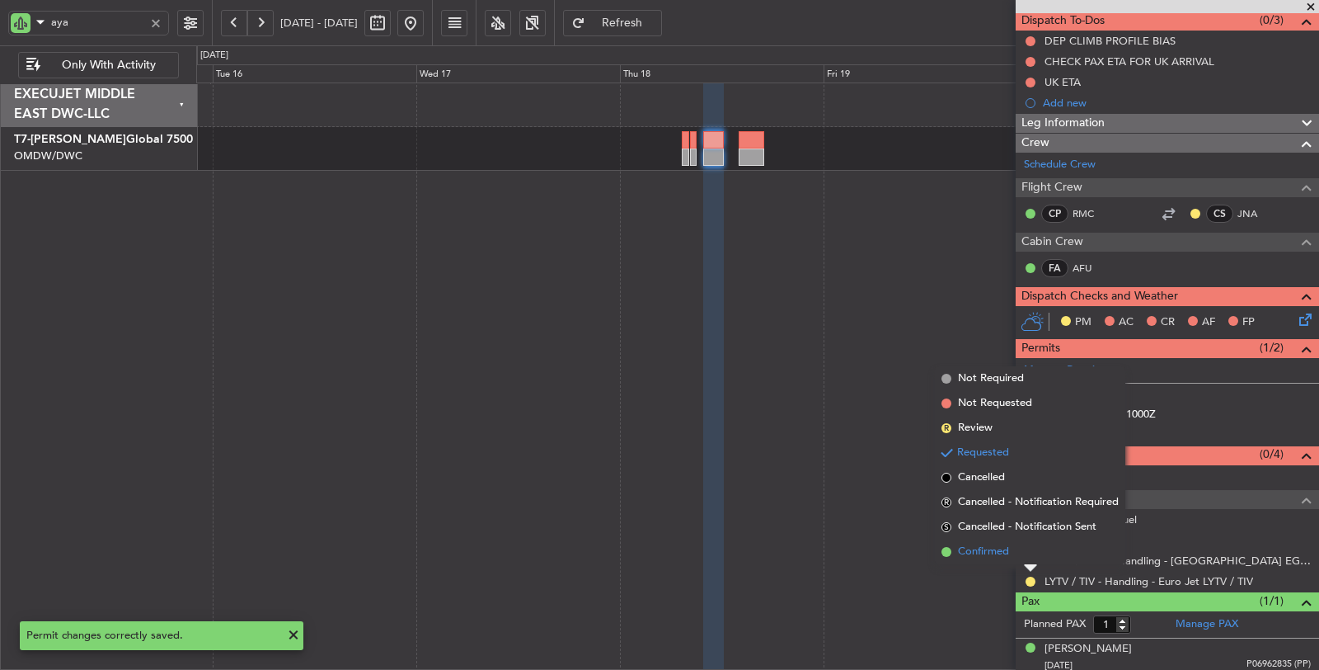
click at [994, 556] on span "Confirmed" at bounding box center [983, 551] width 51 height 16
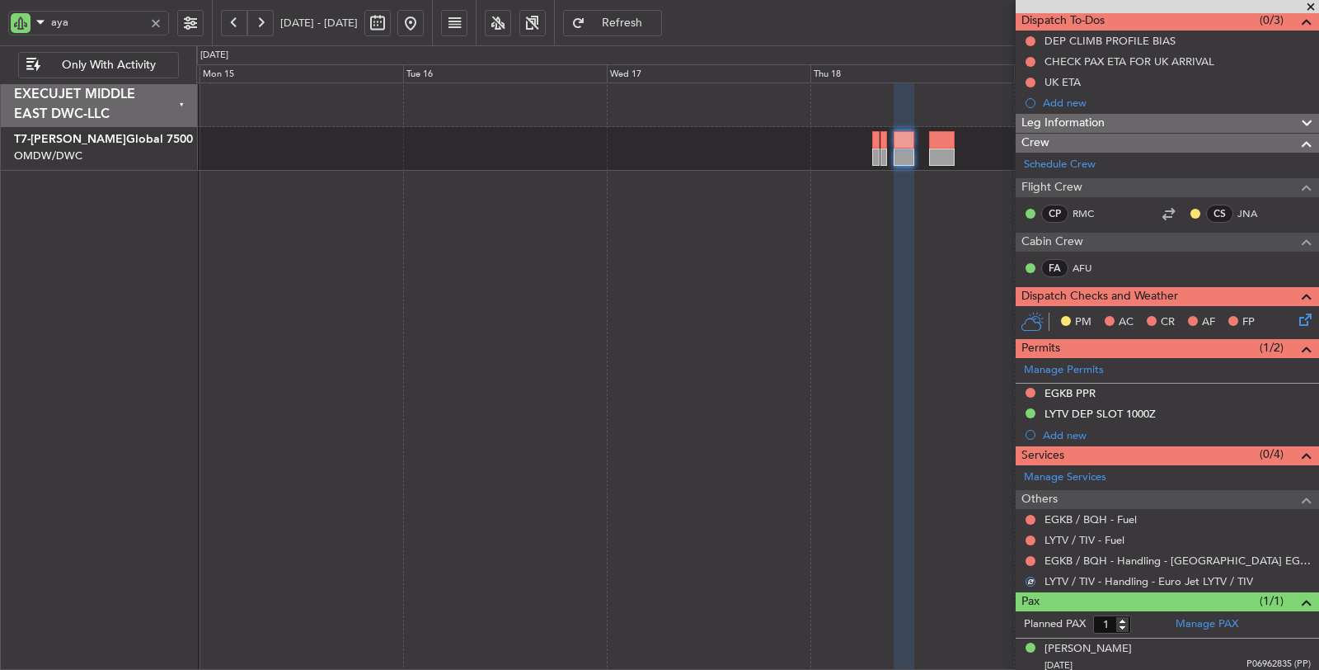
click at [639, 200] on div at bounding box center [758, 376] width 1124 height 588
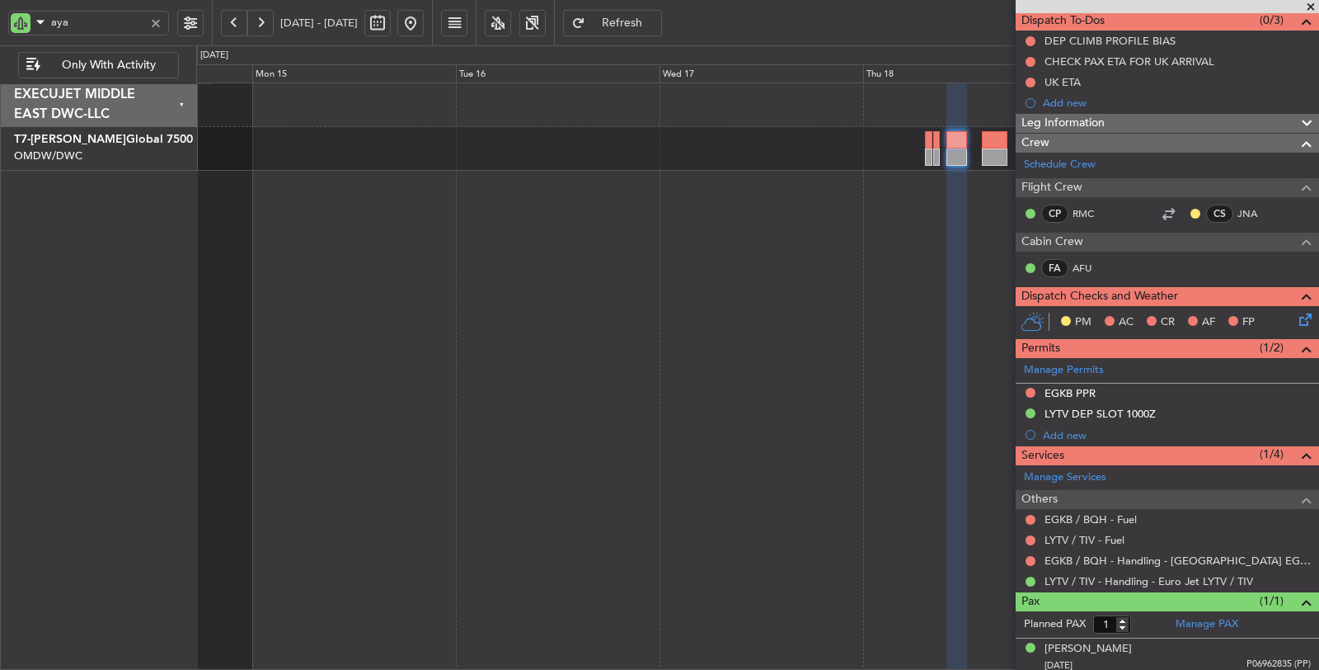
click at [616, 192] on div at bounding box center [758, 376] width 1124 height 588
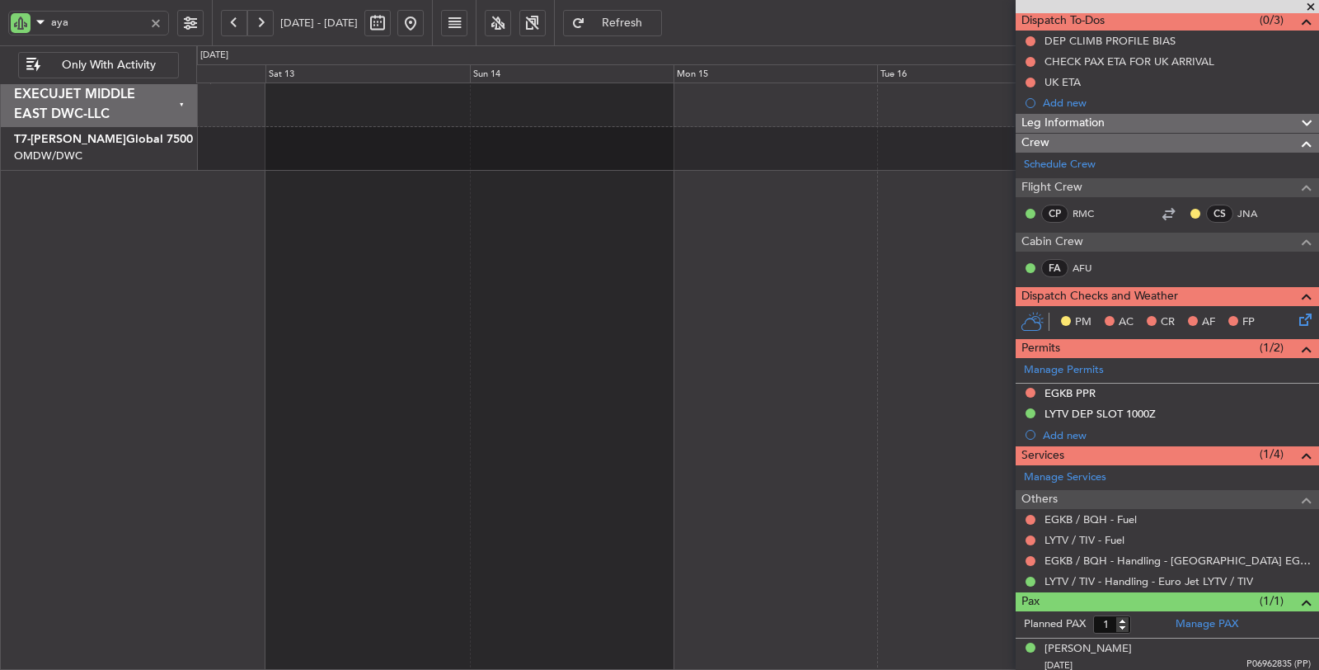
click at [751, 171] on div at bounding box center [758, 376] width 1124 height 588
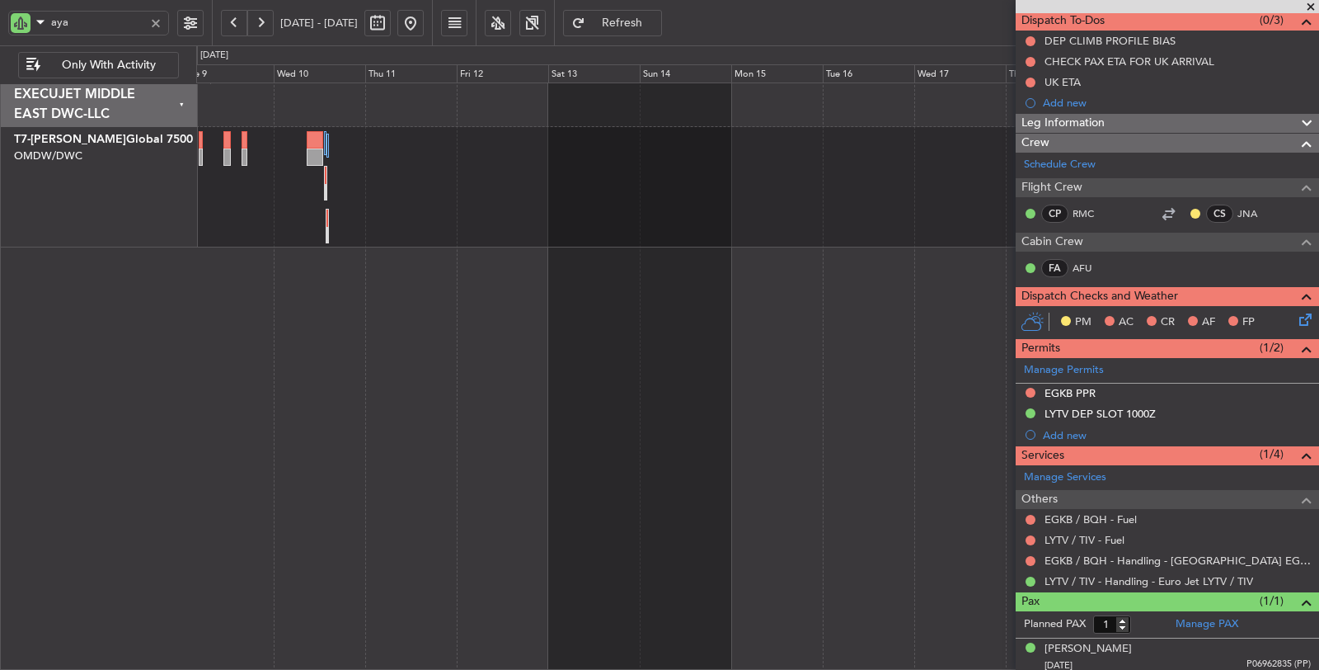
click at [486, 176] on div "Planned Maint Dubai (Al Maktoum Intl)" at bounding box center [757, 187] width 1123 height 120
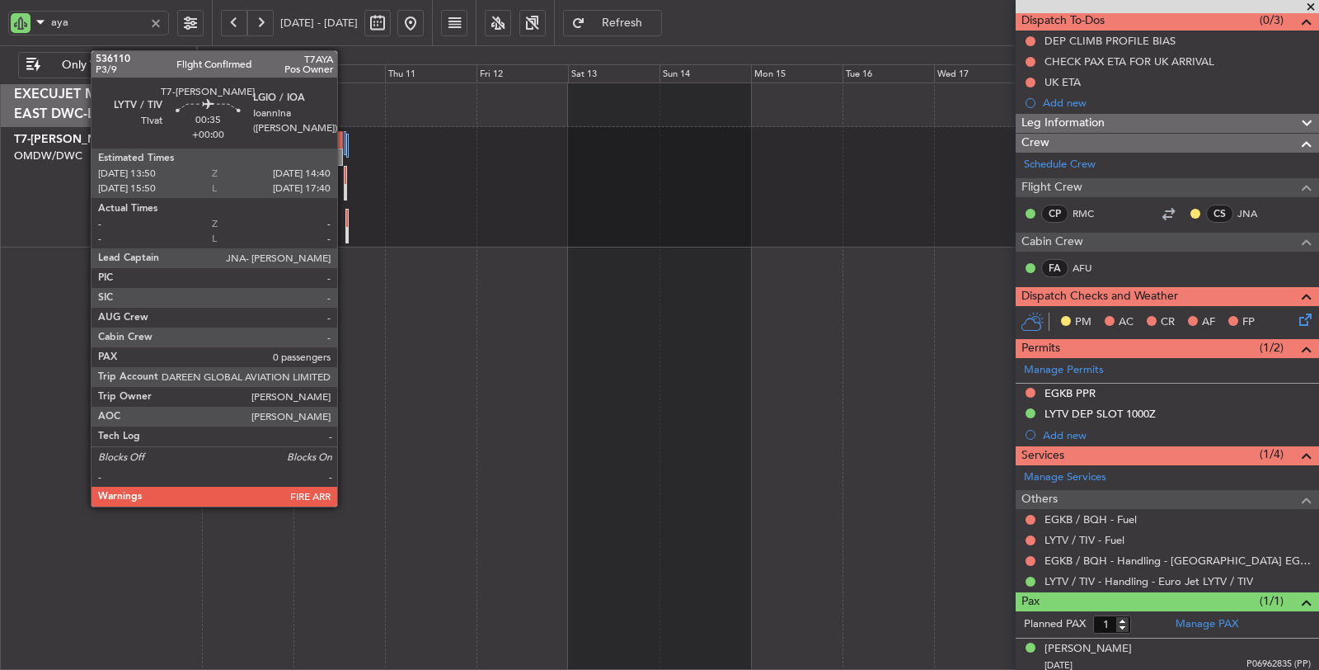
click at [346, 229] on div at bounding box center [347, 235] width 2 height 17
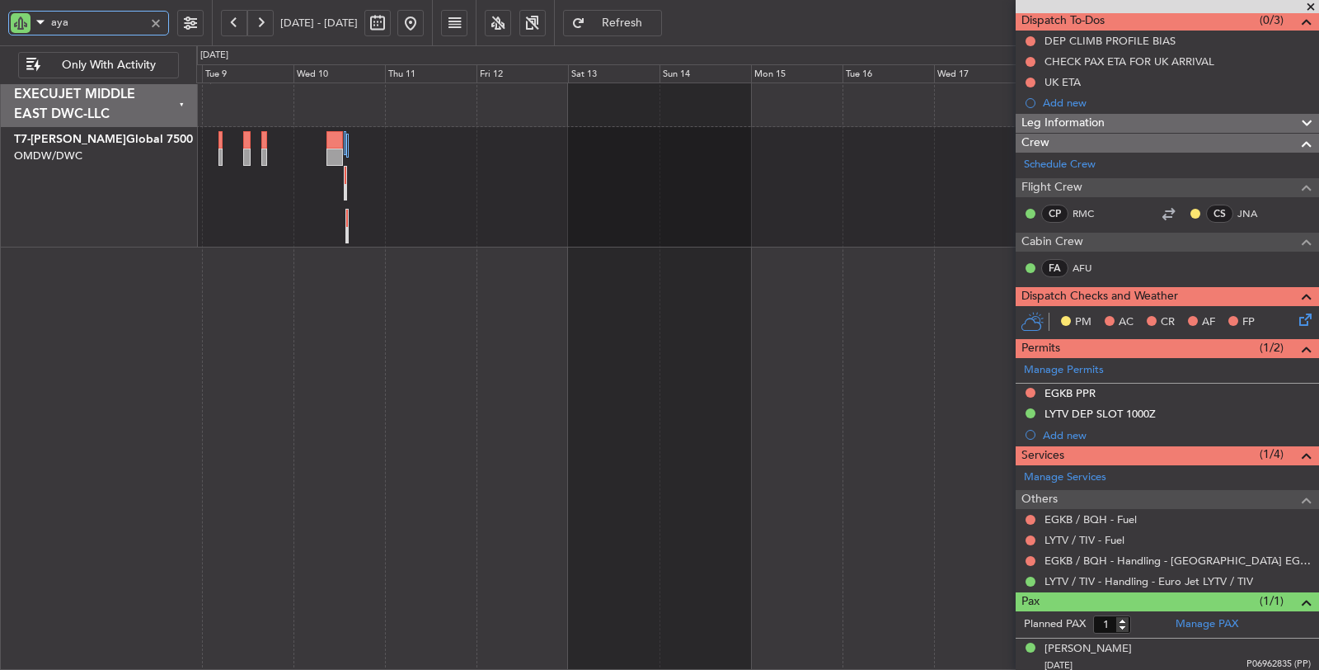
drag, startPoint x: 71, startPoint y: 22, endPoint x: 0, endPoint y: 26, distance: 71.0
click at [0, 25] on div "aya" at bounding box center [106, 22] width 212 height 45
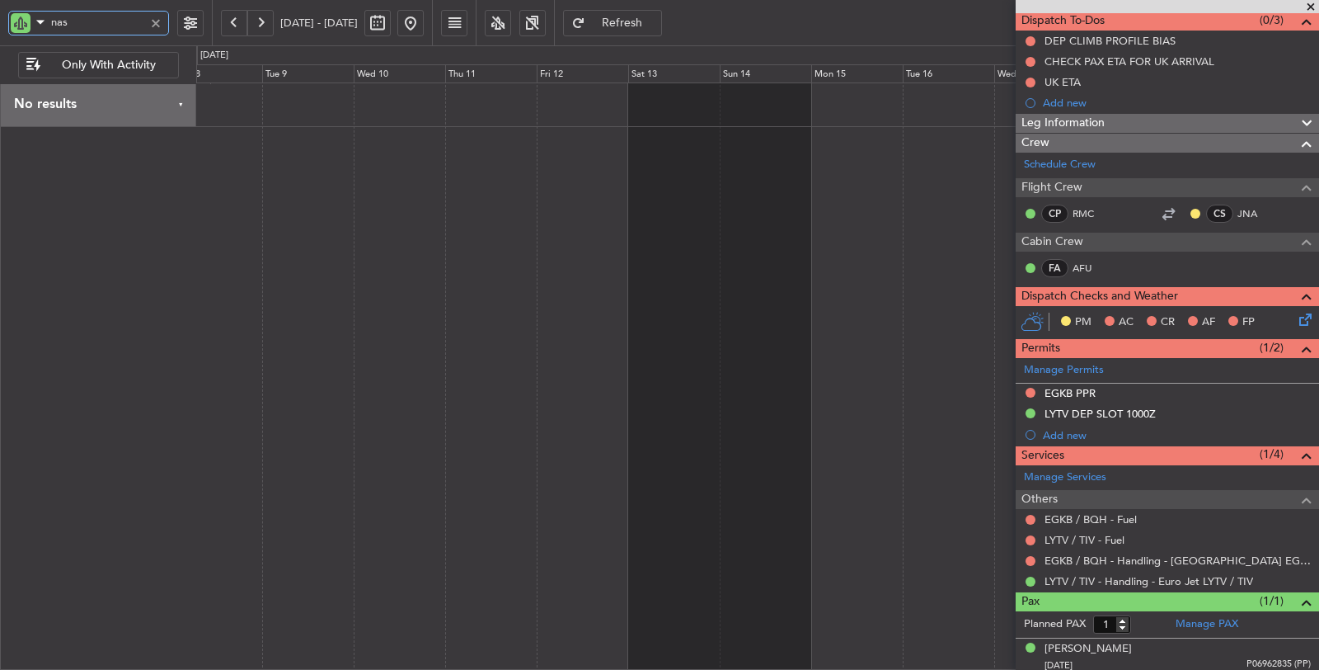
click at [805, 259] on div at bounding box center [758, 376] width 1124 height 588
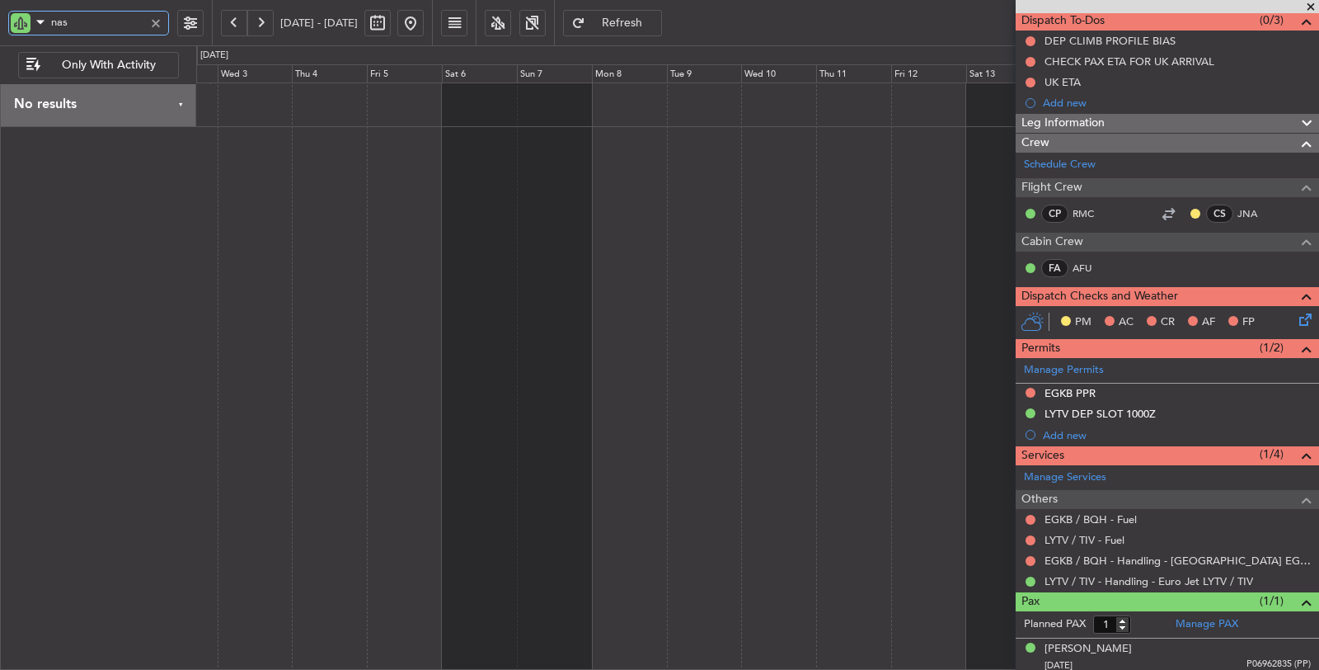
click at [803, 261] on div at bounding box center [758, 376] width 1124 height 588
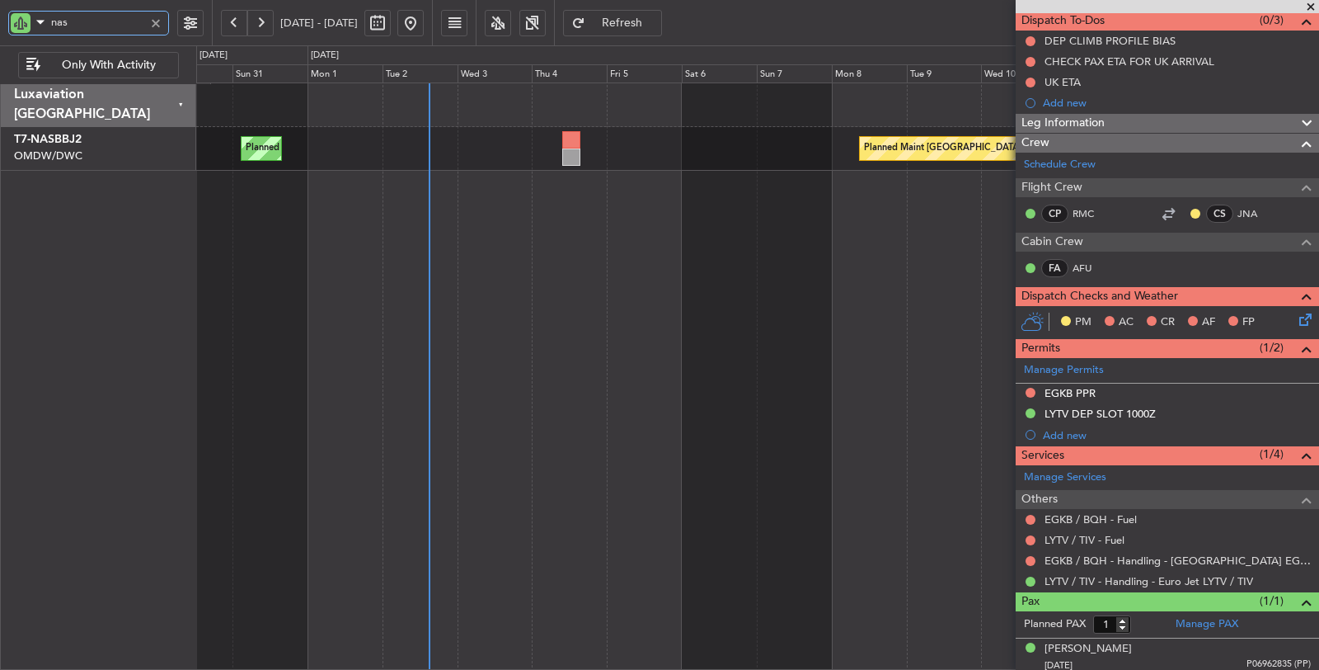
click at [444, 236] on div "Planned Maint Basel-Mulhouse Planned Maint Abuja (Nnamdi Azikiwe Intl)" at bounding box center [758, 376] width 1124 height 588
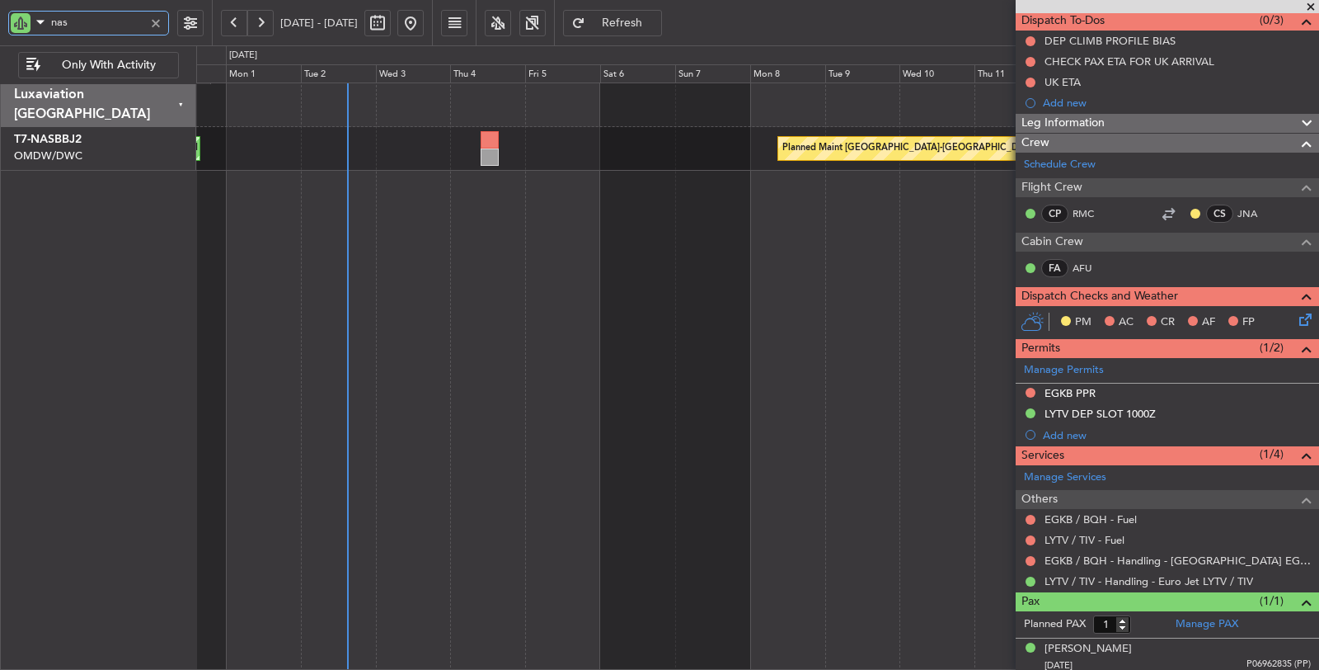
drag, startPoint x: 87, startPoint y: 26, endPoint x: 12, endPoint y: 45, distance: 77.2
click at [14, 39] on mat-form-field "nas" at bounding box center [88, 26] width 161 height 31
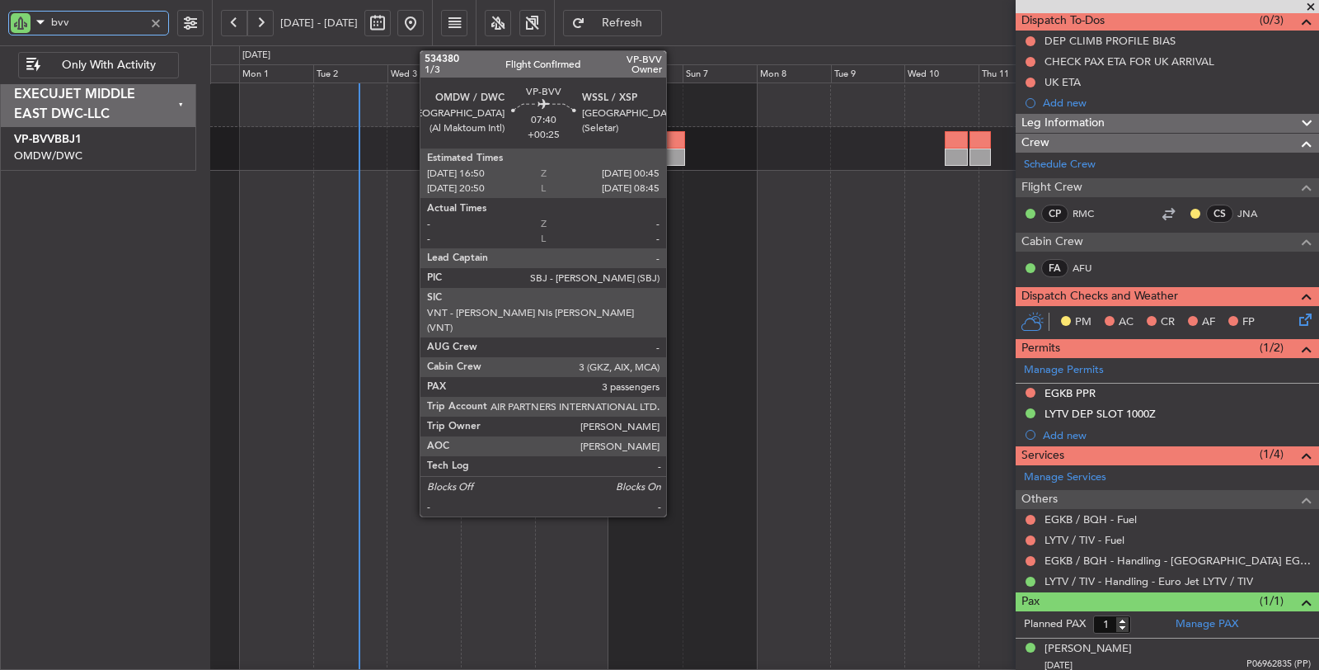
click at [674, 160] on div at bounding box center [672, 156] width 25 height 17
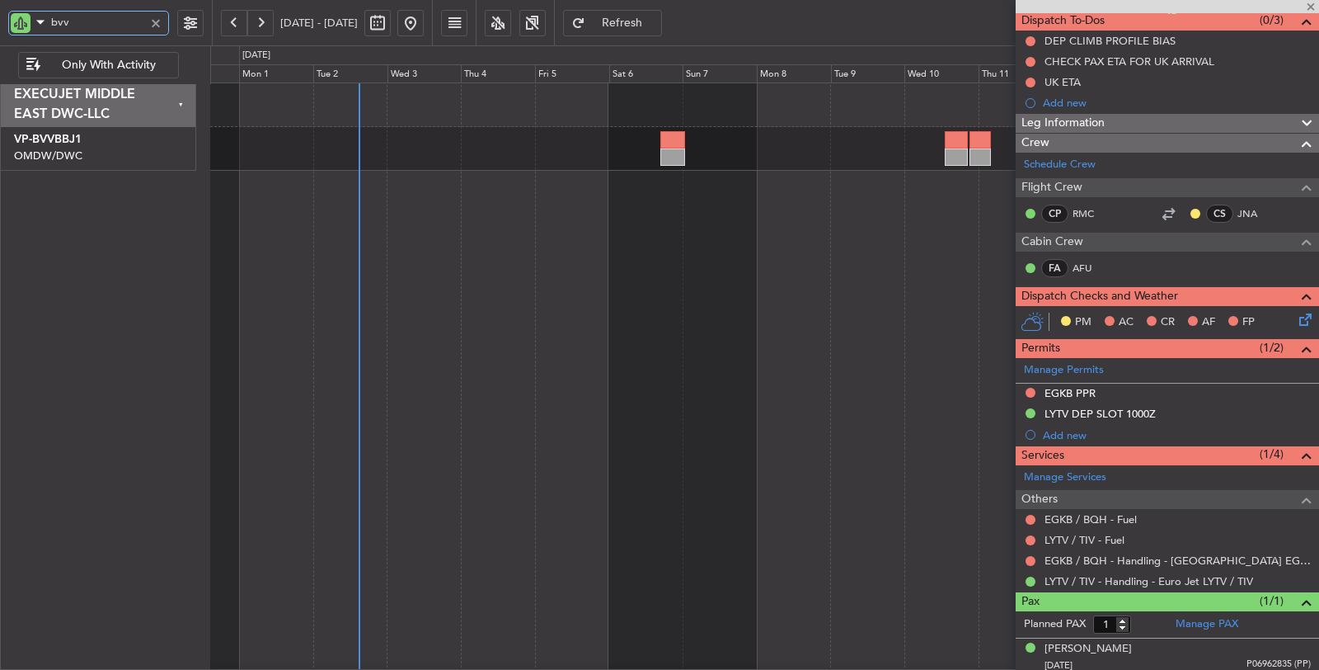
click at [669, 160] on div at bounding box center [672, 156] width 25 height 17
type input "bvv"
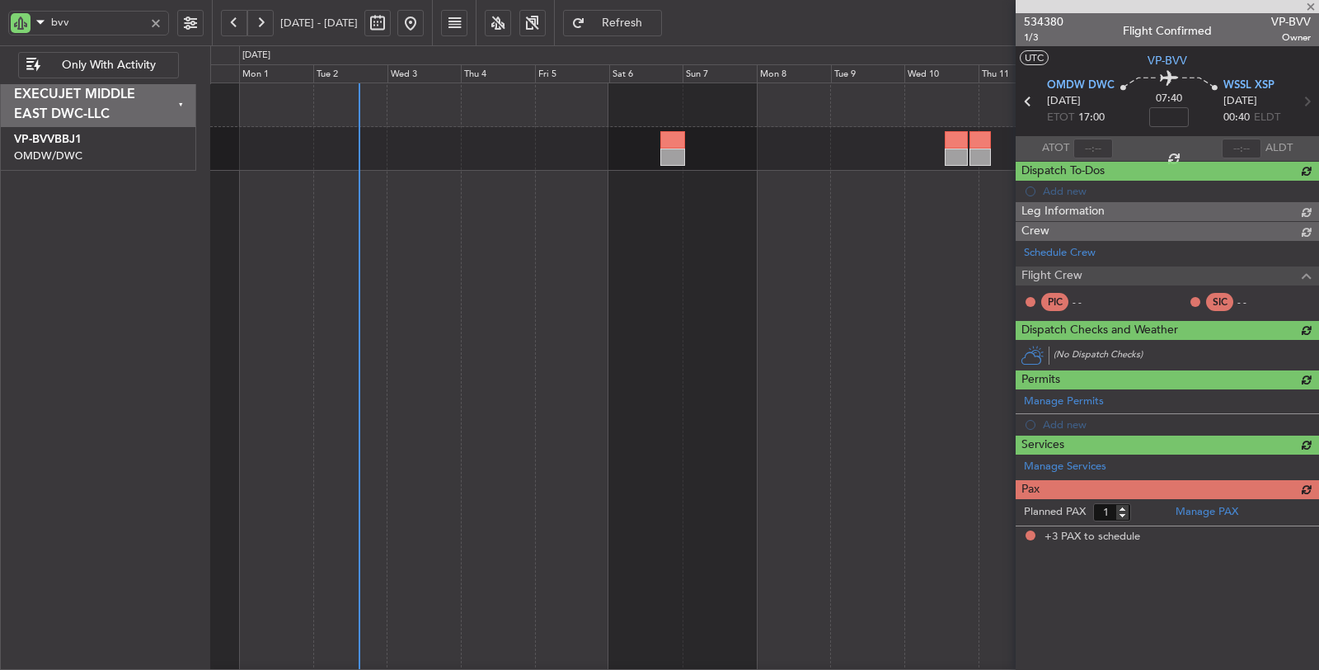
type input "+00:25"
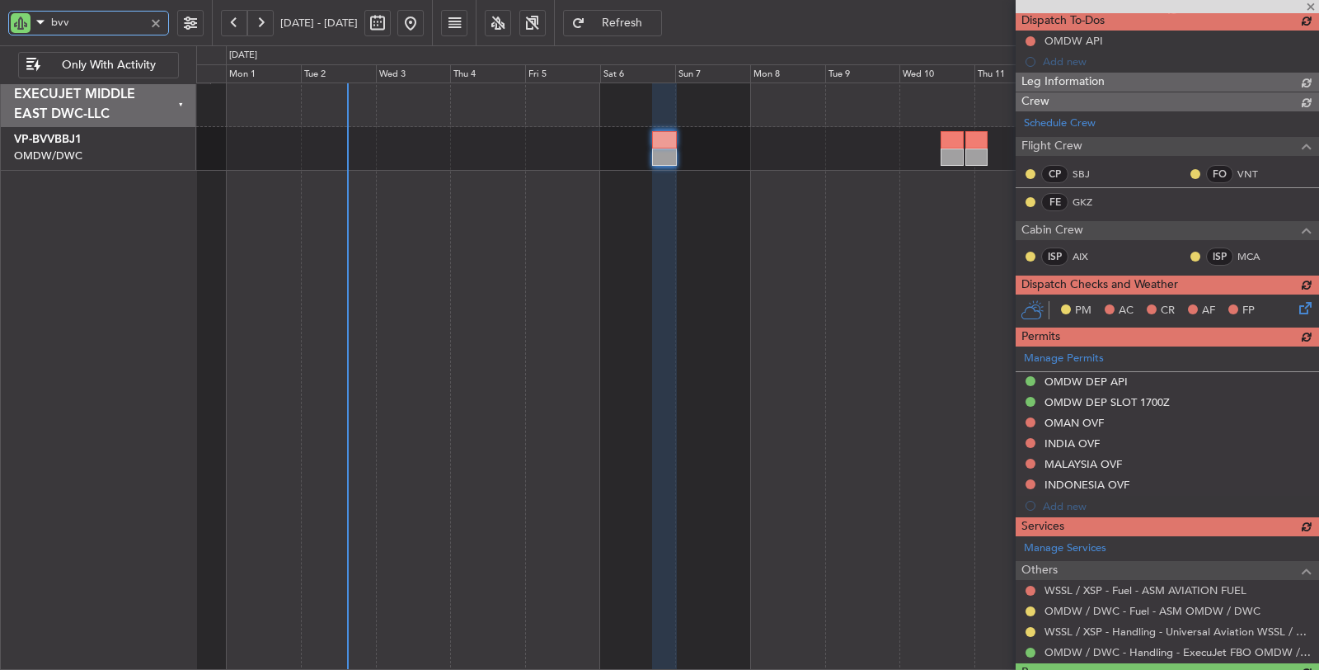
type input "4"
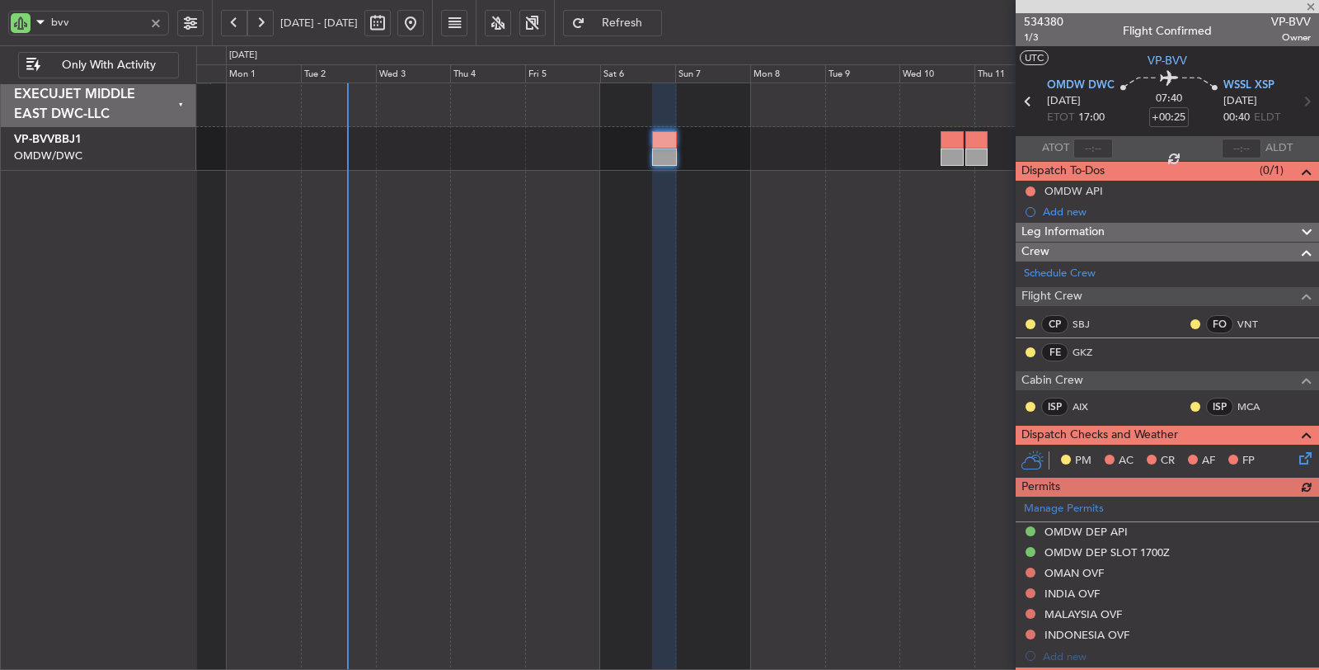
click at [158, 23] on div at bounding box center [156, 23] width 18 height 18
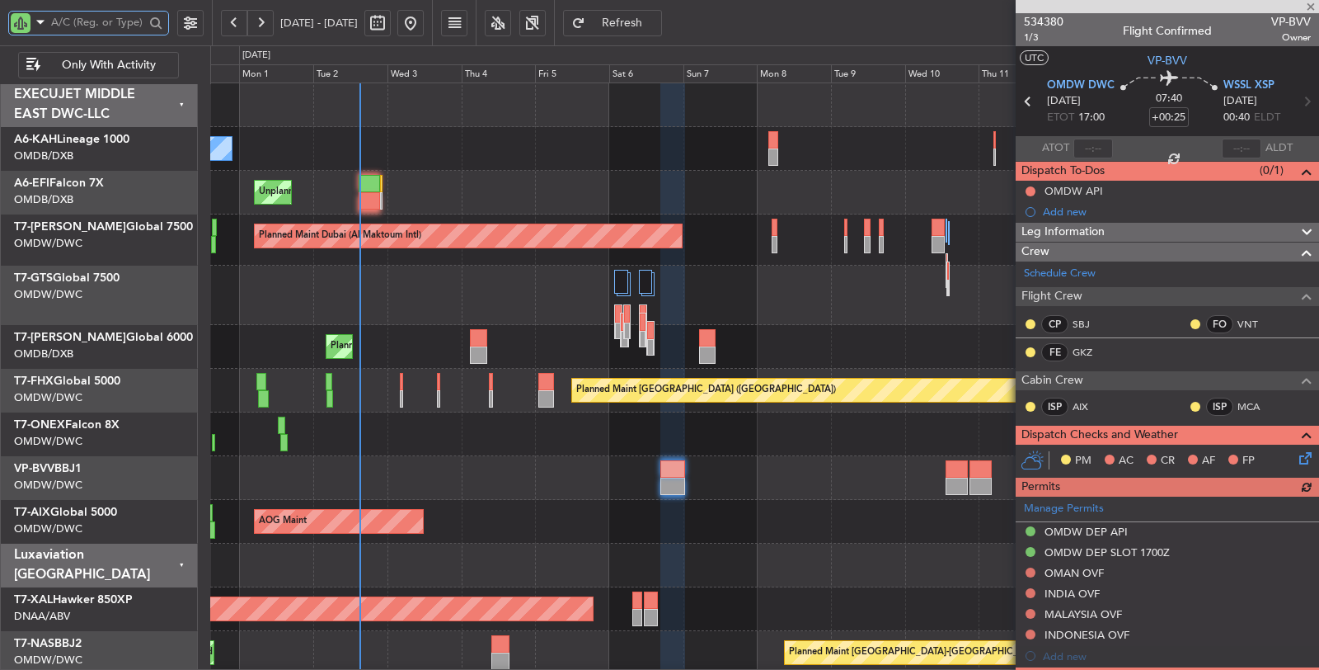
click at [417, 270] on div "Unplanned Maint [GEOGRAPHIC_DATA] (Seletar)" at bounding box center [764, 294] width 1109 height 59
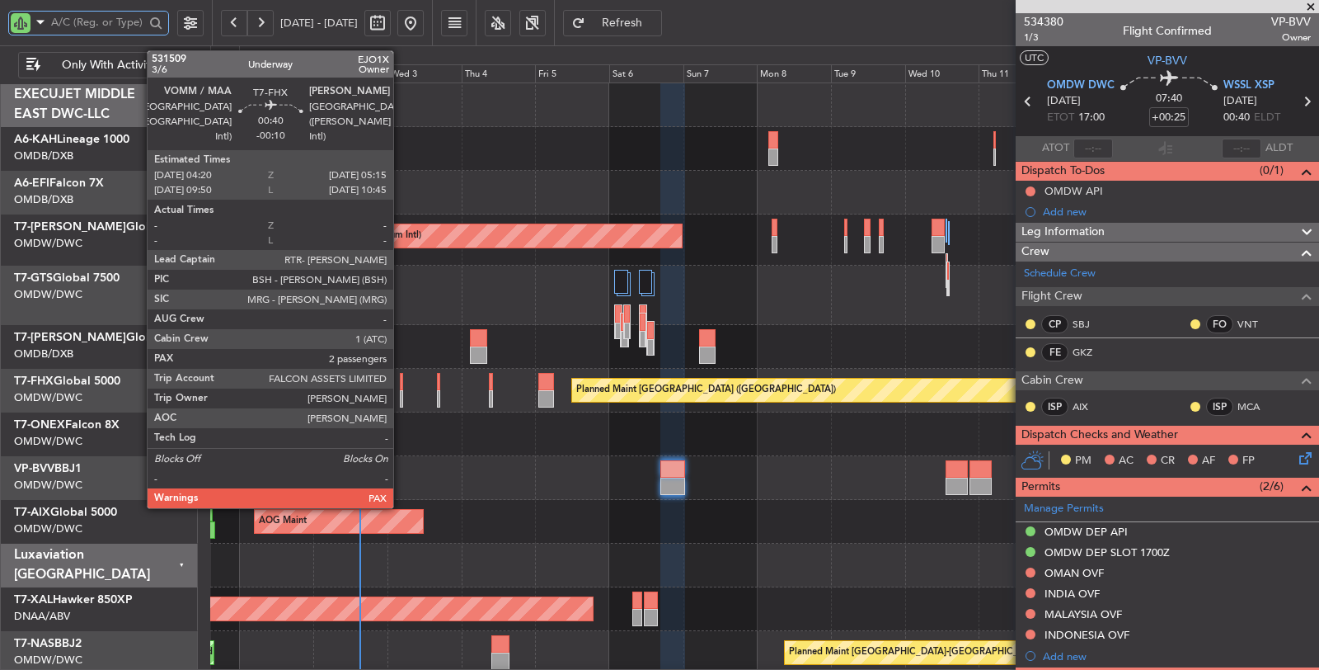
click at [402, 396] on div at bounding box center [401, 398] width 3 height 17
click at [401, 396] on div at bounding box center [401, 398] width 3 height 17
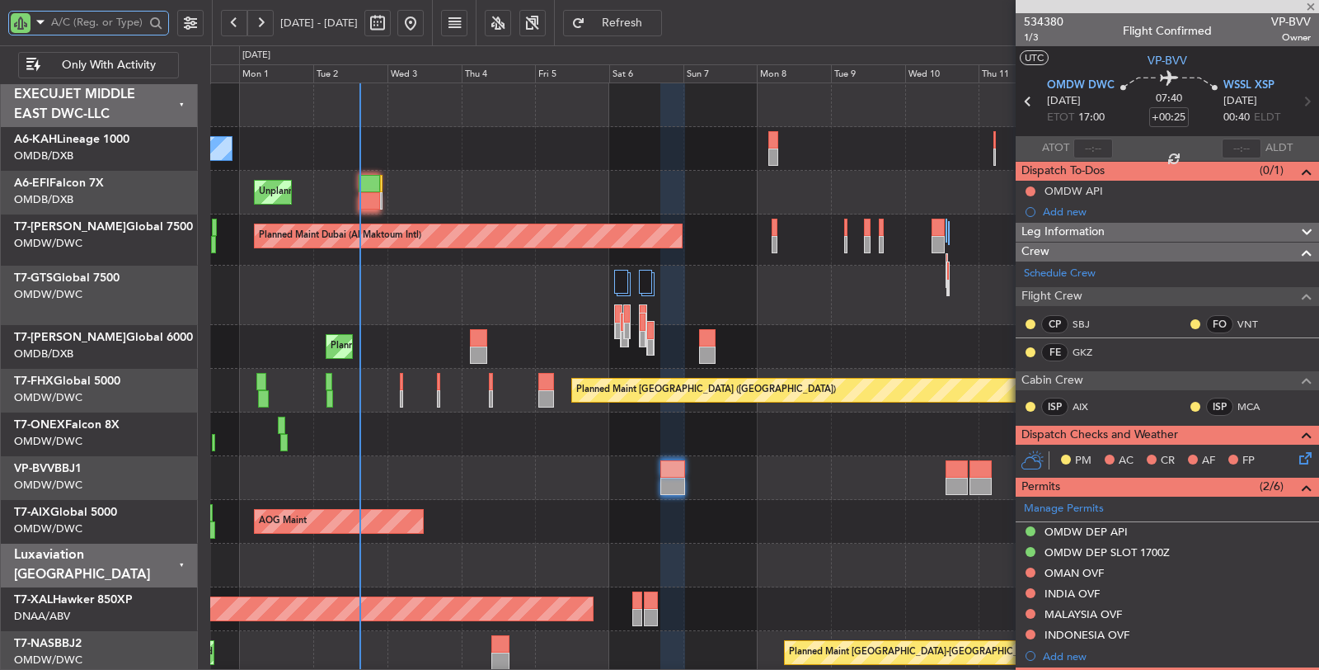
type input "-00:10"
type input "2"
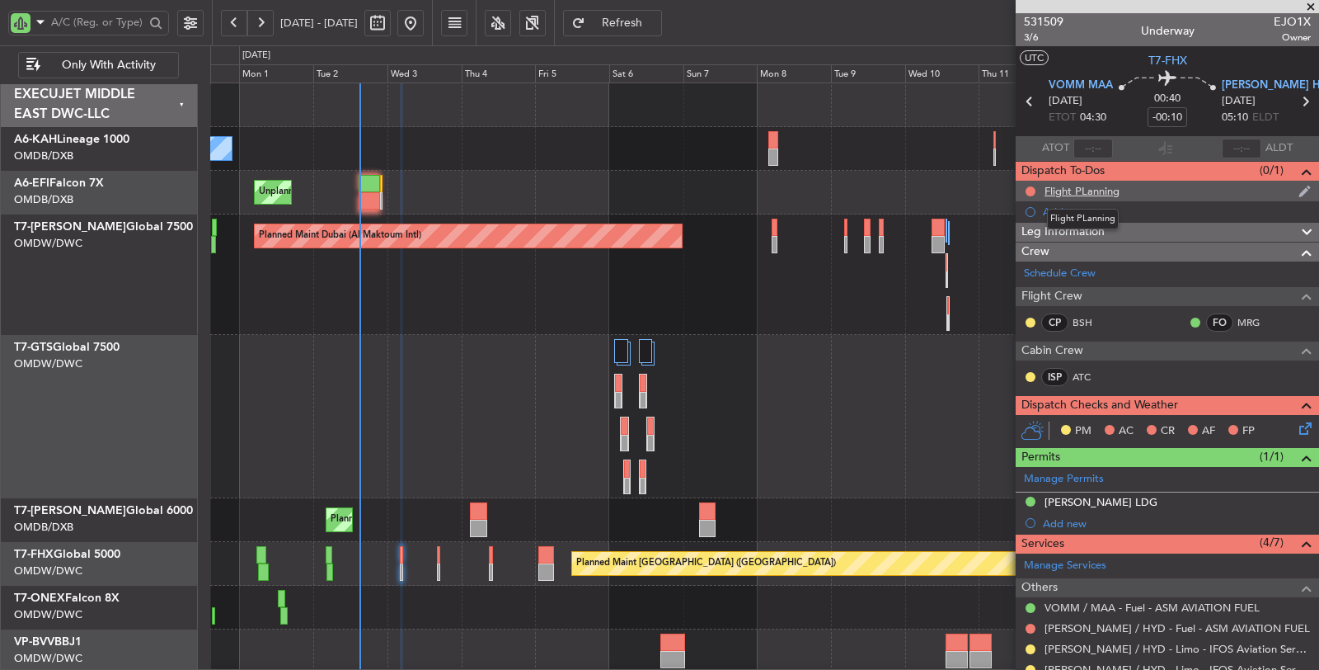
click at [1088, 193] on div "Flight PLanning" at bounding box center [1082, 191] width 75 height 14
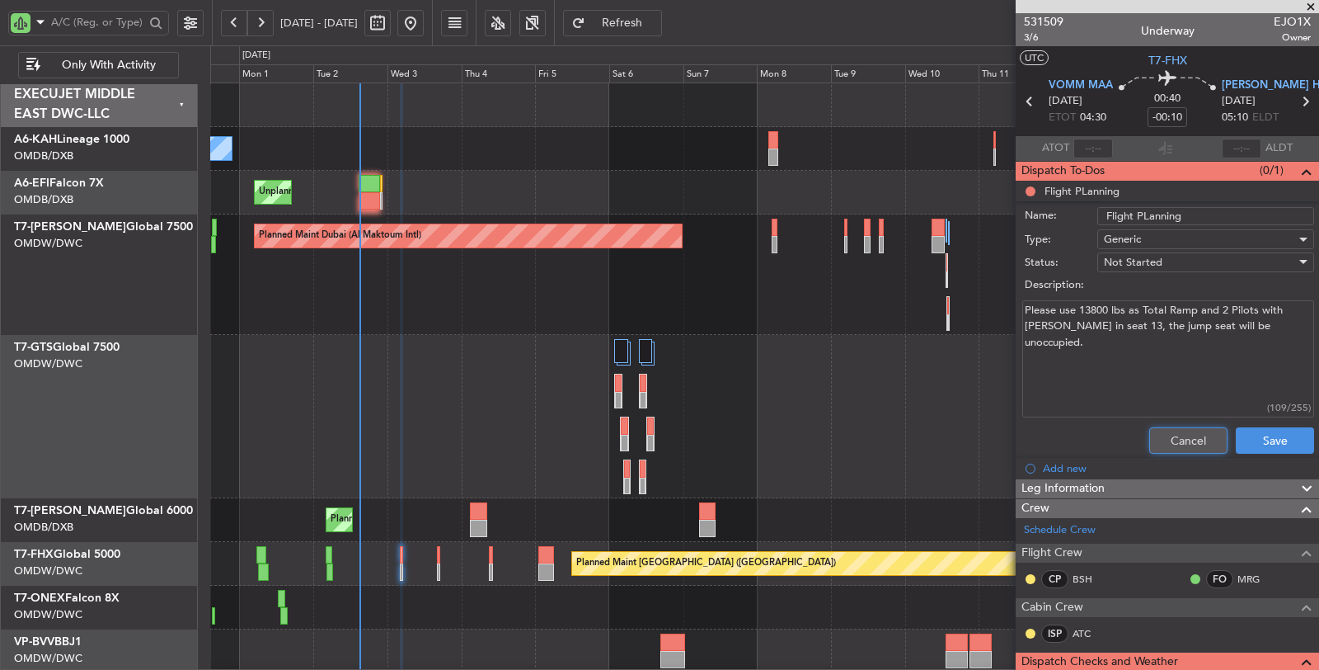
click at [1189, 438] on button "Cancel" at bounding box center [1188, 440] width 78 height 26
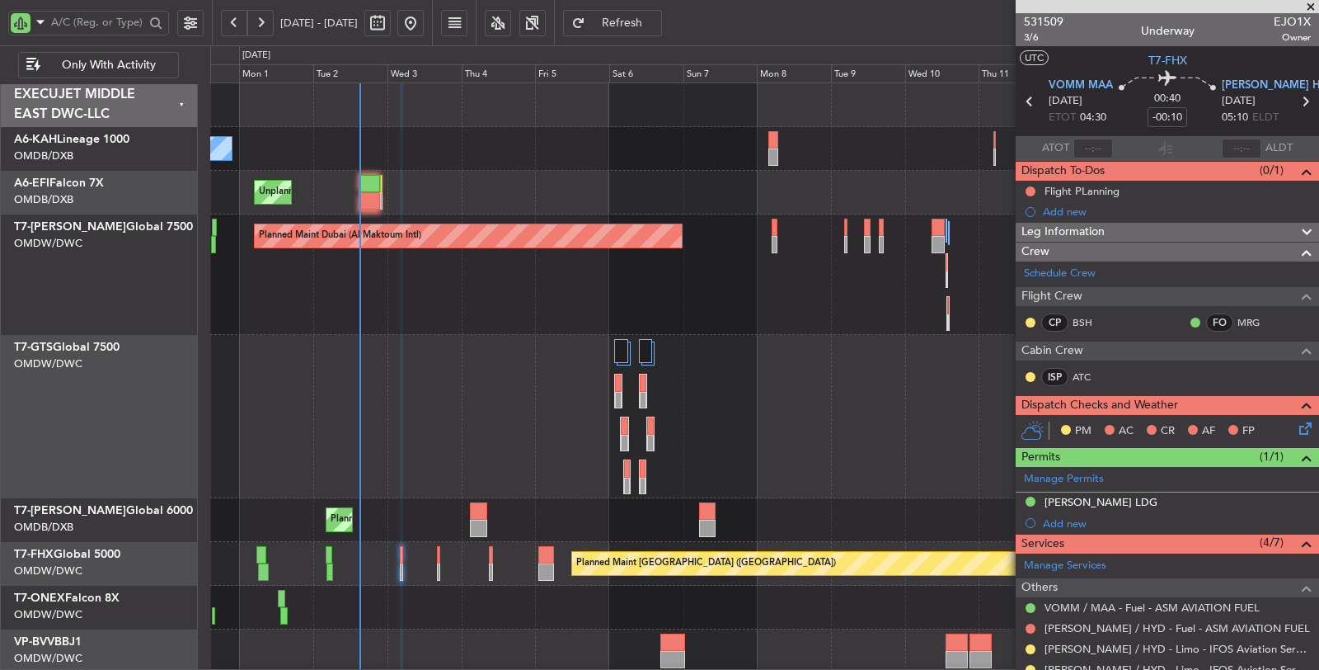
drag, startPoint x: 1081, startPoint y: 496, endPoint x: 1100, endPoint y: 491, distance: 19.6
click at [1081, 497] on div "[PERSON_NAME] LDG" at bounding box center [1101, 502] width 113 height 14
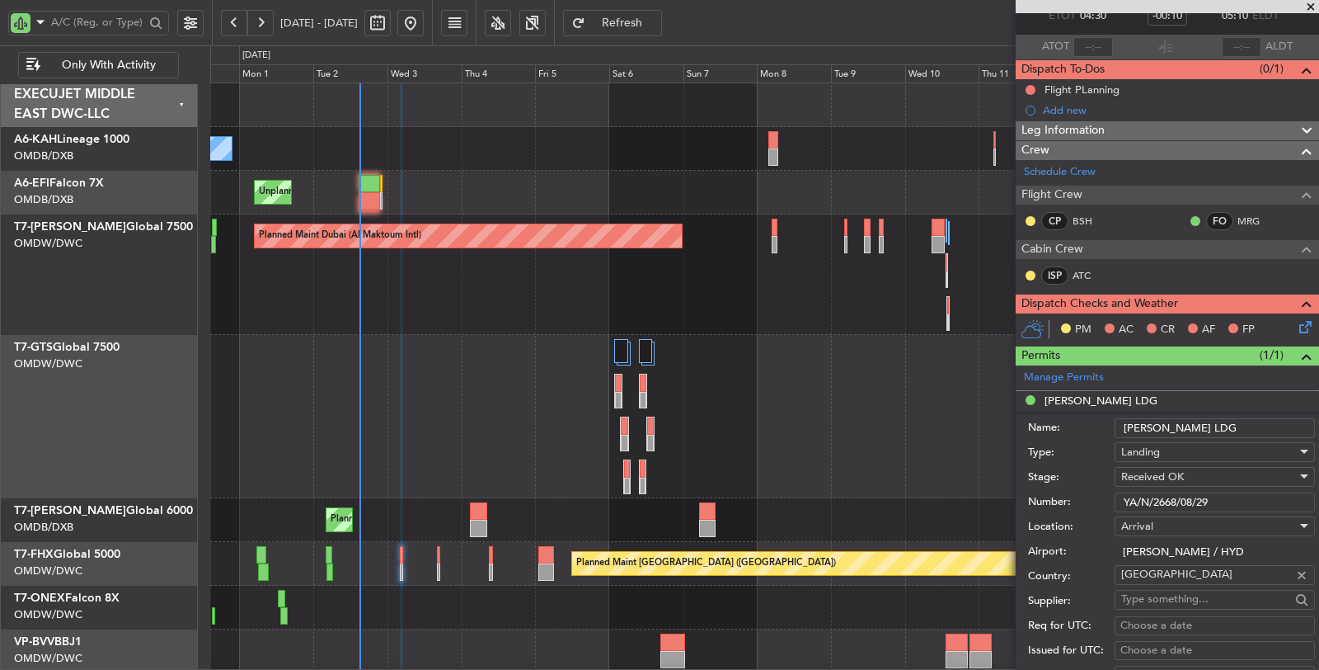
scroll to position [275, 0]
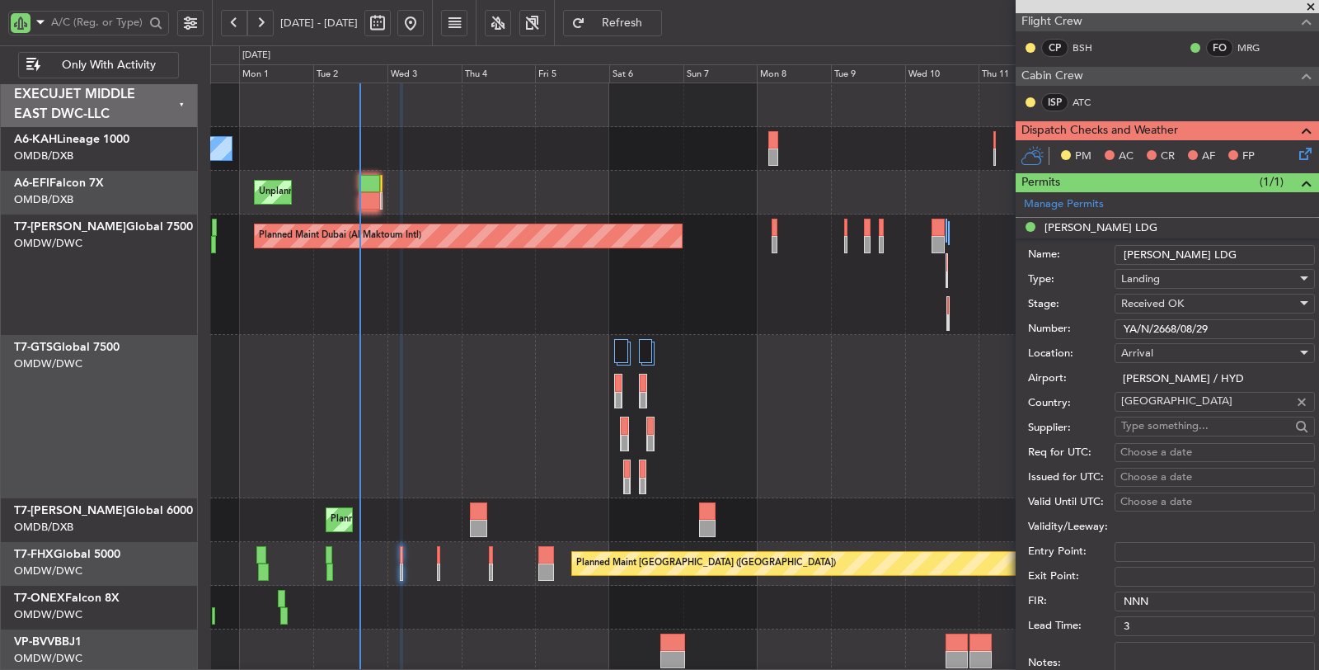
drag, startPoint x: 1224, startPoint y: 319, endPoint x: 1069, endPoint y: 326, distance: 155.1
click at [1069, 326] on div "Number: YA/N/2668/08/29" at bounding box center [1171, 329] width 287 height 25
click at [140, 26] on input "text" at bounding box center [97, 22] width 93 height 25
type input "G"
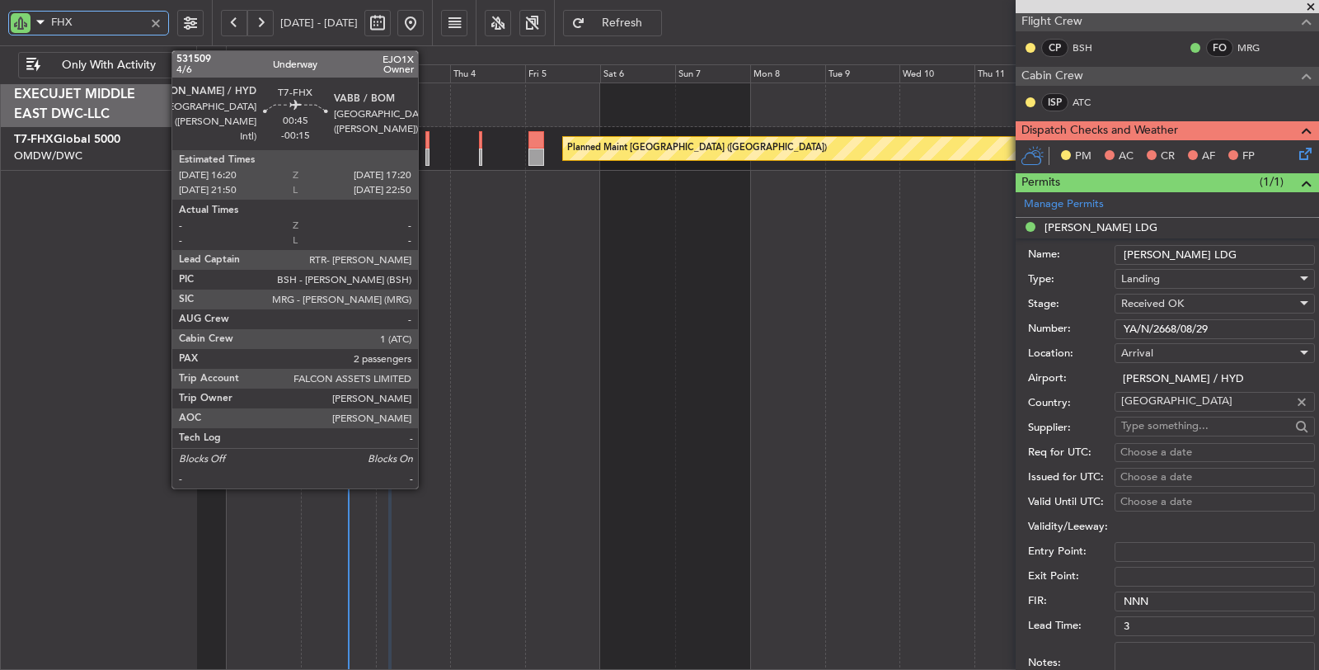
click at [426, 157] on div at bounding box center [426, 156] width 3 height 17
type input "FHX"
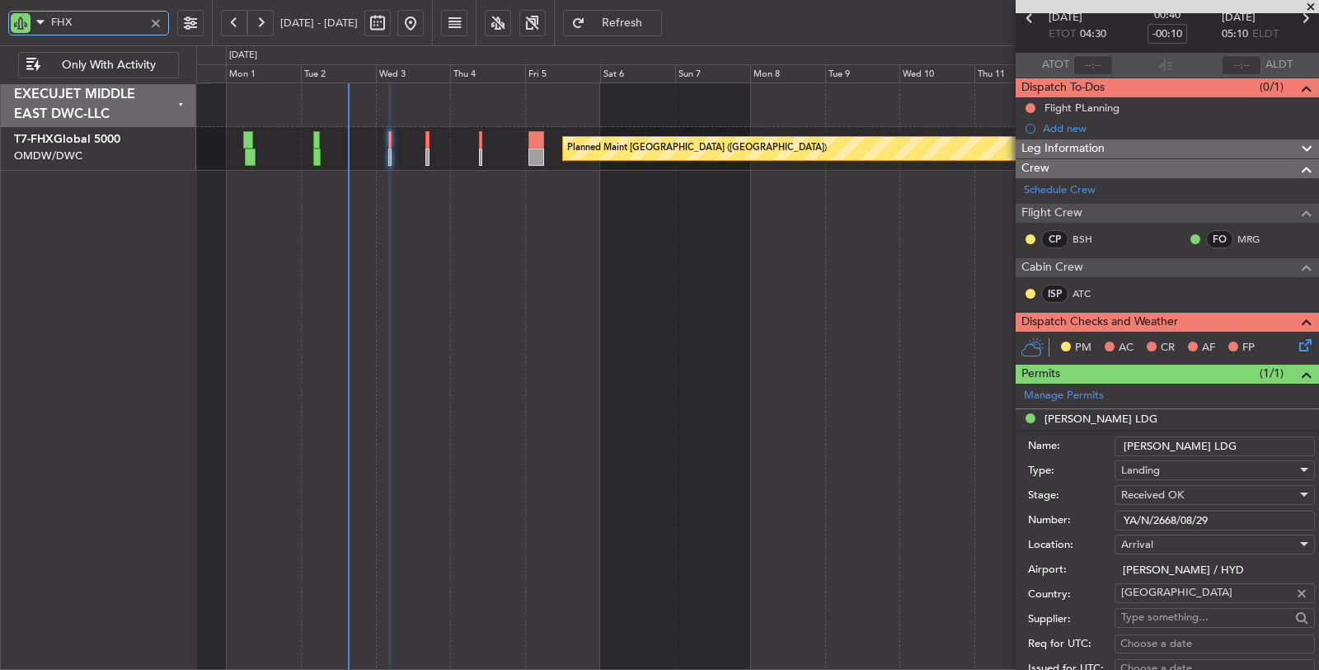
scroll to position [0, 0]
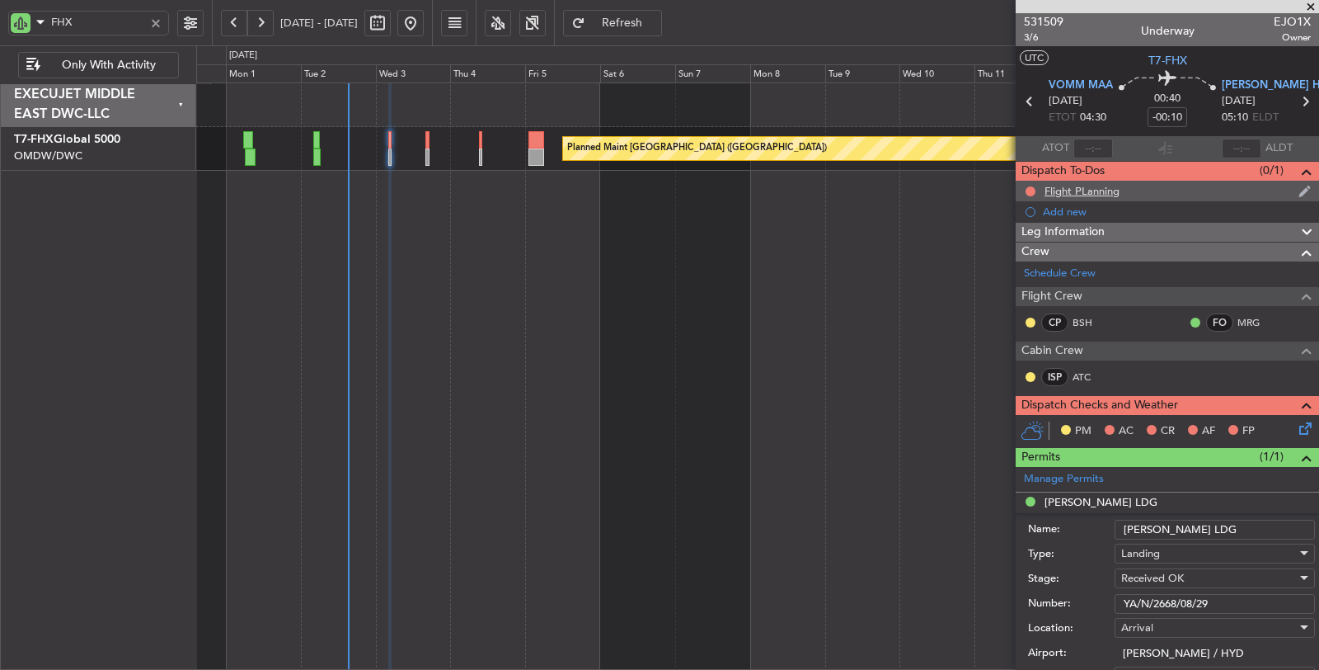
click at [1077, 187] on div "Flight PLanning" at bounding box center [1082, 191] width 75 height 14
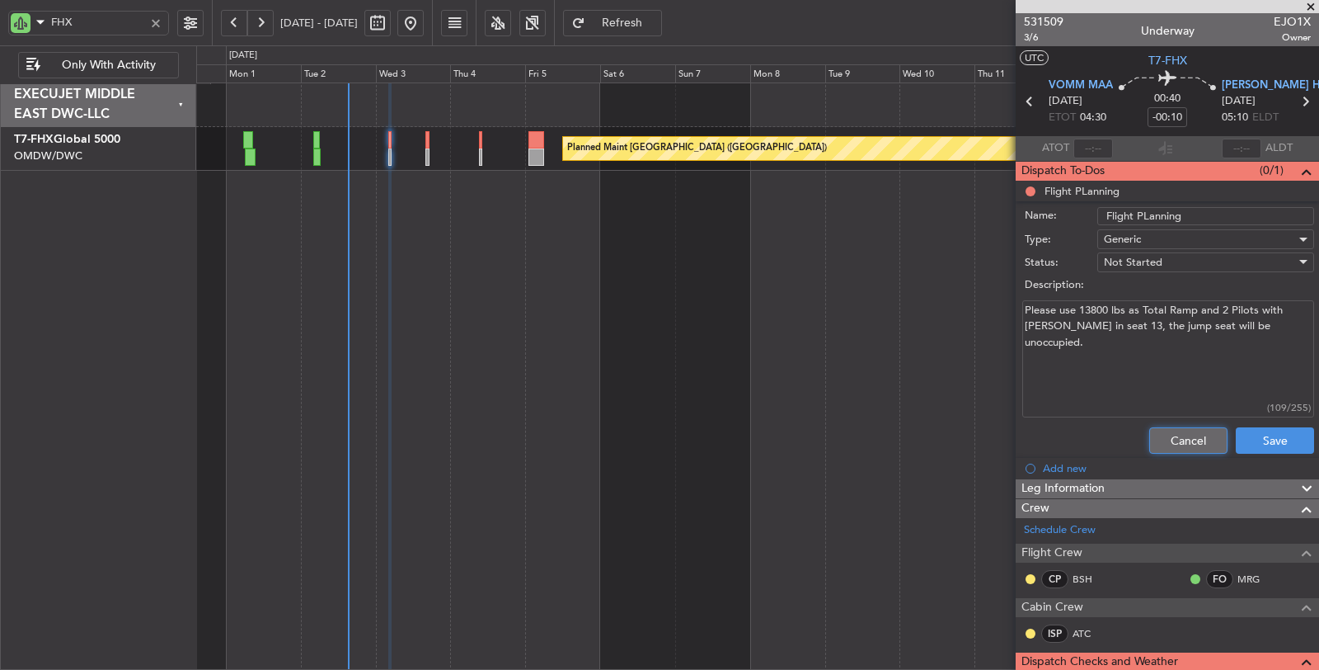
click at [1185, 444] on button "Cancel" at bounding box center [1188, 440] width 78 height 26
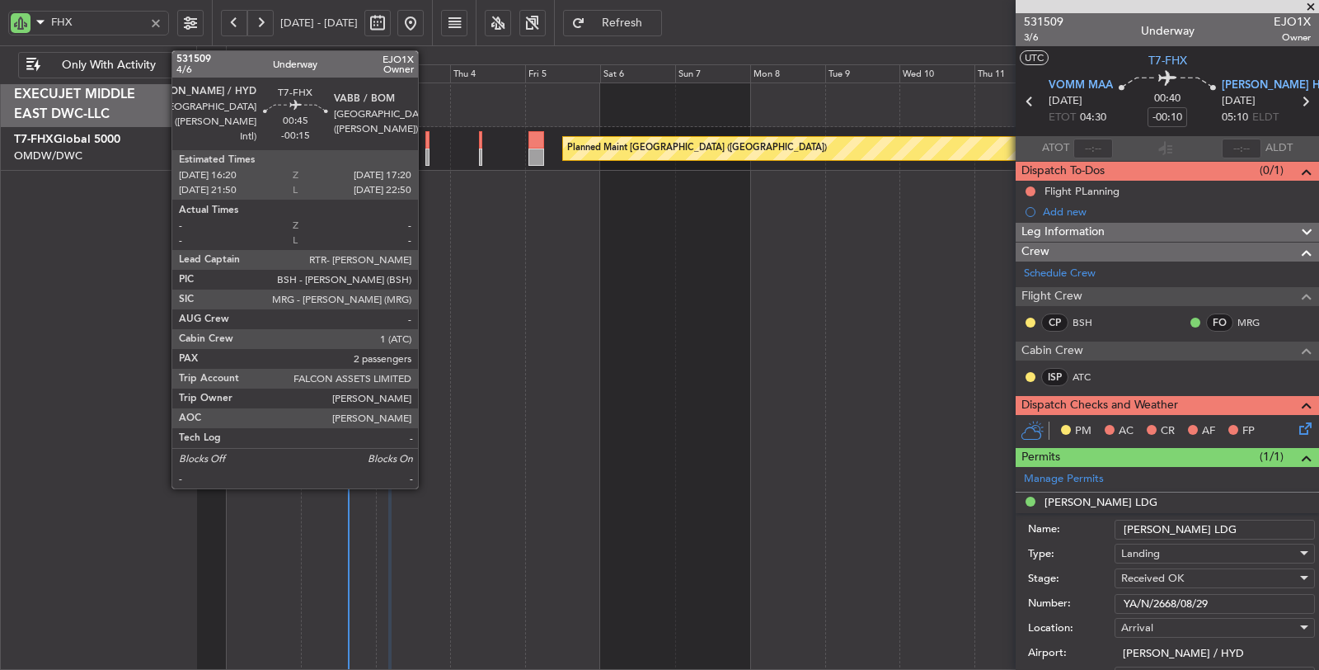
click at [426, 158] on div at bounding box center [426, 156] width 3 height 17
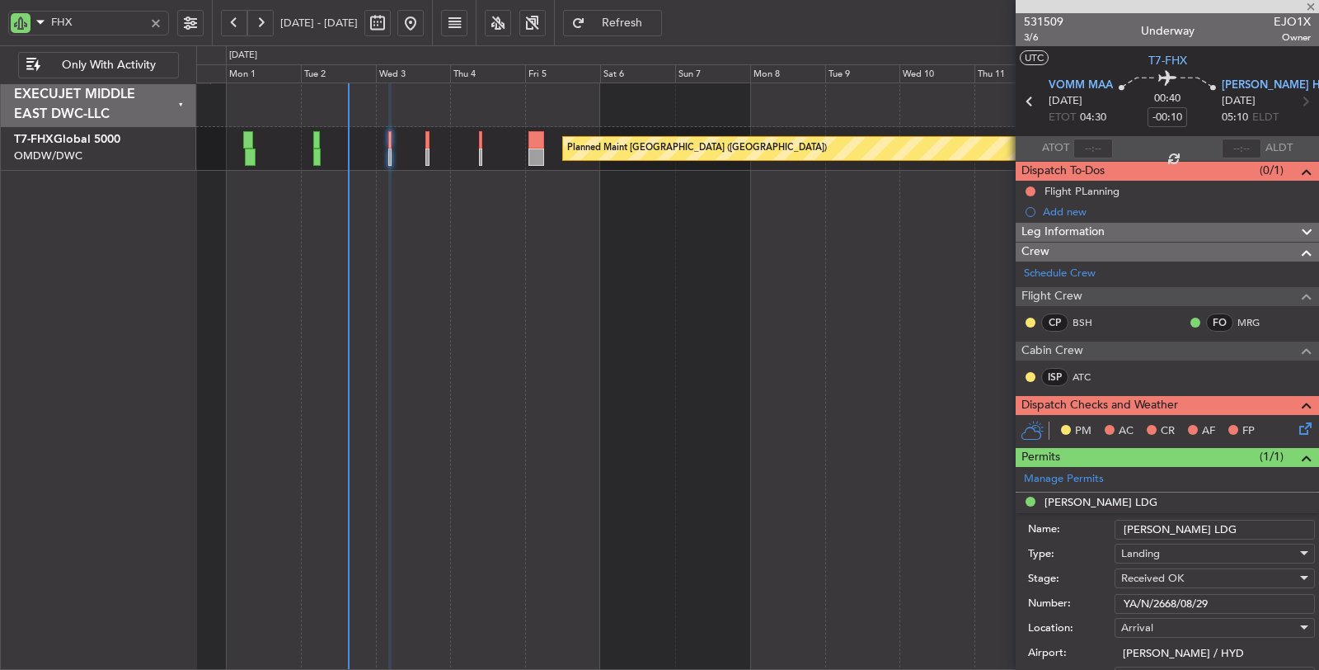
type input "-00:15"
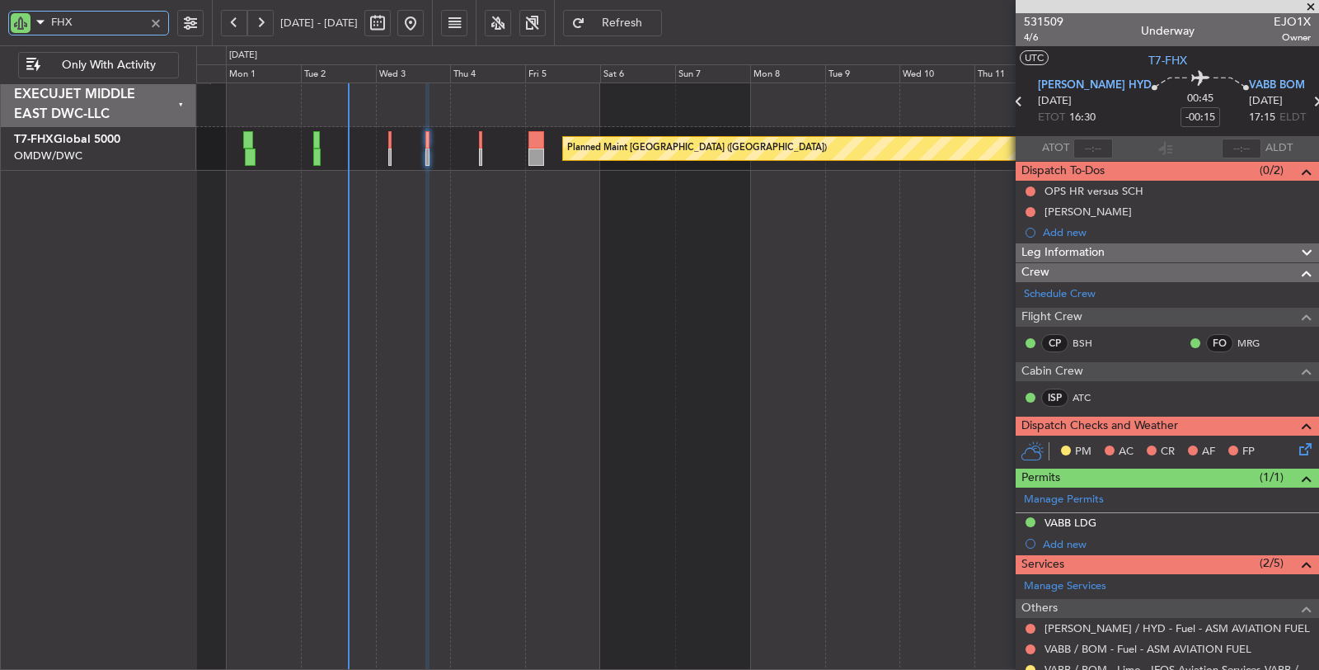
drag, startPoint x: 107, startPoint y: 22, endPoint x: 25, endPoint y: 26, distance: 82.5
click at [26, 25] on div "FHX" at bounding box center [88, 23] width 161 height 25
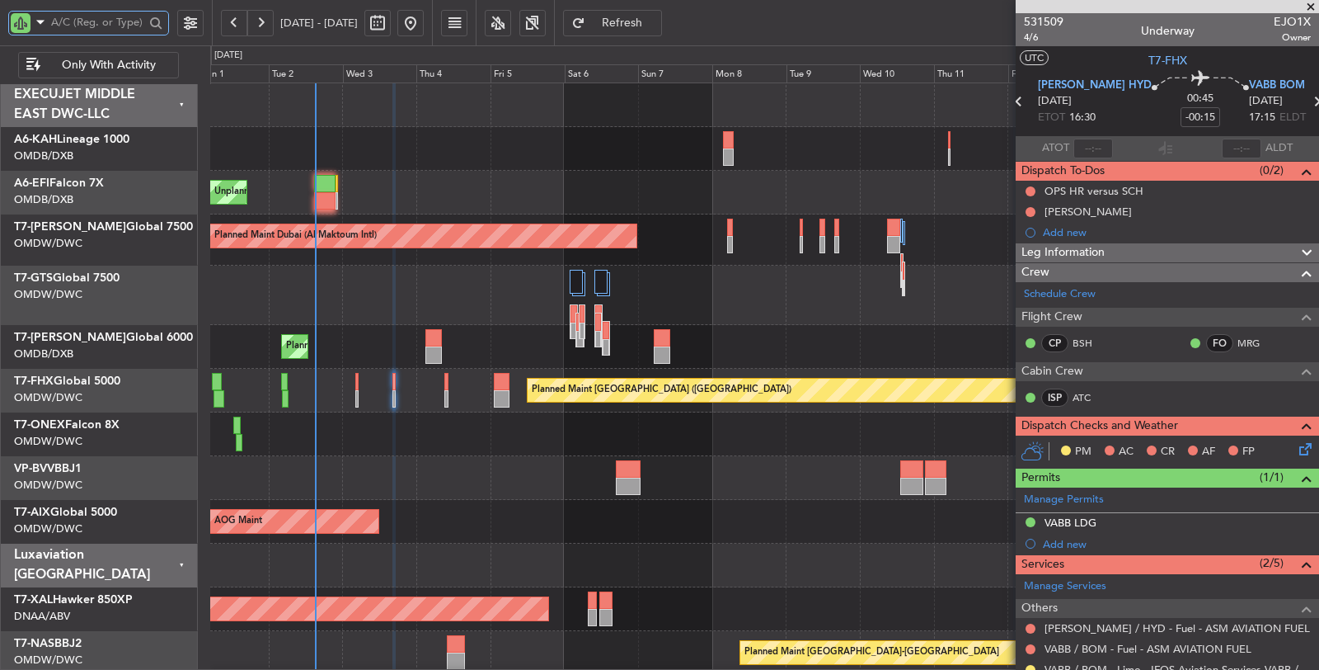
click at [390, 492] on div "Planned Maint Dubai (Al Maktoum Intl) Planned Maint Dubai (Al Maktoum Intl)" at bounding box center [764, 478] width 1108 height 44
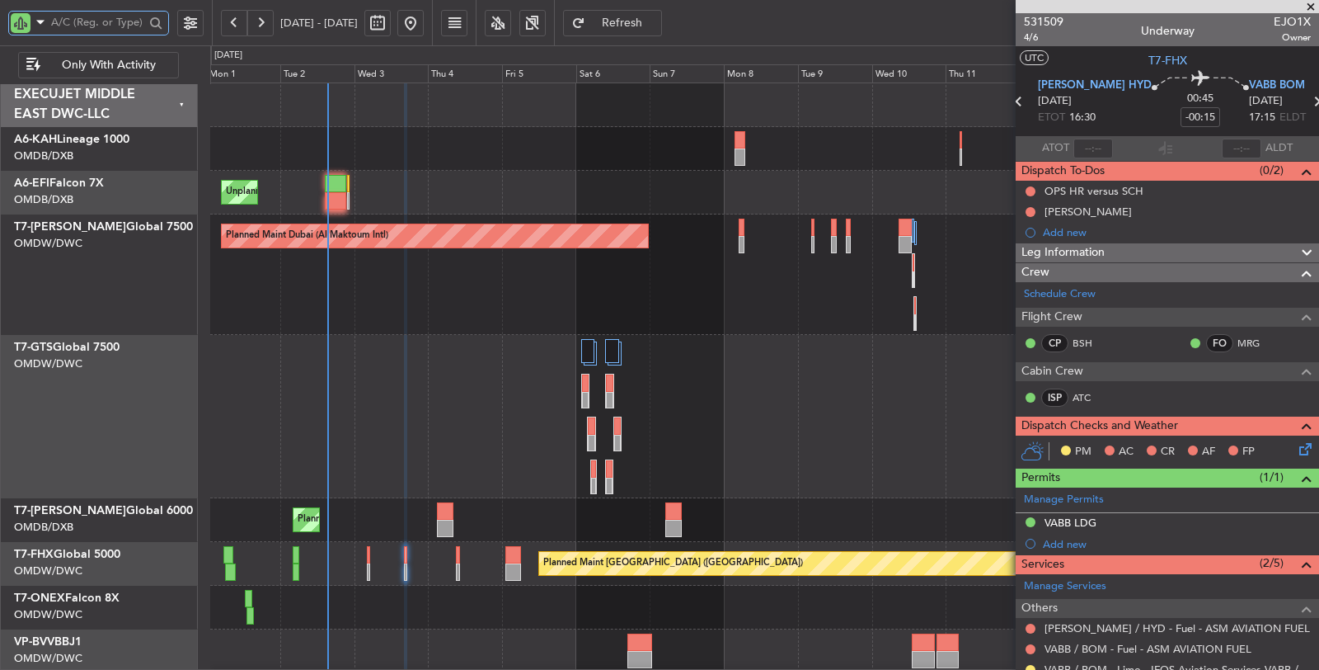
click at [442, 410] on div "Unplanned Maint [GEOGRAPHIC_DATA] (Seletar)" at bounding box center [764, 416] width 1109 height 163
click at [471, 435] on div "Unplanned Maint [GEOGRAPHIC_DATA] (Seletar)" at bounding box center [764, 416] width 1109 height 163
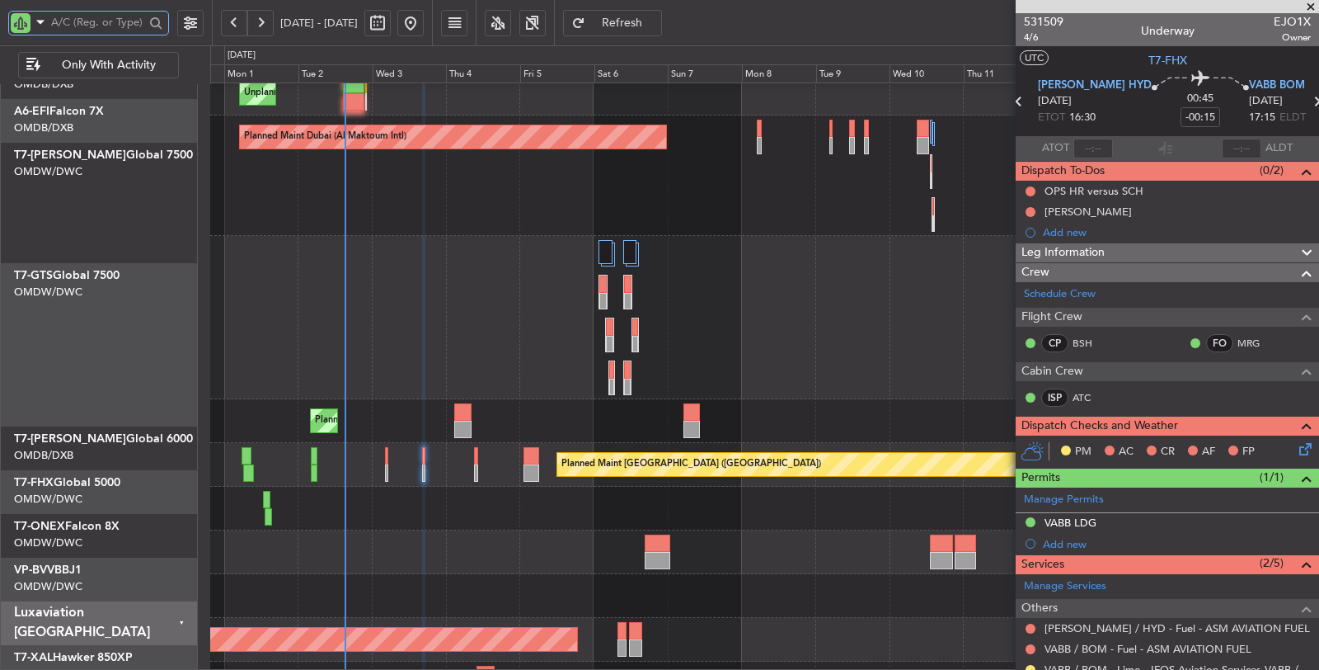
scroll to position [107, 0]
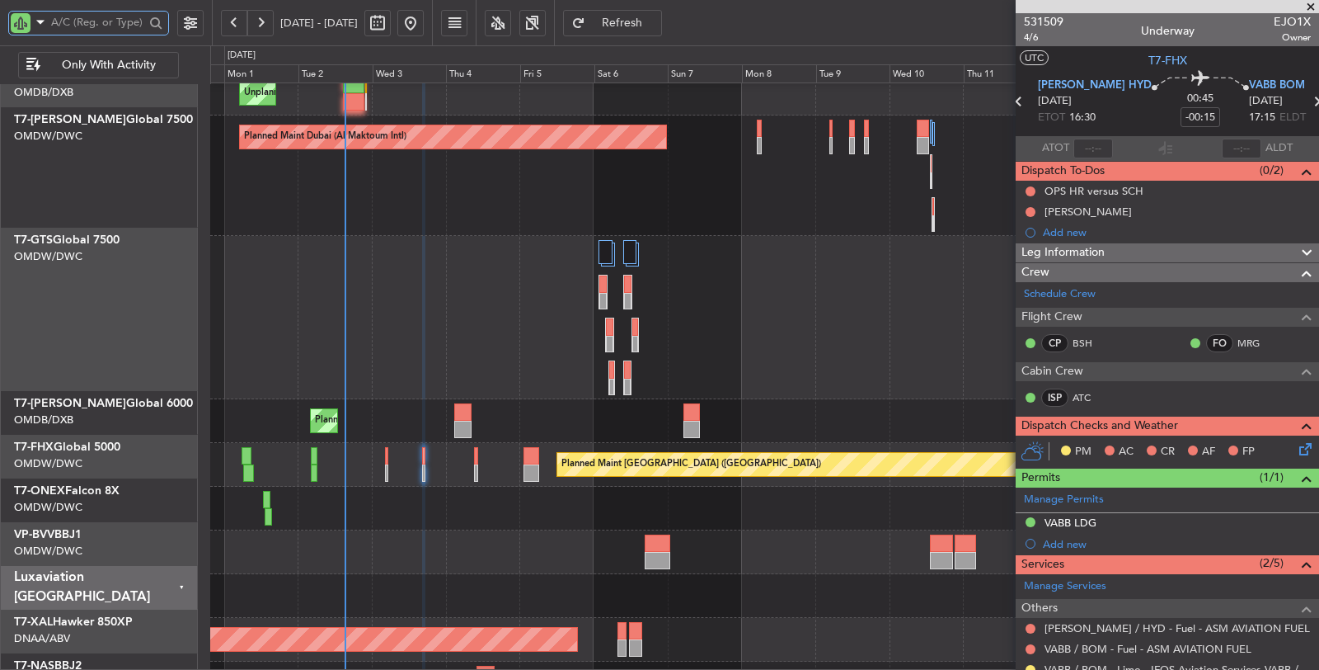
click at [401, 371] on div "Unplanned Maint [GEOGRAPHIC_DATA] (Seletar)" at bounding box center [764, 317] width 1108 height 163
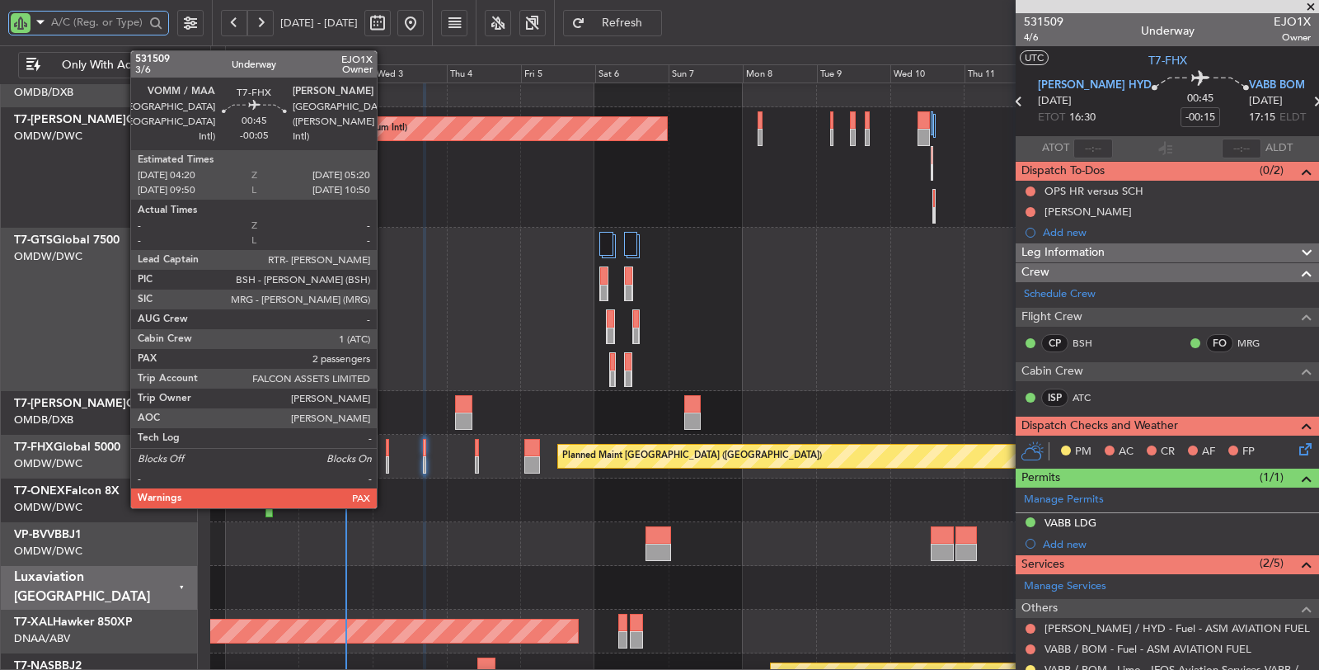
click at [386, 459] on div at bounding box center [387, 464] width 3 height 17
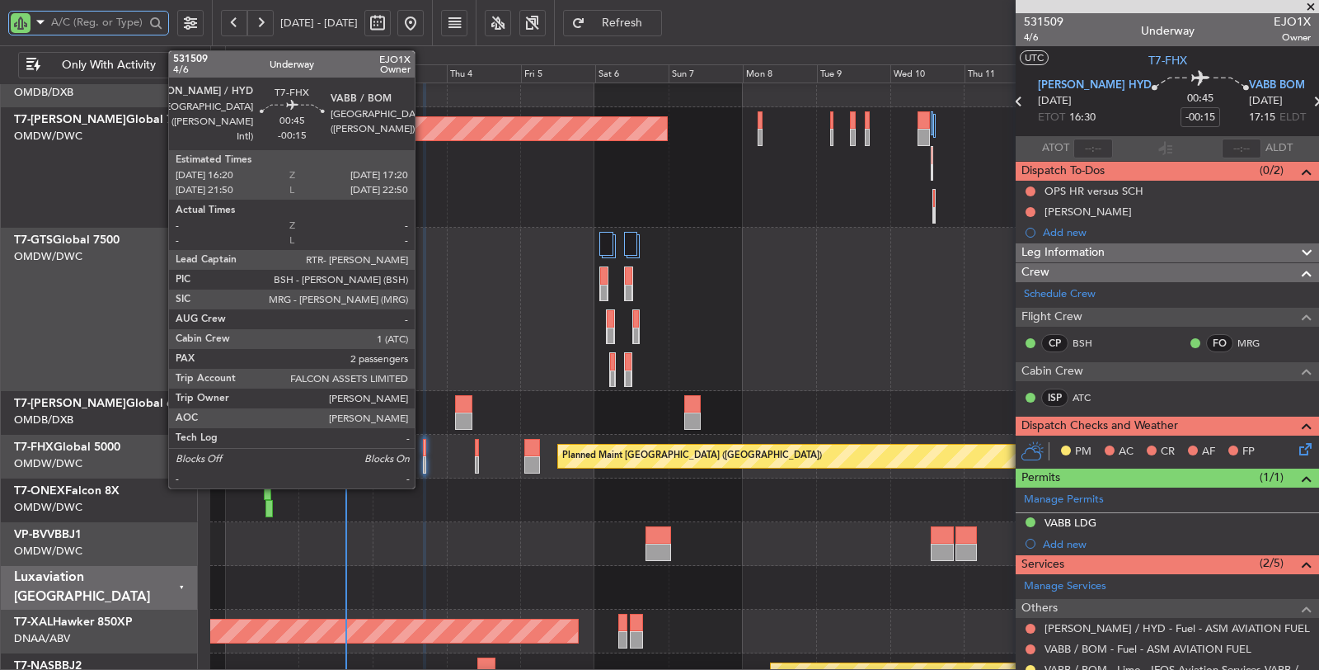
click at [423, 459] on div at bounding box center [424, 464] width 3 height 17
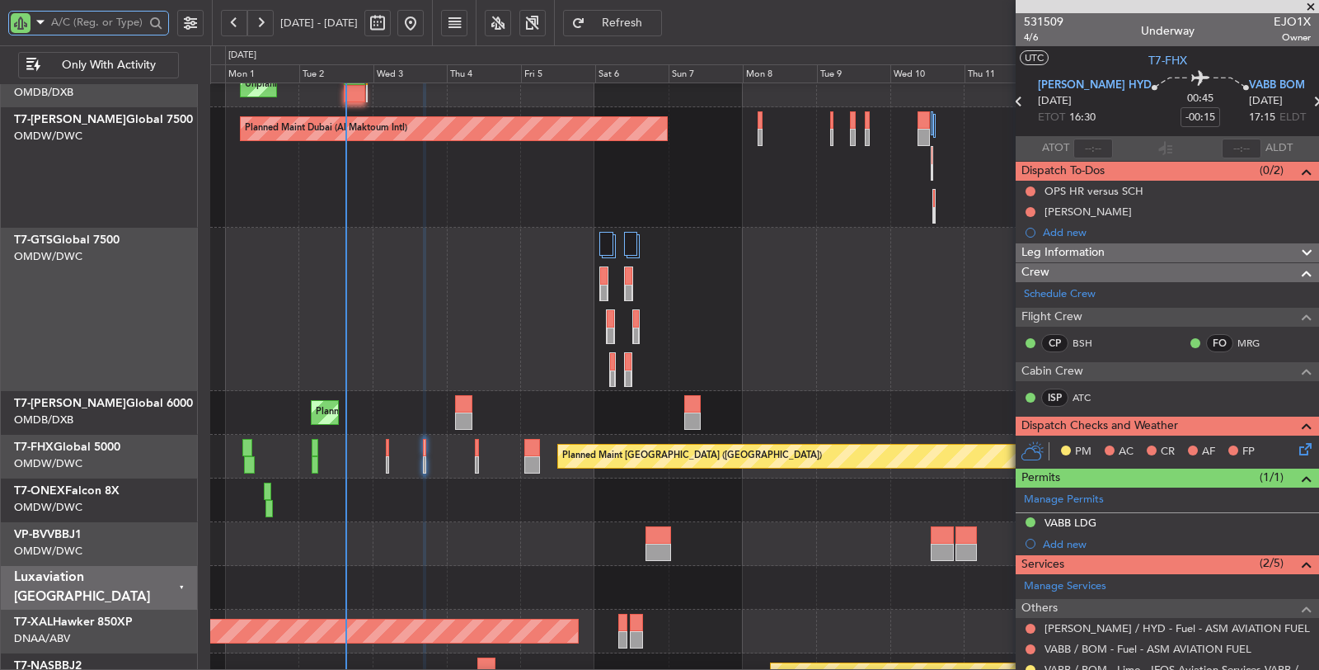
click at [431, 292] on div "Unplanned Maint [GEOGRAPHIC_DATA] (Seletar)" at bounding box center [764, 309] width 1108 height 163
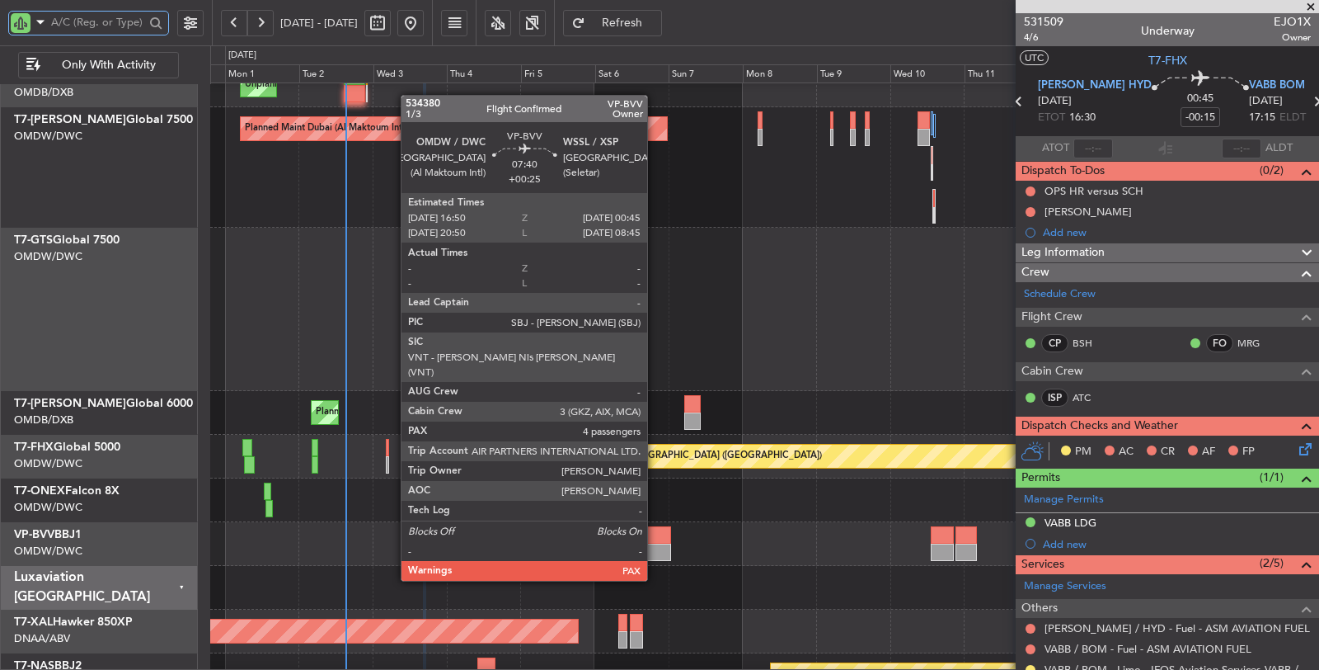
click at [655, 548] on div at bounding box center [658, 551] width 25 height 17
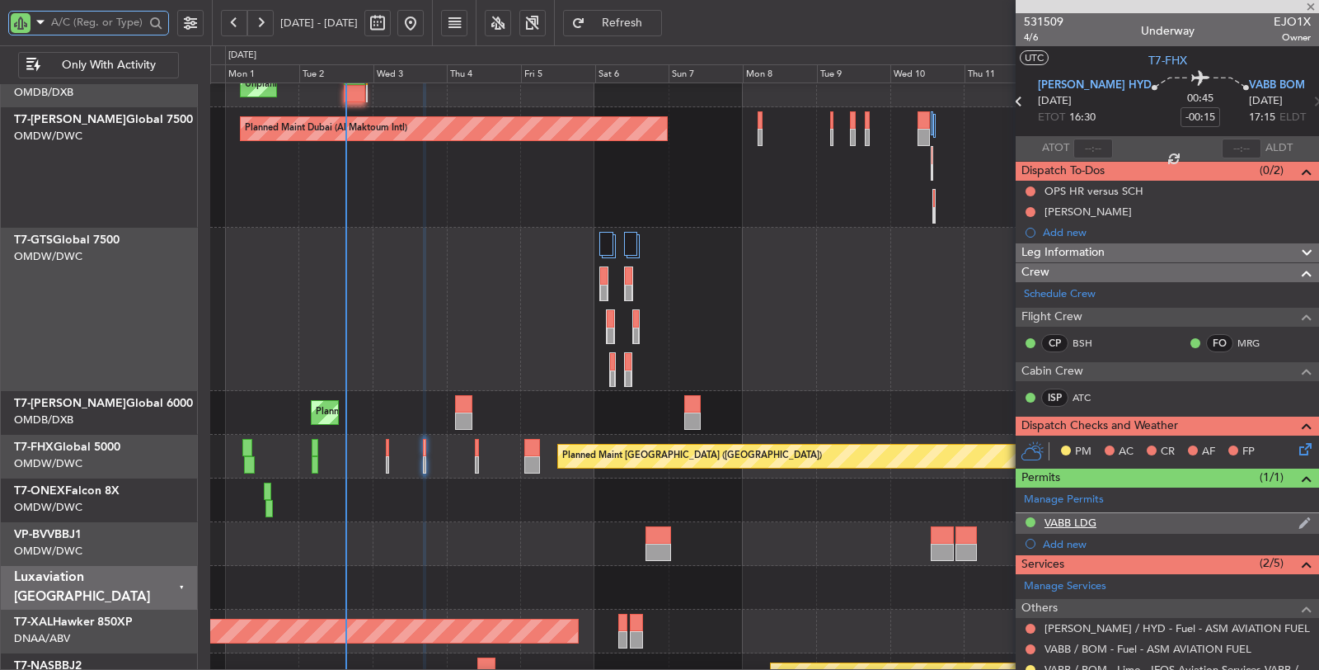
type input "+00:25"
type input "4"
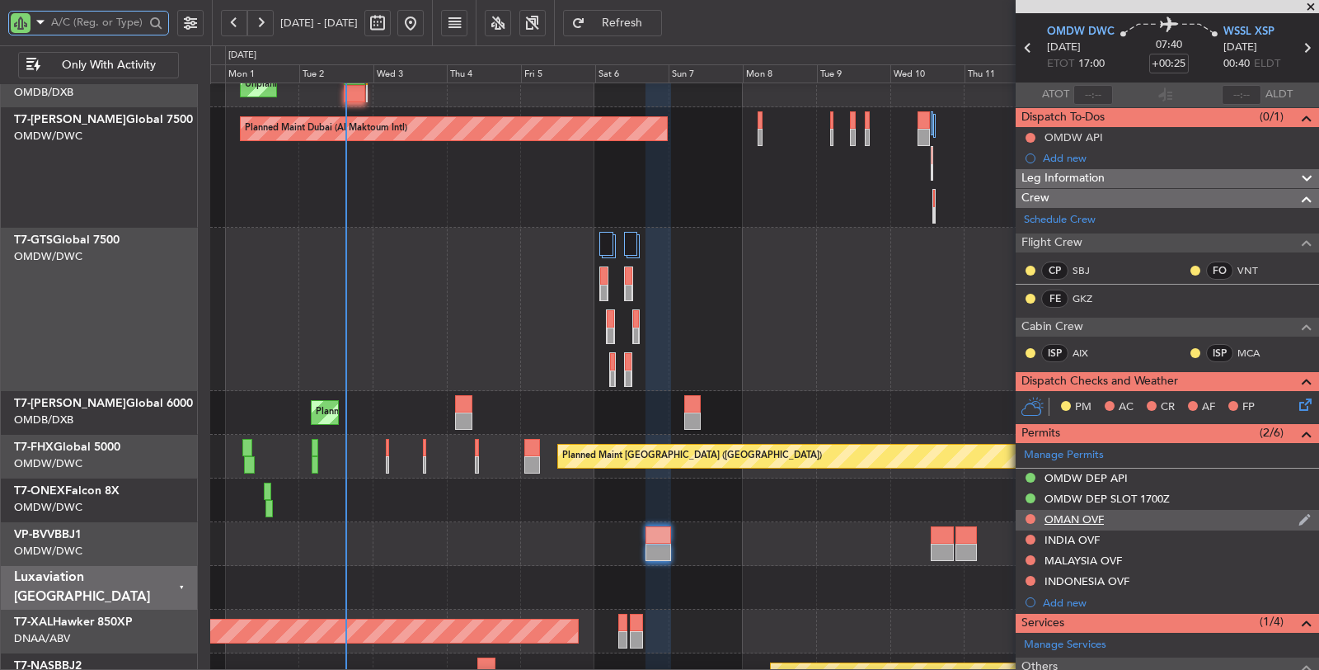
scroll to position [275, 0]
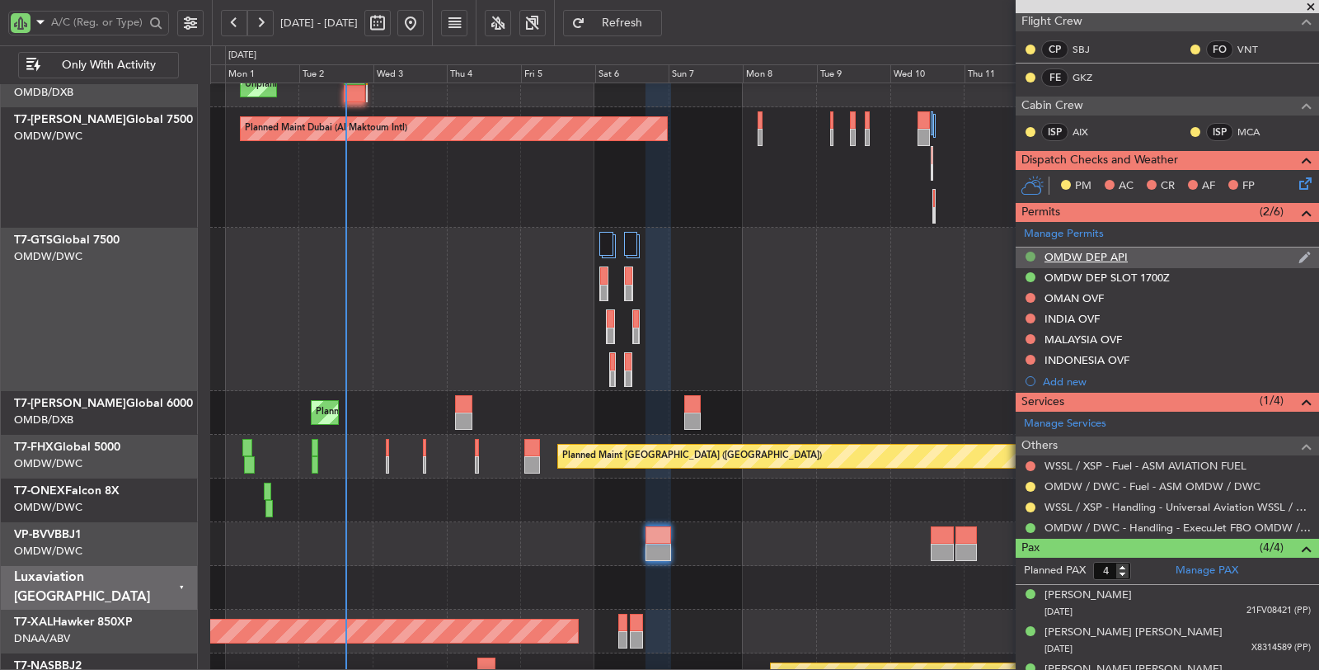
click at [1029, 251] on button at bounding box center [1031, 256] width 10 height 10
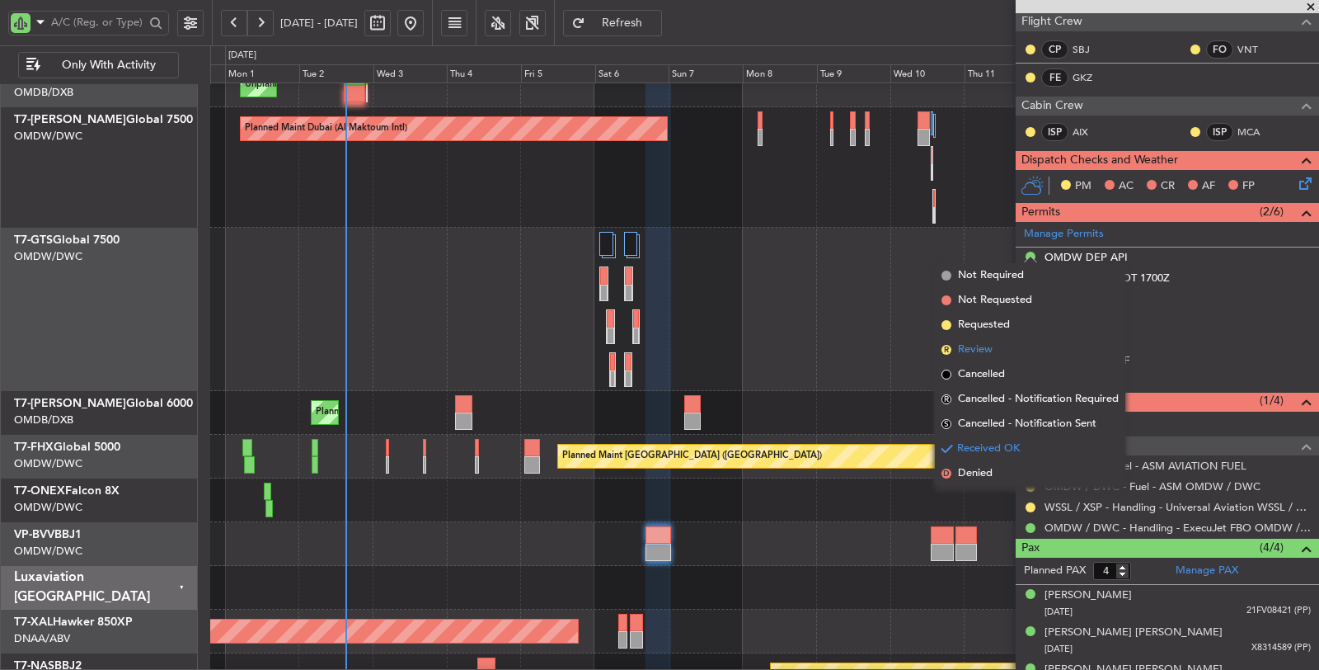
click at [994, 346] on li "R Review" at bounding box center [1030, 349] width 190 height 25
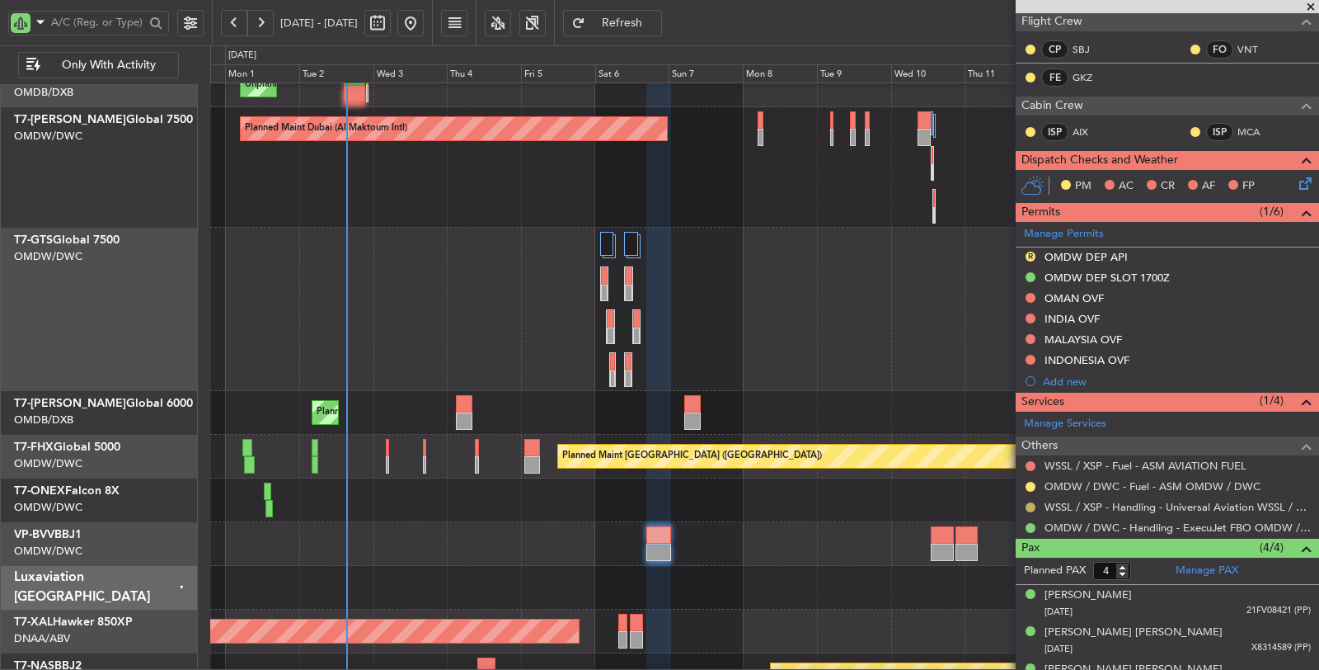
click at [1027, 502] on button at bounding box center [1031, 507] width 10 height 10
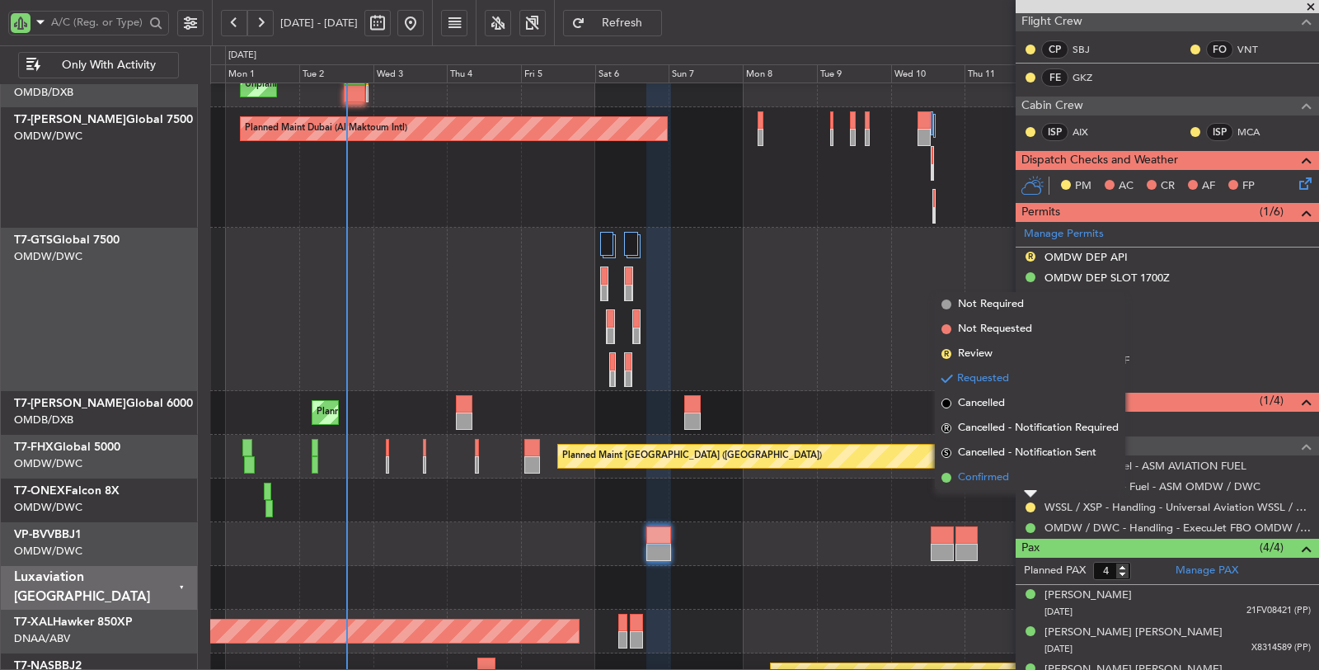
click at [987, 481] on span "Confirmed" at bounding box center [983, 477] width 51 height 16
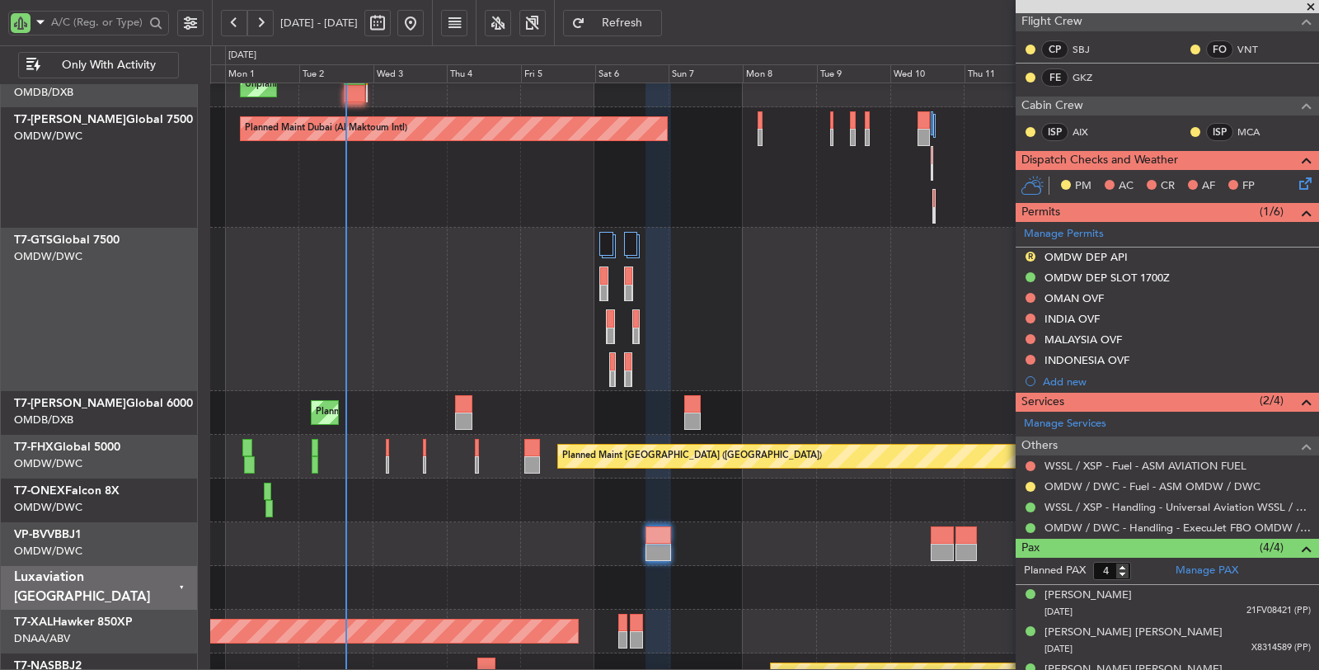
click at [421, 351] on div "Unplanned Maint [GEOGRAPHIC_DATA] (Seletar)" at bounding box center [764, 309] width 1108 height 163
click at [511, 292] on div "Unplanned Maint [GEOGRAPHIC_DATA] (Seletar)" at bounding box center [764, 309] width 1108 height 163
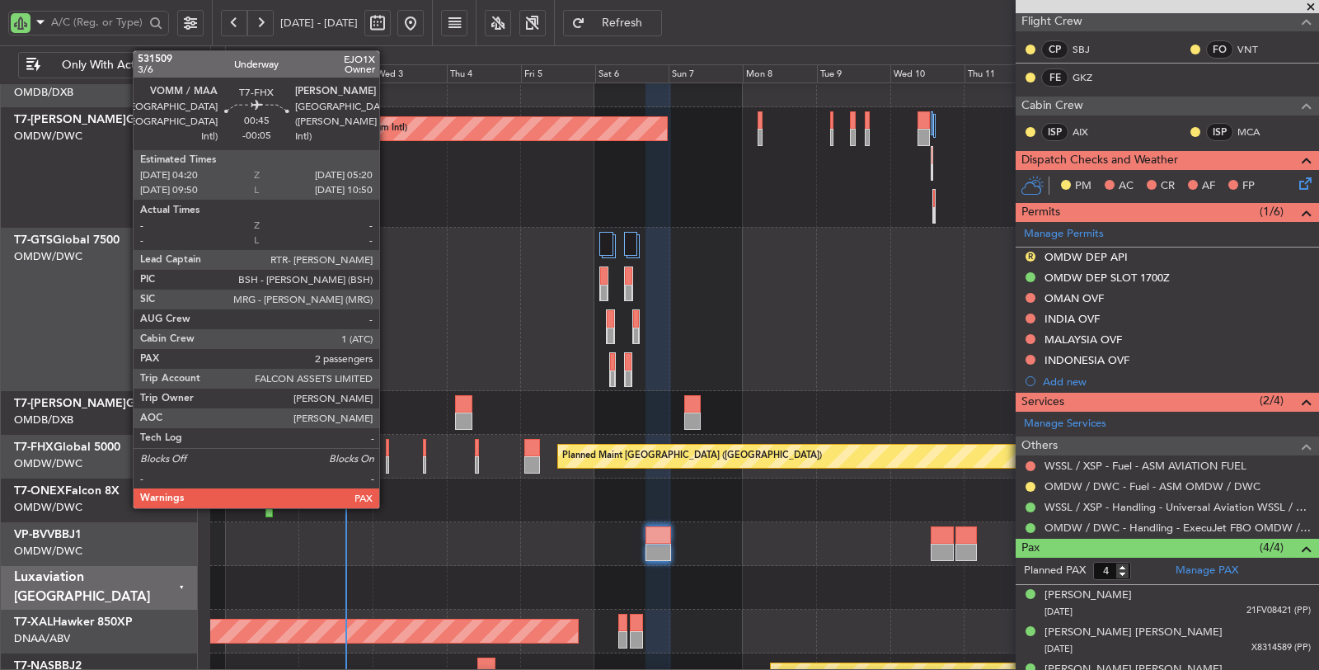
click at [388, 465] on div at bounding box center [387, 464] width 3 height 17
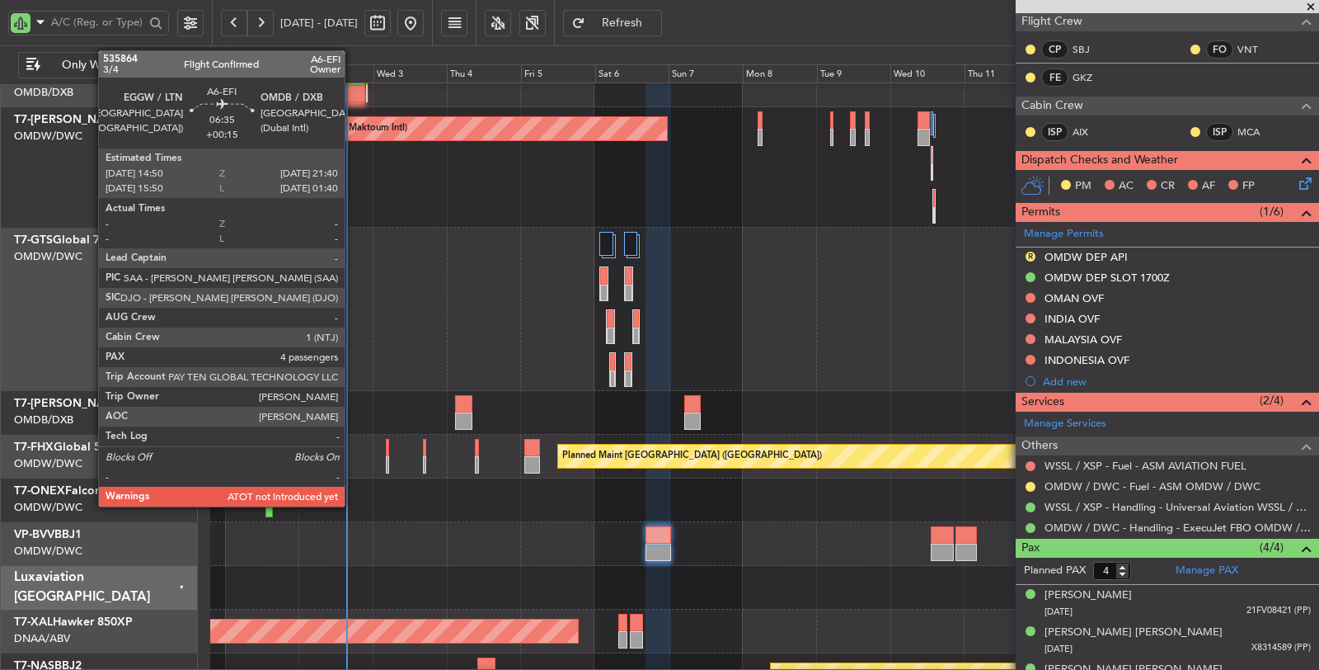
click at [353, 97] on div at bounding box center [354, 93] width 21 height 17
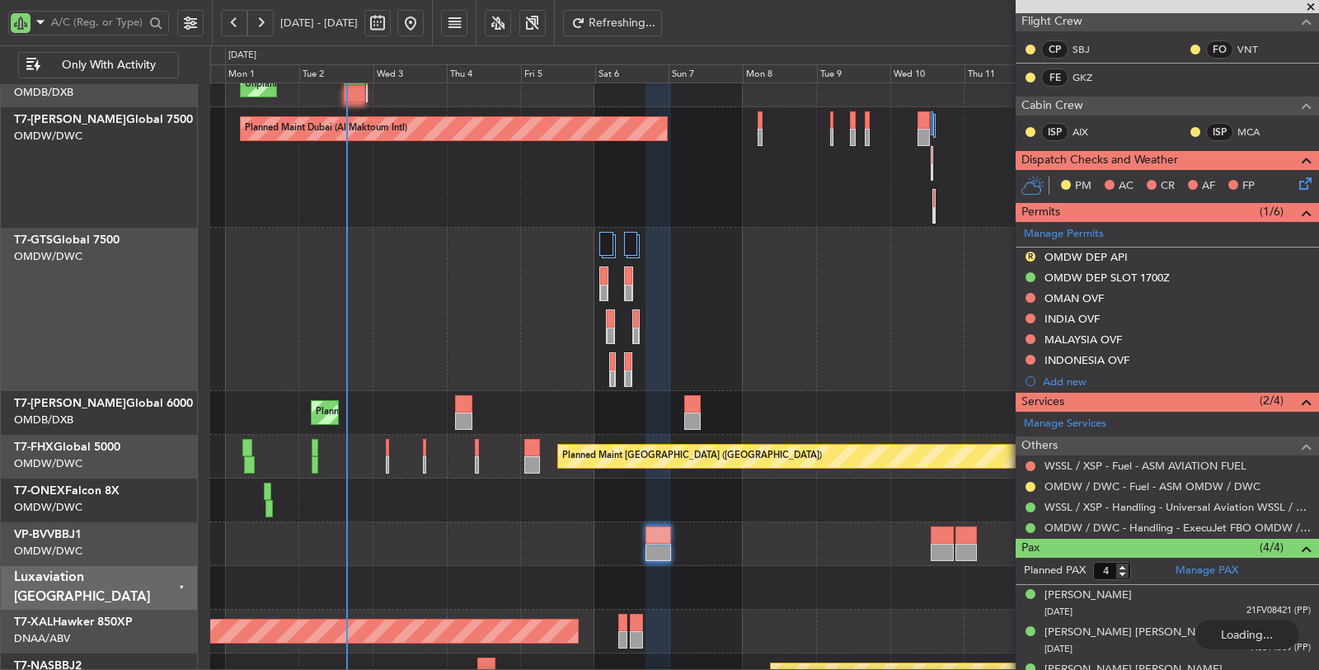
click at [435, 274] on div "Unplanned Maint [GEOGRAPHIC_DATA] (Seletar)" at bounding box center [764, 309] width 1108 height 163
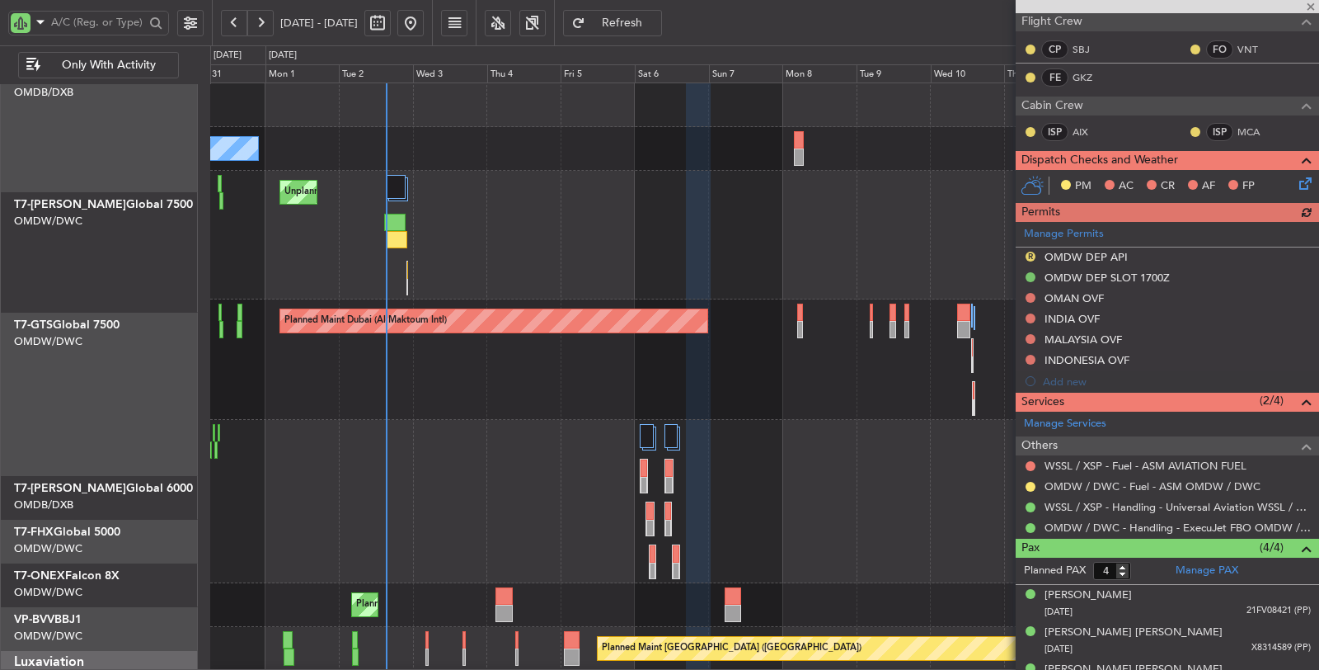
click at [451, 427] on div "Unplanned Maint [GEOGRAPHIC_DATA] (Seletar)" at bounding box center [764, 501] width 1108 height 163
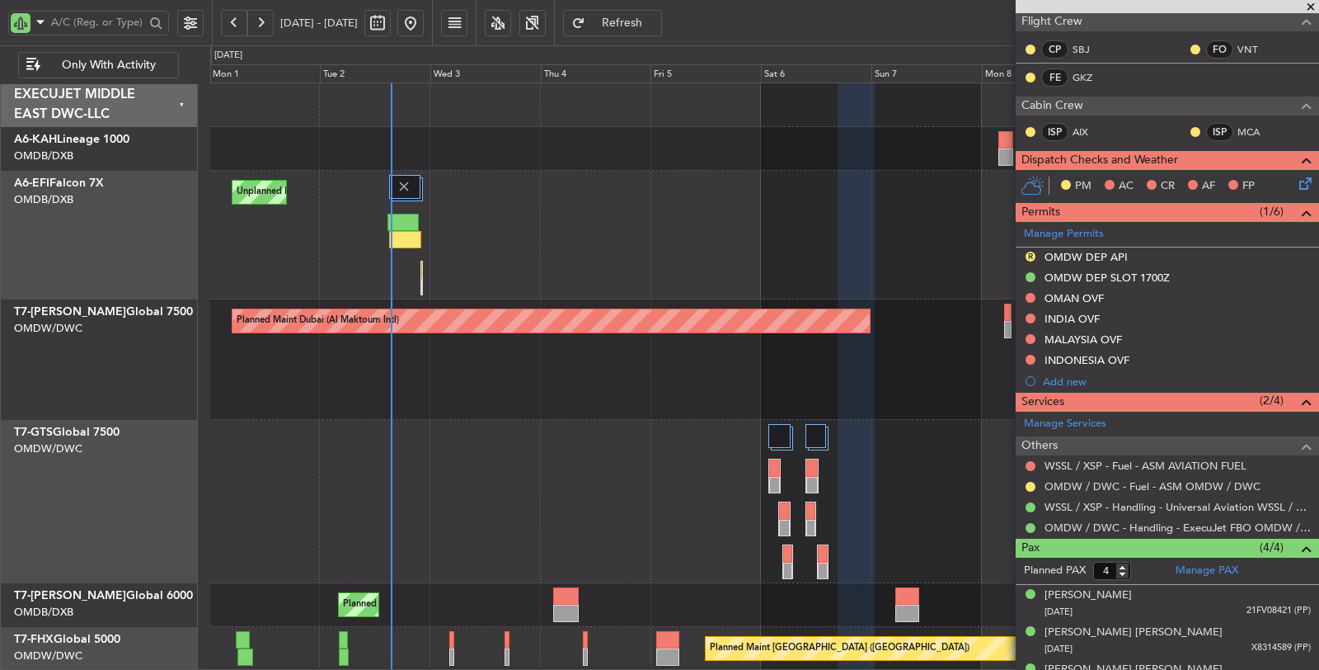
click at [561, 483] on div at bounding box center [764, 501] width 1108 height 163
click at [482, 456] on div at bounding box center [764, 501] width 1108 height 163
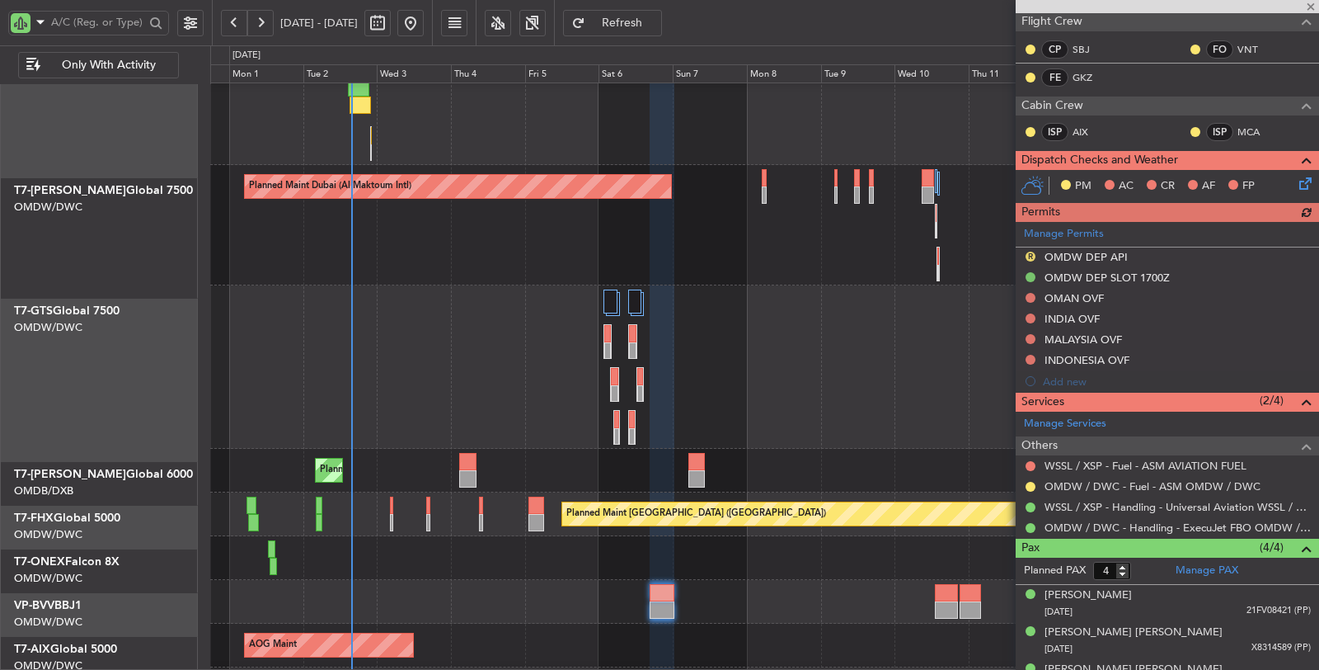
scroll to position [136, 0]
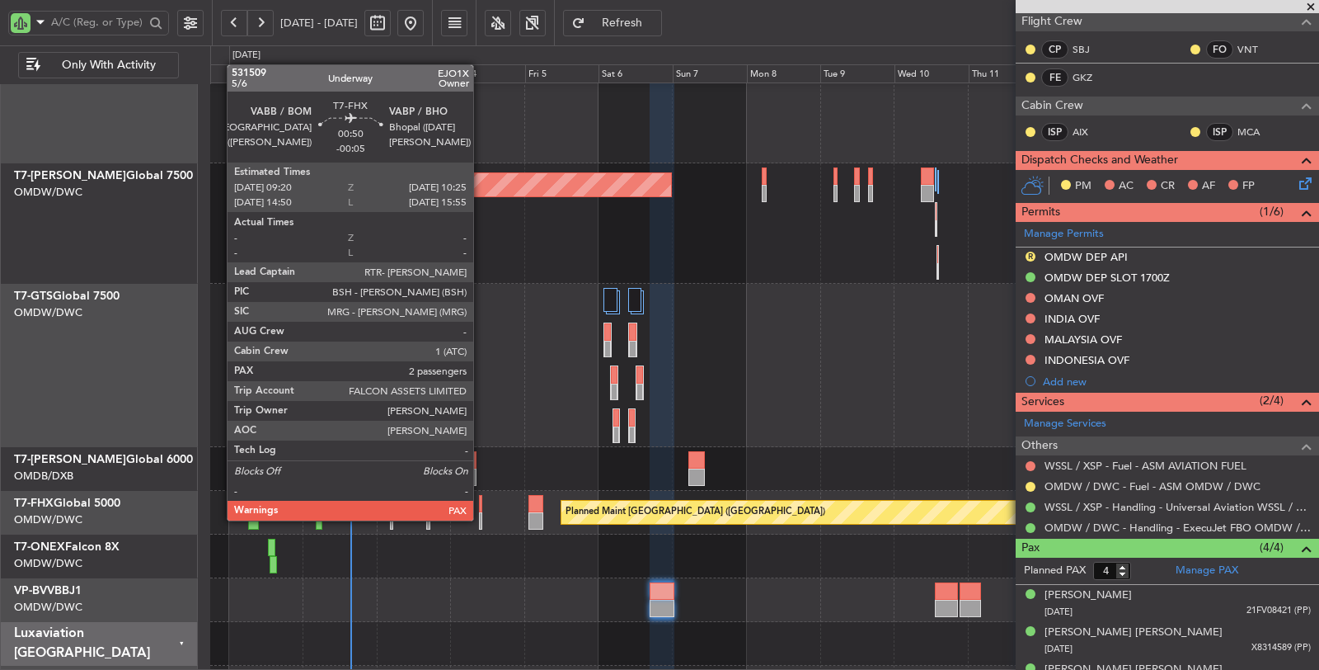
click at [482, 519] on div at bounding box center [481, 520] width 4 height 17
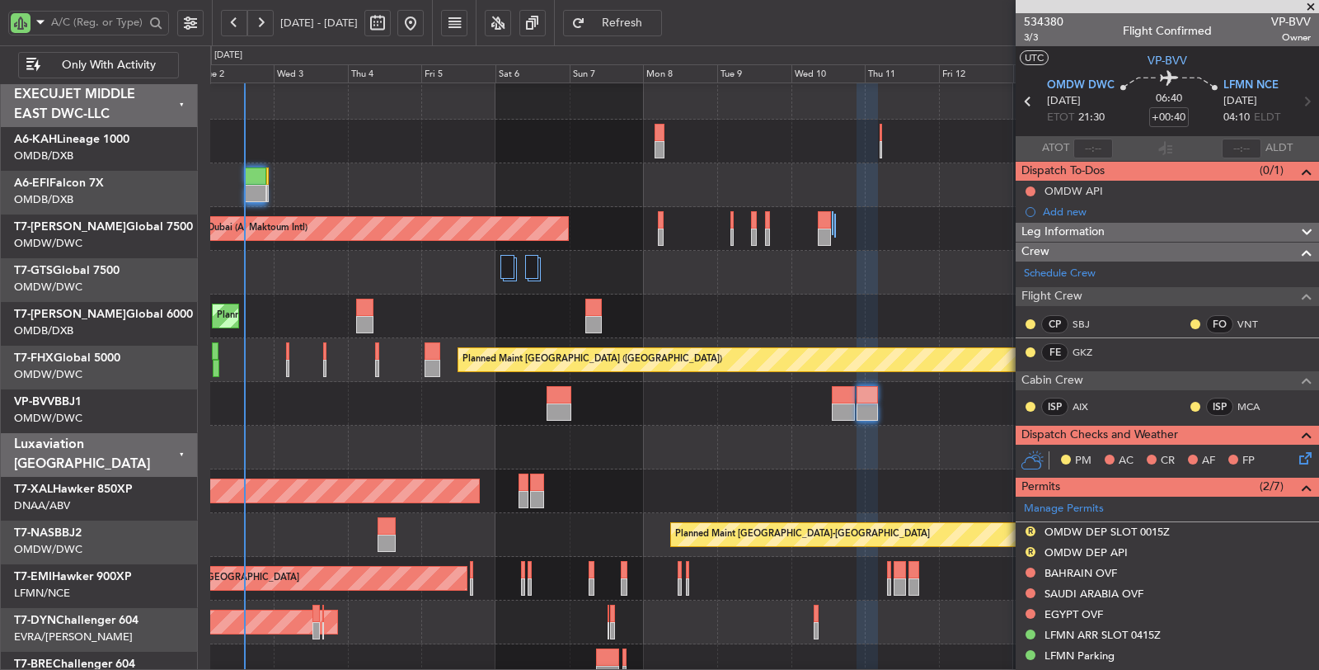
scroll to position [7, 0]
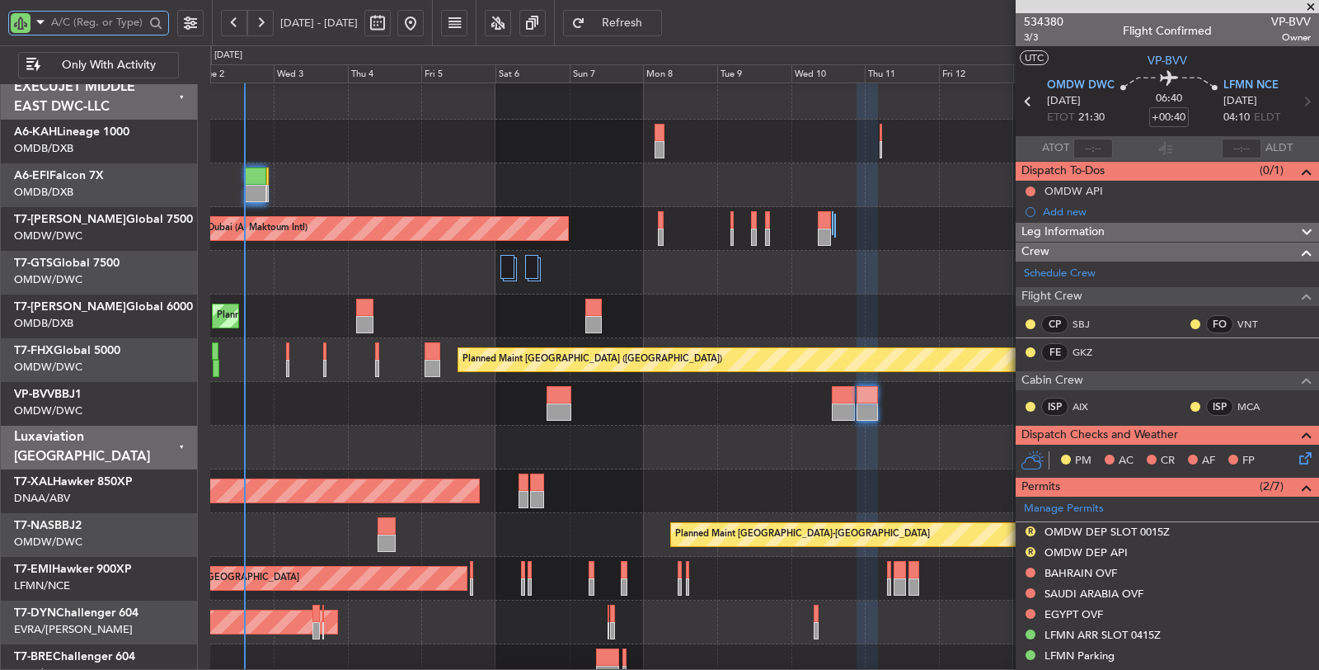
click at [80, 23] on input "text" at bounding box center [97, 22] width 93 height 25
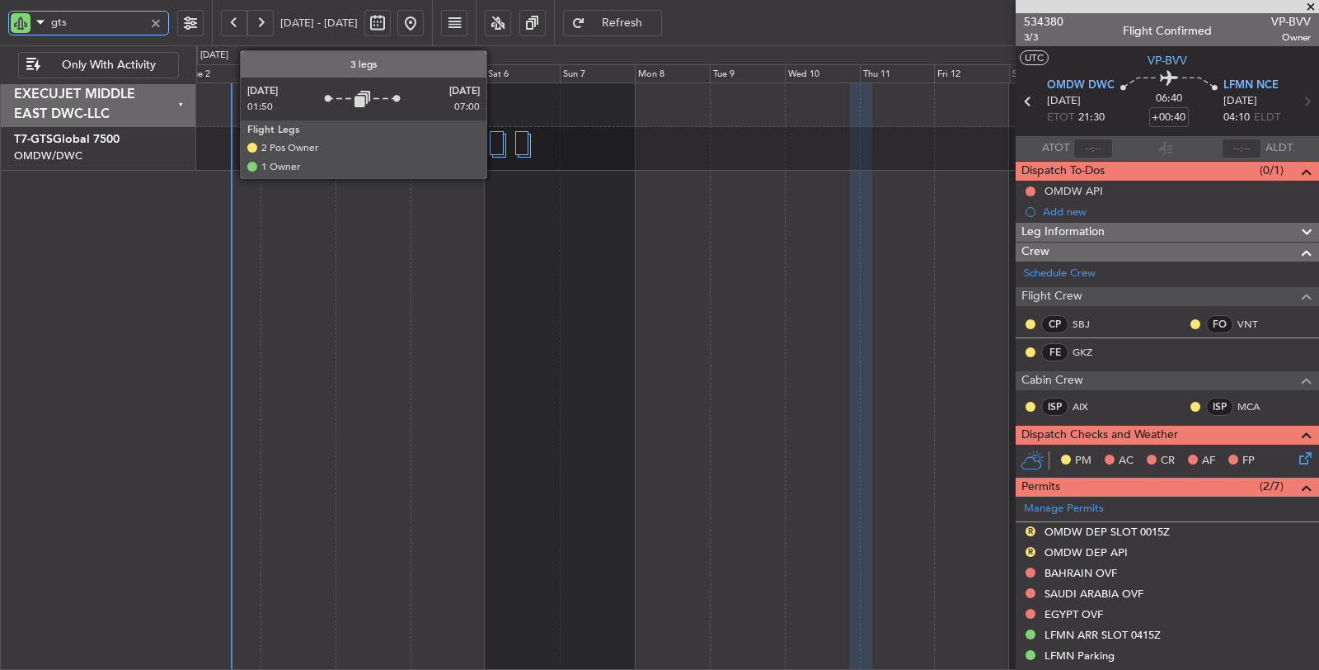
click at [493, 143] on div at bounding box center [497, 143] width 14 height 24
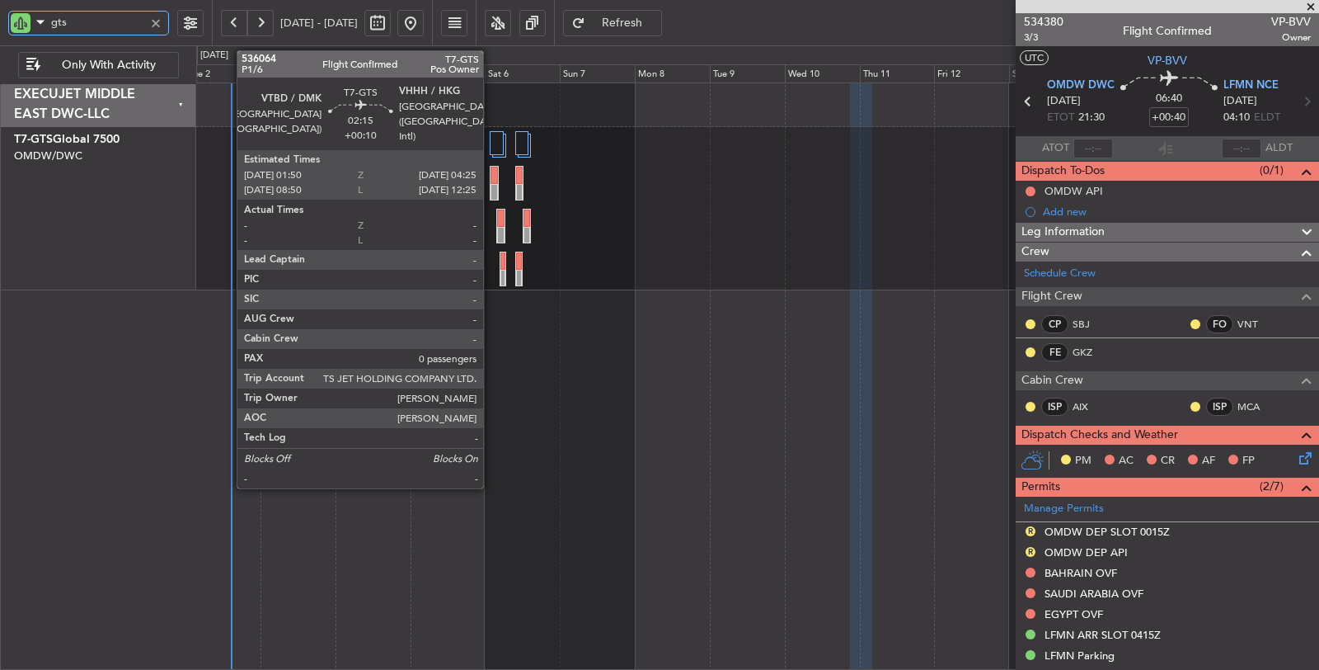
click at [491, 187] on div at bounding box center [494, 192] width 7 height 17
type input "gts"
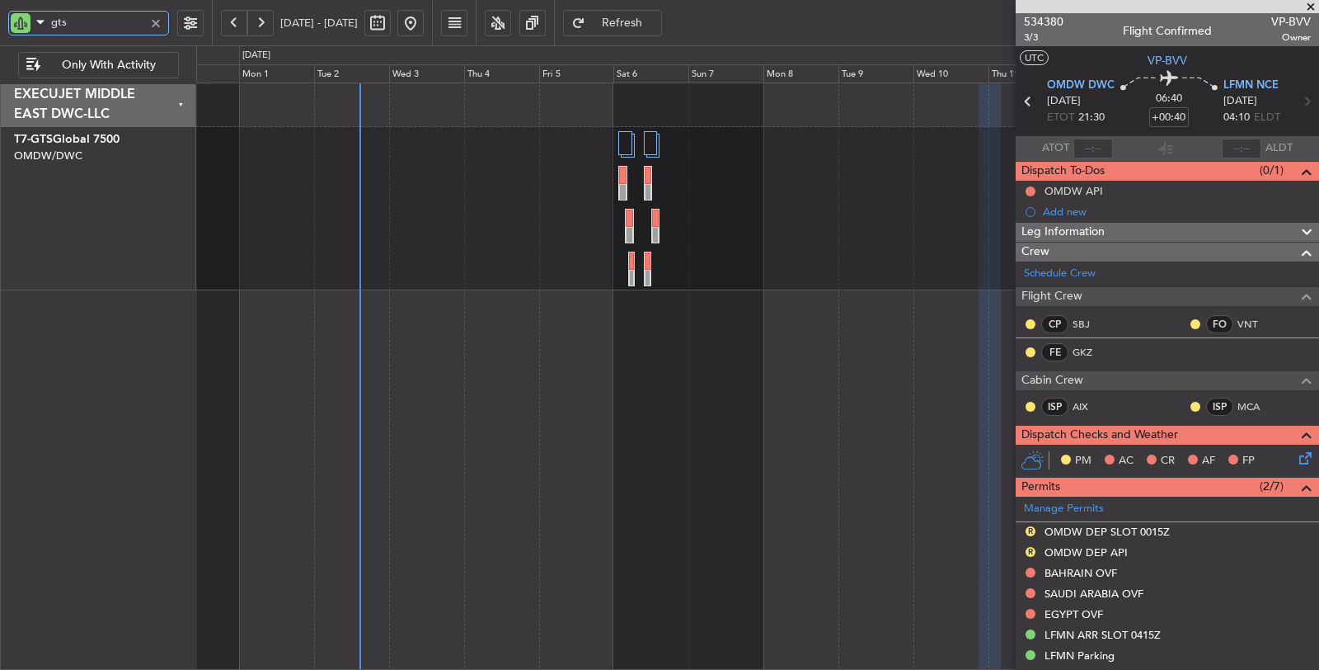
click at [511, 209] on div "Unplanned Maint [GEOGRAPHIC_DATA] (Seletar)" at bounding box center [757, 208] width 1123 height 163
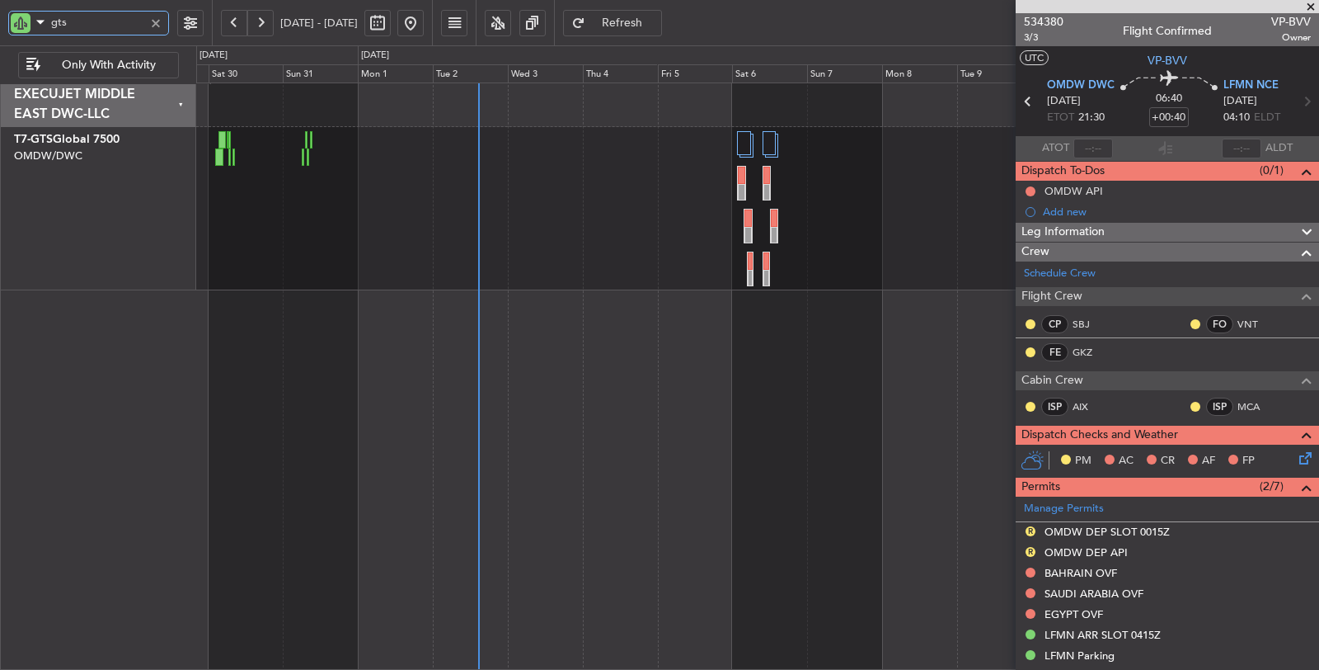
click at [302, 157] on div at bounding box center [303, 156] width 2 height 17
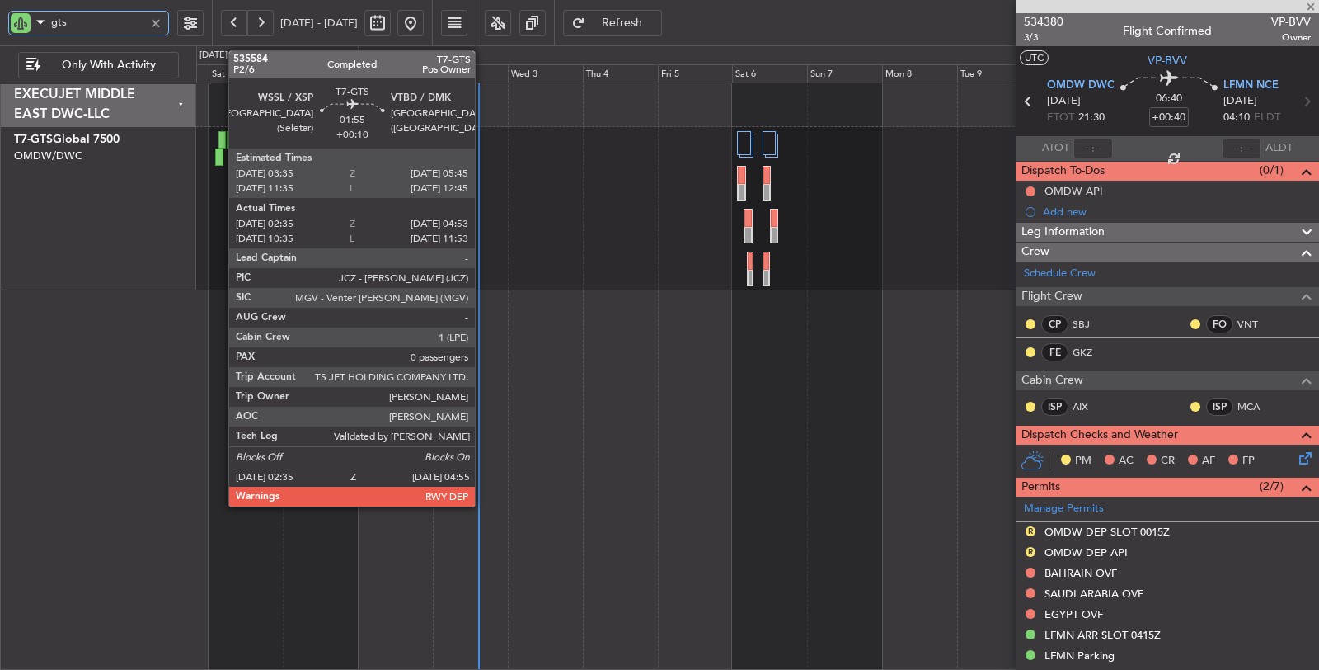
click at [220, 153] on div at bounding box center [218, 156] width 7 height 17
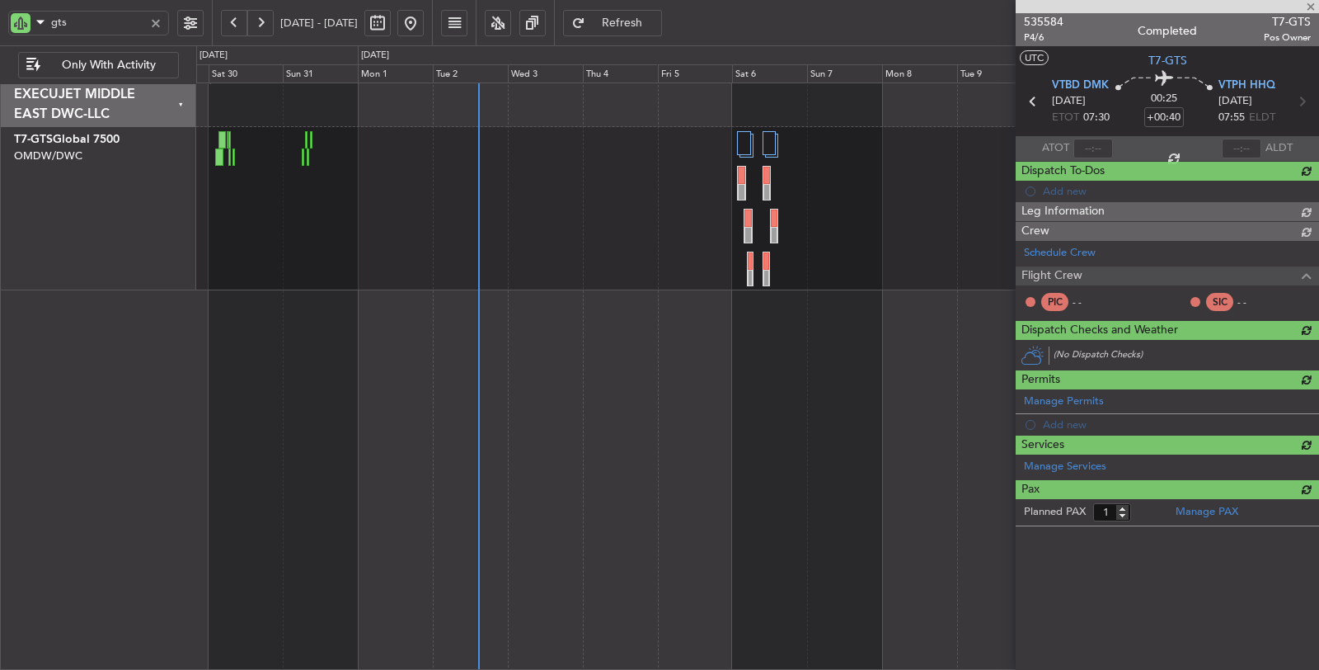
type input "+00:05"
type input "06:20"
type input "06:45"
type input "0"
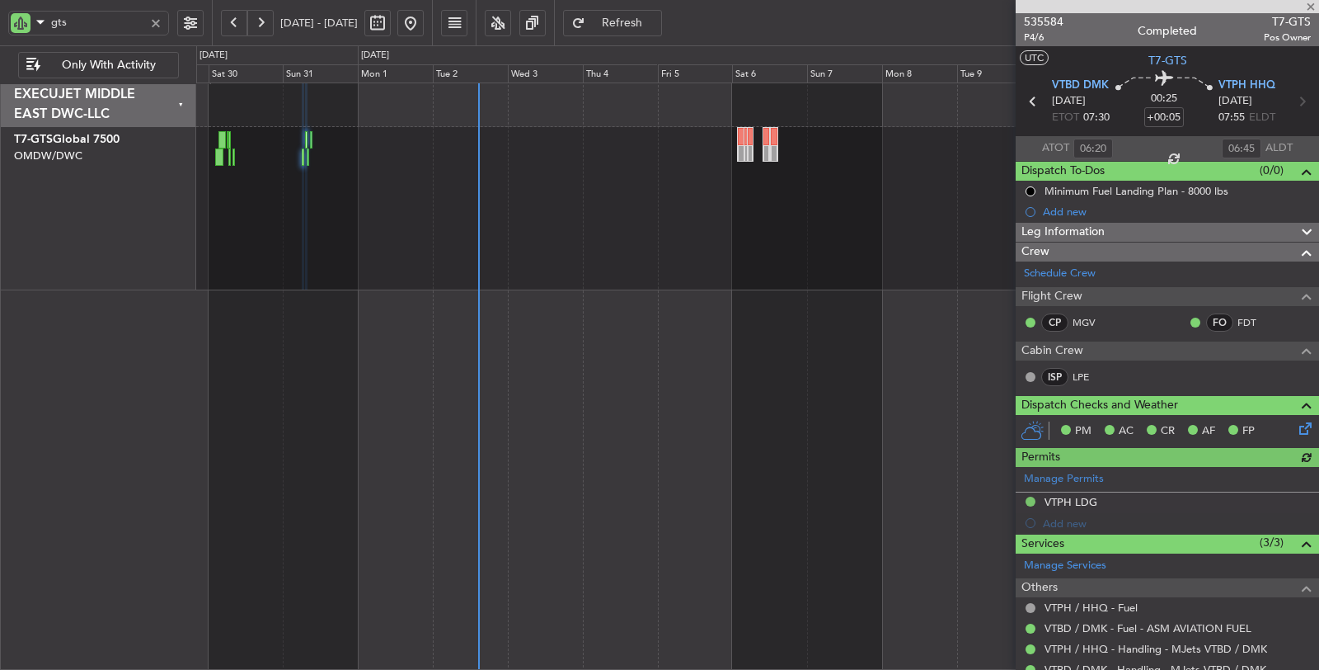
type input "[PERSON_NAME] (ANI)"
type input "7168"
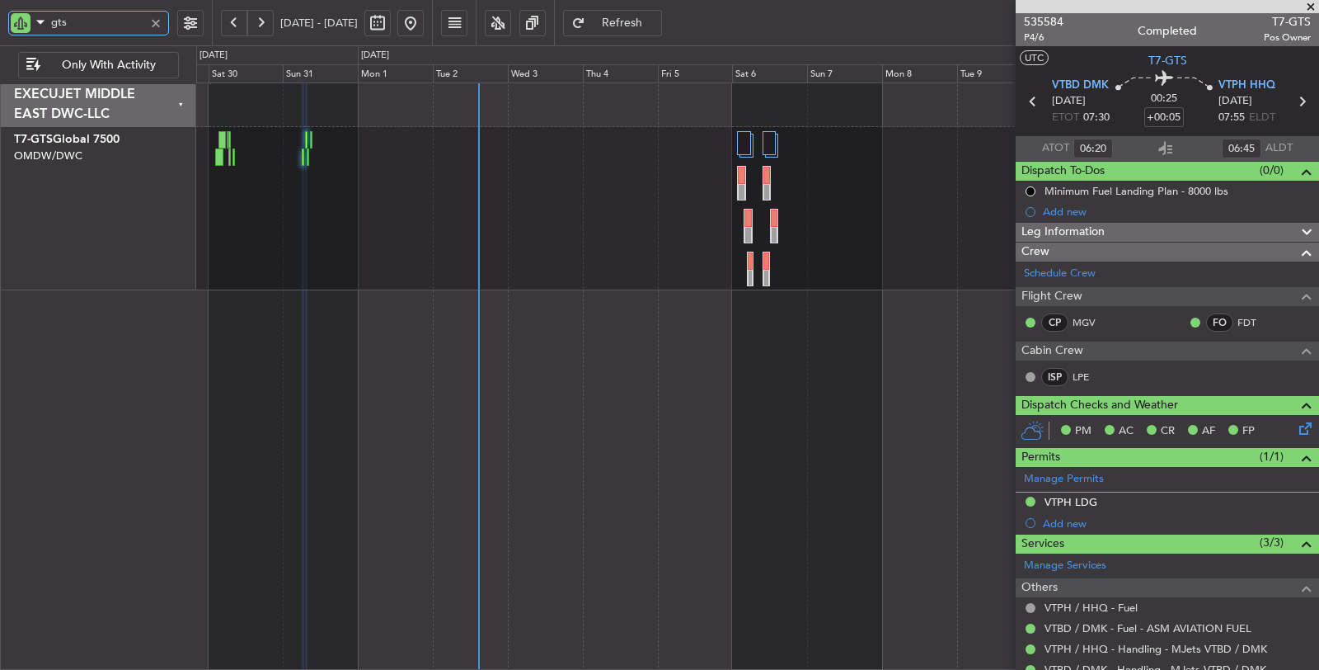
type input "[PERSON_NAME] (ANI)"
type input "7168"
drag, startPoint x: 79, startPoint y: 24, endPoint x: 16, endPoint y: 27, distance: 62.7
click at [16, 27] on div "gts" at bounding box center [88, 23] width 161 height 25
type input "BVV"
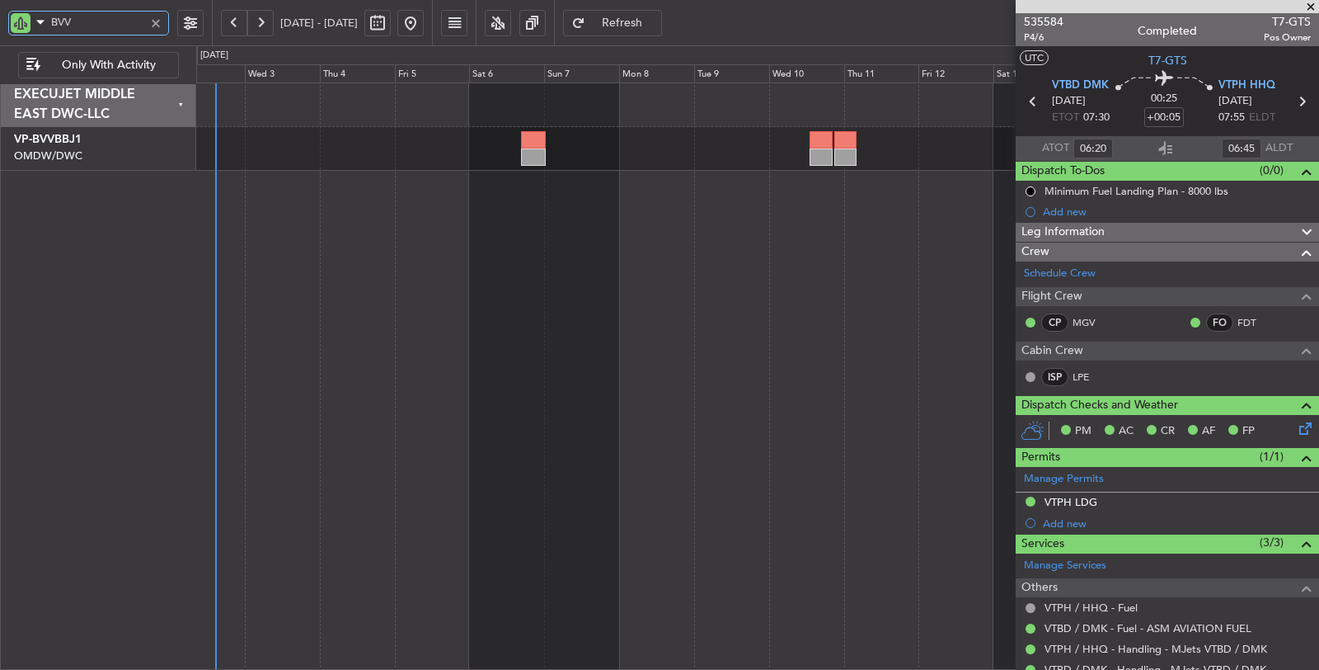
click at [471, 219] on div "Planned Maint Dubai (Al Maktoum Intl)" at bounding box center [758, 376] width 1124 height 588
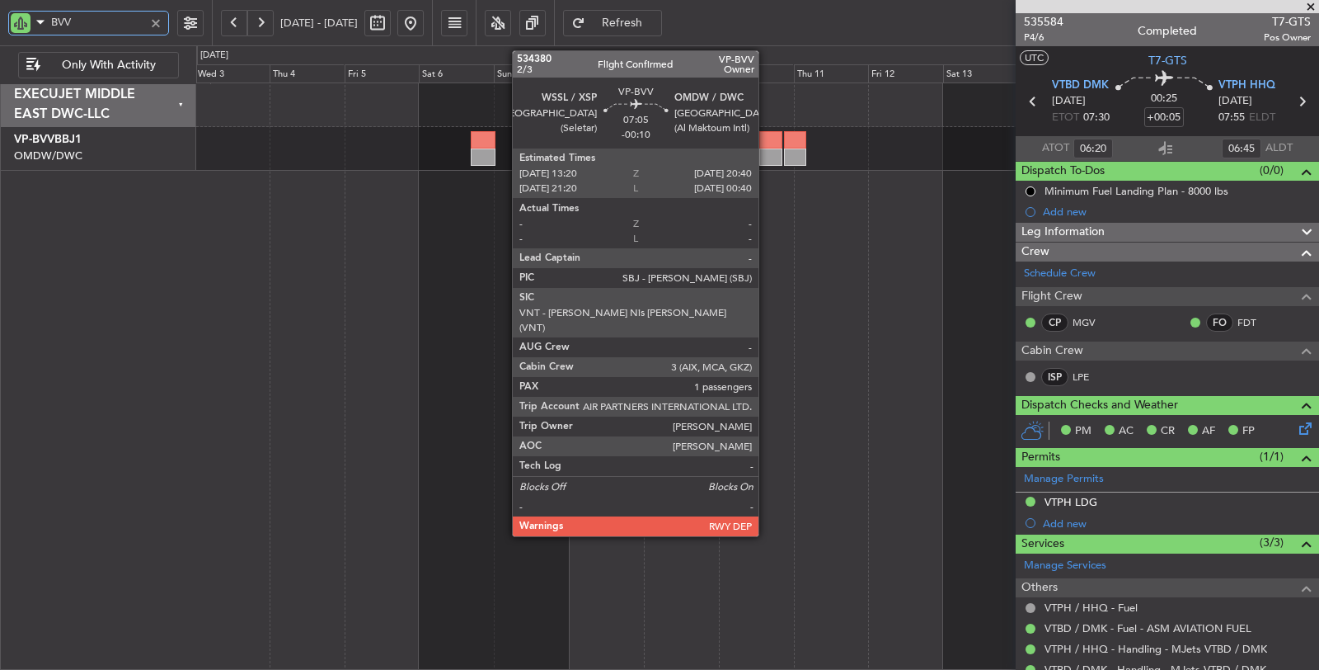
click at [767, 143] on div at bounding box center [770, 139] width 23 height 17
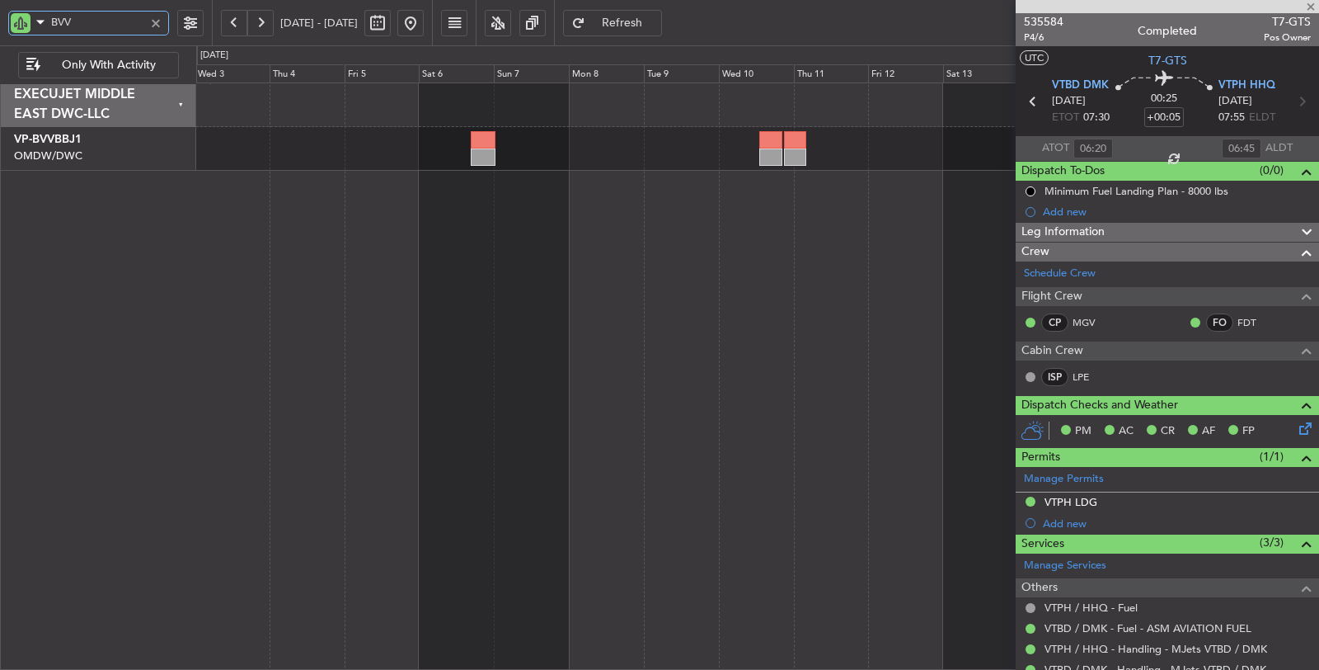
type input "-00:10"
type input "1"
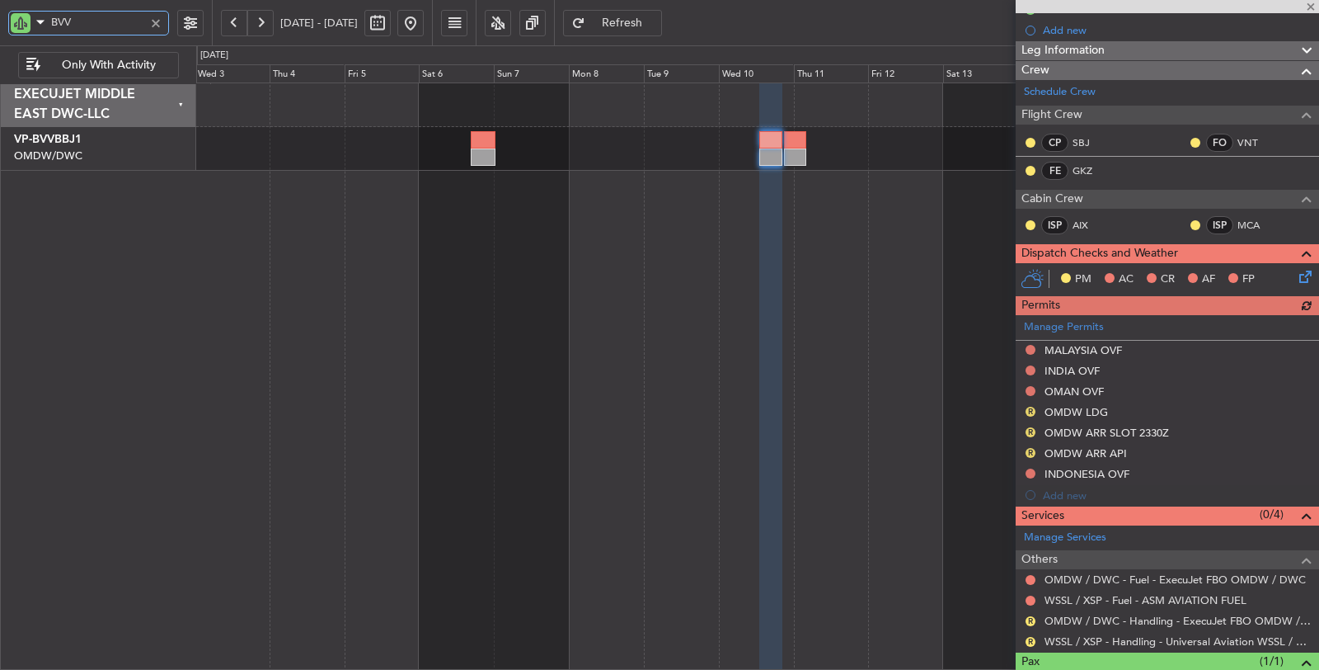
scroll to position [261, 0]
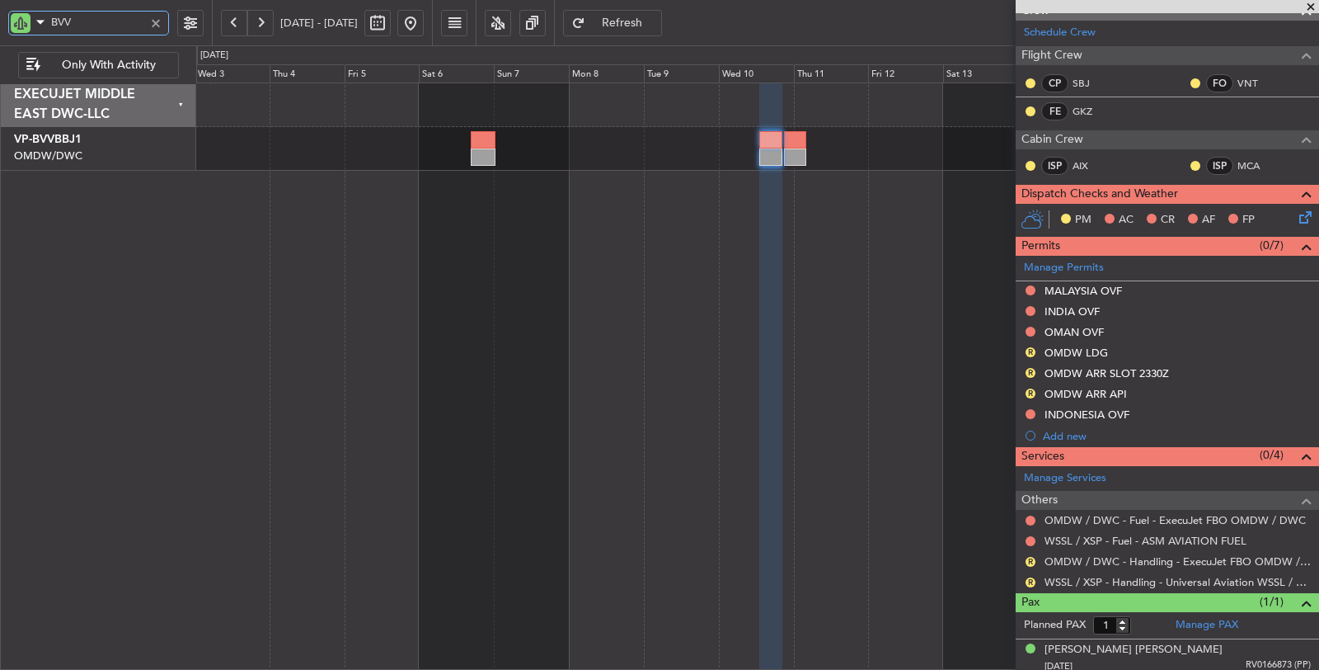
type input "BVV"
click at [1074, 387] on div "OMDW ARR API" at bounding box center [1086, 394] width 82 height 14
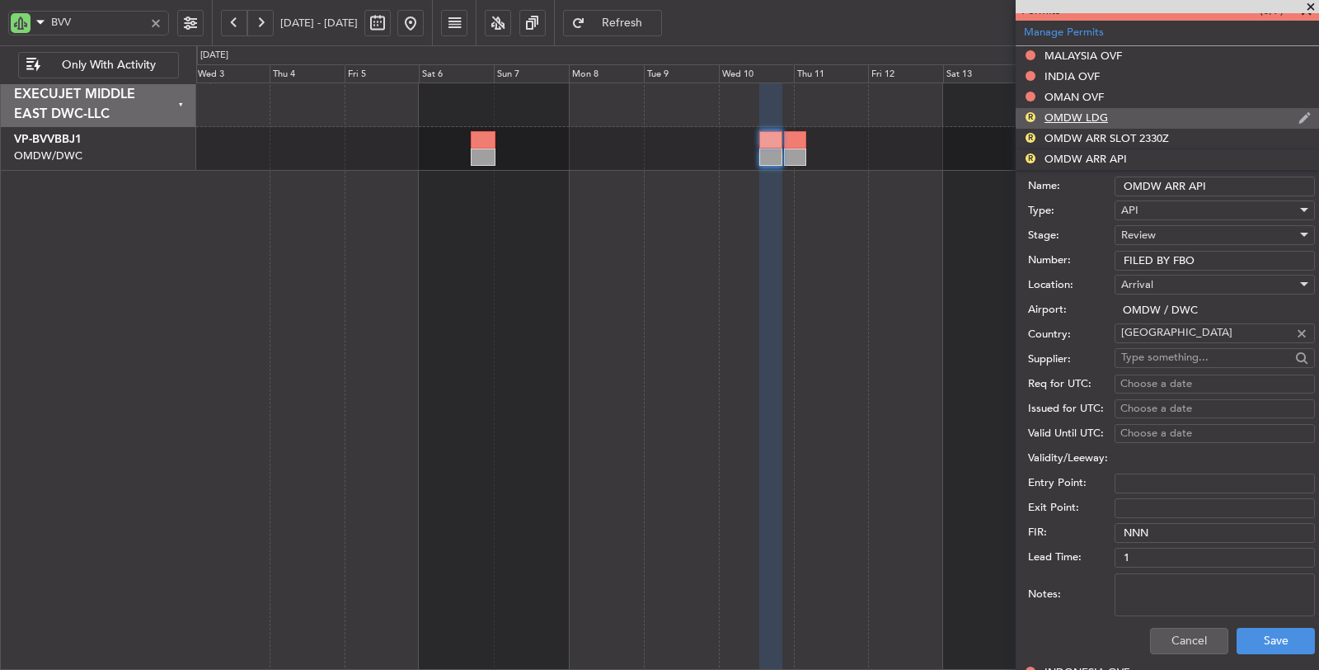
scroll to position [537, 0]
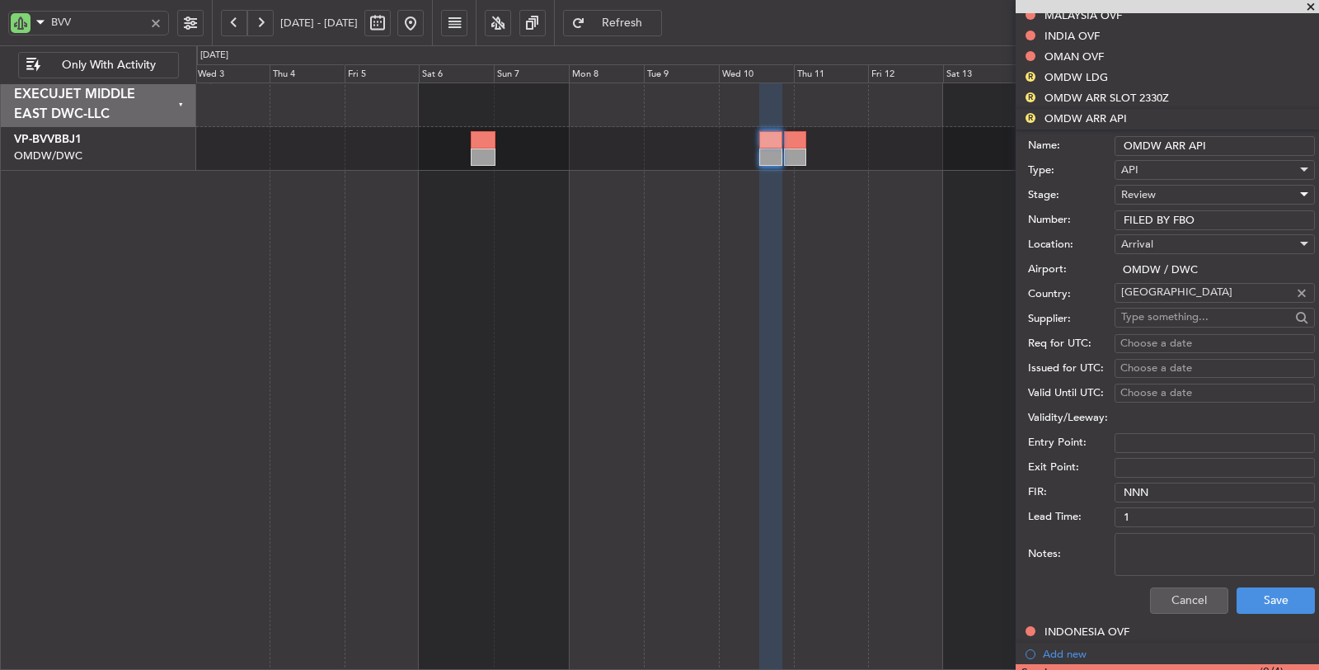
click at [1160, 195] on div "Review" at bounding box center [1209, 194] width 176 height 25
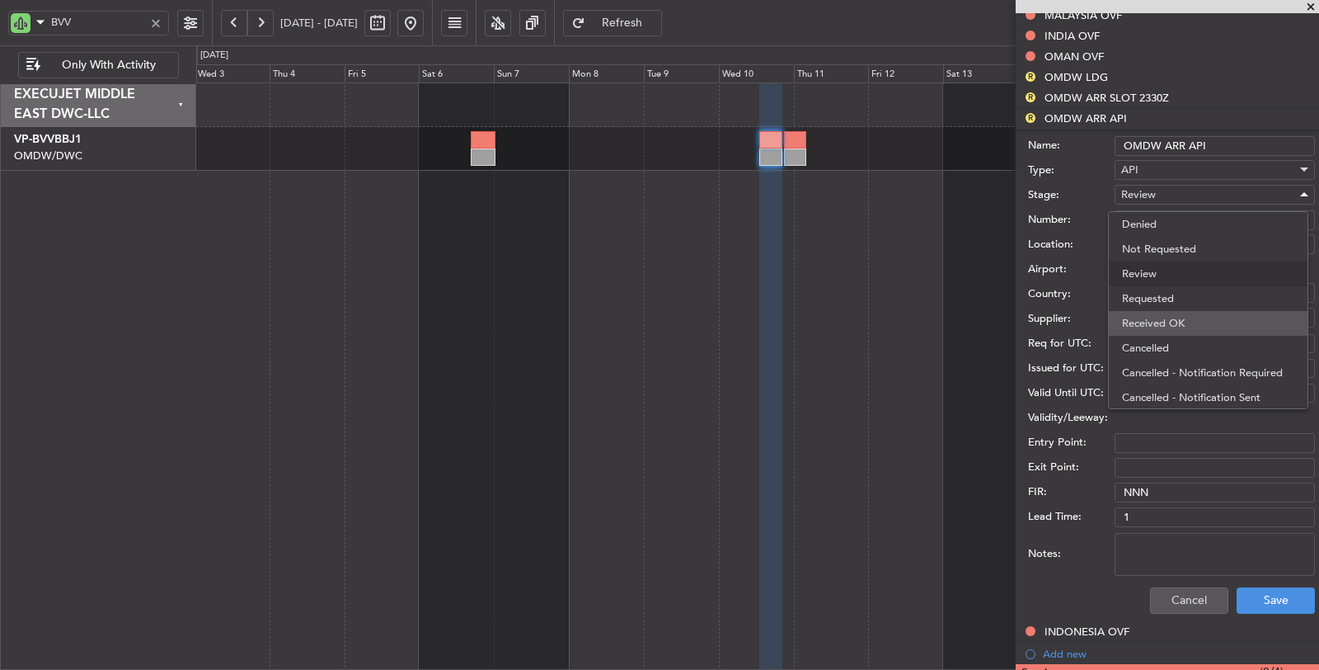
click at [1172, 317] on span "Received OK" at bounding box center [1208, 323] width 172 height 25
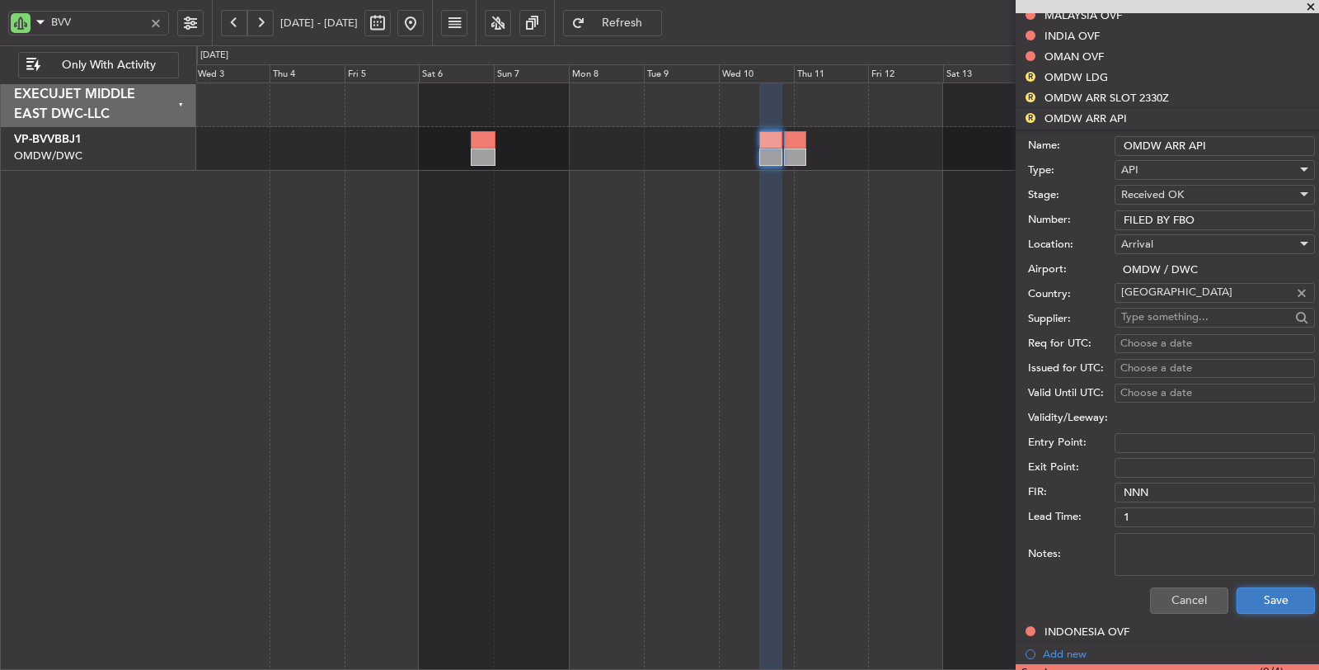
click at [1272, 600] on button "Save" at bounding box center [1276, 600] width 78 height 26
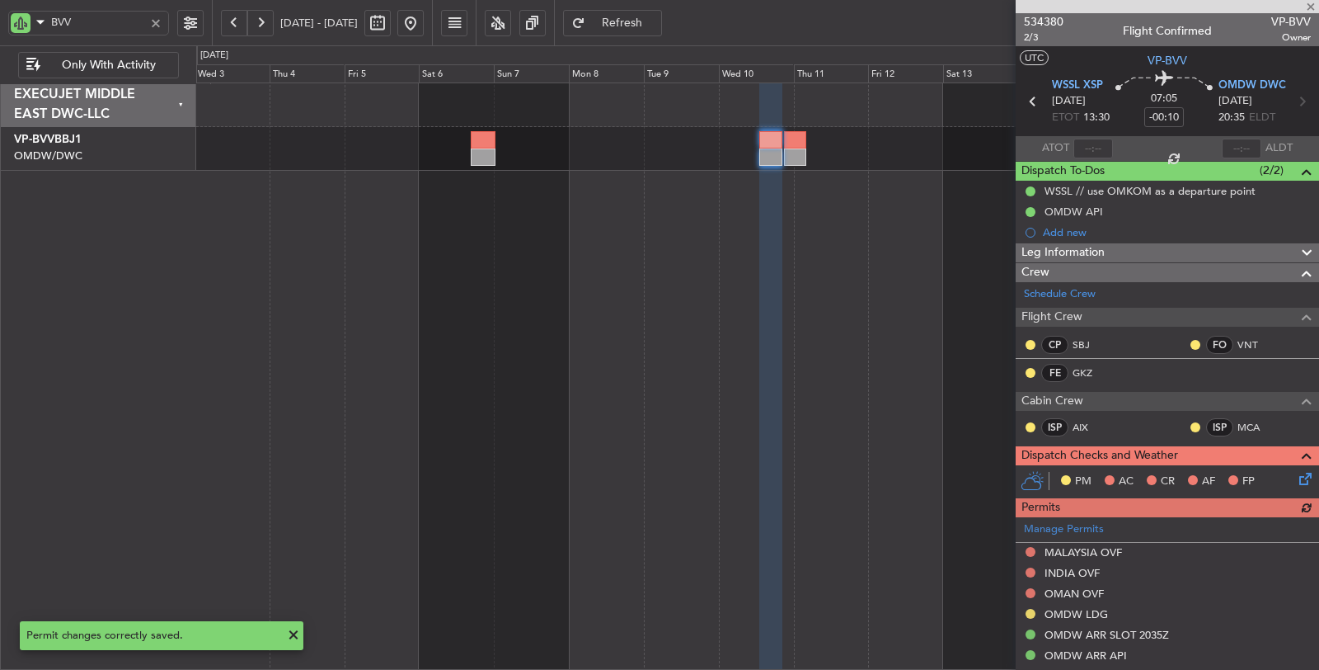
scroll to position [262, 0]
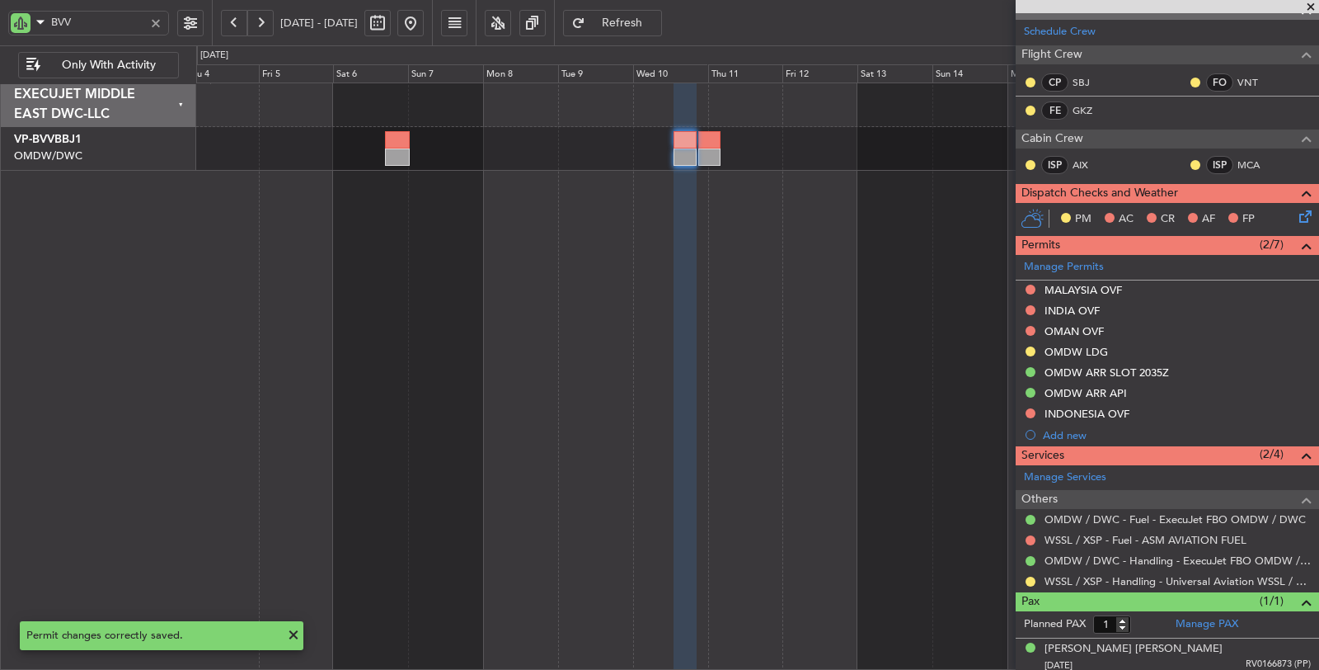
click at [492, 235] on div "Planned Maint Dubai (Al Maktoum Intl)" at bounding box center [758, 376] width 1124 height 588
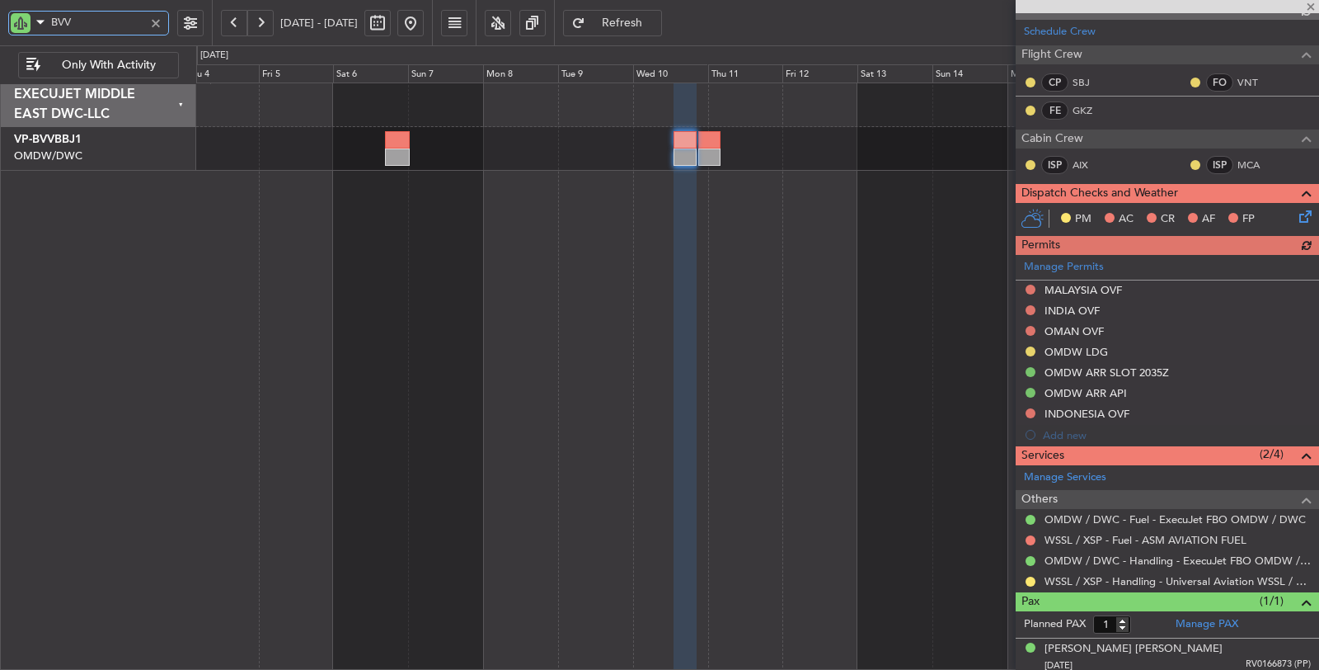
drag, startPoint x: 81, startPoint y: 12, endPoint x: 20, endPoint y: 22, distance: 61.9
click at [20, 22] on div "BVV" at bounding box center [88, 23] width 161 height 25
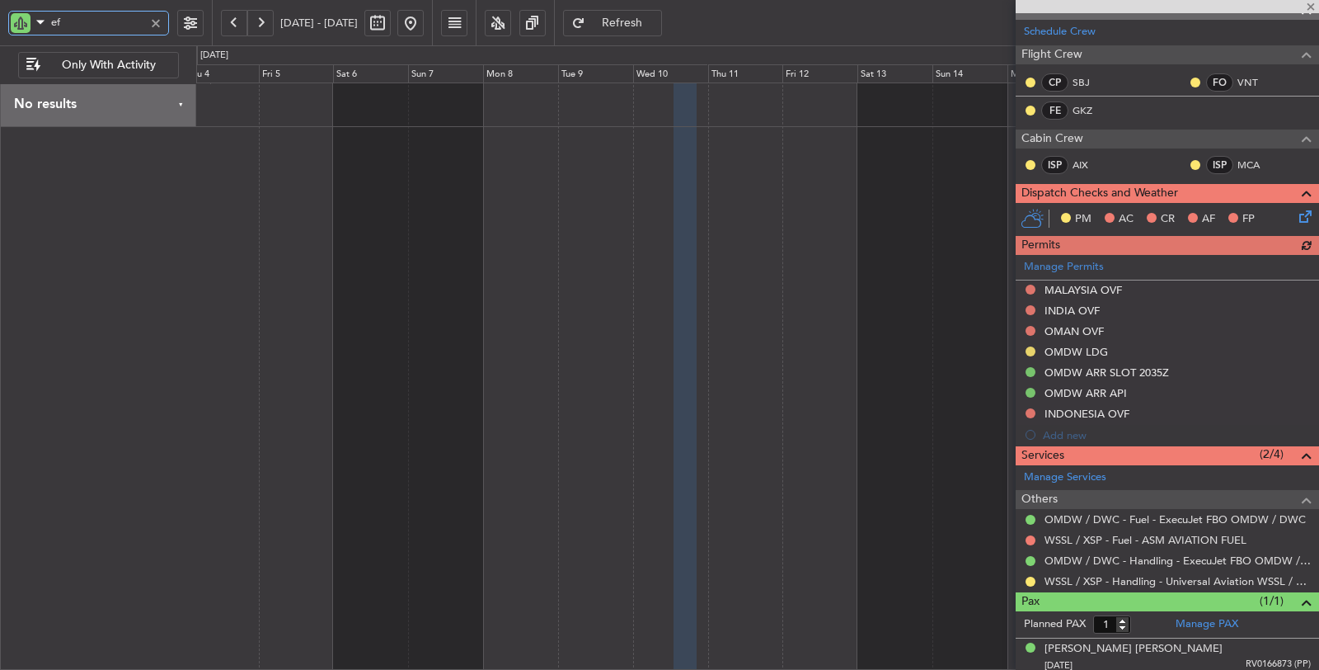
type input "efi"
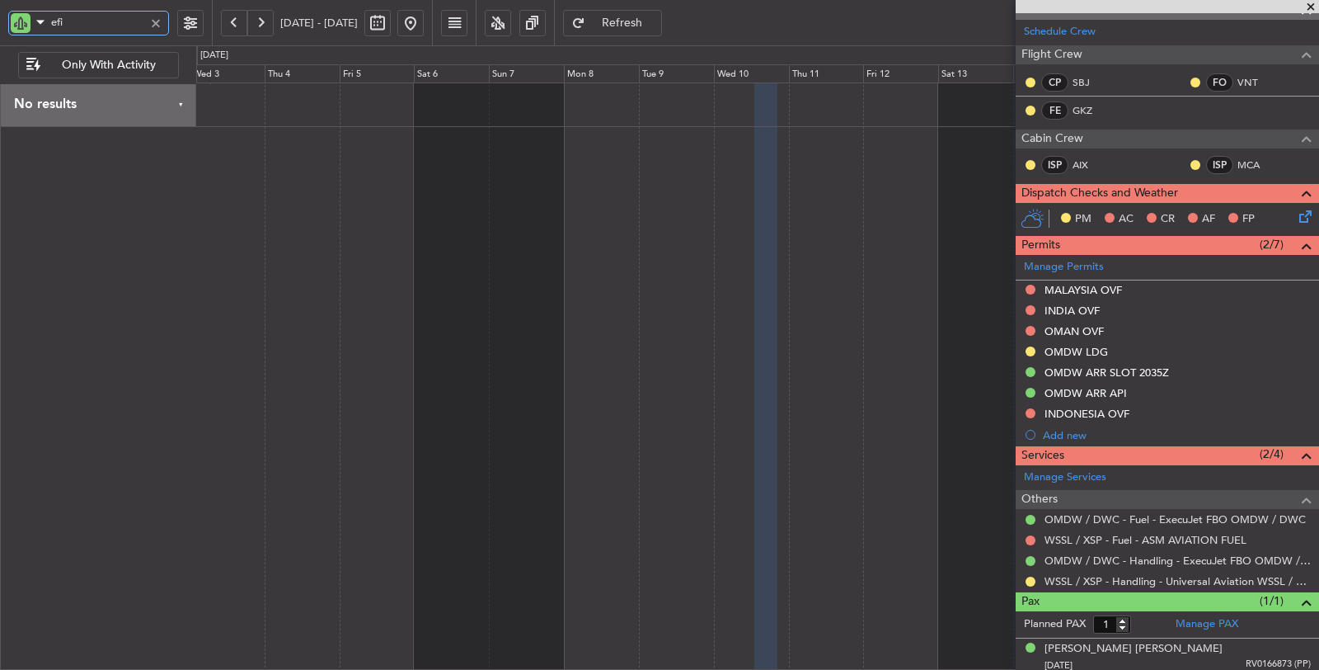
click at [745, 179] on div at bounding box center [758, 376] width 1124 height 588
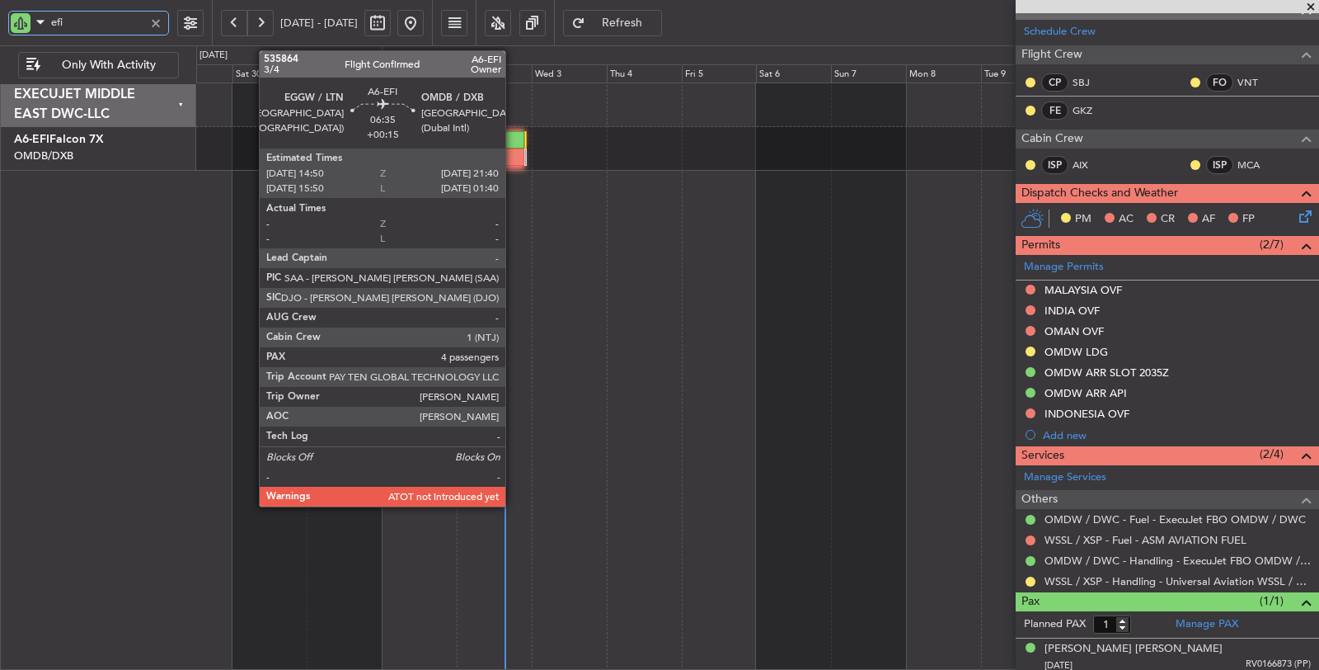
click at [514, 157] on div at bounding box center [512, 156] width 21 height 17
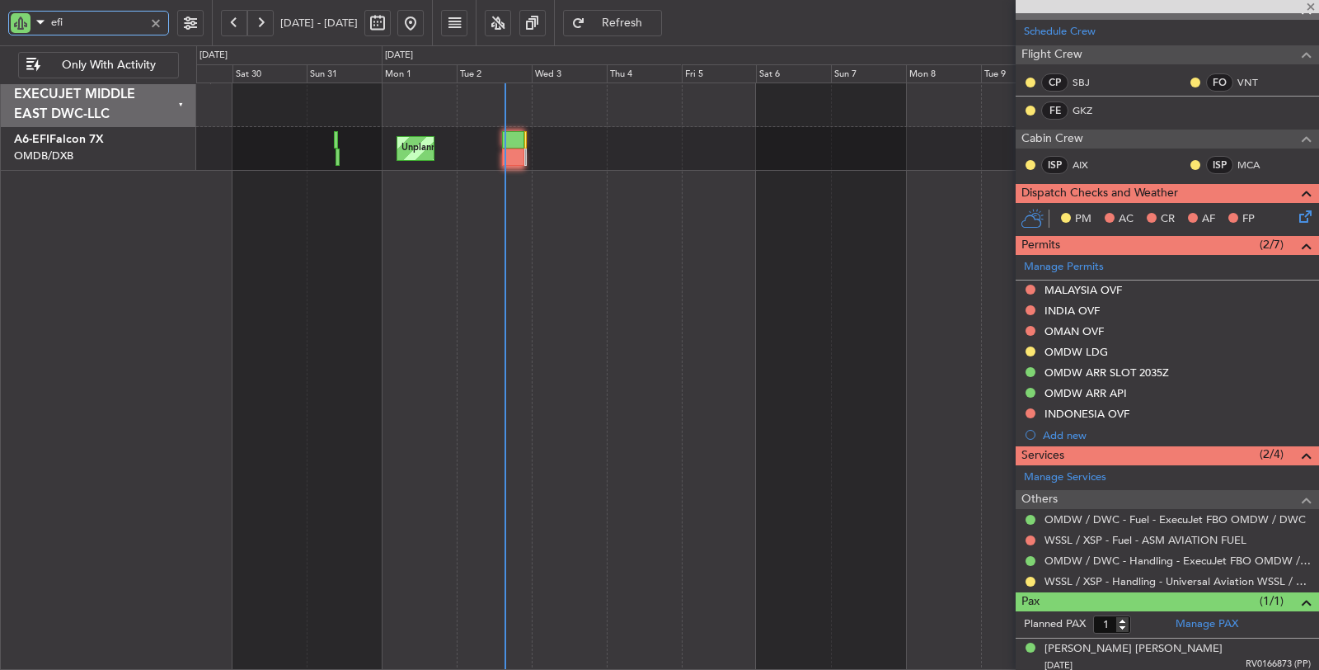
type input "+00:15"
type input "4"
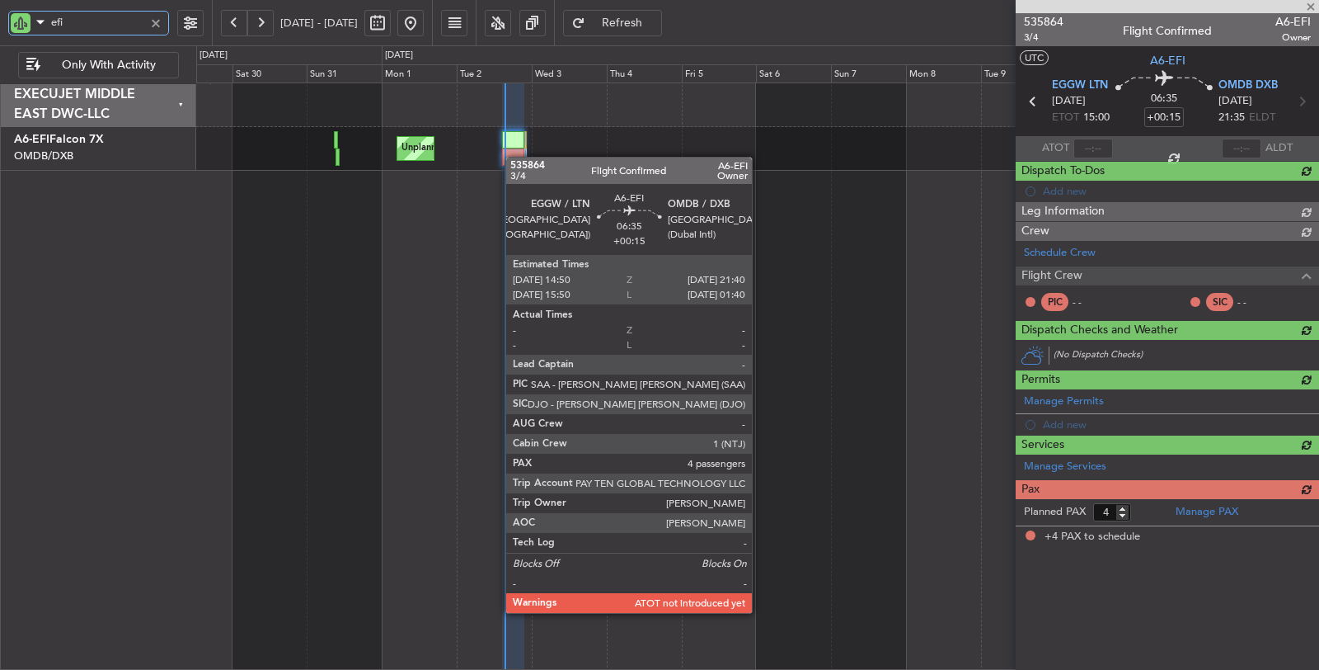
scroll to position [0, 0]
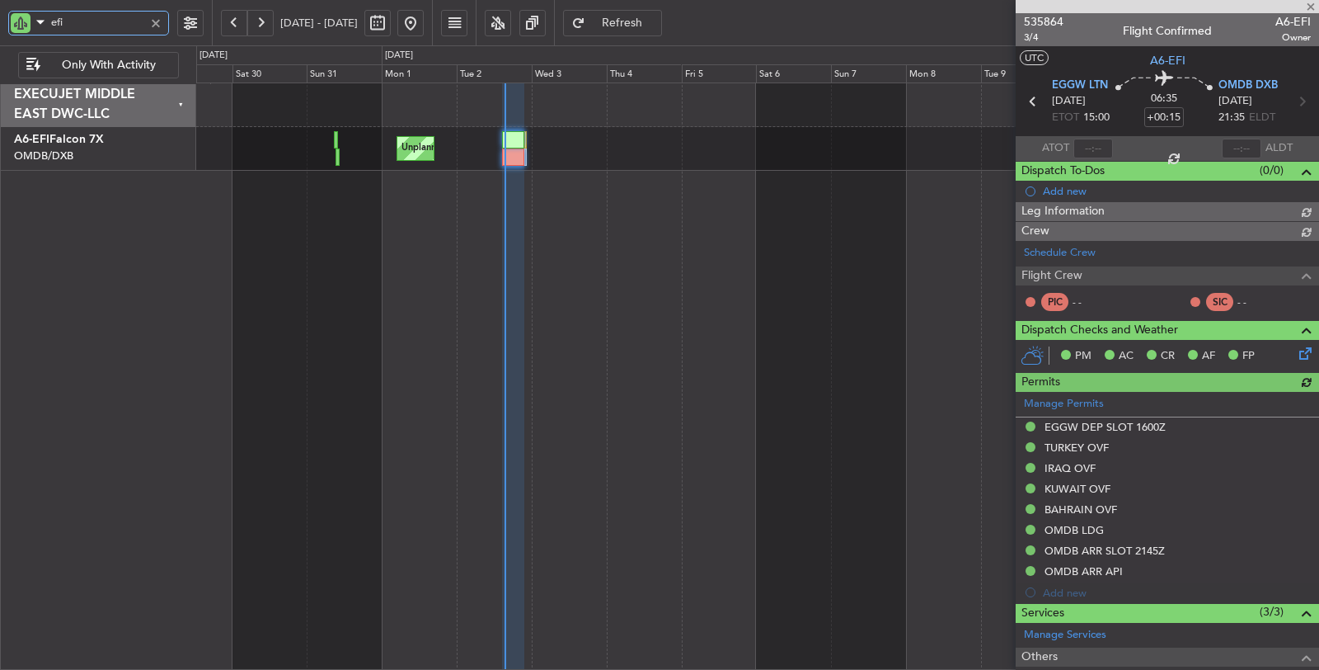
type input "[PERSON_NAME] (ANI)"
type input "7173"
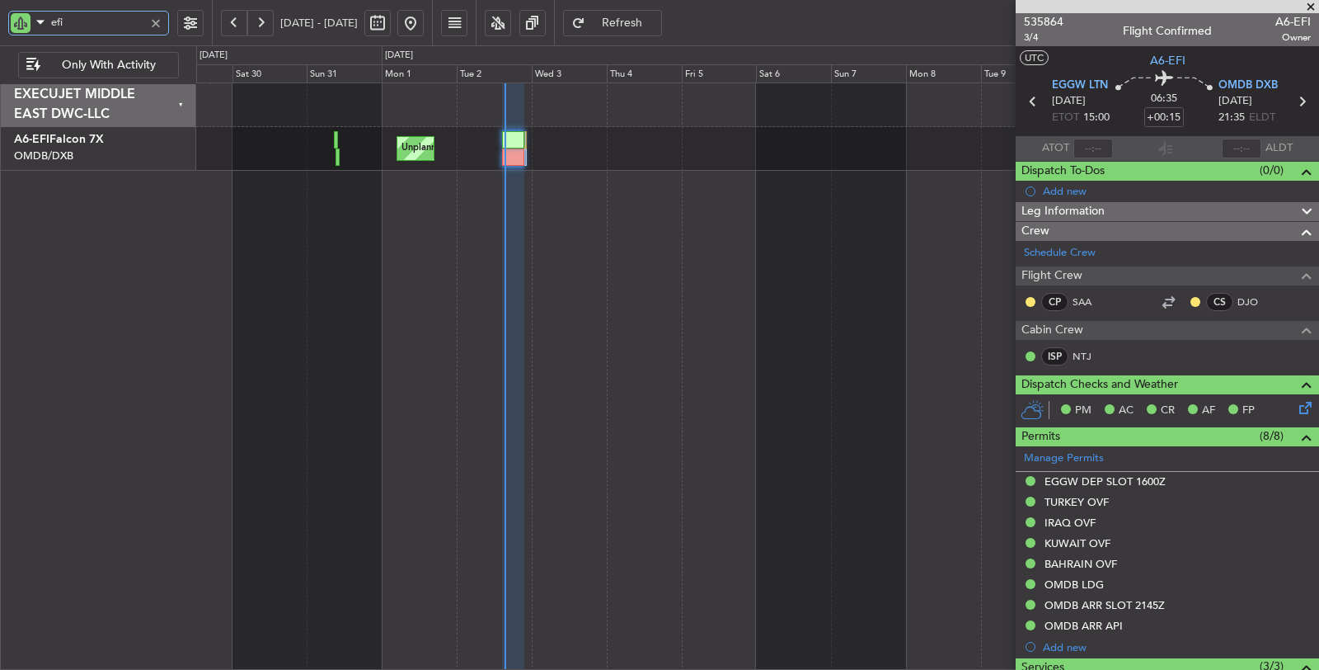
type input "efi"
click at [1092, 153] on input "text" at bounding box center [1094, 149] width 40 height 20
click at [904, 247] on div "Unplanned Maint [GEOGRAPHIC_DATA] ([GEOGRAPHIC_DATA]) Planned Maint [GEOGRAPHIC…" at bounding box center [758, 376] width 1124 height 588
type input "15:28"
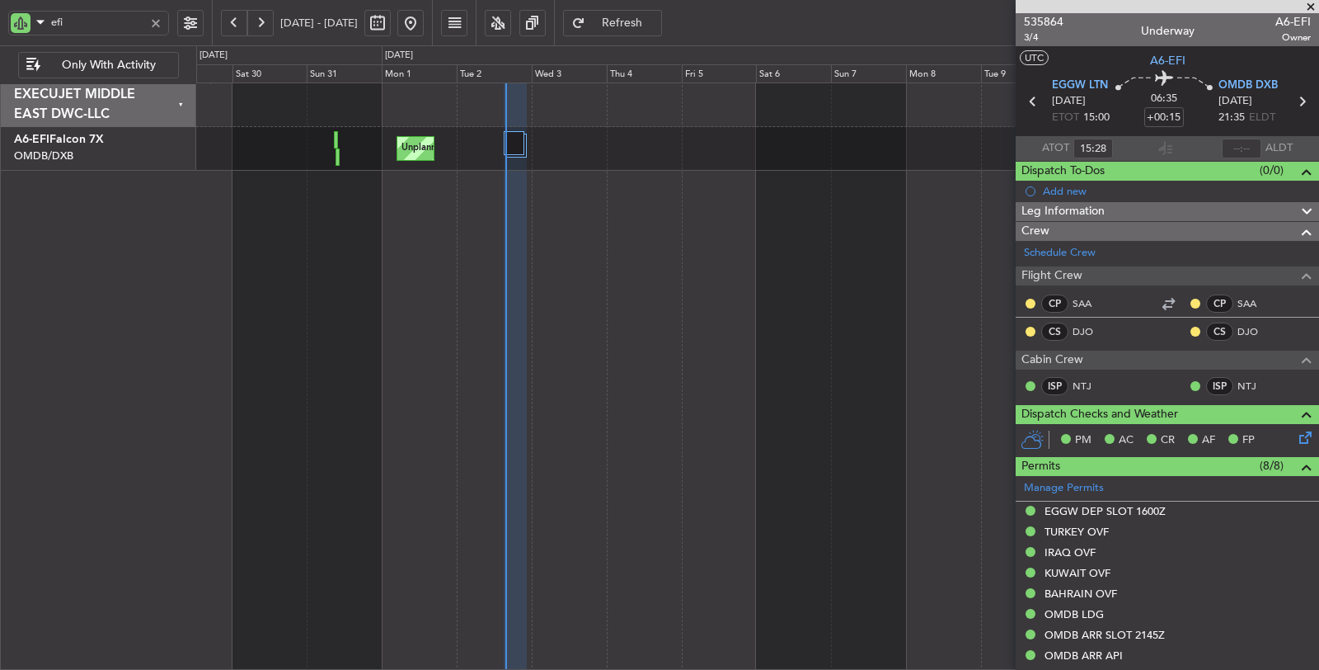
type input "[PERSON_NAME] (ANI)"
type input "7173"
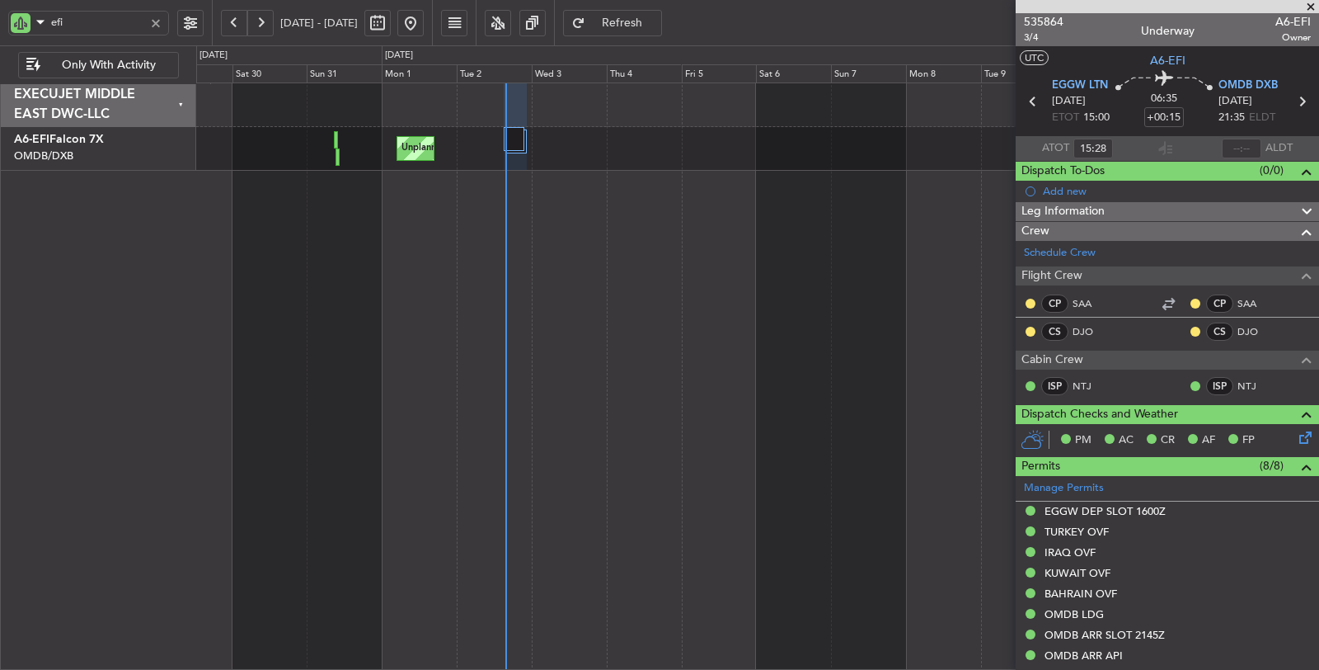
type input "[PERSON_NAME] (ANI)"
type input "7173"
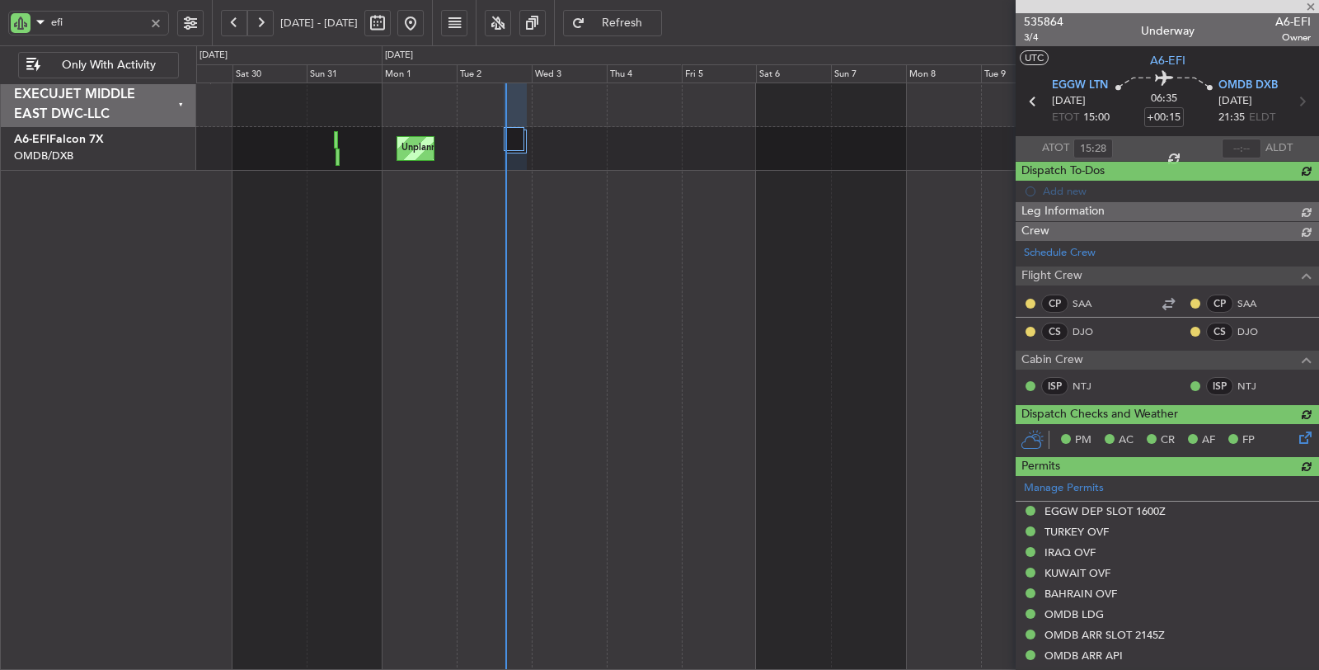
type input "[PERSON_NAME] (ANI)"
type input "7173"
type input "[PERSON_NAME] (ANI)"
type input "7173"
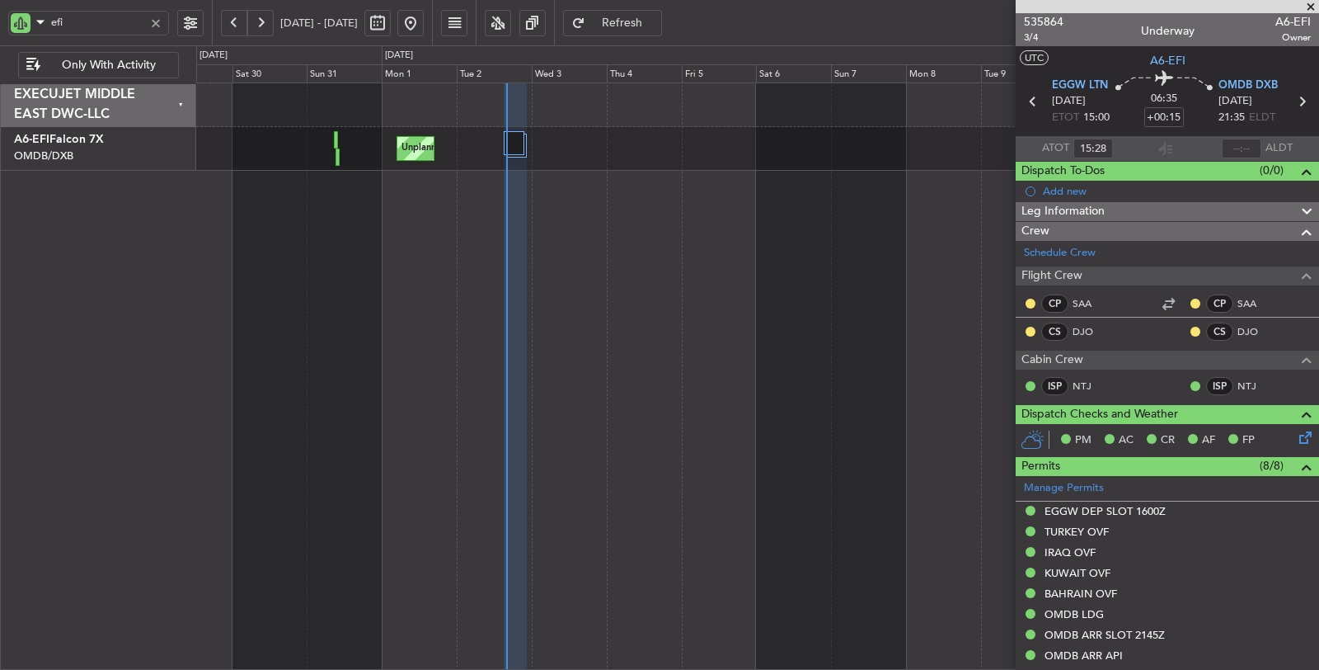
click at [159, 21] on div at bounding box center [156, 23] width 18 height 18
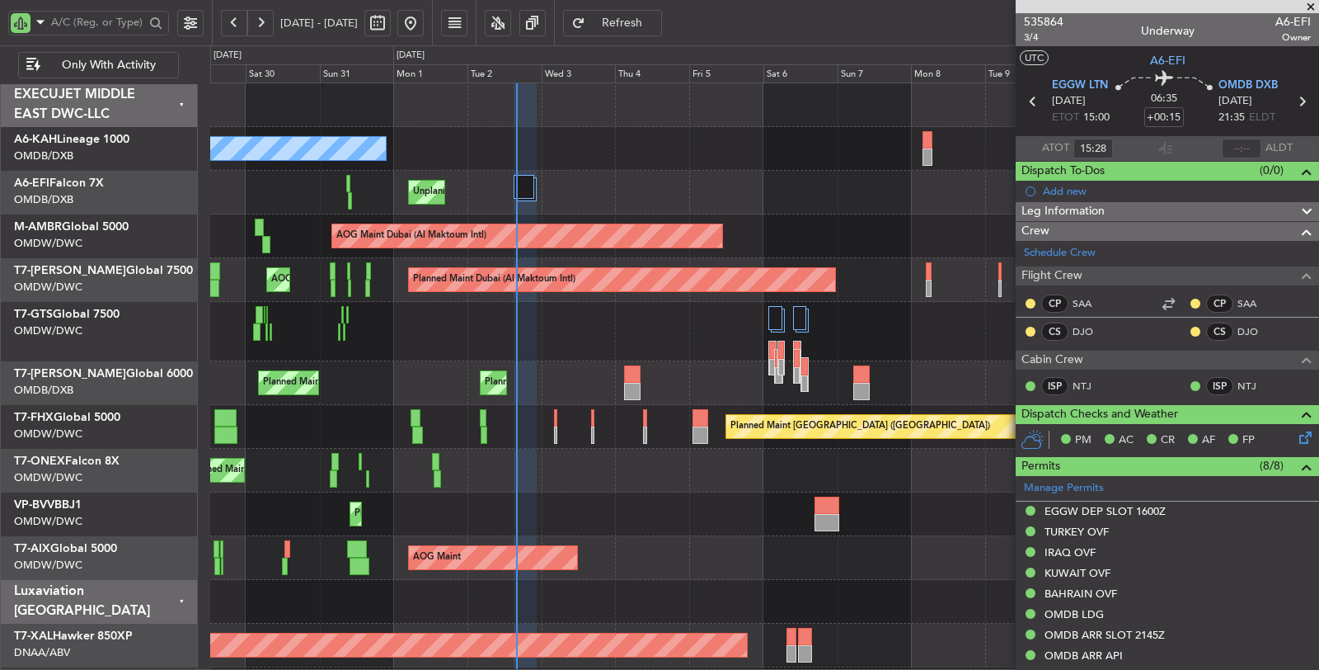
type input "[PERSON_NAME] (ANI)"
type input "7173"
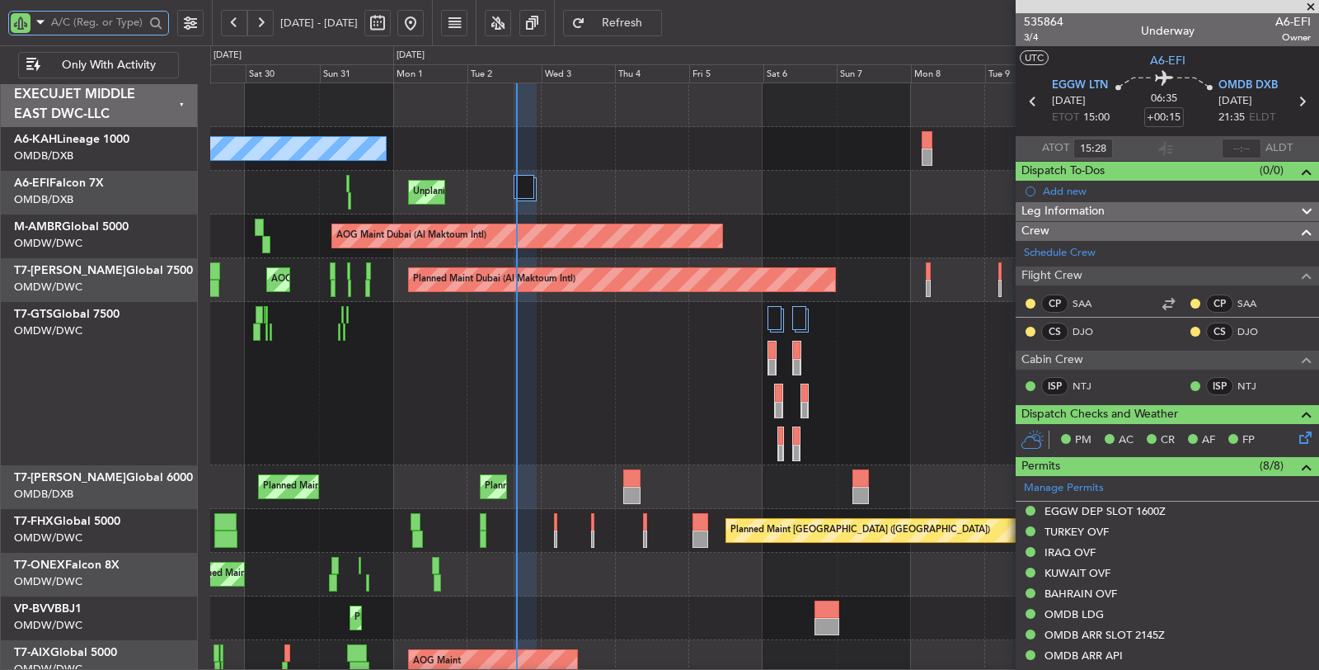
type input "[PERSON_NAME] (ANI)"
type input "7173"
click at [107, 22] on input "text" at bounding box center [97, 22] width 93 height 25
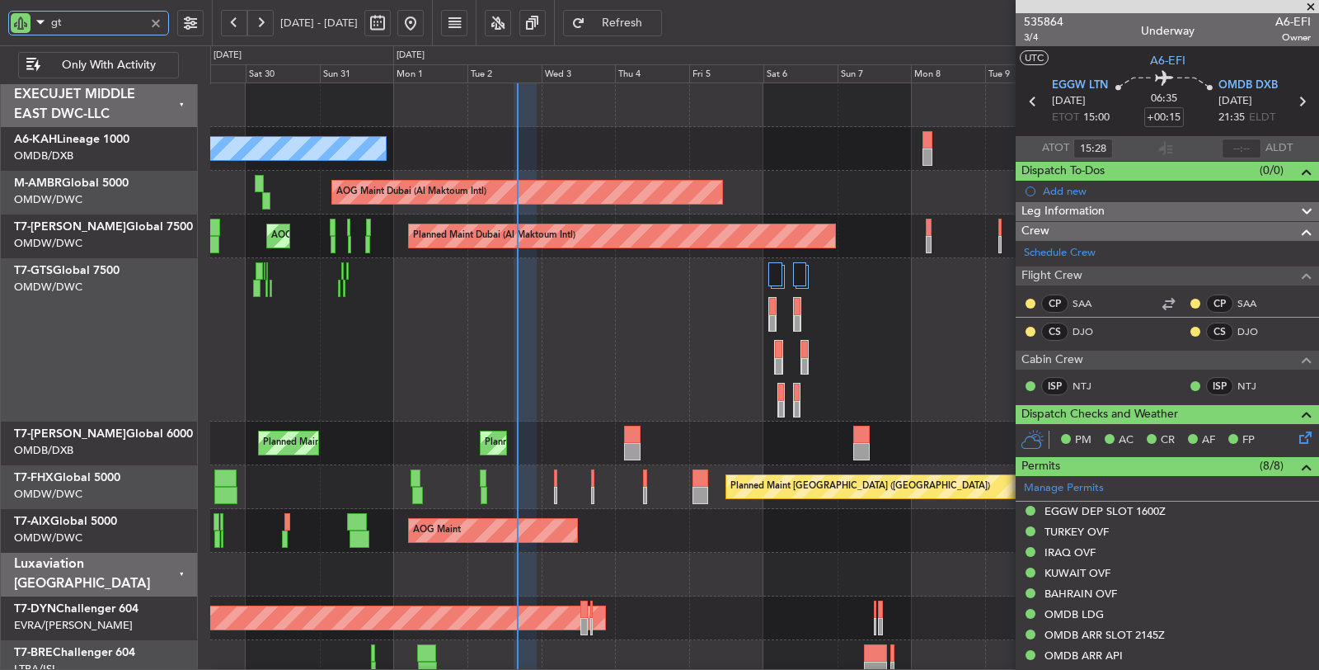
type input "gts"
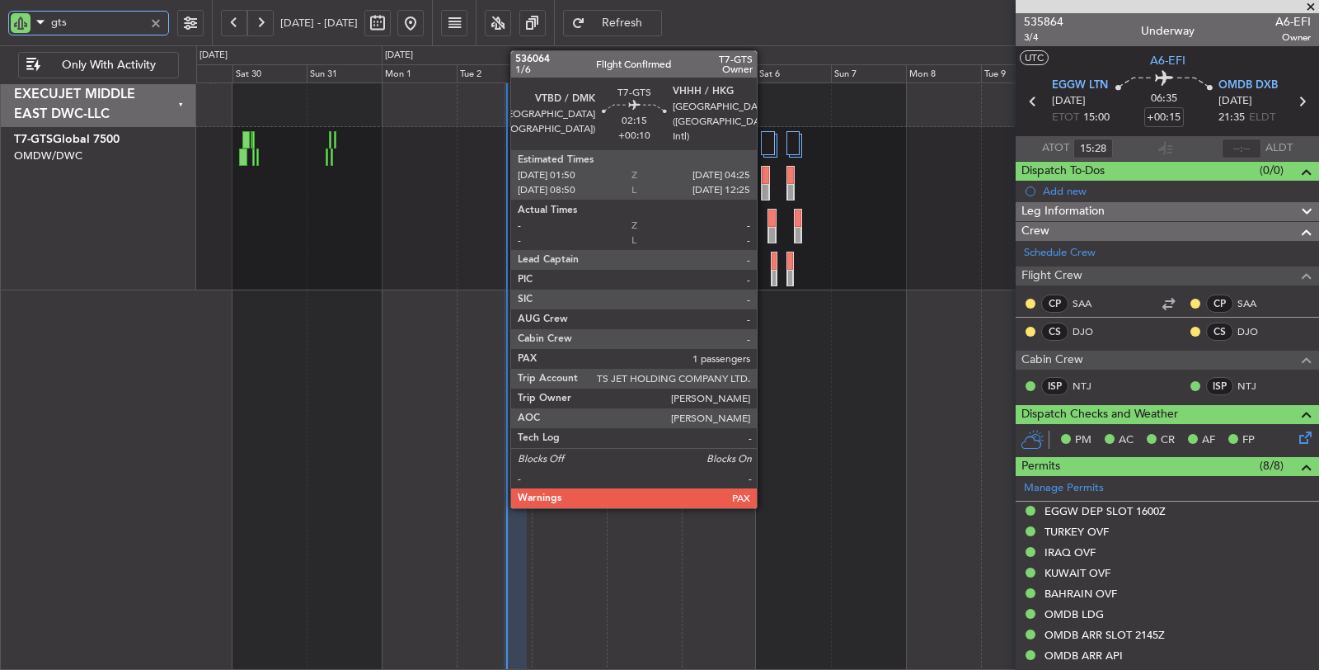
click at [765, 187] on div at bounding box center [765, 192] width 7 height 17
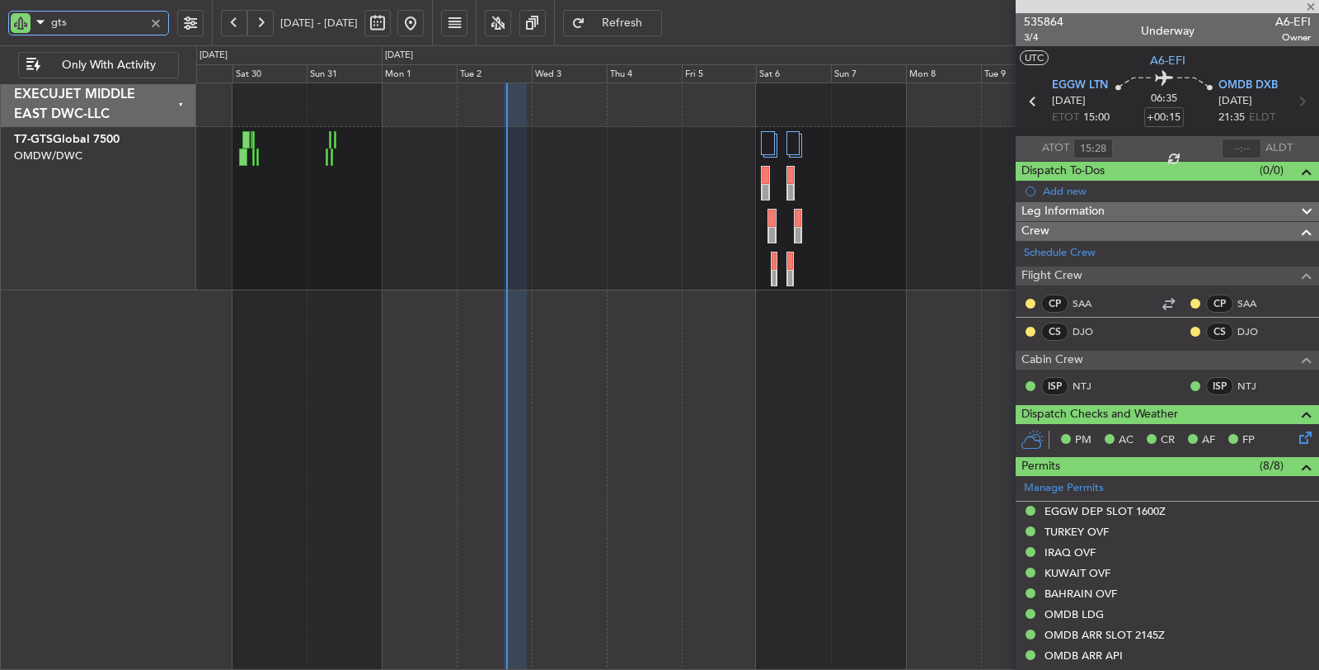
type input "+00:10"
type input "1"
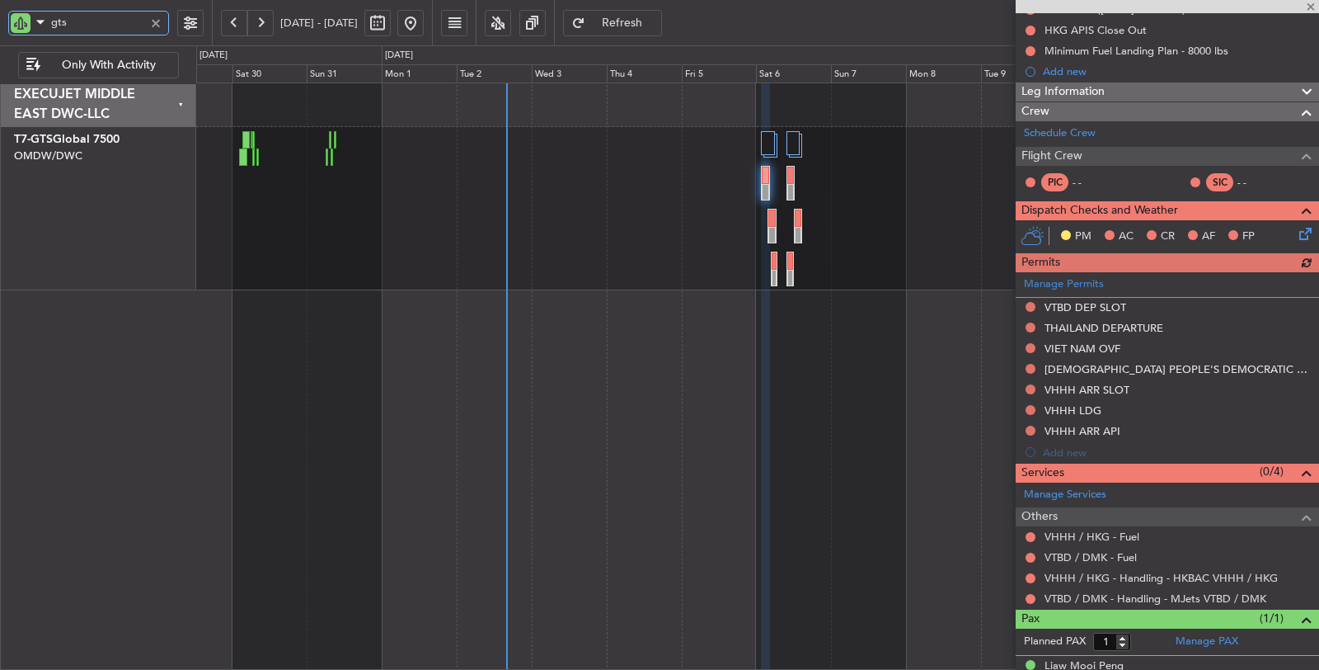
scroll to position [240, 0]
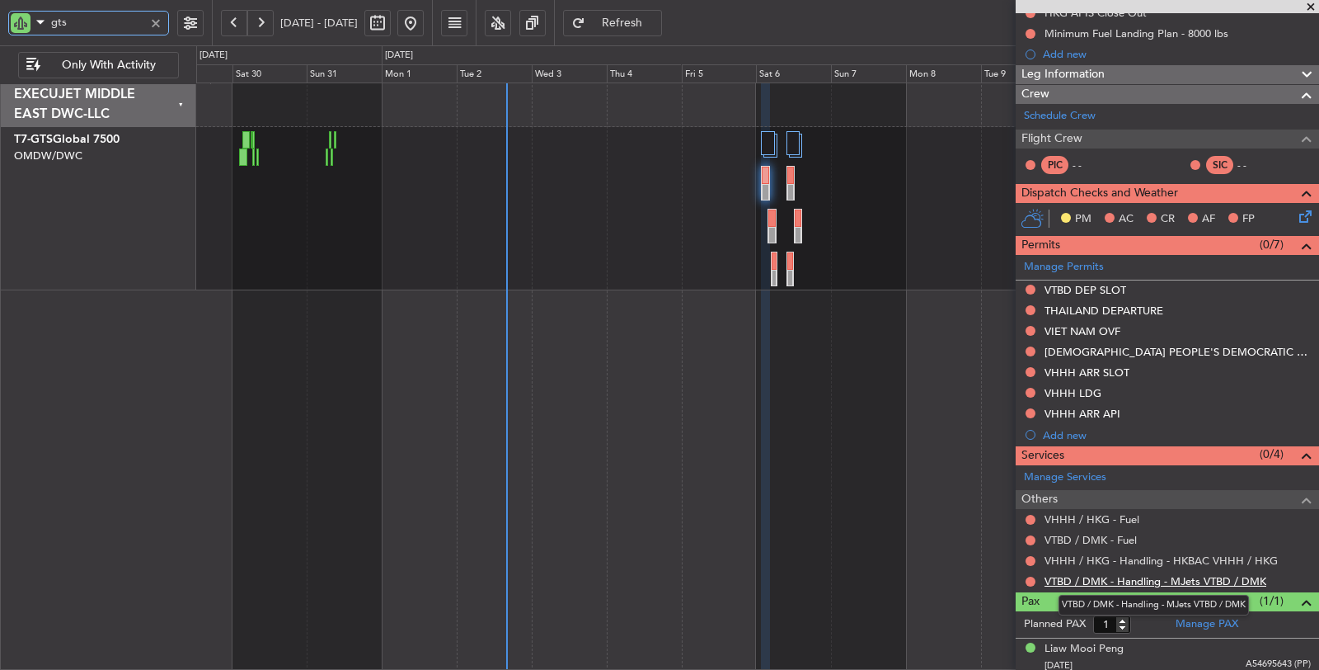
type input "gts"
click at [1125, 578] on link "VTBD / DMK - Handling - MJets VTBD / DMK" at bounding box center [1156, 581] width 222 height 14
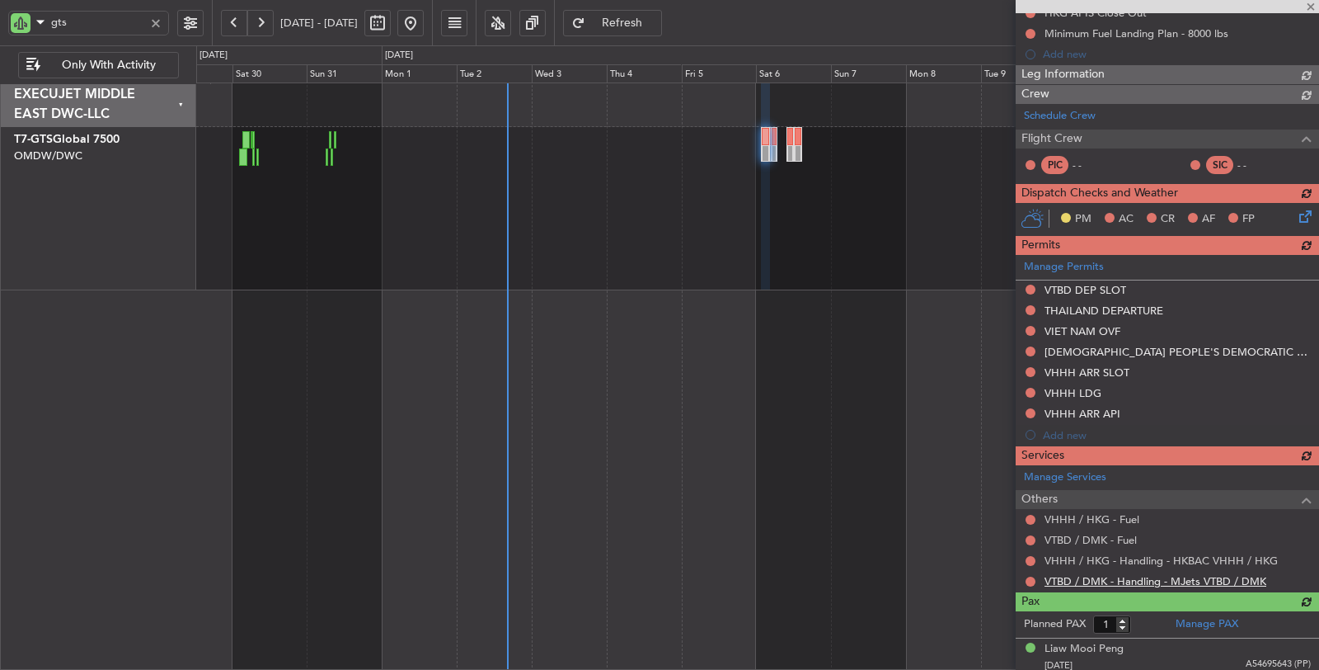
type input "3"
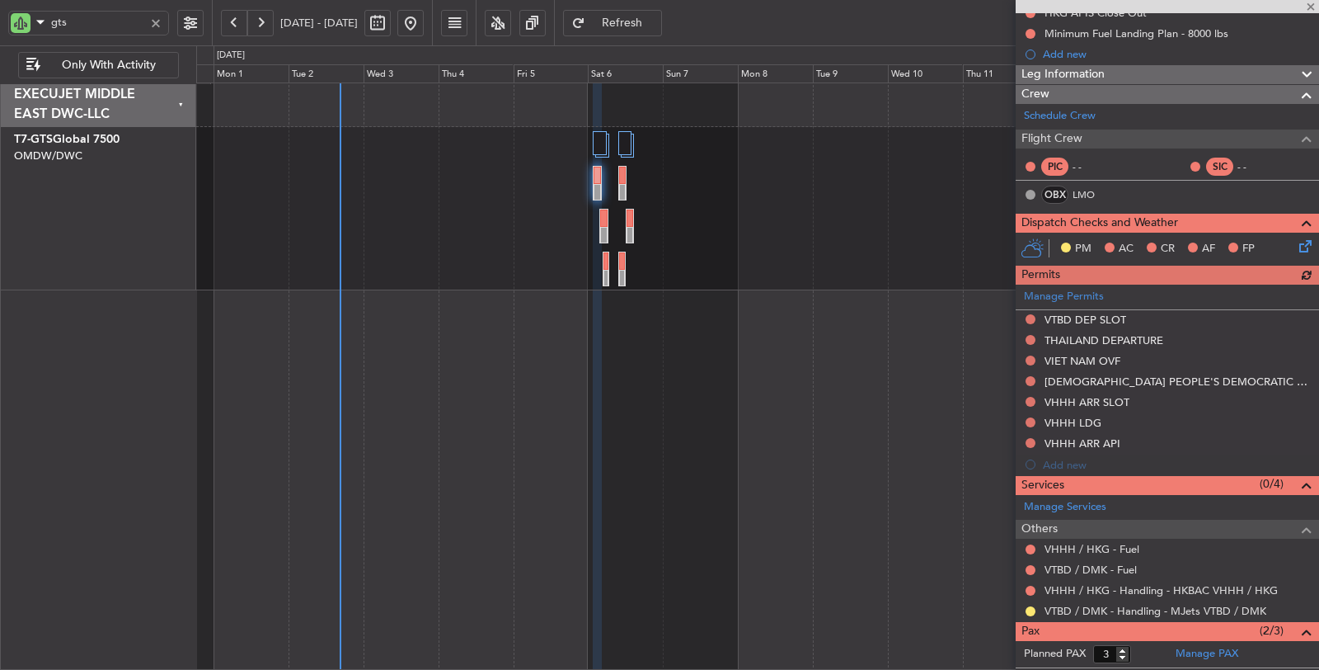
click at [361, 181] on div "Unplanned Maint [GEOGRAPHIC_DATA] (Seletar)" at bounding box center [757, 208] width 1123 height 163
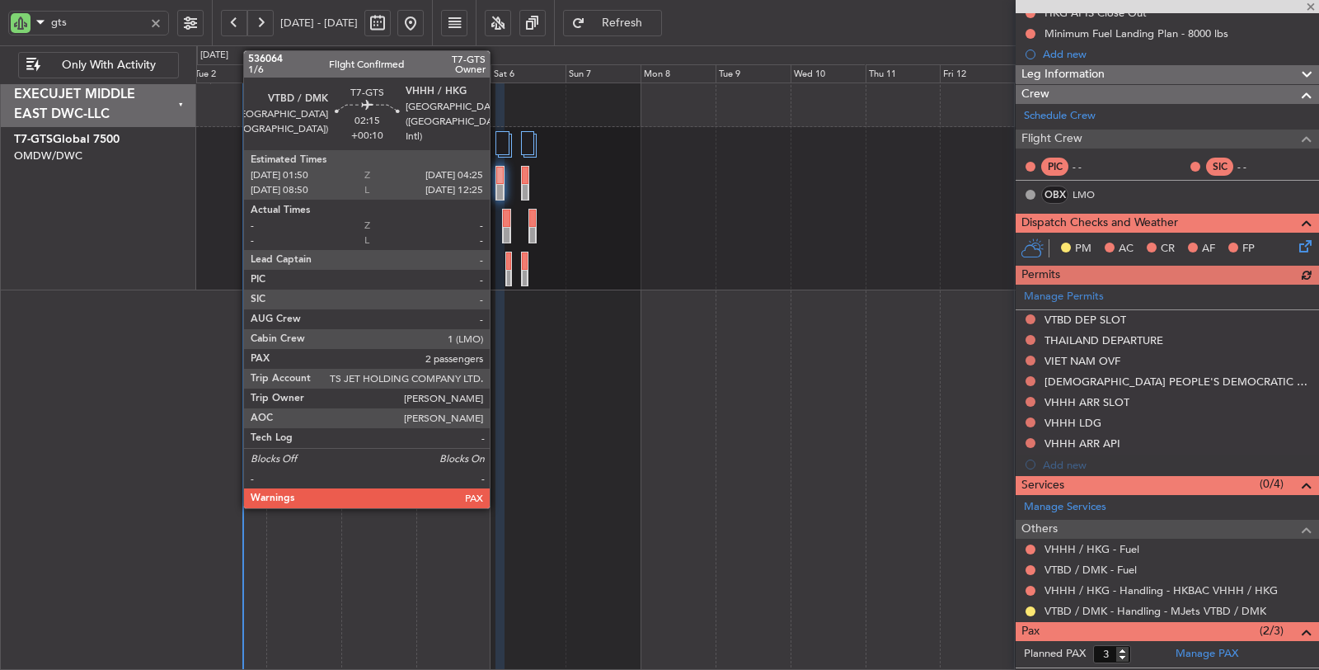
click at [498, 176] on div at bounding box center [499, 175] width 7 height 17
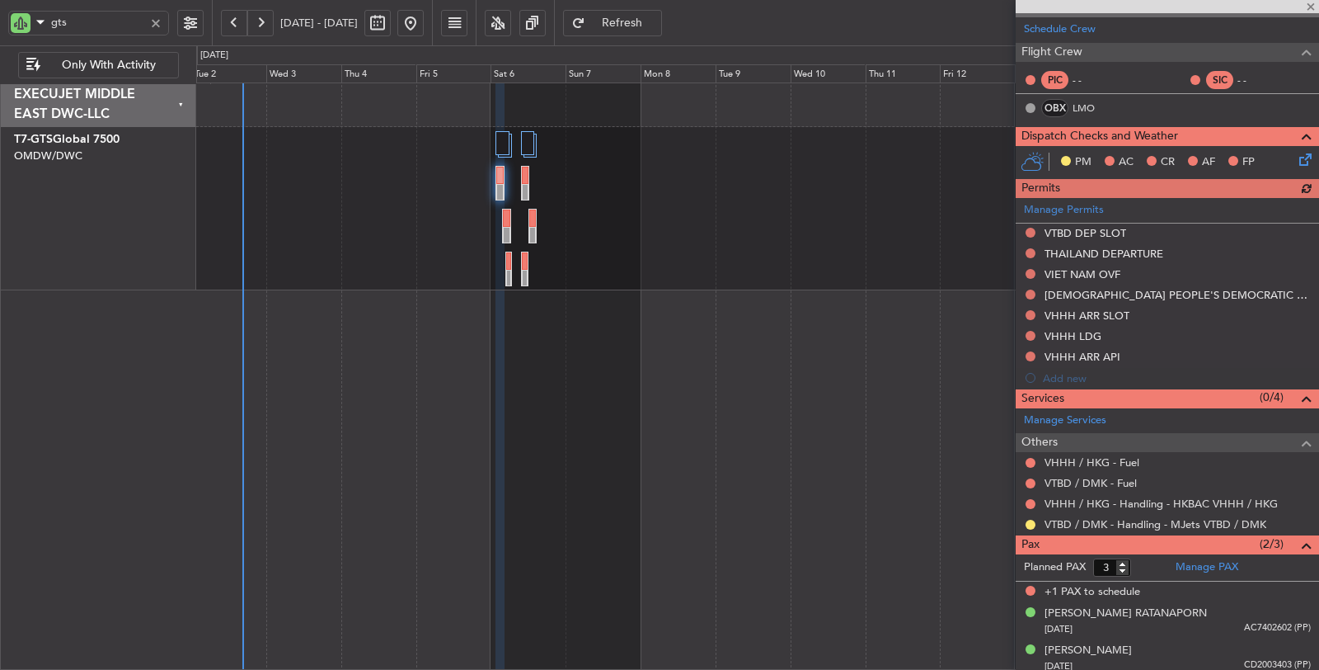
scroll to position [327, 0]
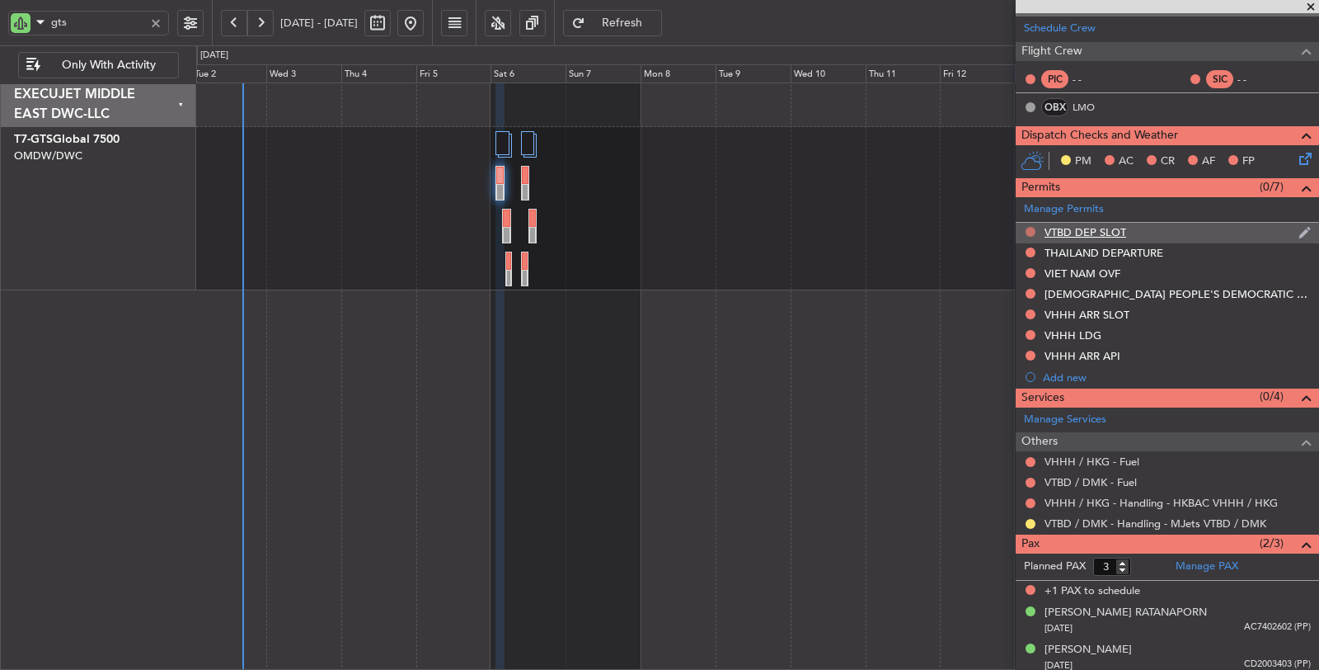
click at [1031, 227] on button at bounding box center [1031, 232] width 10 height 10
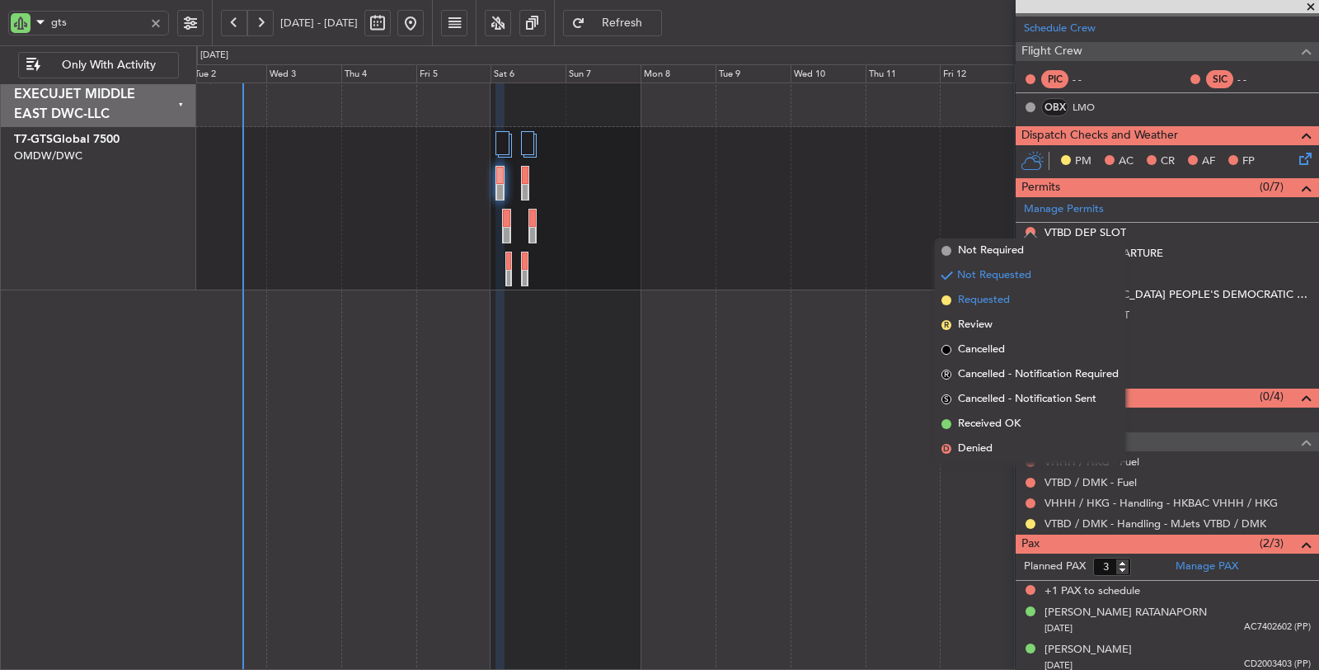
click at [1010, 300] on li "Requested" at bounding box center [1030, 300] width 190 height 25
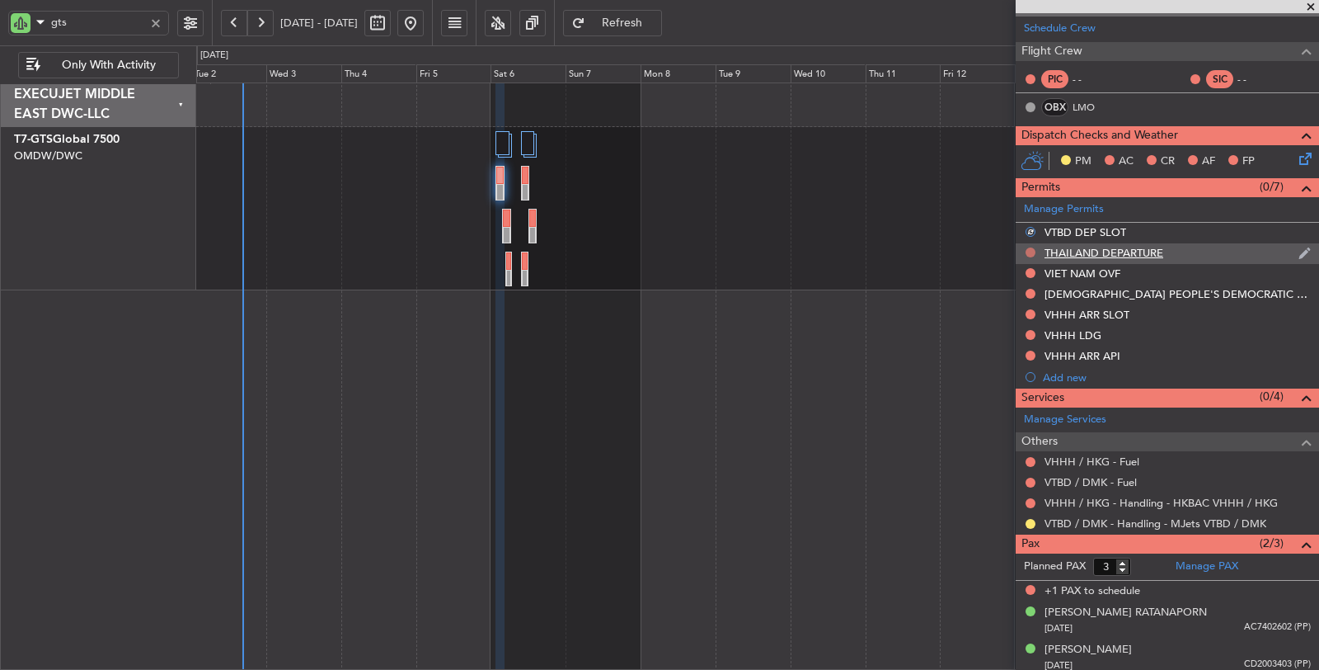
click at [1029, 247] on button at bounding box center [1031, 252] width 10 height 10
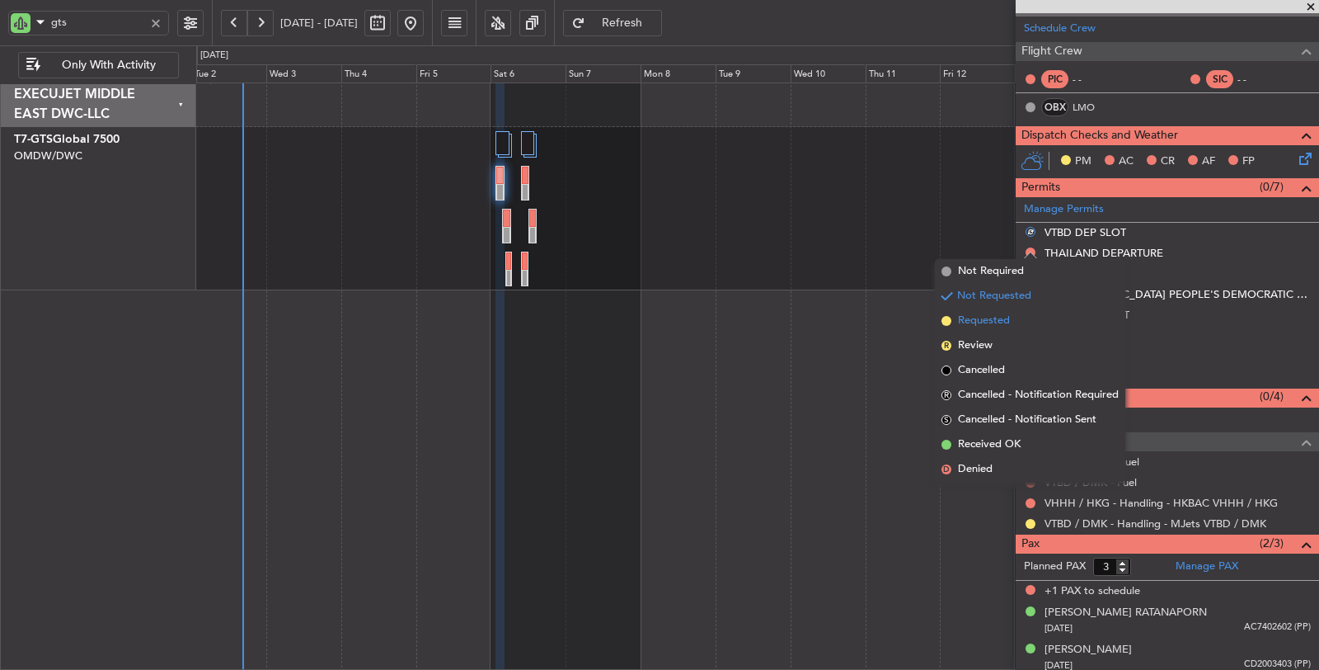
click at [993, 317] on span "Requested" at bounding box center [984, 320] width 52 height 16
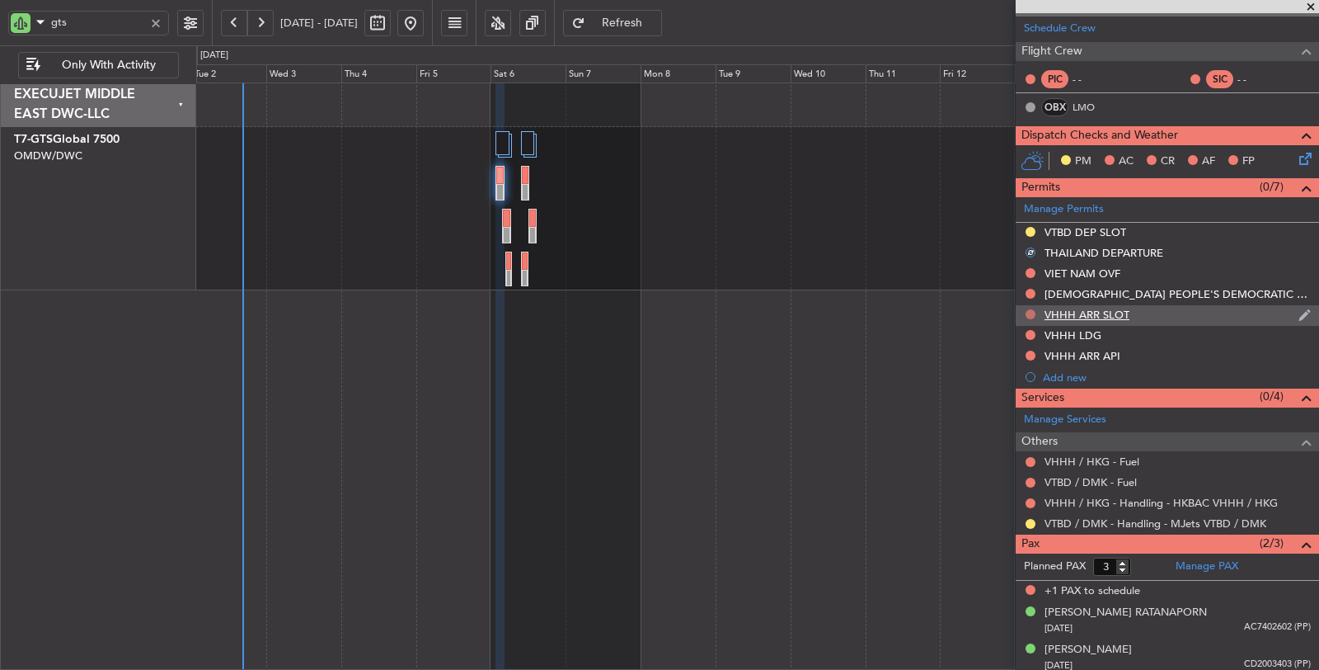
click at [1029, 309] on button at bounding box center [1031, 314] width 10 height 10
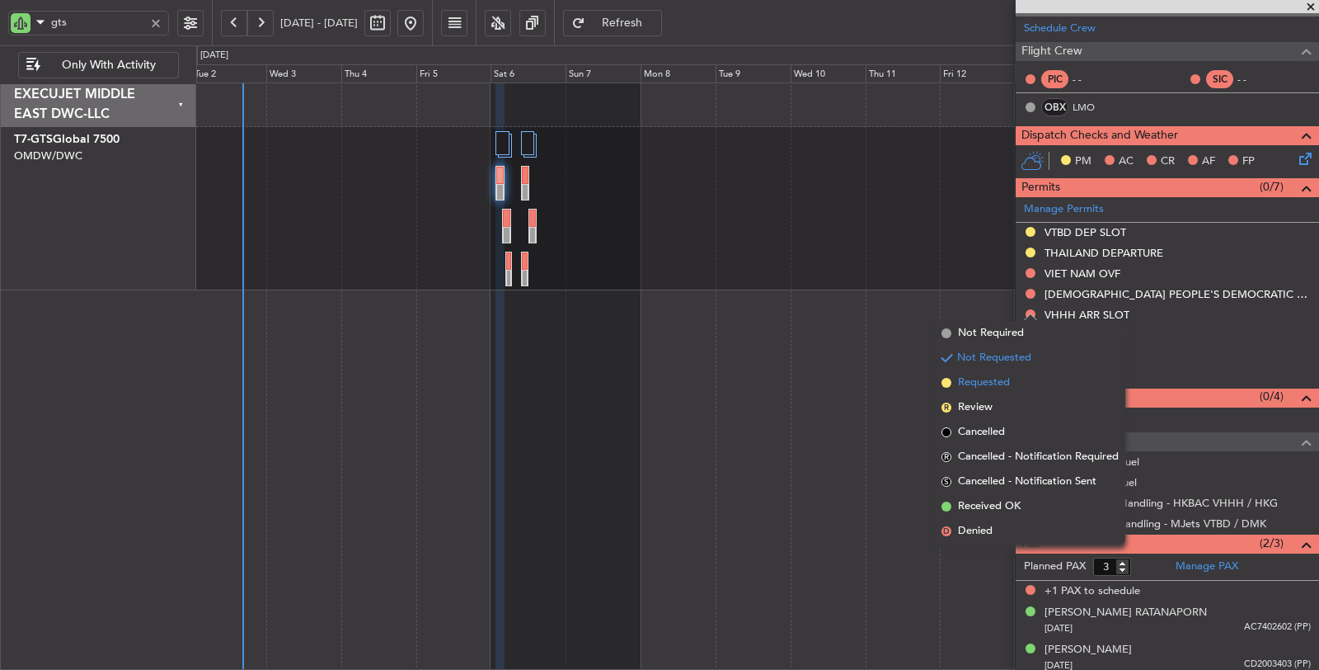
click at [1003, 374] on span "Requested" at bounding box center [984, 382] width 52 height 16
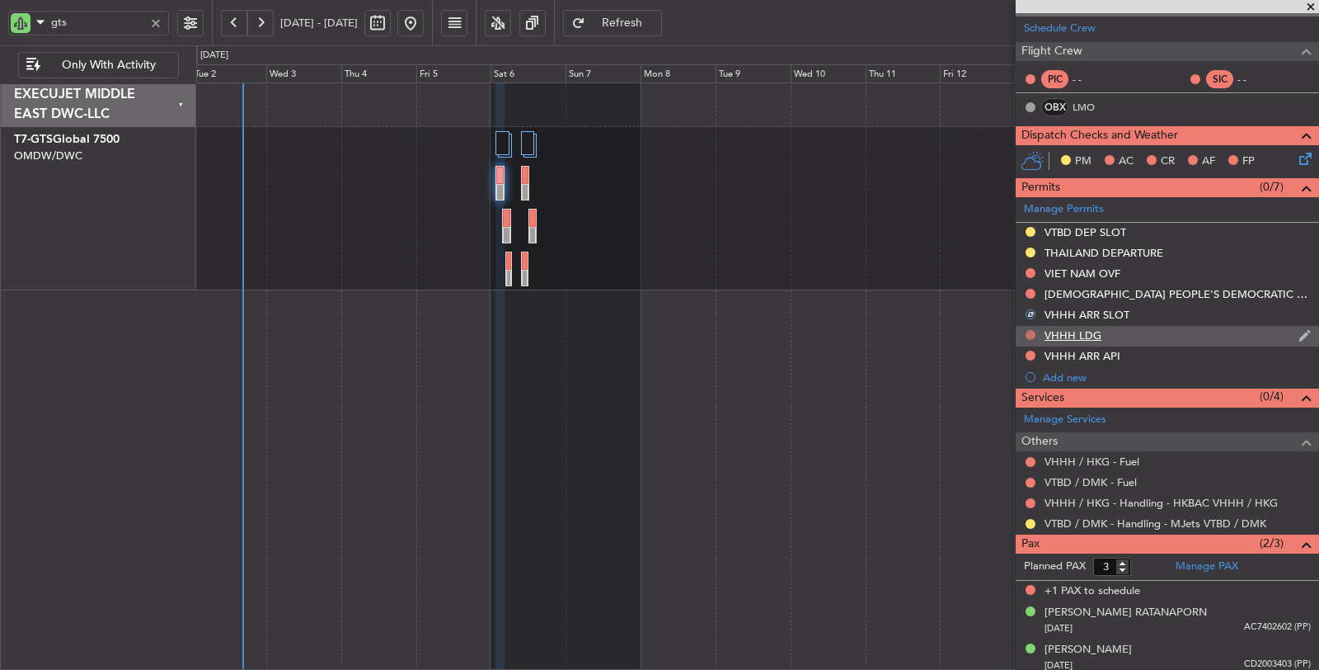
click at [1028, 330] on button at bounding box center [1031, 335] width 10 height 10
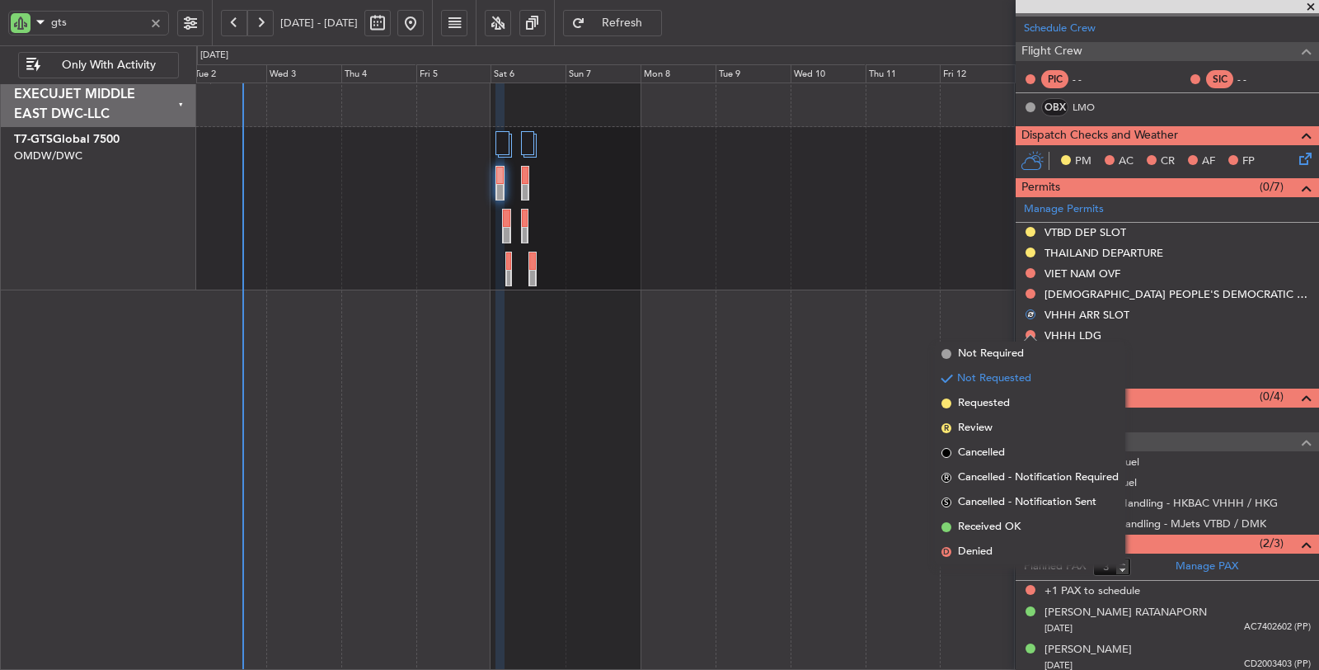
click at [994, 407] on span "Requested" at bounding box center [984, 403] width 52 height 16
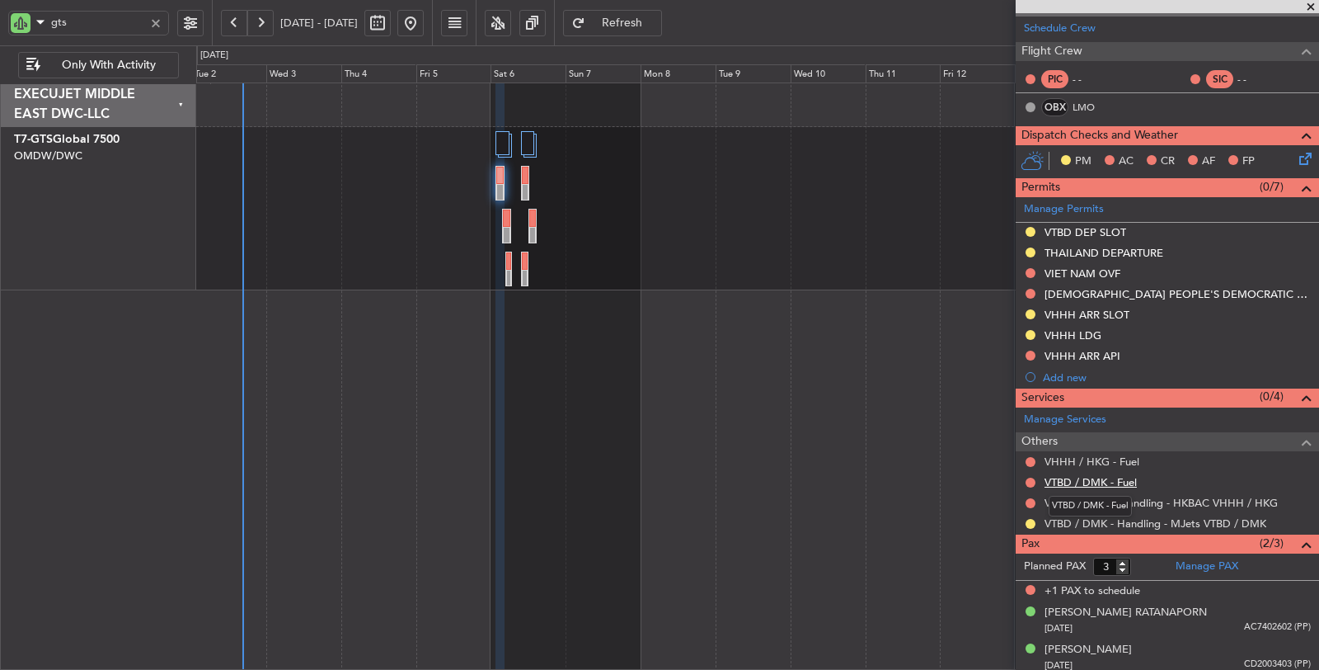
click at [1092, 481] on link "VTBD / DMK - Fuel" at bounding box center [1091, 482] width 92 height 14
click at [1072, 455] on link "VHHH / HKG - Fuel" at bounding box center [1092, 461] width 95 height 14
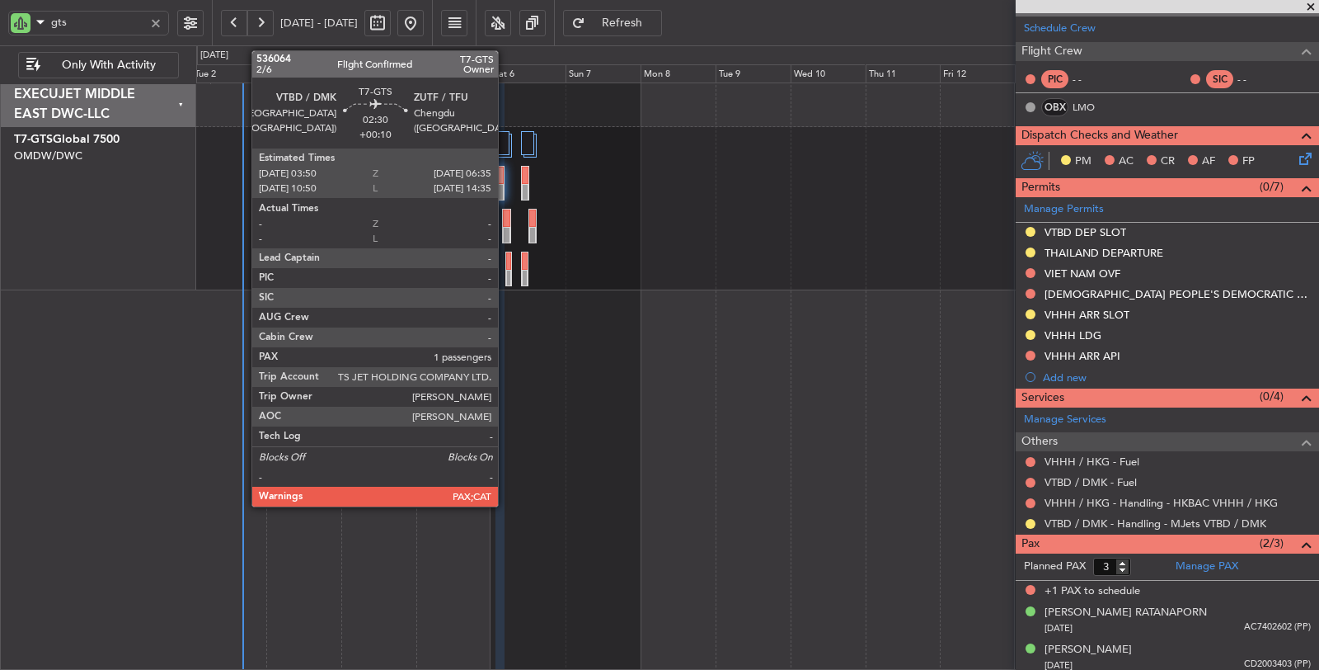
click at [506, 227] on div at bounding box center [506, 235] width 7 height 17
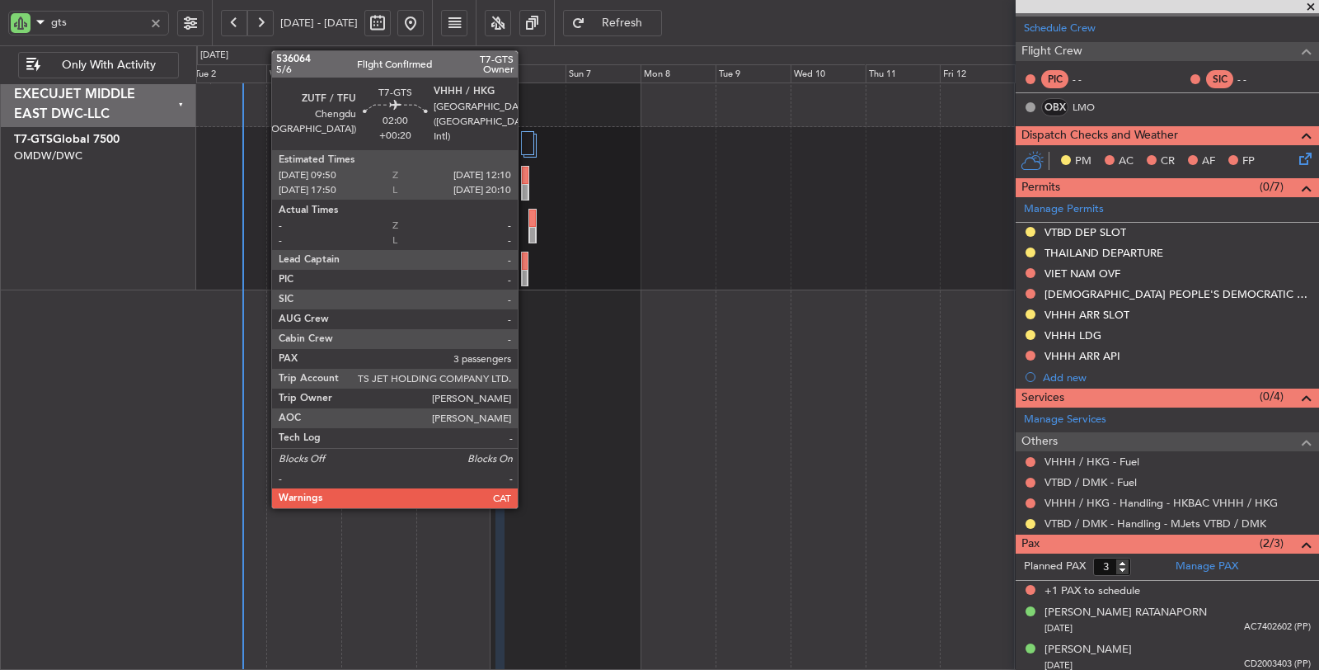
click at [526, 265] on div at bounding box center [525, 260] width 6 height 17
click at [528, 184] on div at bounding box center [525, 192] width 7 height 17
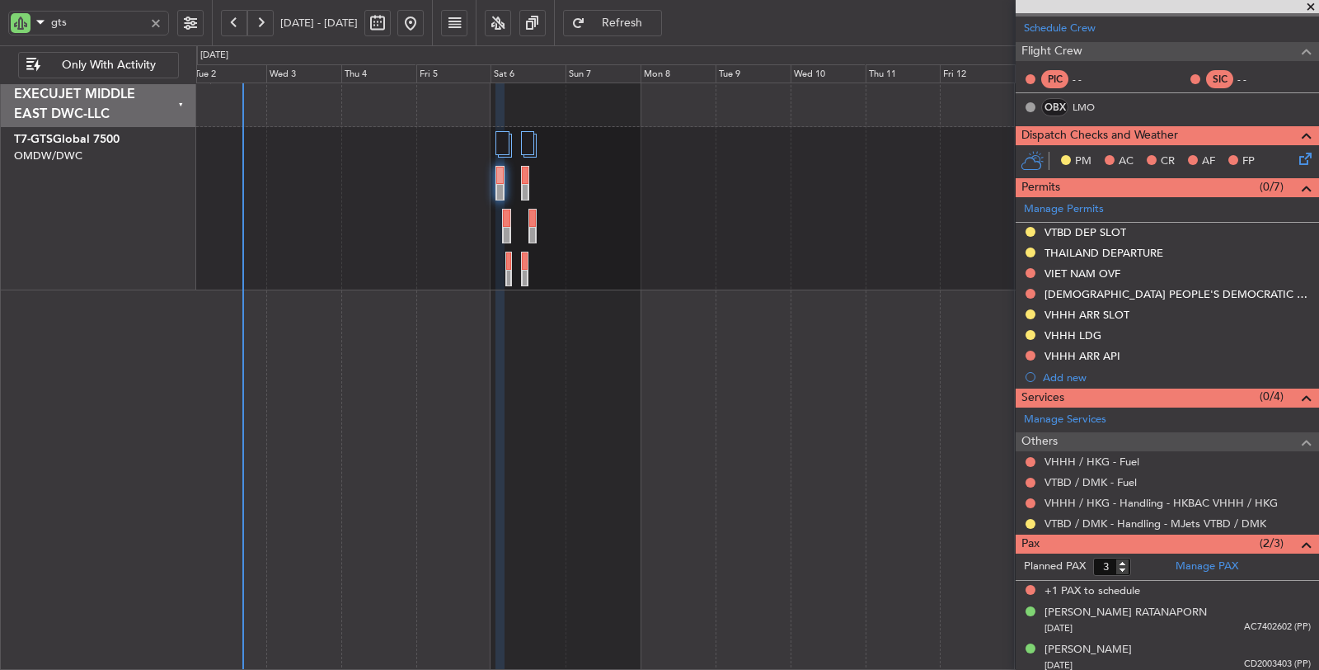
click at [656, 18] on span "Refresh" at bounding box center [623, 23] width 68 height 12
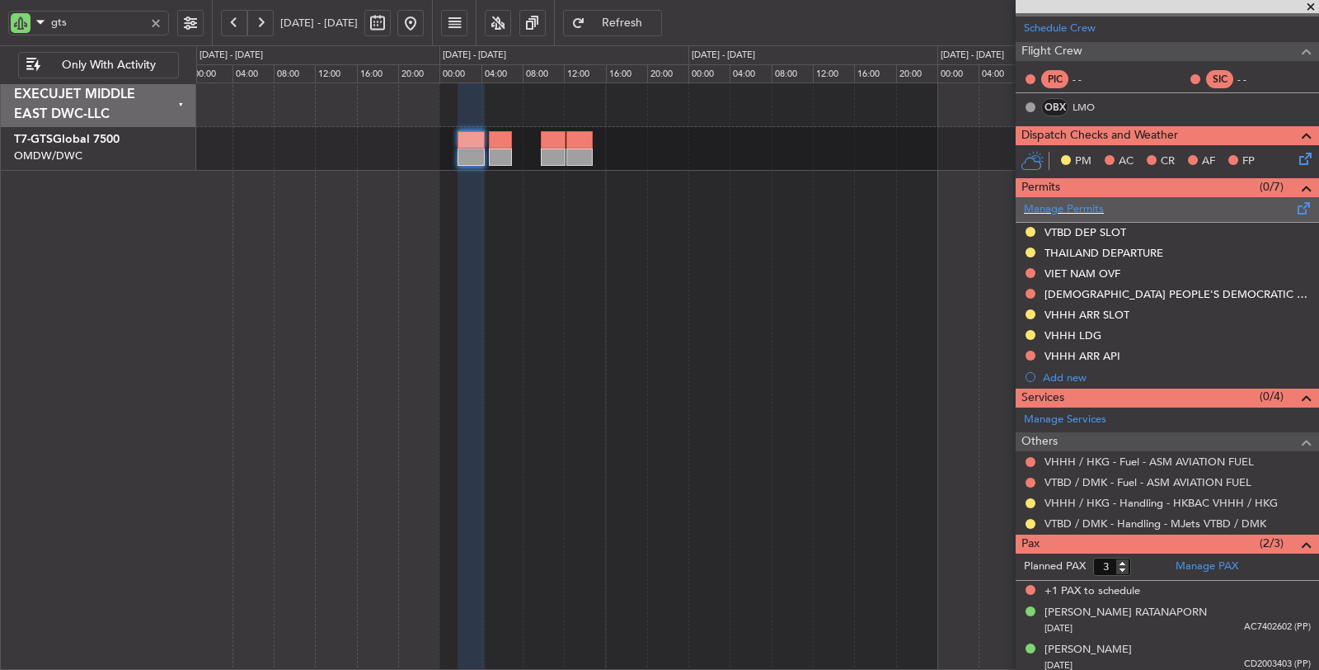
scroll to position [53, 0]
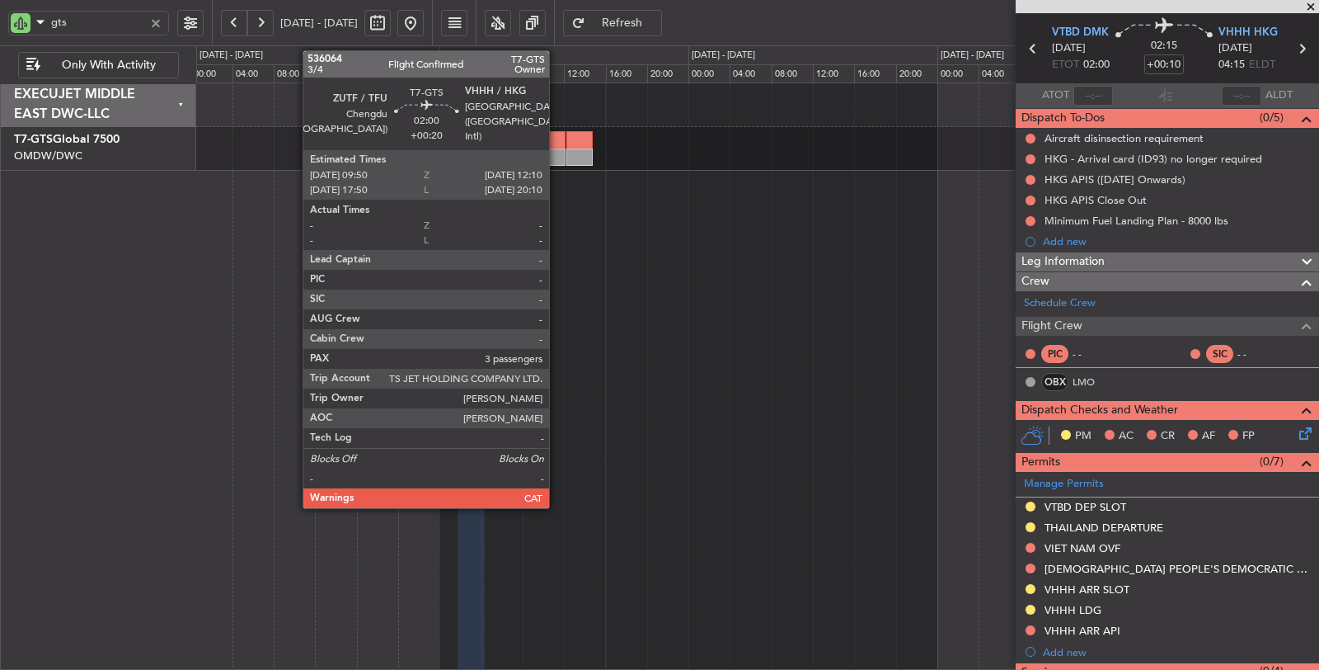
click at [554, 154] on div at bounding box center [553, 156] width 25 height 17
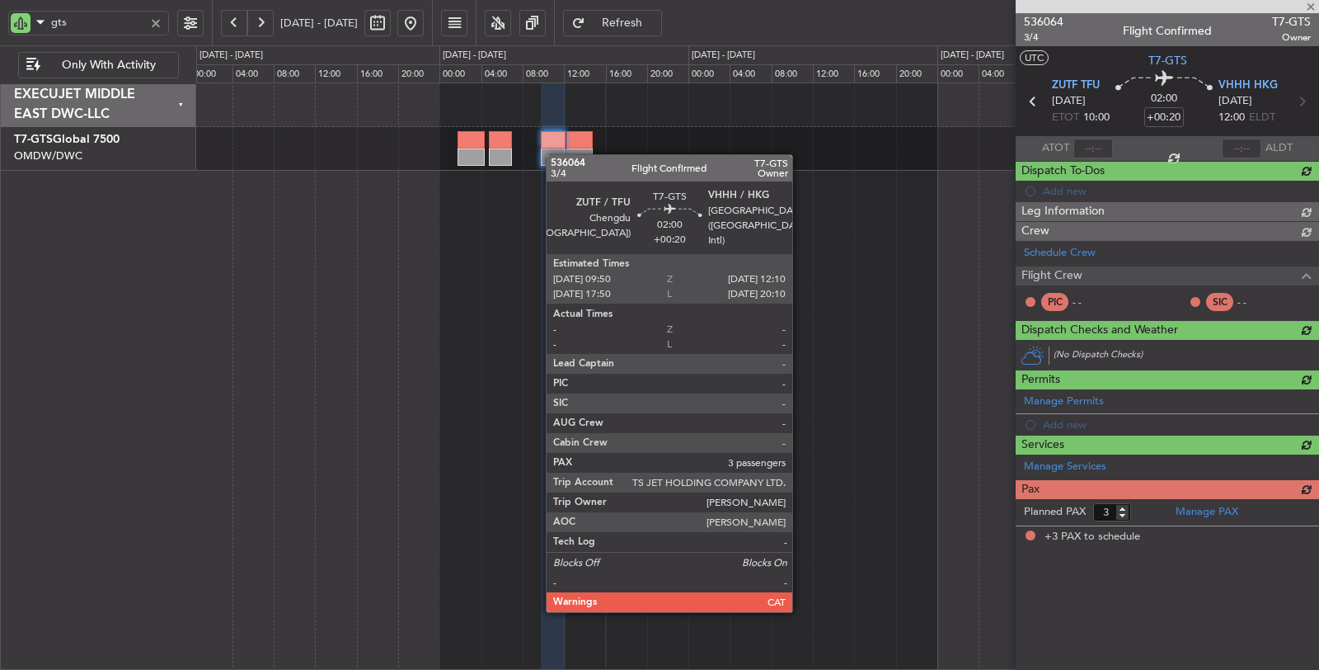
scroll to position [0, 0]
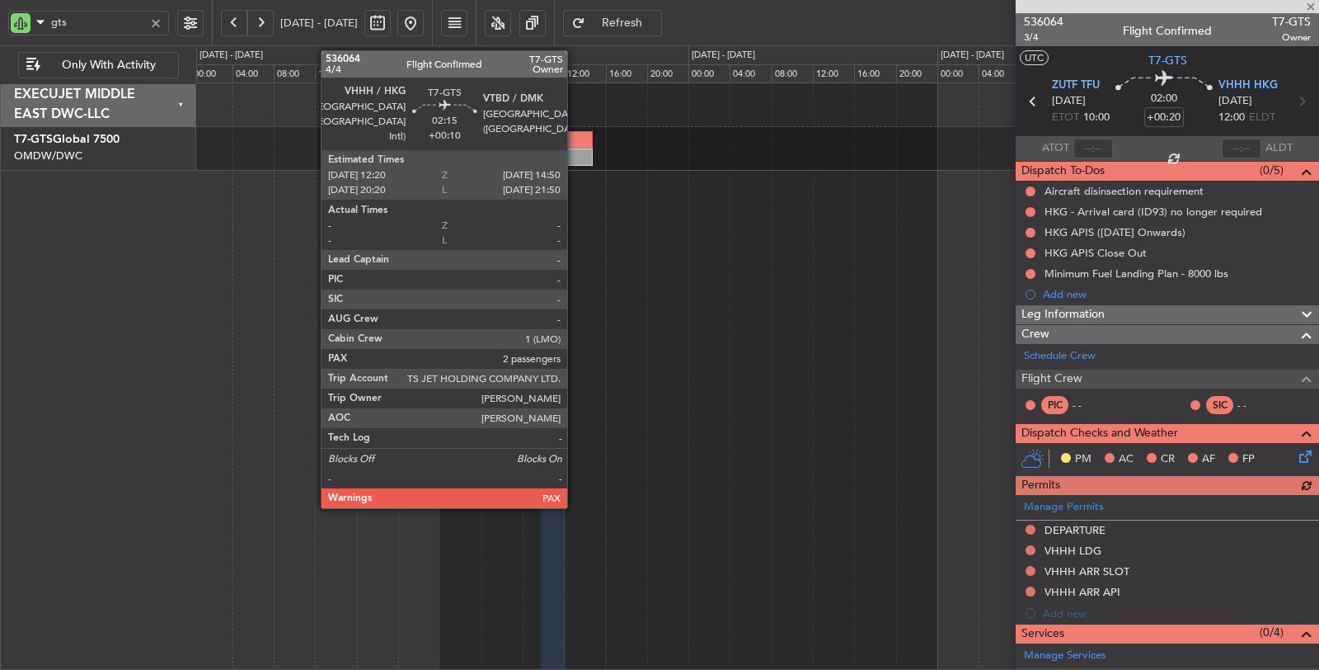
click at [576, 151] on div at bounding box center [579, 156] width 26 height 17
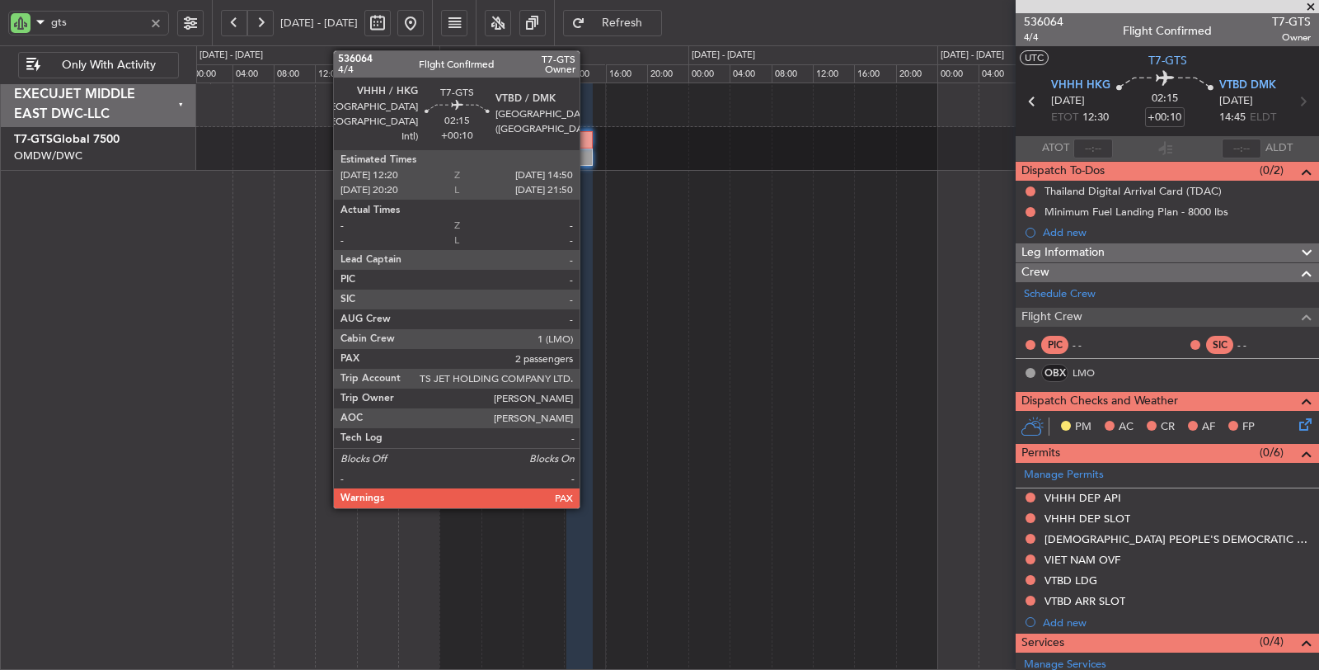
click at [588, 154] on div at bounding box center [579, 156] width 26 height 17
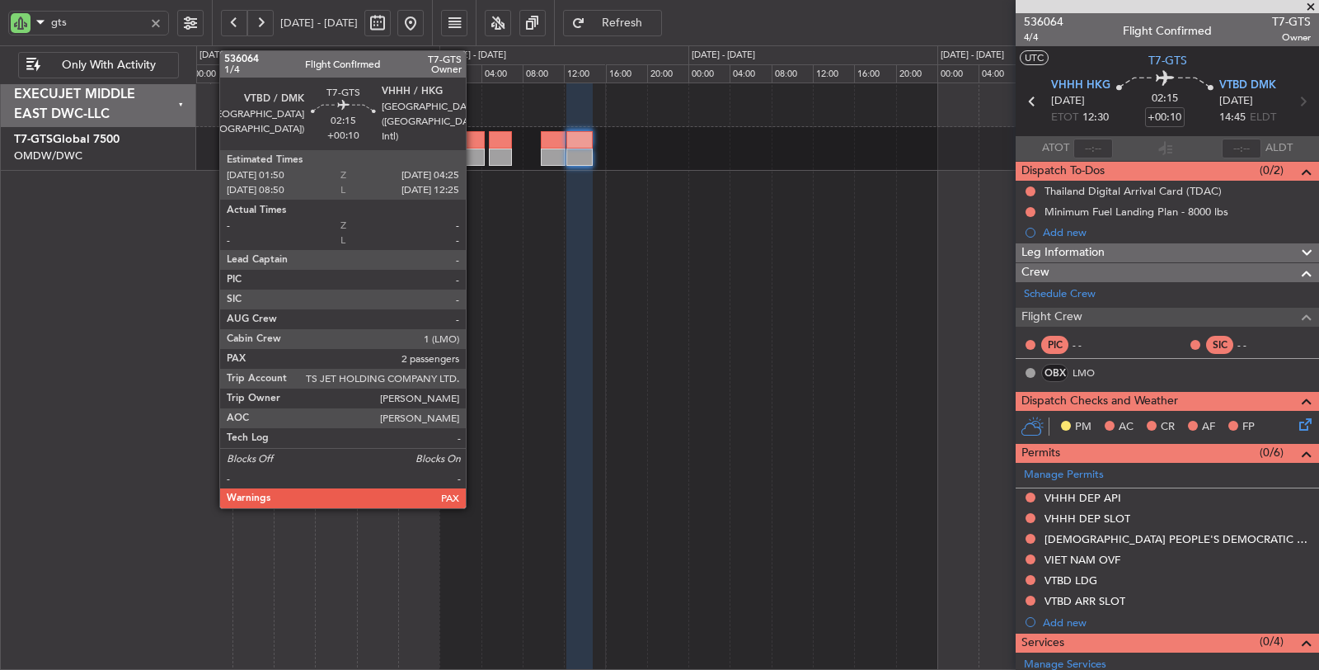
click at [474, 152] on div at bounding box center [471, 156] width 27 height 17
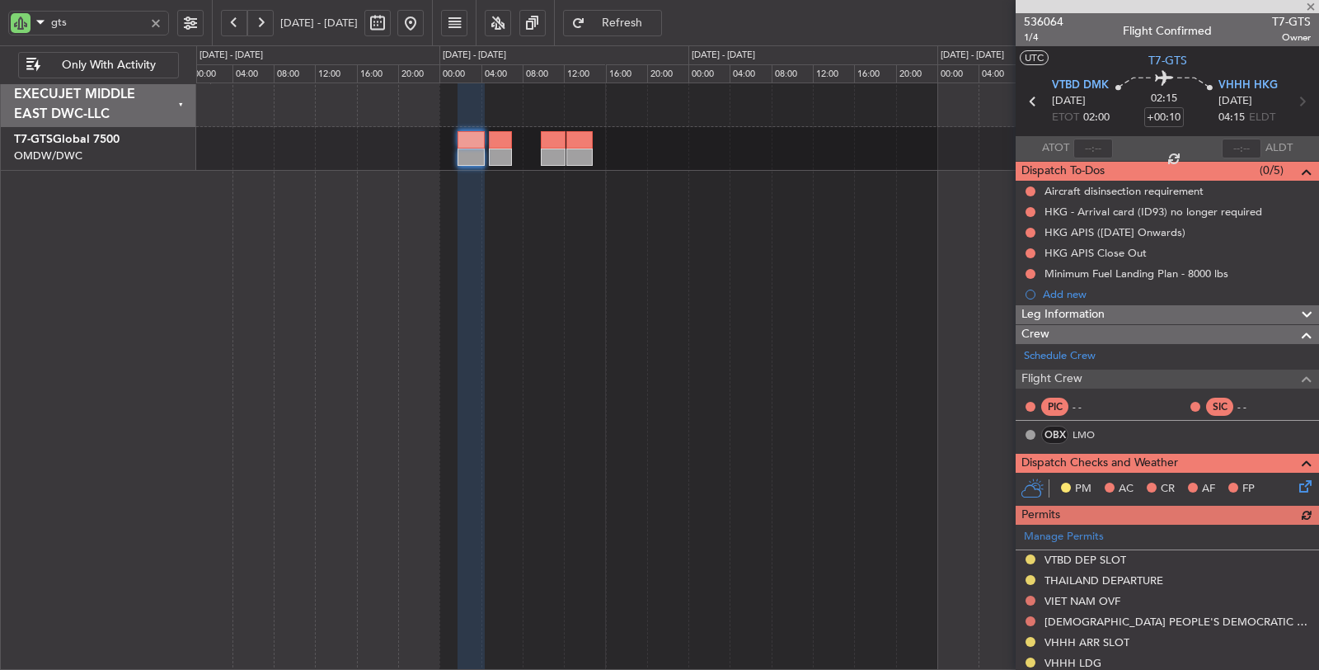
click at [1292, 106] on icon at bounding box center [1301, 101] width 21 height 21
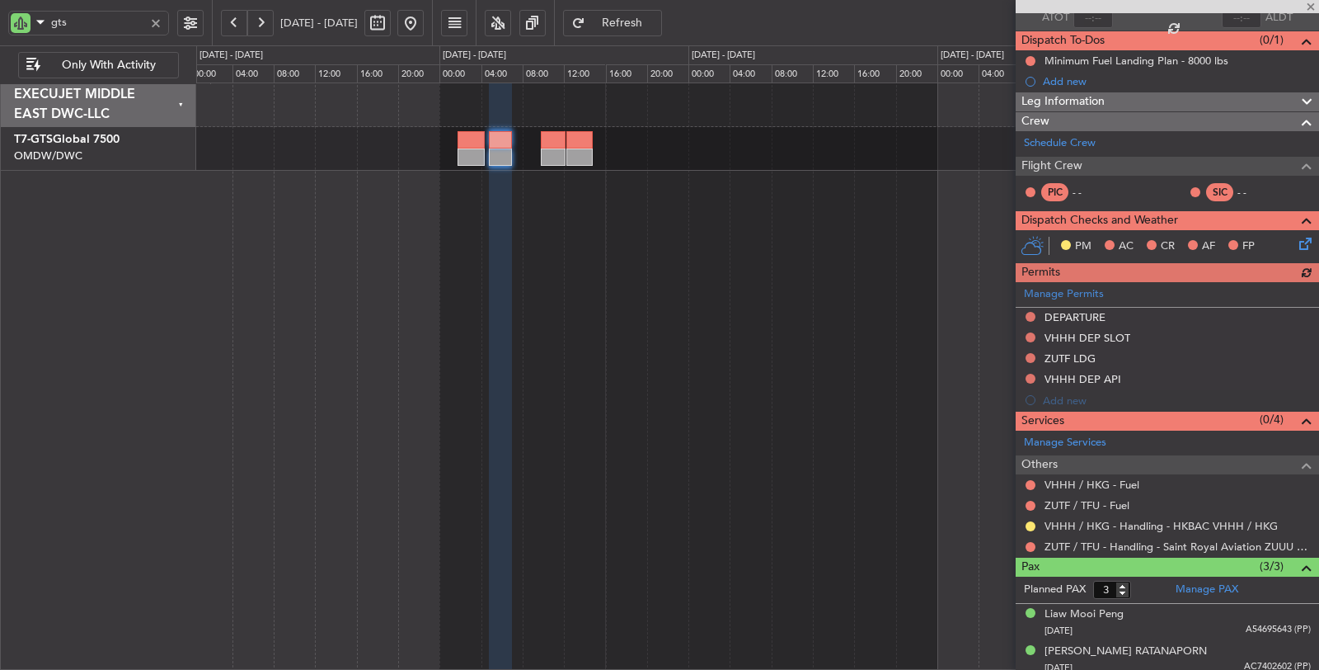
scroll to position [170, 0]
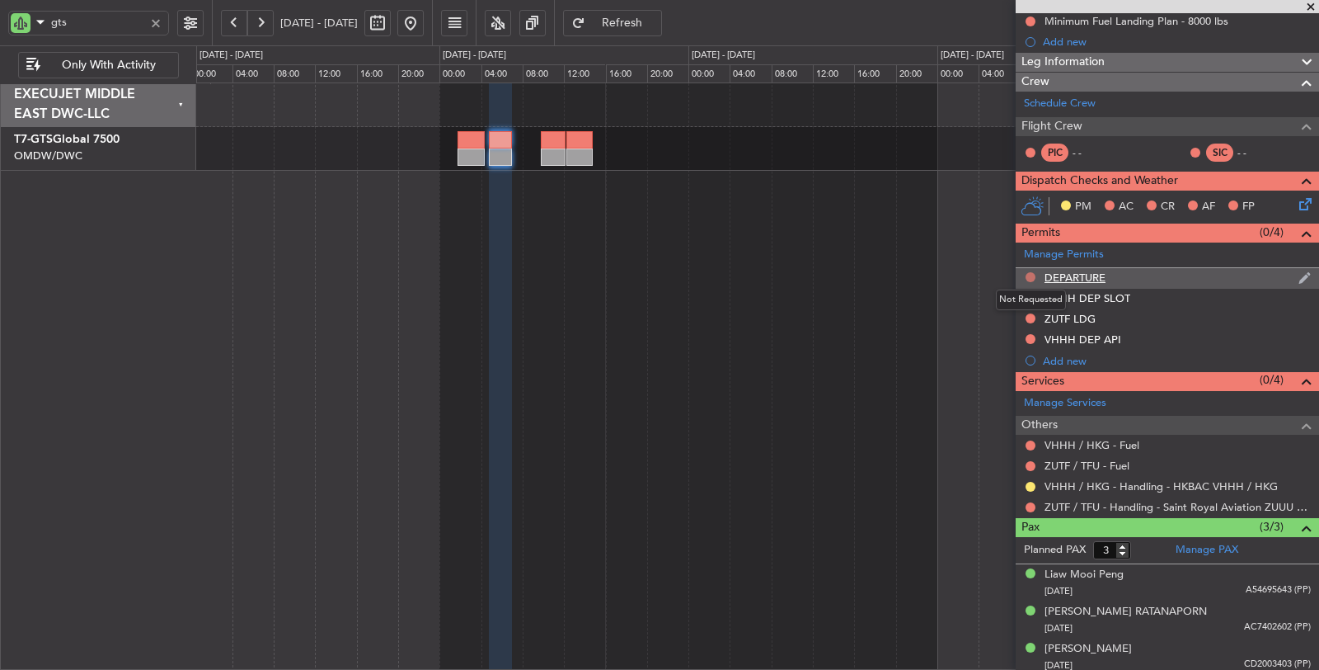
click at [1028, 272] on button at bounding box center [1031, 277] width 10 height 10
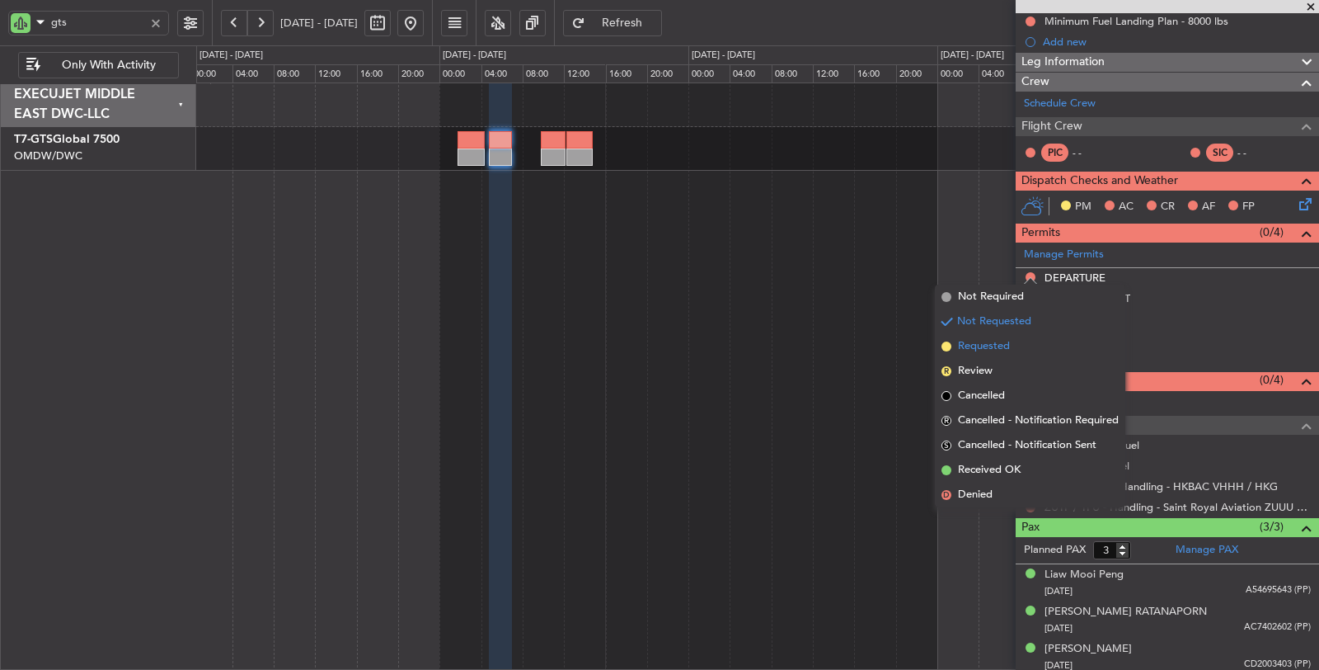
click at [989, 341] on span "Requested" at bounding box center [984, 346] width 52 height 16
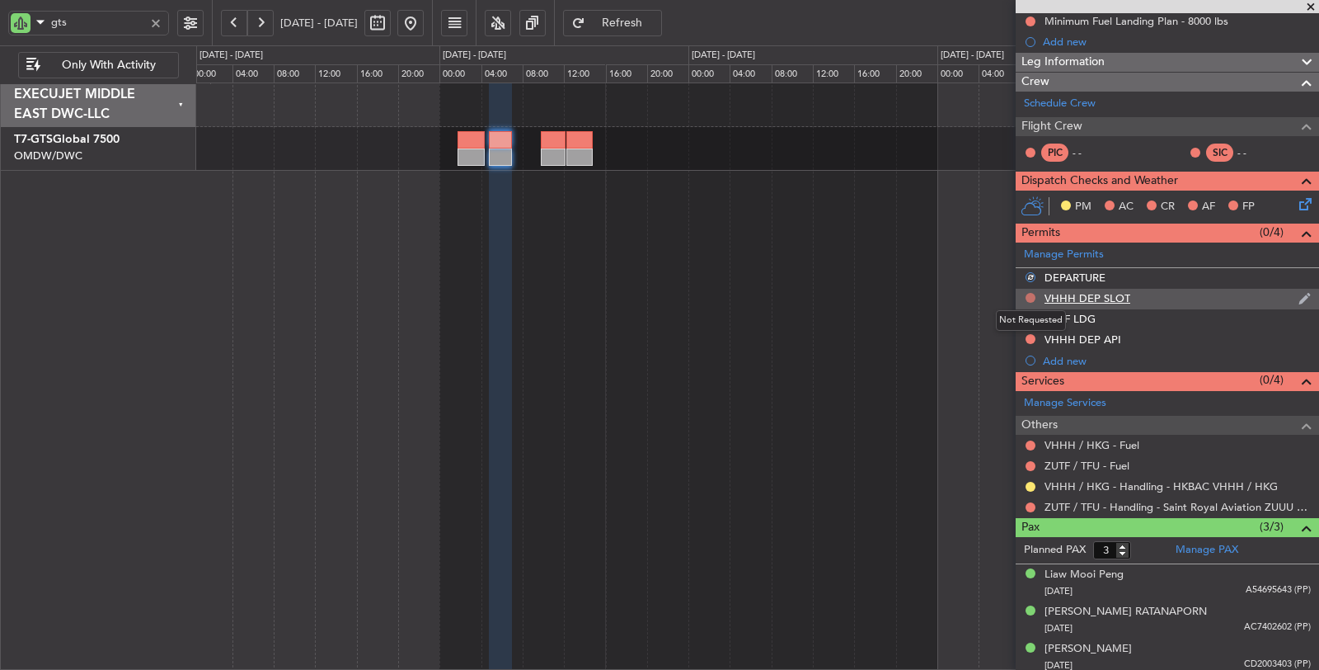
click at [1031, 295] on button at bounding box center [1031, 298] width 10 height 10
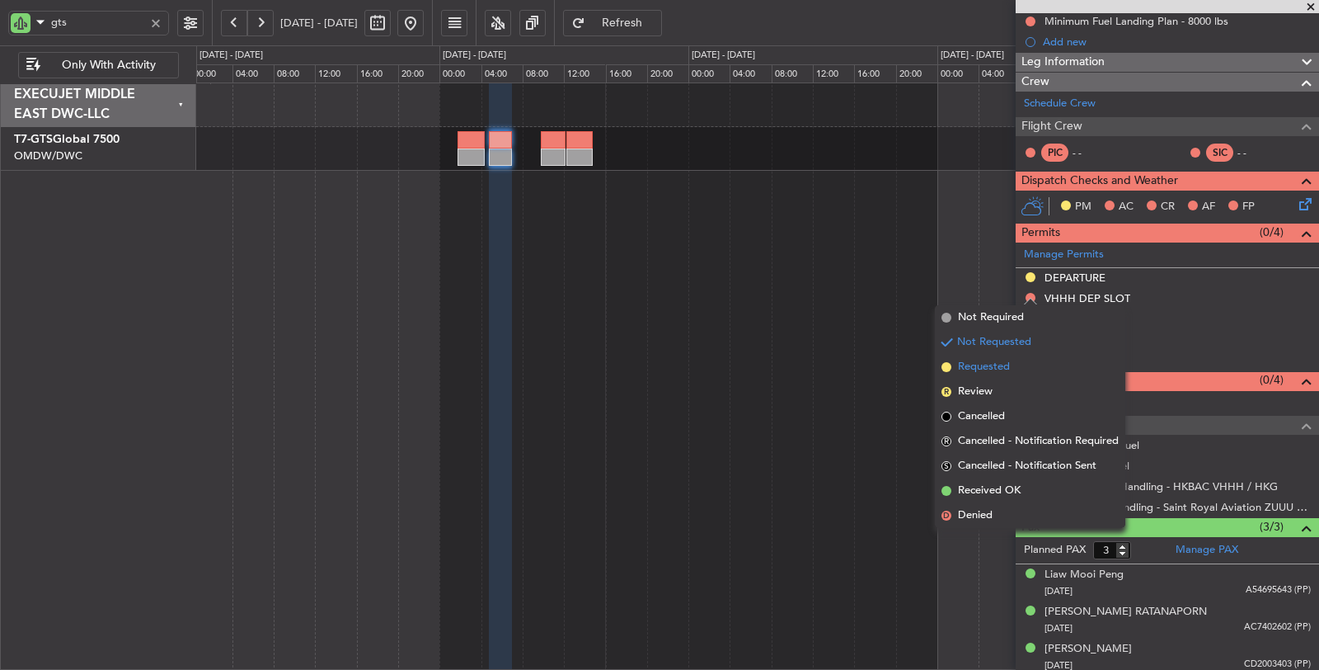
click at [994, 364] on span "Requested" at bounding box center [984, 367] width 52 height 16
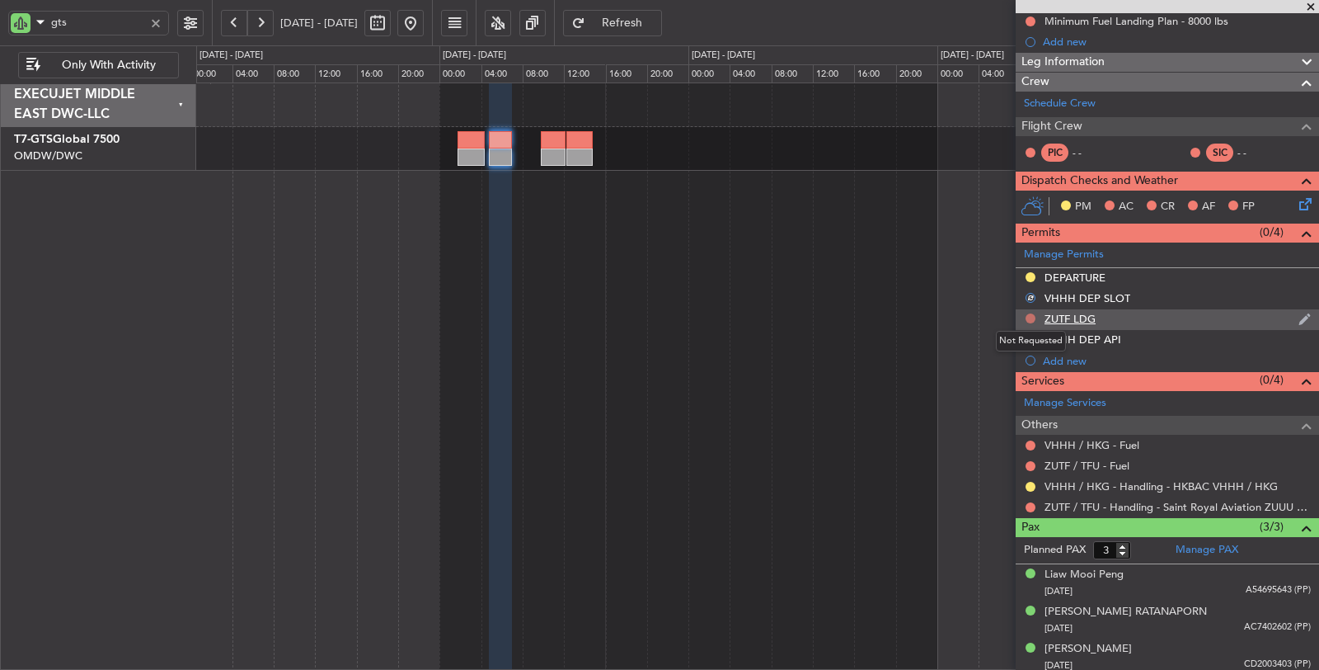
click at [1027, 315] on button at bounding box center [1031, 318] width 10 height 10
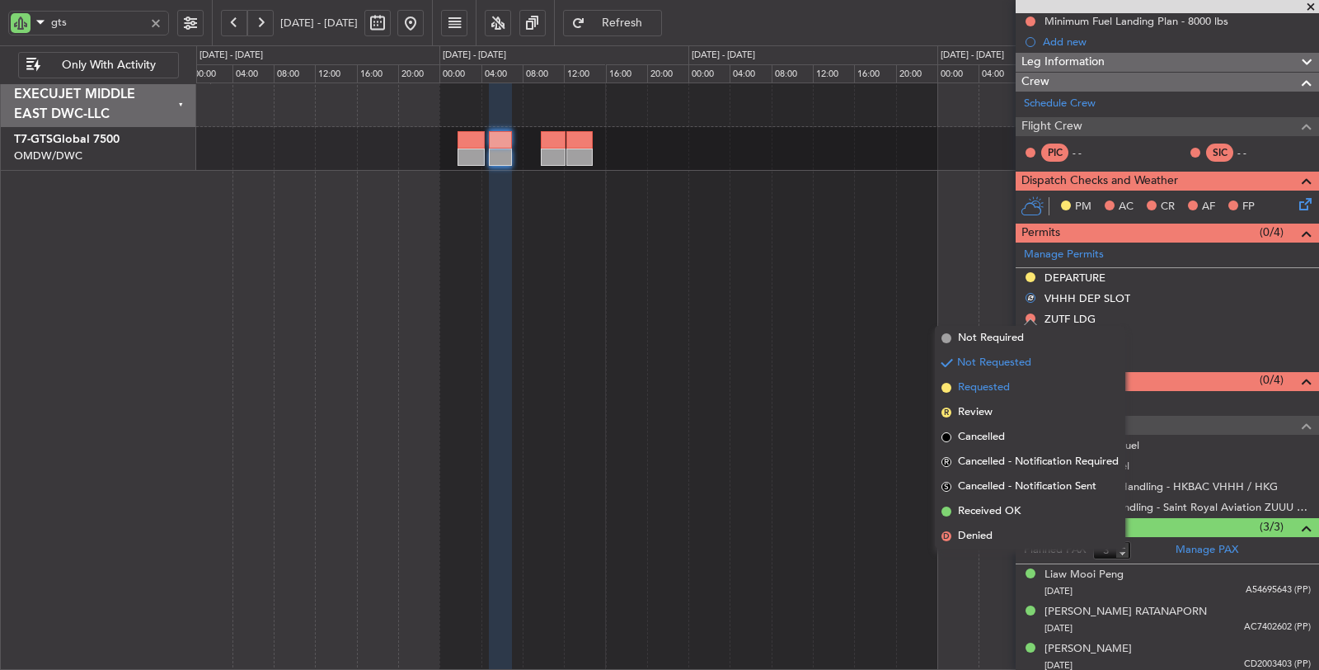
click at [996, 382] on span "Requested" at bounding box center [984, 387] width 52 height 16
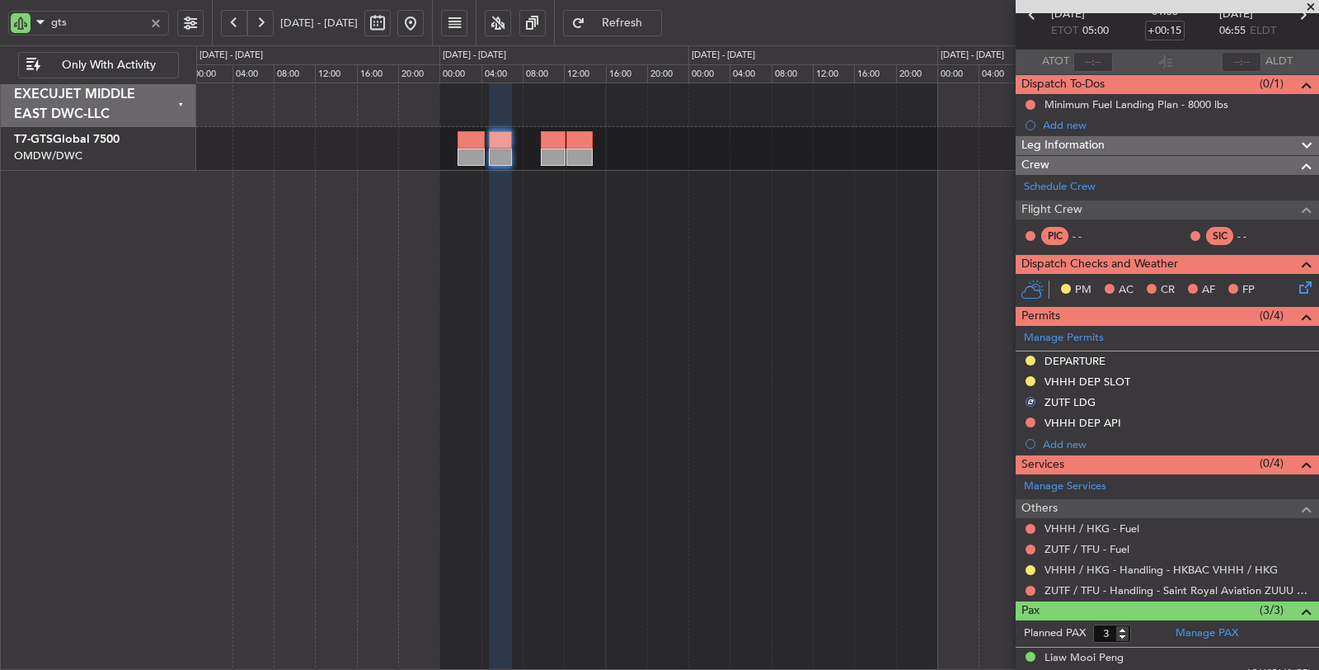
scroll to position [0, 0]
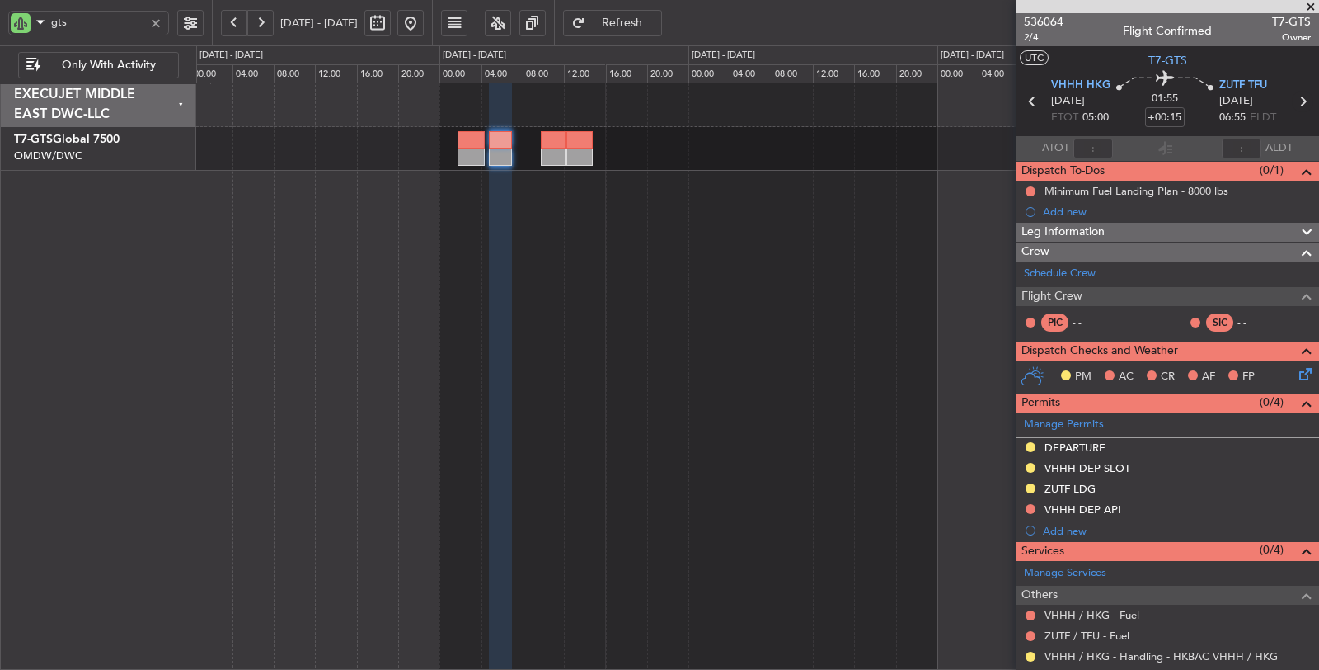
click at [1293, 100] on icon at bounding box center [1302, 101] width 21 height 21
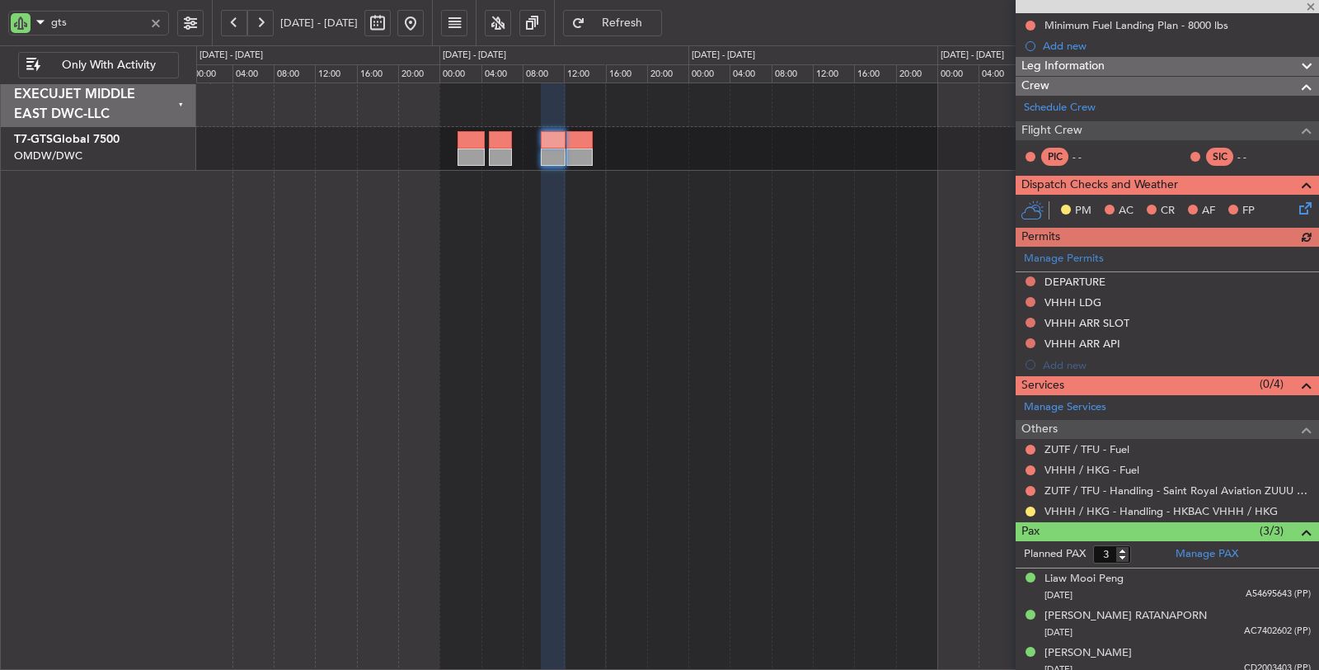
scroll to position [252, 0]
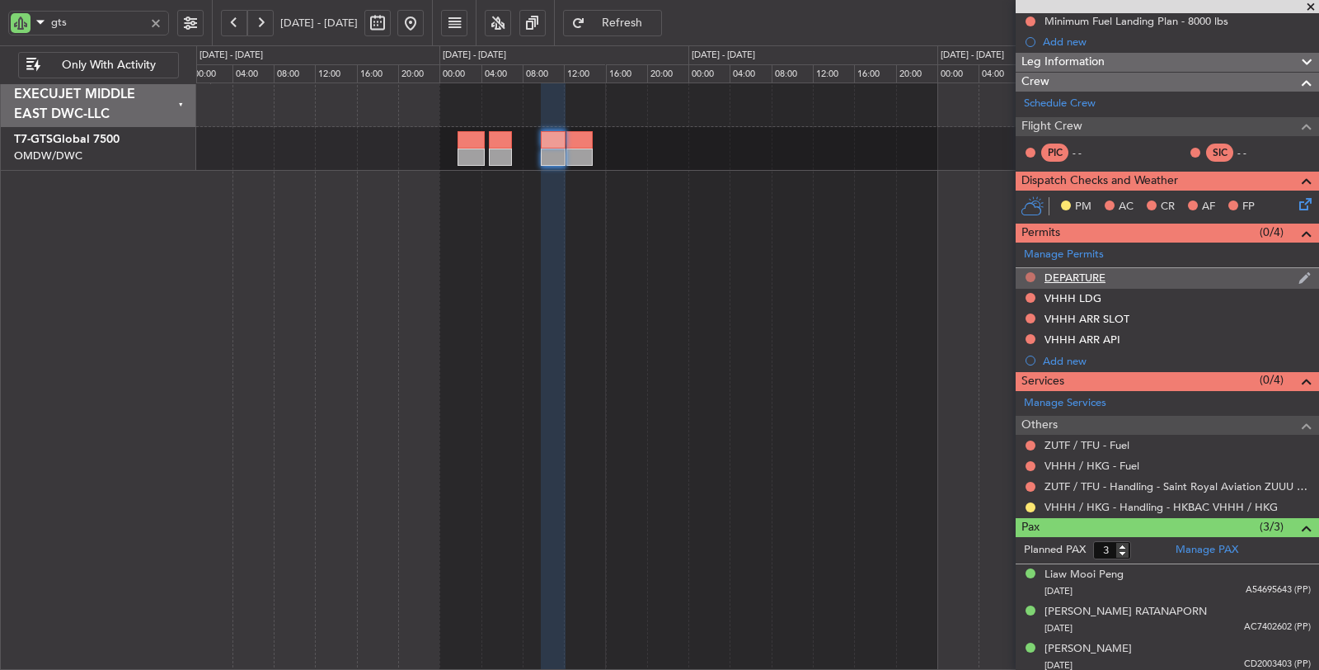
click at [1027, 272] on button at bounding box center [1031, 277] width 10 height 10
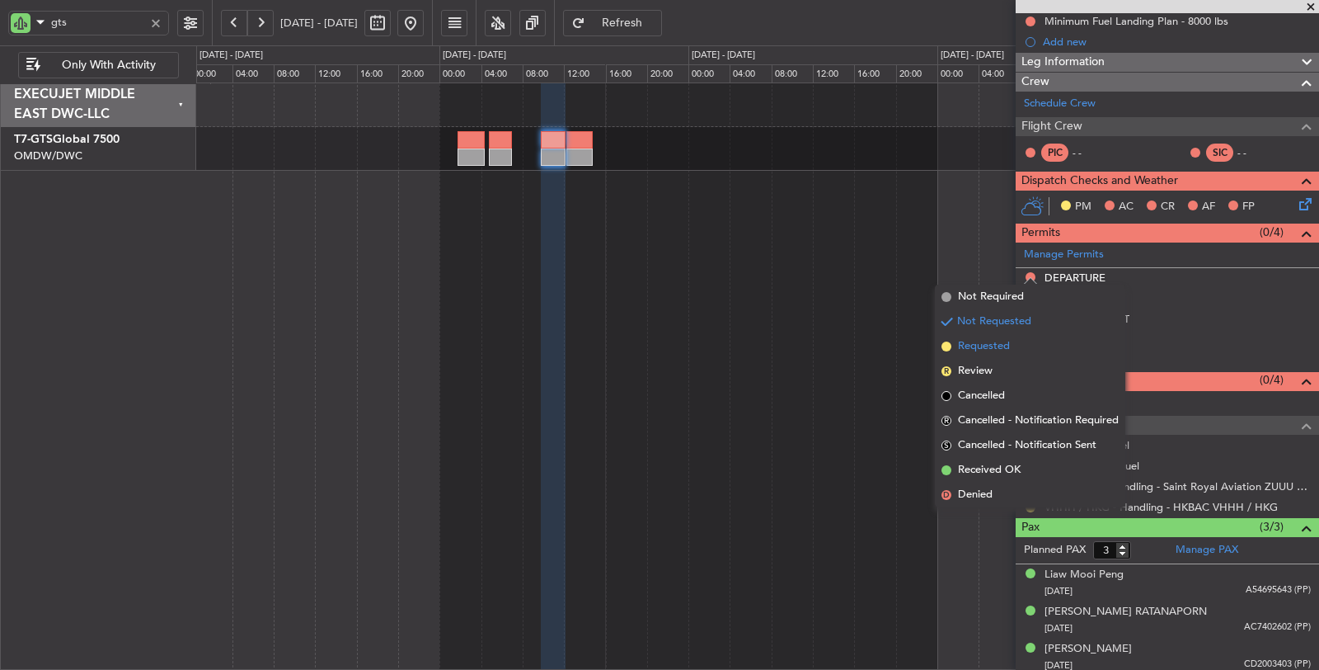
click at [1011, 346] on li "Requested" at bounding box center [1030, 346] width 190 height 25
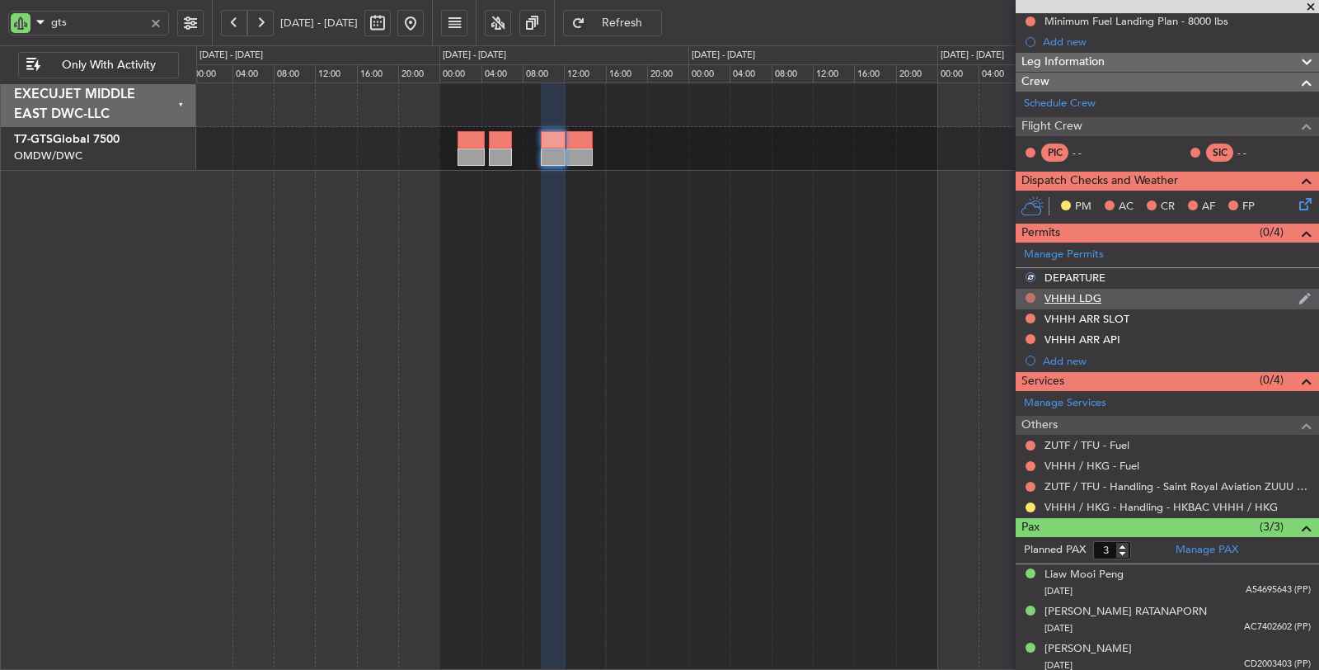
click at [1032, 294] on button at bounding box center [1031, 298] width 10 height 10
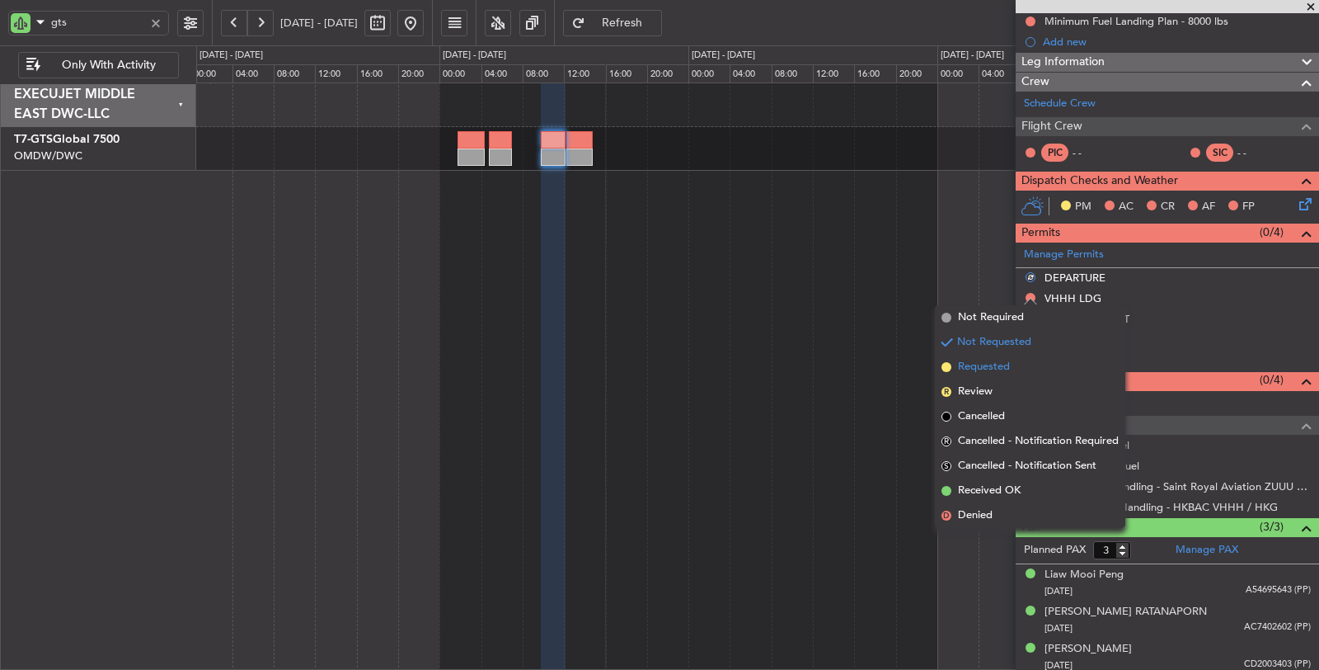
click at [1008, 373] on span "Requested" at bounding box center [984, 367] width 52 height 16
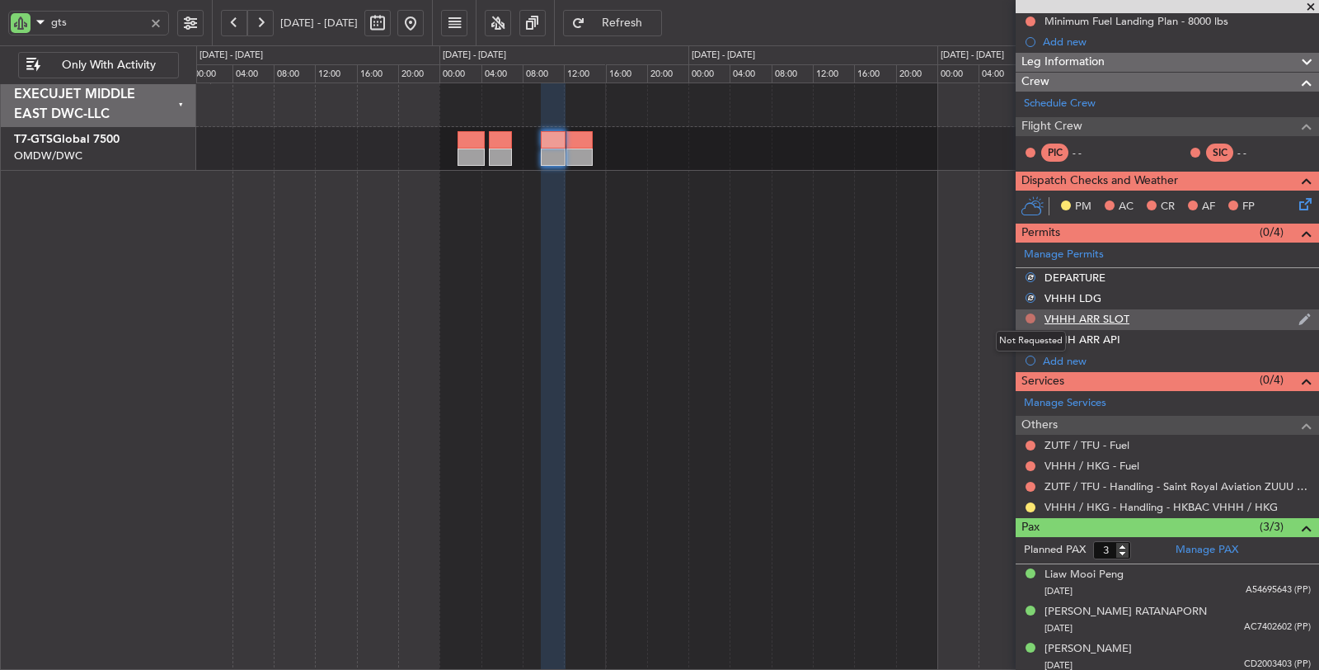
click at [1031, 316] on button at bounding box center [1031, 318] width 10 height 10
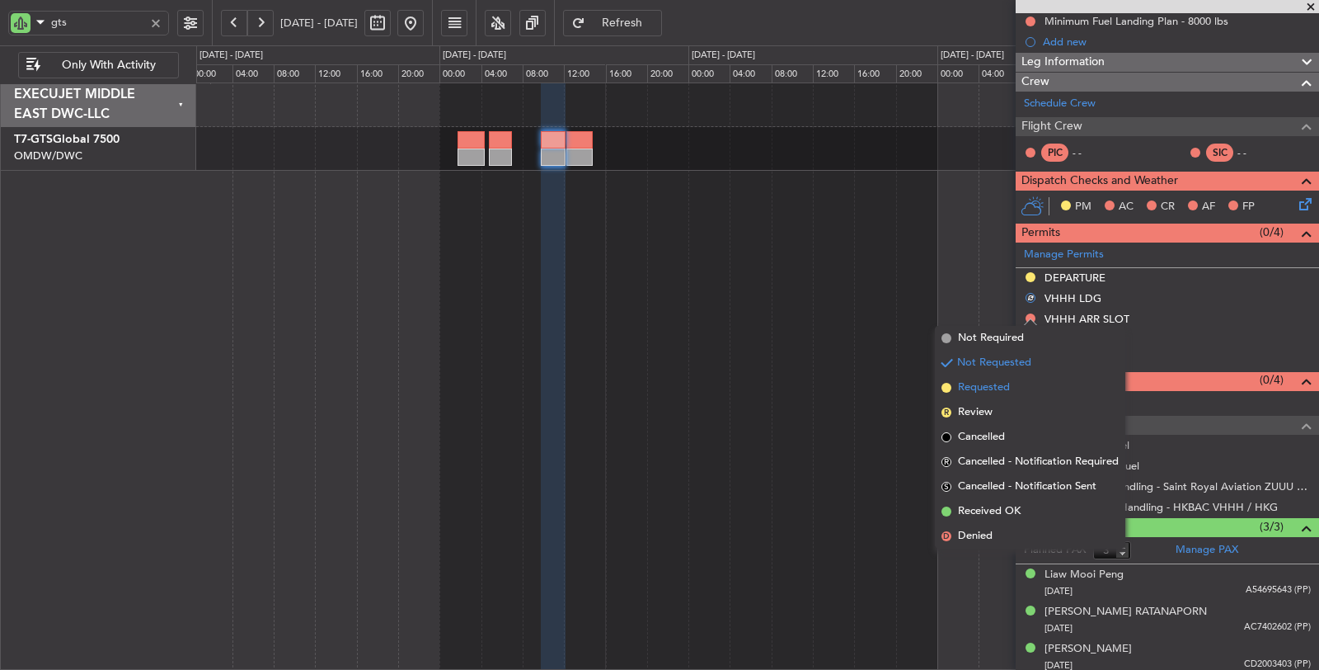
click at [989, 381] on span "Requested" at bounding box center [984, 387] width 52 height 16
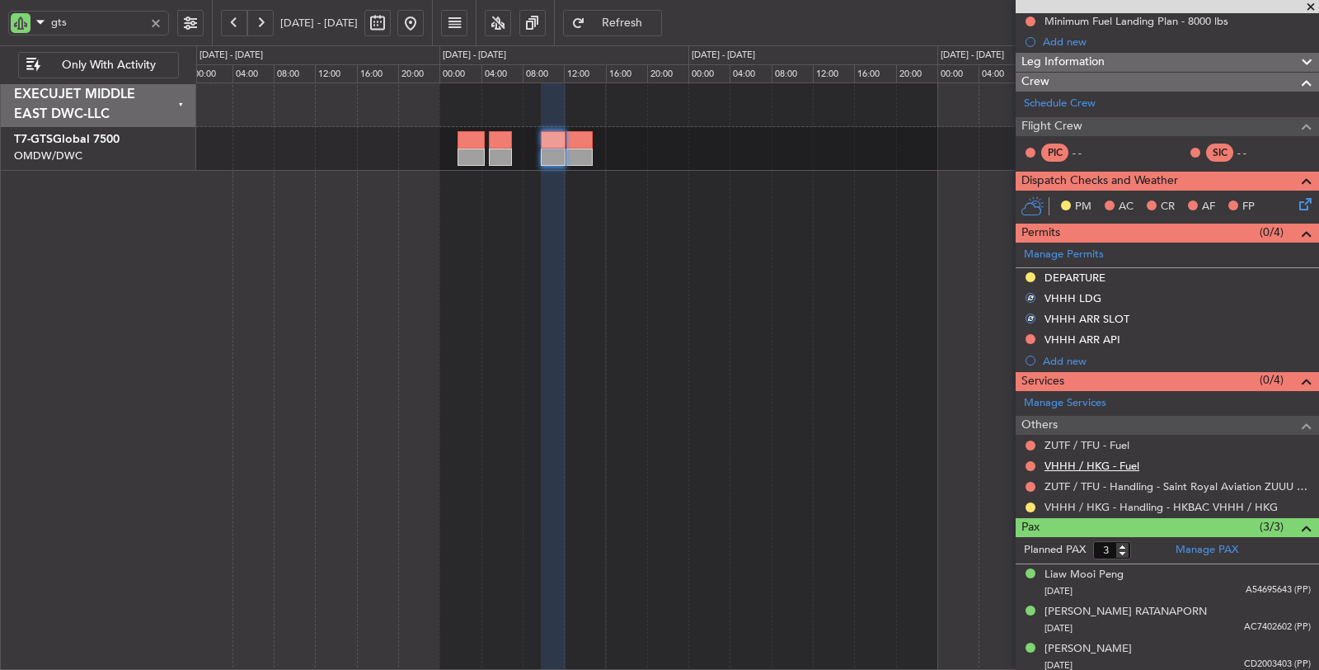
click at [1109, 464] on link "VHHH / HKG - Fuel" at bounding box center [1092, 465] width 95 height 14
click at [1109, 439] on link "ZUTF / TFU - Fuel" at bounding box center [1087, 445] width 85 height 14
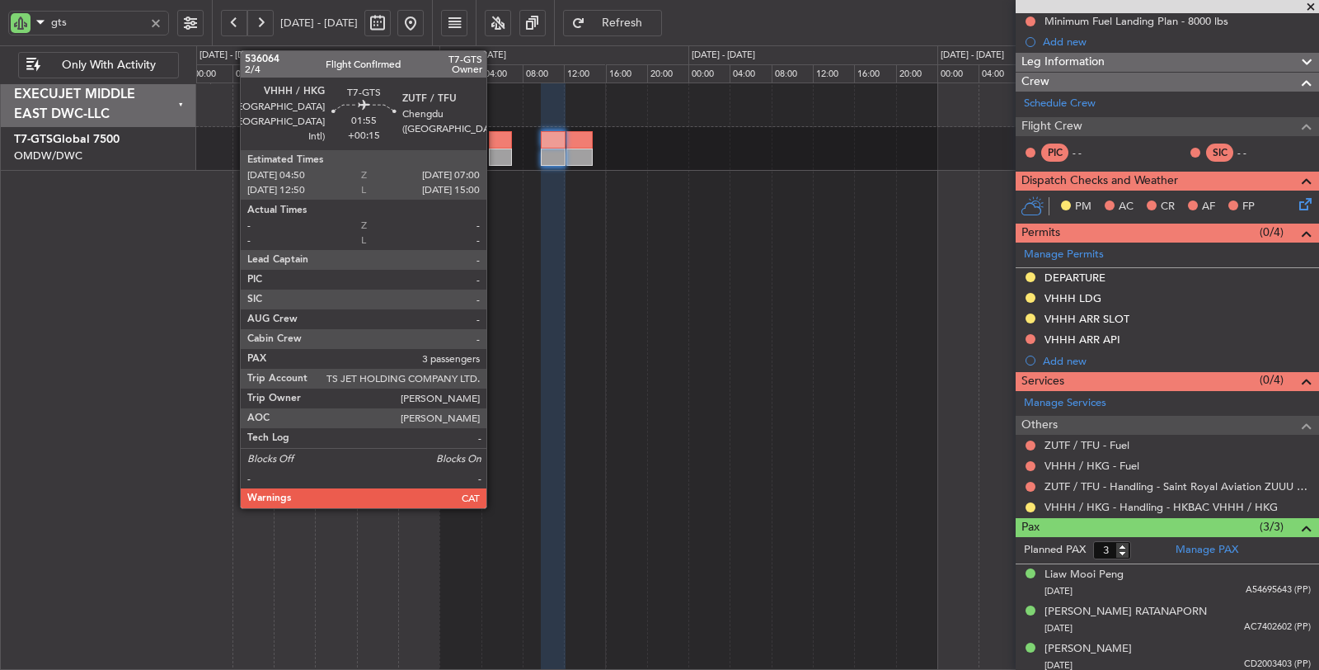
click at [495, 146] on div at bounding box center [500, 139] width 23 height 17
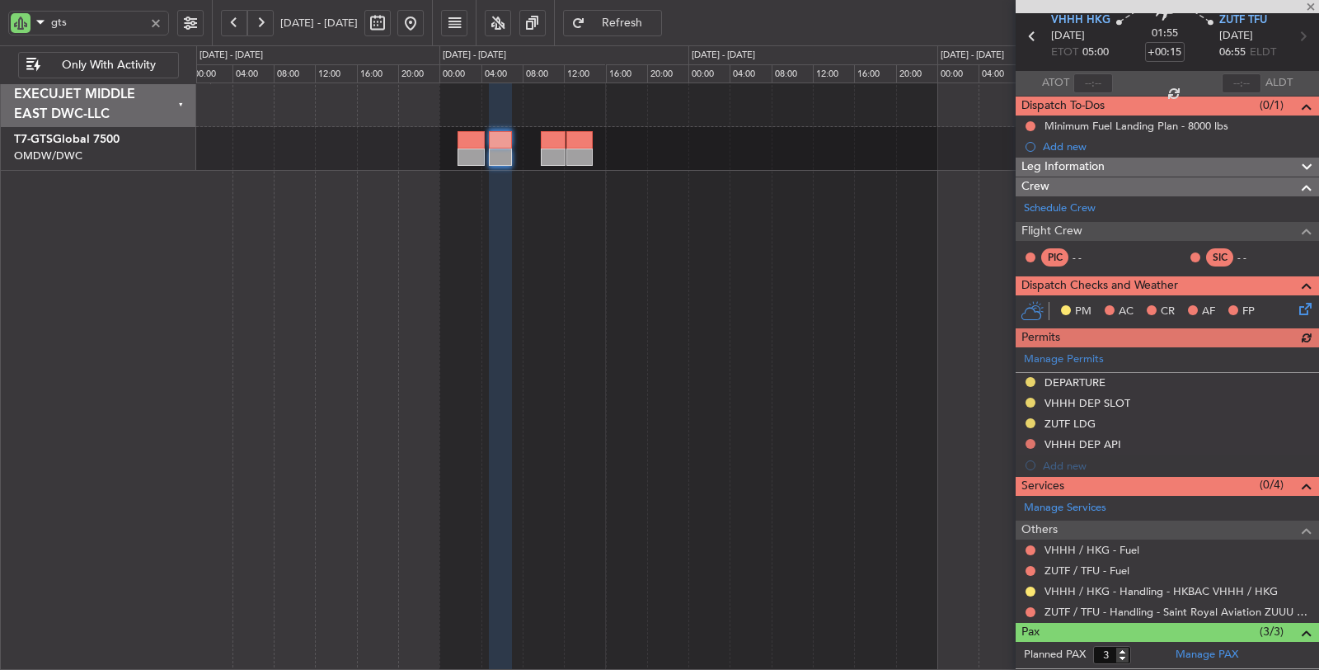
scroll to position [170, 0]
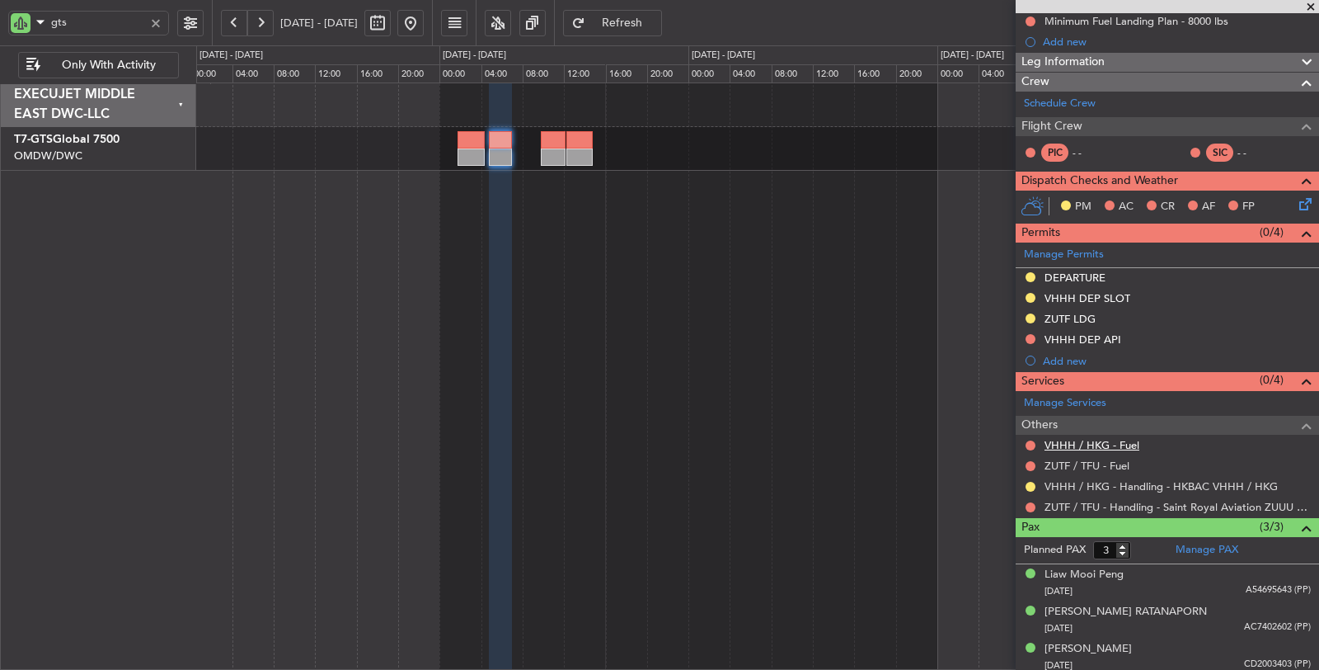
click at [1125, 442] on link "VHHH / HKG - Fuel" at bounding box center [1092, 445] width 95 height 14
click at [1070, 462] on link "ZUTF / TFU - Fuel" at bounding box center [1087, 465] width 85 height 14
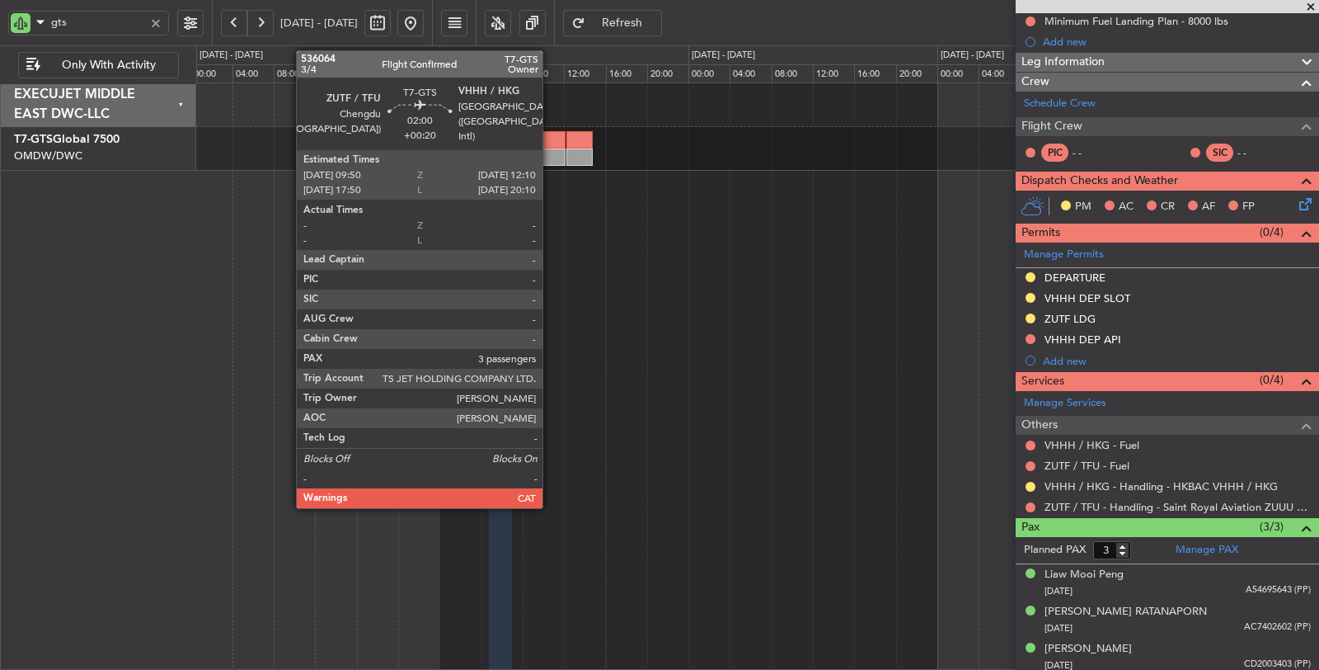
click at [551, 148] on div at bounding box center [553, 156] width 25 height 17
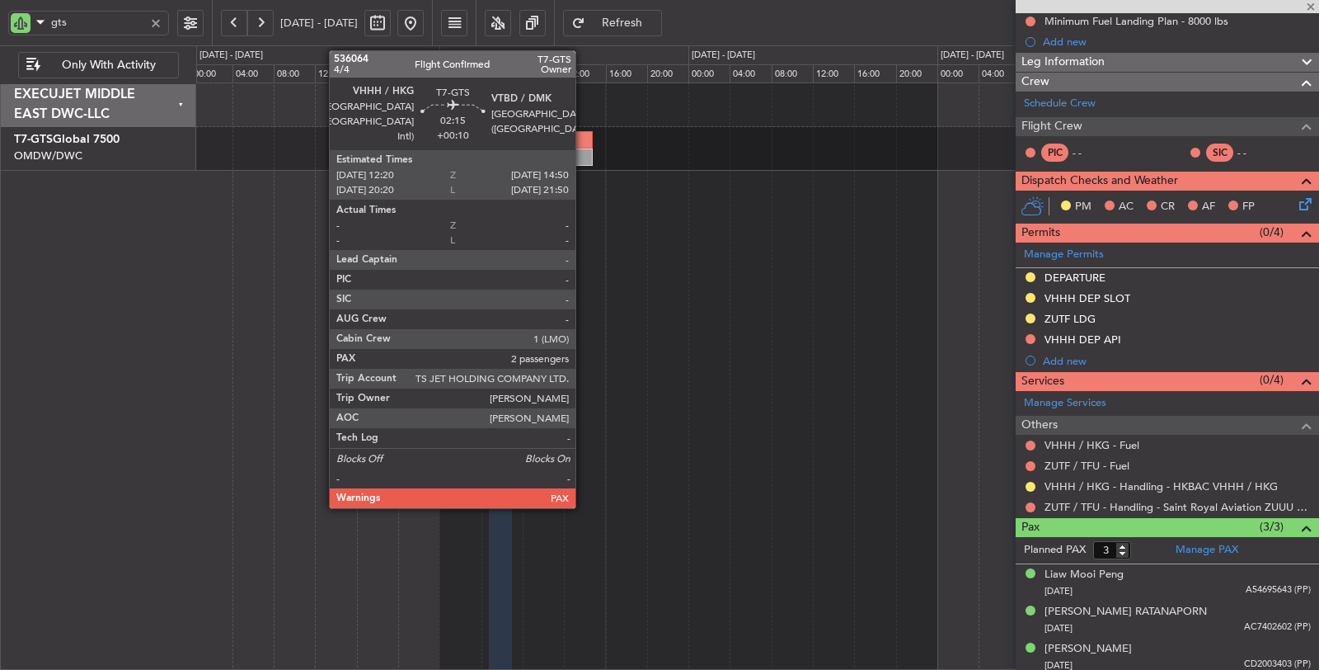
scroll to position [0, 0]
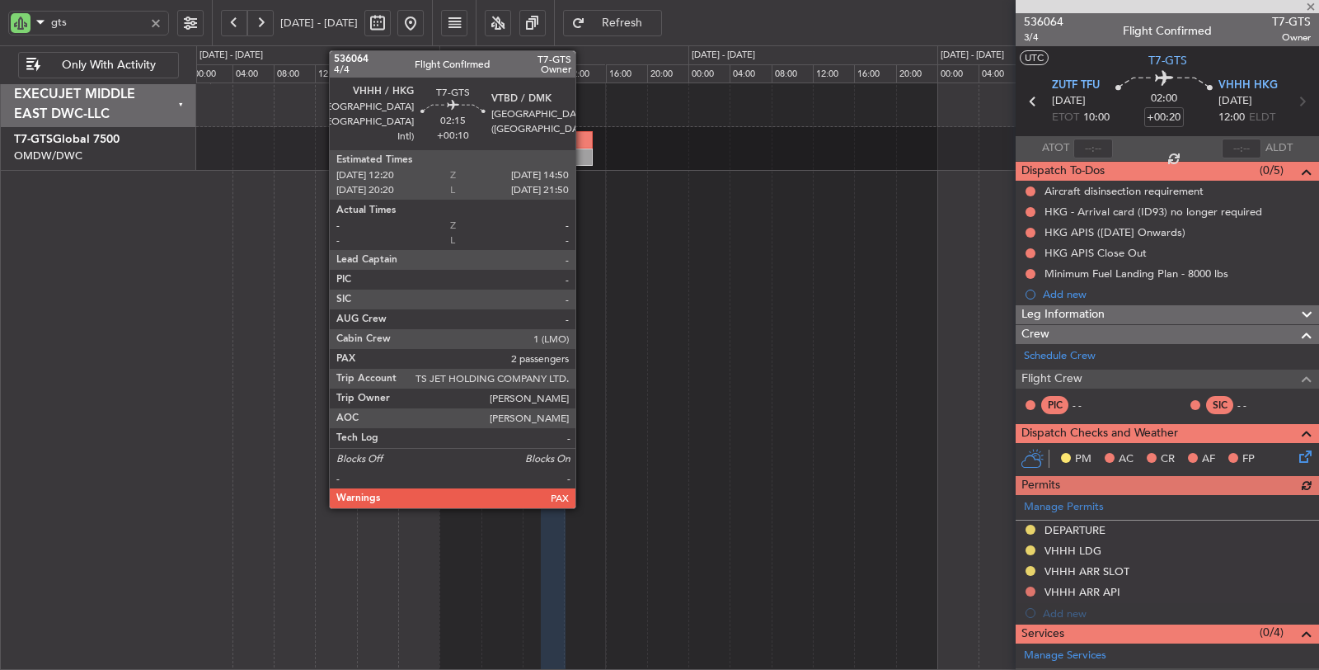
click at [584, 151] on div at bounding box center [579, 156] width 26 height 17
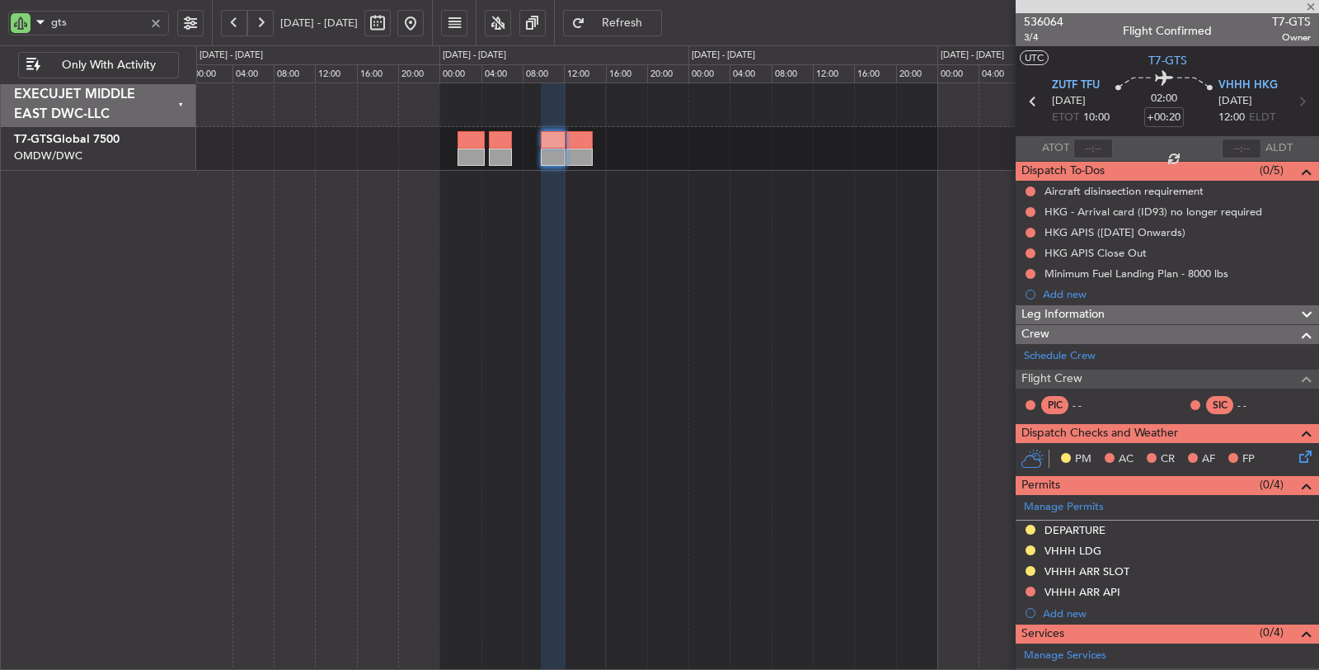
type input "+00:10"
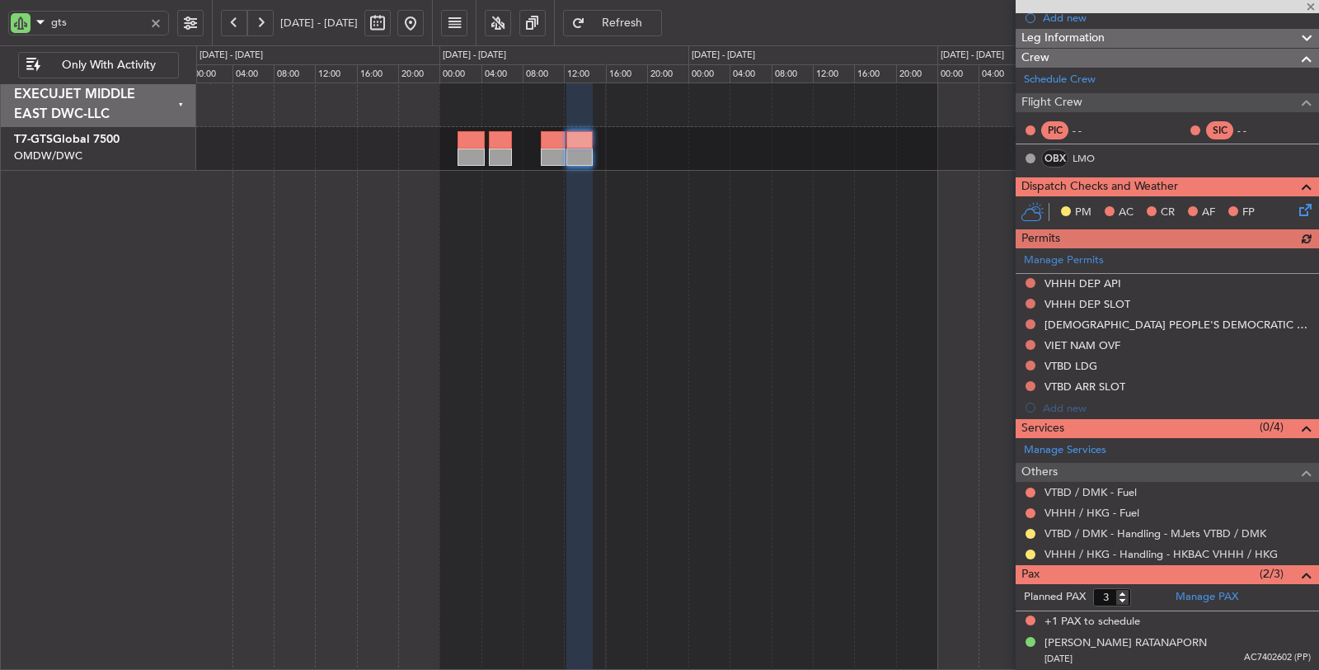
scroll to position [245, 0]
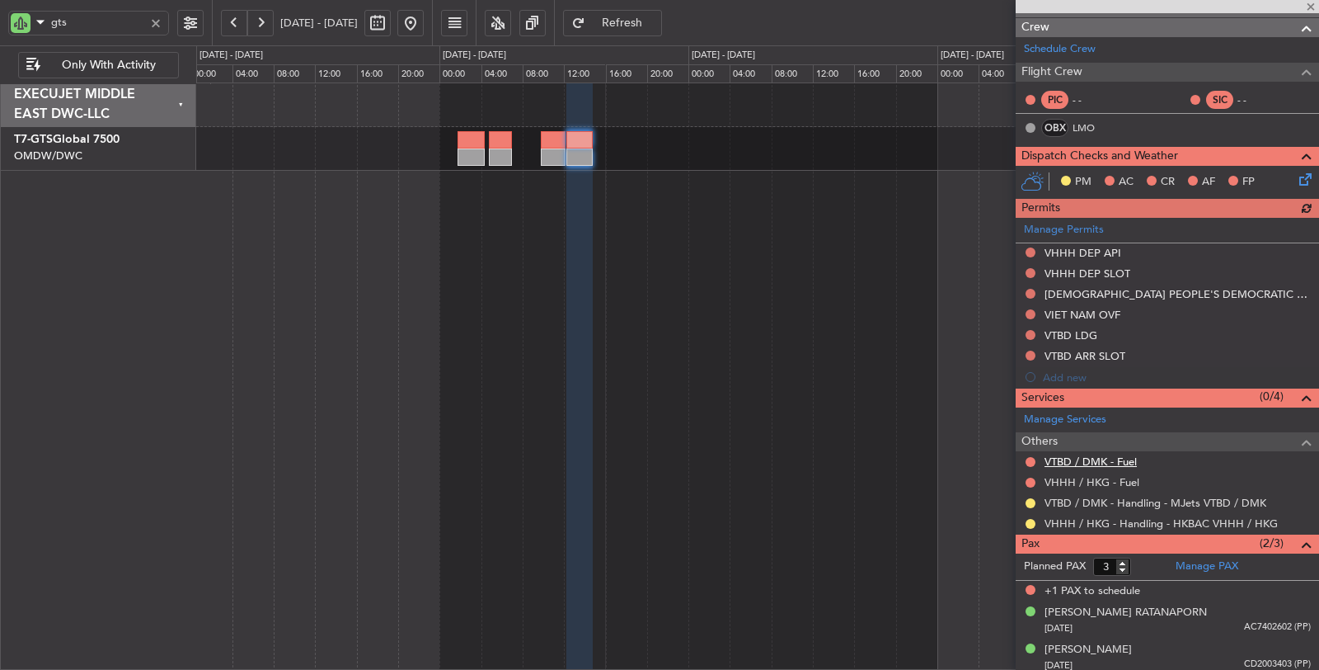
click at [1102, 458] on link "VTBD / DMK - Fuel" at bounding box center [1091, 461] width 92 height 14
click at [1078, 475] on link "VHHH / HKG - Fuel" at bounding box center [1092, 482] width 95 height 14
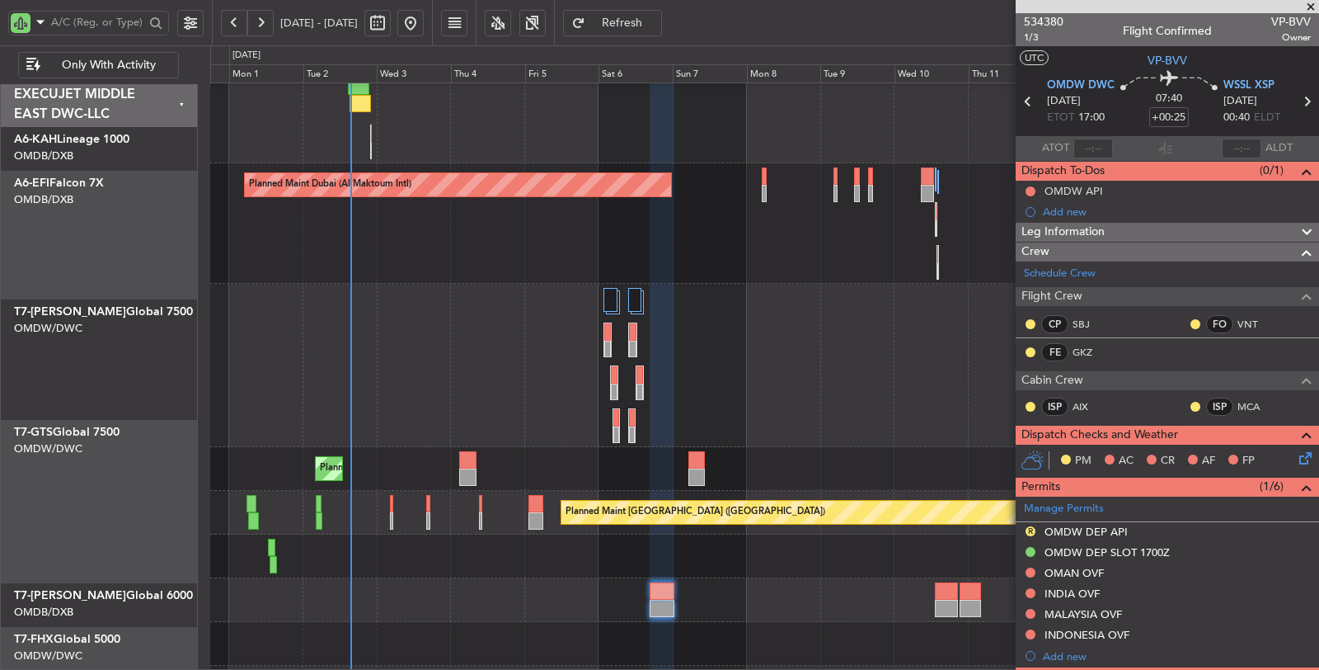
scroll to position [275, 0]
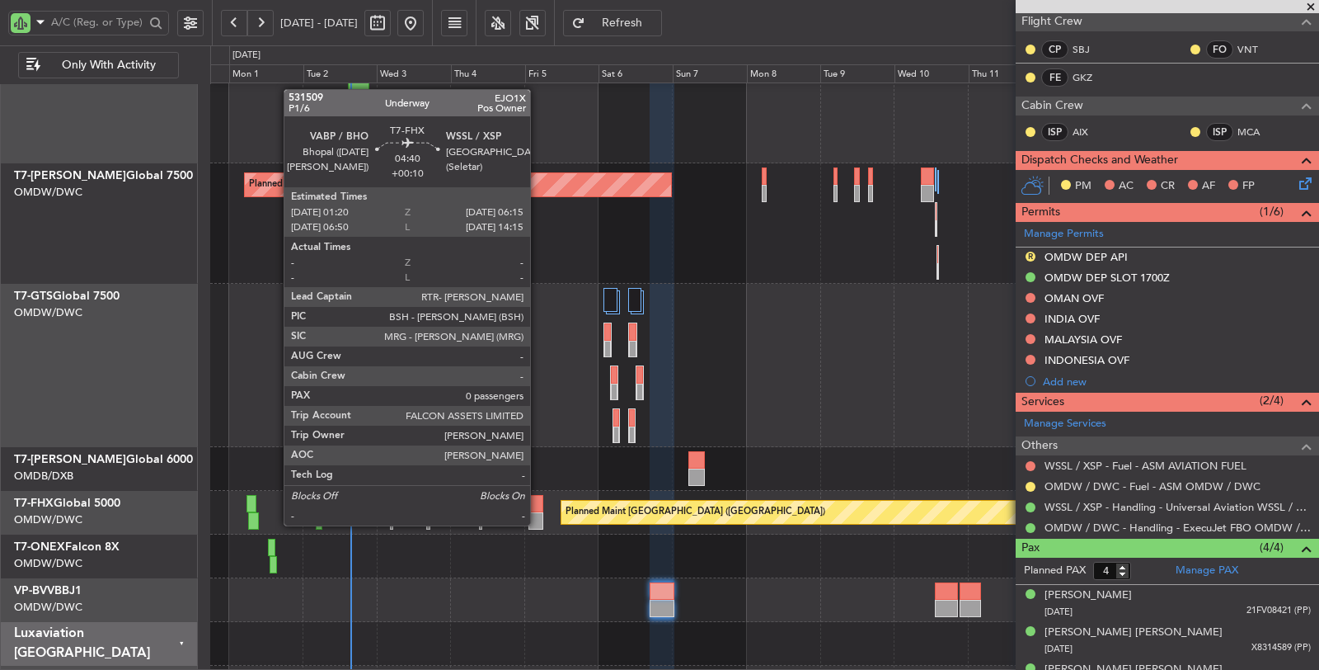
click at [538, 522] on div at bounding box center [537, 520] width 16 height 17
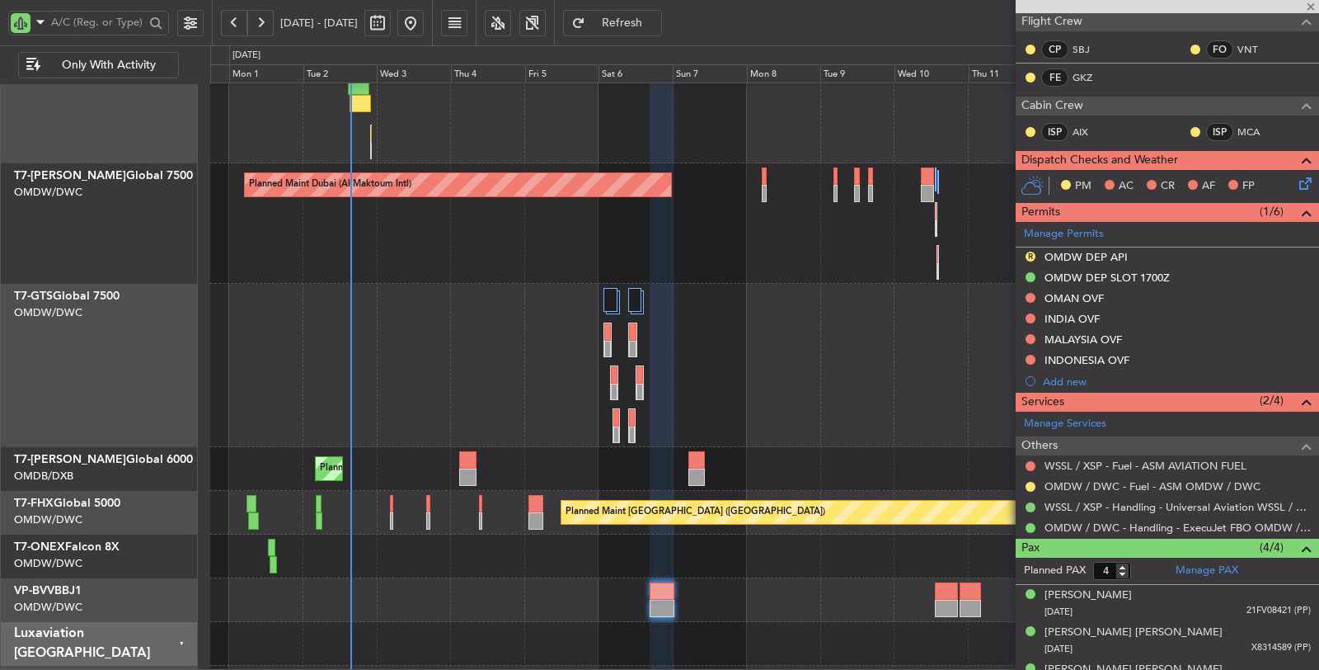
type input "+00:10"
type input "0"
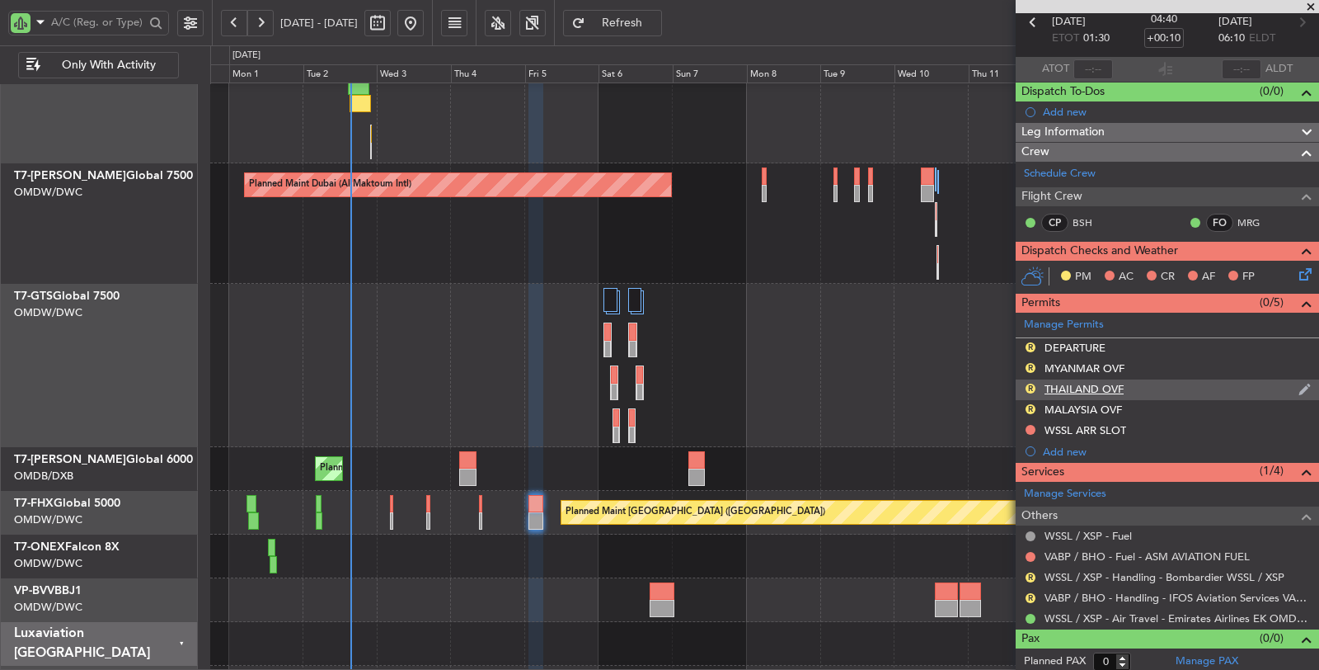
scroll to position [0, 0]
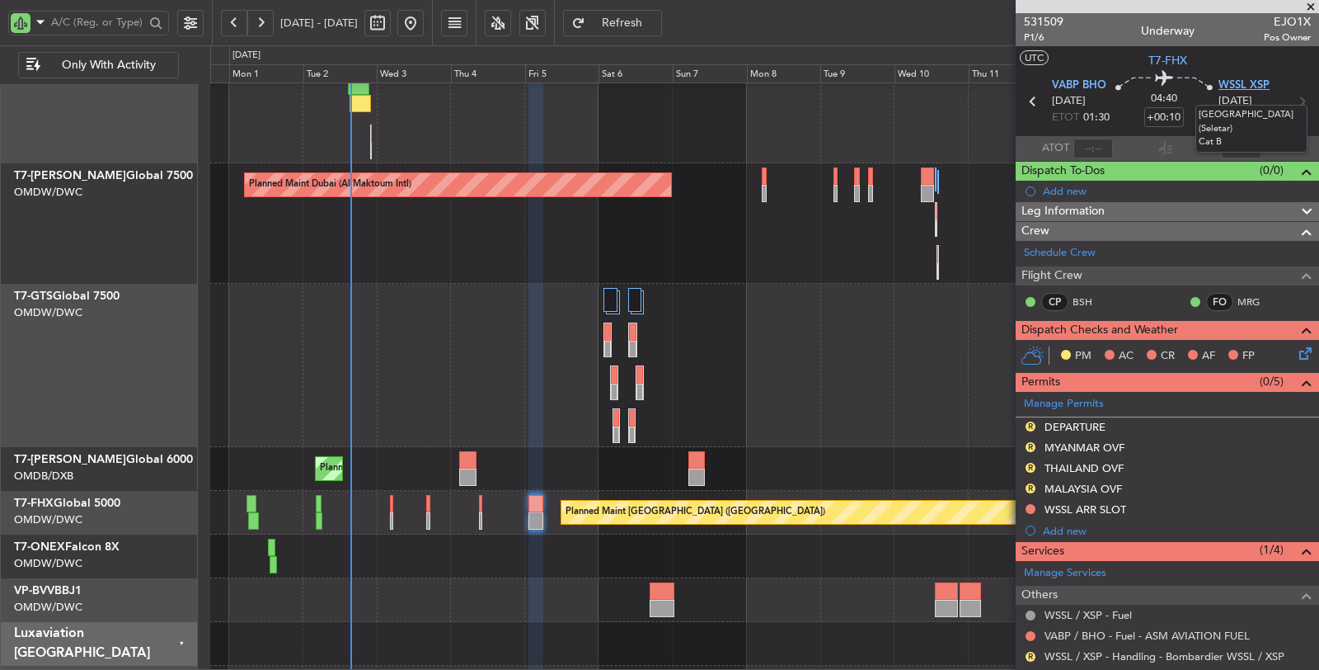
click at [1233, 89] on span "WSSL XSP" at bounding box center [1244, 86] width 51 height 16
click at [1081, 444] on div "MYANMAR OVF" at bounding box center [1085, 447] width 80 height 14
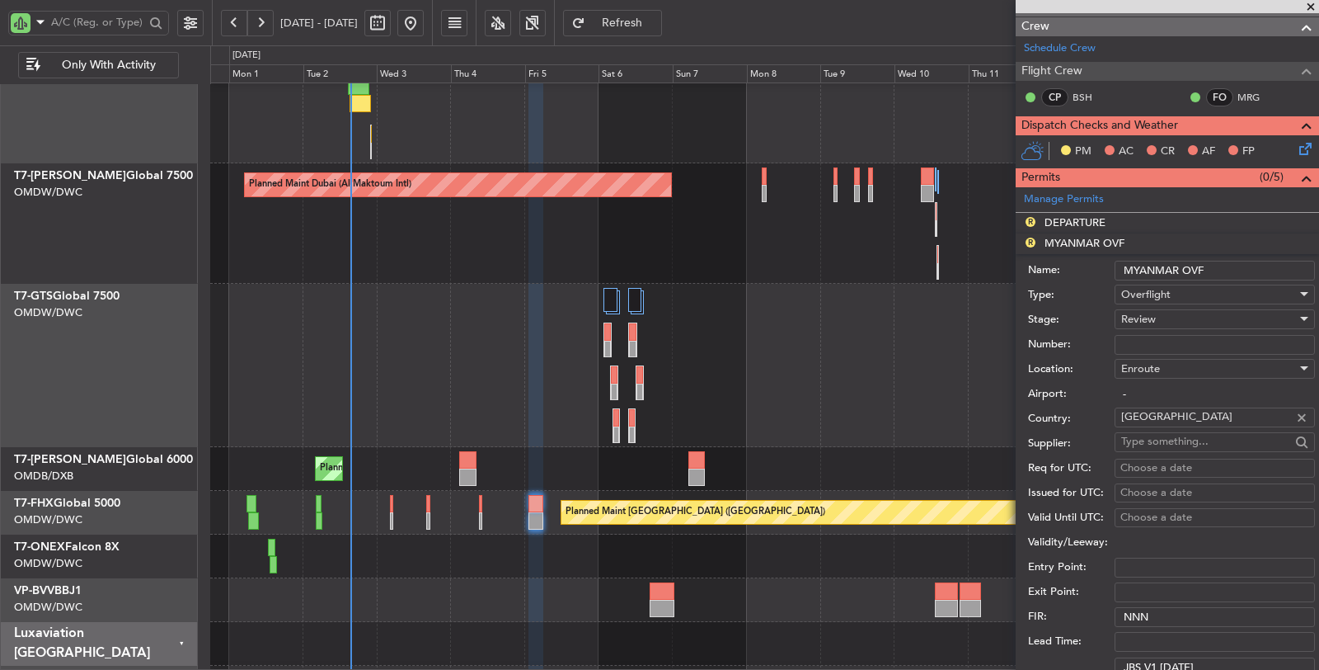
scroll to position [275, 0]
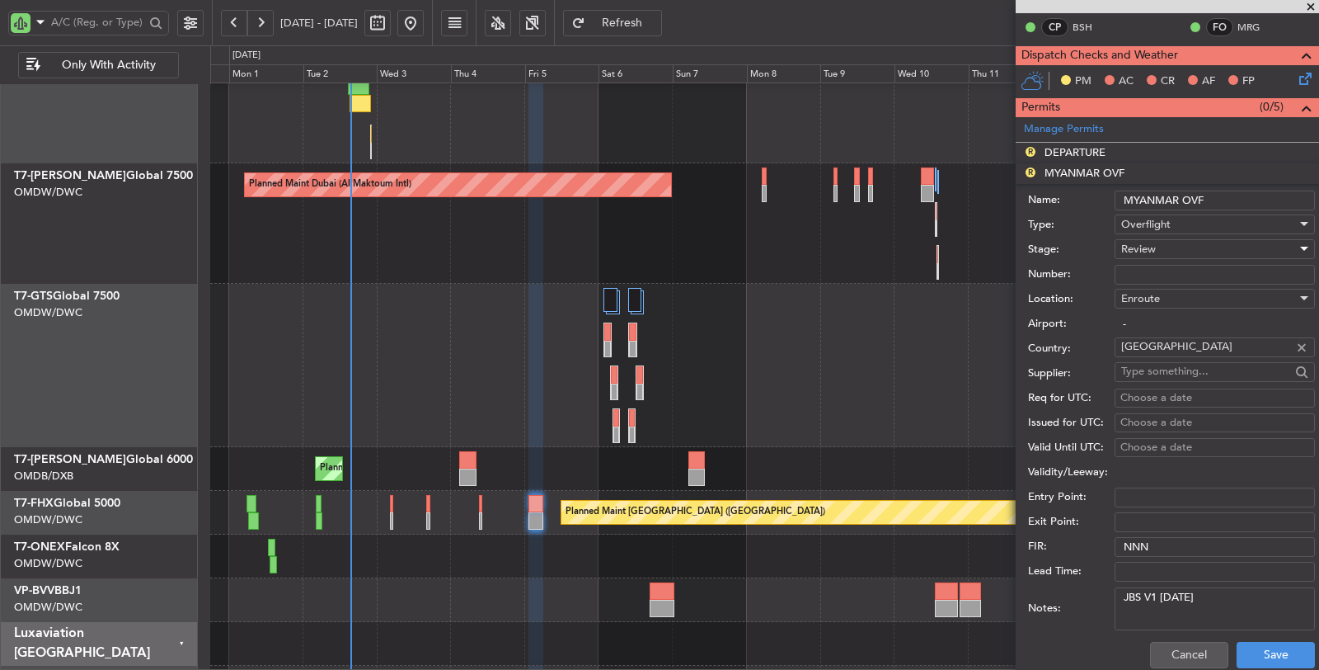
click at [1169, 241] on div "Review" at bounding box center [1209, 249] width 176 height 25
click at [1166, 350] on span "Requested" at bounding box center [1208, 353] width 172 height 25
click at [1243, 641] on button "Save" at bounding box center [1276, 654] width 78 height 26
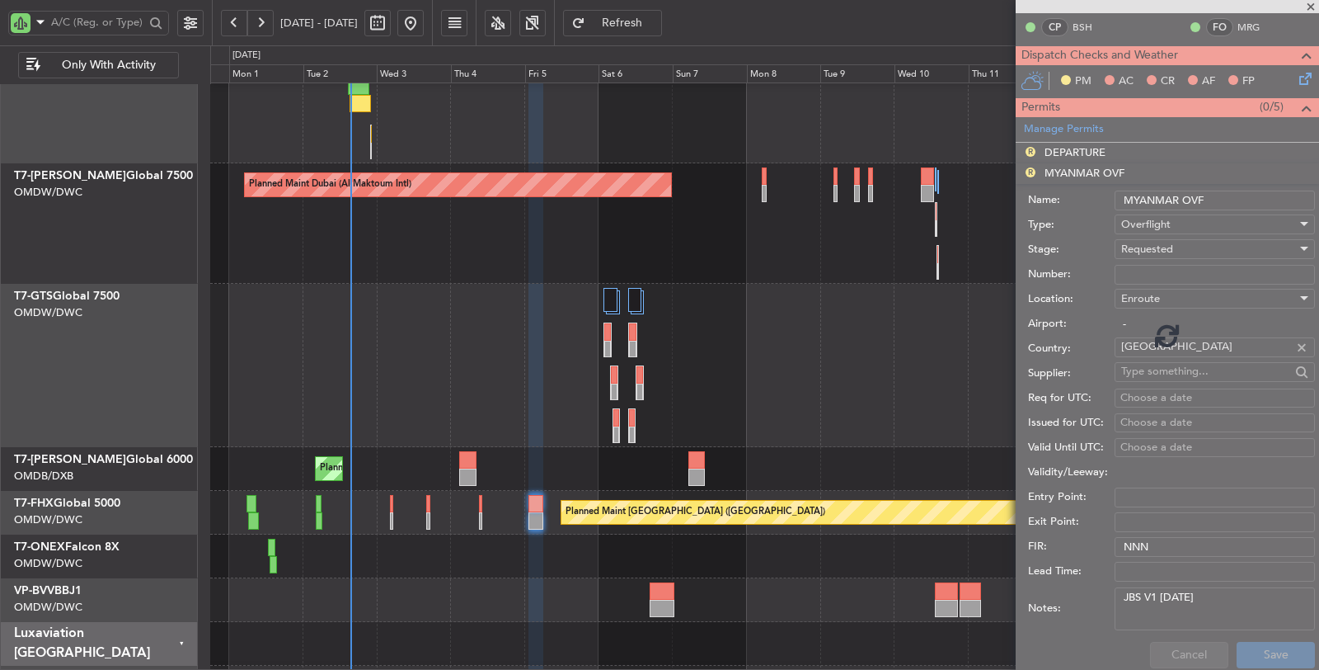
scroll to position [80, 0]
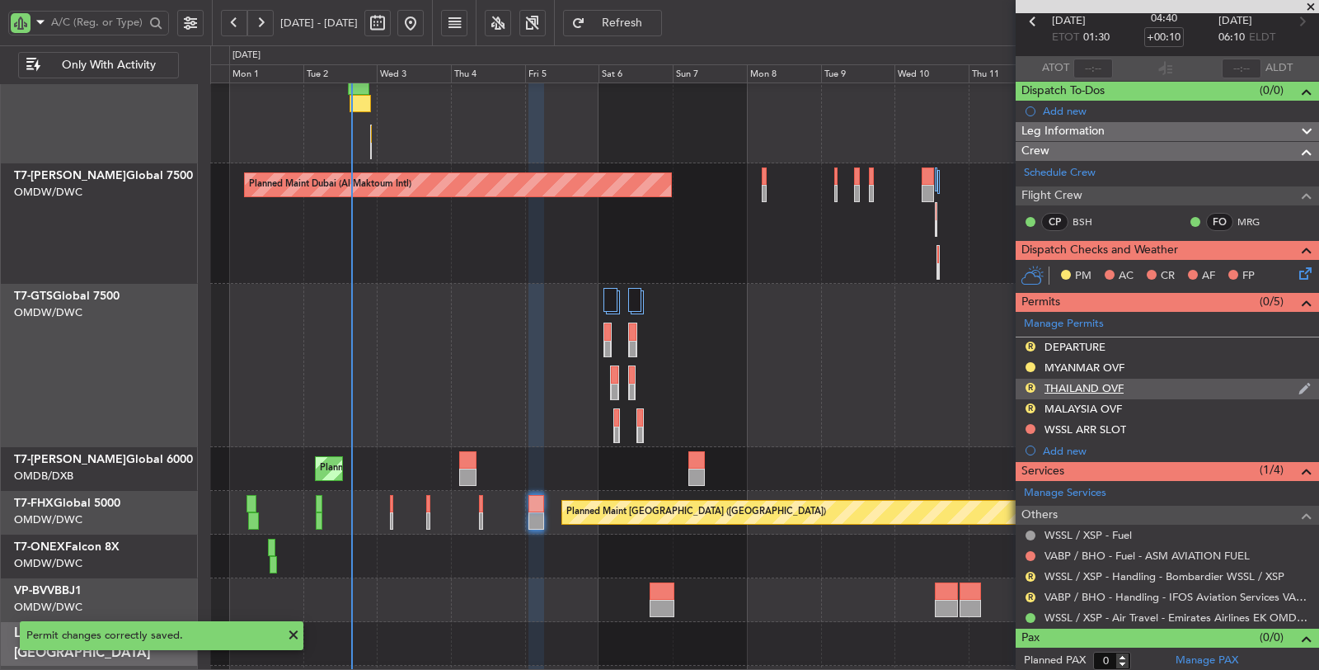
click at [1080, 382] on div "THAILAND OVF" at bounding box center [1084, 388] width 79 height 14
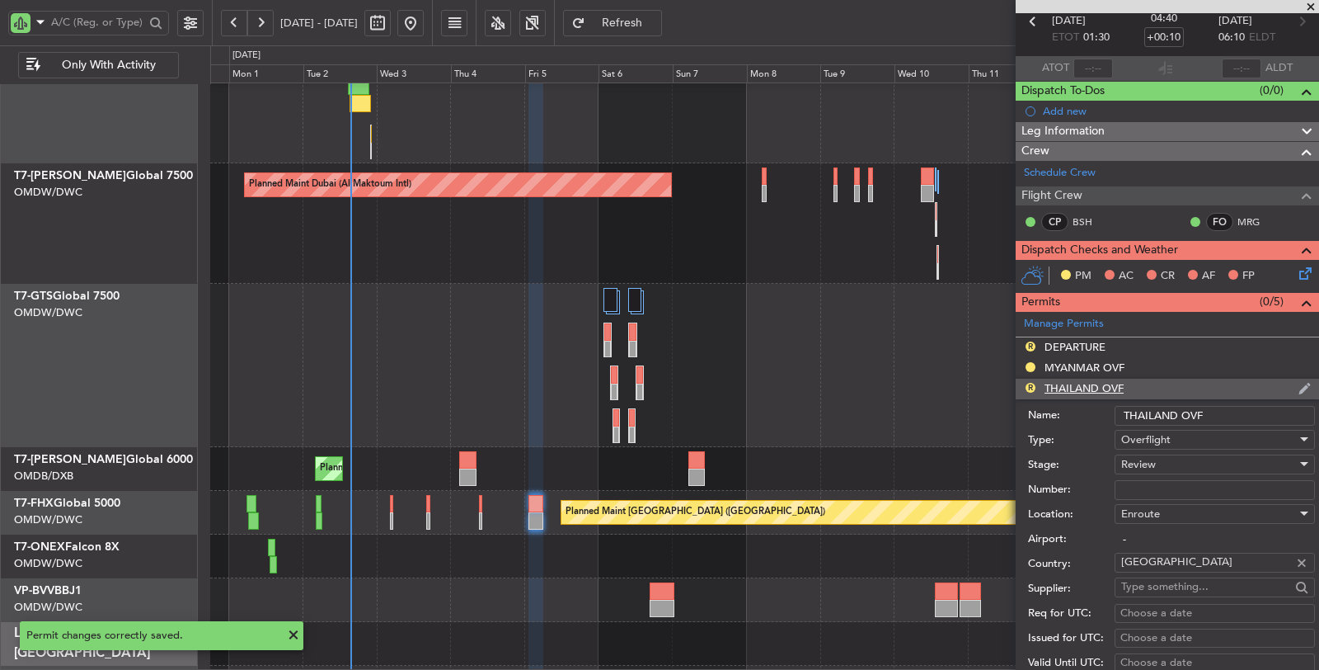
scroll to position [275, 0]
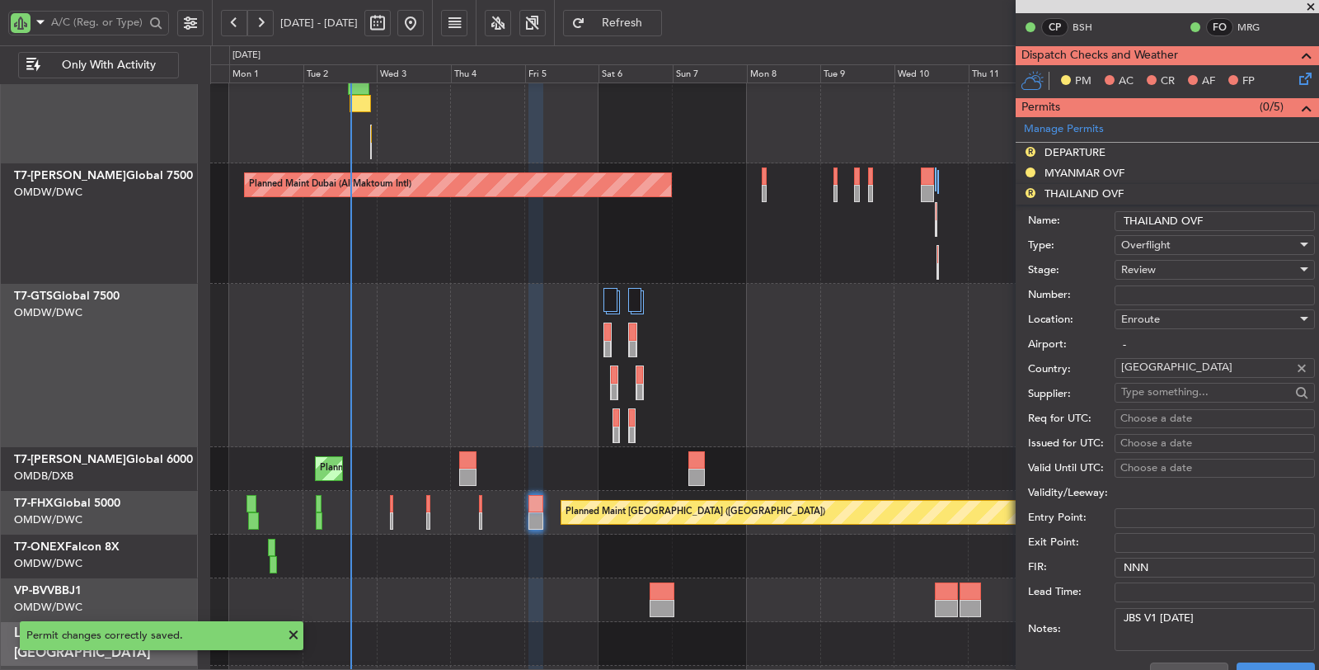
click at [1159, 265] on div "Review" at bounding box center [1209, 269] width 176 height 25
click at [1154, 374] on span "Requested" at bounding box center [1208, 374] width 172 height 25
click at [1240, 663] on button "Save" at bounding box center [1276, 675] width 78 height 26
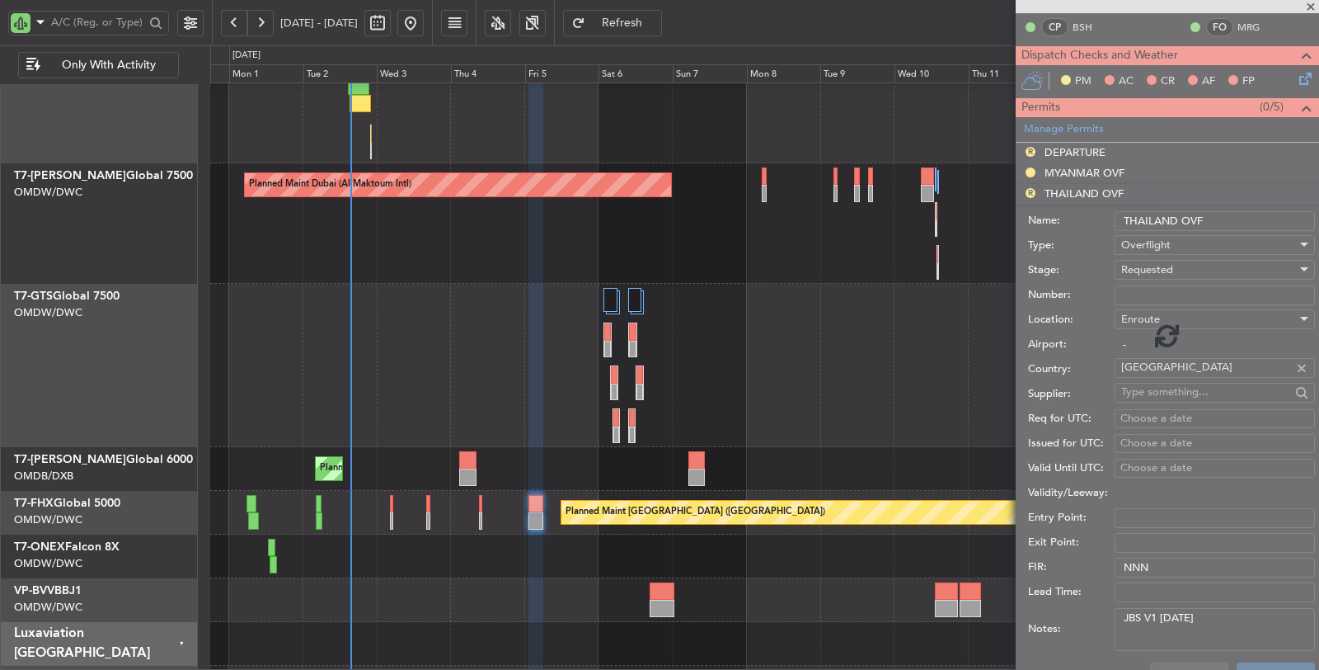
scroll to position [80, 0]
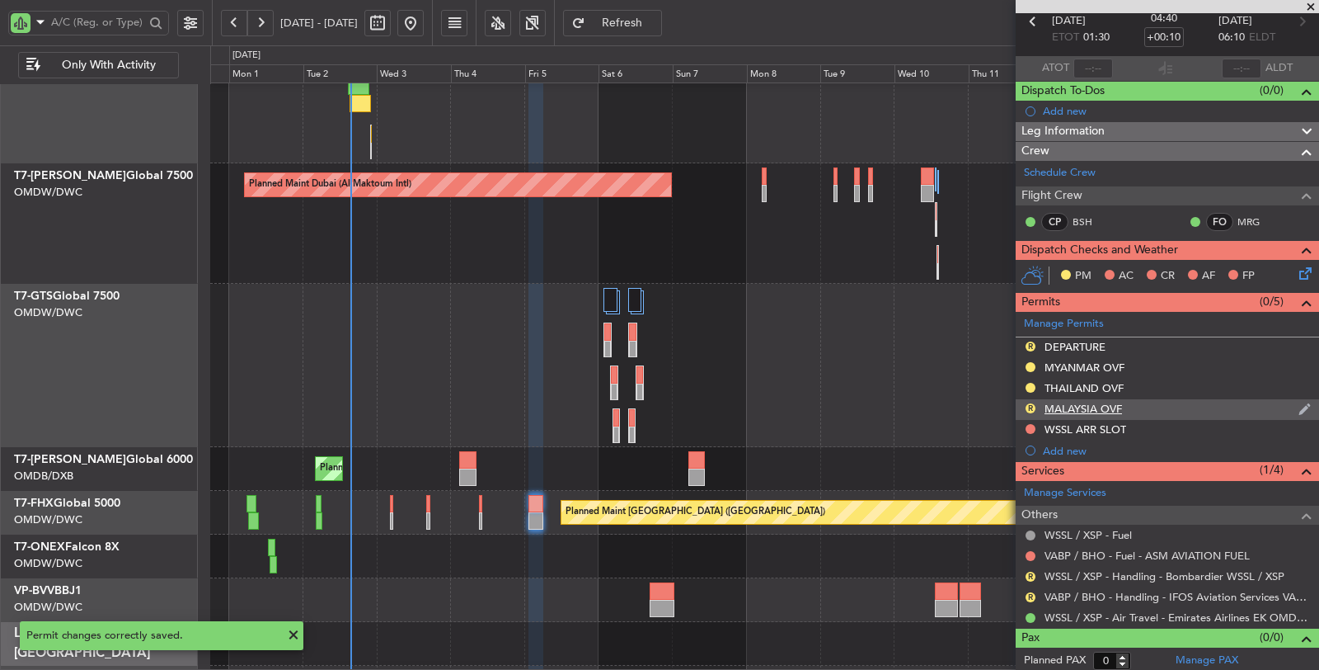
click at [1070, 407] on div "MALAYSIA OVF" at bounding box center [1084, 409] width 78 height 14
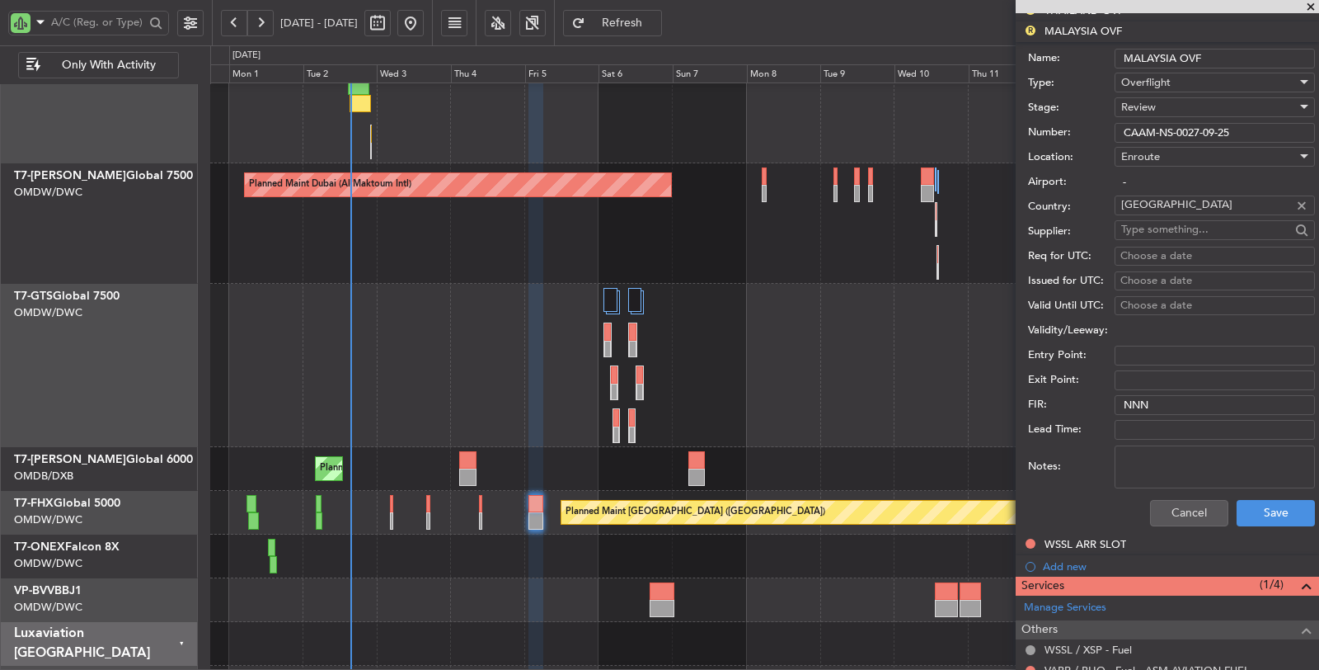
scroll to position [366, 0]
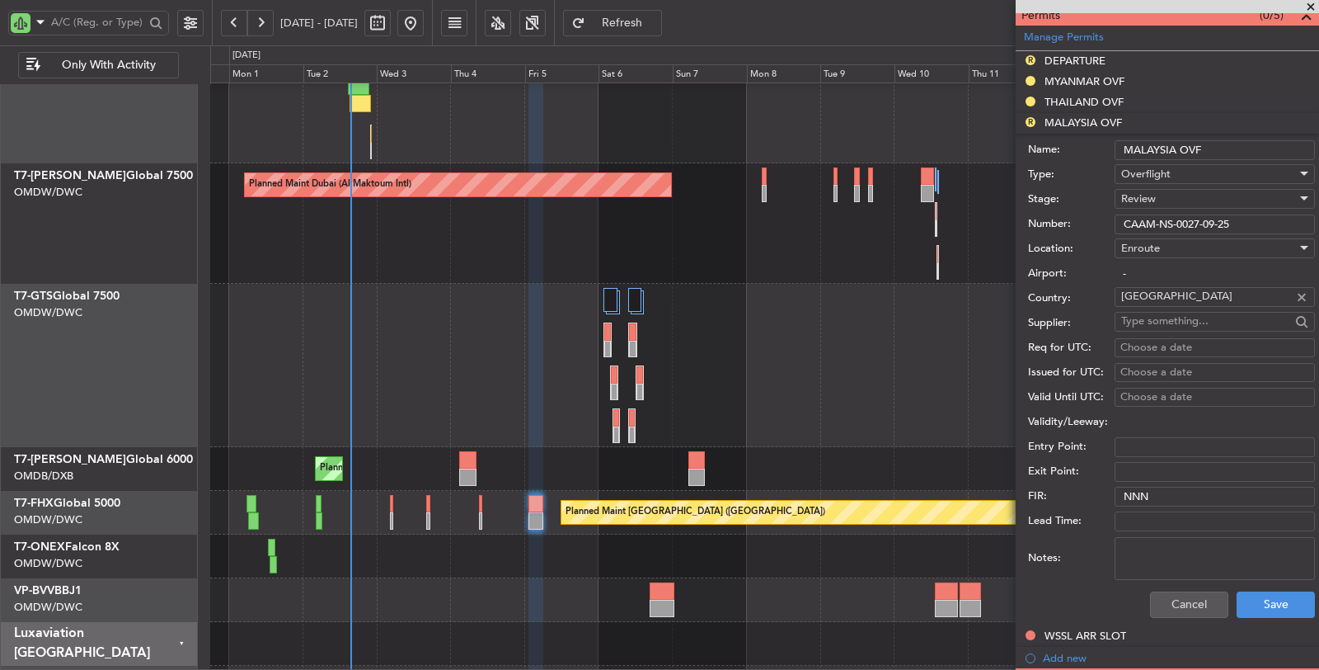
click at [1167, 200] on div "Review" at bounding box center [1209, 198] width 176 height 25
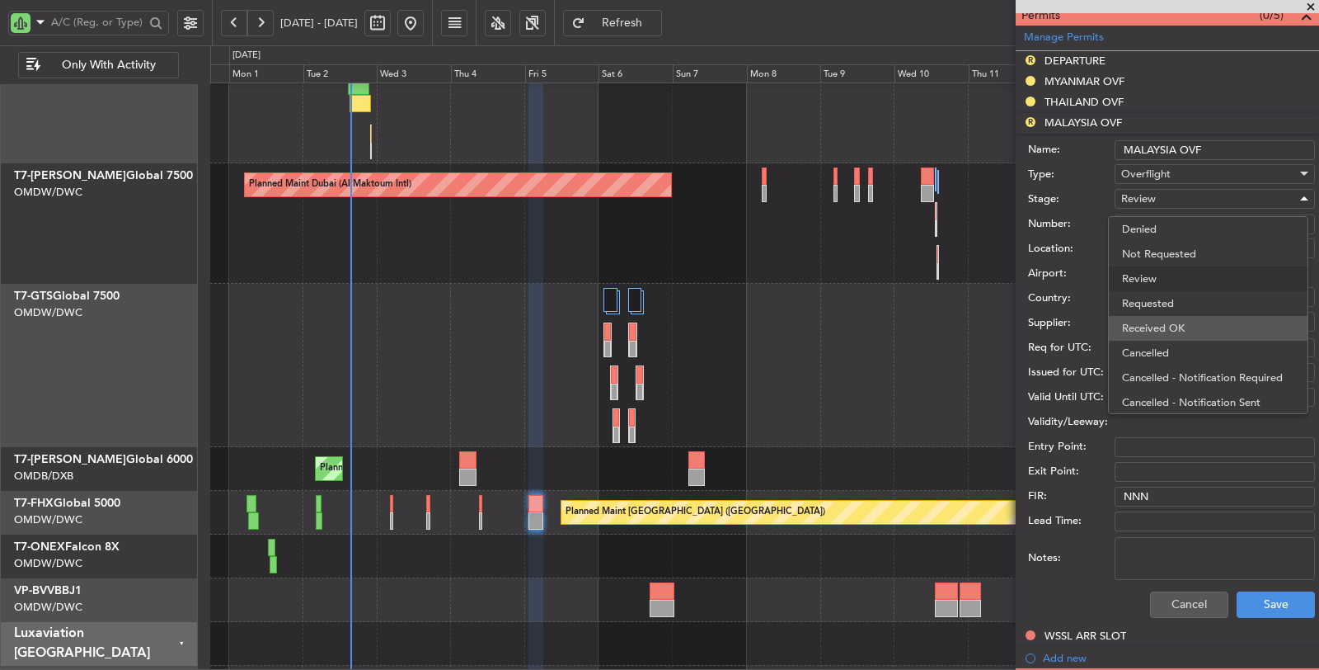
click at [1177, 320] on span "Received OK" at bounding box center [1208, 328] width 172 height 25
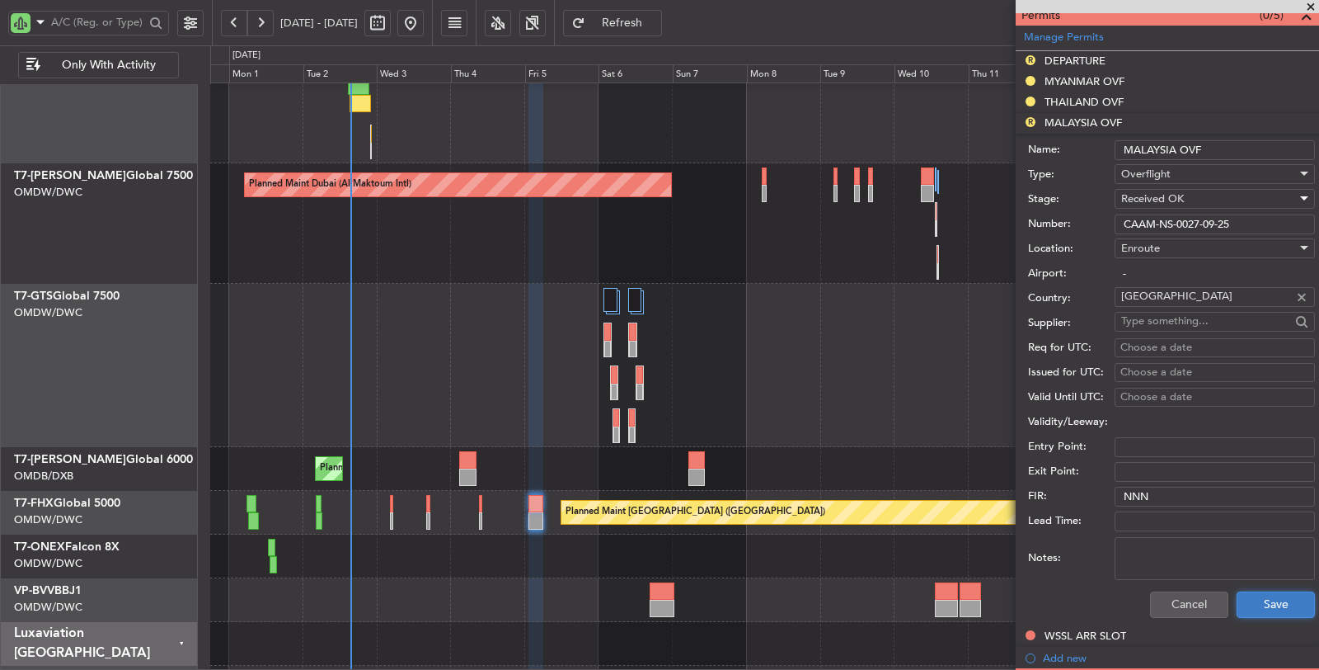
click at [1241, 594] on button "Save" at bounding box center [1276, 604] width 78 height 26
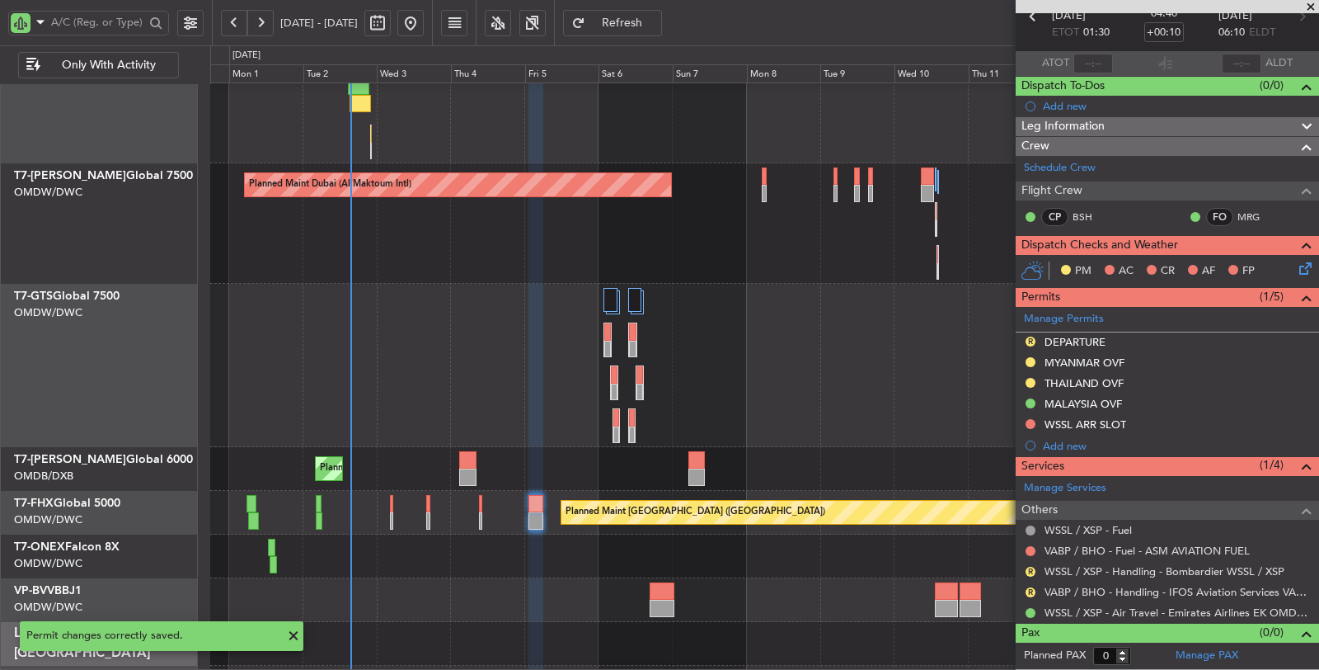
scroll to position [80, 0]
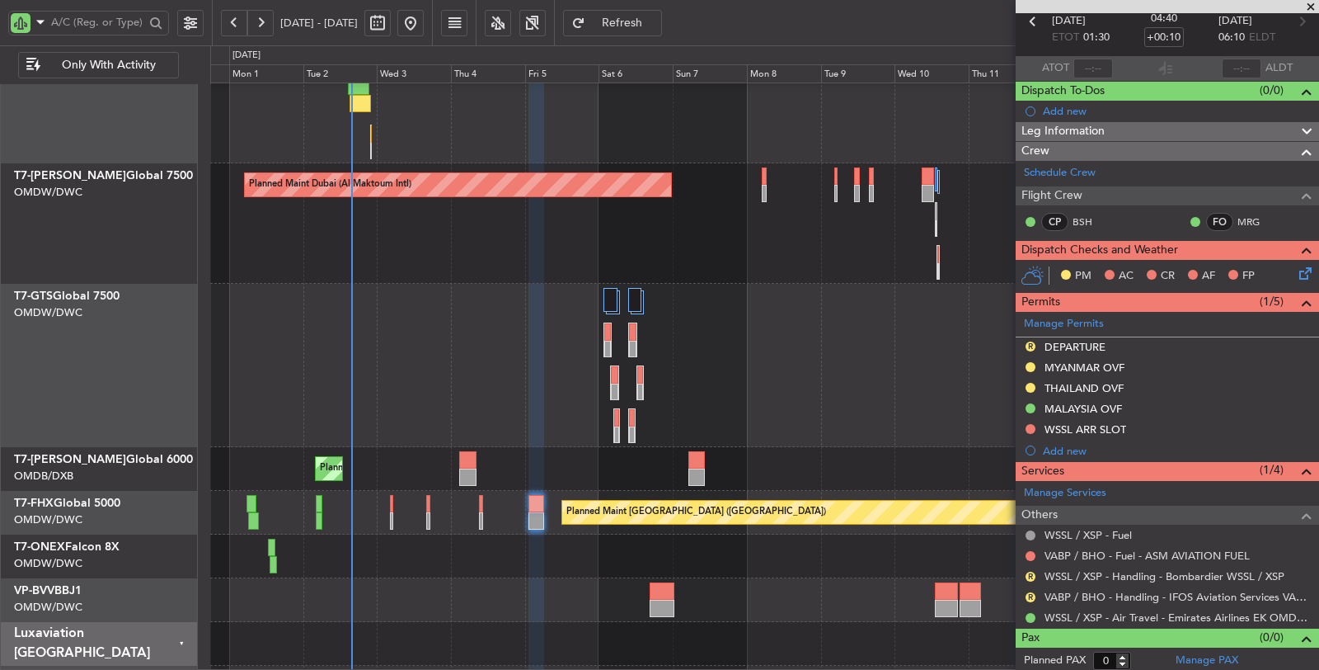
click at [944, 421] on div "Unplanned Maint [GEOGRAPHIC_DATA] (Seletar)" at bounding box center [764, 365] width 1109 height 163
click at [1177, 571] on link "WSSL / XSP - Handling - Bombardier WSSL / XSP" at bounding box center [1165, 576] width 240 height 14
click at [1029, 570] on div "Not Requested" at bounding box center [1031, 577] width 70 height 21
click at [1029, 573] on button "R" at bounding box center [1031, 576] width 10 height 10
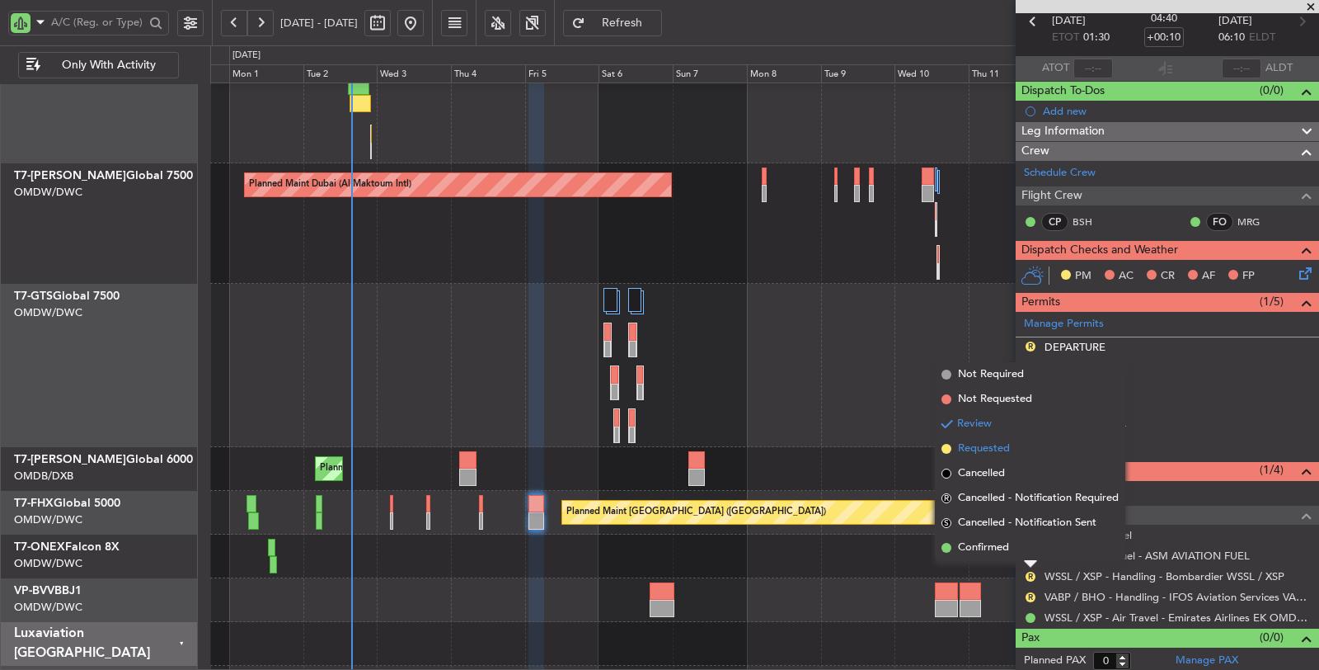
click at [975, 450] on span "Requested" at bounding box center [984, 448] width 52 height 16
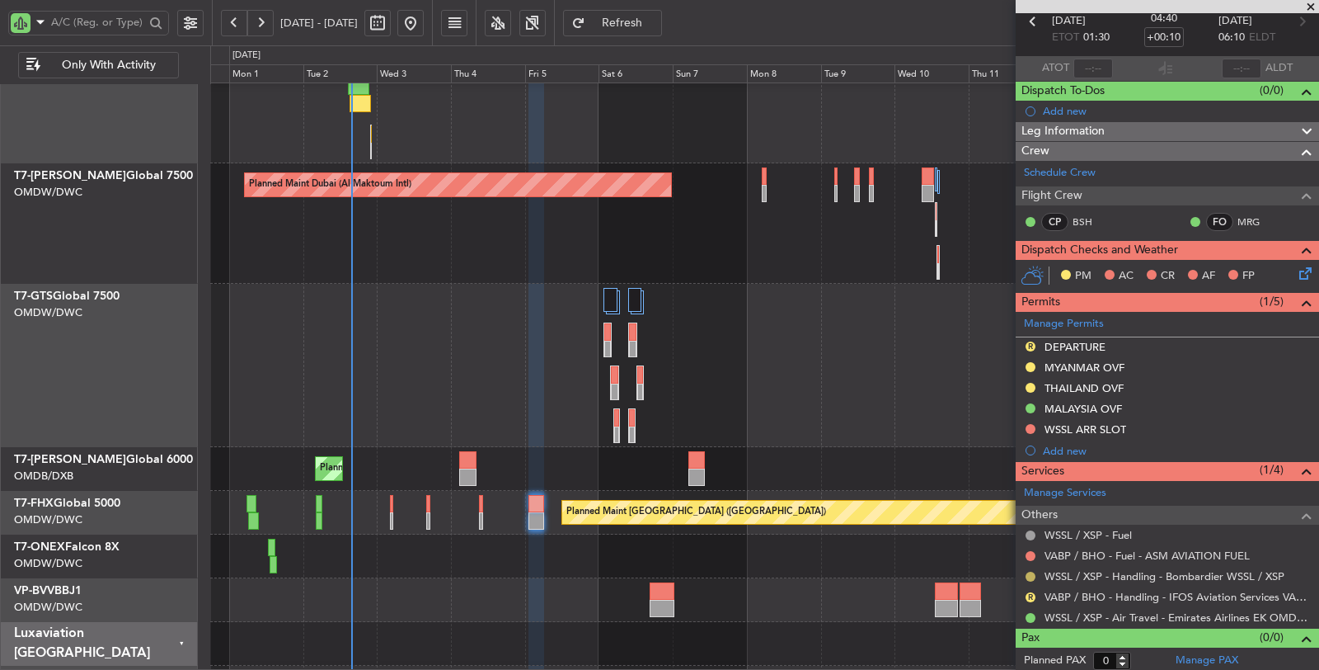
click at [1031, 571] on button at bounding box center [1031, 576] width 10 height 10
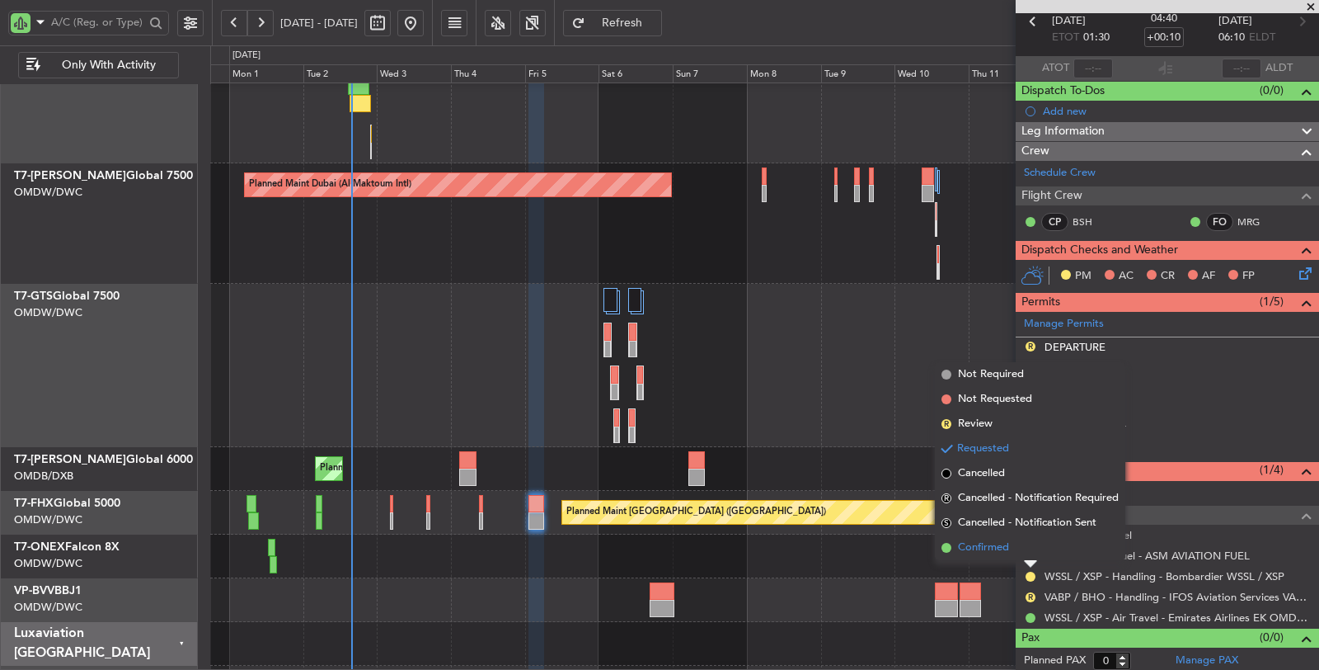
click at [989, 554] on span "Confirmed" at bounding box center [983, 547] width 51 height 16
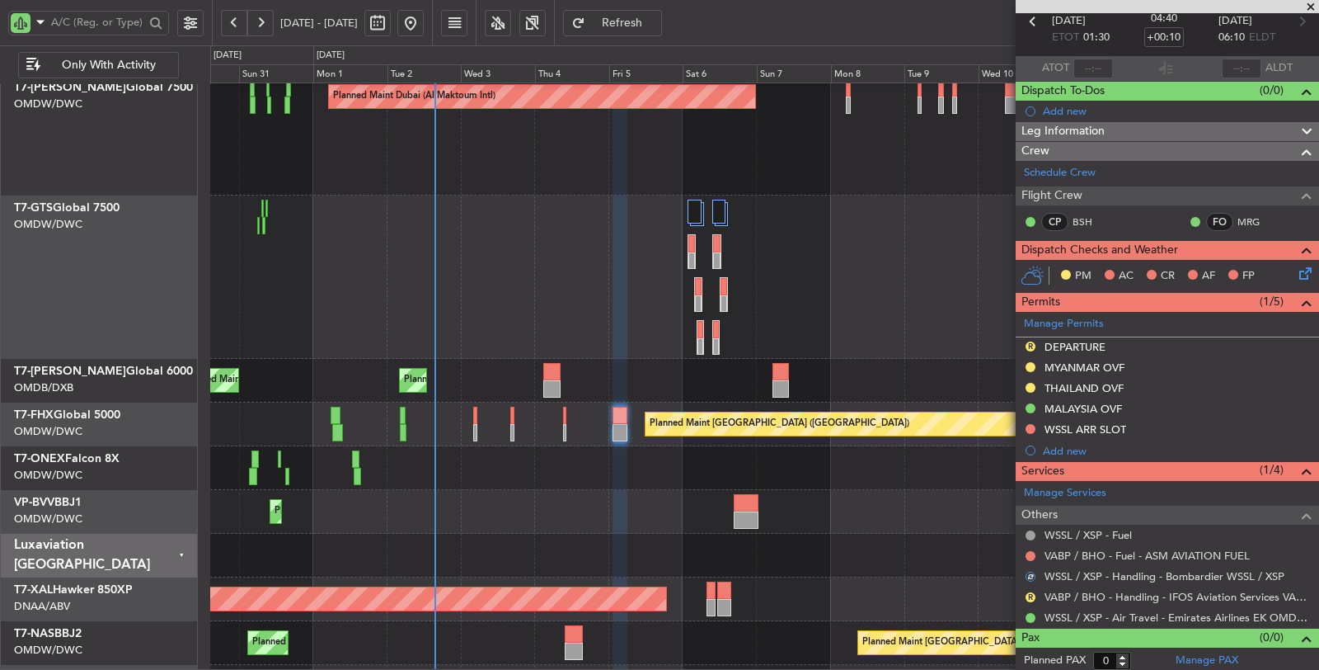
click at [628, 359] on div "Planned Maint [GEOGRAPHIC_DATA] ([GEOGRAPHIC_DATA] Intl) Planned Maint [GEOGRAP…" at bounding box center [764, 381] width 1108 height 44
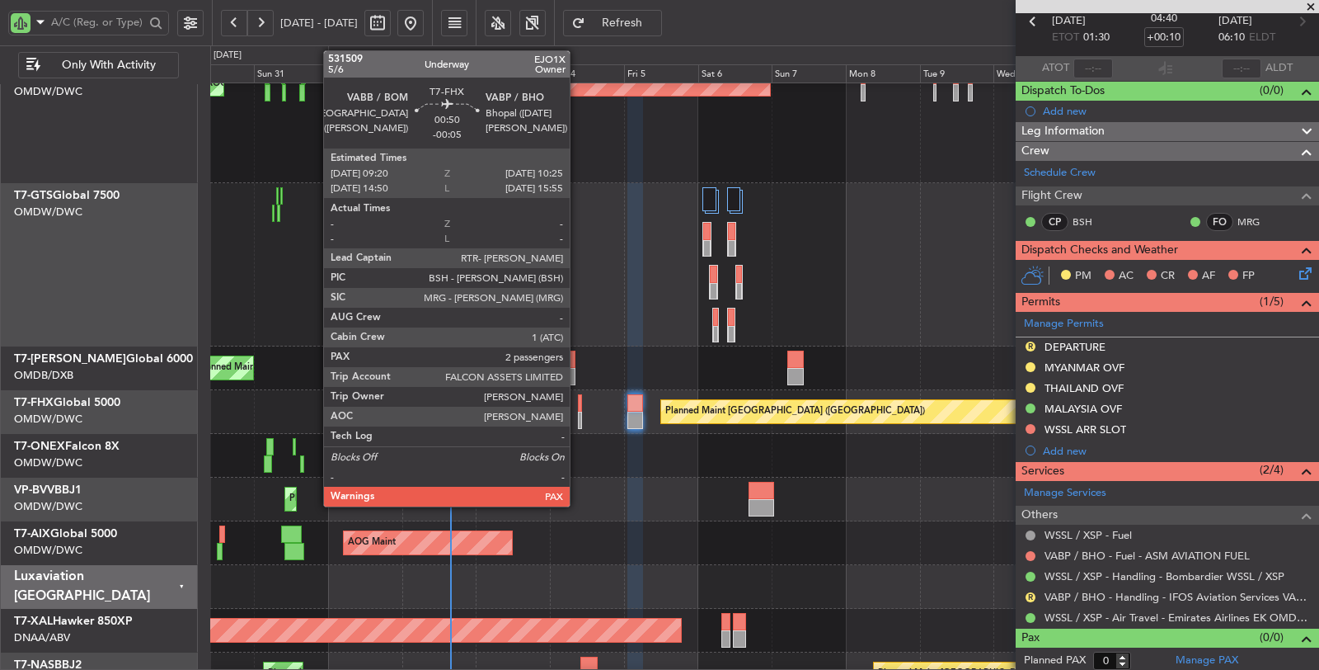
click at [578, 413] on div at bounding box center [580, 419] width 4 height 17
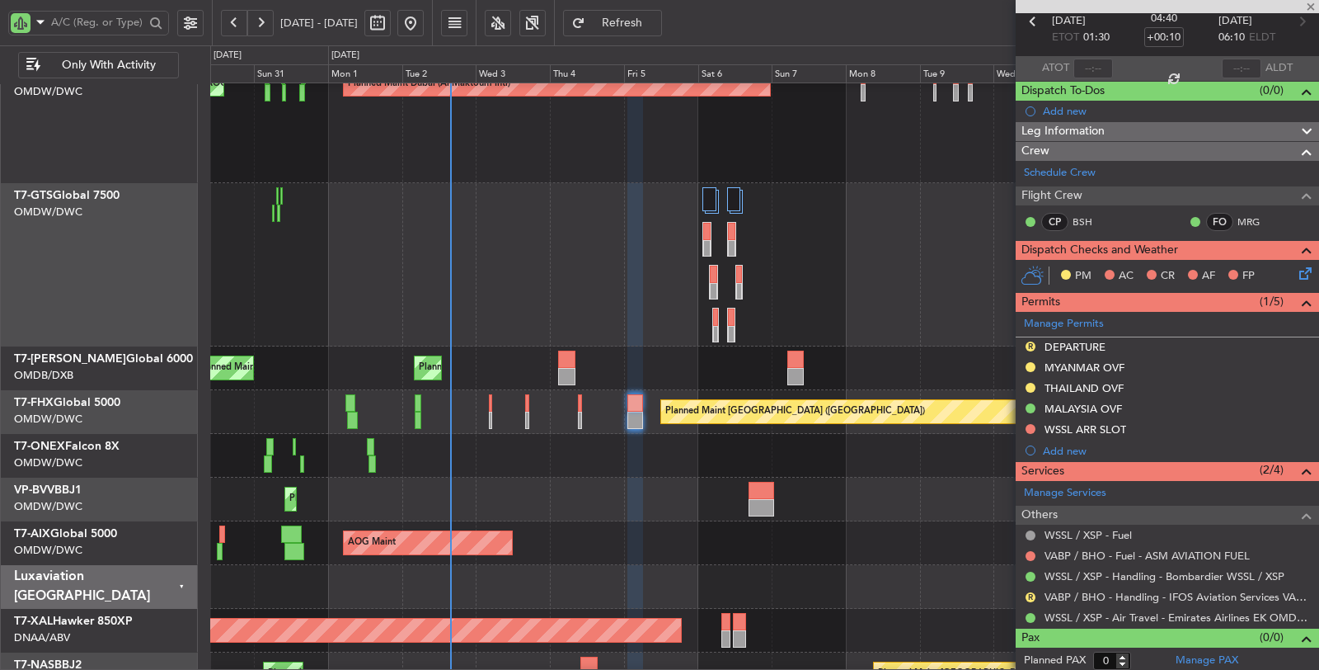
type input "-00:05"
type input "2"
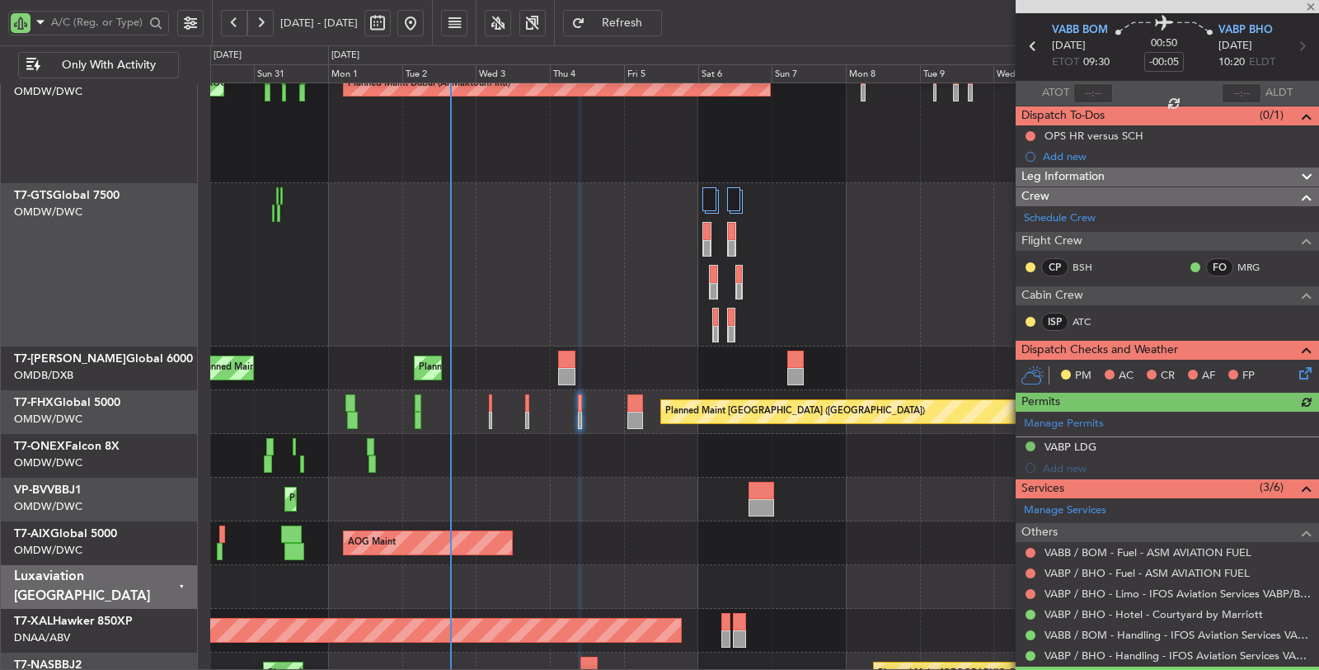
scroll to position [167, 0]
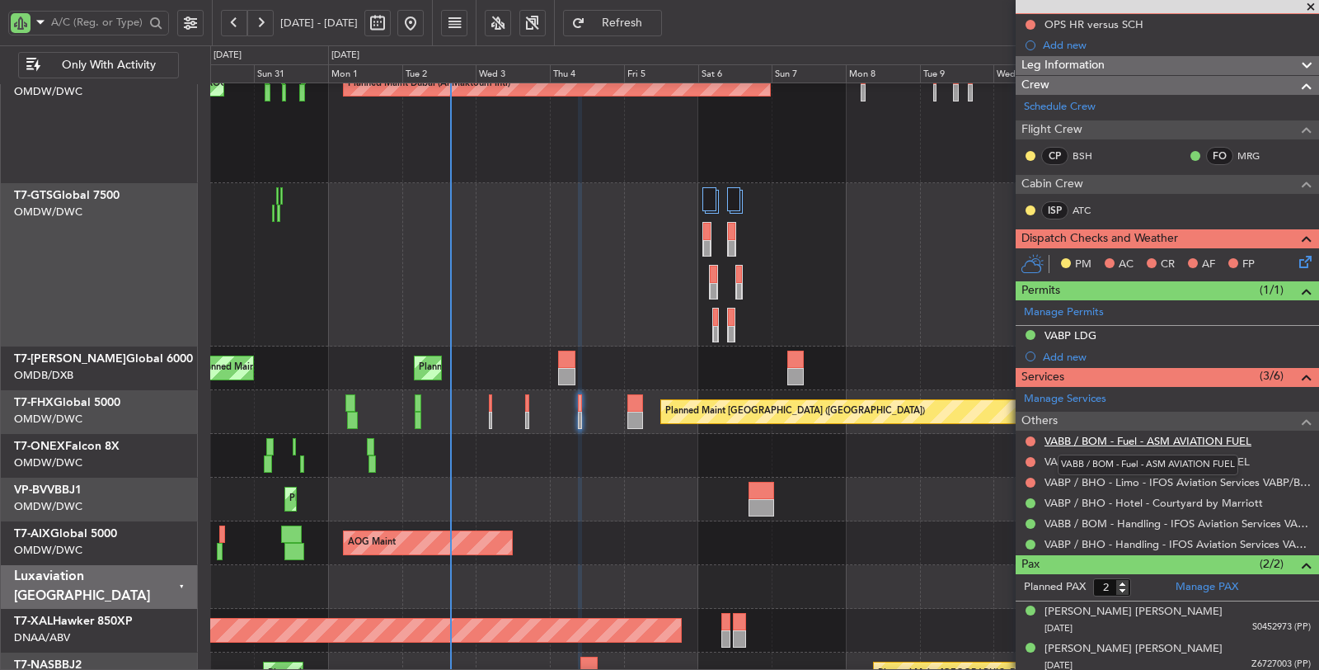
click at [1135, 438] on link "VABB / BOM - Fuel - ASM AVIATION FUEL" at bounding box center [1148, 441] width 207 height 14
click at [1173, 458] on link "VABP / BHO - Fuel - ASM AVIATION FUEL" at bounding box center [1147, 461] width 205 height 14
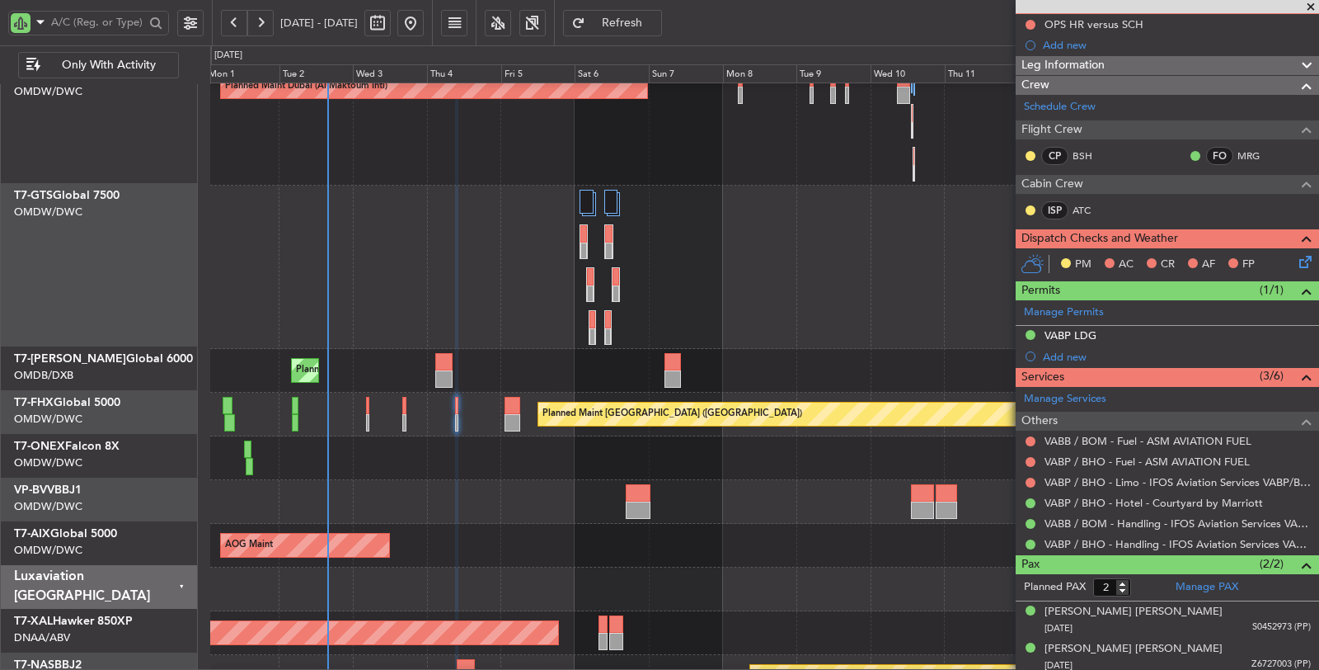
scroll to position [234, 0]
click at [421, 241] on div "Unplanned Maint [GEOGRAPHIC_DATA] (Seletar)" at bounding box center [764, 267] width 1108 height 163
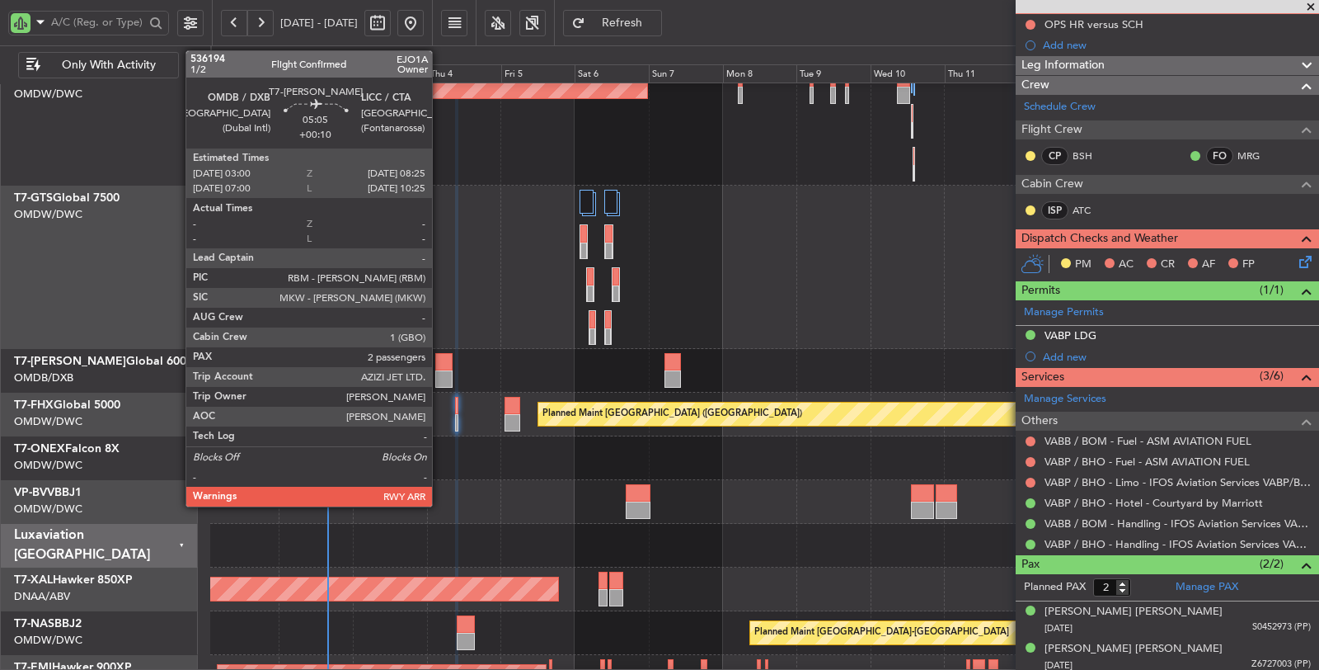
click at [440, 382] on div at bounding box center [443, 378] width 17 height 17
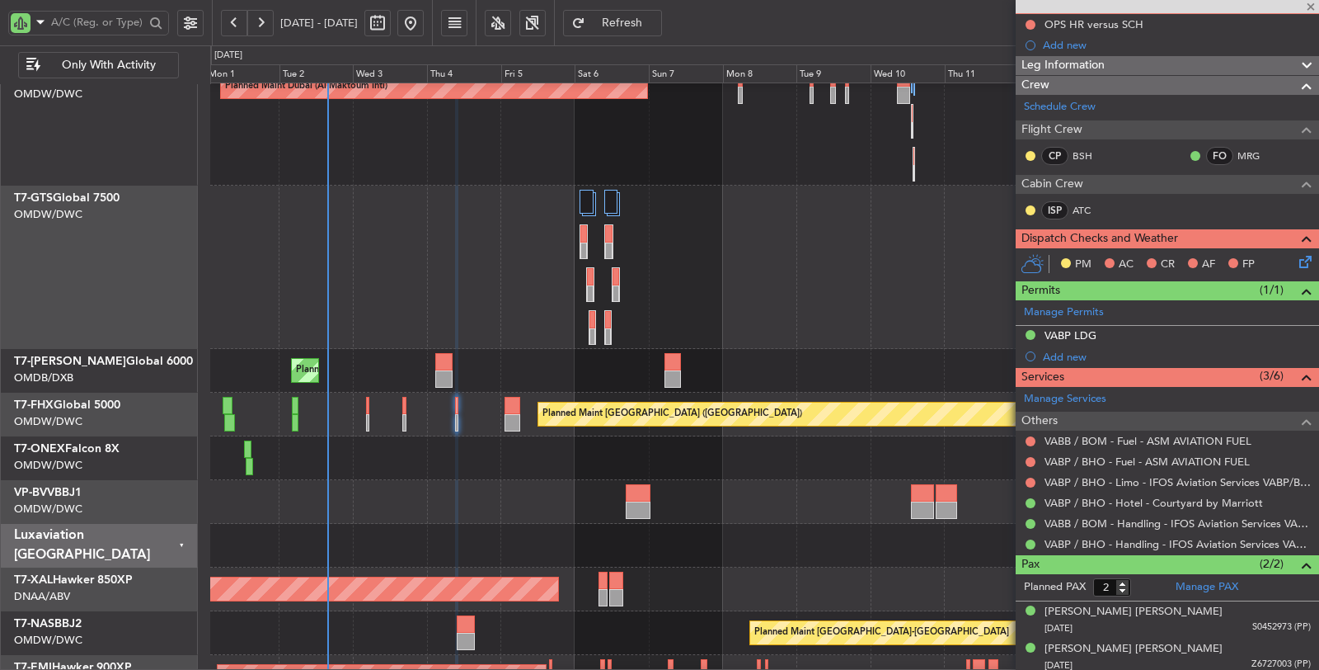
type input "+00:10"
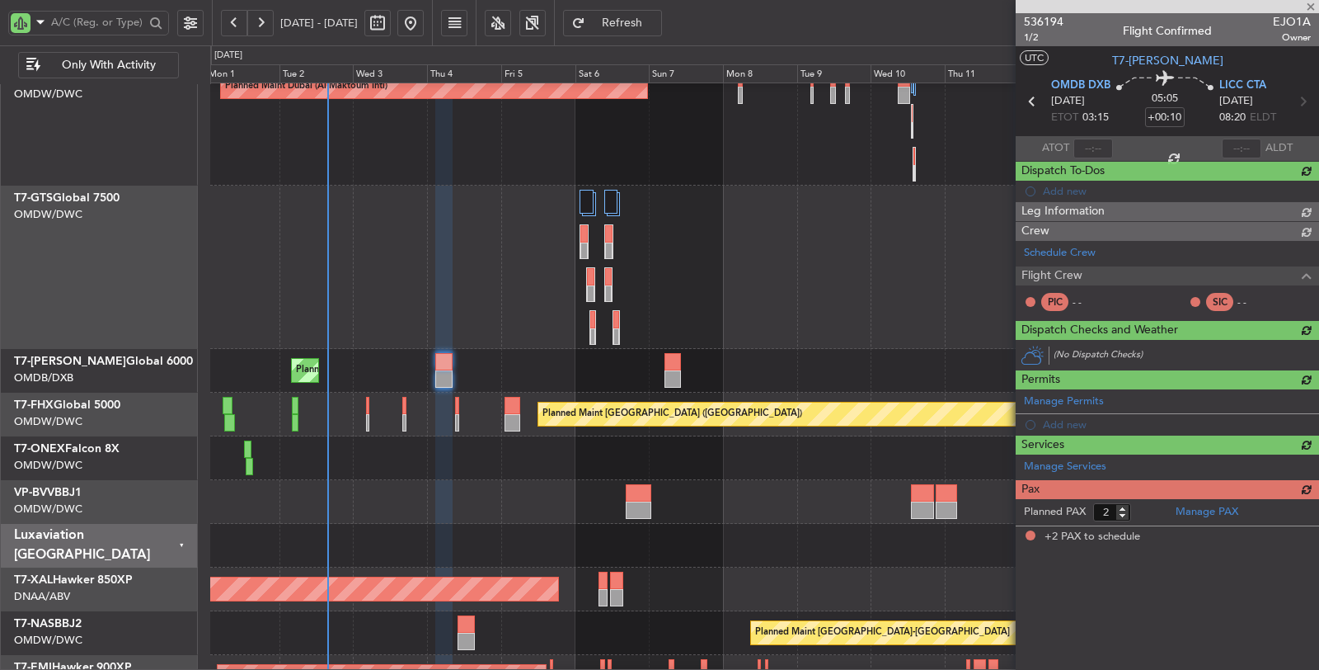
scroll to position [0, 0]
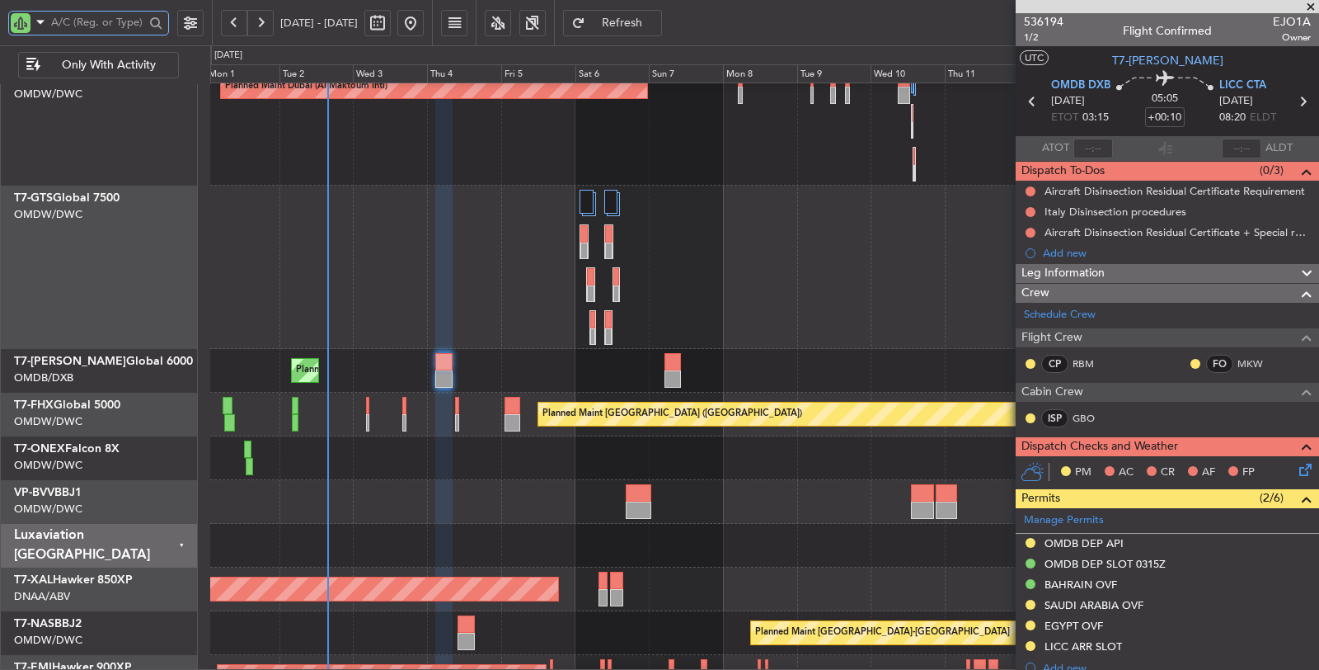
click at [93, 28] on input "text" at bounding box center [97, 22] width 93 height 25
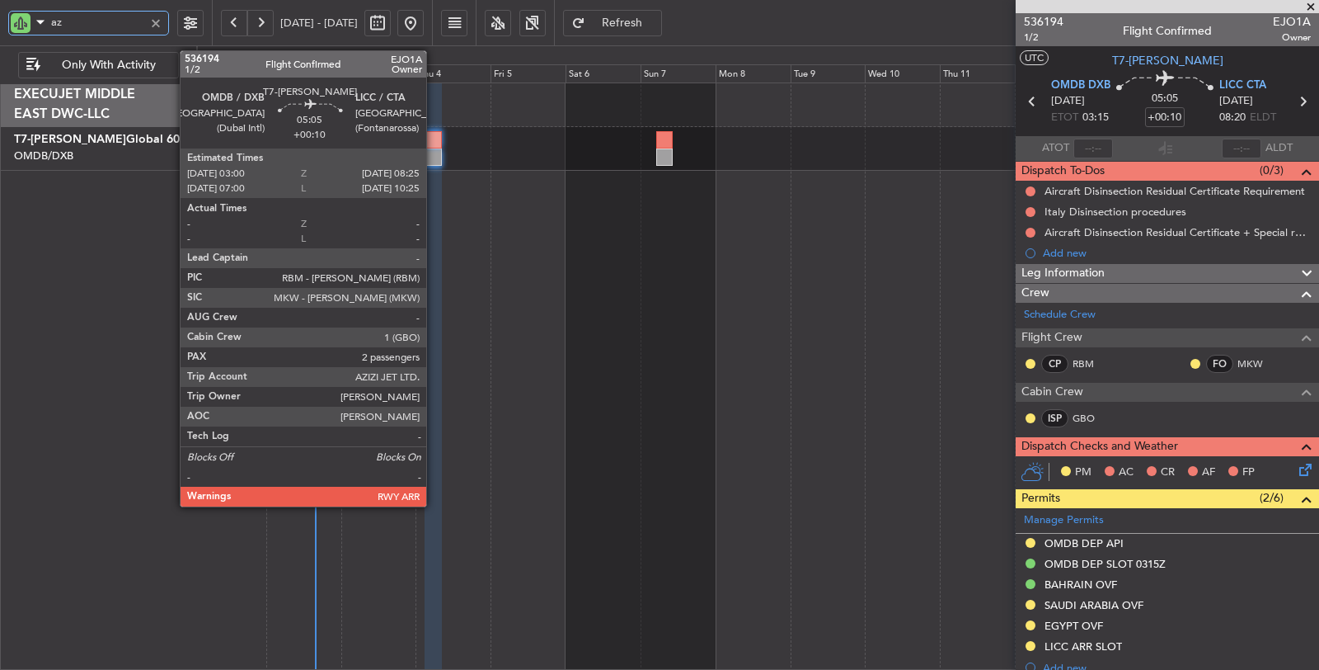
click at [435, 159] on div at bounding box center [433, 156] width 17 height 17
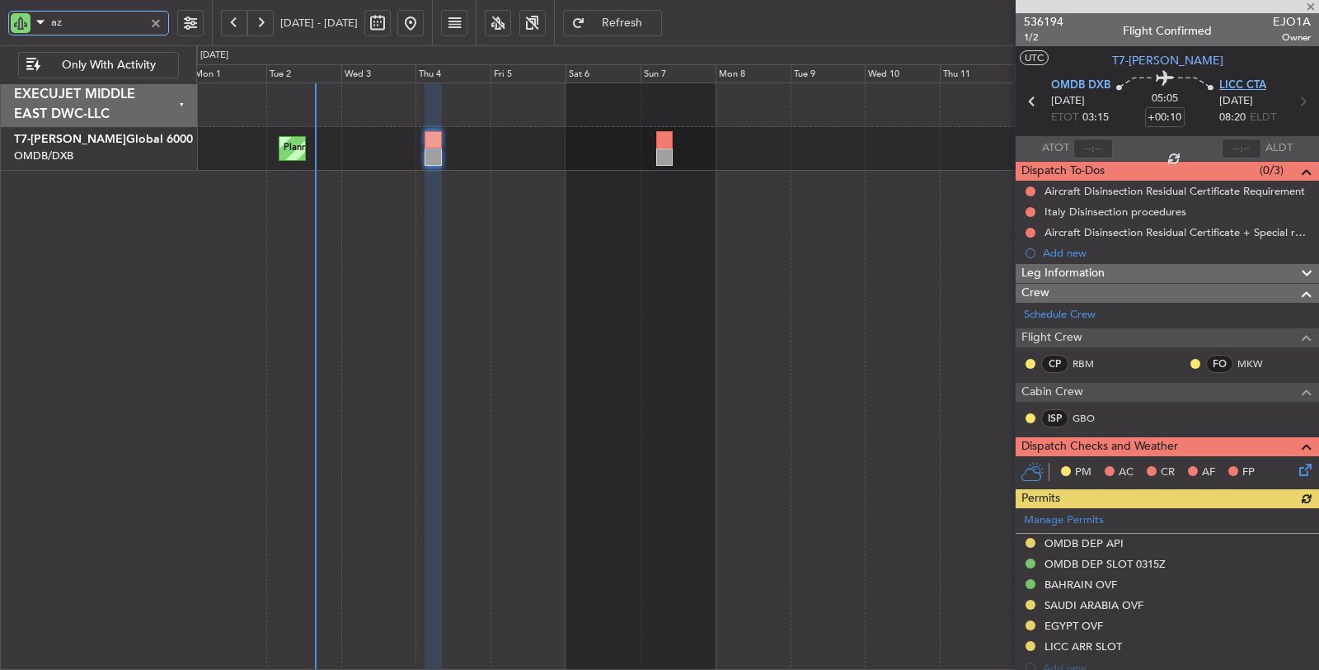
type input "az"
click at [1233, 86] on span "LICC CTA" at bounding box center [1242, 86] width 47 height 16
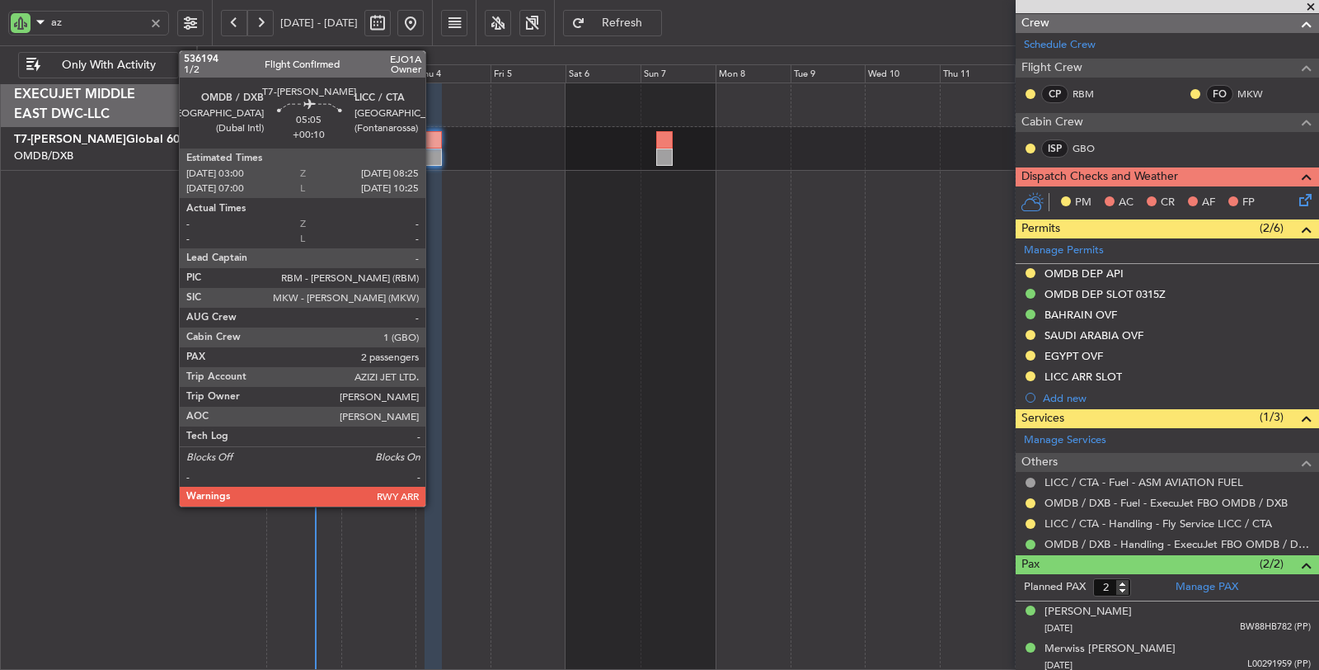
click at [434, 151] on div at bounding box center [433, 156] width 17 height 17
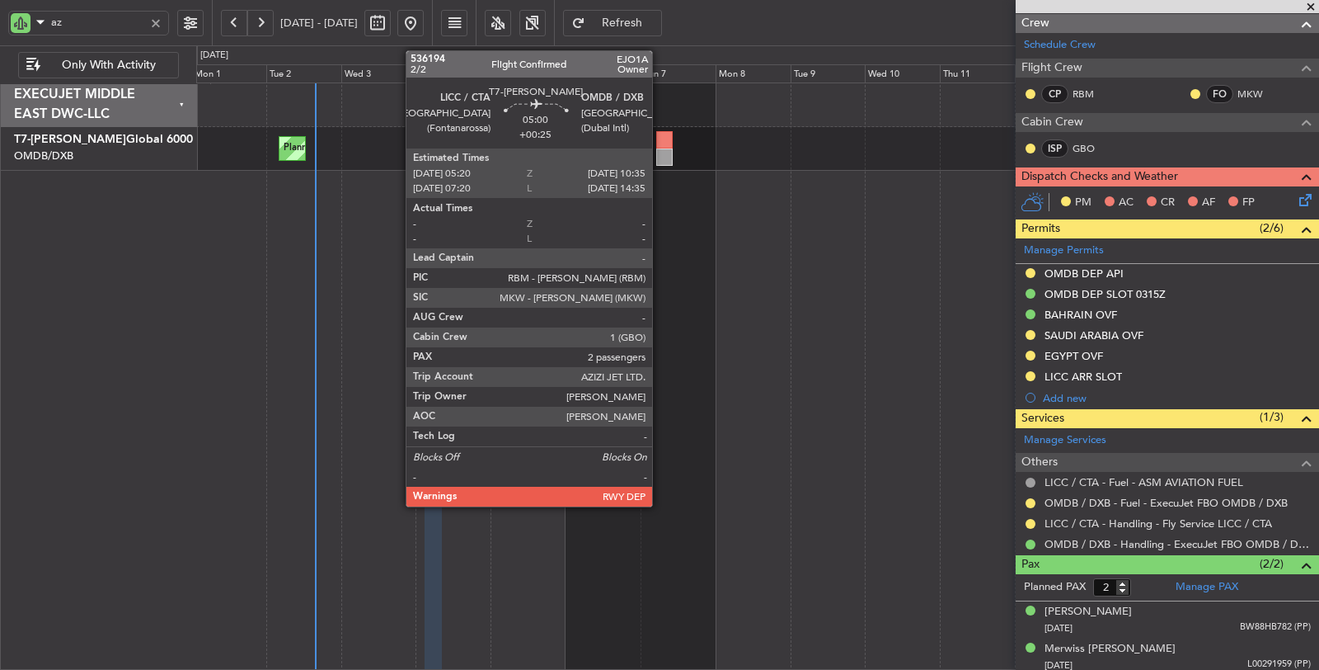
click at [660, 153] on div at bounding box center [664, 156] width 16 height 17
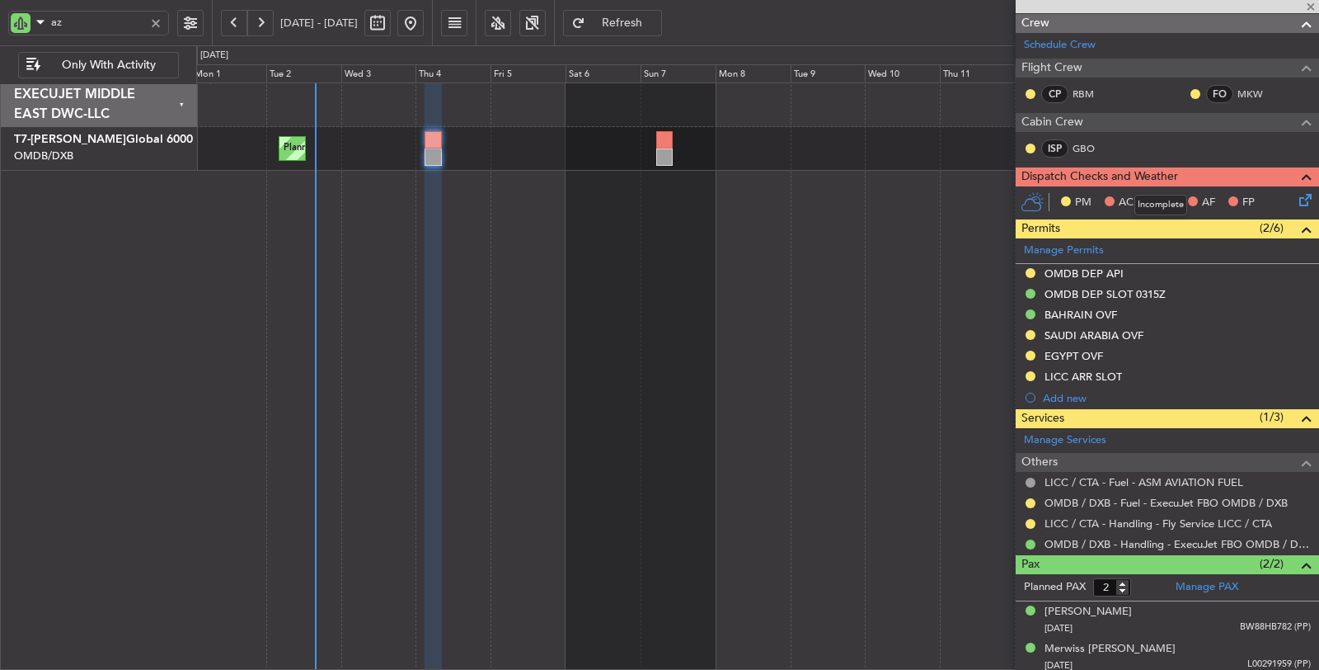
type input "+00:25"
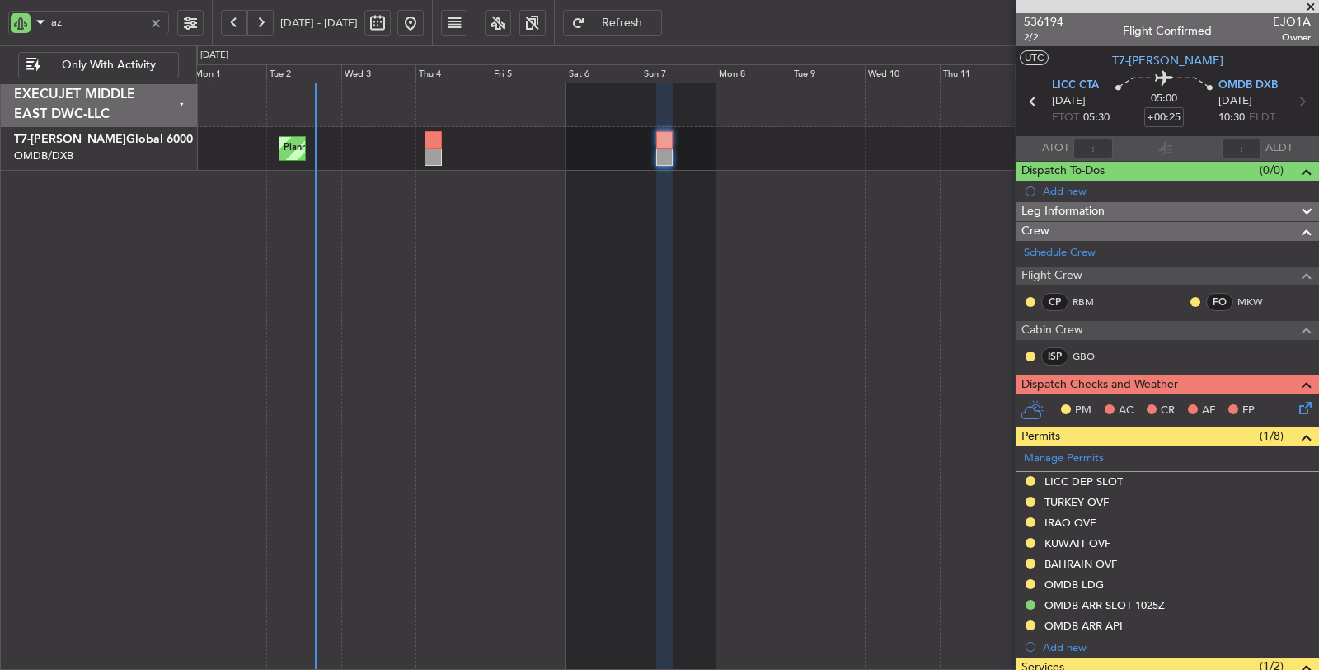
click at [157, 22] on div at bounding box center [156, 23] width 18 height 18
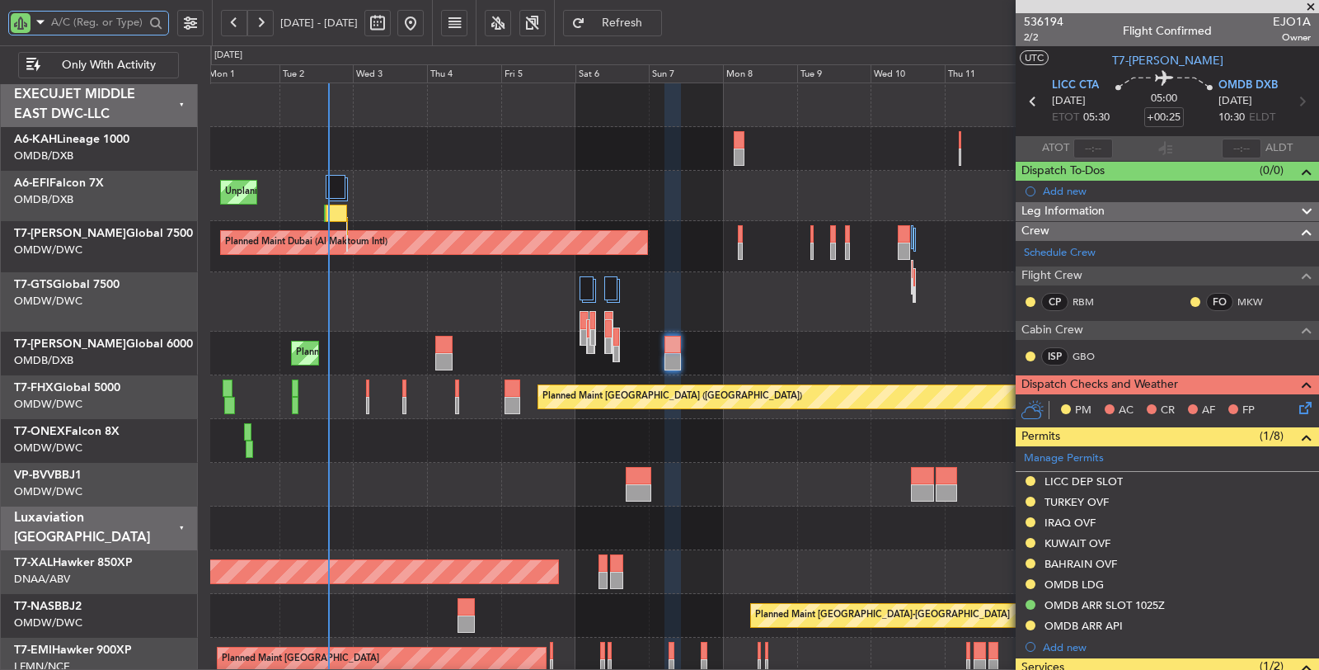
click at [367, 326] on div "Unplanned Maint [GEOGRAPHIC_DATA] (Seletar)" at bounding box center [764, 301] width 1109 height 59
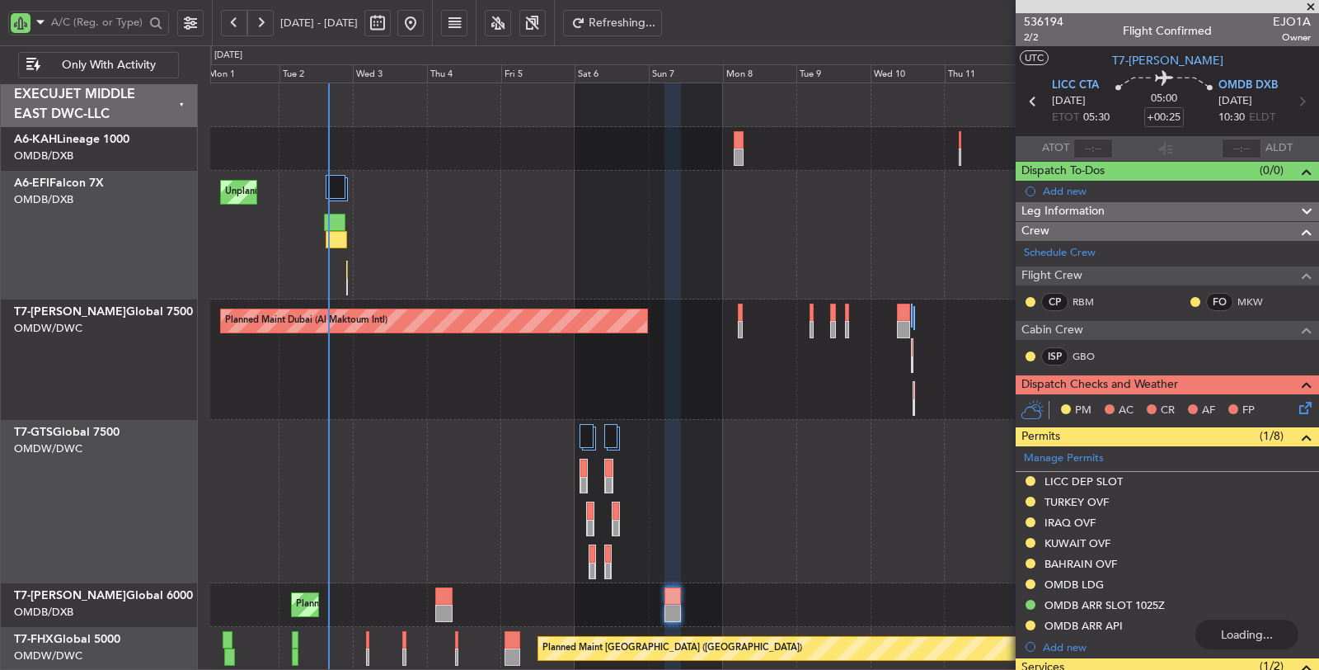
click at [695, 400] on div "Planned Maint Dubai (Al Maktoum Intl) AOG Maint Dubai (Al Maktoum Intl)" at bounding box center [764, 359] width 1108 height 120
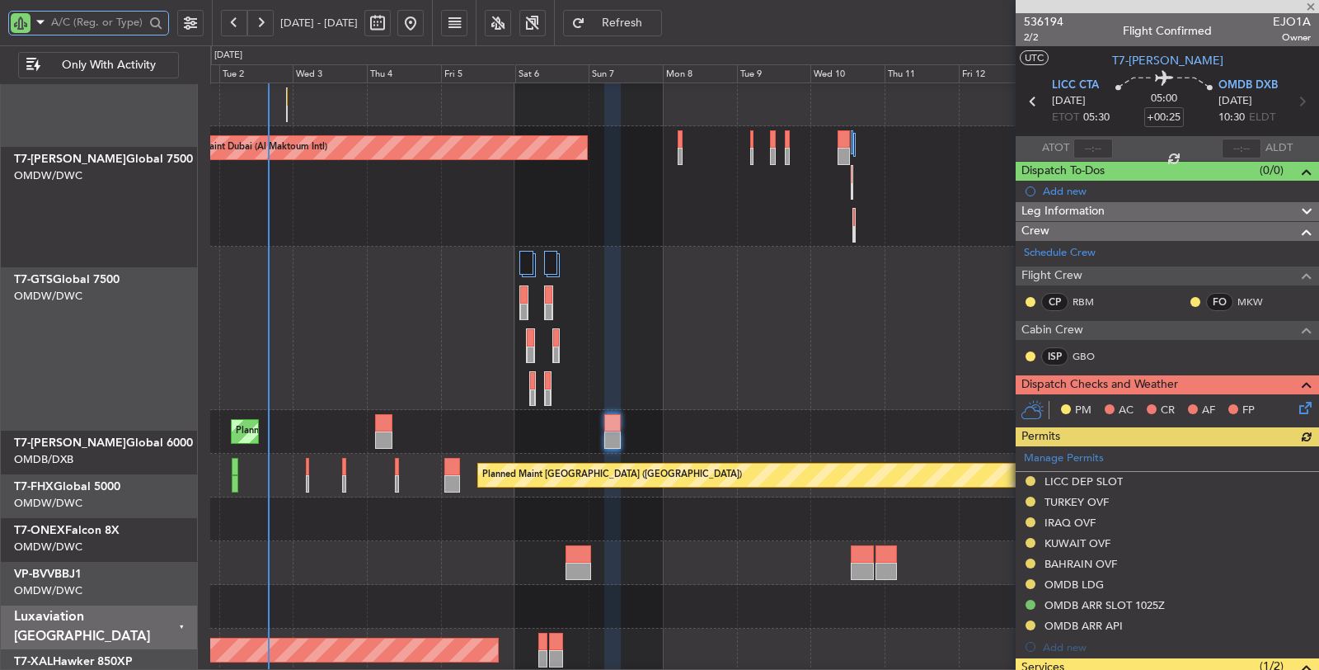
click at [386, 346] on div "Unplanned Maint [GEOGRAPHIC_DATA] (Seletar)" at bounding box center [764, 328] width 1109 height 163
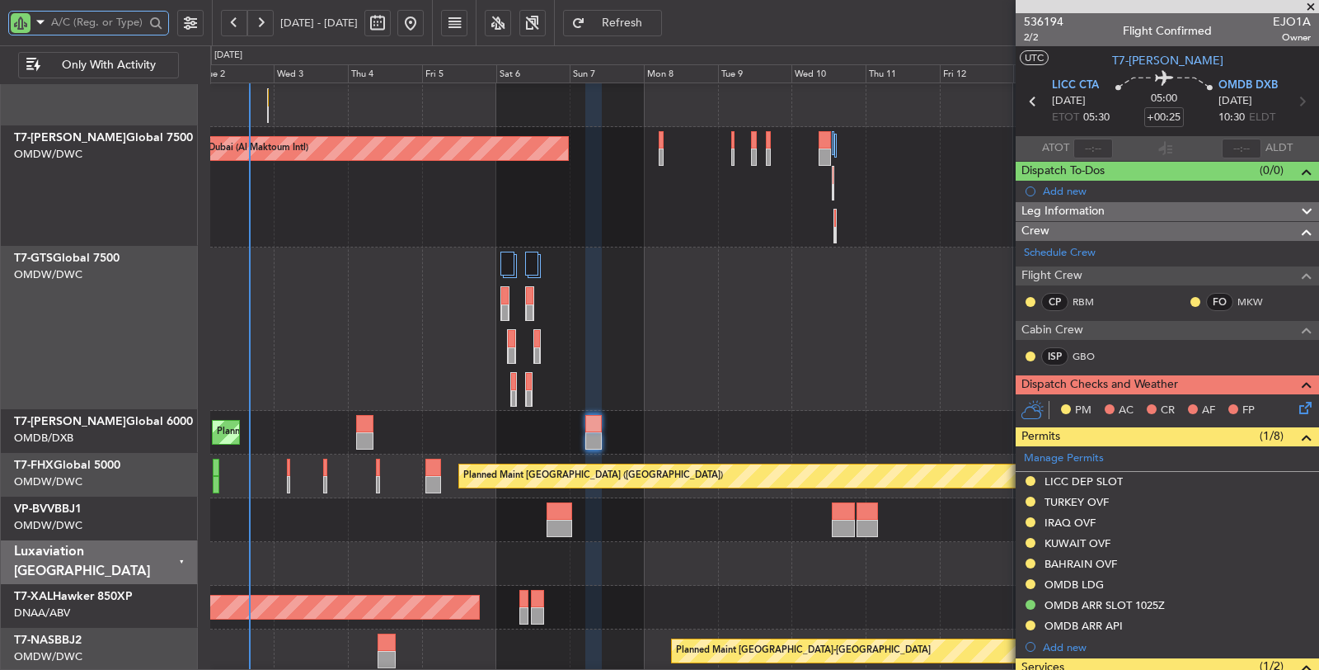
scroll to position [171, 0]
click at [468, 375] on div at bounding box center [764, 328] width 1109 height 163
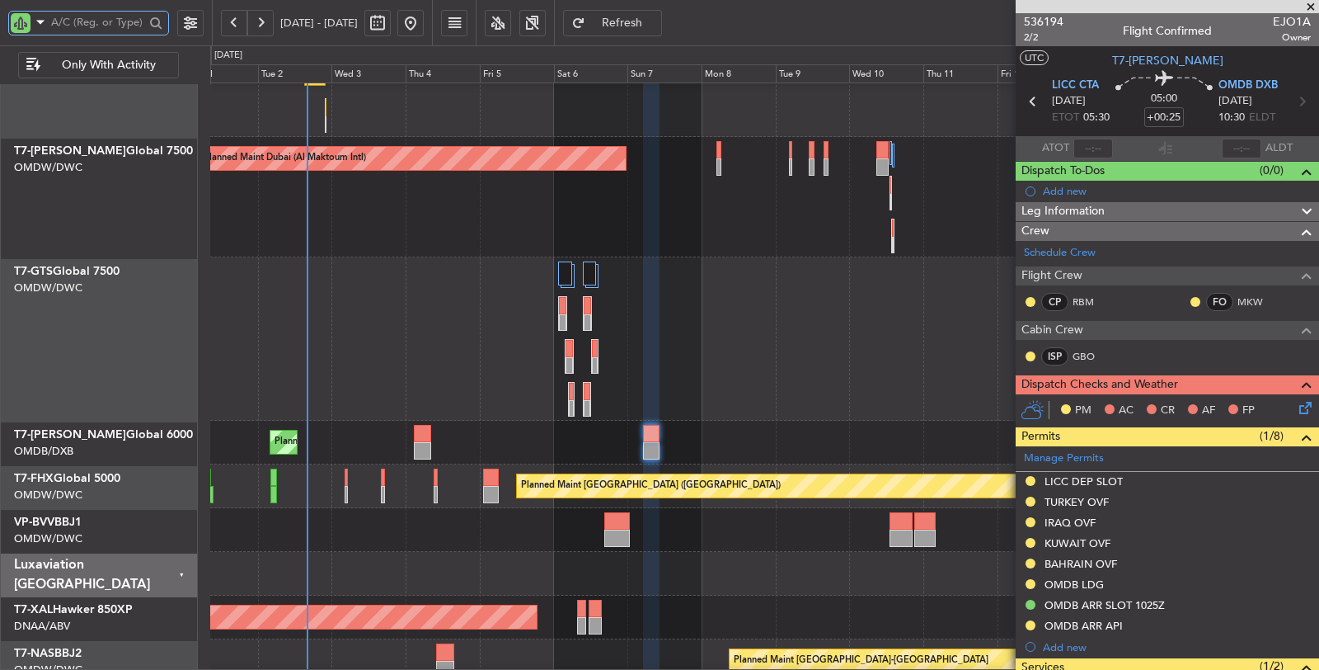
scroll to position [162, 0]
click at [522, 393] on div "Unplanned Maint [GEOGRAPHIC_DATA] (Seletar)" at bounding box center [764, 338] width 1109 height 163
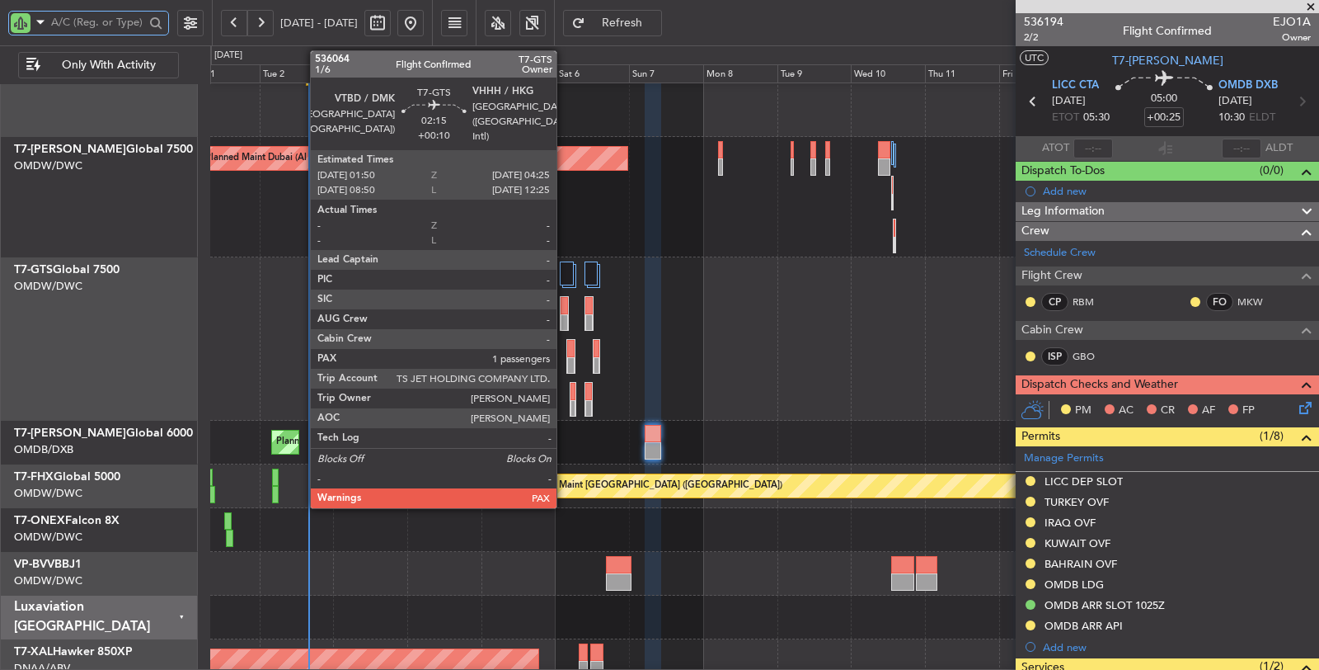
click at [565, 314] on div at bounding box center [564, 322] width 7 height 17
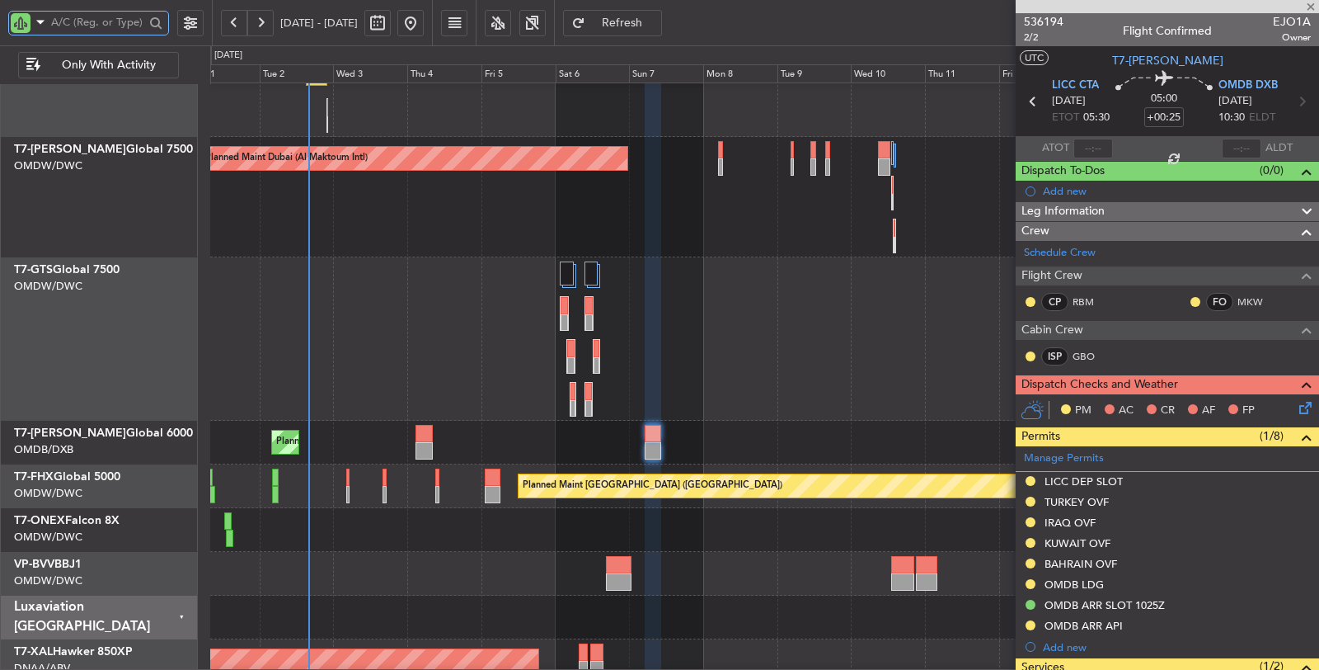
type input "+00:10"
type input "1"
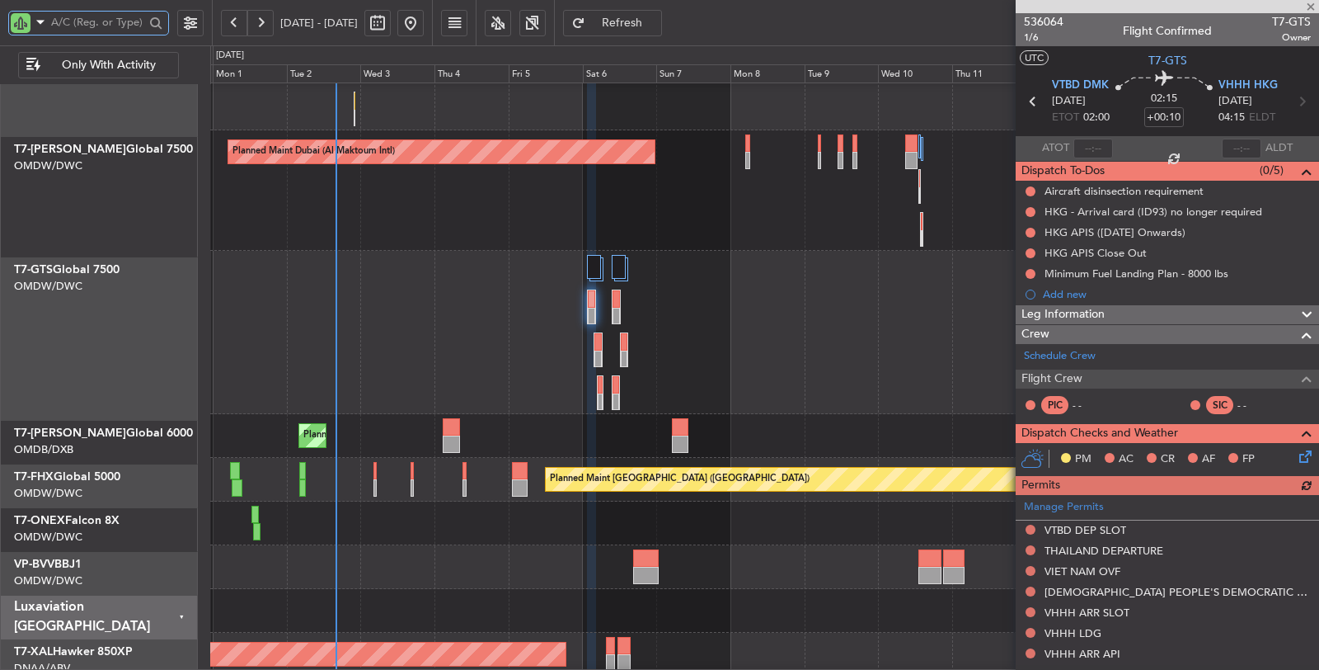
scroll to position [169, 0]
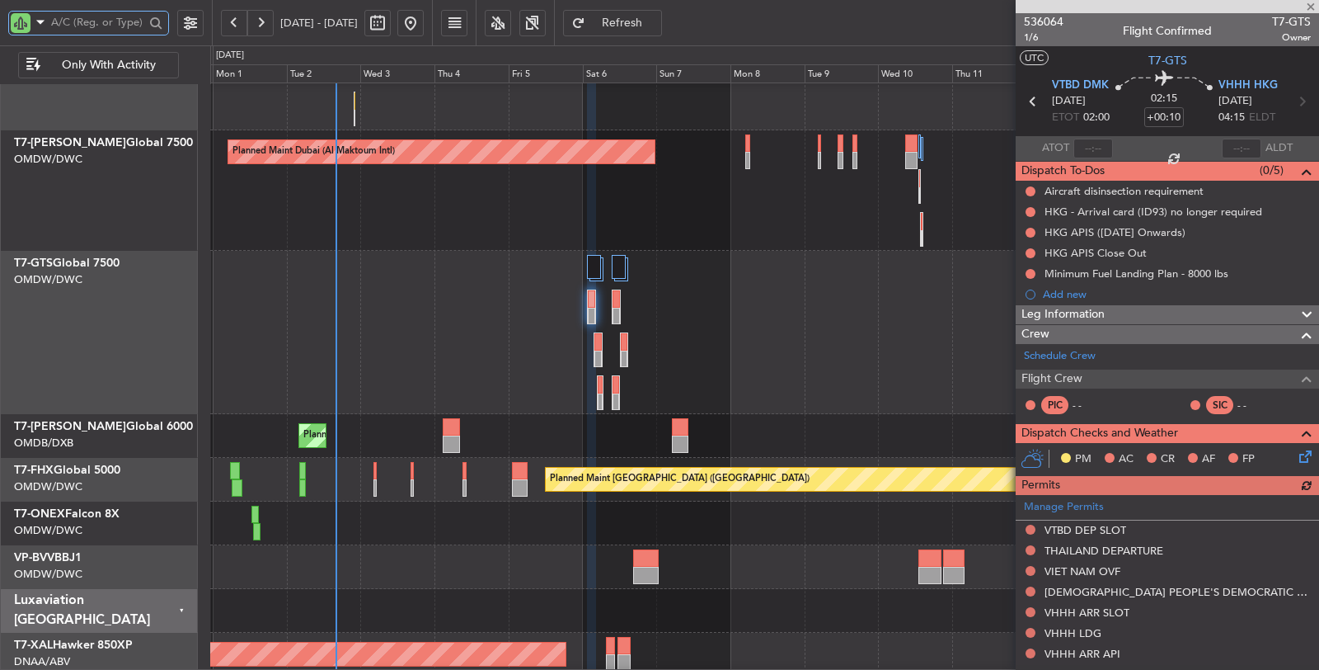
click at [643, 400] on div "Unplanned Maint [GEOGRAPHIC_DATA] (Seletar)" at bounding box center [764, 332] width 1109 height 163
click at [767, 554] on div "Planned Maint Dubai (Al Maktoum Intl) Planned Maint Dubai (Al Maktoum Intl)" at bounding box center [764, 567] width 1109 height 44
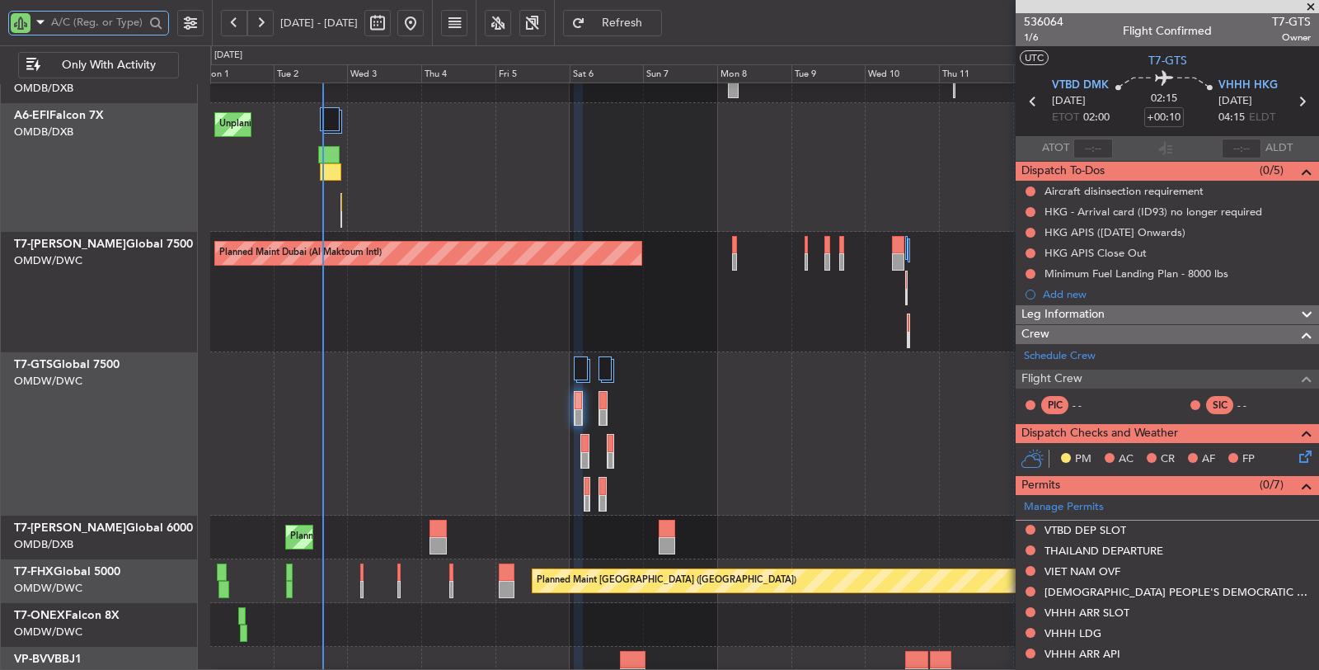
click at [693, 504] on div "Unplanned Maint [GEOGRAPHIC_DATA] (Seletar)" at bounding box center [764, 433] width 1109 height 163
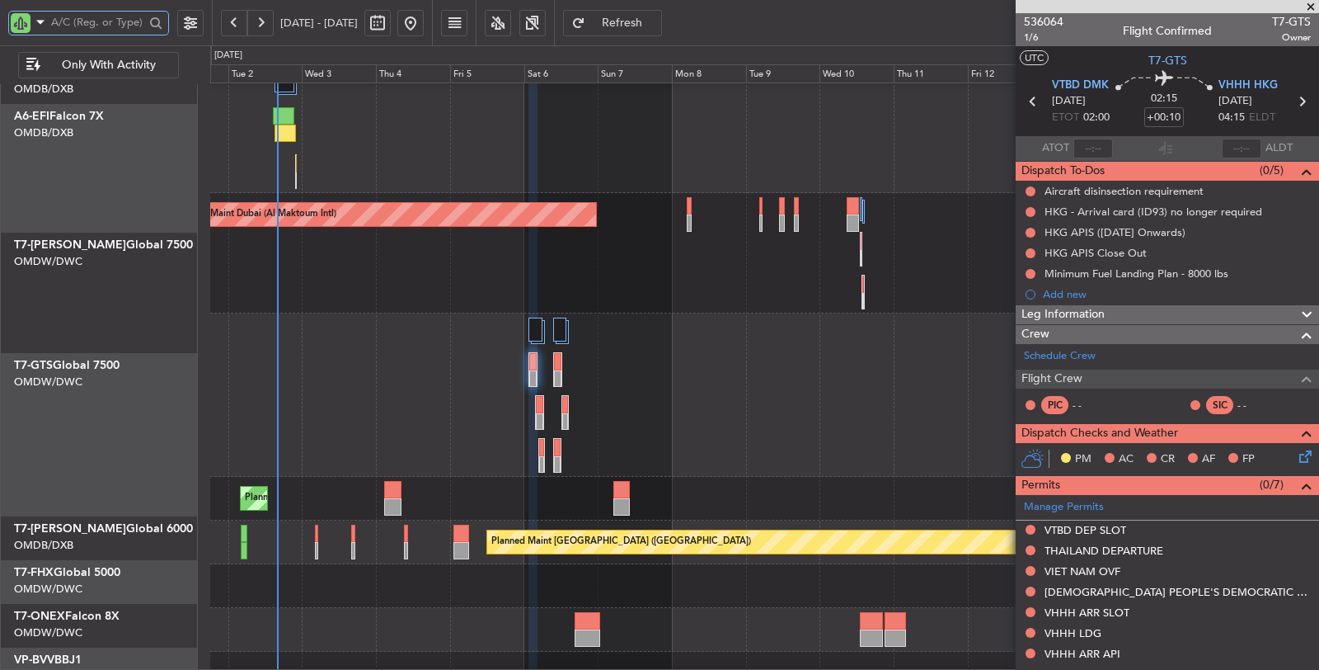
scroll to position [121, 0]
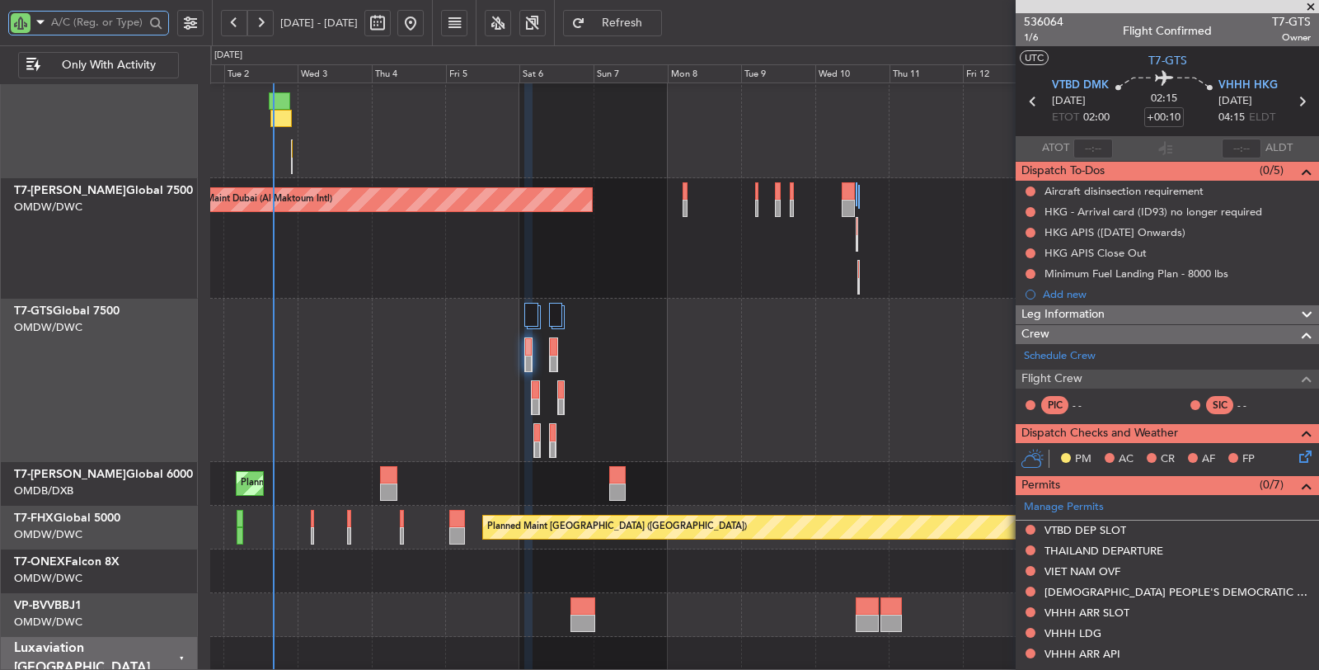
click at [649, 447] on div "Unplanned Maint [GEOGRAPHIC_DATA] (Seletar)" at bounding box center [764, 379] width 1108 height 163
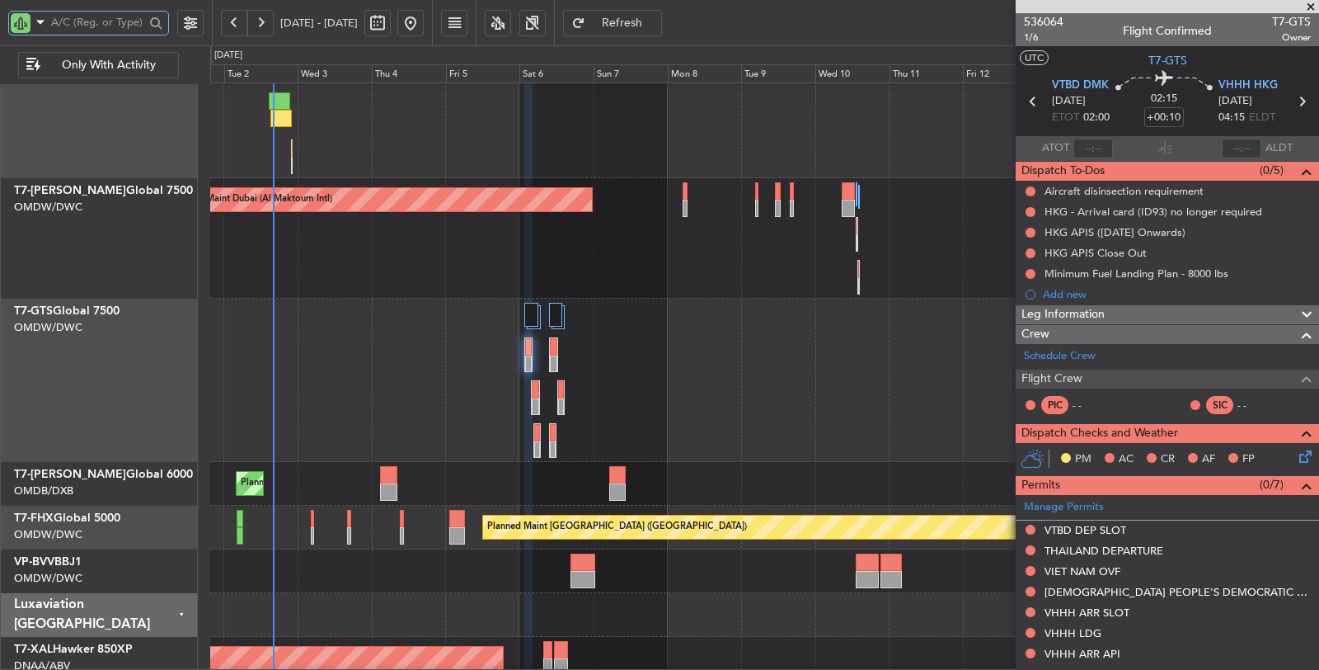
click at [120, 24] on input "text" at bounding box center [97, 22] width 93 height 25
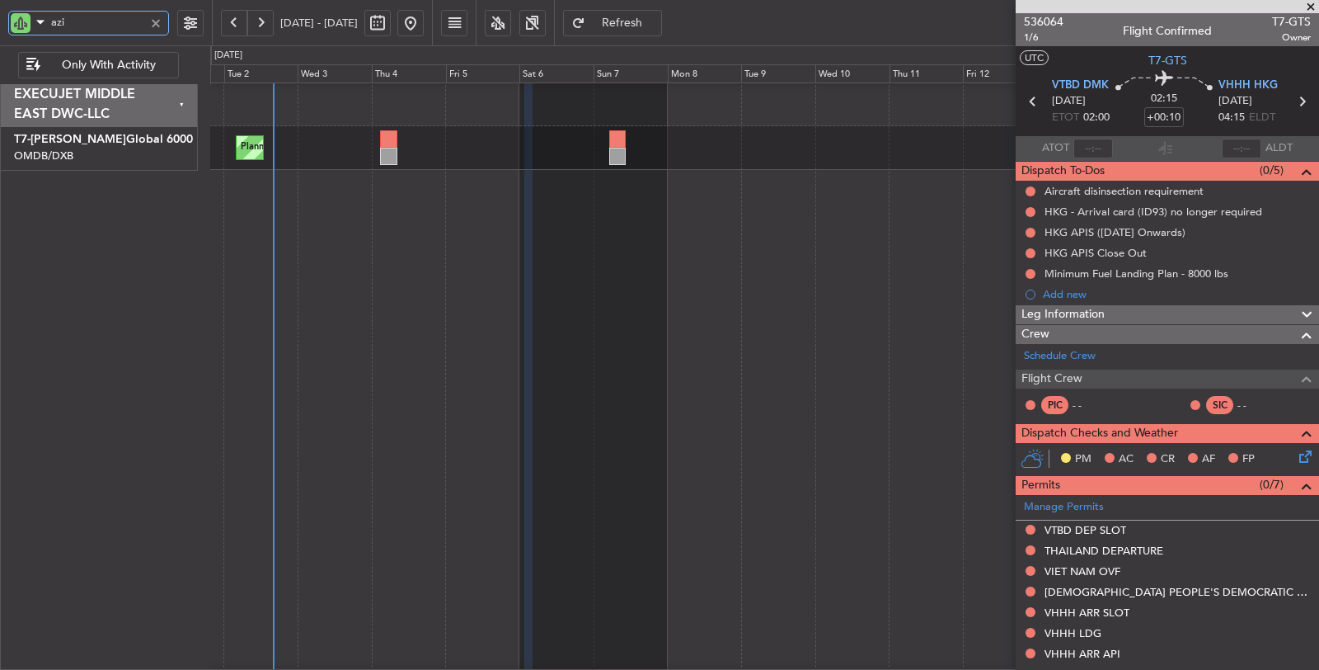
scroll to position [0, 0]
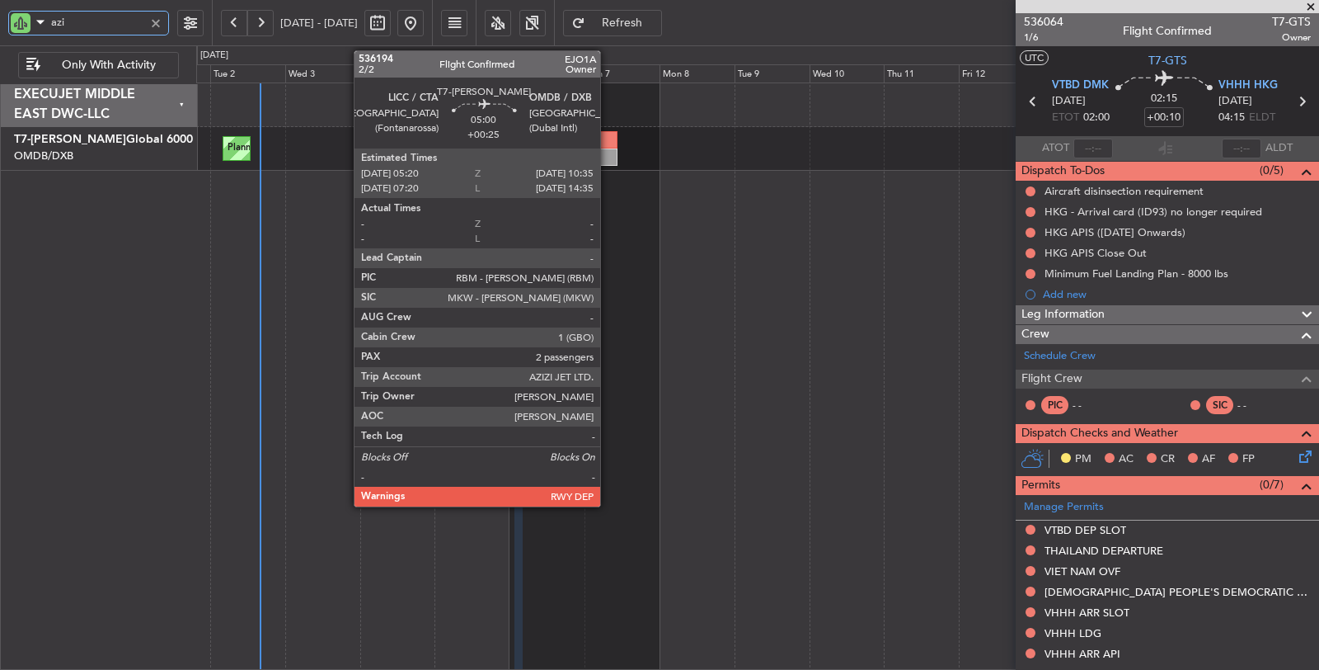
click at [608, 148] on div at bounding box center [608, 156] width 16 height 17
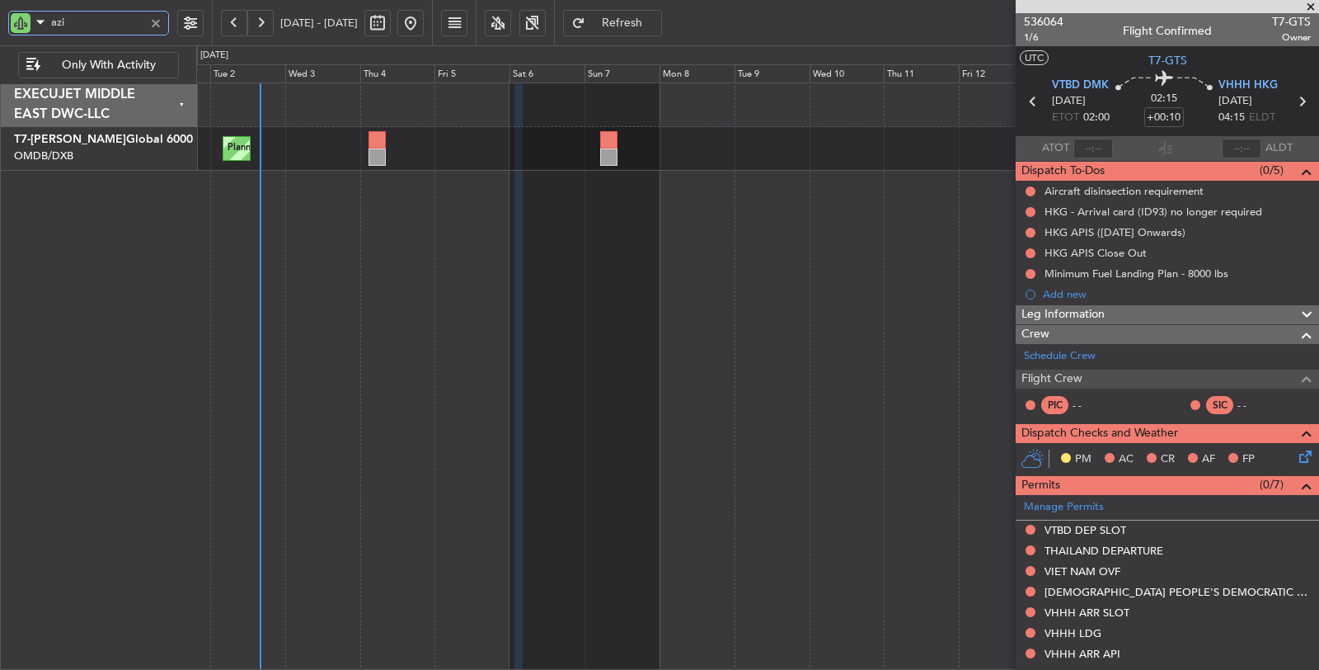
drag, startPoint x: 41, startPoint y: 23, endPoint x: 21, endPoint y: 26, distance: 20.9
click at [21, 26] on div "azi" at bounding box center [88, 23] width 161 height 25
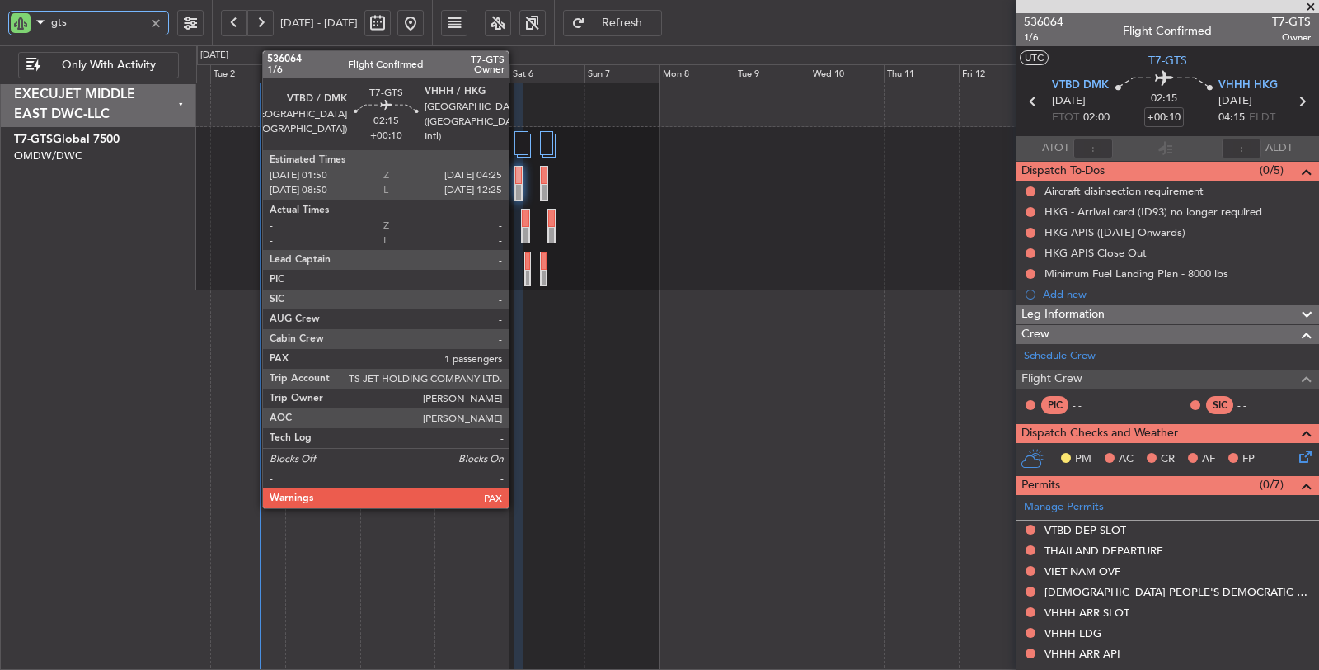
click at [517, 189] on div at bounding box center [518, 192] width 7 height 17
type input "gts"
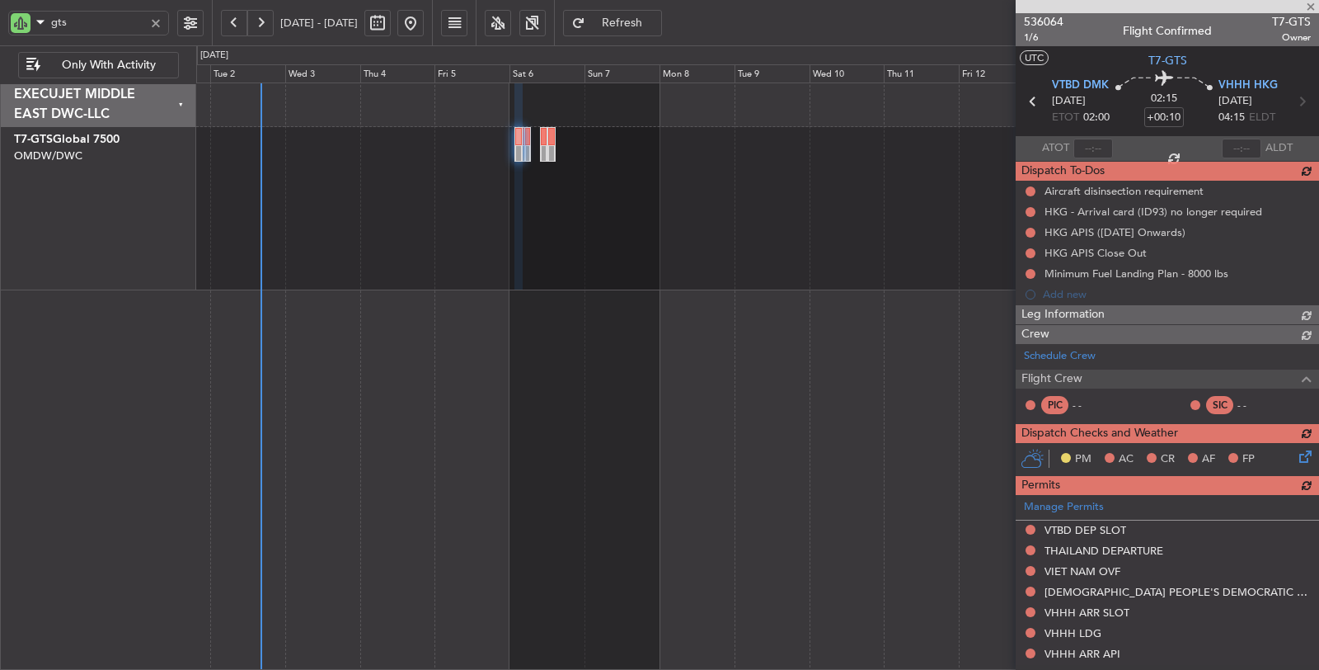
type input "3"
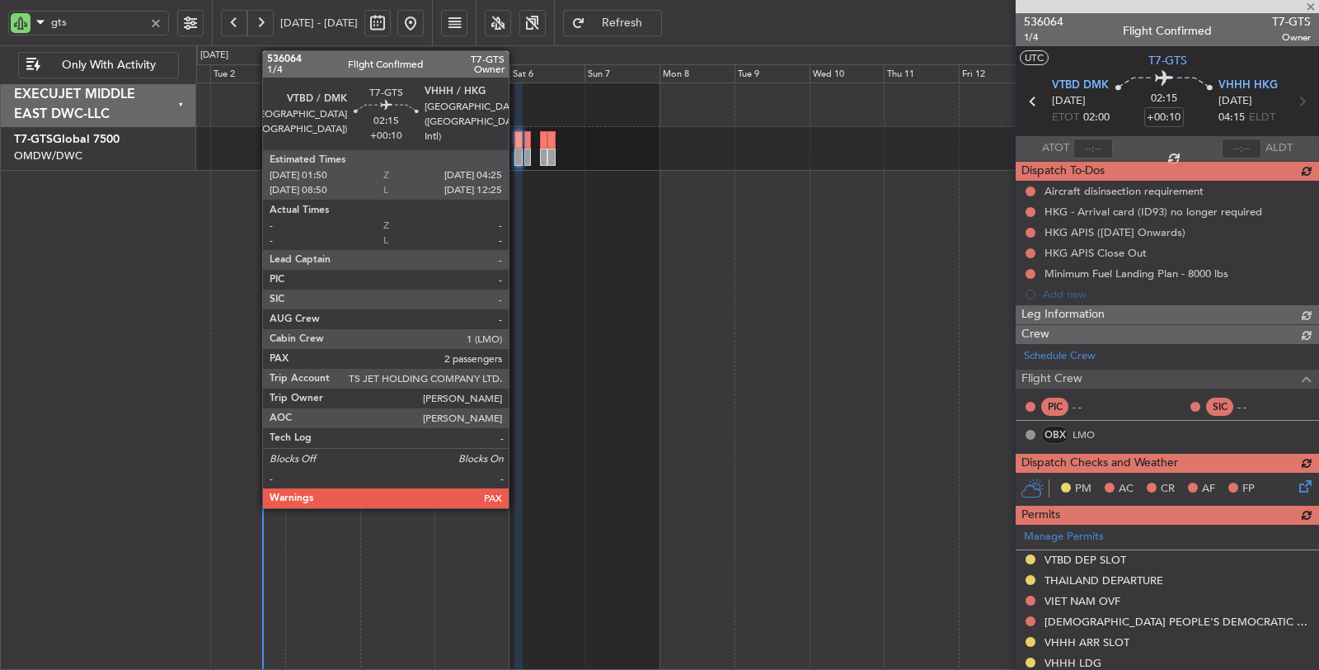
click at [517, 162] on div at bounding box center [518, 156] width 8 height 17
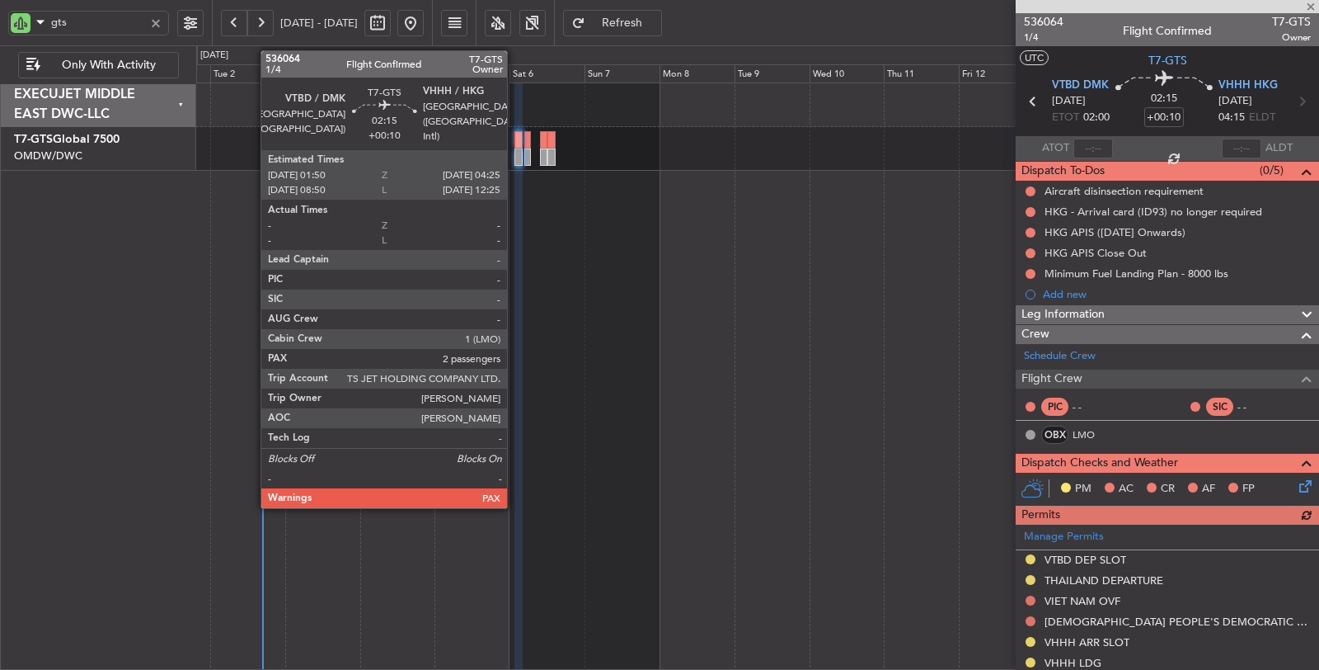
click at [515, 157] on div at bounding box center [518, 156] width 8 height 17
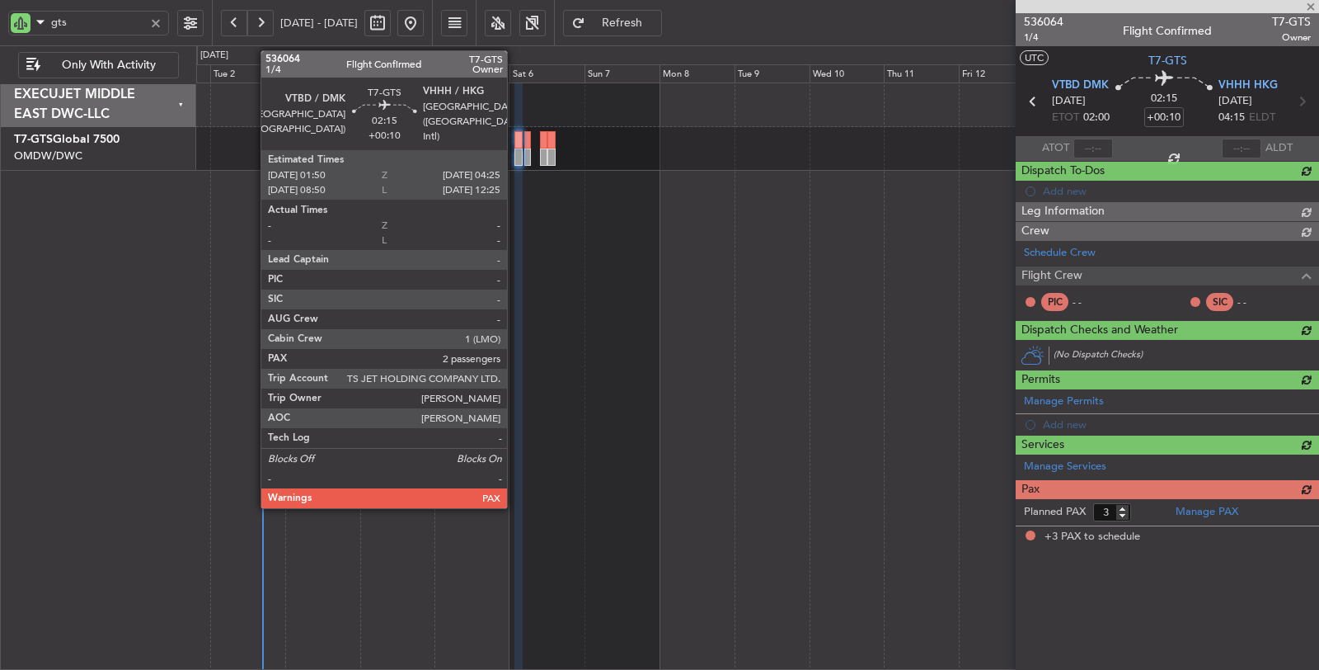
click at [515, 157] on div at bounding box center [518, 156] width 8 height 17
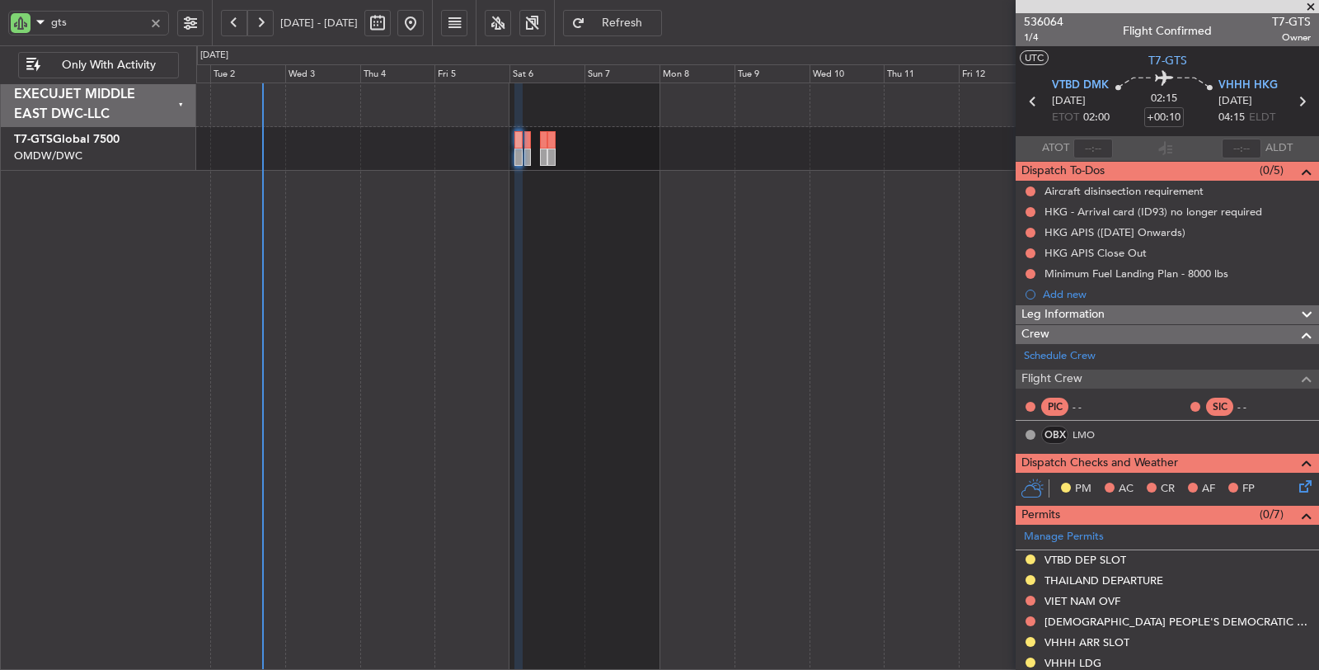
click at [157, 21] on div at bounding box center [156, 23] width 18 height 18
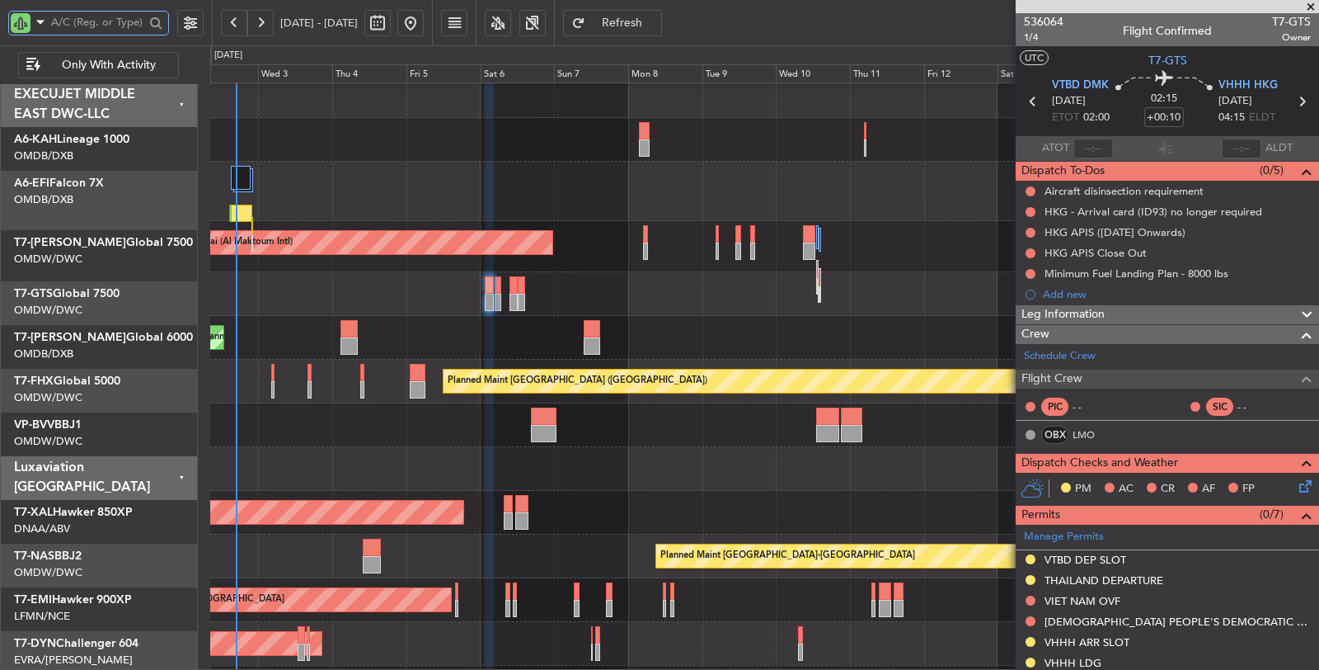
scroll to position [10, 0]
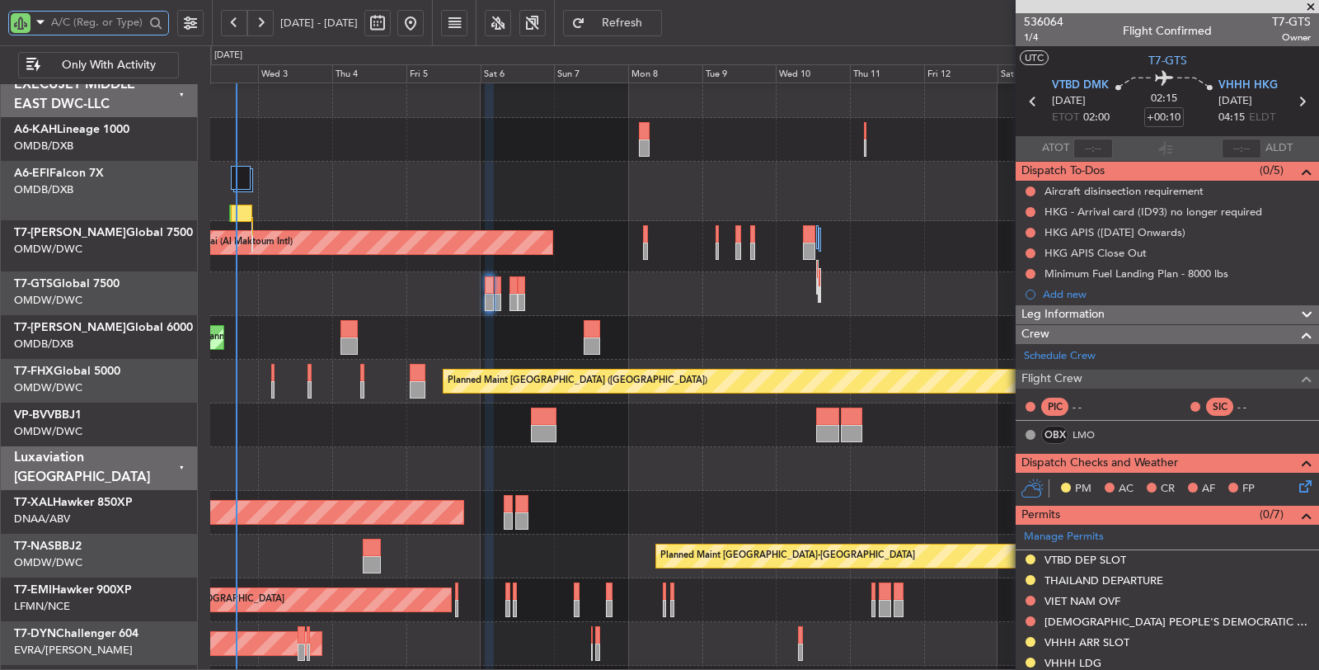
click at [340, 293] on div at bounding box center [764, 294] width 1109 height 44
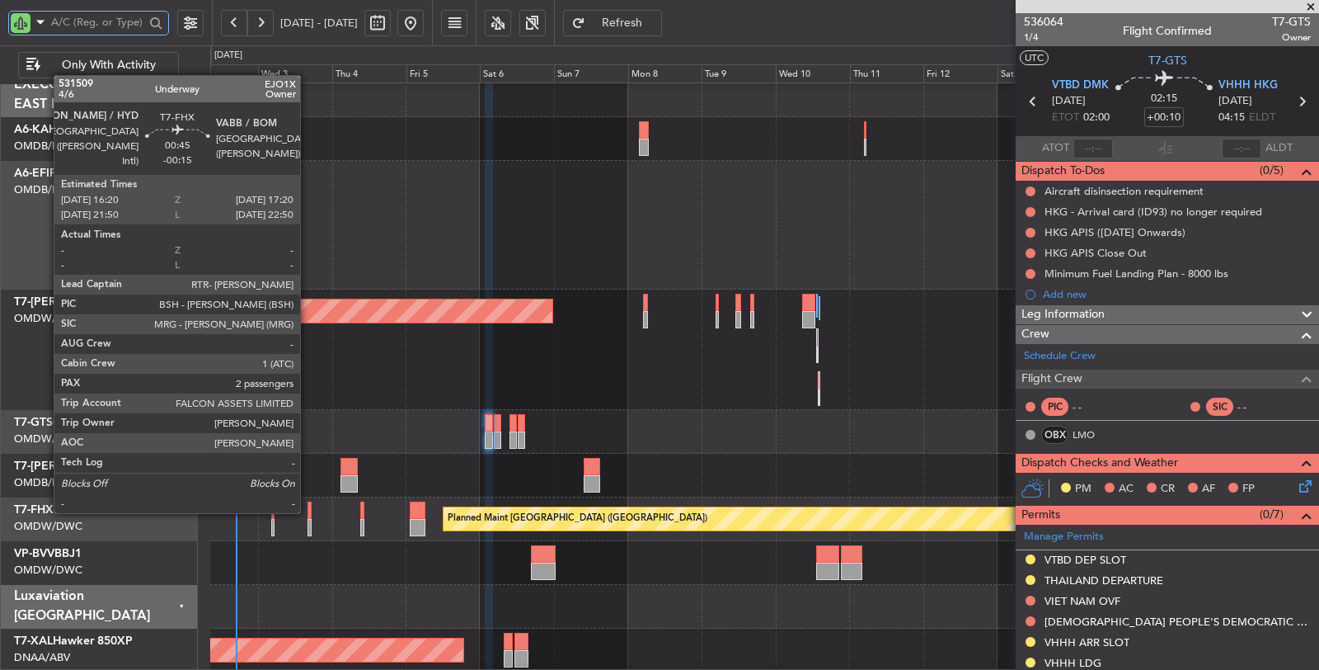
click at [308, 510] on div at bounding box center [309, 509] width 3 height 17
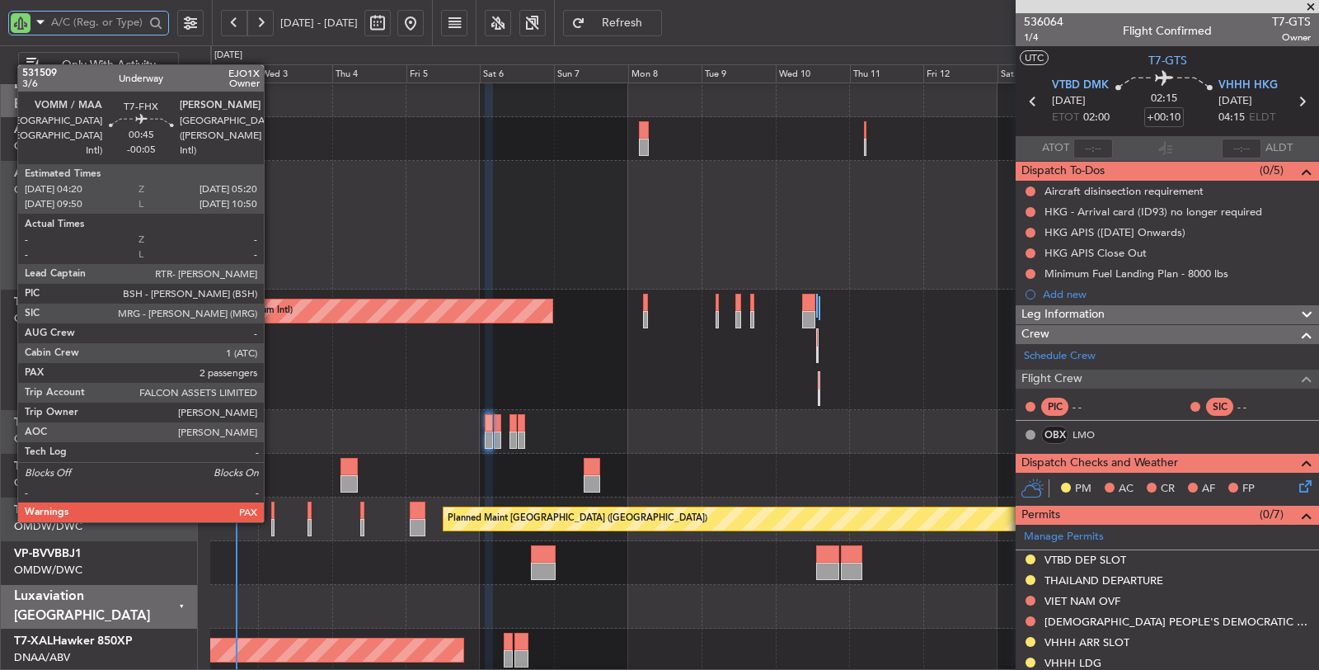
click at [272, 519] on div at bounding box center [272, 527] width 3 height 17
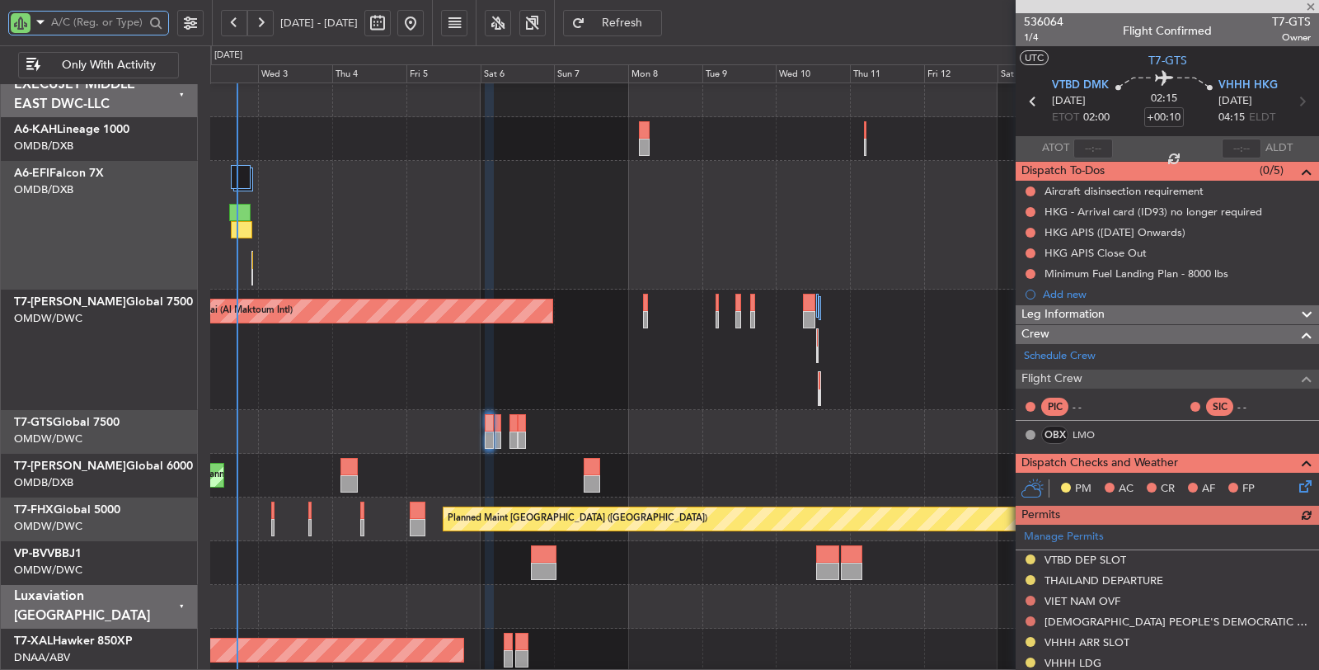
click at [122, 21] on input "text" at bounding box center [97, 22] width 93 height 25
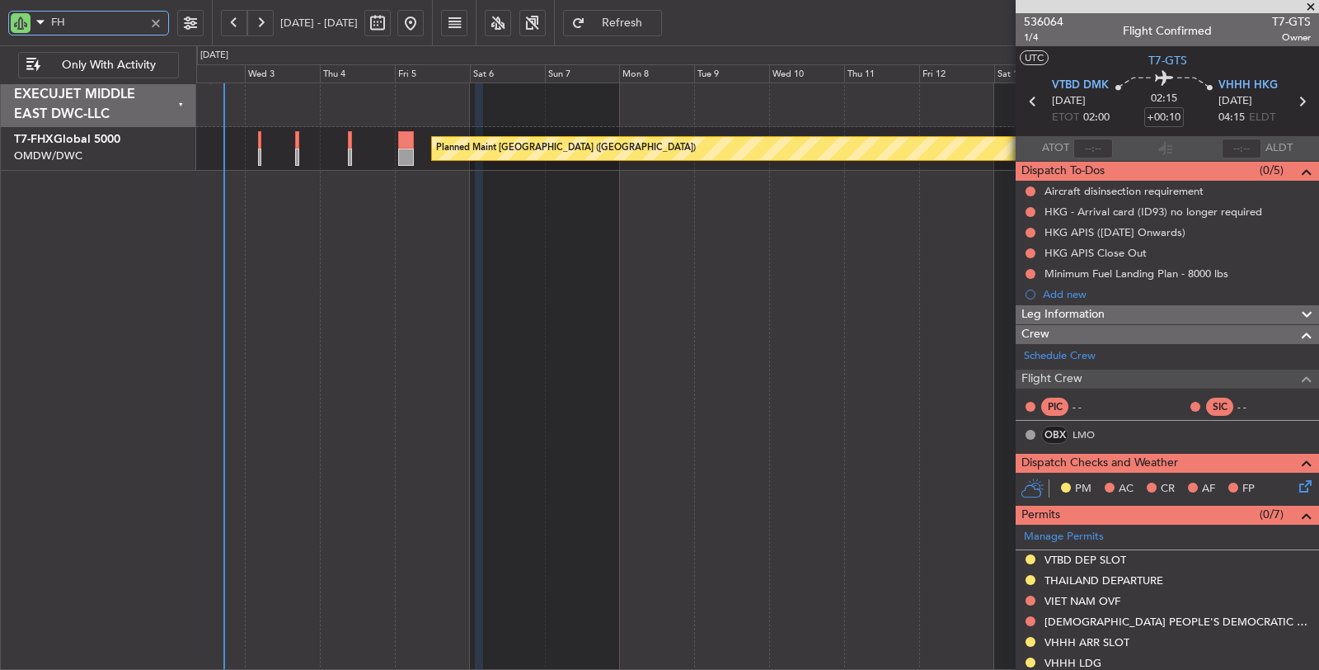
type input "FHX"
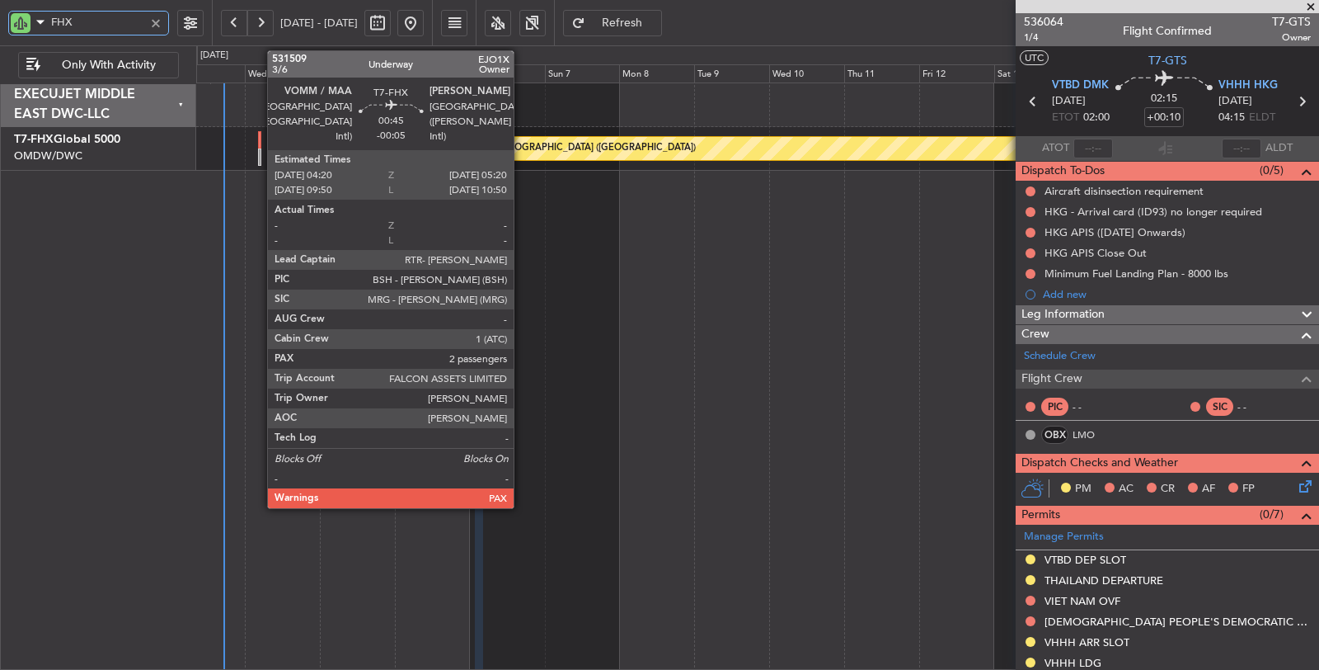
click at [259, 155] on div at bounding box center [259, 156] width 3 height 17
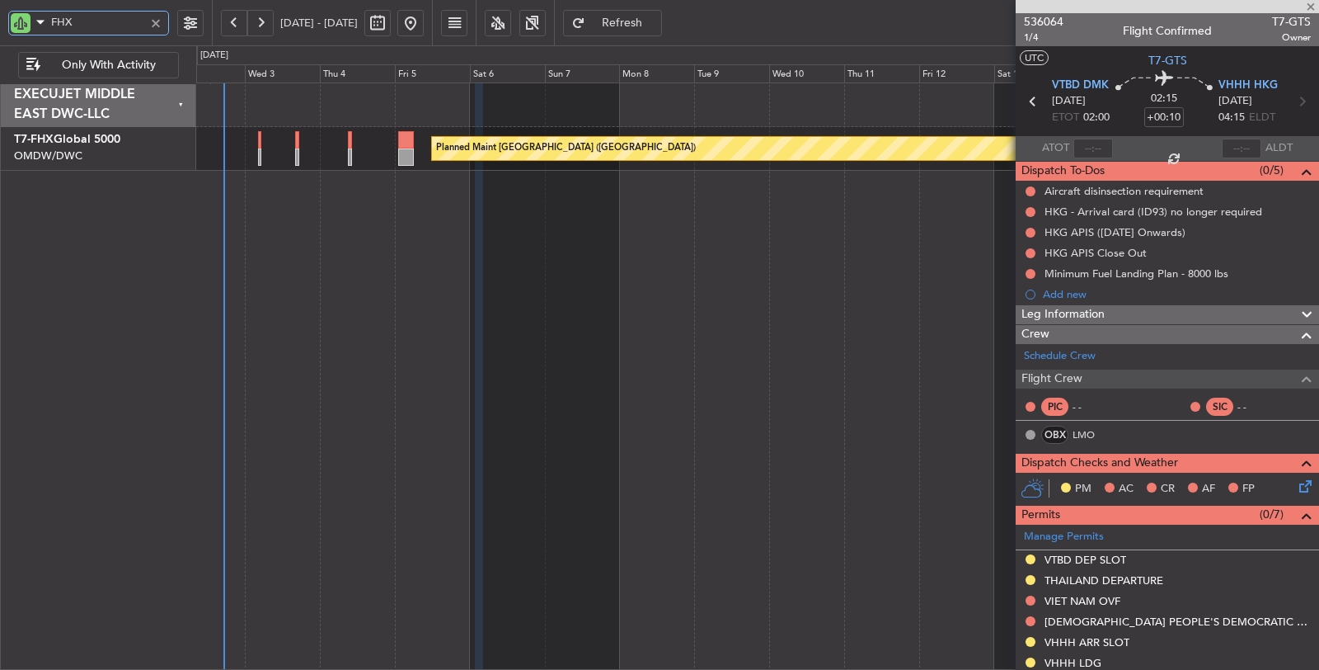
type input "-00:05"
type input "2"
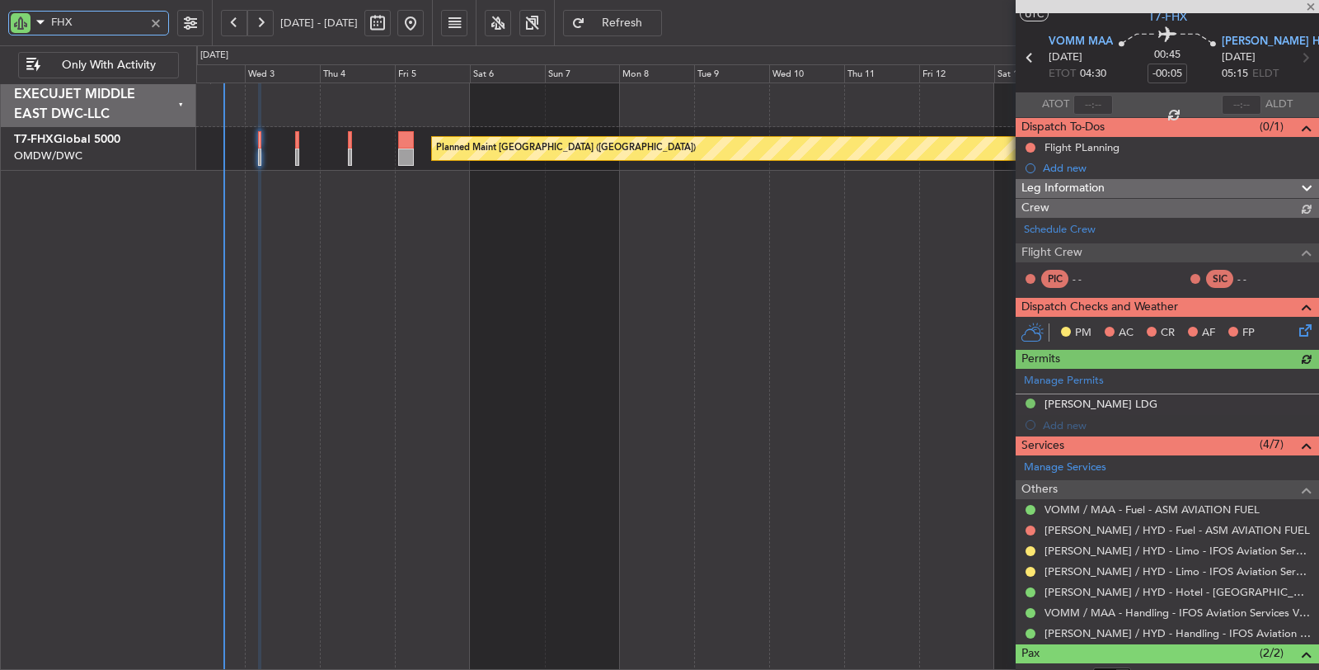
type input "[PERSON_NAME] (SYS)"
type input "7049"
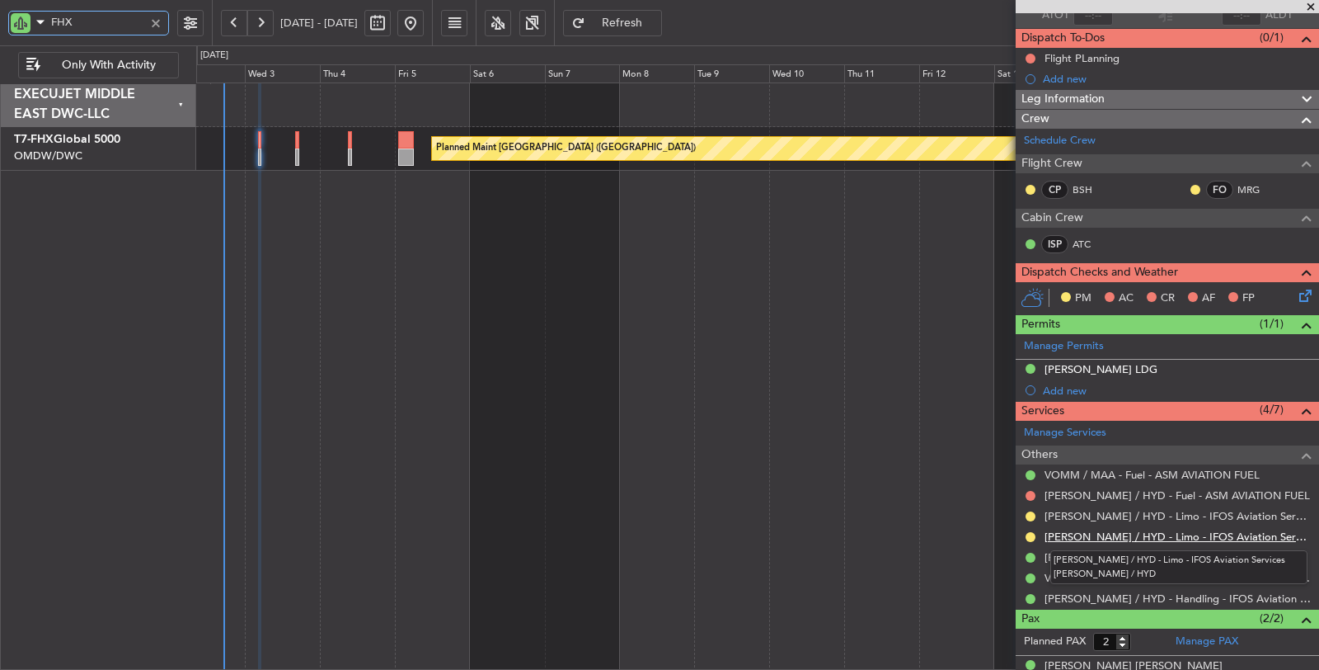
type input "FHX"
click at [1139, 537] on link "[PERSON_NAME] / HYD - Limo - IFOS Aviation Services [PERSON_NAME] / HYD" at bounding box center [1178, 536] width 266 height 14
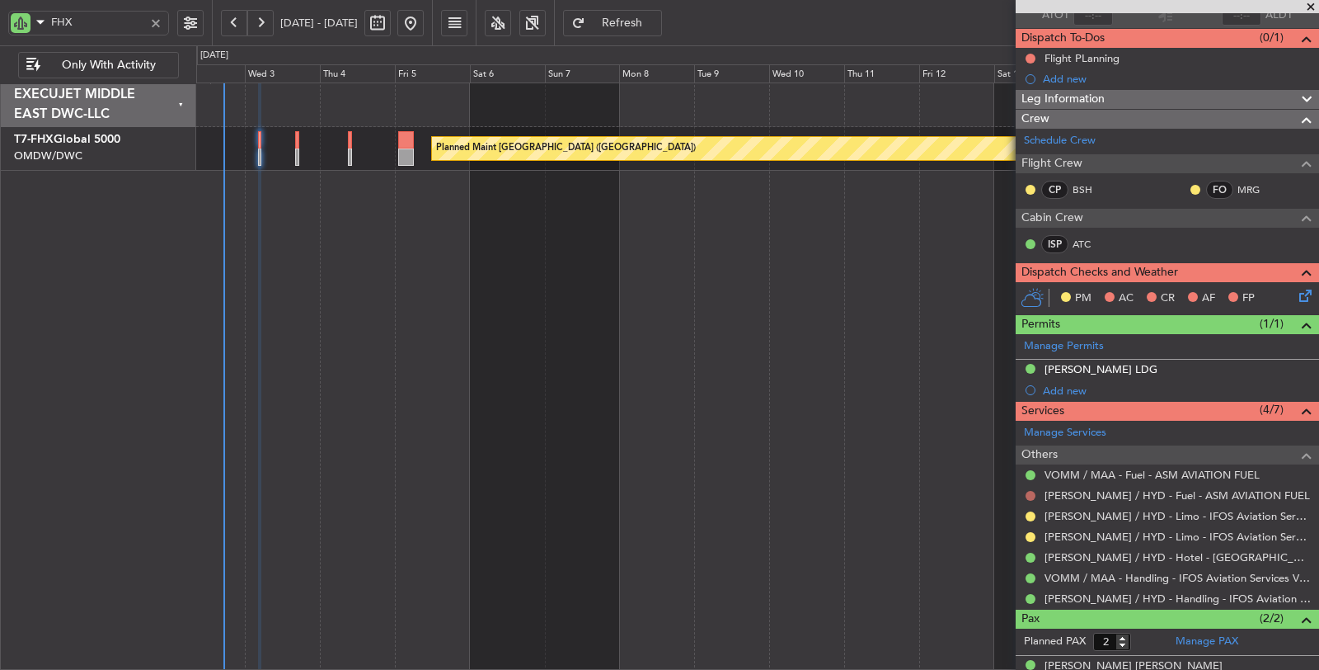
click at [1031, 491] on button at bounding box center [1031, 496] width 10 height 10
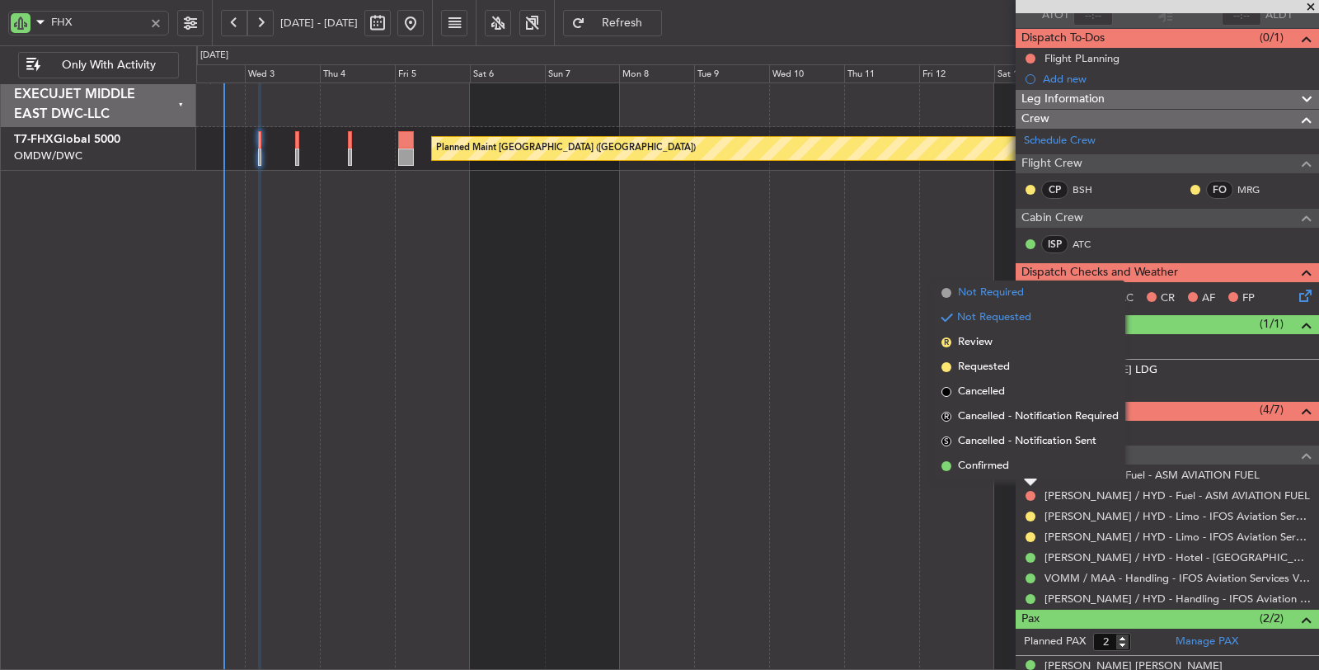
click at [1004, 291] on span "Not Required" at bounding box center [991, 292] width 66 height 16
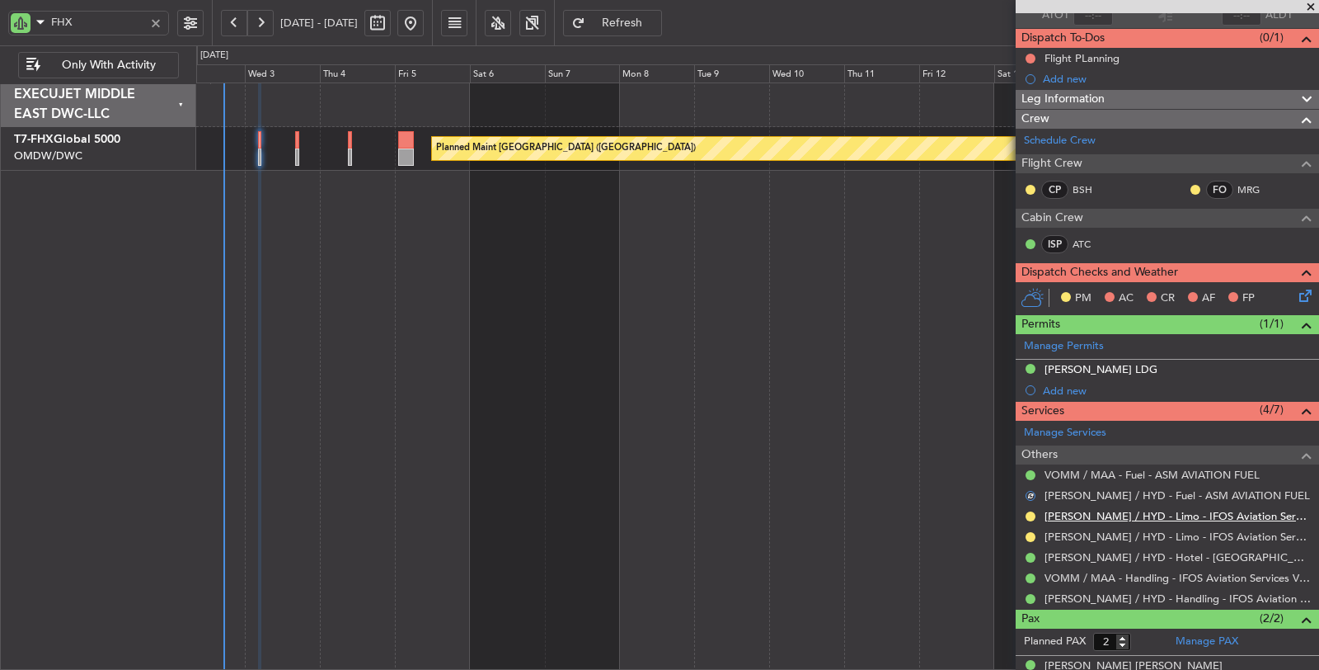
click at [1113, 512] on link "[PERSON_NAME] / HYD - Limo - IFOS Aviation Services [PERSON_NAME] / HYD" at bounding box center [1178, 516] width 266 height 14
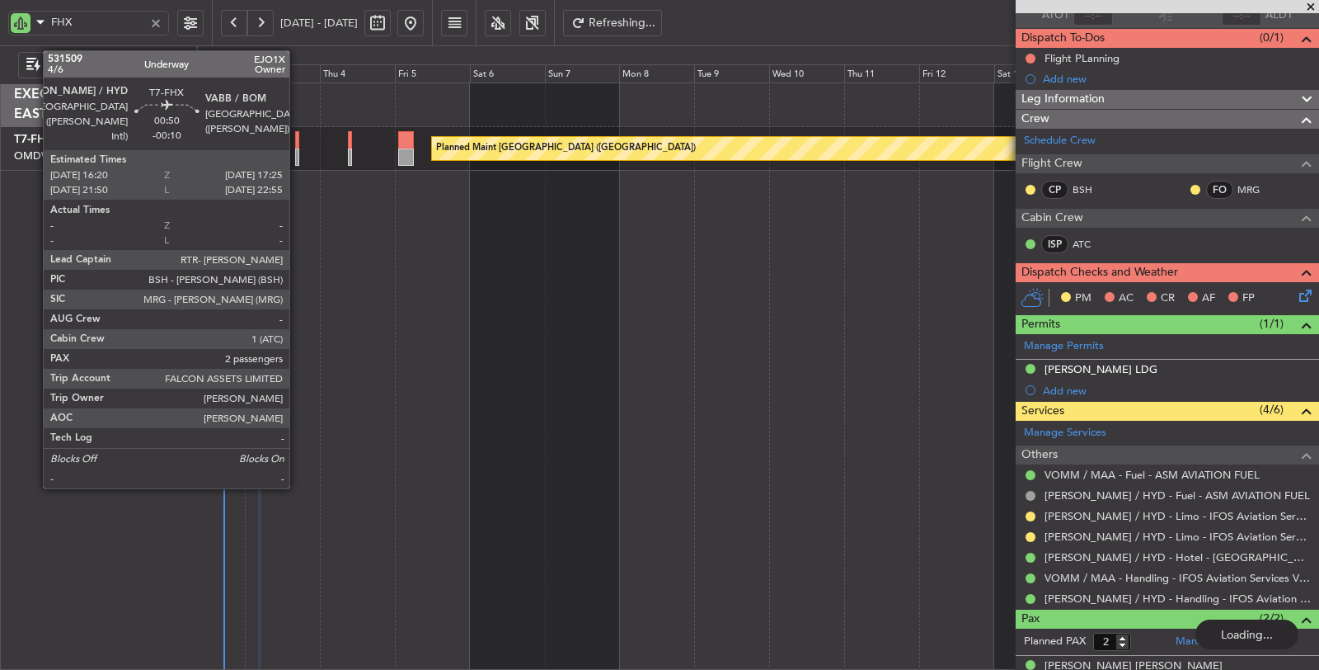
click at [298, 153] on div at bounding box center [297, 156] width 4 height 17
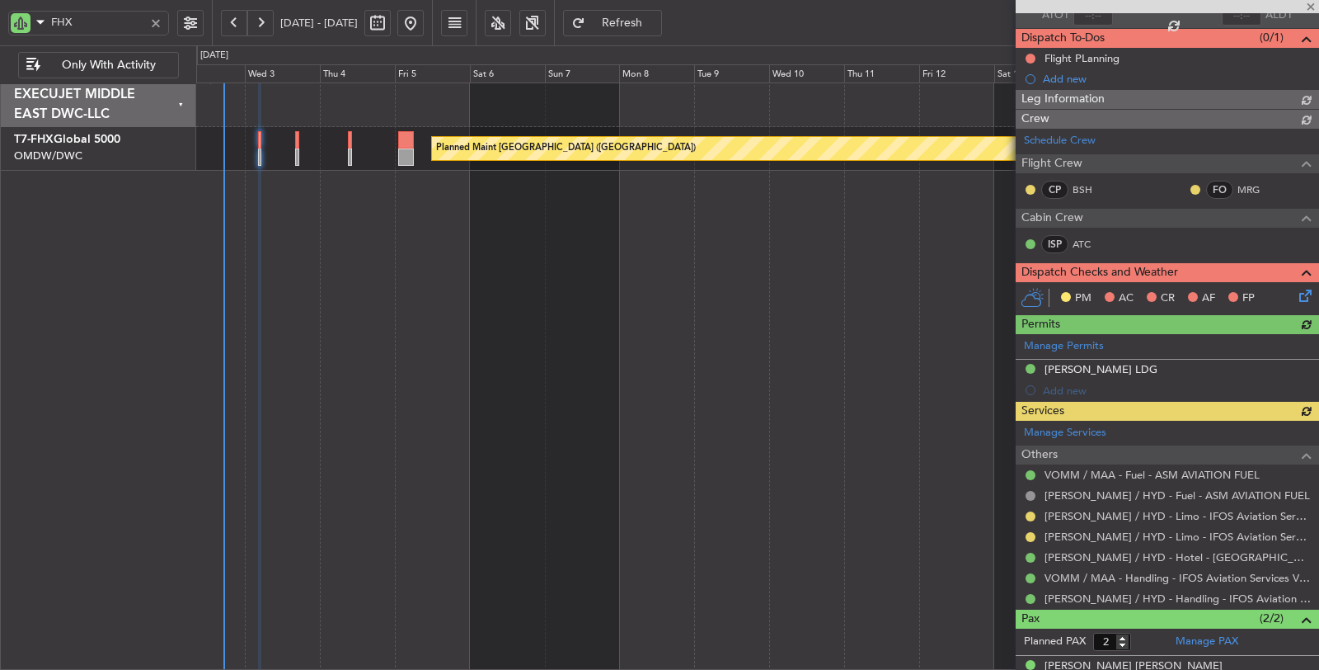
type input "[PERSON_NAME] (SYS)"
type input "7049"
type input "-00:10"
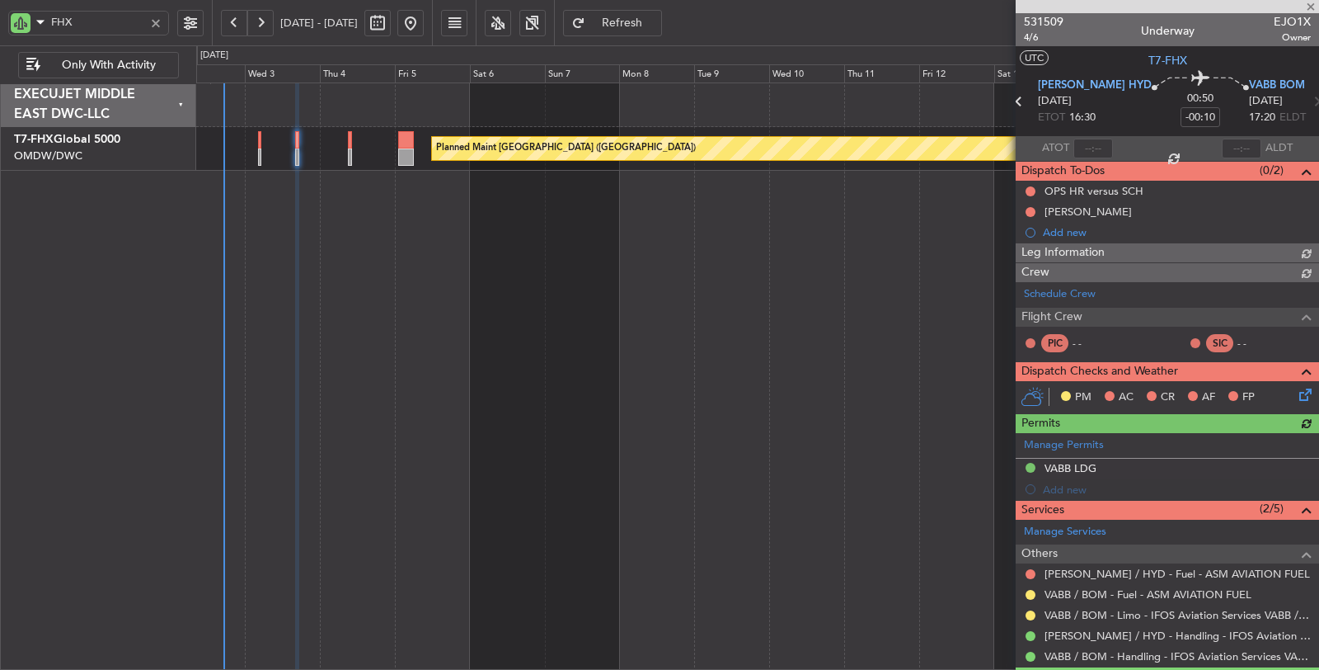
type input "Syed Shakeel (SYS)"
type input "7050"
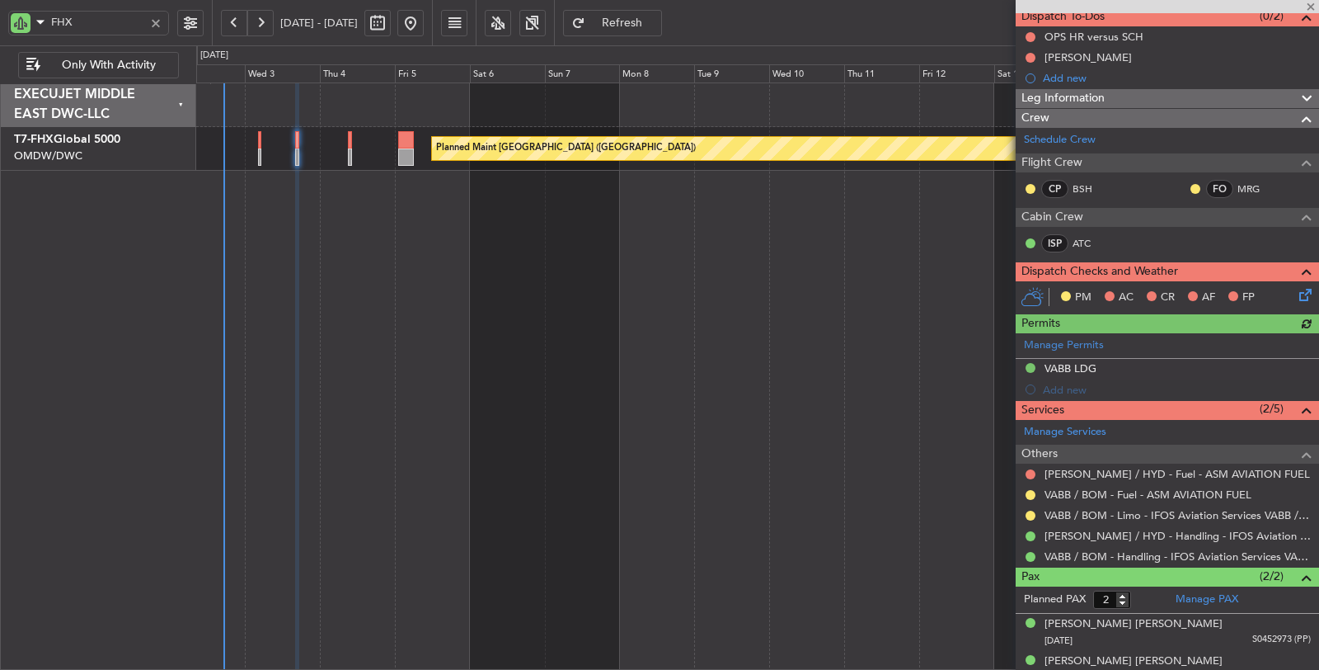
scroll to position [167, 0]
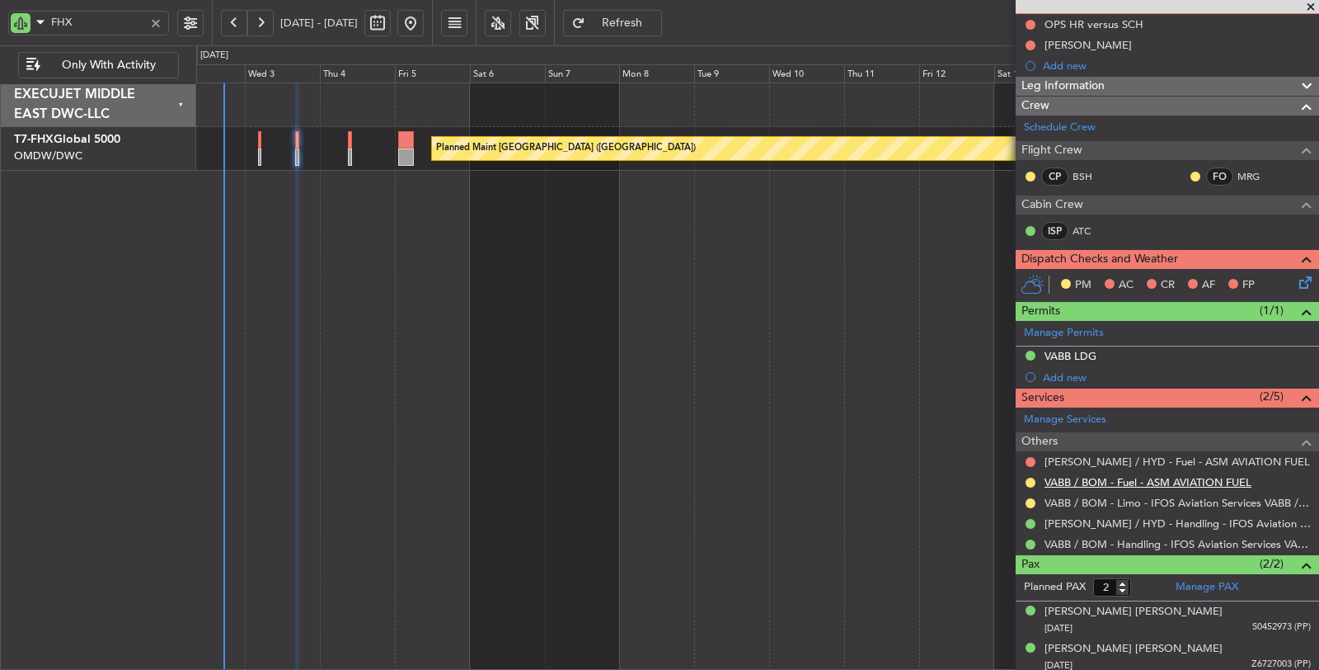
click at [1124, 479] on link "VABB / BOM - Fuel - ASM AVIATION FUEL" at bounding box center [1148, 482] width 207 height 14
click at [1124, 496] on link "VABB / BOM - Limo - IFOS Aviation Services VABB / BOM" at bounding box center [1178, 503] width 266 height 14
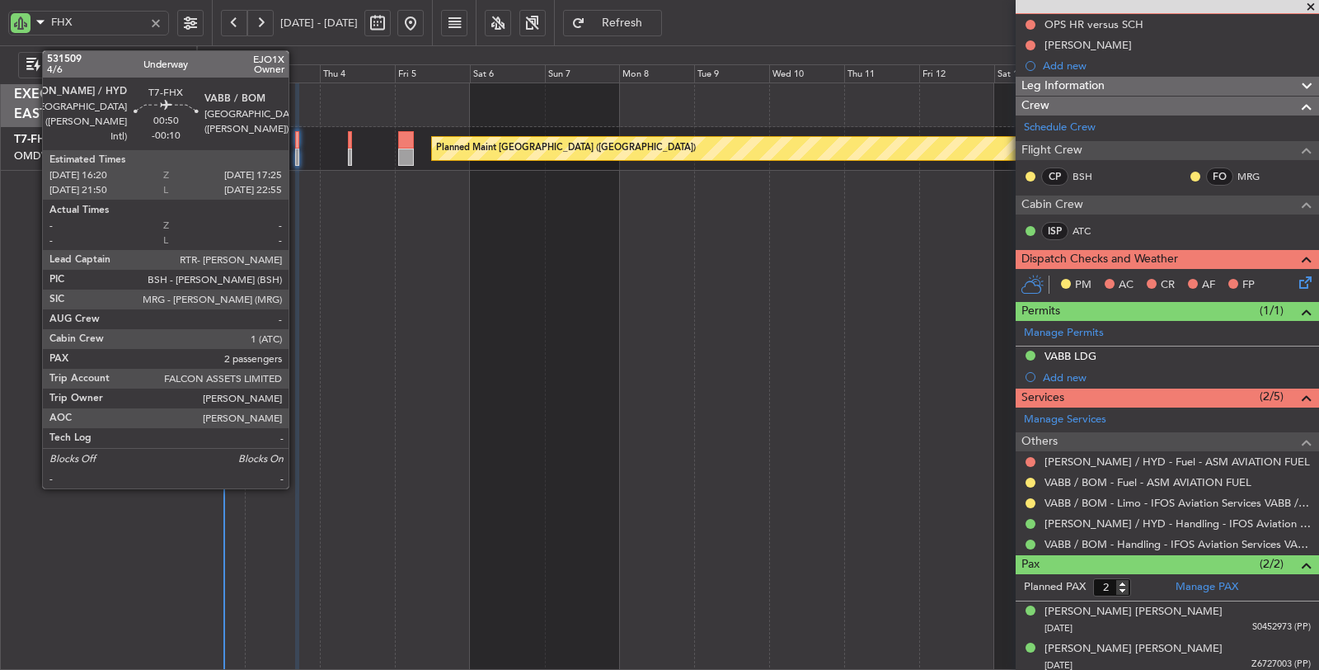
click at [297, 153] on div at bounding box center [297, 156] width 4 height 17
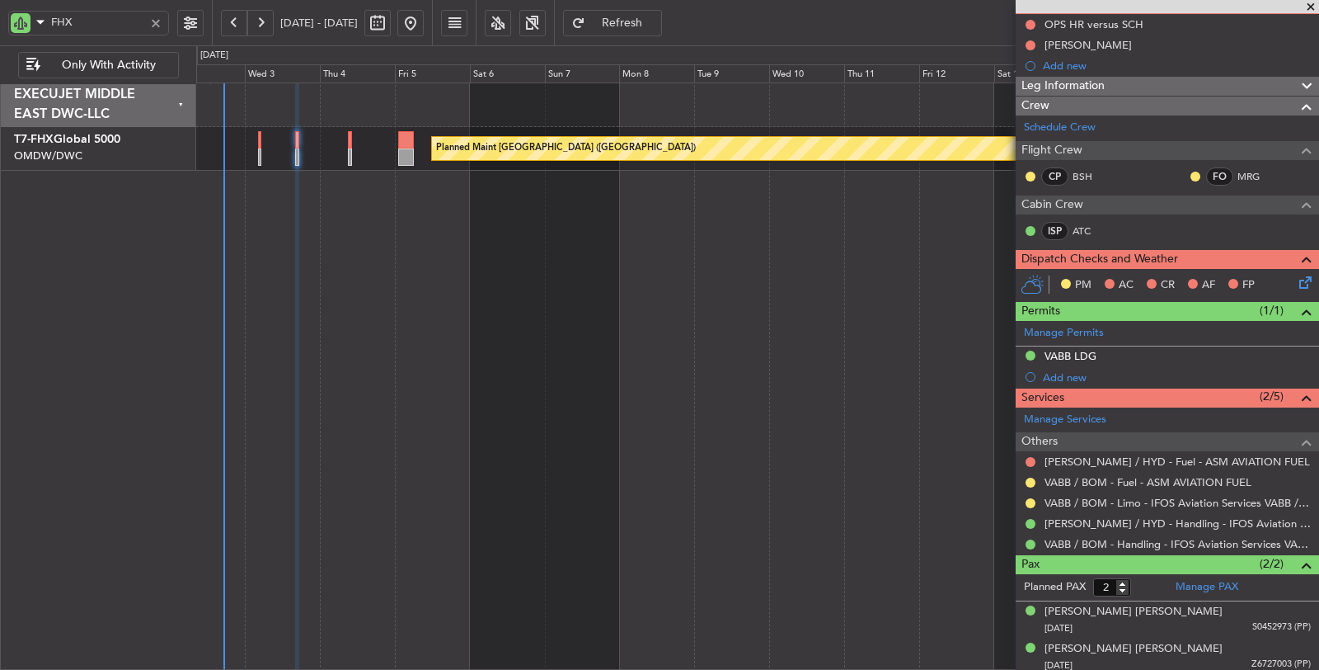
click at [388, 251] on div "Planned Maint [GEOGRAPHIC_DATA] ([GEOGRAPHIC_DATA])" at bounding box center [758, 376] width 1124 height 588
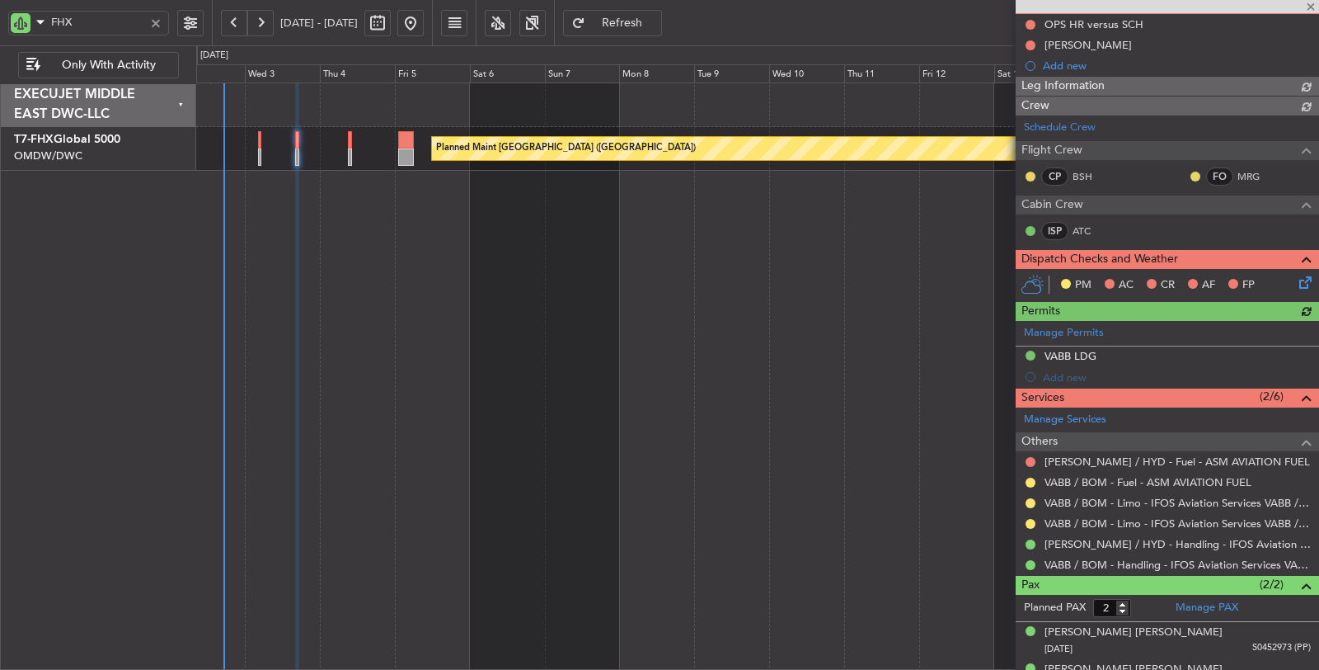
type input "Syed Shakeel (SYS)"
type input "7050"
click at [1032, 457] on button at bounding box center [1031, 462] width 10 height 10
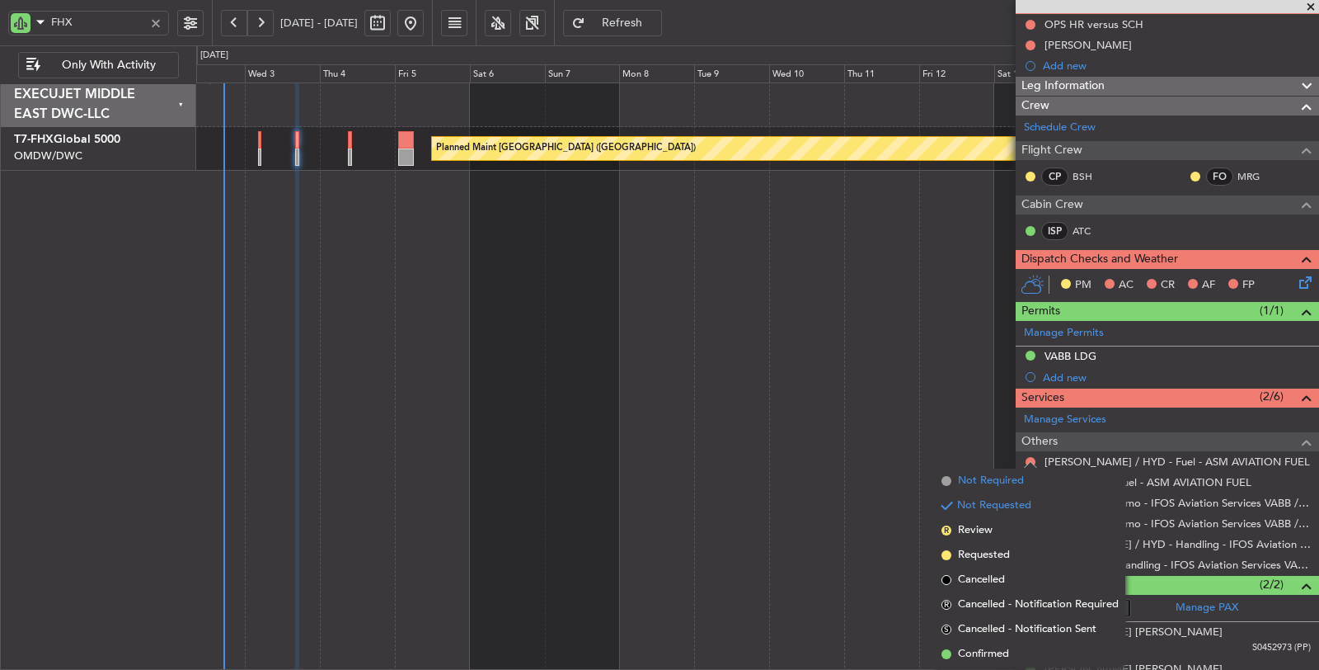
click at [1015, 484] on span "Not Required" at bounding box center [991, 480] width 66 height 16
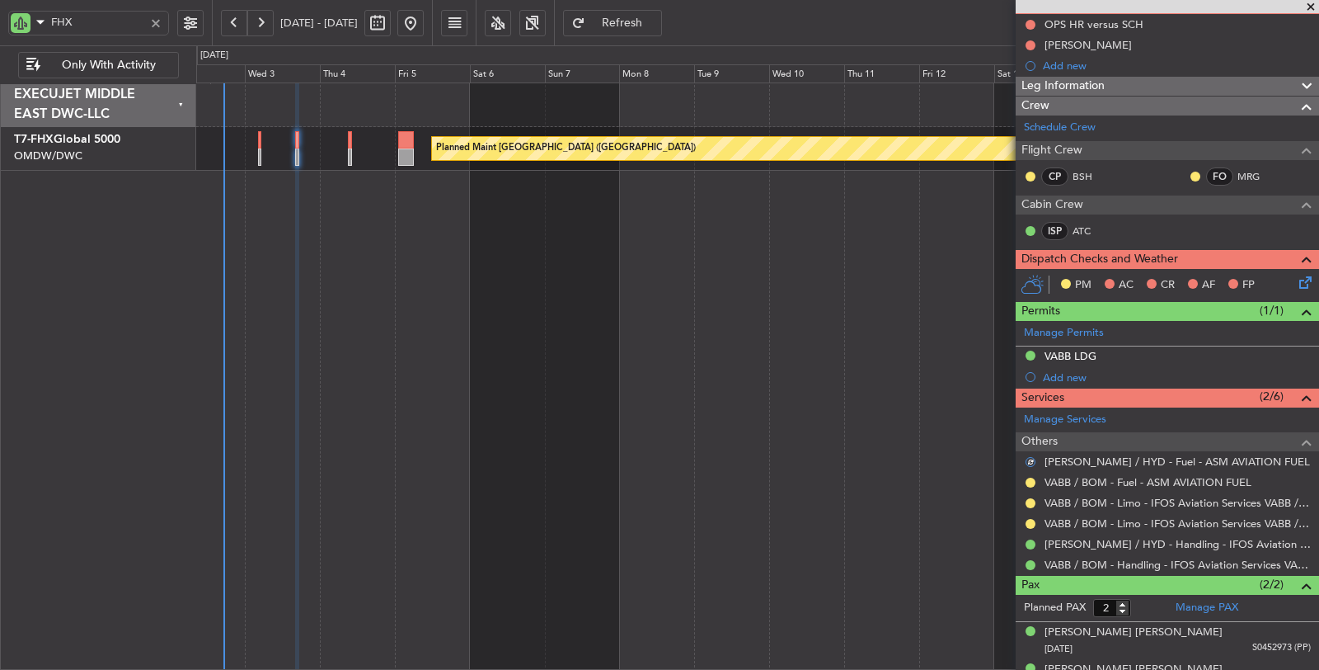
click at [1296, 275] on icon at bounding box center [1302, 279] width 13 height 13
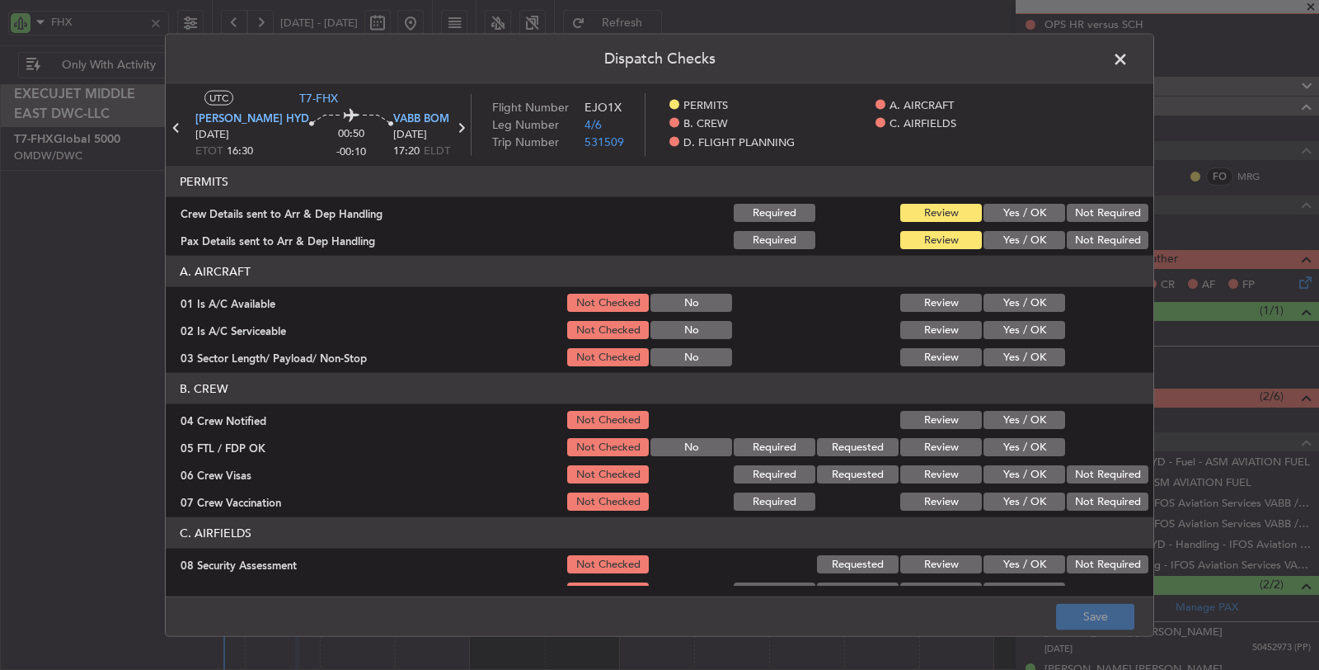
click at [1016, 209] on button "Yes / OK" at bounding box center [1025, 213] width 82 height 18
click at [1006, 237] on button "Yes / OK" at bounding box center [1025, 240] width 82 height 18
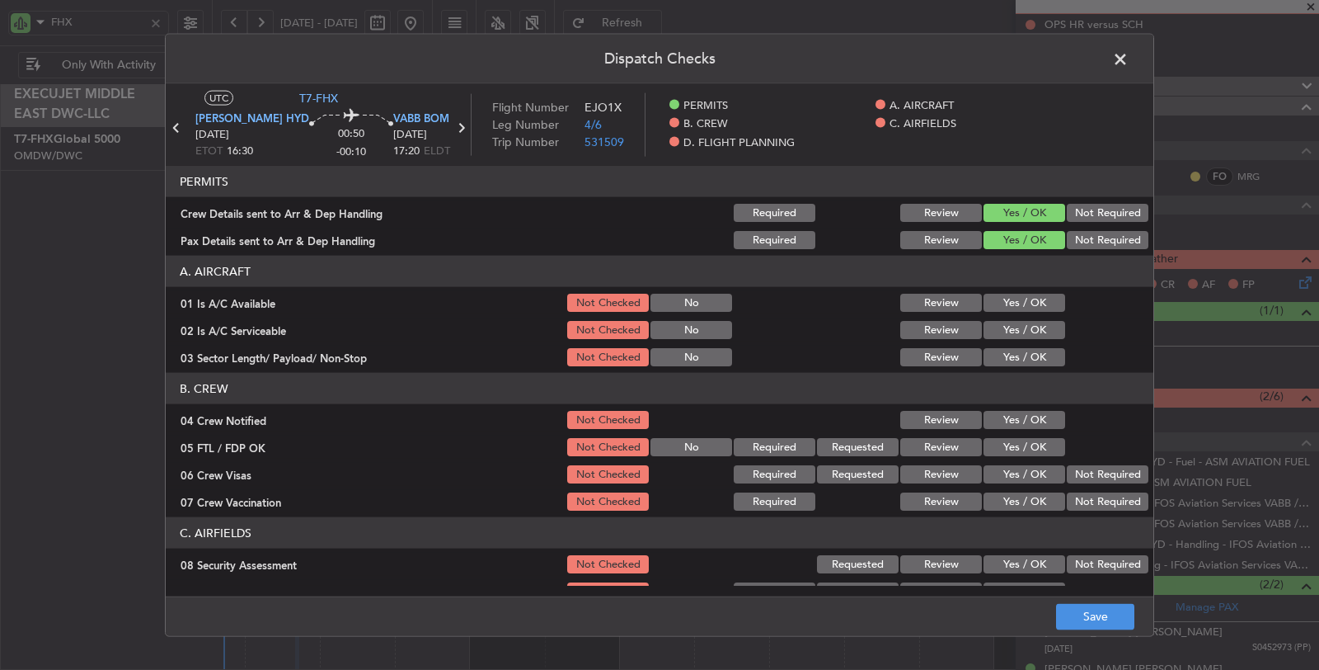
click at [1008, 313] on section "A. AIRCRAFT 01 Is A/C Available Not Checked No Review Yes / OK 02 Is A/C Servic…" at bounding box center [660, 312] width 988 height 113
click at [1008, 307] on button "Yes / OK" at bounding box center [1025, 303] width 82 height 18
click at [1006, 331] on button "Yes / OK" at bounding box center [1025, 330] width 82 height 18
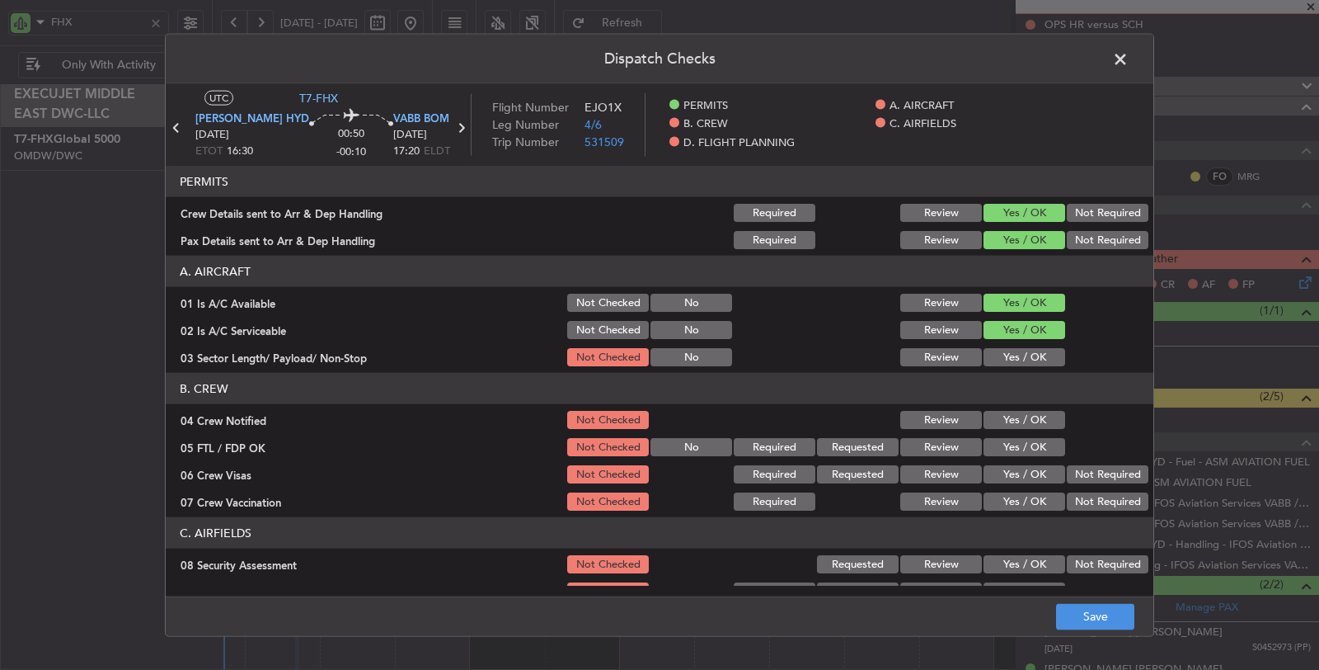
click at [1006, 356] on button "Yes / OK" at bounding box center [1025, 357] width 82 height 18
click at [1002, 421] on button "Yes / OK" at bounding box center [1025, 420] width 82 height 18
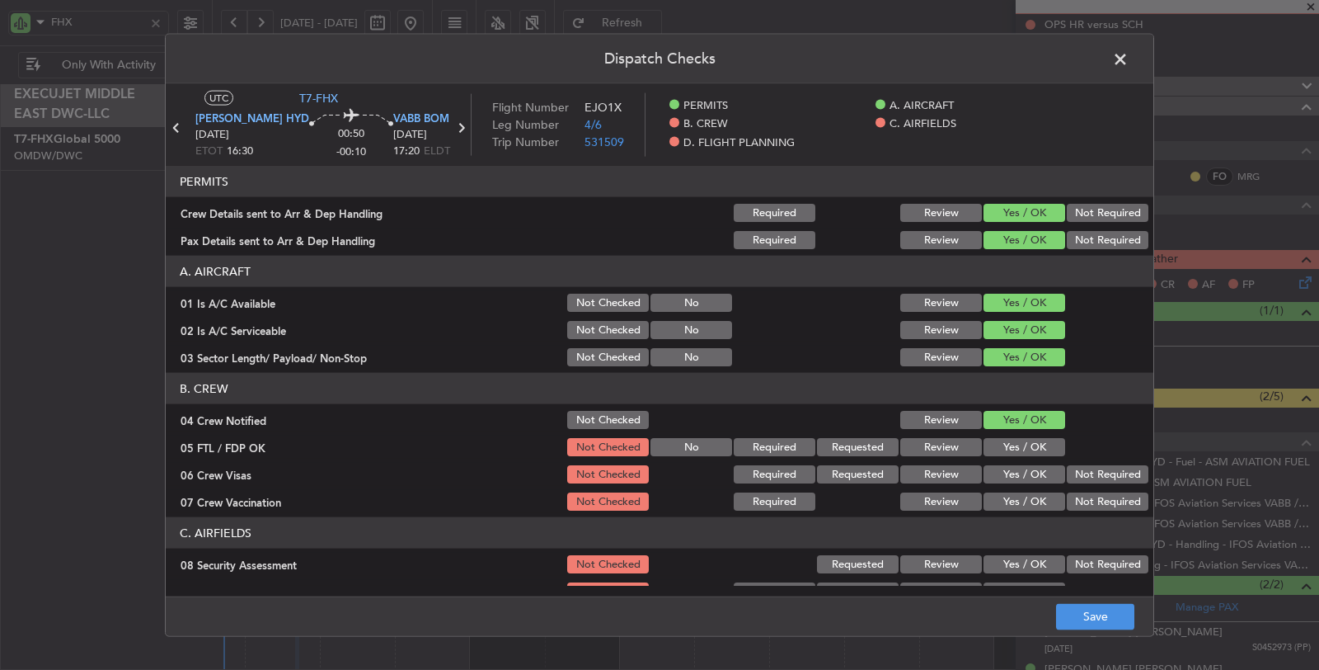
click at [1005, 445] on button "Yes / OK" at bounding box center [1025, 447] width 82 height 18
click at [1023, 475] on button "Yes / OK" at bounding box center [1025, 474] width 82 height 18
click at [1067, 499] on button "Not Required" at bounding box center [1108, 501] width 82 height 18
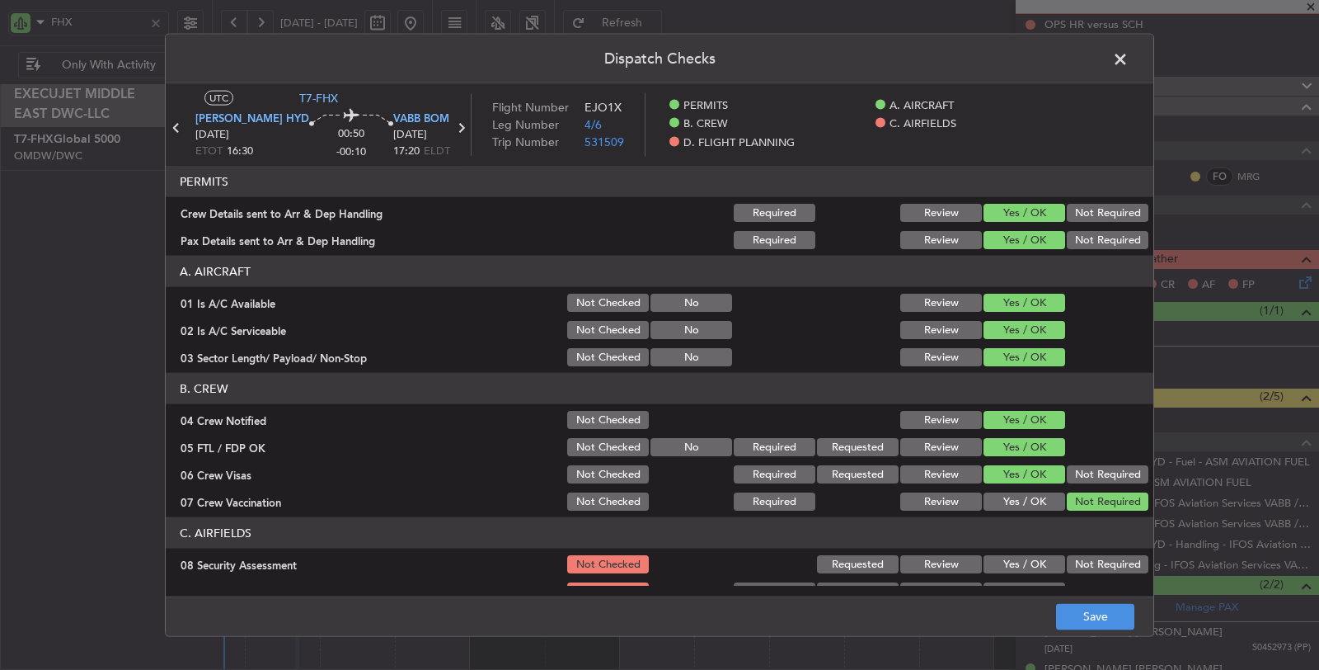
click at [1069, 566] on button "Not Required" at bounding box center [1108, 564] width 82 height 18
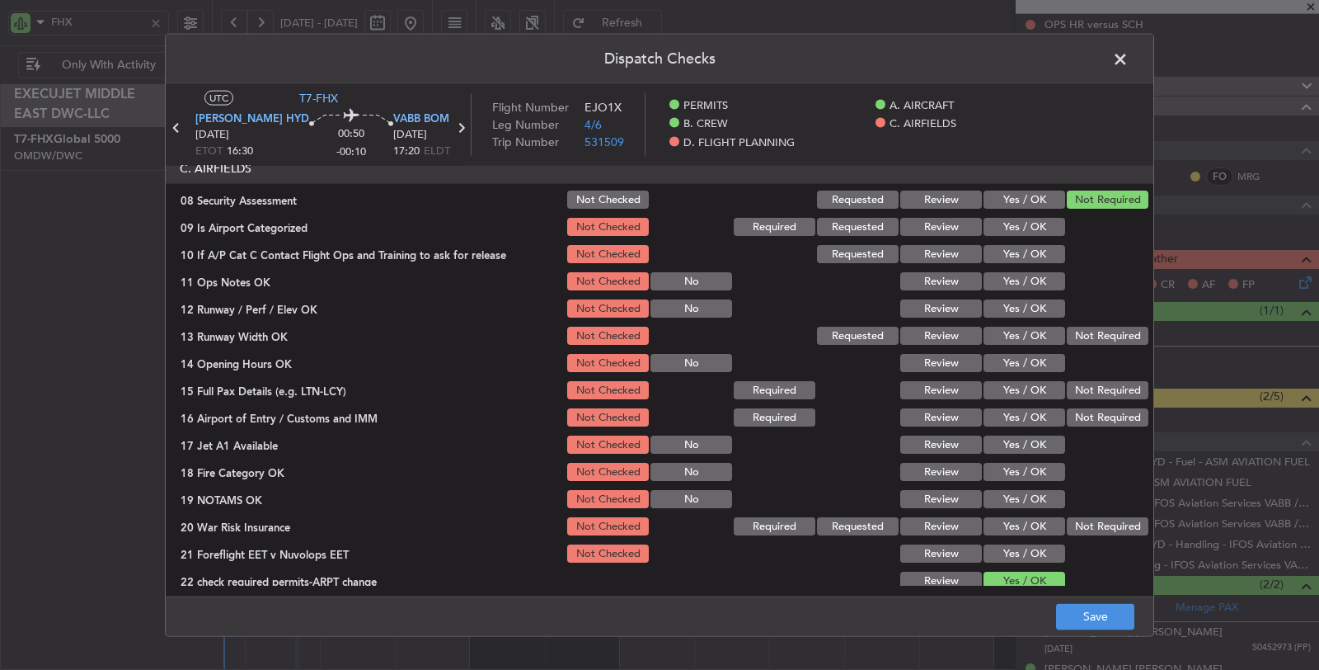
scroll to position [366, 0]
click at [1030, 225] on button "Yes / OK" at bounding box center [1025, 225] width 82 height 18
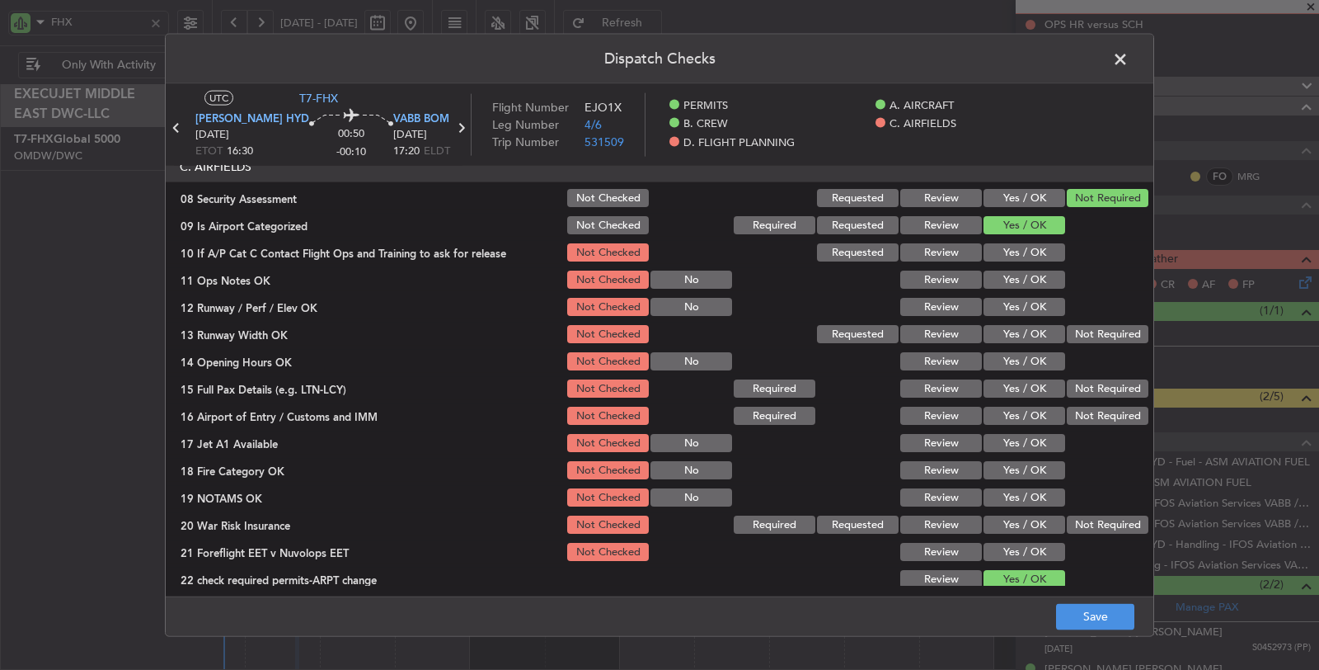
click at [1027, 252] on button "Yes / OK" at bounding box center [1025, 252] width 82 height 18
click at [1027, 277] on button "Yes / OK" at bounding box center [1025, 279] width 82 height 18
click at [1025, 305] on button "Yes / OK" at bounding box center [1025, 307] width 82 height 18
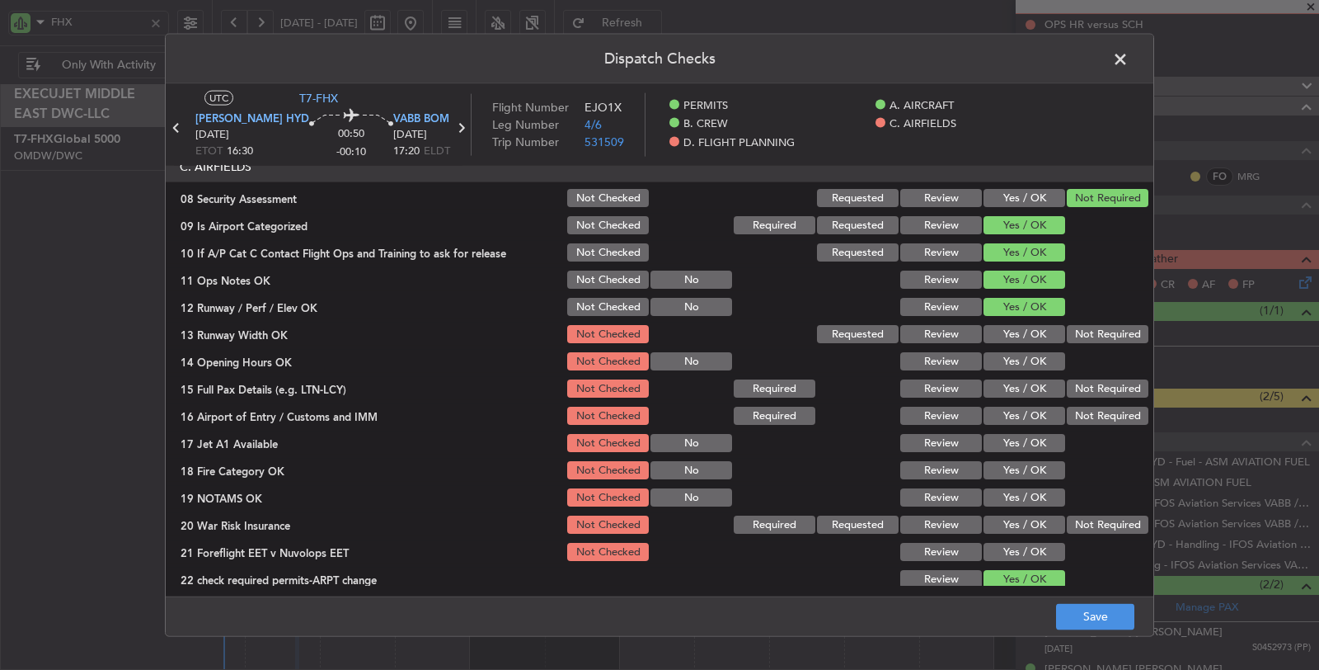
click at [1024, 336] on button "Yes / OK" at bounding box center [1025, 334] width 82 height 18
click at [1022, 356] on button "Yes / OK" at bounding box center [1025, 361] width 82 height 18
click at [1022, 379] on button "Yes / OK" at bounding box center [1025, 388] width 82 height 18
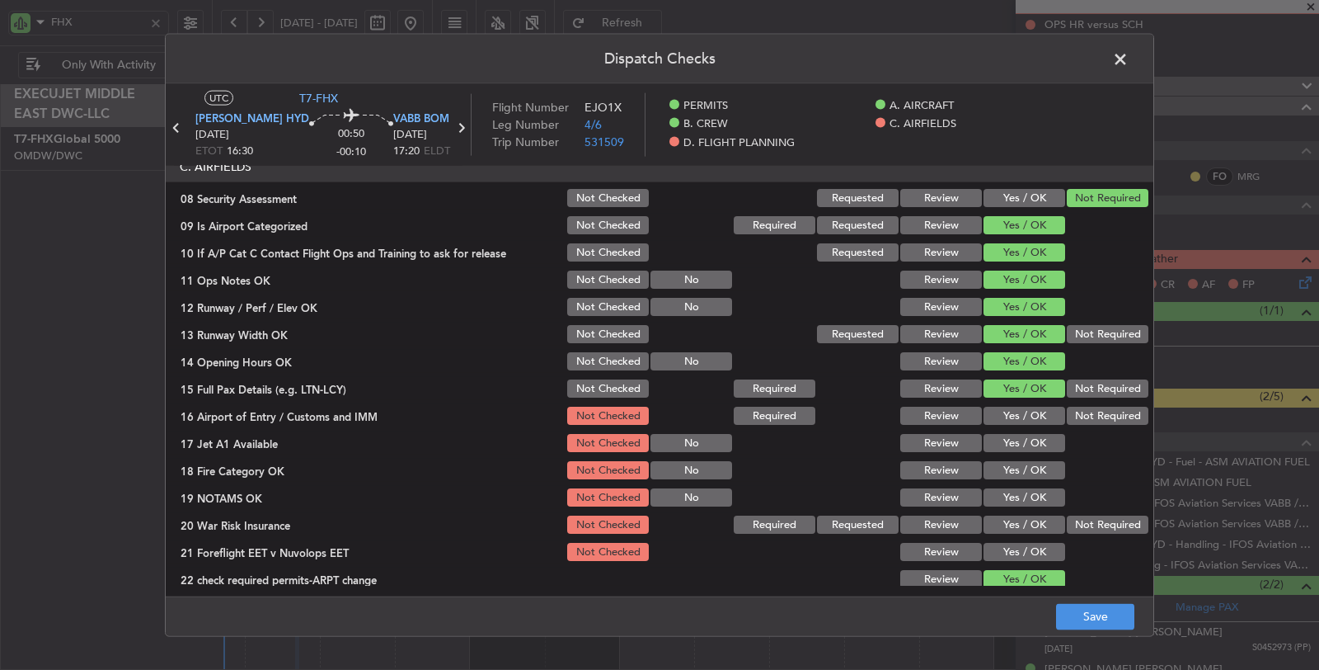
click at [1027, 411] on button "Yes / OK" at bounding box center [1025, 415] width 82 height 18
click at [1033, 441] on button "Yes / OK" at bounding box center [1025, 443] width 82 height 18
drag, startPoint x: 1032, startPoint y: 463, endPoint x: 1031, endPoint y: 474, distance: 11.6
click at [1031, 466] on button "Yes / OK" at bounding box center [1025, 470] width 82 height 18
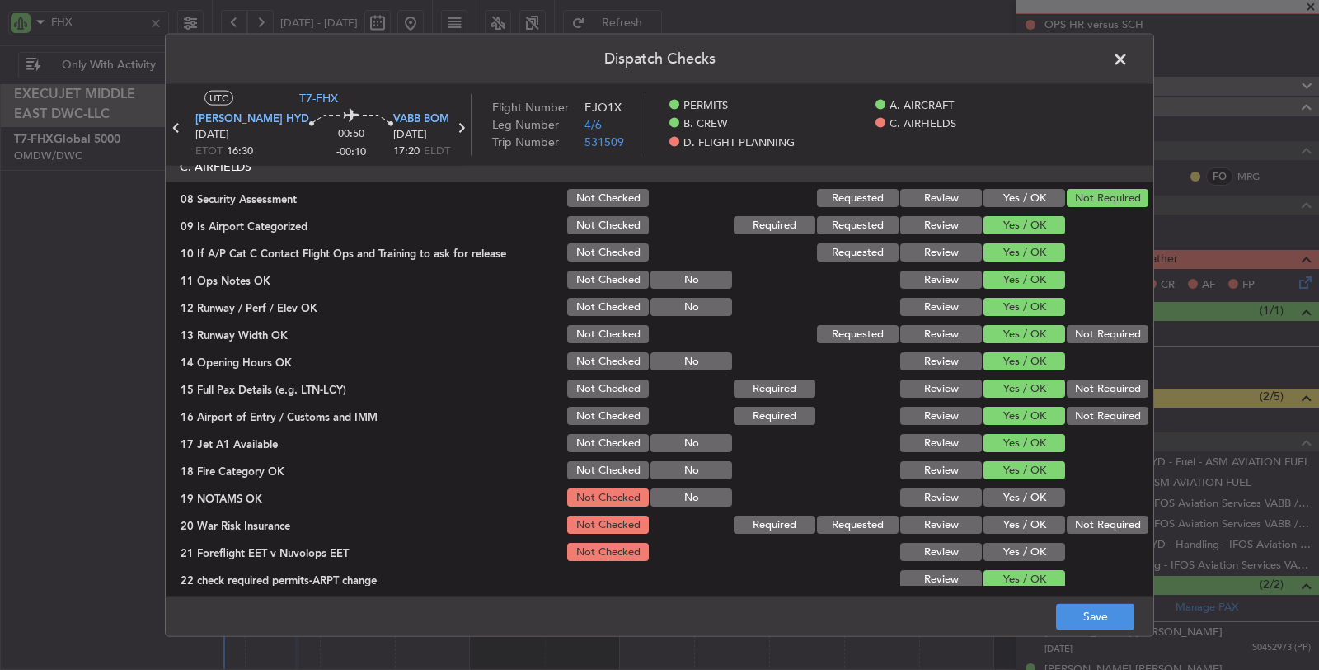
drag, startPoint x: 1030, startPoint y: 491, endPoint x: 1032, endPoint y: 510, distance: 18.3
click at [1030, 496] on button "Yes / OK" at bounding box center [1025, 497] width 82 height 18
click at [1083, 531] on button "Not Required" at bounding box center [1108, 524] width 82 height 18
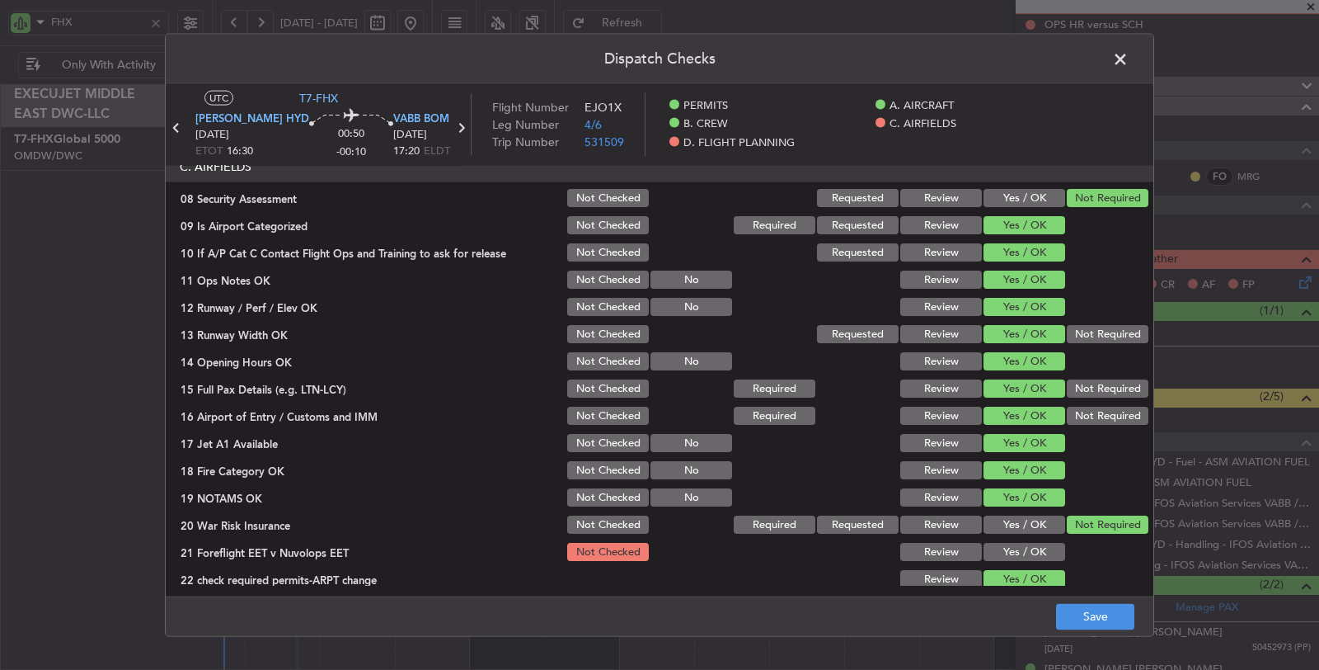
click at [1047, 552] on button "Yes / OK" at bounding box center [1025, 552] width 82 height 18
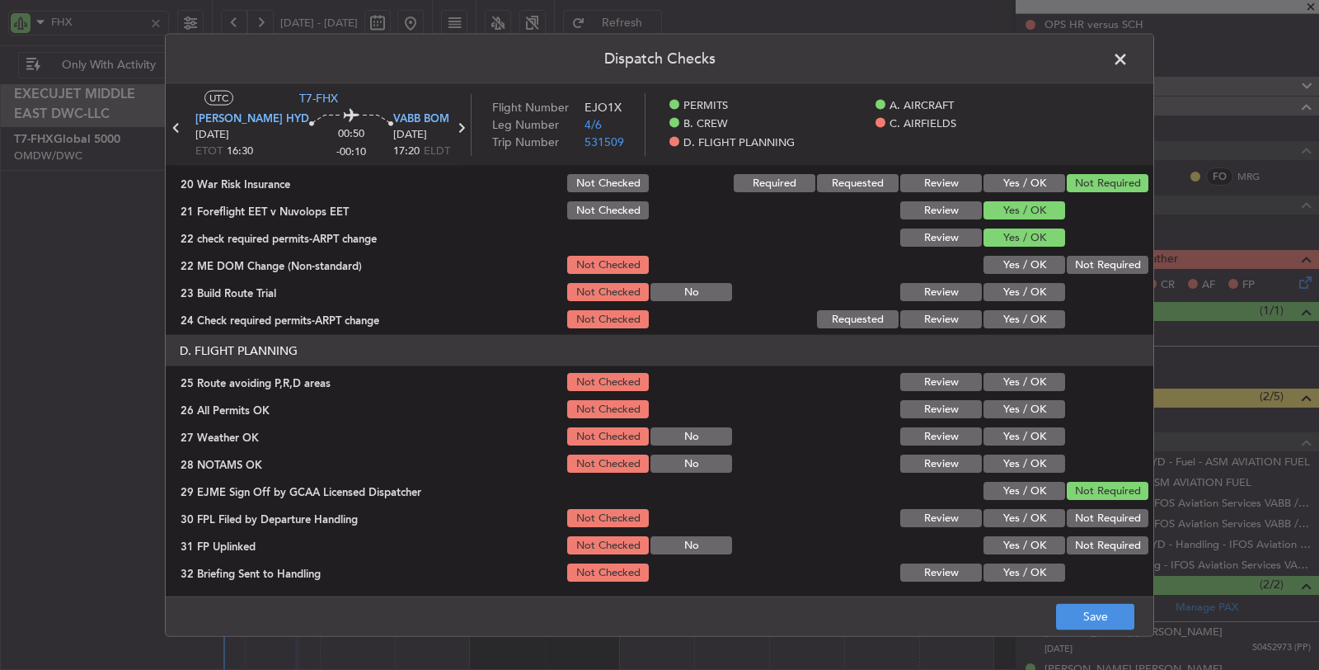
scroll to position [732, 0]
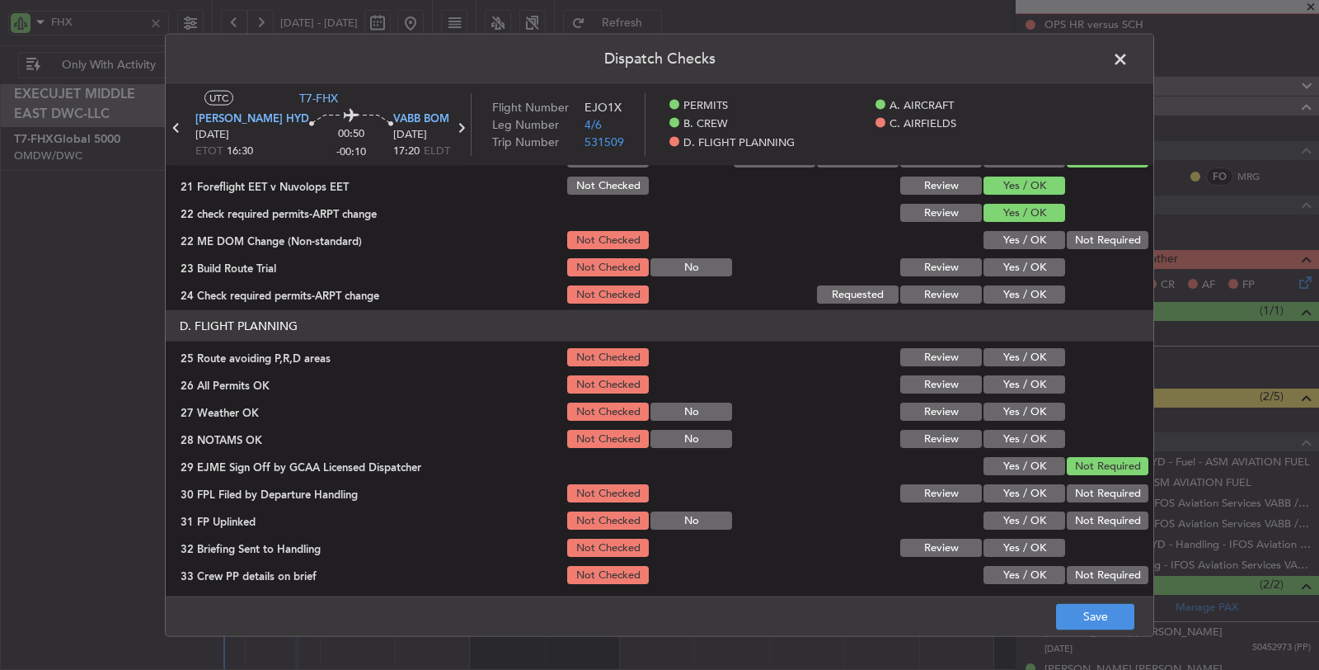
click at [1022, 241] on button "Yes / OK" at bounding box center [1025, 240] width 82 height 18
click at [1023, 264] on button "Yes / OK" at bounding box center [1025, 267] width 82 height 18
click at [1023, 294] on button "Yes / OK" at bounding box center [1025, 294] width 82 height 18
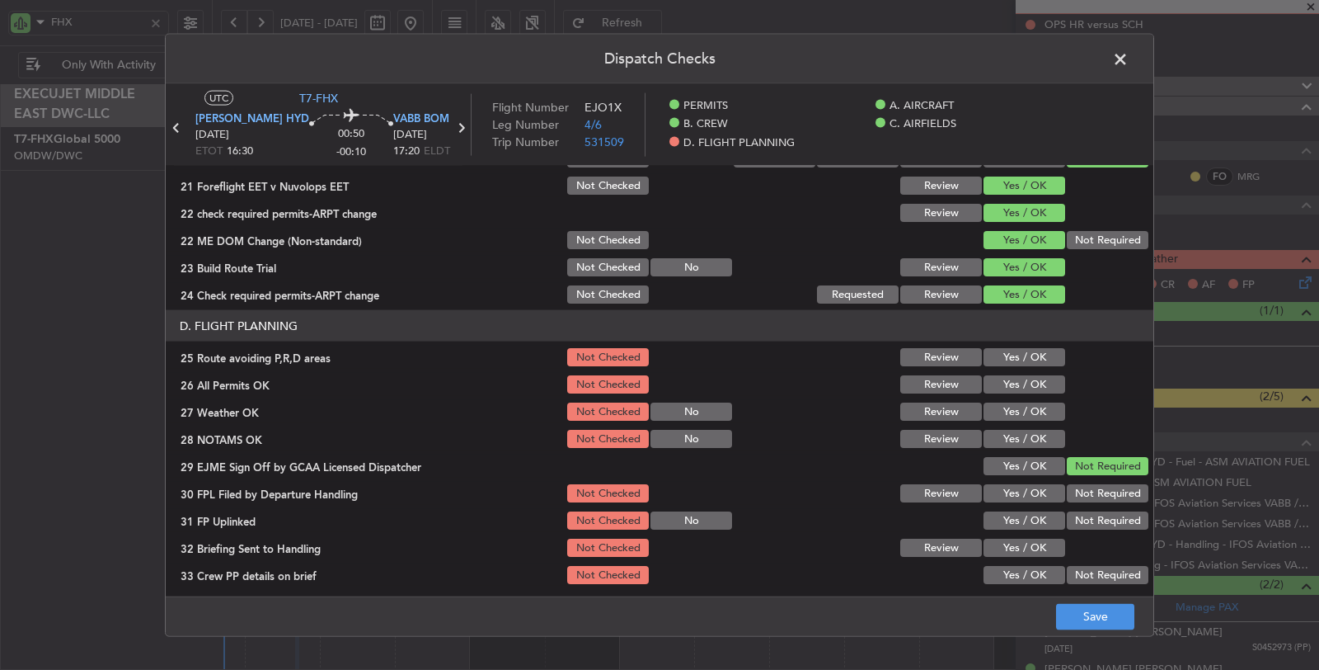
click at [1019, 356] on button "Yes / OK" at bounding box center [1025, 357] width 82 height 18
click at [1021, 382] on button "Yes / OK" at bounding box center [1025, 384] width 82 height 18
click at [1021, 406] on button "Yes / OK" at bounding box center [1025, 411] width 82 height 18
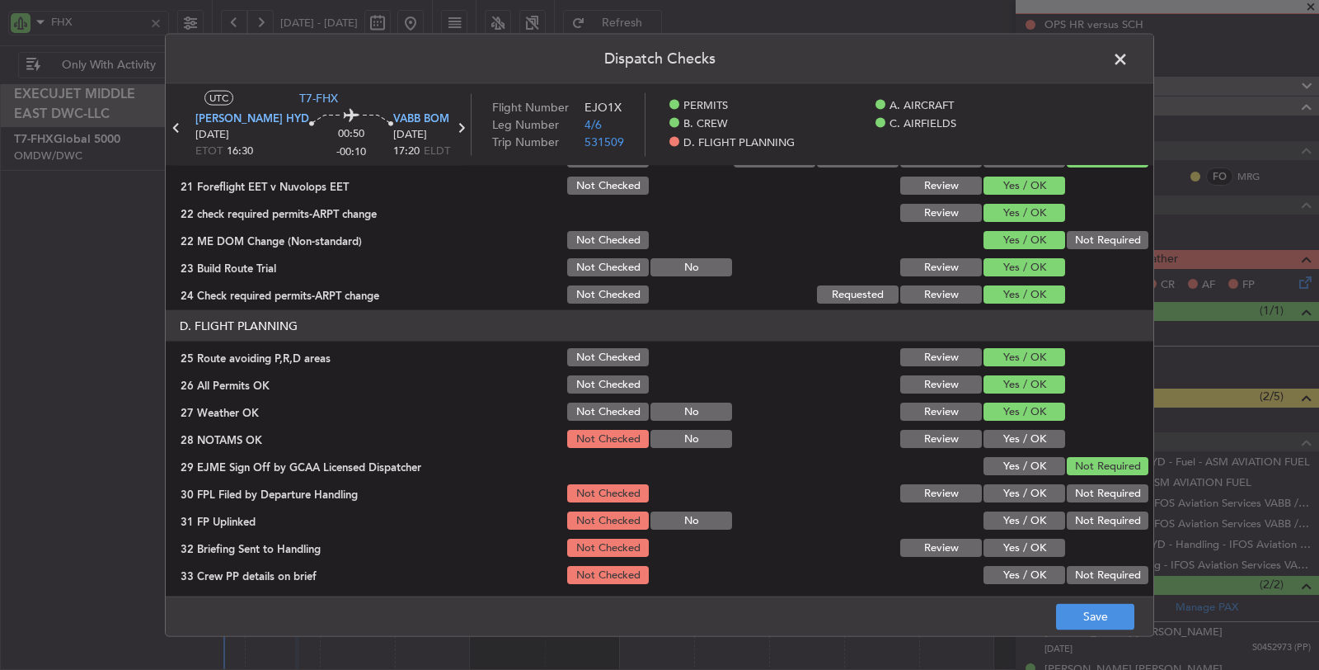
click at [1023, 432] on button "Yes / OK" at bounding box center [1025, 439] width 82 height 18
click at [1027, 487] on button "Yes / OK" at bounding box center [1025, 493] width 82 height 18
click at [1024, 520] on button "Yes / OK" at bounding box center [1025, 520] width 82 height 18
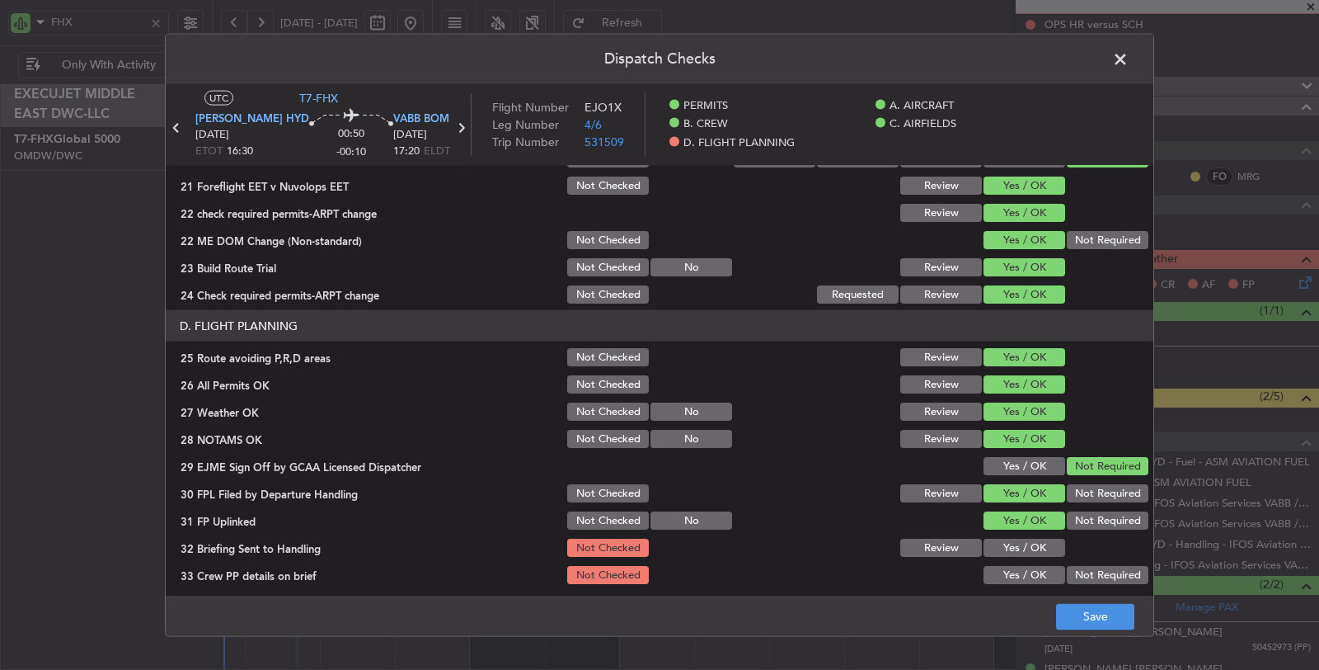
click at [1022, 545] on button "Yes / OK" at bounding box center [1025, 547] width 82 height 18
click at [1021, 580] on button "Yes / OK" at bounding box center [1025, 575] width 82 height 18
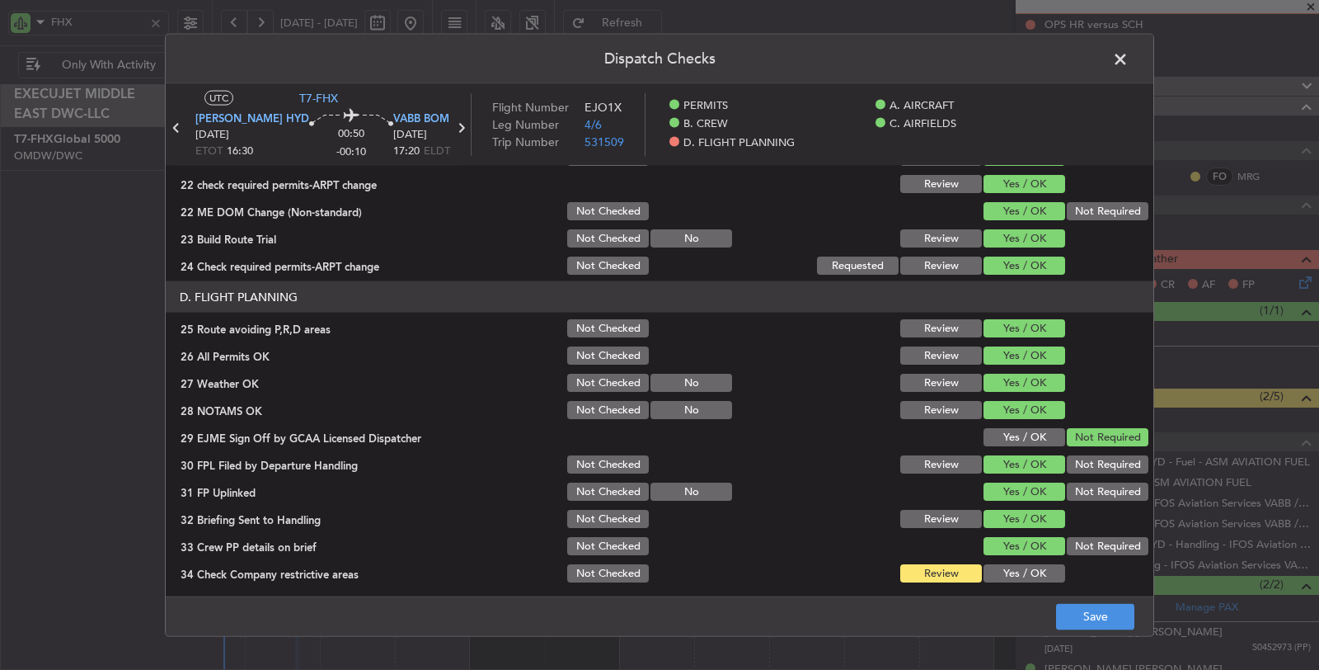
scroll to position [790, 0]
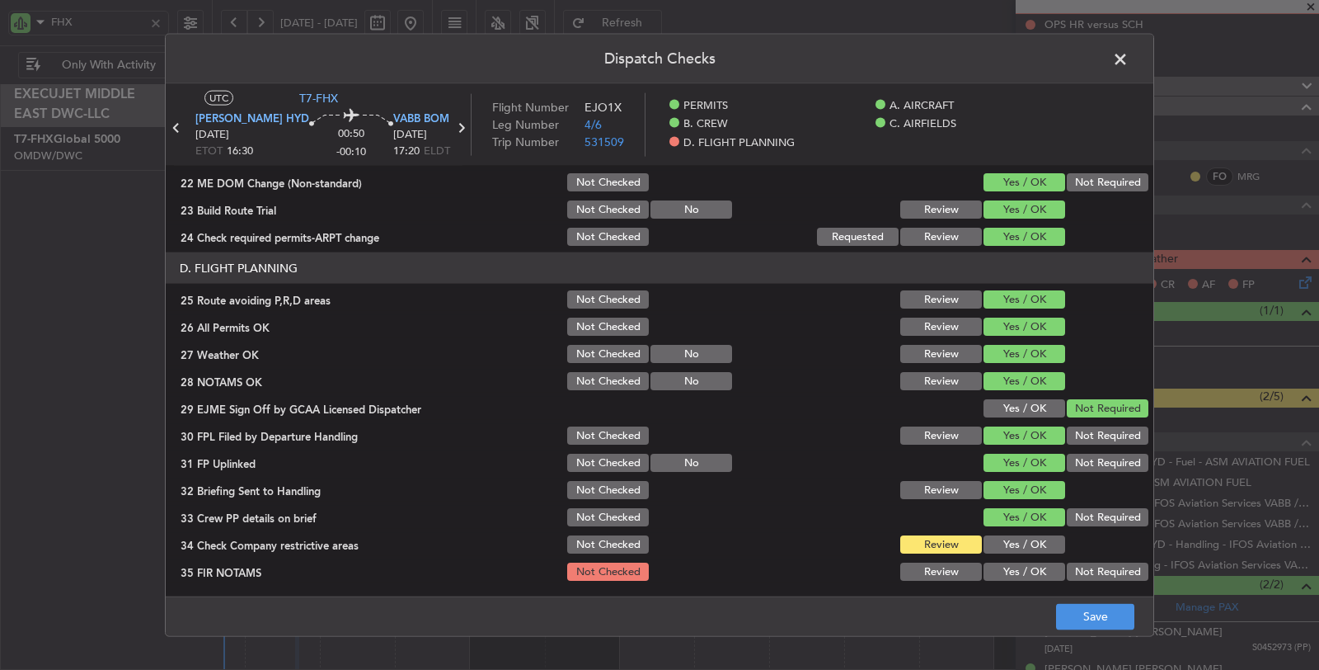
click at [1019, 538] on button "Yes / OK" at bounding box center [1025, 544] width 82 height 18
click at [1094, 571] on button "Not Required" at bounding box center [1108, 571] width 82 height 18
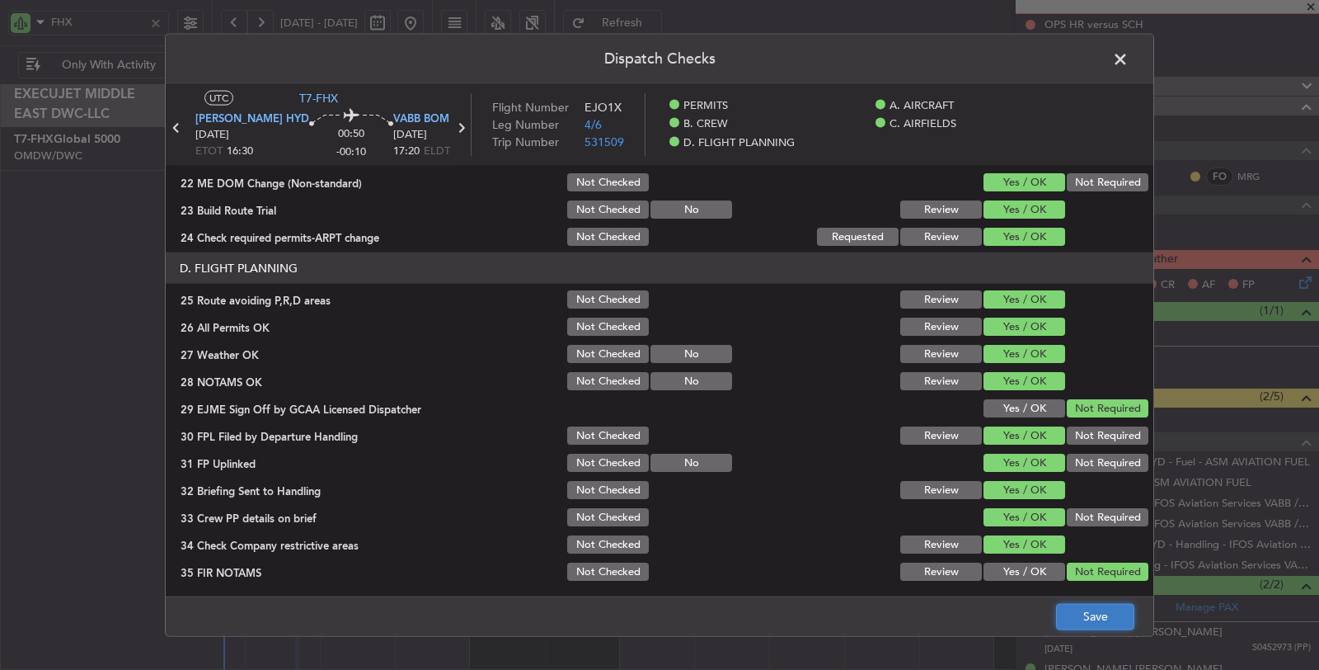
click at [1094, 616] on button "Save" at bounding box center [1095, 616] width 78 height 26
click at [186, 126] on icon at bounding box center [176, 127] width 21 height 21
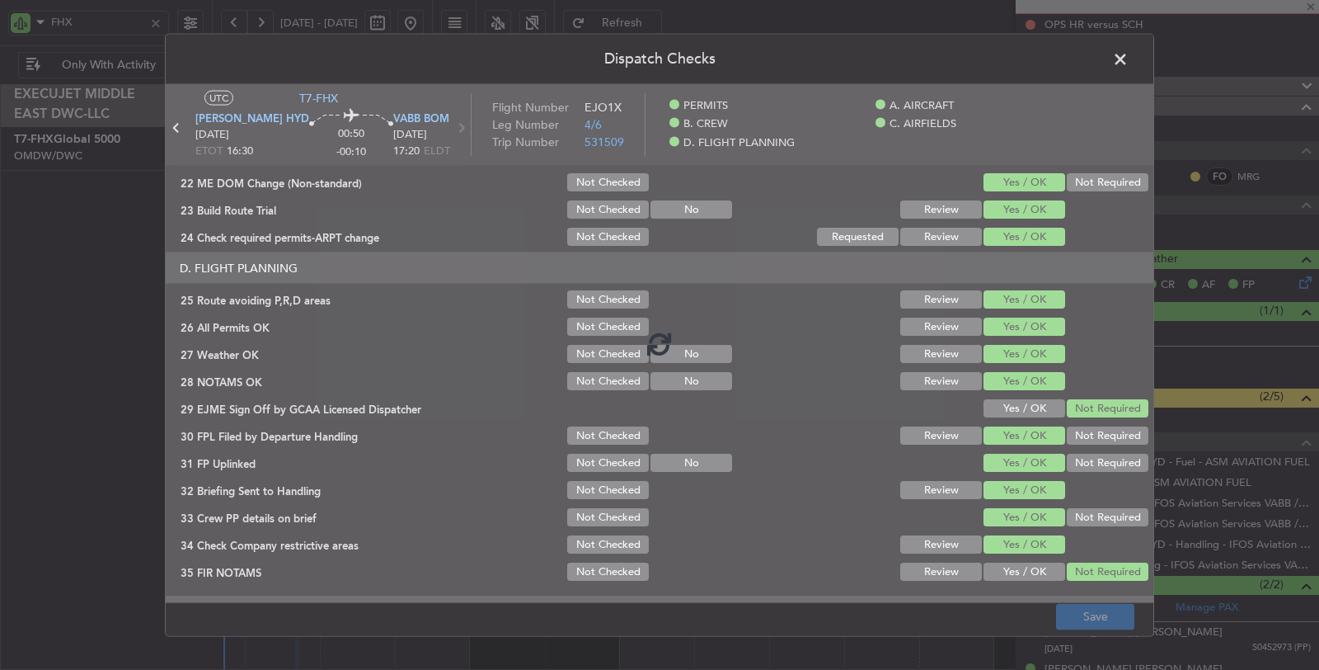
type input "-00:05"
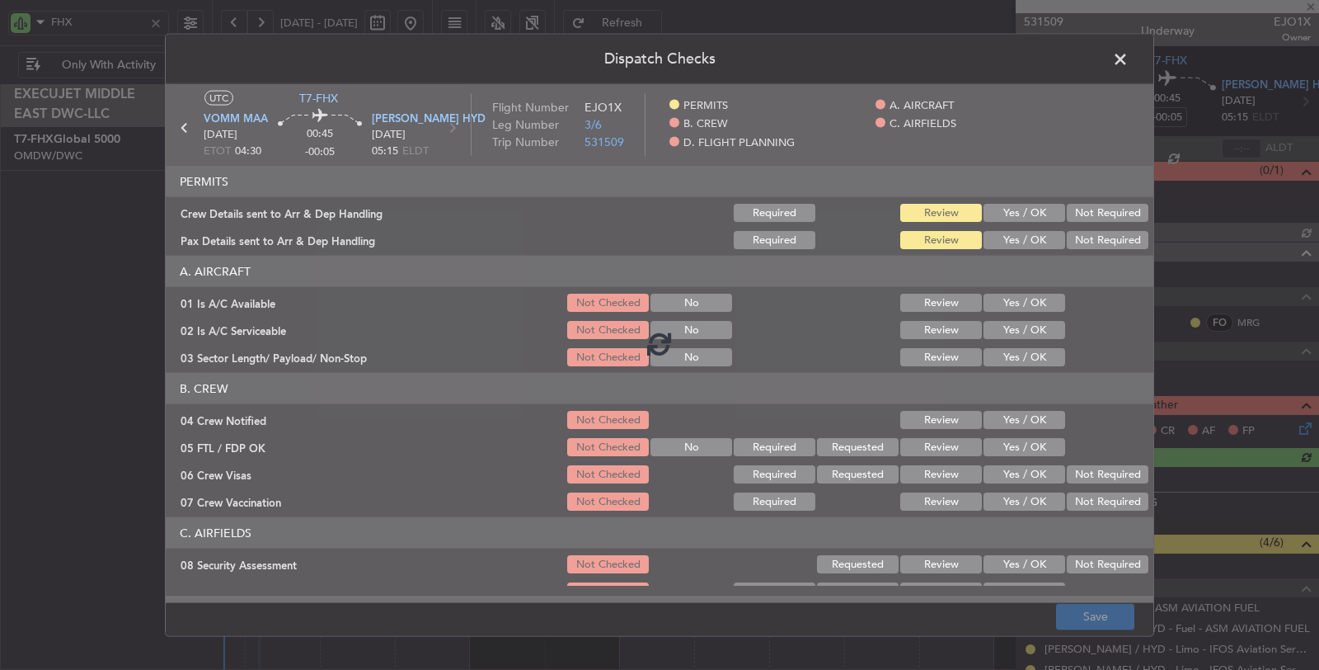
type input "[PERSON_NAME] (SYS)"
type input "7049"
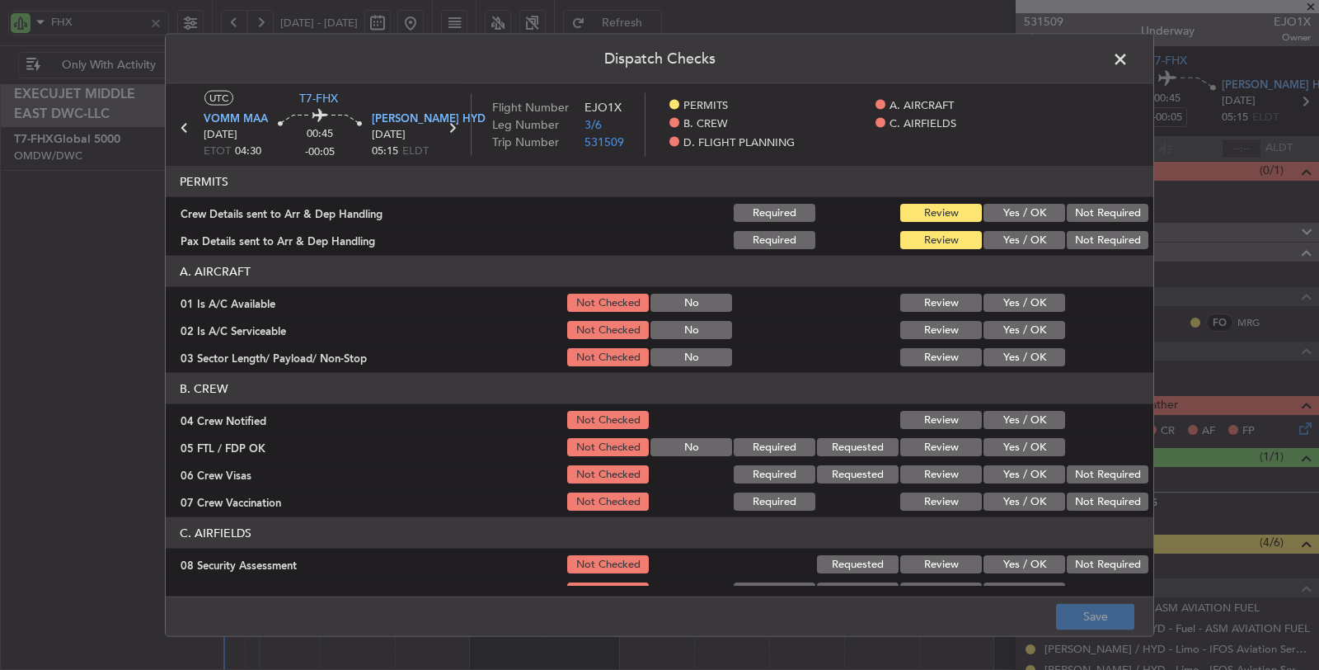
click at [1007, 208] on button "Yes / OK" at bounding box center [1025, 213] width 82 height 18
click at [1022, 233] on button "Yes / OK" at bounding box center [1025, 240] width 82 height 18
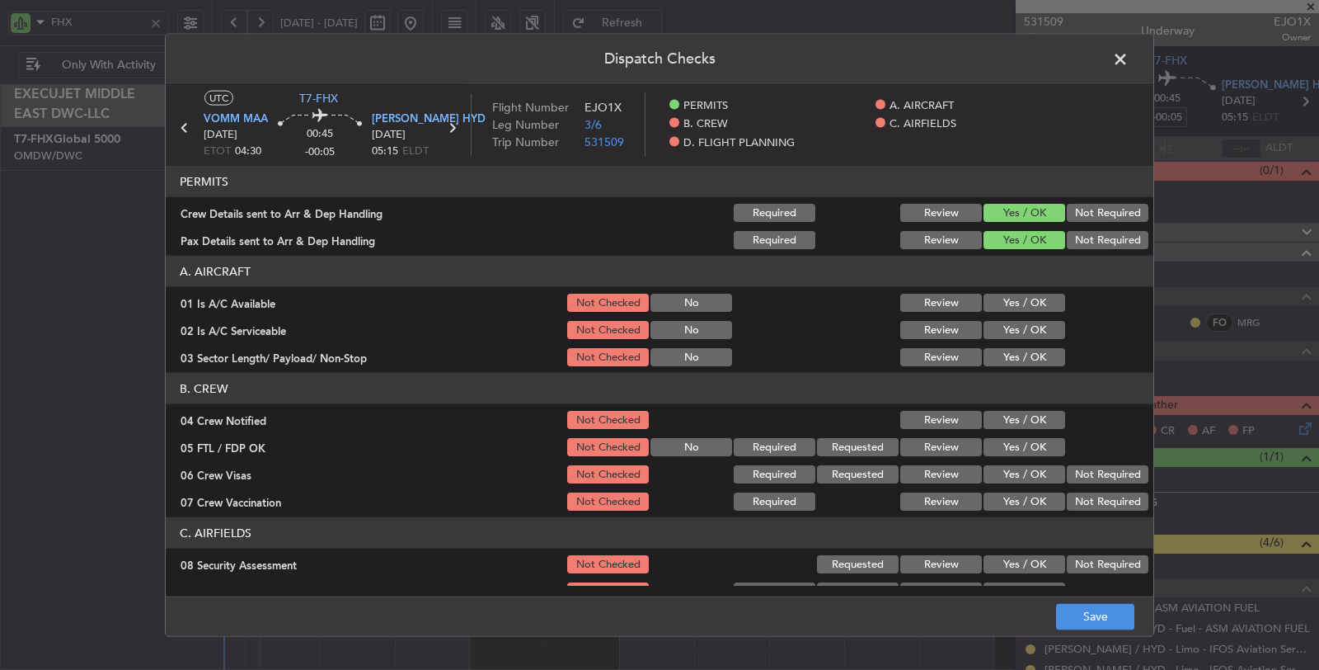
click at [1019, 300] on button "Yes / OK" at bounding box center [1025, 303] width 82 height 18
click at [1016, 334] on button "Yes / OK" at bounding box center [1025, 330] width 82 height 18
click at [1017, 363] on button "Yes / OK" at bounding box center [1025, 357] width 82 height 18
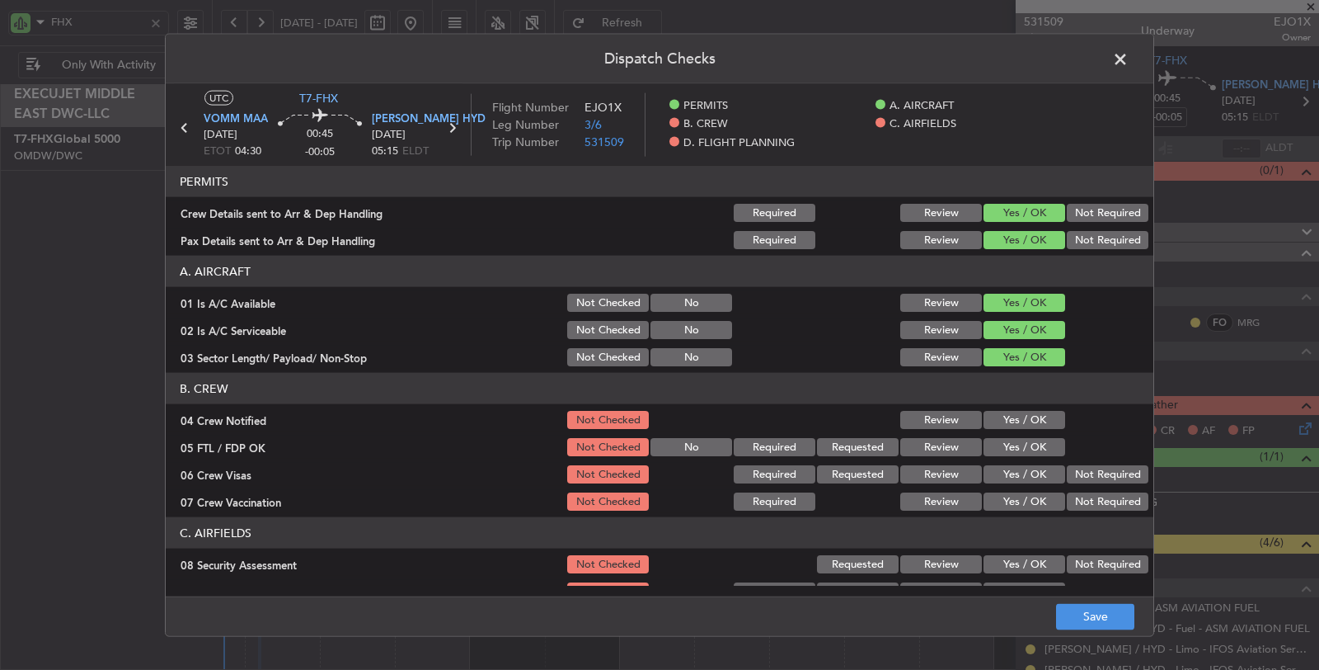
click at [1028, 416] on button "Yes / OK" at bounding box center [1025, 420] width 82 height 18
click at [1028, 449] on button "Yes / OK" at bounding box center [1025, 447] width 82 height 18
drag, startPoint x: 1027, startPoint y: 474, endPoint x: 1048, endPoint y: 485, distance: 23.2
click at [1028, 474] on button "Yes / OK" at bounding box center [1025, 474] width 82 height 18
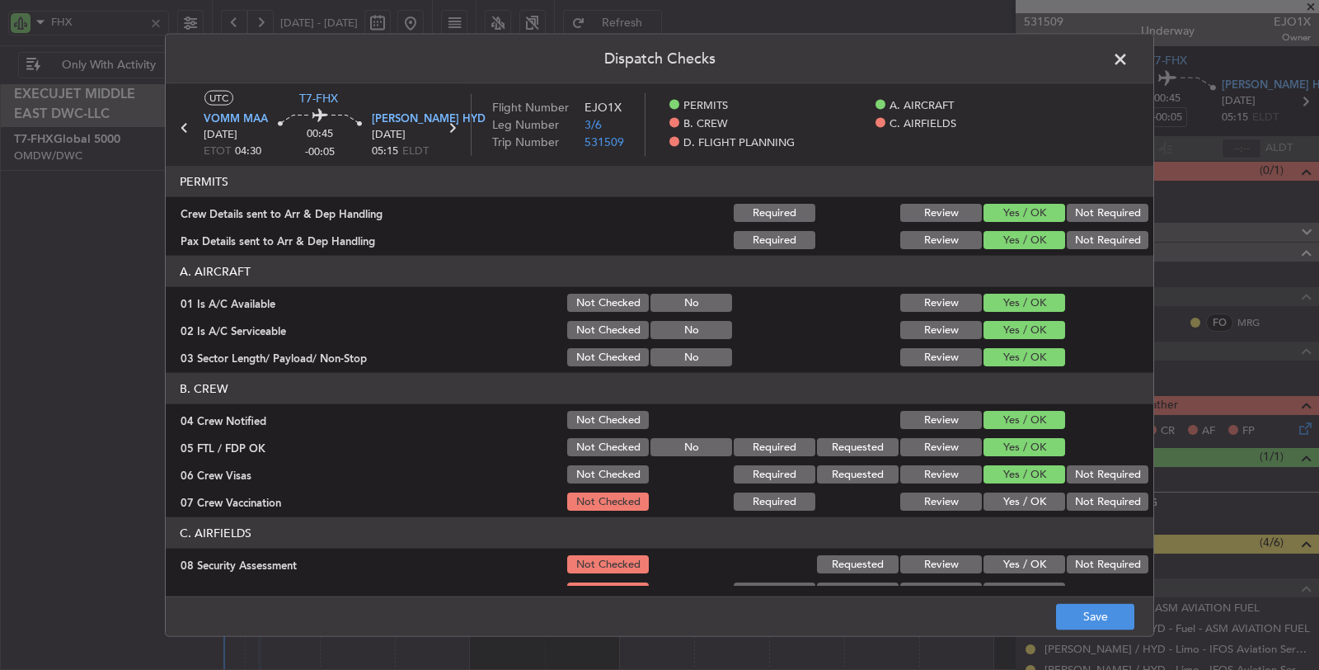
click at [1070, 498] on button "Not Required" at bounding box center [1108, 501] width 82 height 18
click at [1072, 565] on button "Not Required" at bounding box center [1108, 564] width 82 height 18
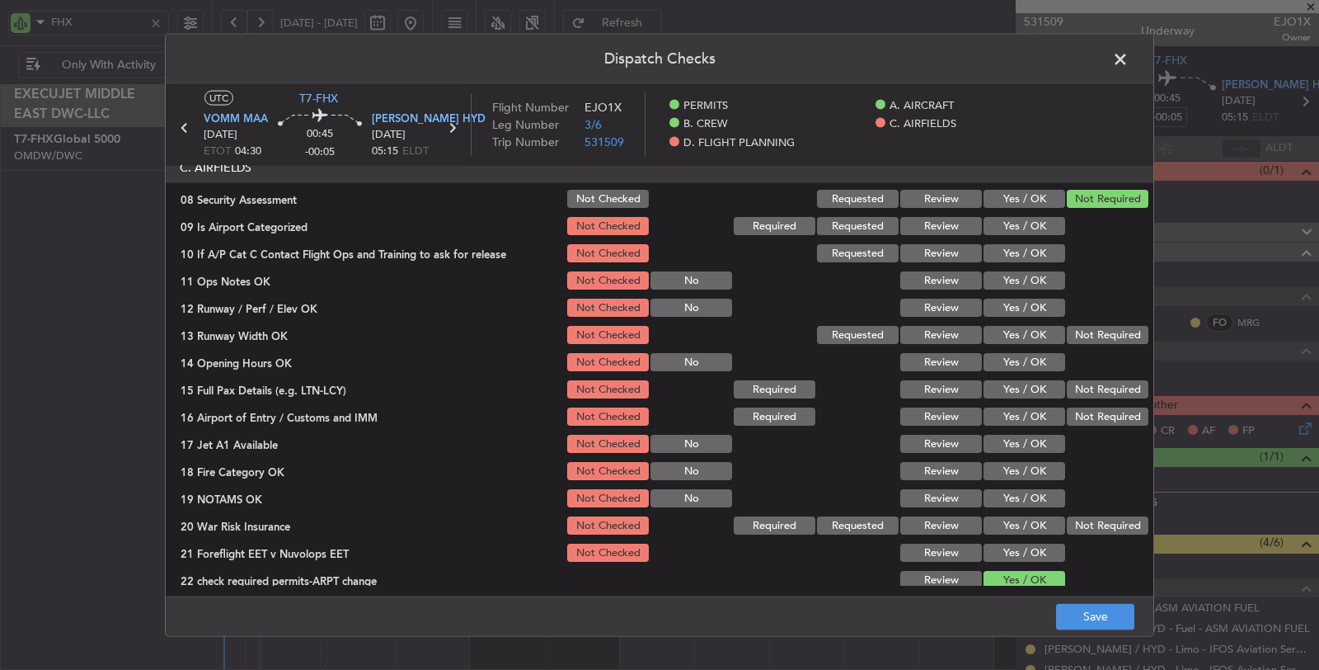
scroll to position [366, 0]
click at [1041, 225] on button "Yes / OK" at bounding box center [1025, 225] width 82 height 18
click at [1037, 247] on button "Yes / OK" at bounding box center [1025, 252] width 82 height 18
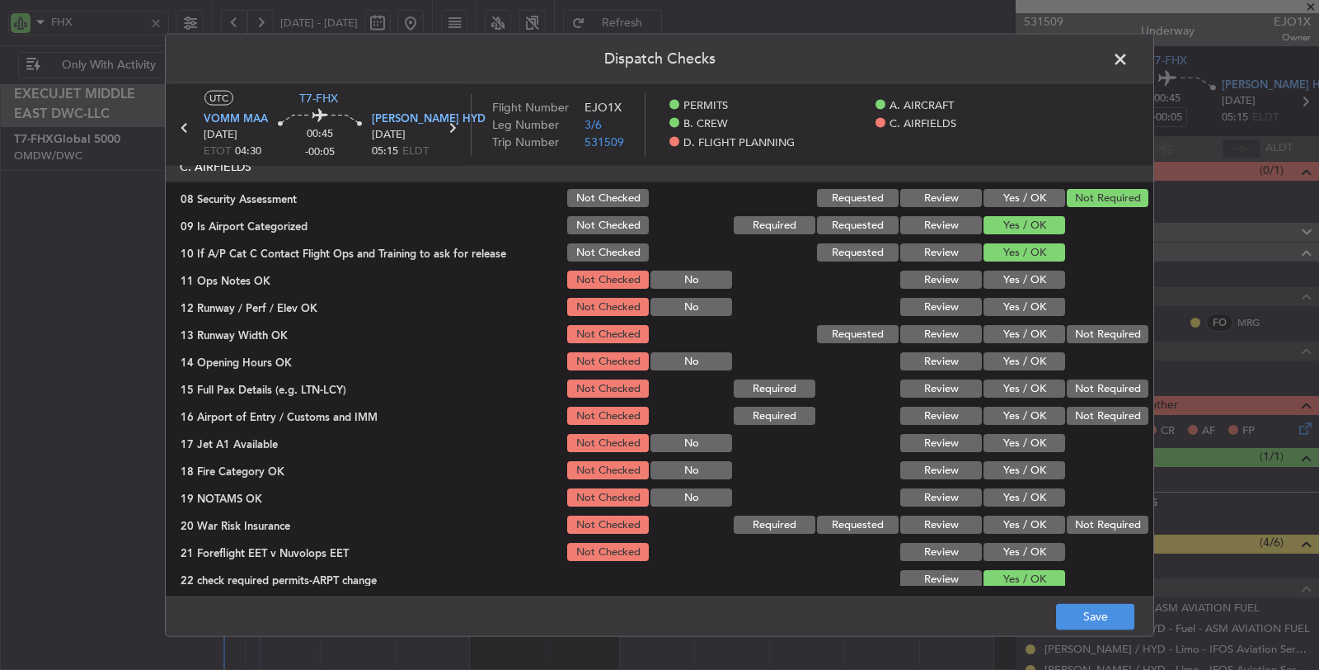
click at [1033, 283] on button "Yes / OK" at bounding box center [1025, 279] width 82 height 18
click at [1031, 309] on button "Yes / OK" at bounding box center [1025, 307] width 82 height 18
click at [1029, 339] on button "Yes / OK" at bounding box center [1025, 334] width 82 height 18
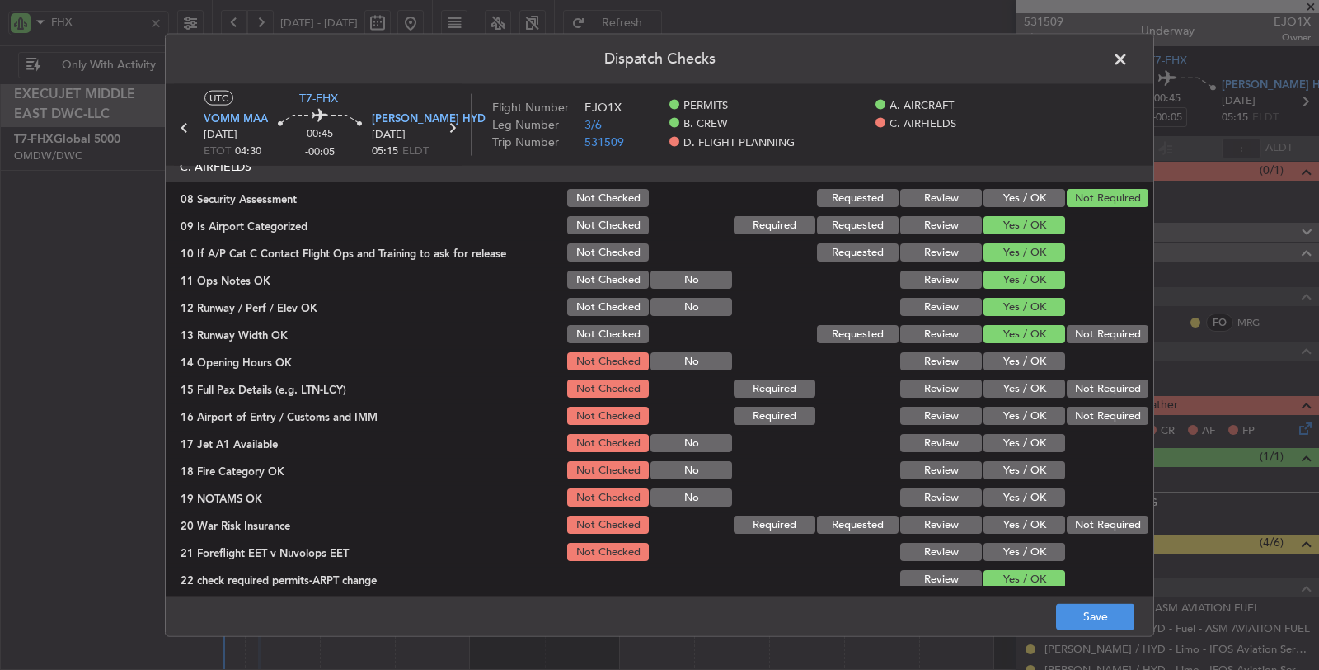
click at [1028, 360] on button "Yes / OK" at bounding box center [1025, 361] width 82 height 18
click at [1028, 384] on button "Yes / OK" at bounding box center [1025, 388] width 82 height 18
click at [1027, 407] on button "Yes / OK" at bounding box center [1025, 415] width 82 height 18
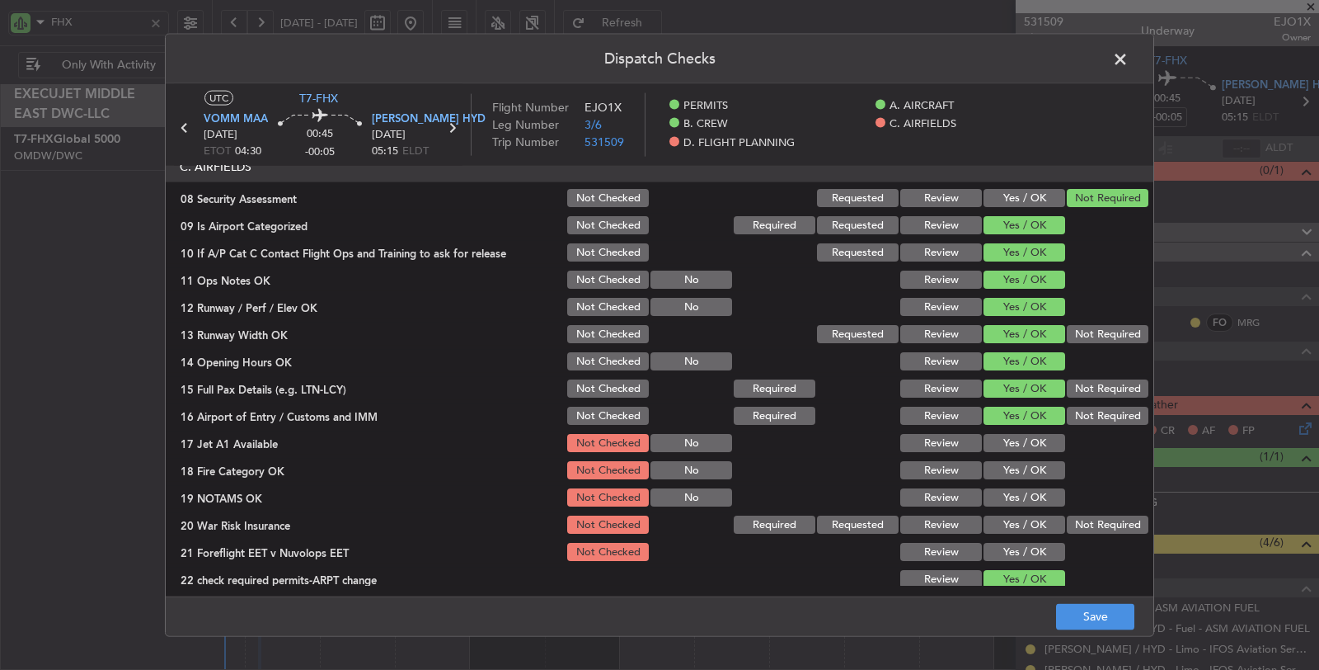
click at [1024, 435] on button "Yes / OK" at bounding box center [1025, 443] width 82 height 18
click at [1023, 461] on button "Yes / OK" at bounding box center [1025, 470] width 82 height 18
click at [1021, 488] on button "Yes / OK" at bounding box center [1025, 497] width 82 height 18
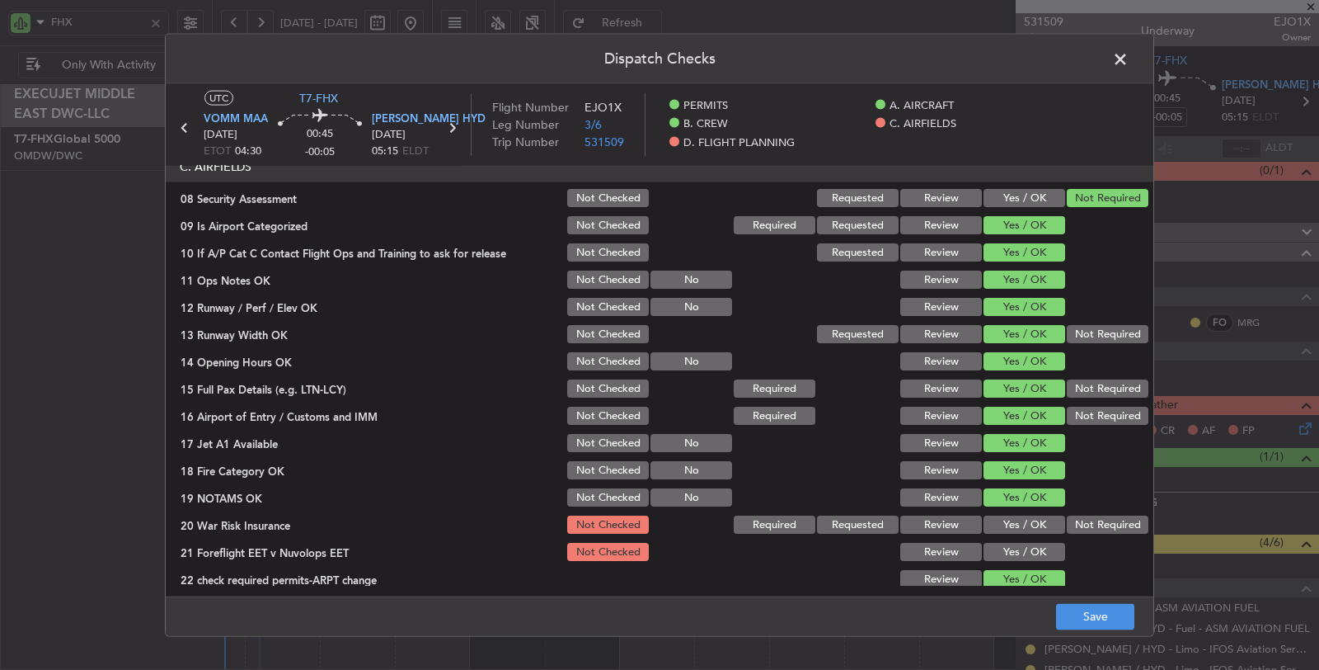
click at [1080, 524] on button "Not Required" at bounding box center [1108, 524] width 82 height 18
click at [1043, 545] on button "Yes / OK" at bounding box center [1025, 552] width 82 height 18
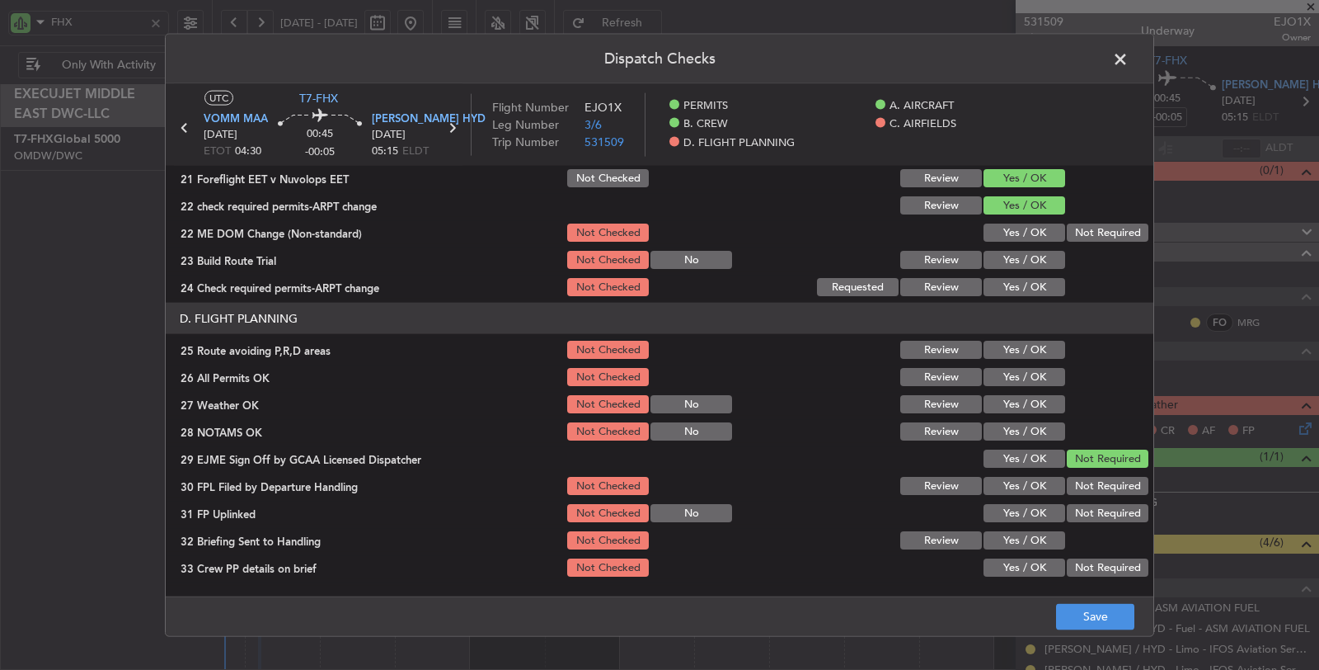
scroll to position [790, 0]
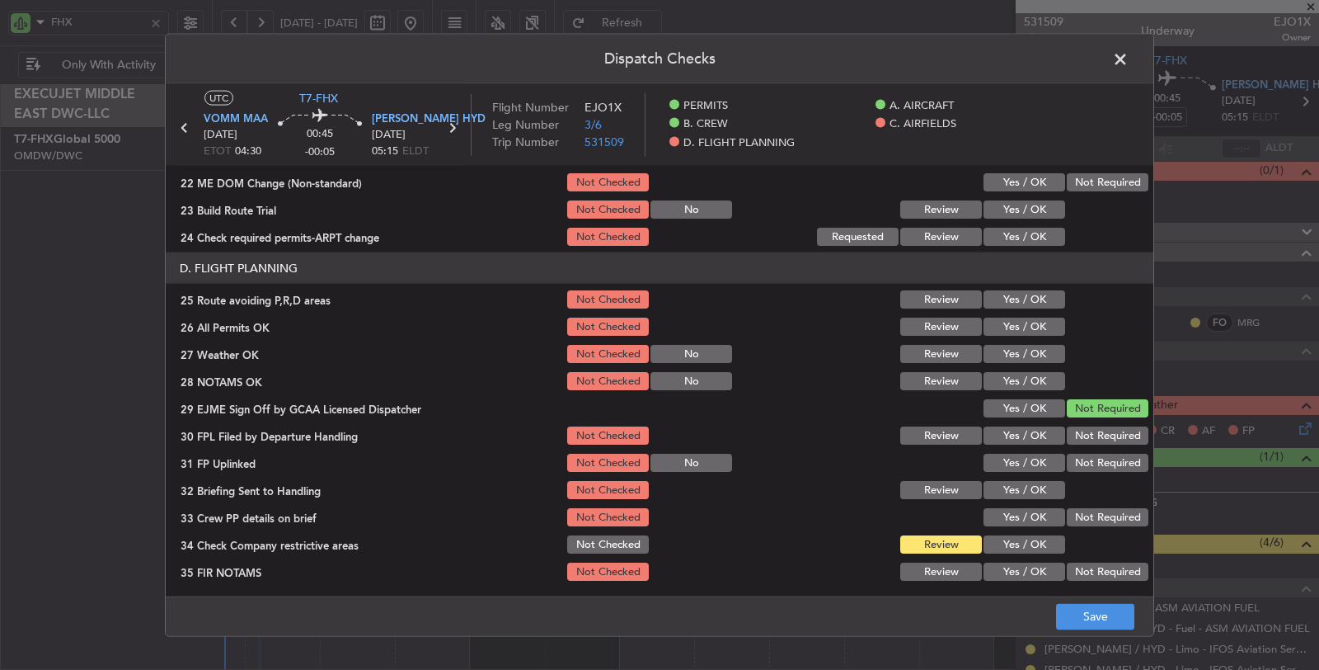
click at [1029, 181] on button "Yes / OK" at bounding box center [1025, 182] width 82 height 18
click at [1031, 204] on button "Yes / OK" at bounding box center [1025, 209] width 82 height 18
click at [1031, 234] on button "Yes / OK" at bounding box center [1025, 237] width 82 height 18
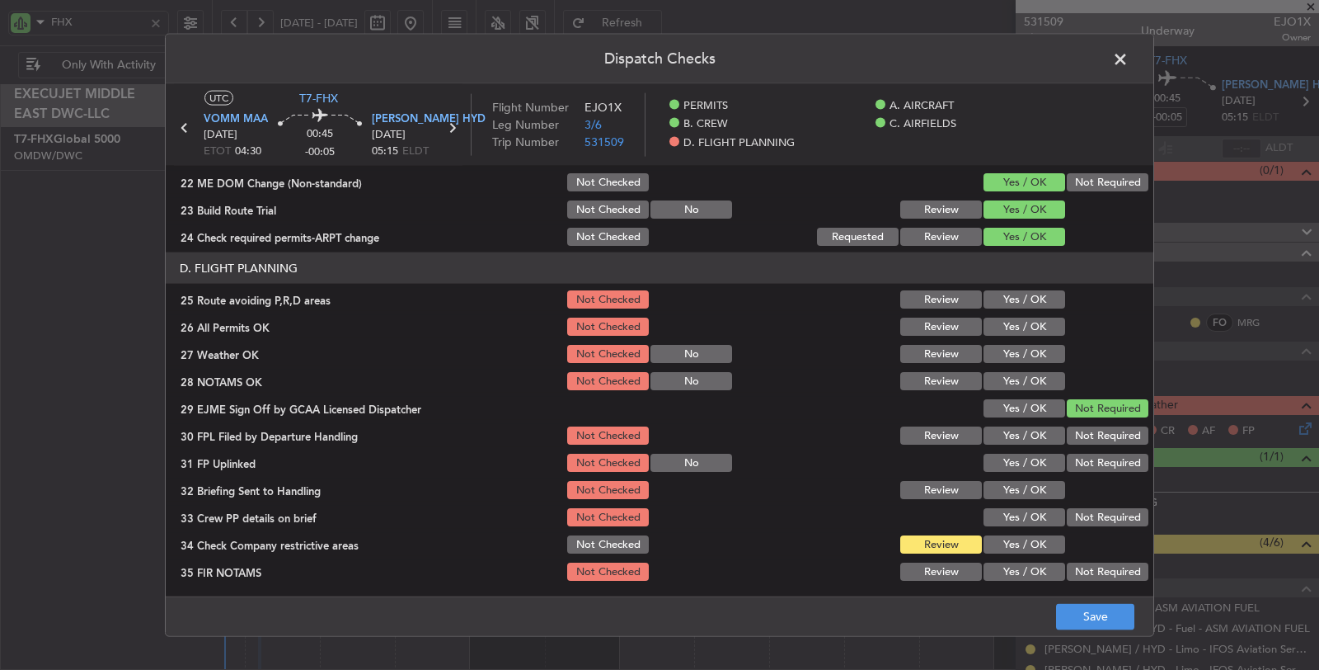
click at [1027, 297] on button "Yes / OK" at bounding box center [1025, 299] width 82 height 18
click at [1027, 324] on button "Yes / OK" at bounding box center [1025, 326] width 82 height 18
click at [1023, 356] on button "Yes / OK" at bounding box center [1025, 354] width 82 height 18
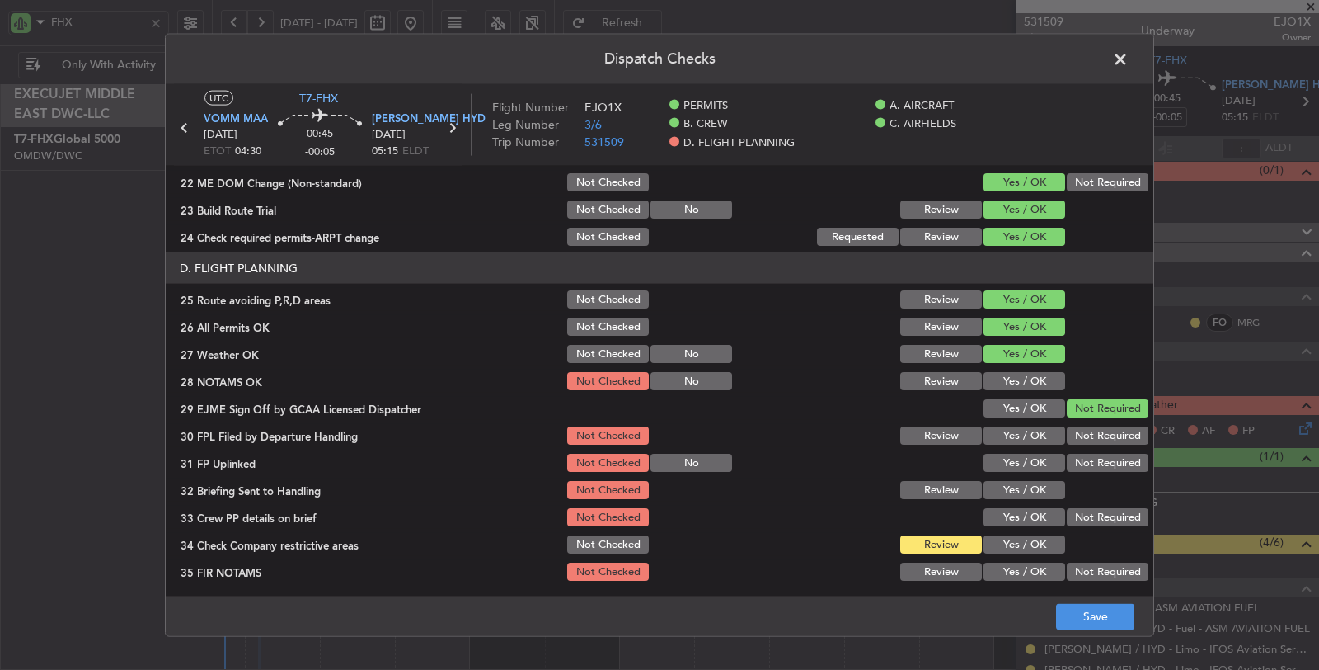
click at [1024, 375] on button "Yes / OK" at bounding box center [1025, 381] width 82 height 18
click at [1021, 433] on button "Yes / OK" at bounding box center [1025, 435] width 82 height 18
click at [1022, 459] on button "Yes / OK" at bounding box center [1025, 462] width 82 height 18
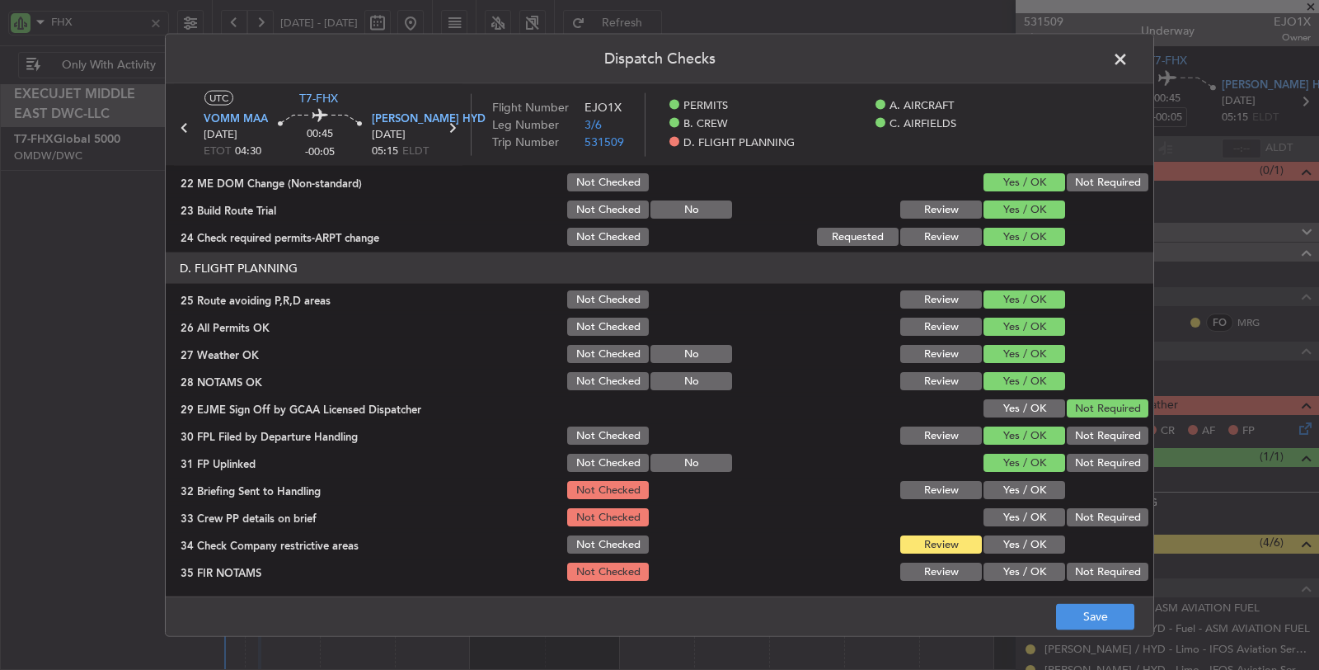
click at [1021, 482] on button "Yes / OK" at bounding box center [1025, 490] width 82 height 18
click at [1020, 508] on button "Yes / OK" at bounding box center [1025, 517] width 82 height 18
drag, startPoint x: 1017, startPoint y: 541, endPoint x: 1027, endPoint y: 548, distance: 13.0
click at [1017, 542] on button "Yes / OK" at bounding box center [1025, 544] width 82 height 18
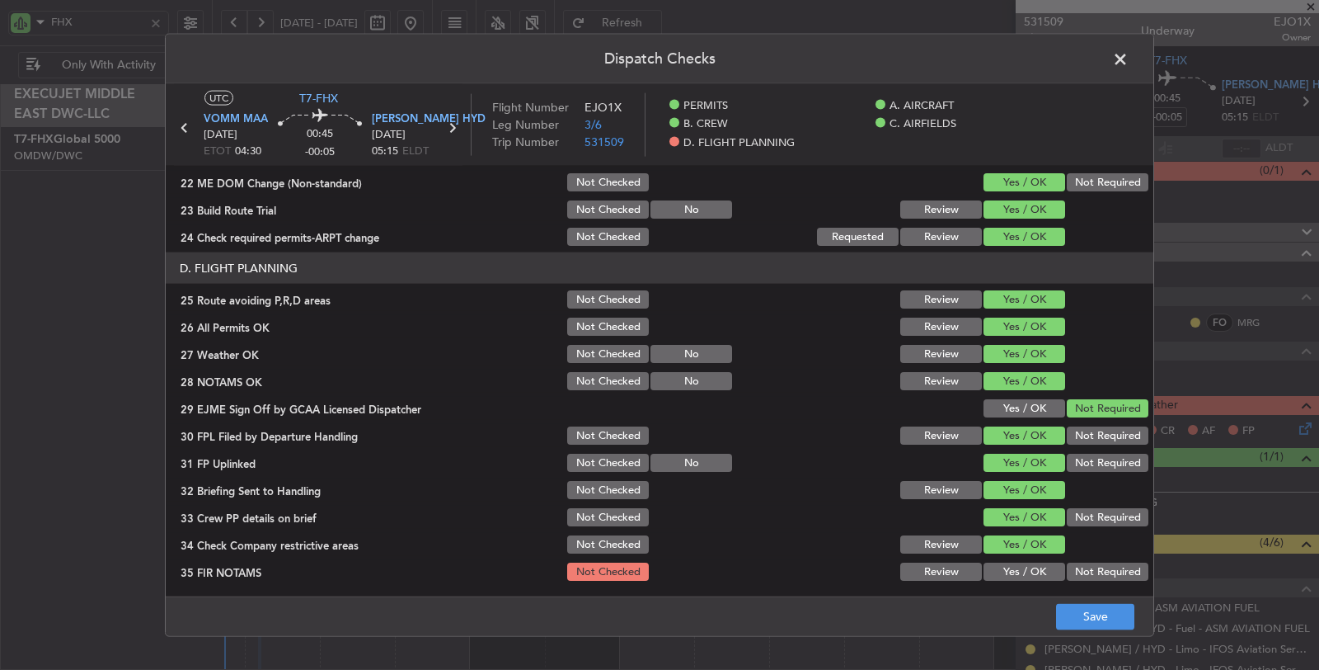
click at [1079, 571] on button "Not Required" at bounding box center [1108, 571] width 82 height 18
click at [1093, 615] on button "Save" at bounding box center [1095, 616] width 78 height 26
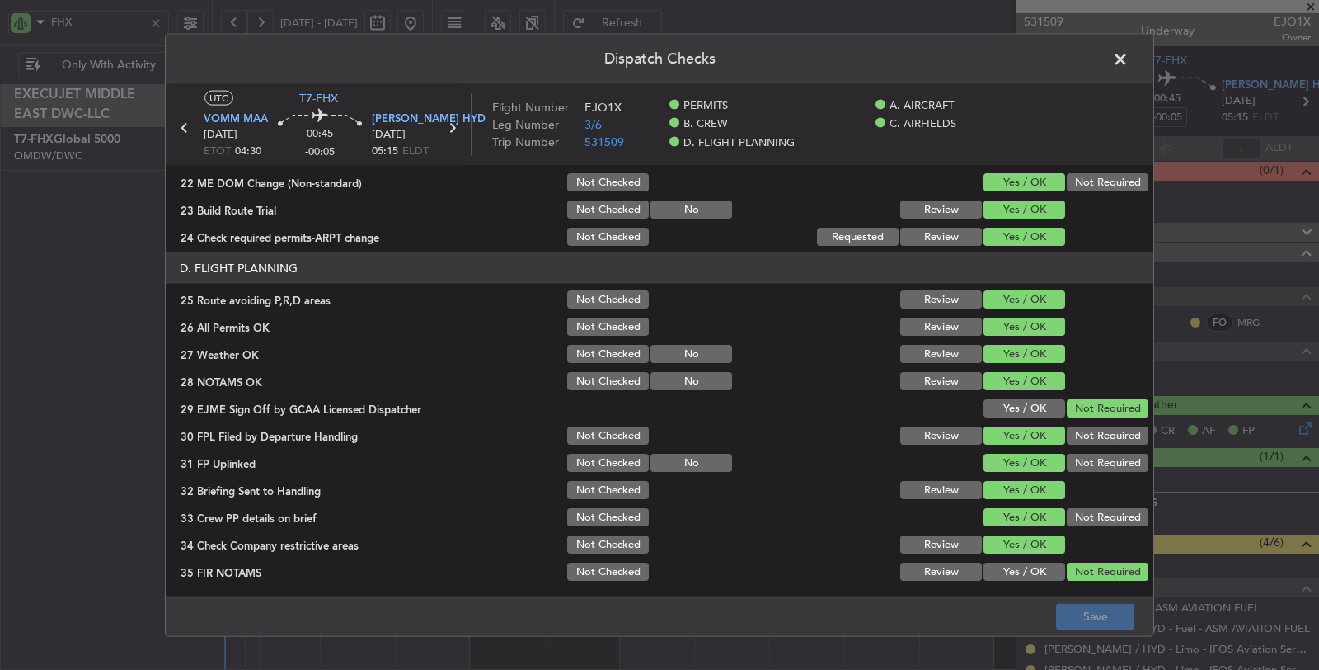
click at [1129, 59] on span at bounding box center [1129, 63] width 0 height 33
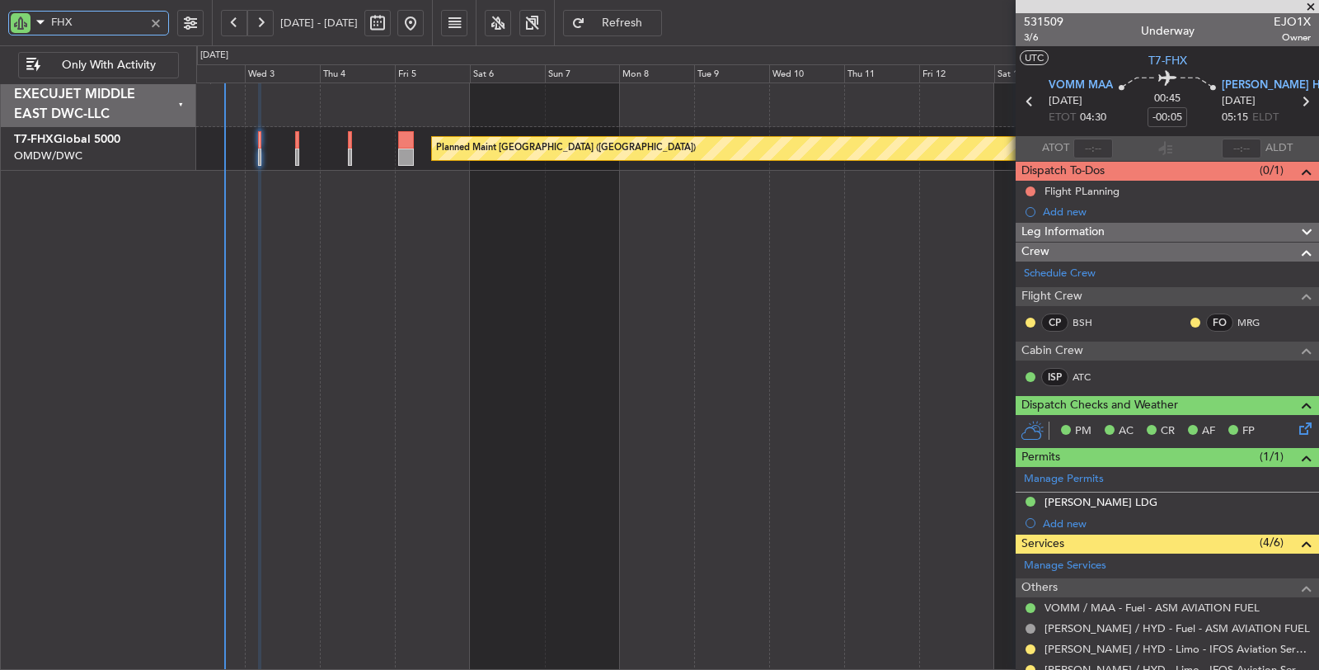
drag, startPoint x: 54, startPoint y: 26, endPoint x: 22, endPoint y: 27, distance: 32.2
click at [24, 27] on div "FHX" at bounding box center [88, 23] width 161 height 25
click at [1036, 188] on div at bounding box center [1030, 191] width 13 height 13
click at [1035, 187] on button at bounding box center [1031, 191] width 10 height 10
click at [1041, 260] on span "Completed" at bounding box center [1038, 263] width 54 height 16
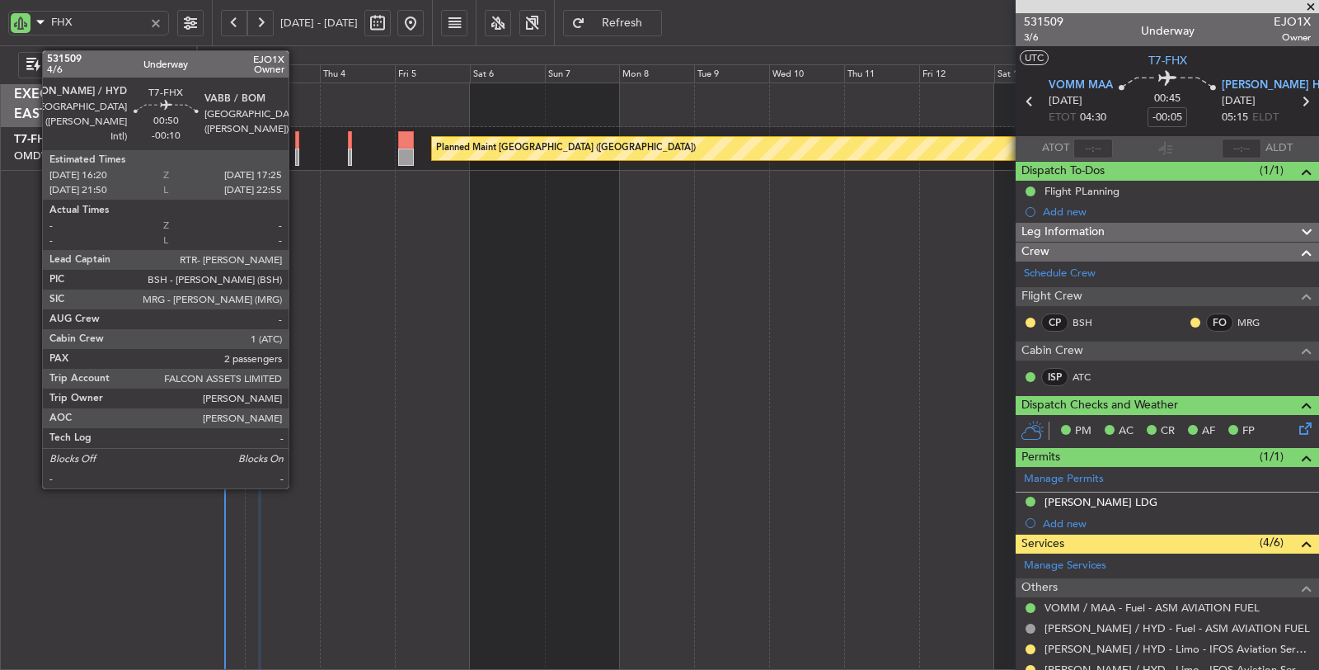
click at [297, 157] on div at bounding box center [297, 156] width 4 height 17
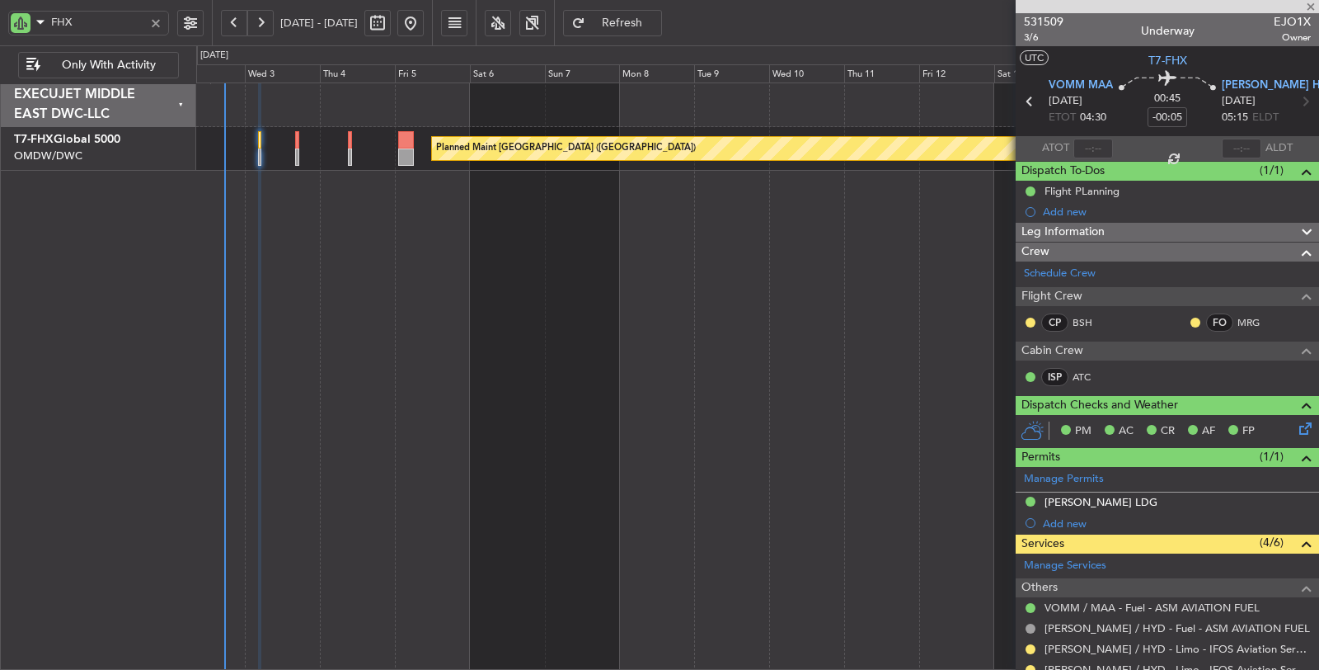
type input "-00:10"
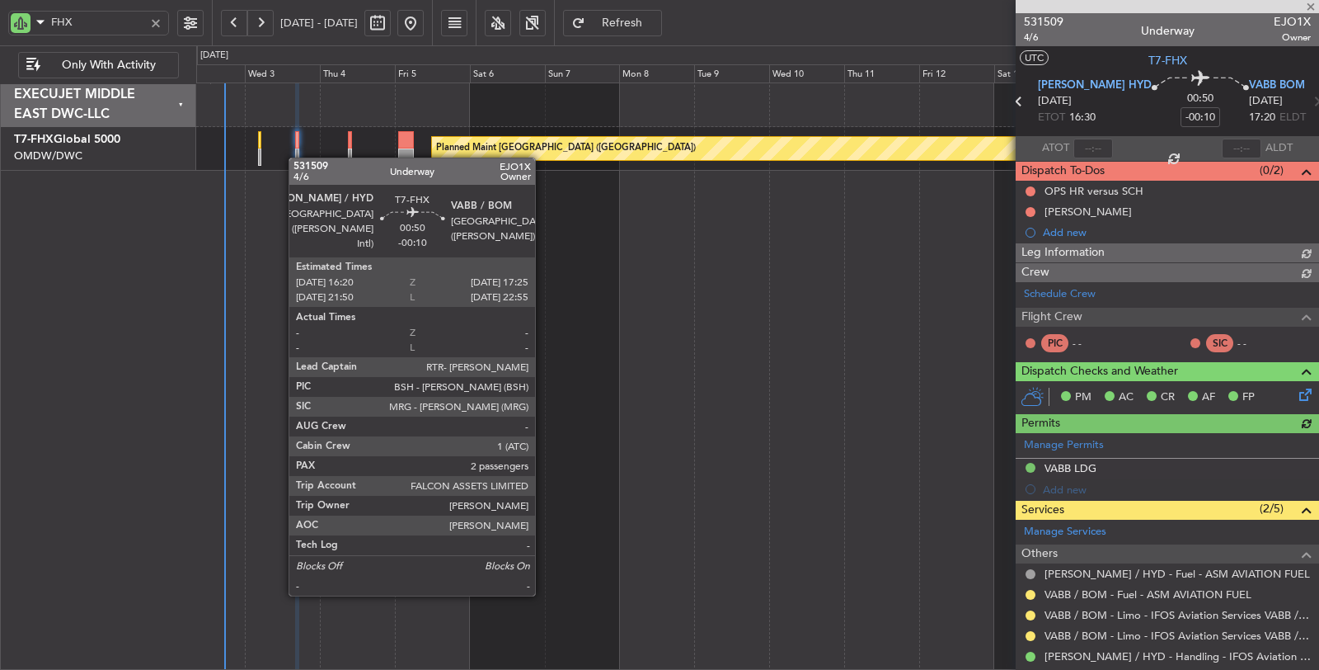
type input "[PERSON_NAME] (SYS)"
type input "7050"
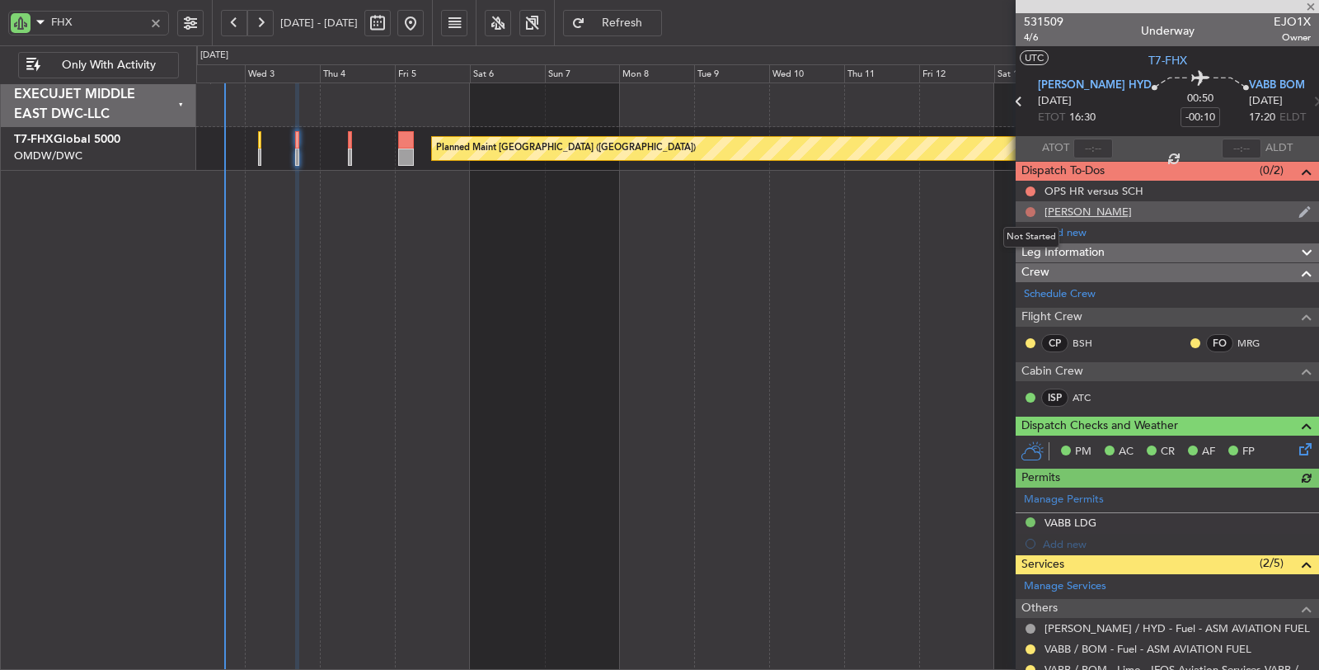
click at [1029, 210] on button at bounding box center [1031, 212] width 10 height 10
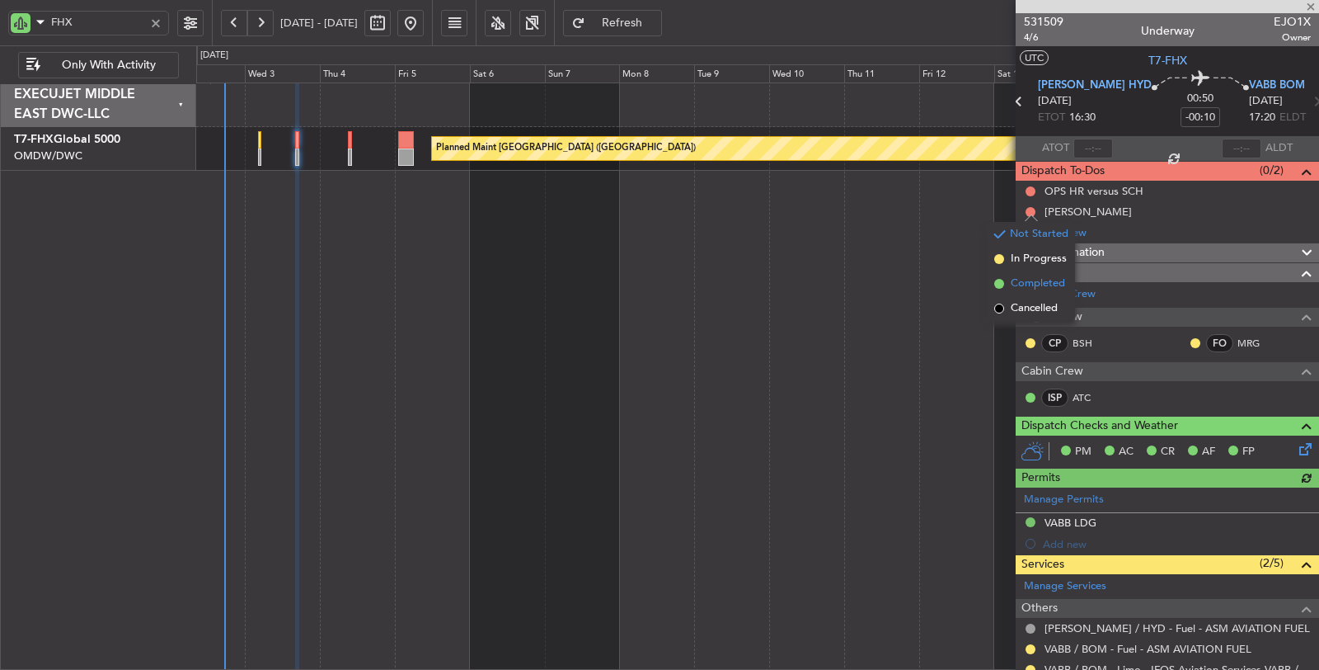
click at [1032, 281] on span "Completed" at bounding box center [1038, 283] width 54 height 16
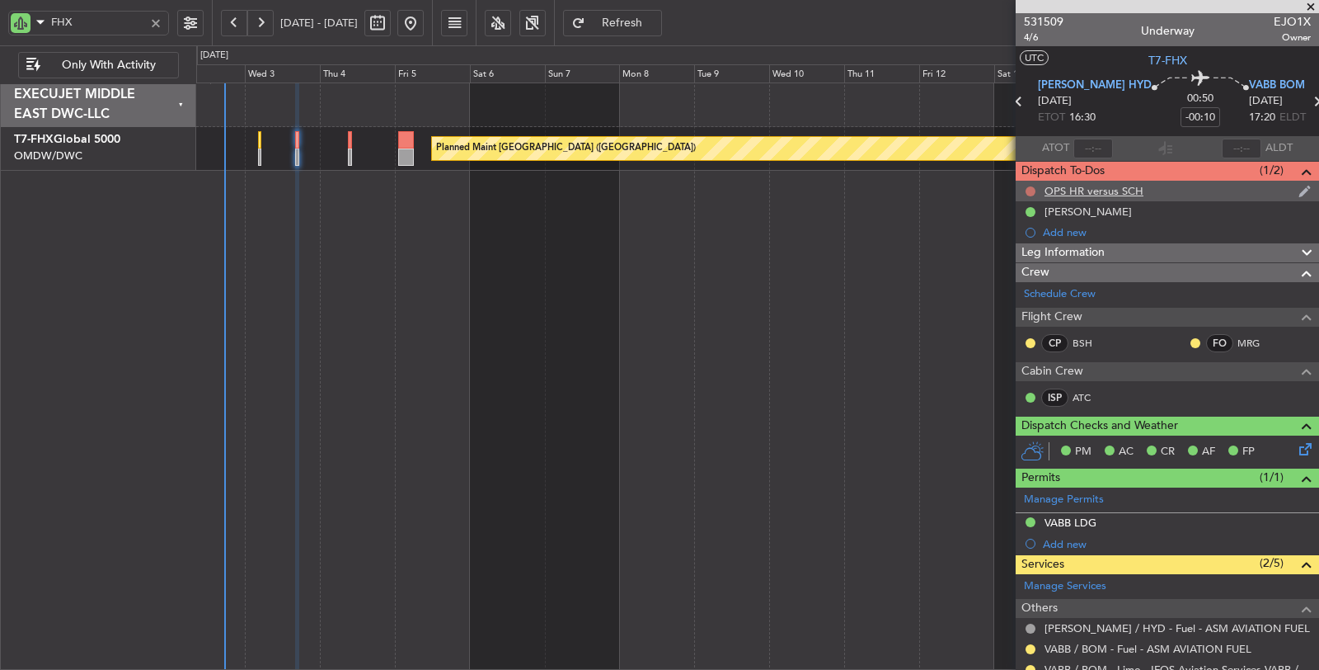
click at [1030, 186] on button at bounding box center [1031, 191] width 10 height 10
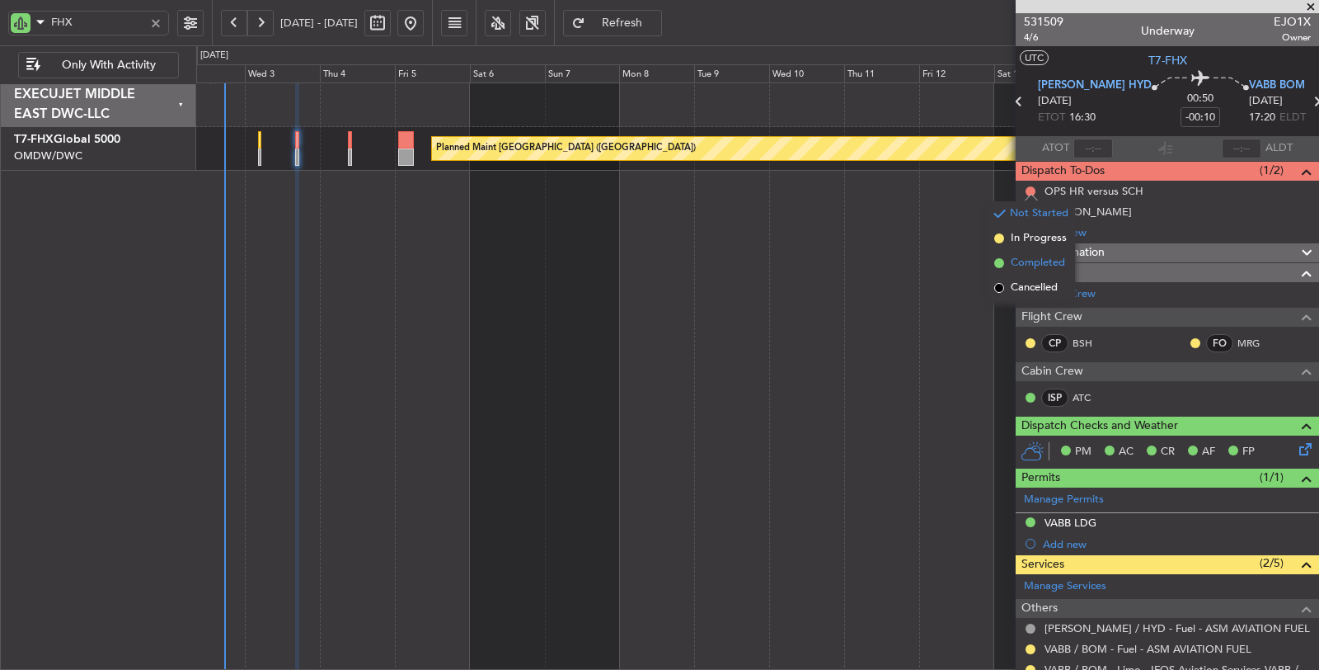
click at [1031, 267] on span "Completed" at bounding box center [1038, 263] width 54 height 16
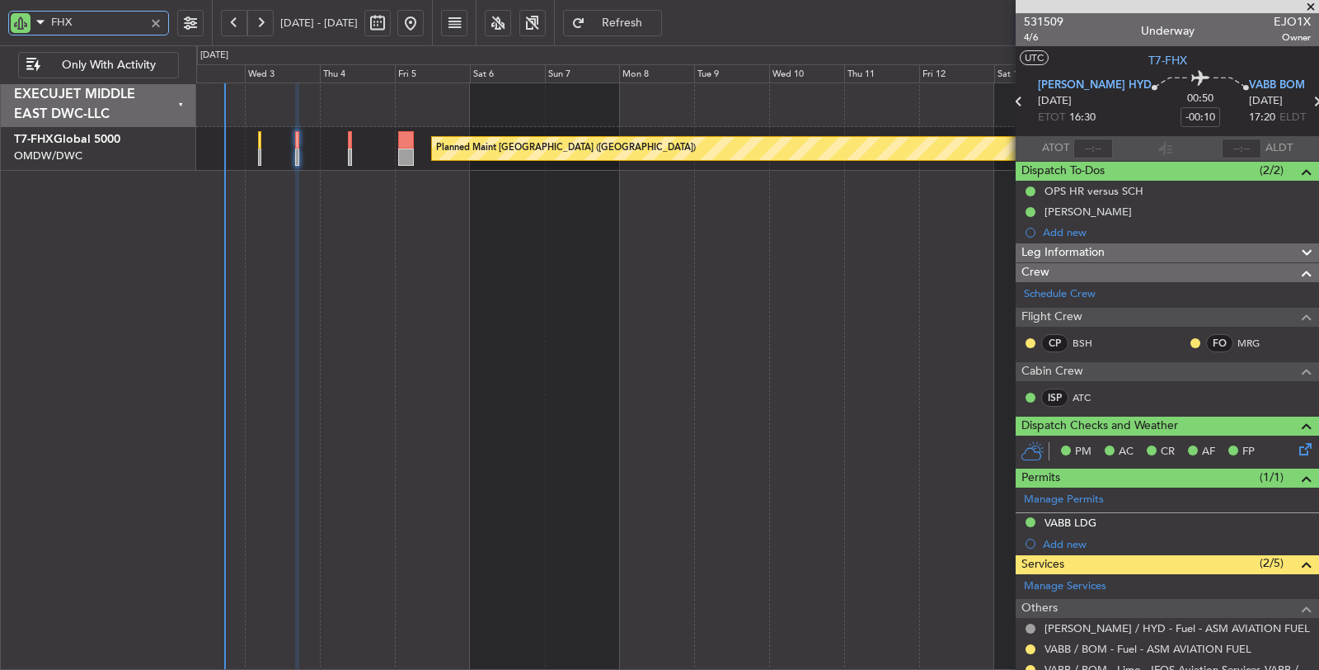
drag, startPoint x: 81, startPoint y: 21, endPoint x: 35, endPoint y: 26, distance: 46.4
click at [35, 26] on div "FHX" at bounding box center [88, 23] width 161 height 25
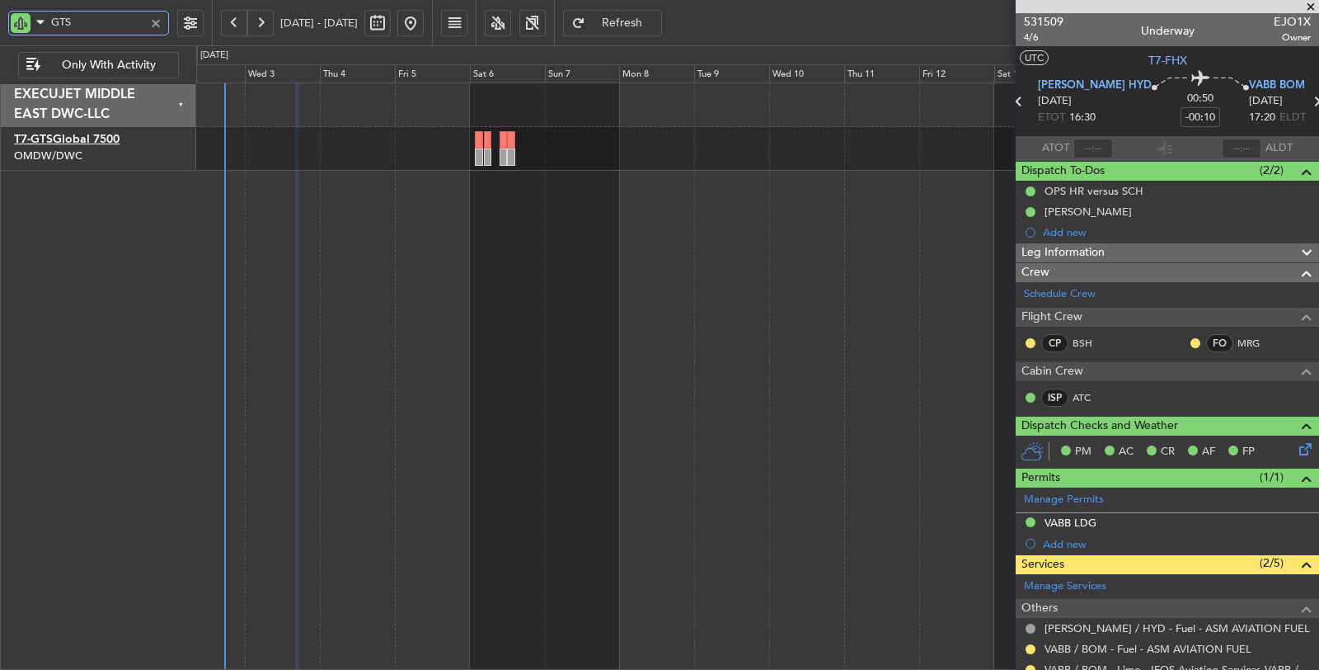
click at [105, 137] on link "T7-GTS Global 7500" at bounding box center [67, 140] width 106 height 12
type input "GTS"
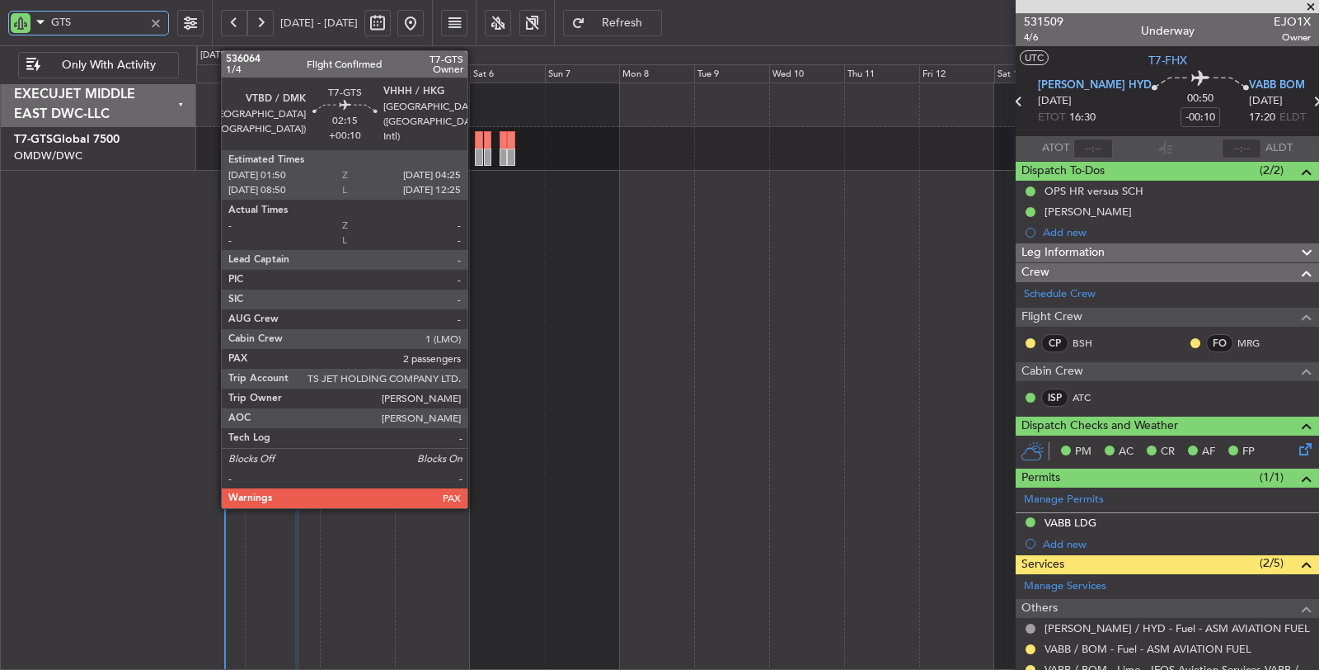
click at [476, 153] on div at bounding box center [479, 156] width 8 height 17
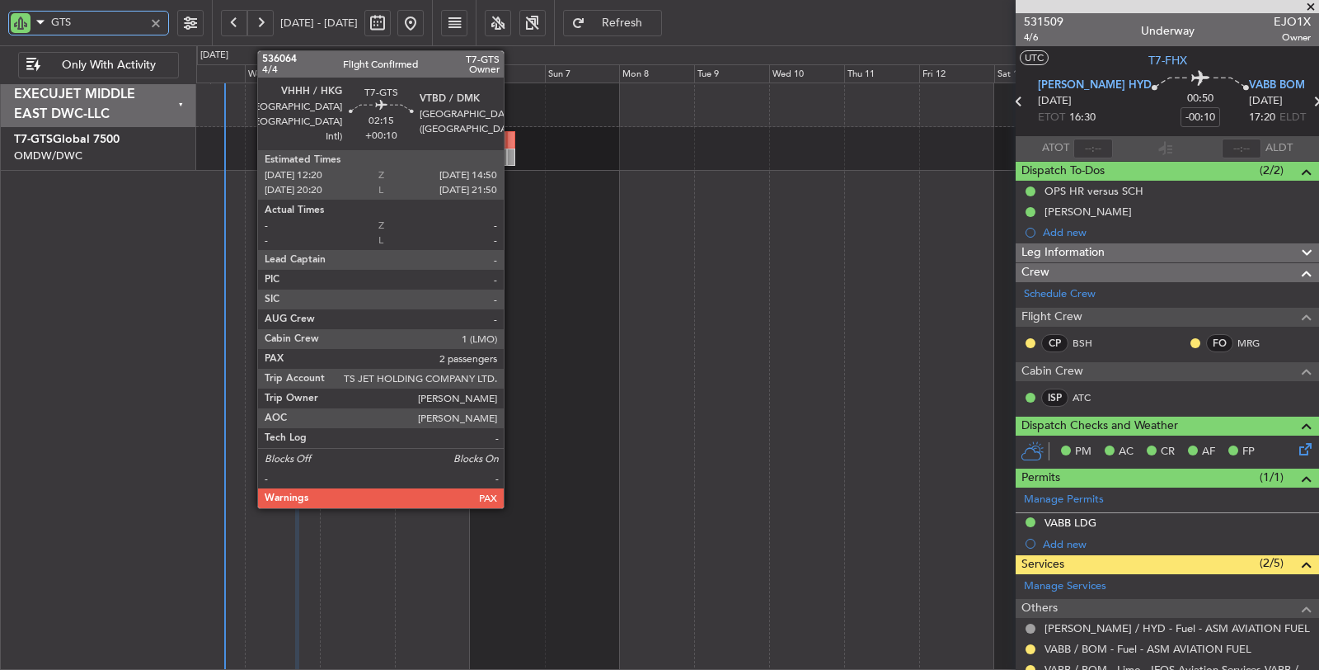
click at [512, 160] on div at bounding box center [511, 156] width 8 height 17
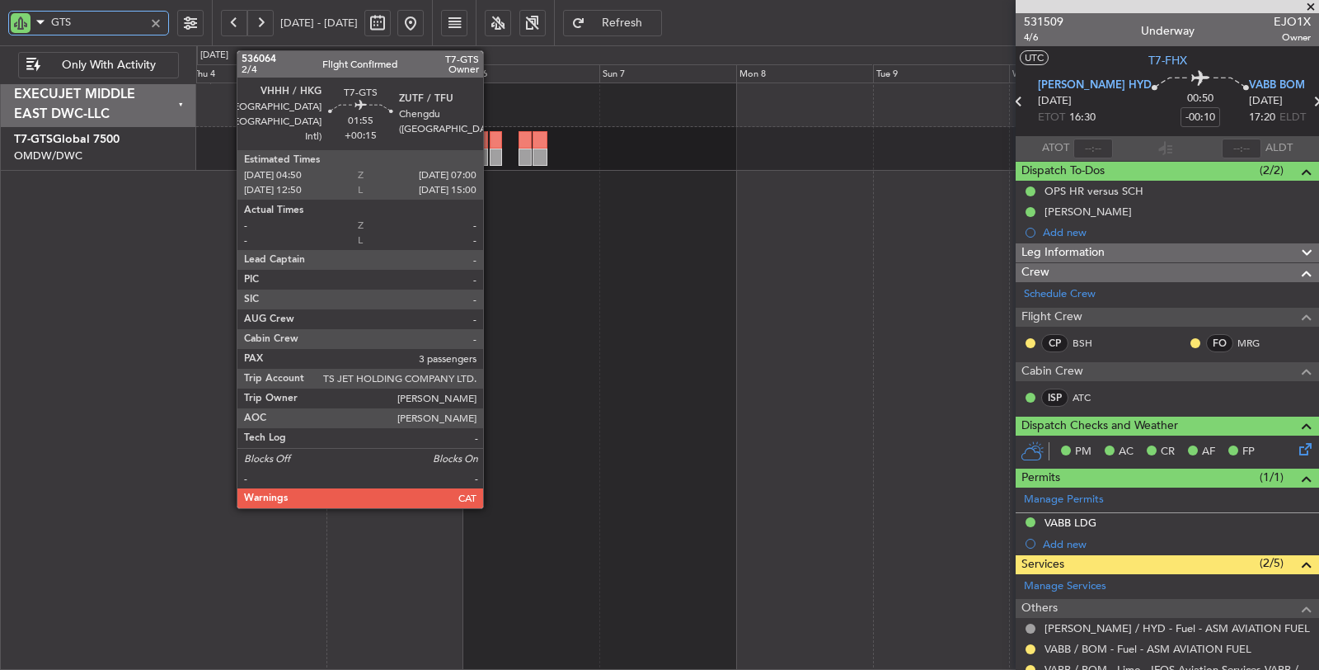
click at [491, 151] on div at bounding box center [496, 156] width 12 height 17
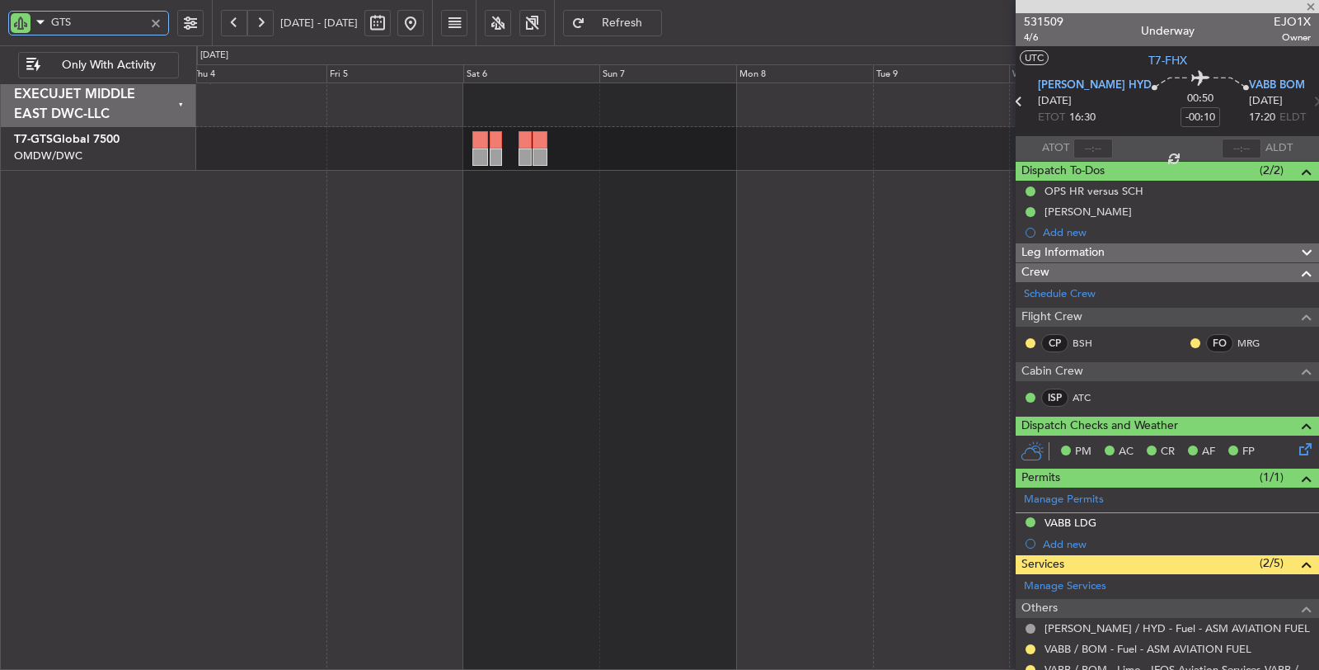
type input "+00:15"
type input "3"
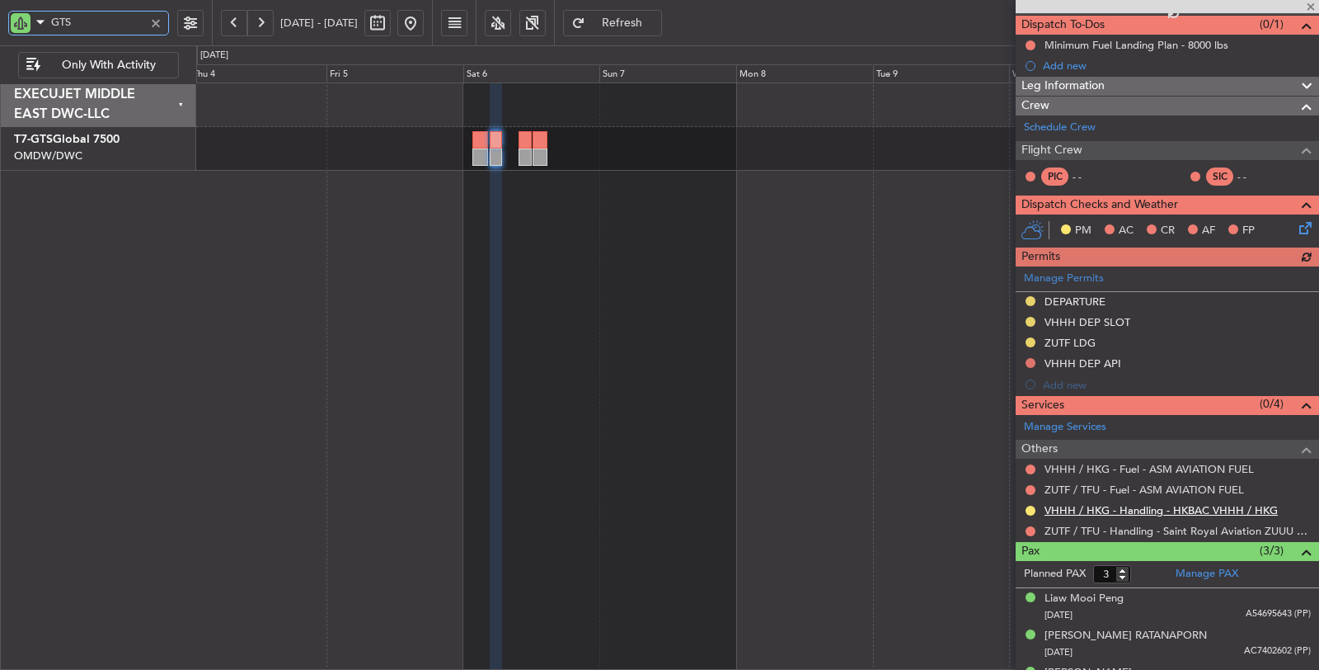
scroll to position [170, 0]
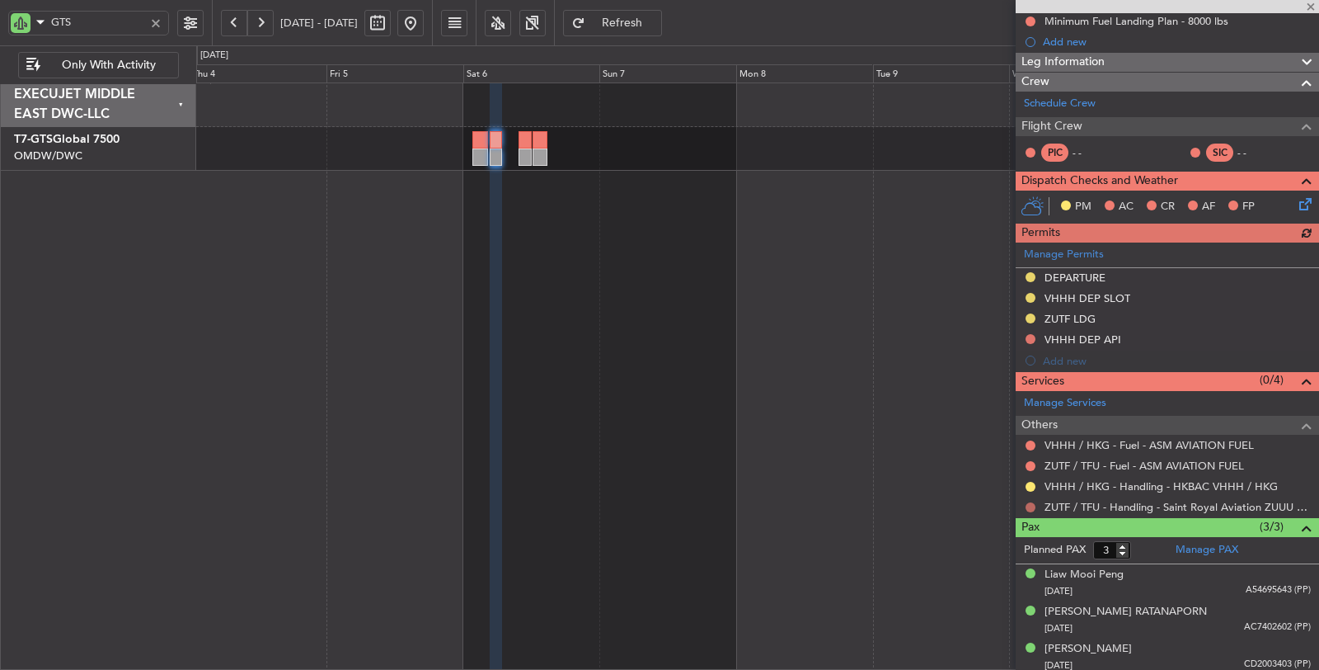
click at [1032, 502] on button at bounding box center [1031, 507] width 10 height 10
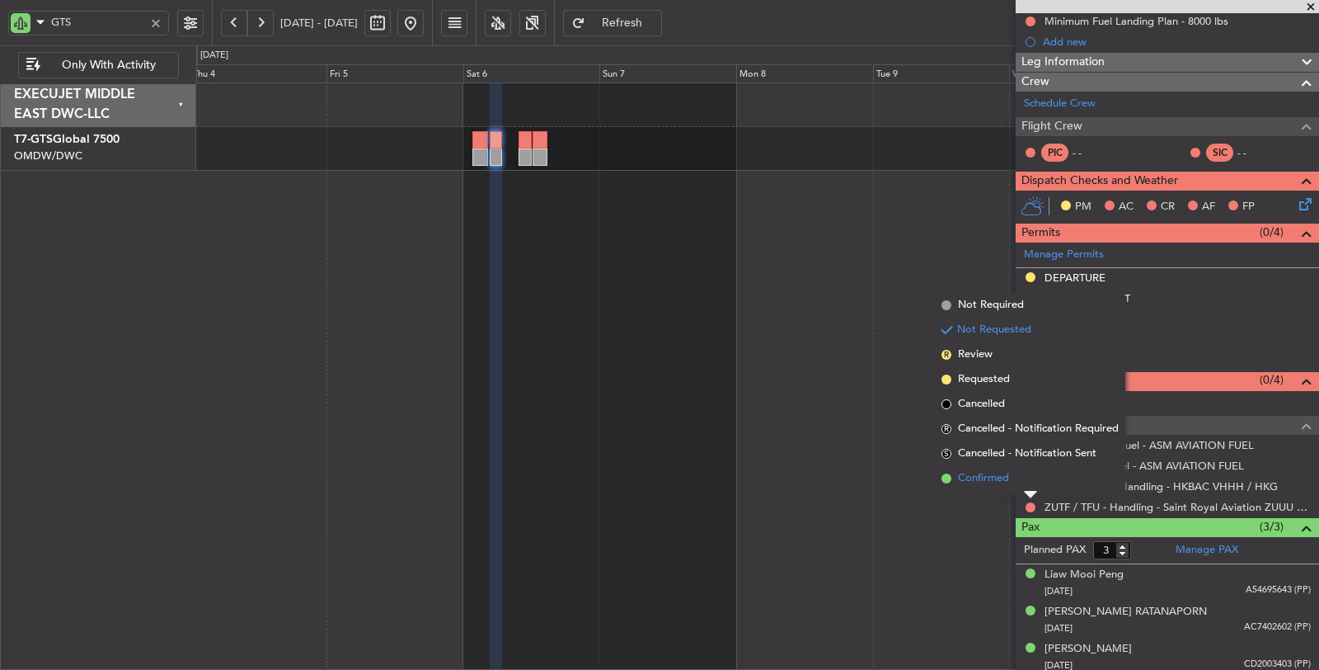
click at [990, 477] on span "Confirmed" at bounding box center [983, 478] width 51 height 16
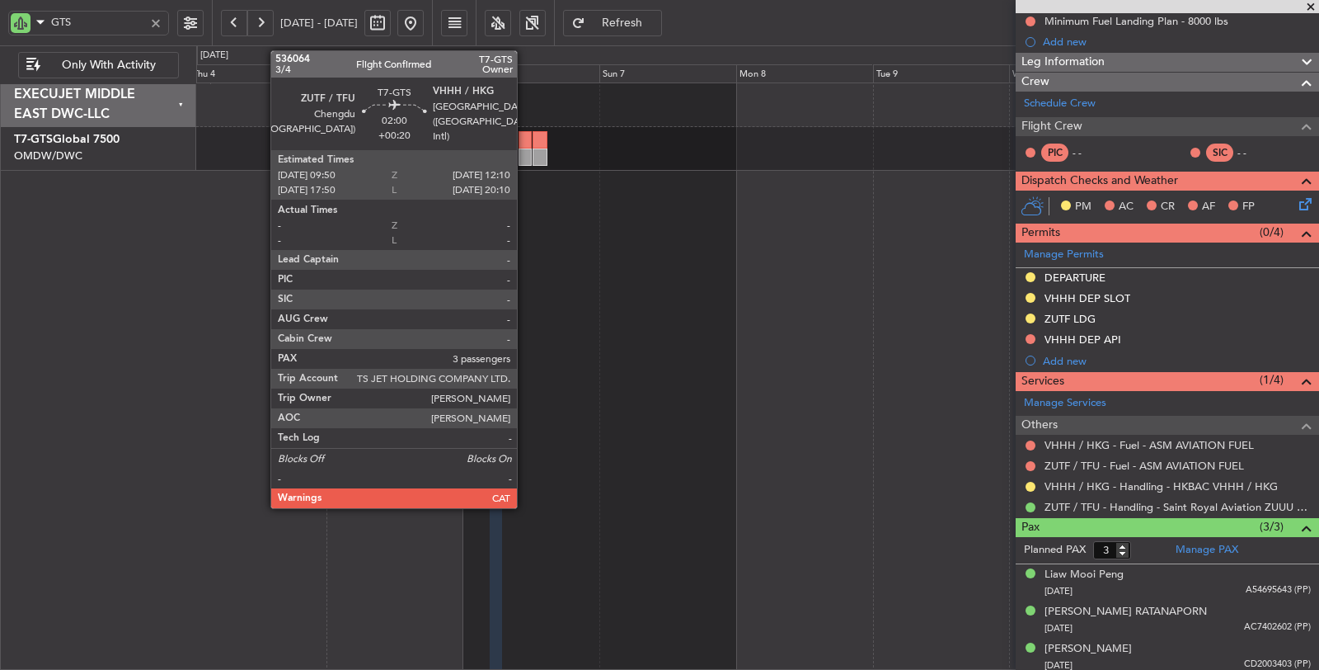
click at [525, 154] on div at bounding box center [526, 156] width 14 height 17
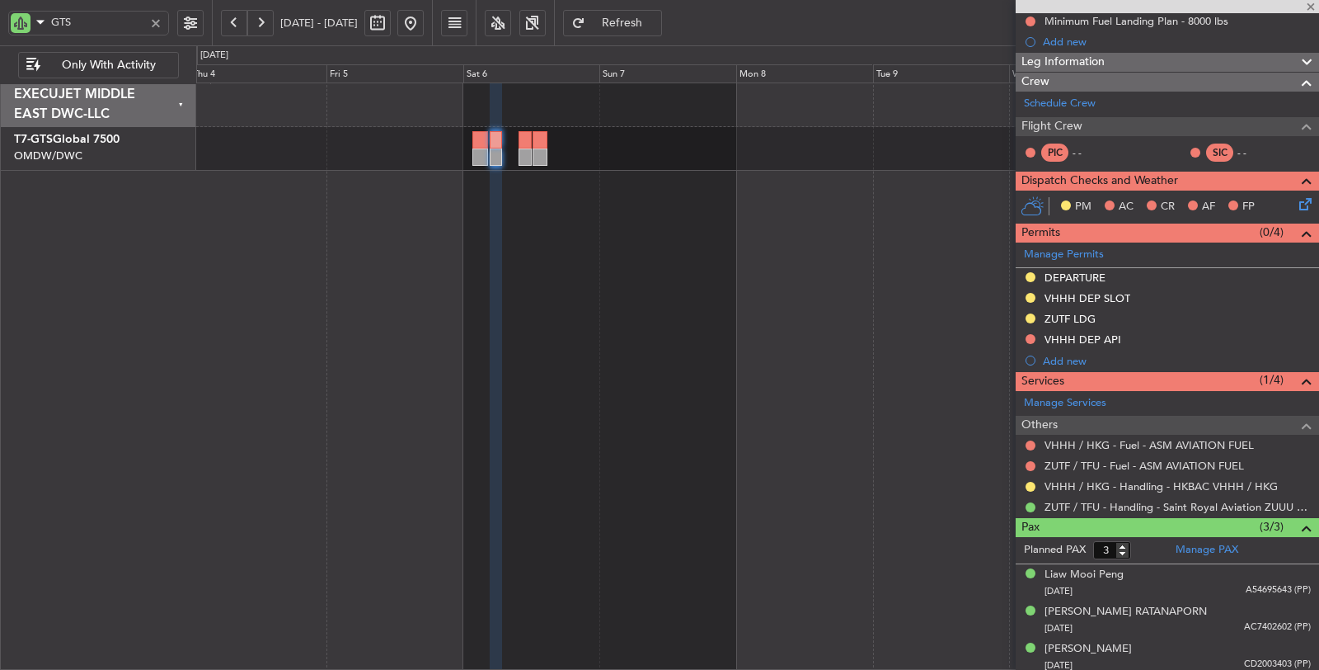
type input "+00:20"
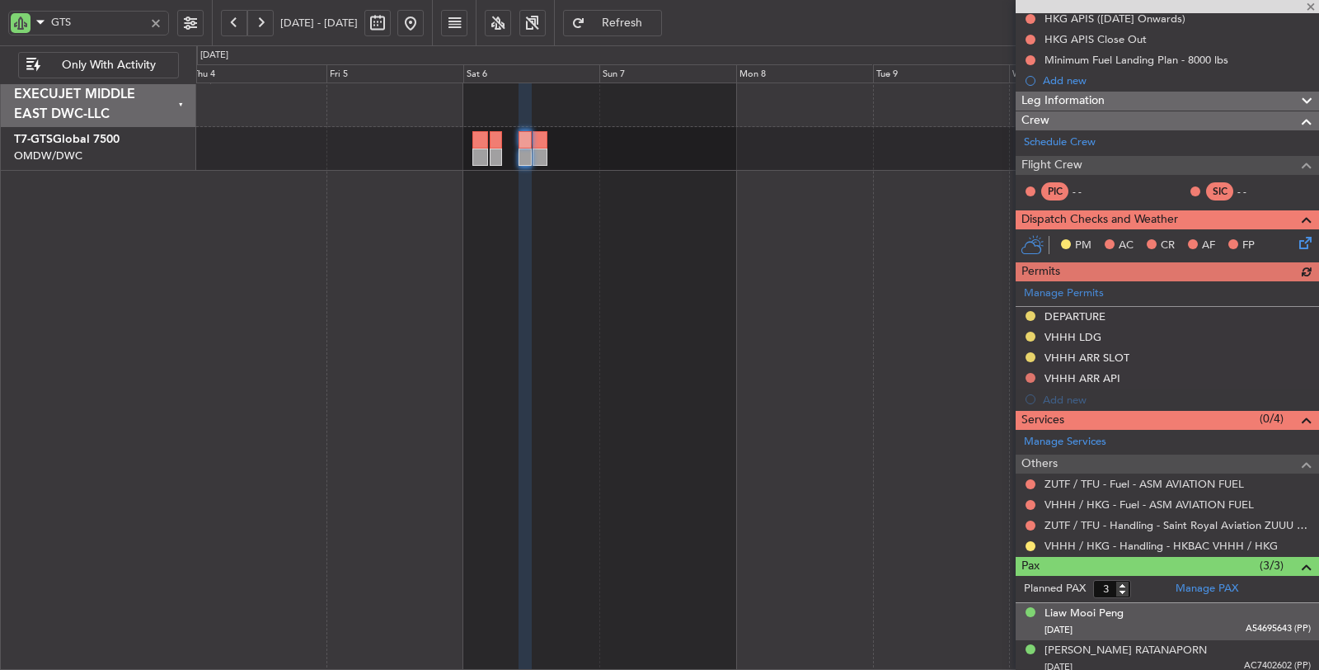
scroll to position [252, 0]
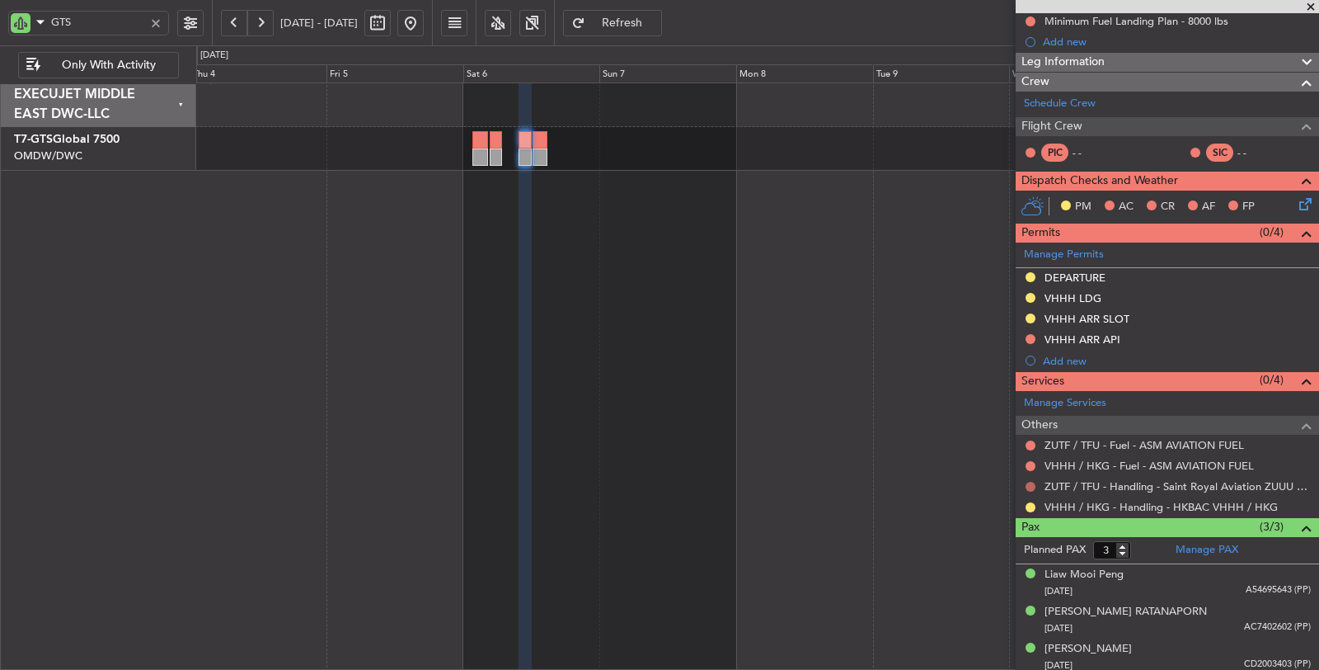
click at [1027, 482] on button at bounding box center [1031, 487] width 10 height 10
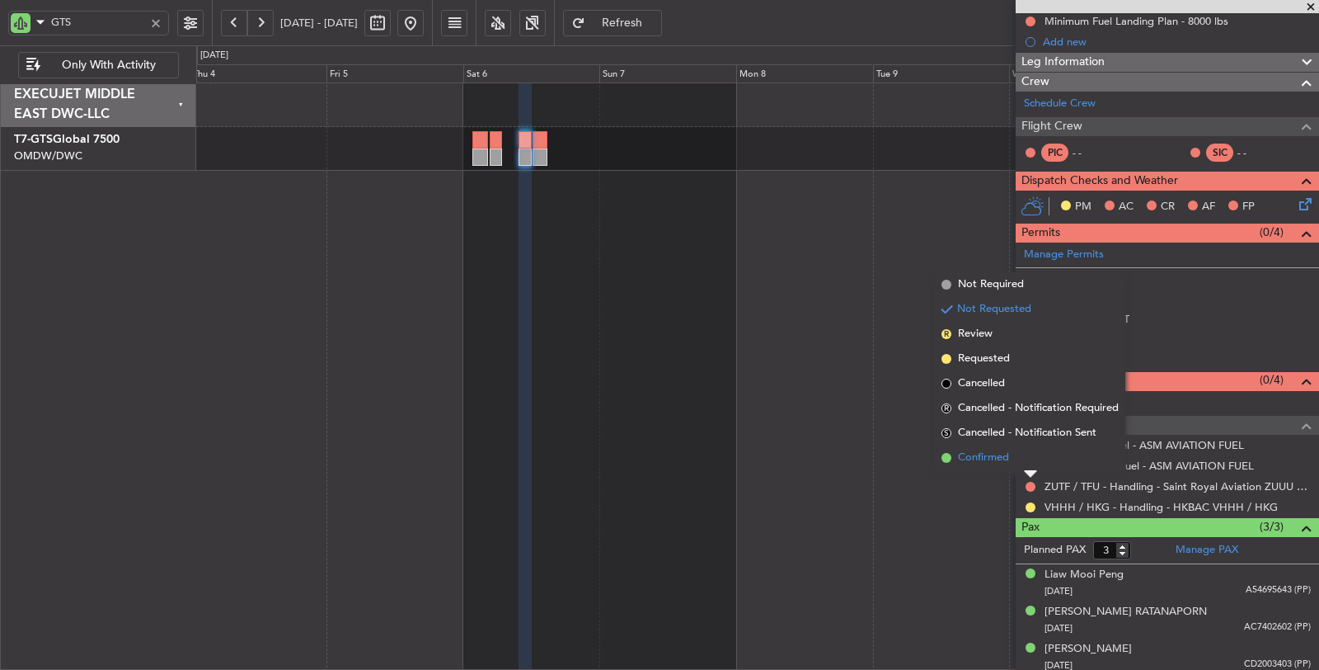
click at [989, 456] on span "Confirmed" at bounding box center [983, 457] width 51 height 16
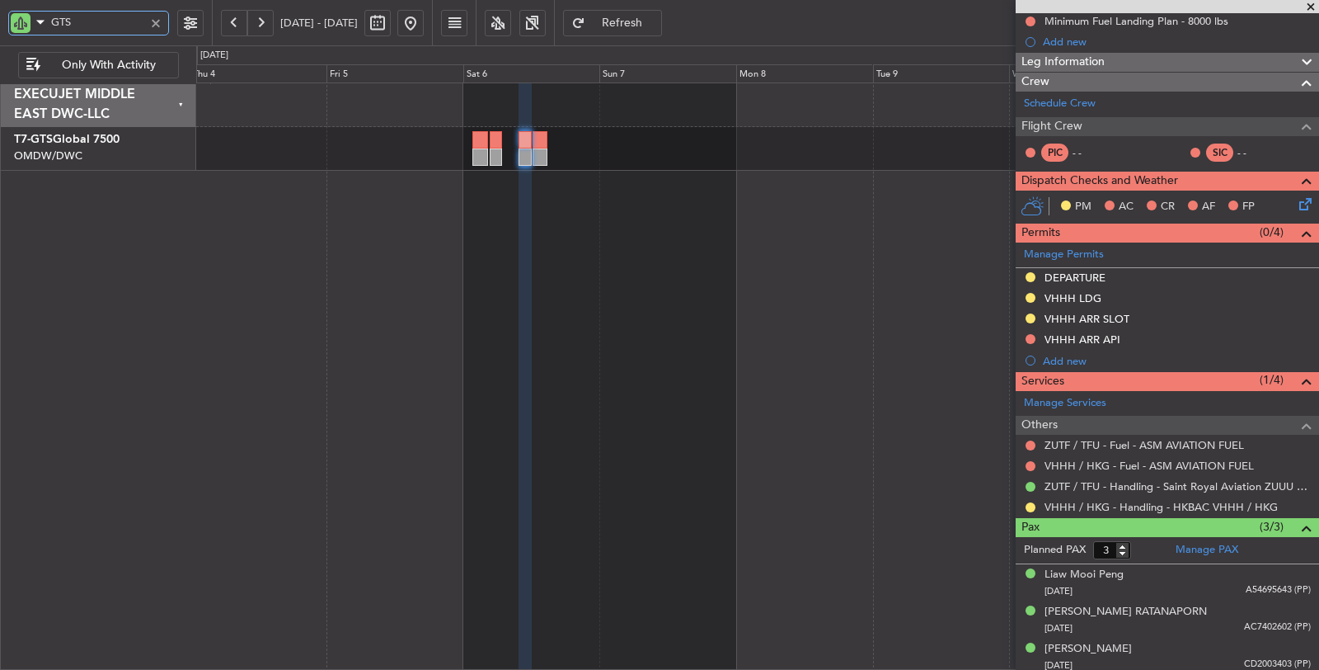
drag, startPoint x: 79, startPoint y: 15, endPoint x: 17, endPoint y: 25, distance: 62.6
click at [17, 26] on div "GTS" at bounding box center [88, 23] width 161 height 25
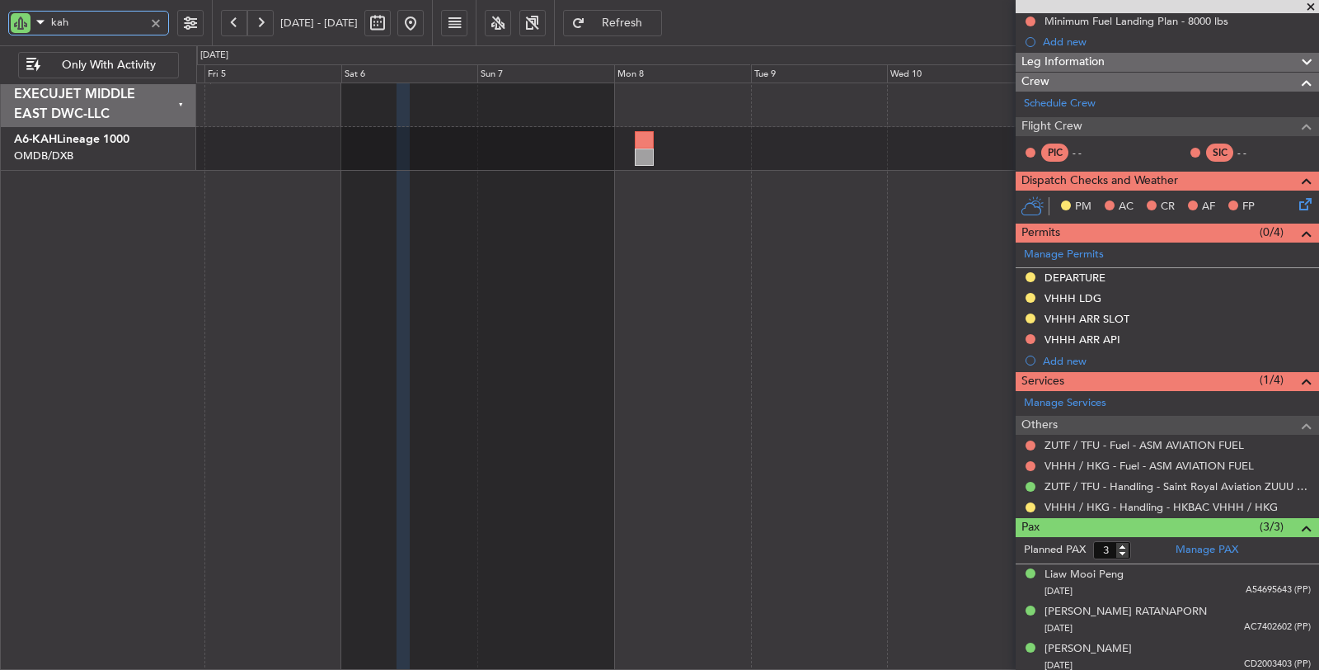
click at [524, 207] on div at bounding box center [758, 376] width 1124 height 588
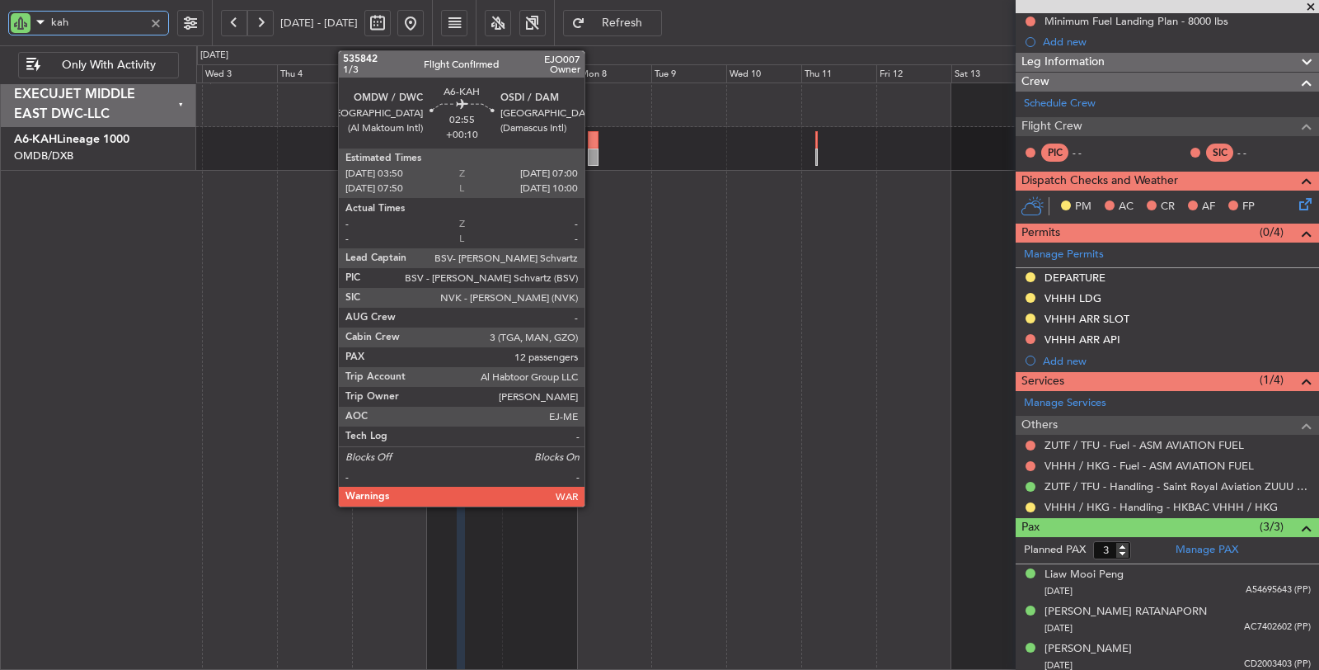
click at [593, 148] on div at bounding box center [593, 156] width 10 height 17
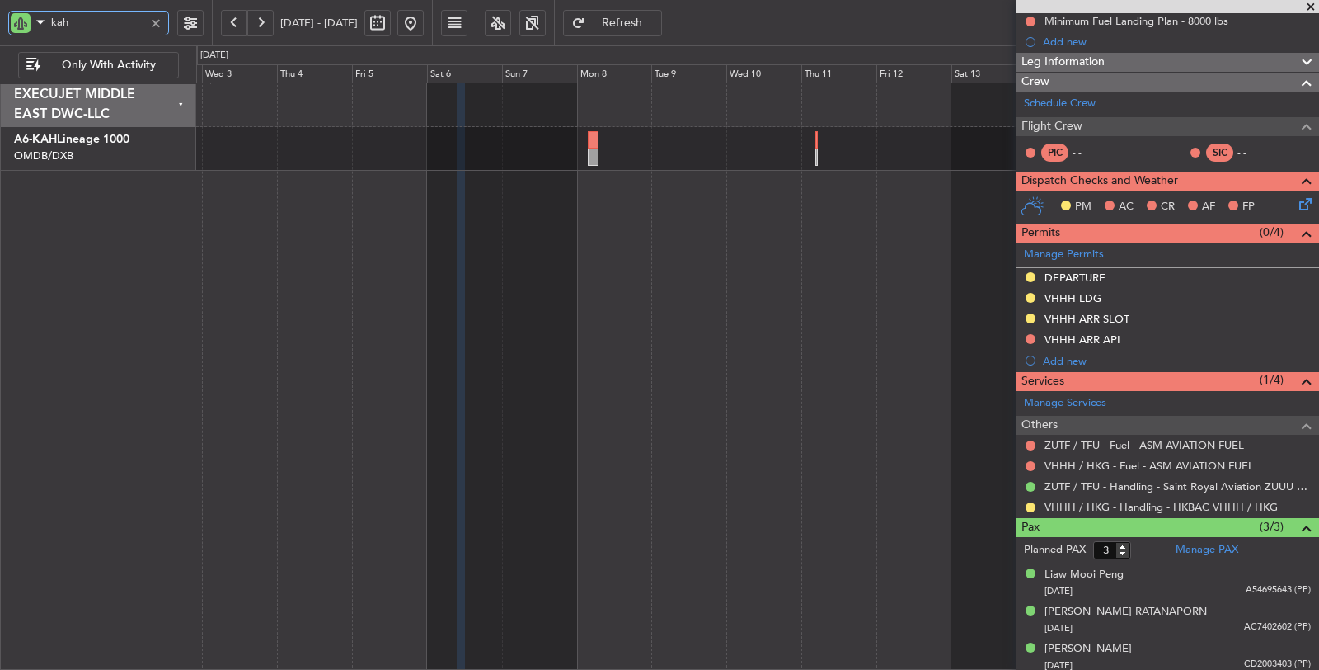
click at [355, 208] on div "No Crew" at bounding box center [758, 376] width 1124 height 588
drag, startPoint x: 157, startPoint y: 20, endPoint x: 97, endPoint y: 21, distance: 60.2
click at [98, 20] on div "kah" at bounding box center [88, 23] width 161 height 25
drag, startPoint x: 83, startPoint y: 26, endPoint x: 30, endPoint y: 33, distance: 54.1
click at [30, 33] on div "kah" at bounding box center [88, 23] width 161 height 25
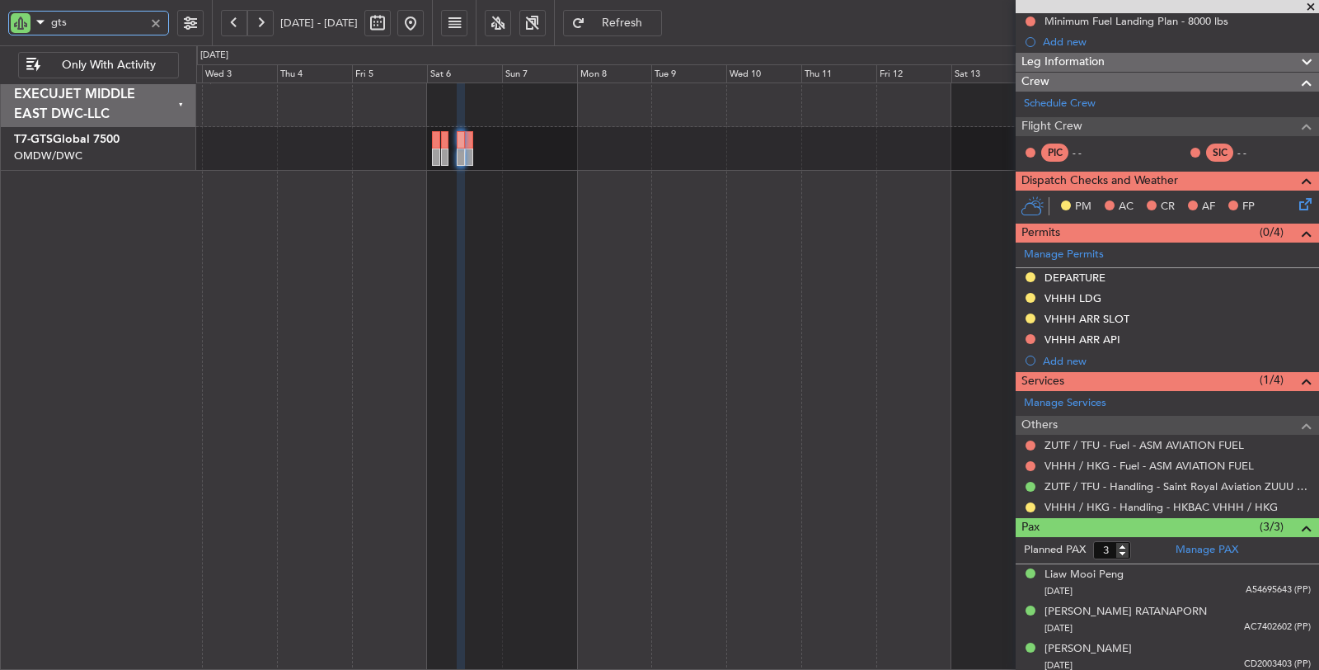
type input "gts"
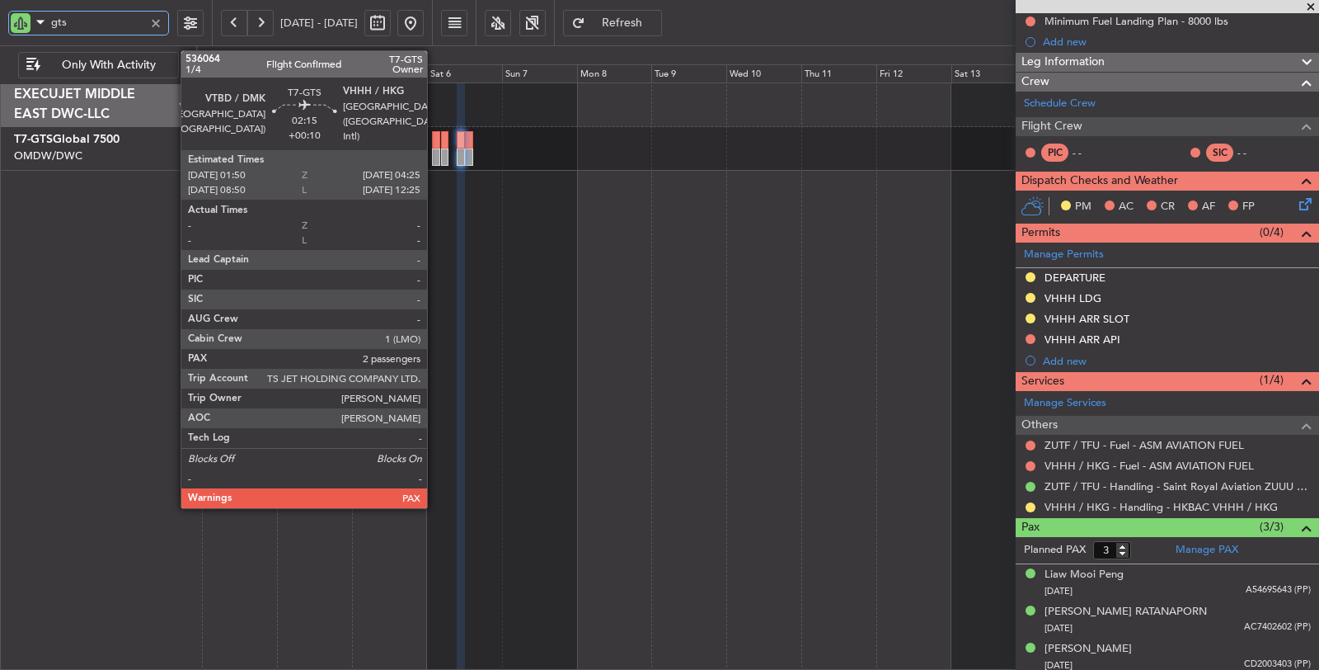
click at [435, 161] on div at bounding box center [436, 156] width 8 height 17
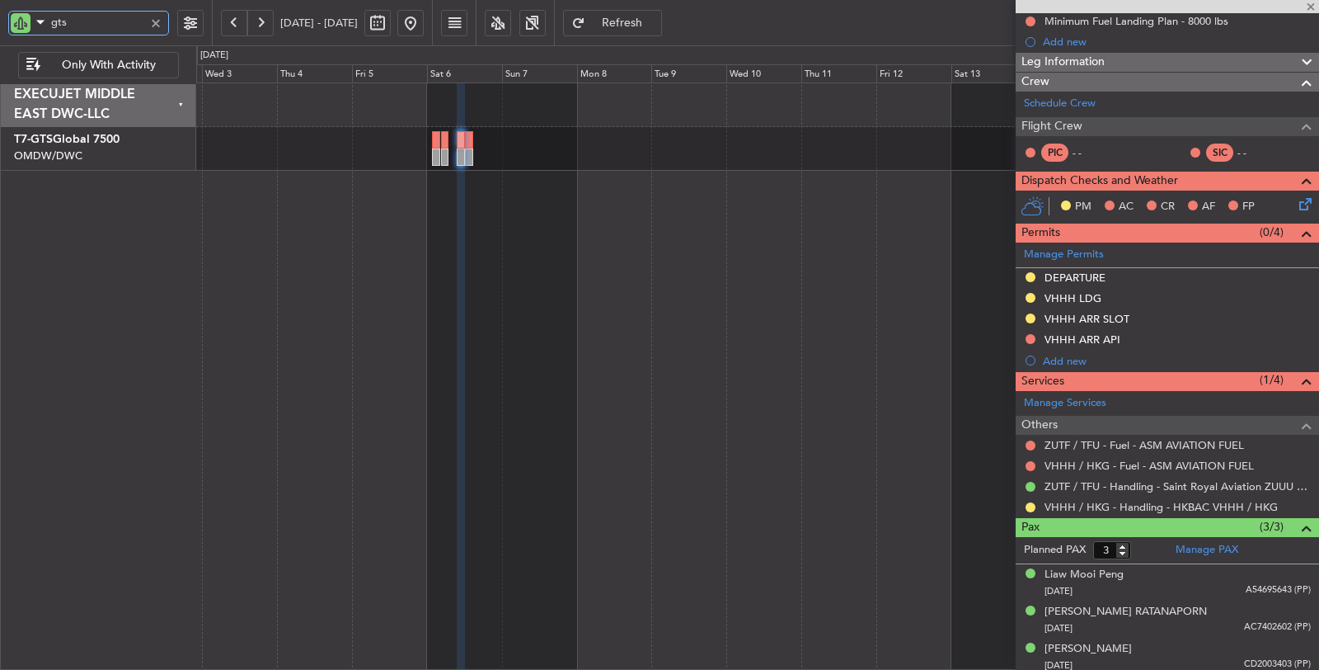
type input "+00:10"
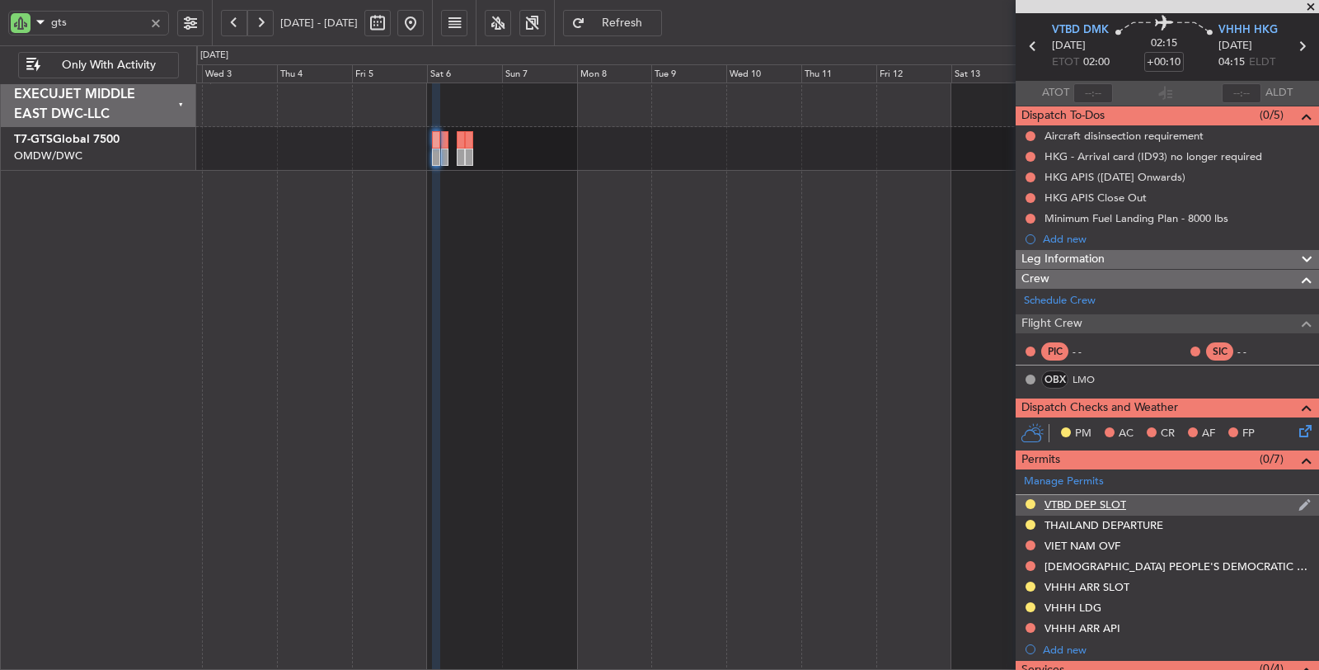
scroll to position [275, 0]
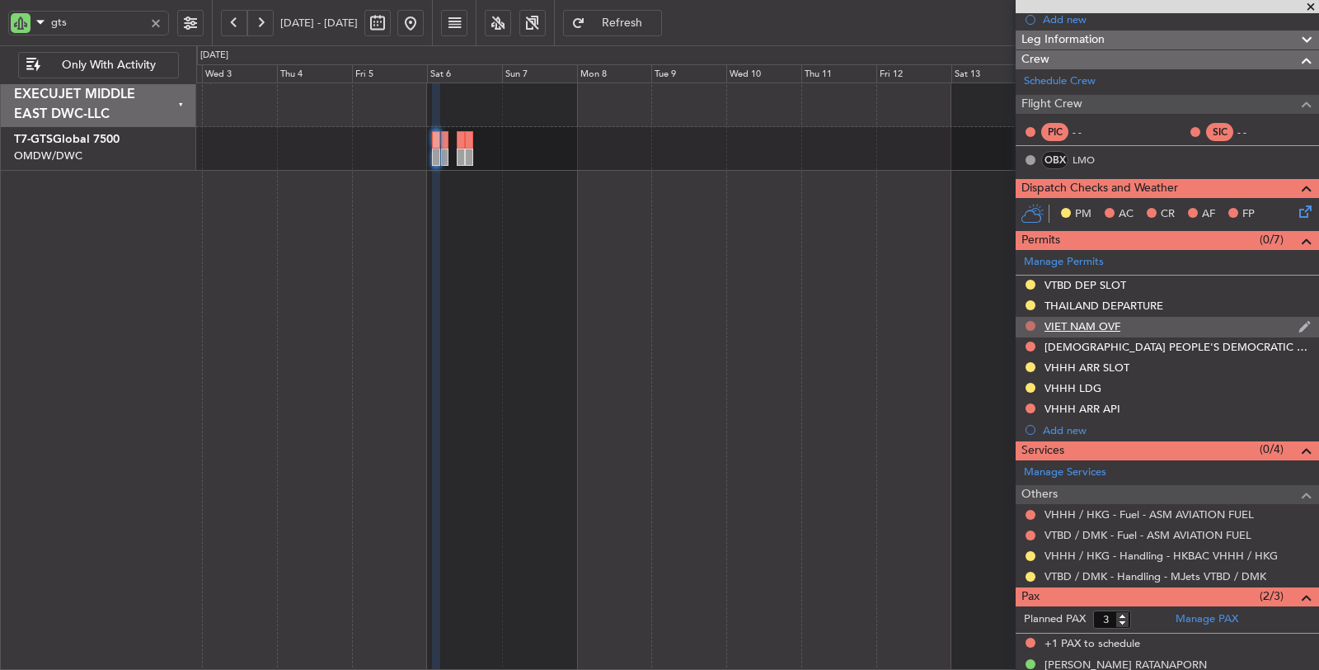
click at [1031, 322] on button at bounding box center [1031, 326] width 10 height 10
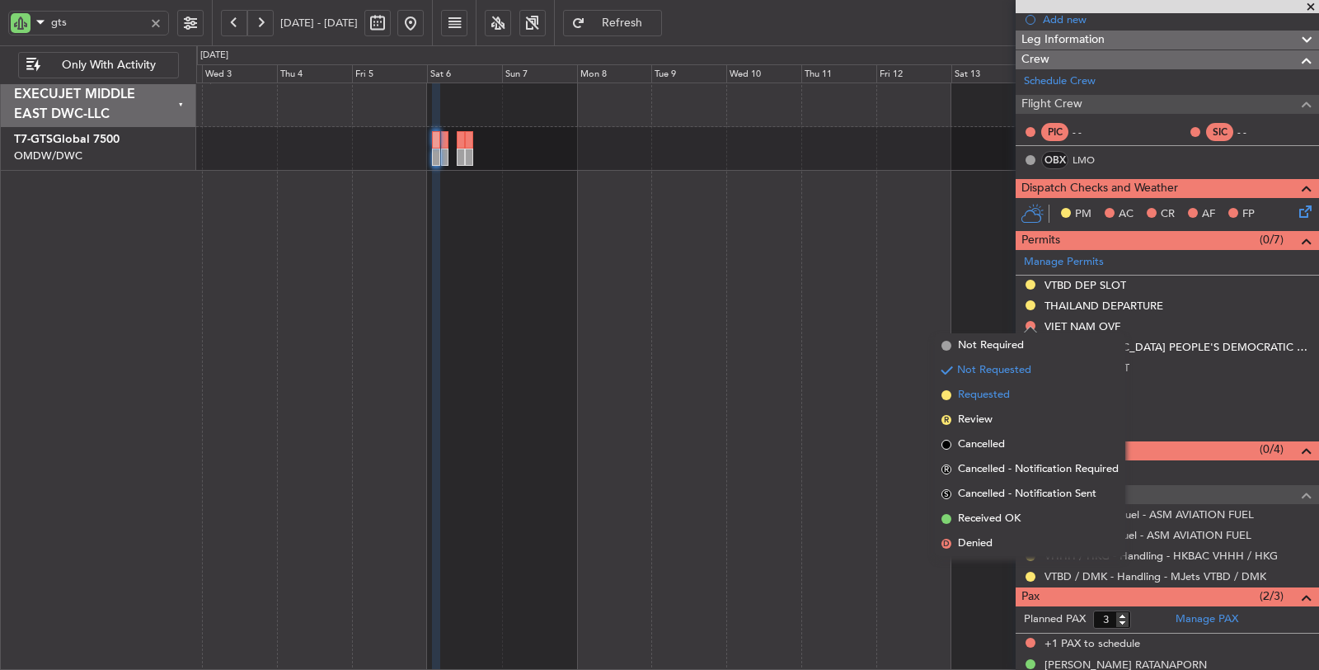
click at [1010, 398] on li "Requested" at bounding box center [1030, 395] width 190 height 25
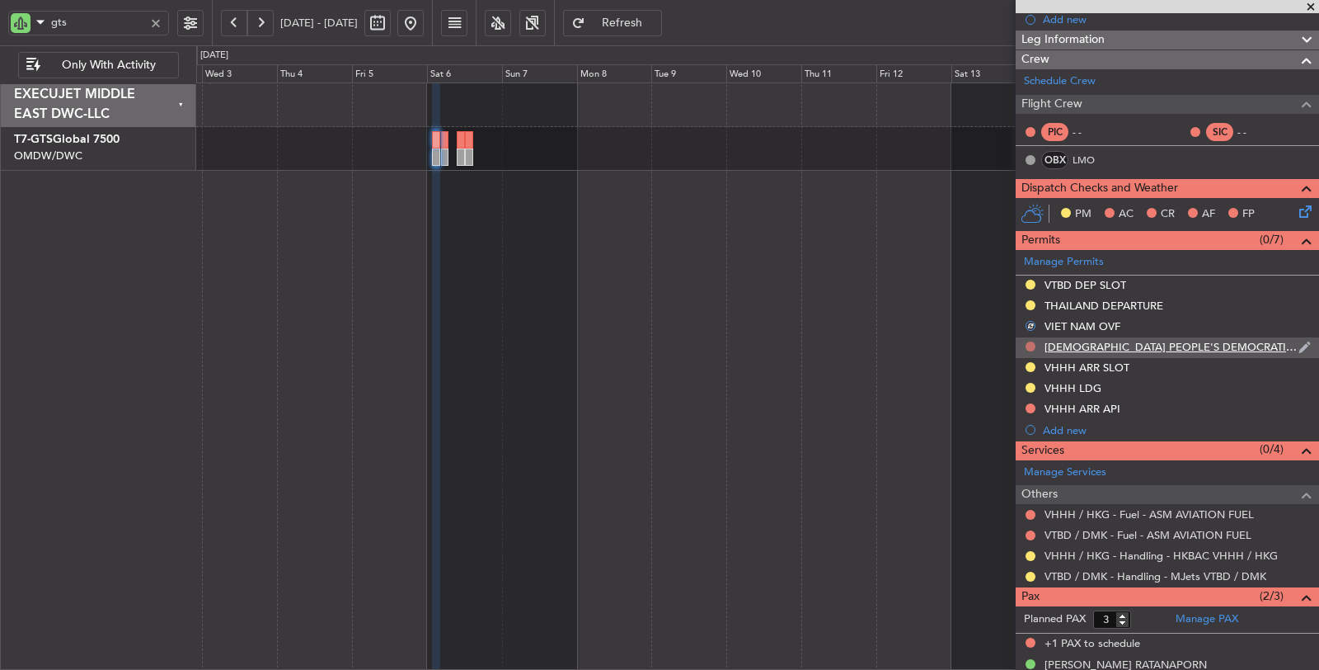
click at [1028, 341] on button at bounding box center [1031, 346] width 10 height 10
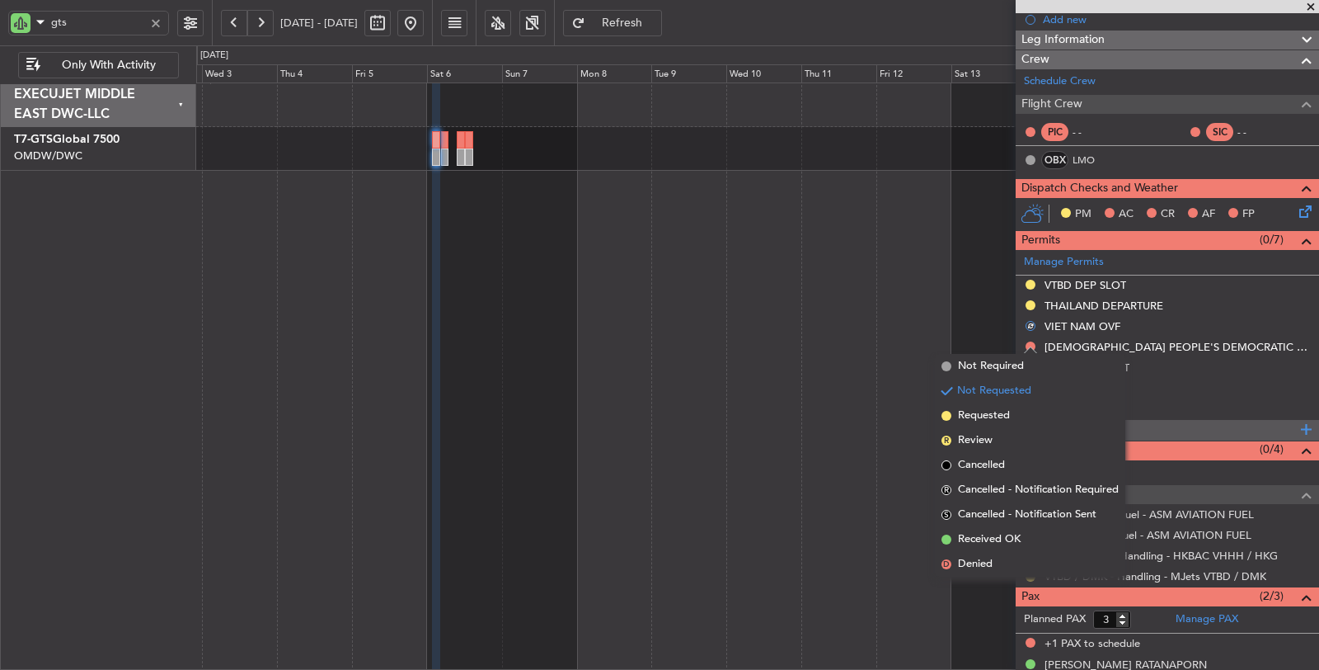
click at [1017, 414] on li "Requested" at bounding box center [1030, 415] width 190 height 25
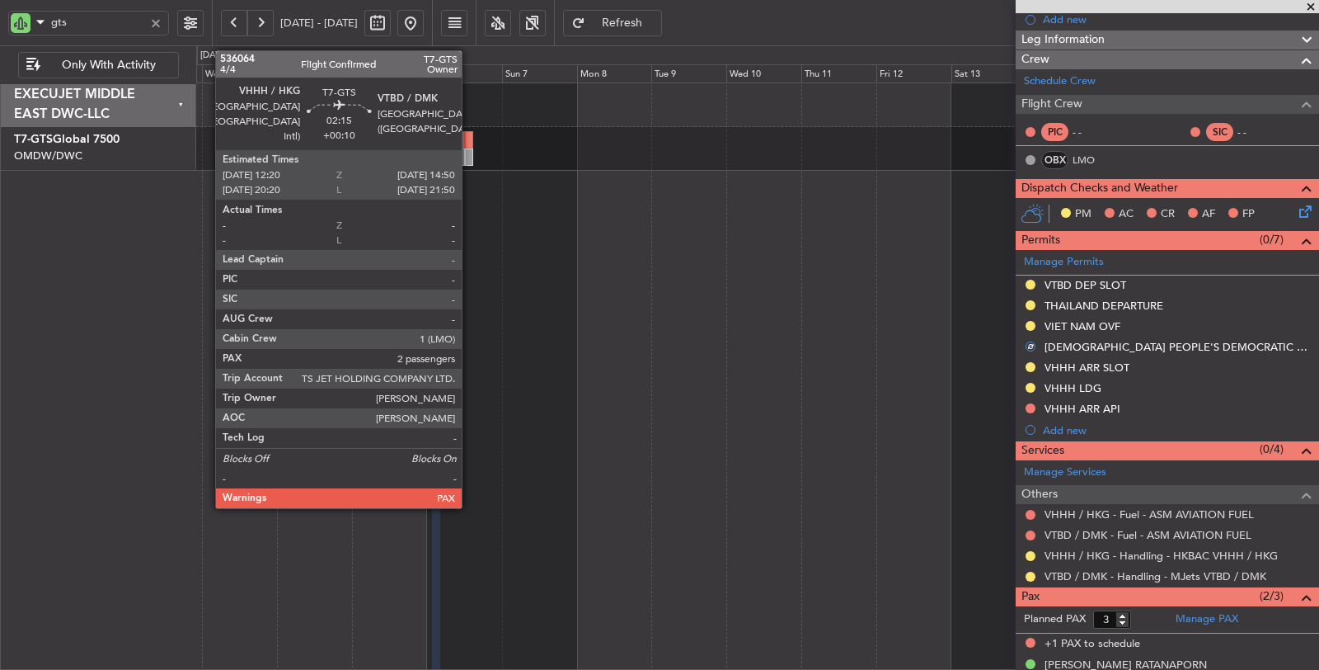
click at [470, 156] on div at bounding box center [469, 156] width 8 height 17
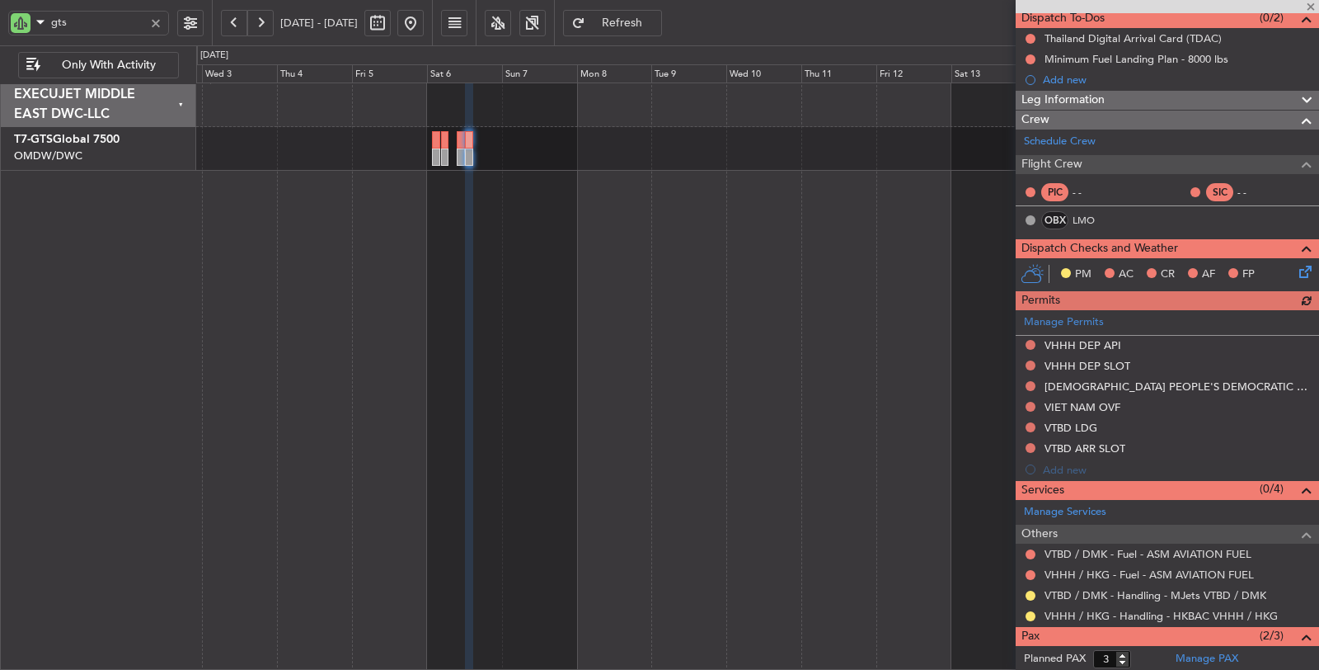
scroll to position [245, 0]
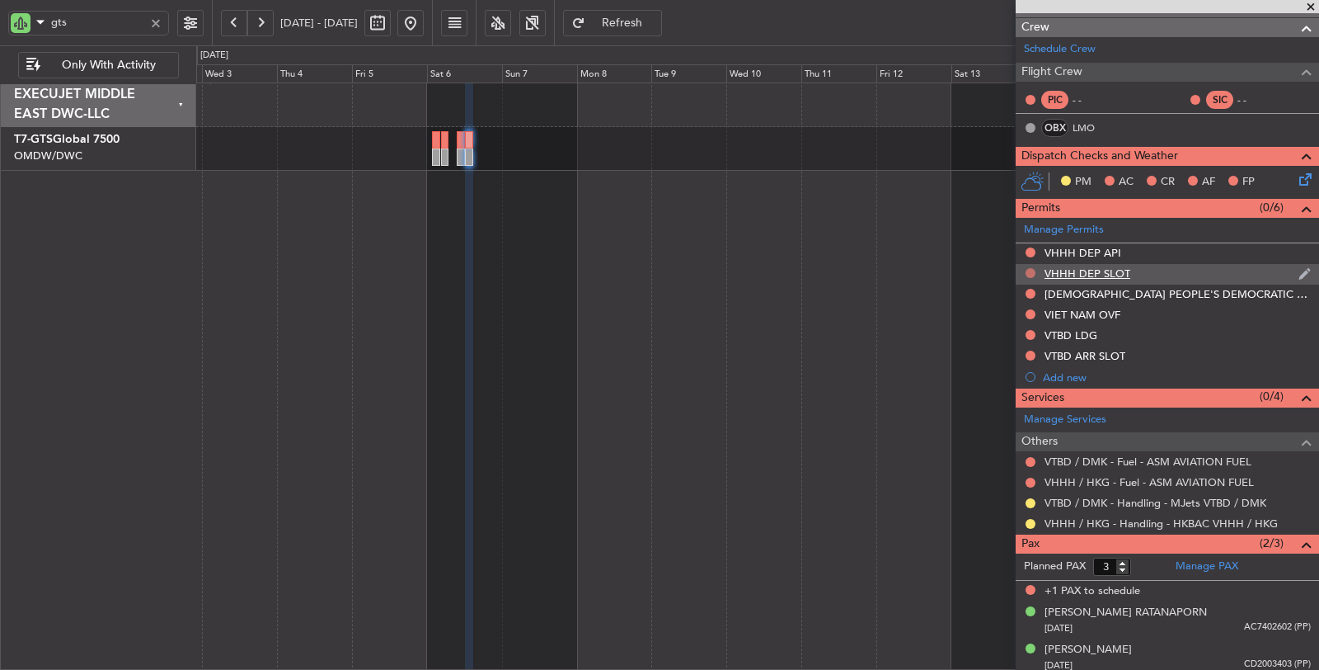
click at [1028, 268] on button at bounding box center [1031, 273] width 10 height 10
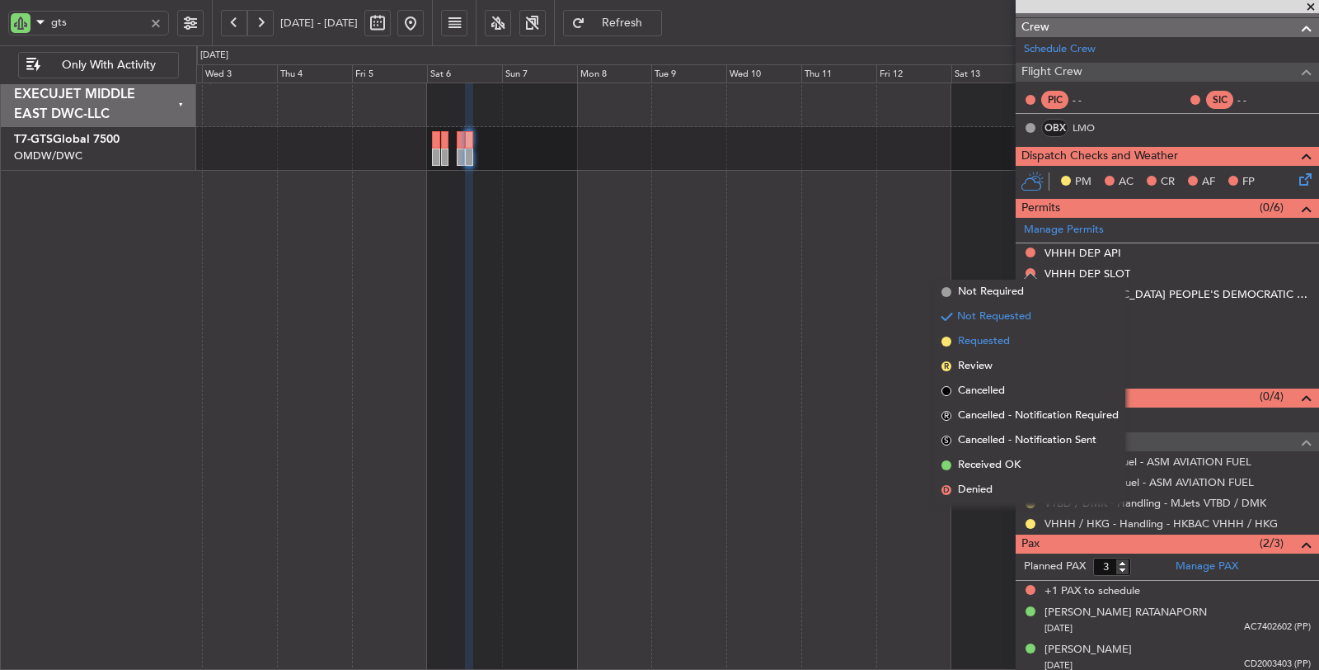
click at [1024, 340] on li "Requested" at bounding box center [1030, 341] width 190 height 25
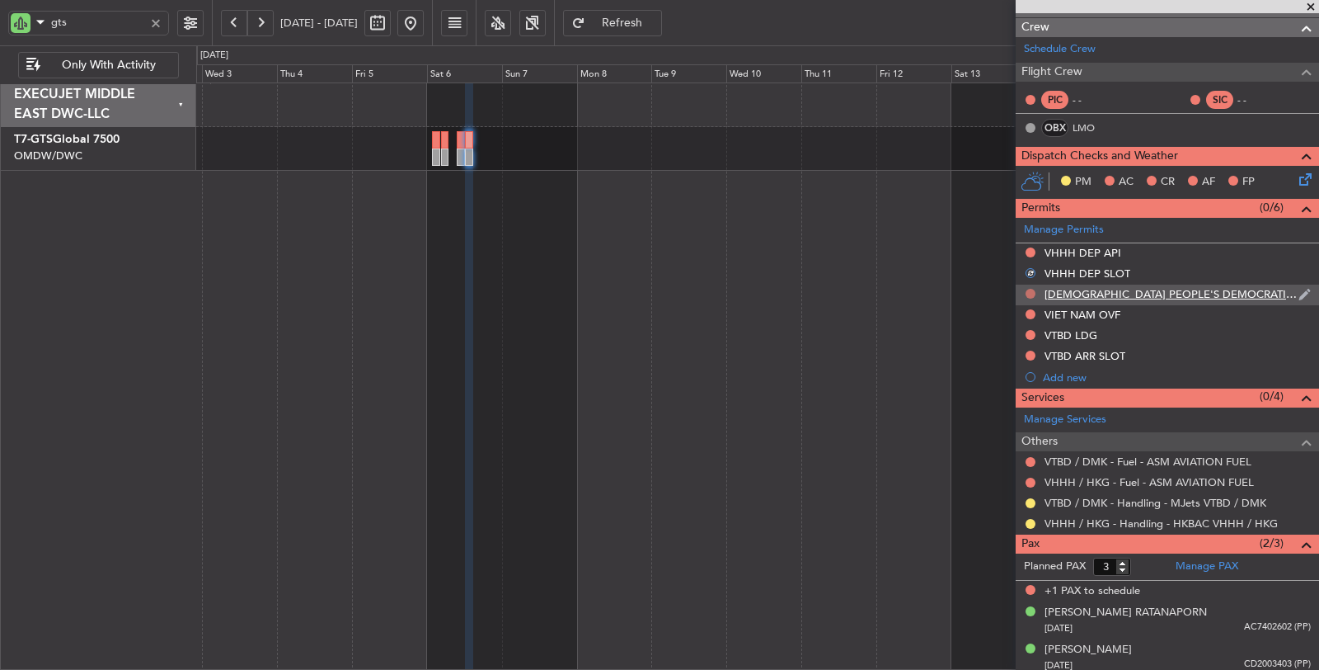
click at [1027, 289] on button at bounding box center [1031, 294] width 10 height 10
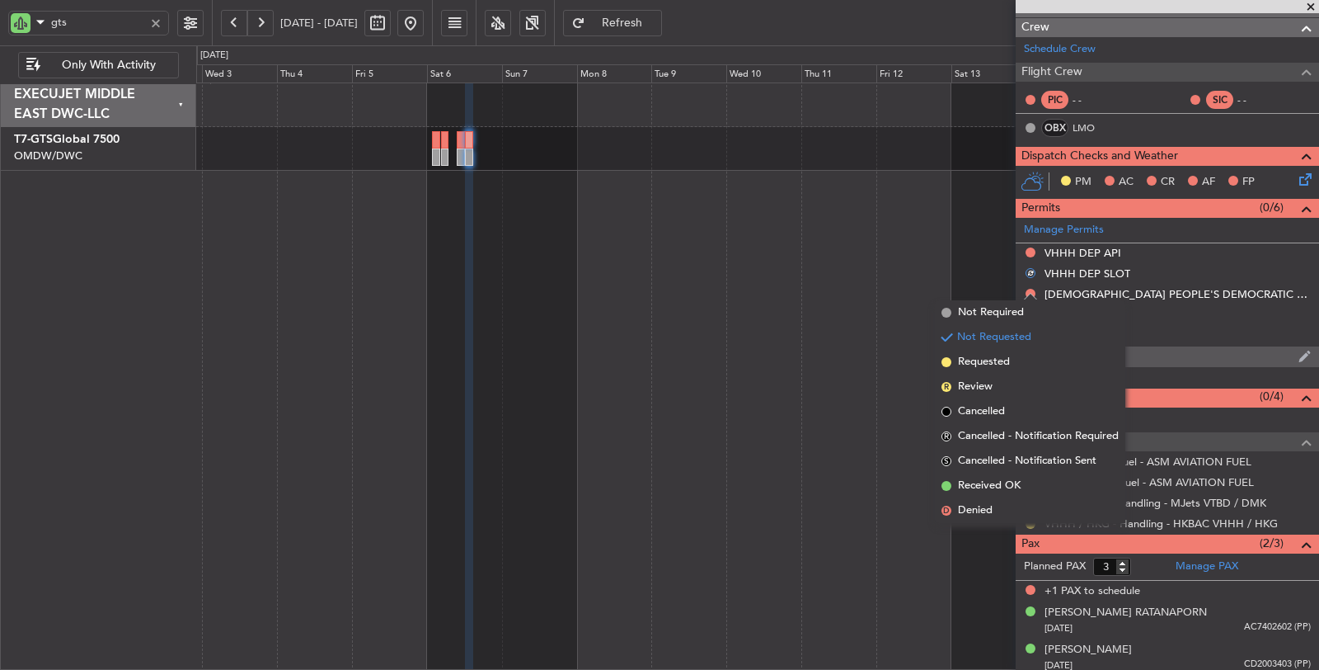
click at [1025, 362] on li "Requested" at bounding box center [1030, 362] width 190 height 25
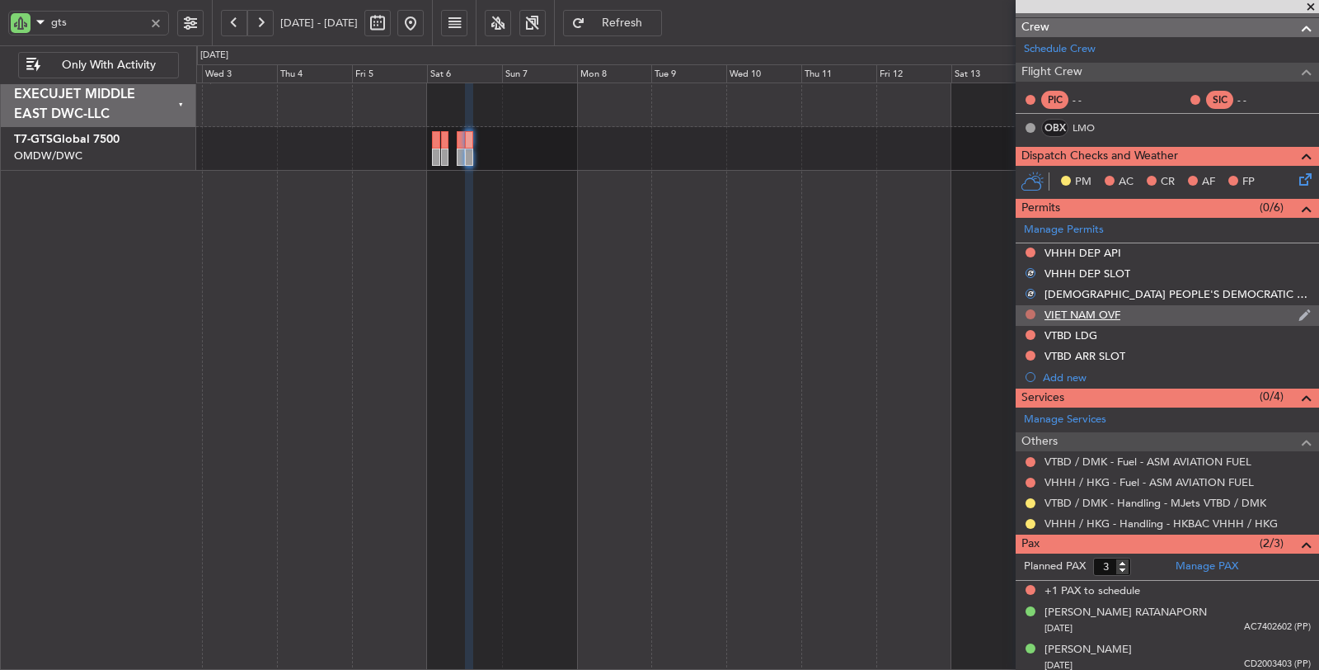
click at [1031, 309] on button at bounding box center [1031, 314] width 10 height 10
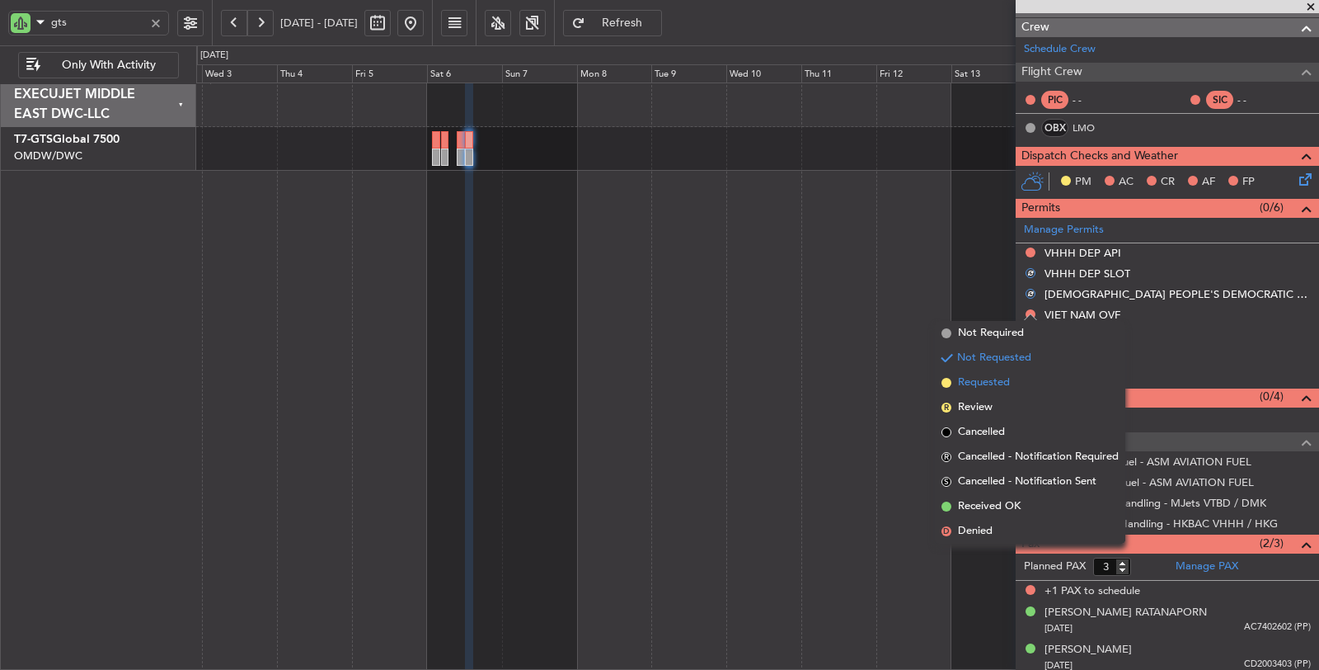
click at [1024, 382] on li "Requested" at bounding box center [1030, 382] width 190 height 25
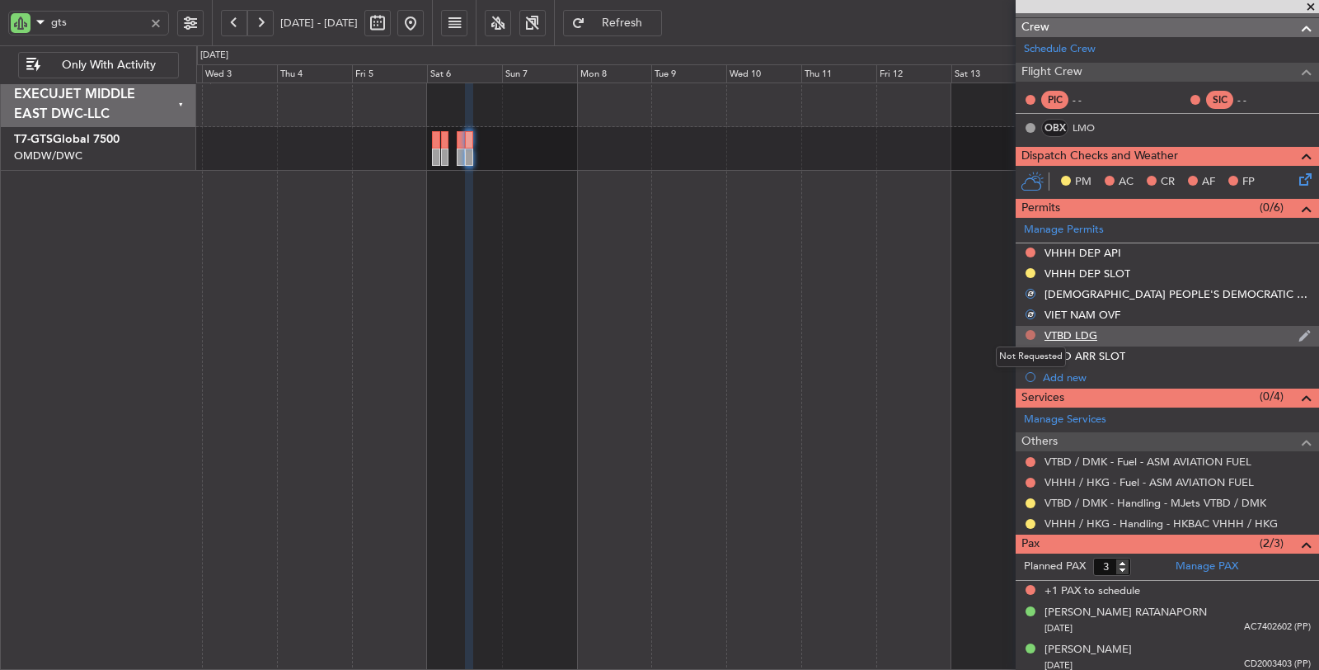
click at [1031, 331] on button at bounding box center [1031, 335] width 10 height 10
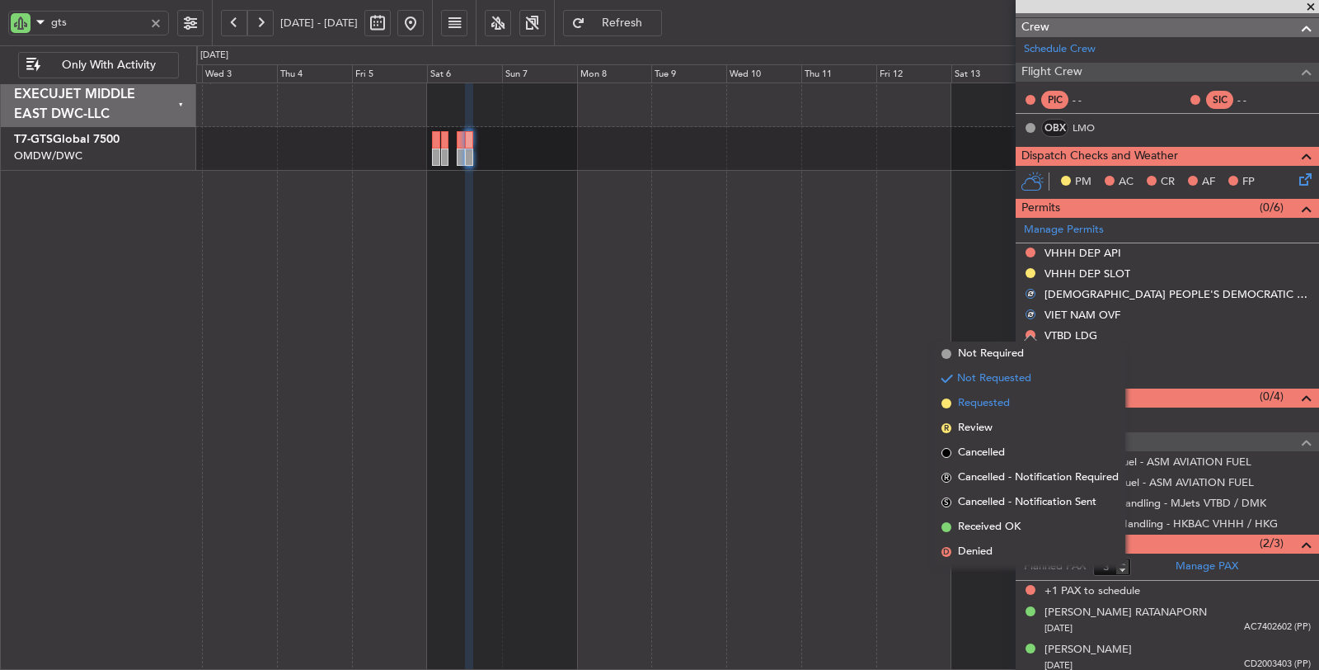
click at [1018, 402] on li "Requested" at bounding box center [1030, 403] width 190 height 25
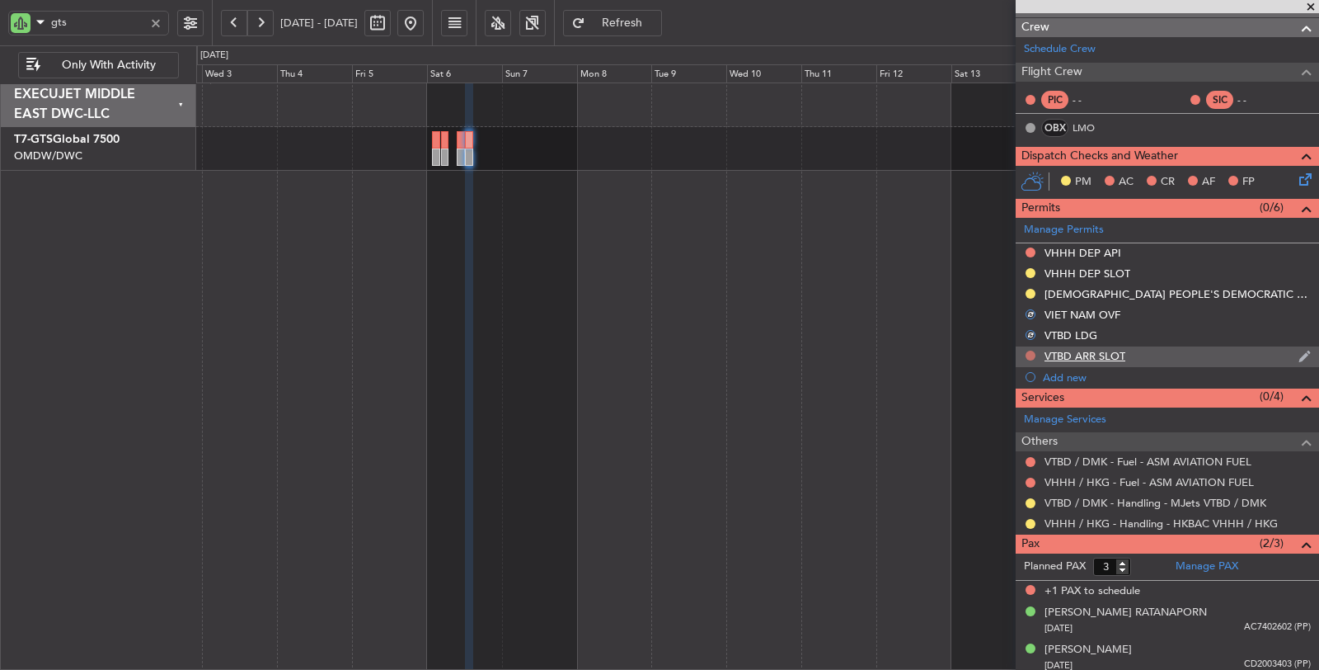
click at [1027, 350] on button at bounding box center [1031, 355] width 10 height 10
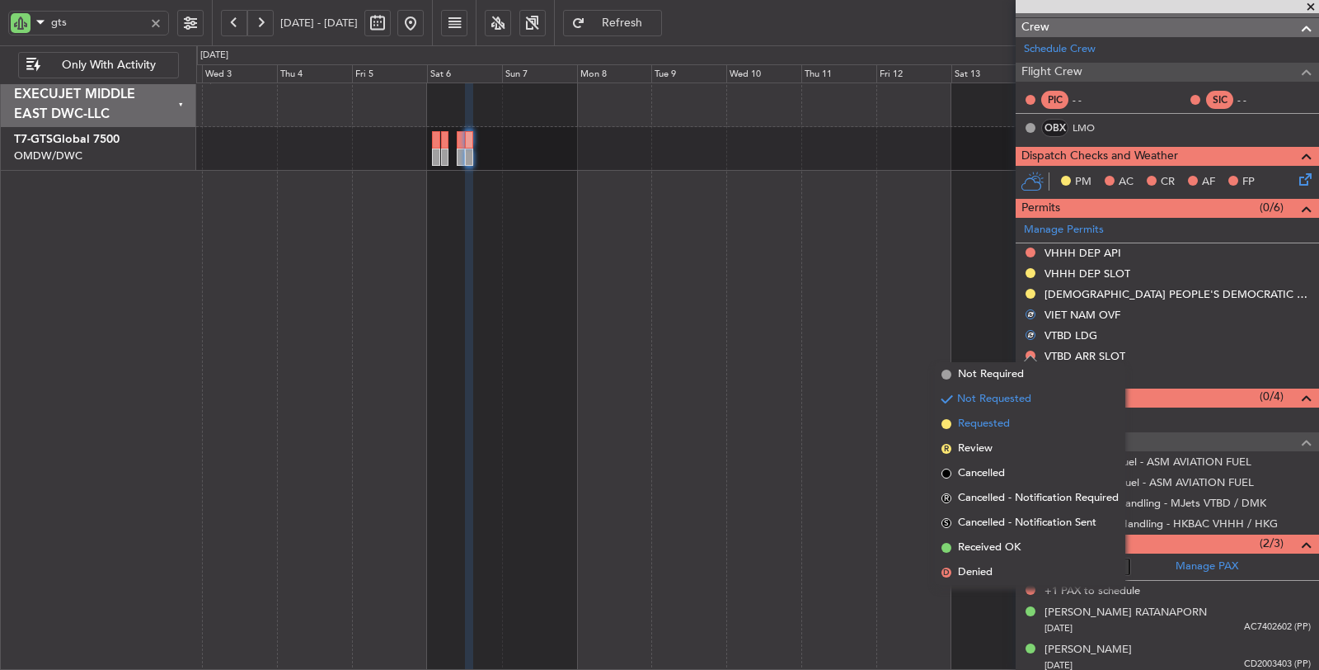
click at [1002, 425] on span "Requested" at bounding box center [984, 424] width 52 height 16
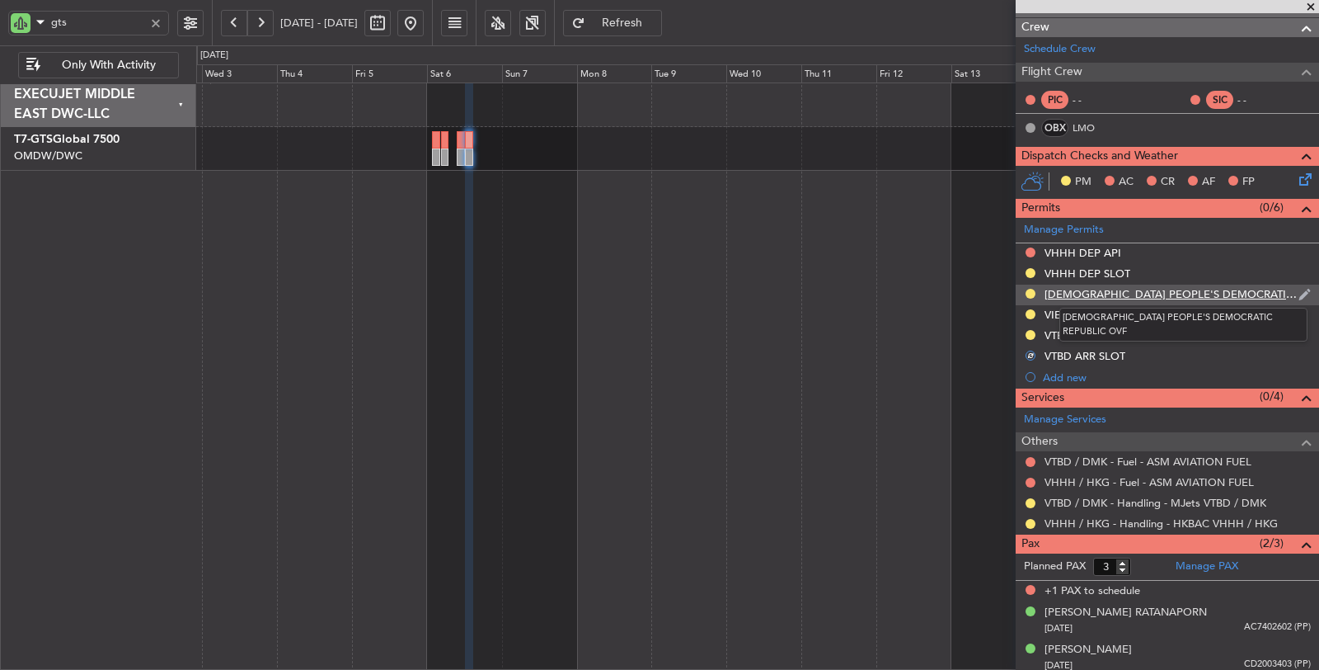
click at [1080, 287] on div "LAO PEOPLE'S DEMOCRATIC REPUBLIC OVF" at bounding box center [1172, 294] width 254 height 14
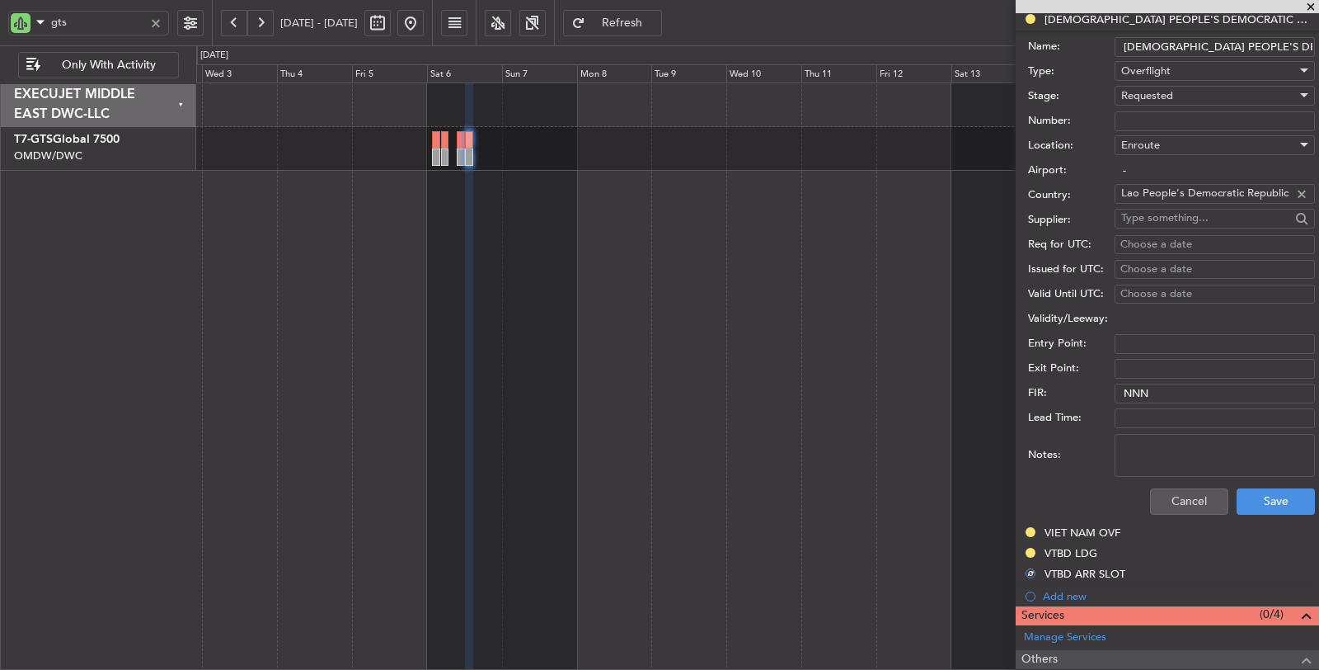
scroll to position [520, 0]
click at [1154, 444] on textarea "Notes:" at bounding box center [1215, 454] width 200 height 43
type textarea "j"
type textarea "JBS V1 06 SEP VTBD ZUTF V2 06 SEP VHHH VTBD"
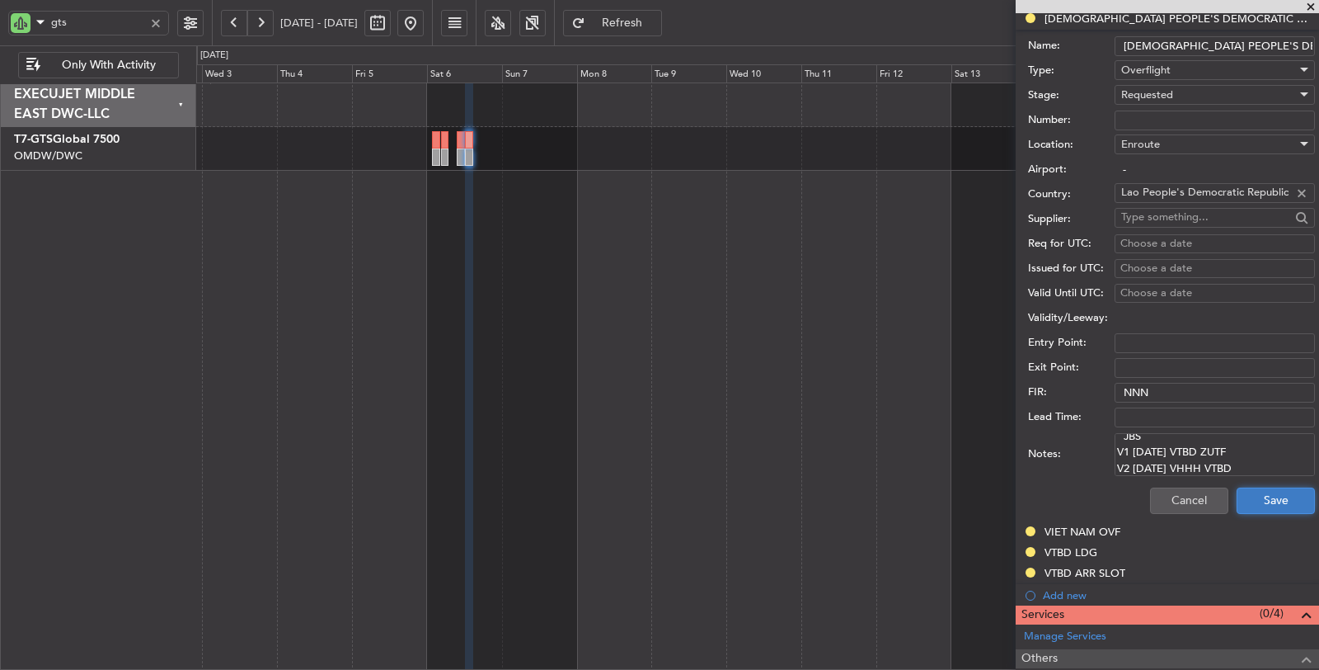
click at [1258, 496] on button "Save" at bounding box center [1276, 500] width 78 height 26
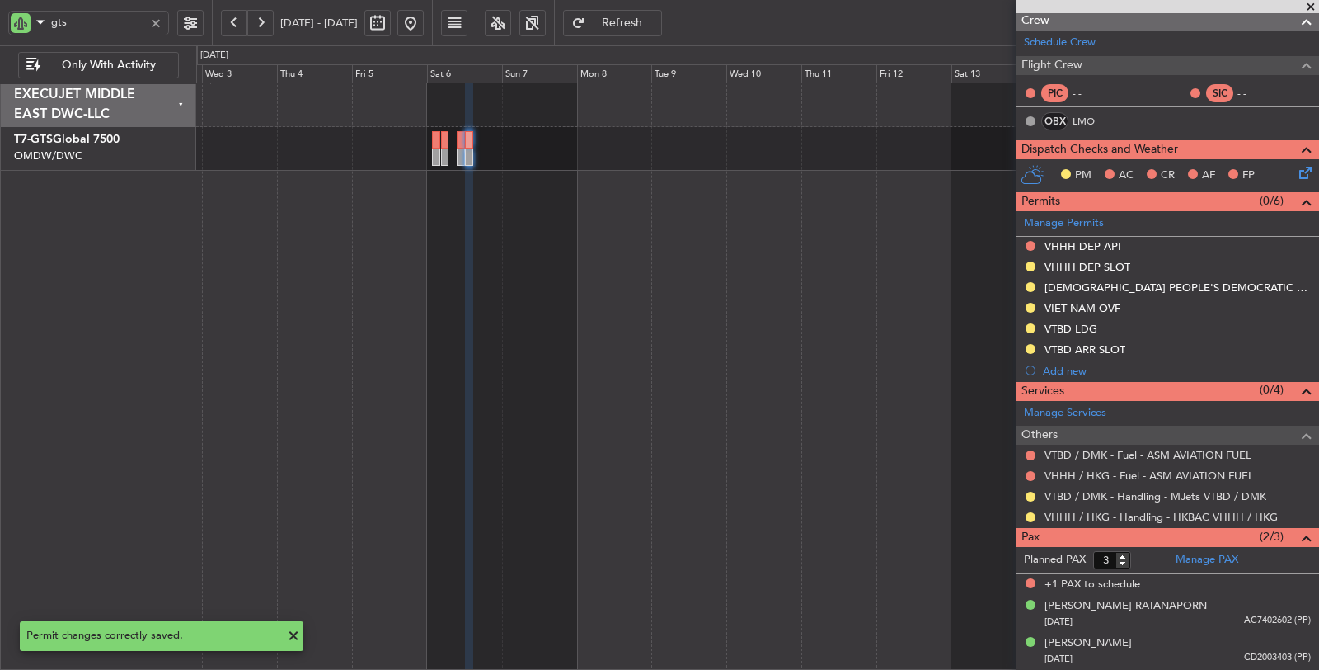
scroll to position [28, 0]
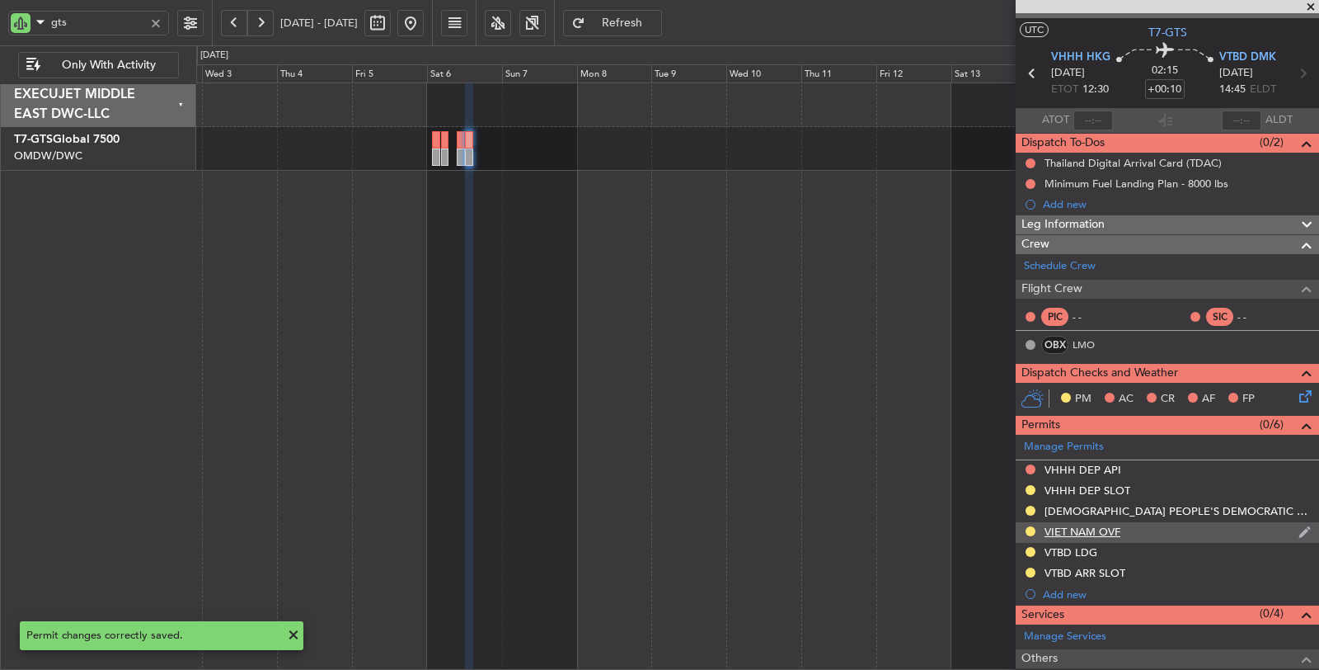
click at [1084, 529] on div "VIET NAM OVF" at bounding box center [1083, 531] width 76 height 14
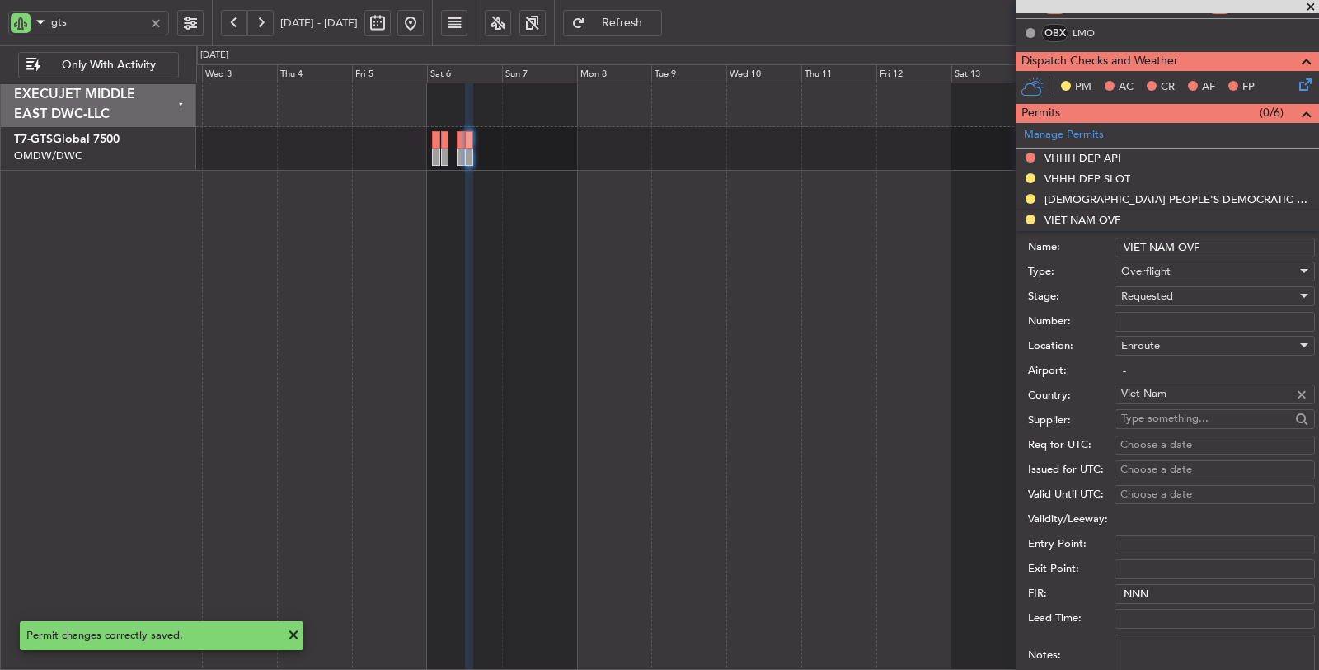
scroll to position [394, 0]
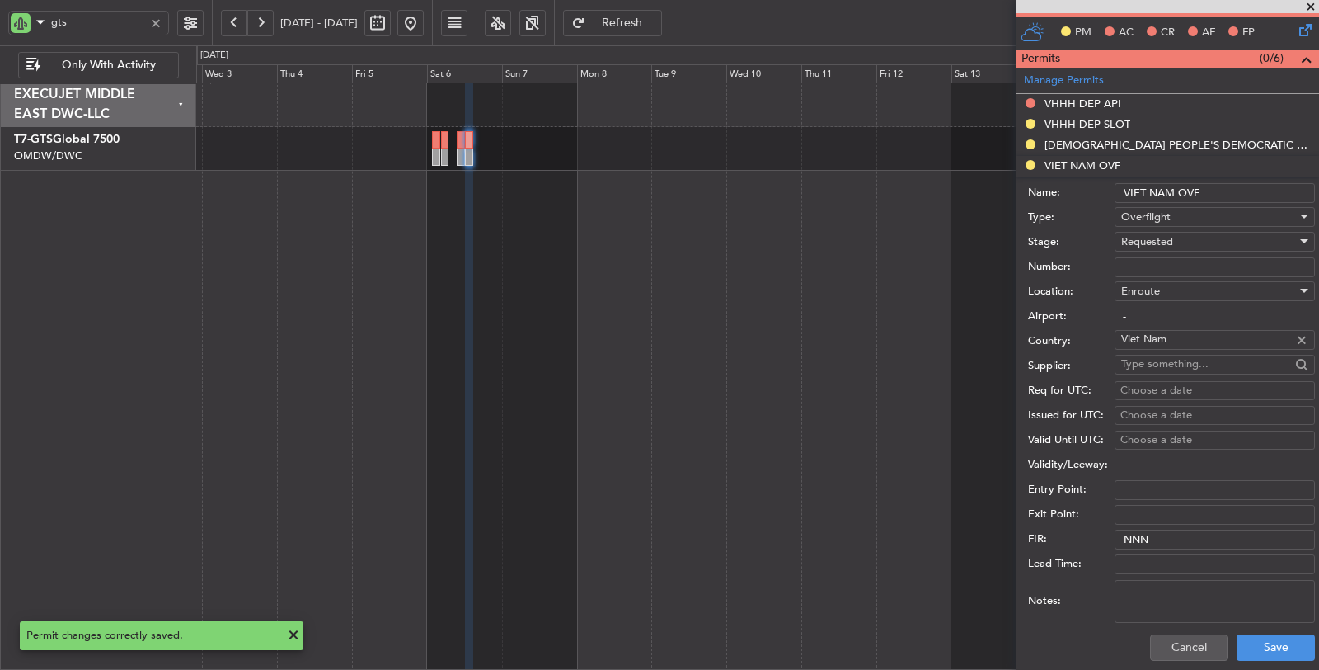
click at [1133, 599] on textarea "Notes:" at bounding box center [1215, 601] width 200 height 43
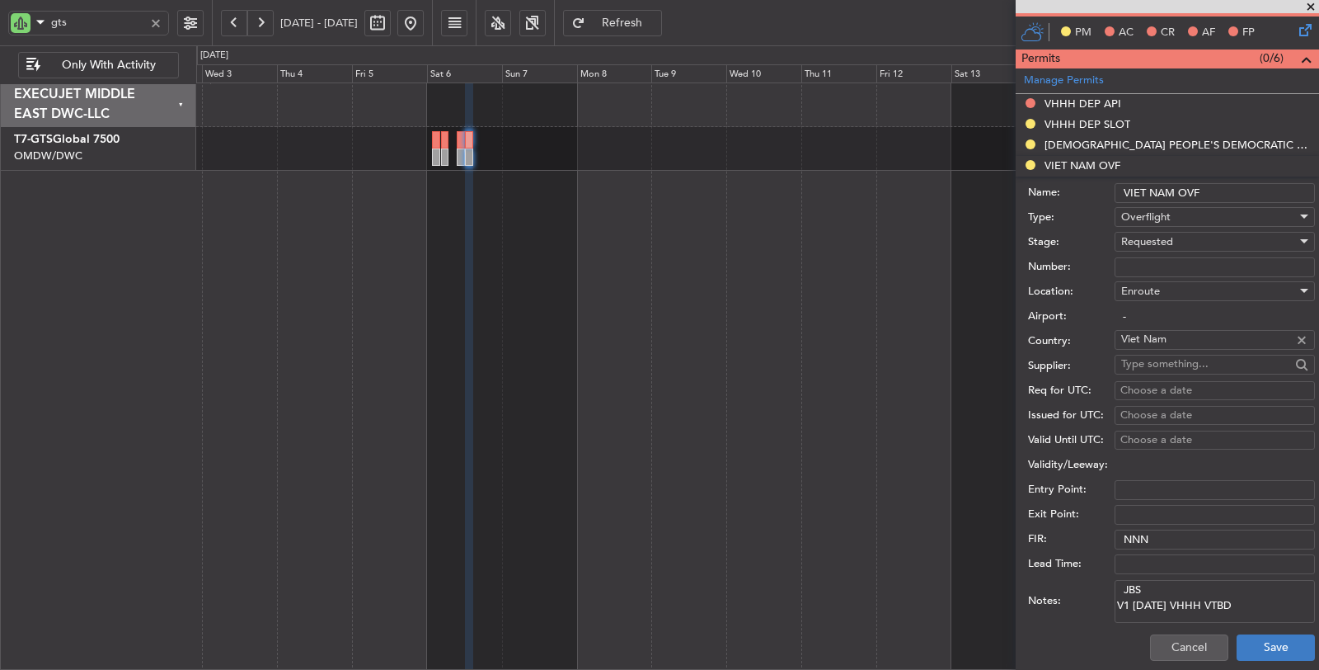
type textarea "JBS V1 06 SEP VHHH VTBD"
click at [1255, 640] on button "Save" at bounding box center [1276, 647] width 78 height 26
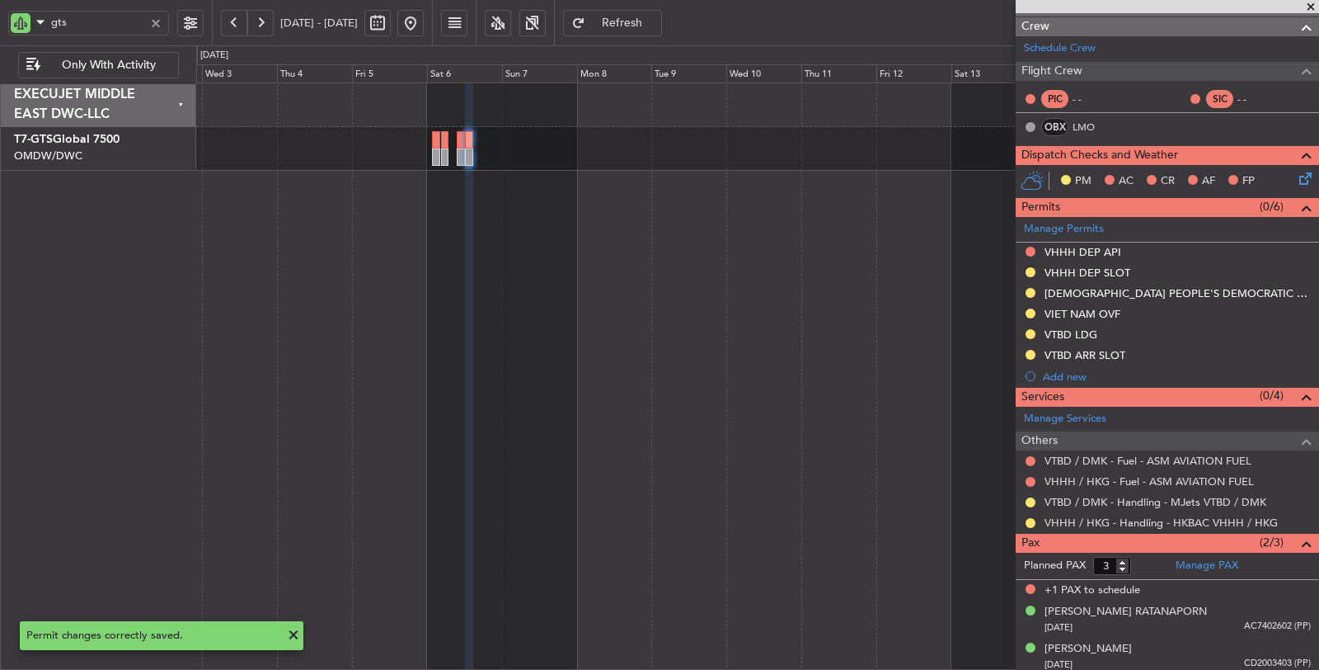
scroll to position [0, 0]
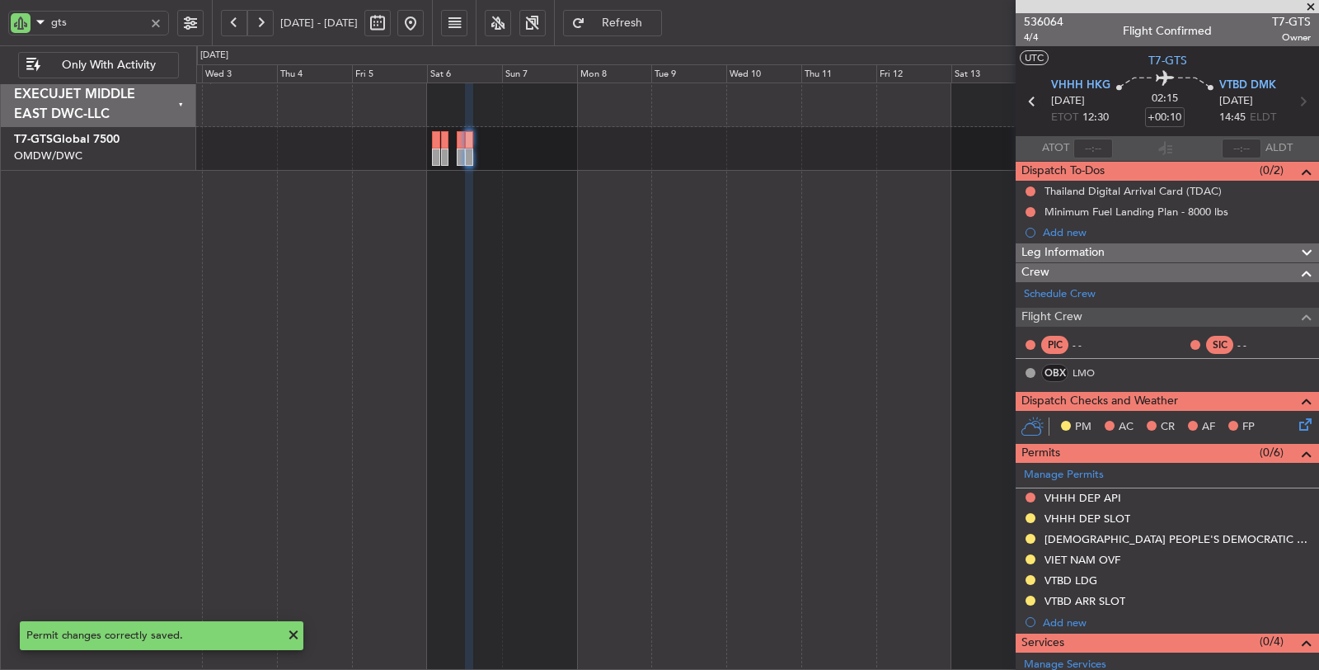
click at [1027, 97] on icon at bounding box center [1032, 101] width 21 height 21
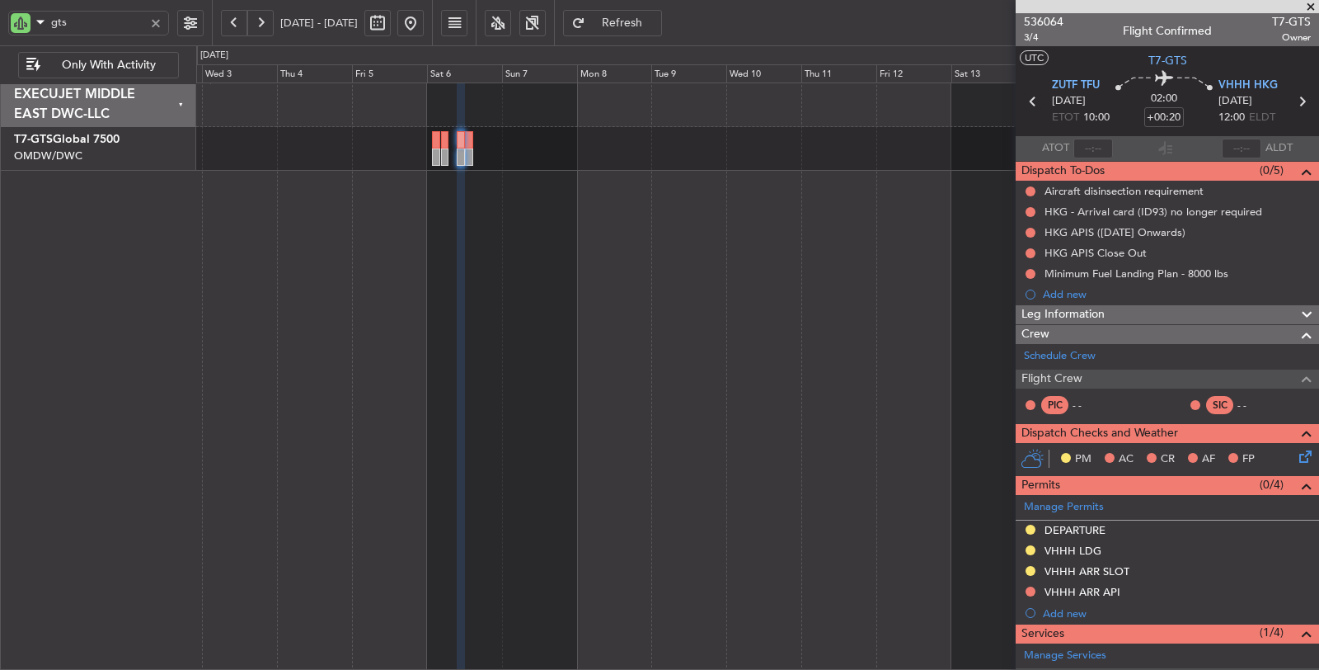
click at [1033, 96] on icon at bounding box center [1032, 101] width 21 height 21
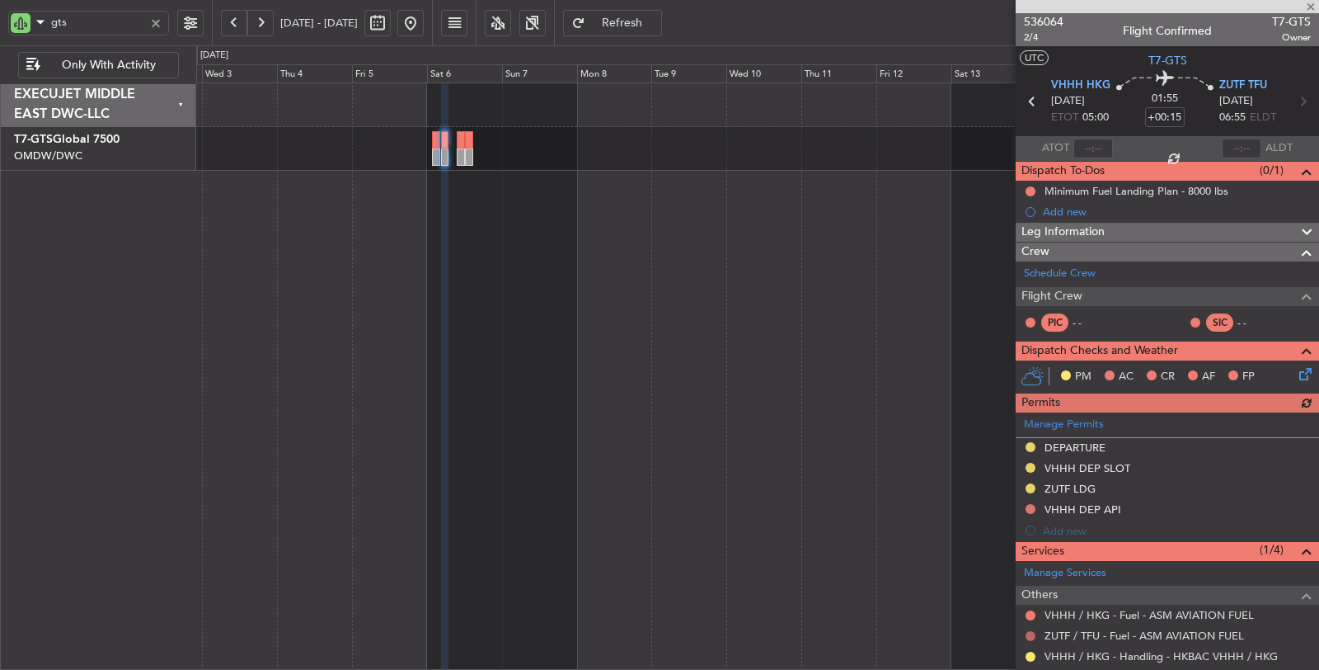
click at [1028, 632] on button at bounding box center [1031, 636] width 10 height 10
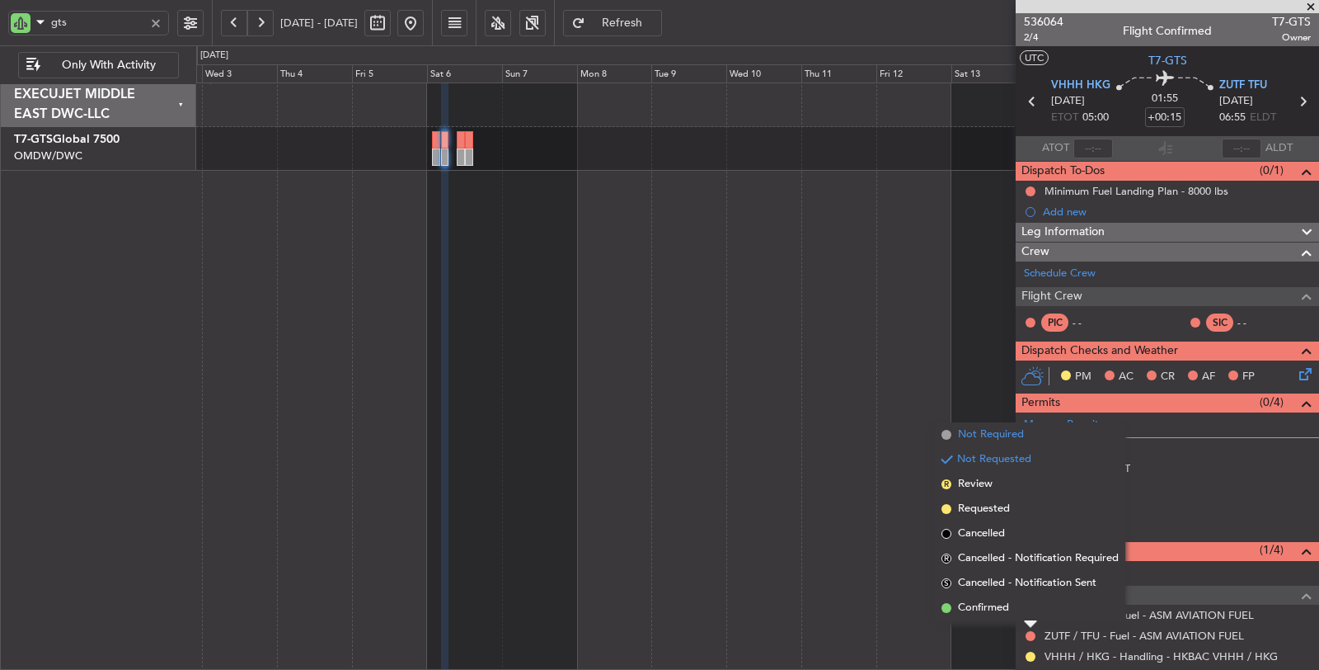
click at [993, 433] on span "Not Required" at bounding box center [991, 434] width 66 height 16
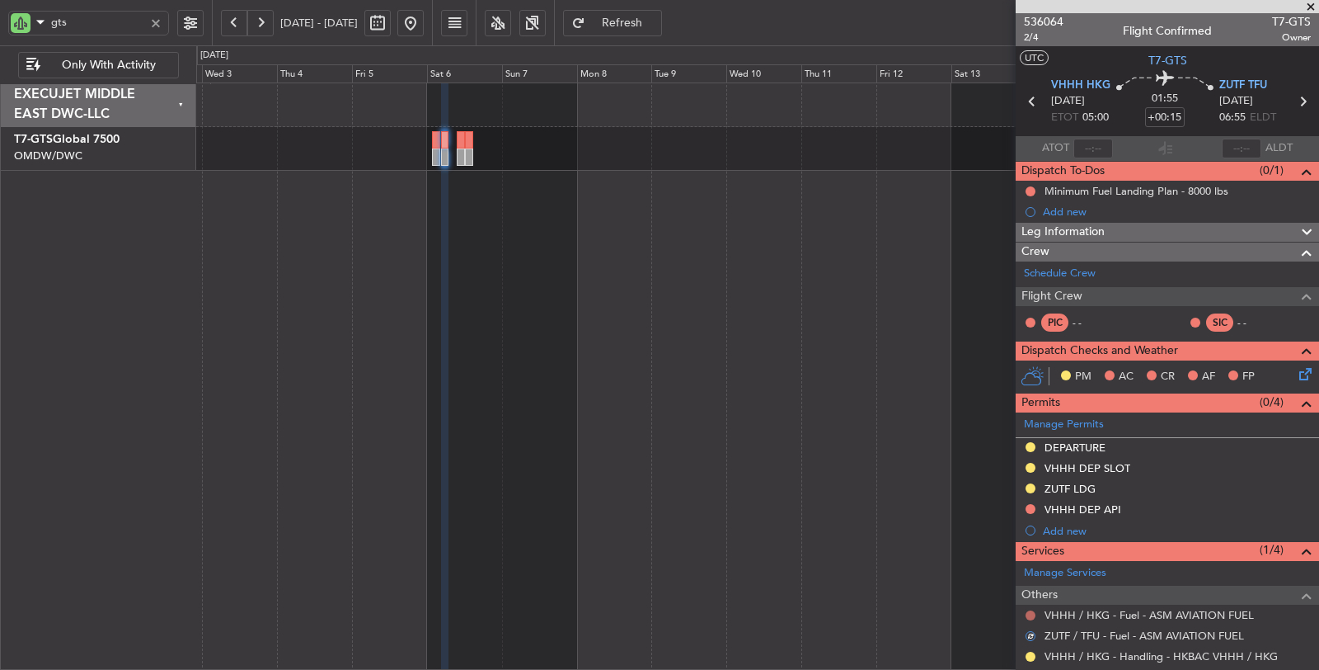
click at [1029, 610] on button at bounding box center [1031, 615] width 10 height 10
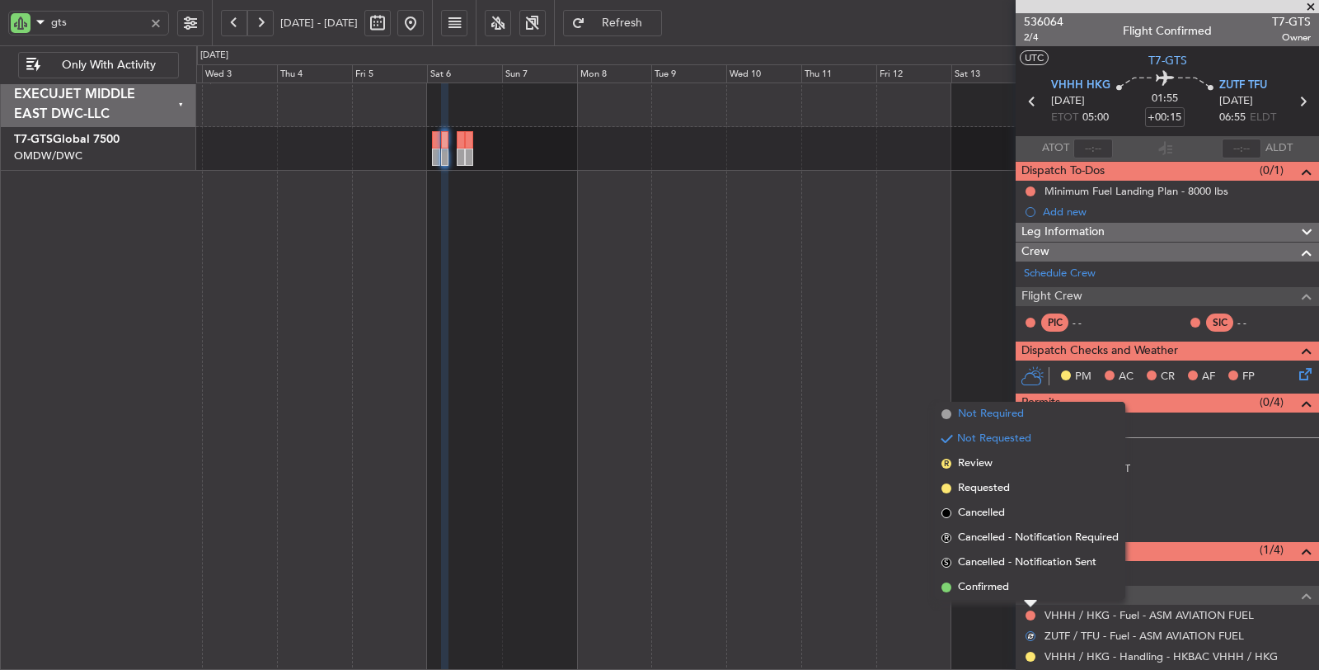
click at [984, 412] on span "Not Required" at bounding box center [991, 414] width 66 height 16
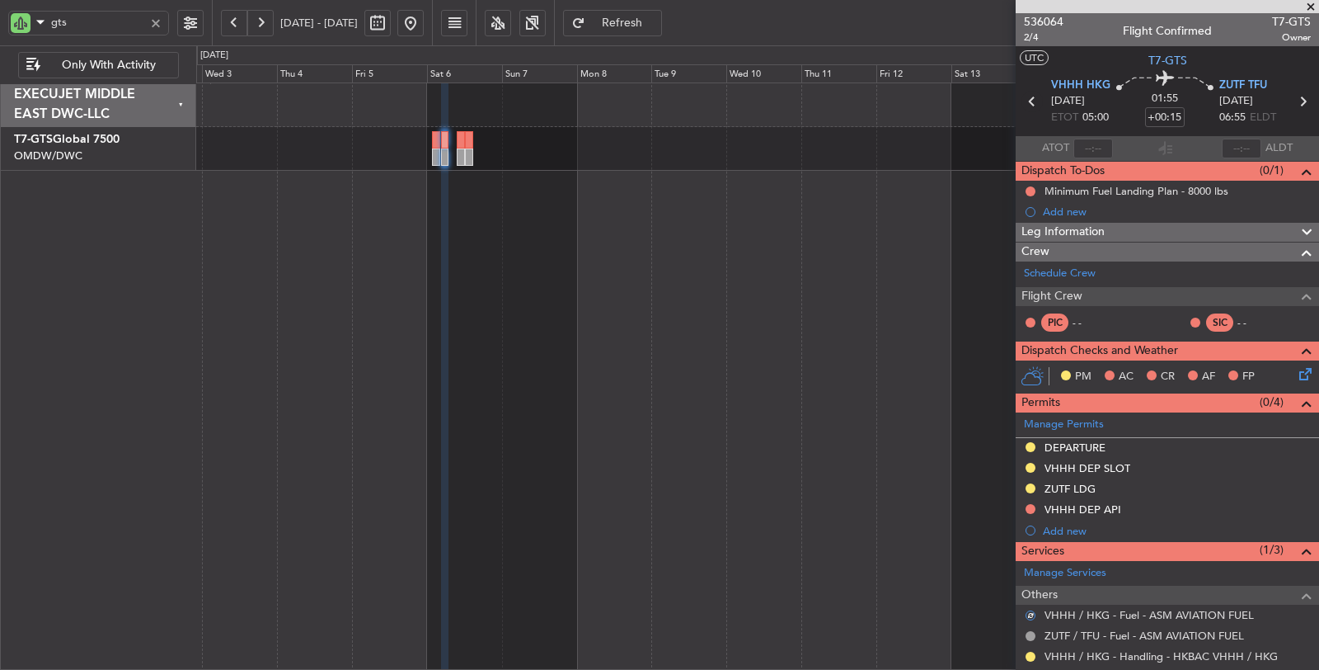
click at [1028, 100] on icon at bounding box center [1032, 101] width 21 height 21
type input "+00:10"
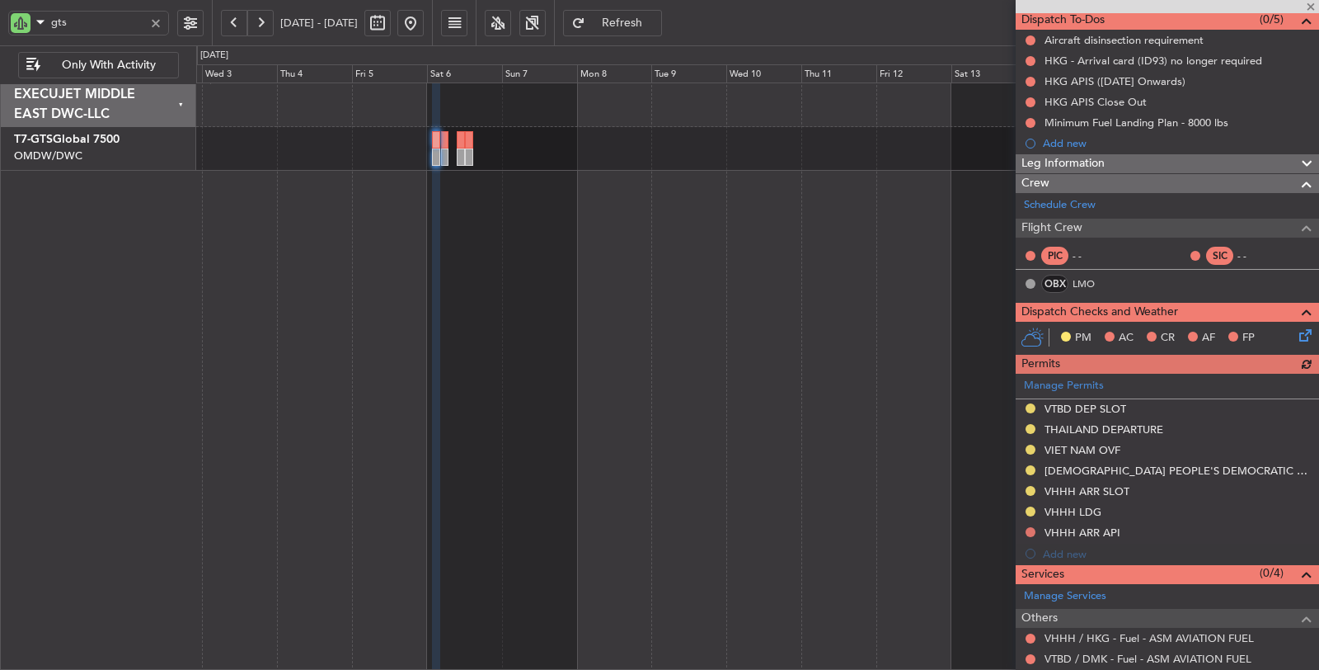
scroll to position [275, 0]
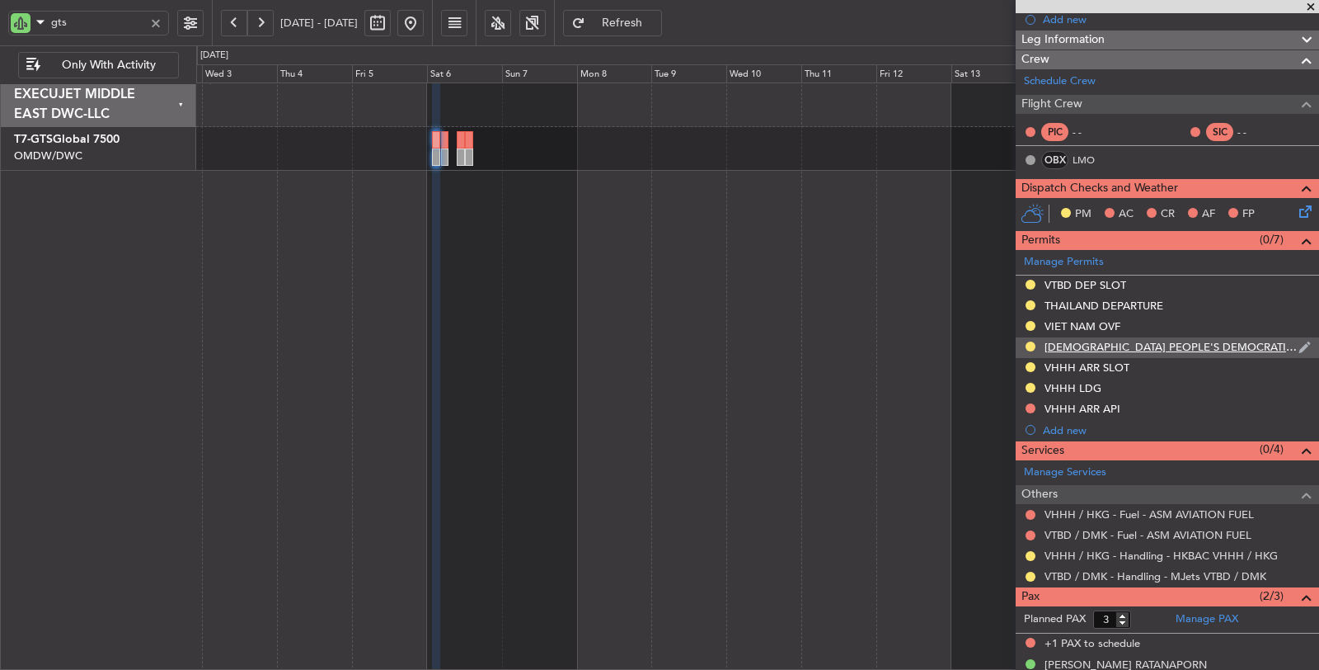
click at [1070, 345] on div "LAO PEOPLE'S DEMOCRATIC REPUBLIC OVF" at bounding box center [1172, 347] width 254 height 14
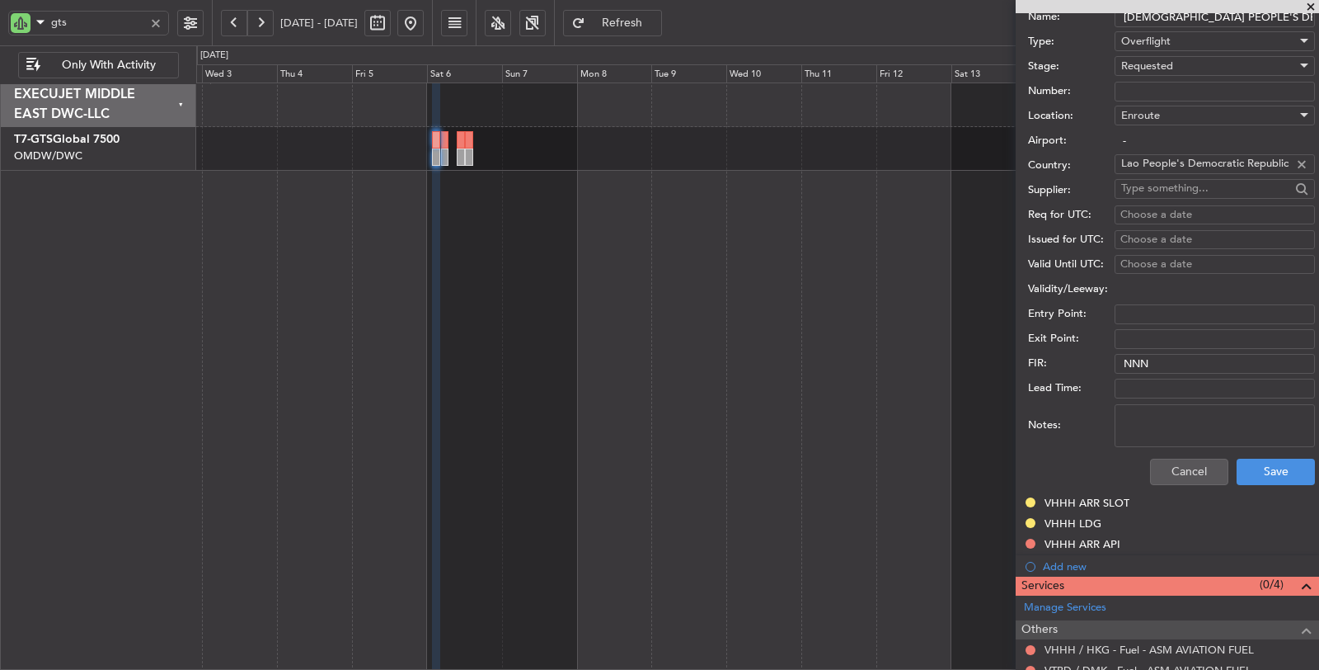
scroll to position [641, 0]
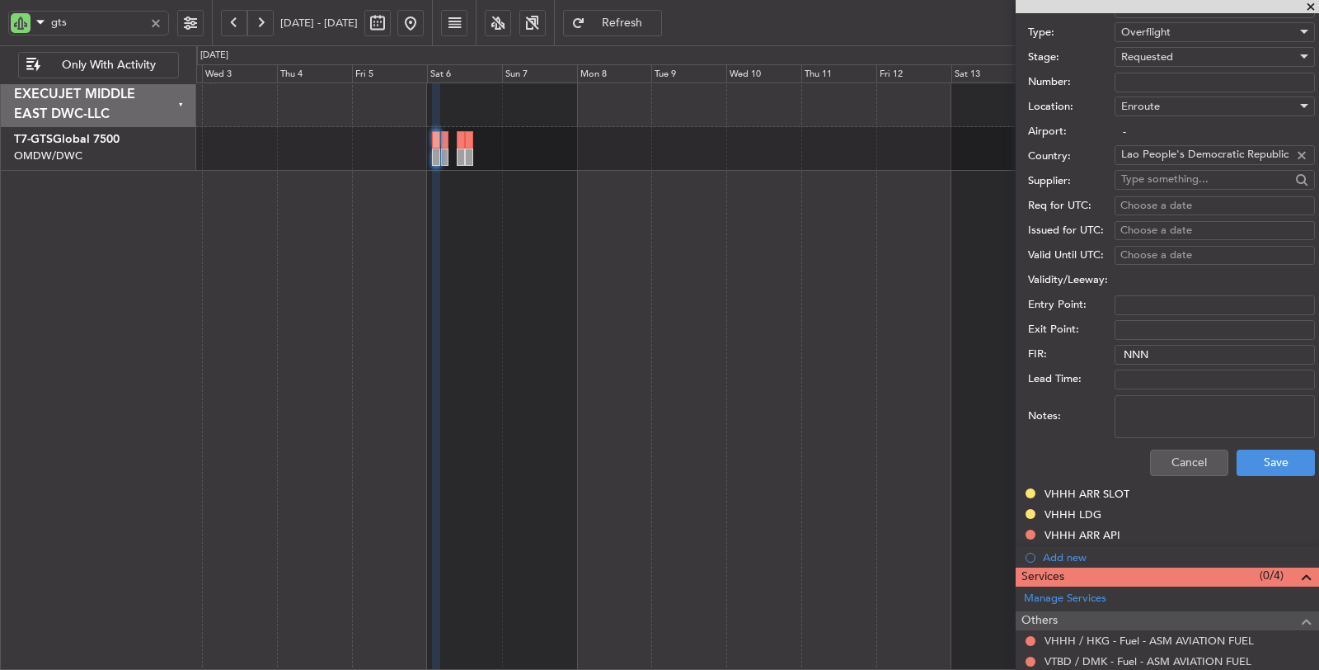
click at [1161, 398] on textarea "Notes:" at bounding box center [1215, 416] width 200 height 43
type textarea "JBS V1 06 SEP VTBD ZUTF V2 06 SEP VTBD VHHH"
click at [1272, 453] on button "Save" at bounding box center [1276, 462] width 78 height 26
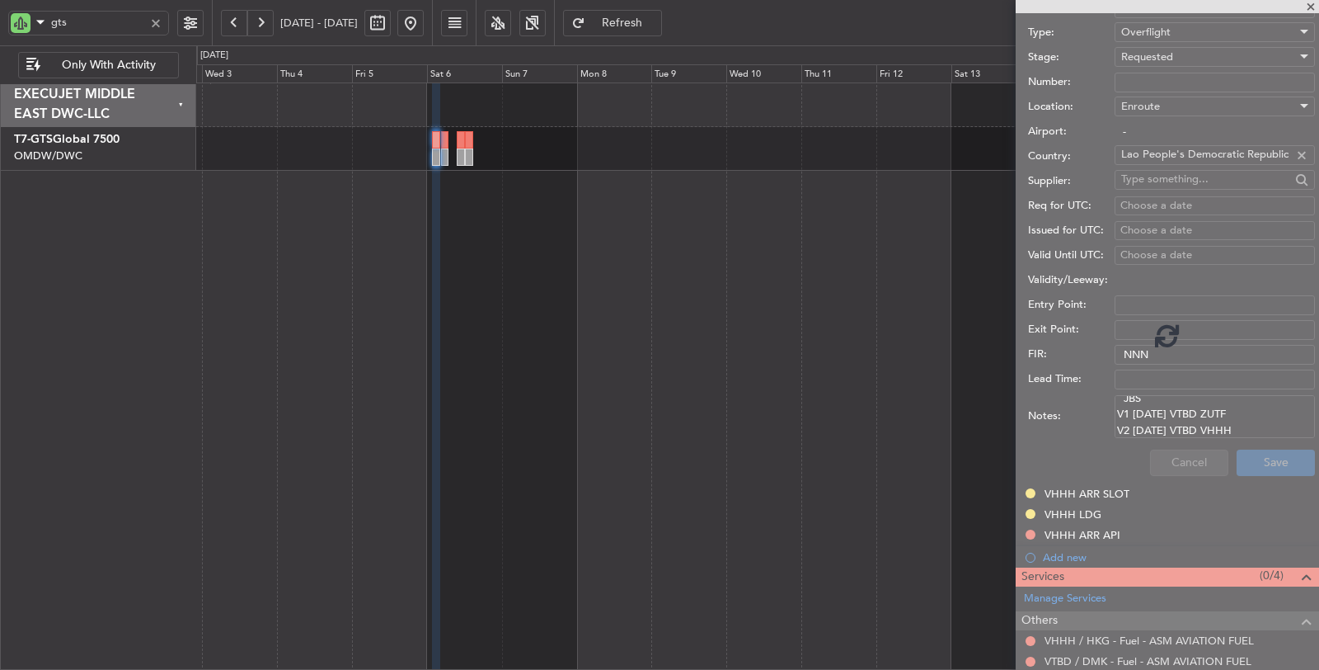
scroll to position [149, 0]
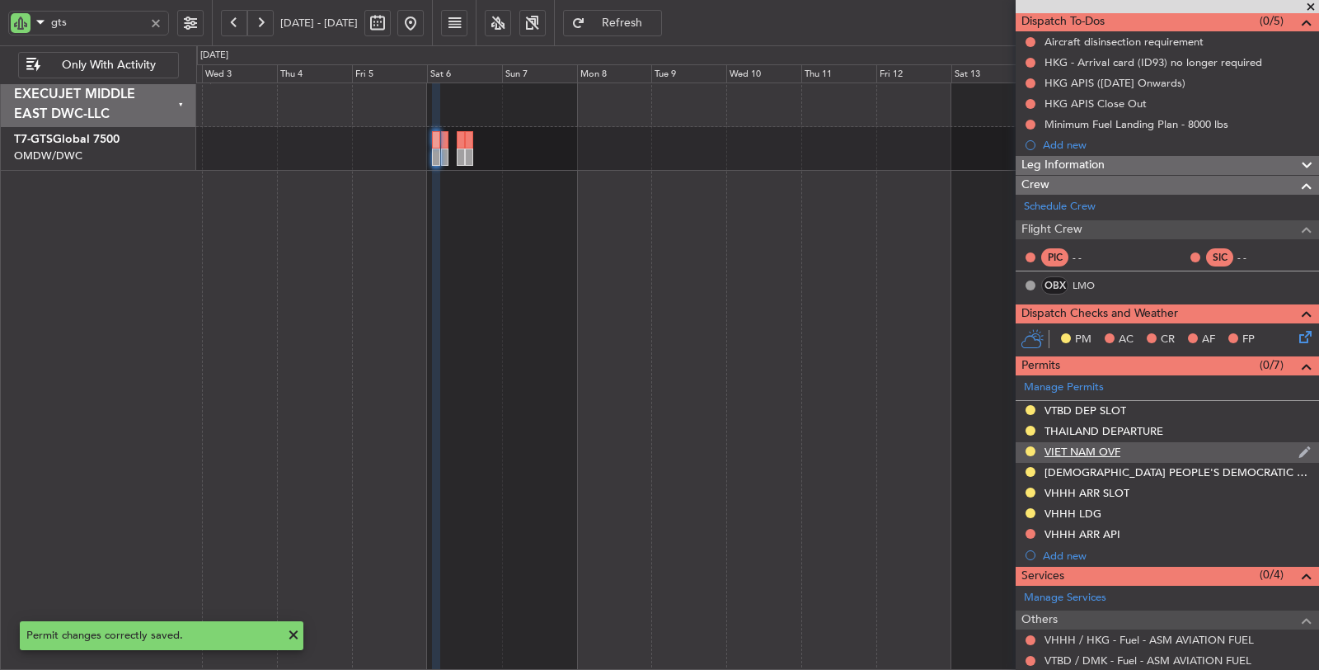
click at [1078, 447] on div "VIET NAM OVF" at bounding box center [1083, 451] width 76 height 14
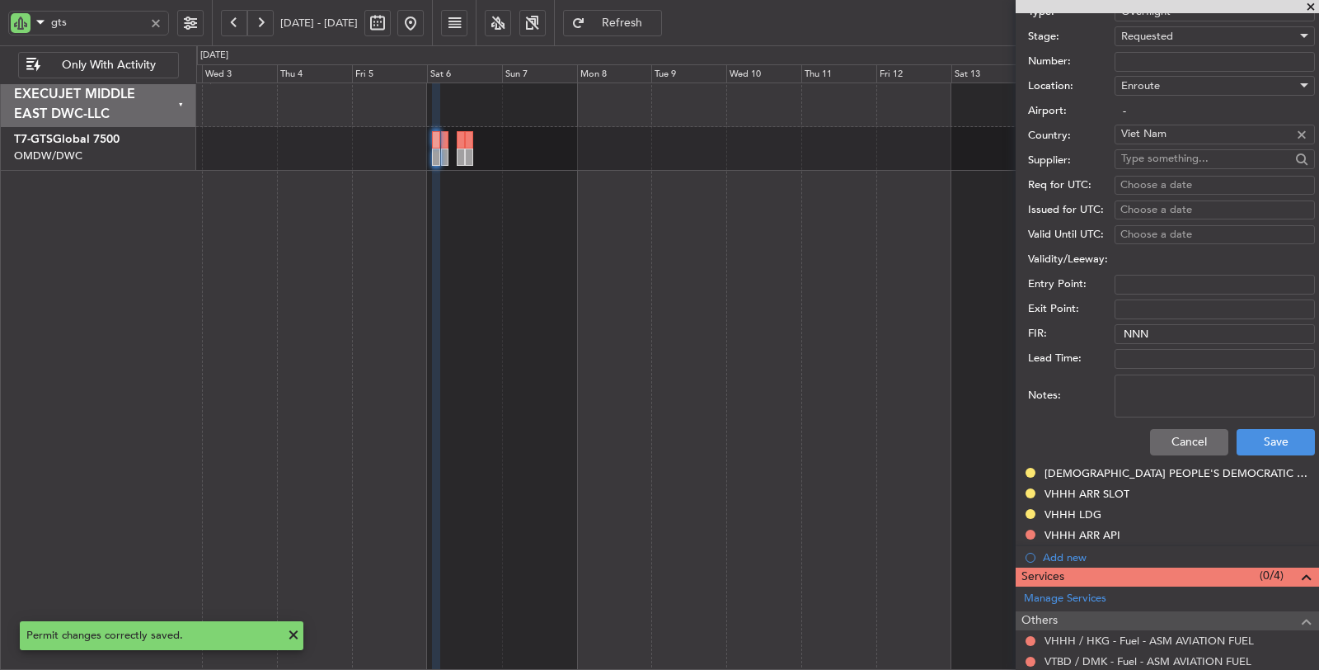
scroll to position [820, 0]
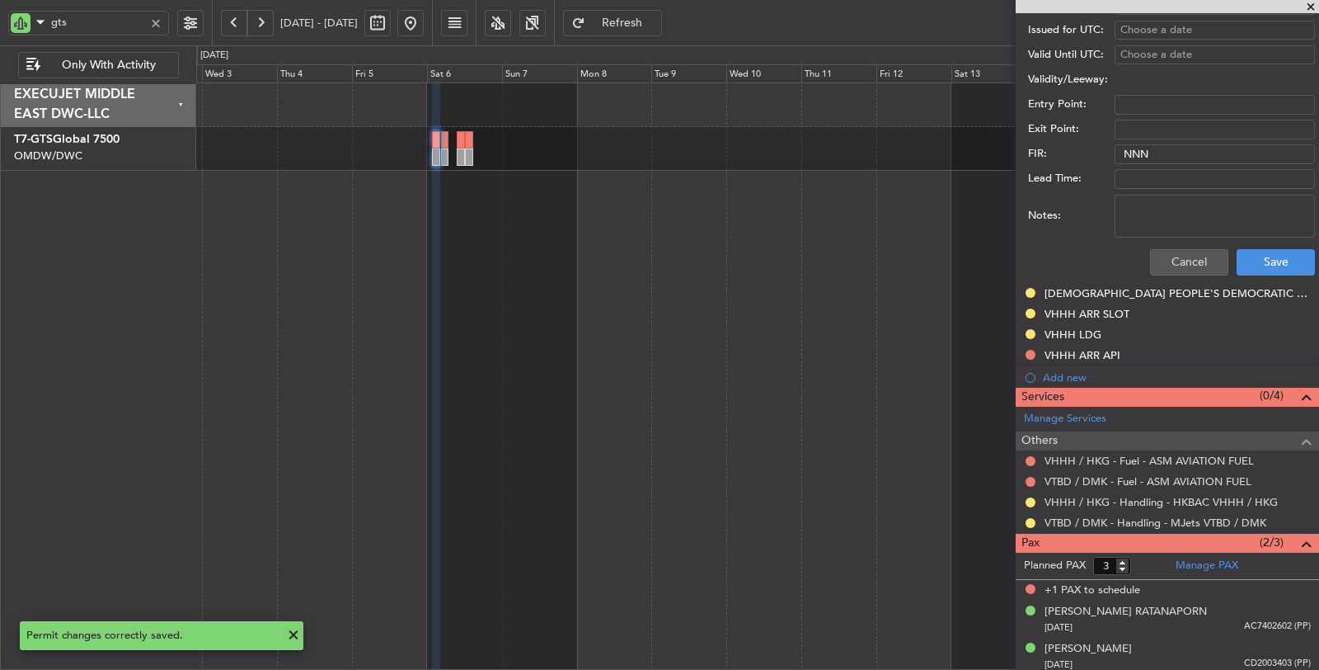
click at [1141, 181] on input "Lead Time:" at bounding box center [1215, 179] width 200 height 20
click at [1146, 212] on textarea "Notes:" at bounding box center [1215, 216] width 200 height 43
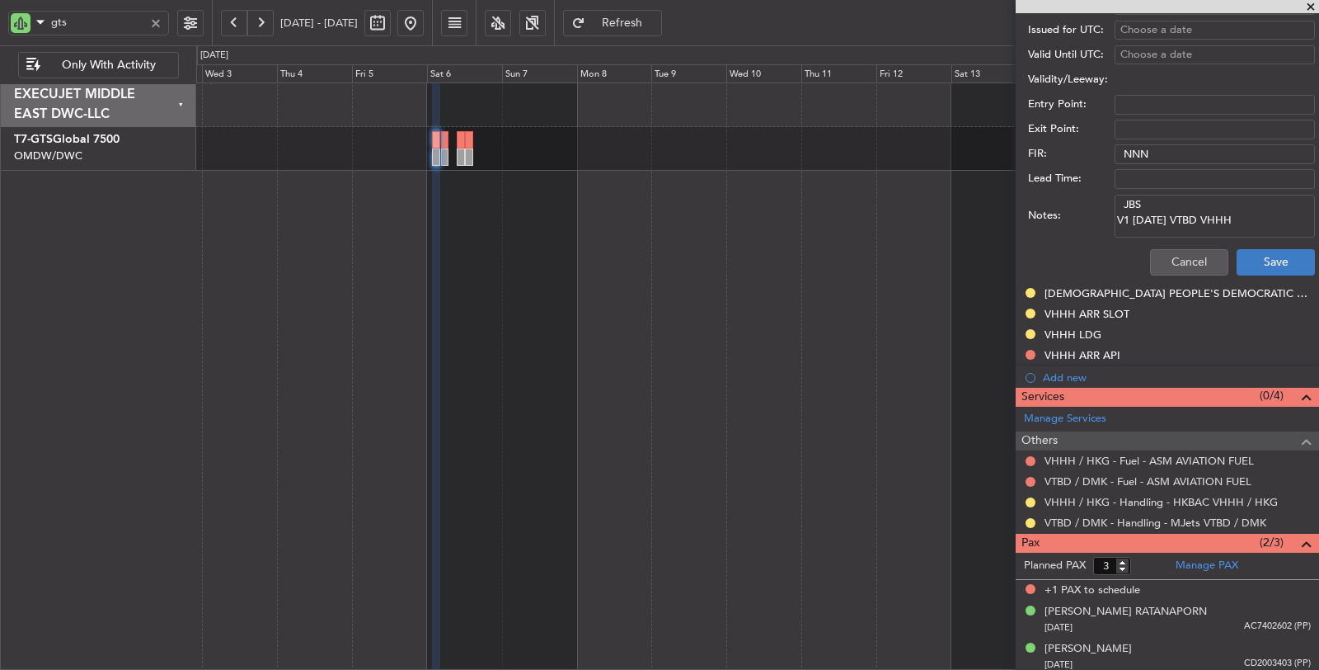
type textarea "JBS V1 06 SEP VTBD VHHH"
click at [1258, 256] on button "Save" at bounding box center [1276, 262] width 78 height 26
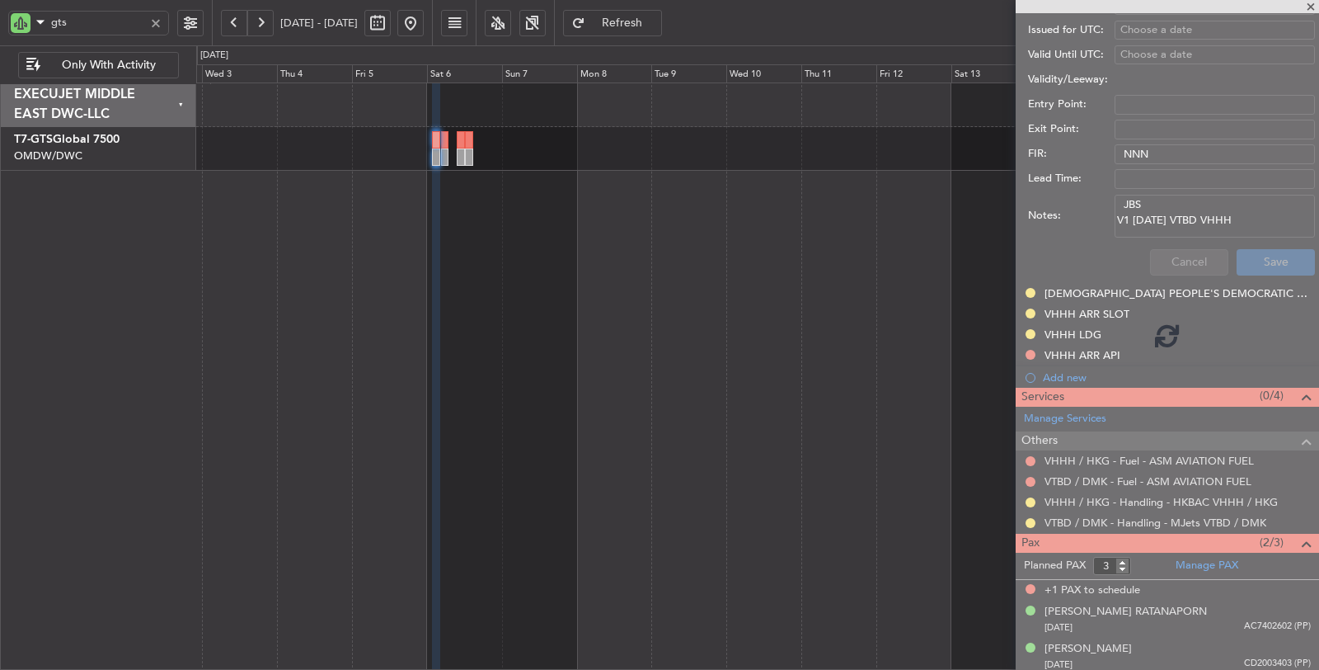
scroll to position [328, 0]
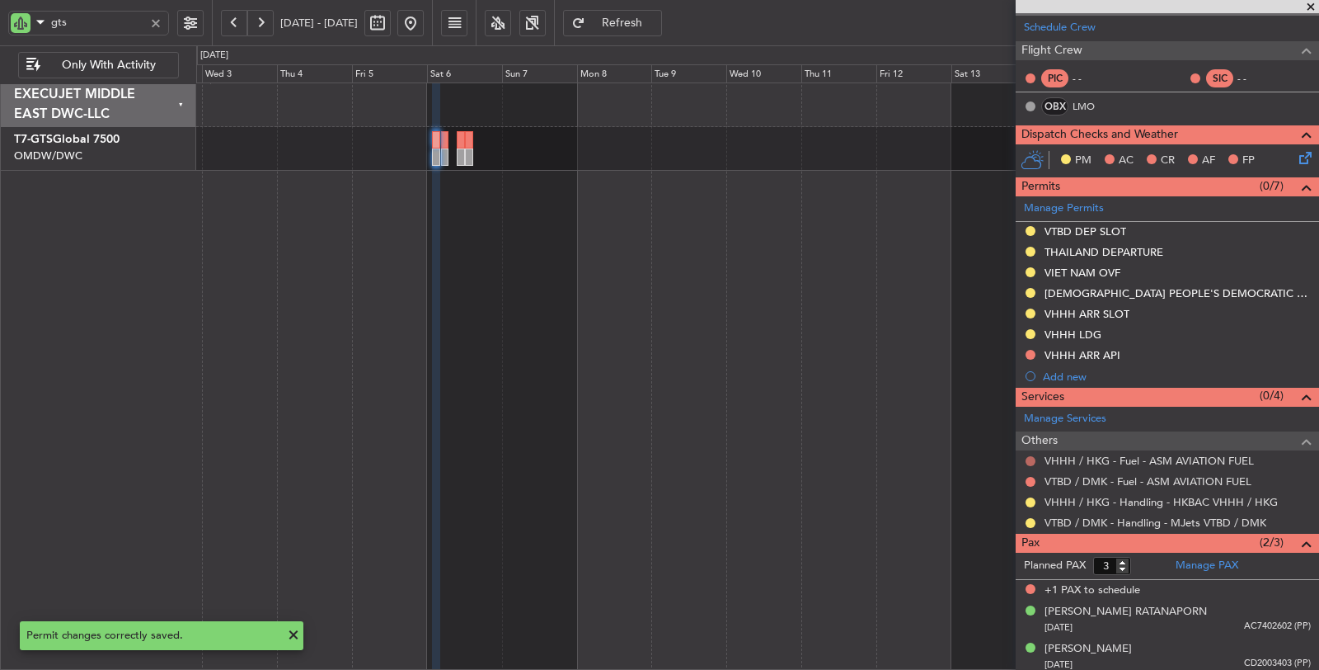
click at [1031, 458] on button at bounding box center [1031, 461] width 10 height 10
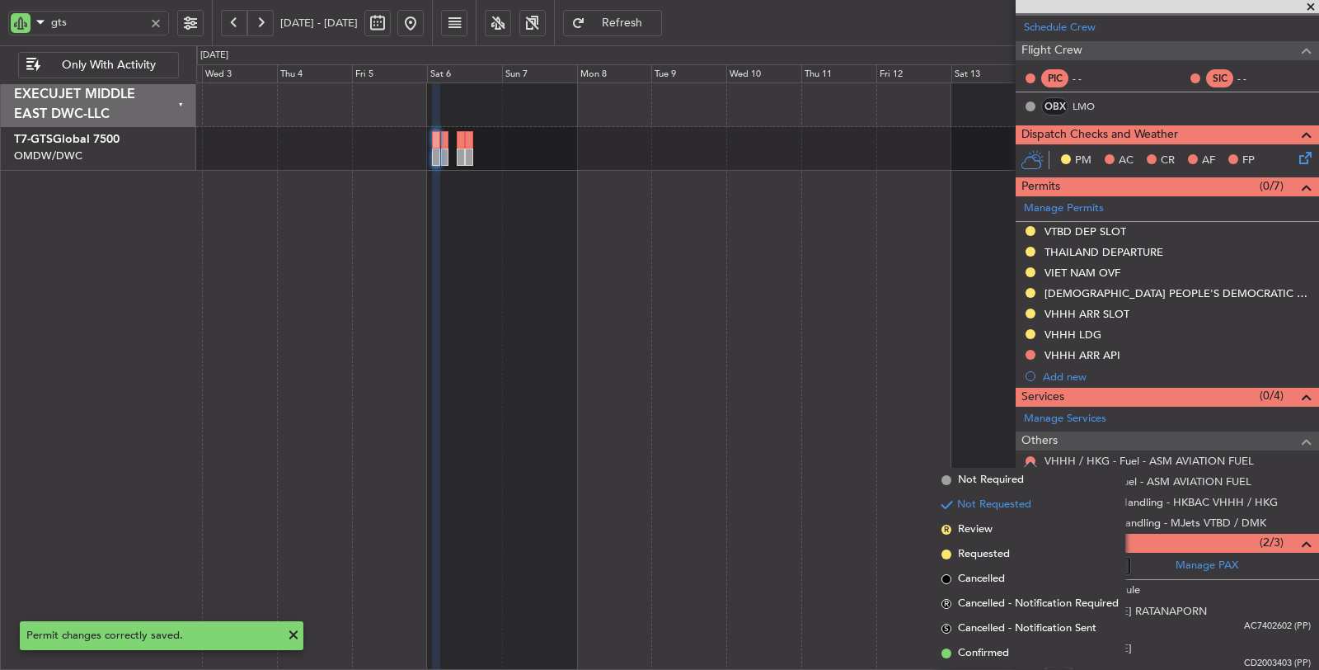
click at [987, 485] on mat-tooltip-component "Not Requested" at bounding box center [1030, 483] width 93 height 44
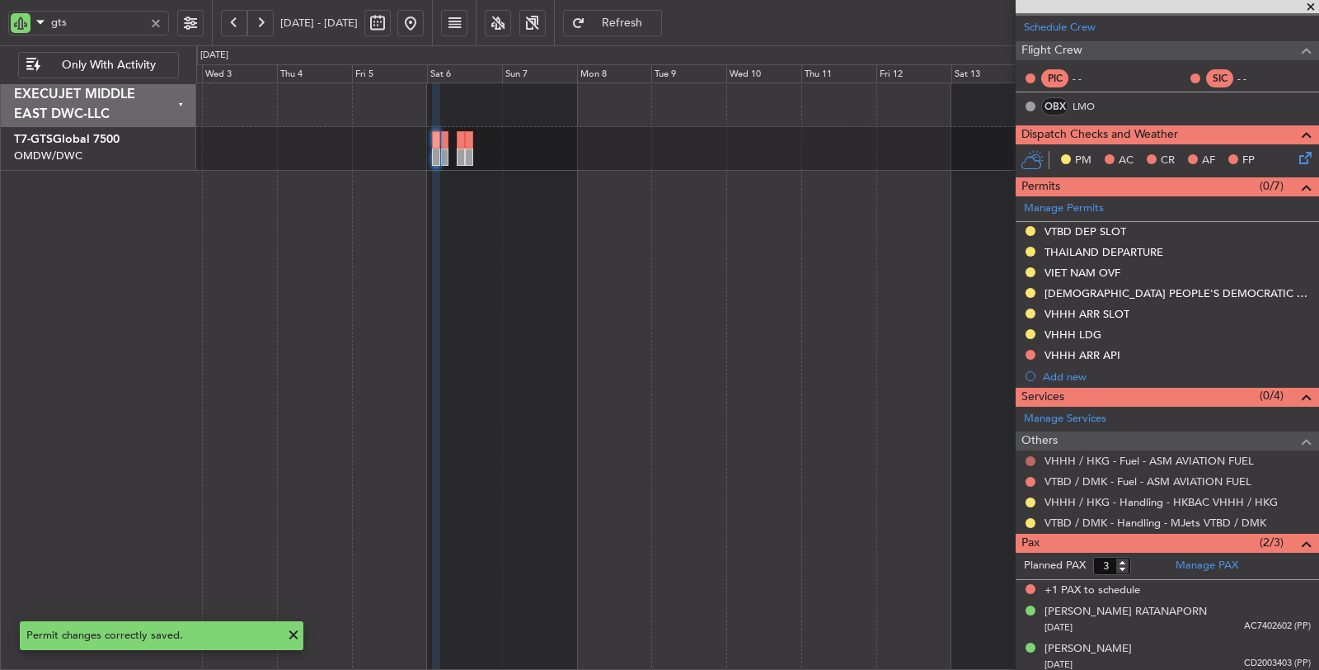
click at [1032, 458] on button at bounding box center [1031, 461] width 10 height 10
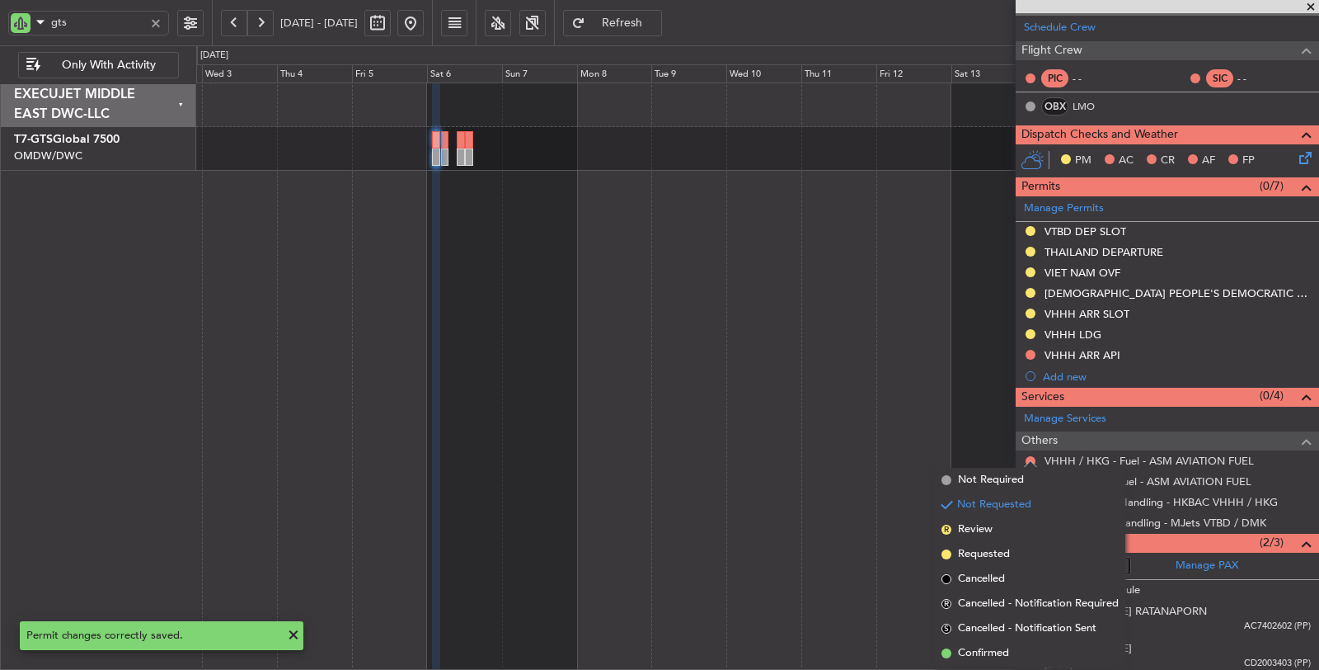
drag, startPoint x: 995, startPoint y: 482, endPoint x: 984, endPoint y: 475, distance: 13.7
click at [995, 483] on span "Not Required" at bounding box center [991, 480] width 66 height 16
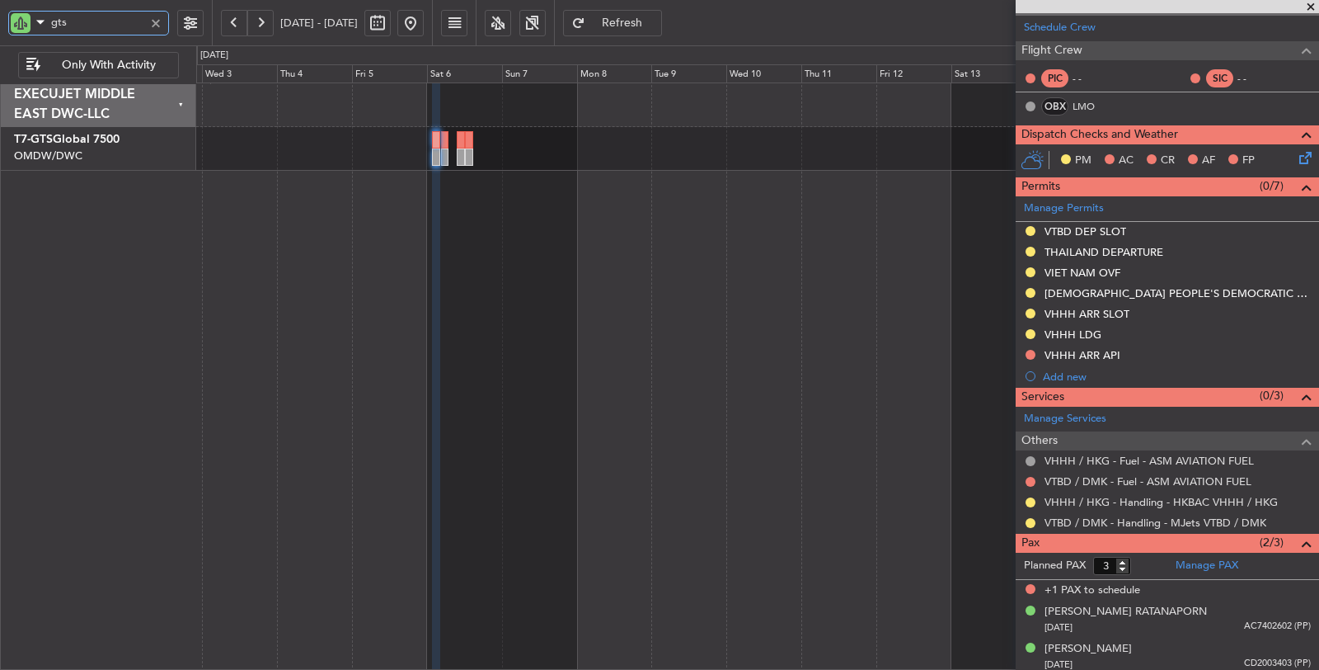
click at [25, 25] on div "gts" at bounding box center [88, 23] width 161 height 25
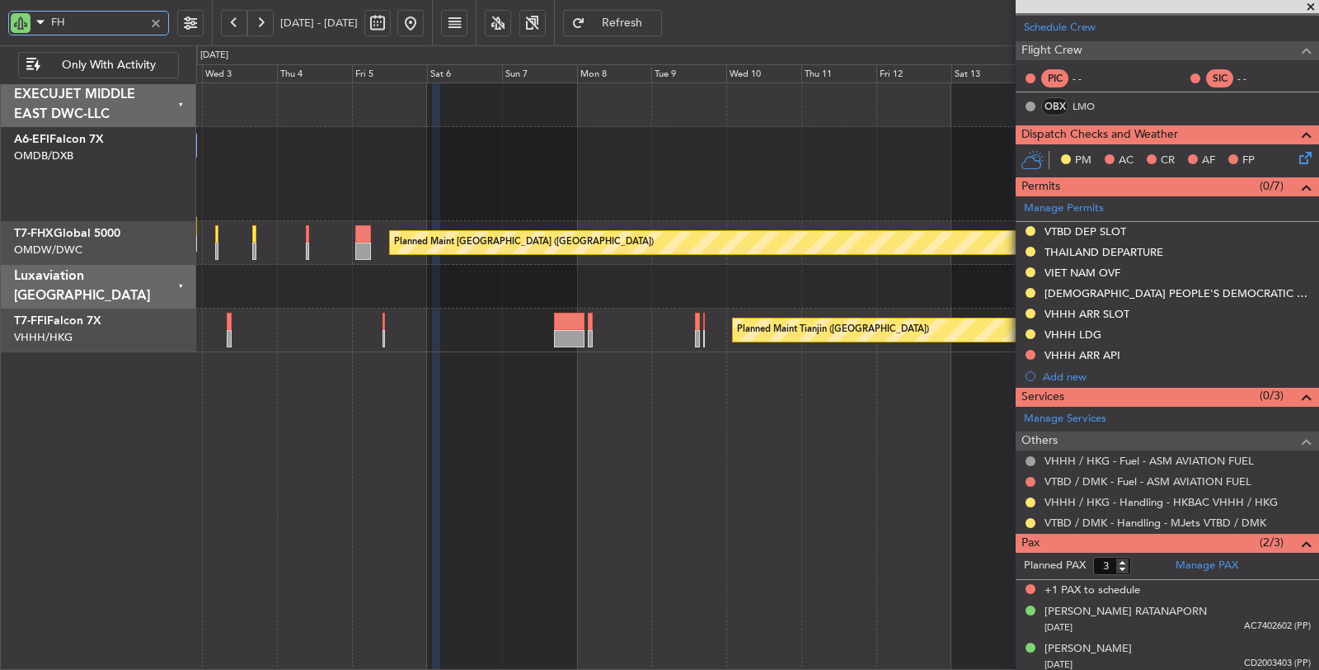
type input "FHX"
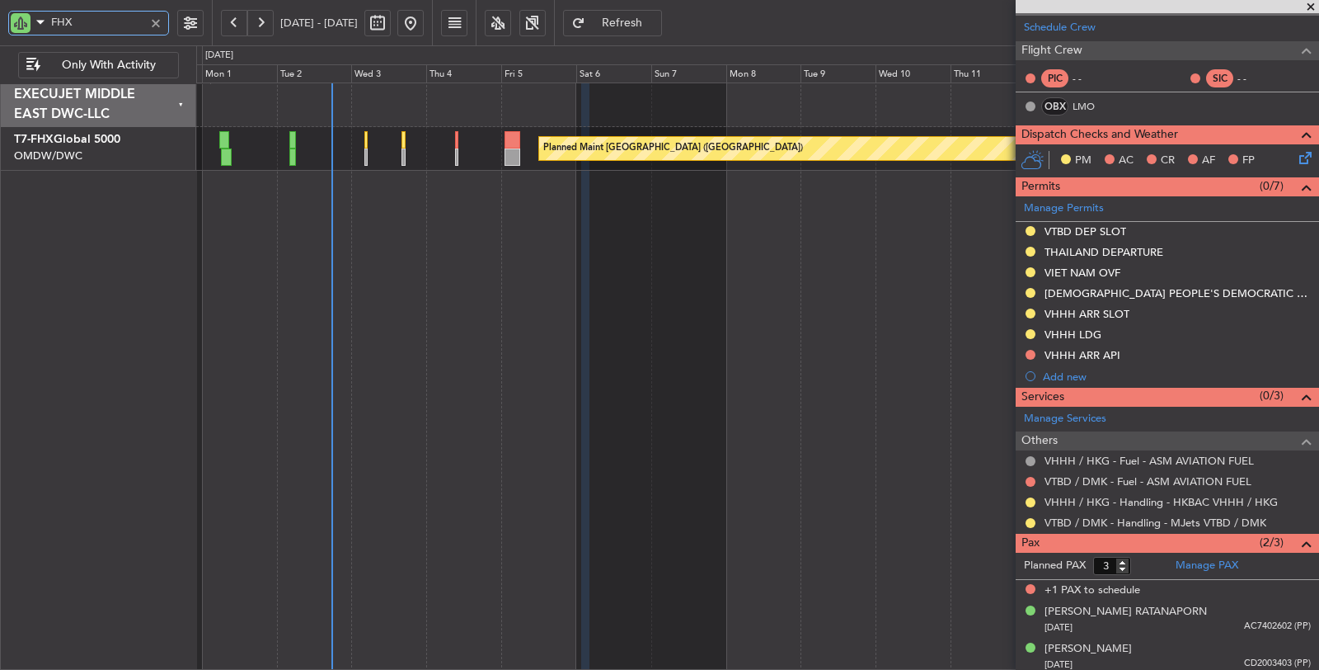
click at [504, 233] on div "Planned Maint [GEOGRAPHIC_DATA] ([GEOGRAPHIC_DATA])" at bounding box center [758, 376] width 1124 height 588
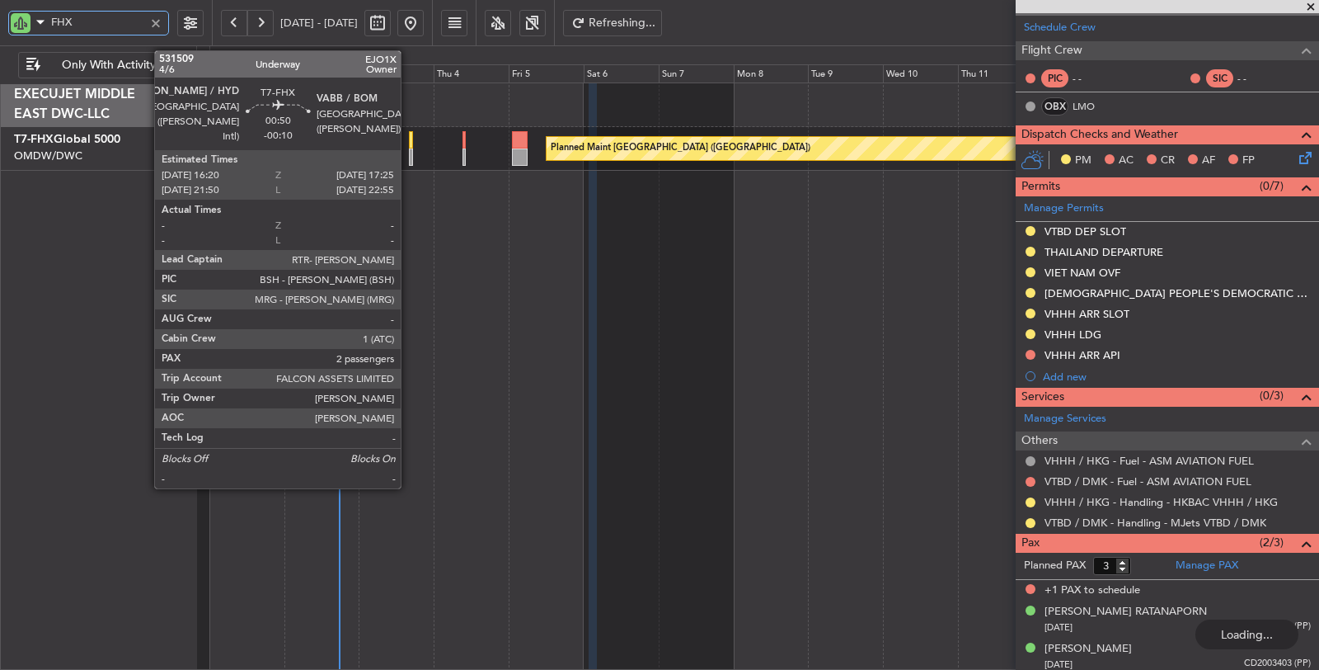
click at [409, 156] on div at bounding box center [411, 156] width 4 height 17
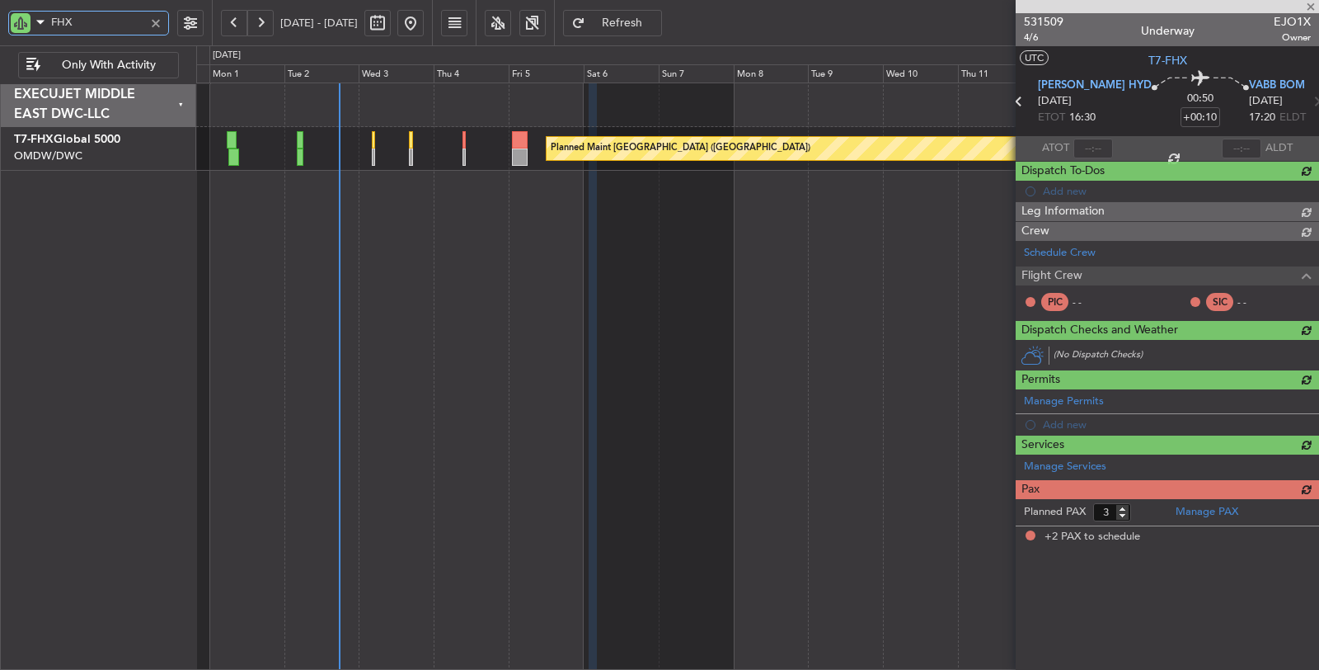
type input "-00:10"
type input "2"
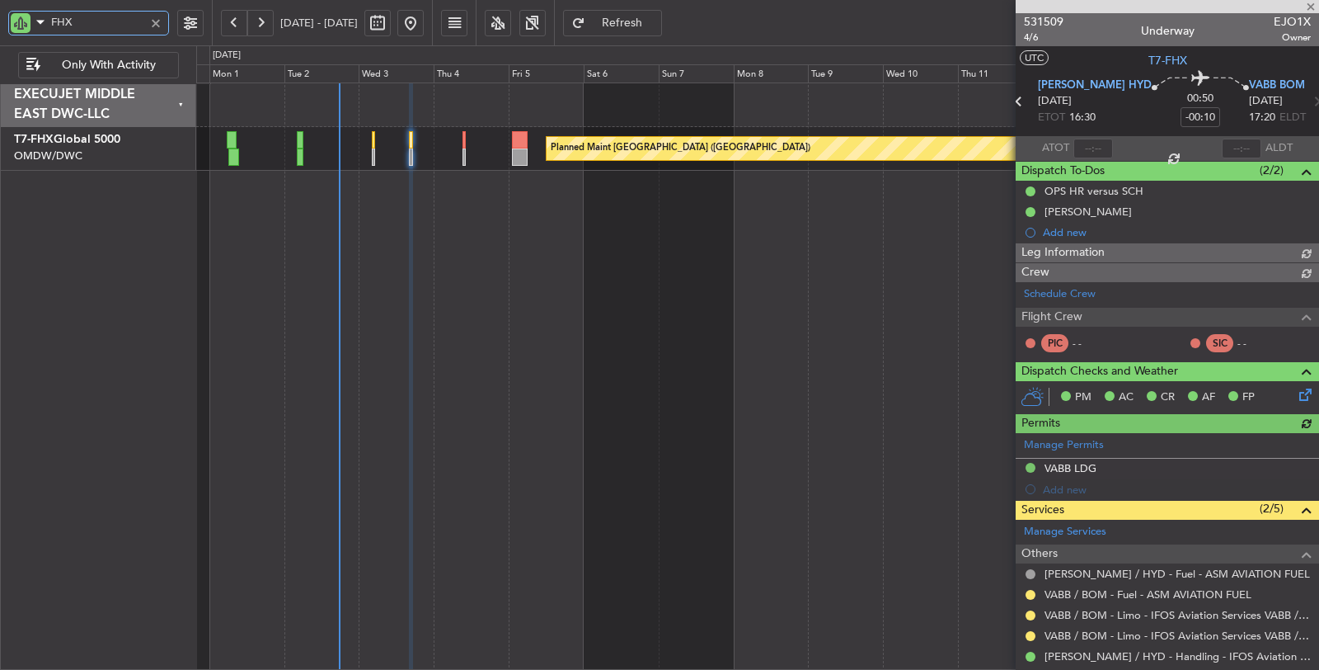
type input "[PERSON_NAME] (SYS)"
type input "7050"
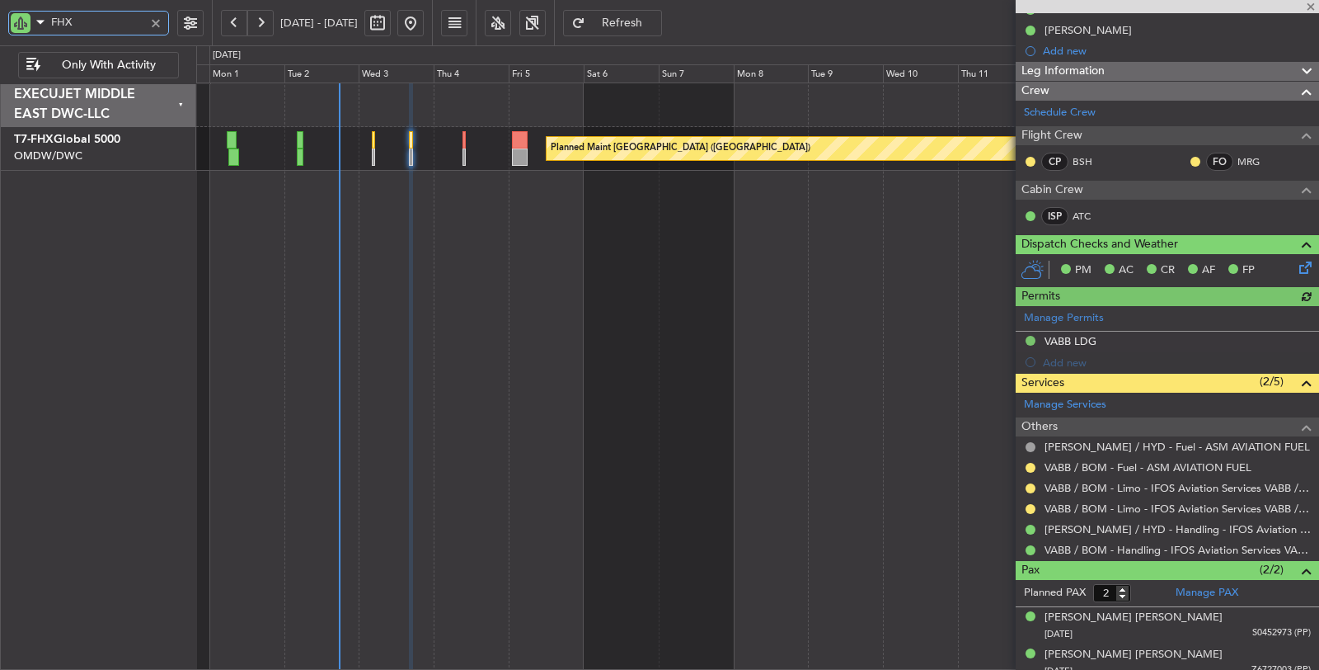
scroll to position [187, 0]
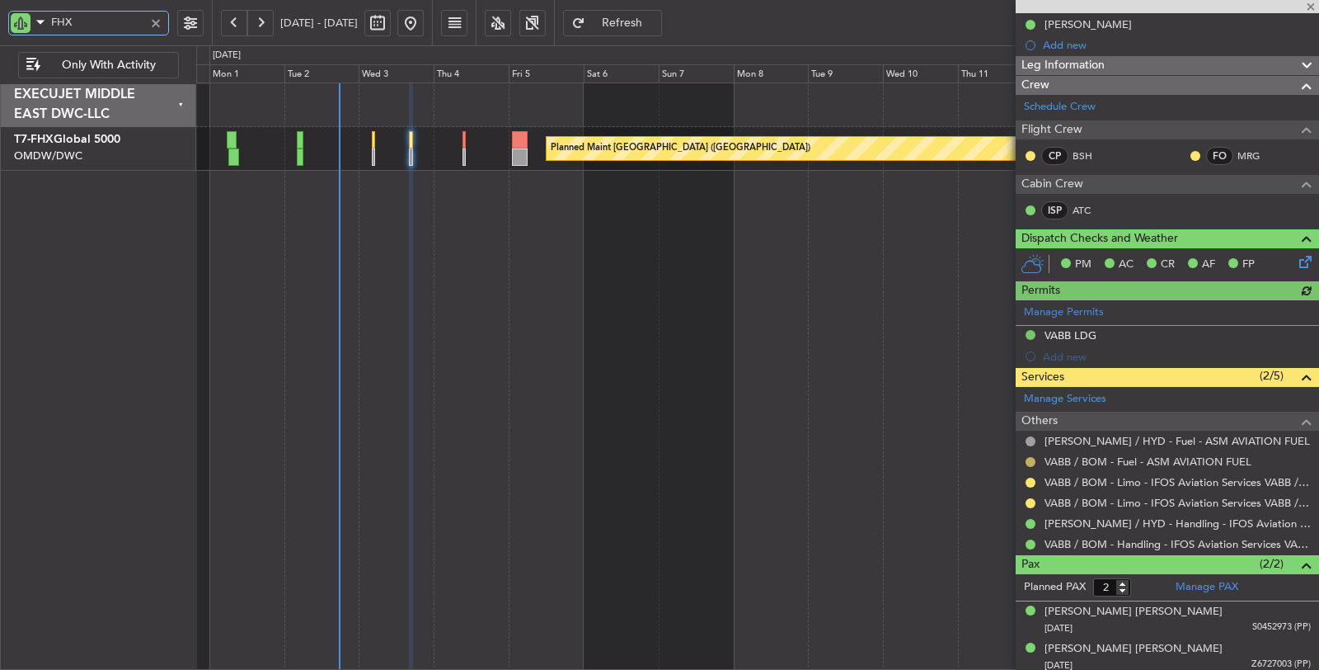
type input "FHX"
click at [1027, 458] on button at bounding box center [1031, 462] width 10 height 10
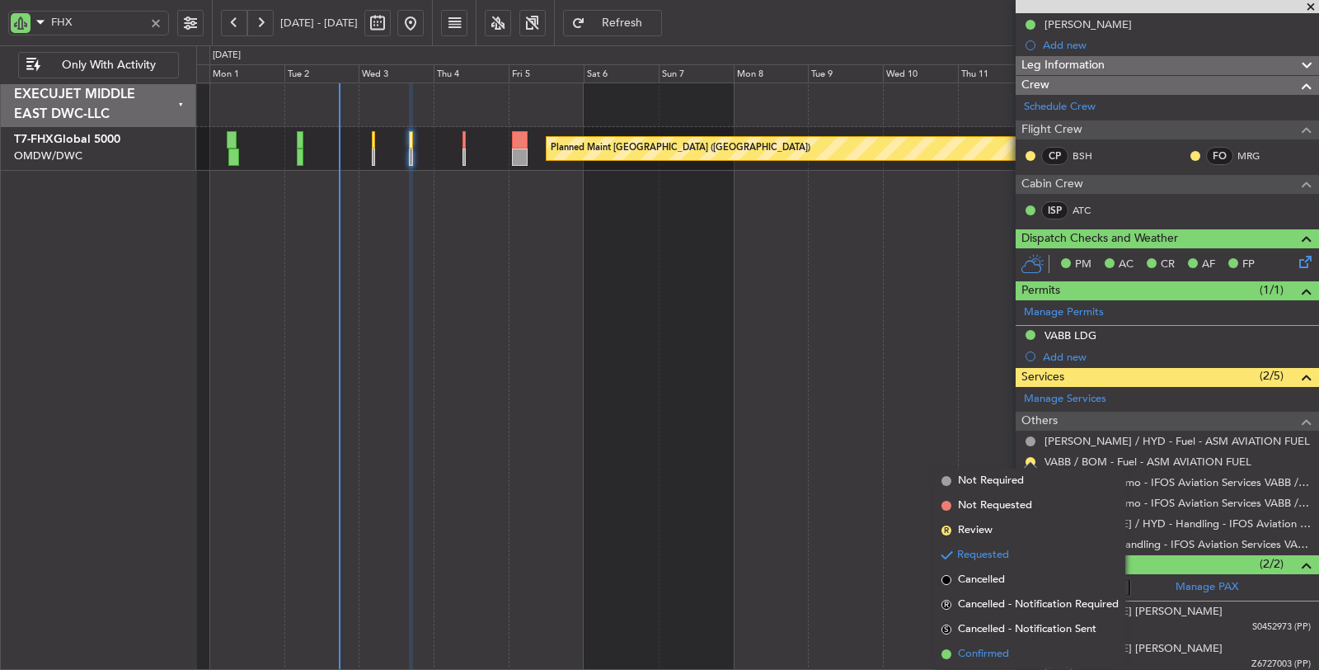
click at [996, 651] on span "Confirmed" at bounding box center [983, 654] width 51 height 16
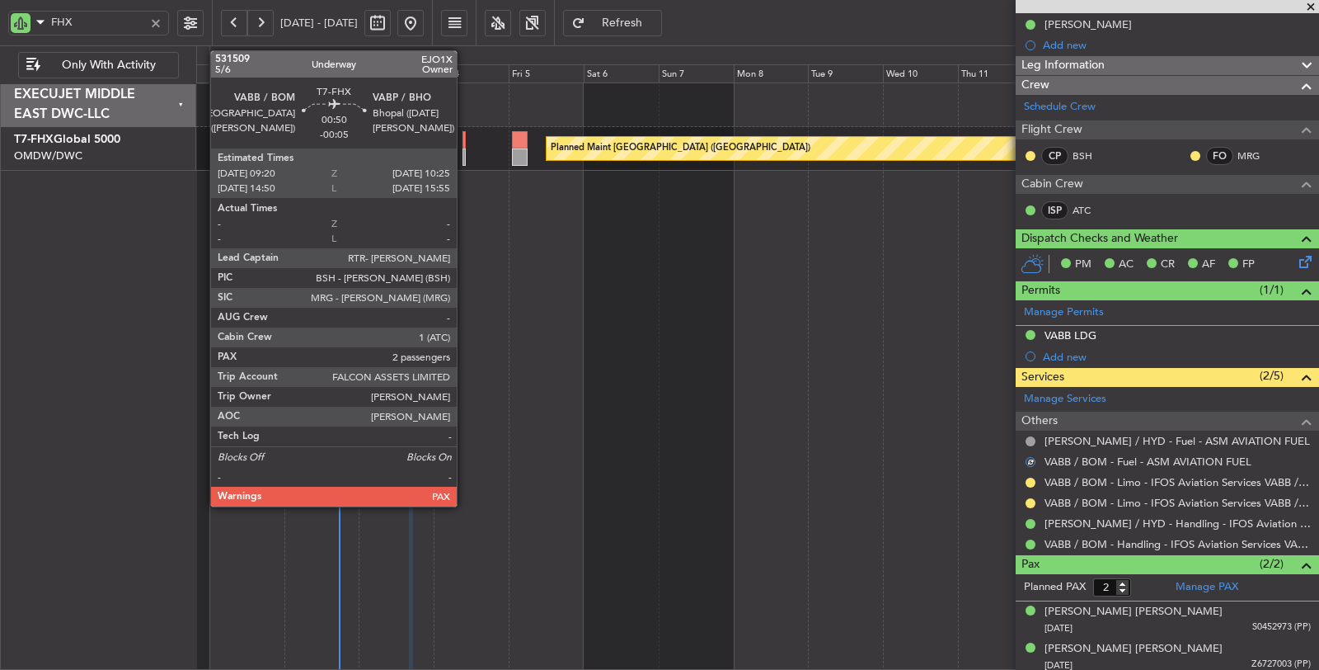
click at [465, 153] on div at bounding box center [465, 156] width 4 height 17
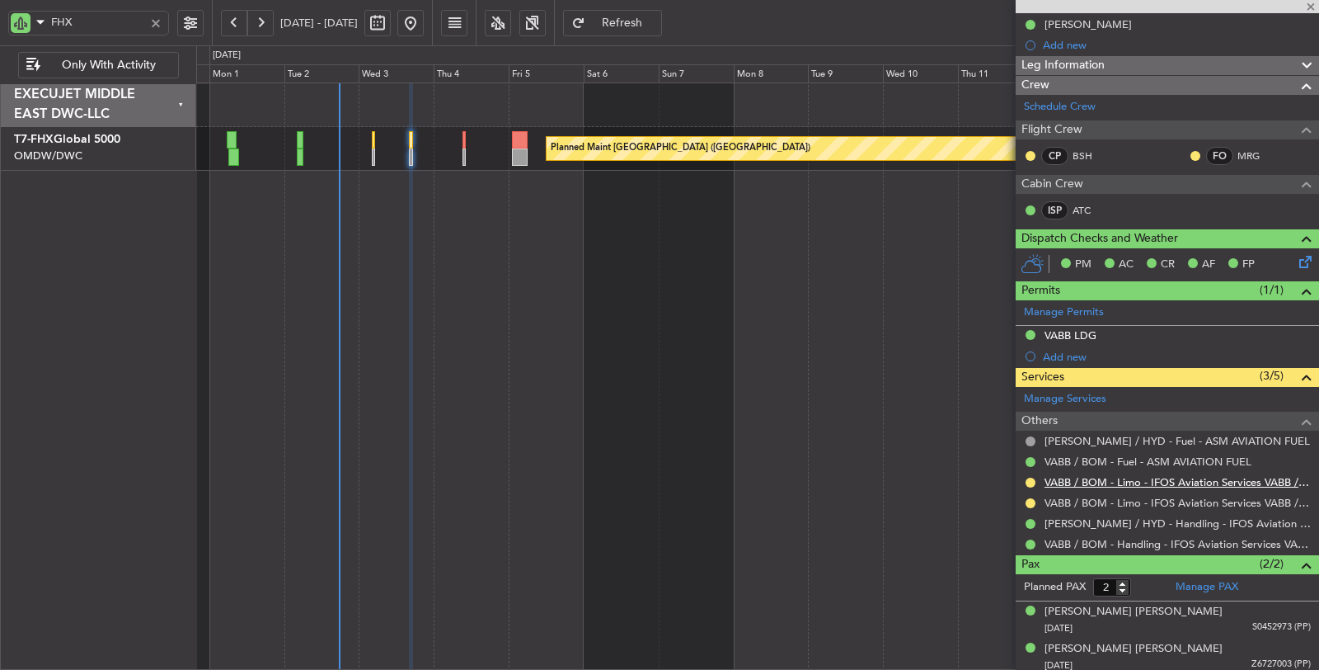
type input "-00:05"
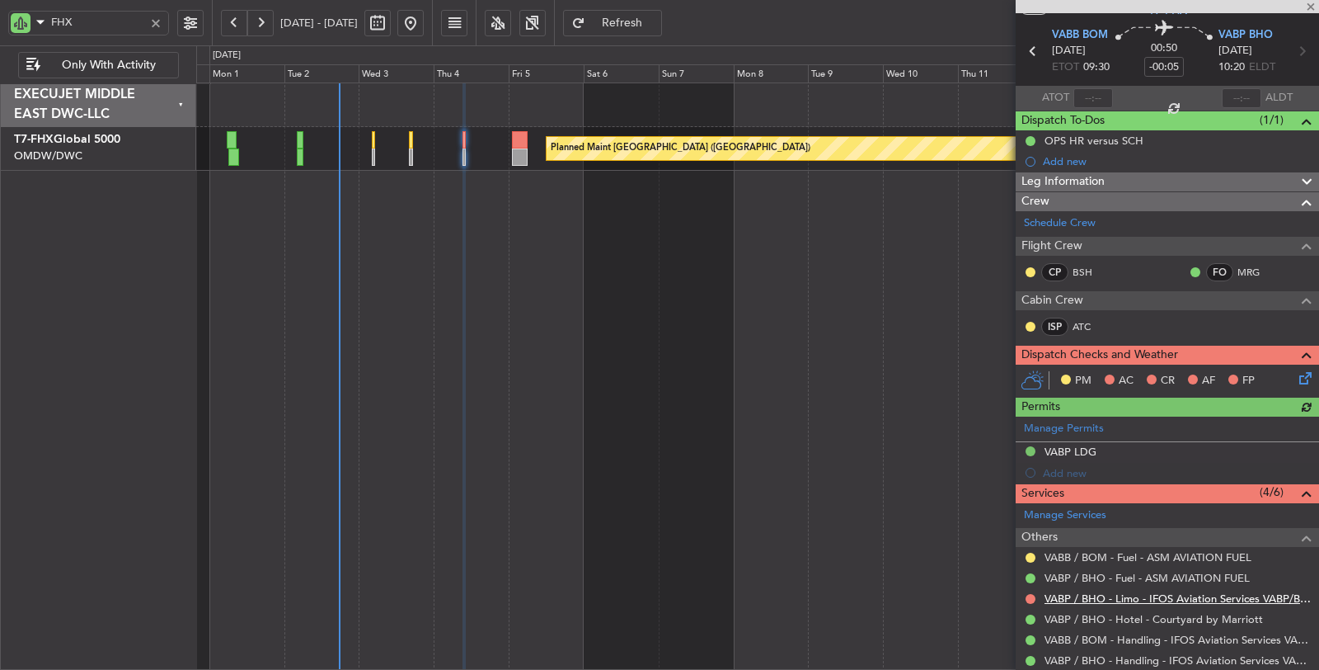
scroll to position [167, 0]
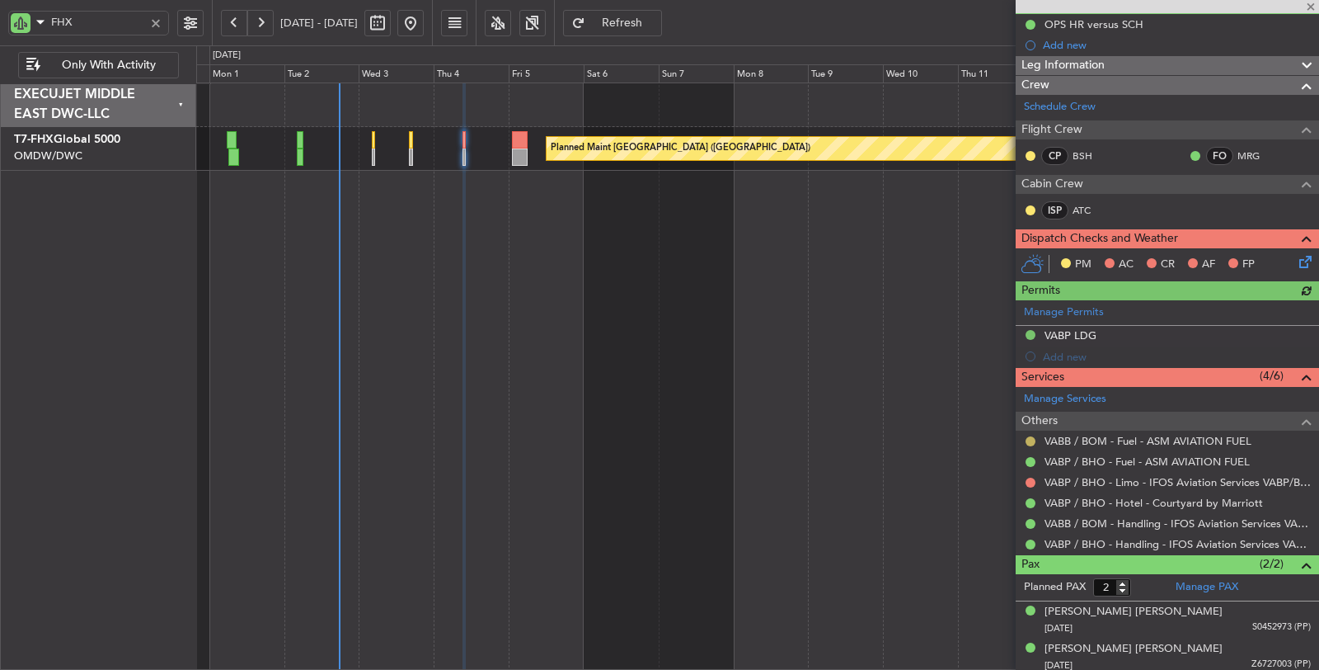
click at [1031, 436] on button at bounding box center [1031, 441] width 10 height 10
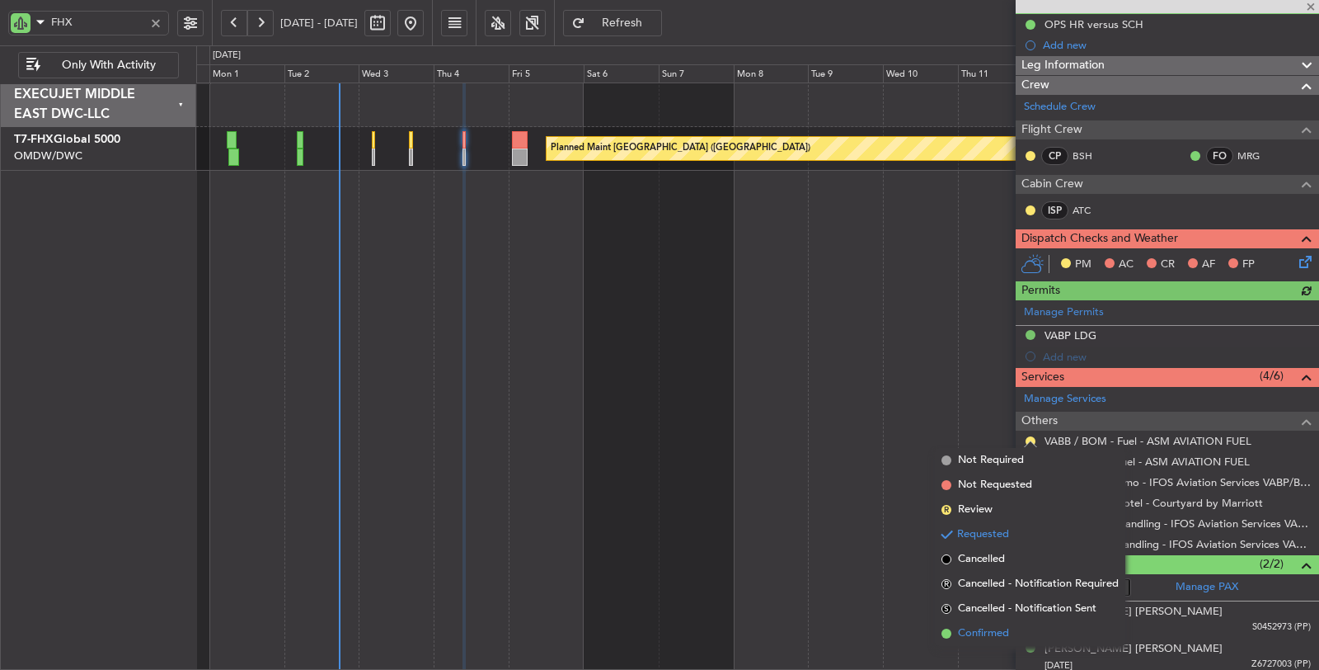
click at [993, 635] on span "Confirmed" at bounding box center [983, 633] width 51 height 16
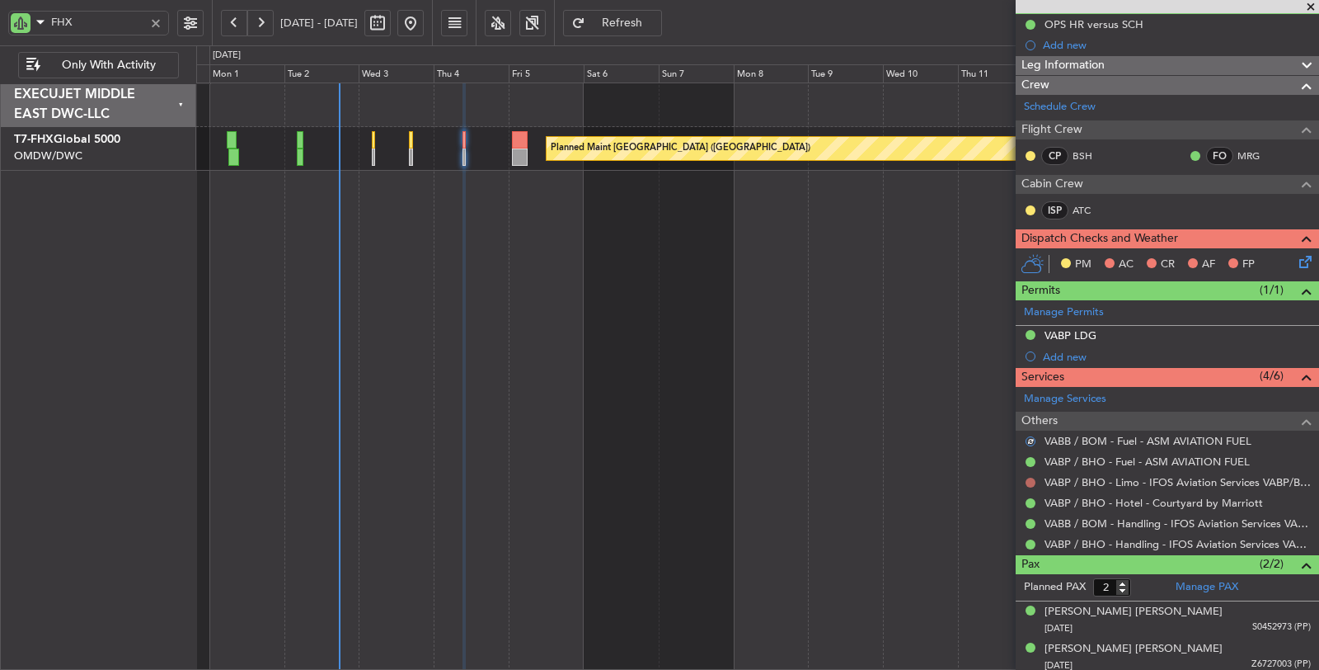
click at [1031, 478] on button at bounding box center [1031, 482] width 10 height 10
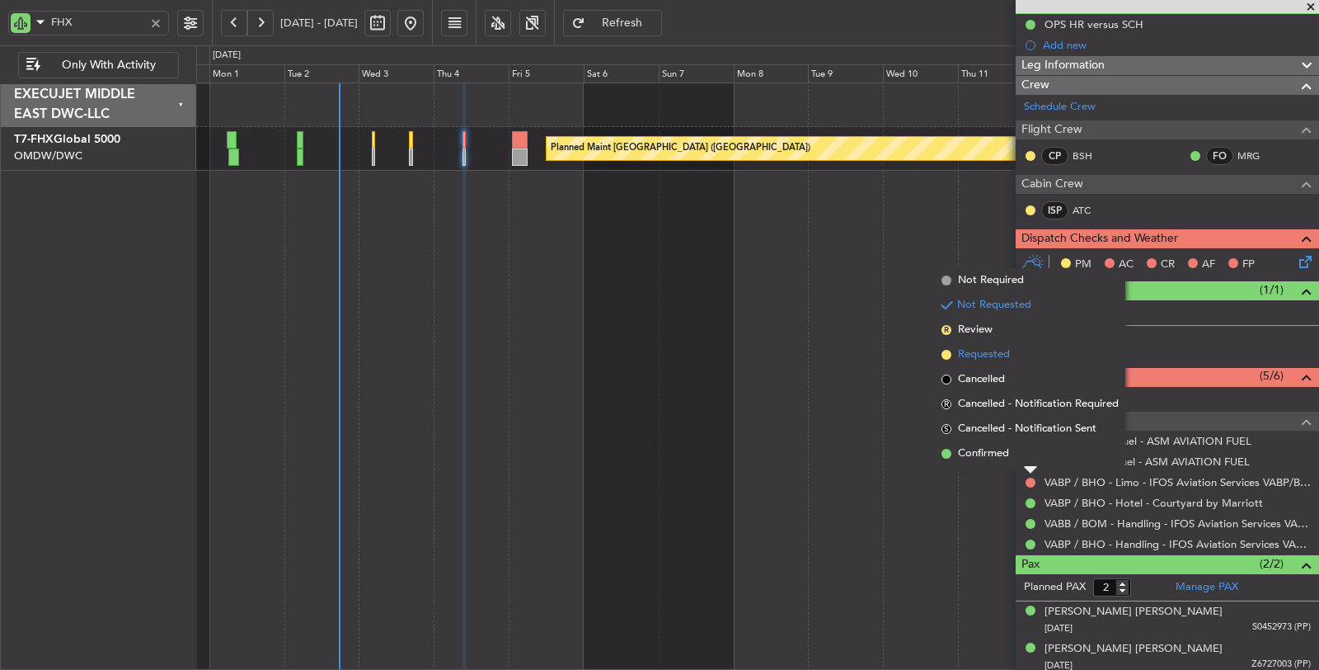
click at [994, 355] on span "Requested" at bounding box center [984, 354] width 52 height 16
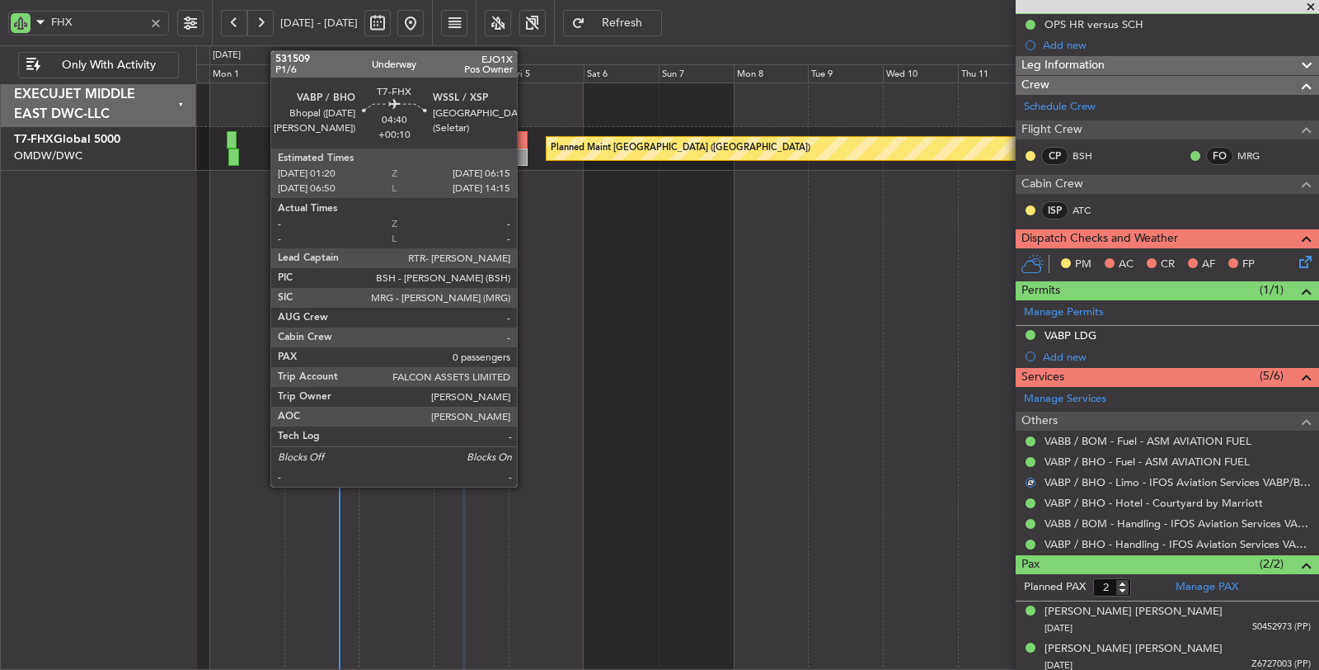
click at [526, 151] on div at bounding box center [520, 156] width 16 height 17
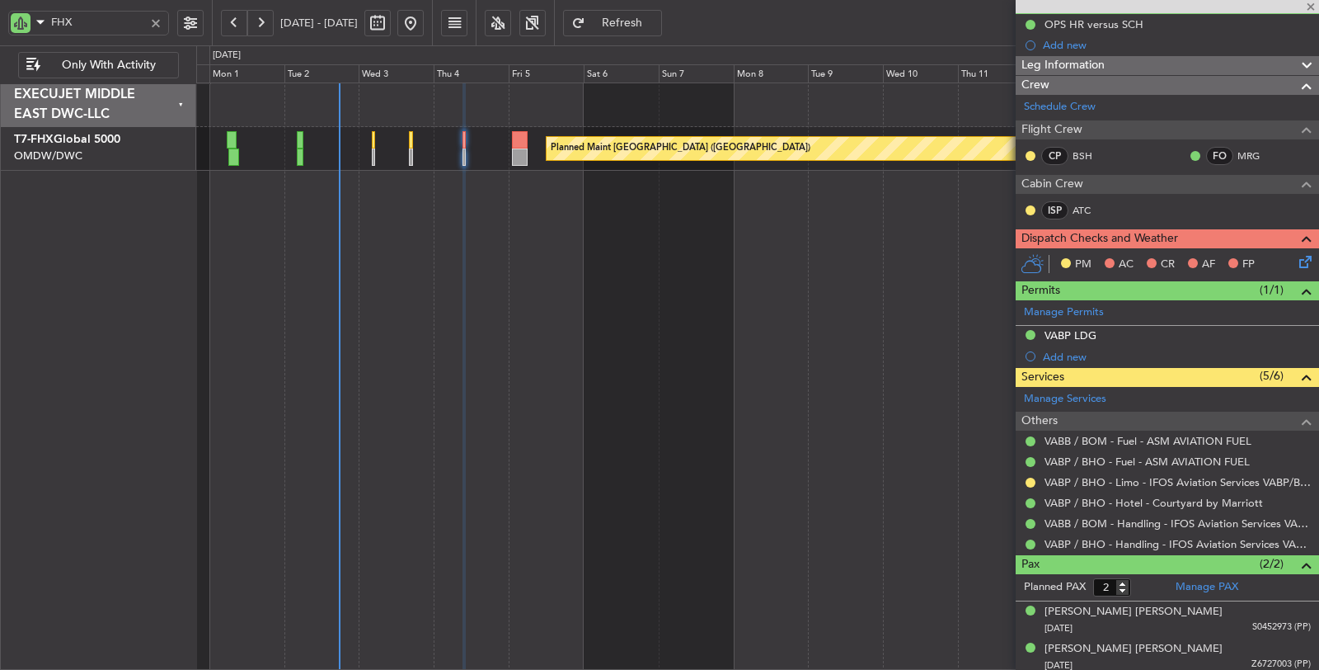
type input "+00:10"
type input "0"
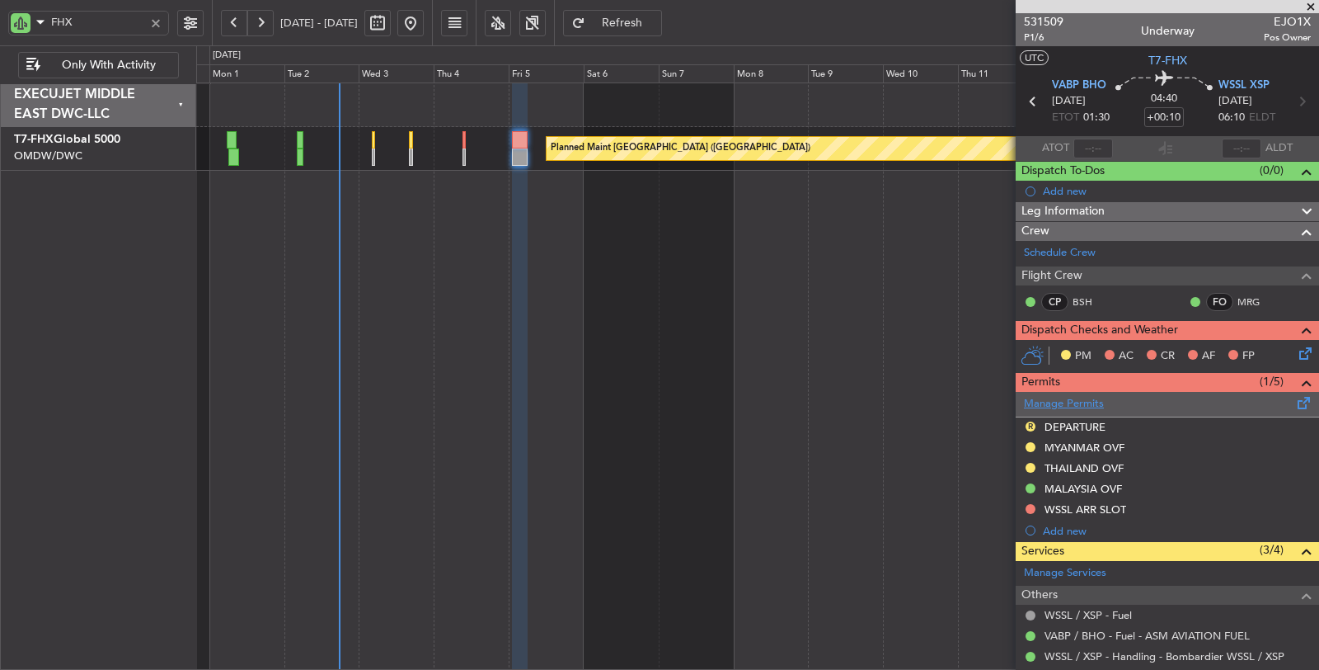
scroll to position [0, 0]
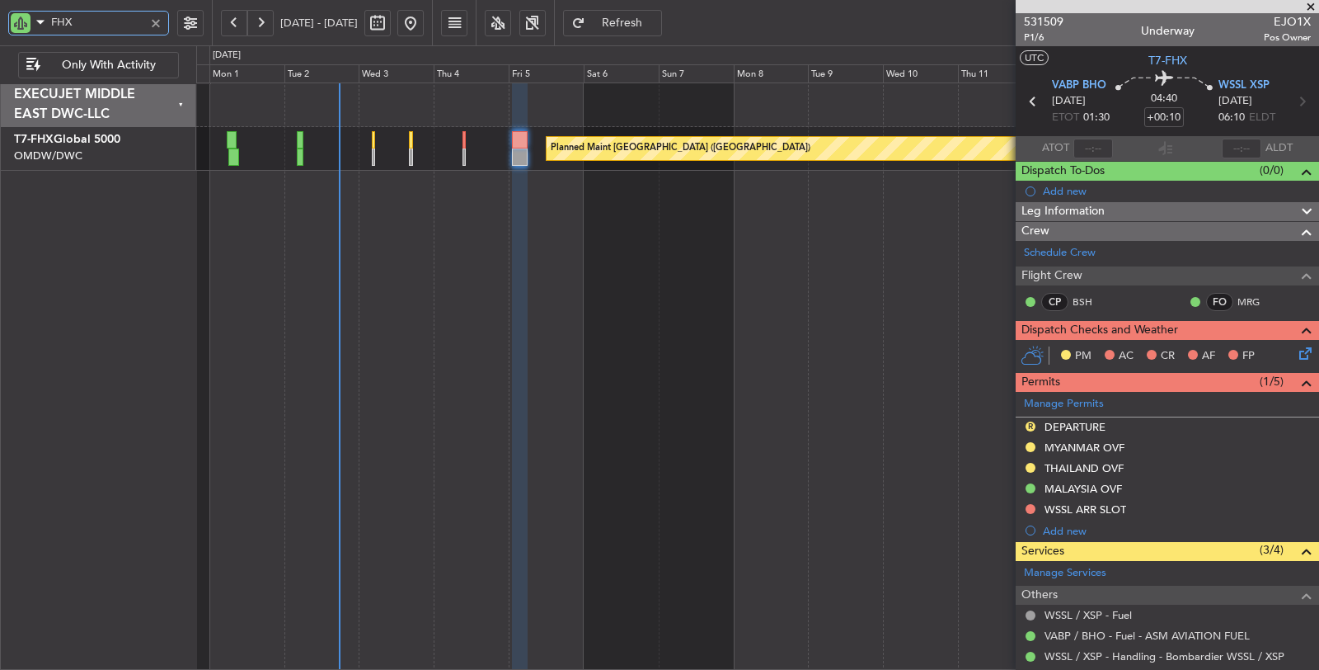
drag, startPoint x: 79, startPoint y: 21, endPoint x: 25, endPoint y: 24, distance: 54.5
click at [25, 24] on div "FHX" at bounding box center [88, 23] width 161 height 25
type input "KAH"
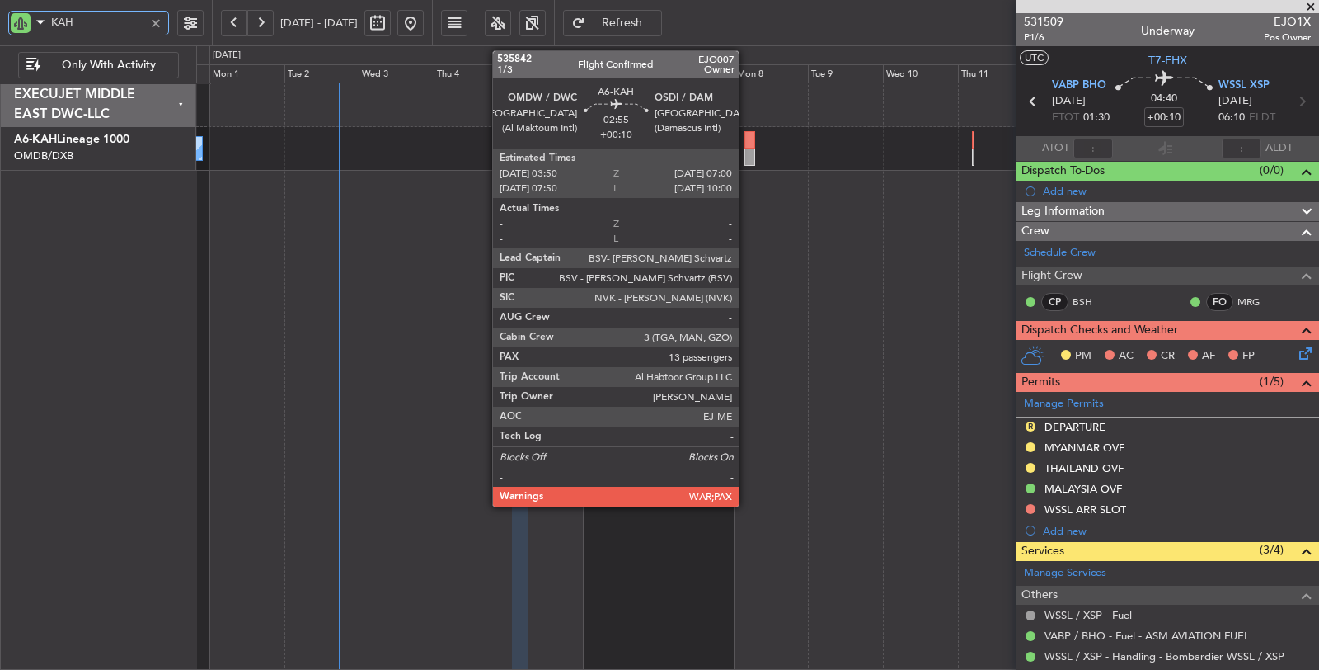
click at [747, 156] on div at bounding box center [750, 156] width 10 height 17
click at [748, 157] on div at bounding box center [750, 156] width 10 height 17
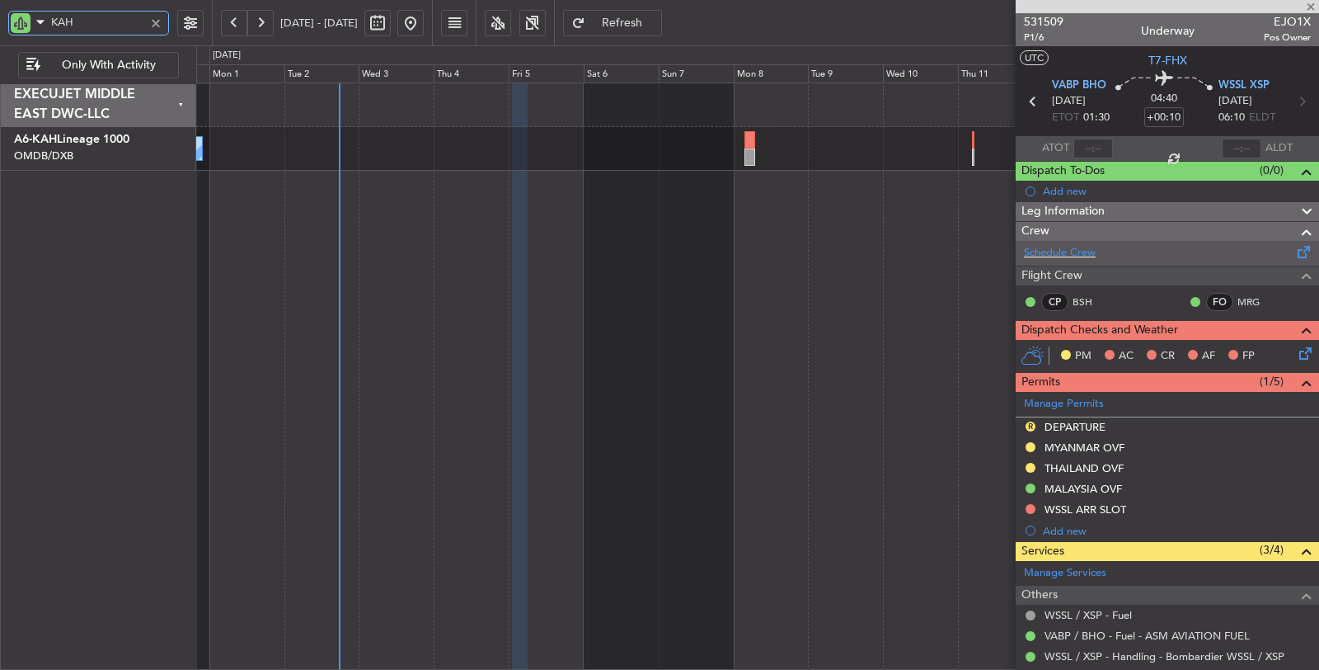
type input "13"
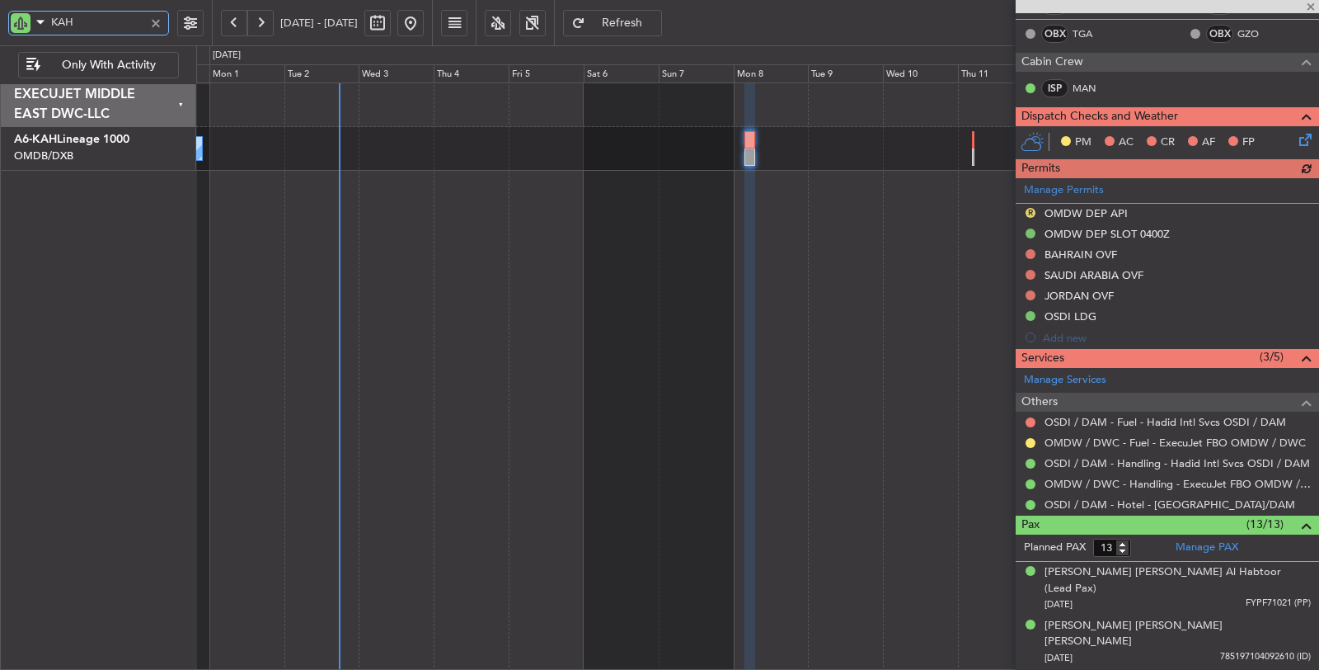
scroll to position [458, 0]
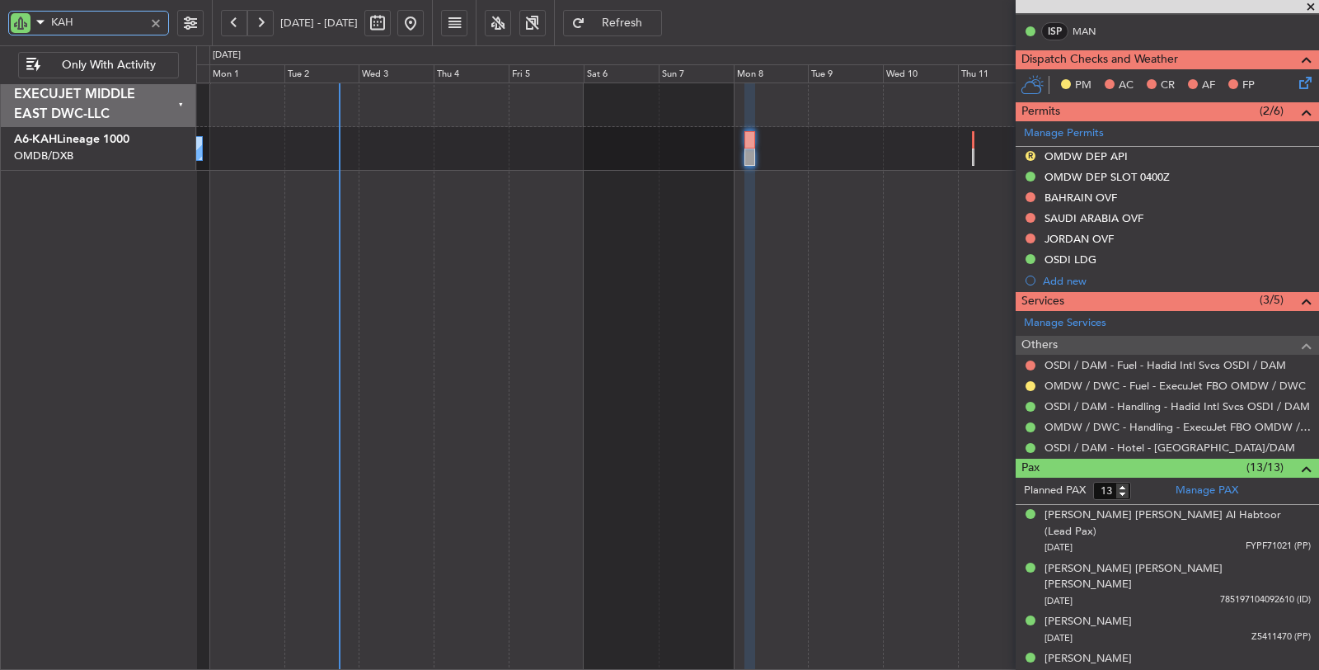
type input "KAH"
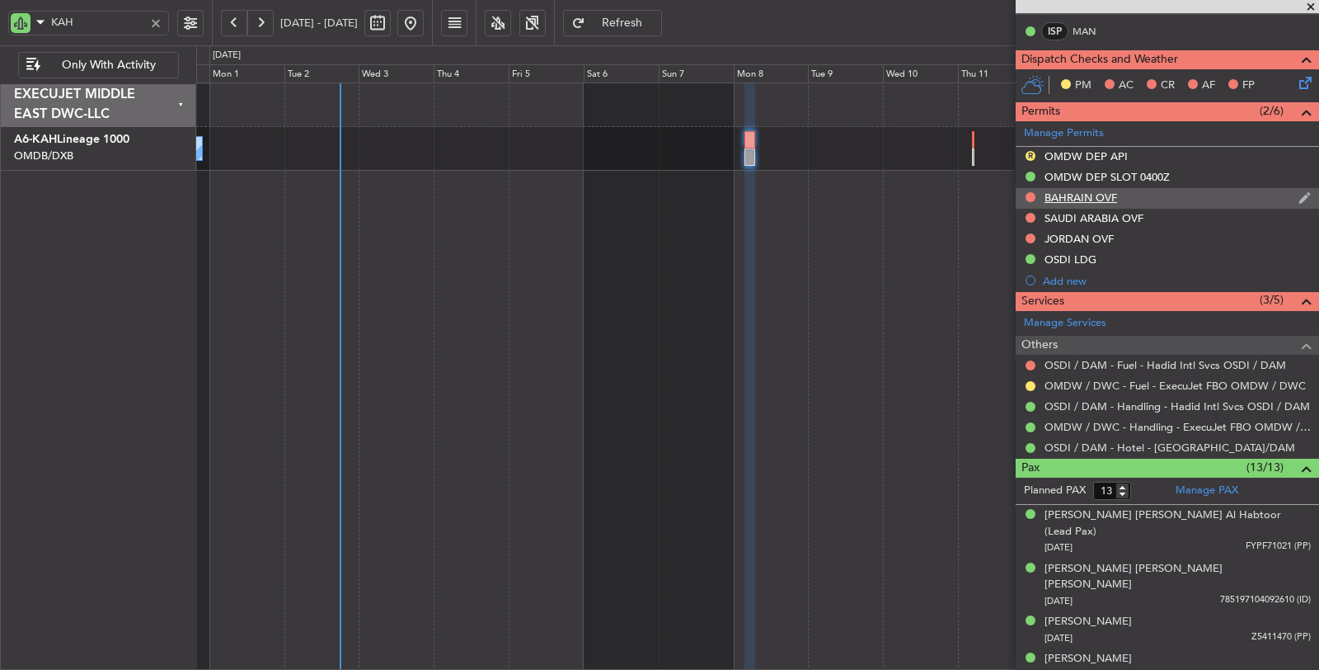
click at [1085, 194] on div "BAHRAIN OVF" at bounding box center [1081, 197] width 73 height 14
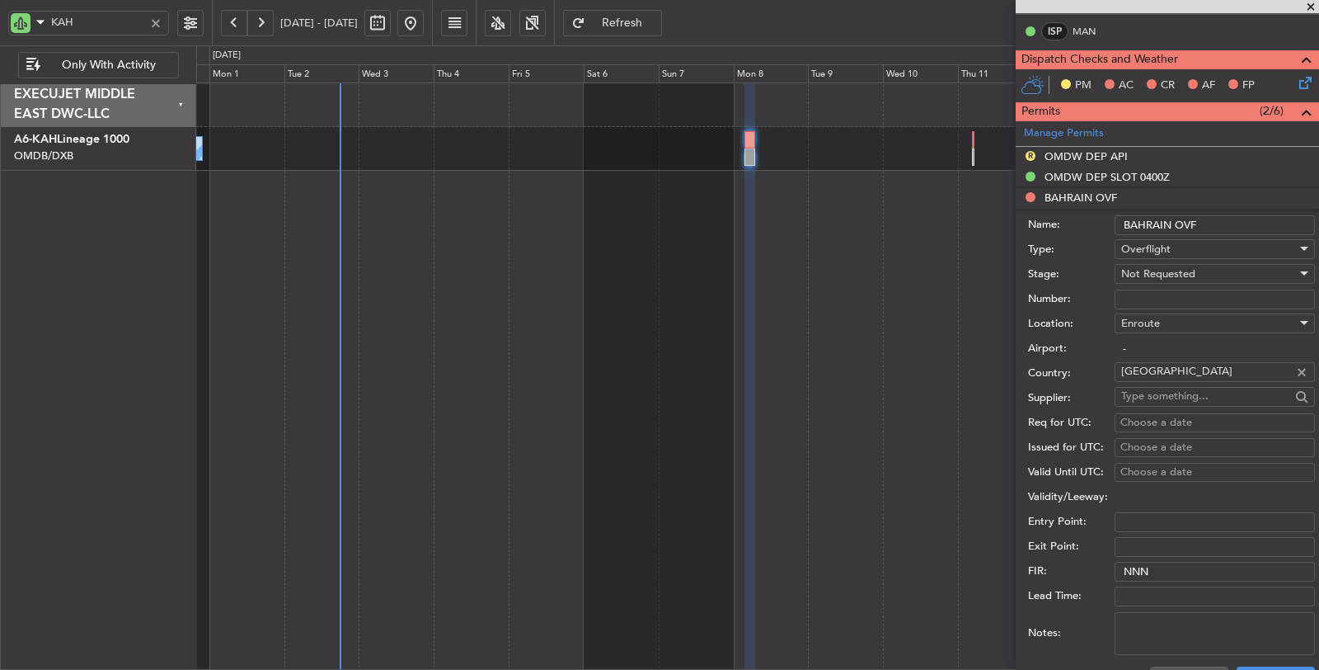
click at [1160, 266] on span "Not Requested" at bounding box center [1158, 273] width 74 height 15
click at [1165, 377] on span "Requested" at bounding box center [1208, 377] width 172 height 25
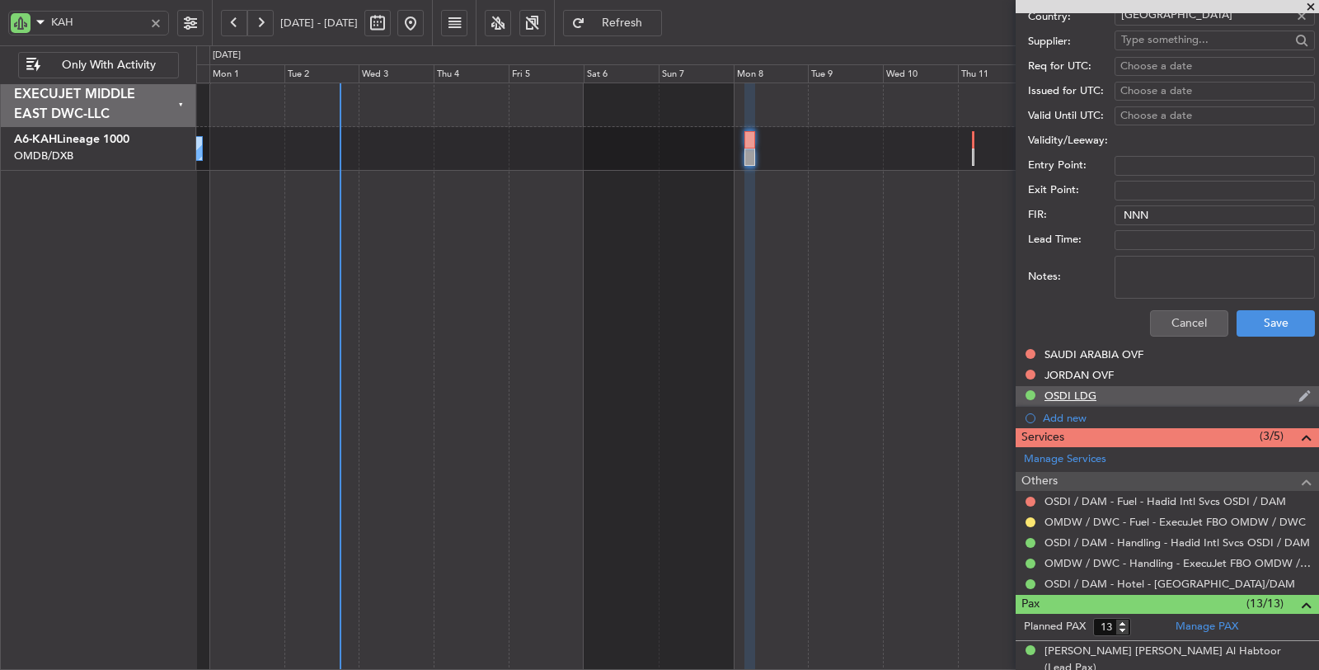
scroll to position [825, 0]
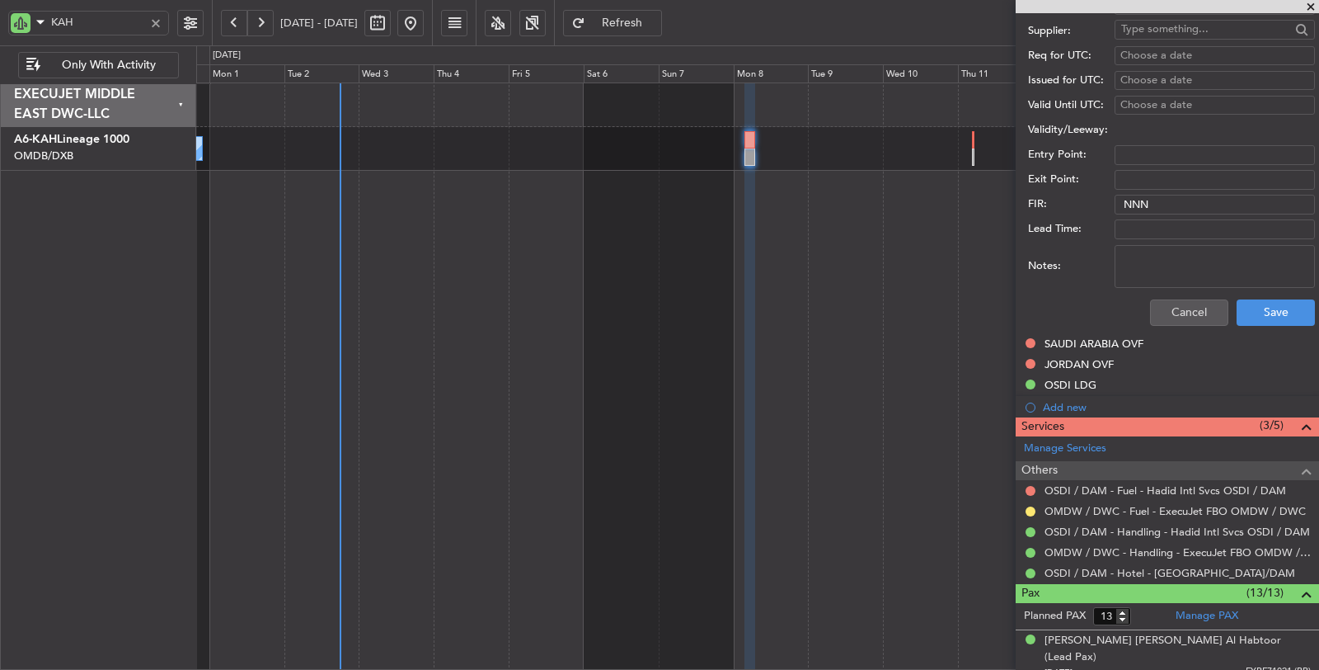
click at [1176, 257] on textarea "Notes:" at bounding box center [1215, 266] width 200 height 43
type textarea "JBS V1 08 SEP OMDW OSDI"
click at [1247, 309] on button "Save" at bounding box center [1276, 312] width 78 height 26
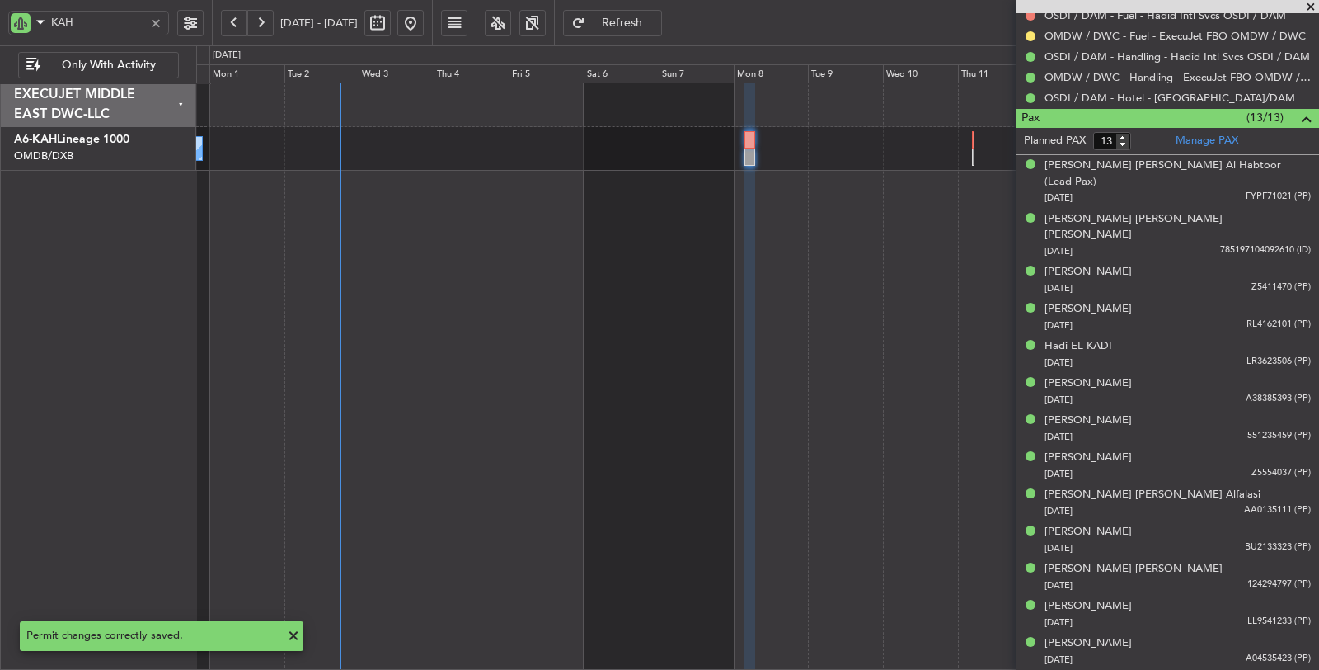
scroll to position [332, 0]
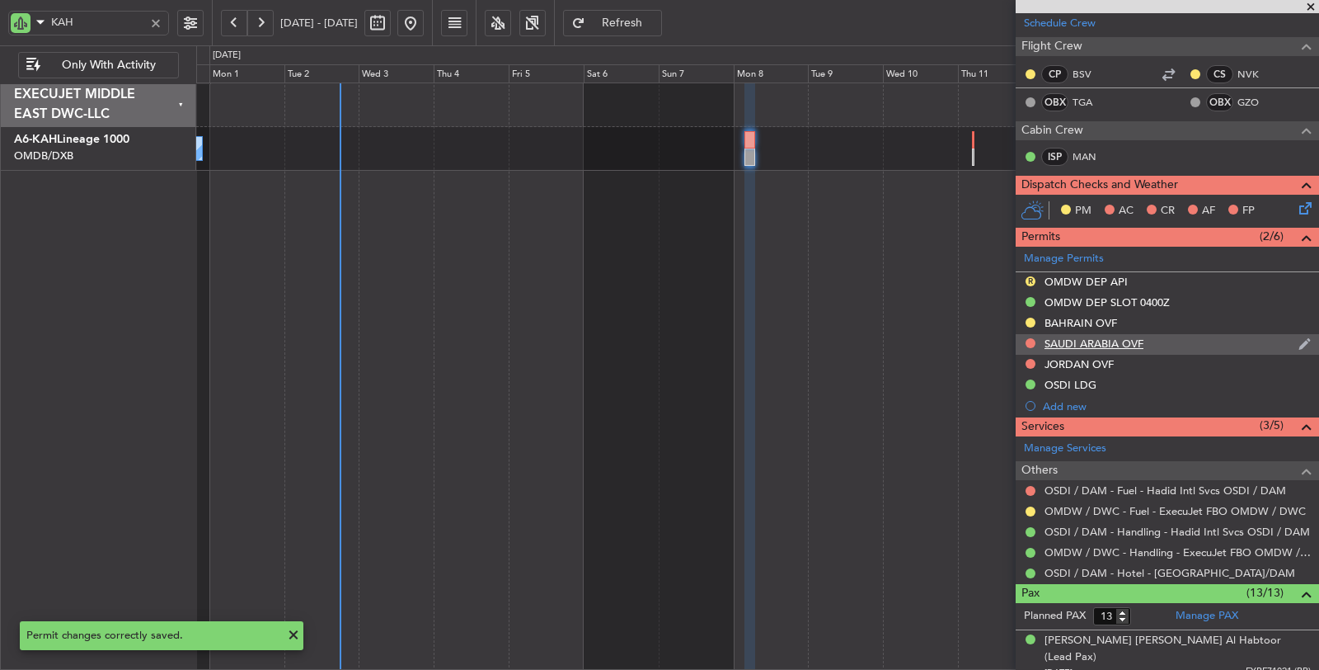
click at [1078, 341] on div "SAUDI ARABIA OVF" at bounding box center [1094, 343] width 99 height 14
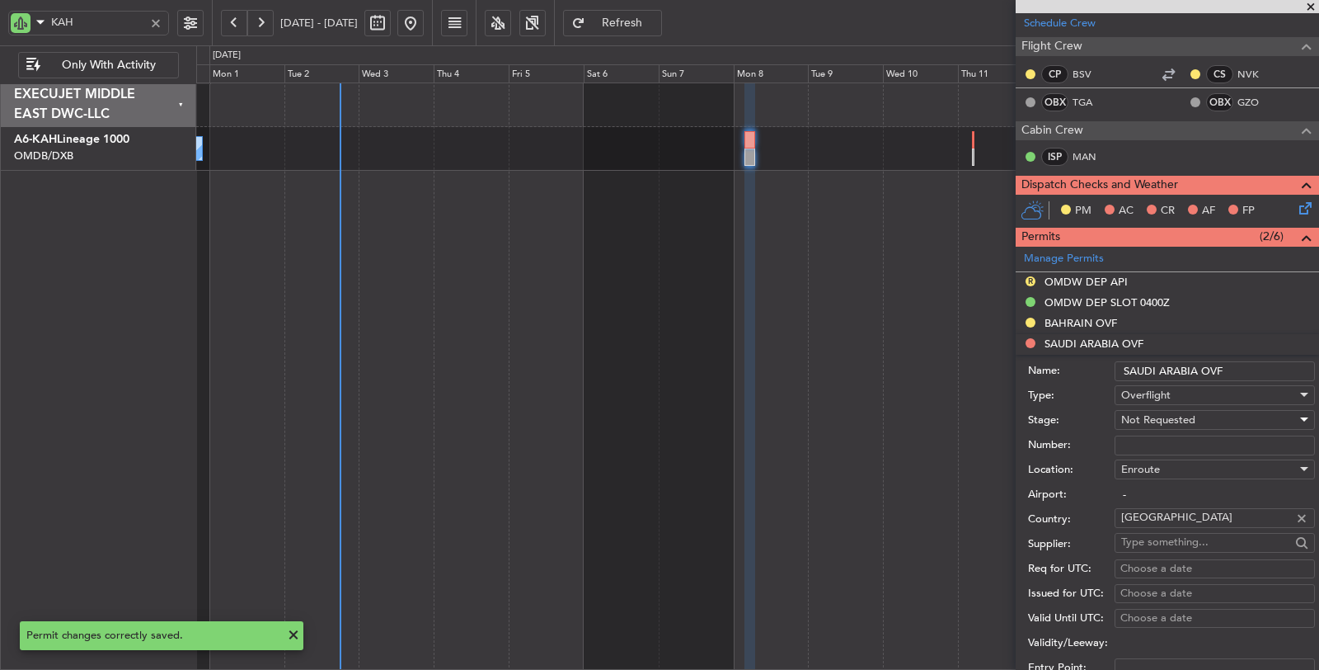
click at [1168, 414] on span "Not Requested" at bounding box center [1158, 419] width 74 height 15
drag, startPoint x: 1162, startPoint y: 499, endPoint x: 1163, endPoint y: 519, distance: 19.8
click at [1163, 519] on div "Denied Not Requested Review Requested Received OK Cancelled Cancelled - Notific…" at bounding box center [1208, 535] width 200 height 198
click at [1163, 519] on span "Requested" at bounding box center [1208, 523] width 172 height 25
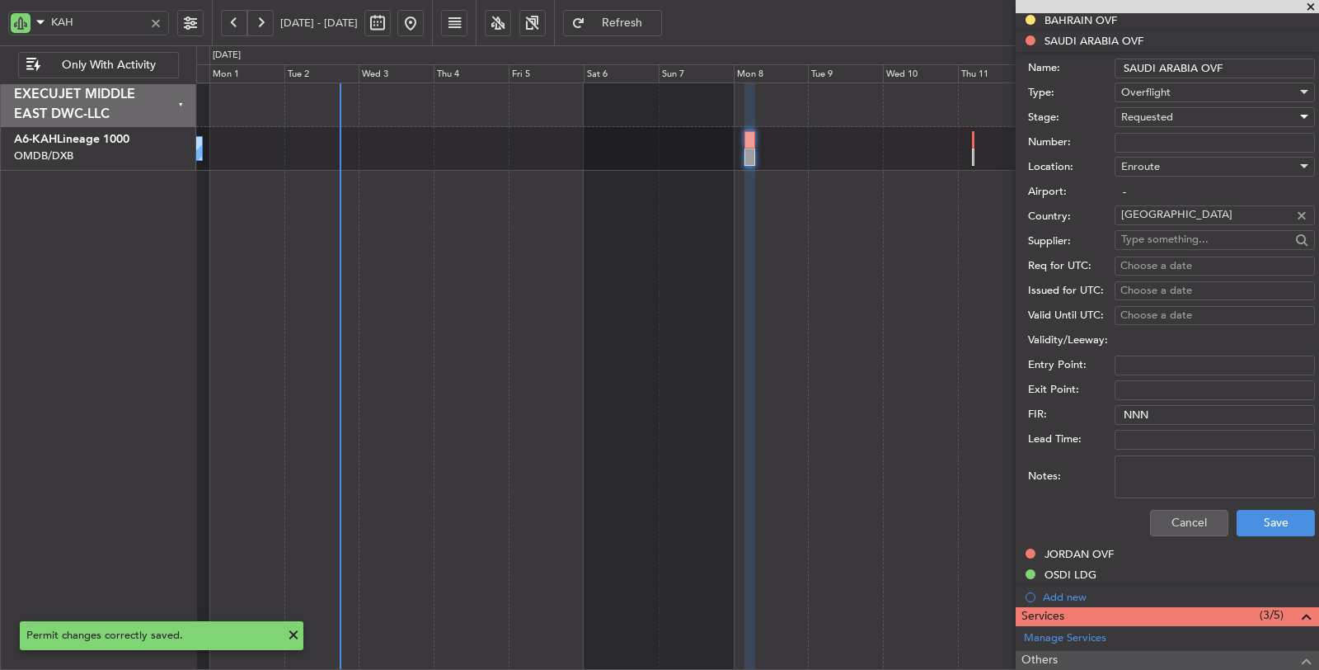
scroll to position [698, 0]
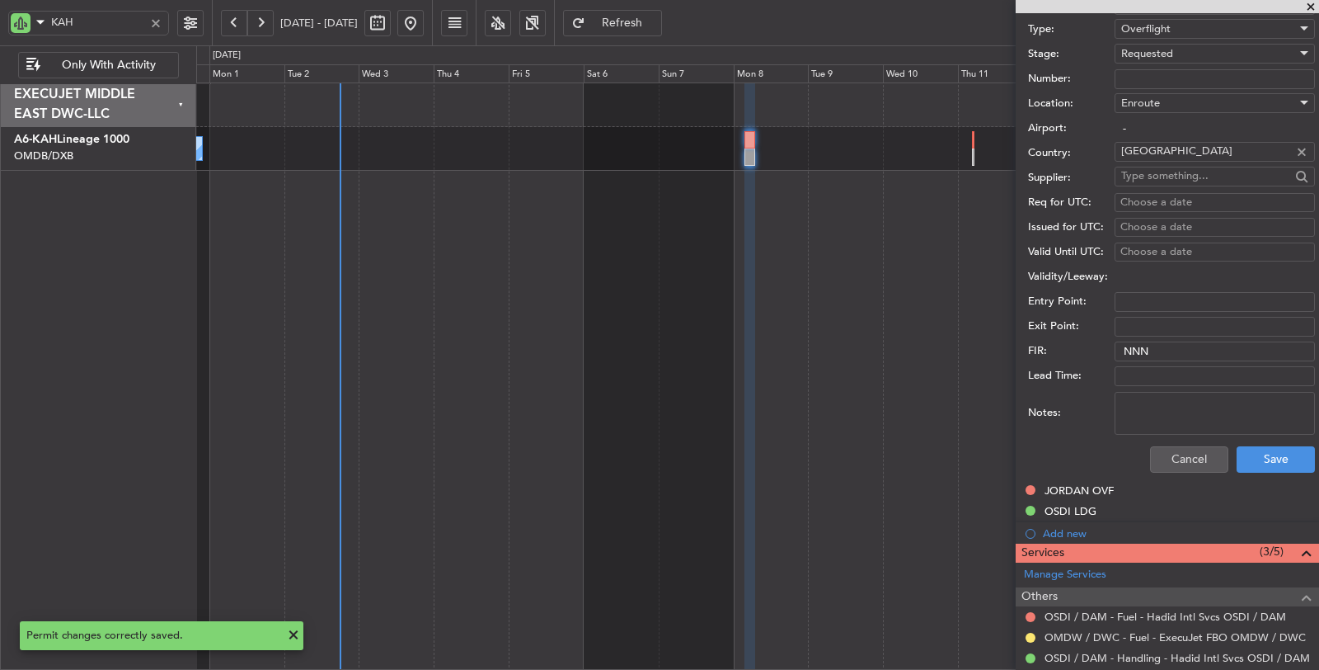
click at [1185, 416] on textarea "Notes:" at bounding box center [1215, 413] width 200 height 43
paste textarea "JBS V1 08 SEP OMDW OSDI"
type textarea "JBS V1 08 SEP OMDW OSDI"
click at [1252, 468] on div "Cancel Save" at bounding box center [1171, 459] width 287 height 43
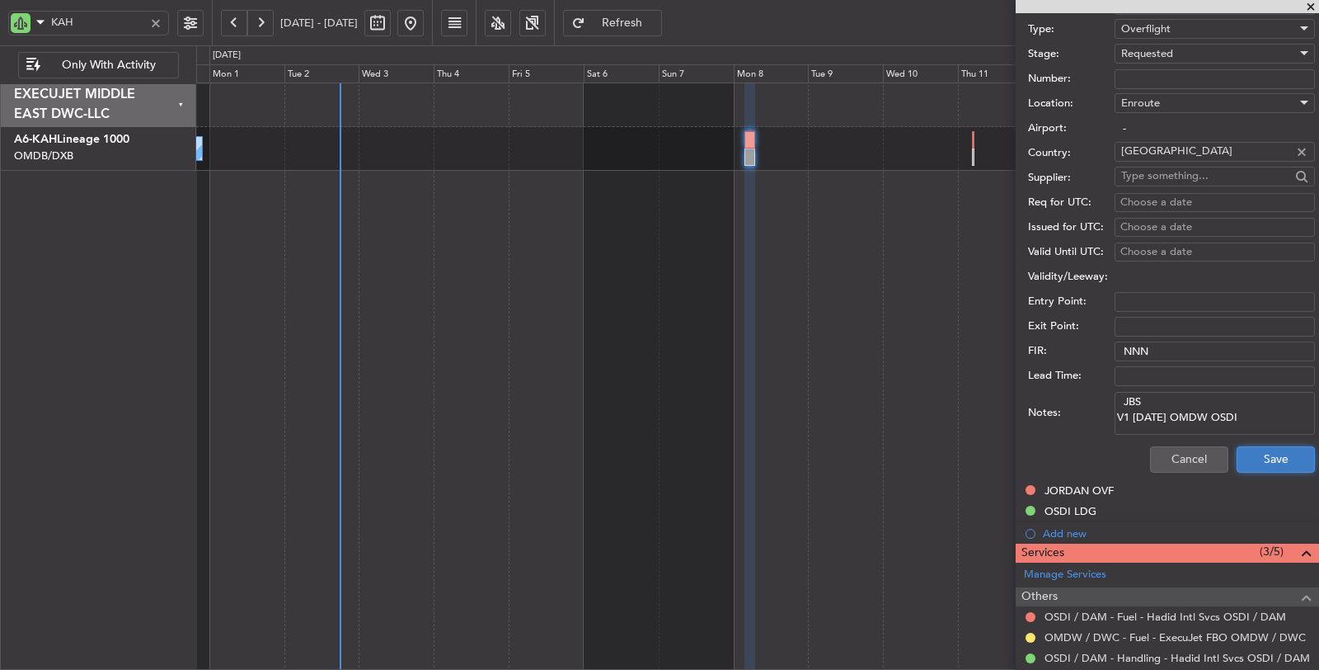
click at [1252, 458] on button "Save" at bounding box center [1276, 459] width 78 height 26
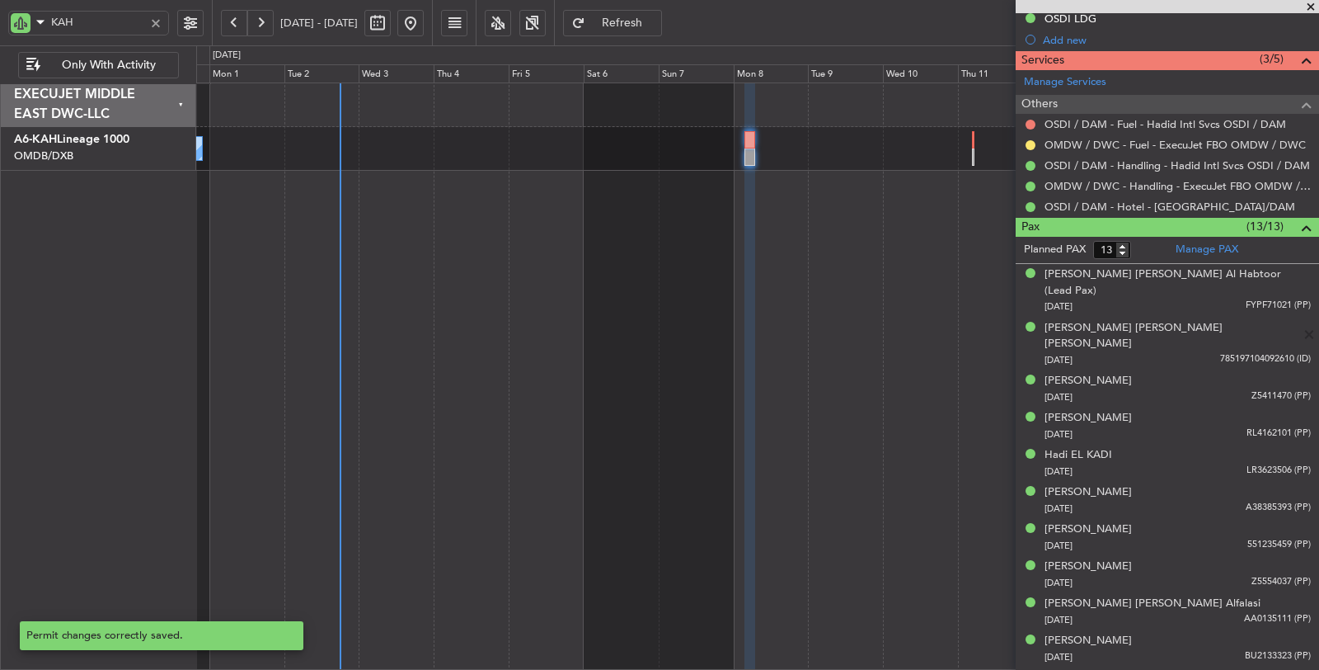
scroll to position [207, 0]
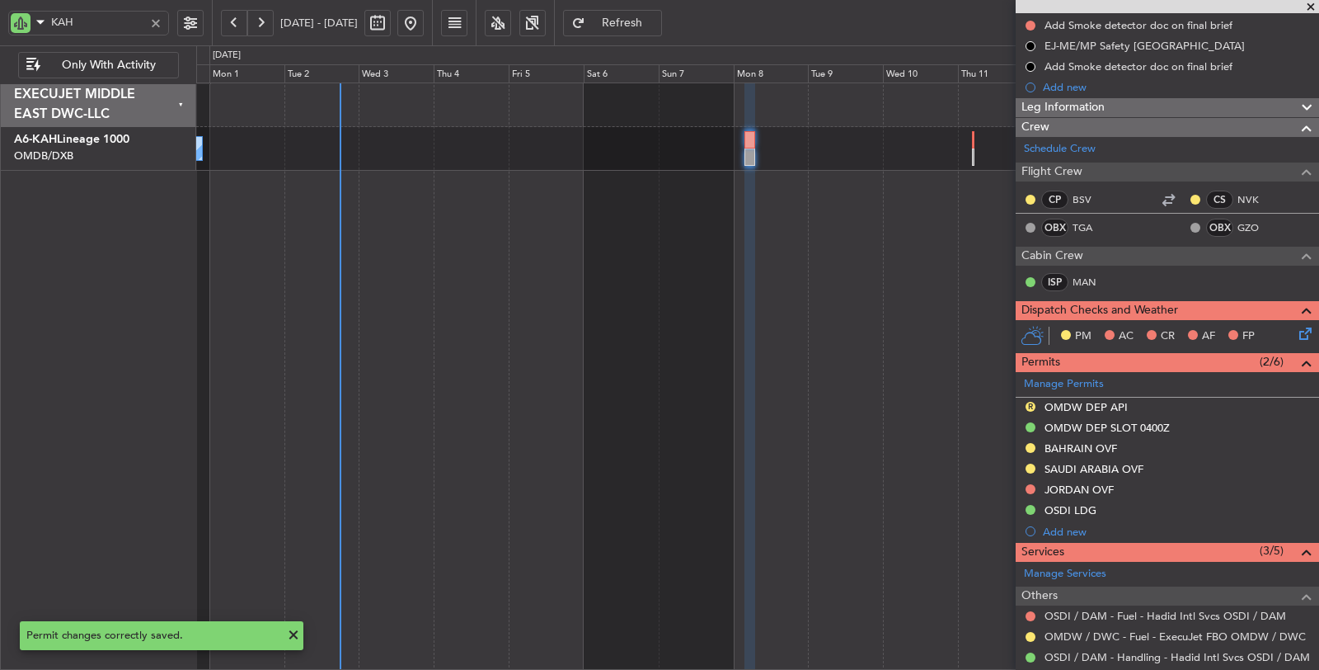
click at [1060, 485] on div "JORDAN OVF" at bounding box center [1079, 489] width 69 height 14
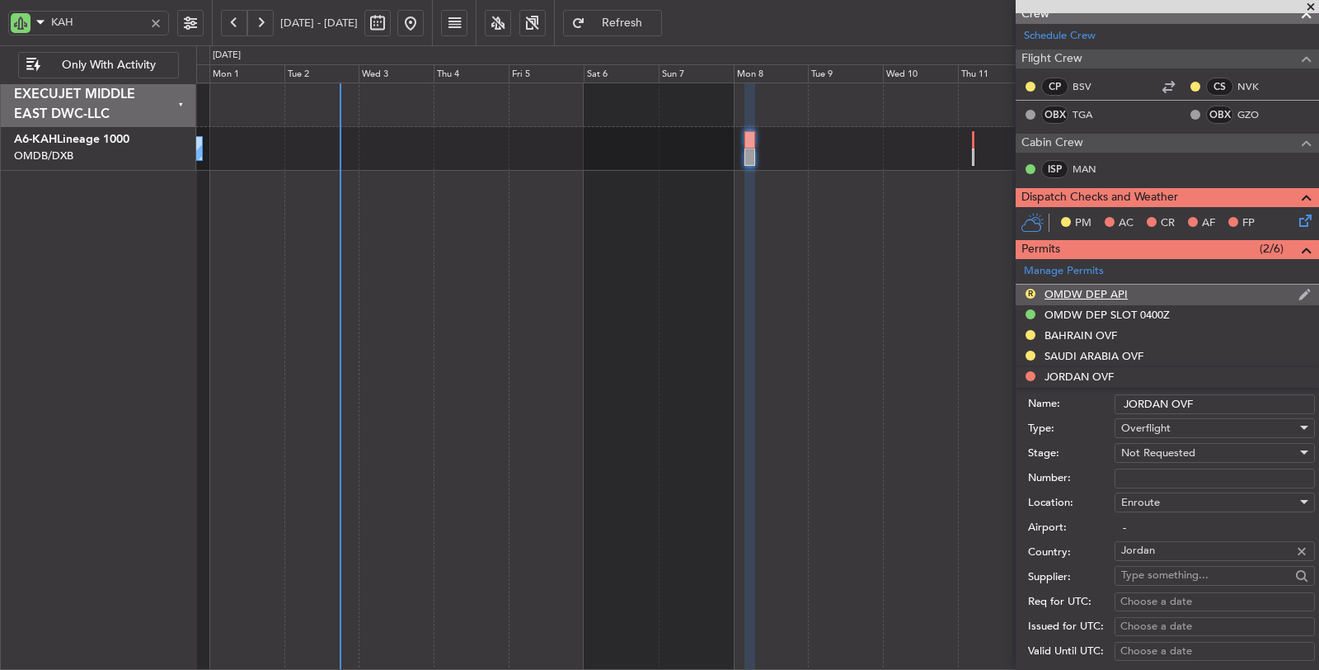
scroll to position [482, 0]
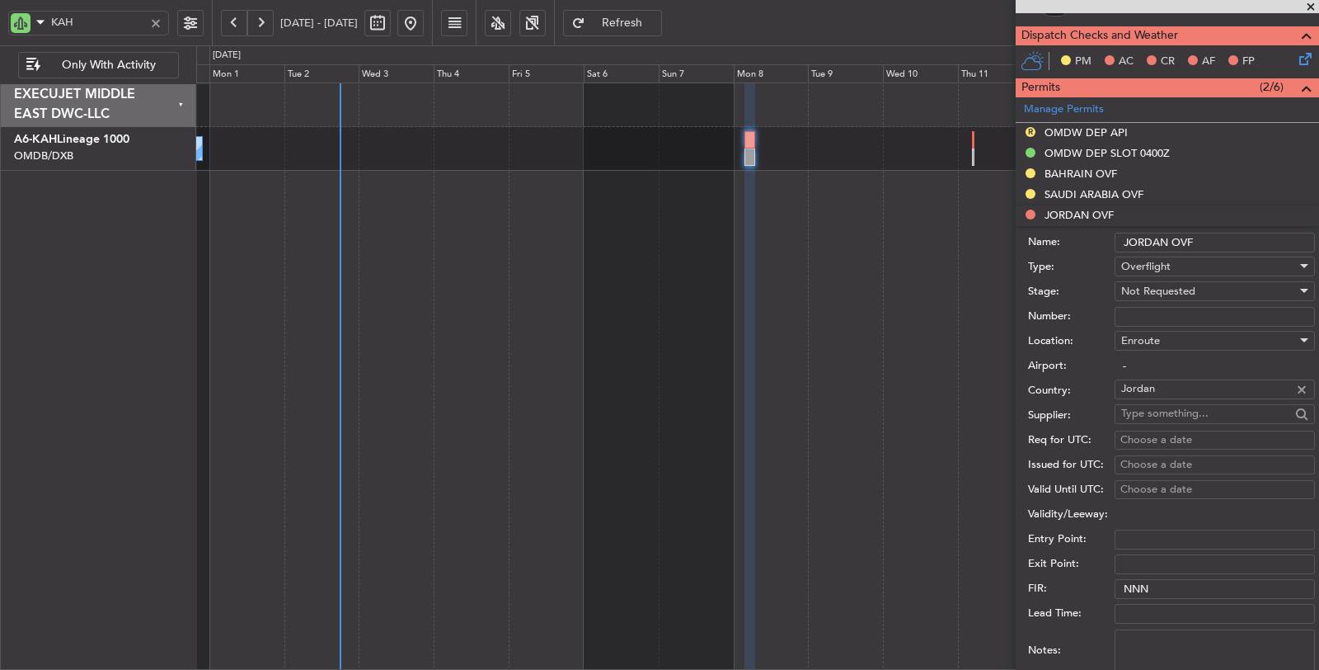
click at [1169, 285] on span "Not Requested" at bounding box center [1158, 291] width 74 height 15
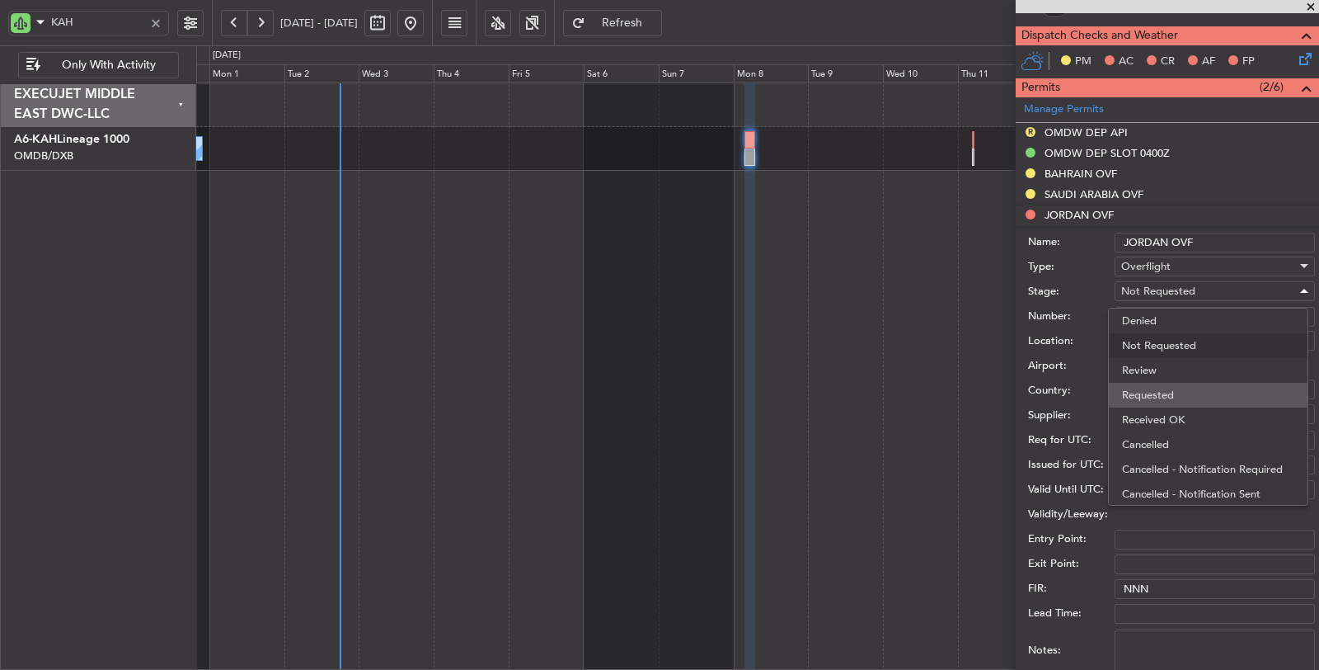
click at [1160, 389] on span "Requested" at bounding box center [1208, 395] width 172 height 25
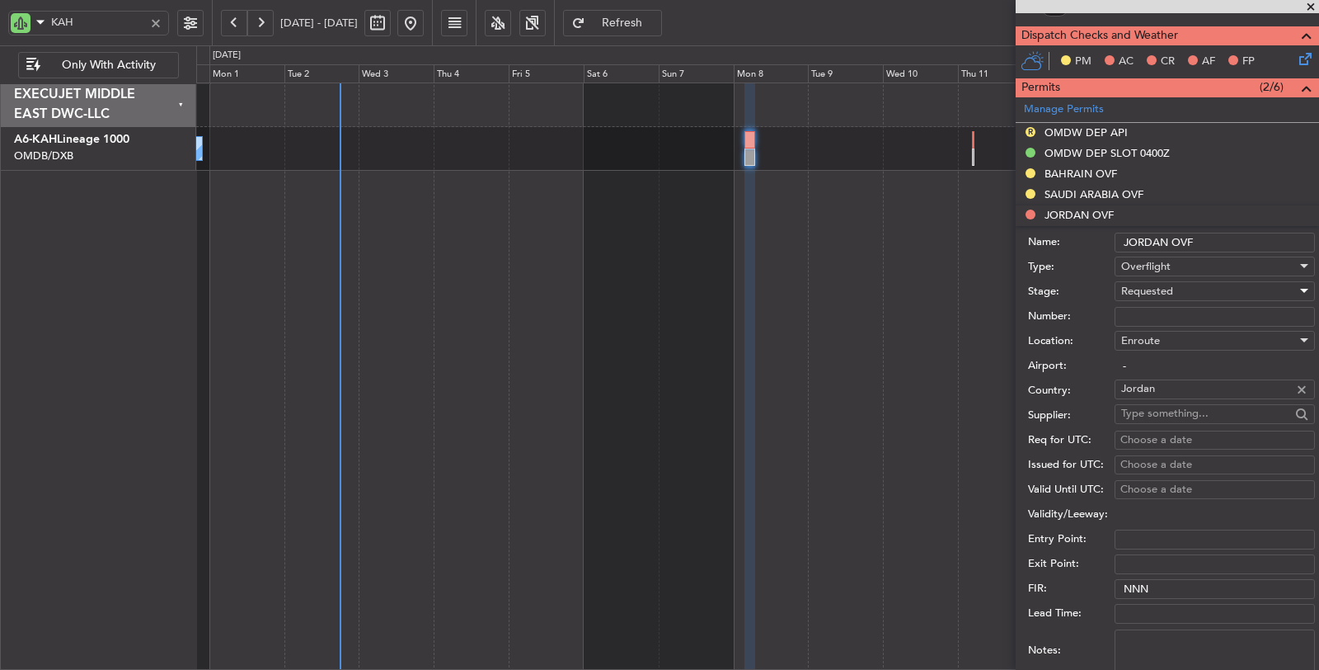
click at [1177, 641] on textarea "Notes:" at bounding box center [1215, 650] width 200 height 43
paste textarea "JBS V1 08 SEP OMDW OSDI"
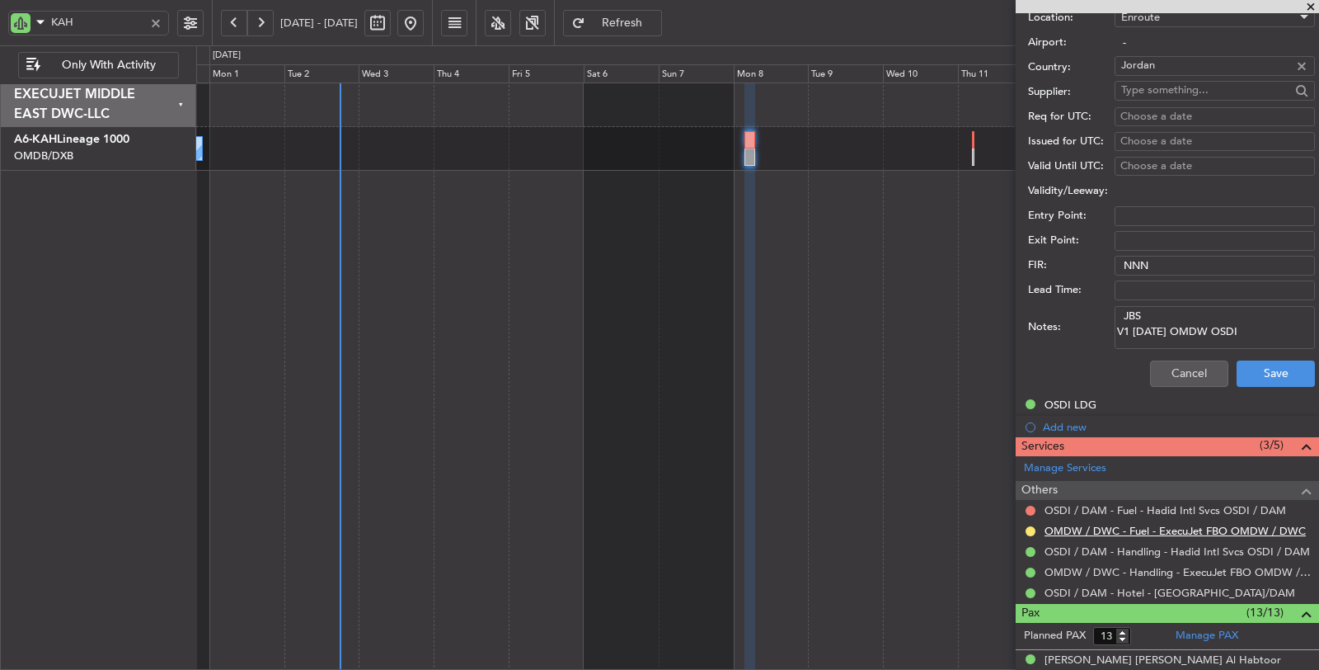
scroll to position [848, 0]
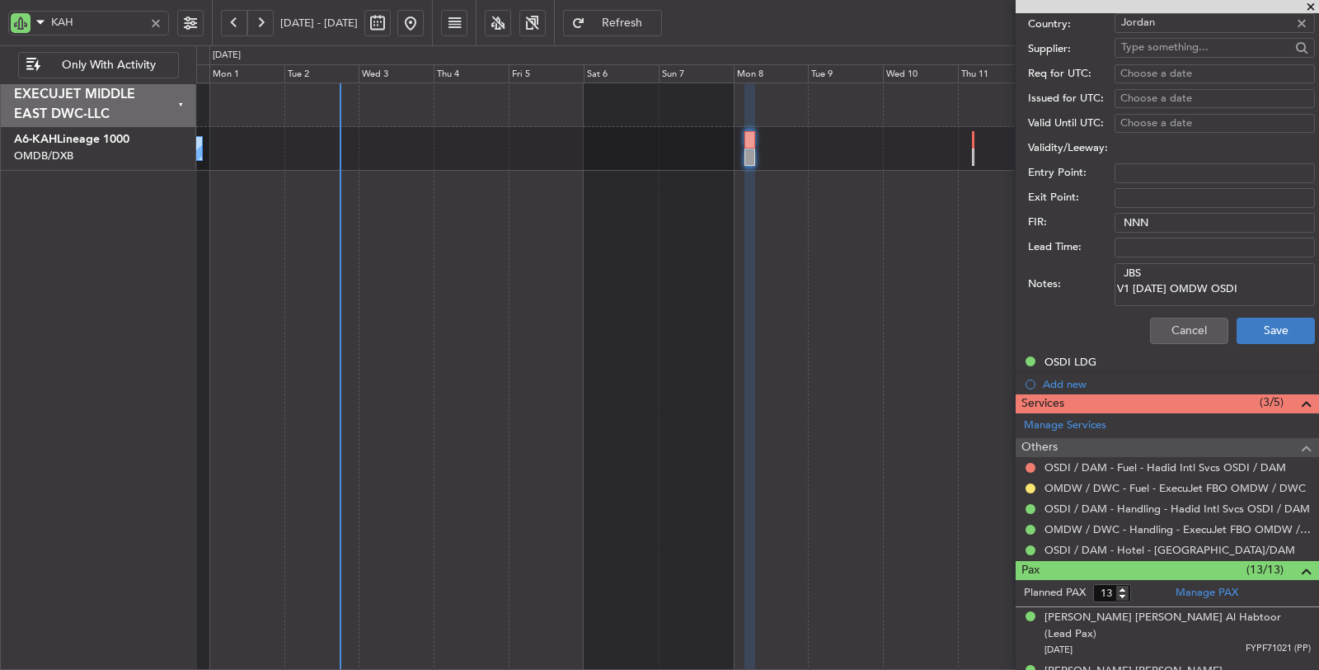
type textarea "JBS V1 08 SEP OMDW OSDI"
click at [1256, 328] on button "Save" at bounding box center [1276, 330] width 78 height 26
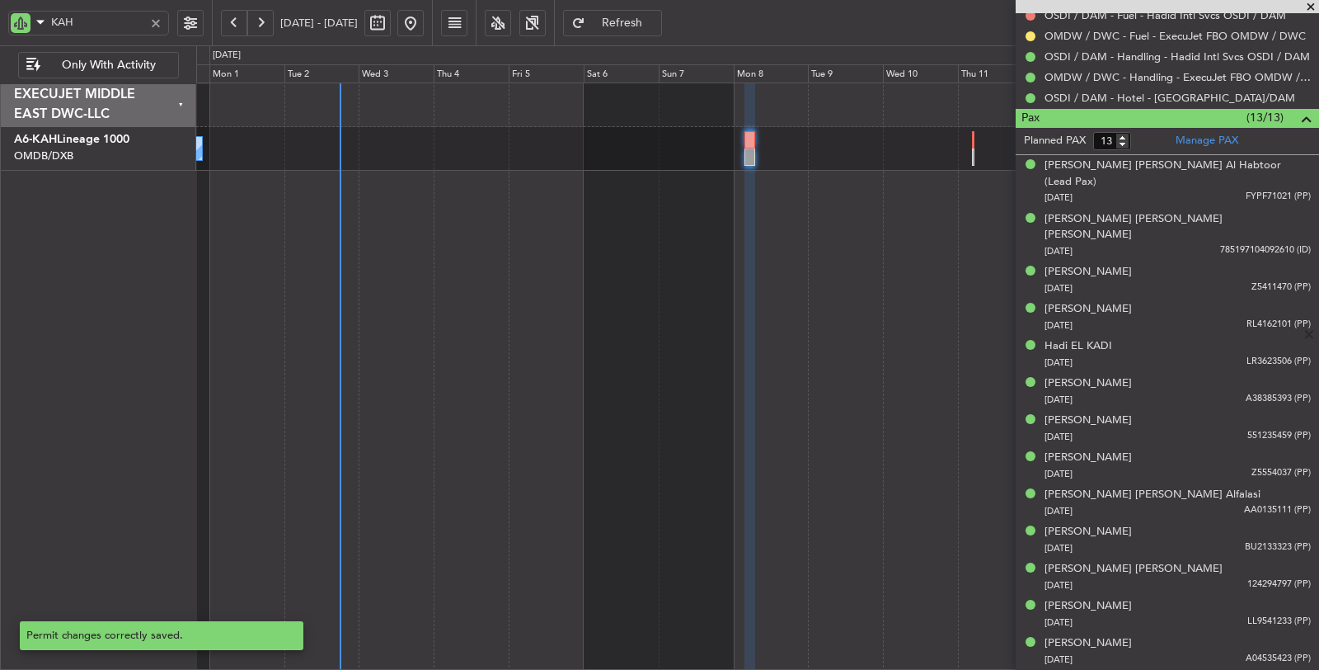
scroll to position [356, 0]
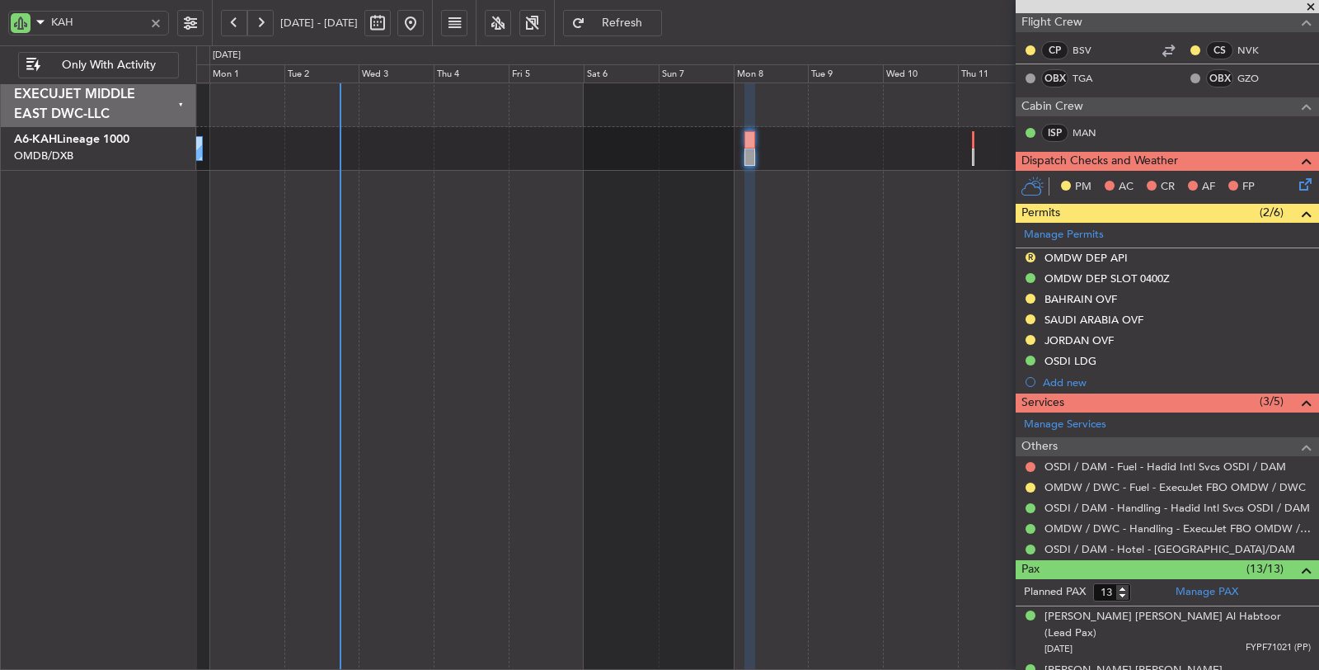
click at [153, 26] on div at bounding box center [156, 23] width 18 height 18
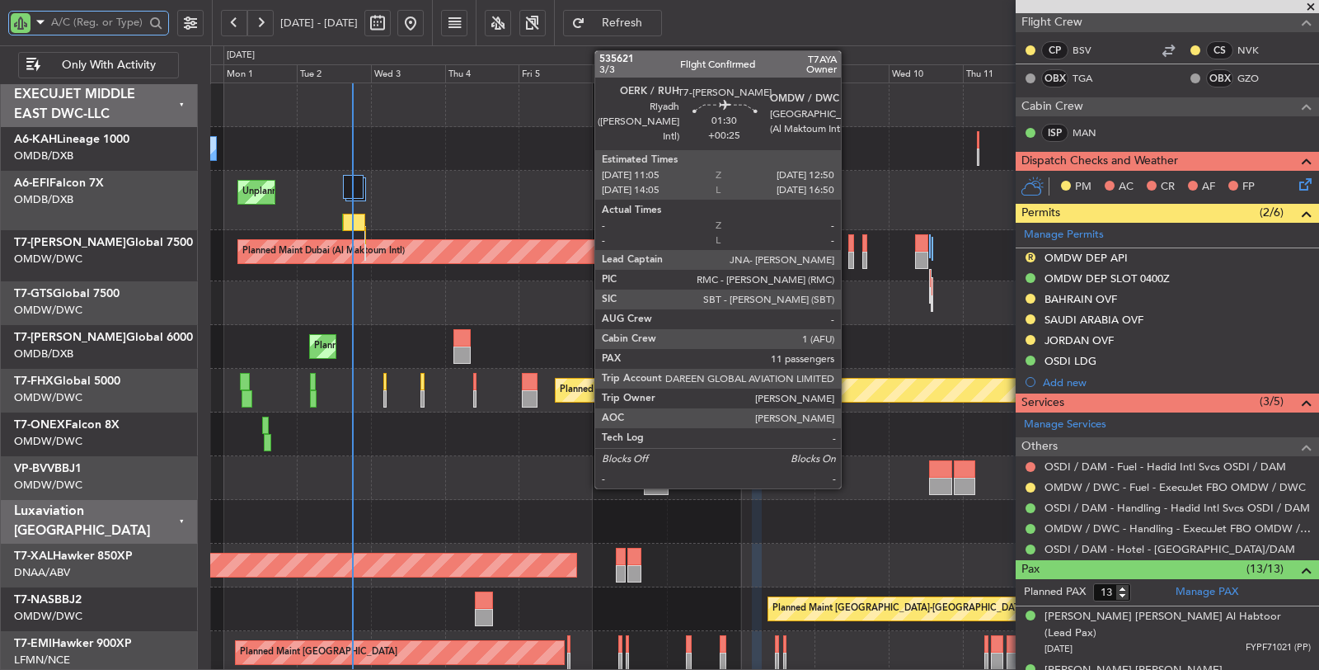
click at [849, 261] on div at bounding box center [851, 259] width 6 height 17
click at [851, 260] on div at bounding box center [851, 259] width 6 height 17
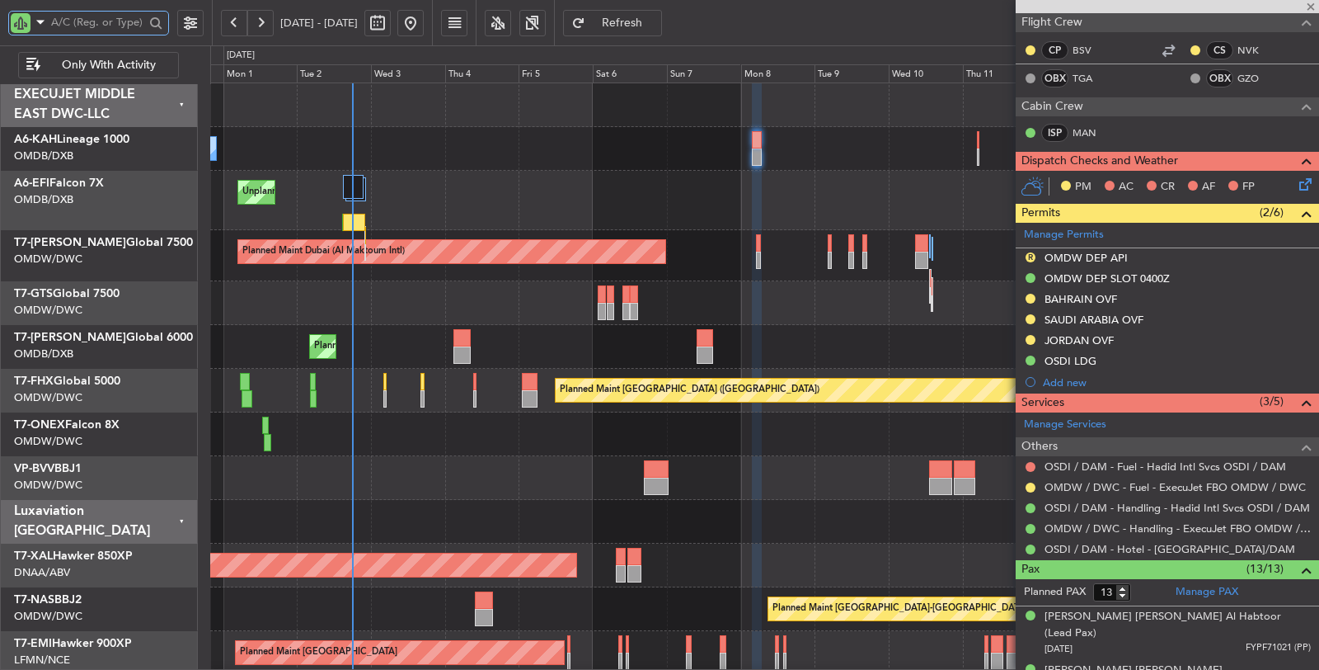
type input "+00:25"
type input "11"
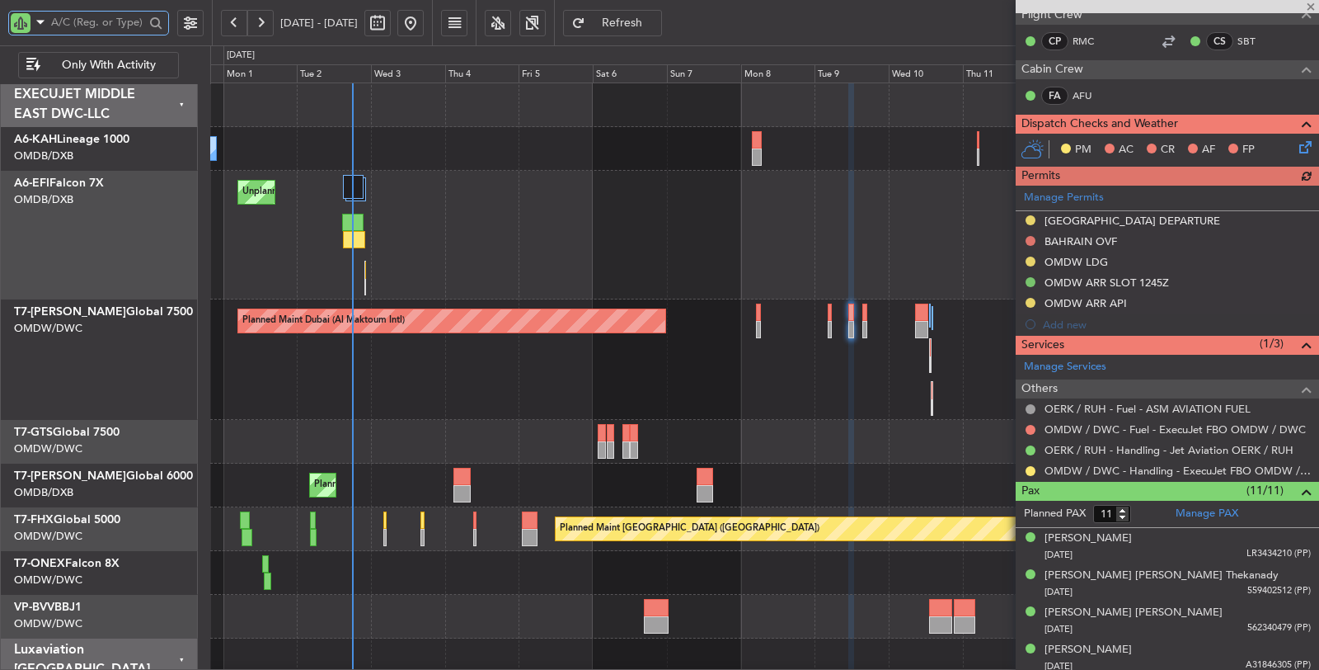
scroll to position [366, 0]
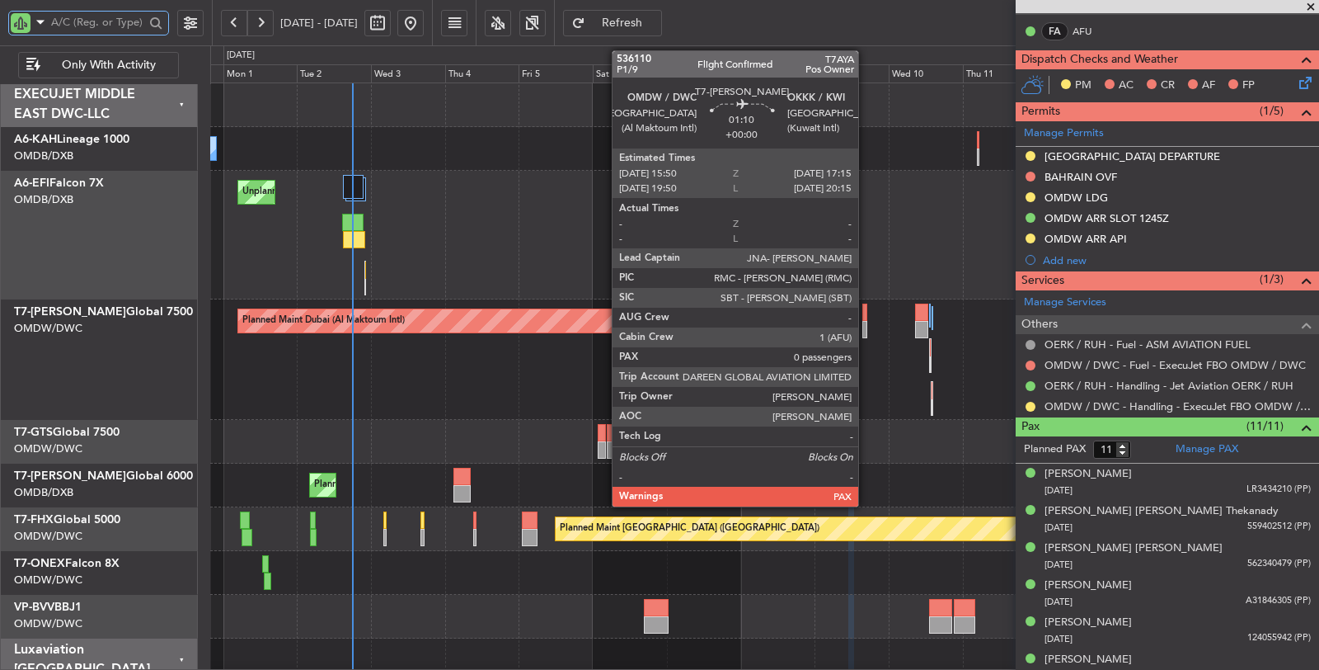
click at [867, 327] on div at bounding box center [864, 329] width 5 height 17
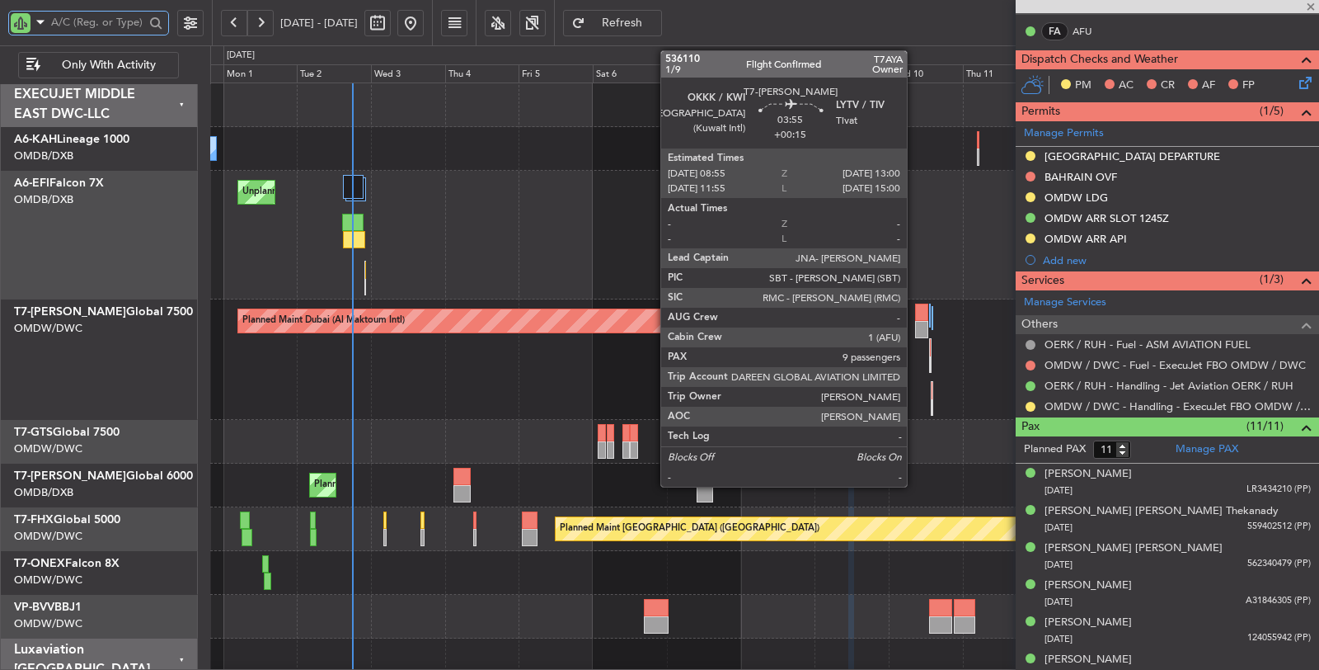
type input "0"
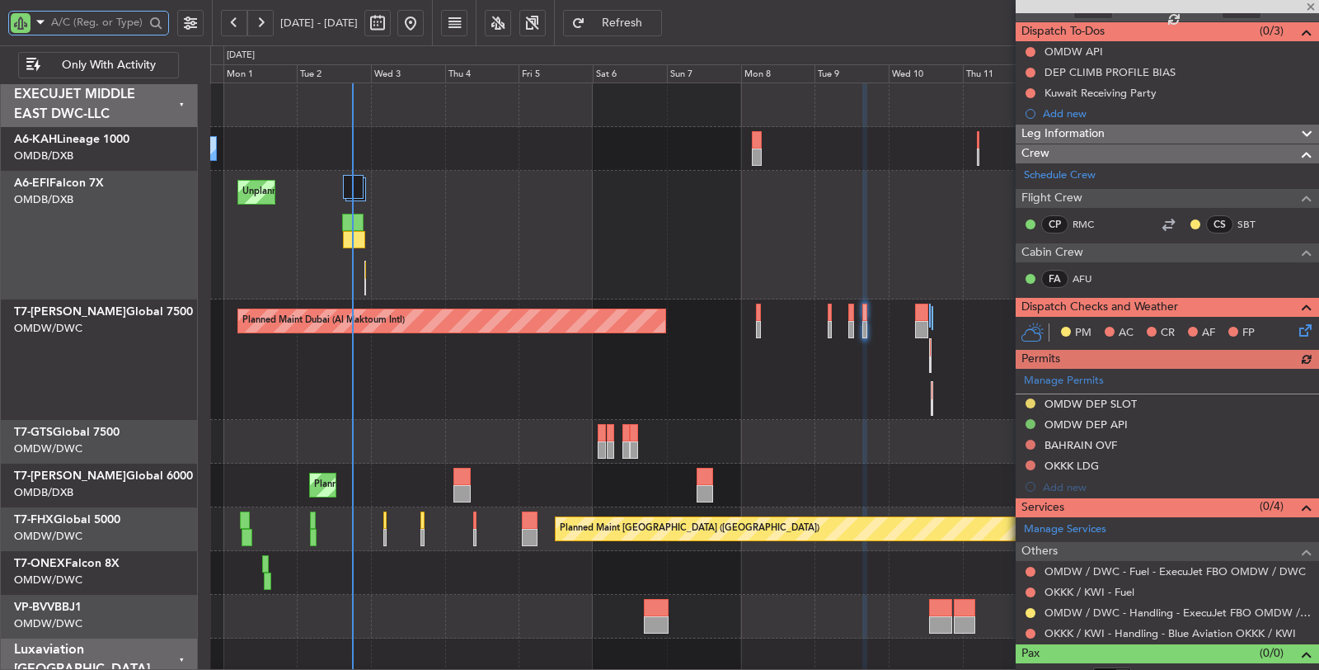
scroll to position [154, 0]
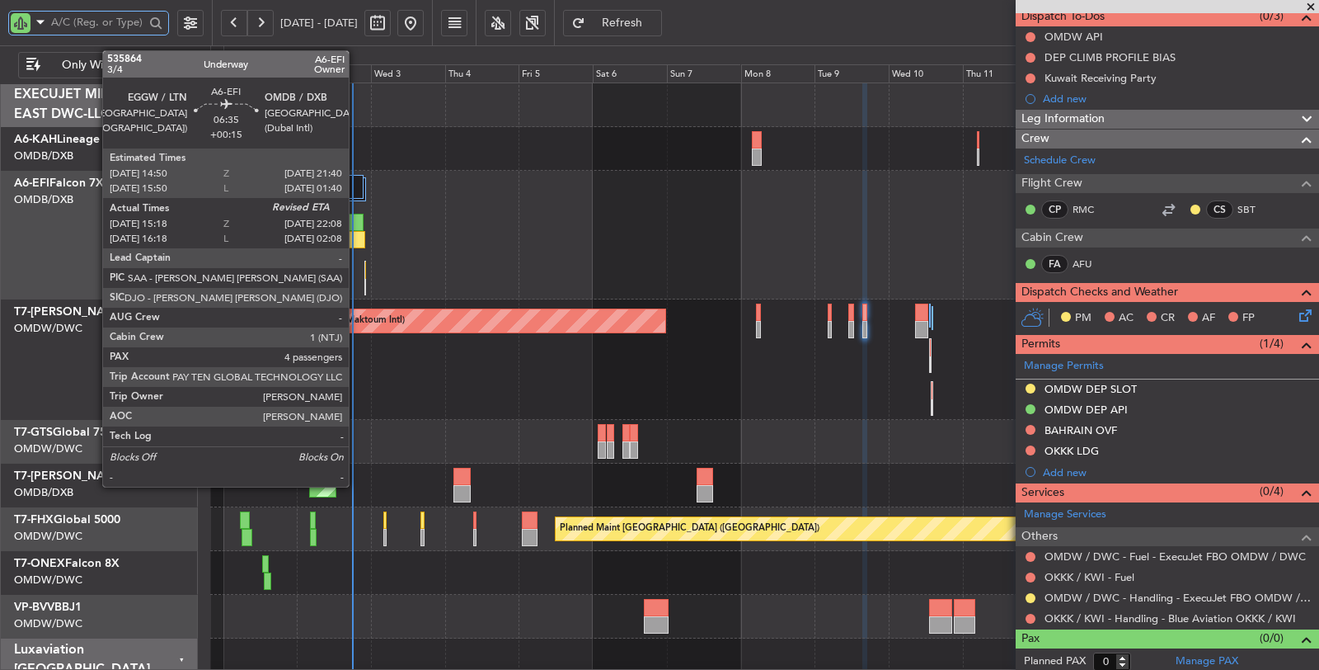
click at [357, 240] on div at bounding box center [353, 239] width 21 height 17
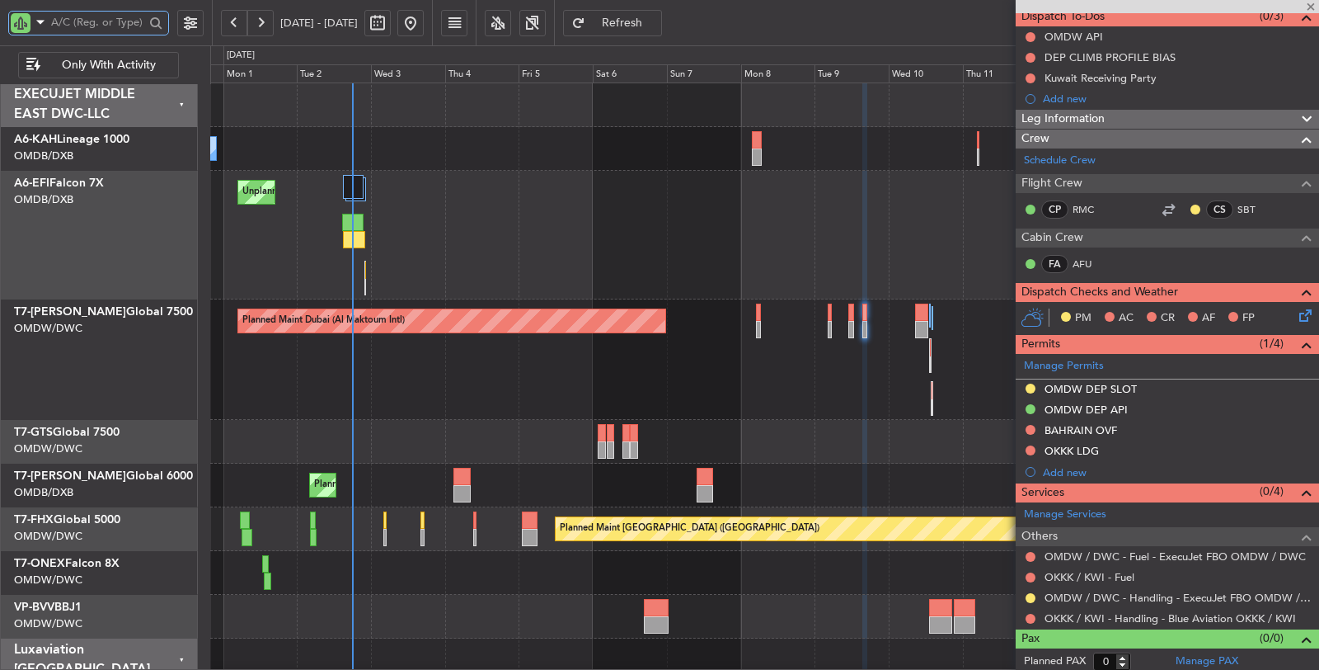
type input "+00:15"
type input "15:28"
type input "4"
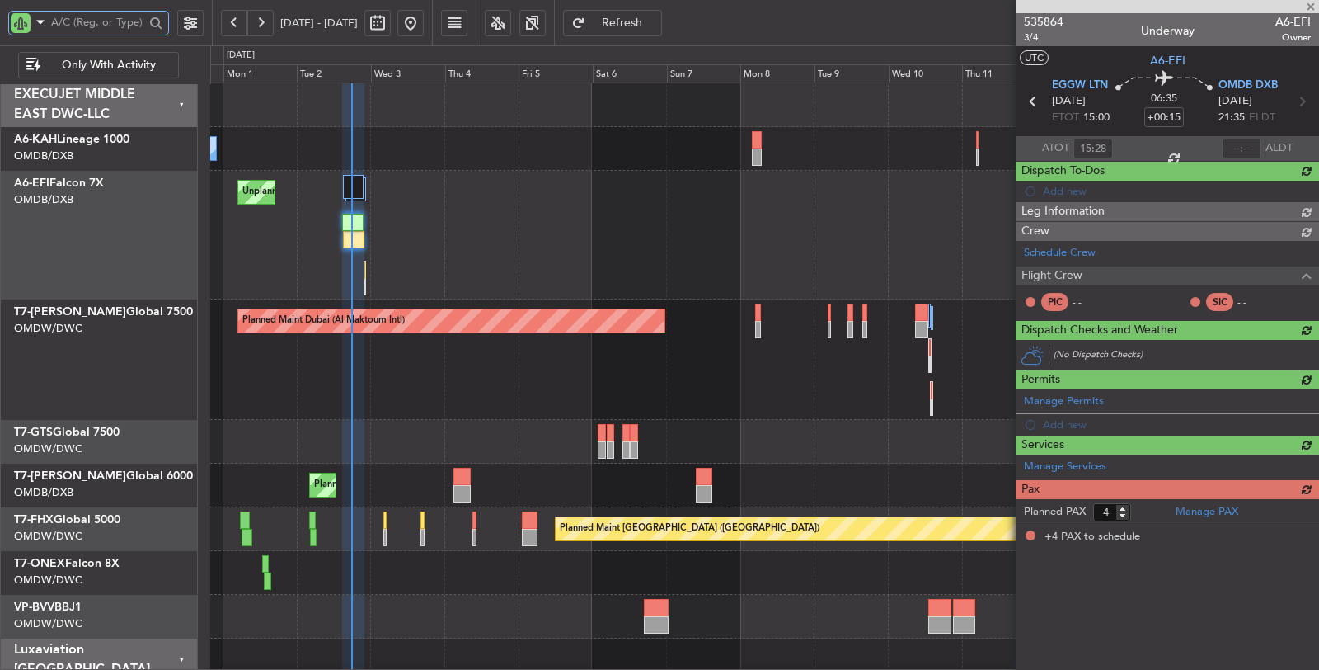
scroll to position [0, 0]
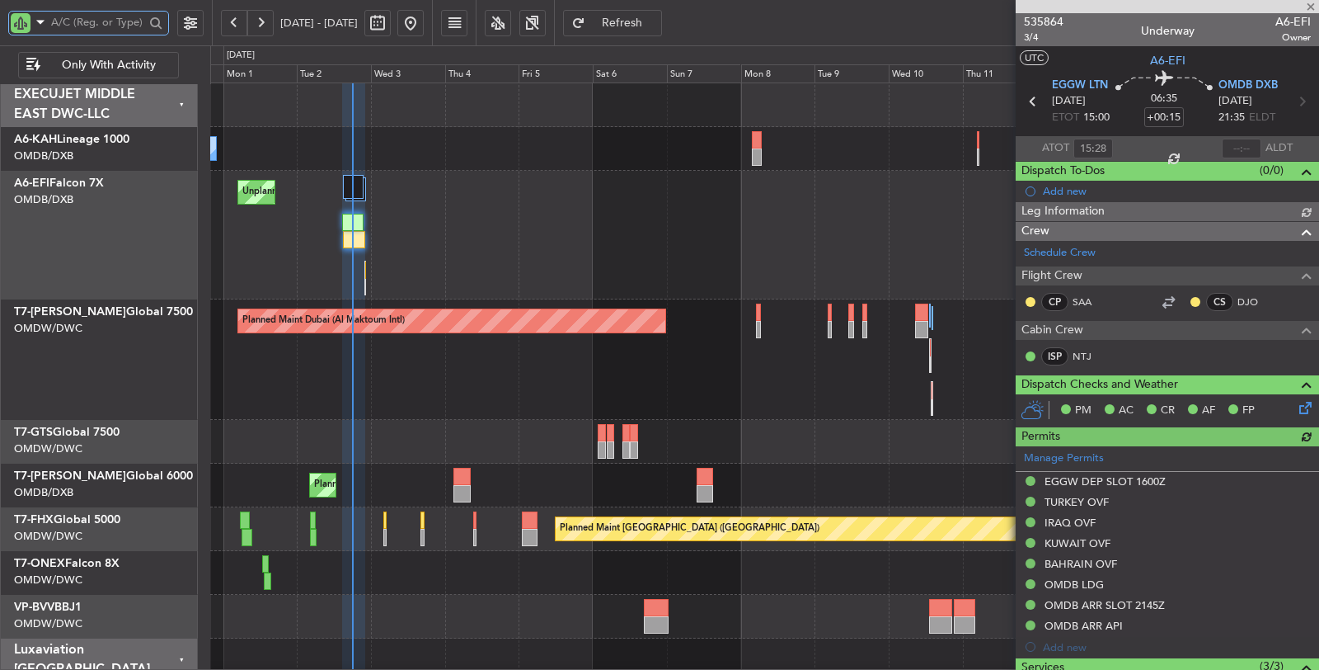
type input "[PERSON_NAME] (ANI)"
type input "7173"
type input "[PERSON_NAME] (ANI)"
type input "7173"
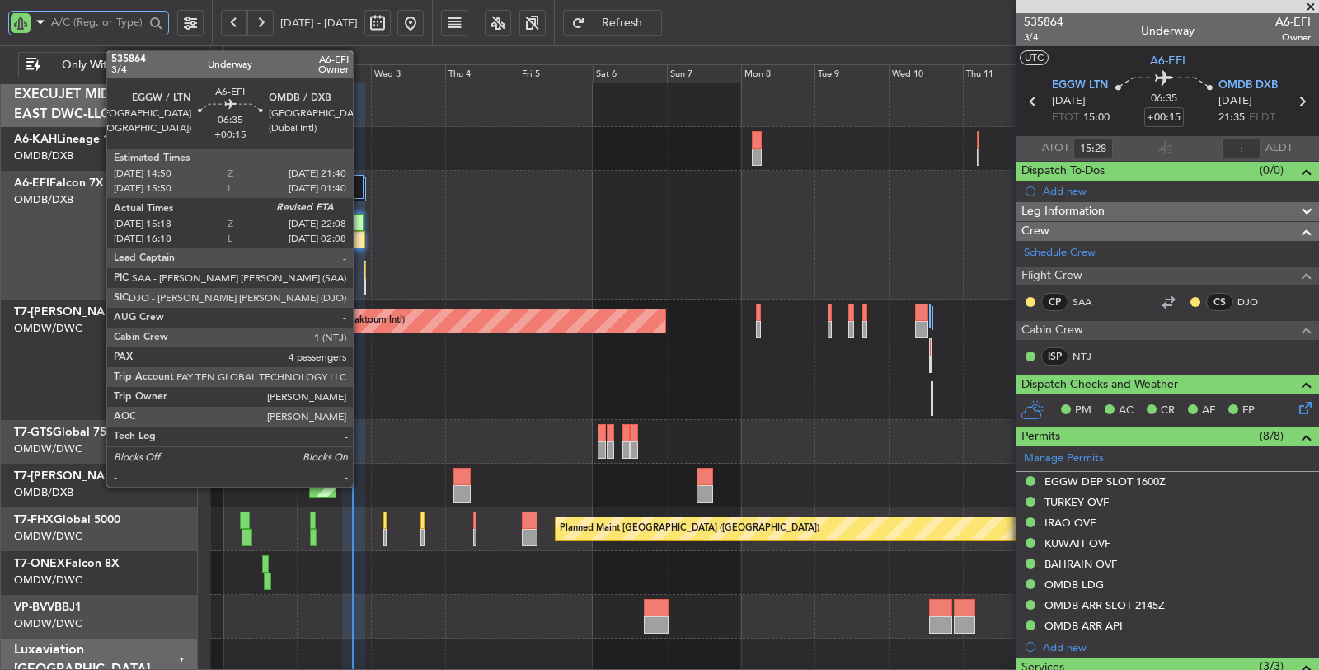
click at [361, 242] on div at bounding box center [353, 239] width 21 height 17
click at [361, 244] on div at bounding box center [353, 239] width 21 height 17
click at [364, 282] on div at bounding box center [365, 278] width 2 height 35
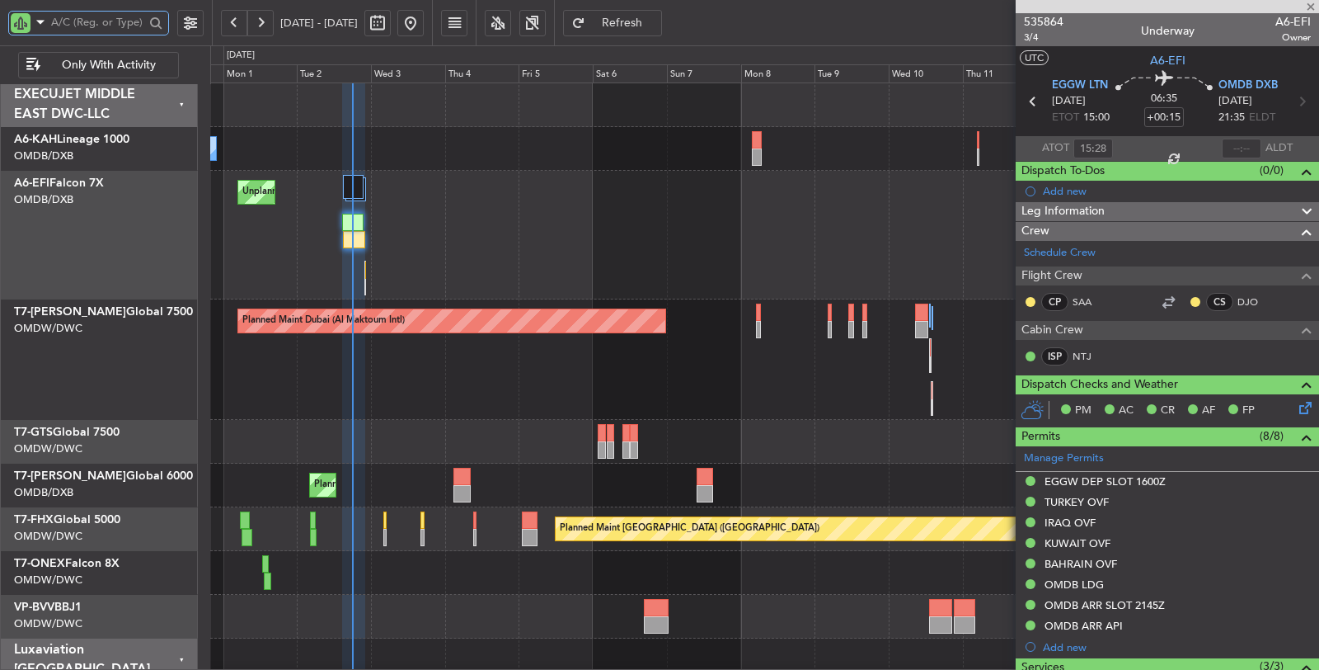
type input "0"
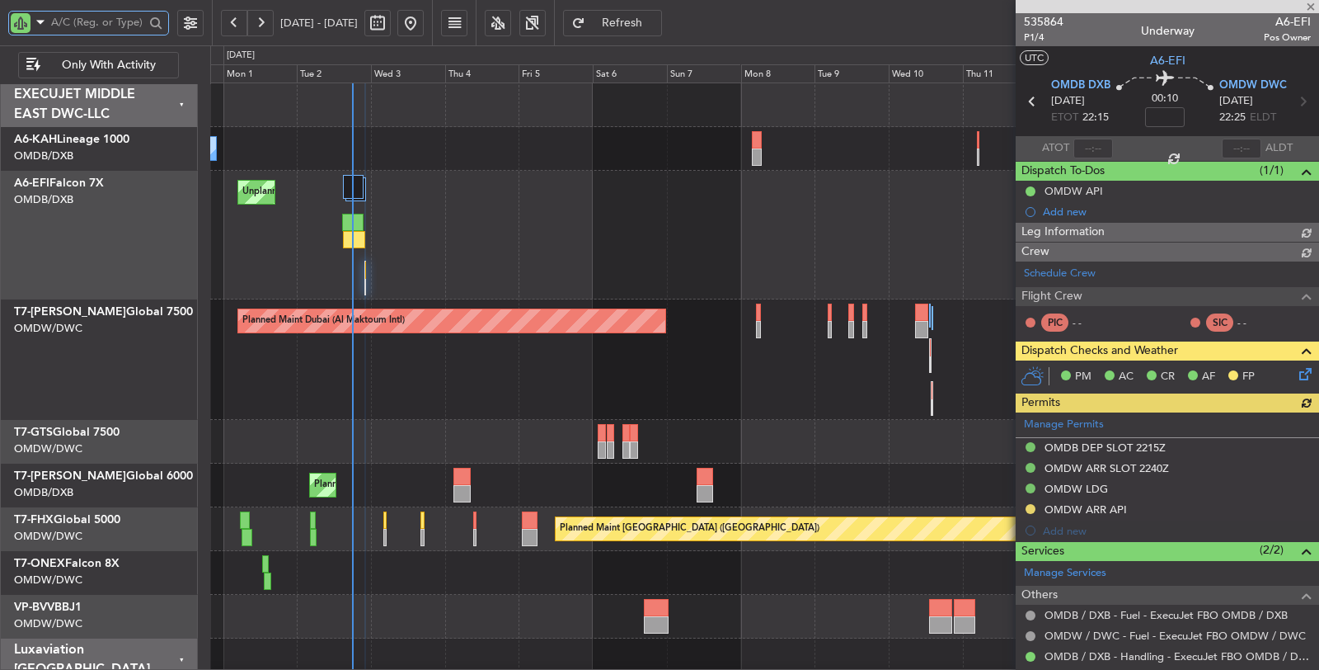
type input "[PERSON_NAME] (ANI)"
type input "7187"
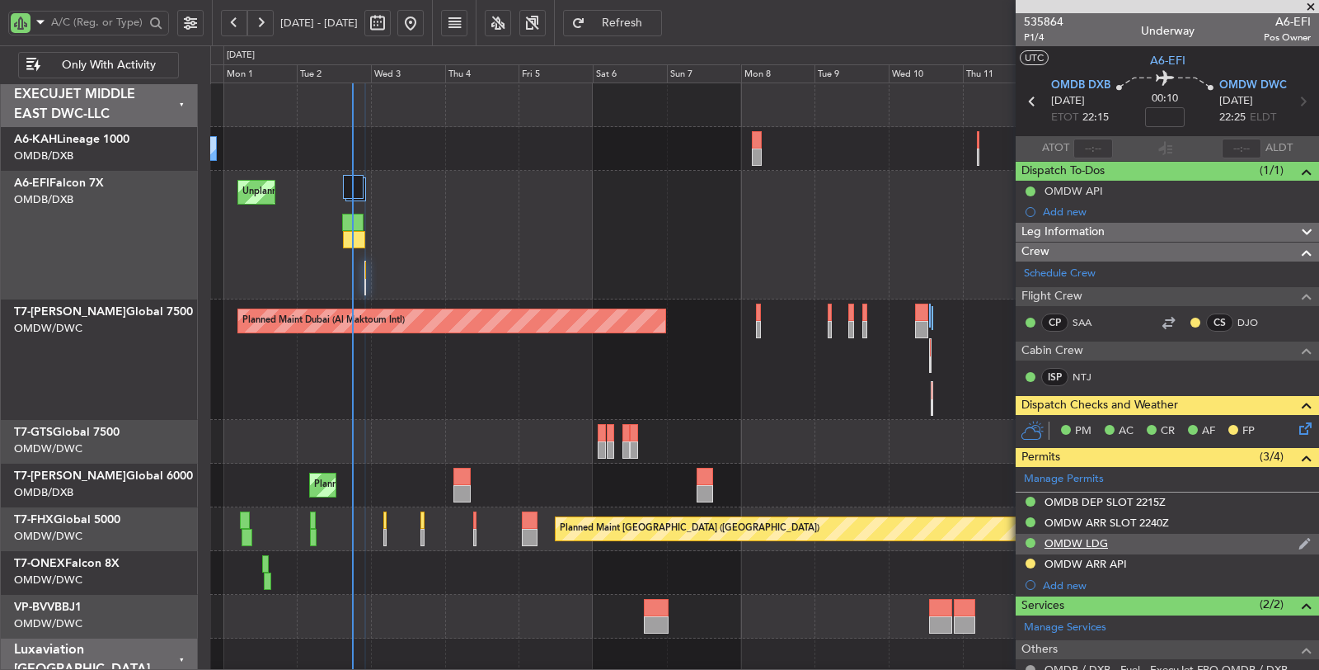
click at [1092, 541] on div "OMDW LDG" at bounding box center [1076, 543] width 63 height 14
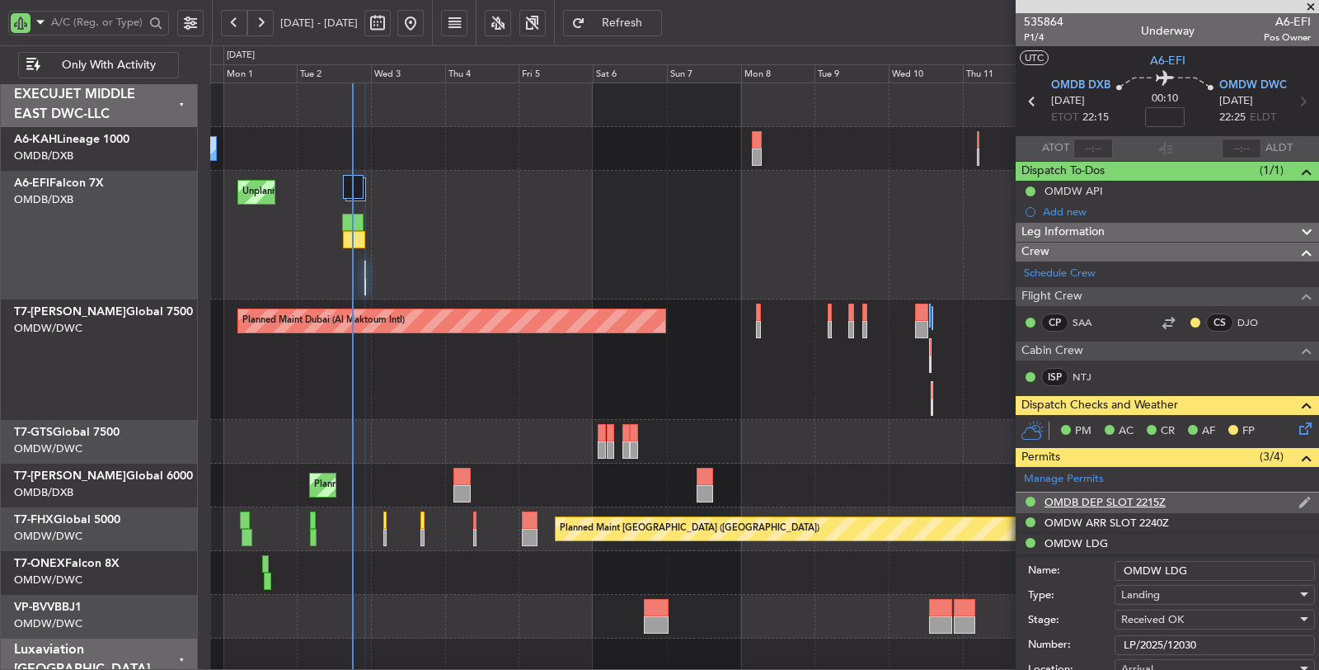
scroll to position [183, 0]
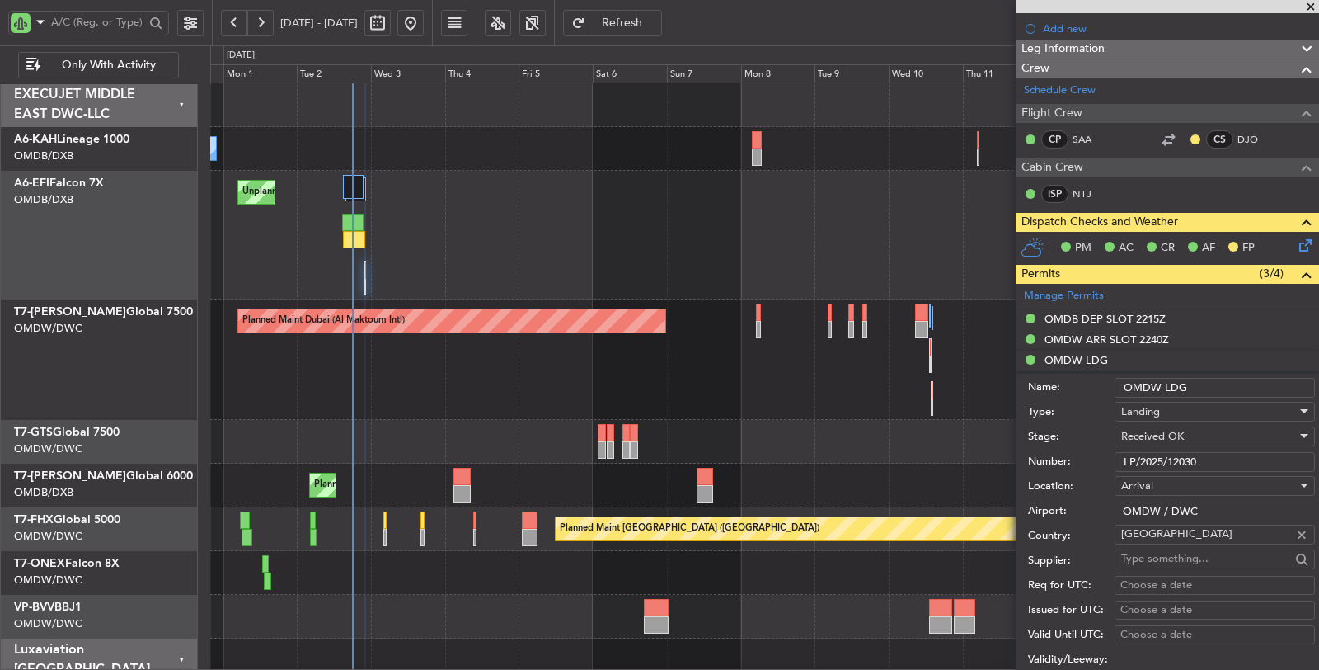
drag, startPoint x: 1215, startPoint y: 452, endPoint x: 1093, endPoint y: 458, distance: 121.4
click at [1093, 458] on div "Number: LP/2025/12030" at bounding box center [1171, 461] width 287 height 25
click at [265, 256] on div "Unplanned Maint Paris (Le Bourget) Planned Maint Dubai (Dubai Intl)" at bounding box center [764, 235] width 1109 height 129
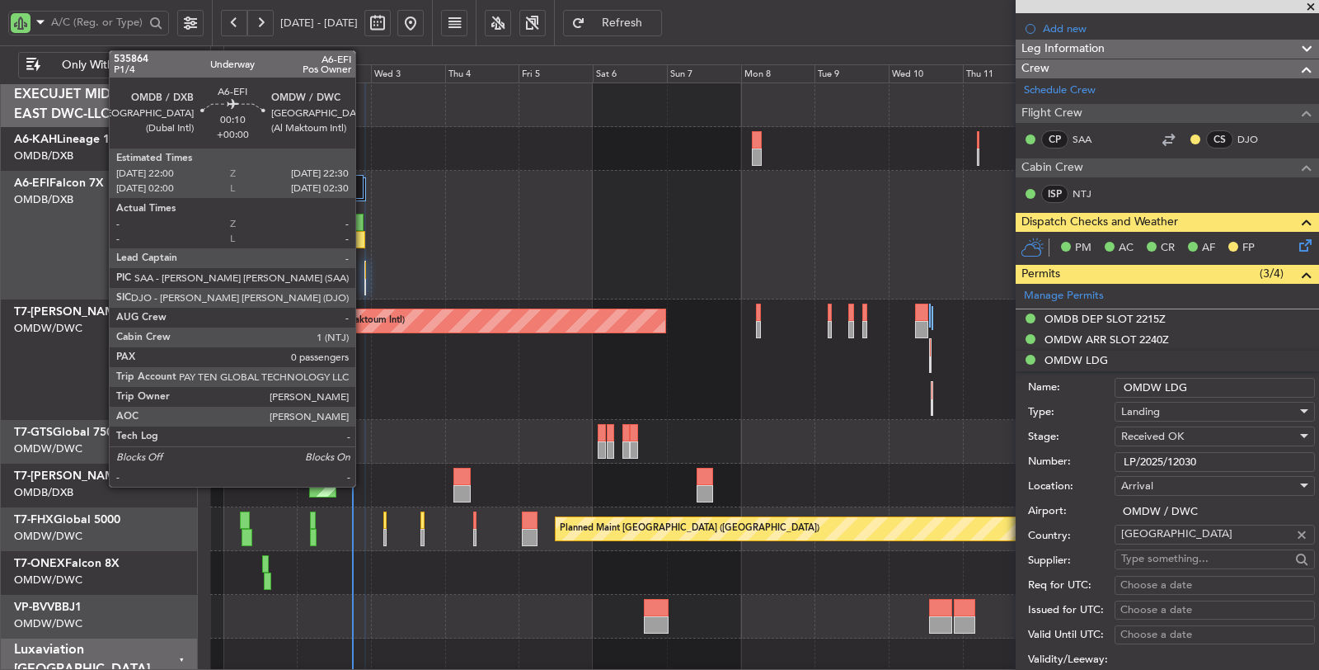
click at [365, 273] on div at bounding box center [366, 269] width 2 height 17
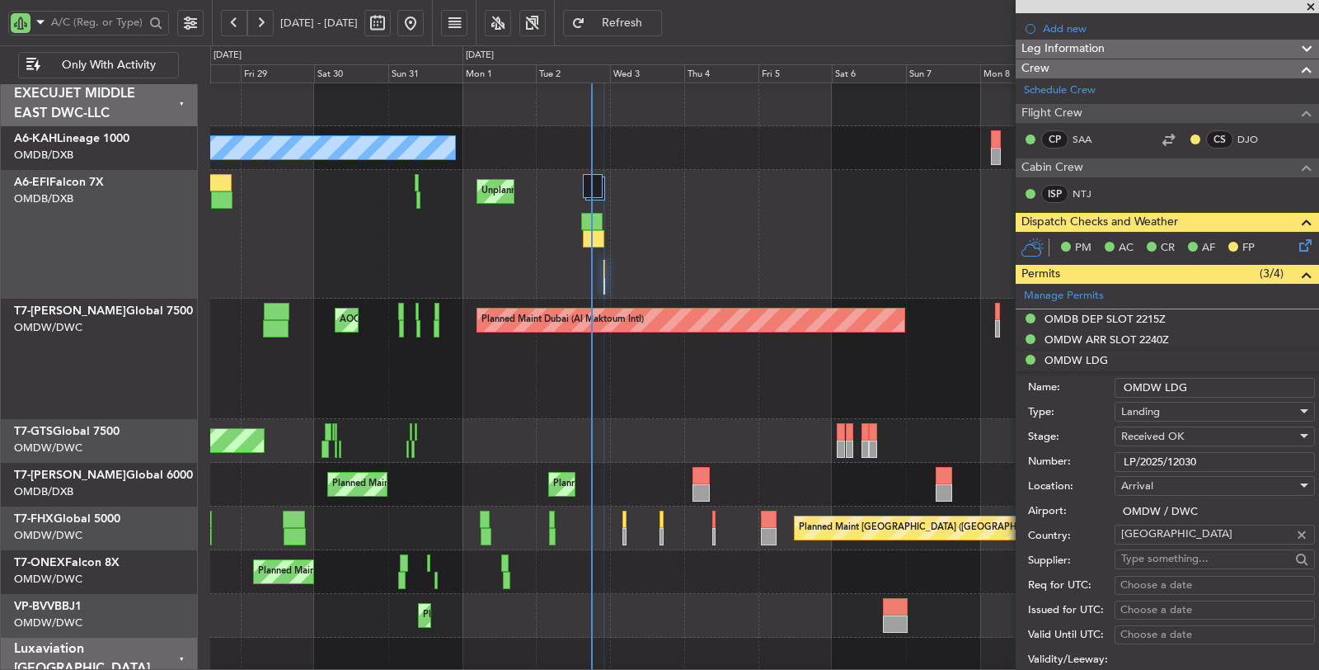
click at [544, 235] on div "Unplanned Maint Paris (Le Bourget) Planned Maint Dubai (Dubai Intl) AOG Maint D…" at bounding box center [764, 234] width 1109 height 129
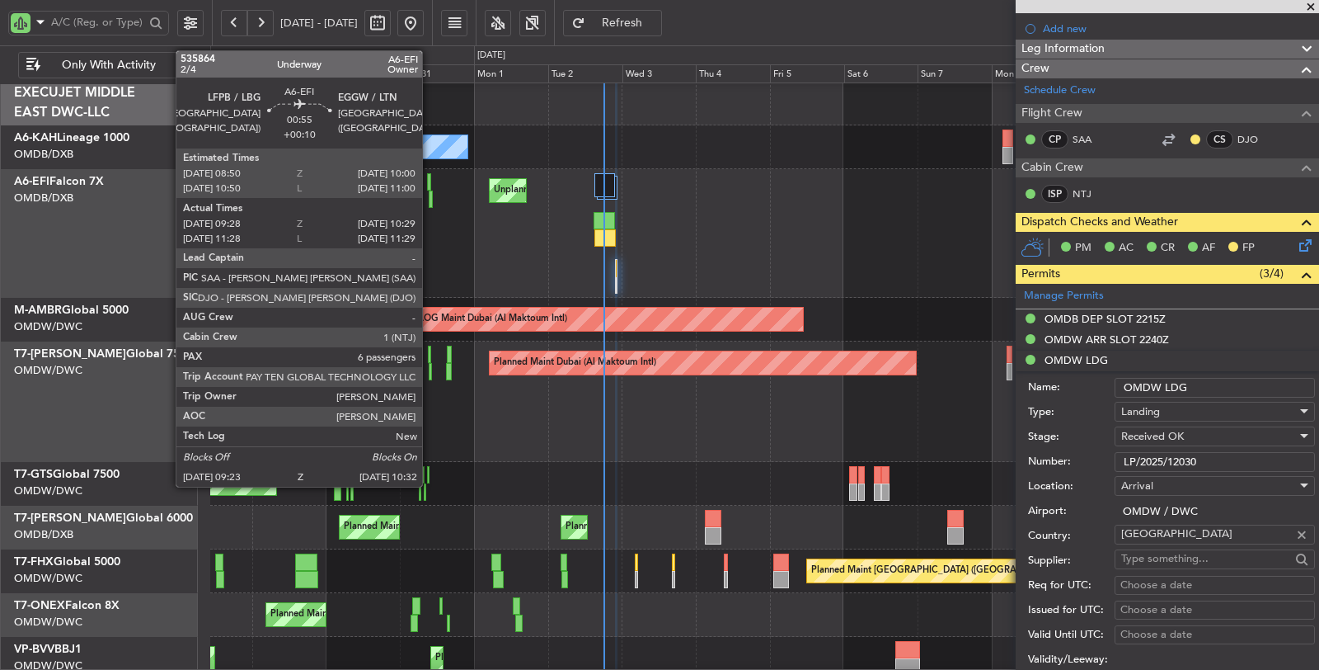
click at [430, 200] on div at bounding box center [431, 198] width 4 height 17
click at [430, 201] on div at bounding box center [431, 198] width 4 height 17
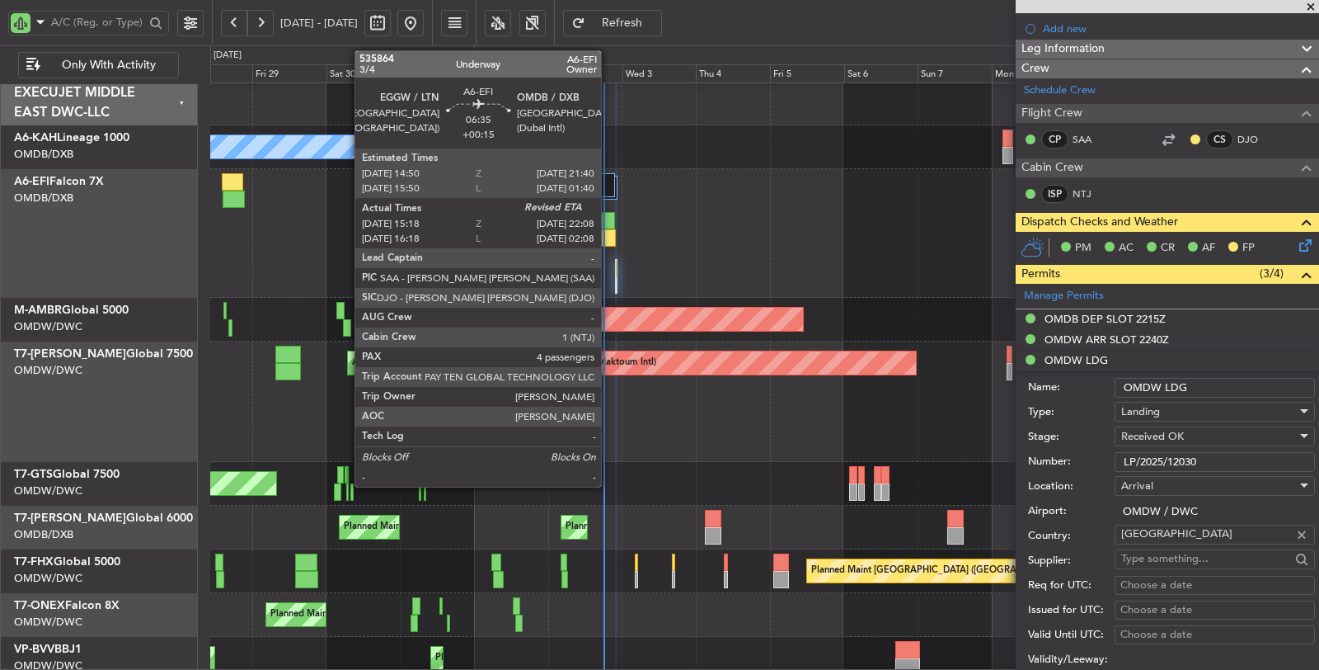
click at [609, 233] on div at bounding box center [604, 237] width 21 height 17
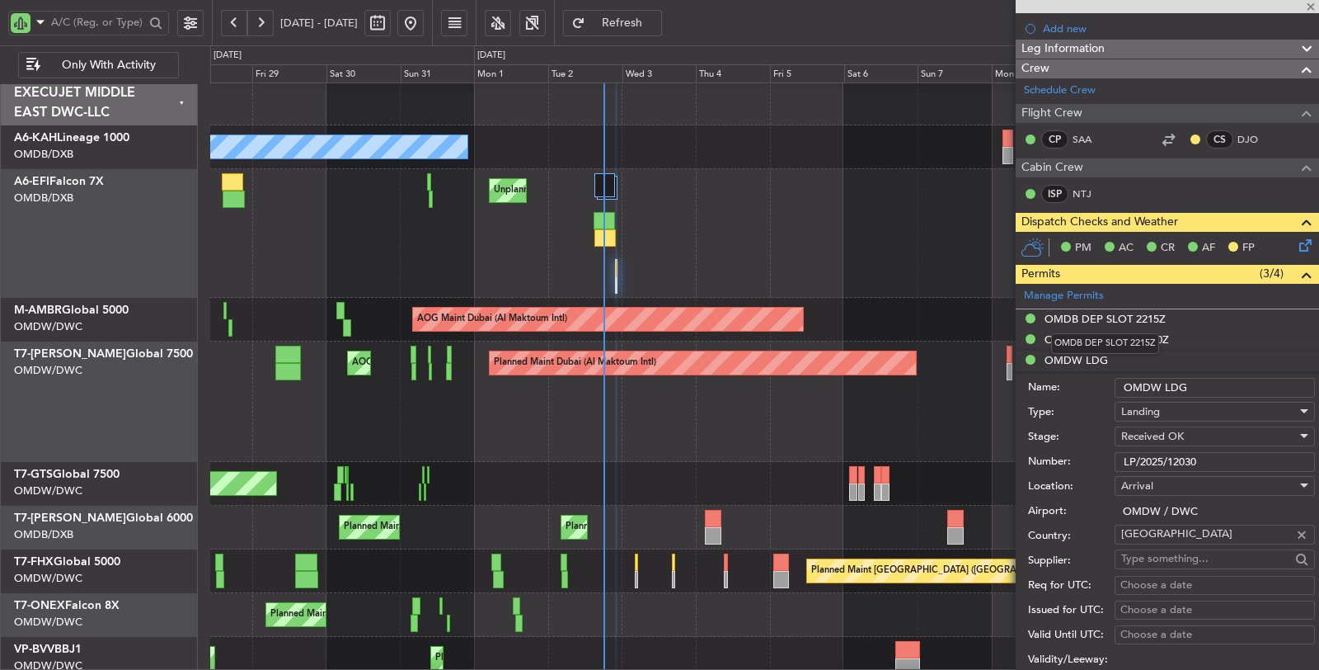
type input "+00:15"
type input "15:28"
type input "4"
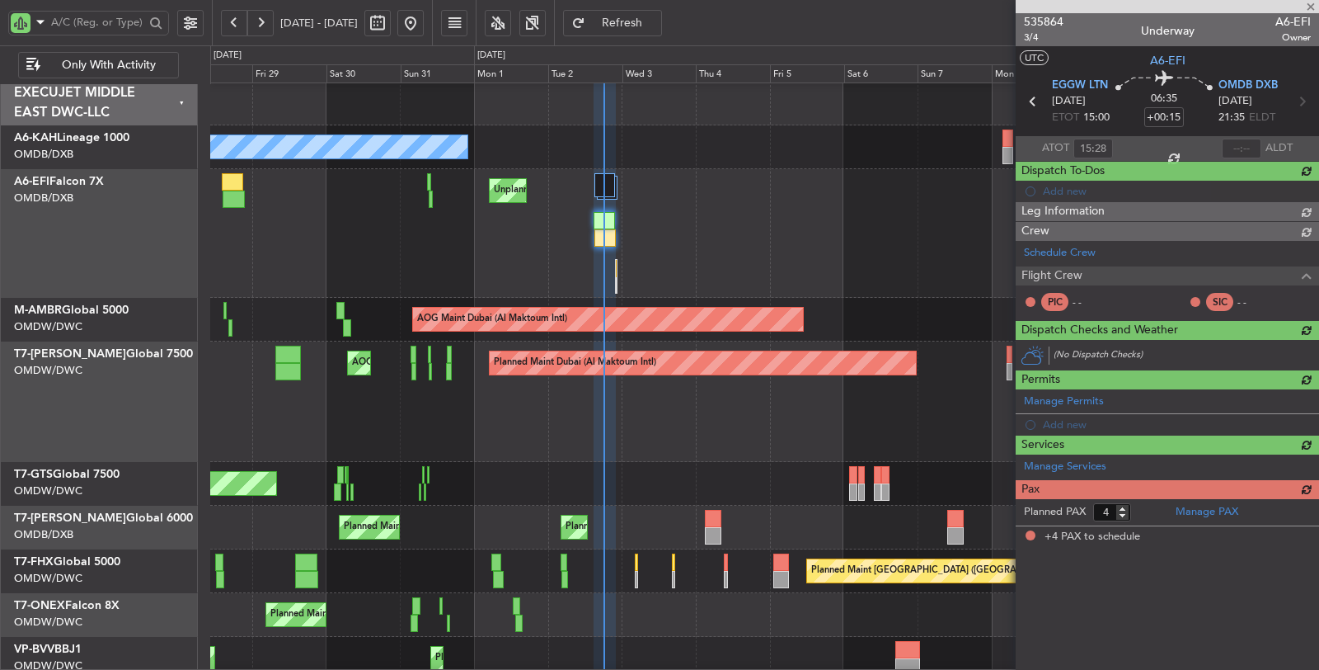
type input "[PERSON_NAME] (ANI)"
type input "7173"
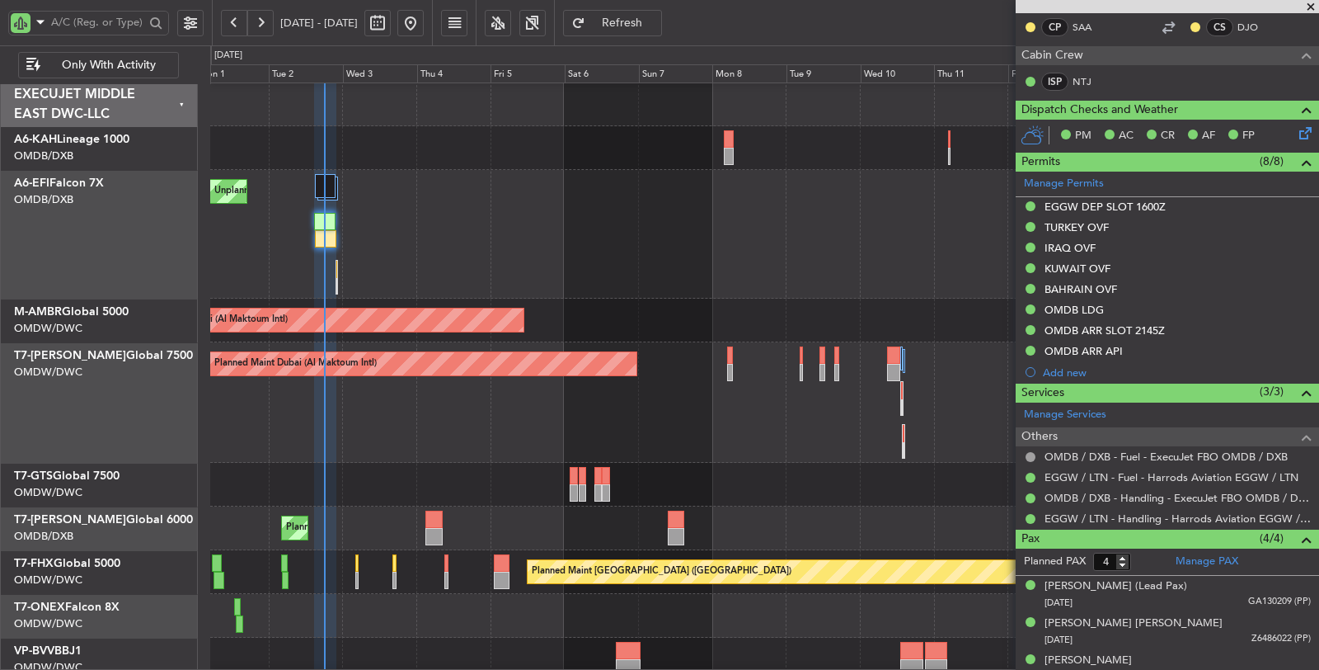
click at [361, 235] on div "Unplanned Maint [GEOGRAPHIC_DATA] ([GEOGRAPHIC_DATA])" at bounding box center [764, 234] width 1108 height 129
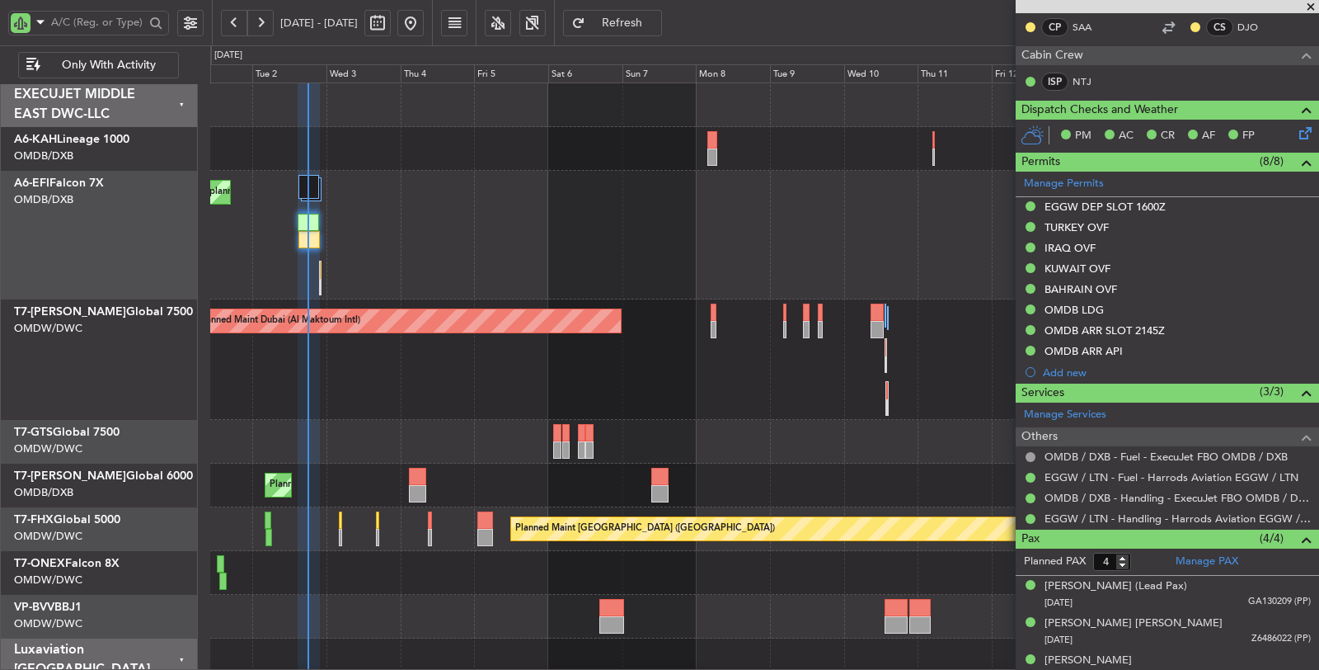
type input "[PERSON_NAME] (ANI)"
type input "7173"
type input "[PERSON_NAME] (ANI)"
type input "7173"
type input "[PERSON_NAME] (ANI)"
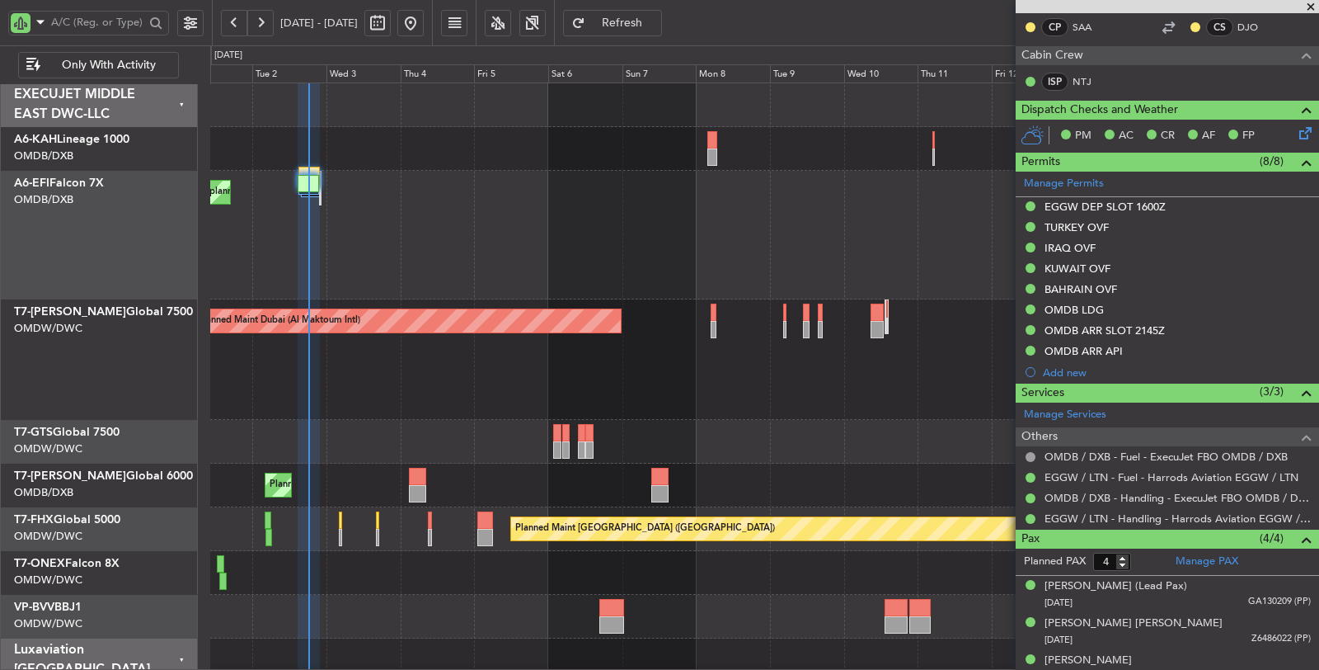
type input "7173"
type input "[PERSON_NAME] (ANI)"
type input "7173"
click at [125, 18] on input "text" at bounding box center [97, 22] width 93 height 25
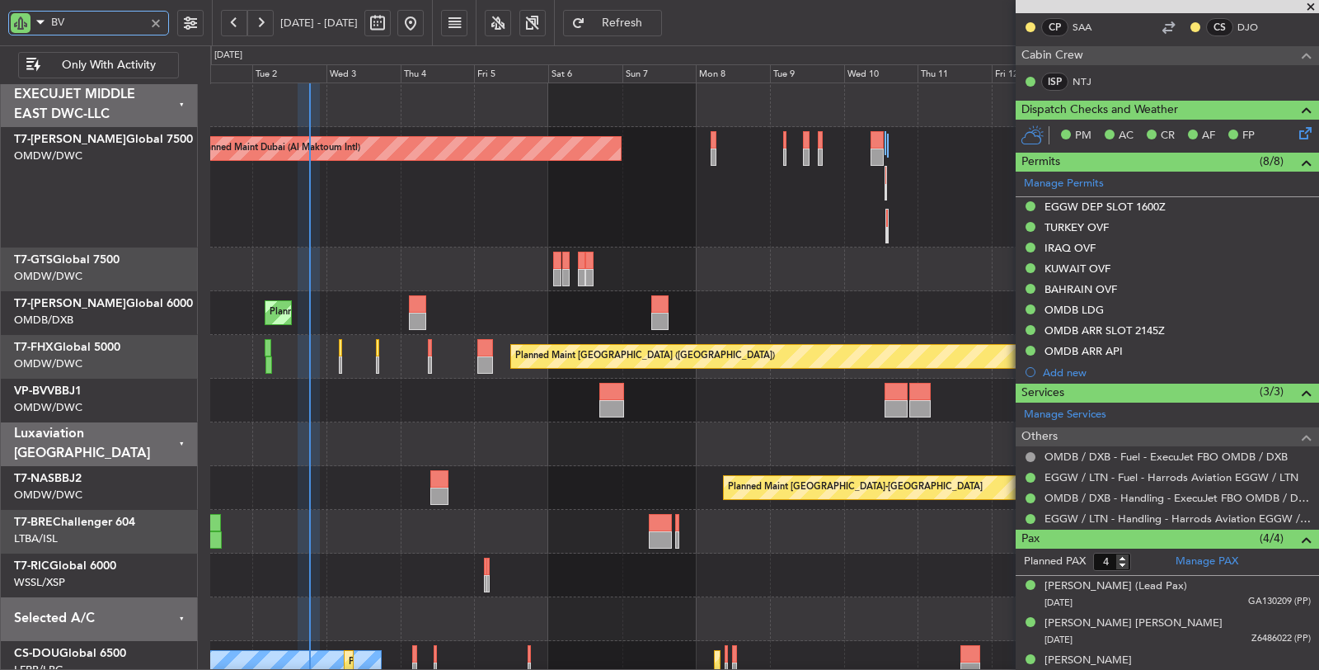
type input "BVV"
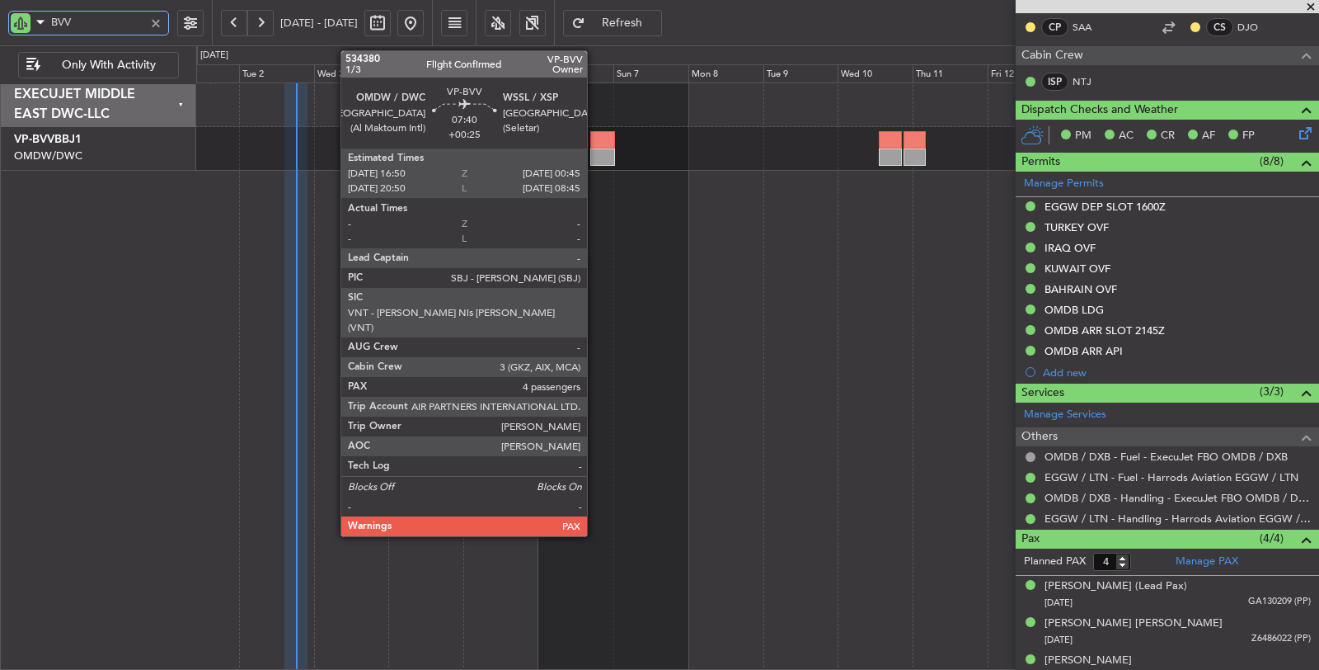
click at [595, 151] on div at bounding box center [602, 156] width 25 height 17
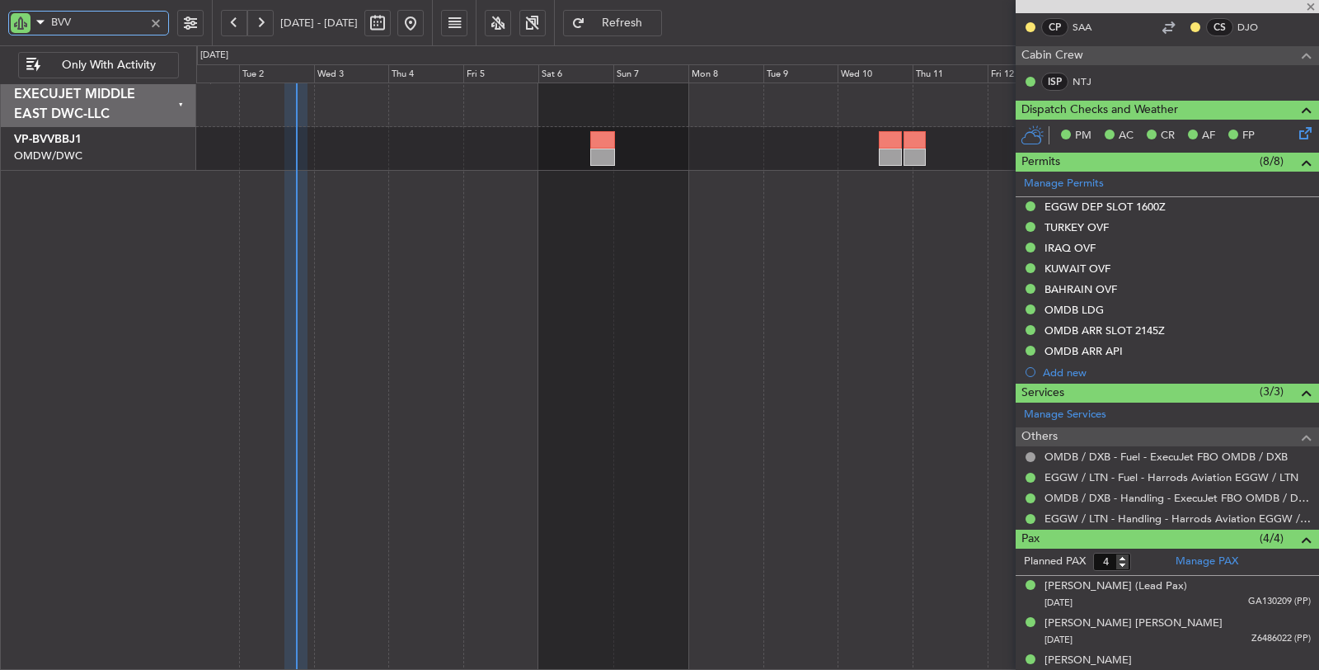
type input "+00:25"
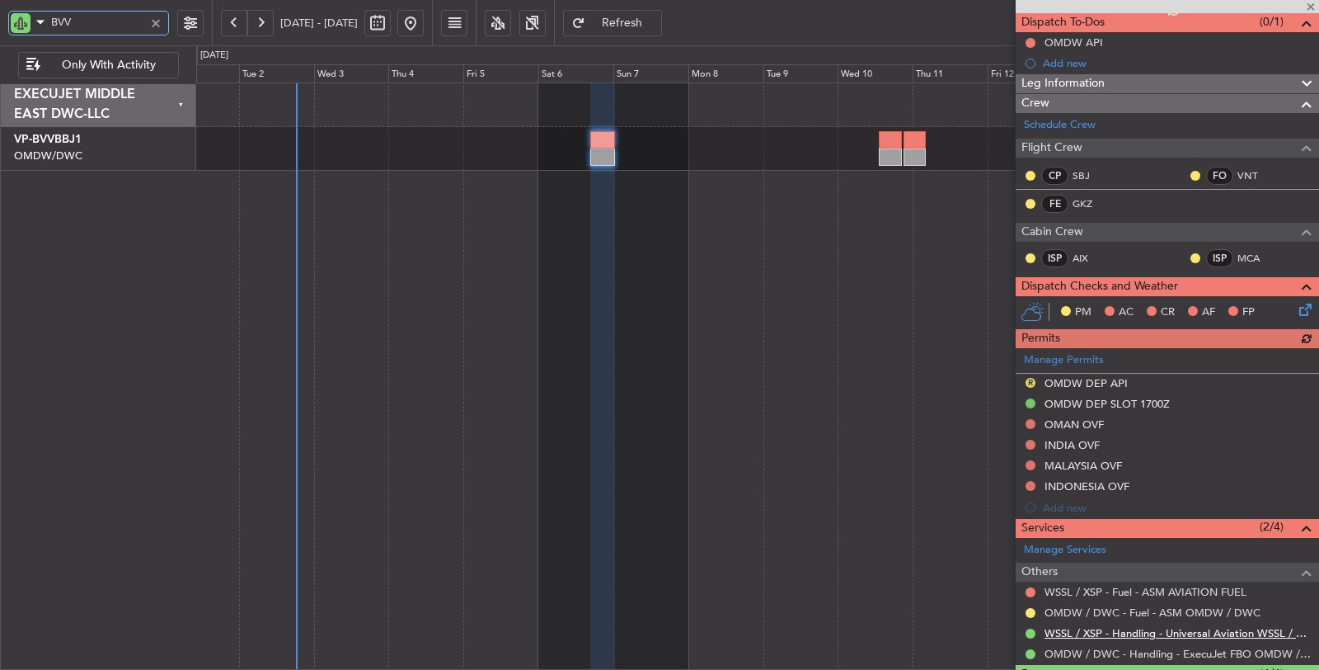
scroll to position [275, 0]
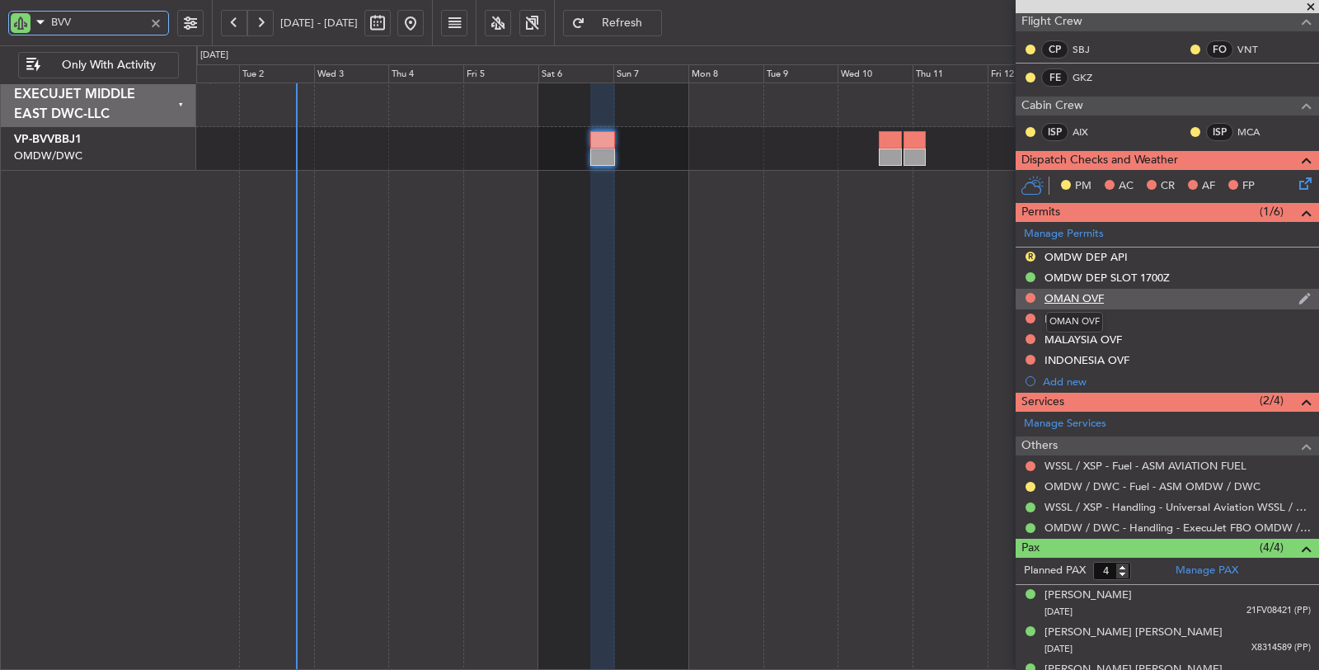
type input "BVV"
click at [1066, 298] on div "OMAN OVF" at bounding box center [1074, 298] width 59 height 14
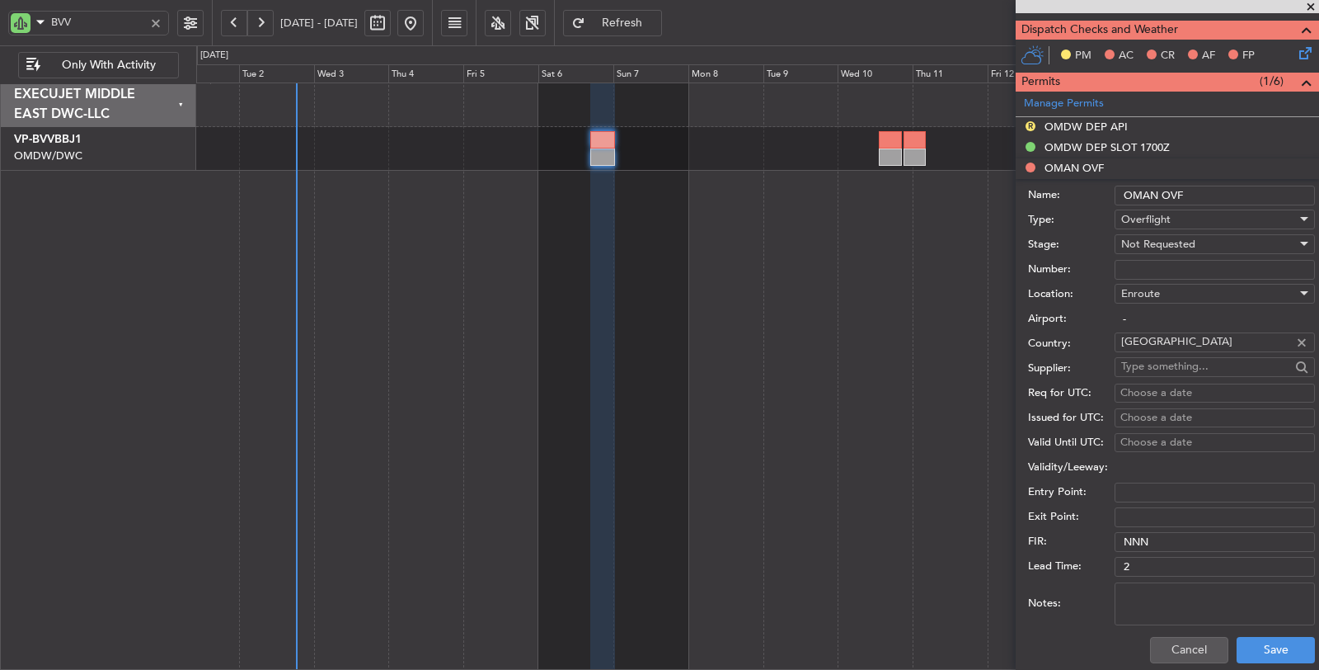
scroll to position [458, 0]
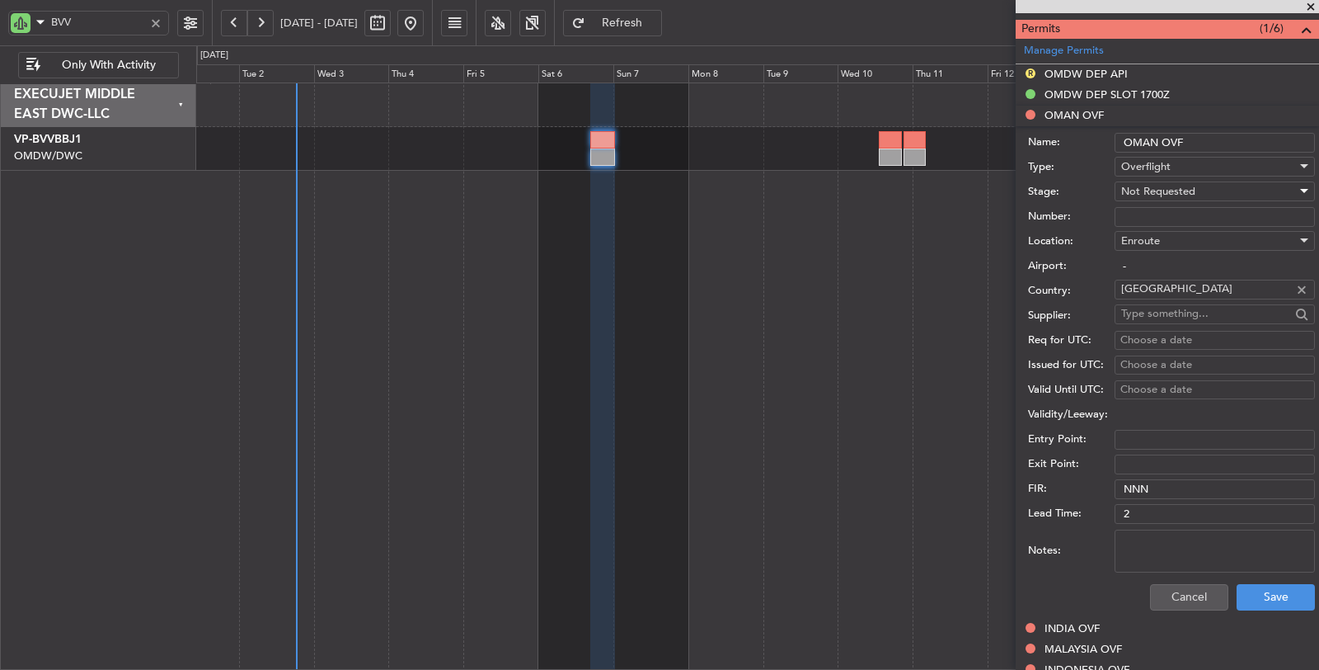
click at [1159, 190] on span "Not Requested" at bounding box center [1158, 191] width 74 height 15
drag, startPoint x: 1149, startPoint y: 290, endPoint x: 1144, endPoint y: 369, distance: 78.5
click at [1149, 289] on span "Requested" at bounding box center [1208, 295] width 172 height 25
click at [1158, 542] on textarea "Notes:" at bounding box center [1215, 550] width 200 height 43
type textarea "JBS V1 [DATE]"
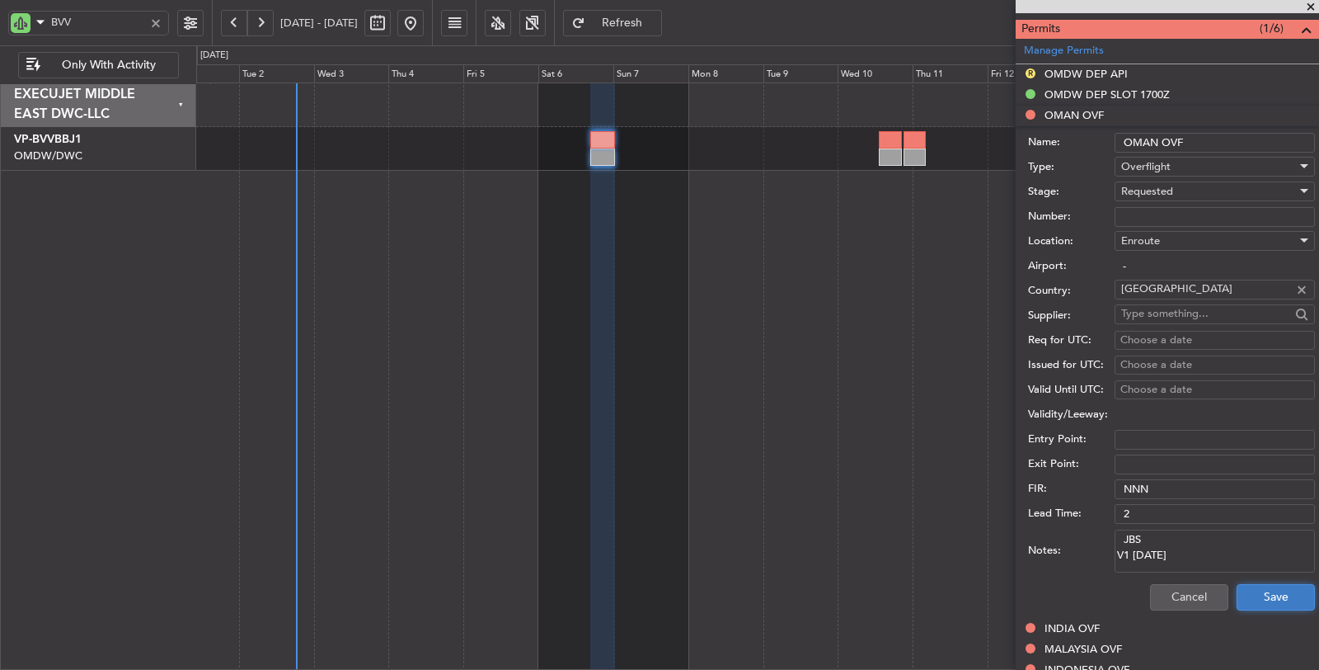
click at [1260, 595] on button "Save" at bounding box center [1276, 597] width 78 height 26
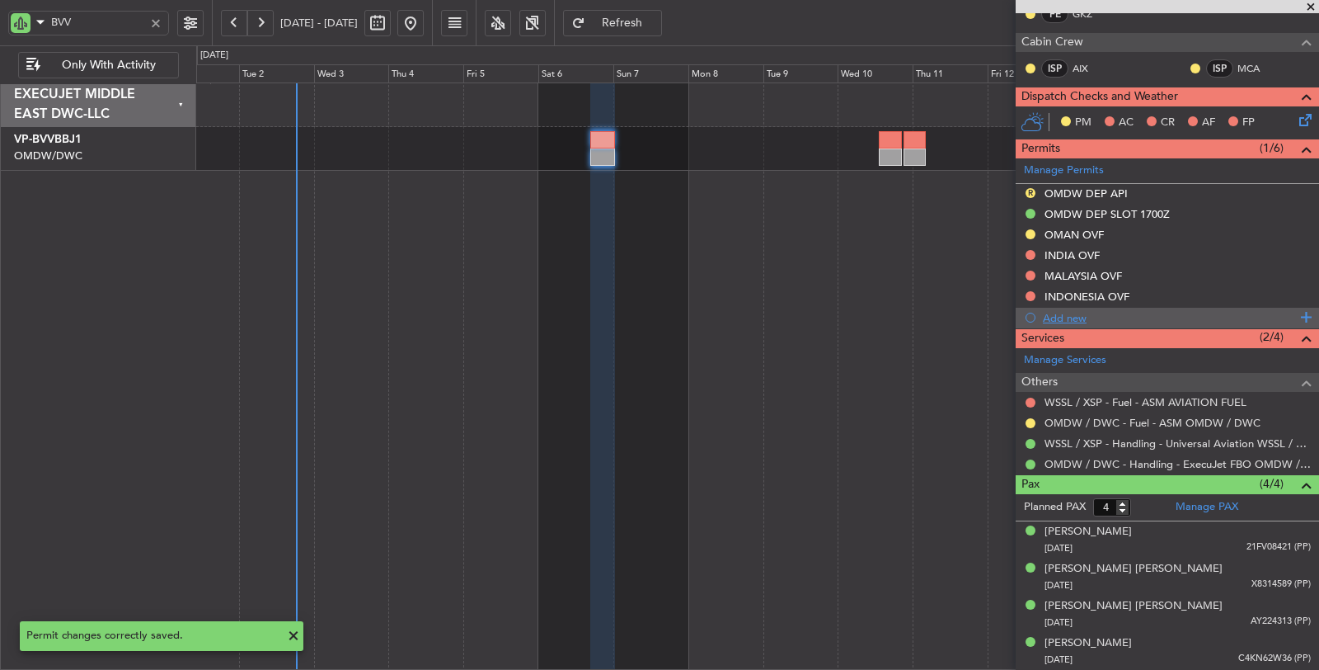
scroll to position [332, 0]
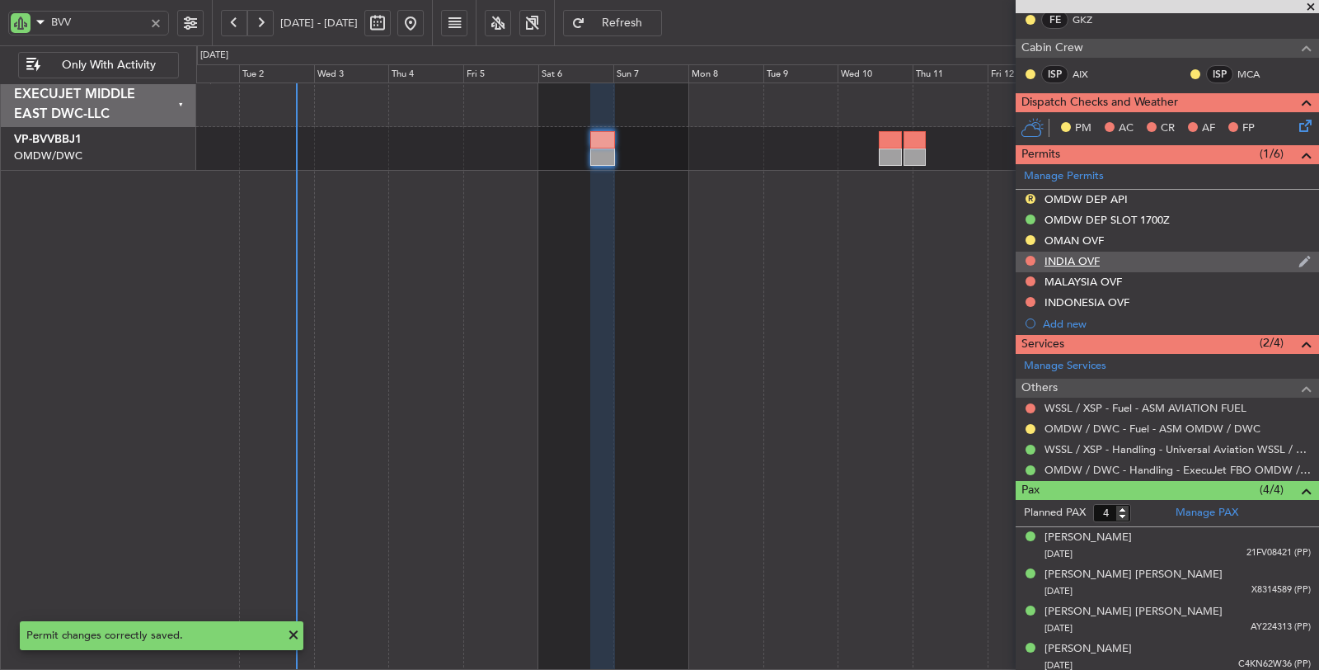
click at [1083, 256] on div "INDIA OVF" at bounding box center [1072, 261] width 55 height 14
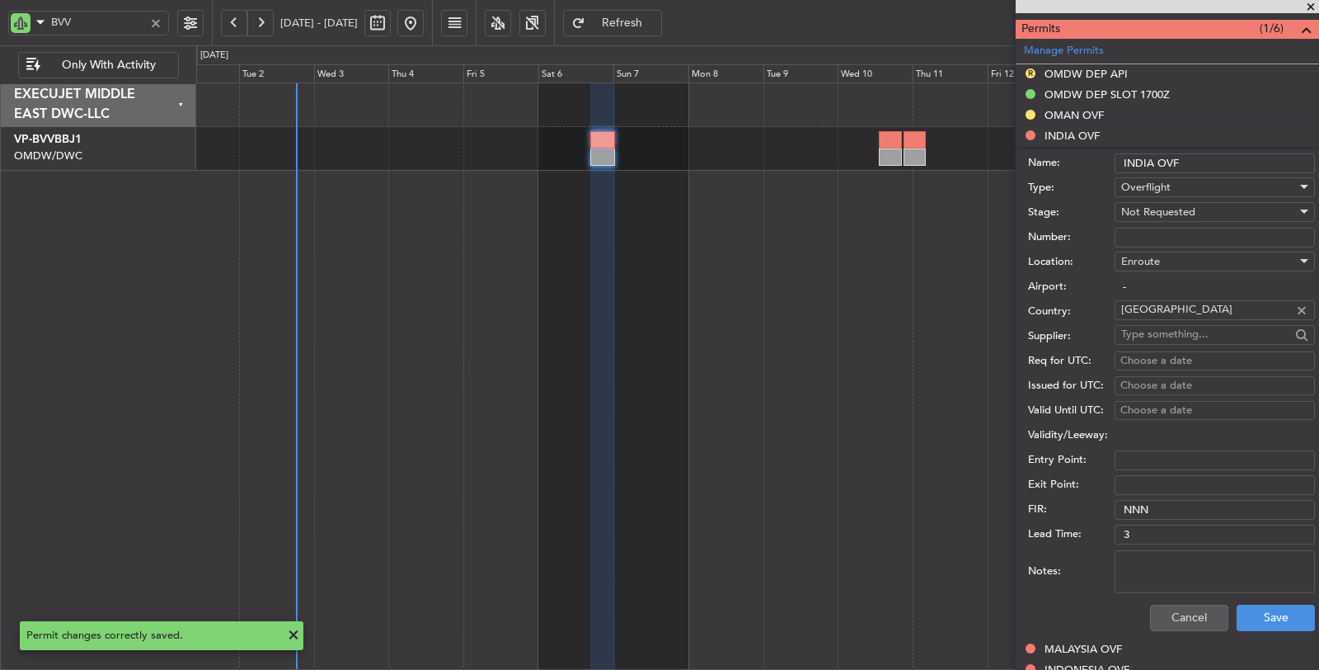
click at [1146, 563] on textarea "Notes:" at bounding box center [1215, 571] width 200 height 43
paste textarea "JBS V1 [DATE]"
drag, startPoint x: 1150, startPoint y: 556, endPoint x: 1100, endPoint y: 555, distance: 50.3
click at [1100, 555] on div "Notes: JBS V1 06 SEP" at bounding box center [1171, 571] width 287 height 49
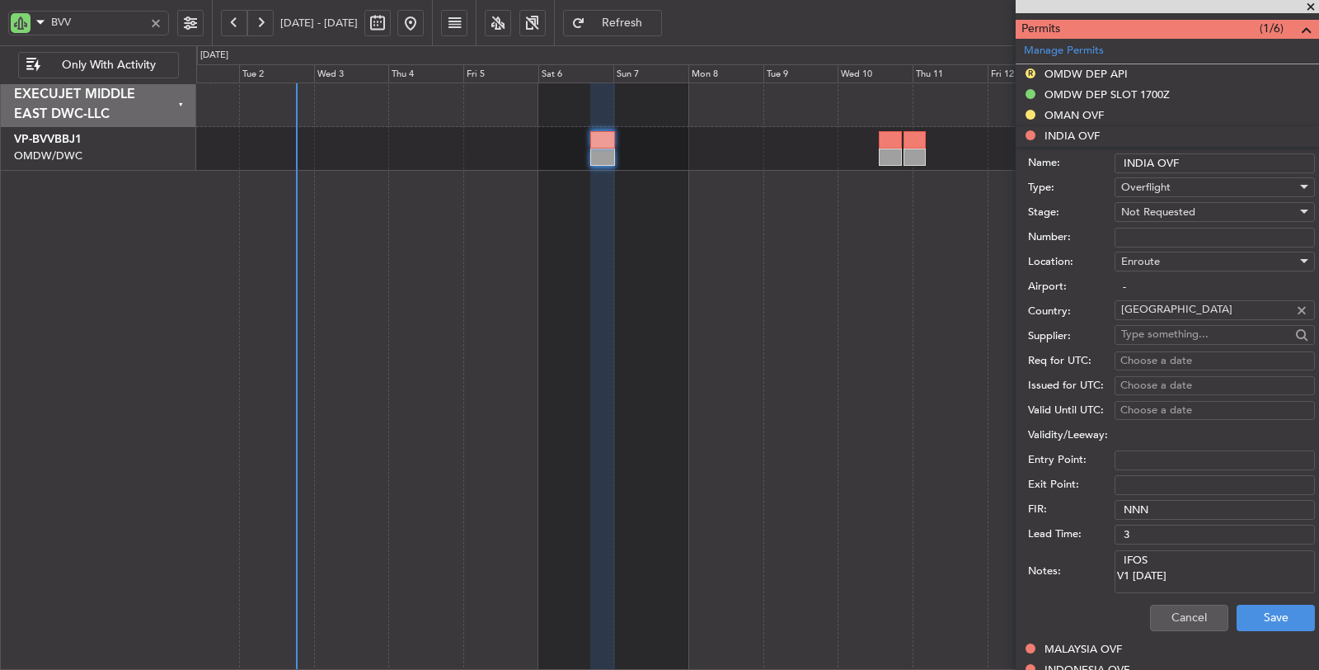
type textarea "IFOS V1 06 SEP"
click at [1180, 204] on span "Not Requested" at bounding box center [1158, 211] width 74 height 15
click at [1163, 307] on span "Requested" at bounding box center [1208, 315] width 172 height 25
click at [1240, 611] on button "Save" at bounding box center [1276, 617] width 78 height 26
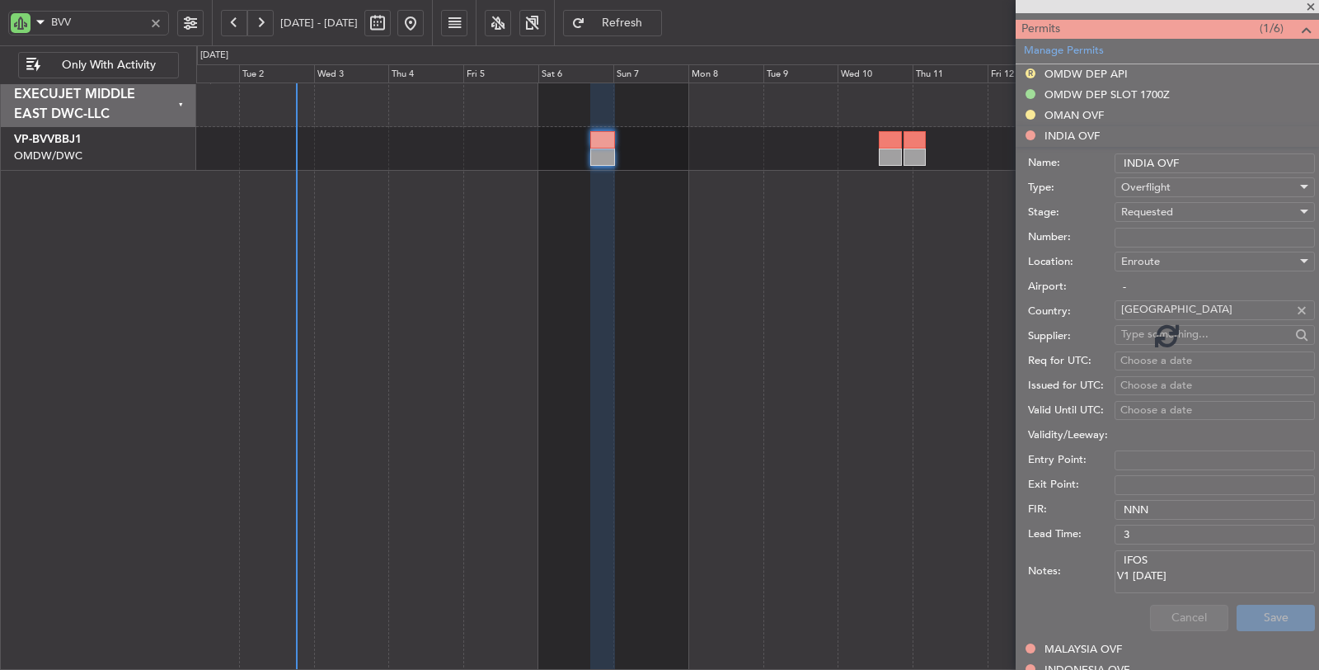
scroll to position [332, 0]
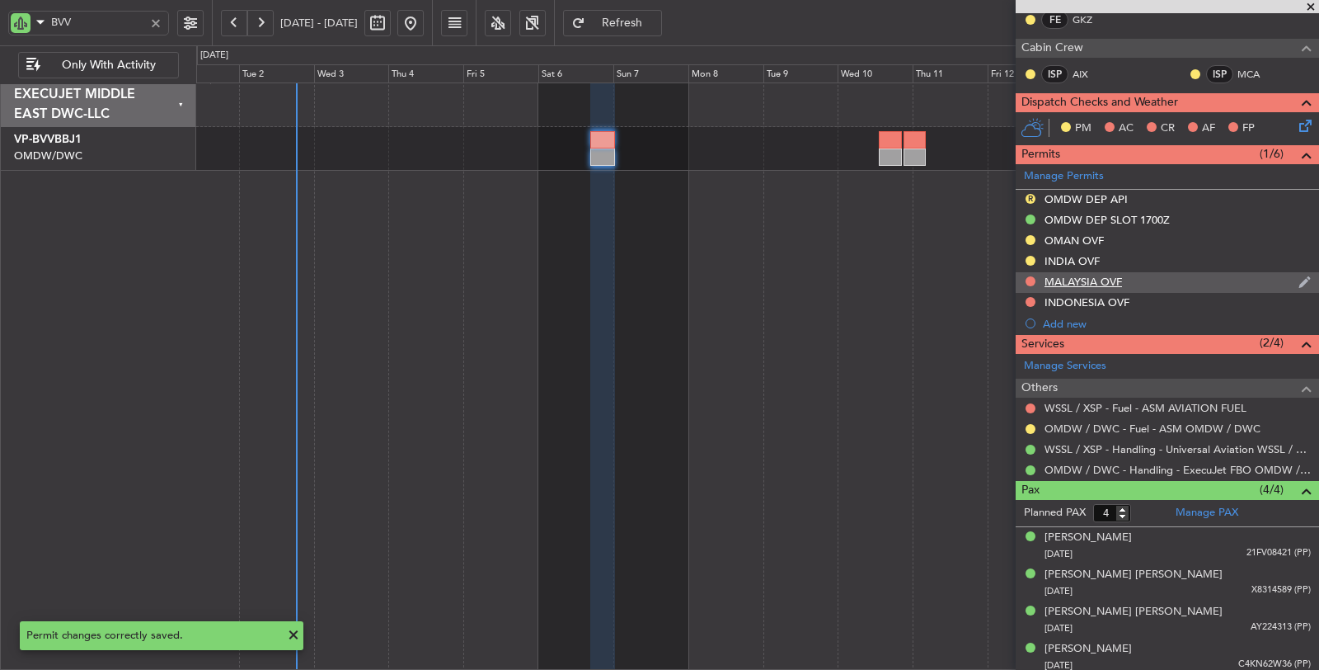
click at [1086, 275] on div "MALAYSIA OVF" at bounding box center [1084, 282] width 78 height 14
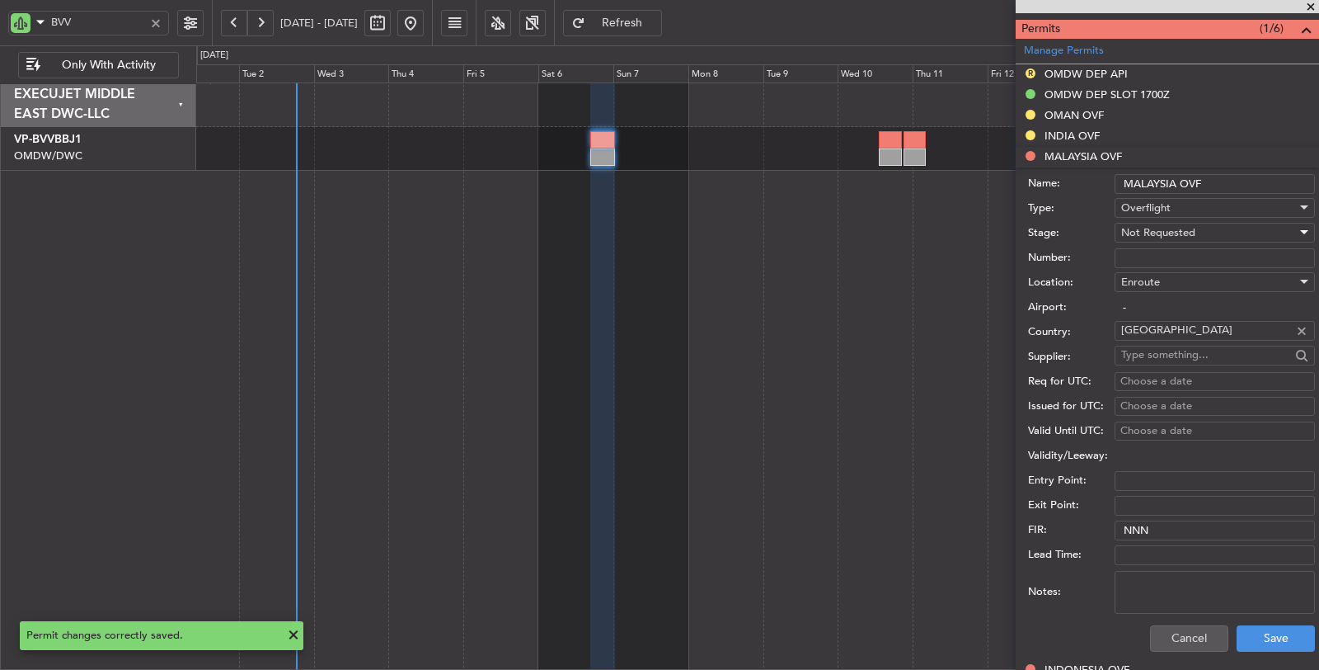
click at [1163, 227] on span "Not Requested" at bounding box center [1158, 232] width 74 height 15
click at [1155, 332] on span "Requested" at bounding box center [1208, 336] width 172 height 25
click at [1182, 589] on textarea "Notes:" at bounding box center [1215, 592] width 200 height 43
paste textarea "JBS V1 [DATE]"
type textarea "JBS V1 [DATE]"
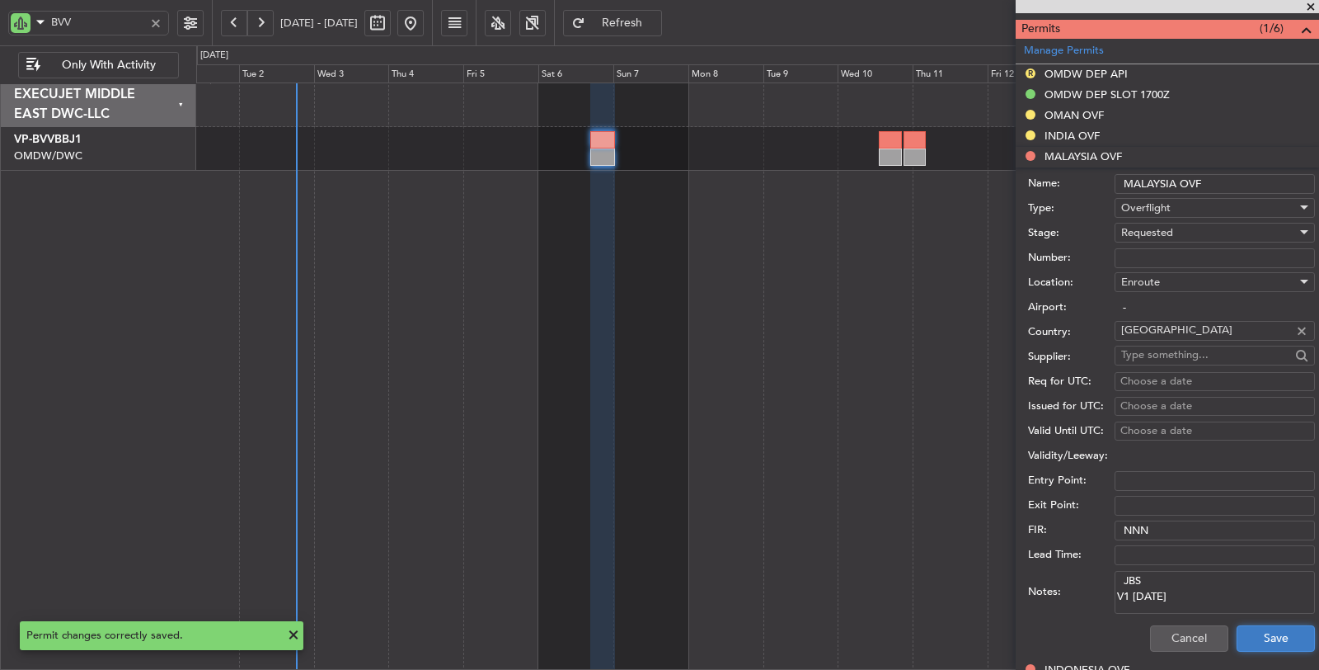
click at [1243, 632] on button "Save" at bounding box center [1276, 638] width 78 height 26
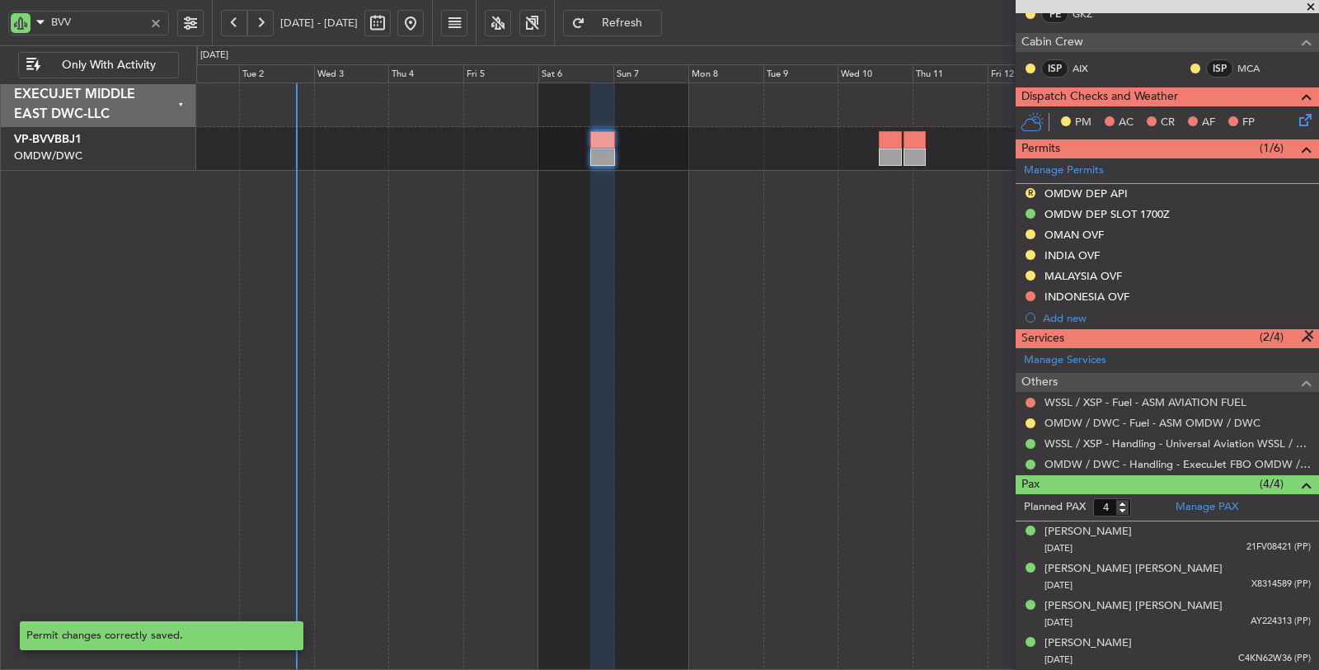
scroll to position [332, 0]
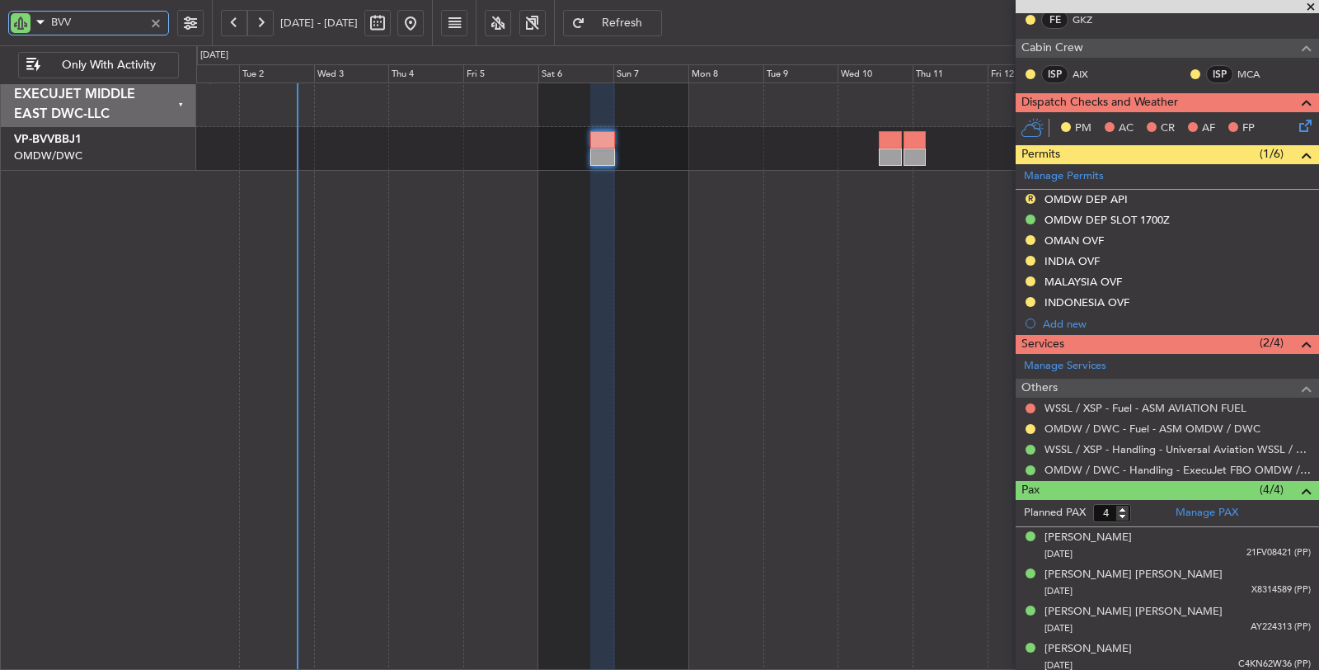
drag, startPoint x: 89, startPoint y: 27, endPoint x: 26, endPoint y: 23, distance: 63.6
click at [26, 22] on div "BVV" at bounding box center [88, 23] width 161 height 25
type input "az"
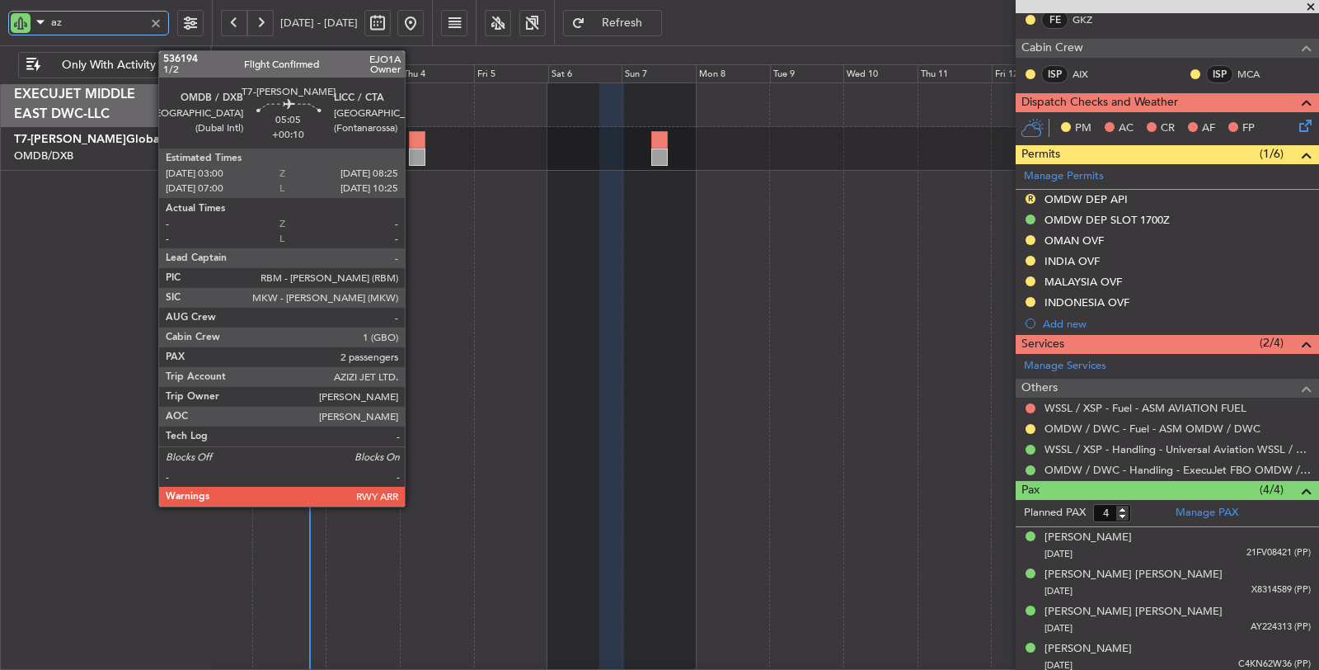
click at [413, 152] on div at bounding box center [417, 156] width 17 height 17
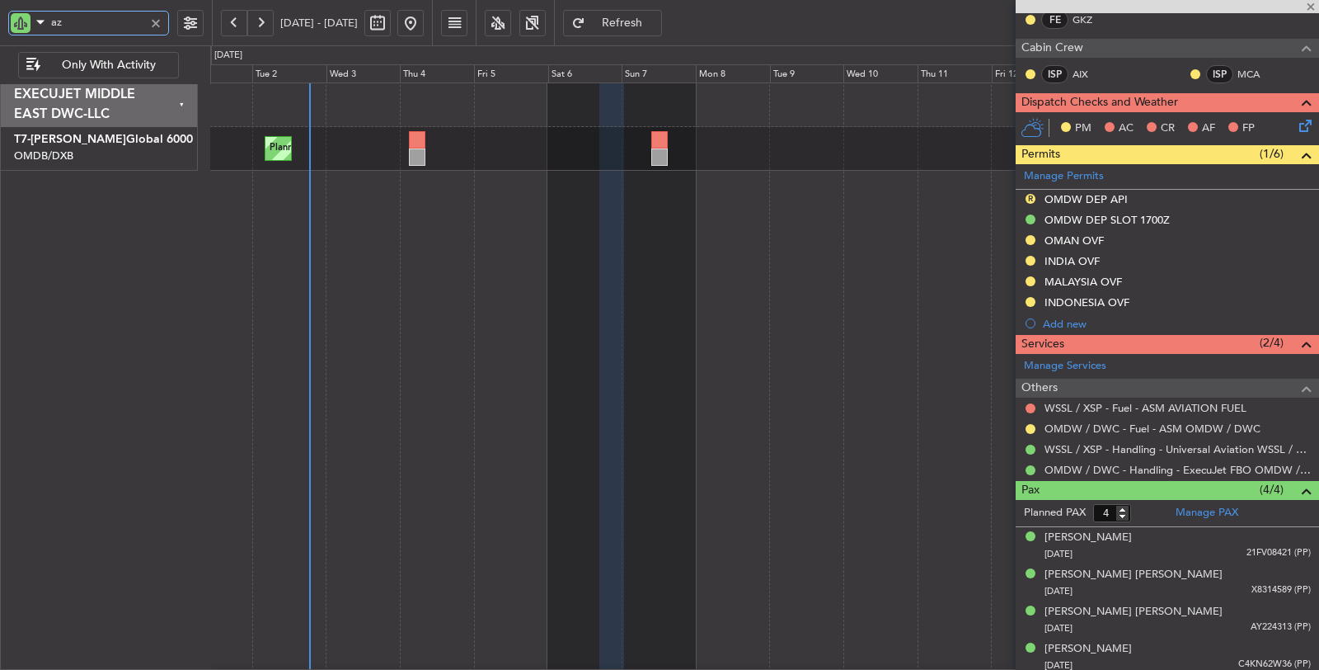
type input "+00:10"
type input "2"
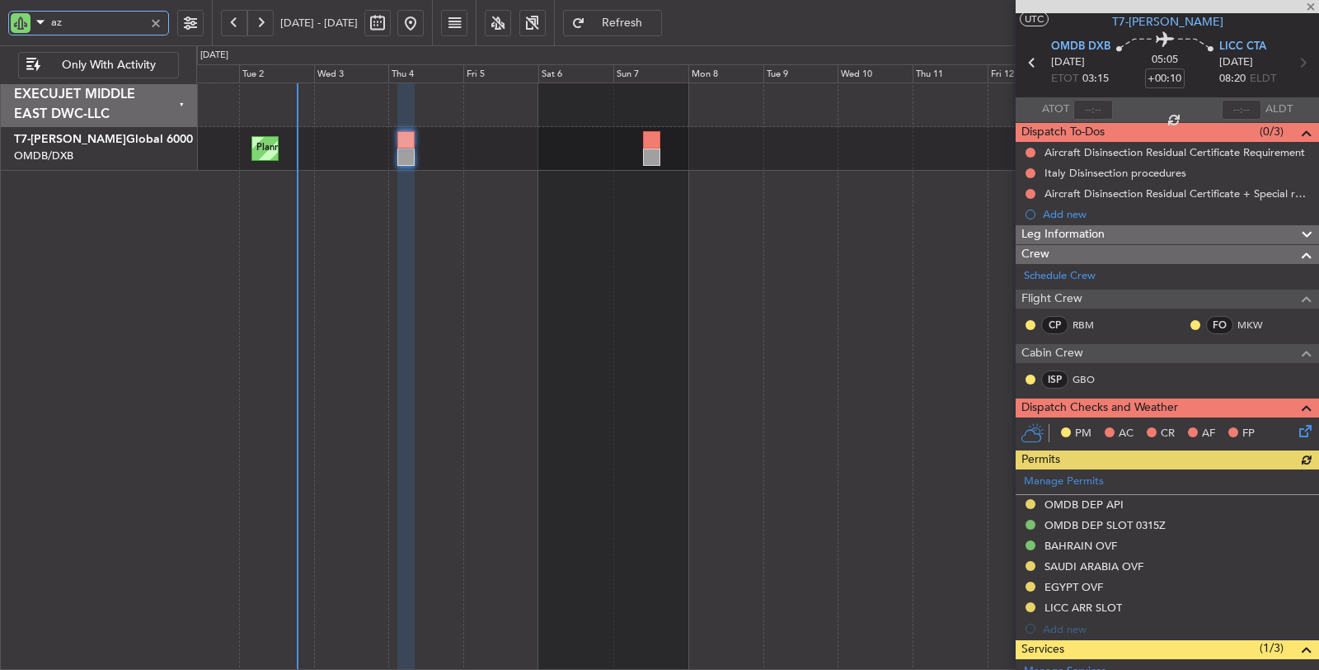
scroll to position [270, 0]
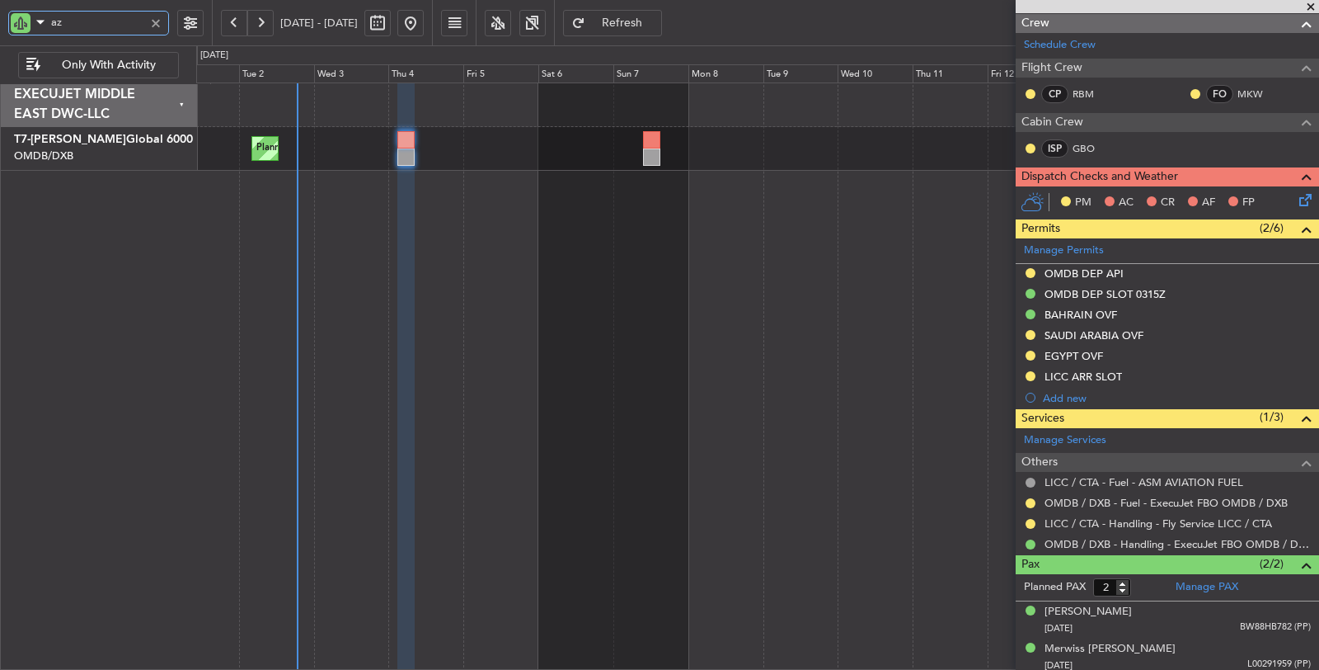
type input "az"
click at [1082, 330] on div "SAUDI ARABIA OVF" at bounding box center [1094, 335] width 99 height 14
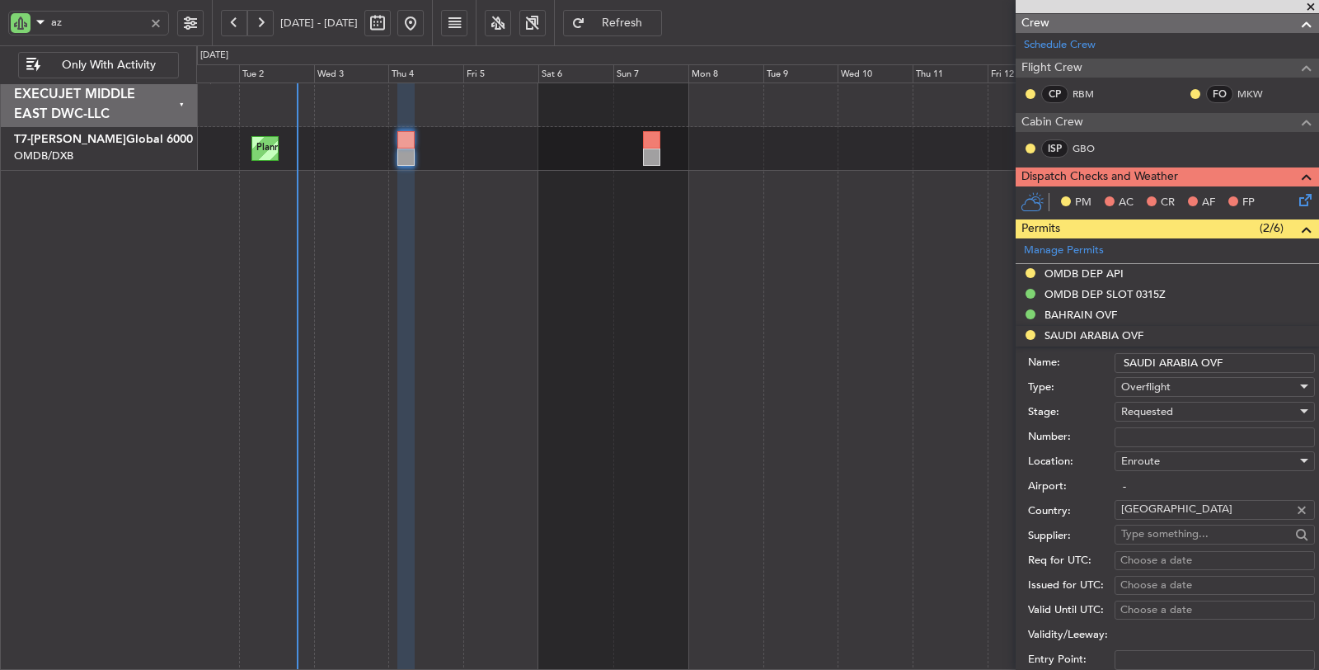
click at [1147, 406] on span "Requested" at bounding box center [1147, 411] width 52 height 15
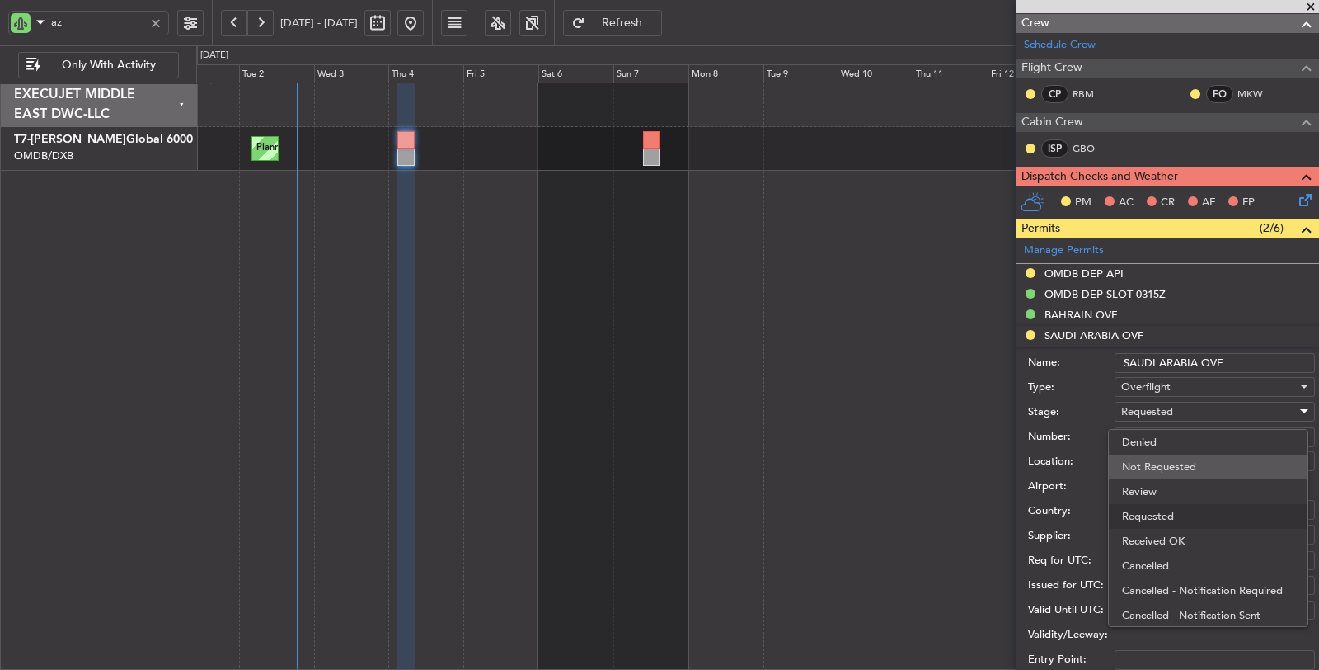
scroll to position [7, 0]
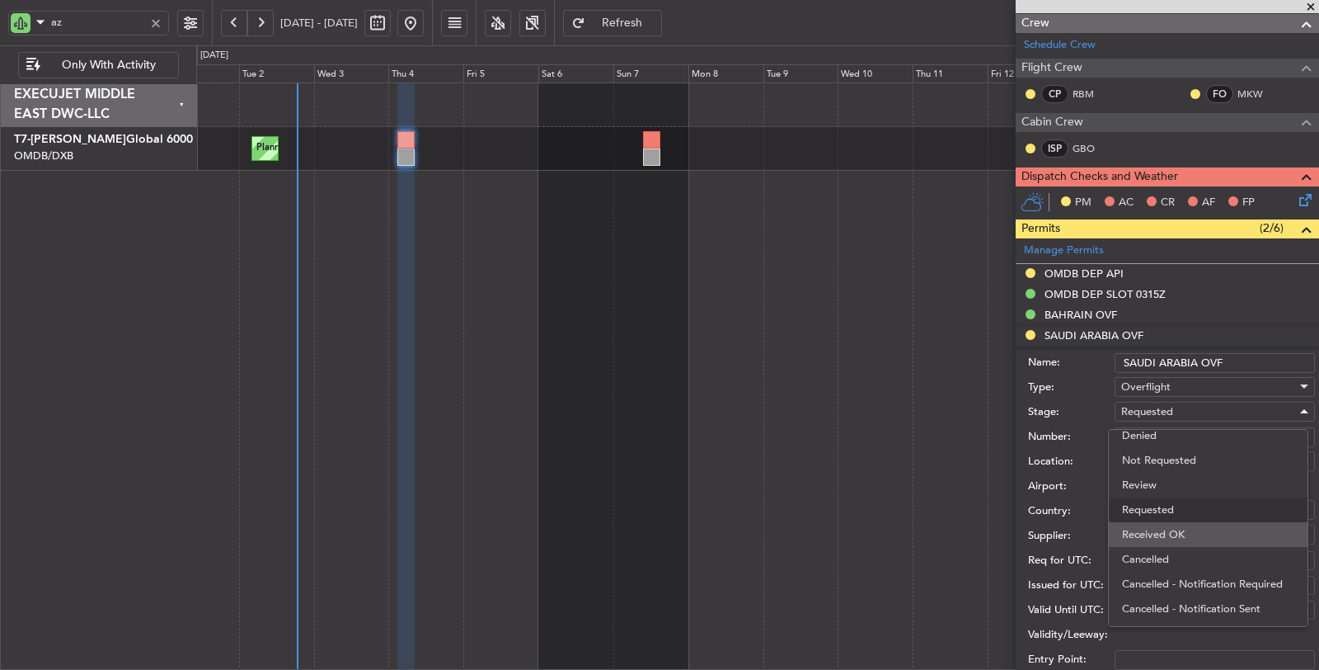
click at [1158, 526] on span "Received OK" at bounding box center [1208, 534] width 172 height 25
click at [1155, 432] on input "Number:" at bounding box center [1215, 437] width 200 height 20
paste input "2501019593"
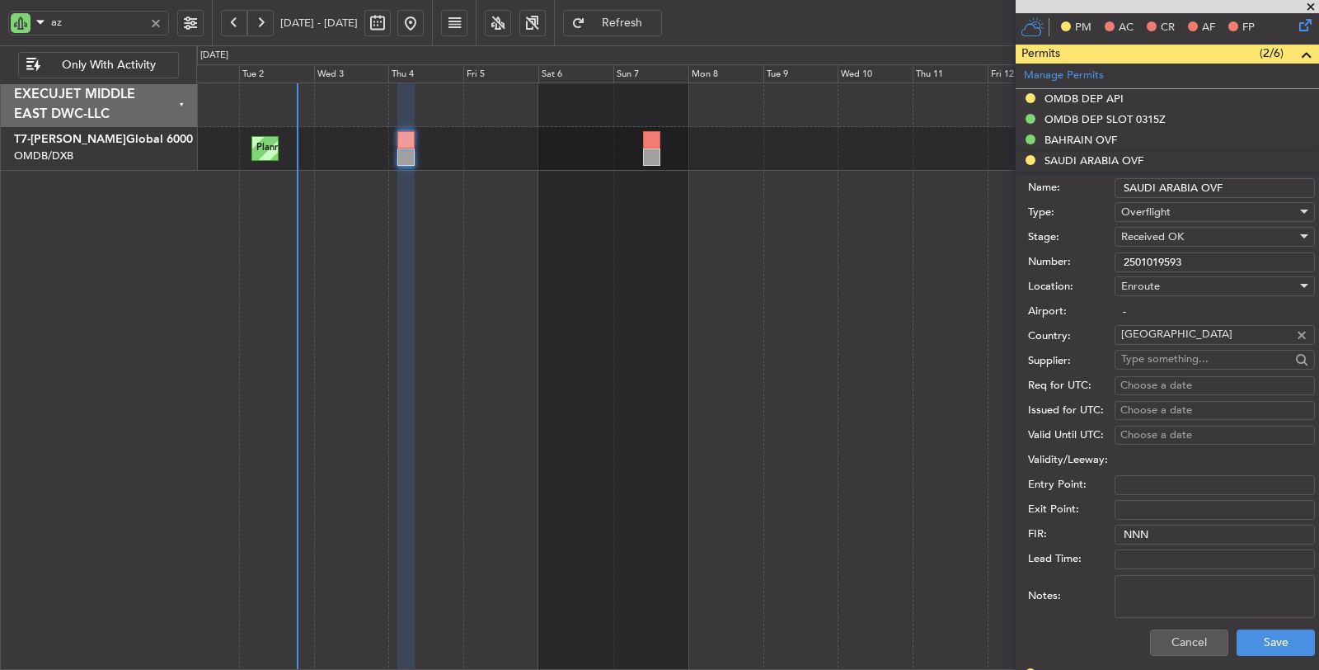
scroll to position [453, 0]
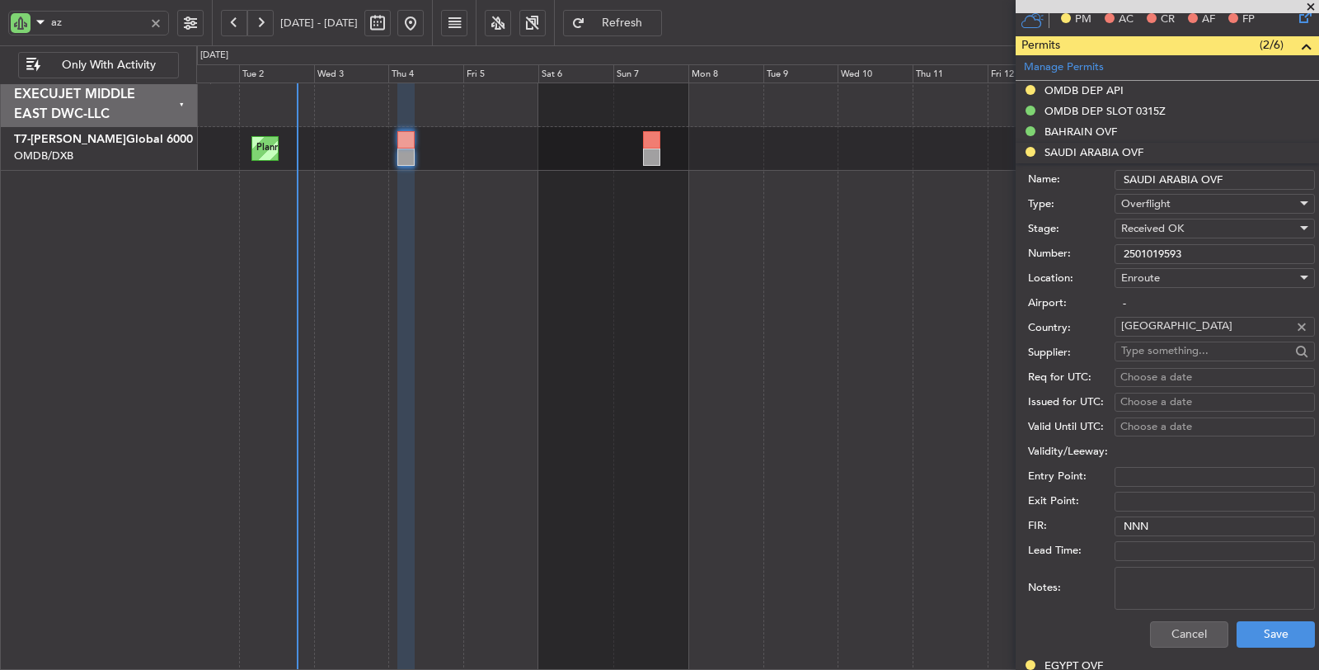
type input "2501019593"
click at [1167, 566] on textarea "Notes:" at bounding box center [1215, 587] width 200 height 43
type textarea "v"
type textarea "JBS V1 04 SEP"
drag, startPoint x: 1242, startPoint y: 628, endPoint x: 1191, endPoint y: 594, distance: 61.1
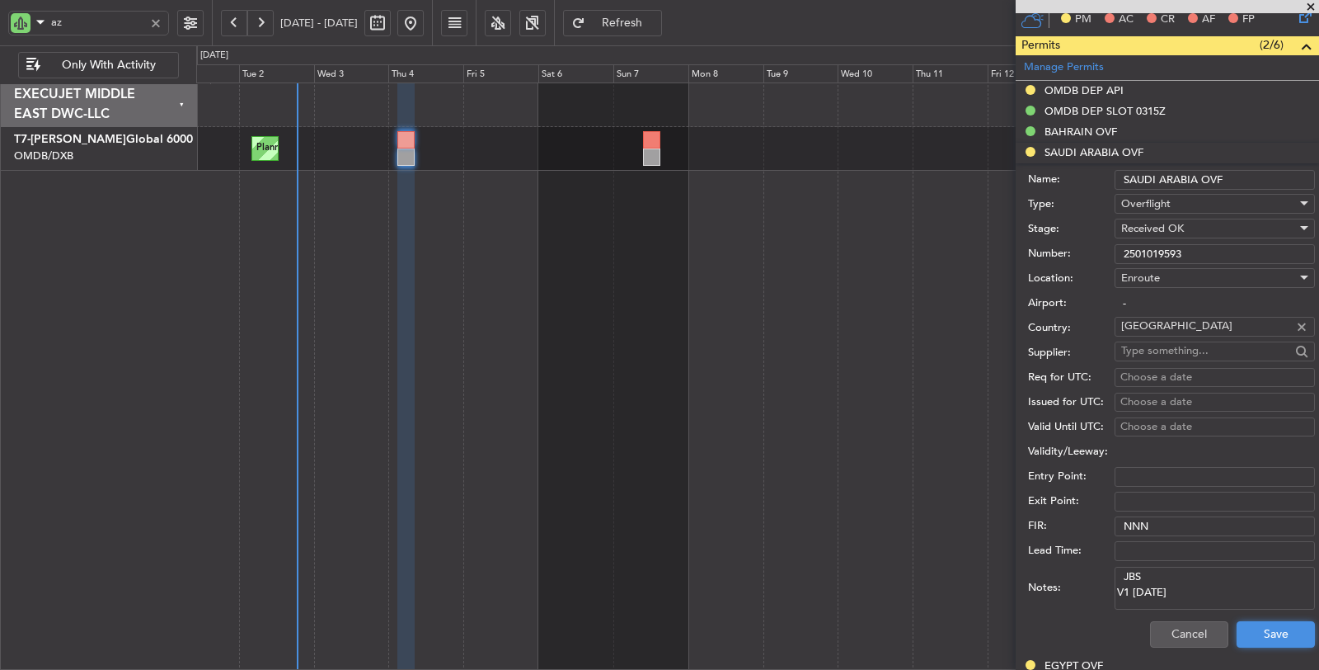
click at [1191, 594] on form "Name: SAUDI ARABIA OVF Type: Overflight Stage: Received OK Number: 2501019593 L…" at bounding box center [1167, 409] width 303 height 492
click at [1114, 563] on div "Notes: JBS V1 04 SEP" at bounding box center [1171, 587] width 287 height 49
click at [1267, 641] on button "Save" at bounding box center [1276, 634] width 78 height 26
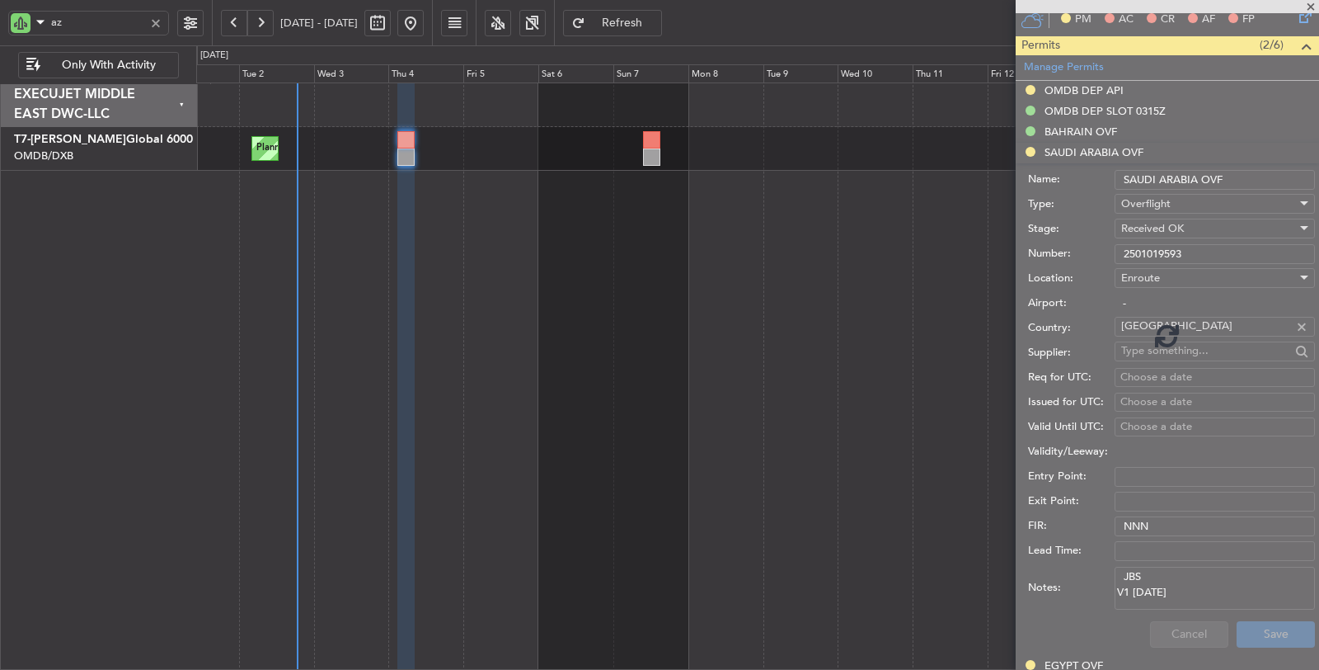
scroll to position [270, 0]
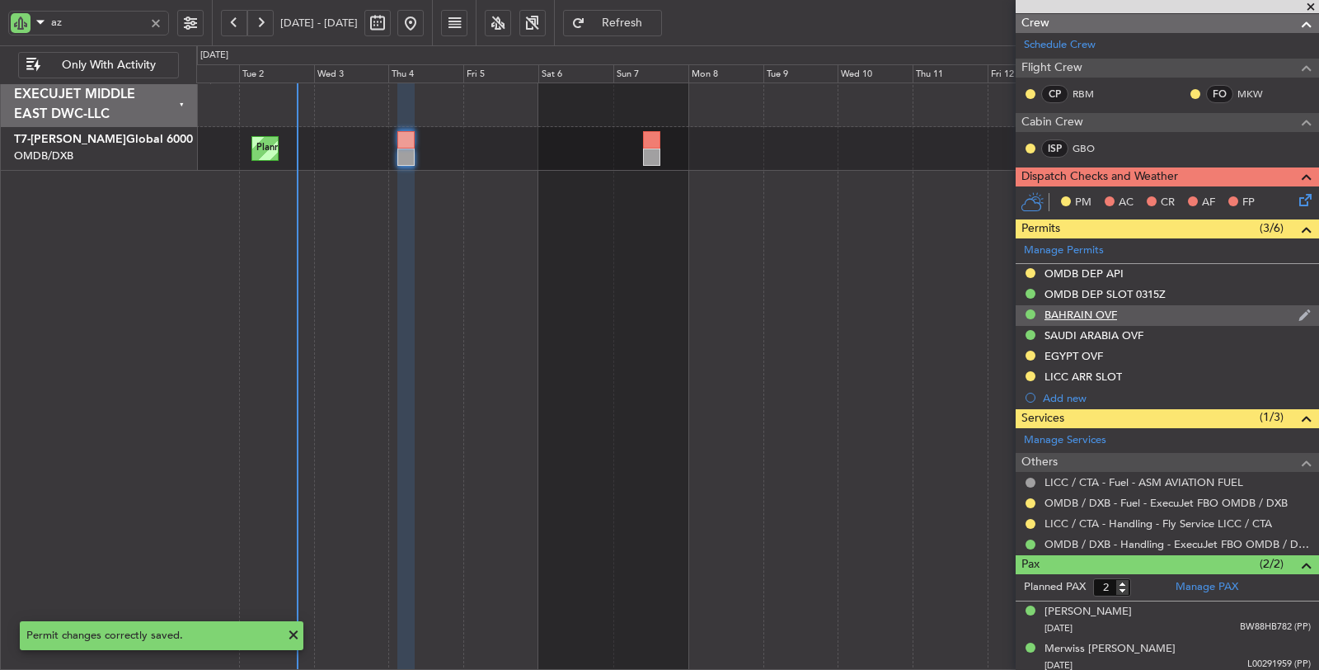
click at [1081, 309] on div "BAHRAIN OVF" at bounding box center [1081, 315] width 73 height 14
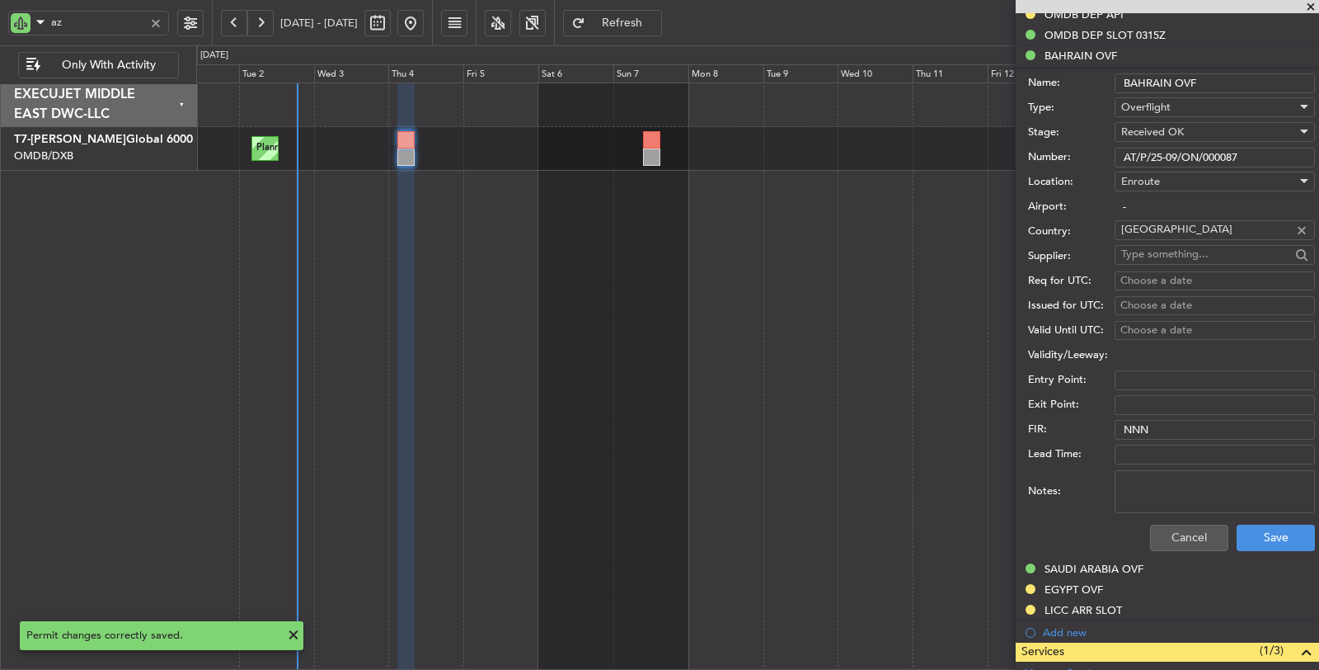
scroll to position [727, 0]
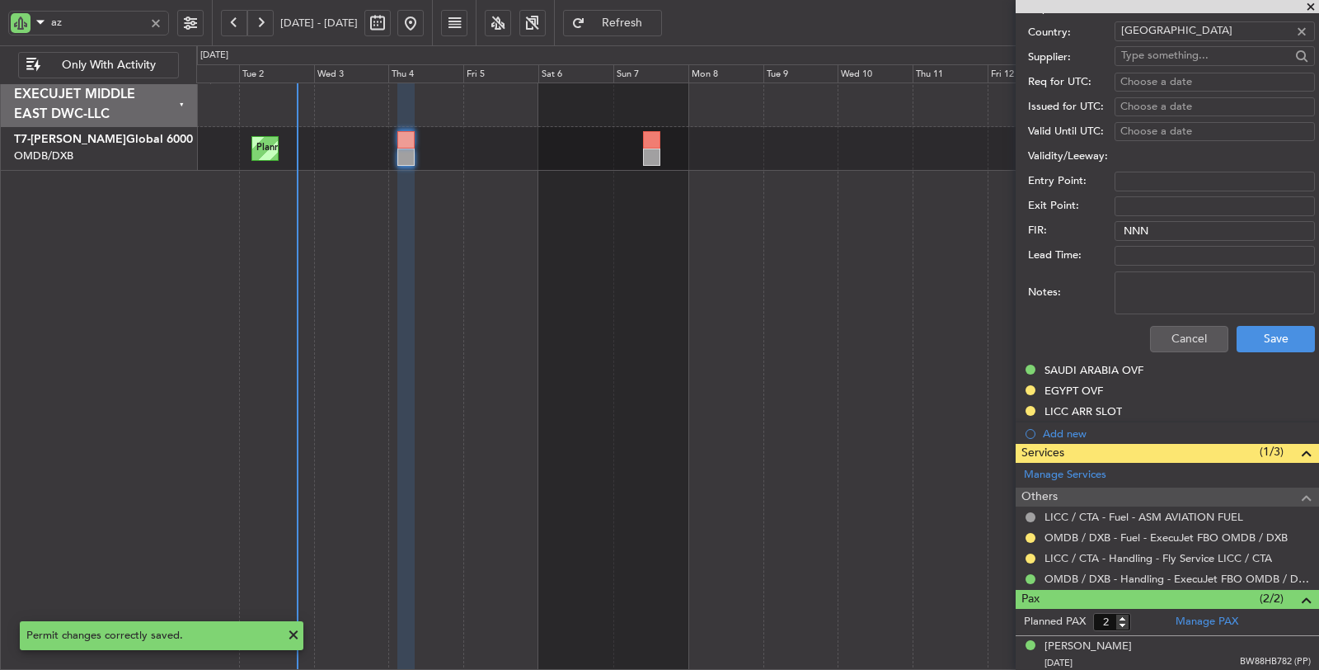
click at [1152, 295] on textarea "Notes:" at bounding box center [1215, 292] width 200 height 43
paste textarea "JBS V1 04 SEP"
type textarea "JBS V1 04 SEP"
click at [1254, 336] on button "Save" at bounding box center [1276, 339] width 78 height 26
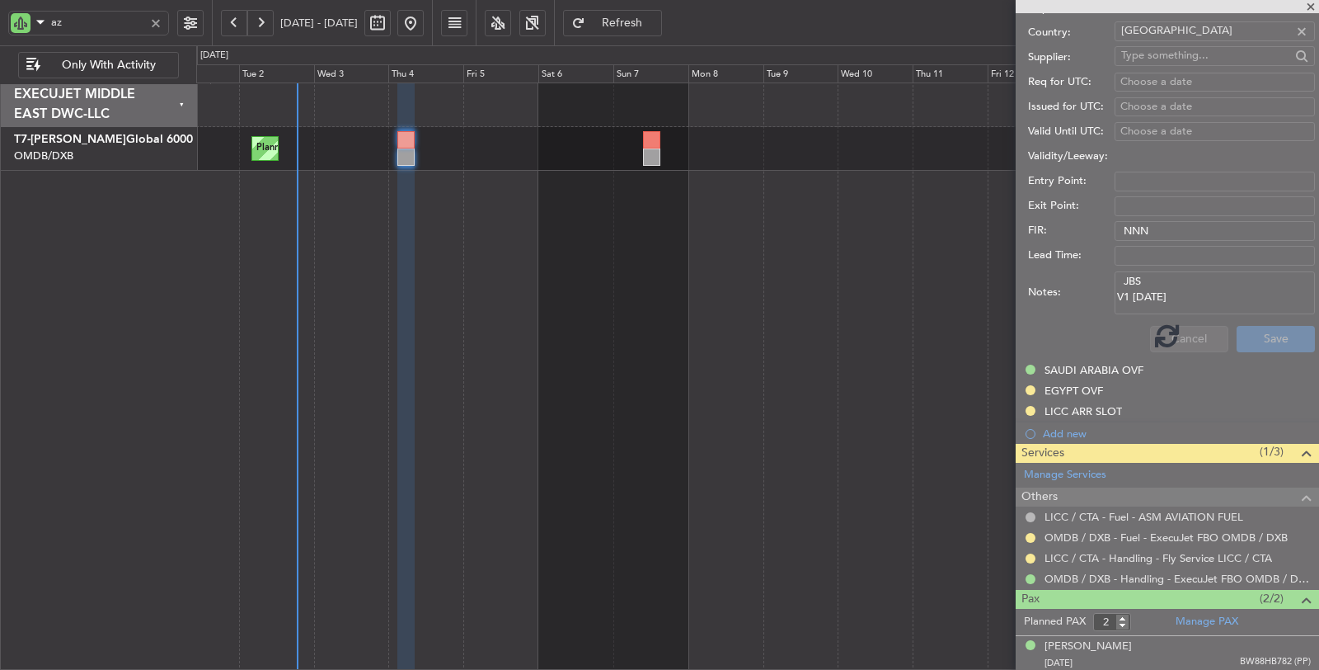
scroll to position [236, 0]
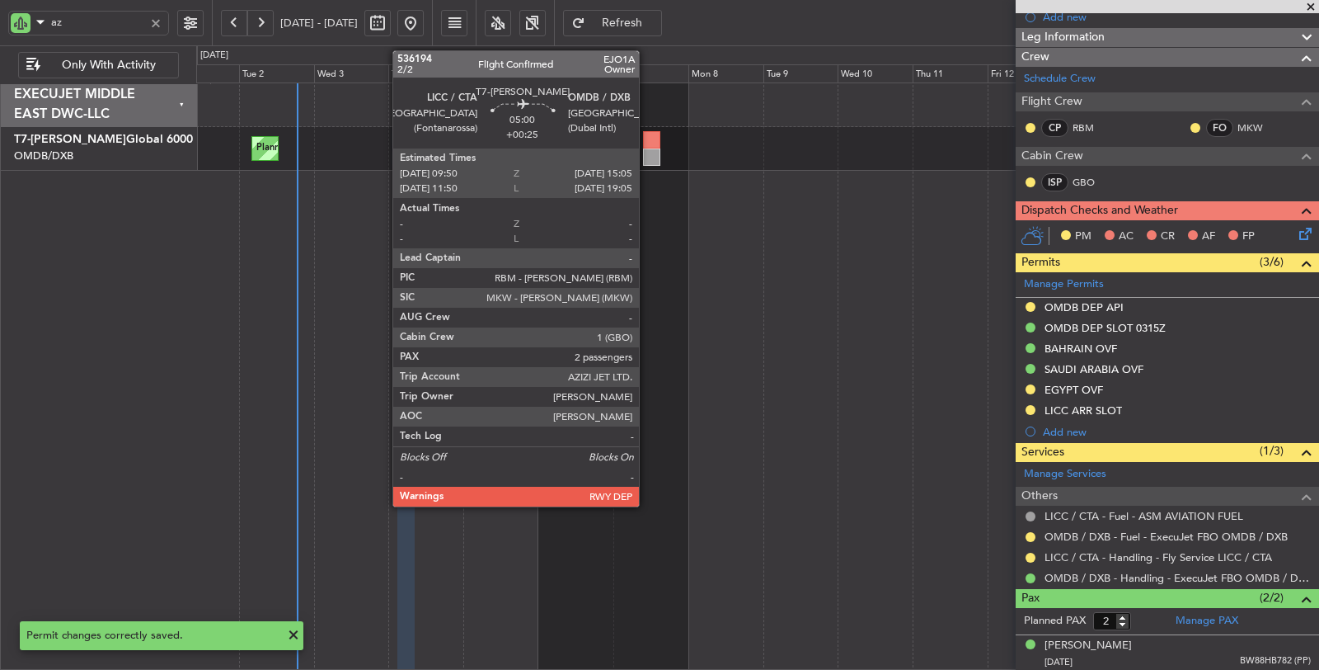
click at [647, 154] on div at bounding box center [651, 156] width 16 height 17
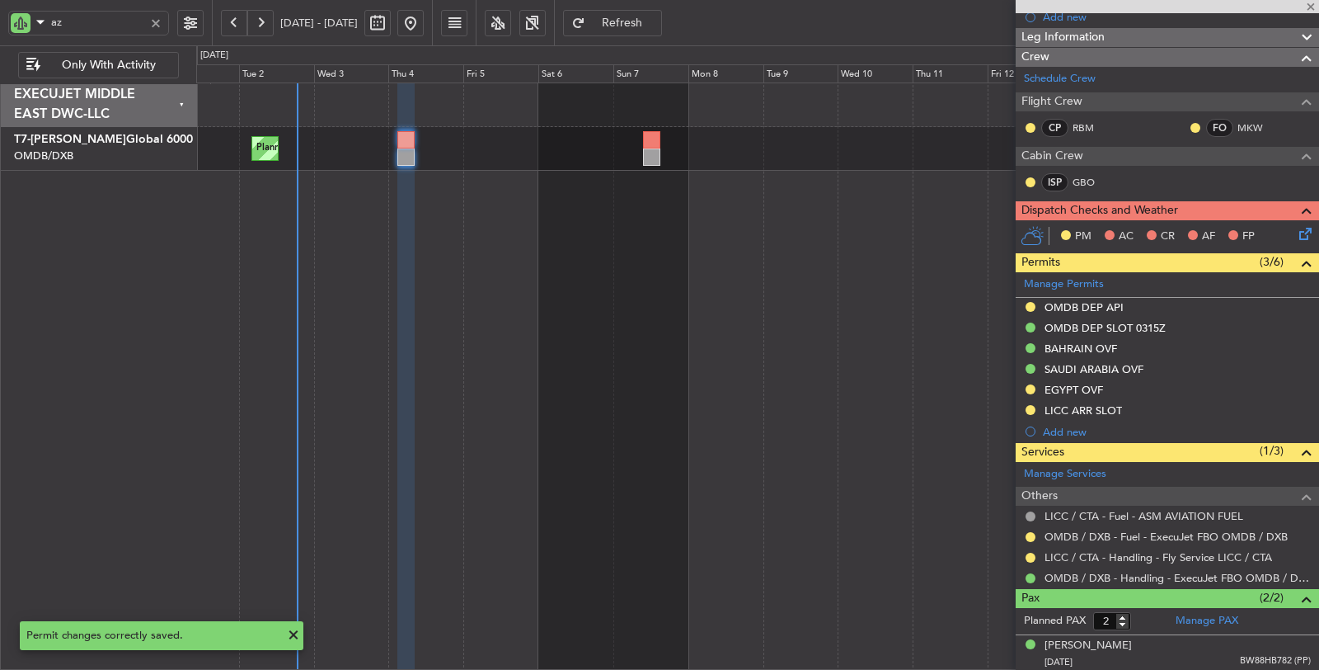
type input "+00:25"
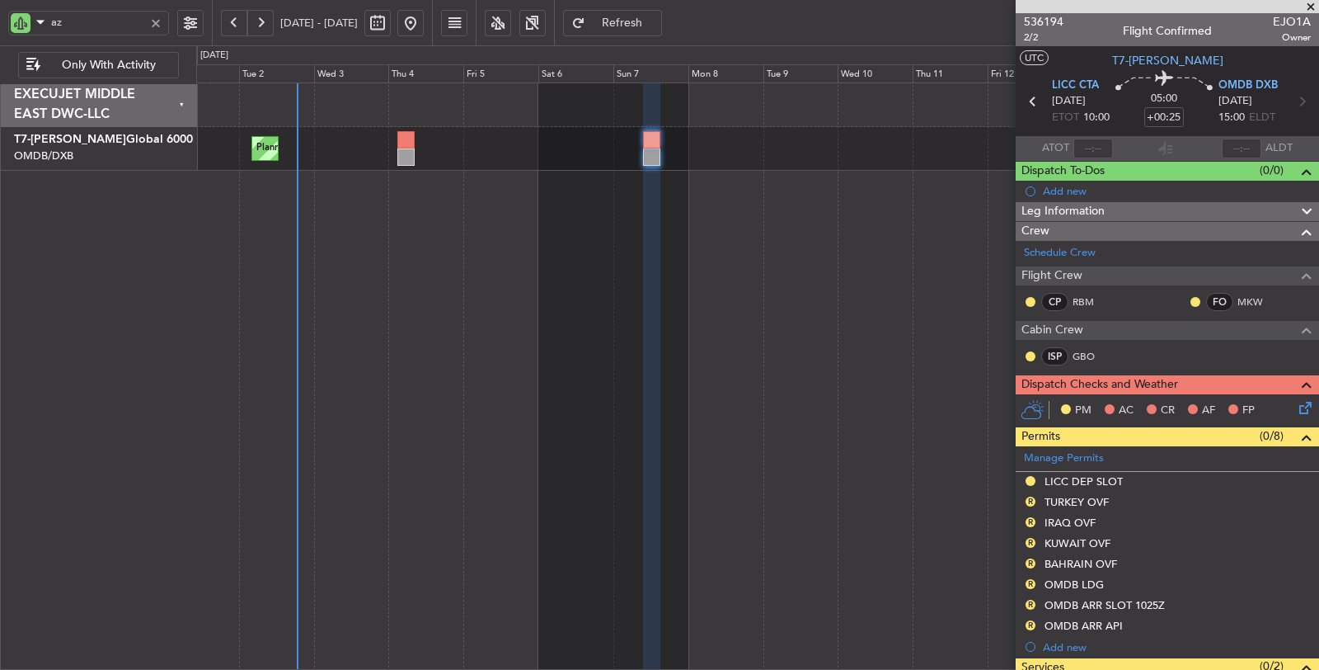
scroll to position [249, 0]
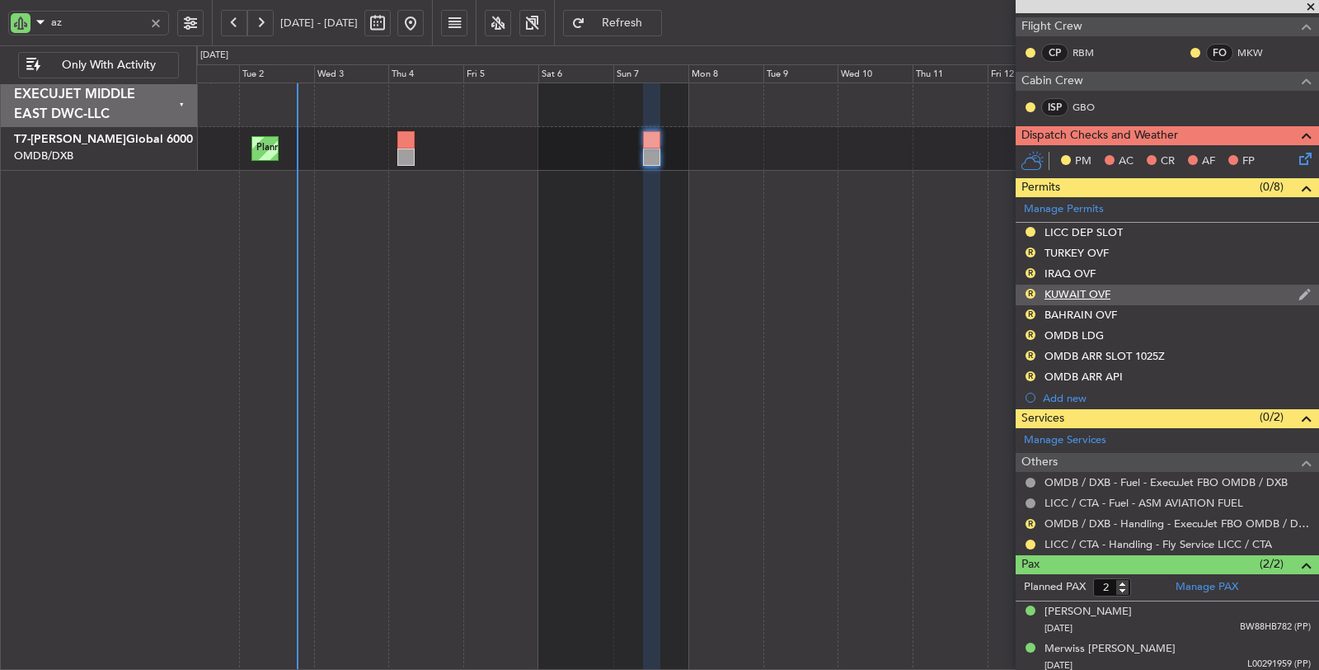
click at [1075, 289] on div "KUWAIT OVF" at bounding box center [1078, 294] width 66 height 14
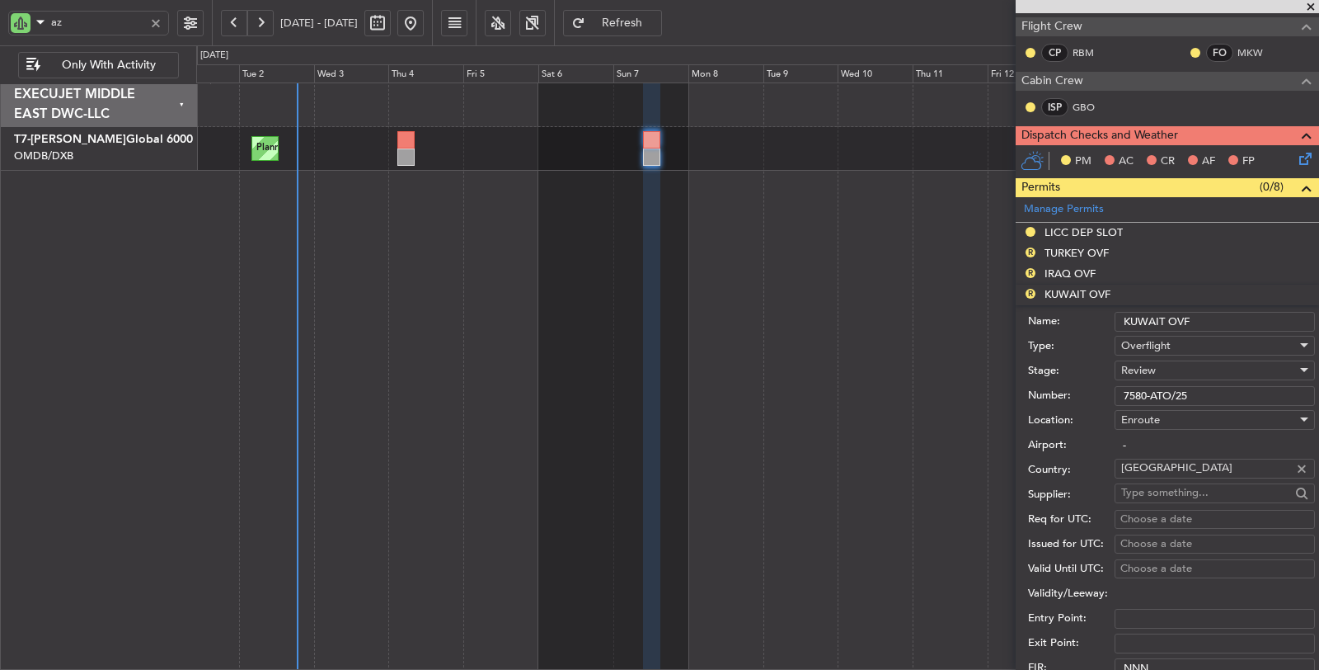
click at [1174, 373] on div "Review" at bounding box center [1209, 370] width 176 height 25
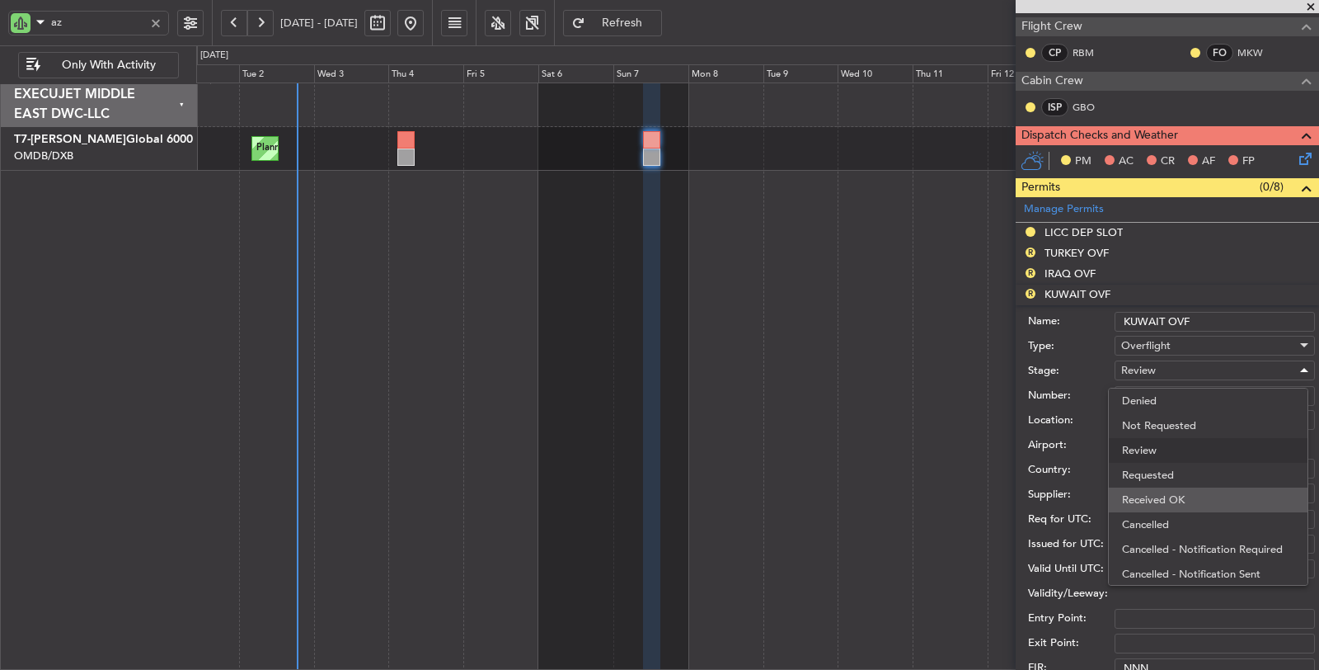
click at [1171, 492] on span "Received OK" at bounding box center [1208, 499] width 172 height 25
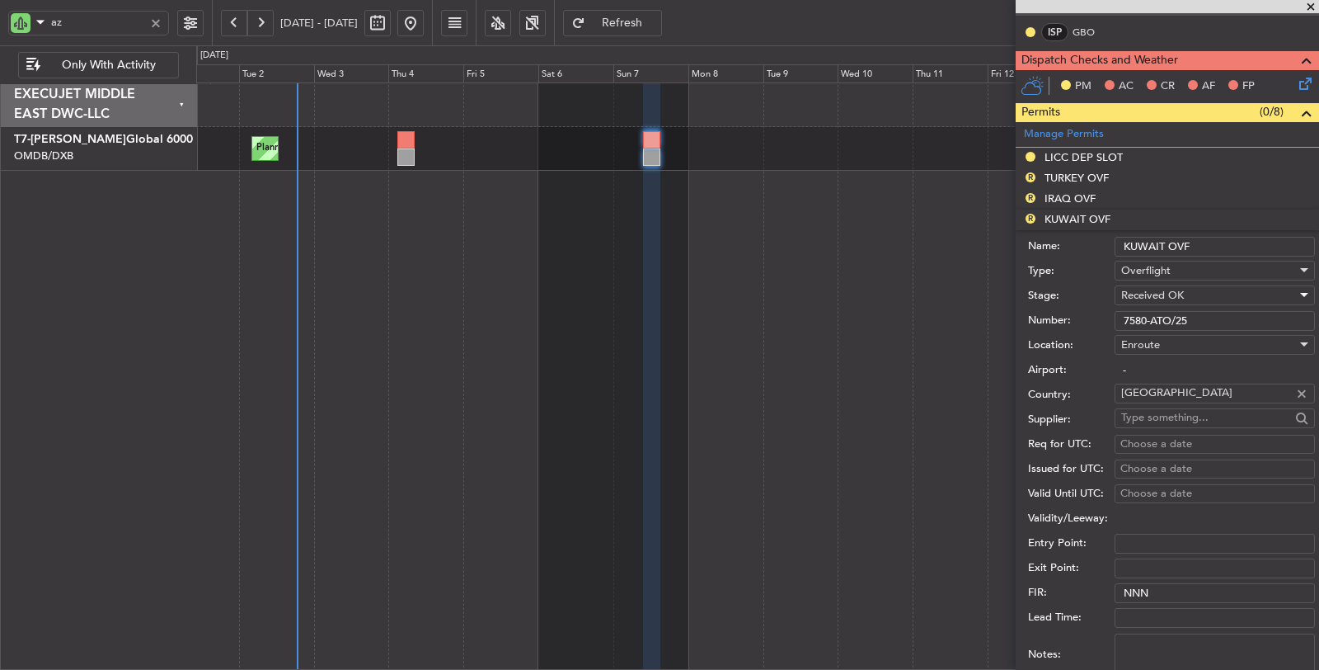
scroll to position [524, 0]
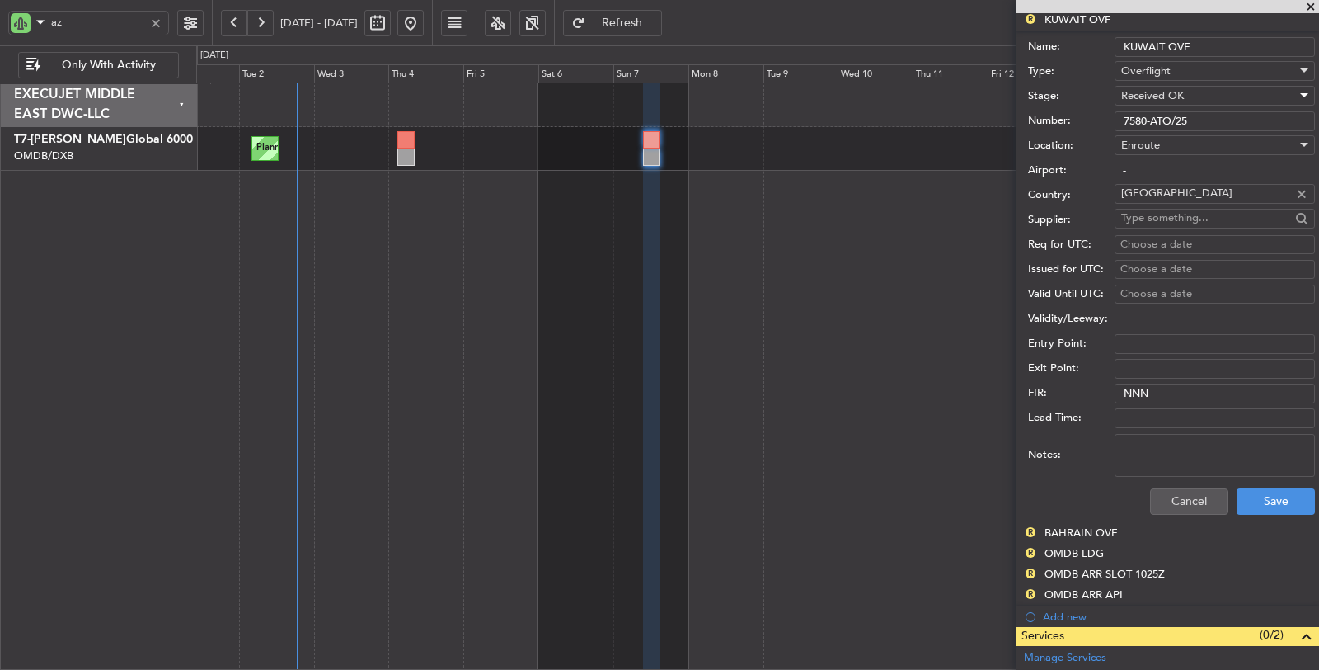
click at [1161, 450] on textarea "Notes:" at bounding box center [1215, 455] width 200 height 43
paste textarea "JBS V1 04 SEP"
click at [1146, 454] on textarea "JBS V1 04 SEP" at bounding box center [1215, 455] width 200 height 43
drag, startPoint x: 1160, startPoint y: 445, endPoint x: 1102, endPoint y: 431, distance: 60.2
click at [1102, 431] on div "Notes: JBS V1 047SEP" at bounding box center [1171, 454] width 287 height 49
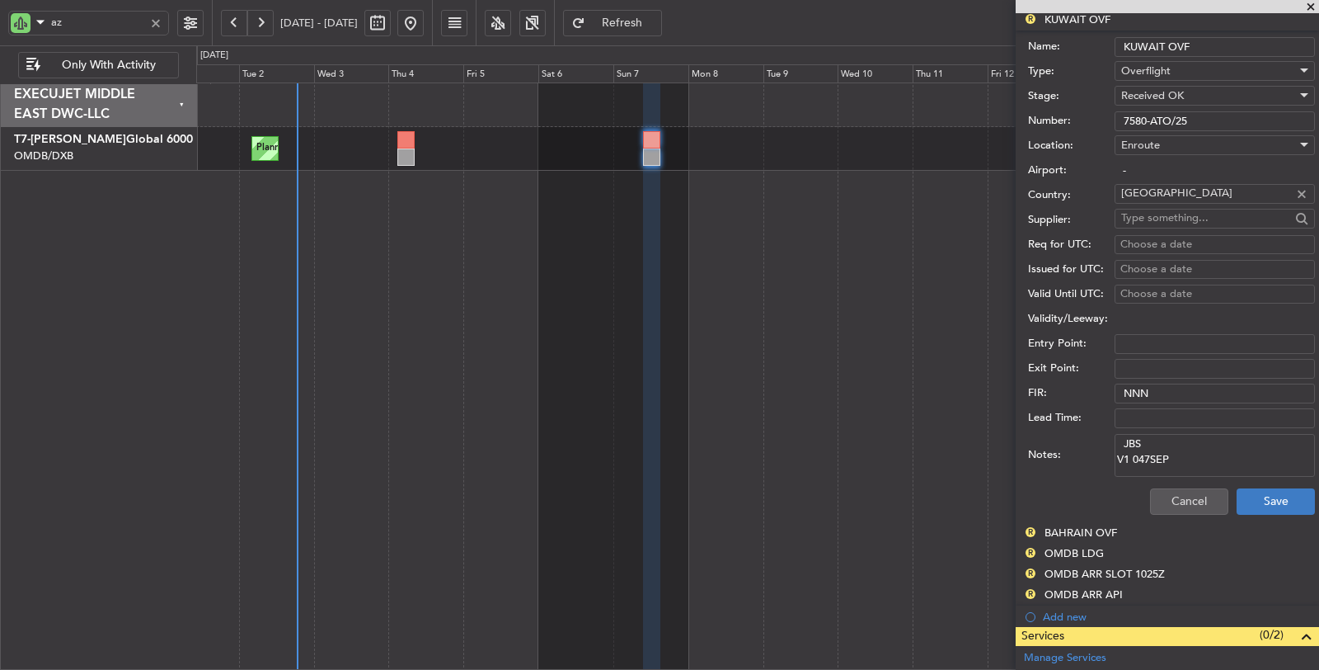
type textarea "JBS V1 047SEP"
click at [1276, 500] on button "Save" at bounding box center [1276, 501] width 78 height 26
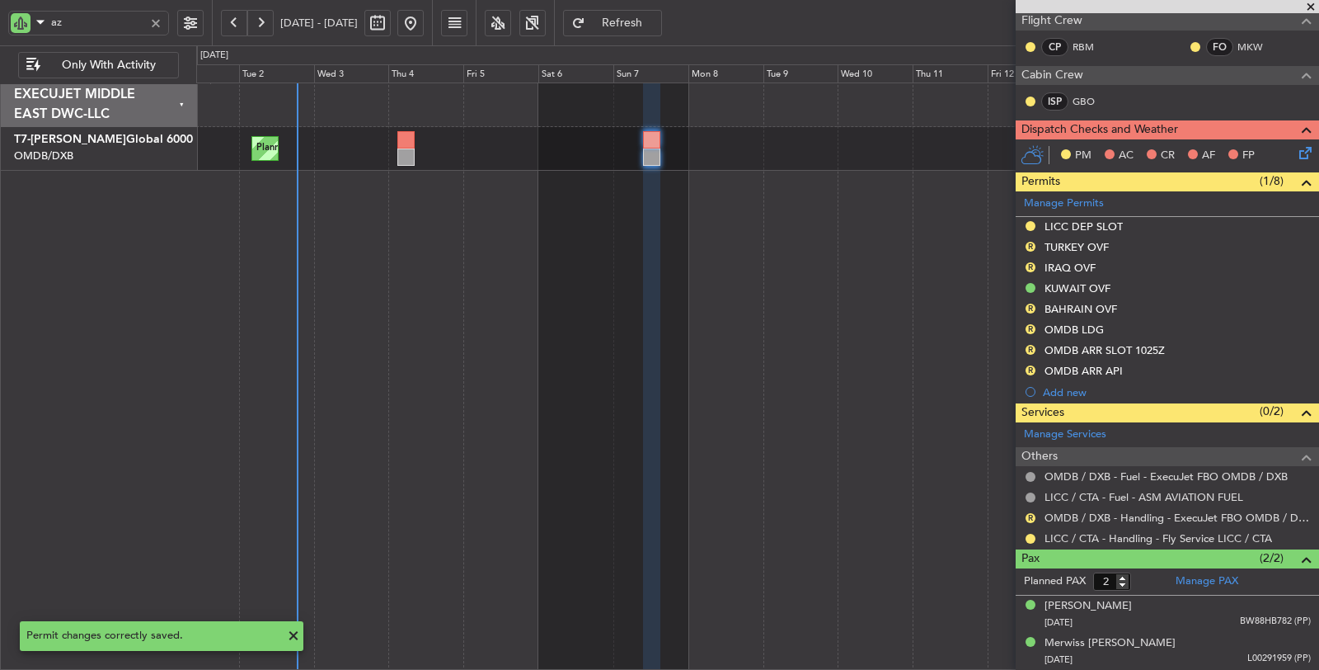
scroll to position [31, 0]
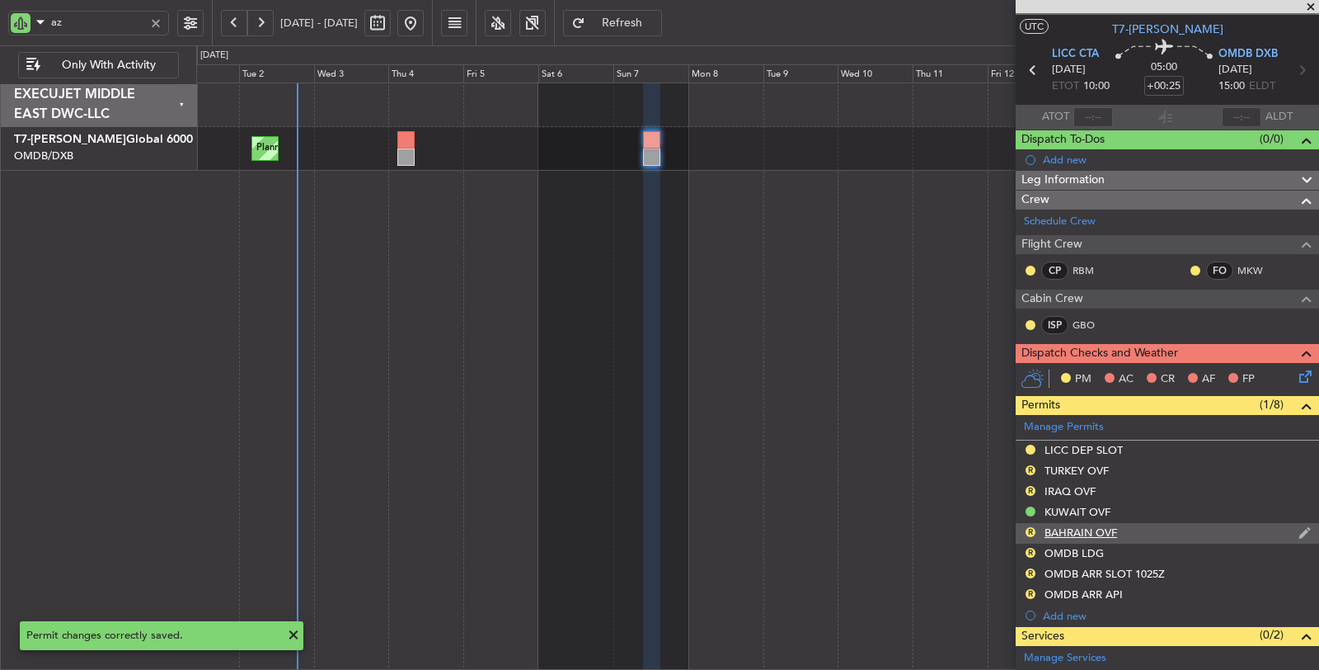
click at [1078, 531] on div "BAHRAIN OVF" at bounding box center [1081, 532] width 73 height 14
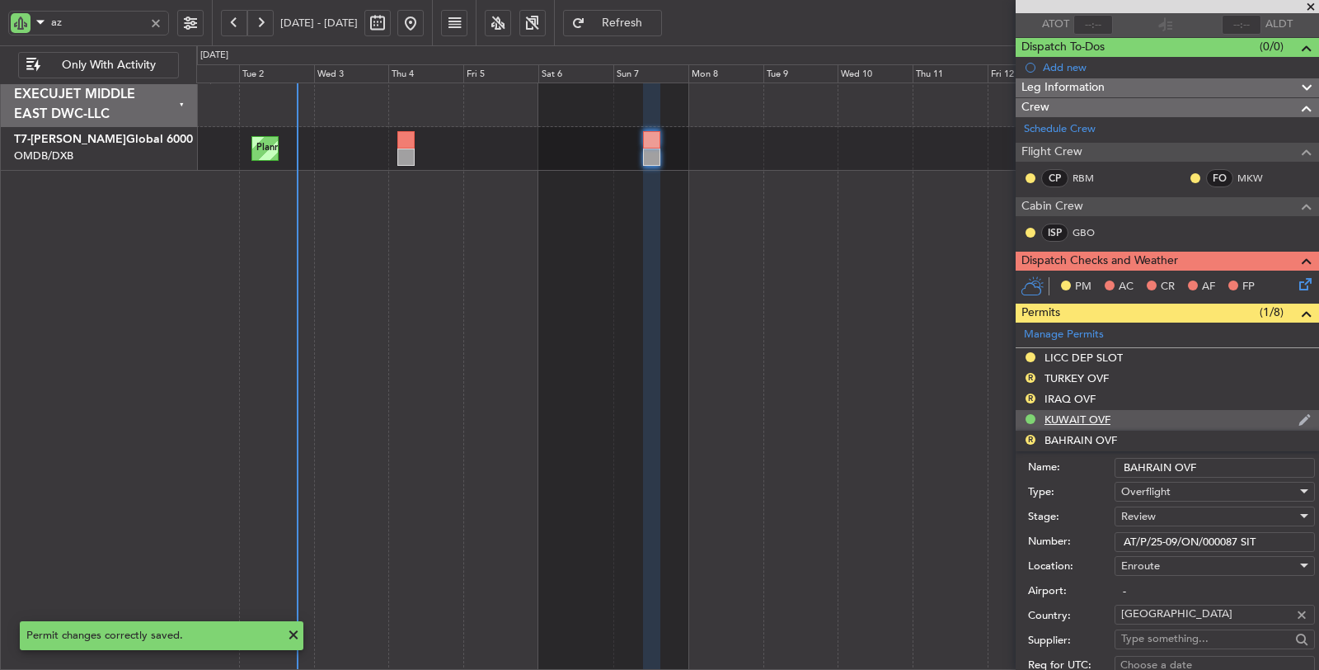
scroll to position [307, 0]
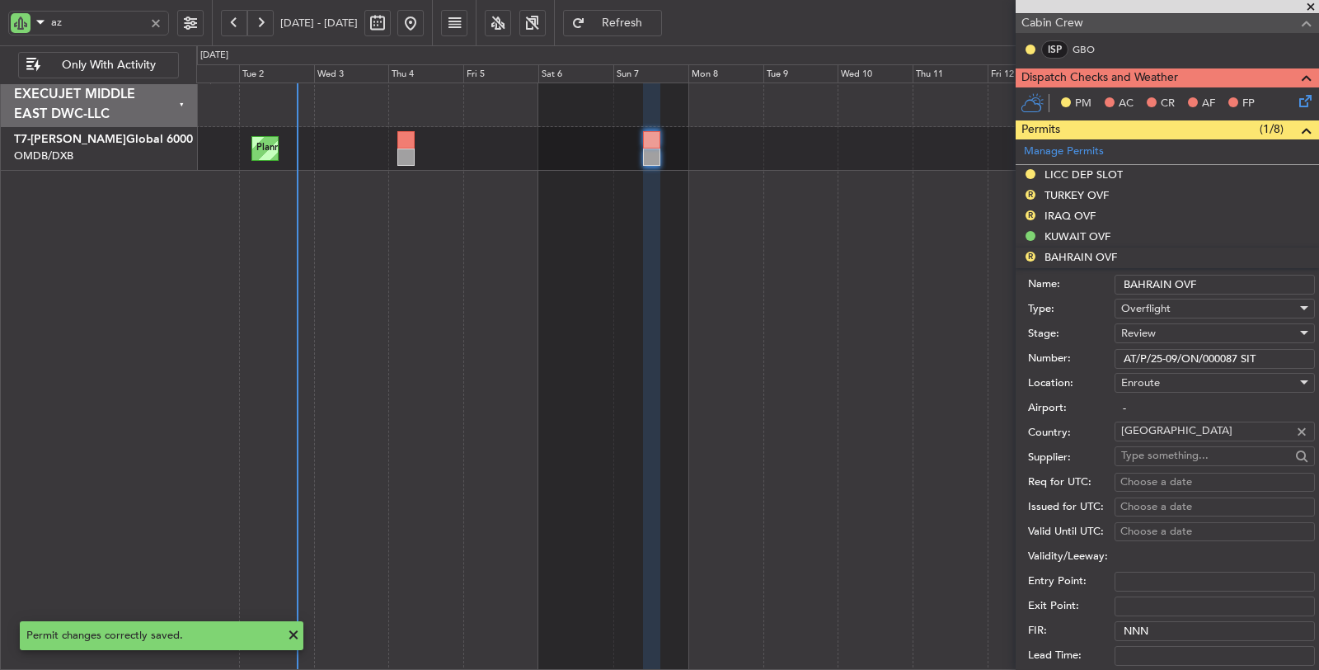
click at [1149, 332] on span "Review" at bounding box center [1138, 333] width 35 height 15
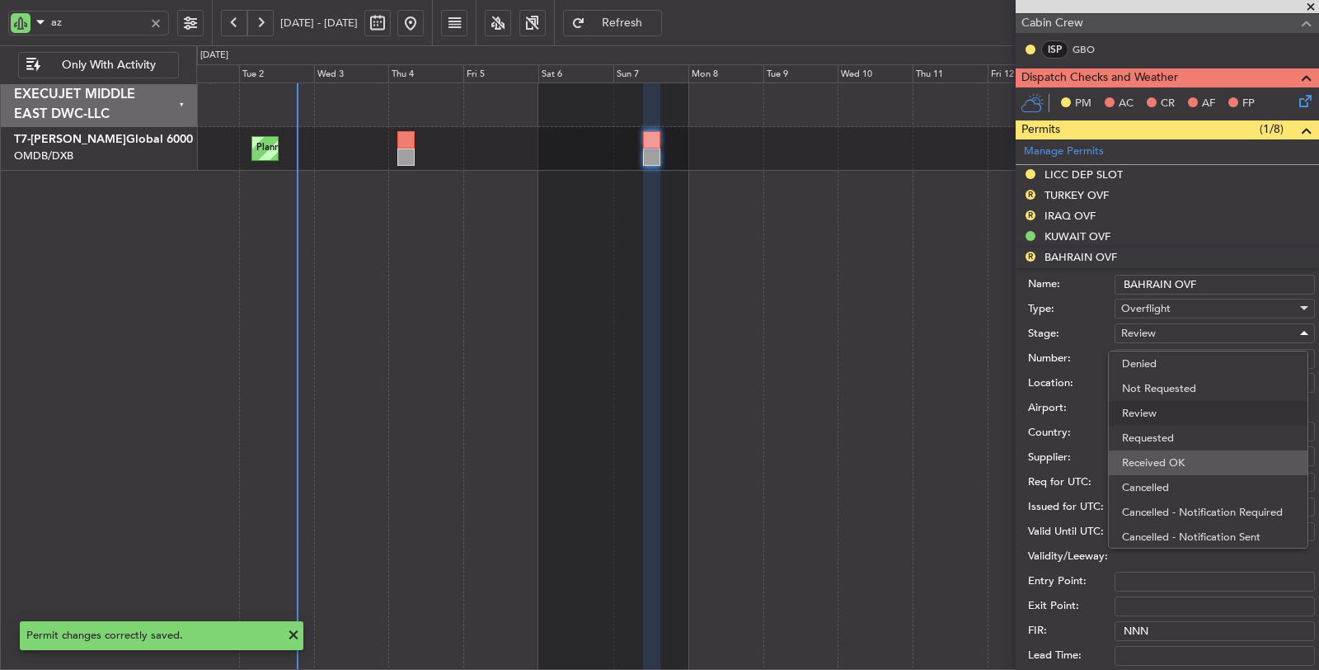
click at [1152, 456] on span "Received OK" at bounding box center [1208, 462] width 172 height 25
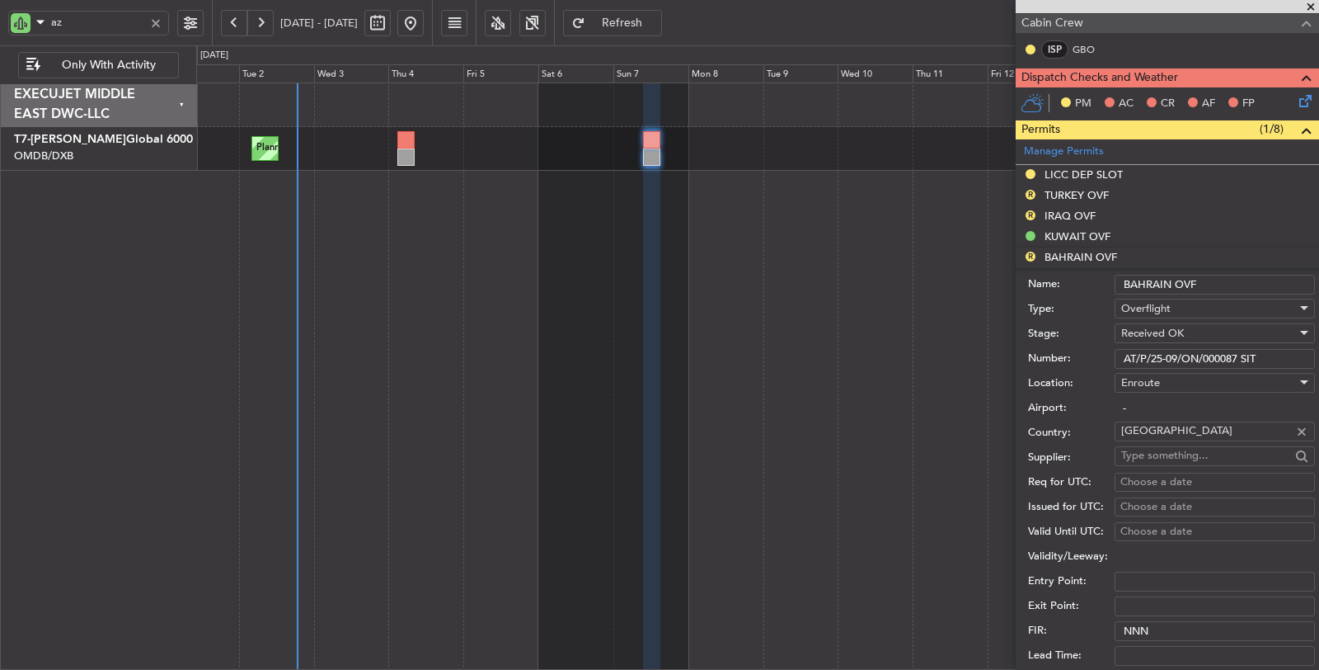
click at [1168, 652] on input "Lead Time:" at bounding box center [1215, 656] width 200 height 20
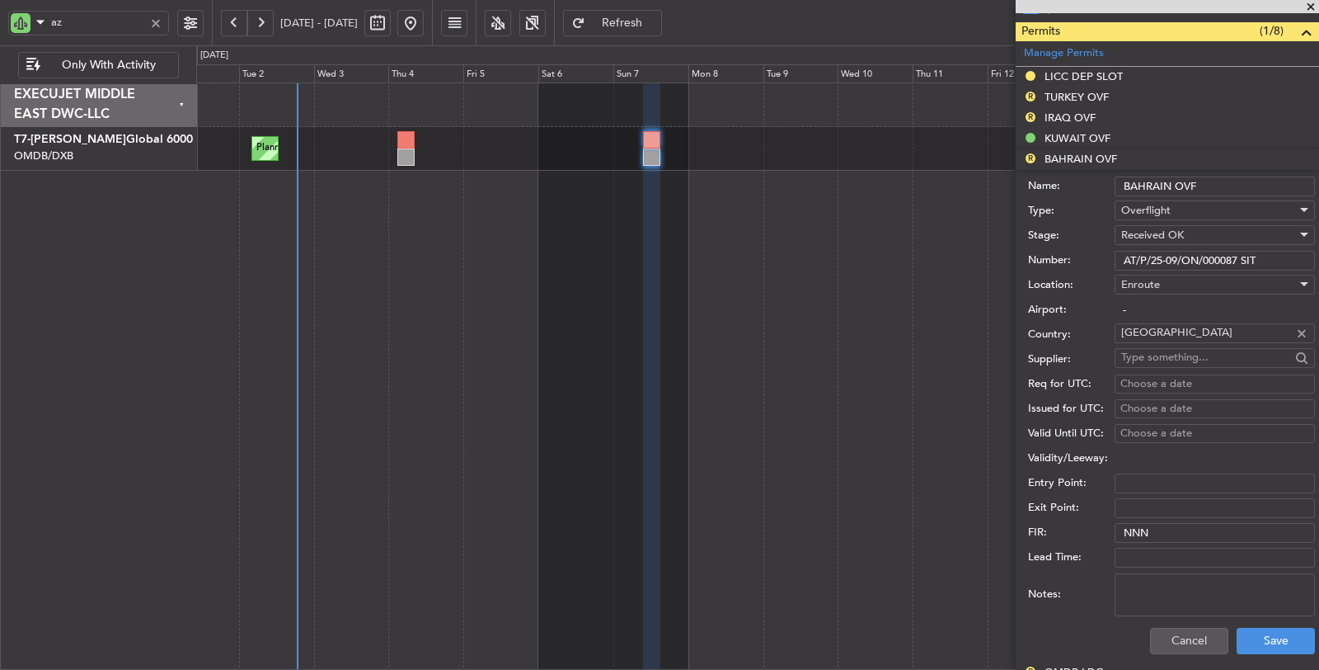
scroll to position [581, 0]
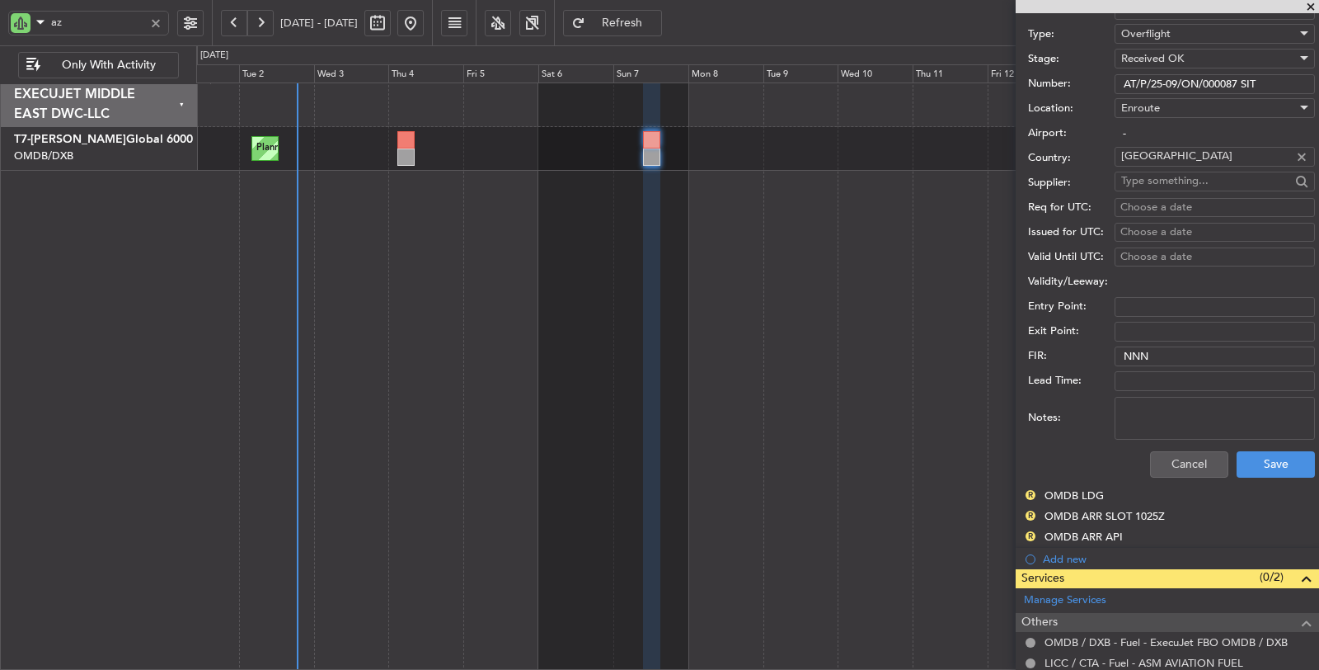
click at [1164, 404] on textarea "Notes:" at bounding box center [1215, 418] width 200 height 43
paste textarea "JBS V1 047SEP"
type textarea "JBS V1 047SEP"
click at [1257, 468] on button "Save" at bounding box center [1276, 464] width 78 height 26
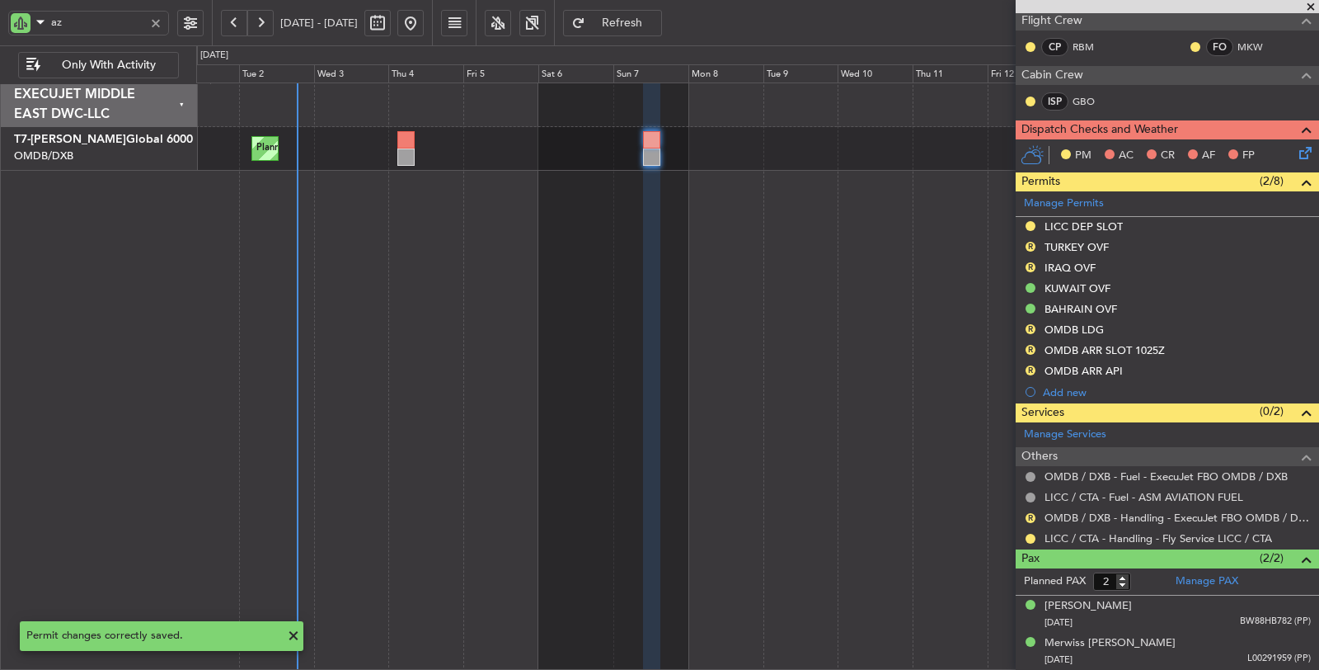
scroll to position [89, 0]
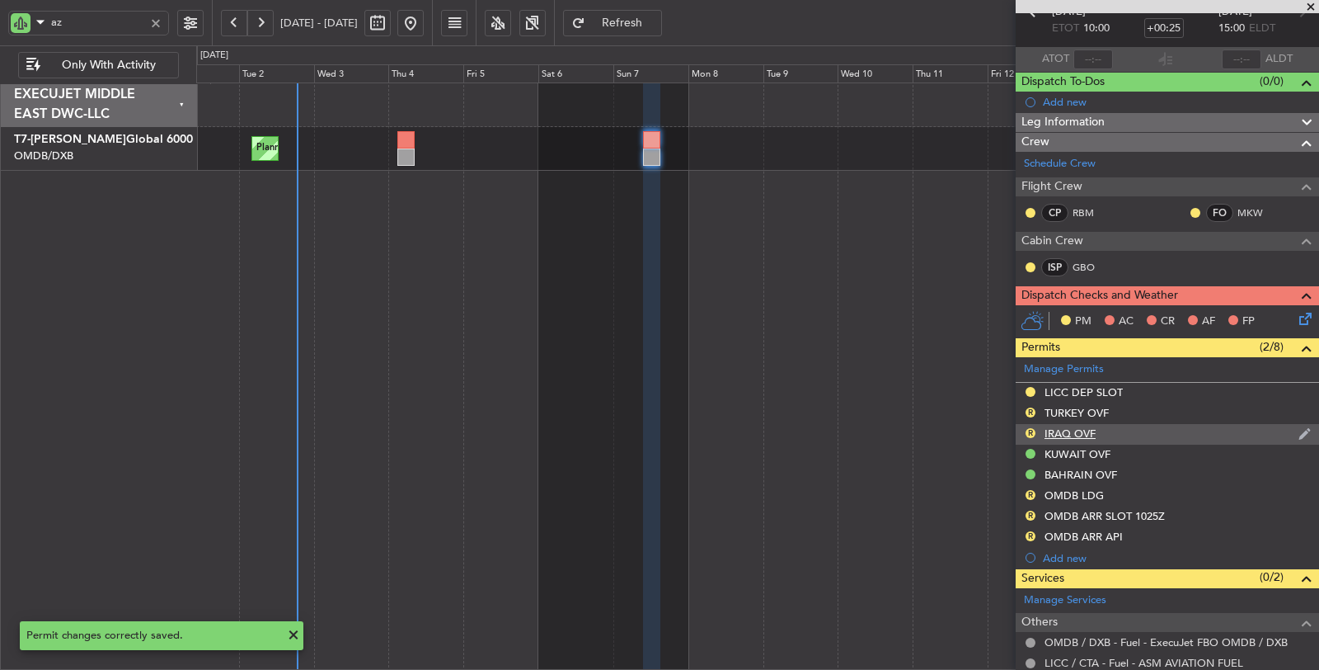
click at [1066, 426] on div "IRAQ OVF" at bounding box center [1070, 433] width 51 height 14
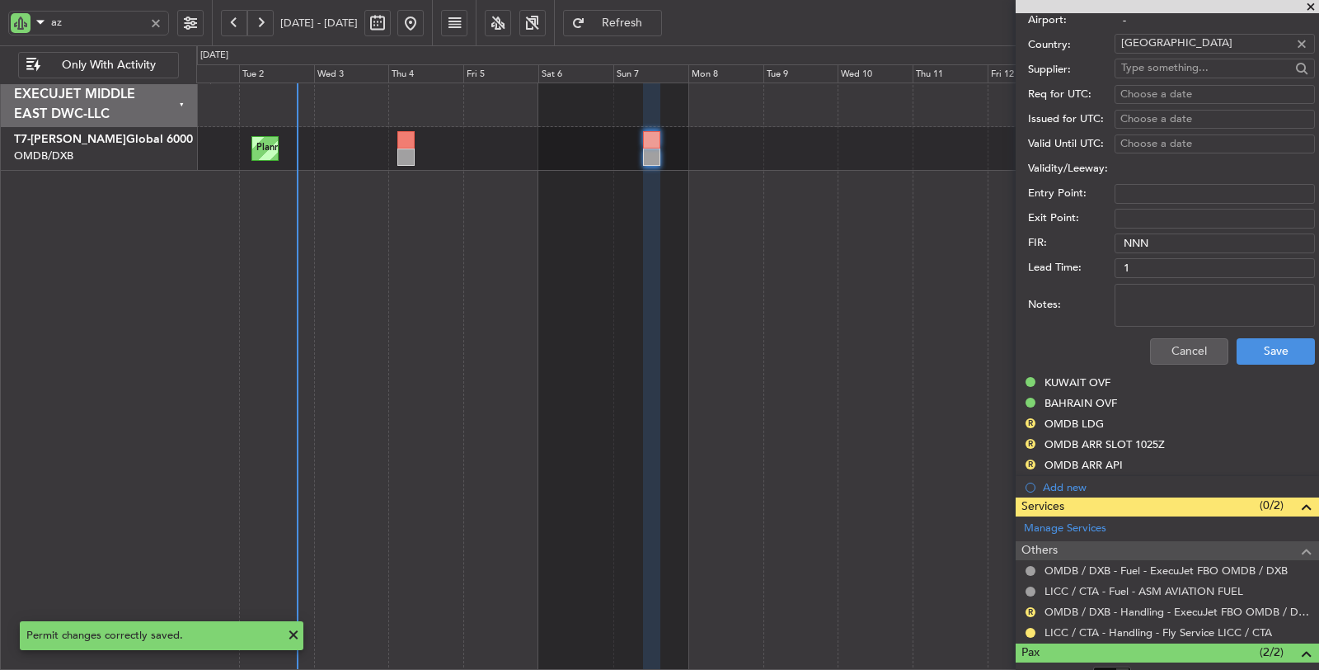
scroll to position [375, 0]
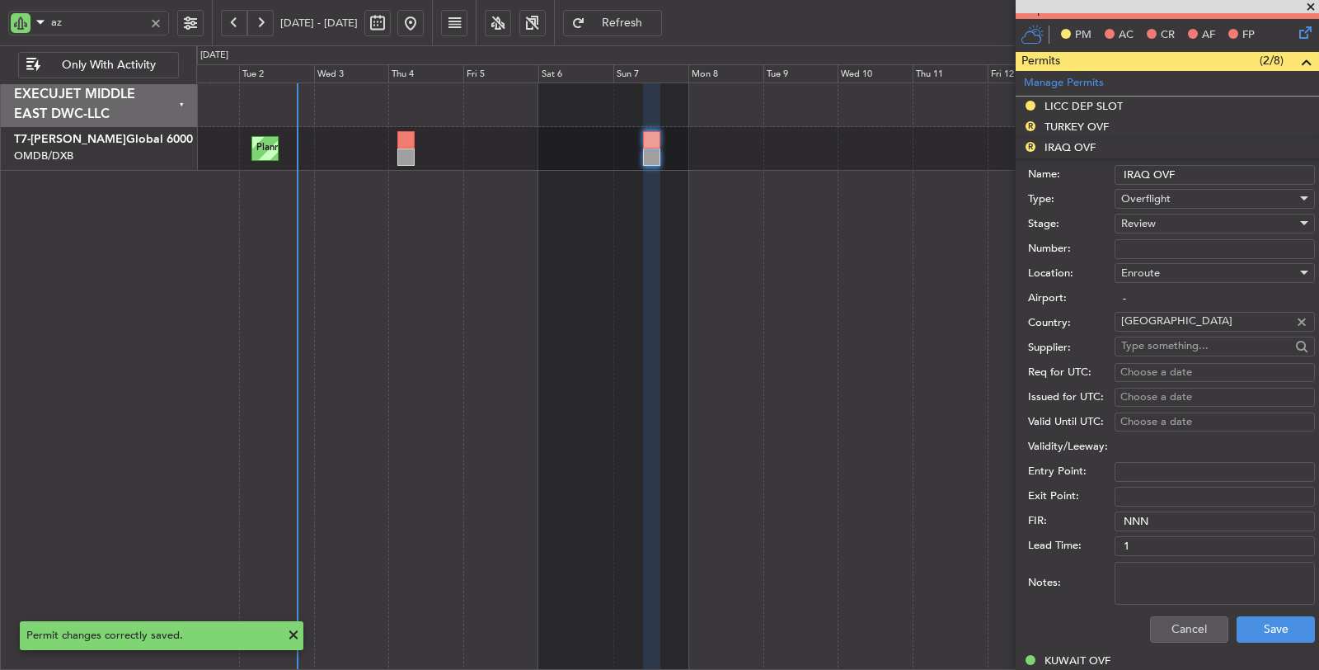
click at [1151, 216] on span "Review" at bounding box center [1138, 223] width 35 height 15
click at [1163, 320] on span "Requested" at bounding box center [1208, 328] width 172 height 25
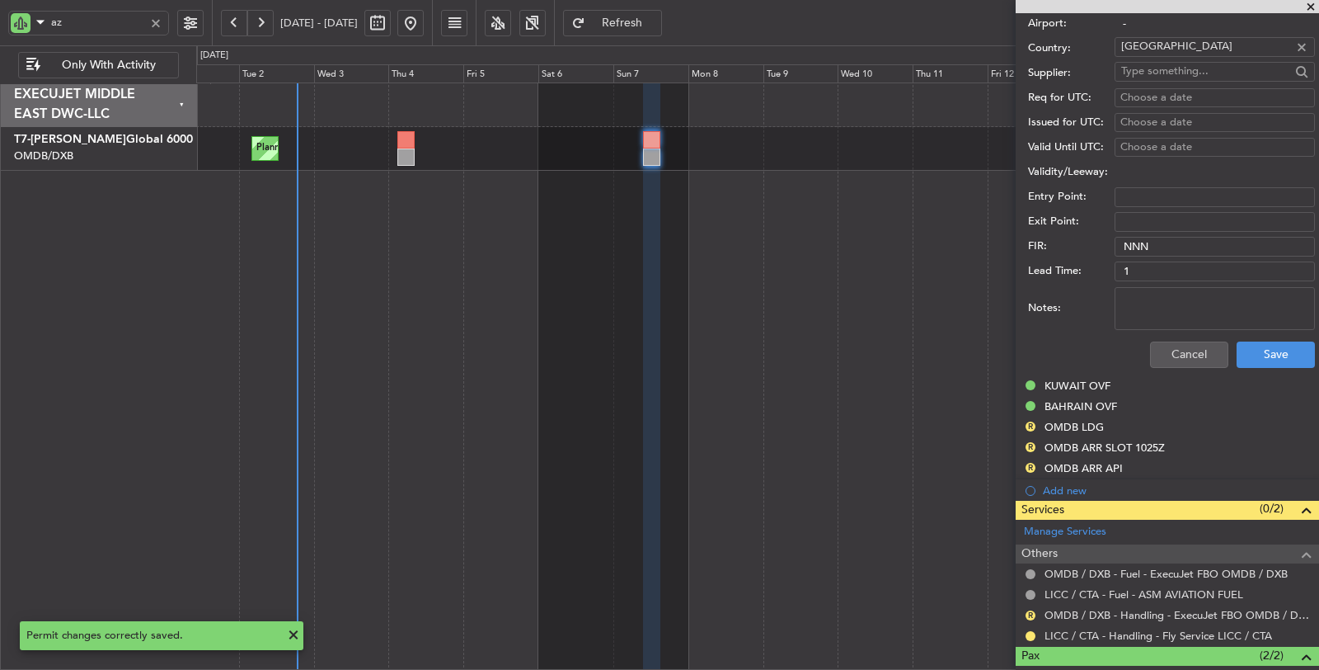
click at [1187, 318] on textarea "Notes:" at bounding box center [1215, 308] width 200 height 43
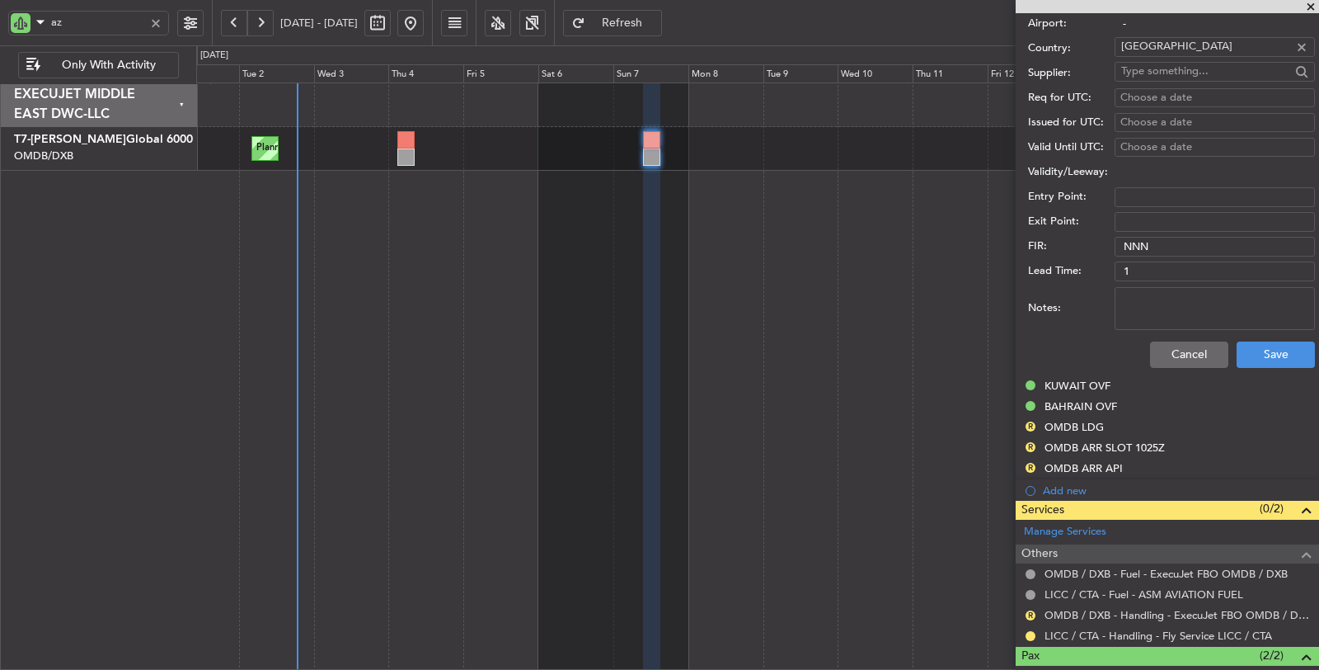
paste textarea "JBS V1 047SEP"
type textarea "JBS V1 047SEP"
click at [1238, 347] on button "Save" at bounding box center [1276, 354] width 78 height 26
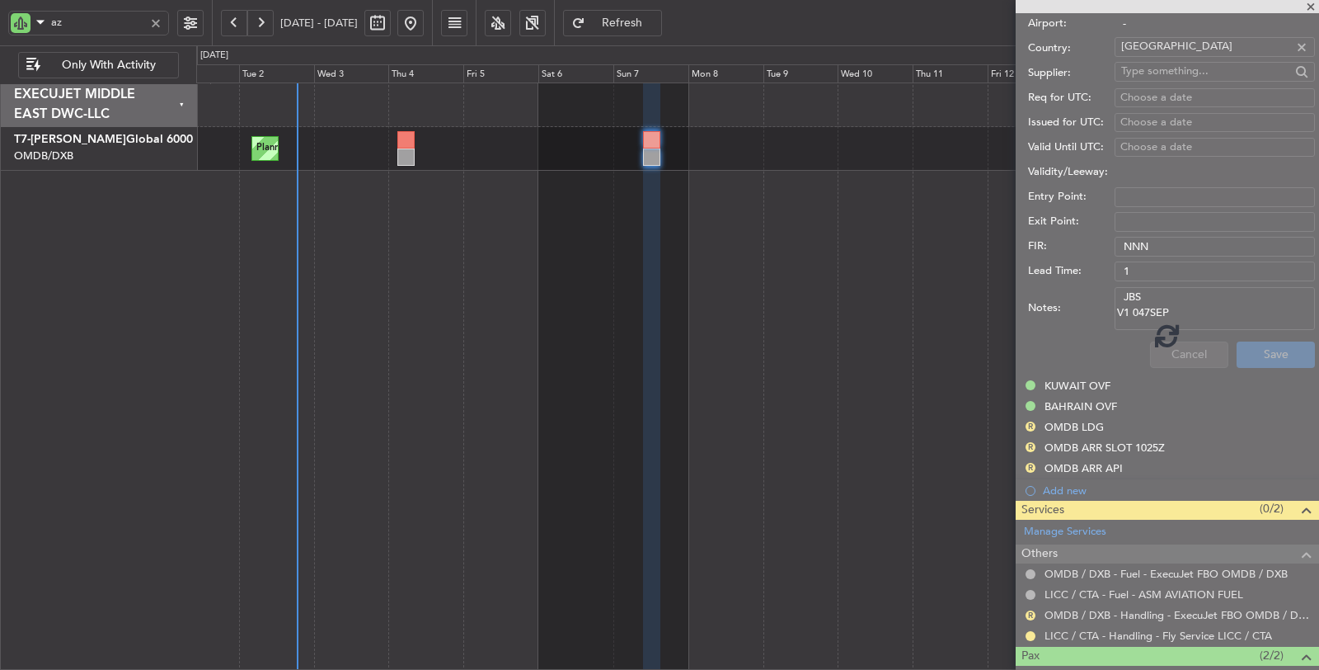
scroll to position [157, 0]
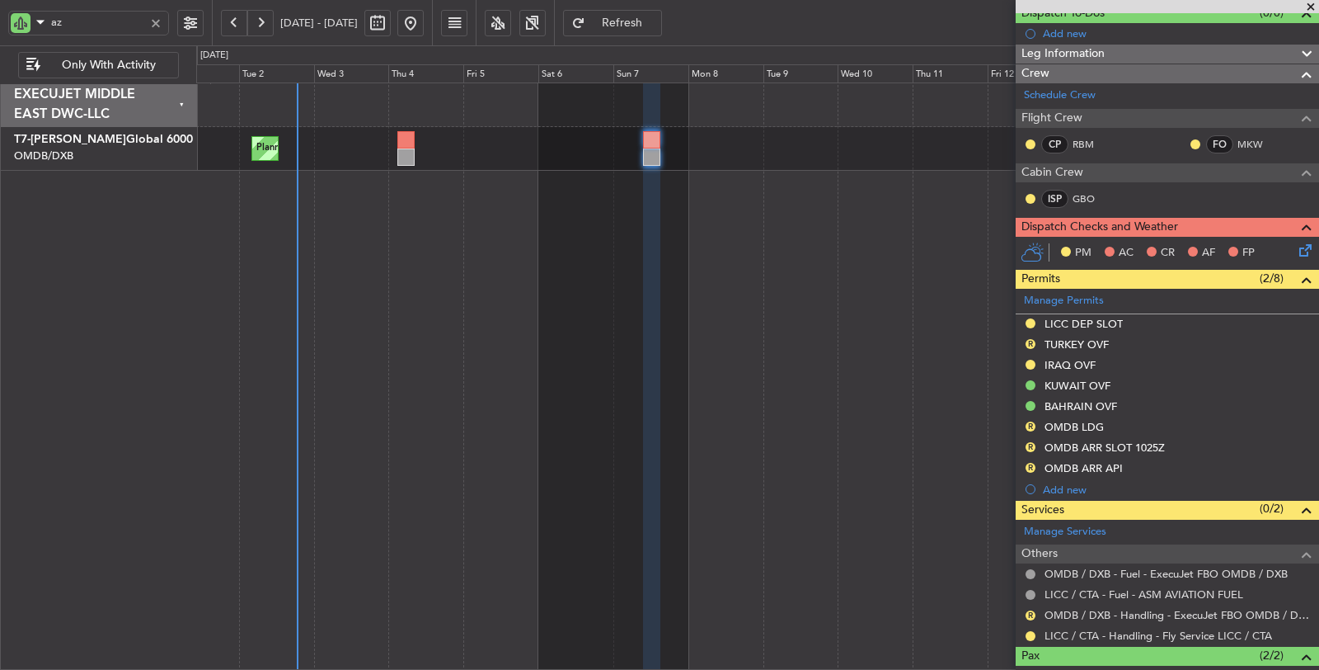
click at [406, 204] on div "Planned Maint Dubai (Dubai Intl) Planned Maint Dubai (Dubai Intl)" at bounding box center [758, 376] width 1124 height 588
click at [158, 26] on div at bounding box center [156, 23] width 18 height 18
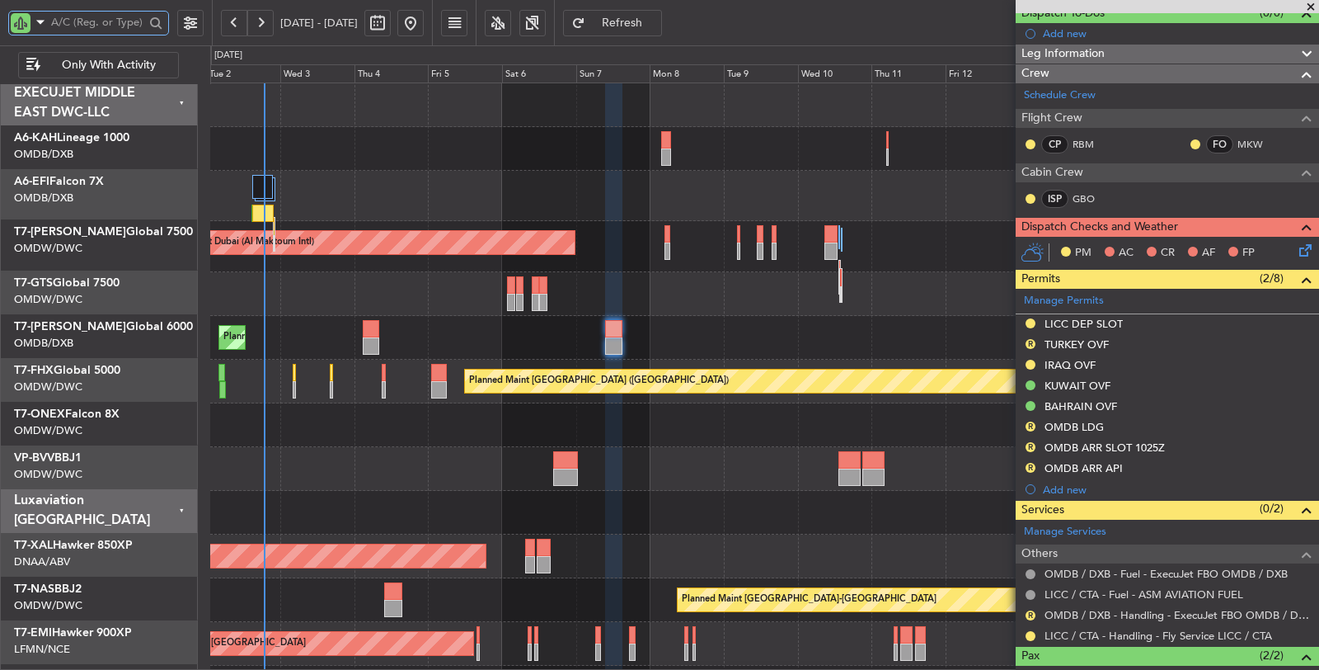
scroll to position [0, 0]
click at [359, 186] on div "Unplanned Maint [GEOGRAPHIC_DATA] ([GEOGRAPHIC_DATA])" at bounding box center [764, 196] width 1109 height 50
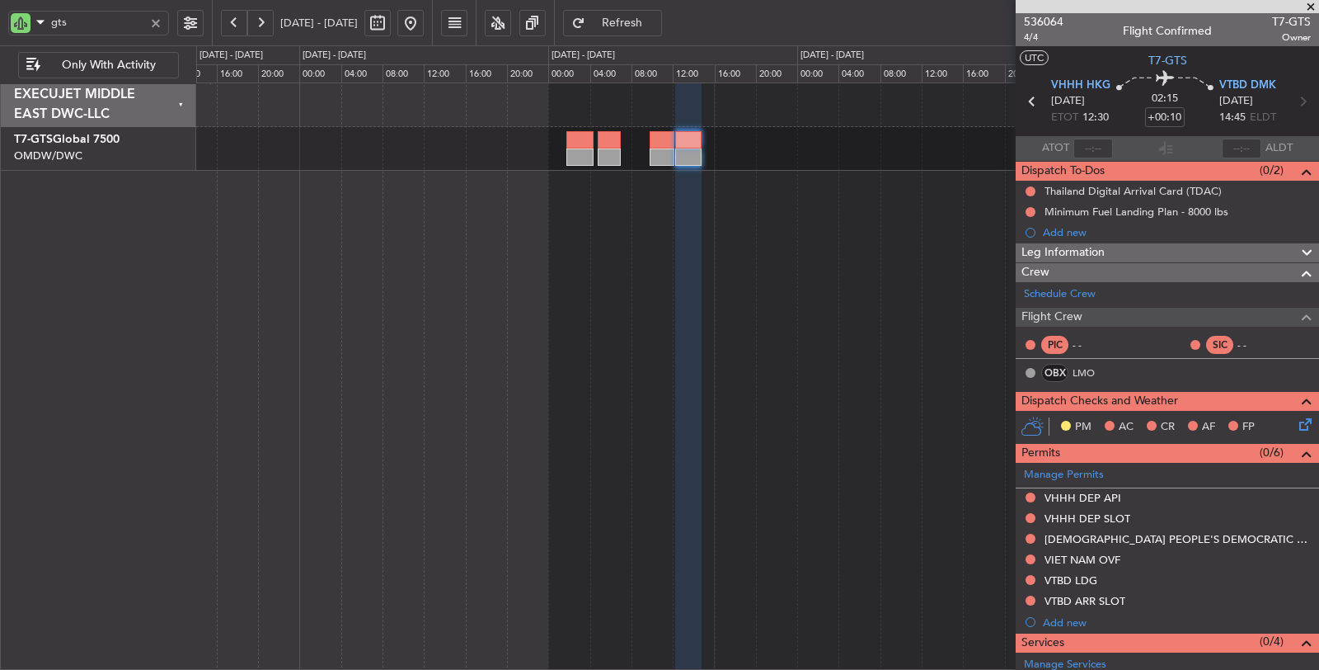
click at [423, 146] on div at bounding box center [757, 149] width 1123 height 44
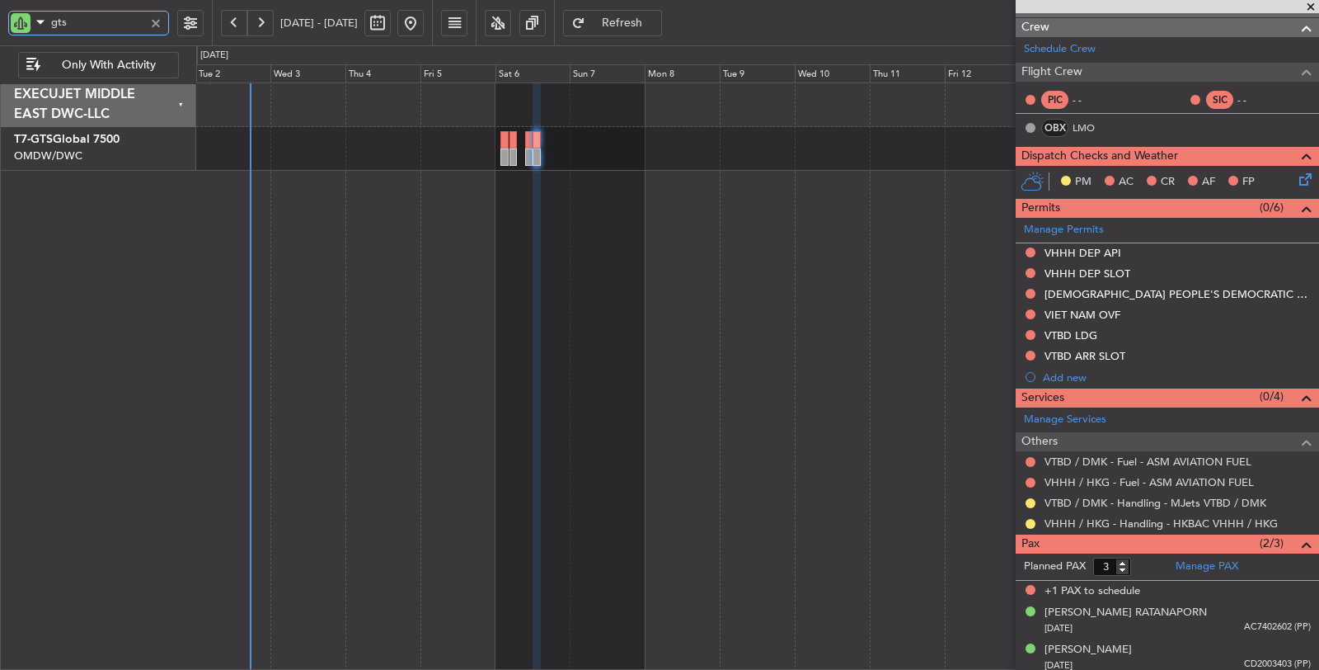
drag, startPoint x: 92, startPoint y: 25, endPoint x: 31, endPoint y: 26, distance: 61.0
click at [31, 26] on div "gts" at bounding box center [88, 23] width 161 height 25
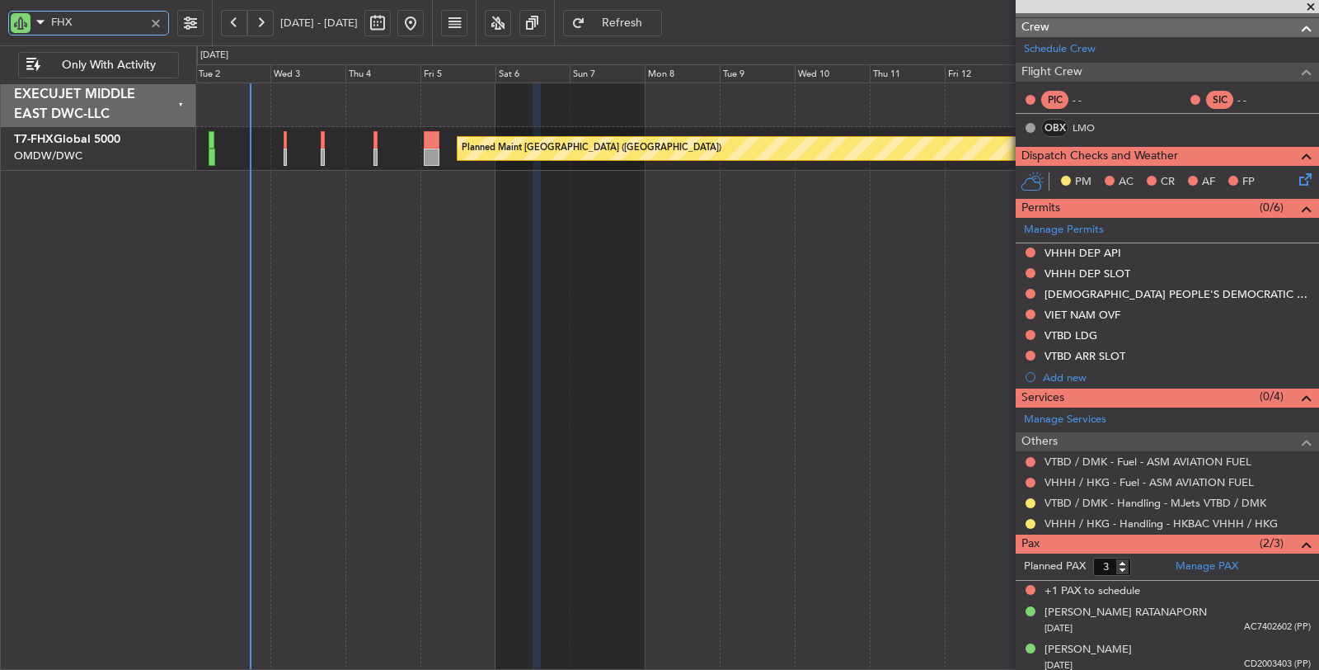
type input "FHX"
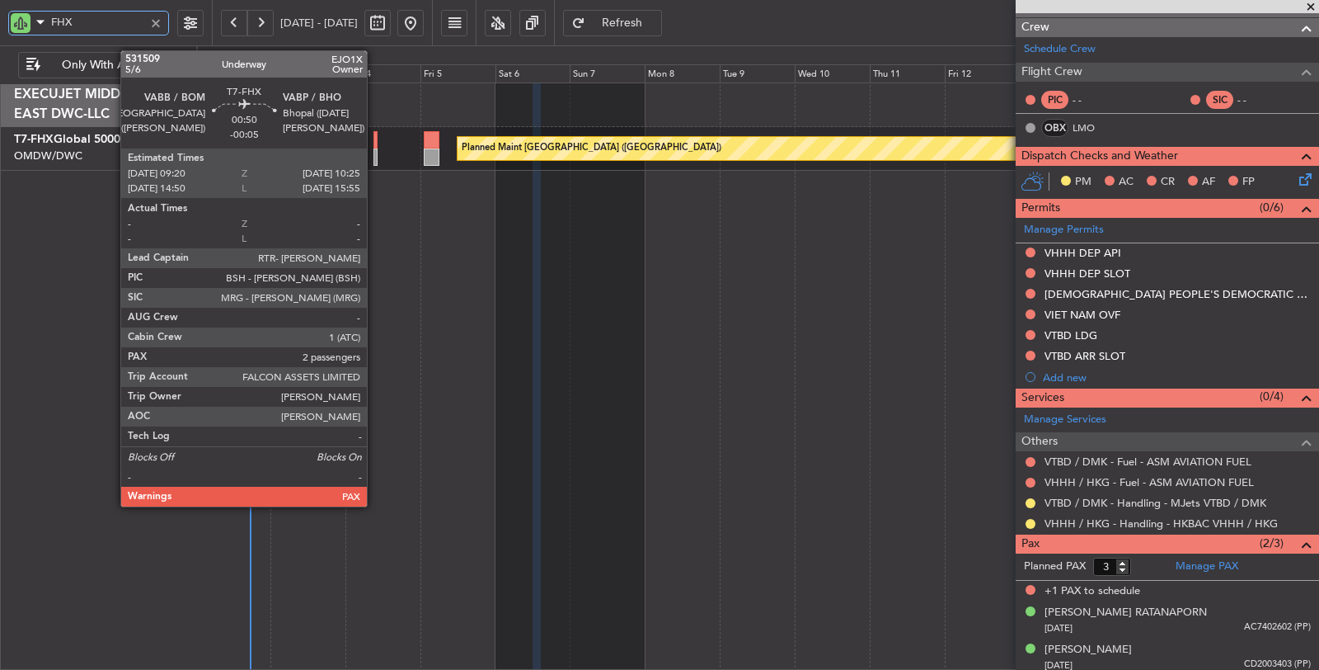
click at [375, 157] on div at bounding box center [376, 156] width 4 height 17
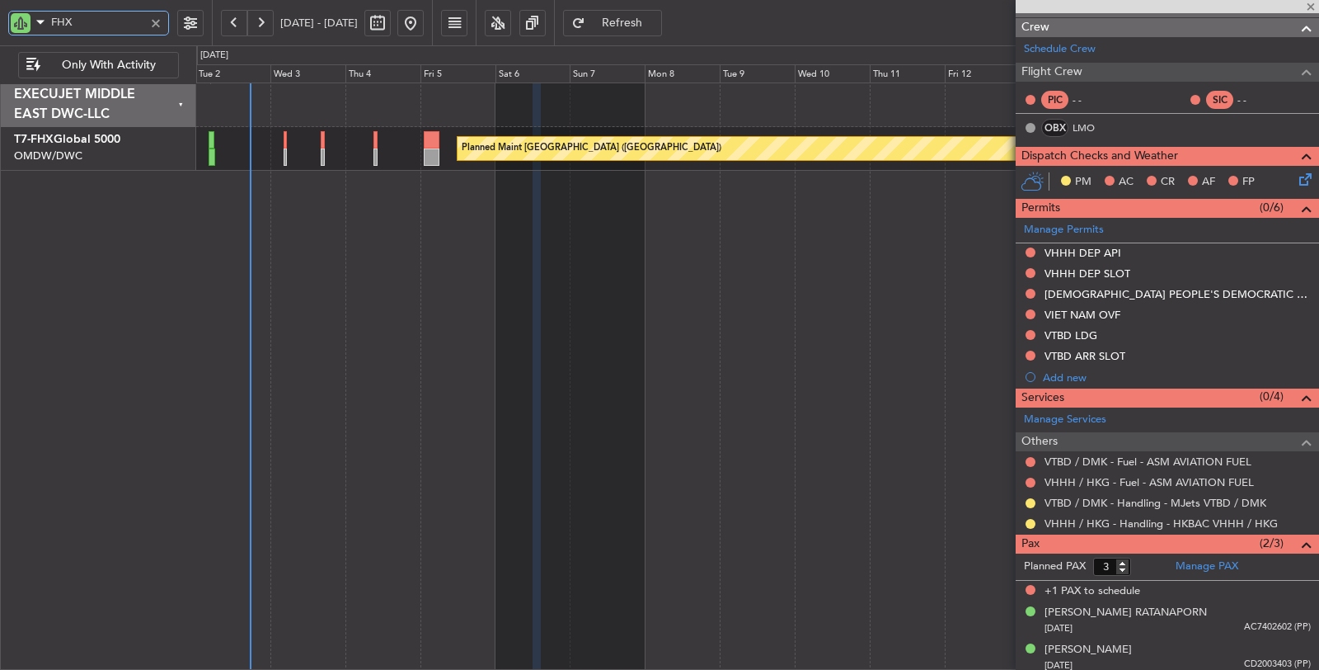
type input "-00:05"
type input "2"
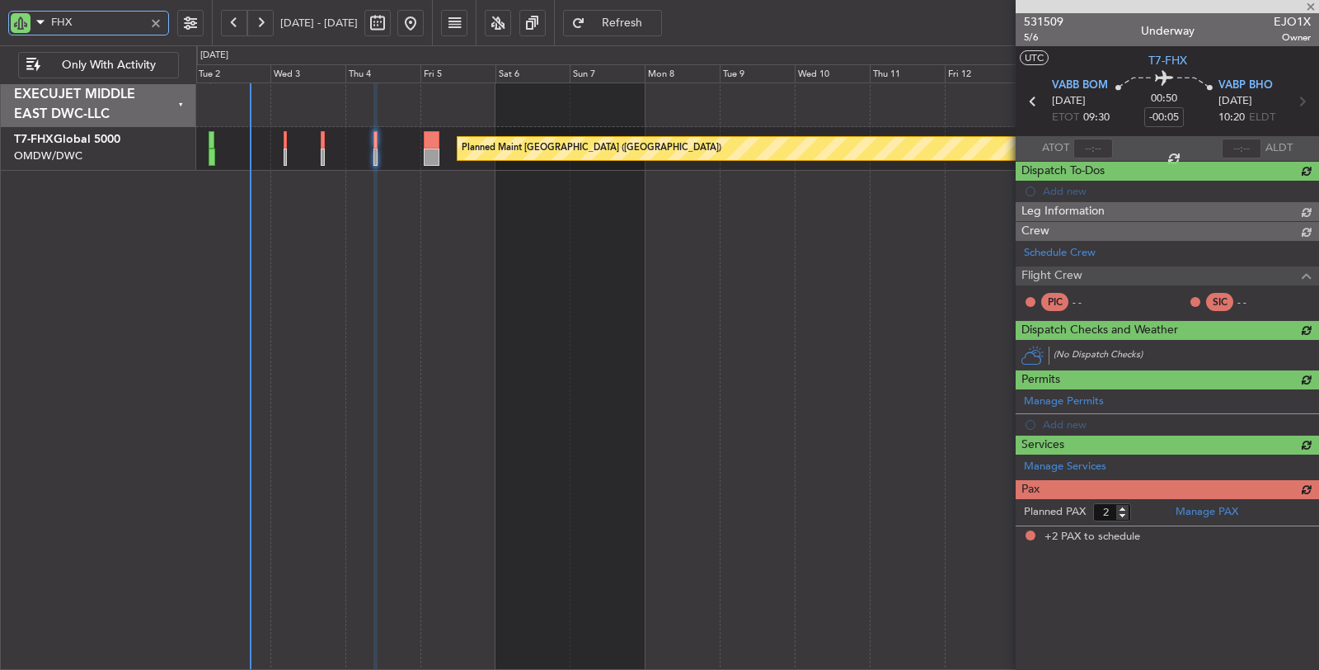
scroll to position [0, 0]
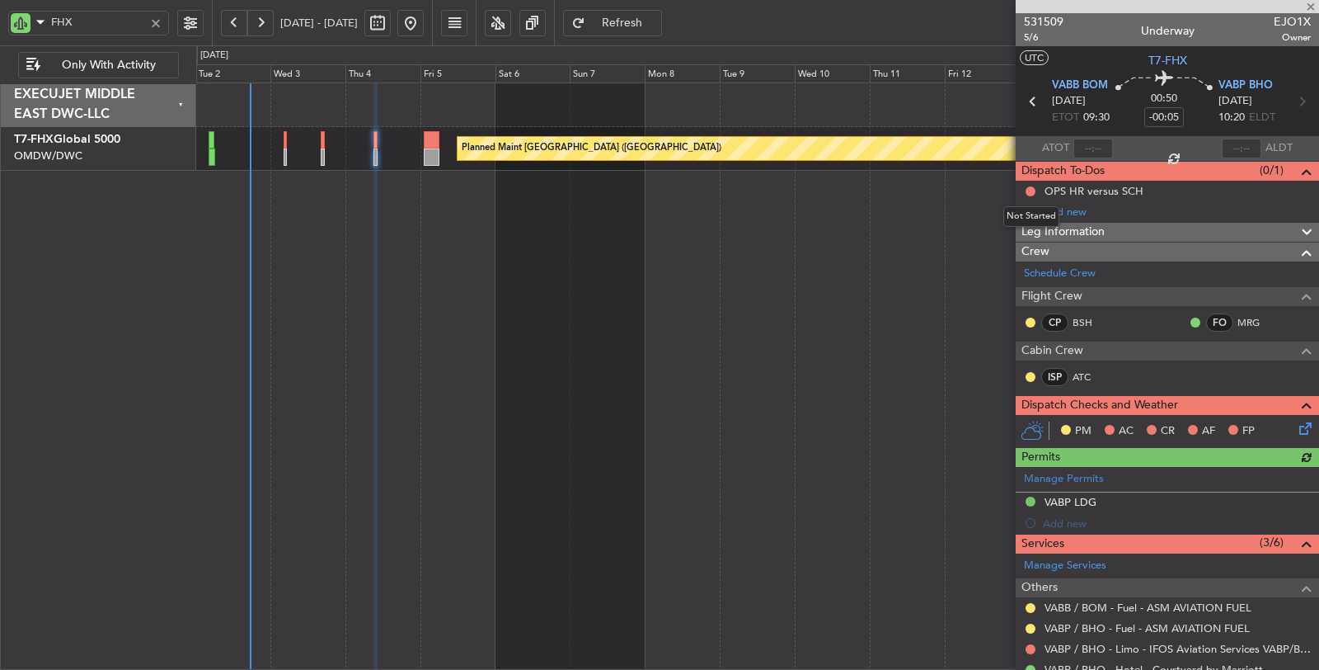
drag, startPoint x: 1030, startPoint y: 192, endPoint x: 1033, endPoint y: 200, distance: 8.9
click at [1032, 192] on button at bounding box center [1031, 191] width 10 height 10
click at [1036, 256] on span "Completed" at bounding box center [1038, 263] width 54 height 16
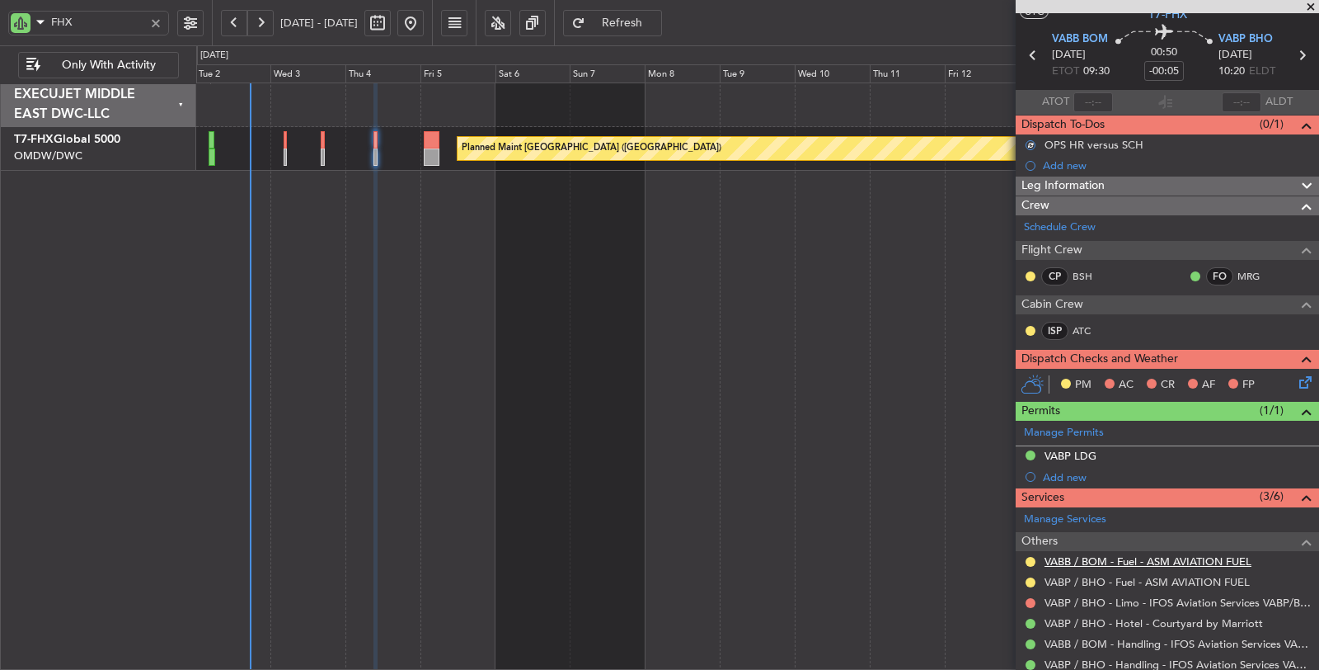
scroll to position [167, 0]
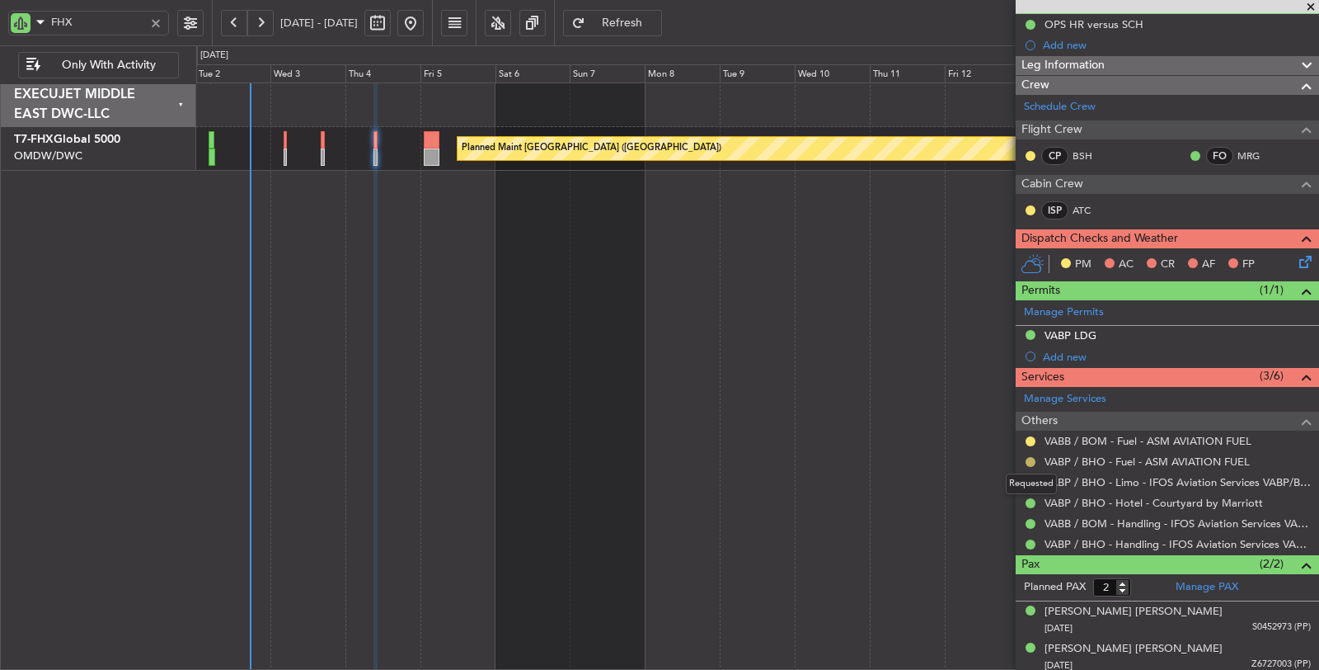
click at [1029, 457] on button at bounding box center [1031, 462] width 10 height 10
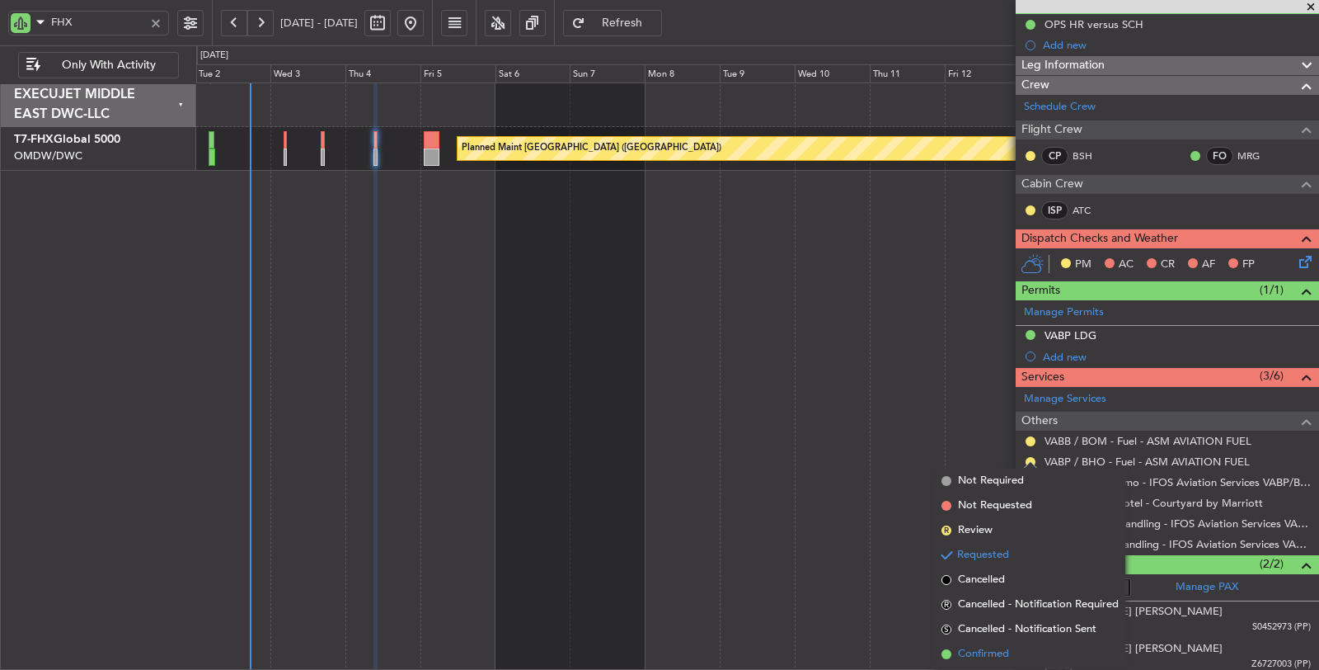
click at [1013, 646] on li "Confirmed" at bounding box center [1030, 653] width 190 height 25
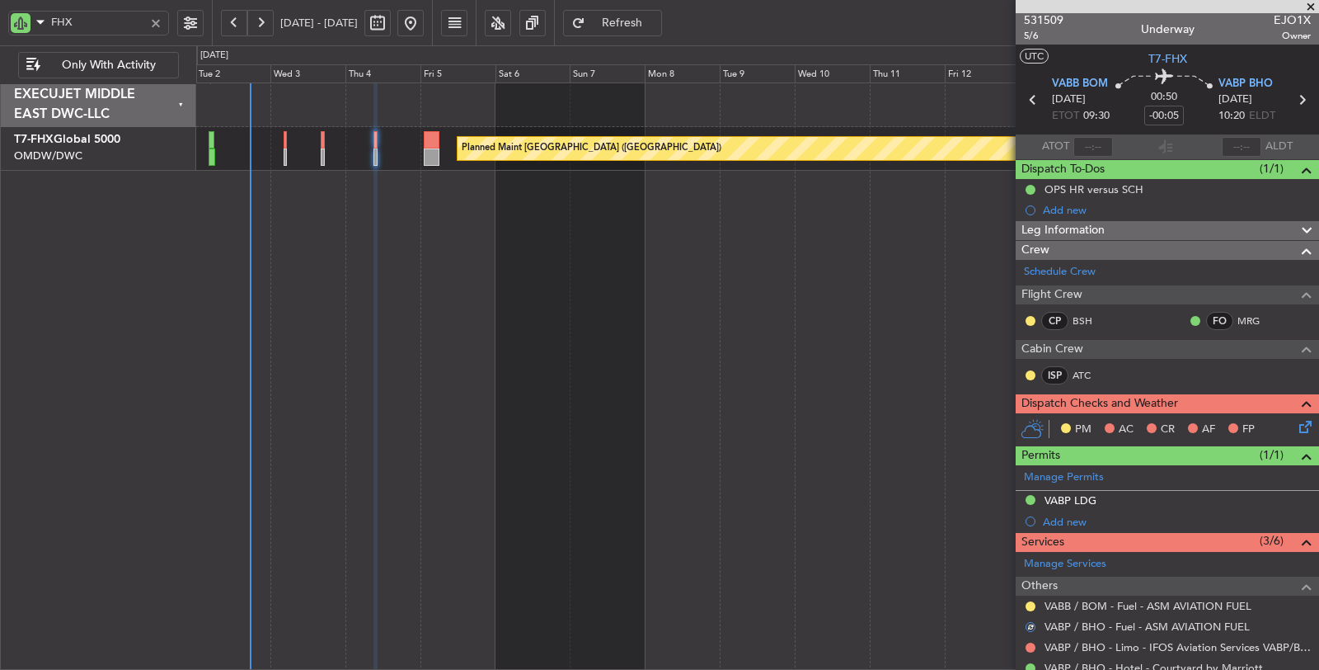
scroll to position [0, 0]
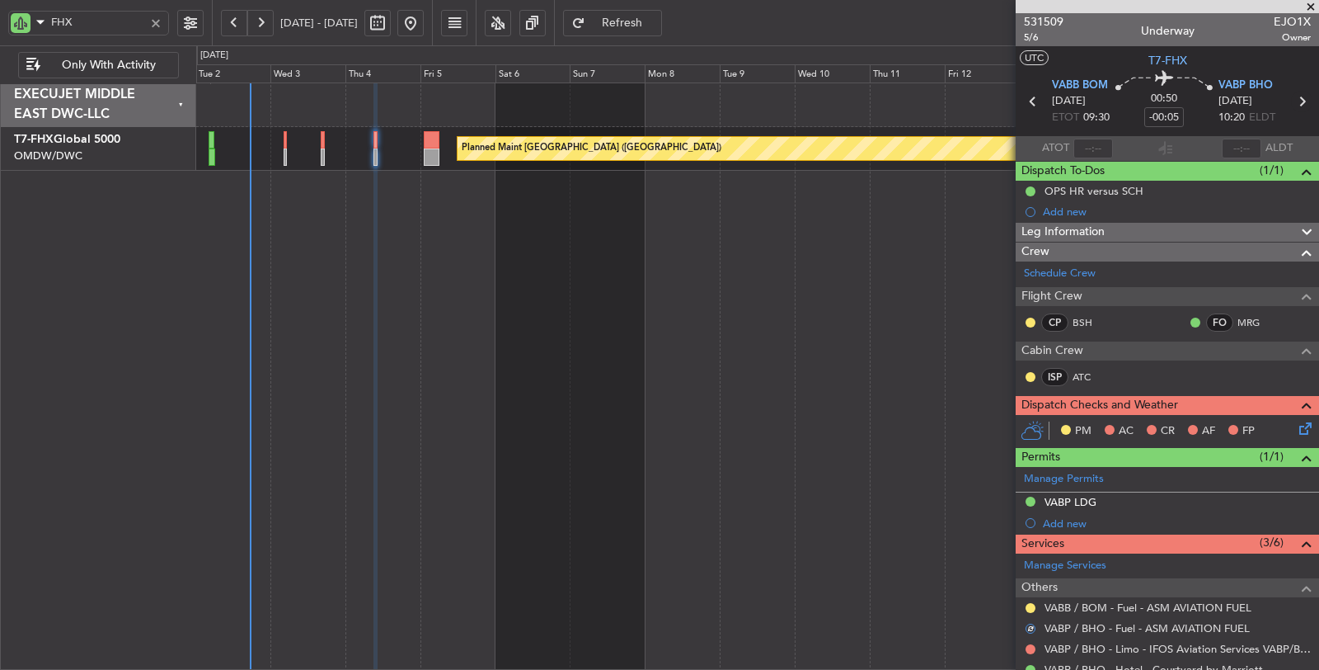
click at [1294, 101] on icon at bounding box center [1301, 101] width 21 height 21
type input "+00:10"
type input "0"
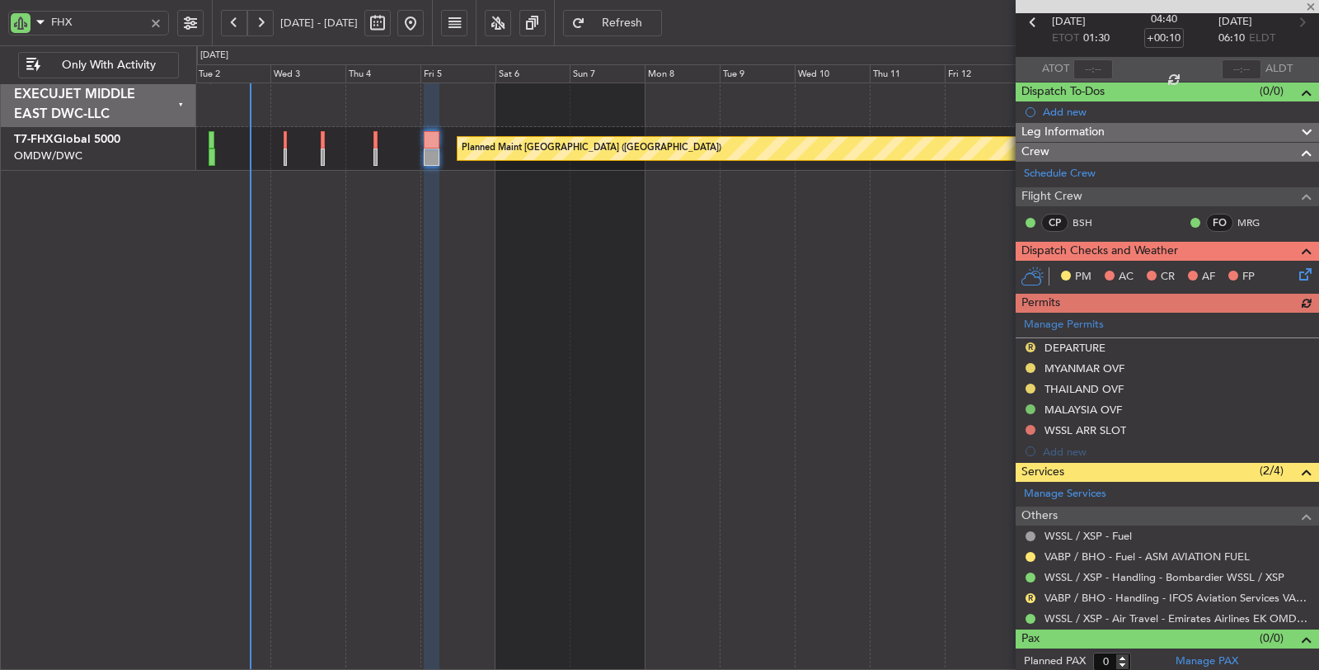
scroll to position [79, 0]
click at [1031, 553] on button at bounding box center [1031, 557] width 10 height 10
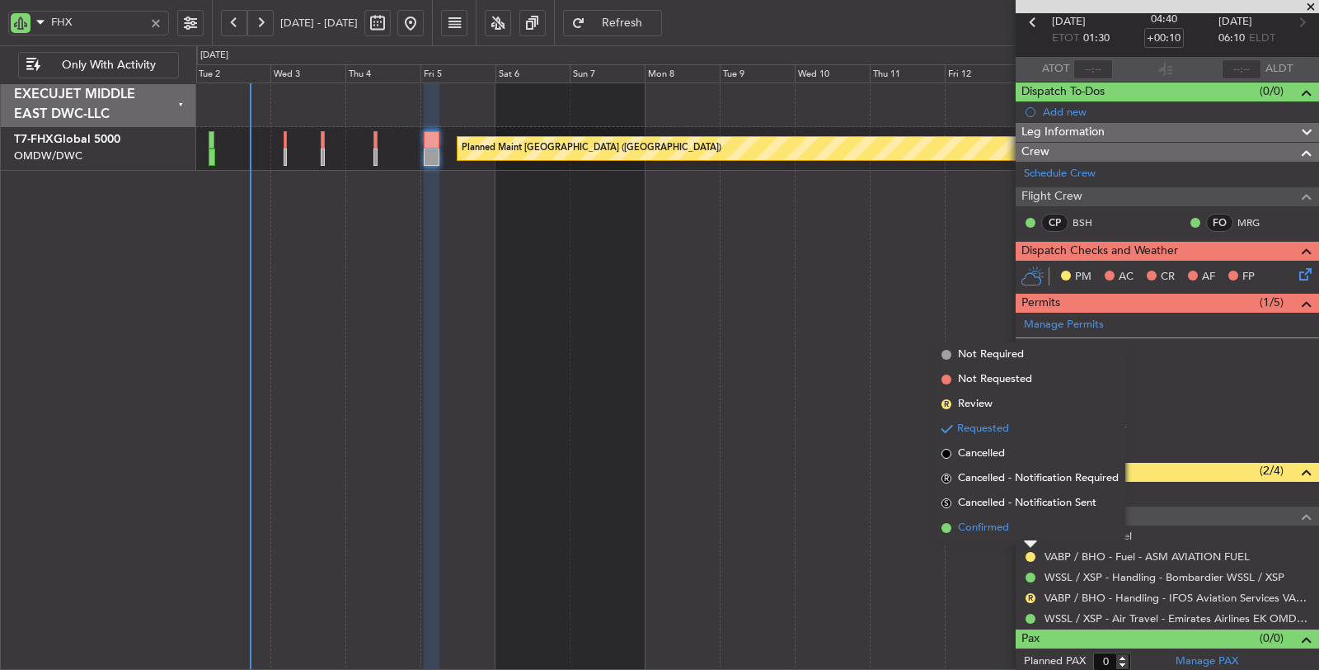
click at [991, 524] on span "Confirmed" at bounding box center [983, 527] width 51 height 16
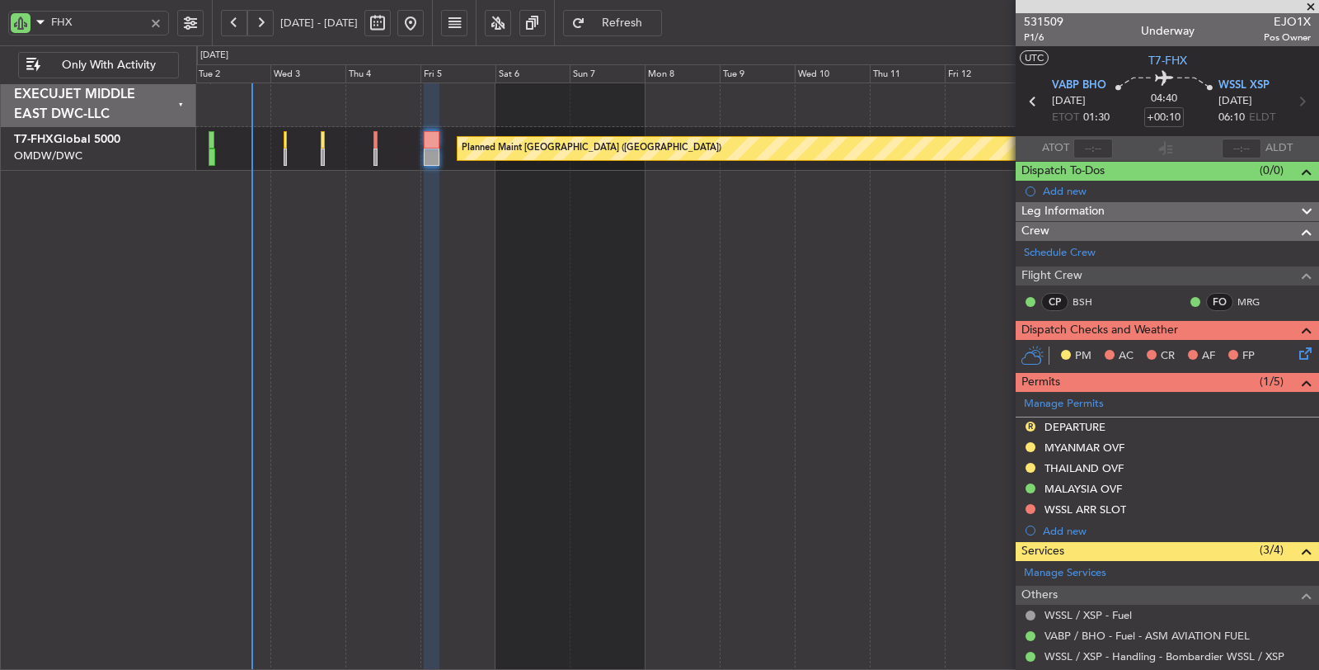
scroll to position [79, 0]
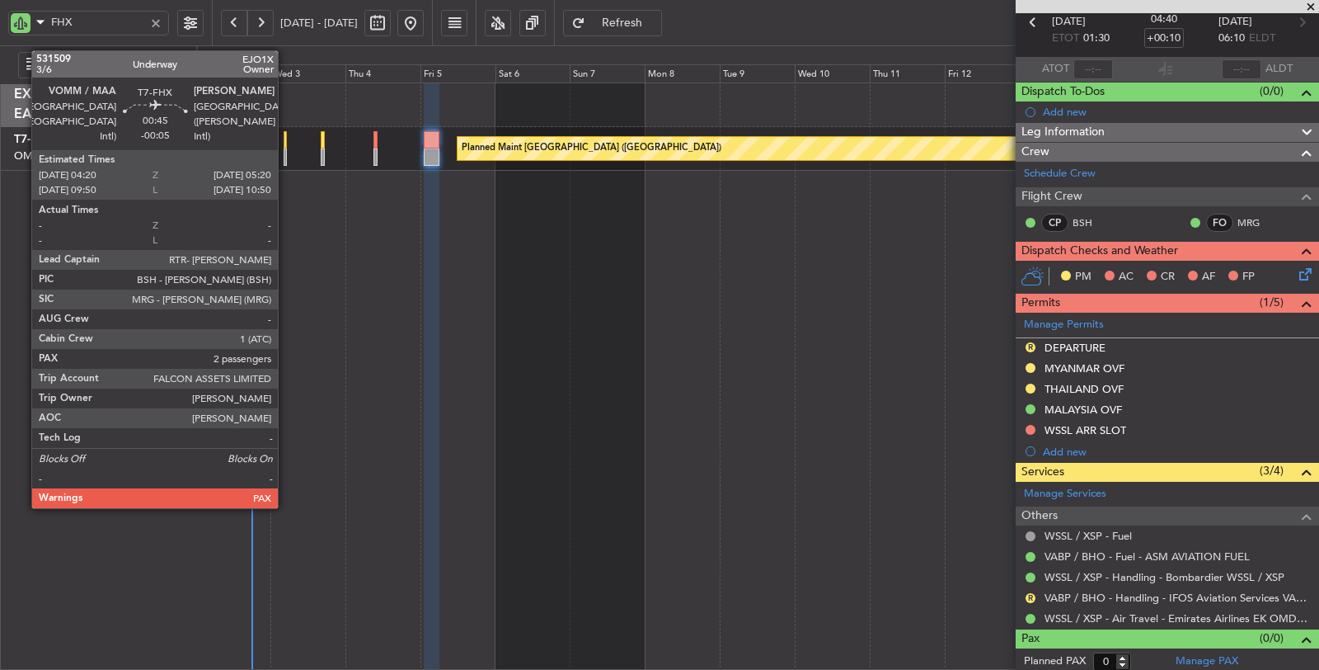
click at [286, 153] on div at bounding box center [285, 156] width 3 height 17
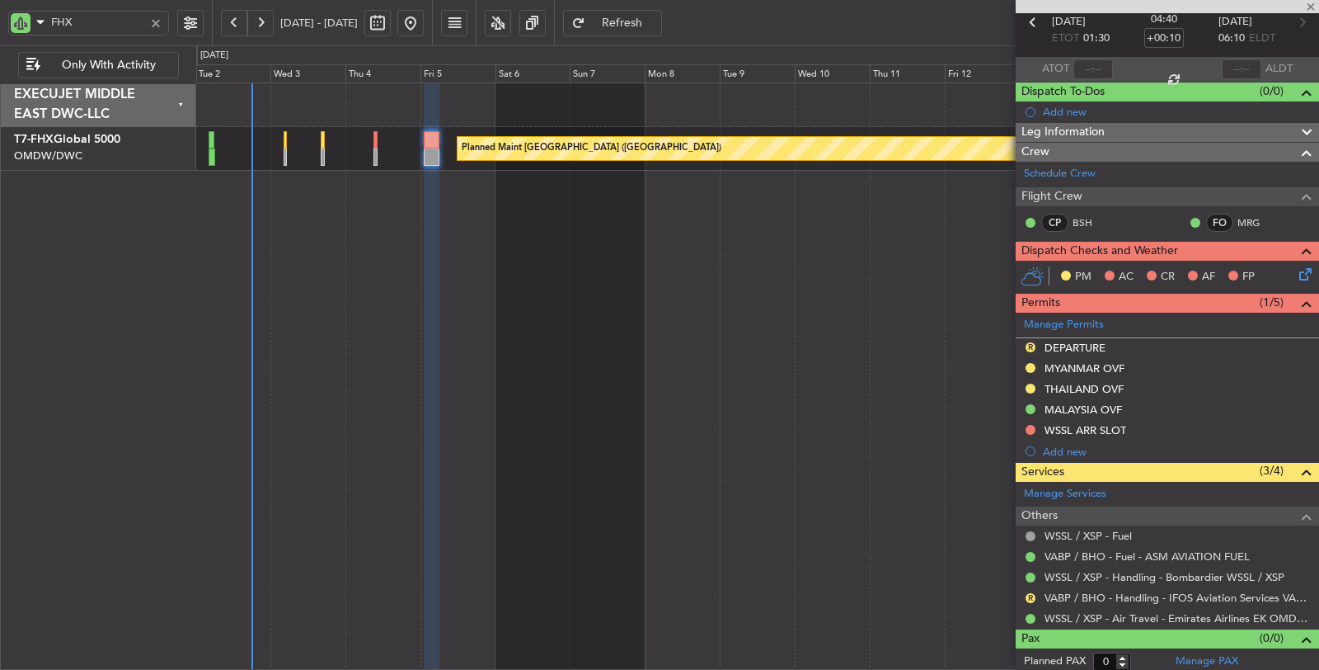
type input "-00:05"
type input "2"
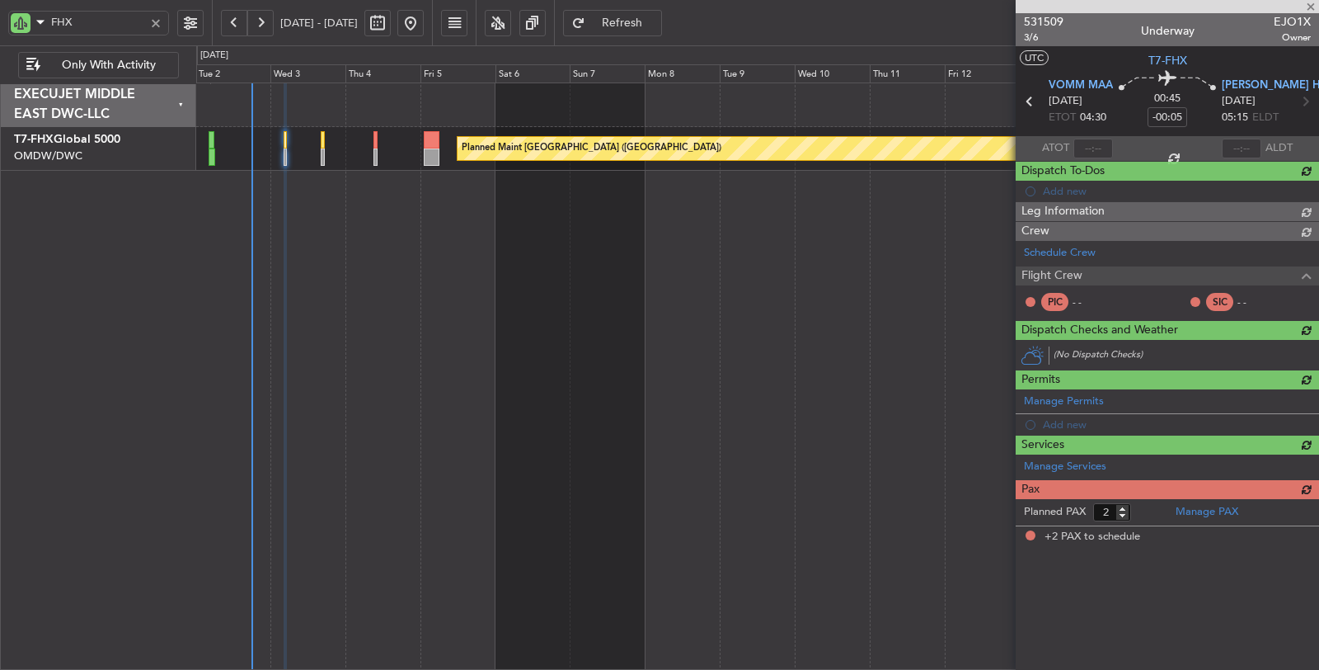
scroll to position [0, 0]
type input "[PERSON_NAME] (SYS)"
type input "7049"
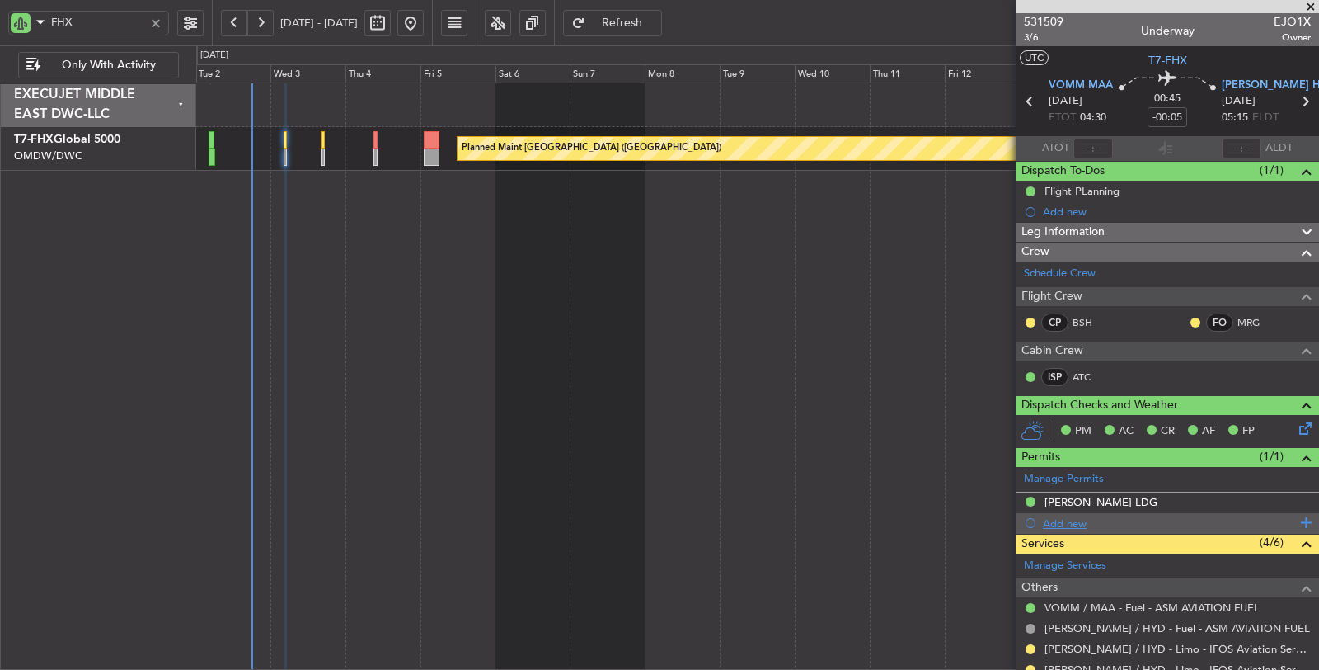
click at [1074, 519] on div "Add new" at bounding box center [1169, 523] width 253 height 14
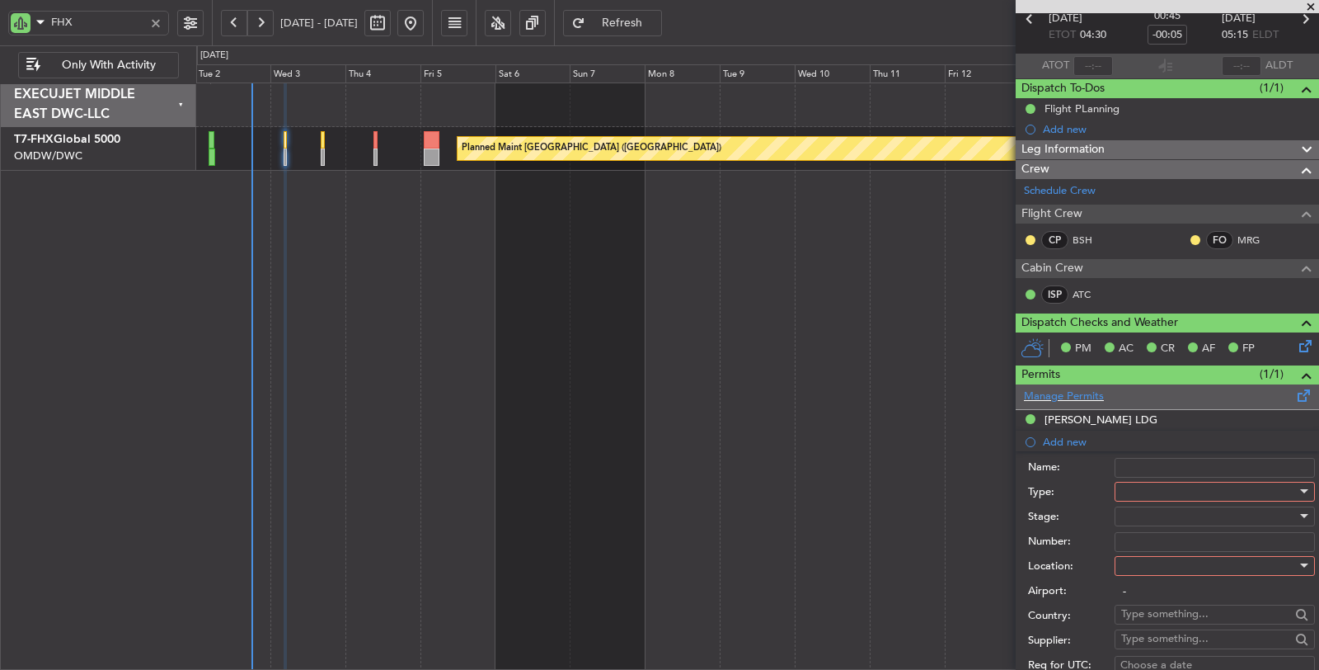
scroll to position [275, 0]
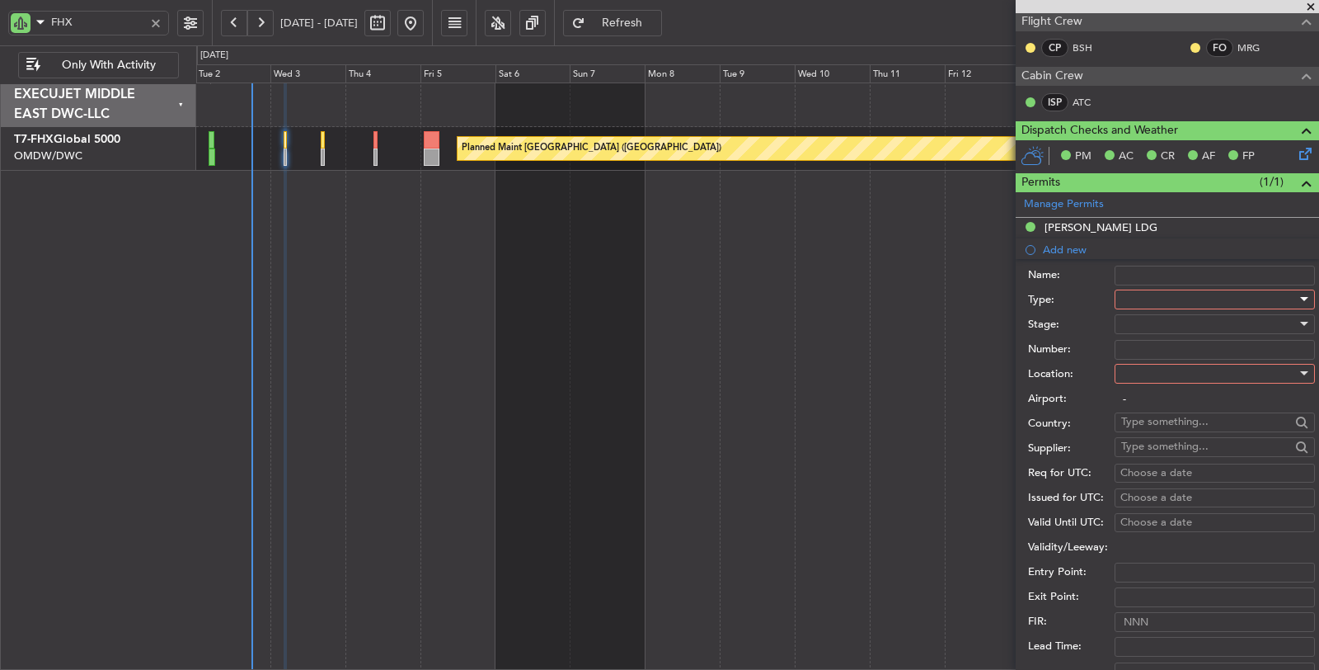
click at [1190, 302] on div at bounding box center [1209, 299] width 176 height 25
click at [1163, 435] on span "FIC" at bounding box center [1208, 443] width 172 height 25
click at [1156, 317] on div at bounding box center [1209, 324] width 176 height 25
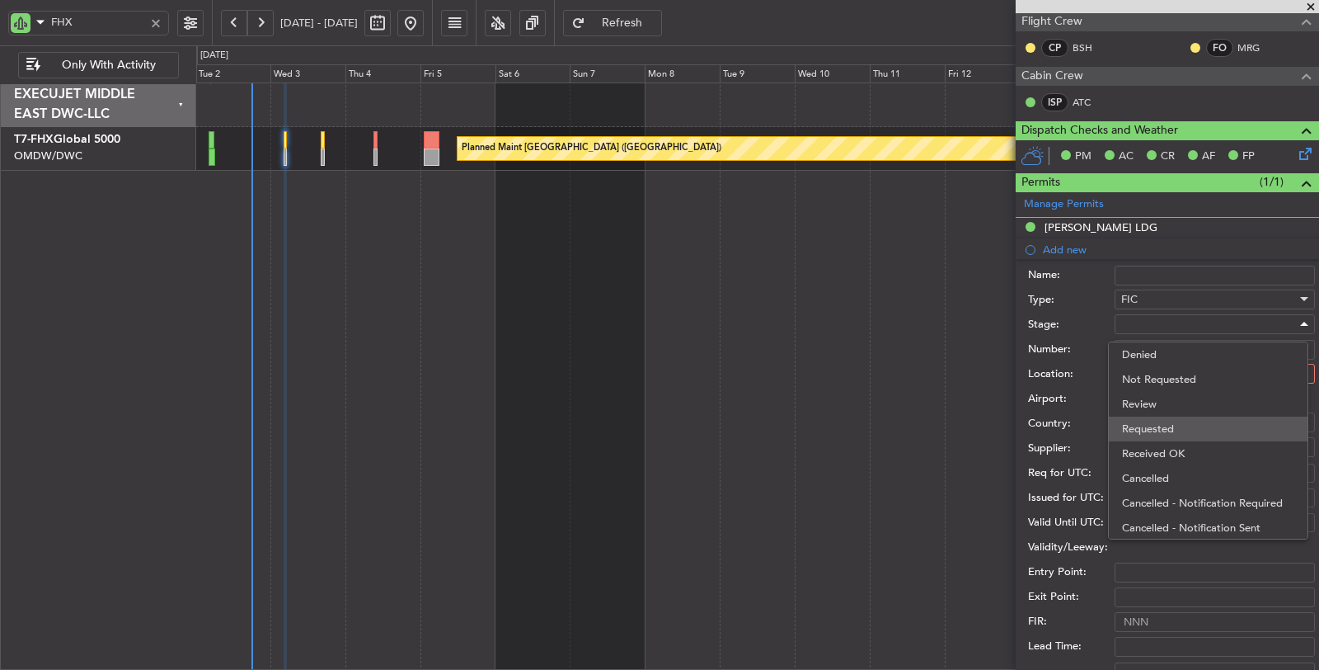
drag, startPoint x: 1168, startPoint y: 348, endPoint x: 1163, endPoint y: 432, distance: 84.3
click at [1163, 432] on div "Denied Not Requested Review Requested Received OK Cancelled Cancelled - Notific…" at bounding box center [1208, 440] width 200 height 198
click at [1162, 445] on span "Received OK" at bounding box center [1208, 453] width 172 height 25
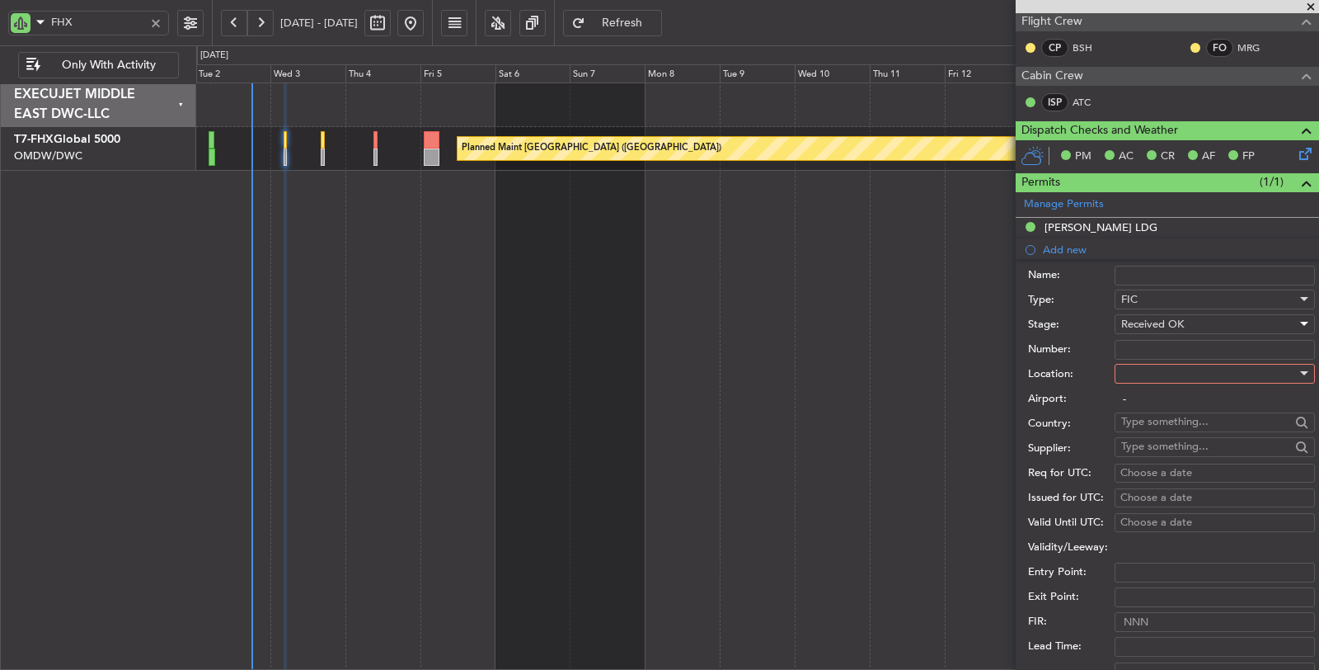
click at [1161, 345] on input "Number:" at bounding box center [1215, 350] width 200 height 20
paste input "0167"
type input "0167"
click at [1154, 378] on div at bounding box center [1209, 373] width 176 height 25
drag, startPoint x: 1153, startPoint y: 404, endPoint x: 1161, endPoint y: 408, distance: 9.2
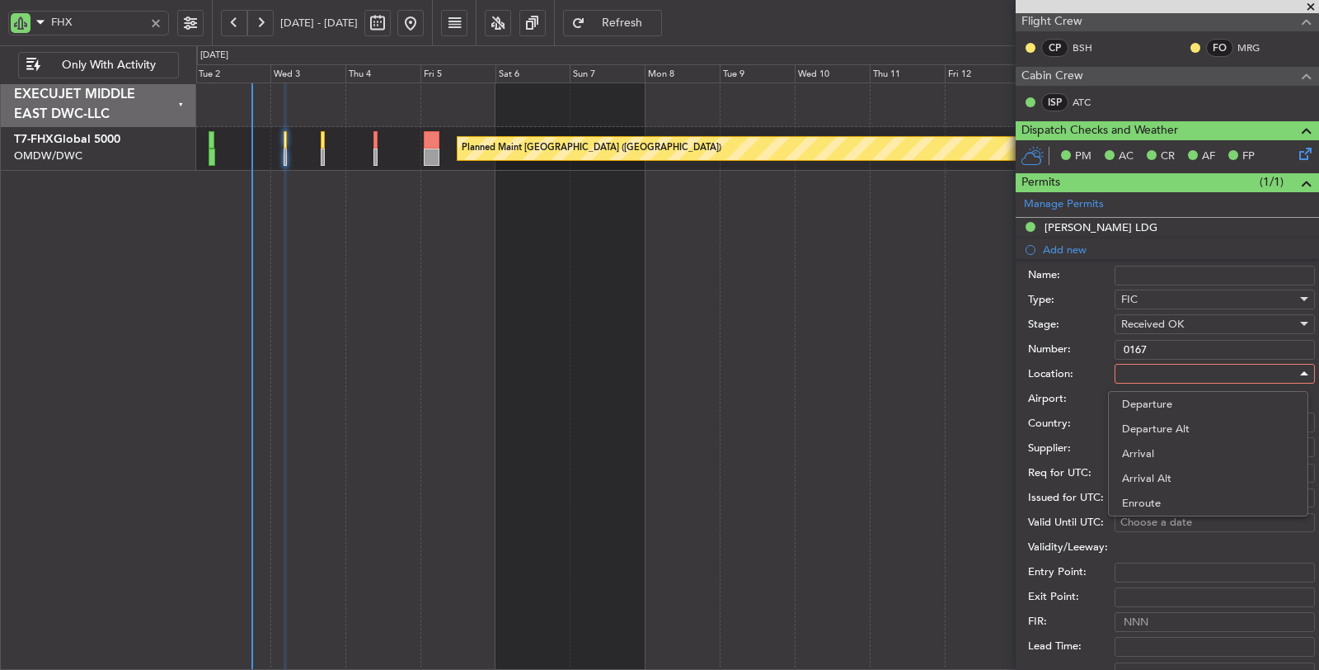
click at [1153, 402] on span "Departure" at bounding box center [1208, 404] width 172 height 25
type input "VOMM / MAA"
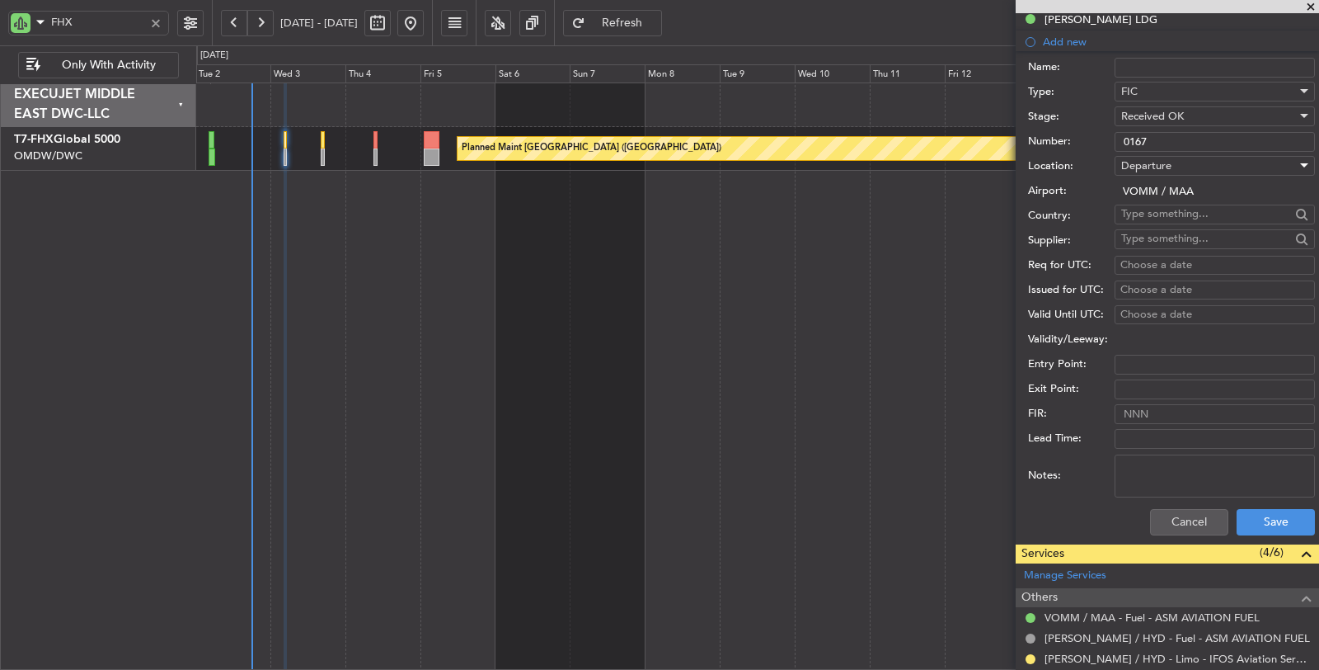
scroll to position [549, 0]
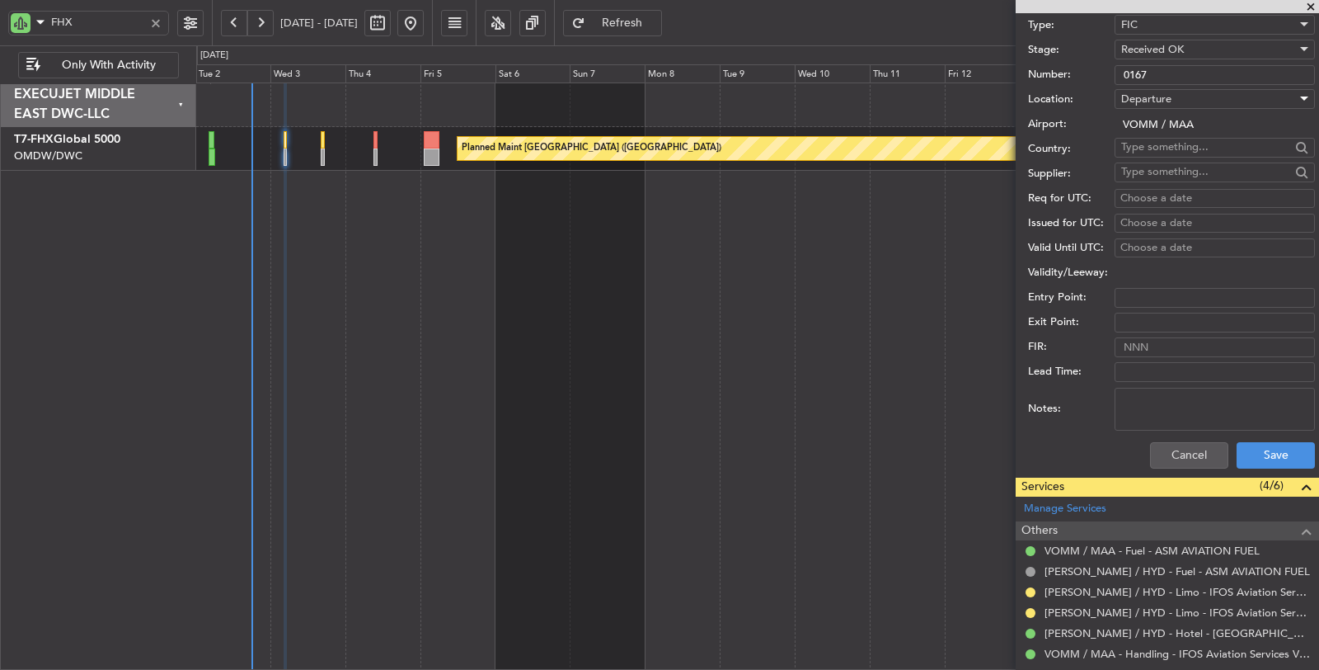
click at [1197, 401] on textarea "Notes:" at bounding box center [1215, 409] width 200 height 43
type textarea "ifos"
click at [1254, 443] on button "Save" at bounding box center [1276, 455] width 78 height 26
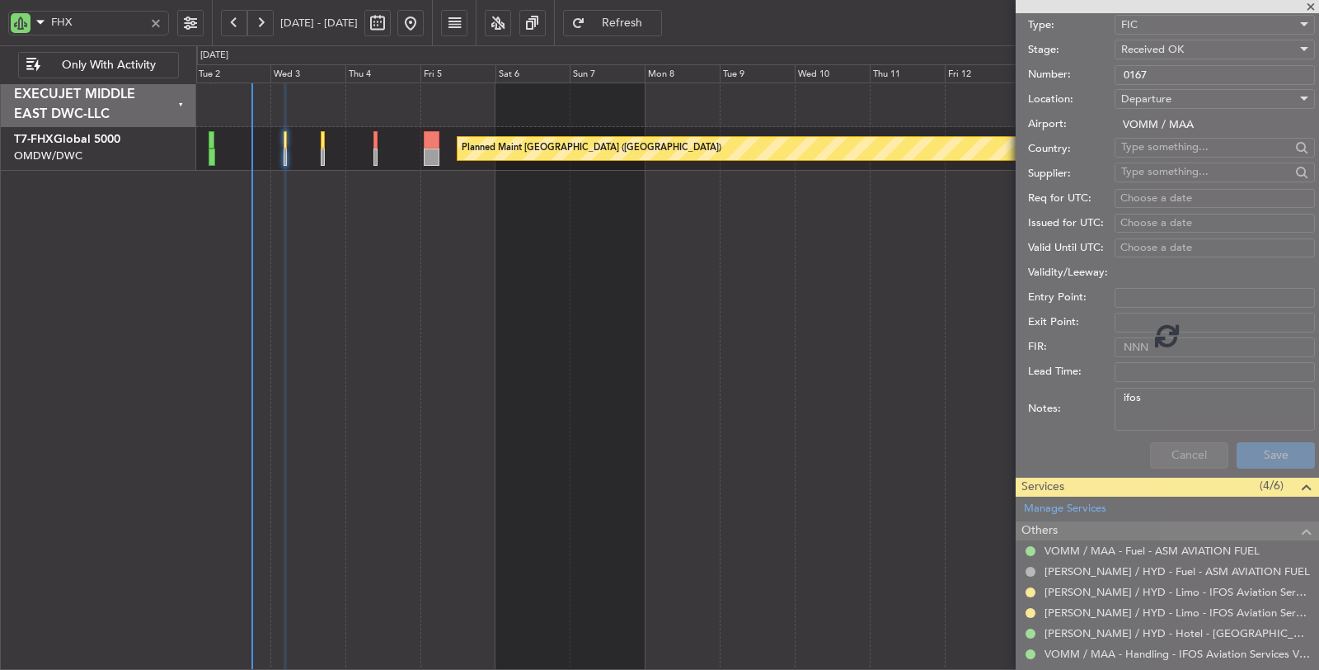
scroll to position [208, 0]
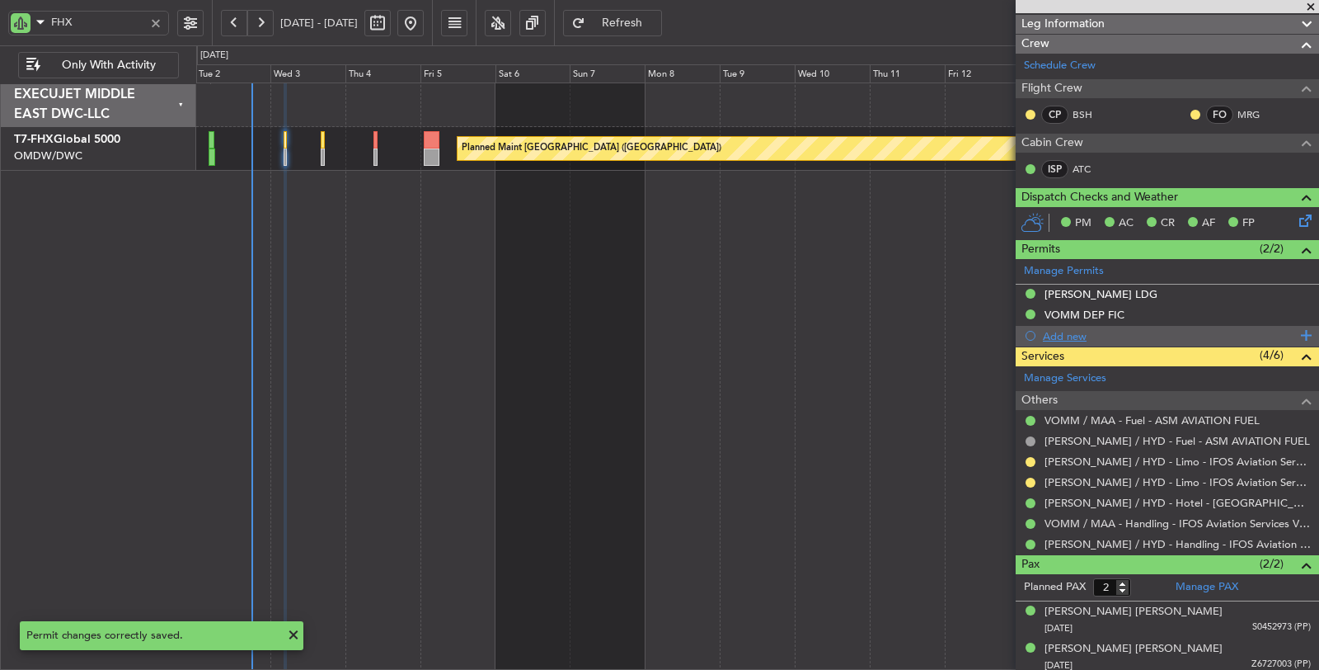
click at [1063, 329] on div "Add new" at bounding box center [1169, 336] width 253 height 14
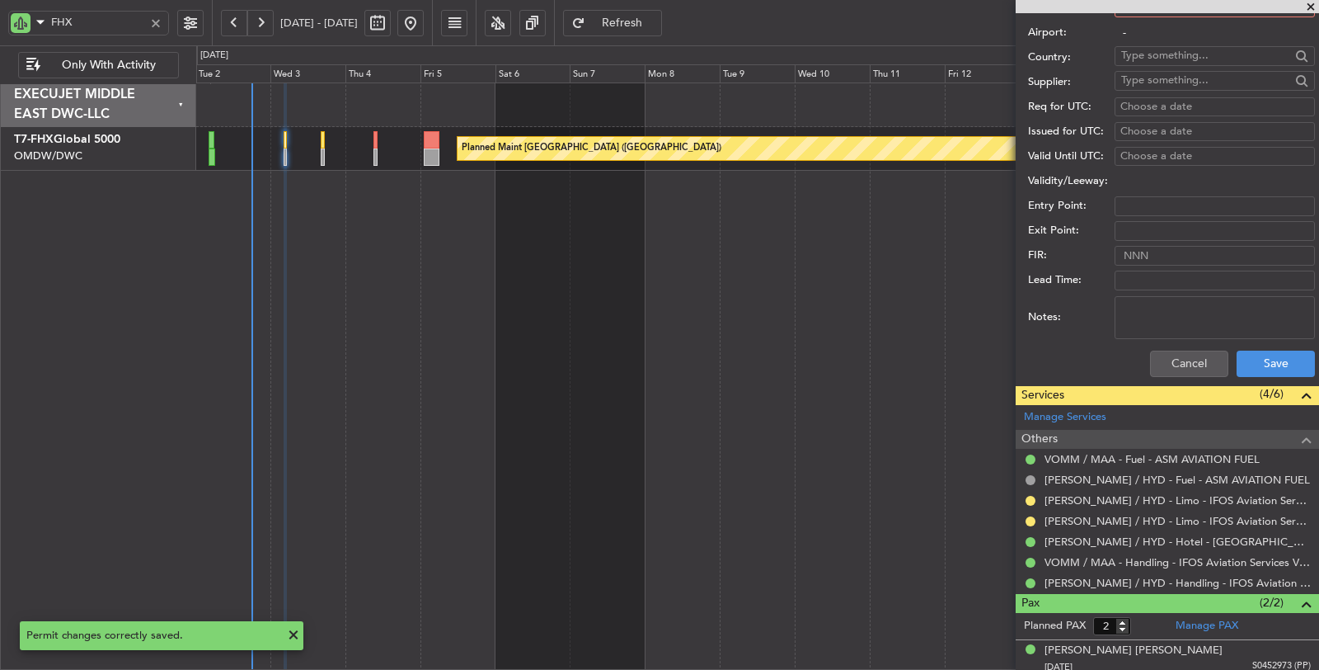
scroll to position [478, 0]
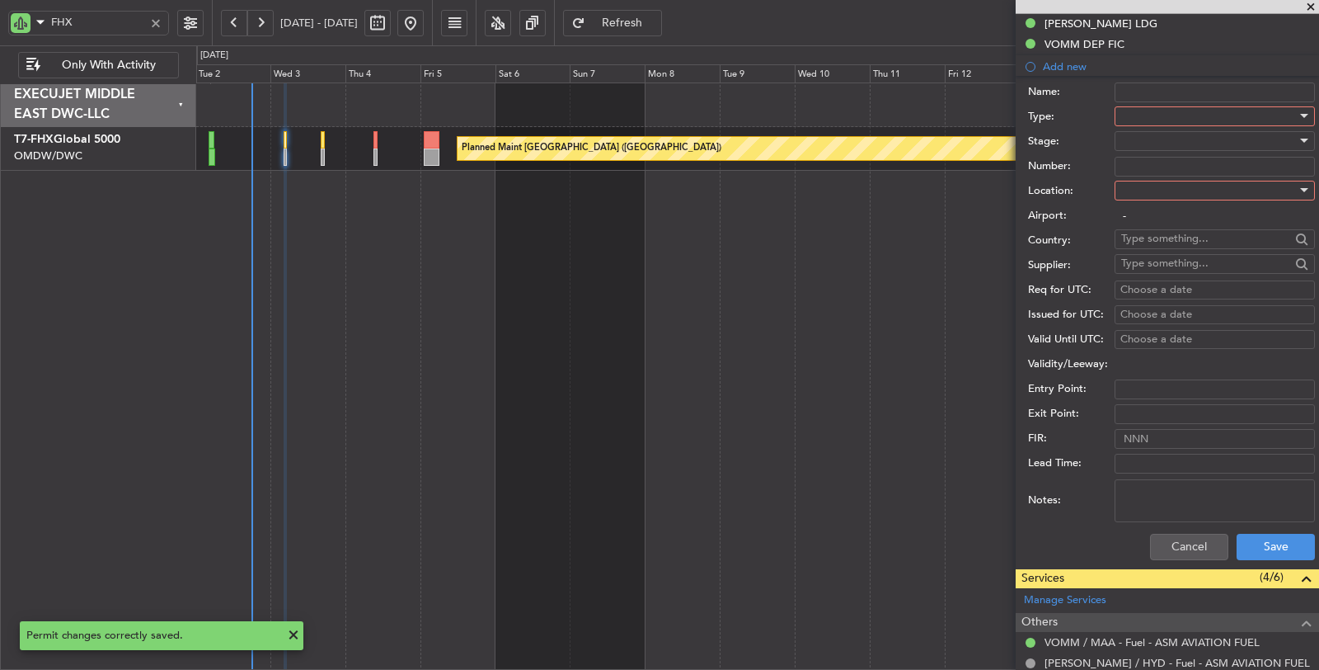
click at [1167, 114] on div at bounding box center [1209, 116] width 176 height 25
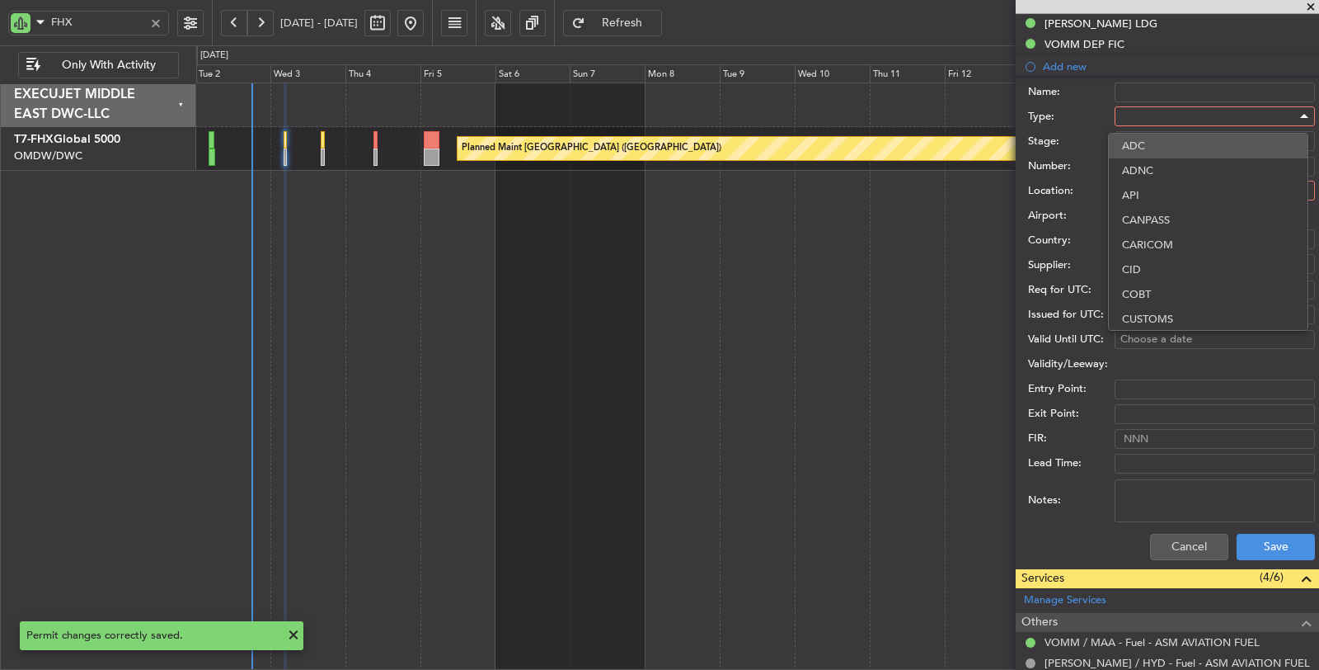
click at [1167, 146] on span "ADC" at bounding box center [1208, 146] width 172 height 25
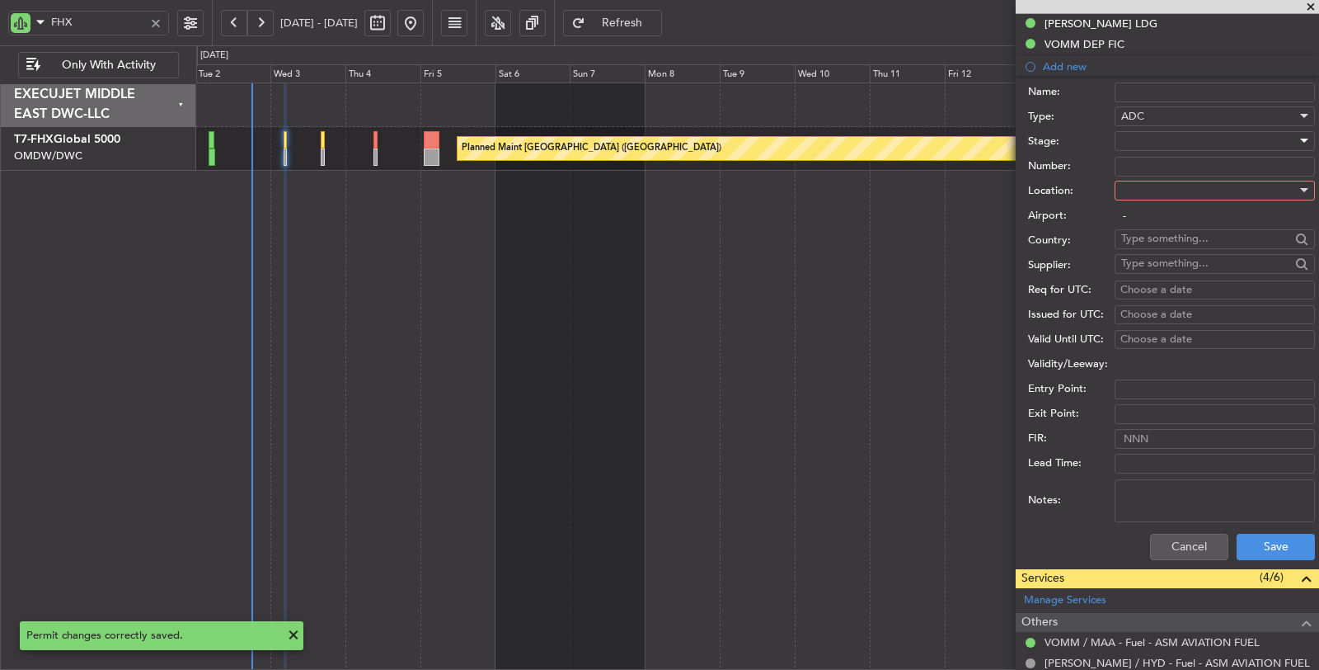
click at [1165, 130] on div at bounding box center [1209, 141] width 176 height 25
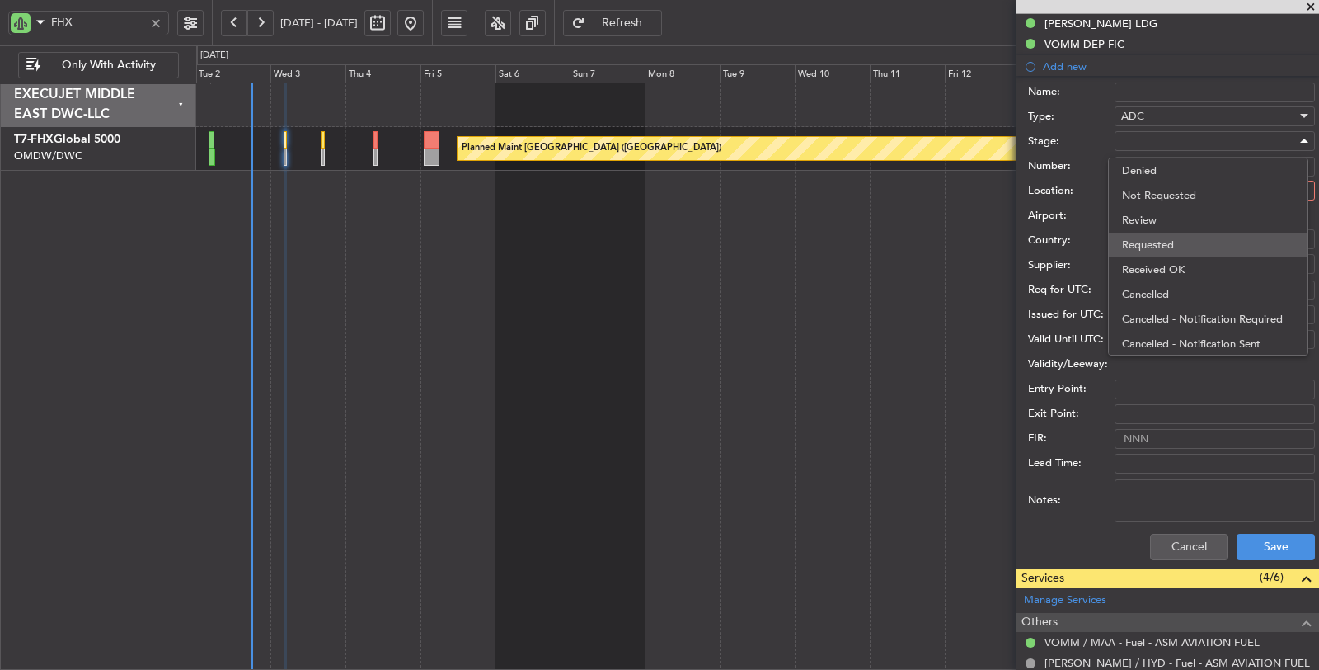
click at [1164, 236] on span "Requested" at bounding box center [1208, 245] width 172 height 25
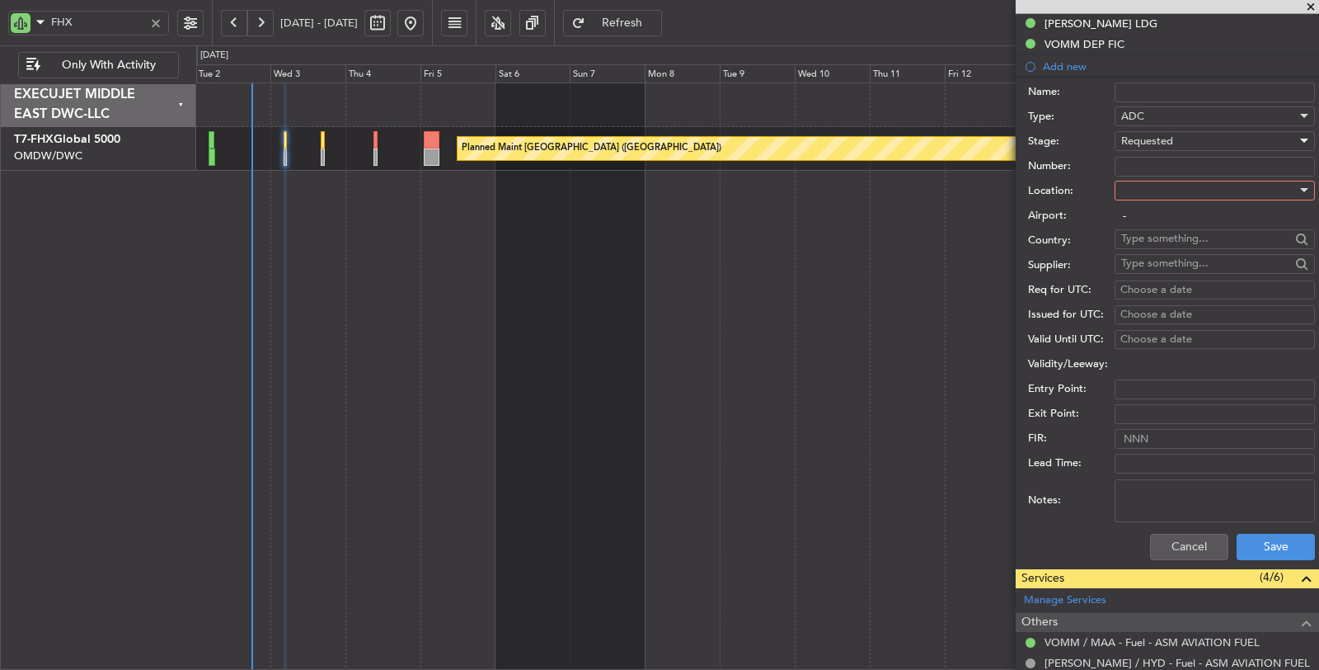
click at [1154, 186] on div at bounding box center [1209, 190] width 176 height 25
click at [1158, 212] on span "Departure" at bounding box center [1208, 220] width 172 height 25
type input "VOMM / MAA"
click at [1263, 537] on button "Save" at bounding box center [1276, 546] width 78 height 26
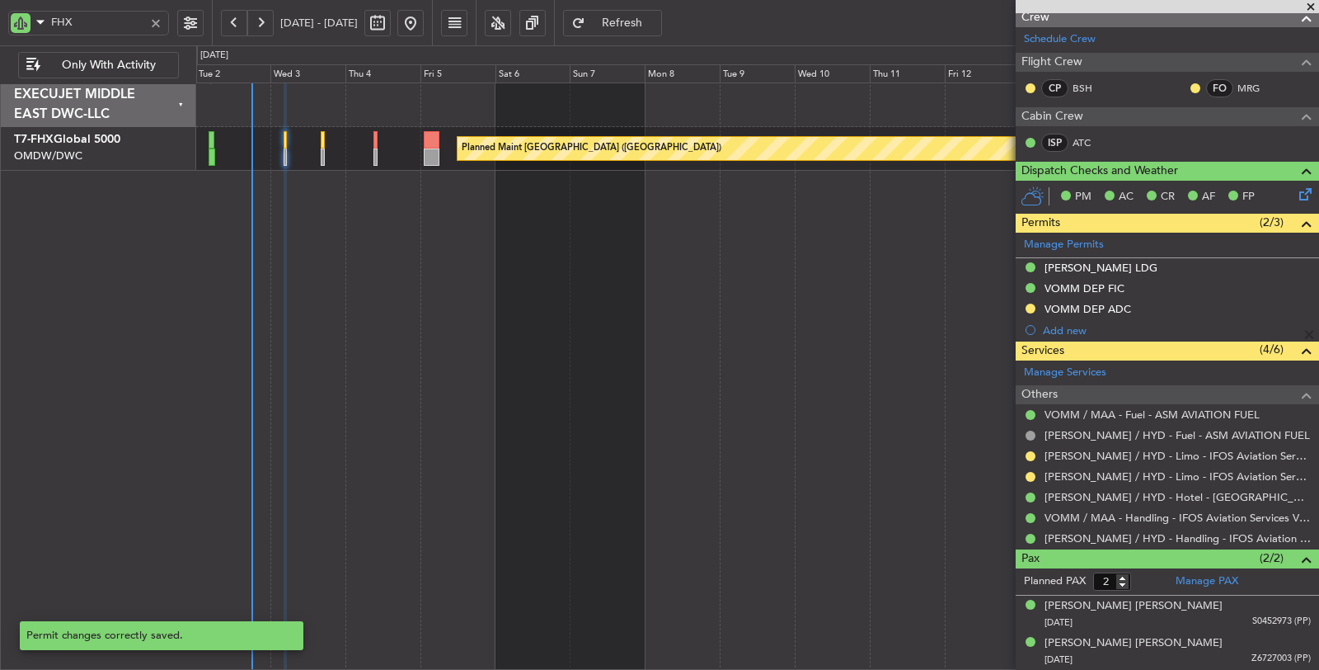
scroll to position [228, 0]
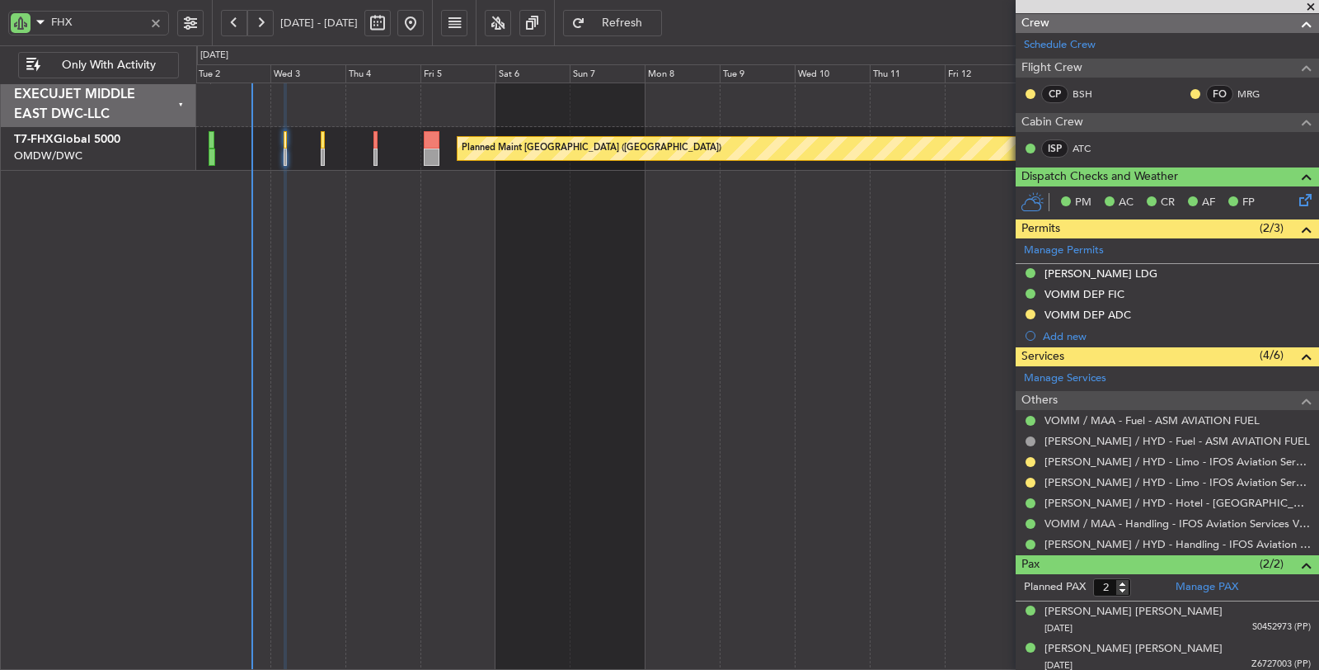
click at [157, 21] on div at bounding box center [156, 23] width 18 height 18
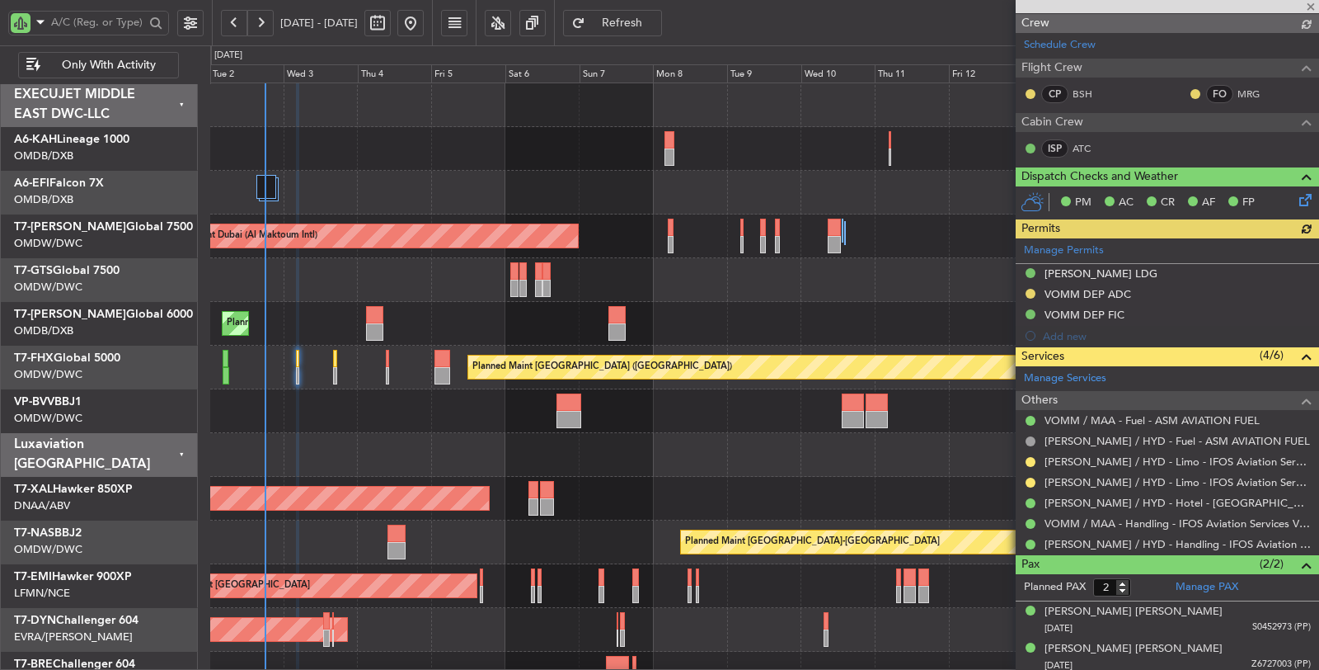
type input "[PERSON_NAME] (SYS)"
type input "7049"
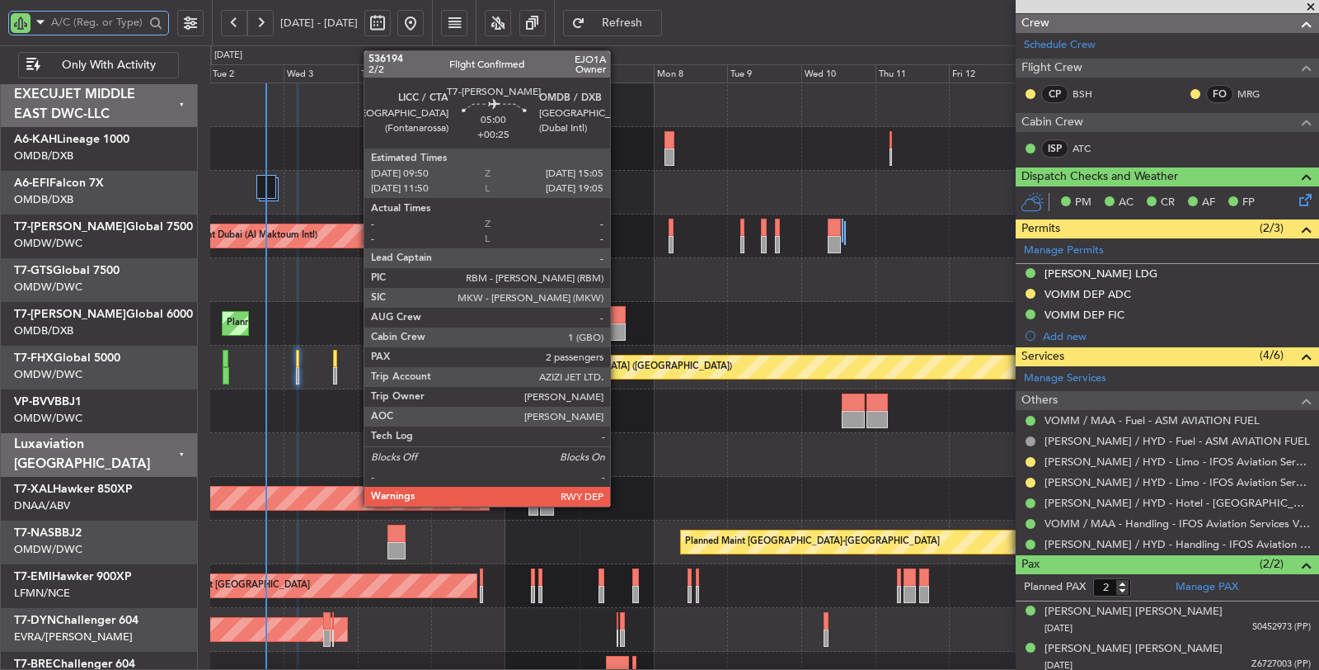
click at [618, 331] on div at bounding box center [617, 331] width 16 height 17
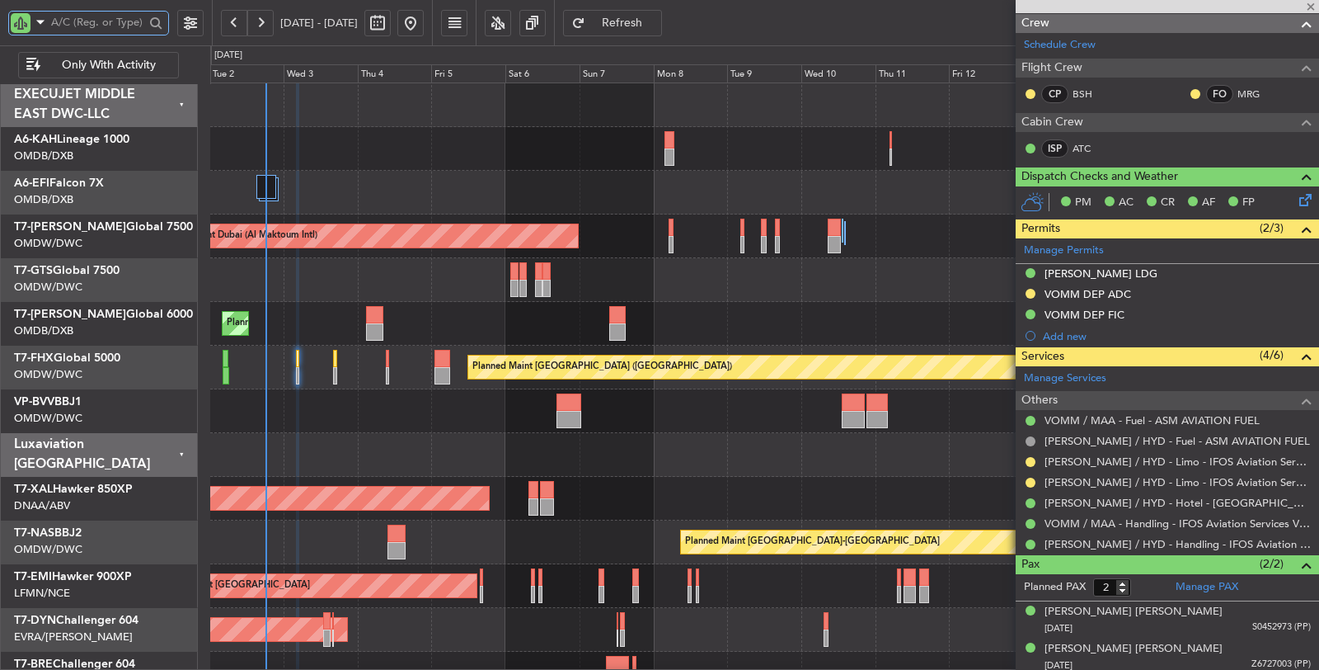
type input "+00:25"
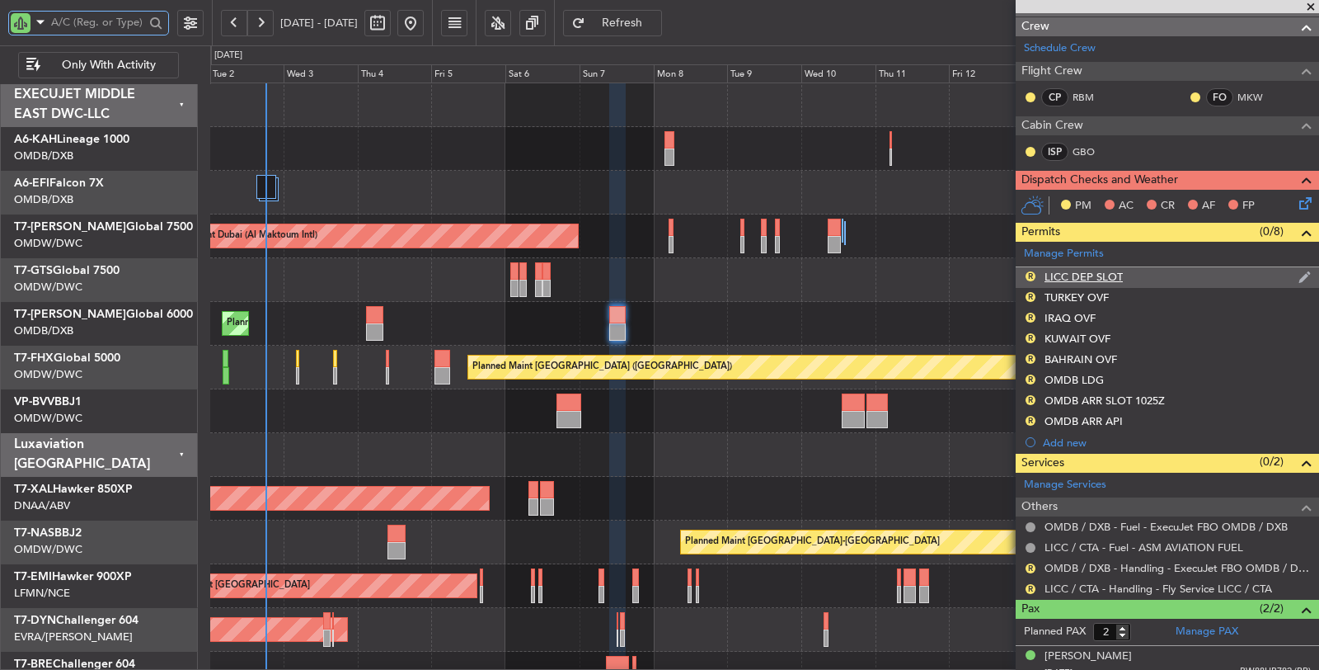
scroll to position [249, 0]
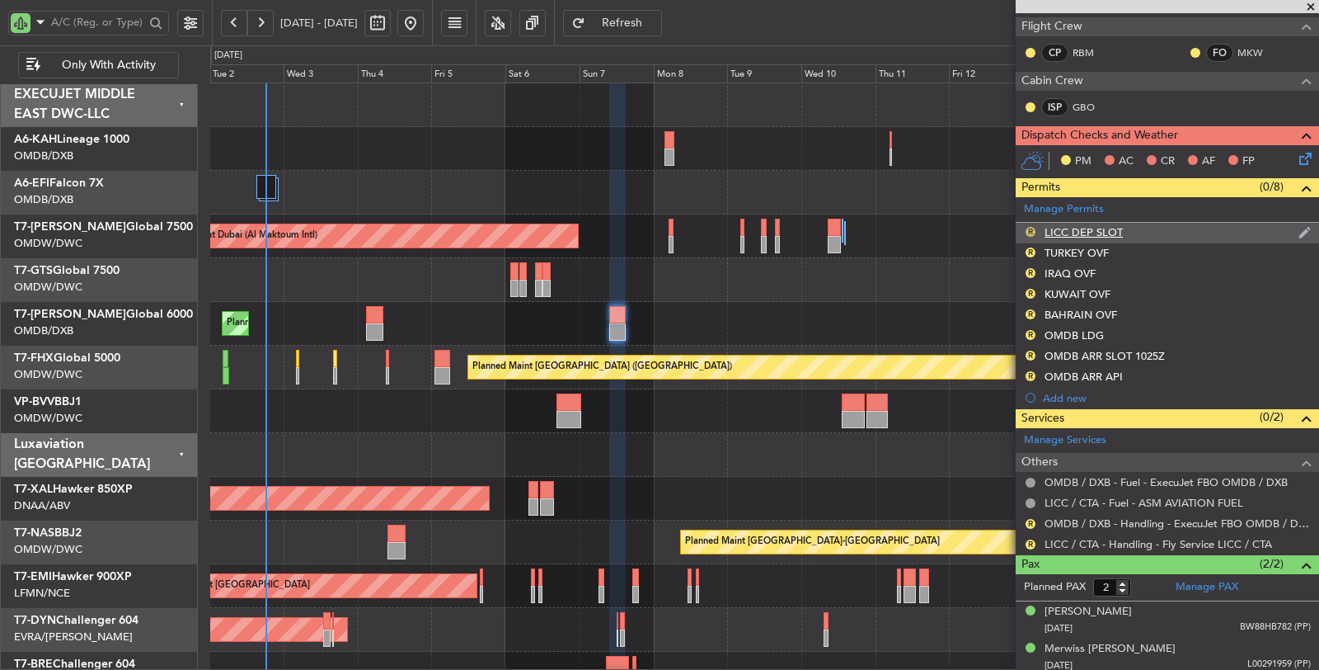
click at [1032, 227] on button "R" at bounding box center [1031, 232] width 10 height 10
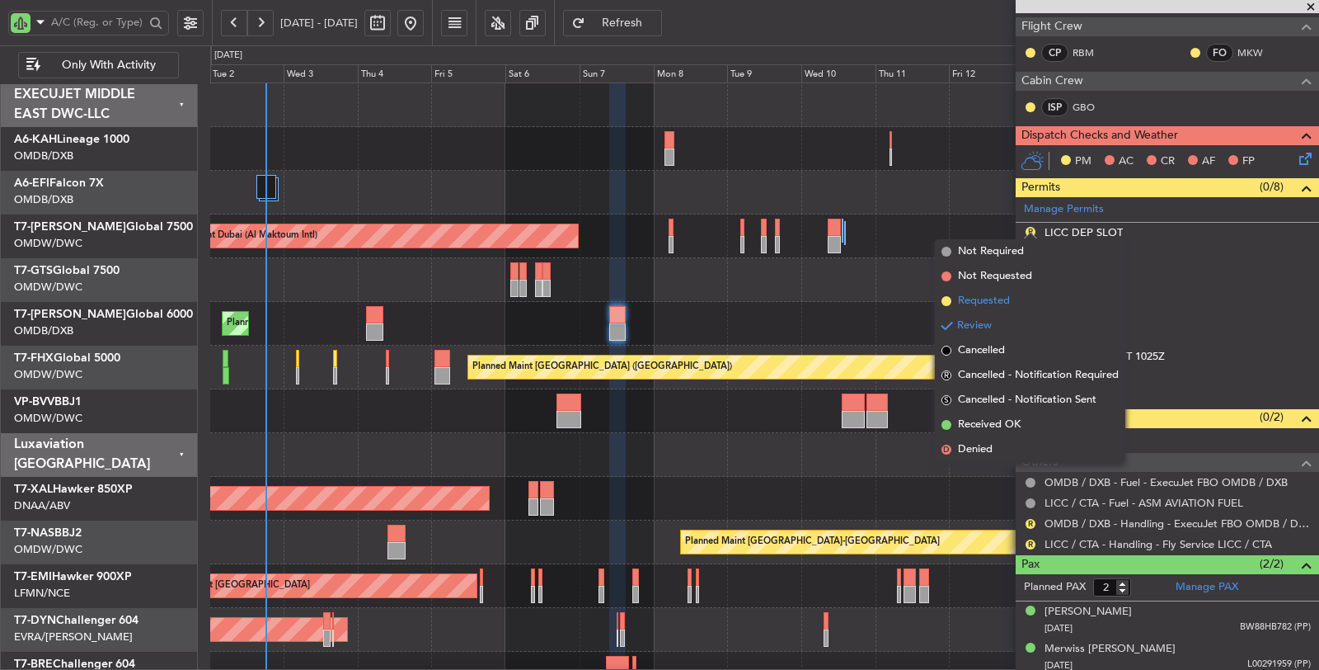
click at [1018, 295] on li "Requested" at bounding box center [1030, 301] width 190 height 25
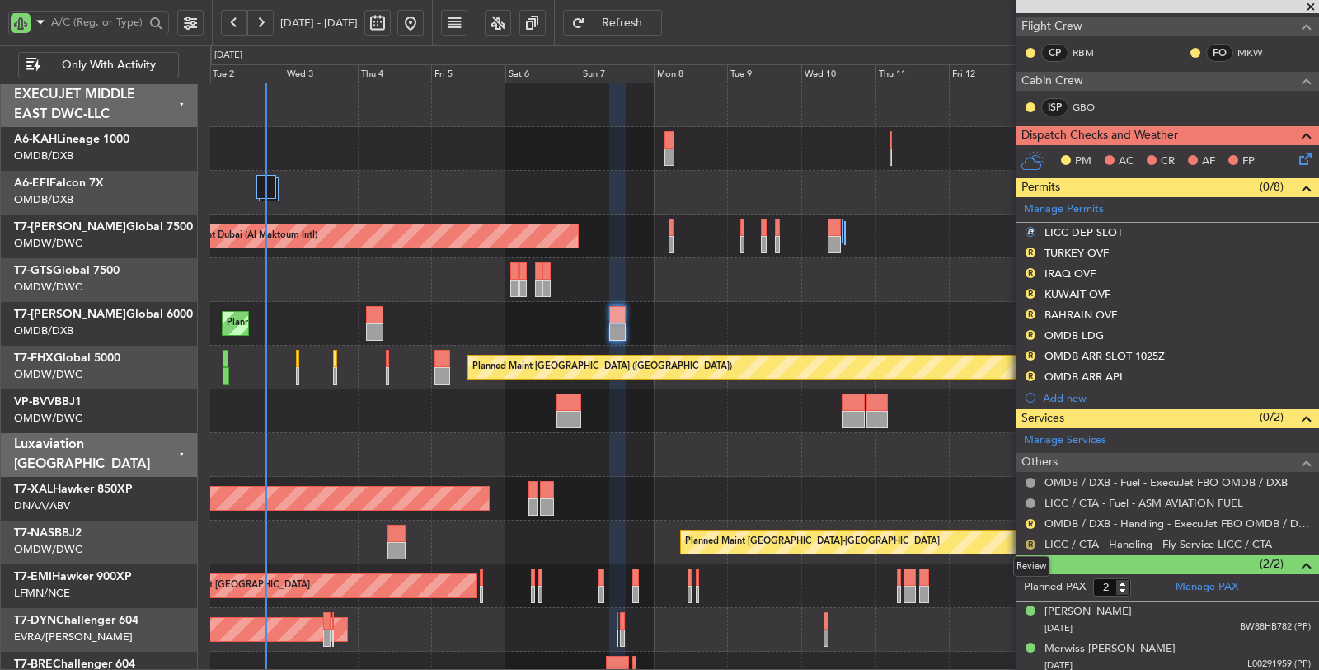
click at [1030, 539] on button "R" at bounding box center [1031, 544] width 10 height 10
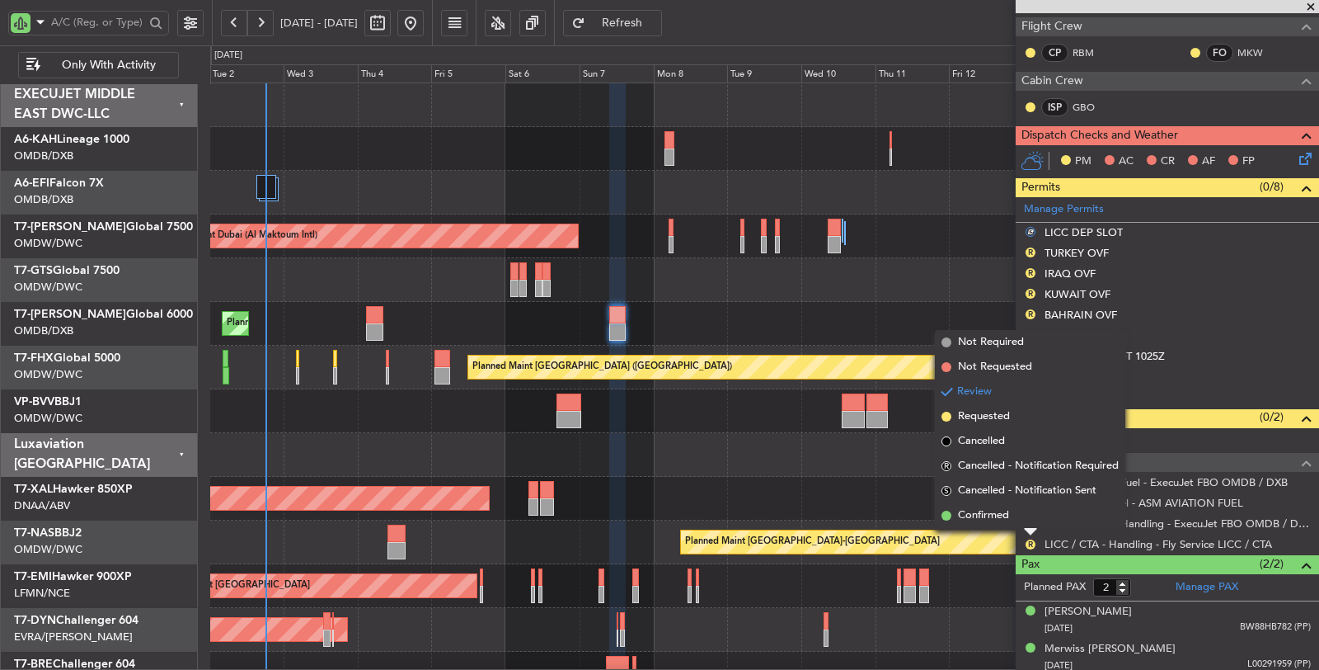
click at [986, 414] on span "Requested" at bounding box center [984, 416] width 52 height 16
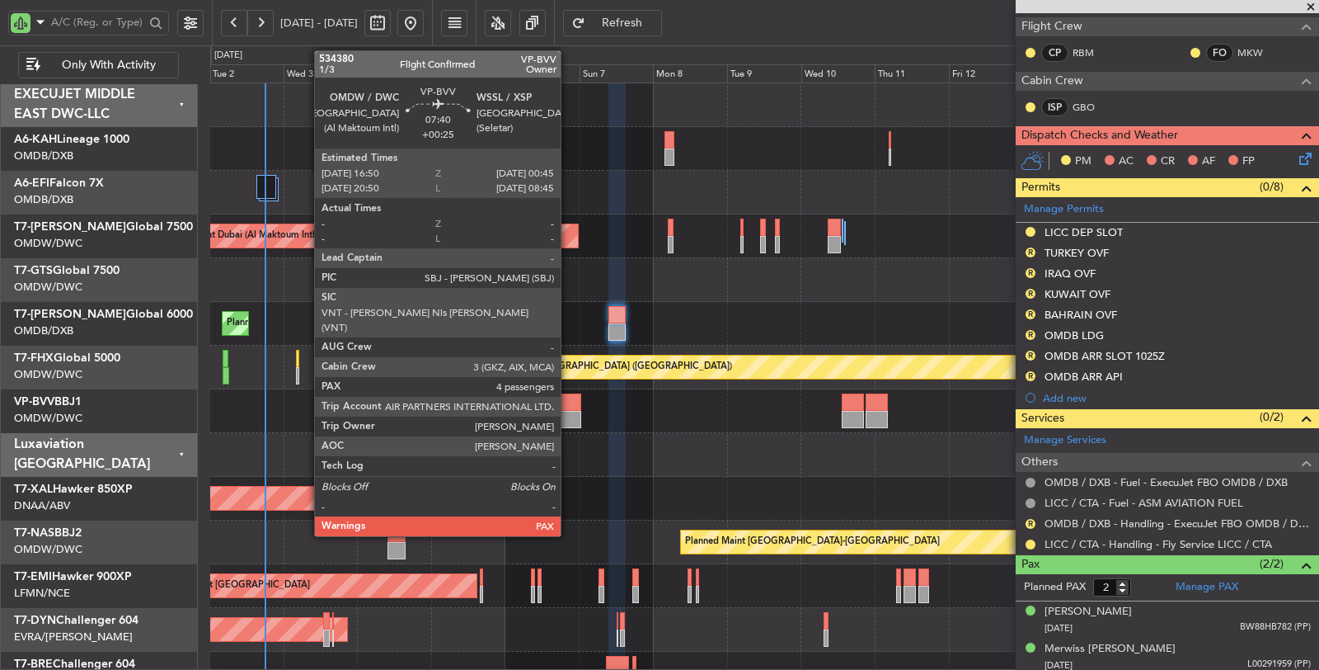
click at [570, 412] on div at bounding box center [569, 419] width 25 height 17
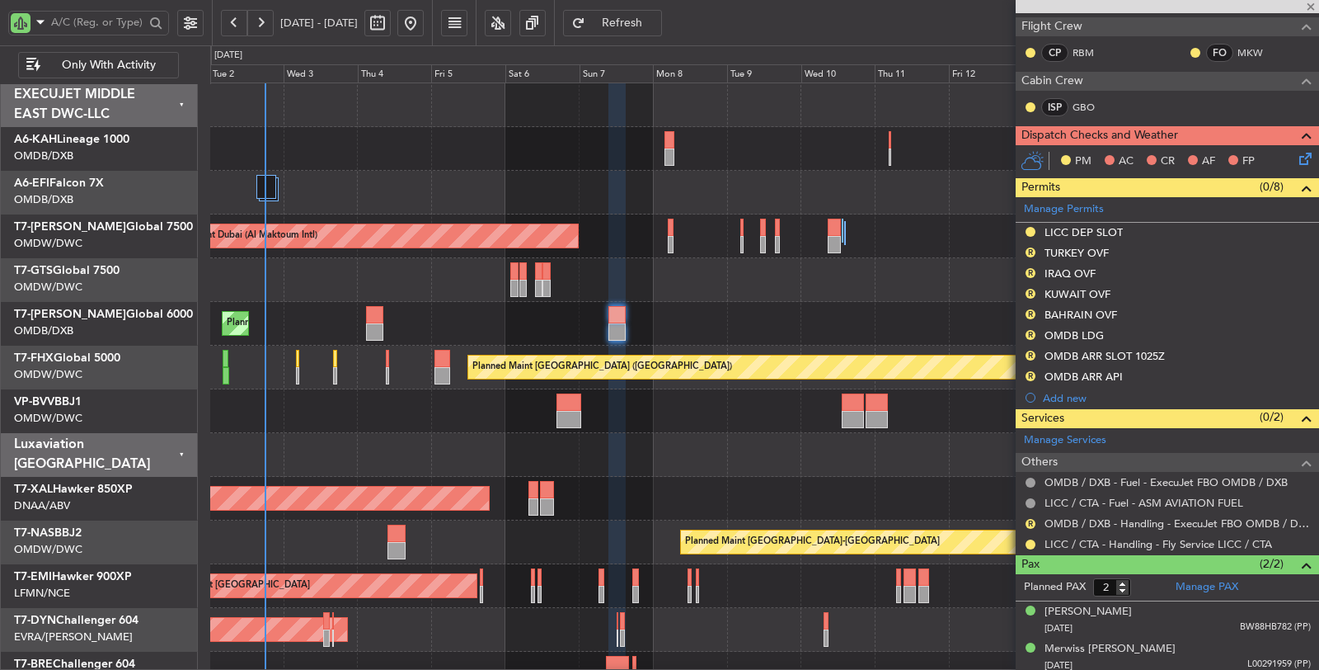
type input "4"
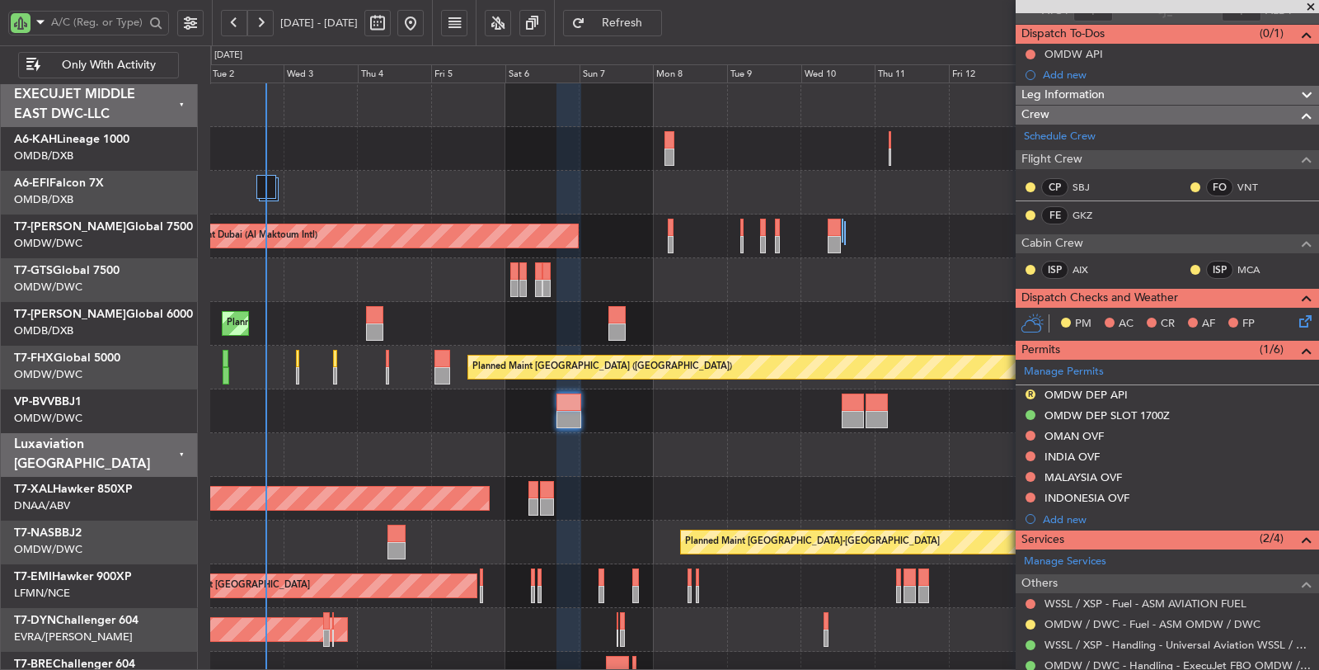
scroll to position [0, 0]
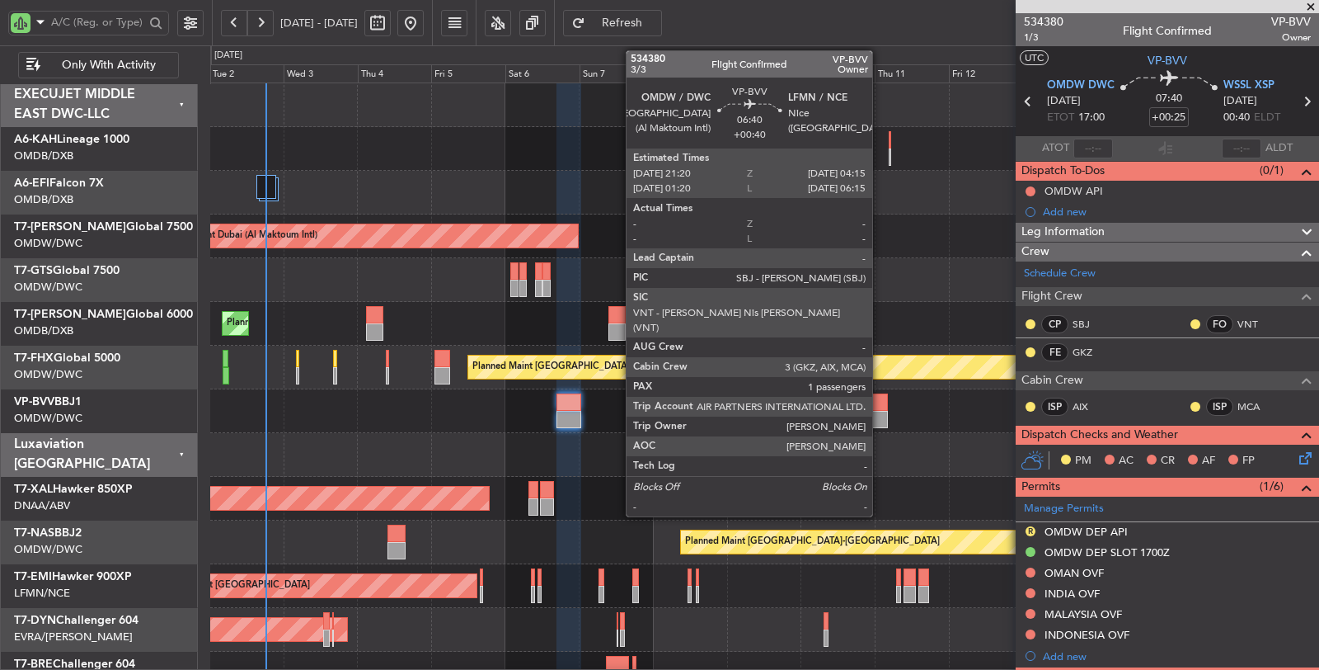
click at [881, 411] on div at bounding box center [876, 419] width 21 height 17
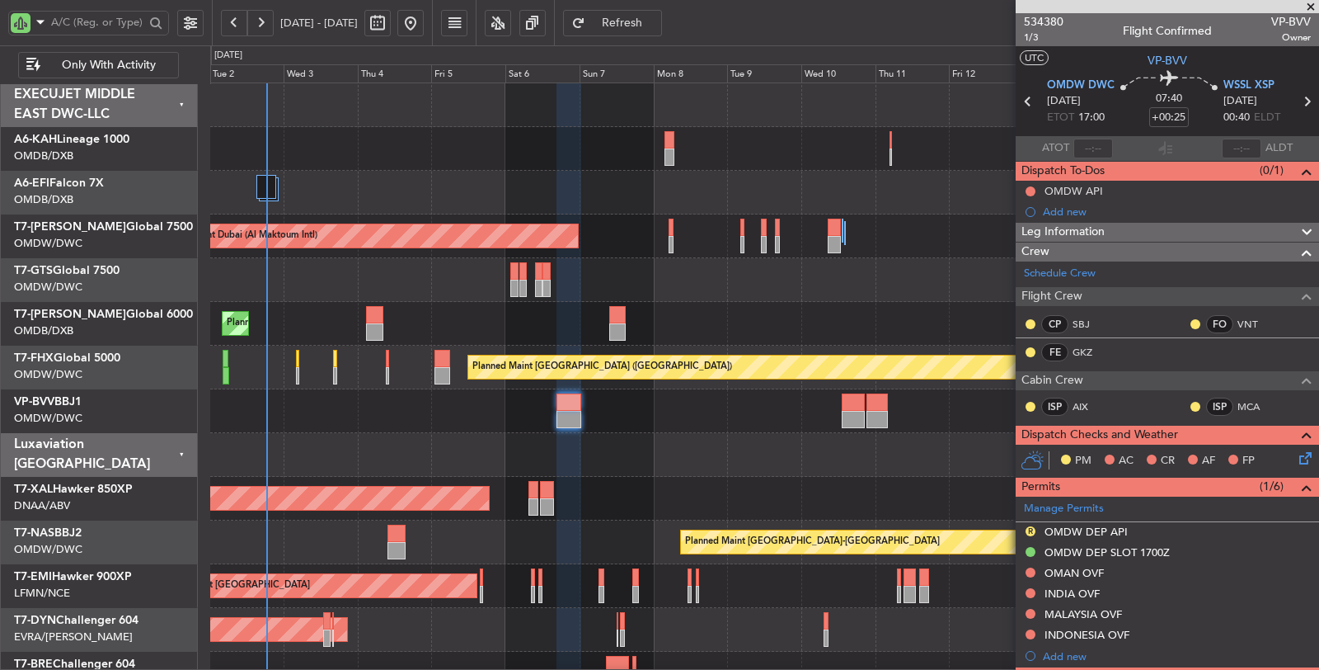
click at [656, 26] on span "Refresh" at bounding box center [623, 23] width 68 height 12
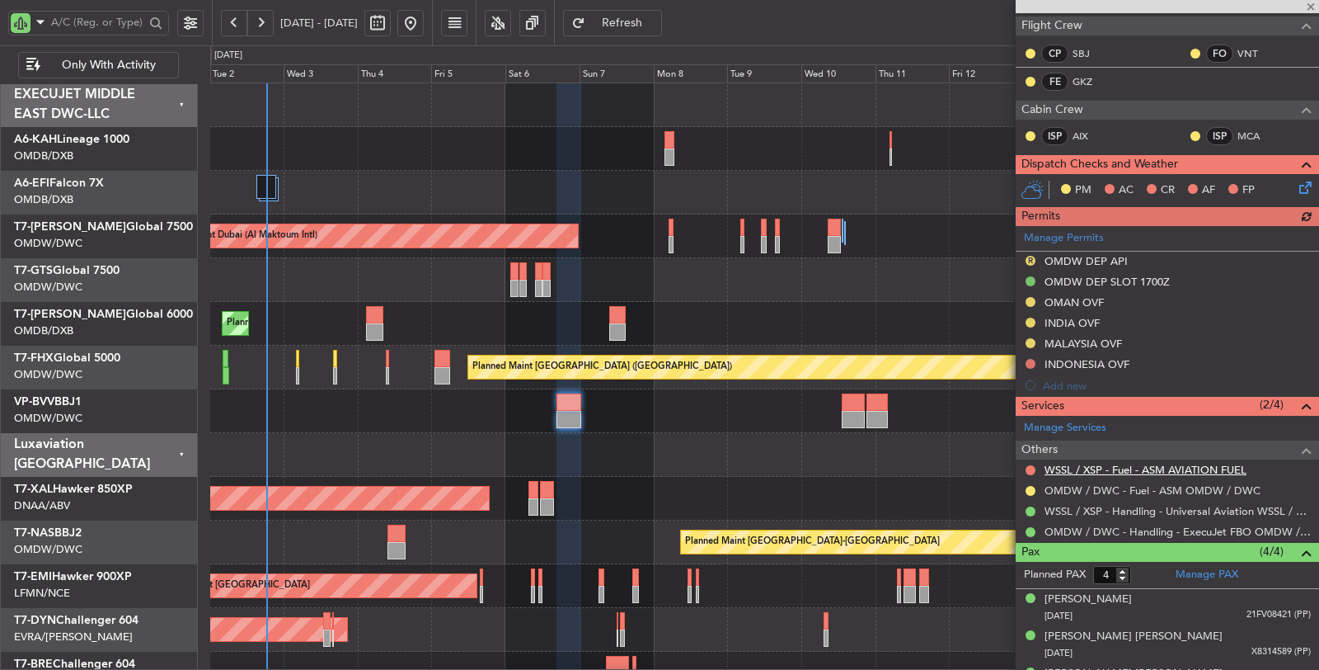
scroll to position [275, 0]
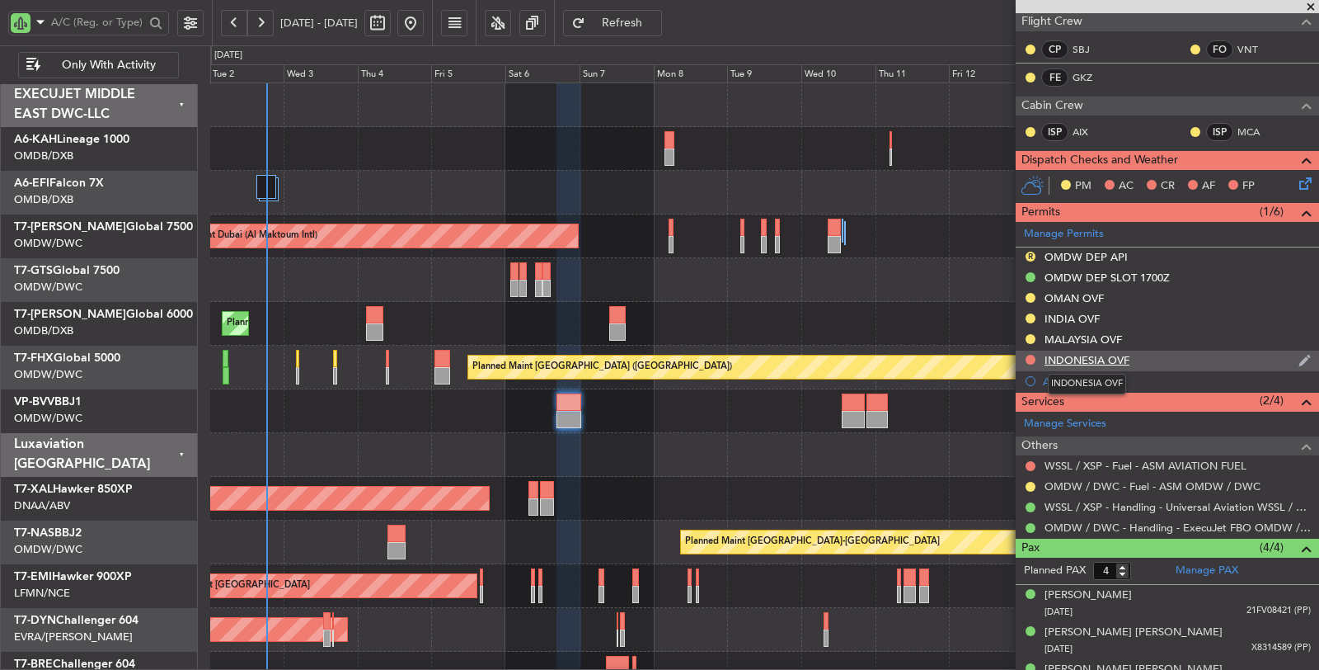
click at [1084, 357] on div "INDONESIA OVF" at bounding box center [1087, 360] width 85 height 14
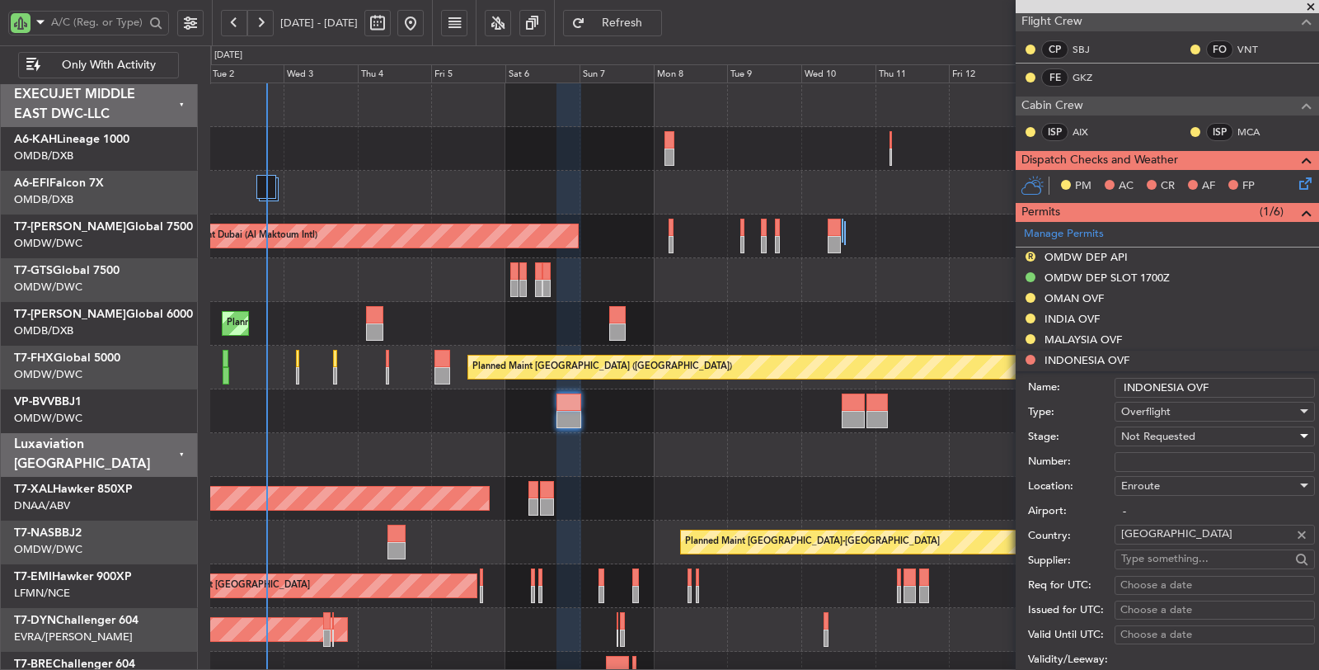
click at [1150, 434] on span "Not Requested" at bounding box center [1158, 436] width 74 height 15
click at [1153, 538] on span "Requested" at bounding box center [1208, 540] width 172 height 25
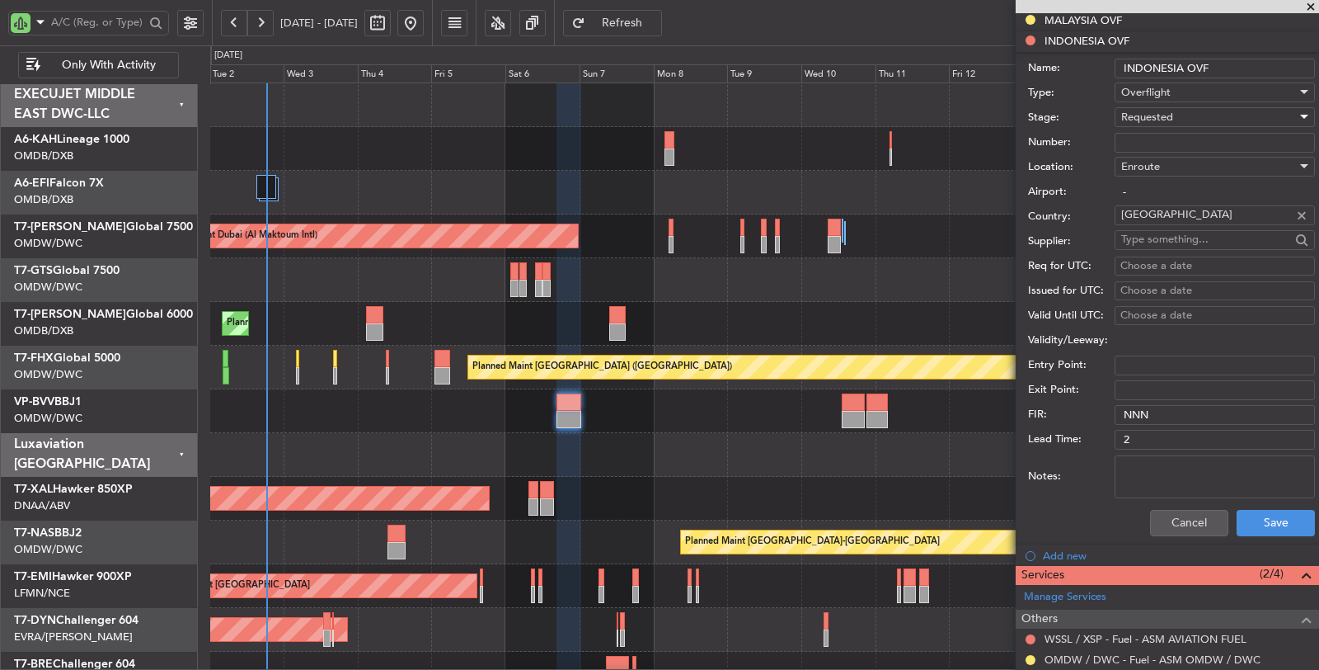
scroll to position [641, 0]
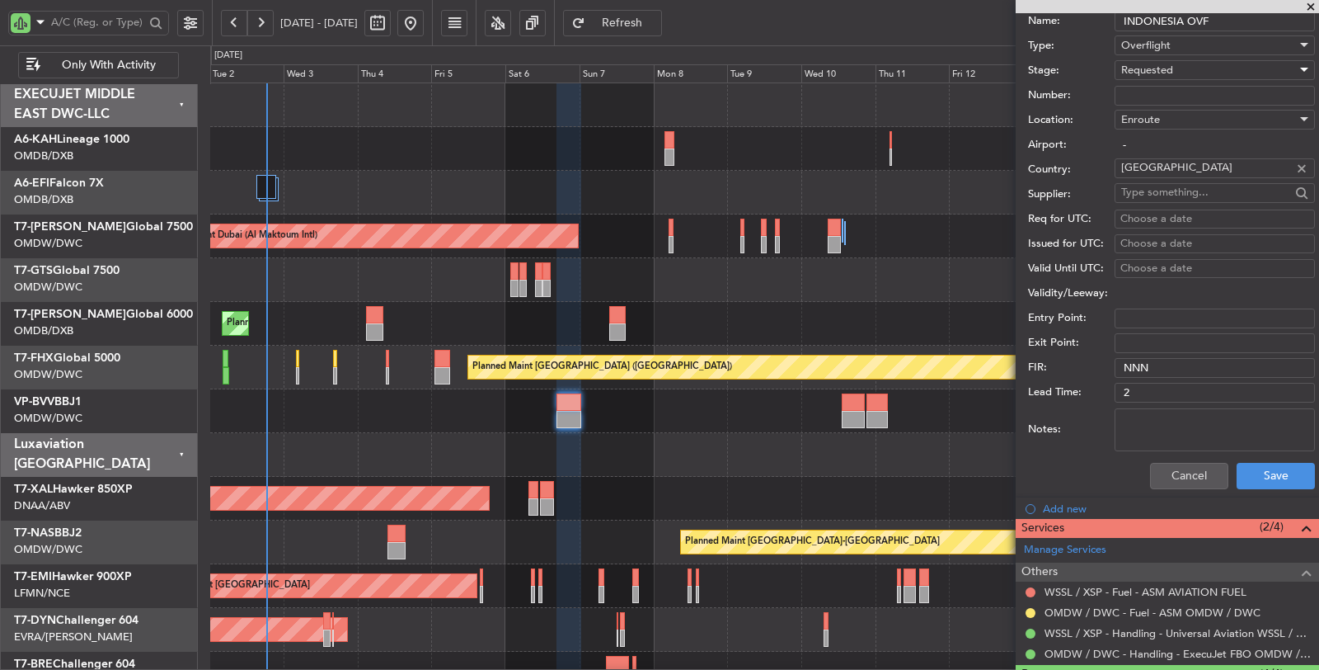
click at [1174, 426] on textarea "Notes:" at bounding box center [1215, 429] width 200 height 43
paste textarea "JBS V1 [DATE]"
type textarea "JBS V1 [DATE]"
click at [1270, 468] on button "Save" at bounding box center [1276, 476] width 78 height 26
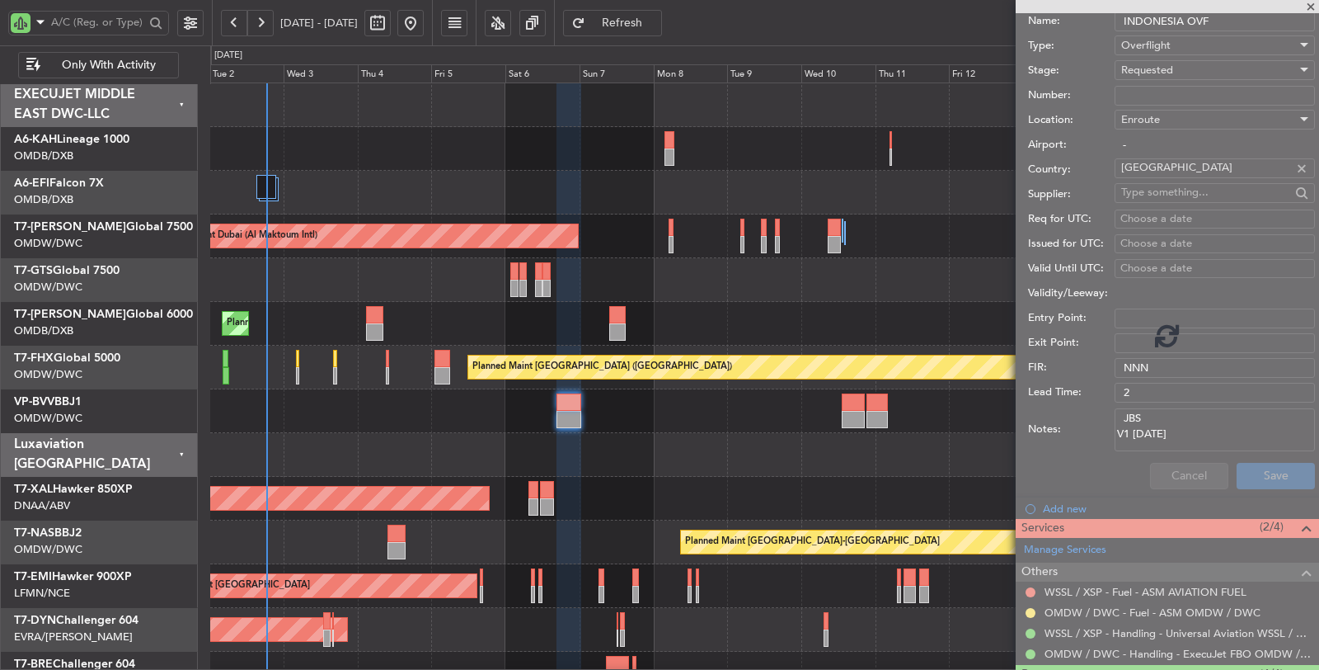
scroll to position [149, 0]
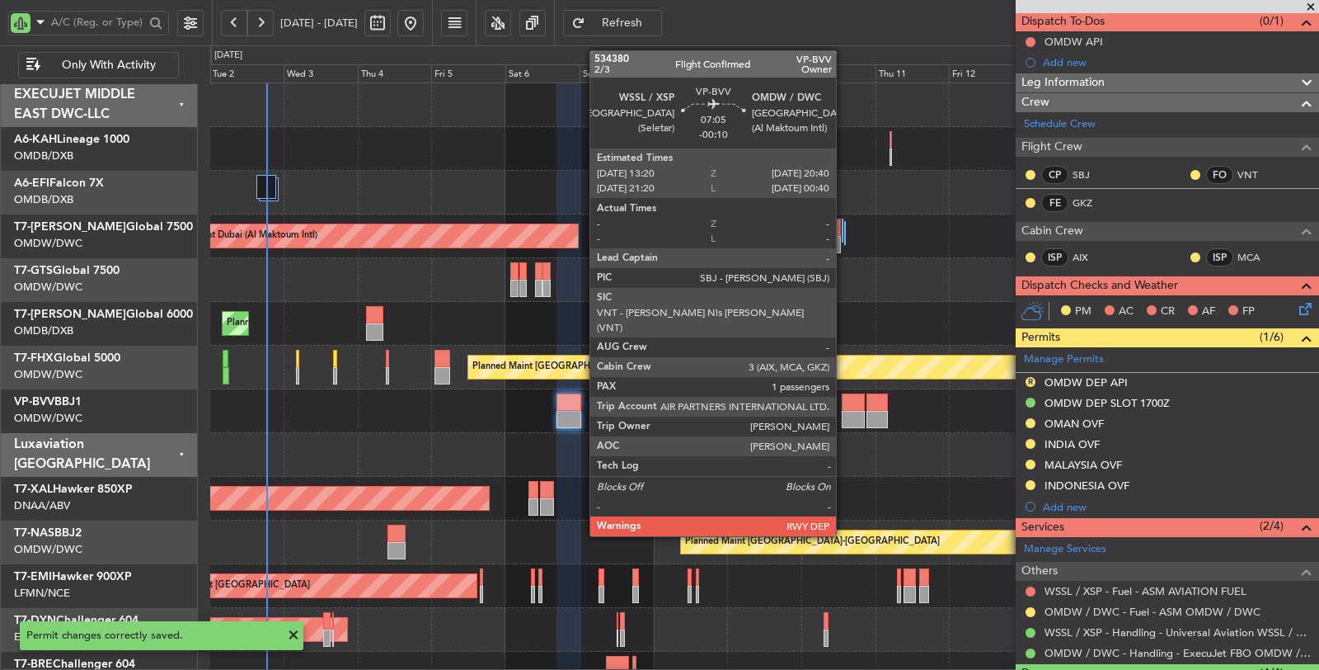
click at [844, 417] on div at bounding box center [853, 419] width 23 height 17
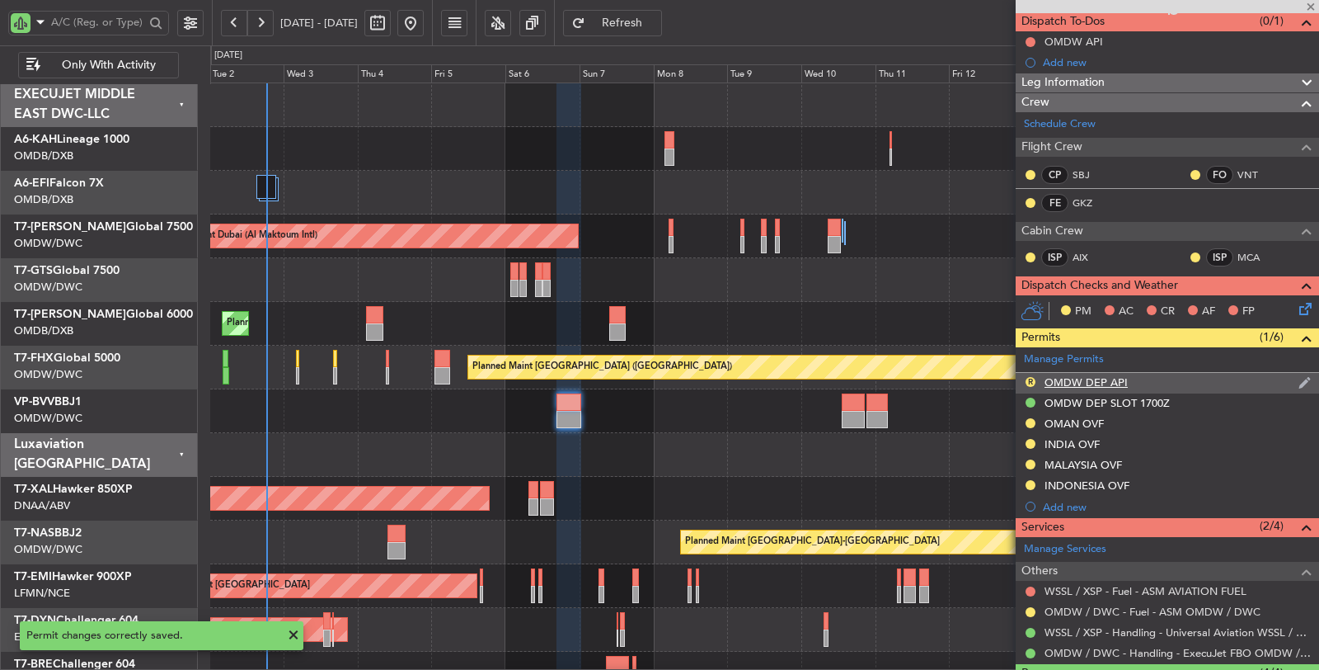
type input "-00:10"
type input "1"
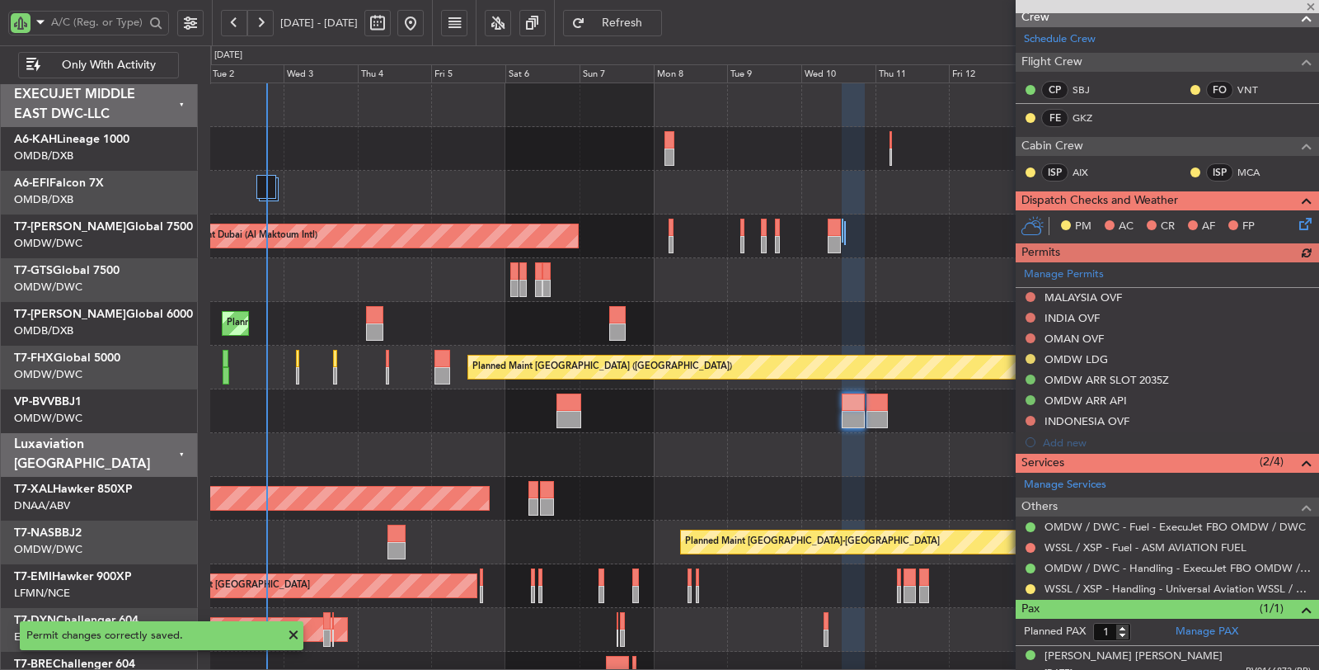
scroll to position [261, 0]
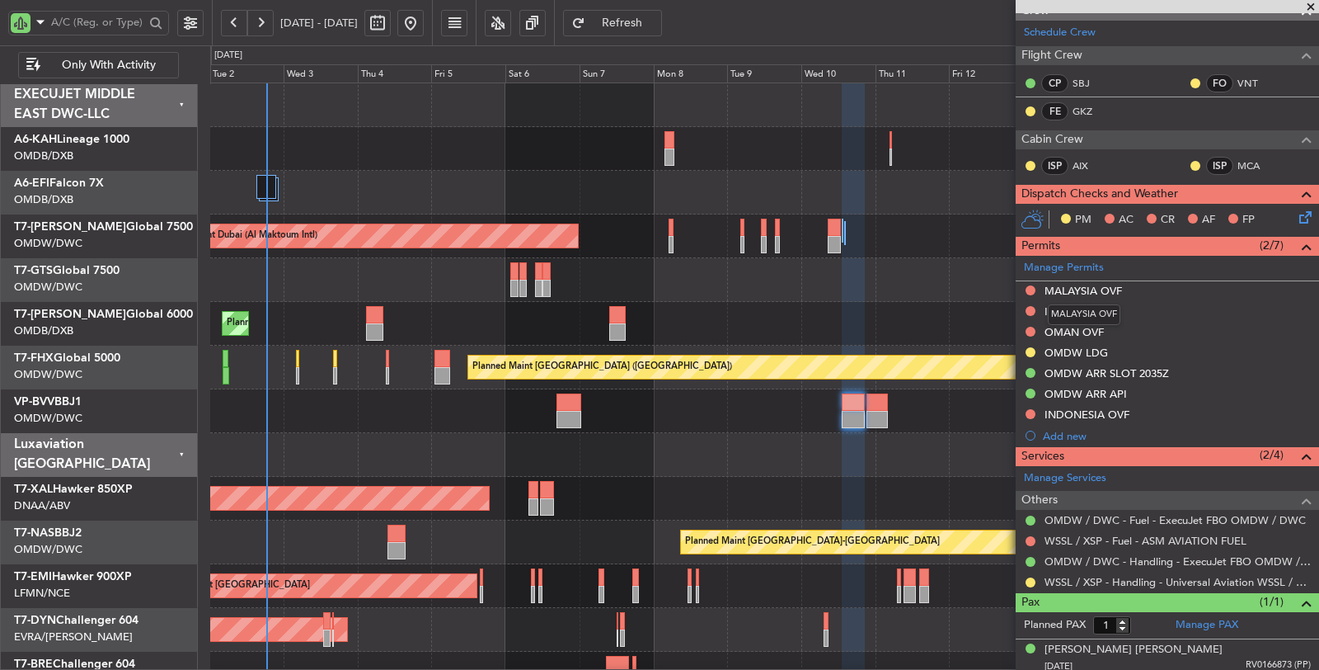
click at [1072, 284] on div "MALAYSIA OVF" at bounding box center [1084, 291] width 78 height 14
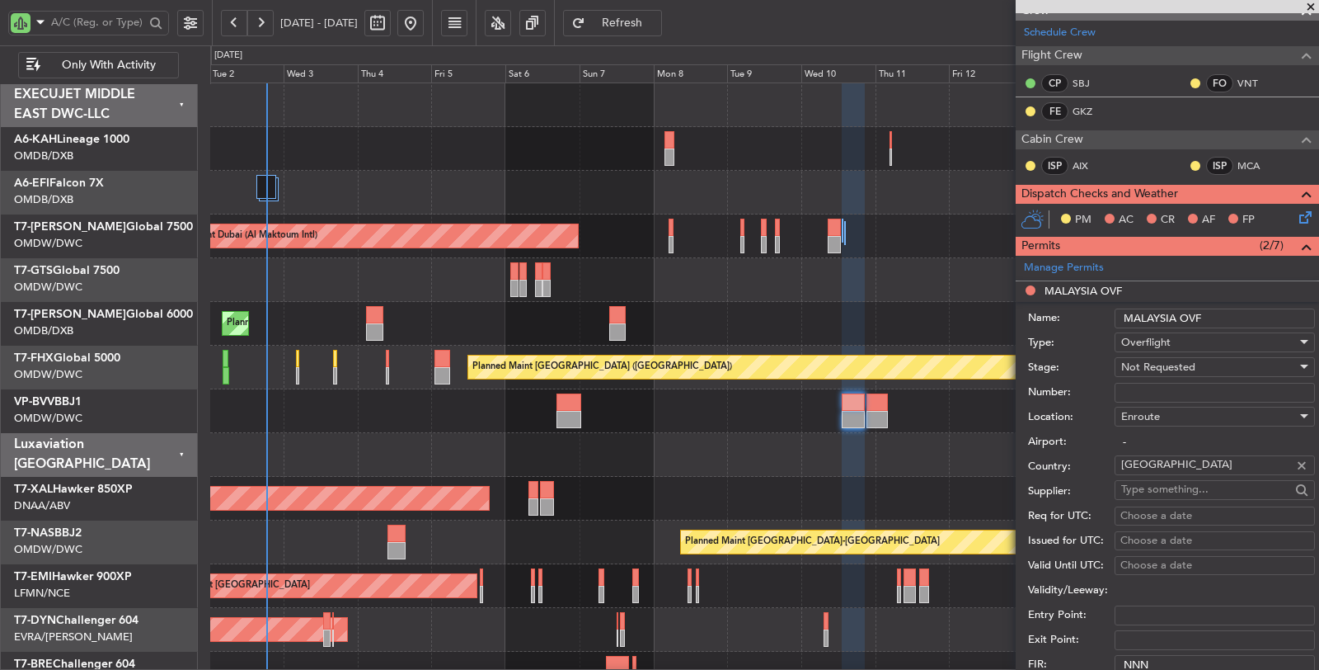
click at [1159, 355] on div "Not Requested" at bounding box center [1209, 367] width 176 height 25
click at [1154, 475] on span "Requested" at bounding box center [1208, 470] width 172 height 25
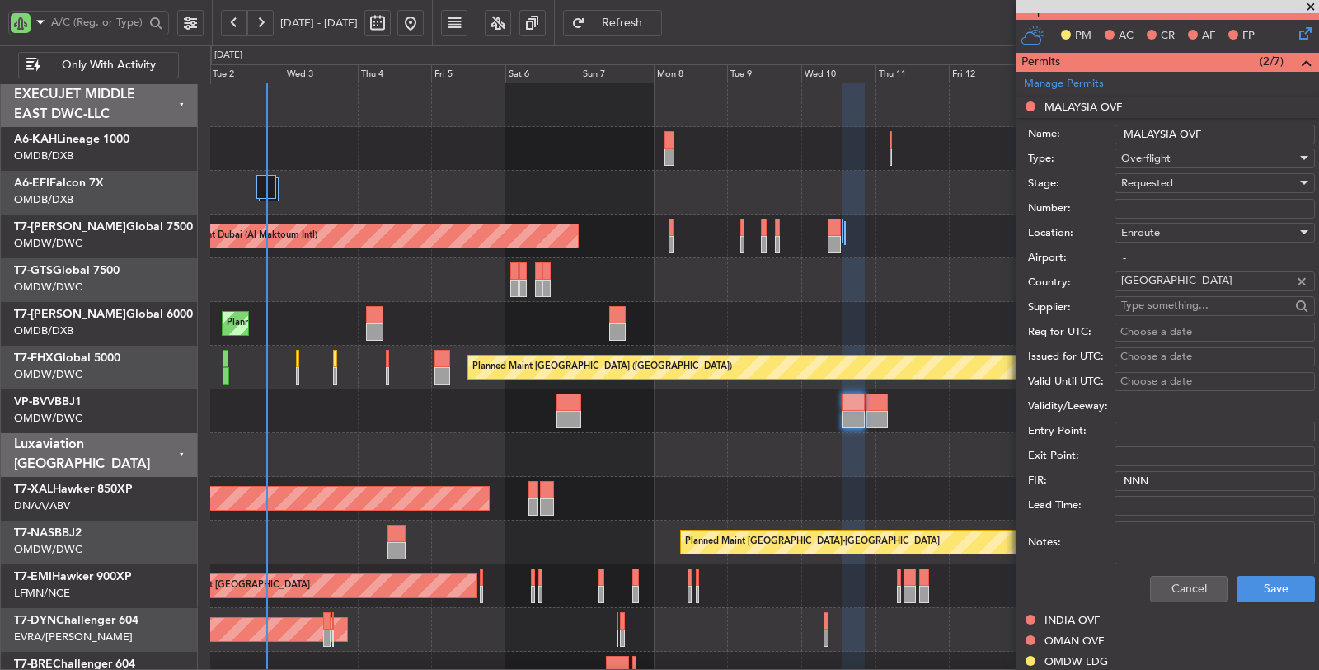
click at [1176, 551] on textarea "Notes:" at bounding box center [1215, 542] width 200 height 43
paste textarea "JBS V1 [DATE]"
click at [1146, 541] on textarea "JBS V1 [DATE]" at bounding box center [1215, 542] width 200 height 43
type textarea "JBS V1 [DATE]"
click at [1276, 585] on button "Save" at bounding box center [1276, 589] width 78 height 26
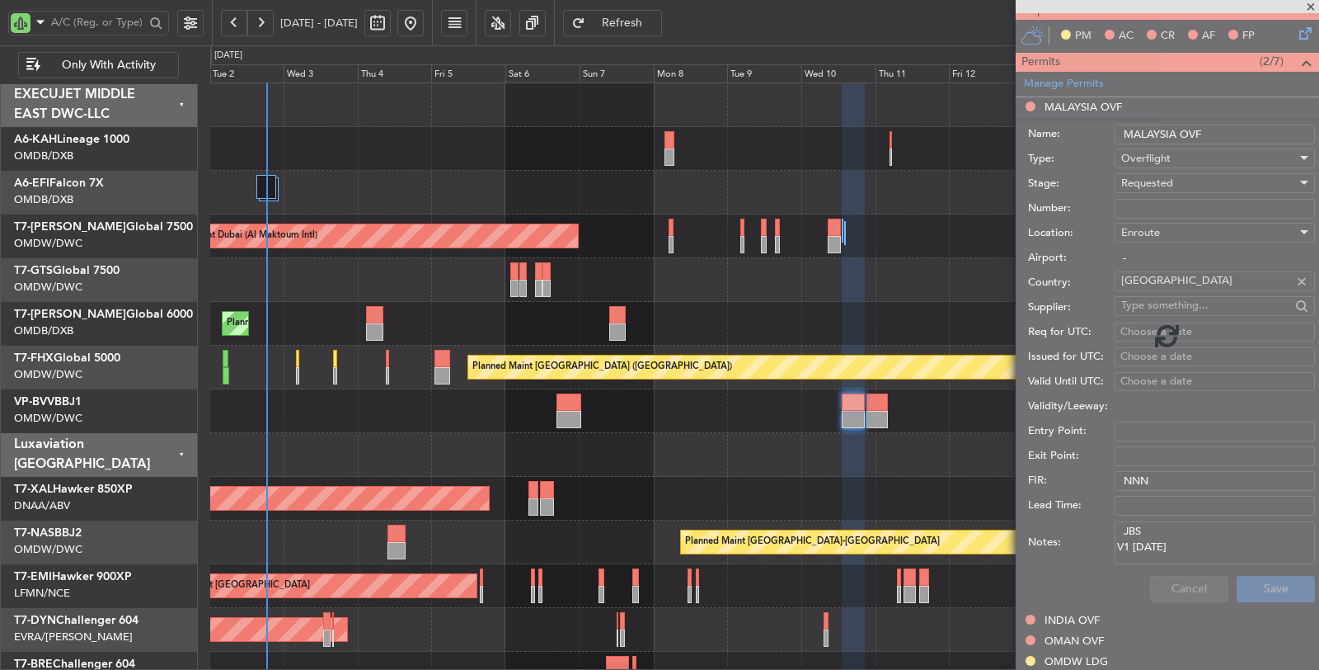
scroll to position [262, 0]
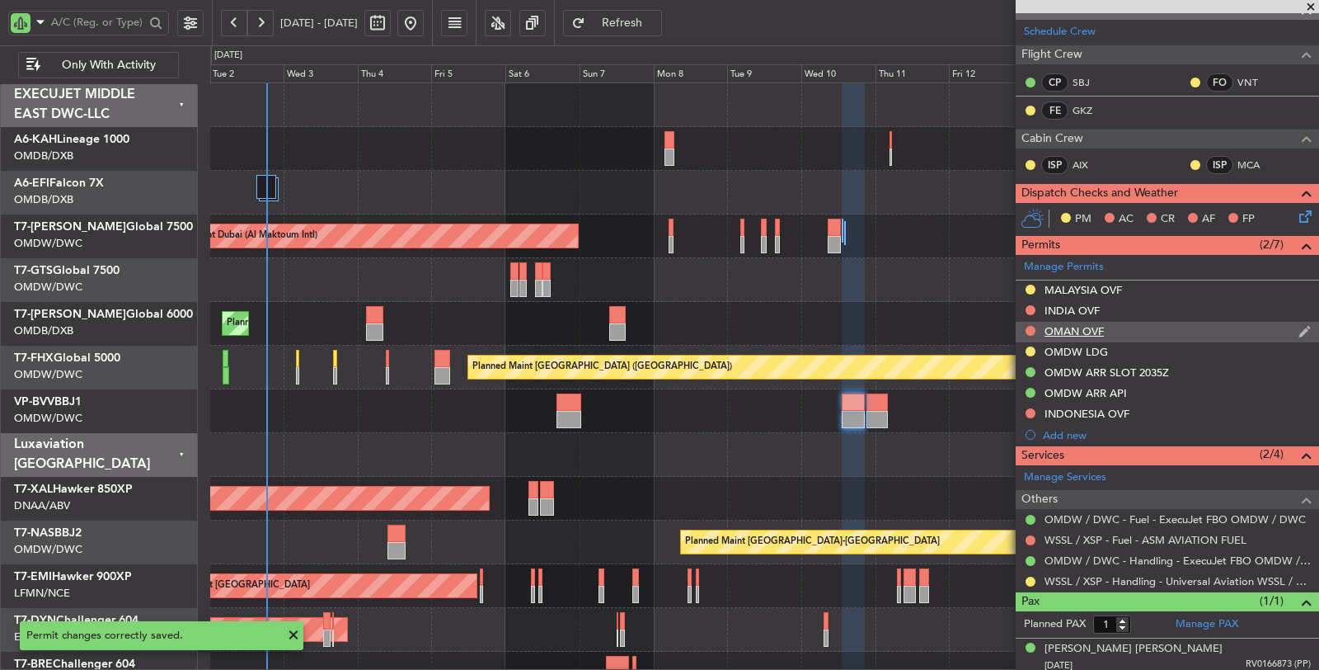
click at [1072, 326] on div "OMAN OVF" at bounding box center [1074, 331] width 59 height 14
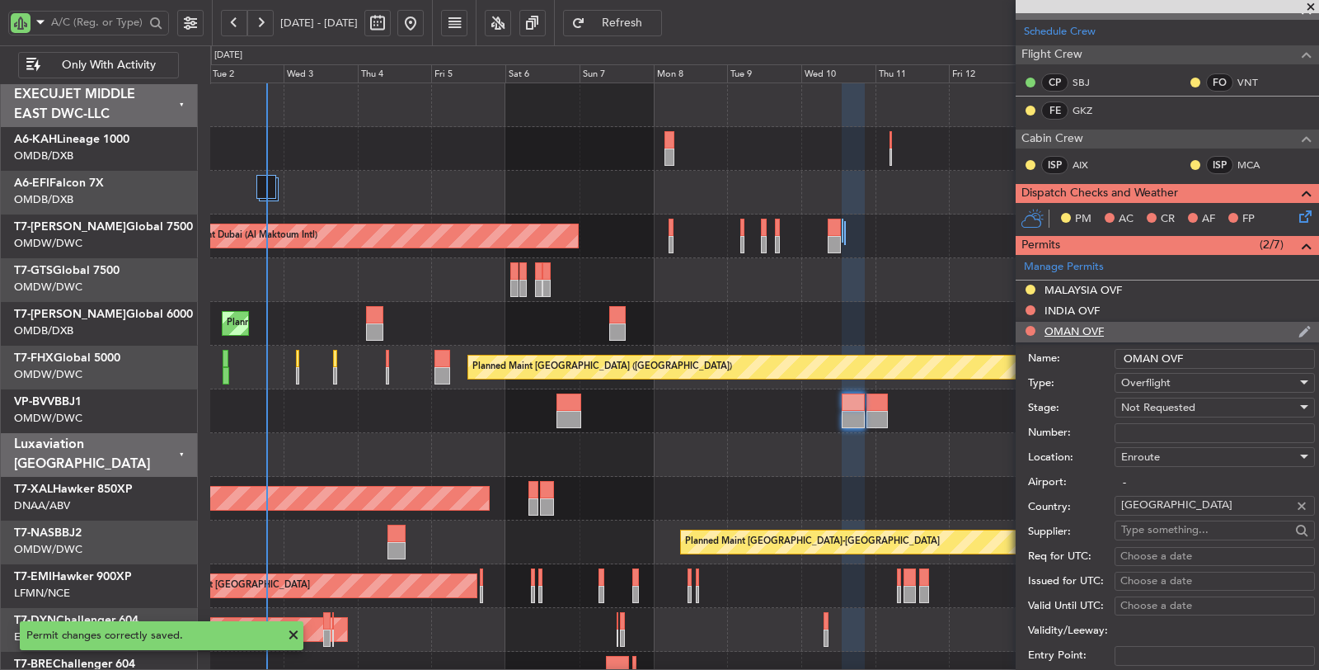
scroll to position [445, 0]
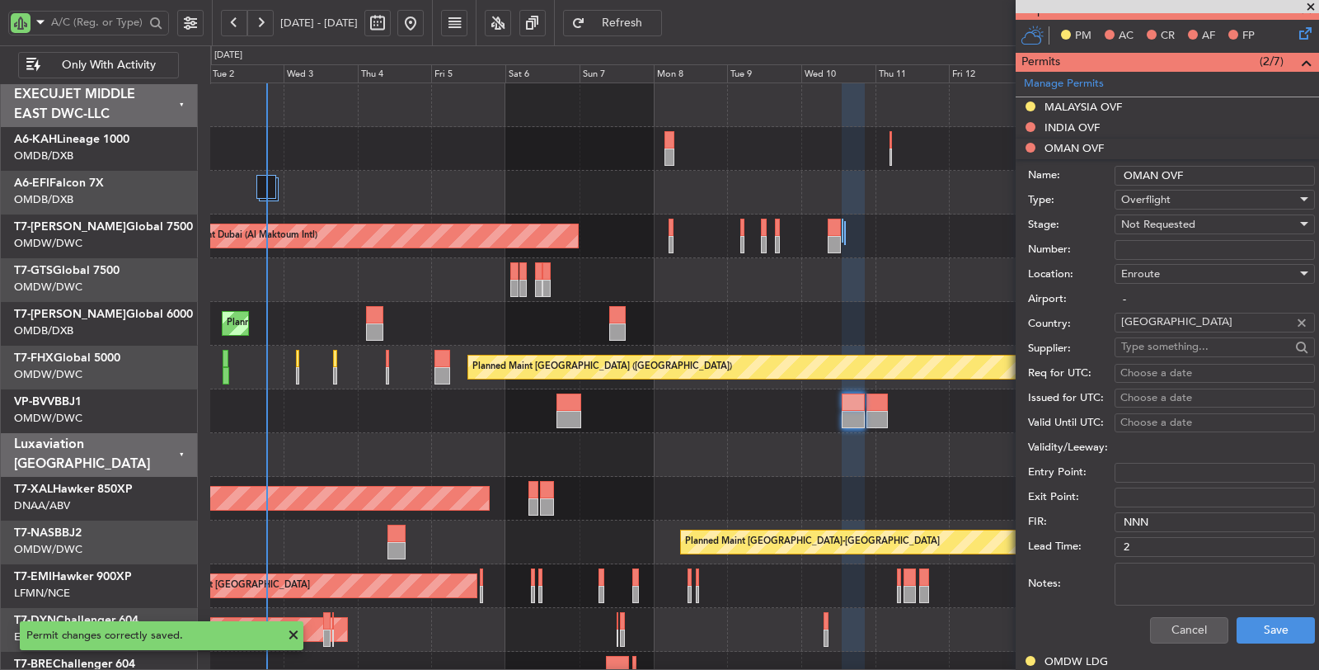
click at [1143, 224] on span "Not Requested" at bounding box center [1158, 224] width 74 height 15
click at [1135, 322] on span "Requested" at bounding box center [1208, 328] width 172 height 25
click at [1157, 562] on textarea "Notes:" at bounding box center [1215, 583] width 200 height 43
paste textarea "JBS V1 [DATE]"
type textarea "JBS V1 [DATE]"
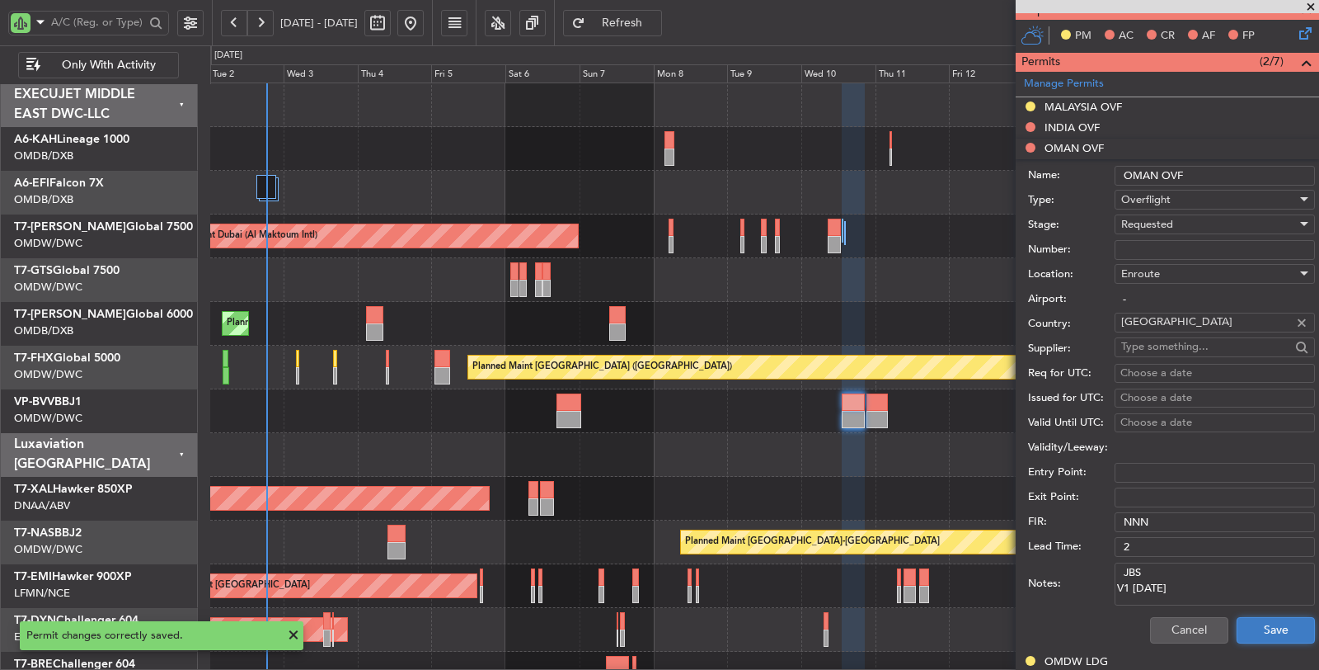
click at [1245, 617] on button "Save" at bounding box center [1276, 630] width 78 height 26
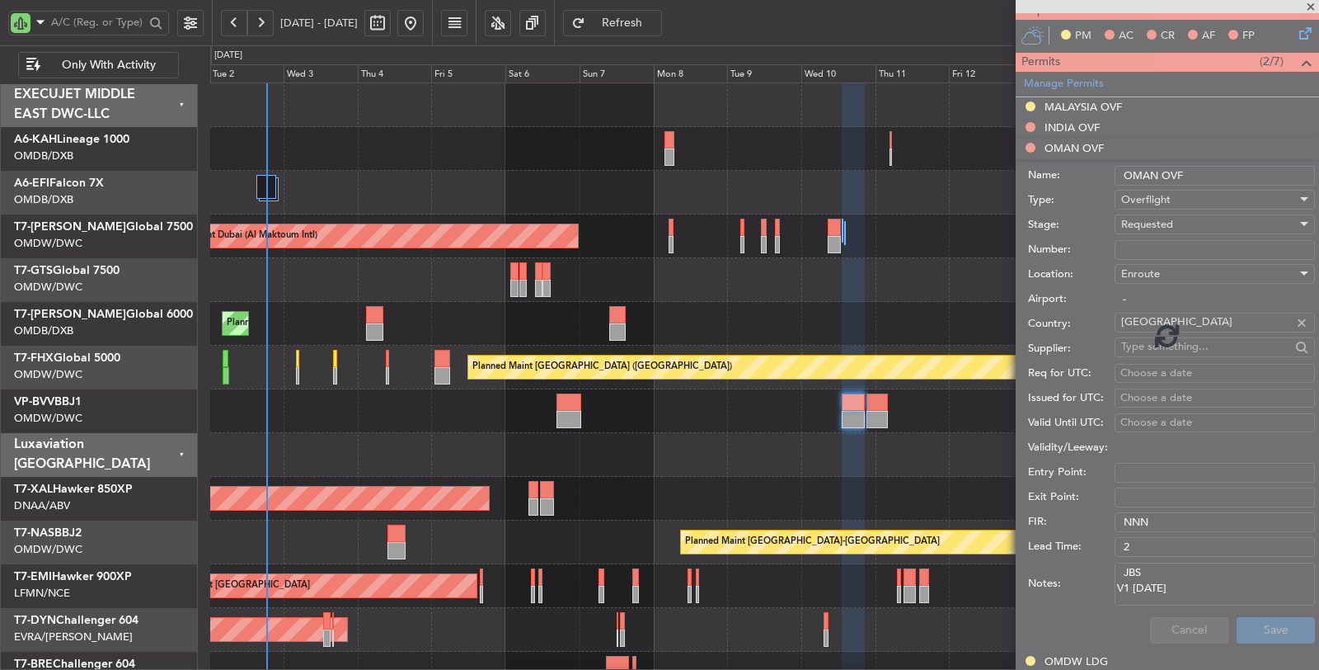
scroll to position [262, 0]
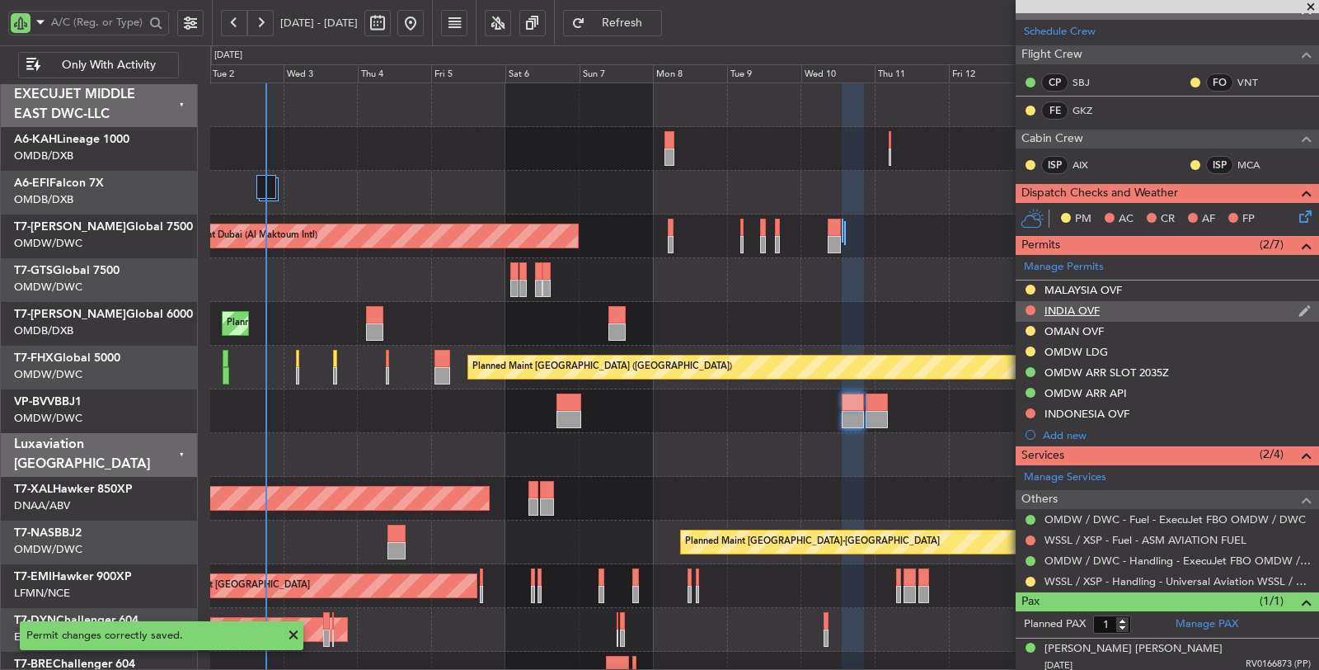
click at [1069, 303] on div "INDIA OVF" at bounding box center [1072, 310] width 55 height 14
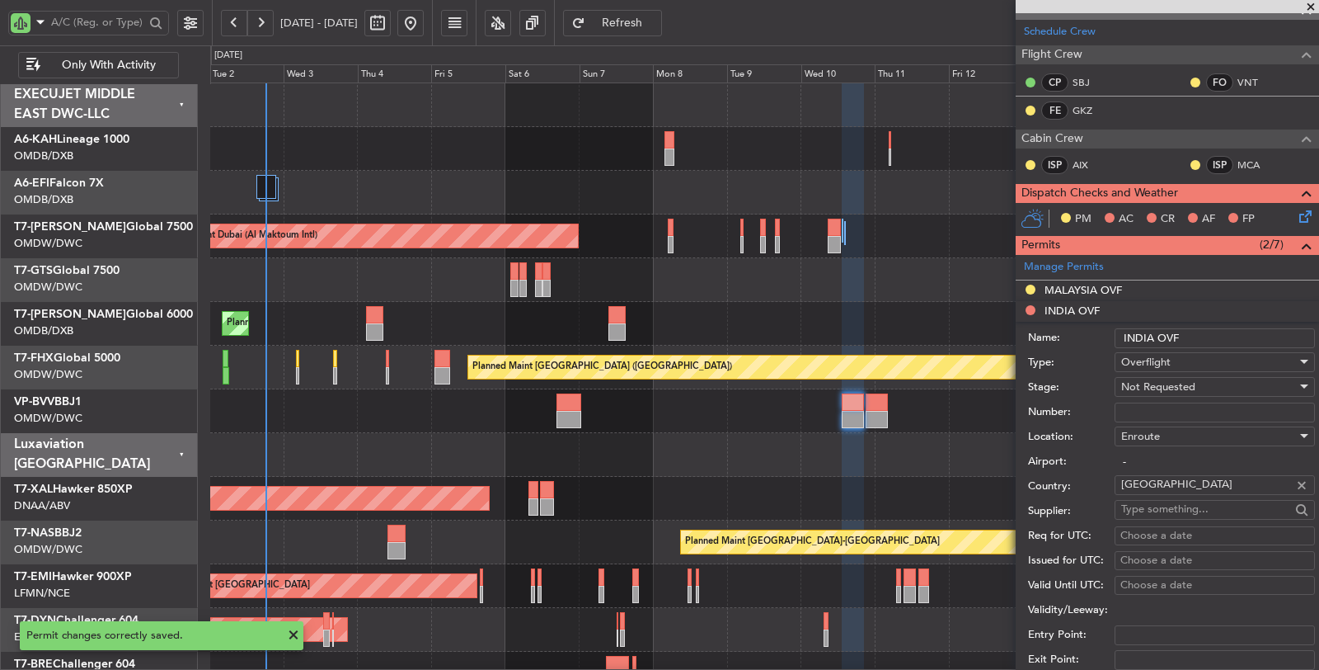
scroll to position [445, 0]
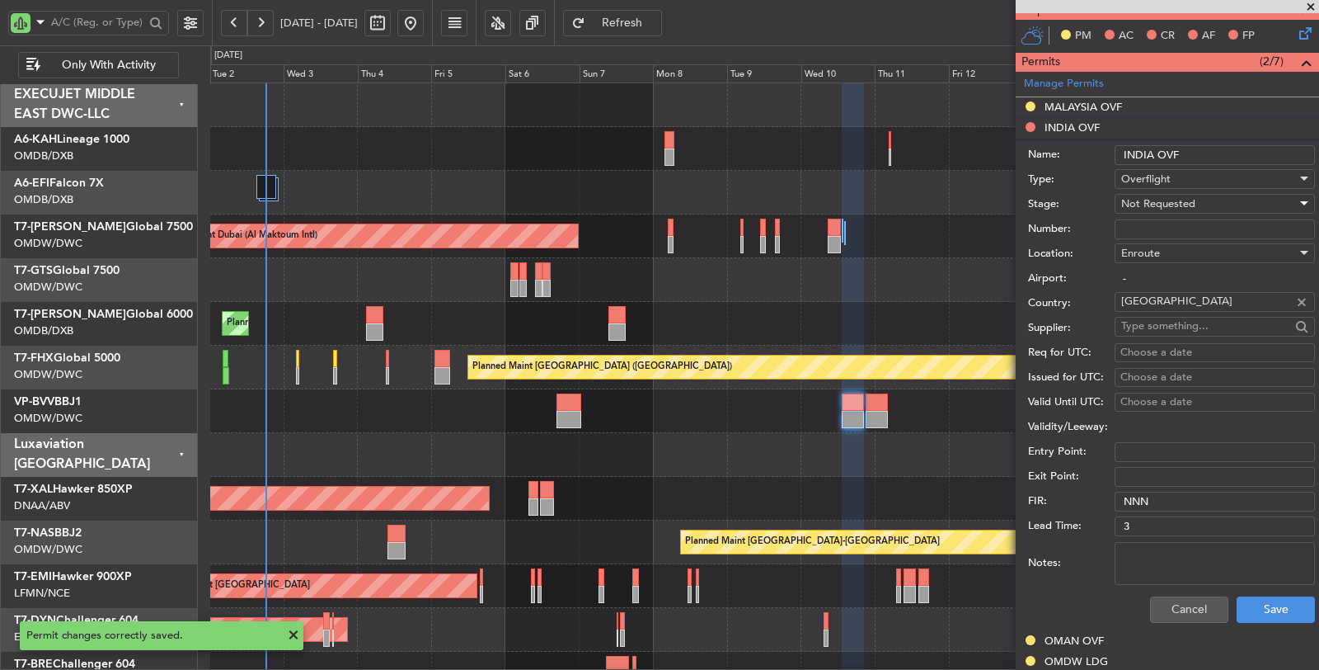
click at [1144, 196] on span "Not Requested" at bounding box center [1158, 203] width 74 height 15
click at [1135, 316] on span "Requested" at bounding box center [1208, 307] width 172 height 25
click at [1196, 563] on textarea "Notes:" at bounding box center [1215, 563] width 200 height 43
paste textarea "JBS V1 [DATE]"
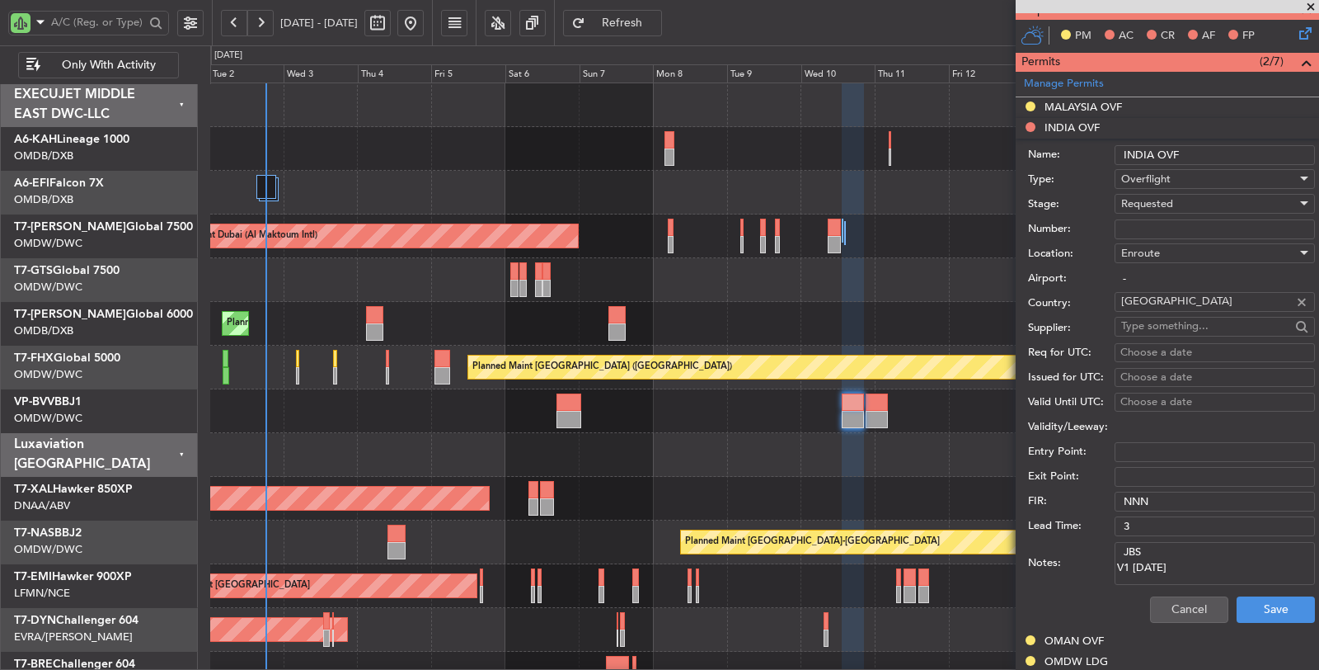
drag, startPoint x: 1151, startPoint y: 542, endPoint x: 1099, endPoint y: 545, distance: 52.0
click at [1101, 544] on div "Notes: JBS V1 [DATE]" at bounding box center [1171, 562] width 287 height 49
type textarea "IFOS V1 [DATE]"
click at [1257, 604] on button "Save" at bounding box center [1276, 609] width 78 height 26
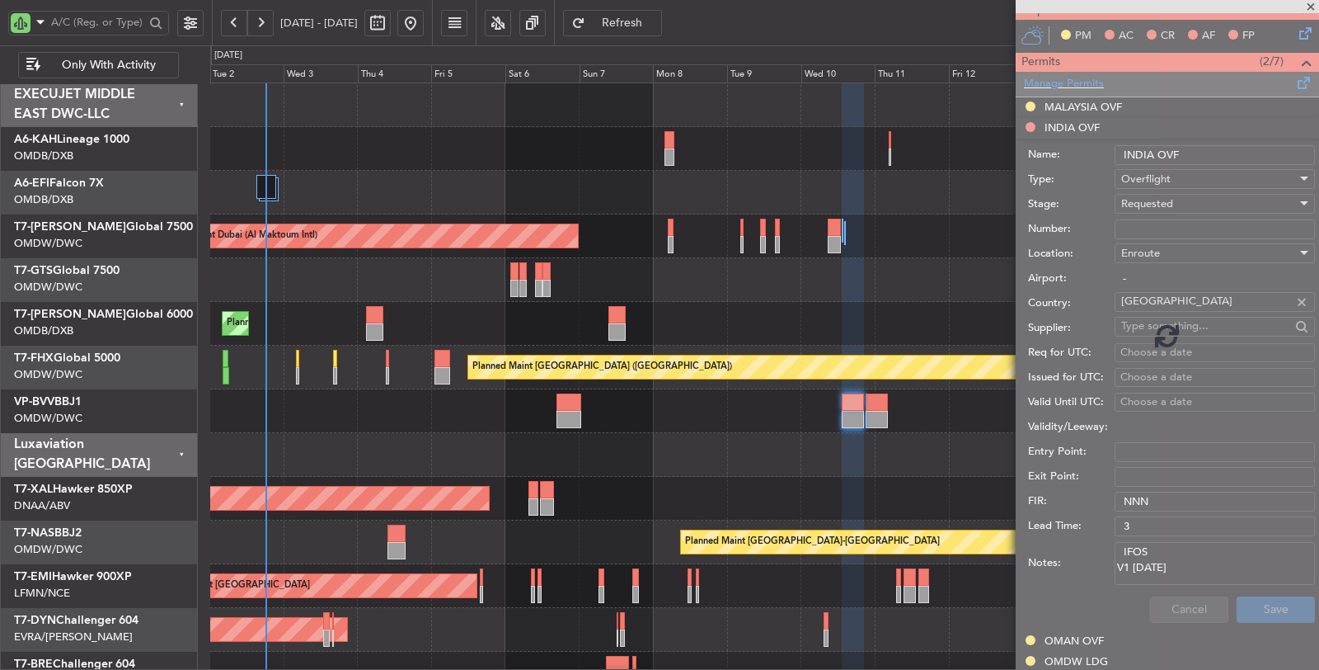
scroll to position [262, 0]
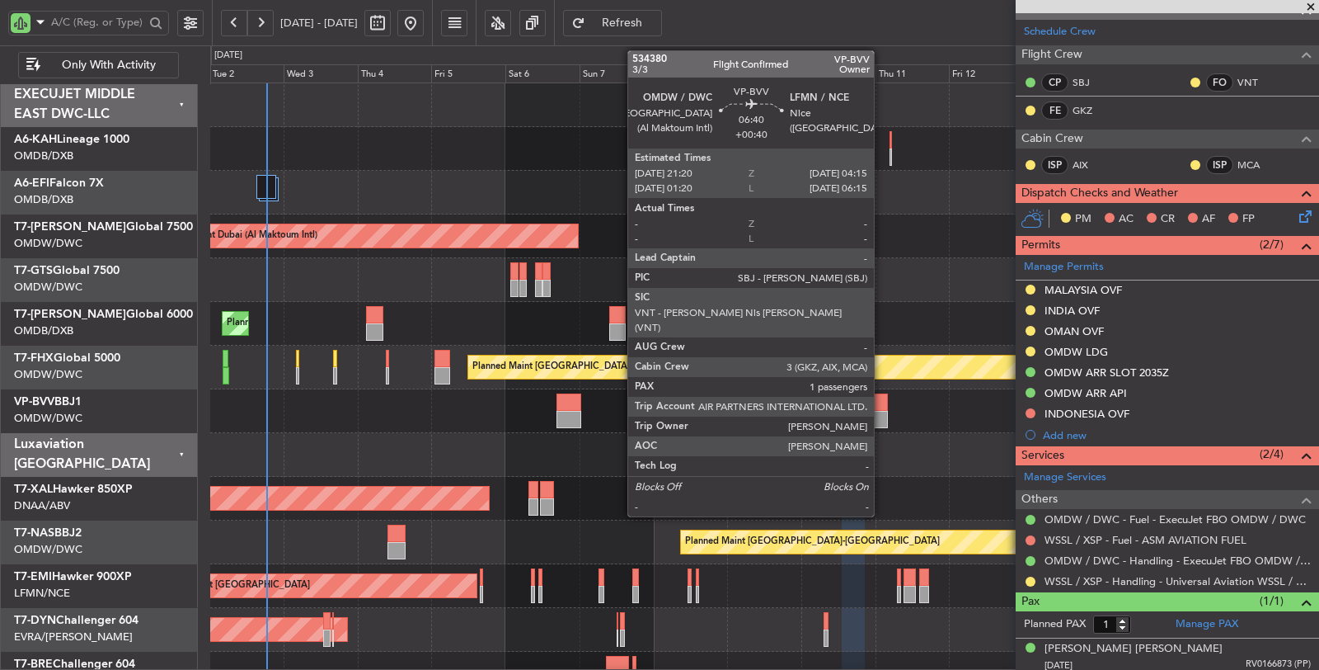
click at [882, 416] on div at bounding box center [877, 419] width 21 height 17
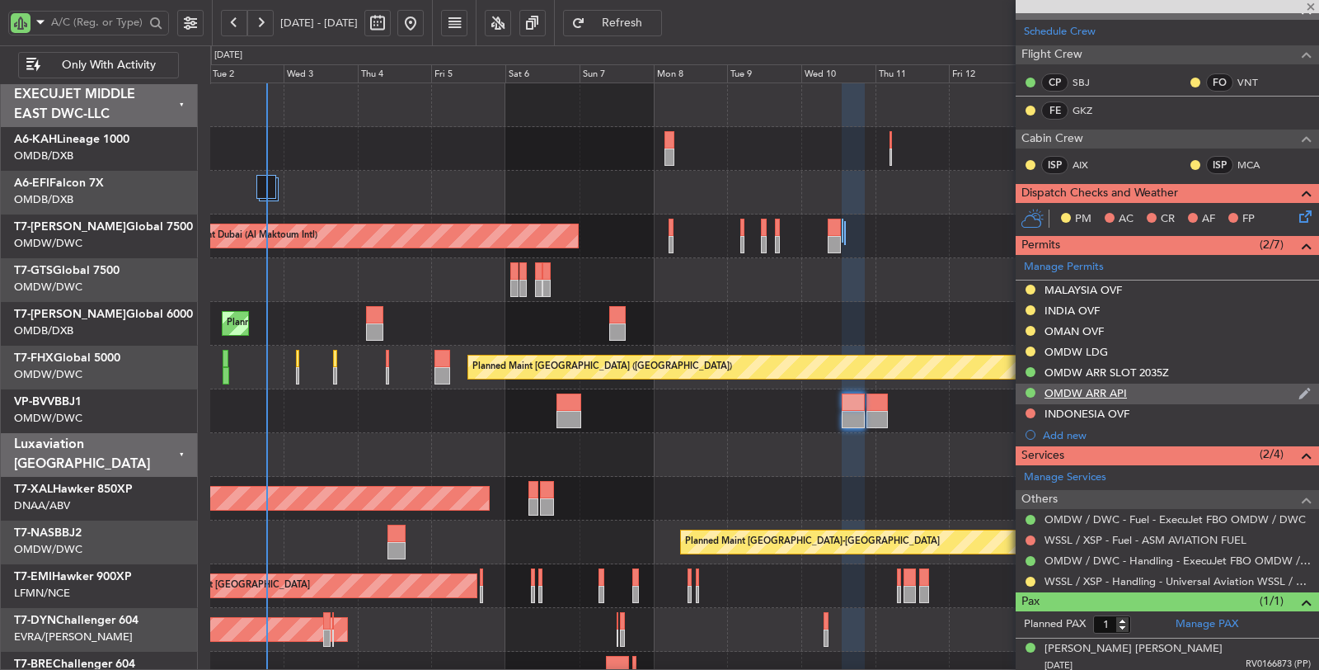
type input "+00:40"
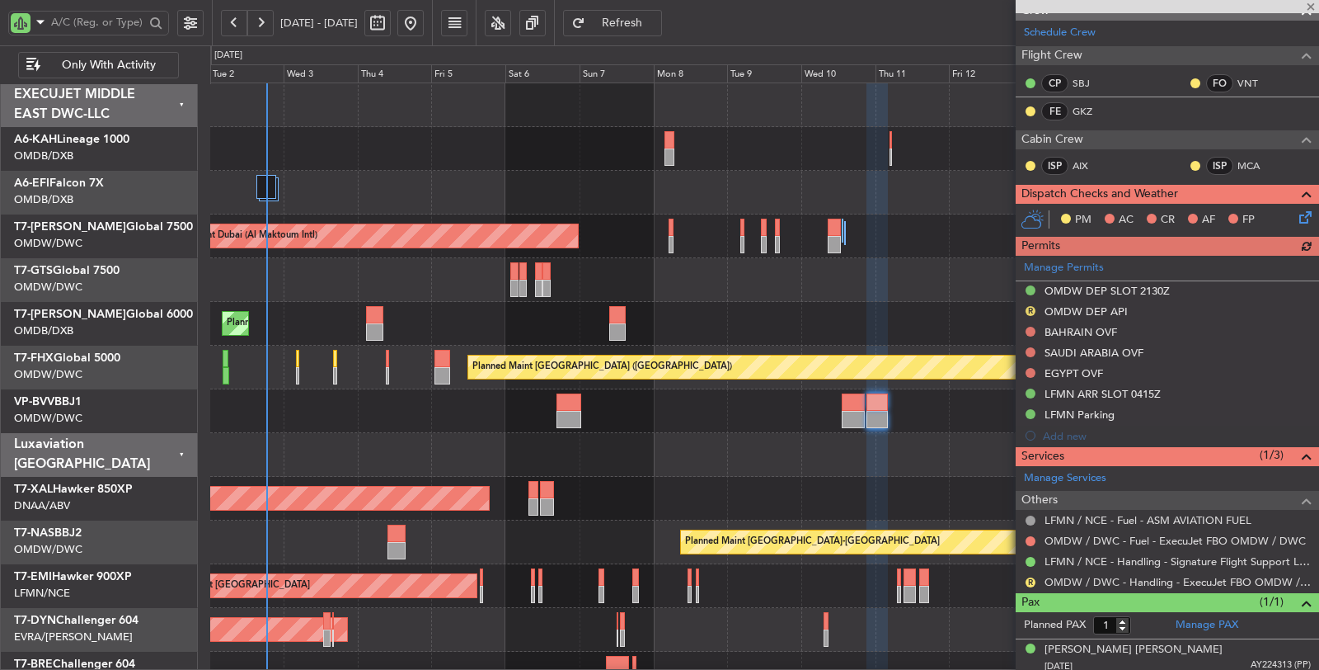
scroll to position [241, 0]
click at [1073, 326] on div "BAHRAIN OVF" at bounding box center [1081, 332] width 73 height 14
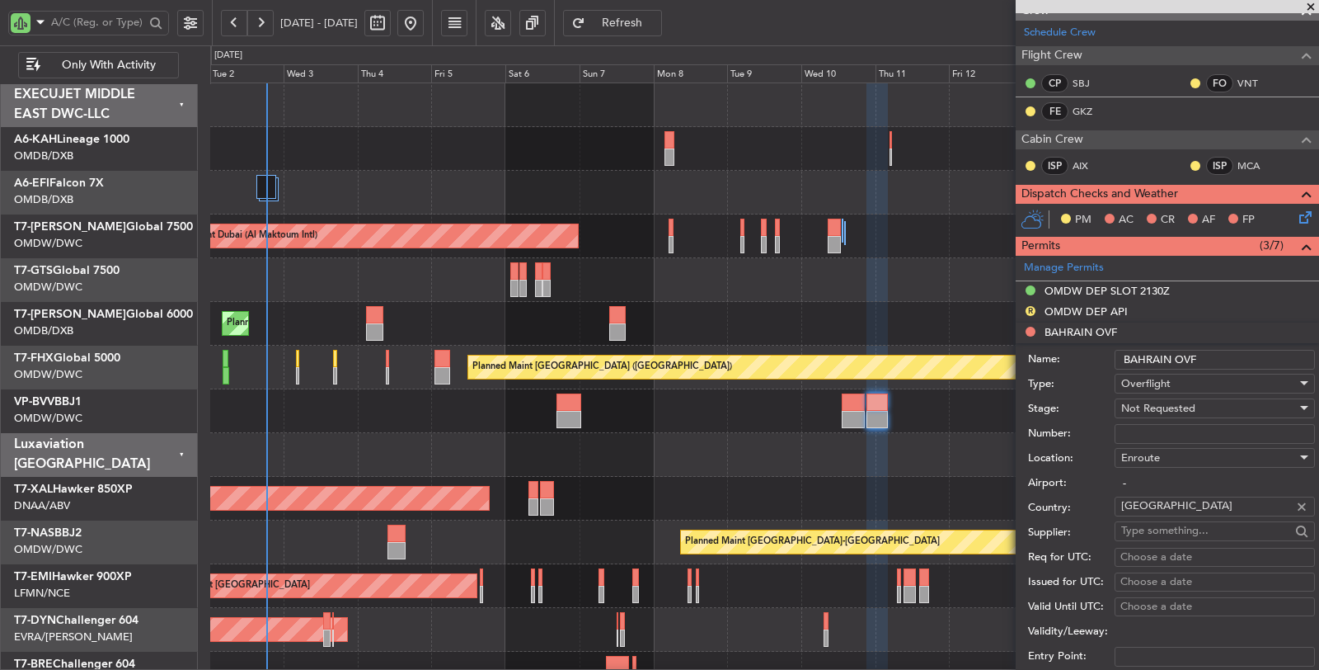
click at [1157, 401] on span "Not Requested" at bounding box center [1158, 408] width 74 height 15
click at [1150, 506] on span "Requested" at bounding box center [1208, 512] width 172 height 25
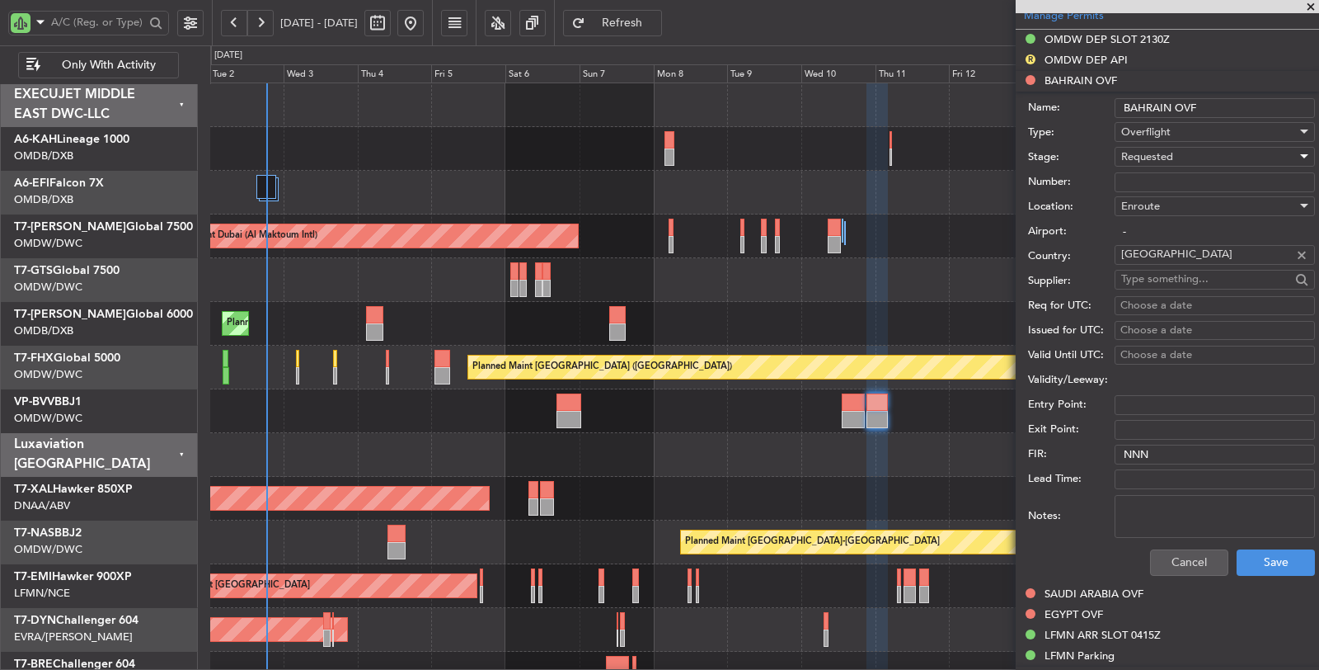
scroll to position [516, 0]
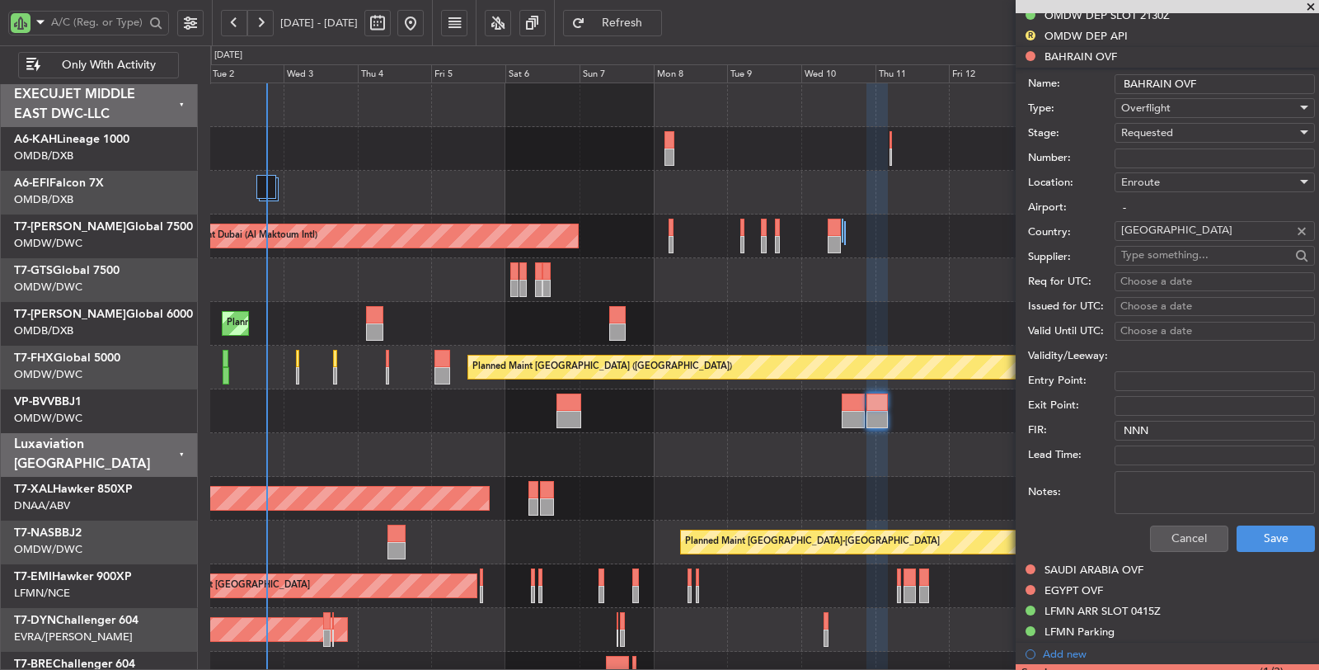
click at [1166, 486] on textarea "Notes:" at bounding box center [1215, 492] width 200 height 43
paste textarea "JBS V1 [DATE]"
click at [1144, 486] on textarea "JBS V1 [DATE]" at bounding box center [1215, 492] width 200 height 43
type textarea "JBS V1 [DATE]-[DATE]"
click at [1250, 539] on button "Save" at bounding box center [1276, 538] width 78 height 26
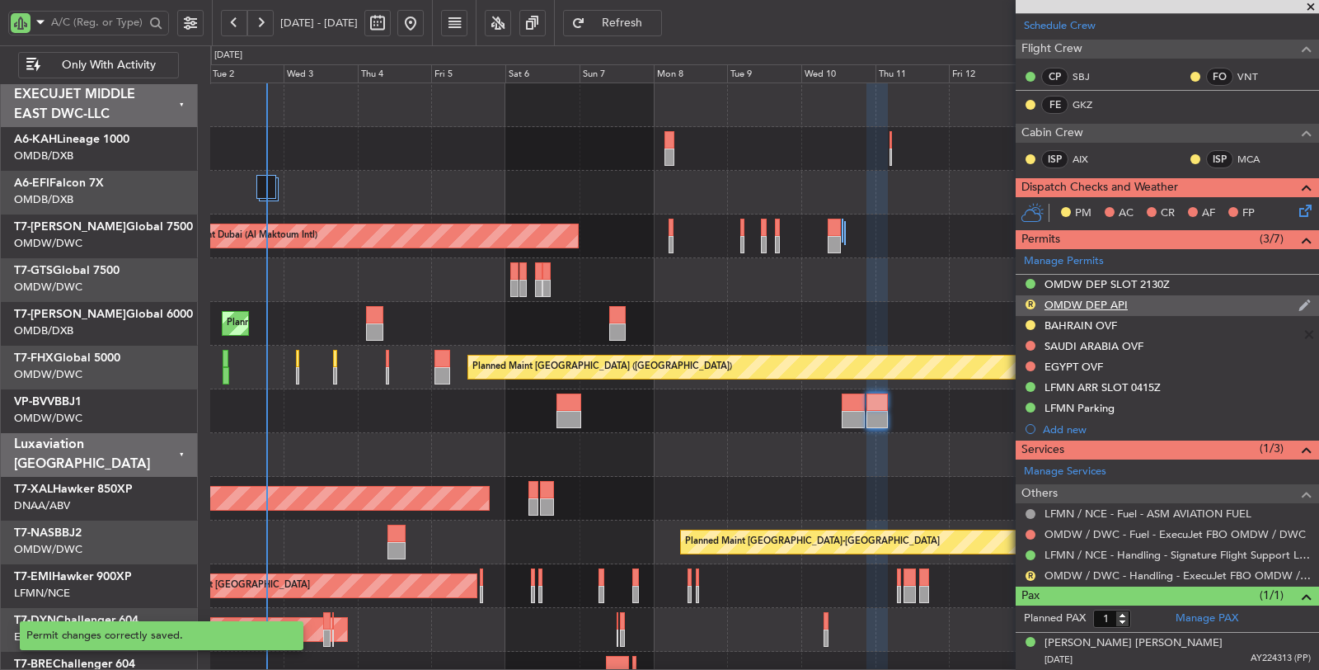
scroll to position [242, 0]
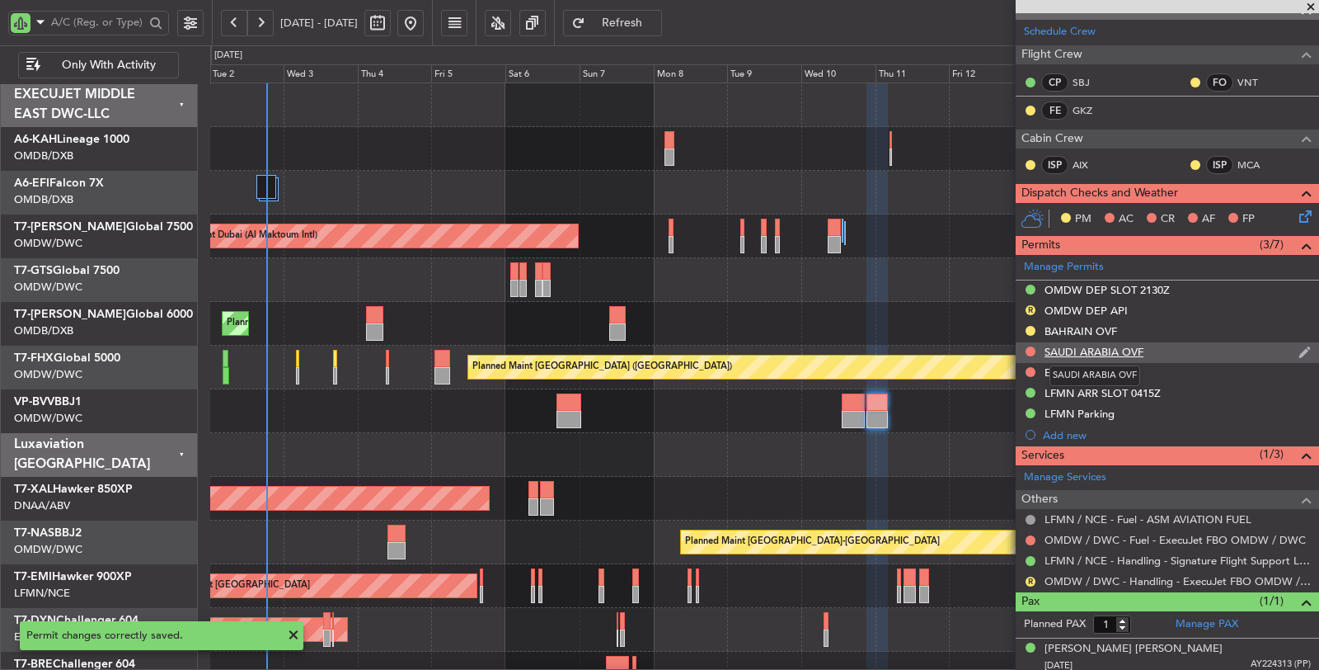
click at [1084, 350] on div "SAUDI ARABIA OVF" at bounding box center [1094, 352] width 99 height 14
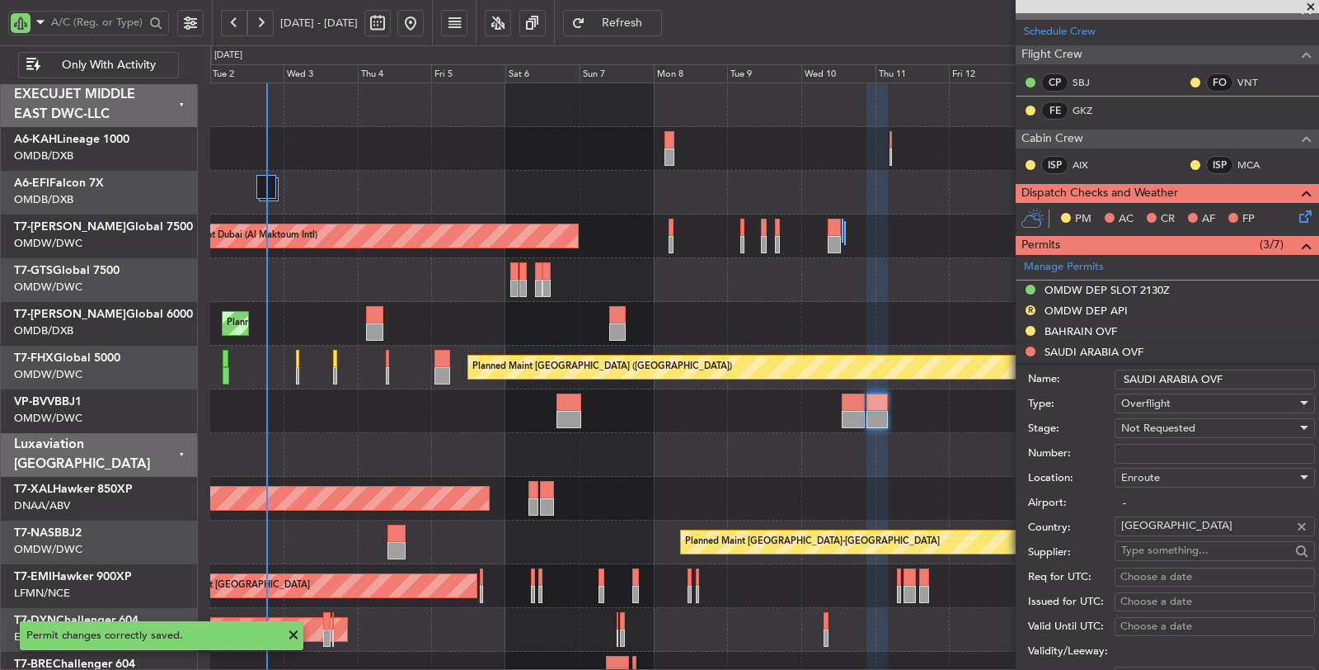
scroll to position [516, 0]
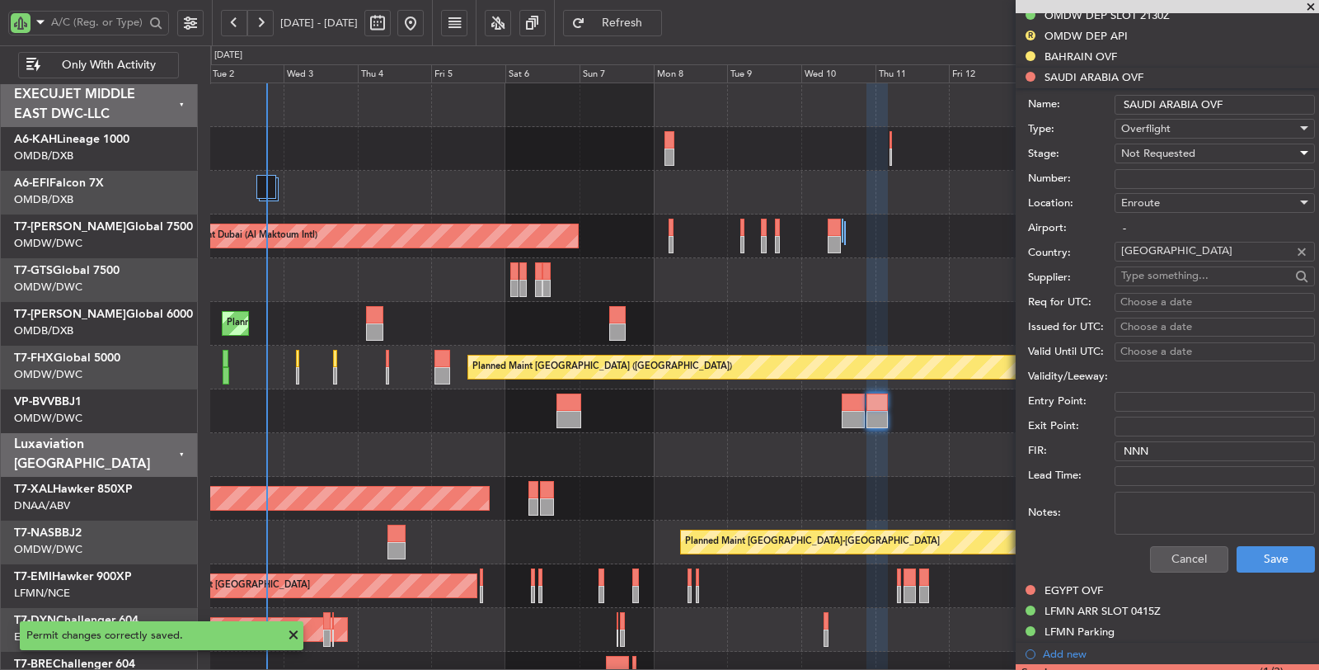
click at [1154, 149] on span "Not Requested" at bounding box center [1158, 153] width 74 height 15
click at [1144, 251] on span "Requested" at bounding box center [1208, 257] width 172 height 25
click at [1172, 505] on textarea "Notes:" at bounding box center [1215, 512] width 200 height 43
paste textarea "JBS V1 [DATE]-[DATE]"
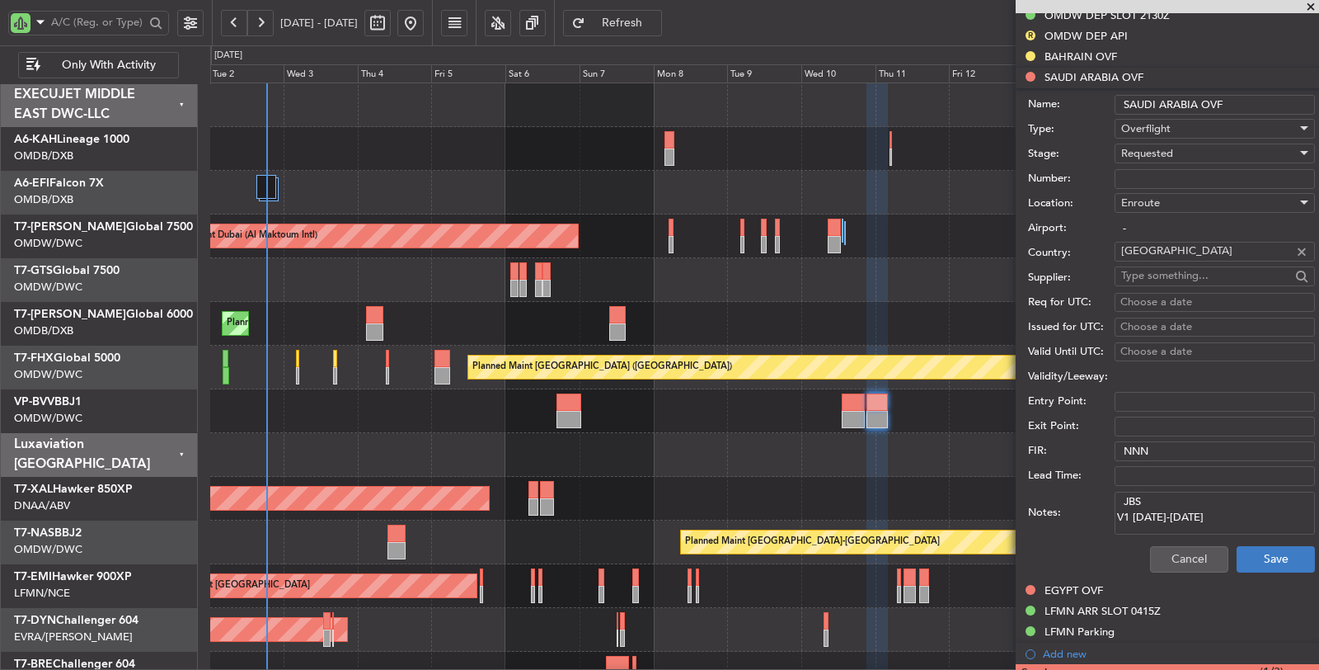
type textarea "JBS V1 [DATE]-[DATE]"
click at [1243, 554] on button "Save" at bounding box center [1276, 559] width 78 height 26
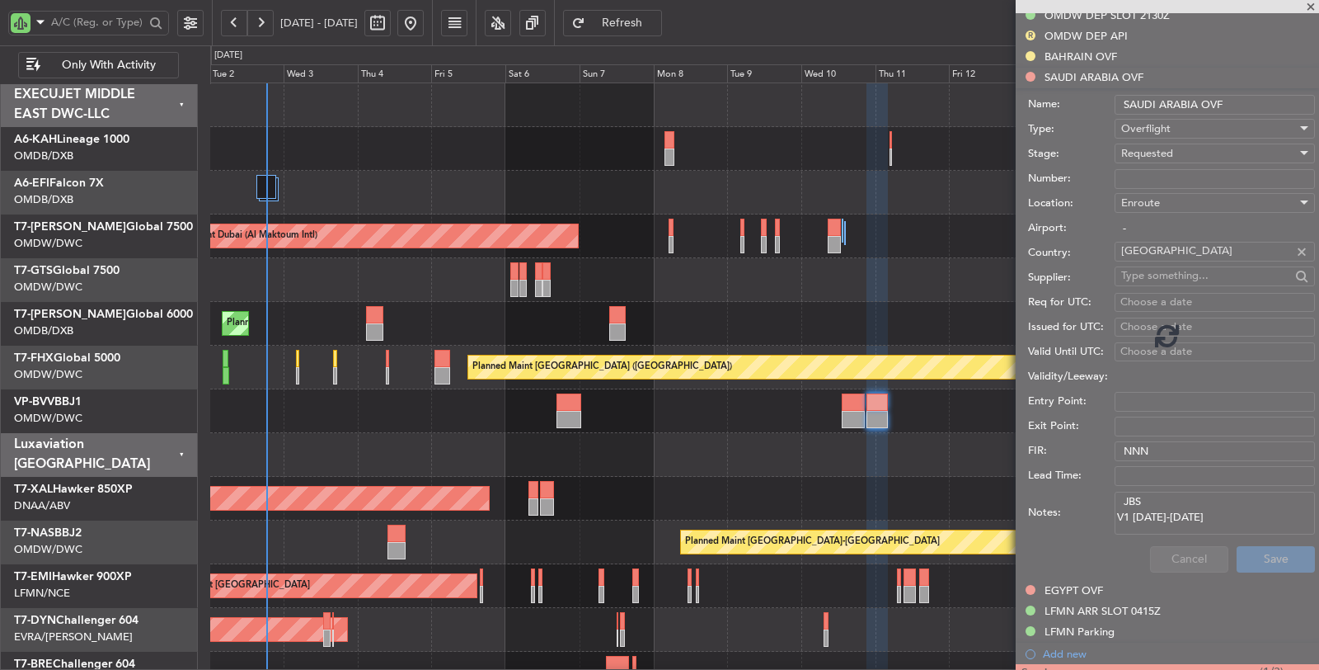
scroll to position [242, 0]
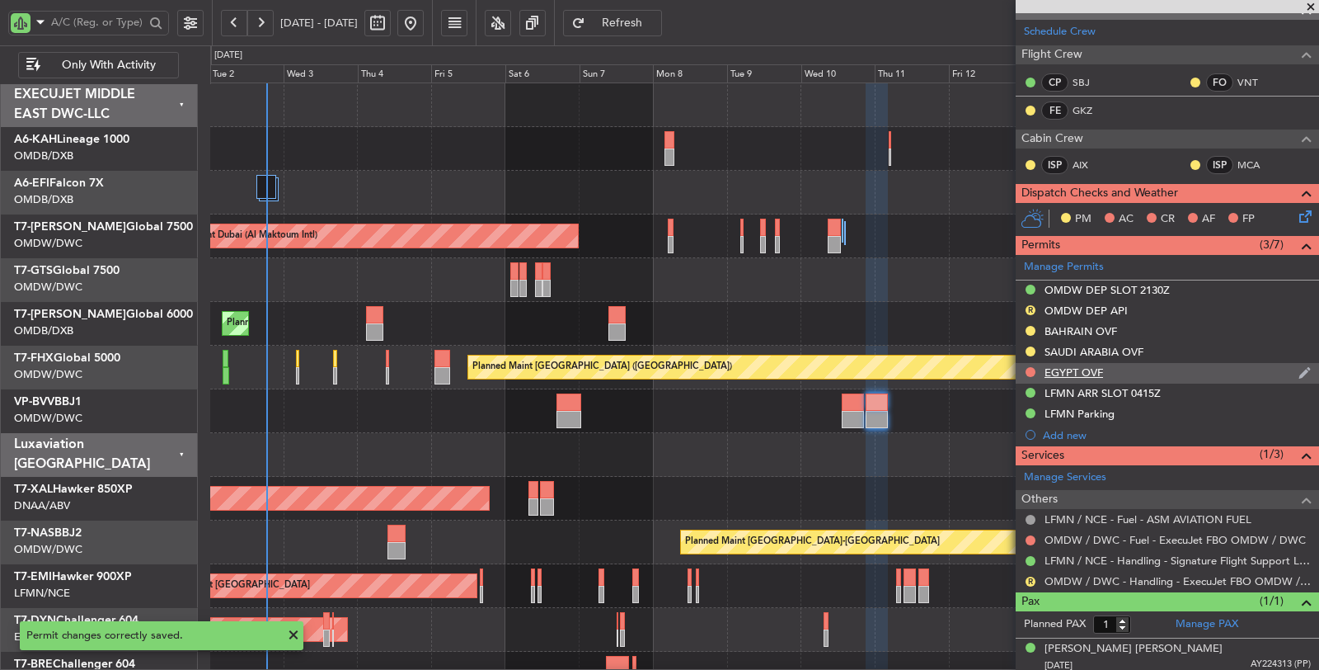
click at [1073, 366] on div "EGYPT OVF" at bounding box center [1074, 372] width 59 height 14
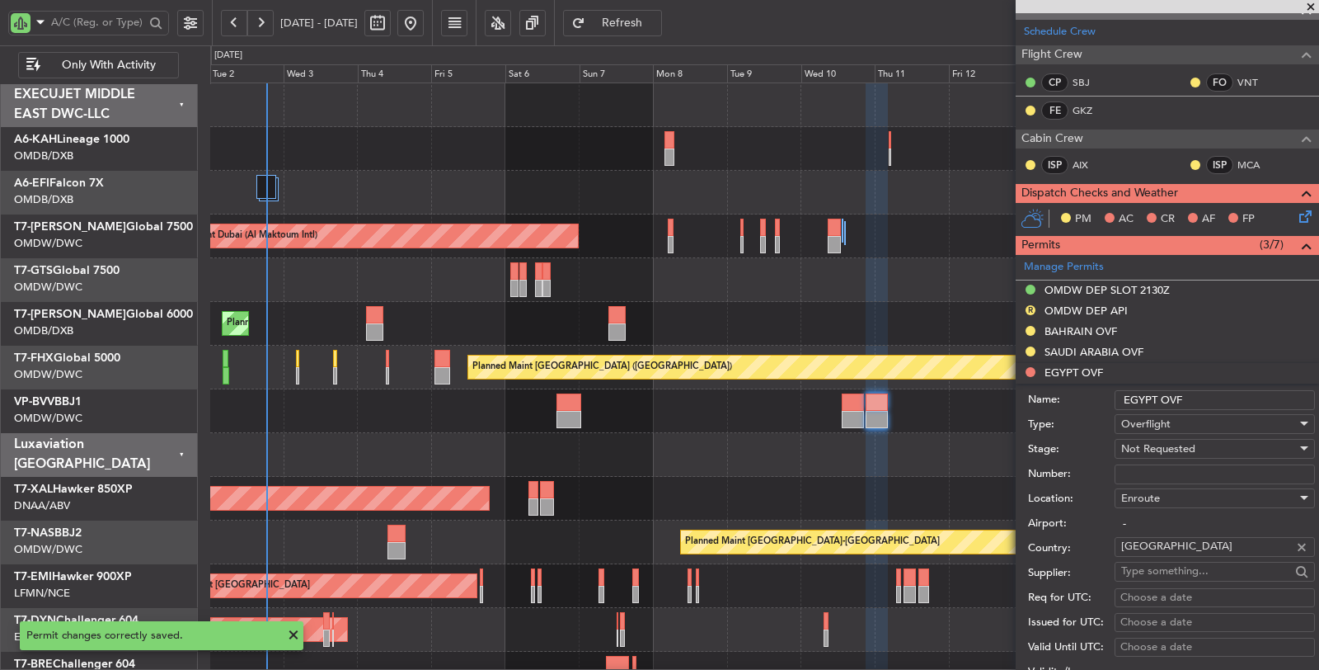
scroll to position [516, 0]
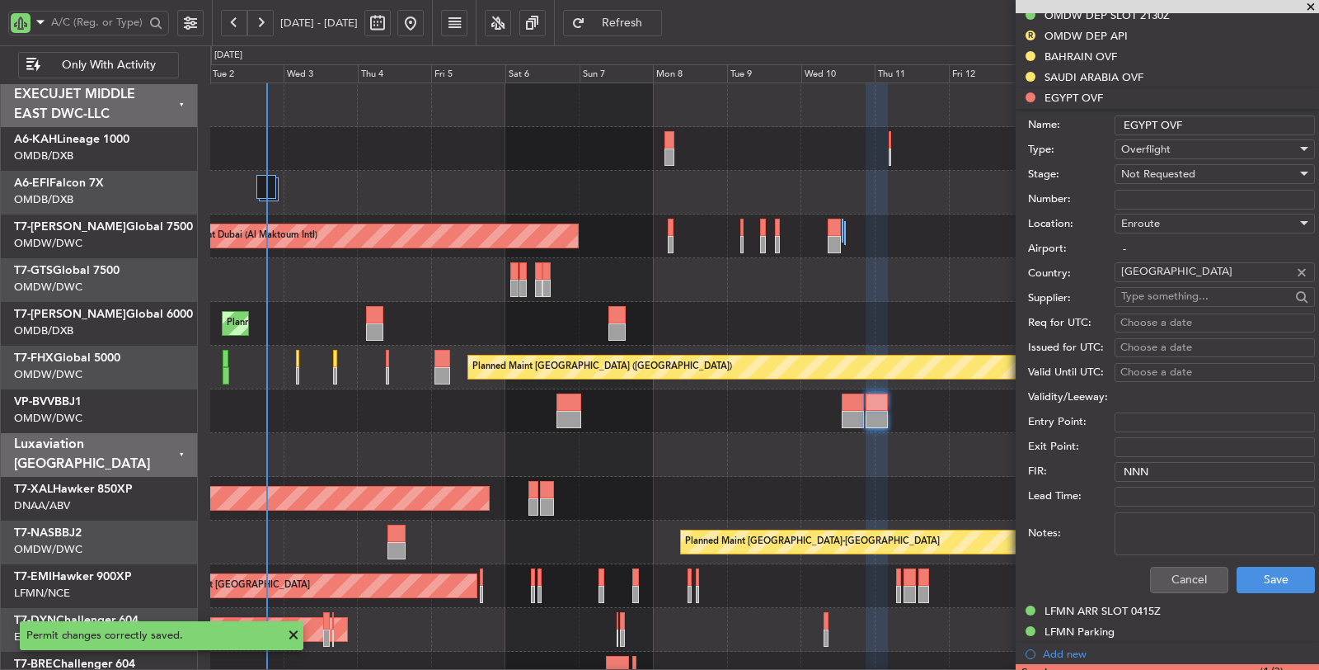
click at [1150, 518] on textarea "Notes:" at bounding box center [1215, 533] width 200 height 43
paste textarea "JBS V1 [DATE]-[DATE]"
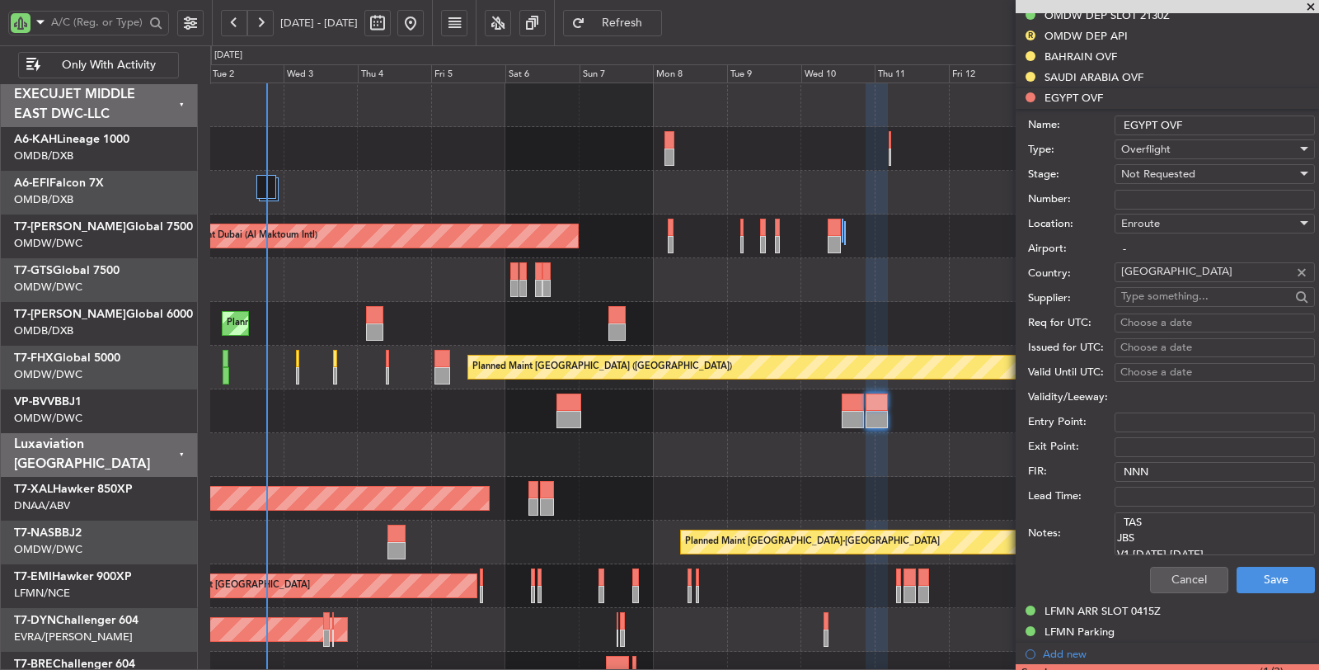
scroll to position [7, 0]
drag, startPoint x: 1140, startPoint y: 525, endPoint x: 1092, endPoint y: 524, distance: 47.9
click at [1092, 524] on div "Notes: TAS JBS V1 [DATE]-[DATE]" at bounding box center [1171, 533] width 287 height 49
type textarea "TAS V1 [DATE]-[DATE]"
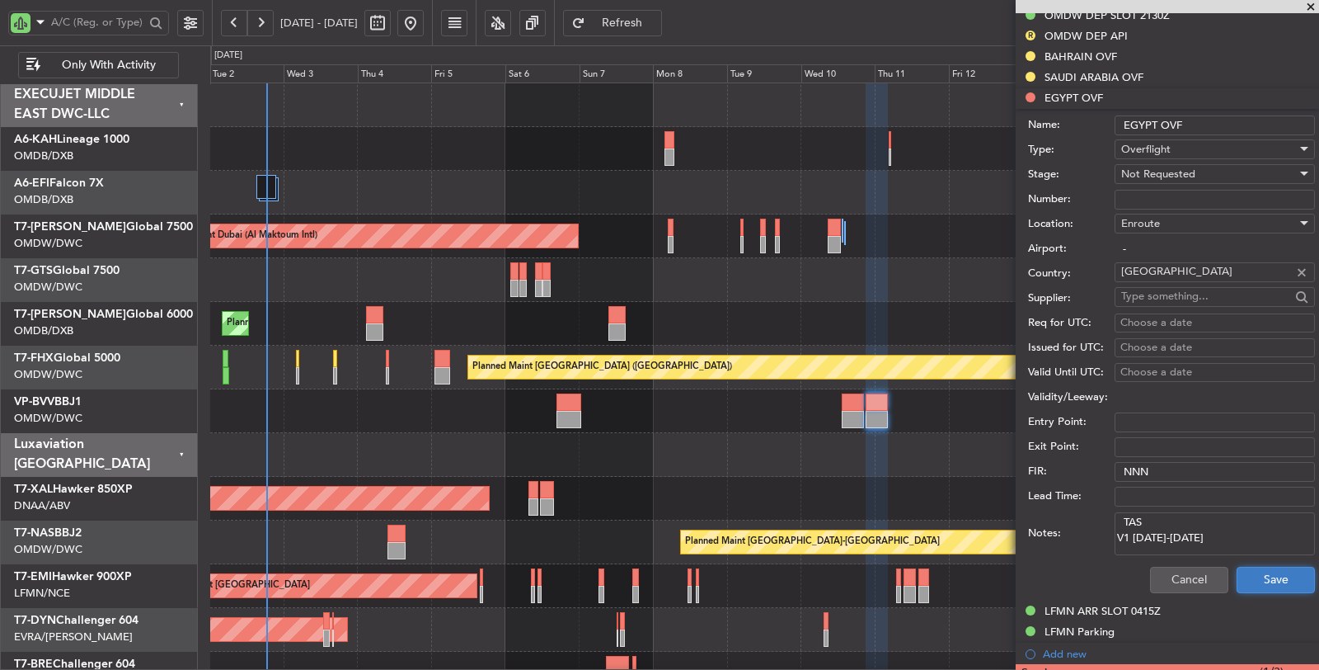
click at [1247, 566] on button "Save" at bounding box center [1276, 579] width 78 height 26
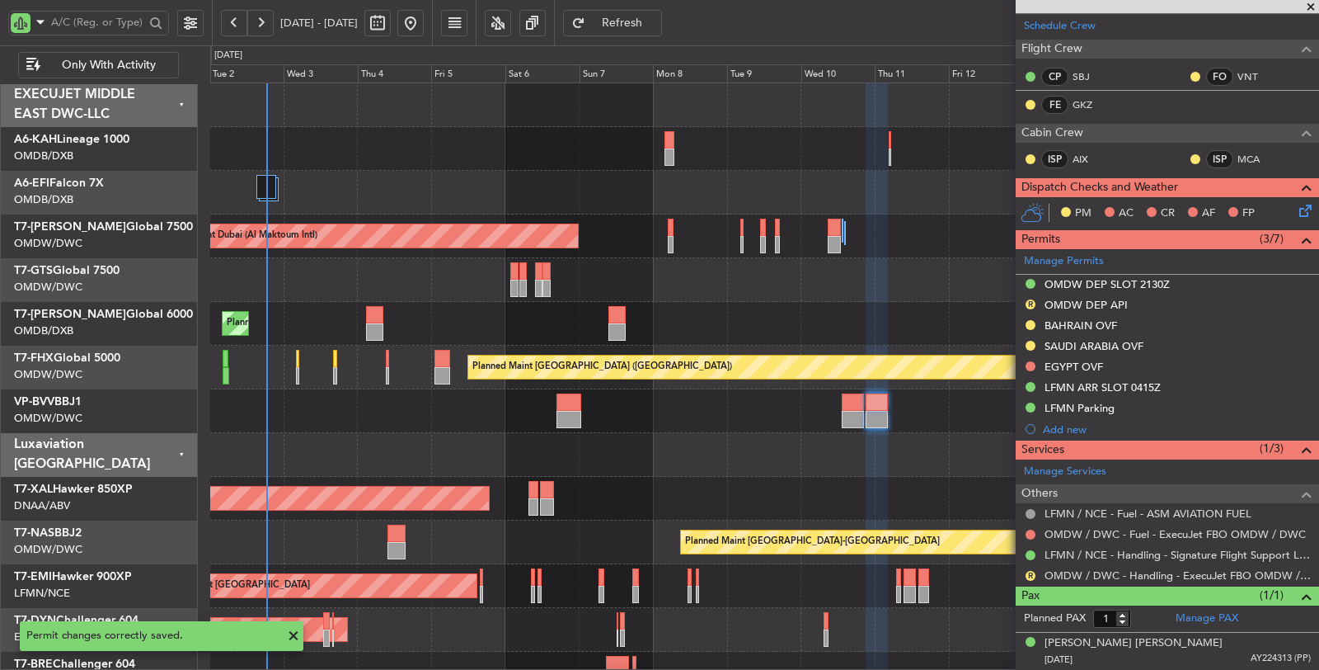
scroll to position [242, 0]
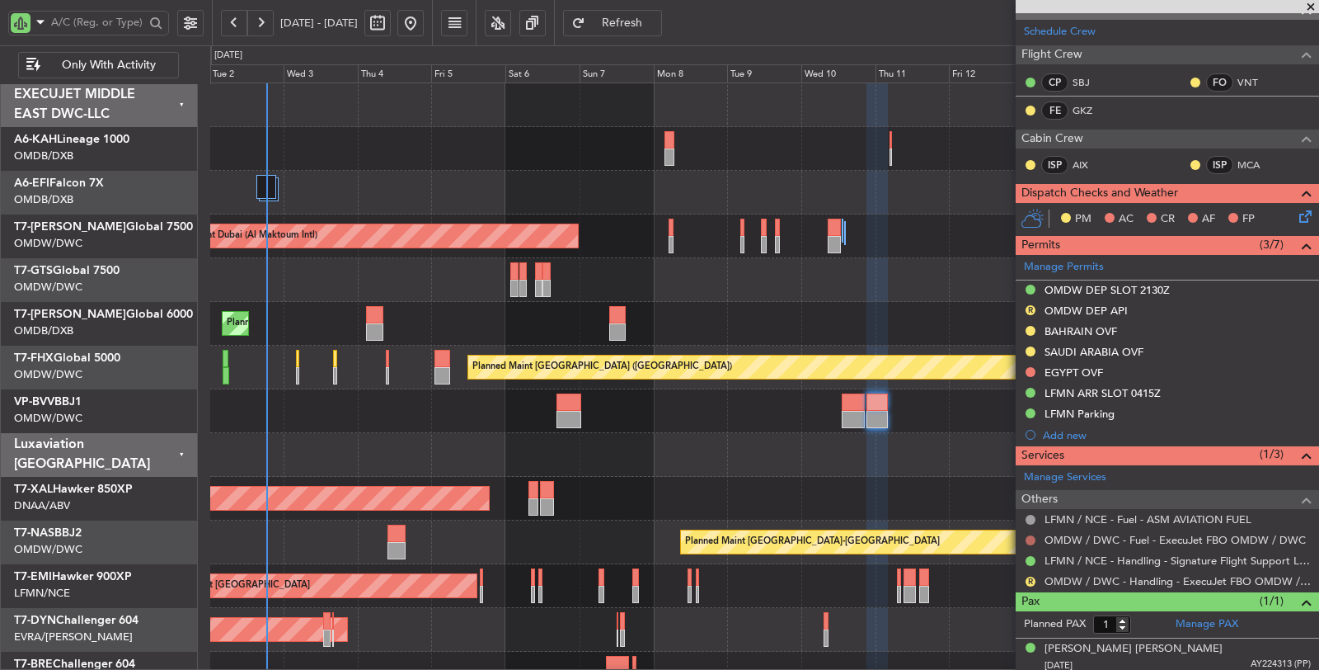
click at [1031, 535] on button at bounding box center [1031, 540] width 10 height 10
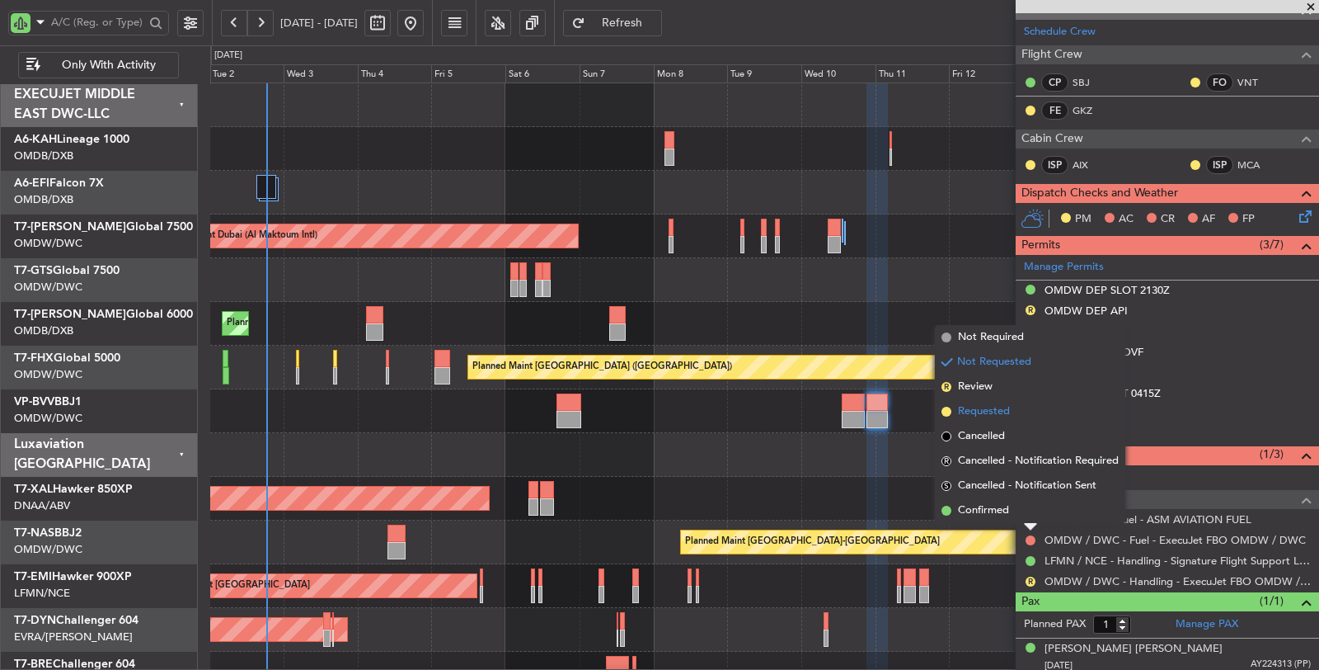
click at [970, 408] on span "Requested" at bounding box center [984, 411] width 52 height 16
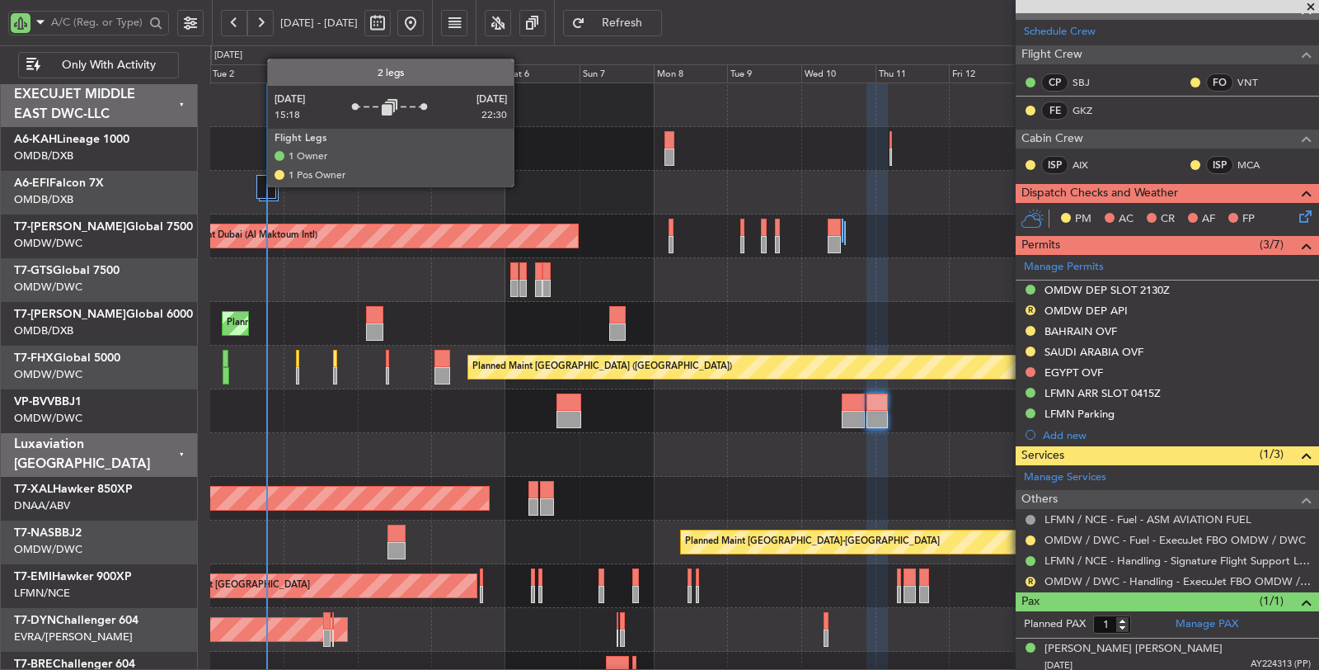
click at [259, 186] on div at bounding box center [266, 187] width 20 height 24
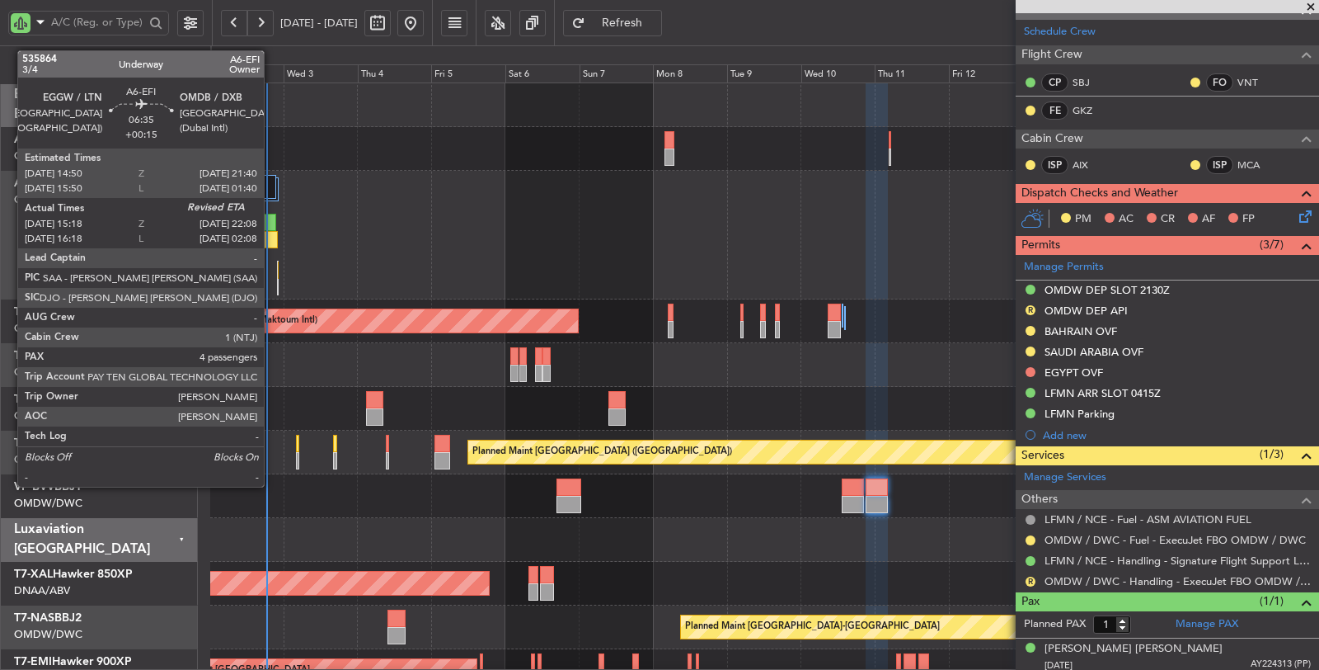
click at [272, 228] on div at bounding box center [265, 222] width 21 height 17
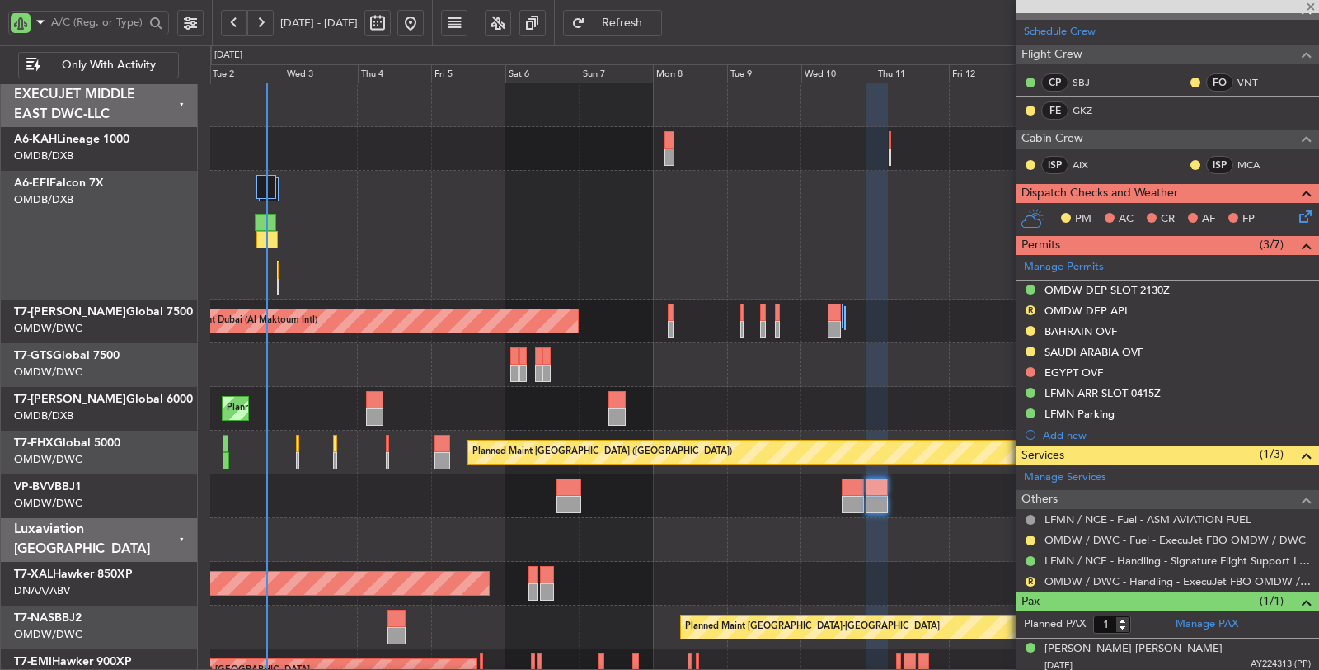
type input "+00:15"
type input "15:28"
type input "4"
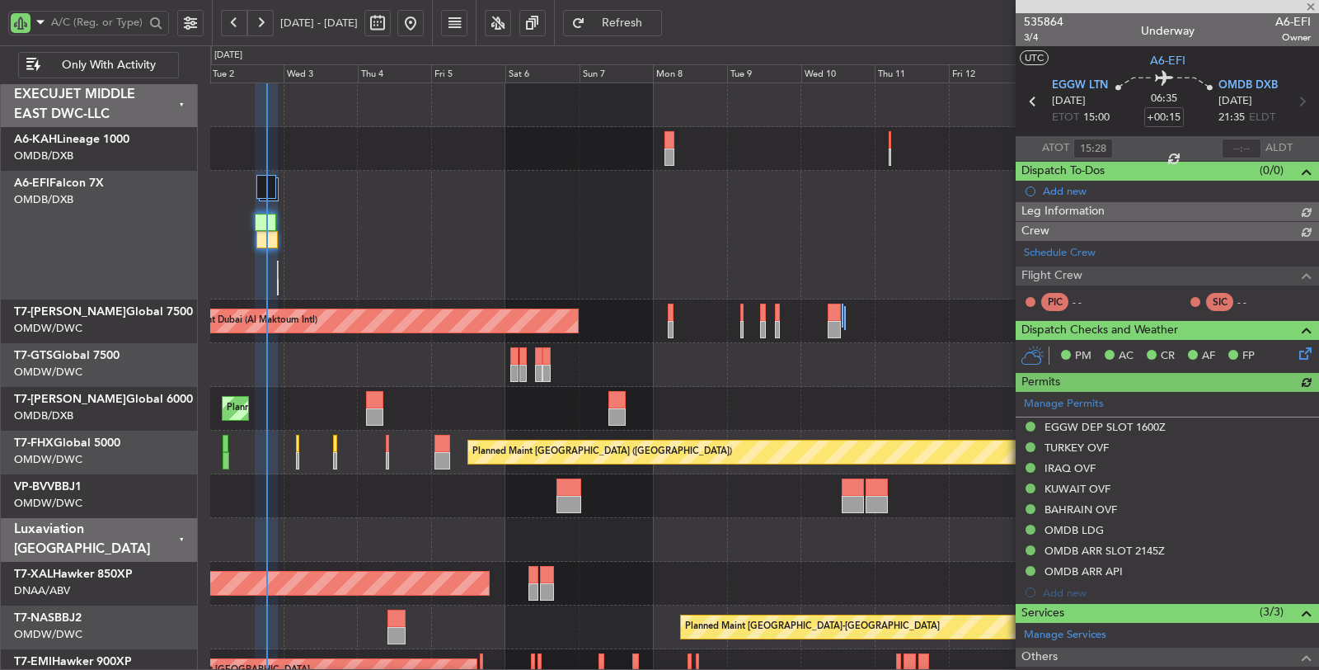
type input "[PERSON_NAME] (ANI)"
type input "7173"
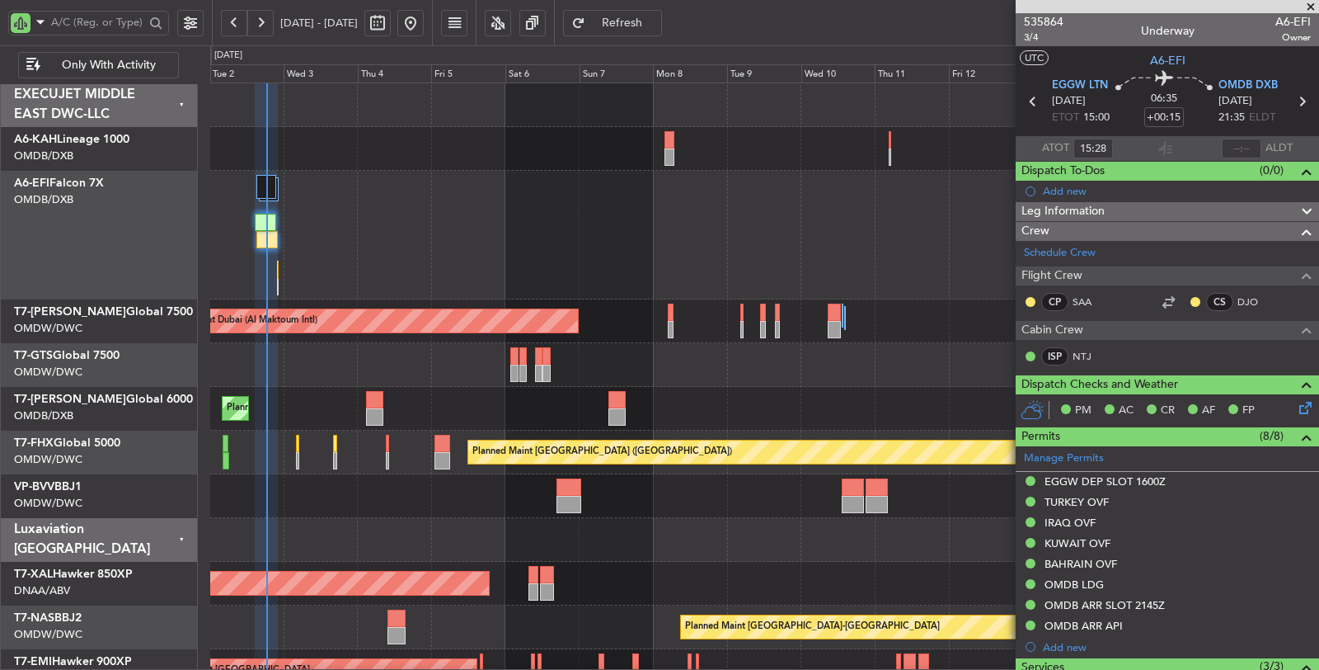
click at [1139, 600] on div "OMDB ARR SLOT 2145Z" at bounding box center [1105, 605] width 120 height 14
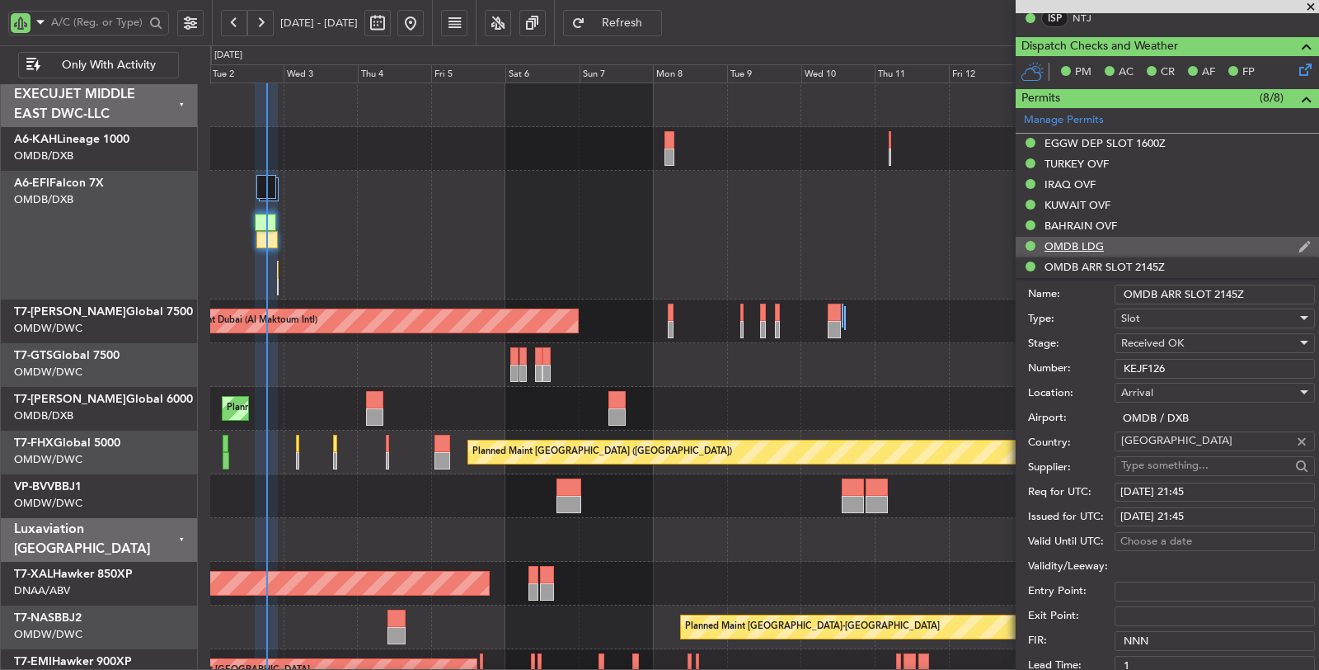
scroll to position [366, 0]
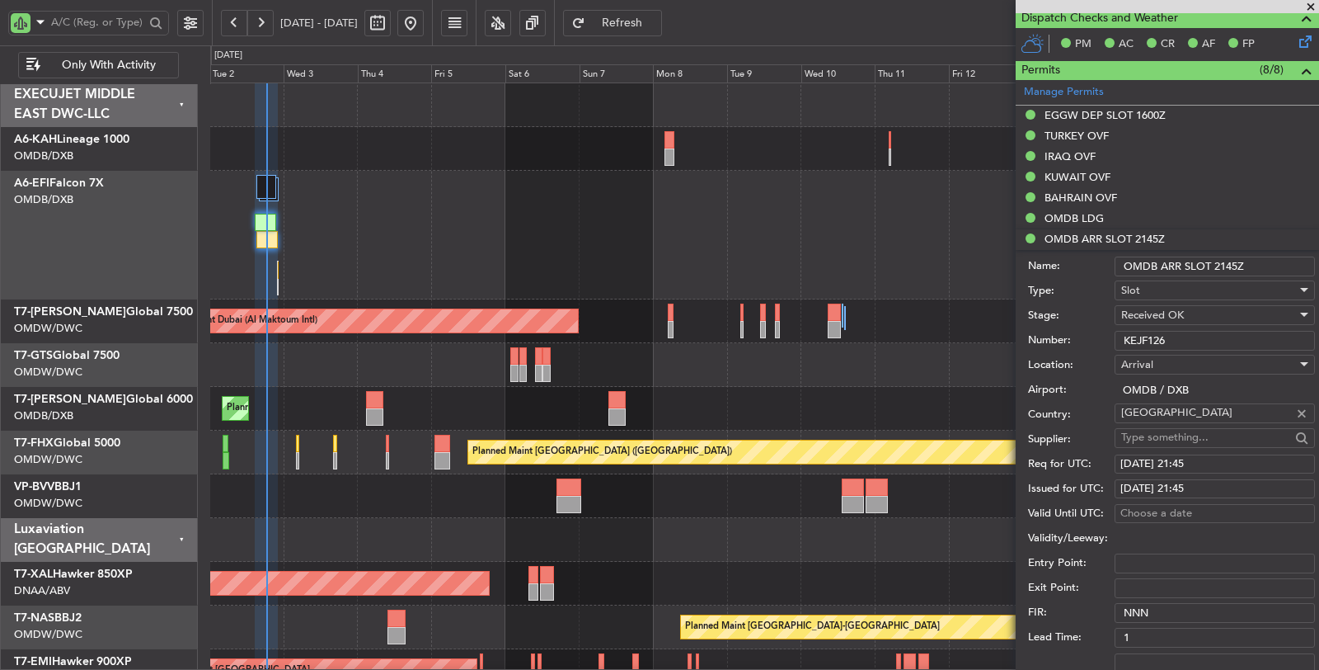
click at [1206, 463] on div "[DATE] 21:45" at bounding box center [1215, 464] width 189 height 16
select select "9"
select select "2025"
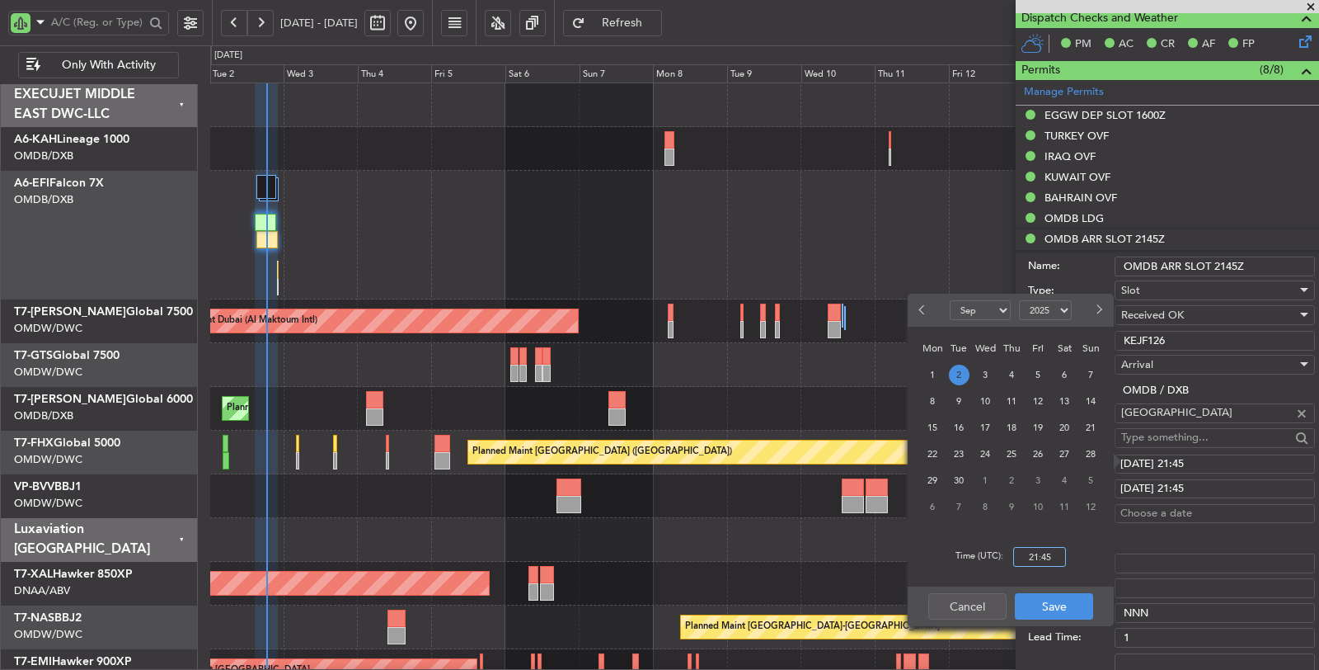
click at [1031, 555] on input "21:45" at bounding box center [1039, 557] width 53 height 20
type input "22:15"
click at [1050, 604] on button "Save" at bounding box center [1054, 606] width 78 height 26
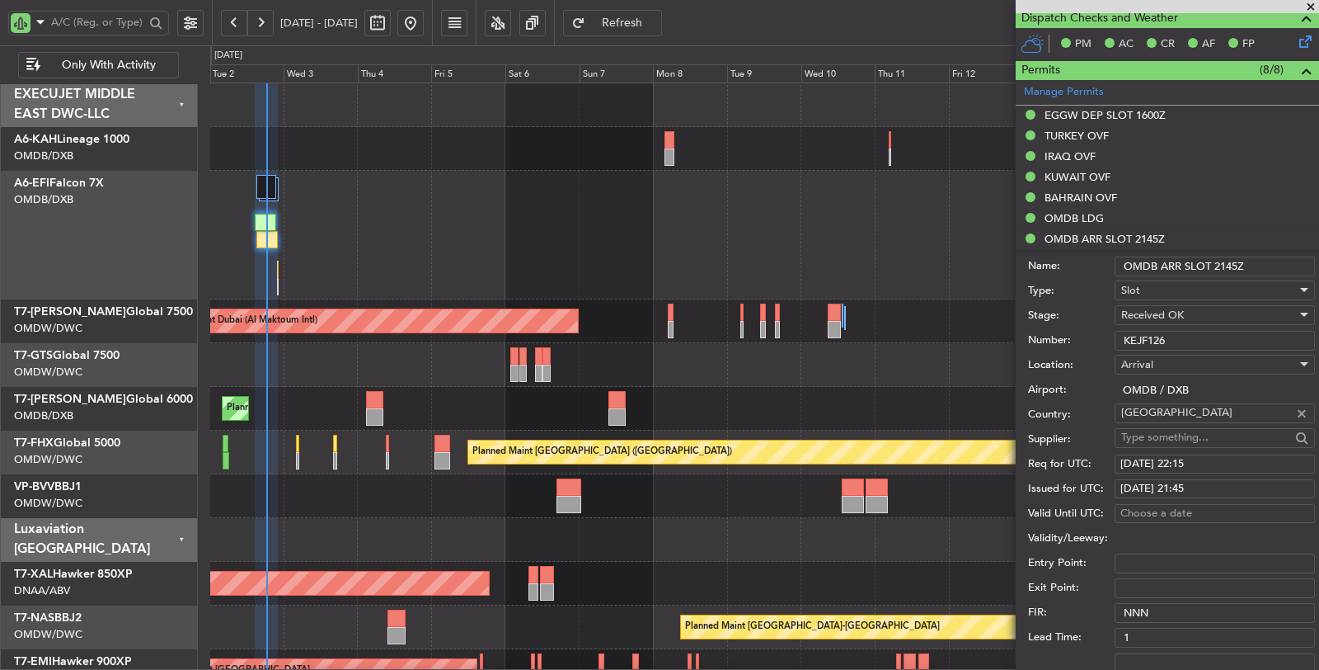
click at [1187, 477] on div "Issued for UTC: [DATE] 21:45" at bounding box center [1171, 489] width 287 height 25
click at [1185, 485] on div "[DATE] 21:45" at bounding box center [1215, 489] width 189 height 16
select select "9"
select select "2025"
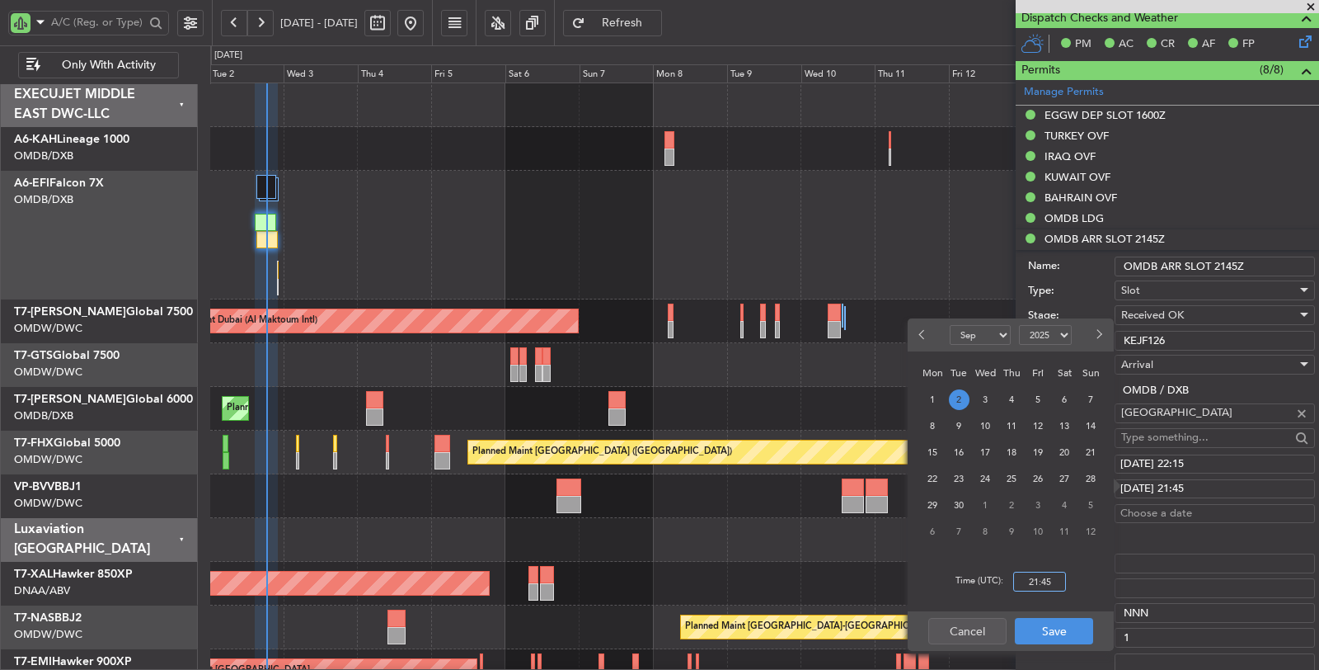
click at [1027, 585] on input "21:45" at bounding box center [1039, 581] width 53 height 20
type input "22:15"
click at [1055, 628] on button "Save" at bounding box center [1054, 631] width 78 height 26
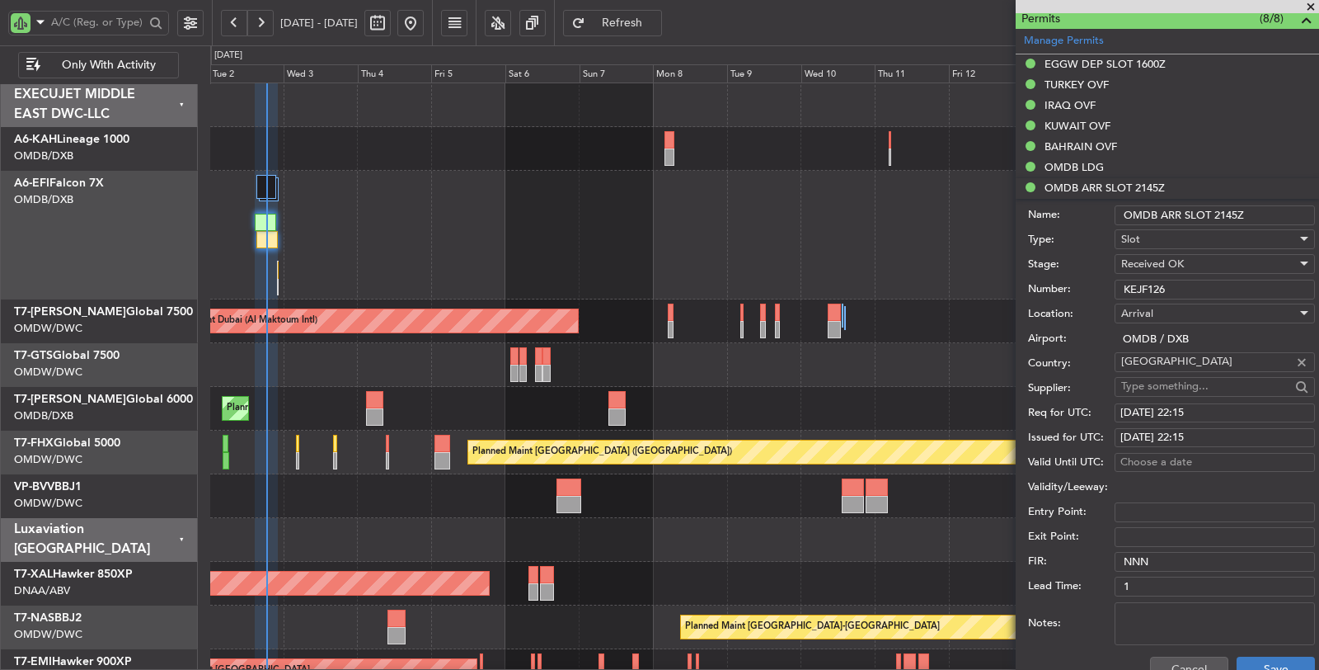
scroll to position [458, 0]
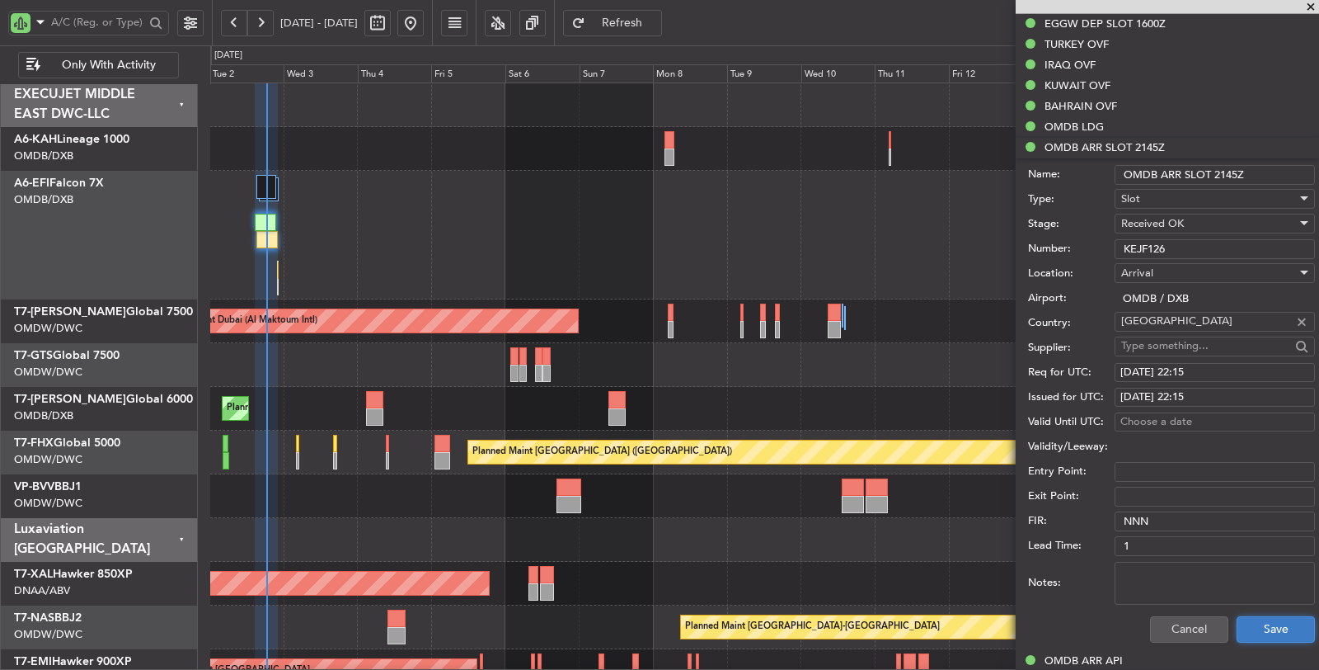
click at [1242, 619] on button "Save" at bounding box center [1276, 629] width 78 height 26
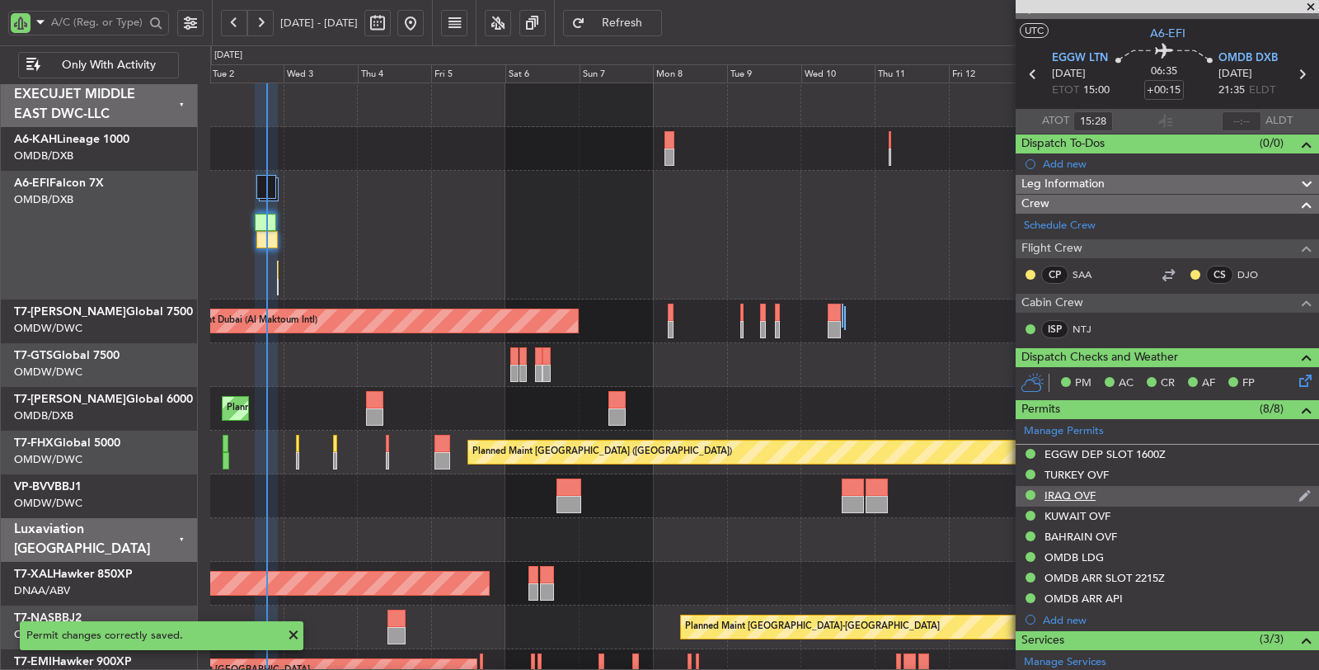
scroll to position [0, 0]
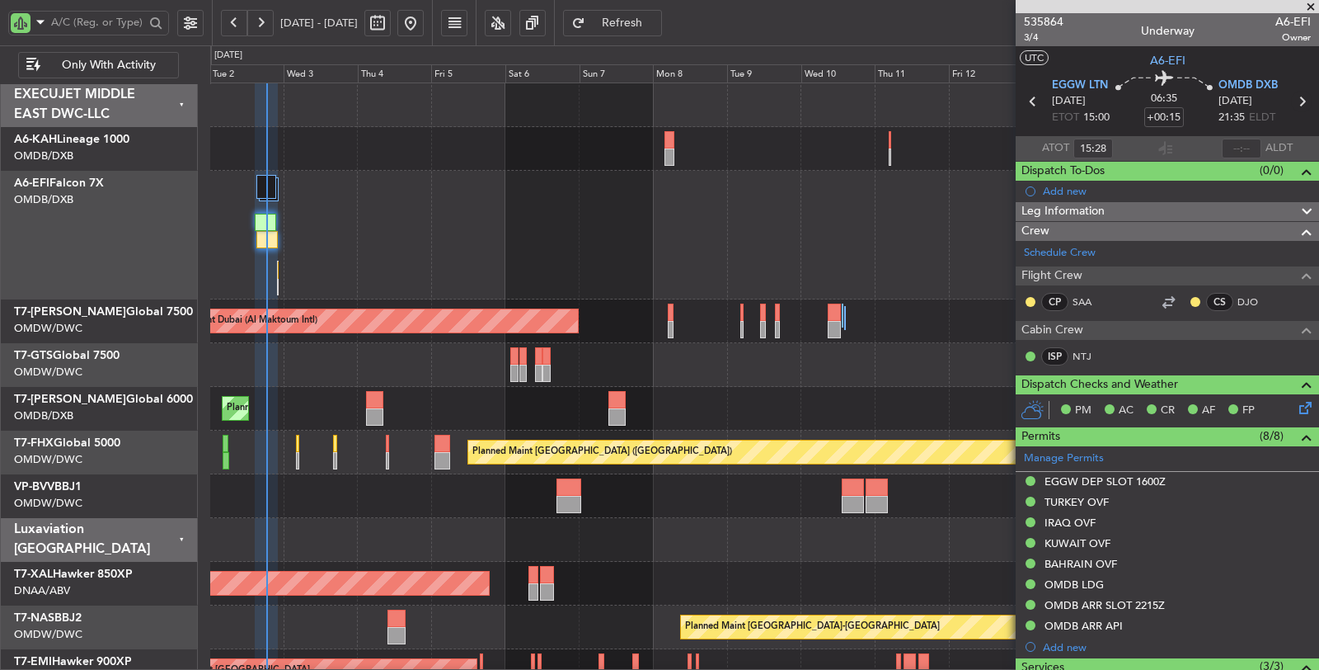
click at [1291, 100] on icon at bounding box center [1301, 101] width 21 height 21
type input "0"
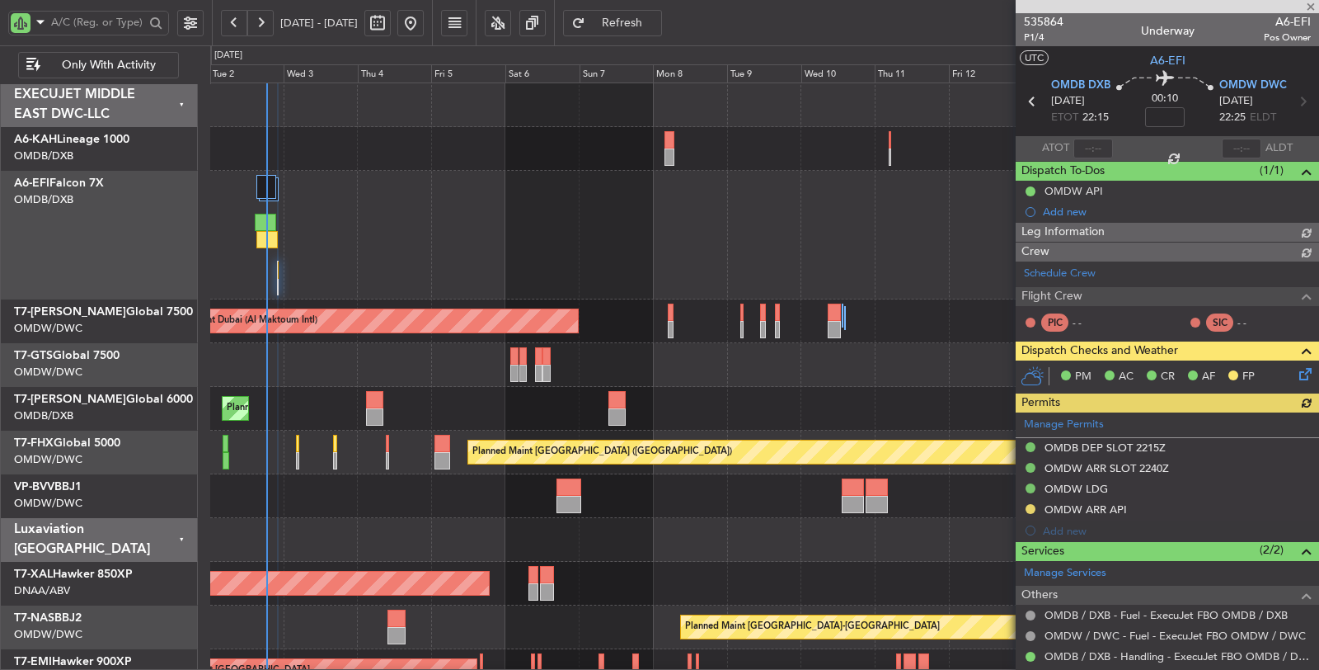
type input "[PERSON_NAME] (ANI)"
type input "7187"
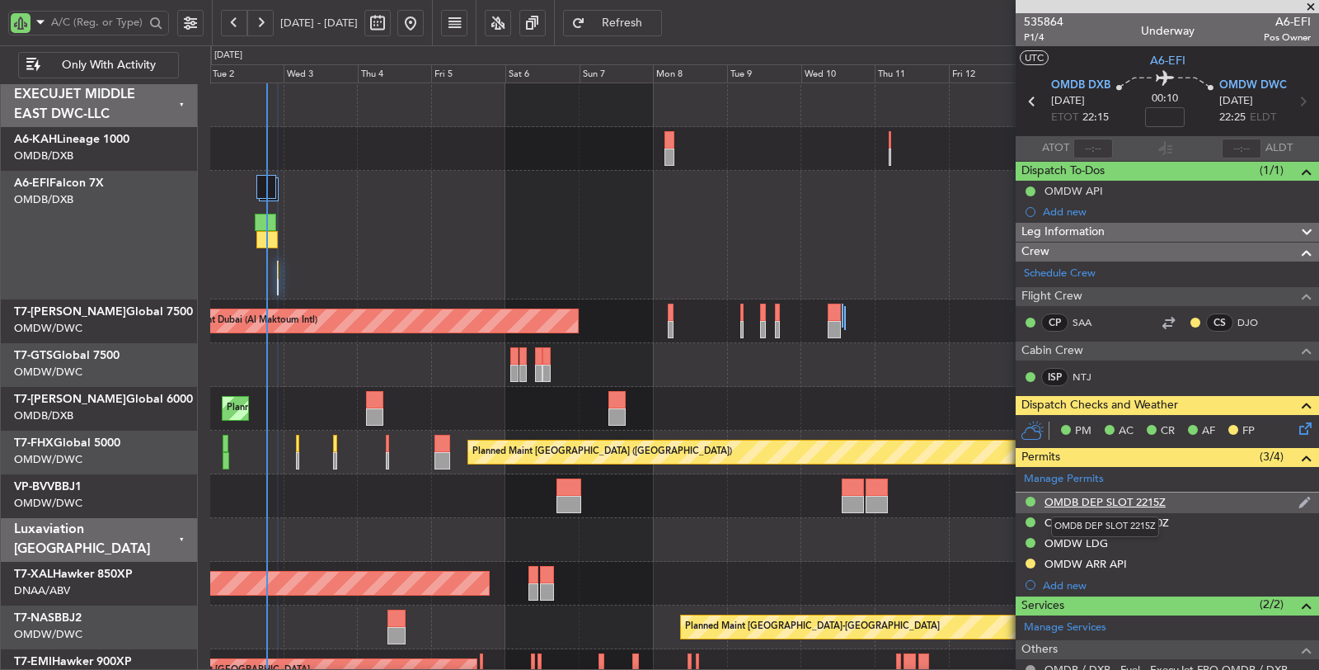
click at [1127, 497] on div "OMDB DEP SLOT 2215Z" at bounding box center [1105, 502] width 121 height 14
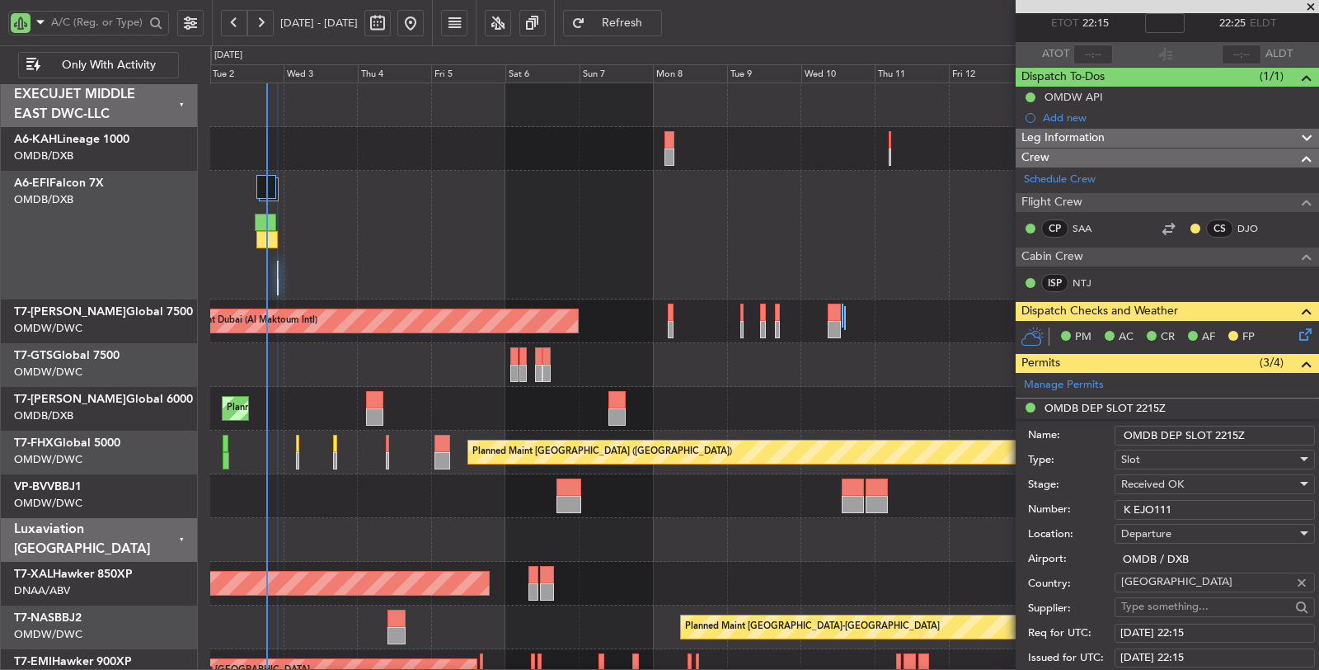
scroll to position [275, 0]
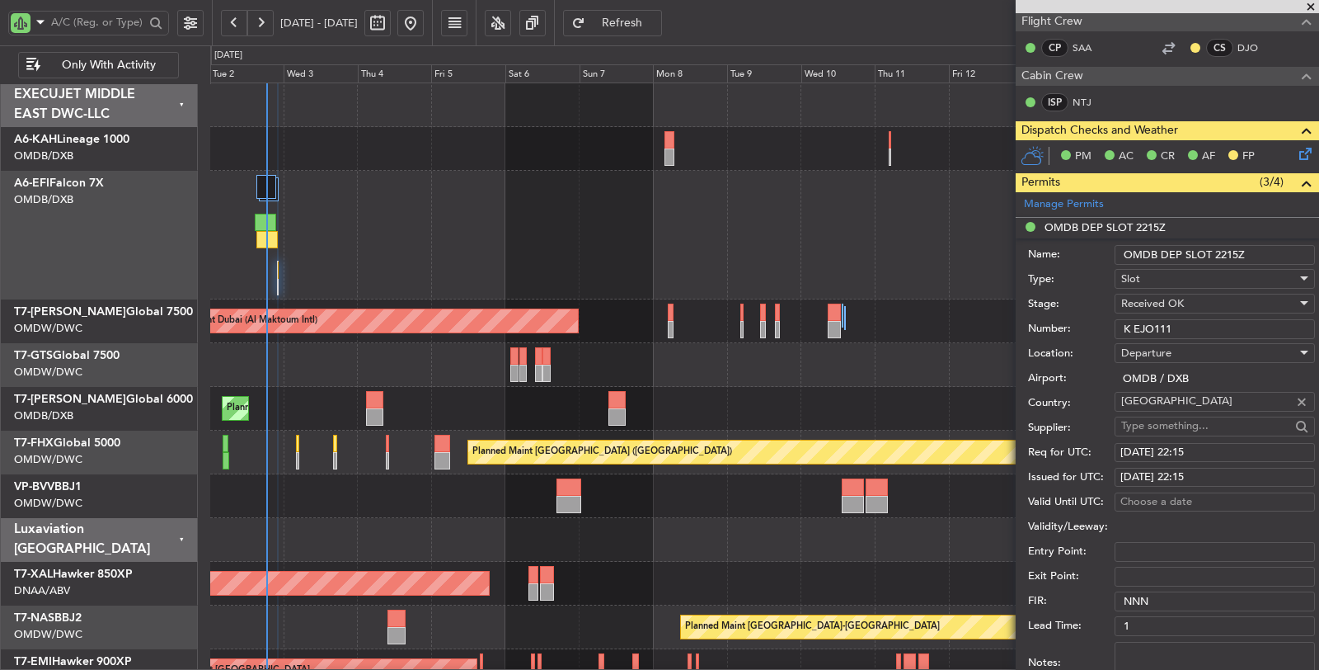
click at [1212, 449] on div "[DATE] 22:15" at bounding box center [1215, 452] width 189 height 16
select select "9"
select select "2025"
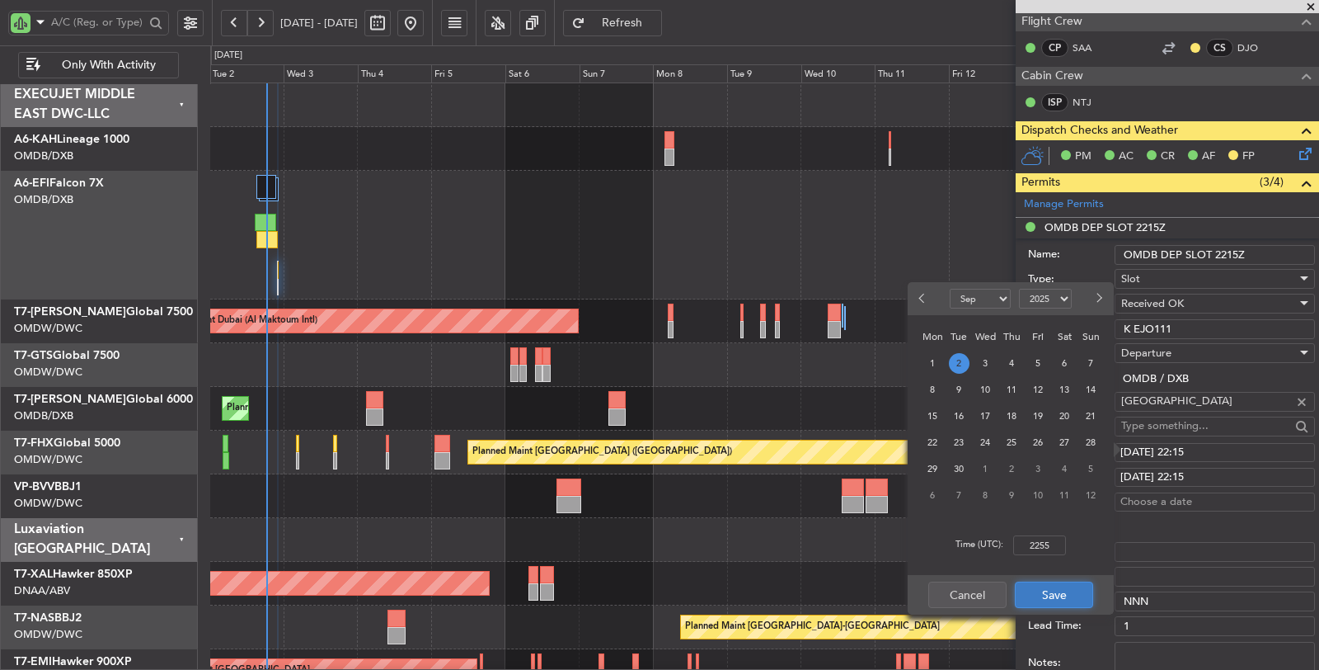
type input "22:55"
click at [1045, 599] on button "Save" at bounding box center [1054, 594] width 78 height 26
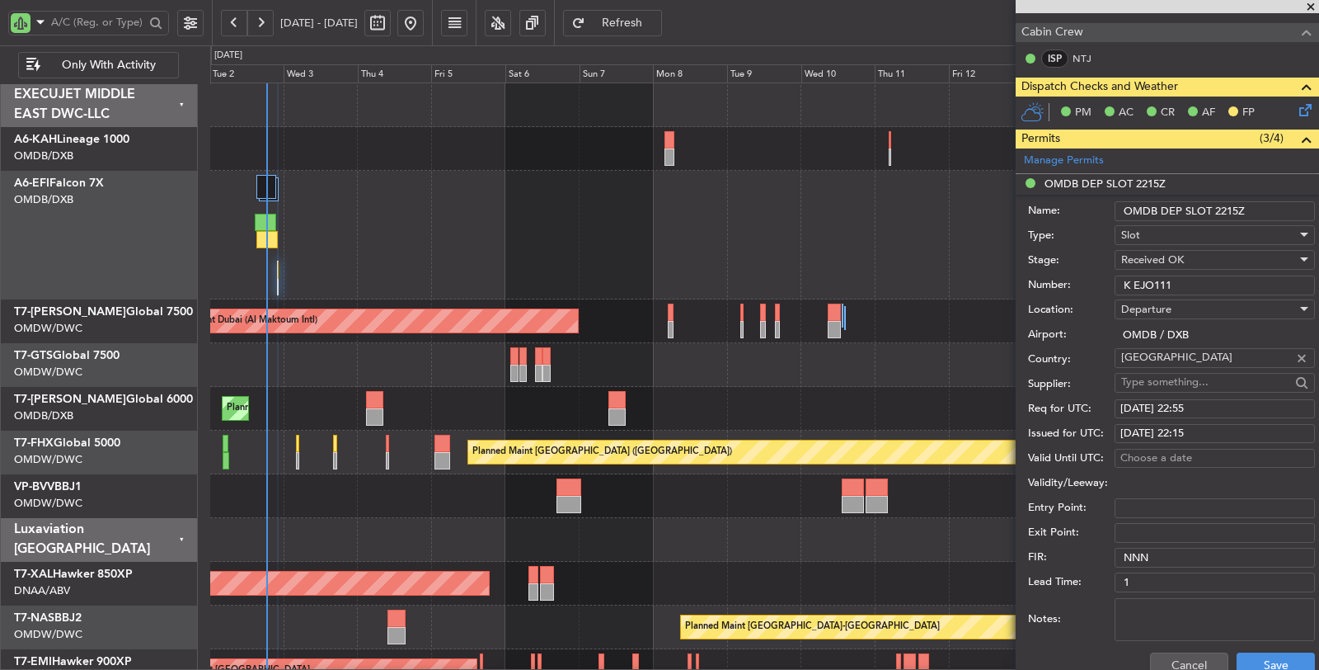
scroll to position [366, 0]
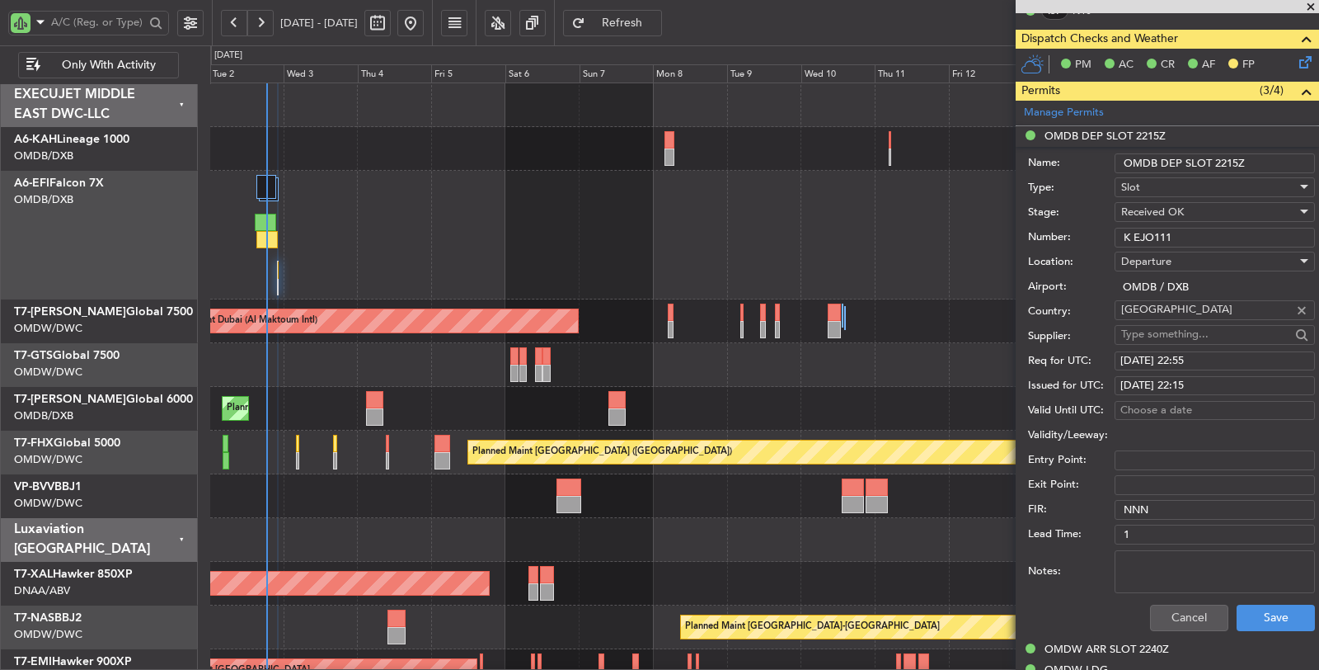
click at [1219, 378] on div "[DATE] 22:15" at bounding box center [1215, 386] width 189 height 16
select select "9"
select select "2025"
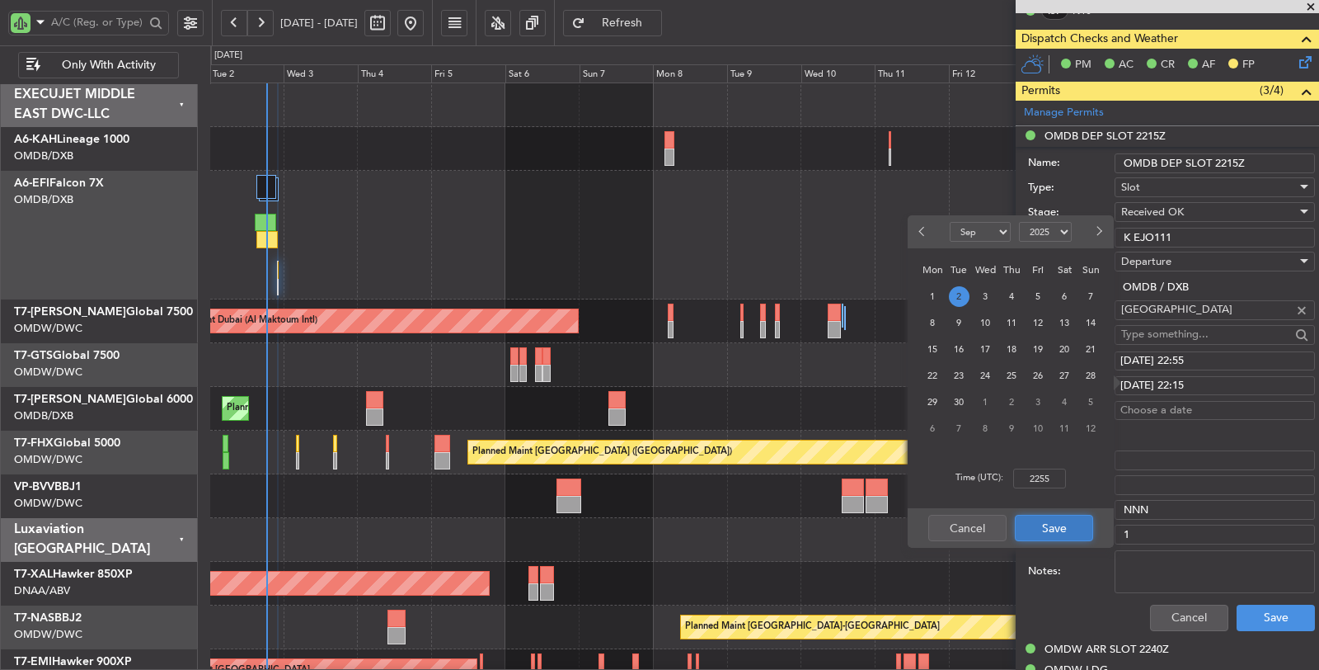
type input "22:55"
click at [1041, 528] on button "Save" at bounding box center [1054, 527] width 78 height 26
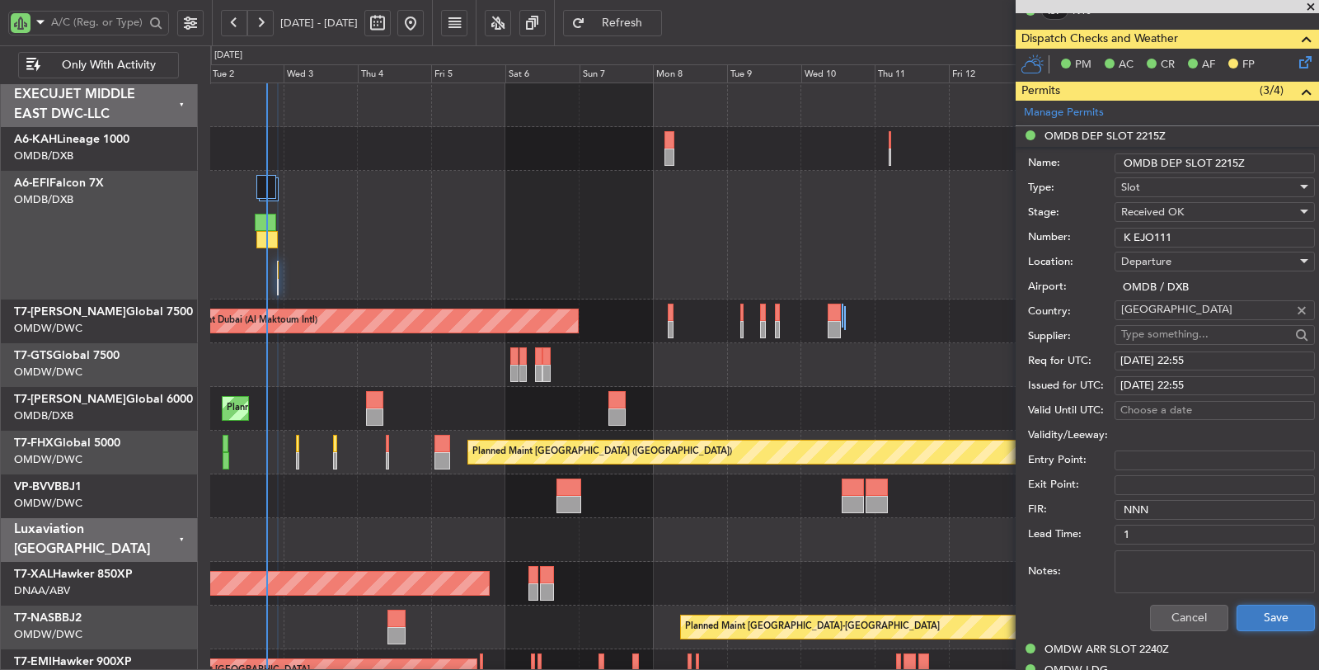
click at [1253, 622] on button "Save" at bounding box center [1276, 617] width 78 height 26
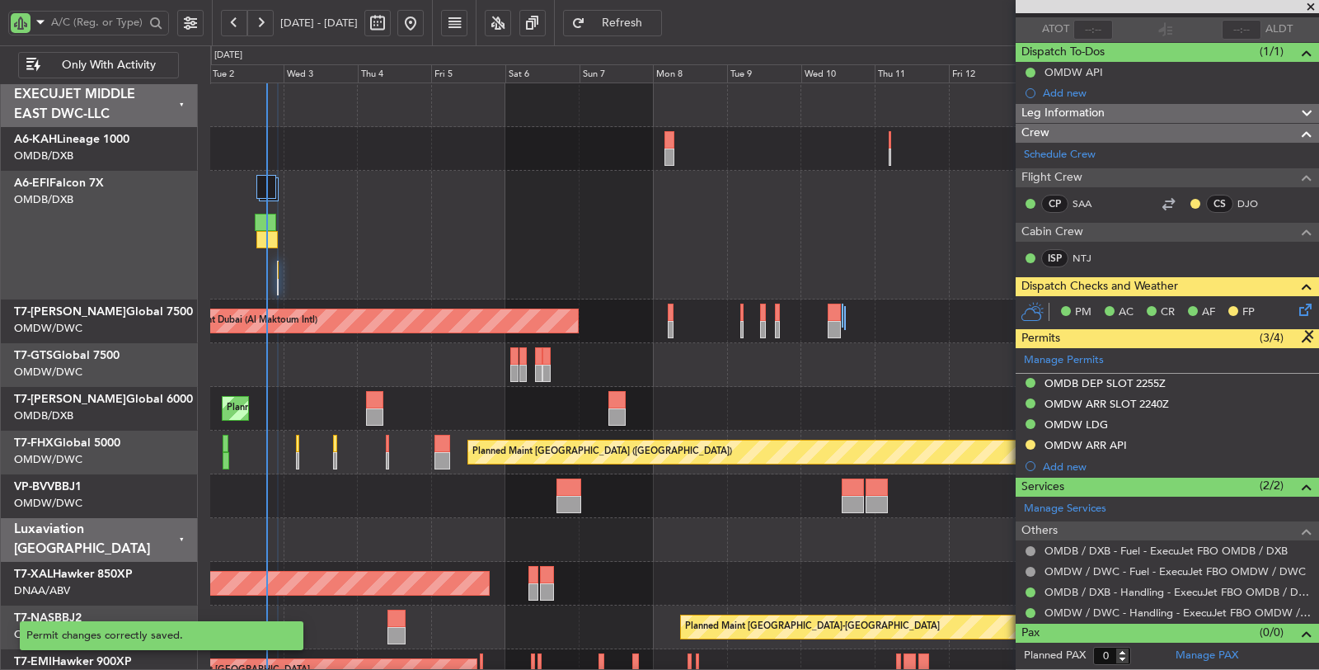
scroll to position [113, 0]
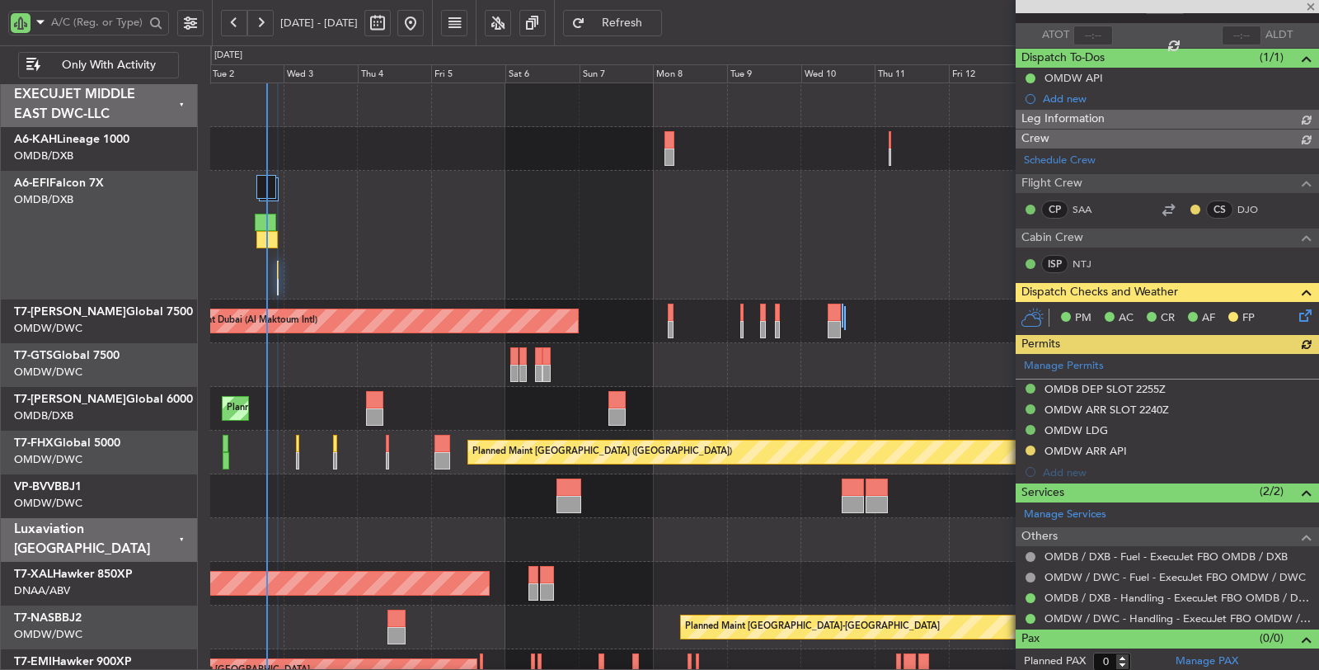
type input "[PERSON_NAME] (ANI)"
type input "7187"
type input "[PERSON_NAME] (ANI)"
type input "7187"
